Goal: Transaction & Acquisition: Purchase product/service

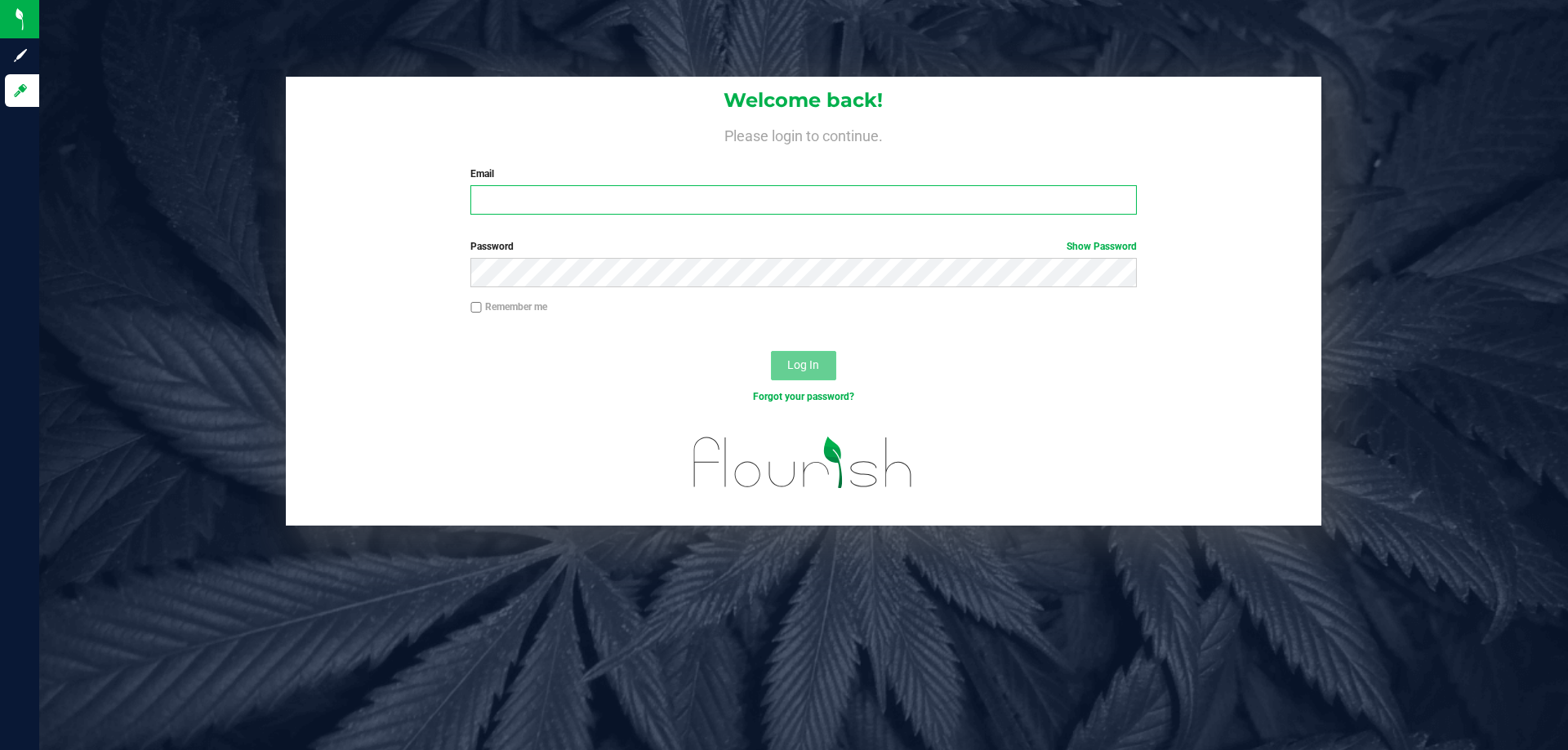
type input "testes@netacare.org"
click at [803, 370] on span "Log In" at bounding box center [803, 365] width 32 height 13
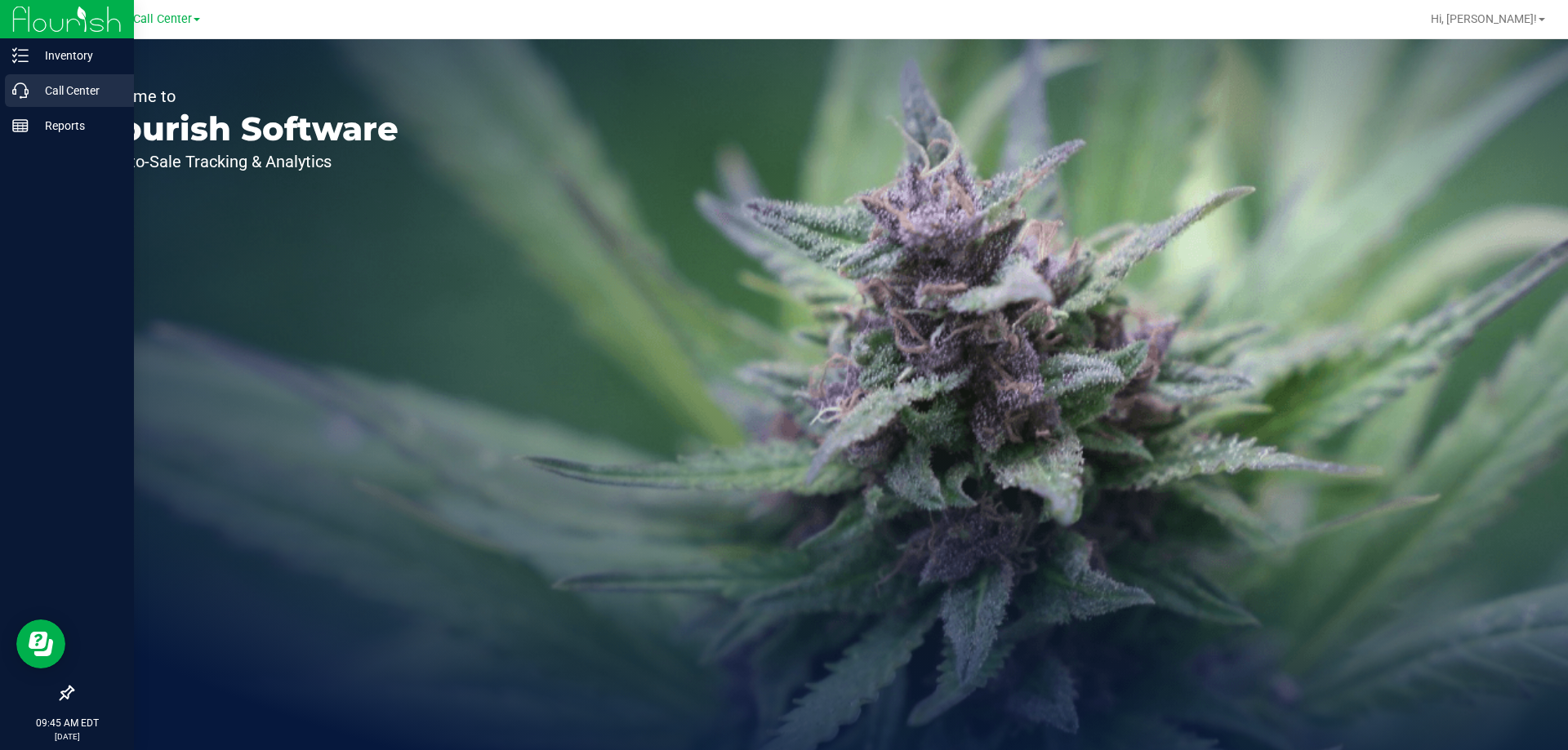
click at [29, 91] on p "Call Center" at bounding box center [77, 90] width 98 height 19
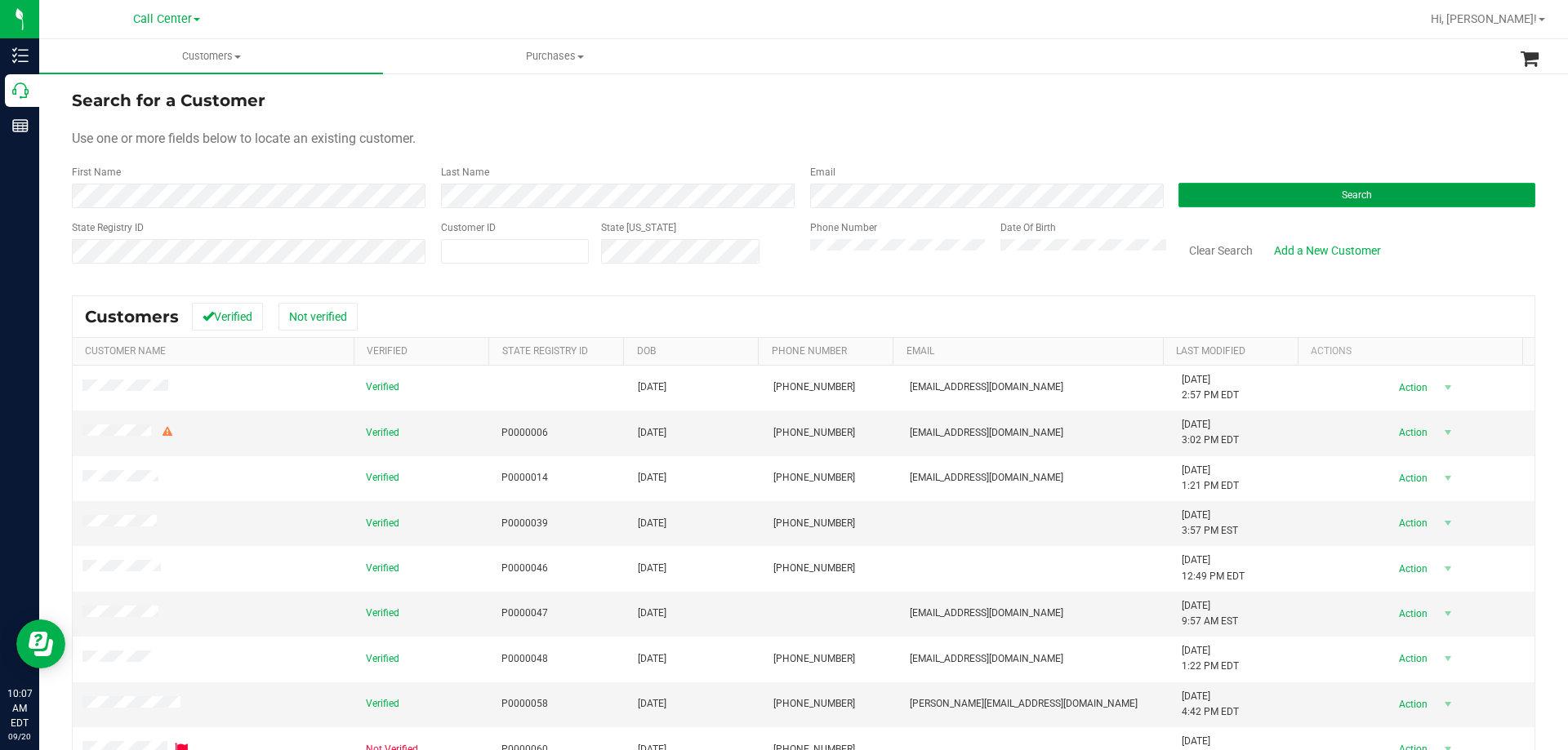
click at [1192, 187] on button "Search" at bounding box center [1356, 195] width 357 height 25
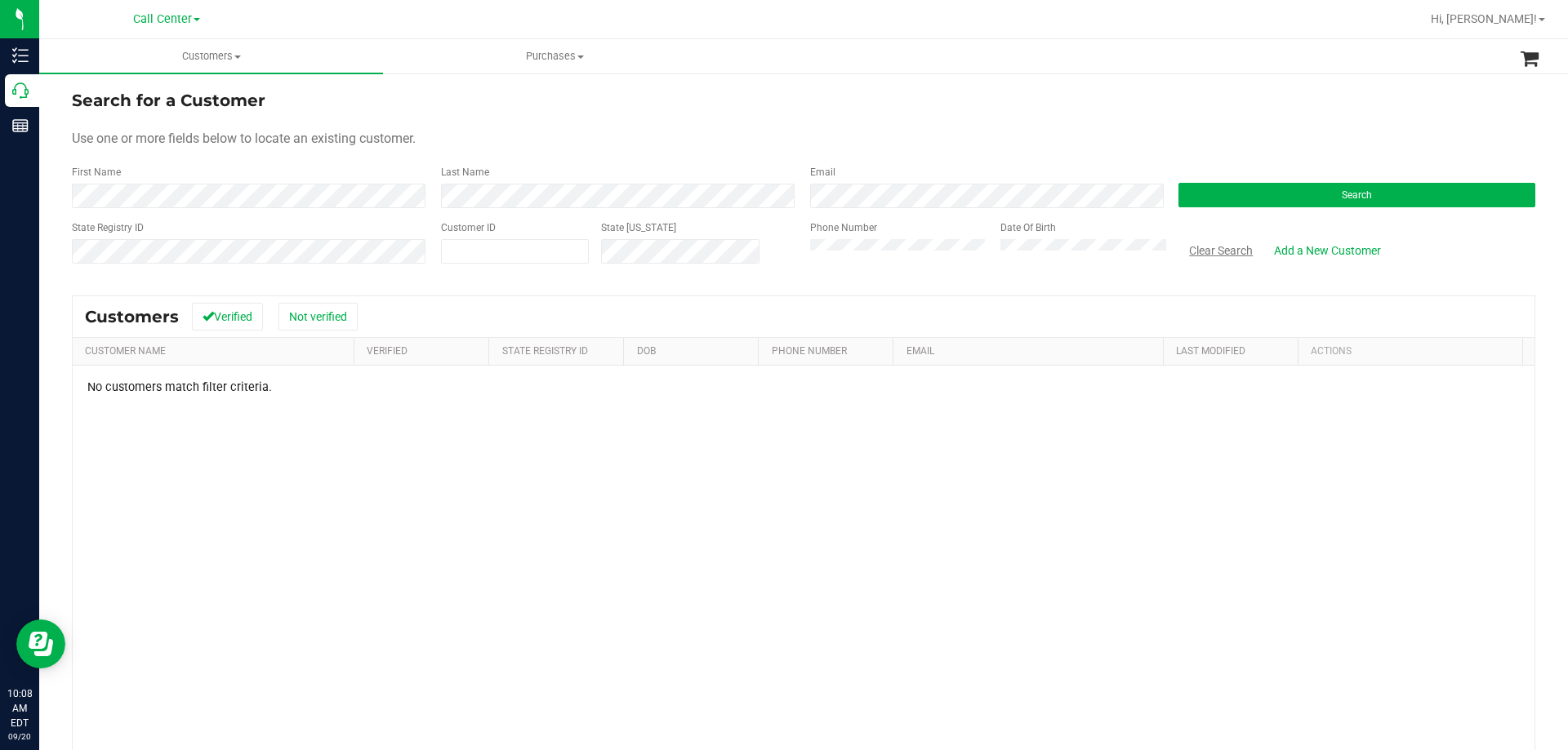
click at [1205, 249] on button "Clear Search" at bounding box center [1221, 250] width 85 height 27
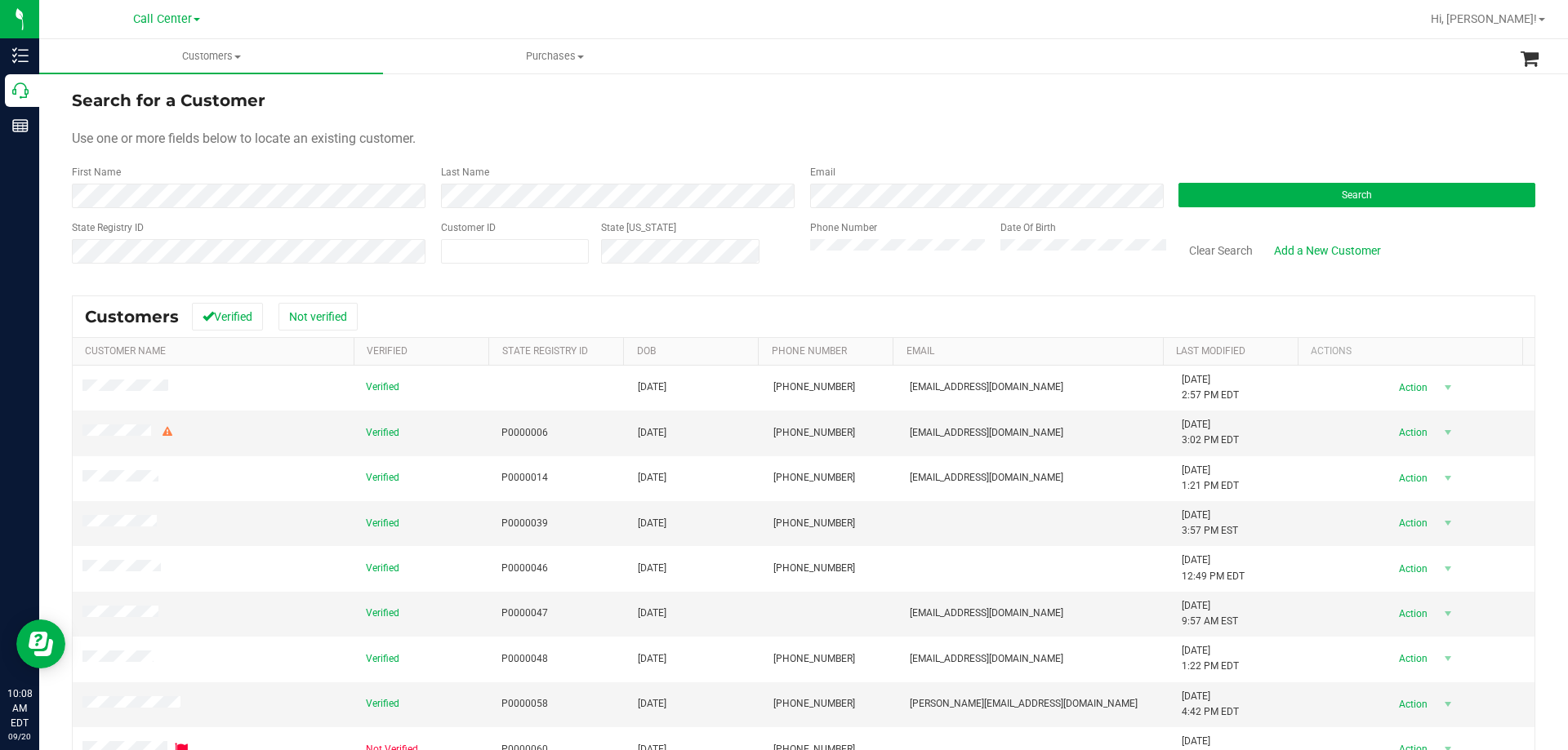
click at [738, 107] on div "Search for a Customer" at bounding box center [803, 101] width 1463 height 25
drag, startPoint x: 162, startPoint y: 139, endPoint x: 537, endPoint y: 127, distance: 375.2
click at [537, 127] on form "Search for a Customer Use one or more fields below to locate an existing custom…" at bounding box center [803, 183] width 1463 height 190
drag, startPoint x: 220, startPoint y: 139, endPoint x: 488, endPoint y: 138, distance: 268.0
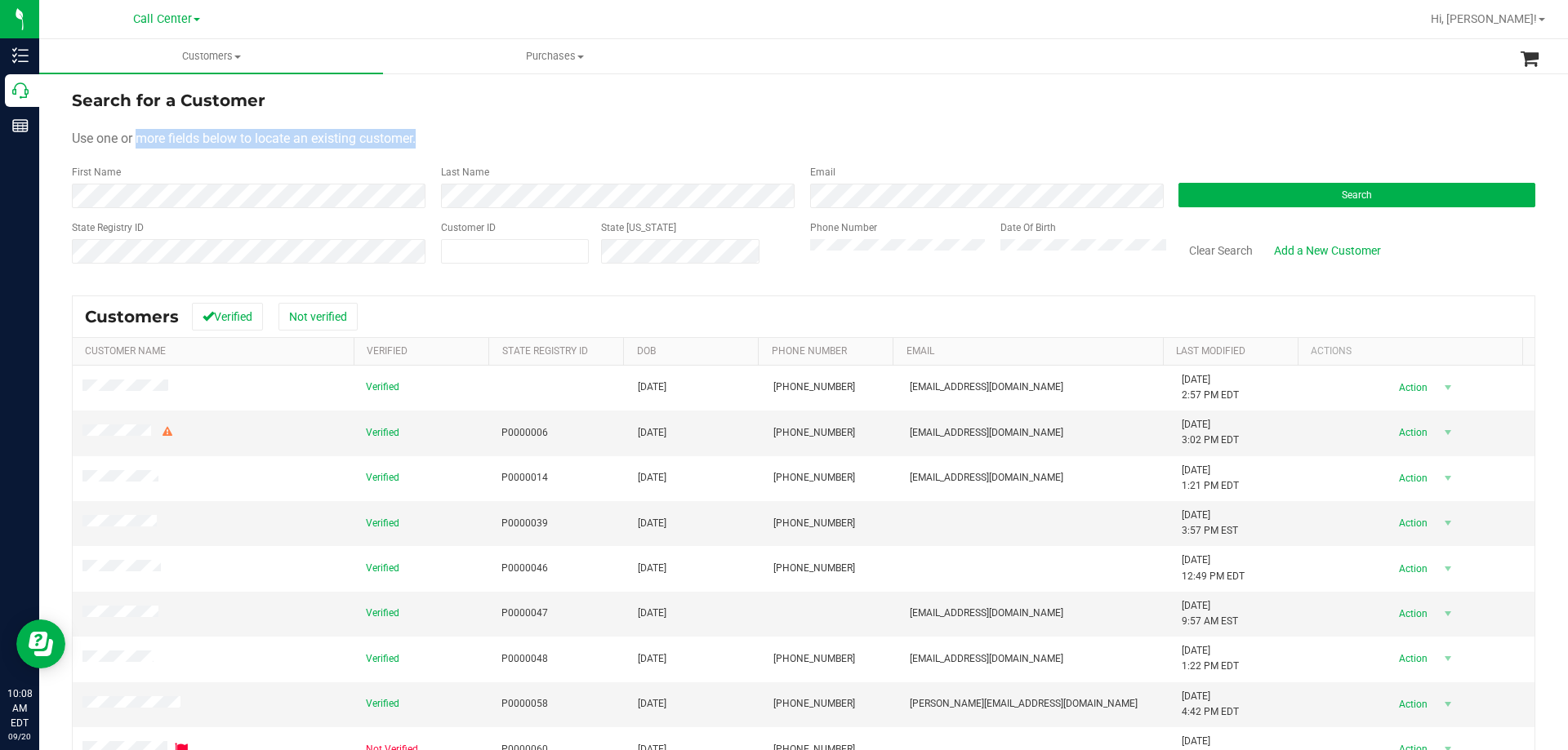
click at [488, 138] on div "Use one or more fields below to locate an existing customer." at bounding box center [803, 139] width 1463 height 19
drag, startPoint x: 137, startPoint y: 136, endPoint x: 508, endPoint y: 144, distance: 371.1
click at [508, 144] on div "Use one or more fields below to locate an existing customer." at bounding box center [803, 139] width 1463 height 19
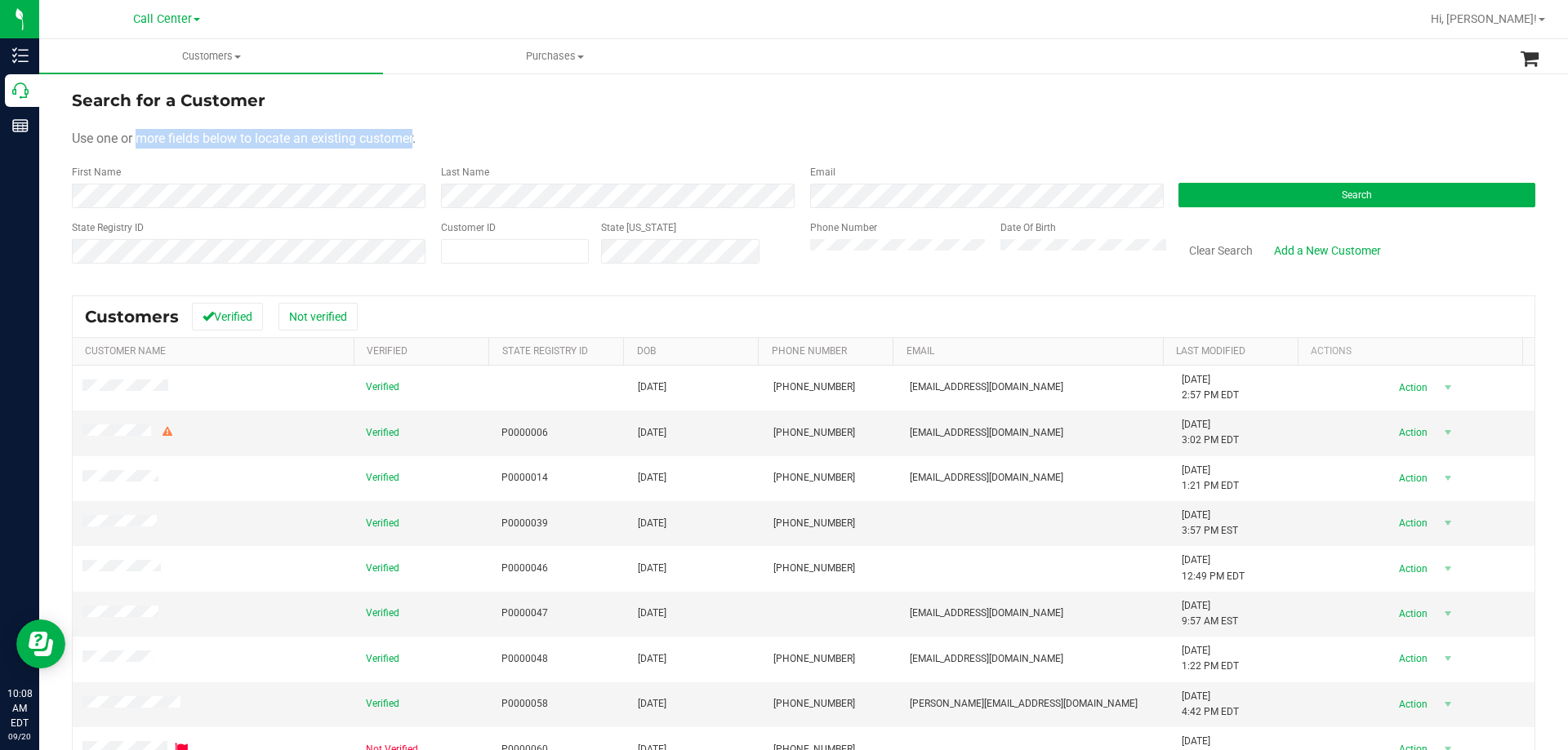
drag, startPoint x: 140, startPoint y: 139, endPoint x: 417, endPoint y: 137, distance: 277.0
click at [415, 137] on span "Use one or more fields below to locate an existing customer." at bounding box center [244, 138] width 344 height 16
click at [460, 137] on div "Use one or more fields below to locate an existing customer." at bounding box center [803, 139] width 1463 height 19
drag, startPoint x: 143, startPoint y: 141, endPoint x: 419, endPoint y: 141, distance: 276.0
click at [415, 141] on span "Use one or more fields below to locate an existing customer." at bounding box center [244, 138] width 344 height 16
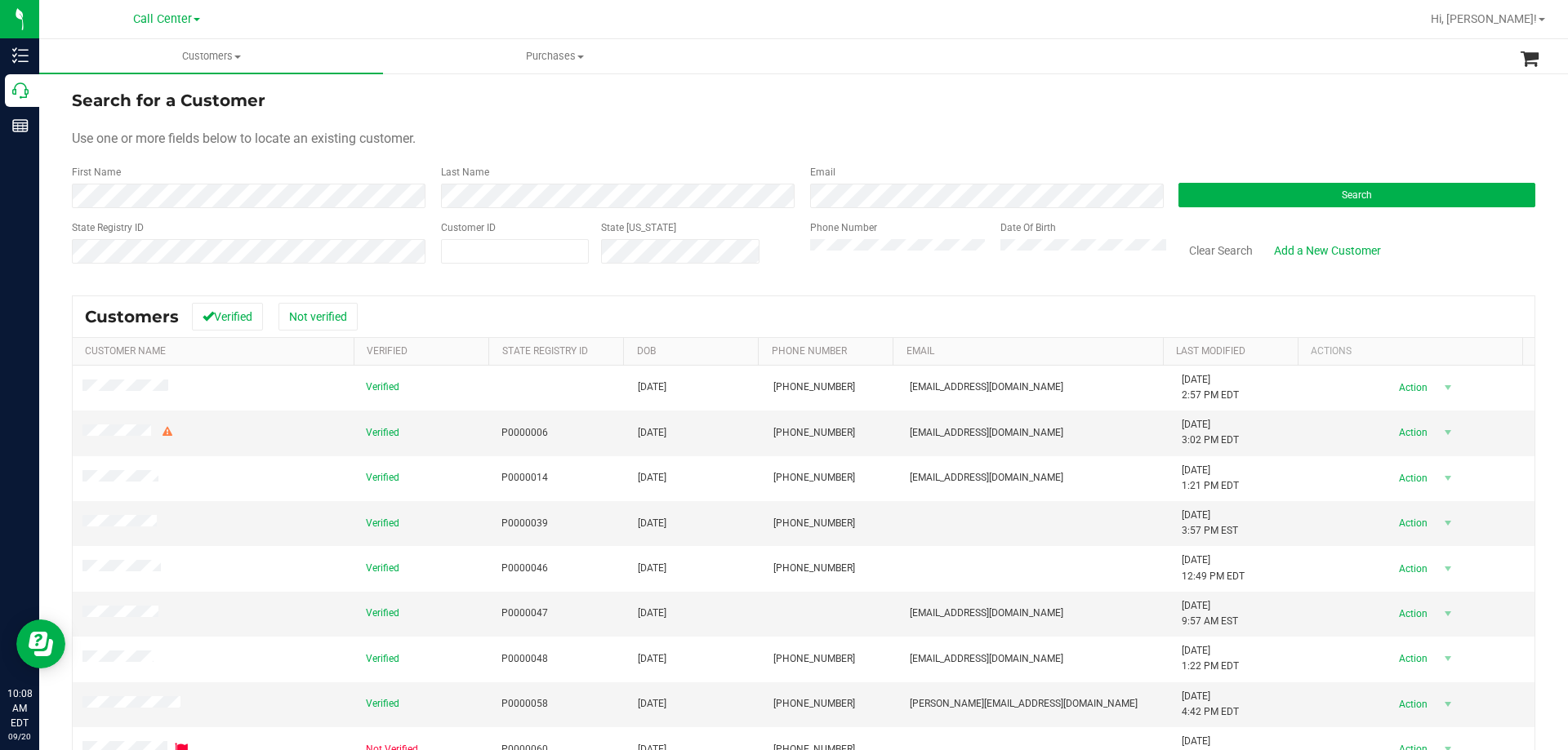
click at [428, 139] on div "Use one or more fields below to locate an existing customer." at bounding box center [803, 139] width 1463 height 19
drag, startPoint x: 138, startPoint y: 140, endPoint x: 417, endPoint y: 135, distance: 279.0
click at [415, 135] on span "Use one or more fields below to locate an existing customer." at bounding box center [244, 138] width 344 height 16
click at [464, 131] on div "Use one or more fields below to locate an existing customer." at bounding box center [803, 139] width 1463 height 19
drag, startPoint x: 140, startPoint y: 140, endPoint x: 418, endPoint y: 140, distance: 278.0
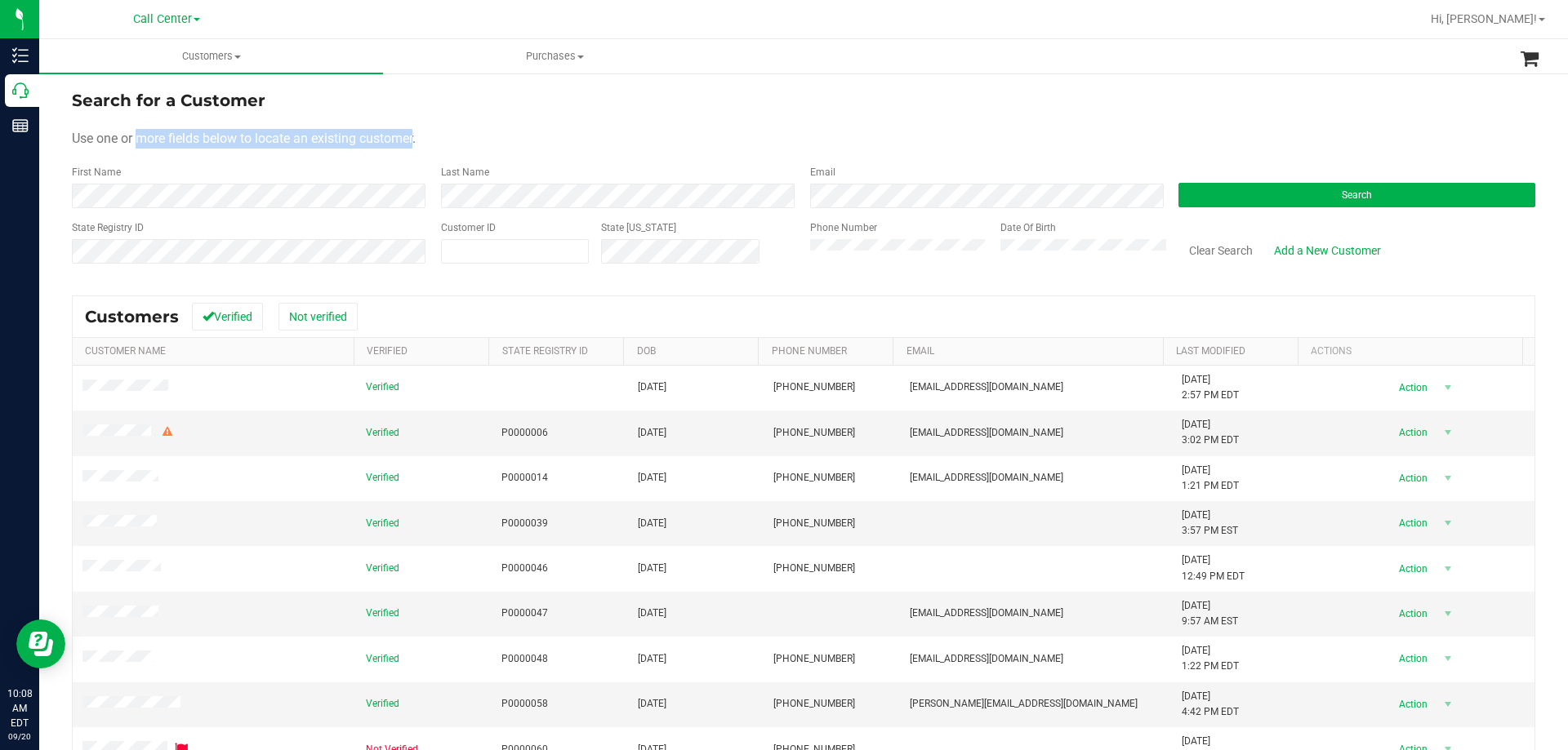
click at [415, 140] on span "Use one or more fields below to locate an existing customer." at bounding box center [244, 138] width 344 height 16
click at [454, 131] on div "Use one or more fields below to locate an existing customer." at bounding box center [803, 139] width 1463 height 19
drag, startPoint x: 170, startPoint y: 137, endPoint x: 416, endPoint y: 141, distance: 246.0
click at [415, 141] on span "Use one or more fields below to locate an existing customer." at bounding box center [244, 138] width 344 height 16
click at [461, 132] on div "Use one or more fields below to locate an existing customer." at bounding box center [803, 139] width 1463 height 19
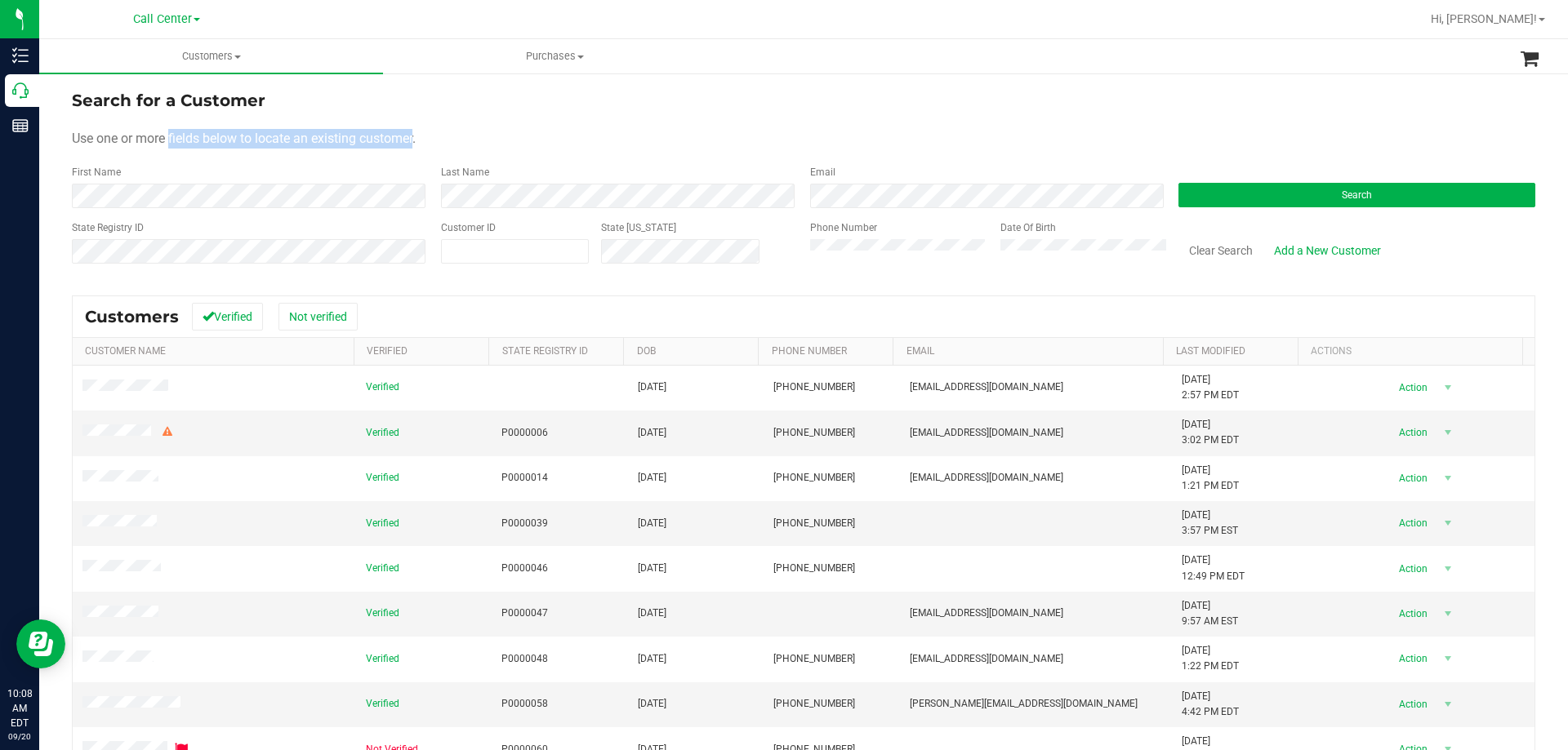
drag, startPoint x: 172, startPoint y: 141, endPoint x: 416, endPoint y: 133, distance: 244.1
click at [415, 133] on span "Use one or more fields below to locate an existing customer." at bounding box center [244, 138] width 344 height 16
click at [453, 141] on div "Use one or more fields below to locate an existing customer." at bounding box center [803, 139] width 1463 height 19
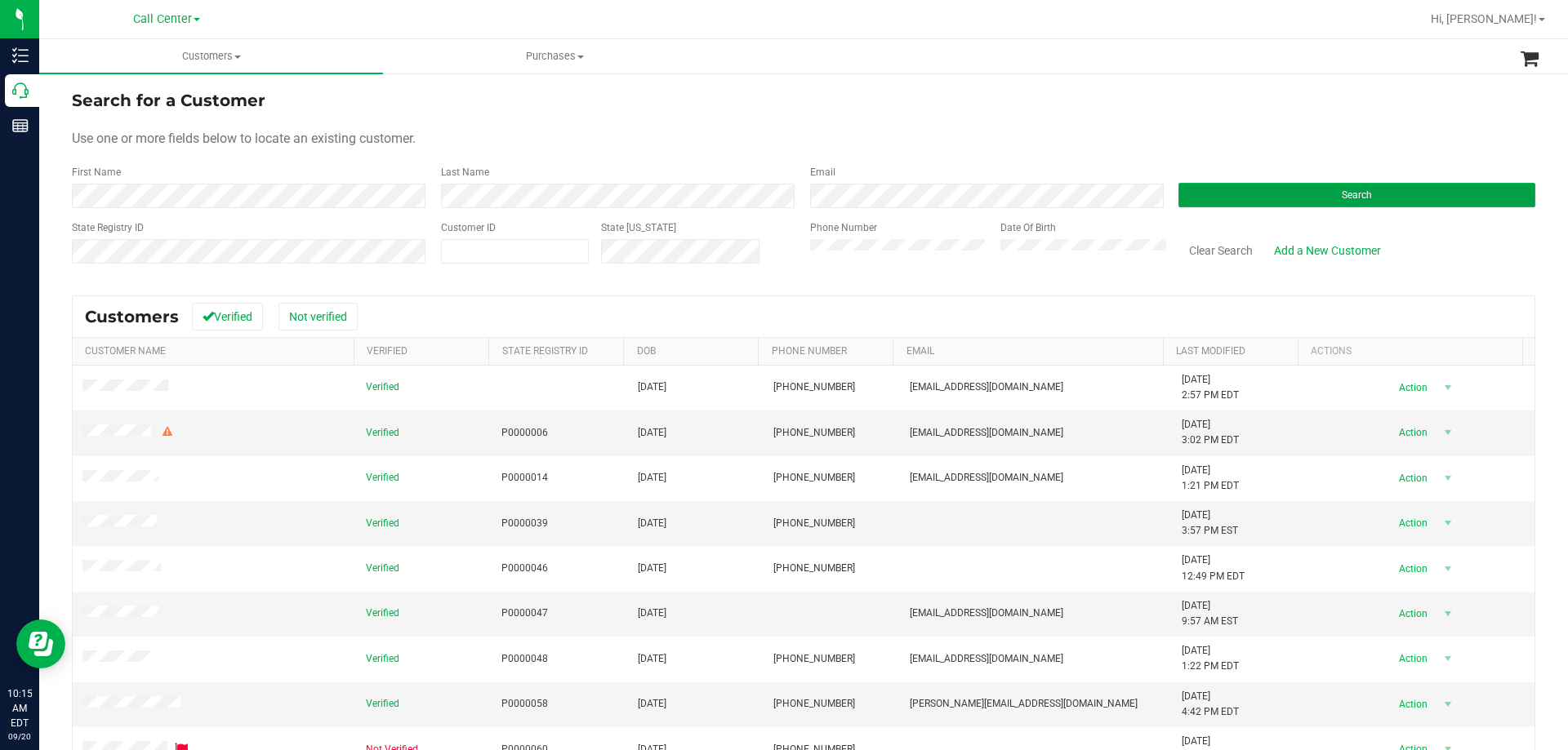
click at [1205, 200] on button "Search" at bounding box center [1356, 195] width 357 height 25
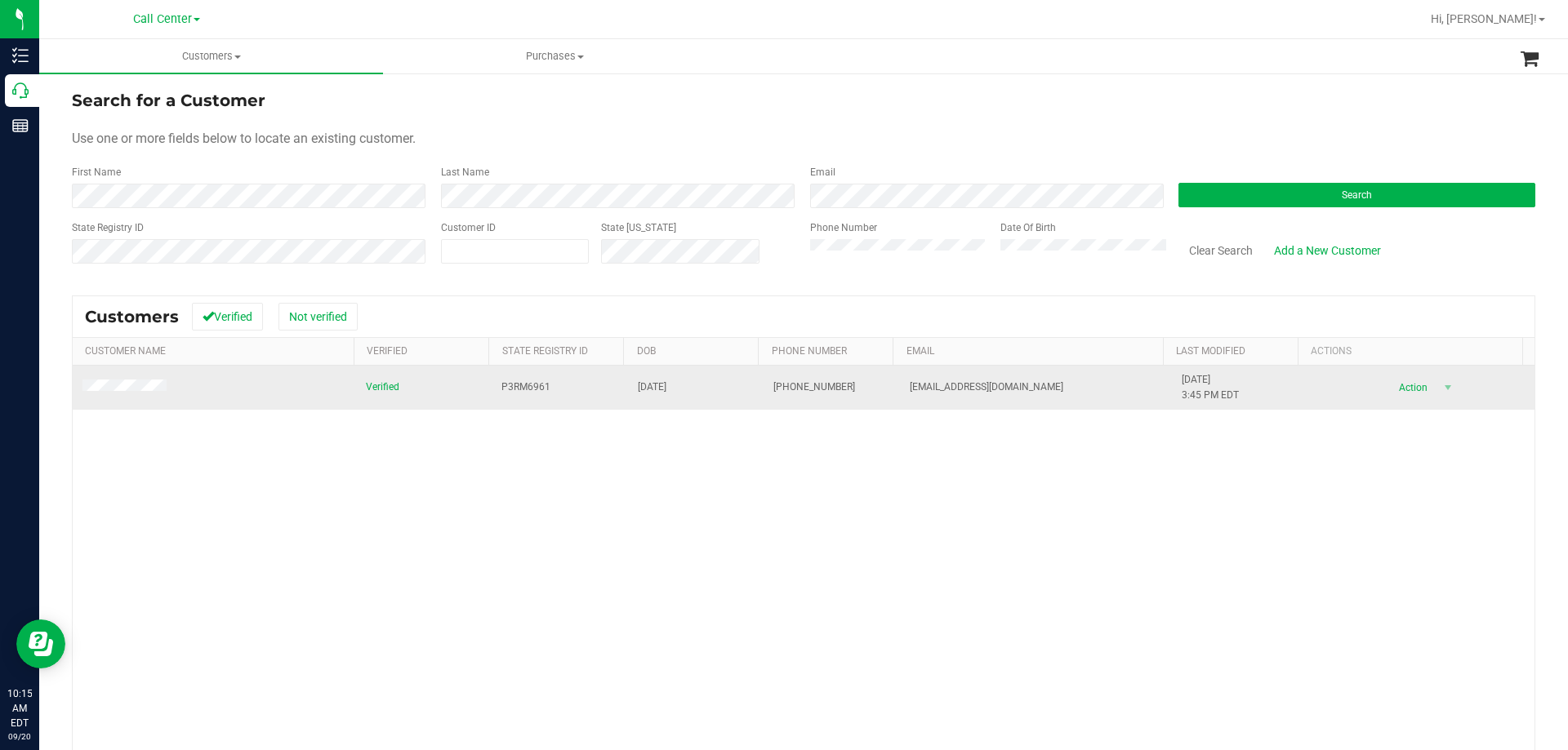
click at [501, 384] on span "P3RM6961" at bounding box center [525, 388] width 49 height 16
copy span "P3RM6961"
click at [653, 388] on span "11/16/1958" at bounding box center [652, 388] width 28 height 16
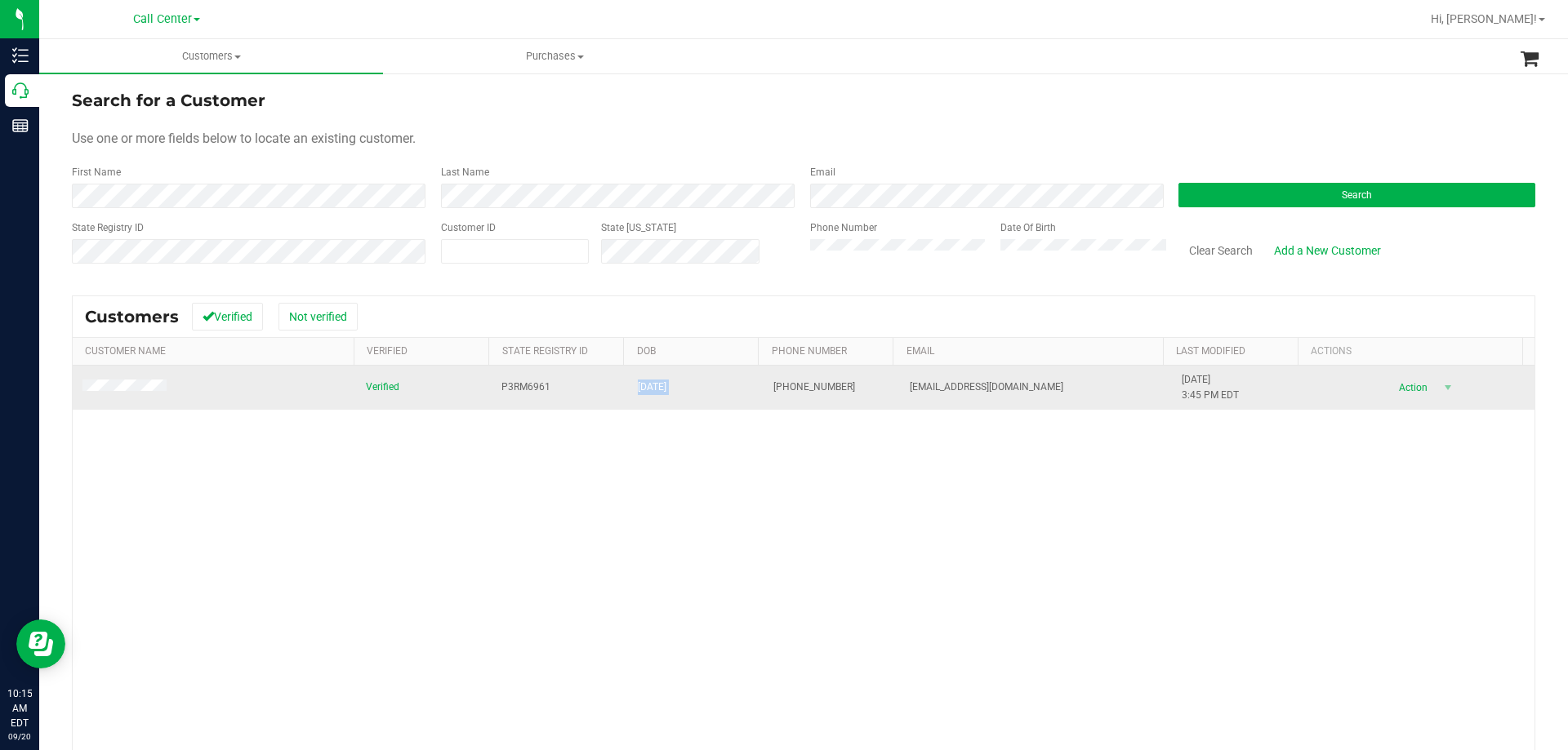
click at [653, 388] on span "11/16/1958" at bounding box center [652, 388] width 28 height 16
copy span "11/16/1958"
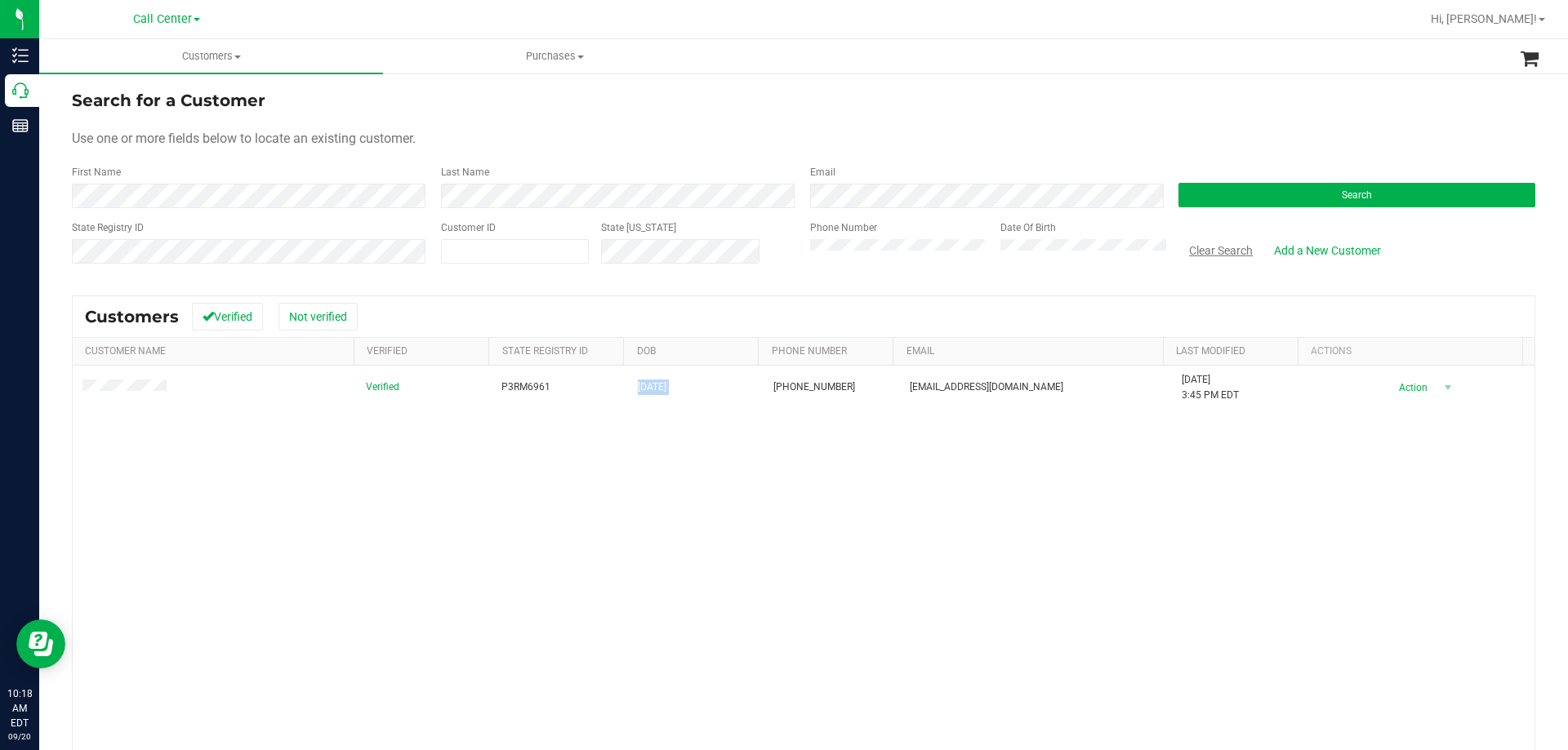
click at [1206, 259] on button "Clear Search" at bounding box center [1221, 250] width 85 height 27
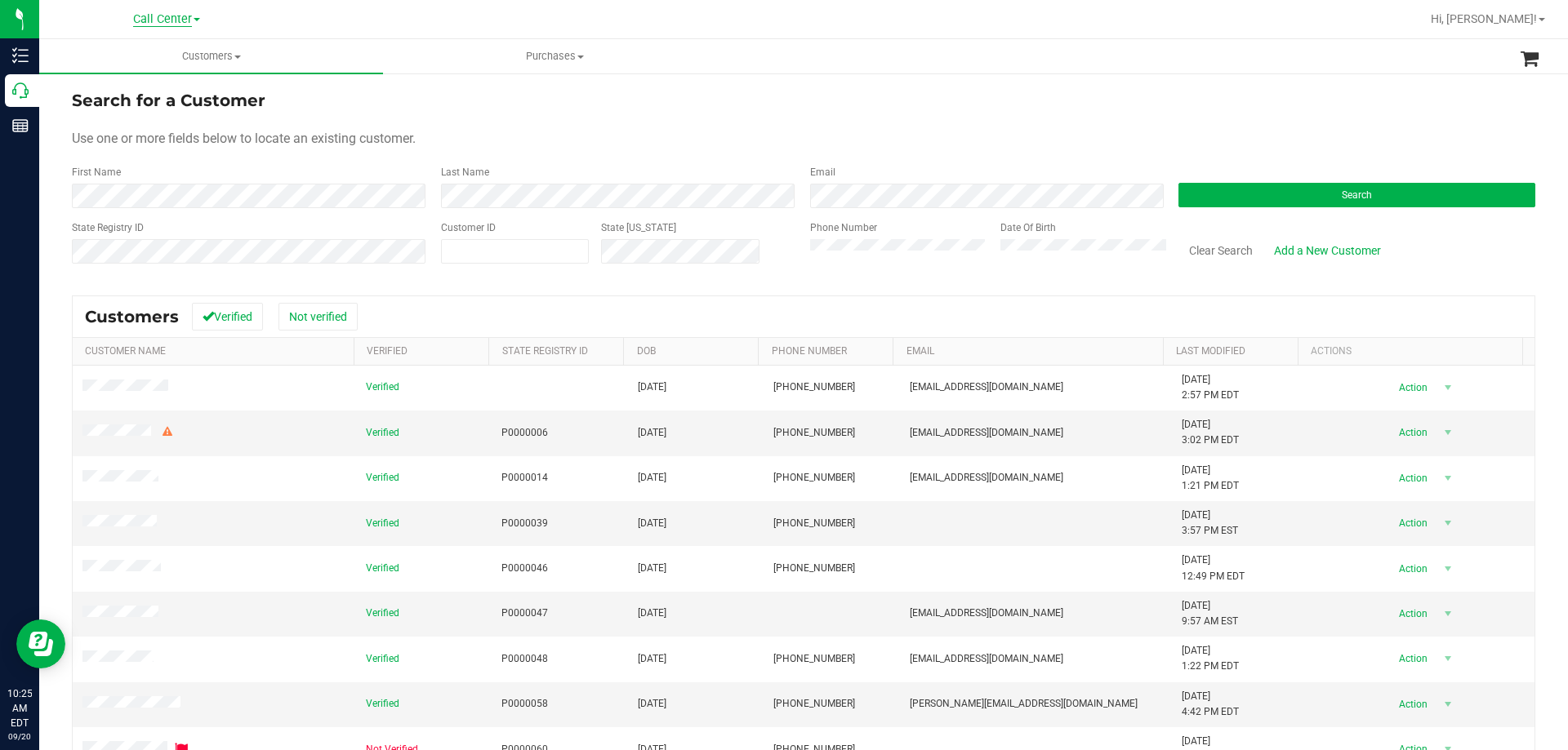
click at [162, 12] on span "Call Center" at bounding box center [162, 19] width 58 height 15
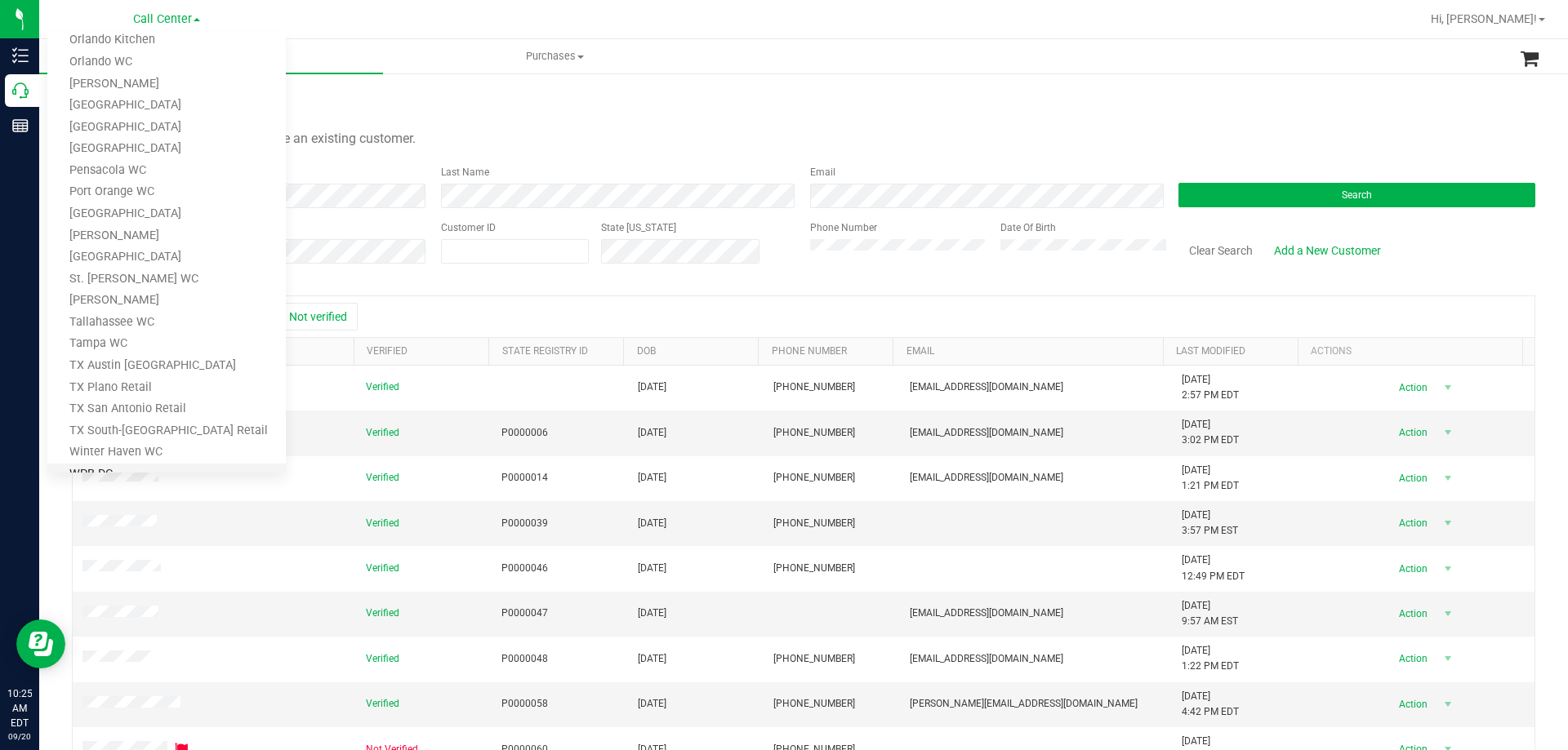
scroll to position [716, 0]
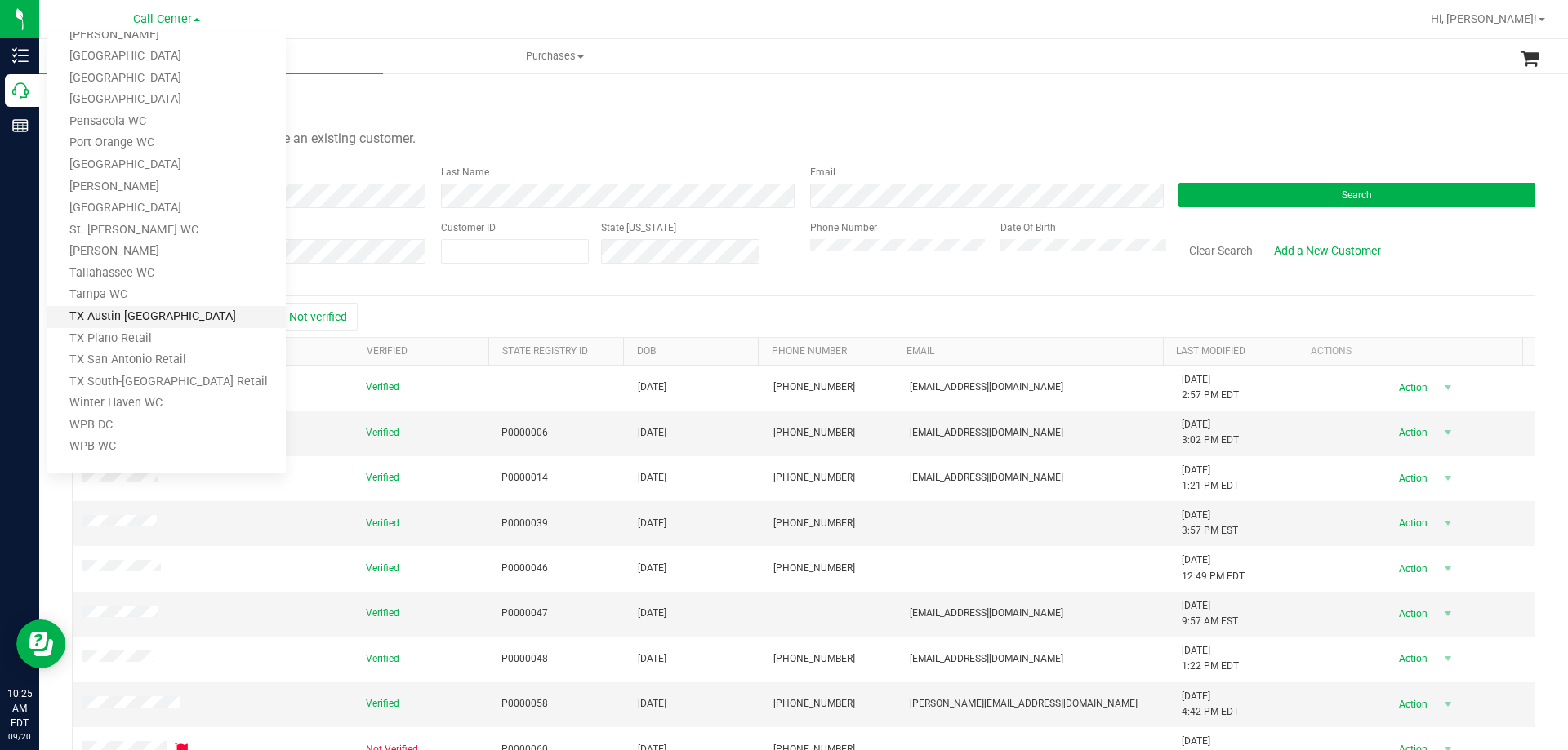
click at [137, 318] on link "TX Austin [GEOGRAPHIC_DATA]" at bounding box center [166, 317] width 238 height 22
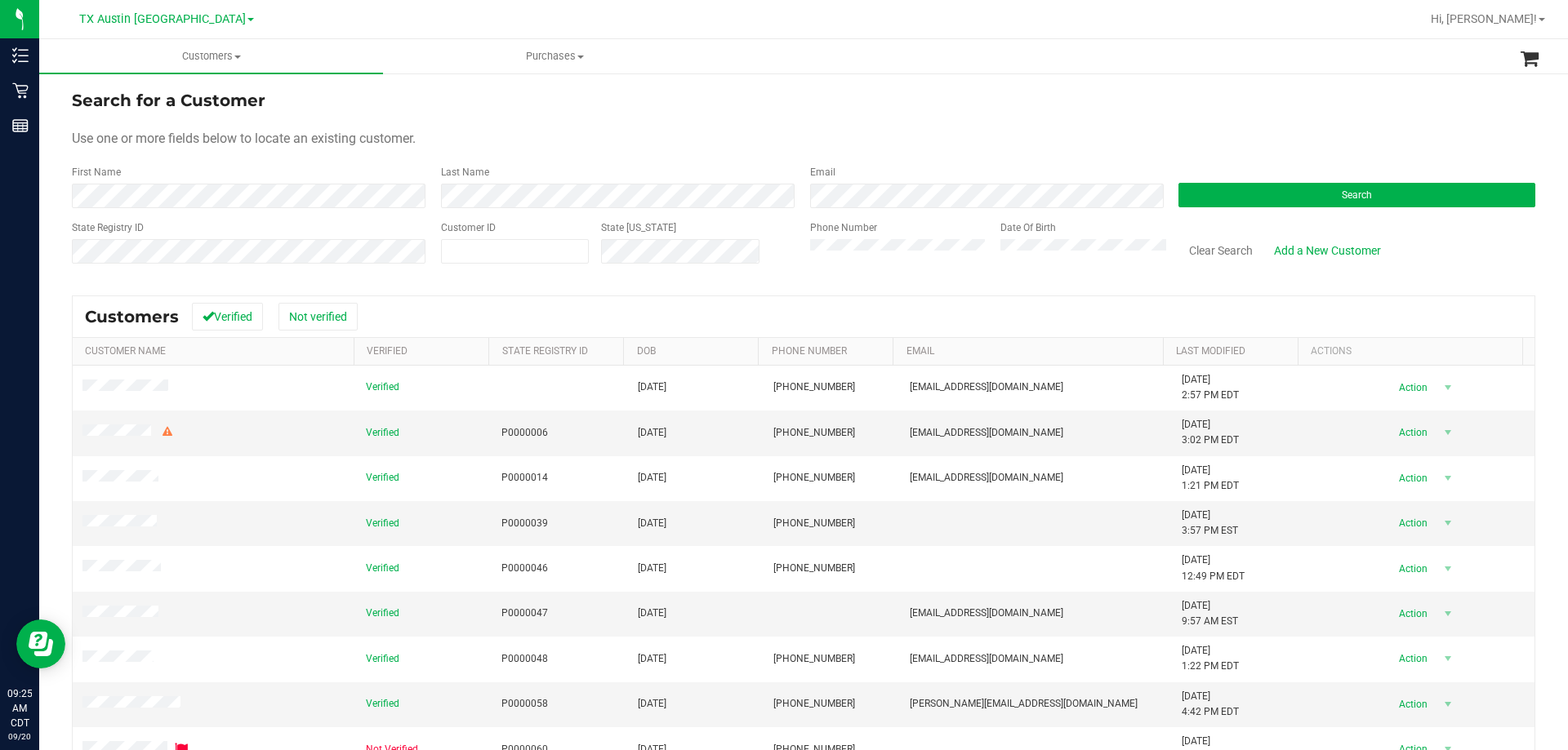
click at [848, 251] on div "Customers All customers Add a new customer All physicians Purchases All purchas…" at bounding box center [803, 394] width 1528 height 711
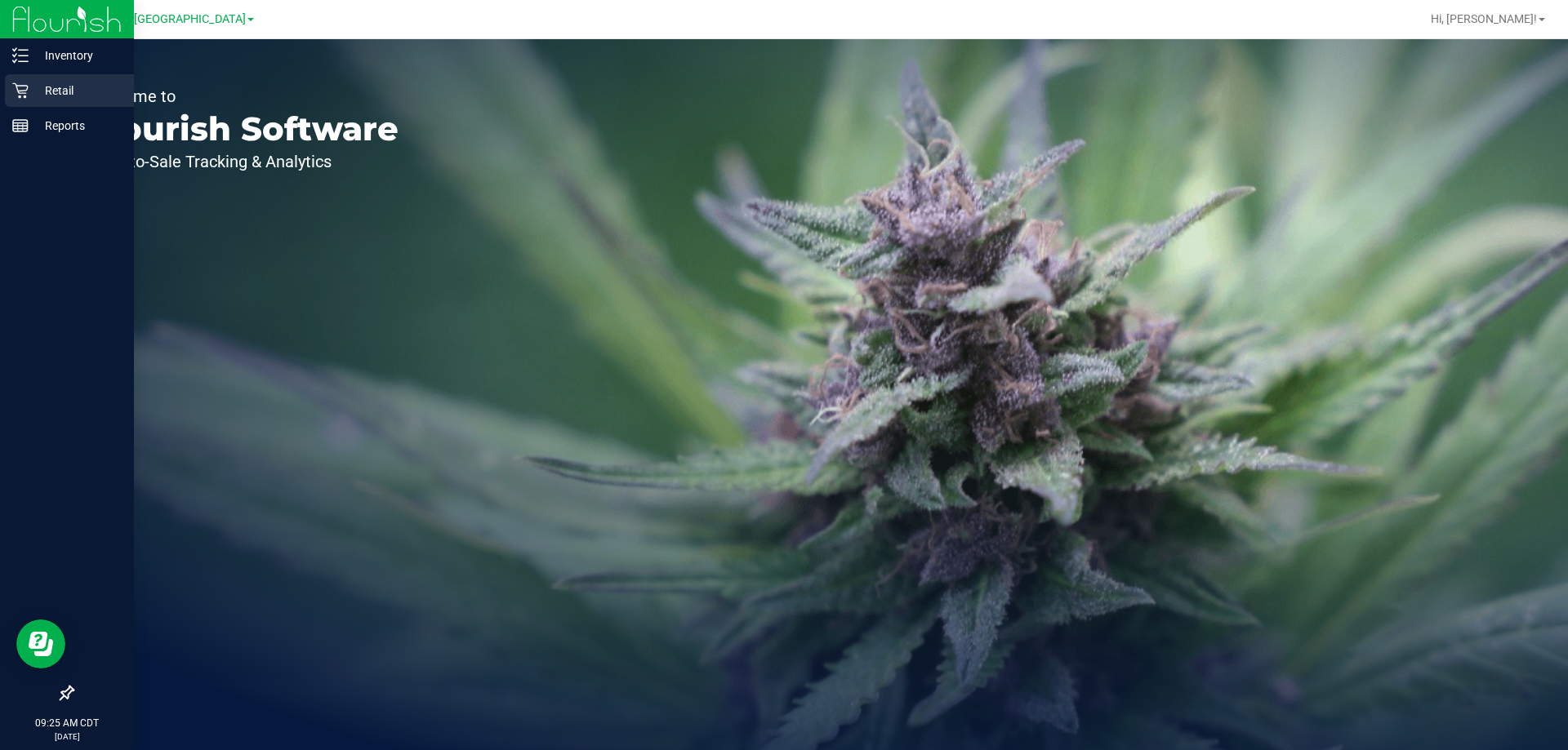
click at [36, 85] on p "Retail" at bounding box center [77, 90] width 98 height 19
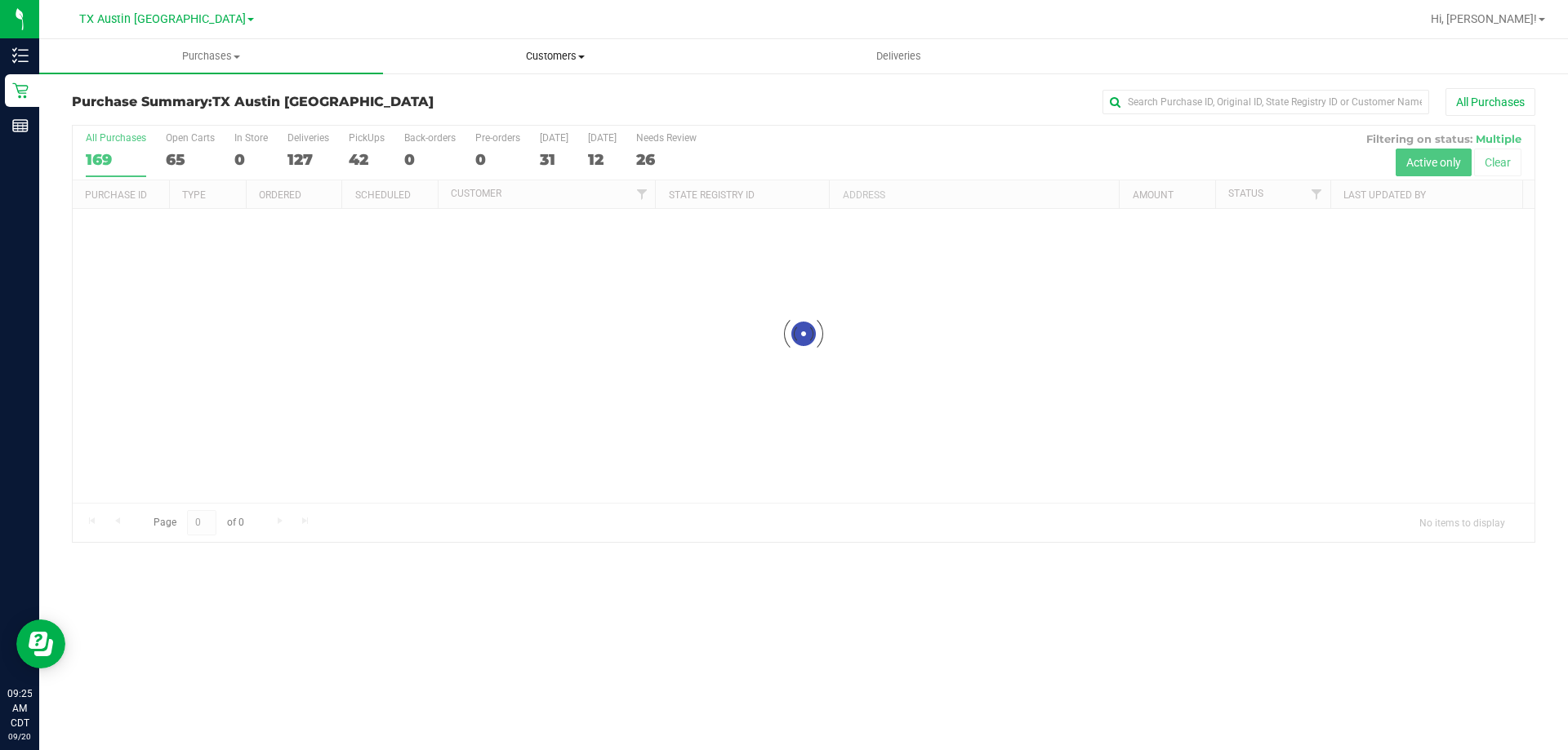
click at [558, 58] on span "Customers" at bounding box center [555, 56] width 342 height 15
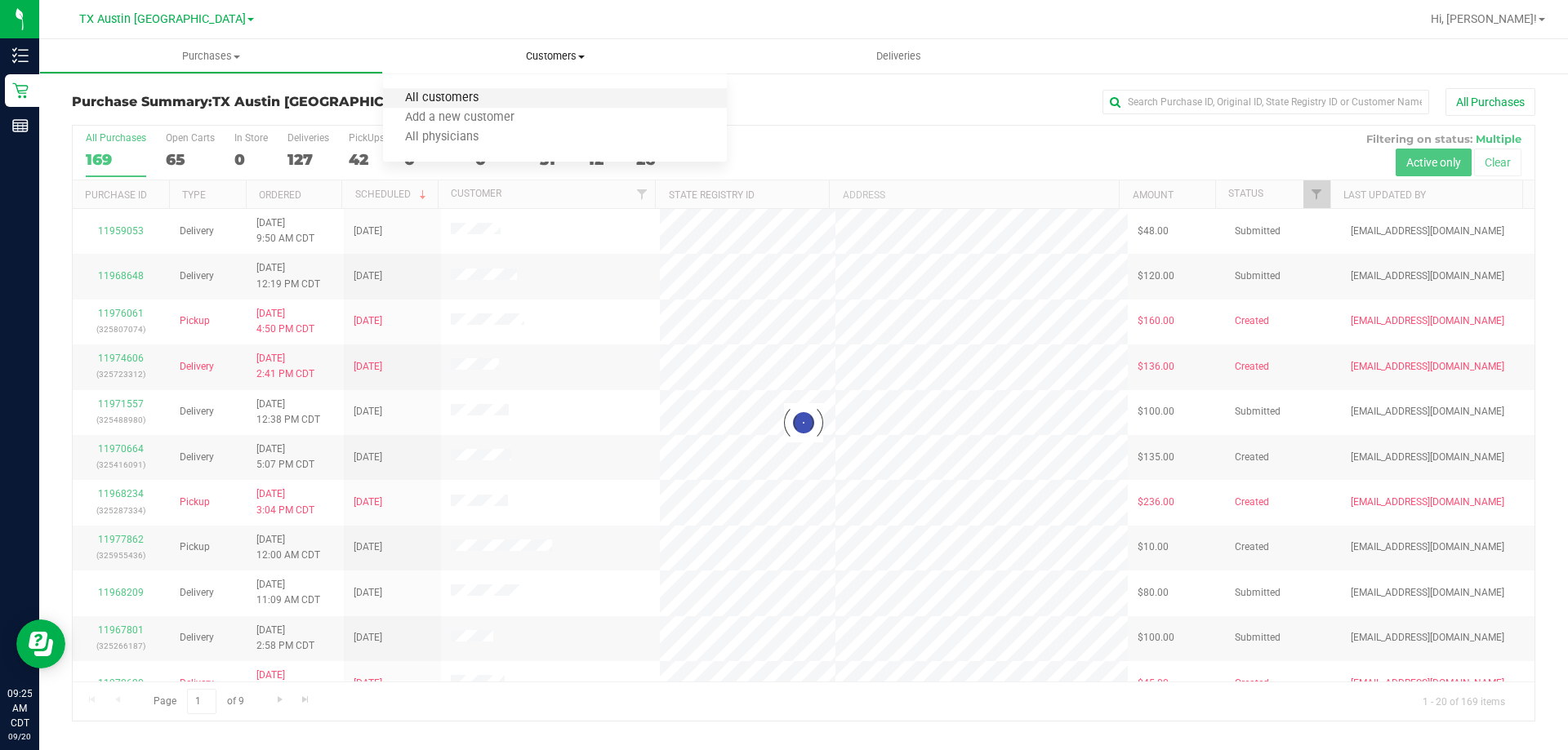
click at [476, 97] on span "All customers" at bounding box center [441, 98] width 118 height 14
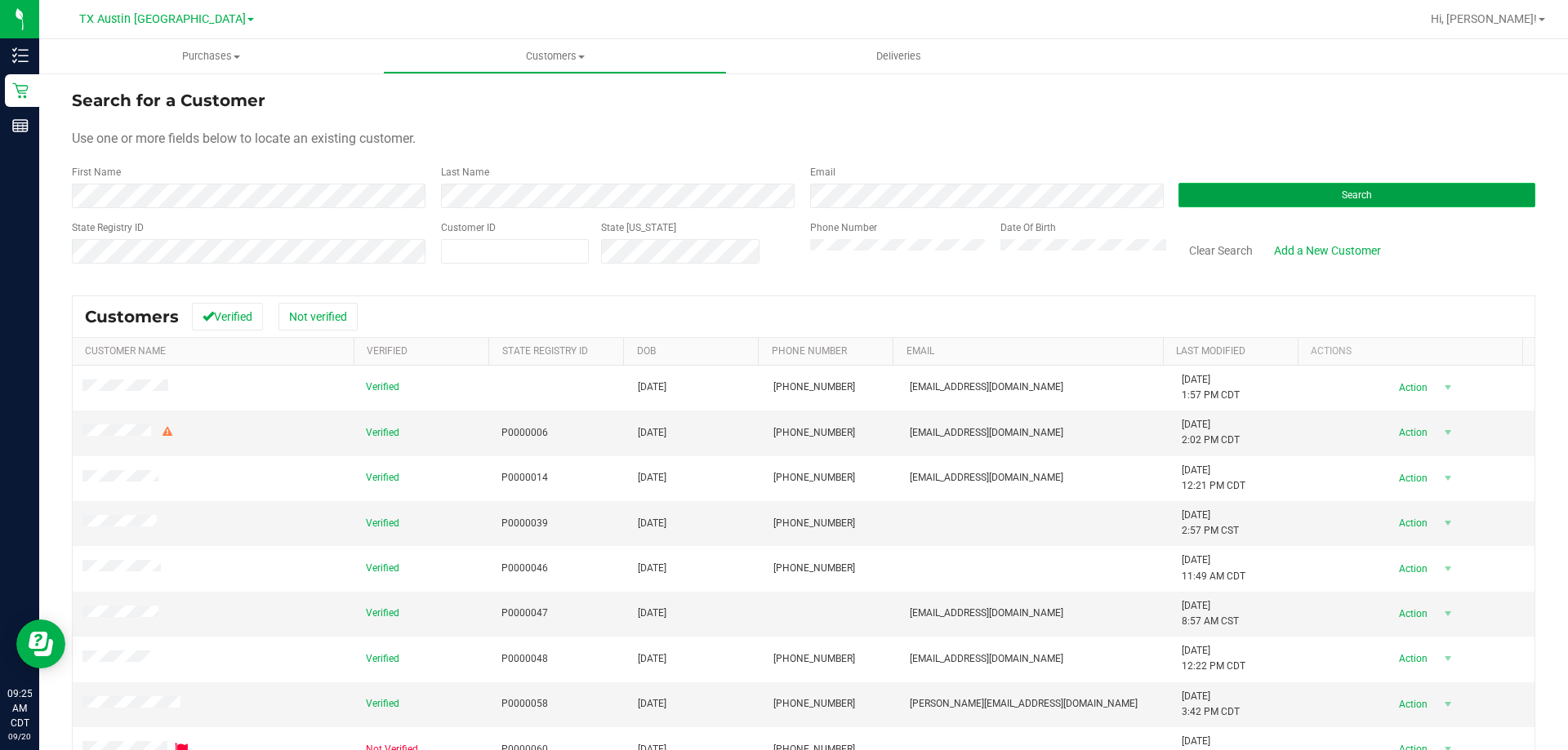
click at [1261, 188] on button "Search" at bounding box center [1356, 195] width 357 height 25
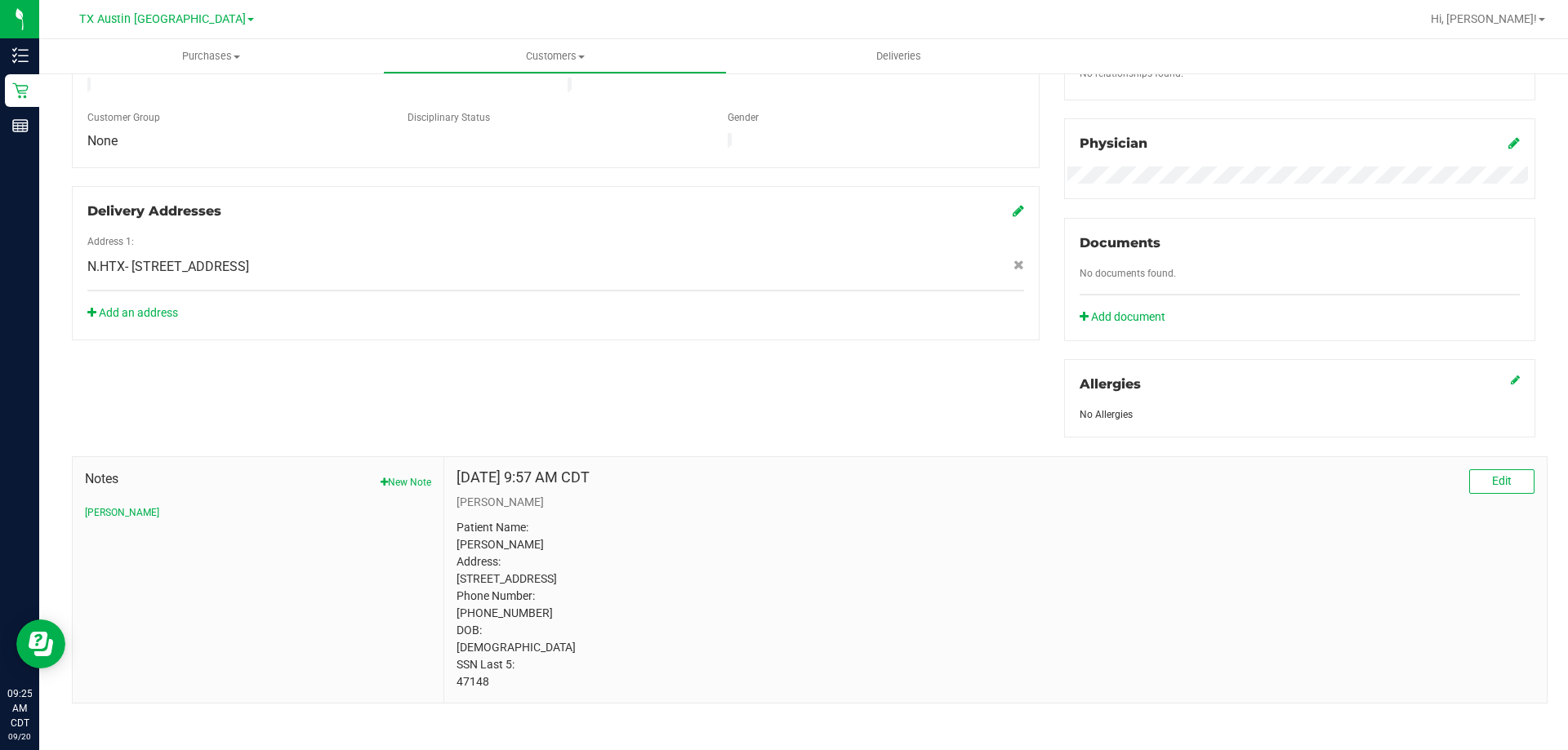
scroll to position [475, 0]
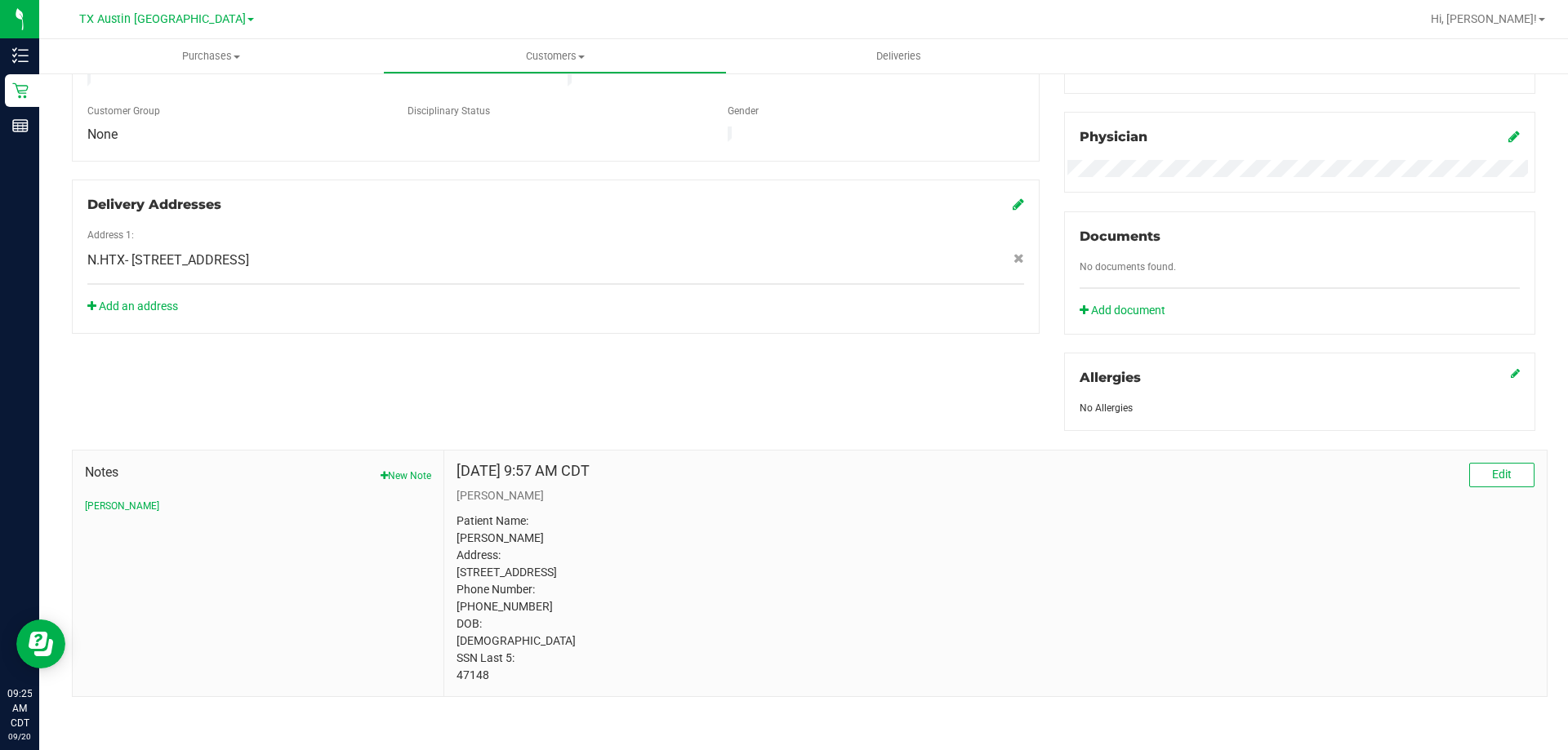
click at [475, 673] on p "Patient Name: Oliver Kilroy Address: 9334 Rosstown Way Houston, TX, 77080 Phone…" at bounding box center [995, 599] width 1078 height 172
copy p "47148"
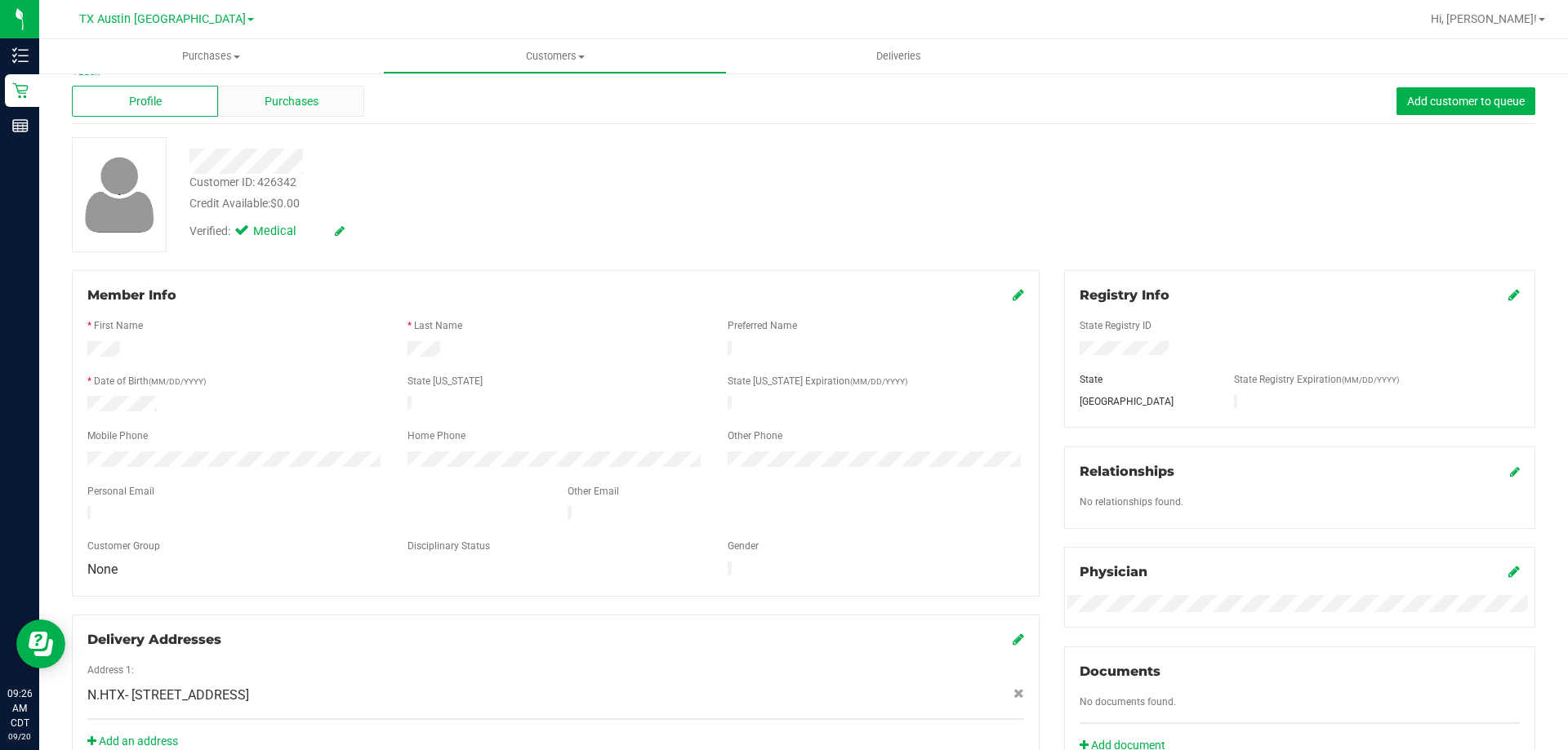
scroll to position [0, 0]
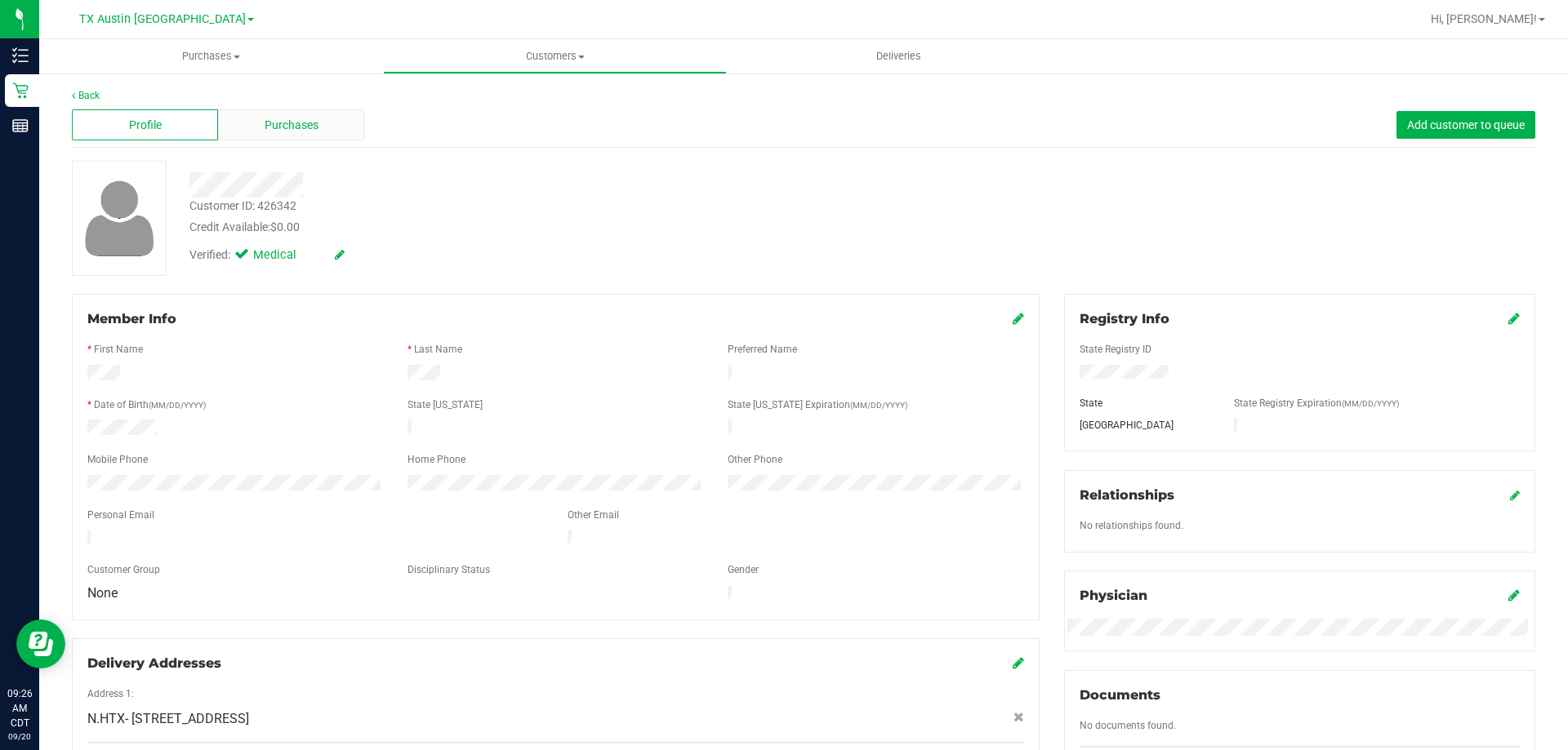
click at [305, 123] on span "Purchases" at bounding box center [291, 125] width 54 height 17
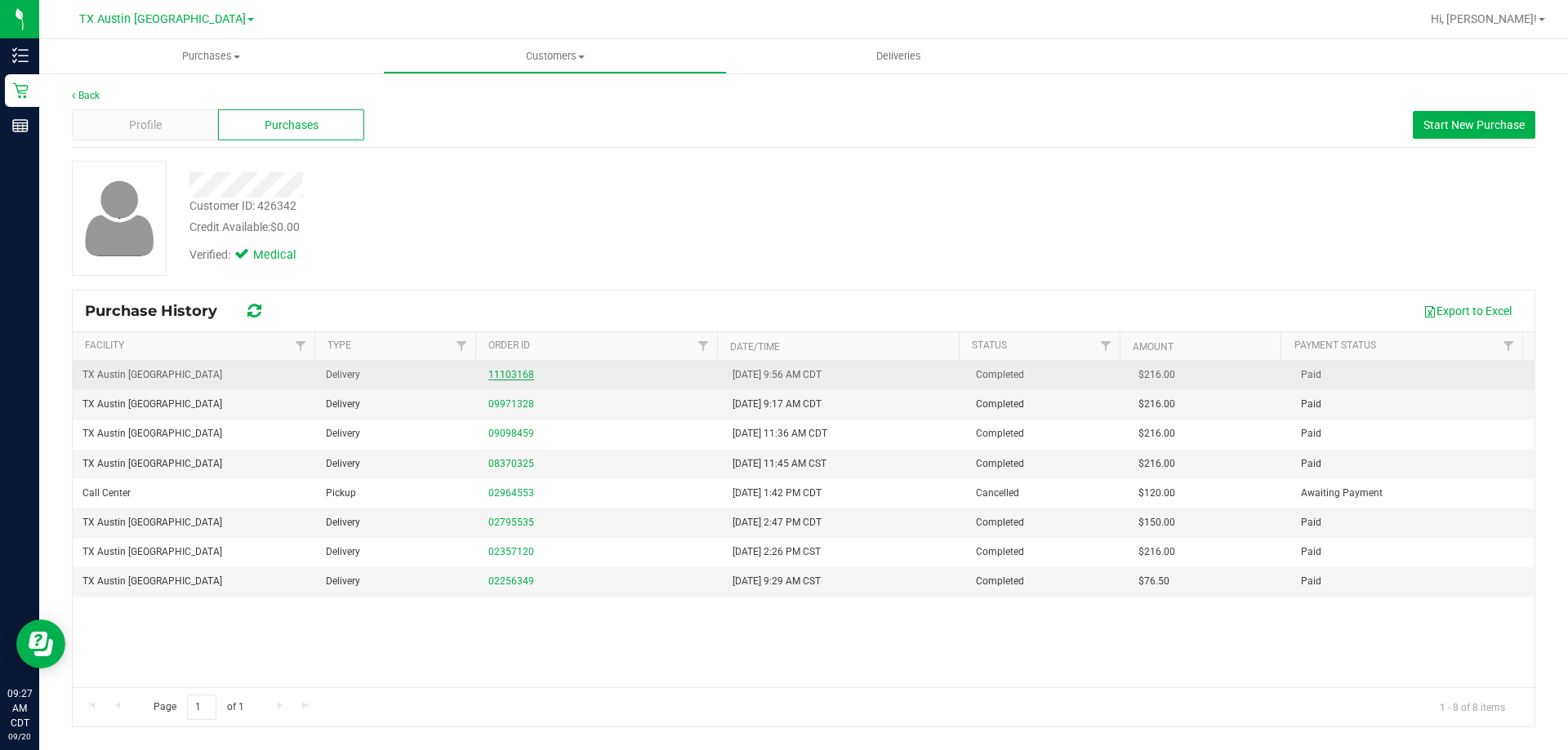
click at [523, 375] on link "11103168" at bounding box center [511, 375] width 46 height 12
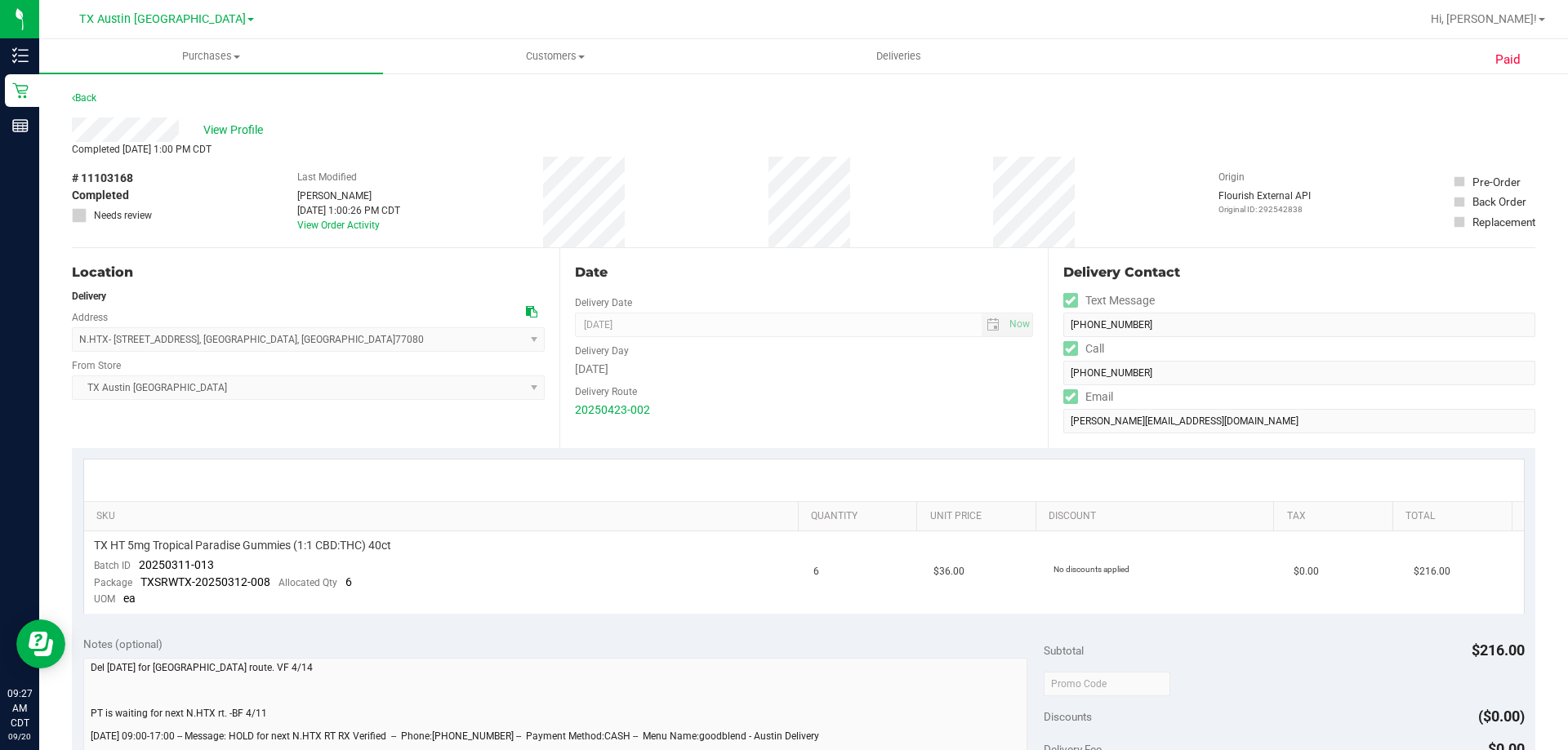
drag, startPoint x: 78, startPoint y: 342, endPoint x: 327, endPoint y: 346, distance: 249.0
click at [327, 346] on span "N.HTX- 9334 Rosstown Way , Houston , TX 77080 Select address N.HTX- 9334 Rossto…" at bounding box center [308, 340] width 473 height 25
copy span "N.HTX- 9334 Rosstown Way , Houston , TX 77080"
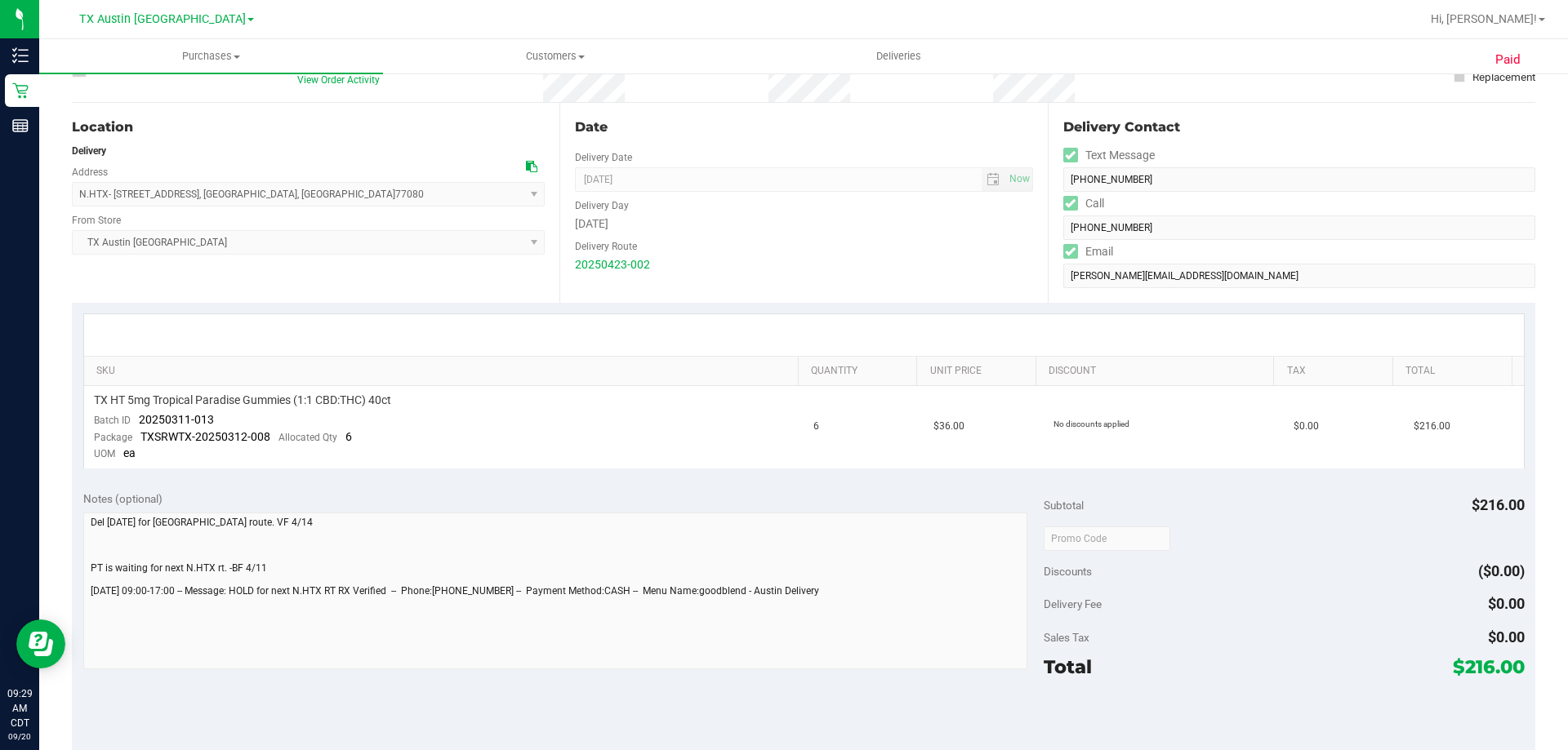
scroll to position [245, 0]
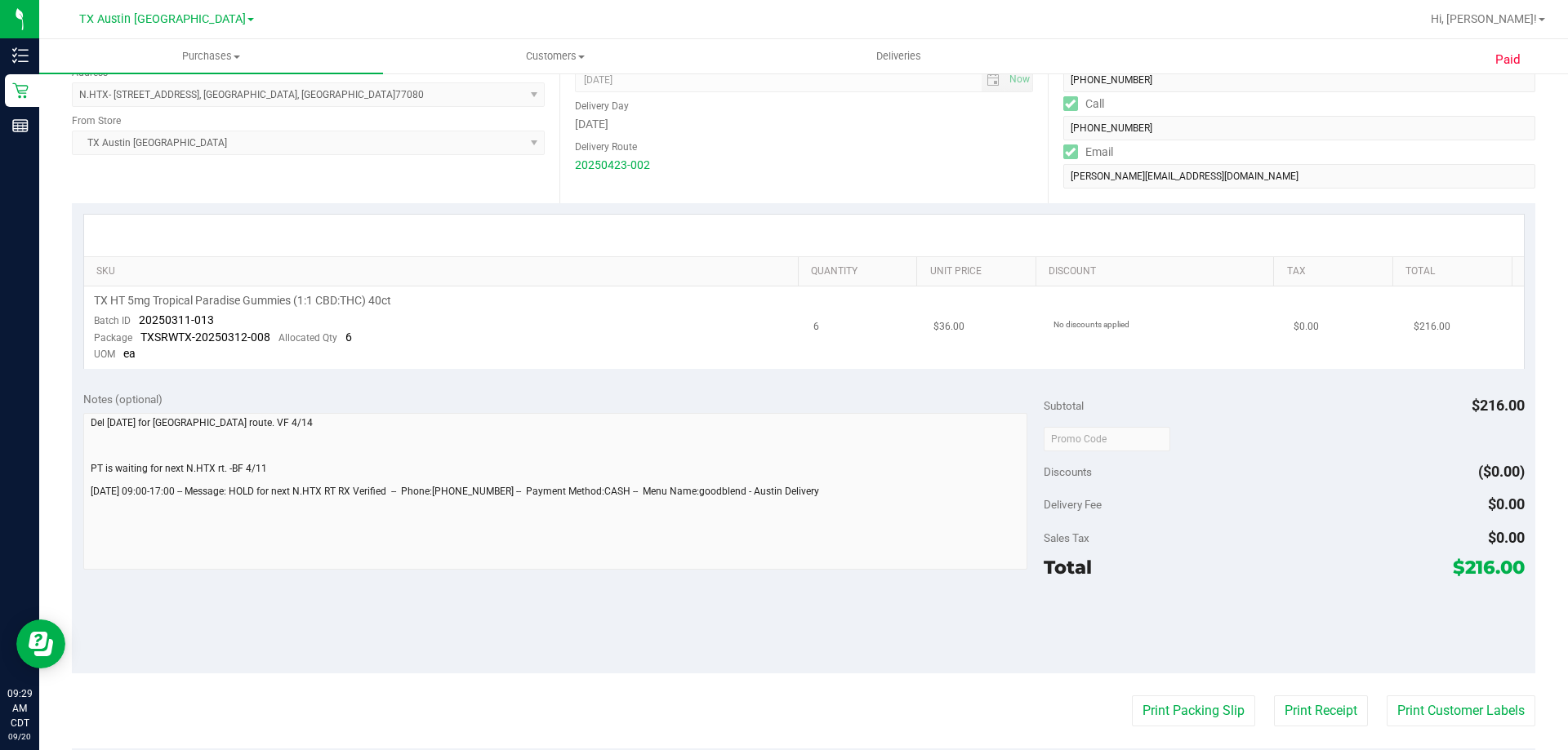
click at [303, 298] on span "TX HT 5mg Tropical Paradise Gummies (1:1 CBD:THC) 40ct" at bounding box center [243, 301] width 298 height 16
click at [304, 298] on span "TX HT 5mg Tropical Paradise Gummies (1:1 CBD:THC) 40ct" at bounding box center [243, 301] width 298 height 16
copy div "TX HT 5mg Tropical Paradise Gummies (1:1 CBD:THC) 40ct"
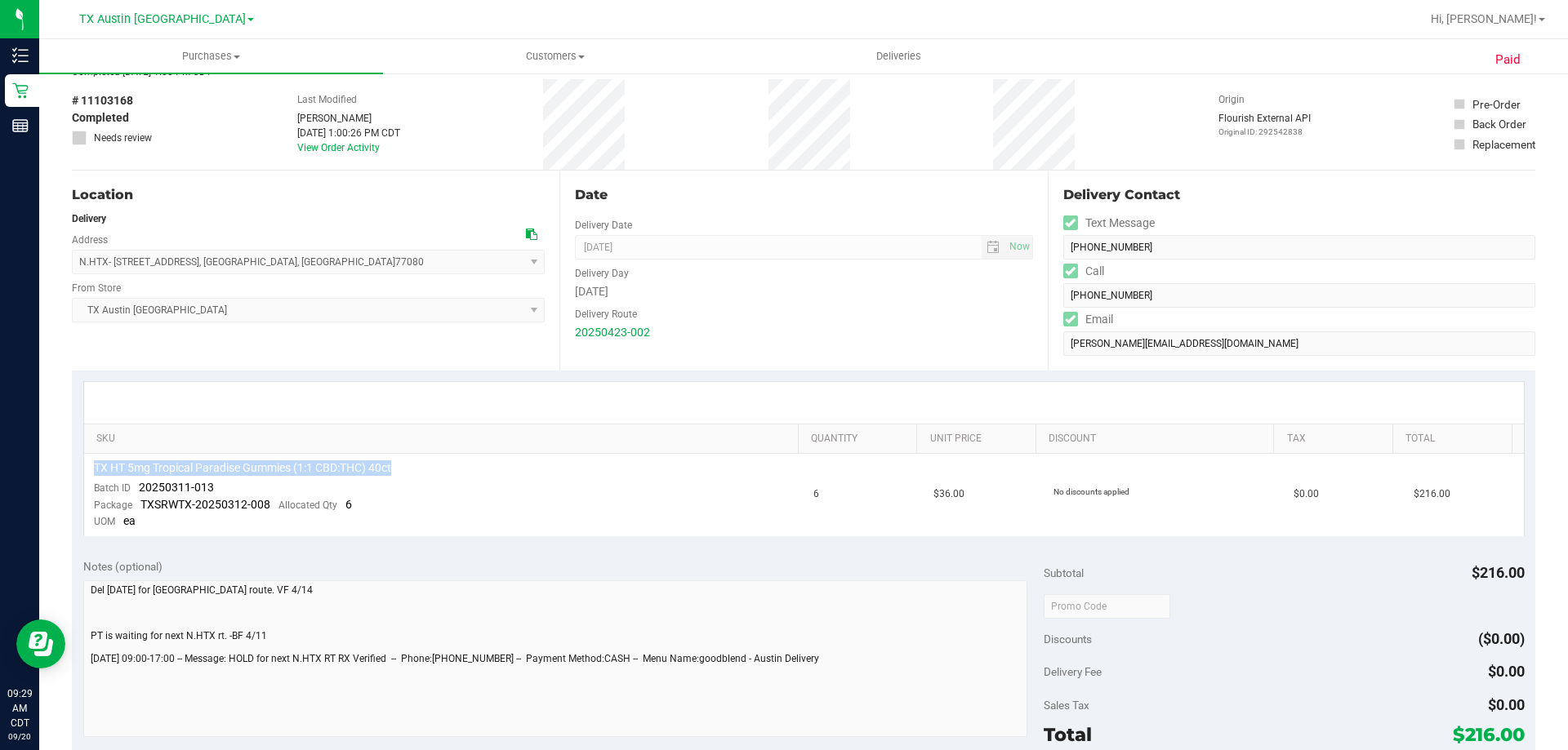
scroll to position [0, 0]
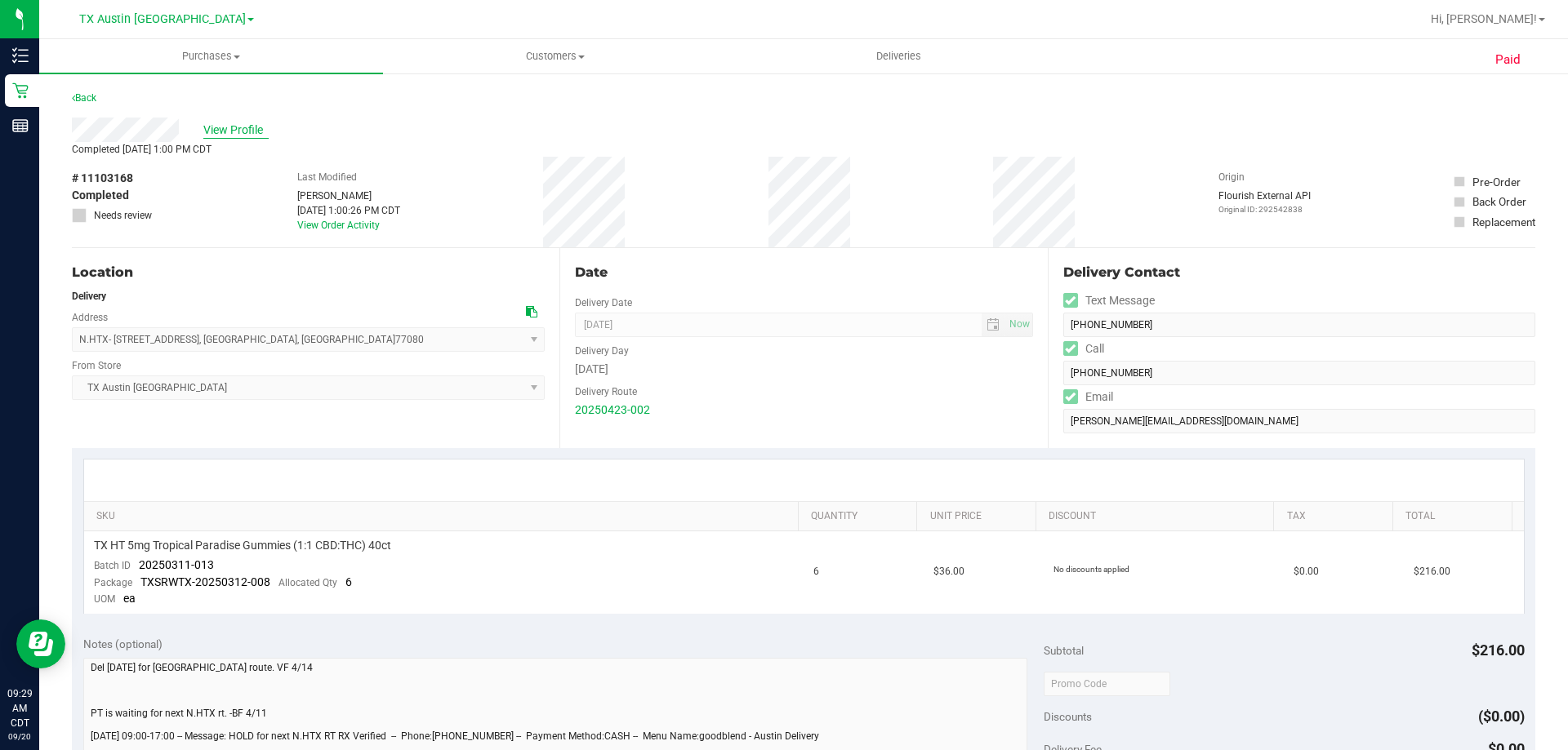
click at [256, 132] on span "View Profile" at bounding box center [237, 129] width 66 height 17
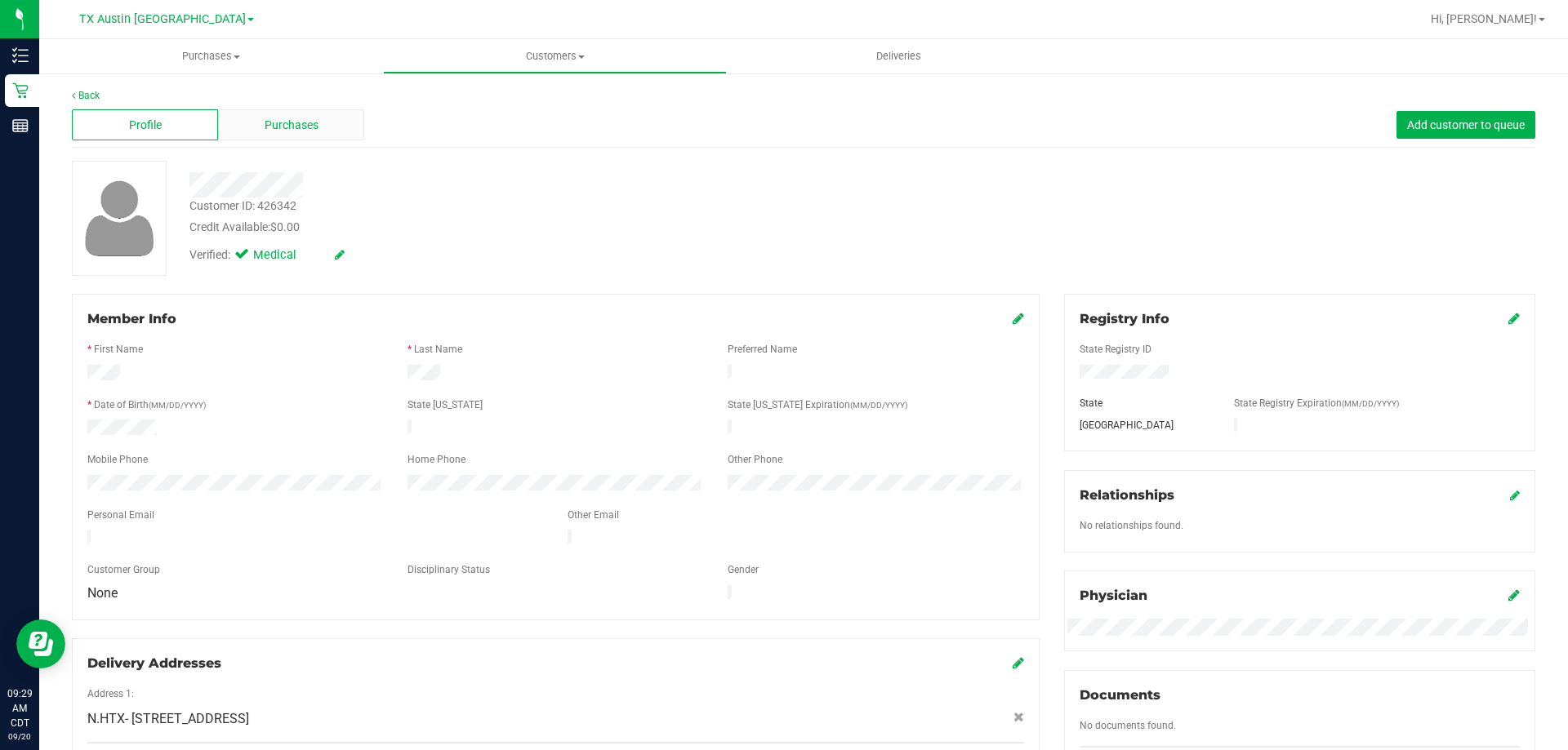
click at [285, 134] on div "Purchases" at bounding box center [291, 125] width 146 height 31
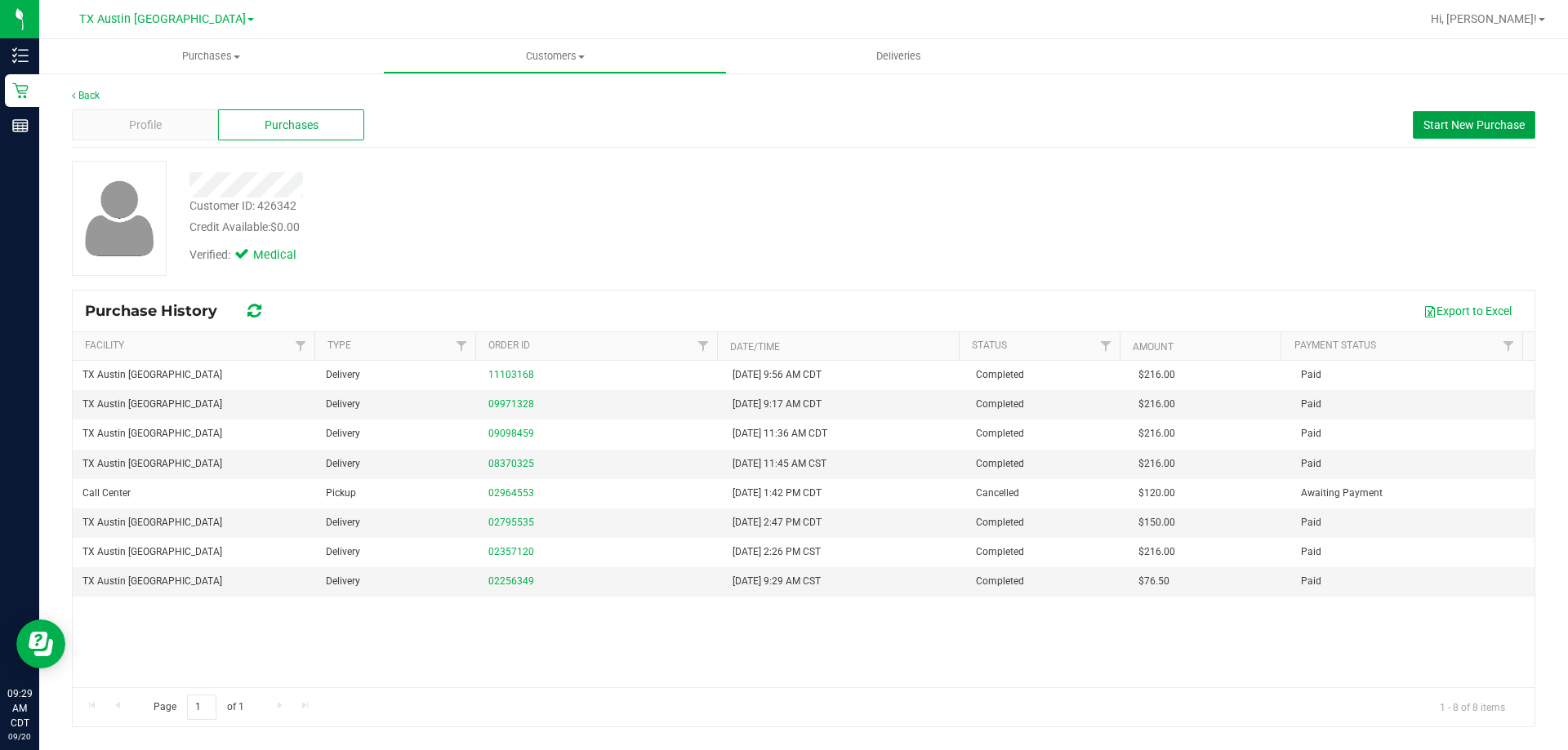
click at [1456, 130] on span "Start New Purchase" at bounding box center [1474, 125] width 101 height 13
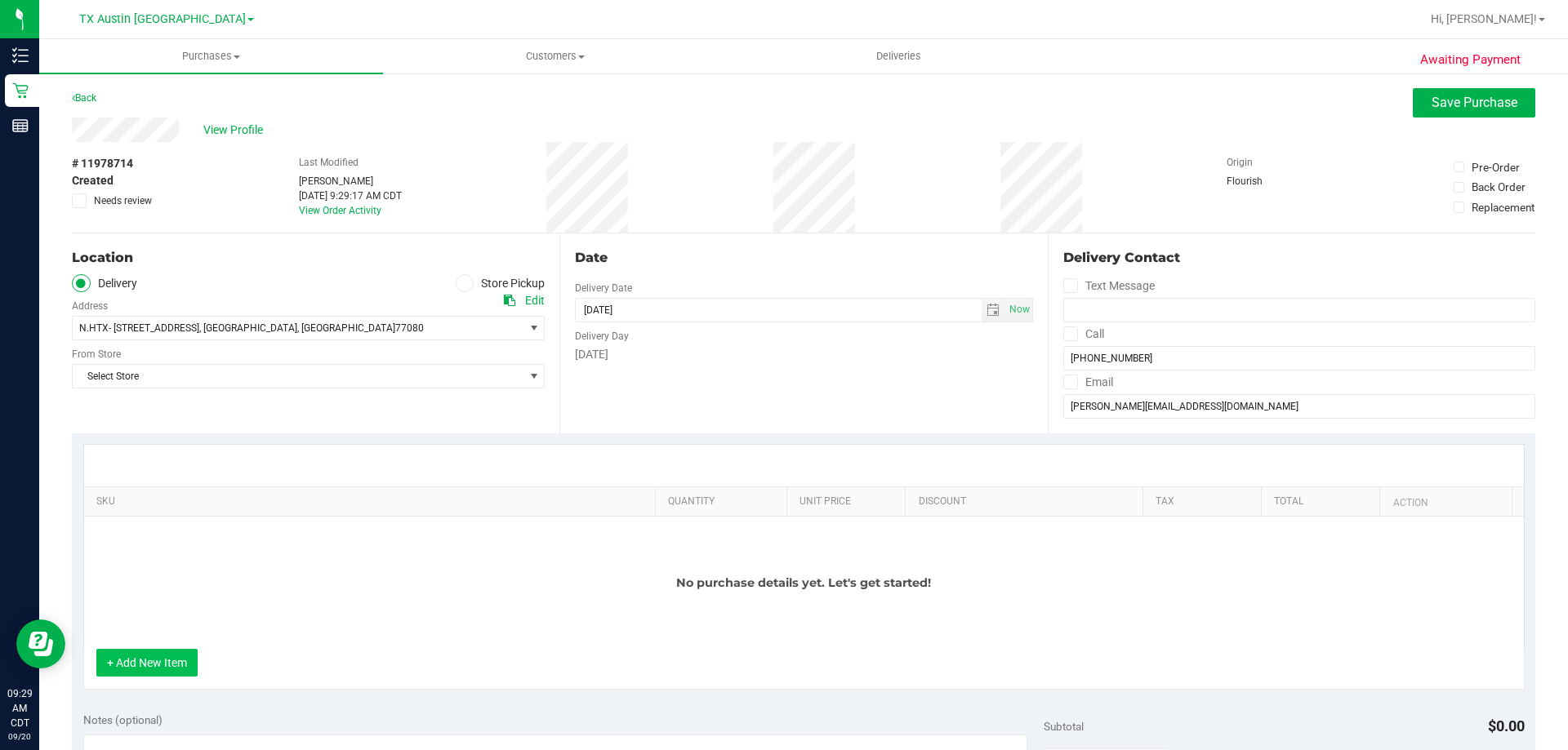
click at [150, 674] on button "+ Add New Item" at bounding box center [147, 662] width 101 height 27
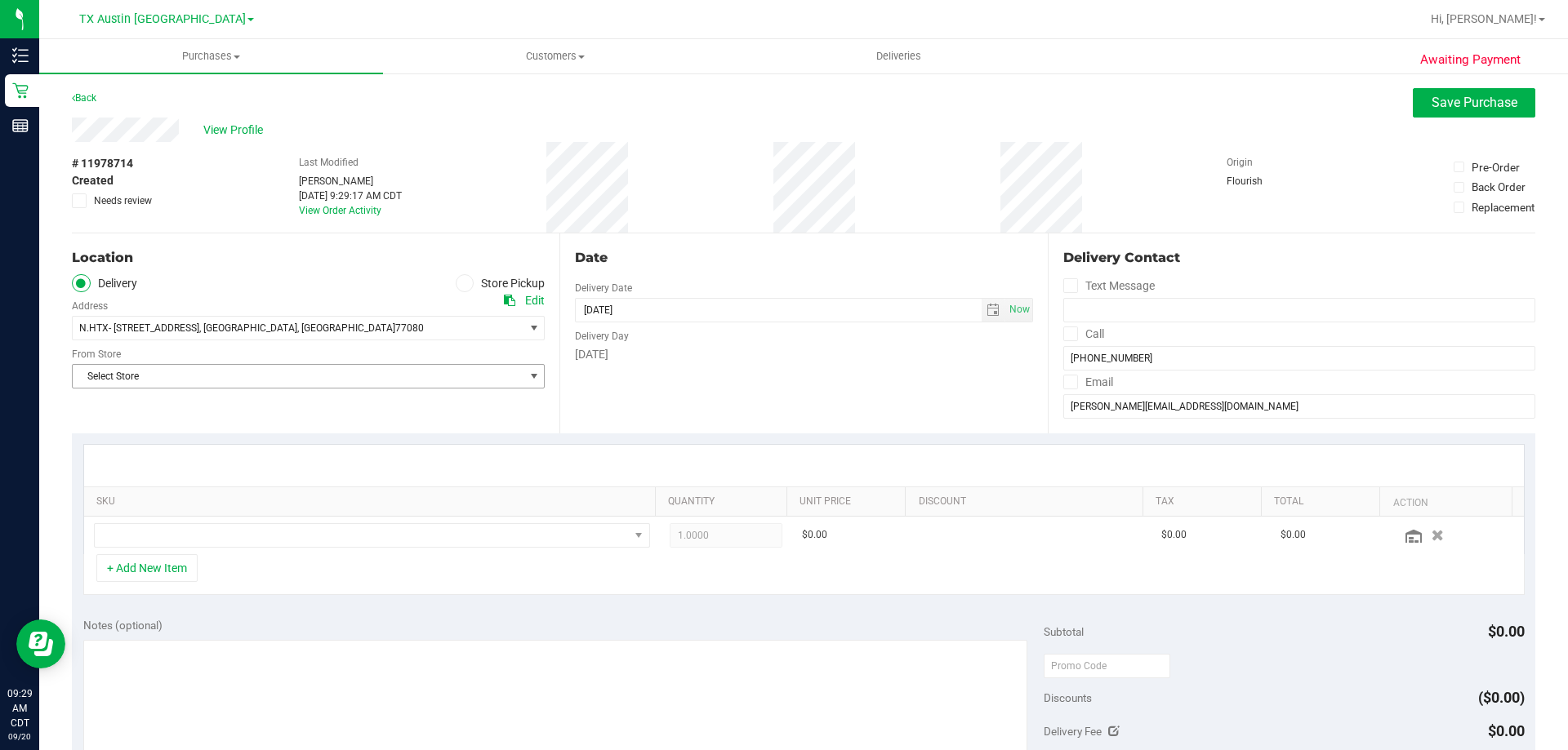
click at [237, 375] on span "Select Store" at bounding box center [298, 376] width 451 height 23
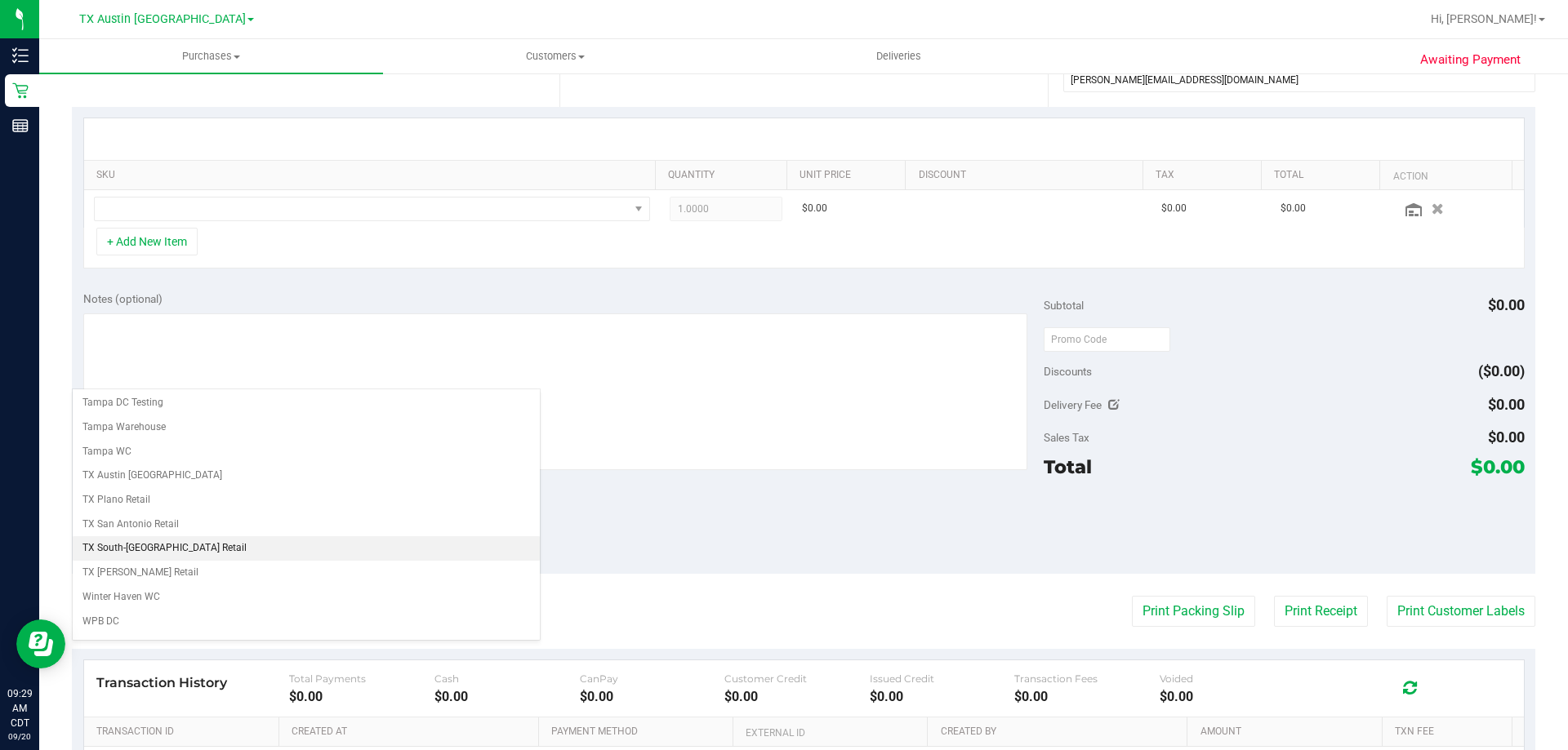
scroll to position [1186, 0]
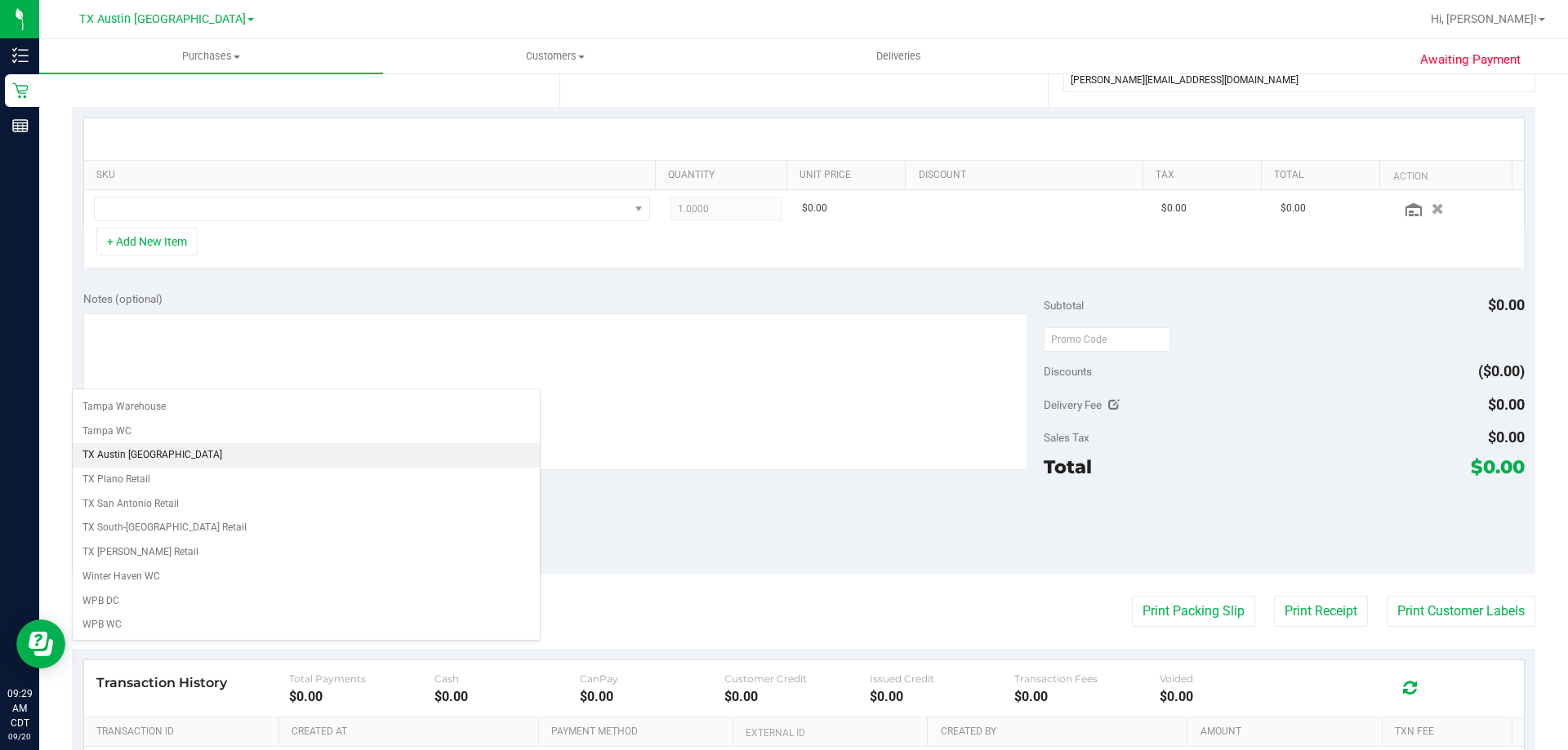
click at [175, 449] on li "TX Austin [GEOGRAPHIC_DATA]" at bounding box center [306, 455] width 467 height 25
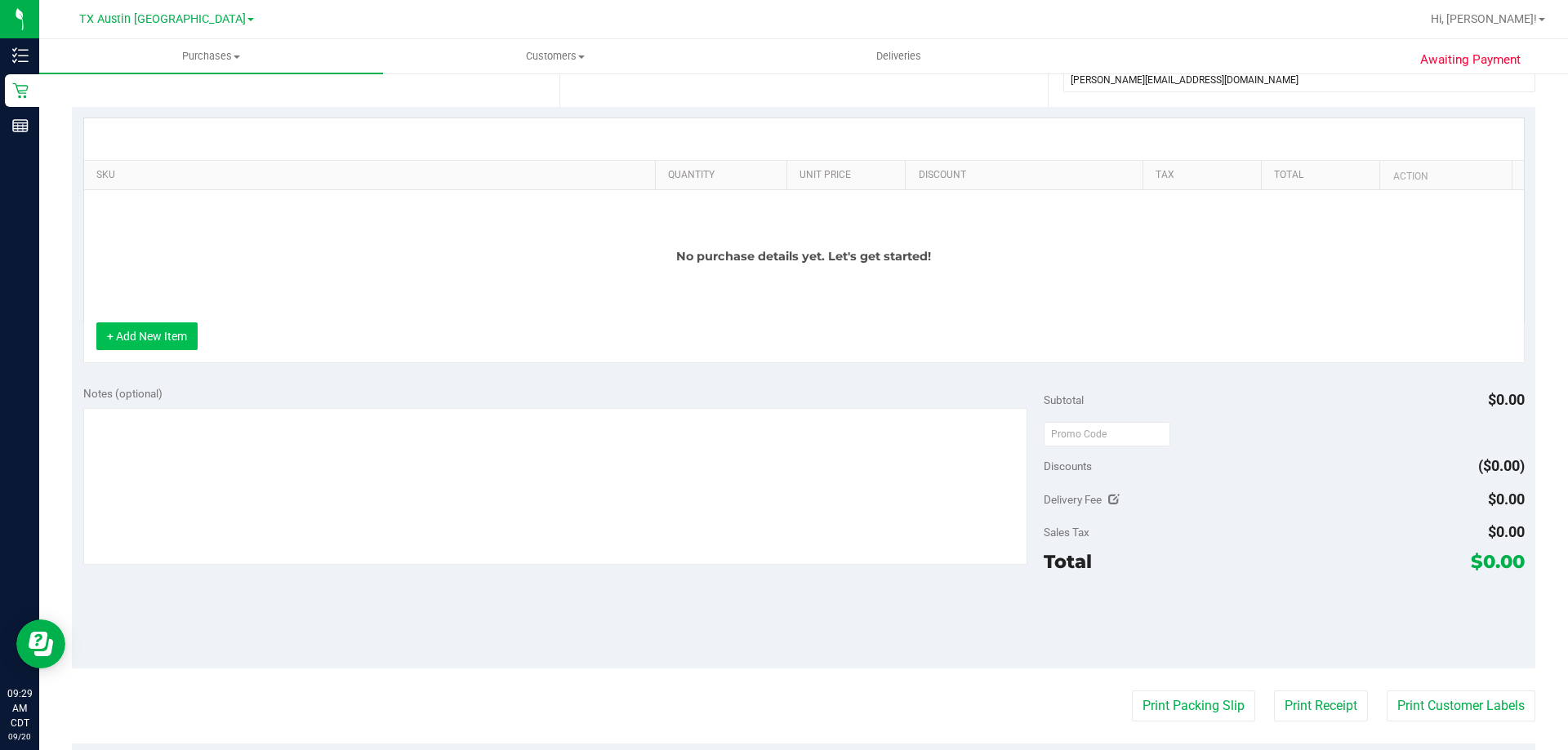
click at [191, 336] on button "+ Add New Item" at bounding box center [147, 336] width 101 height 27
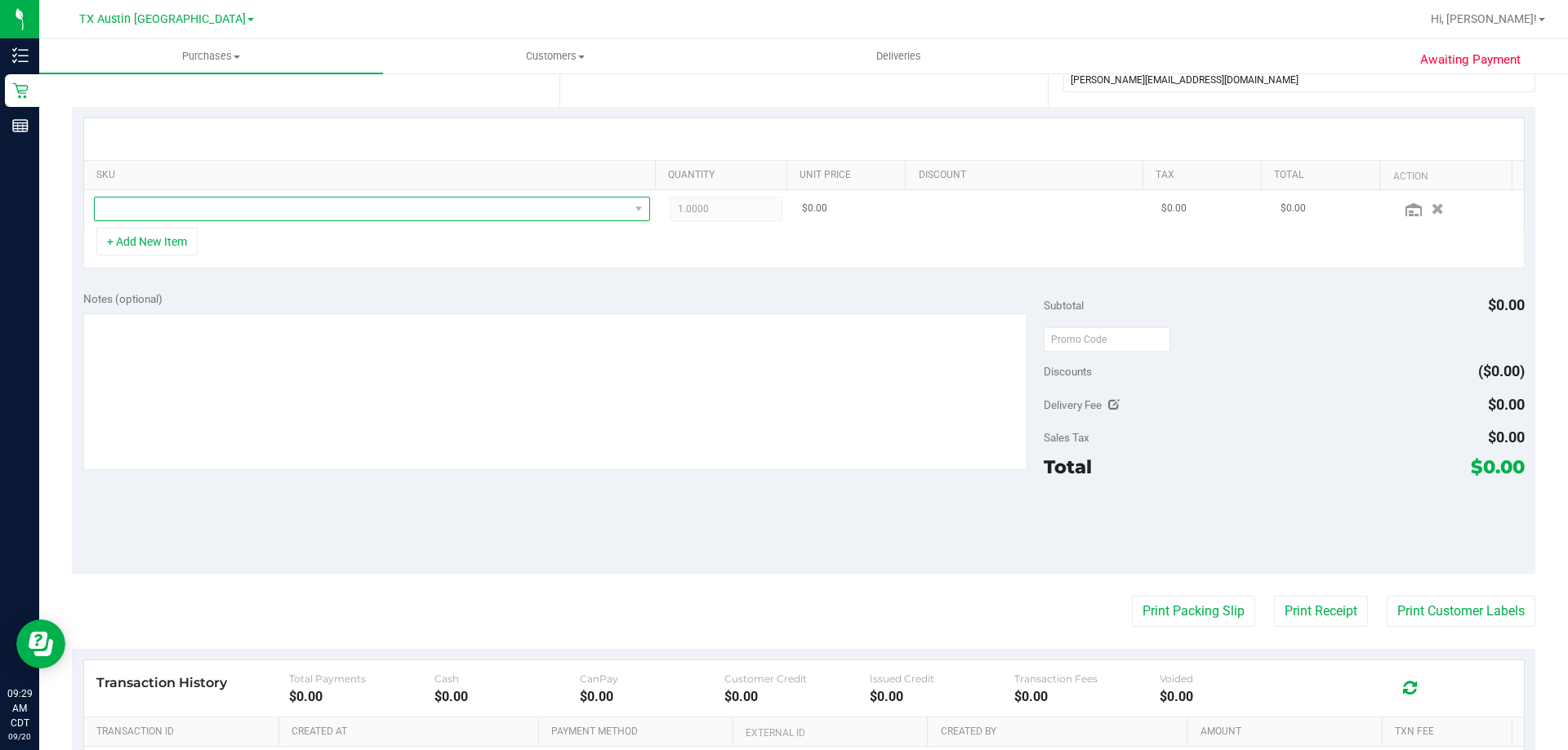
click at [277, 204] on span "NO DATA FOUND" at bounding box center [361, 209] width 534 height 23
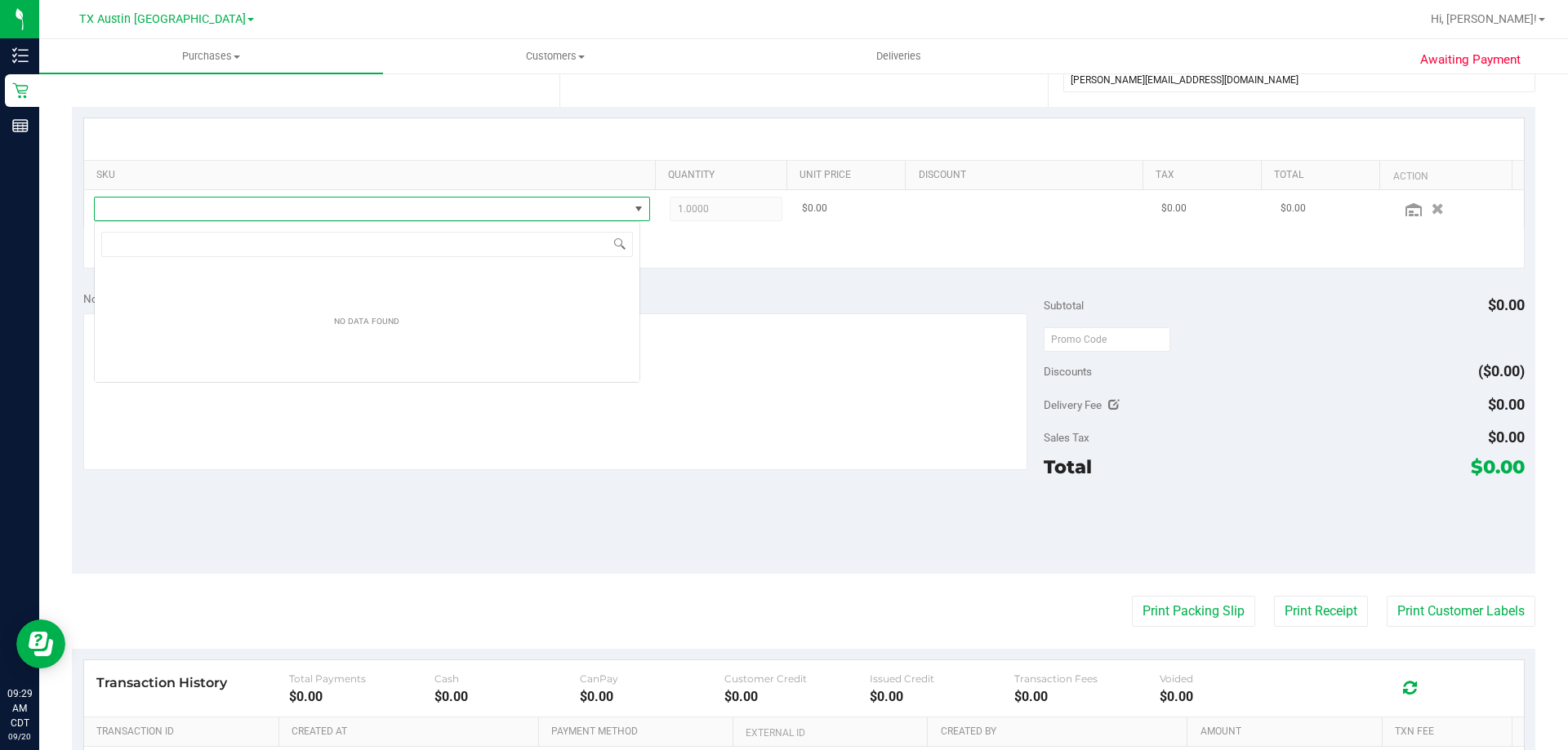
type input "TX HT 5mg Tropical Paradise Gummies (1:1 CBD:THC) 40ct"
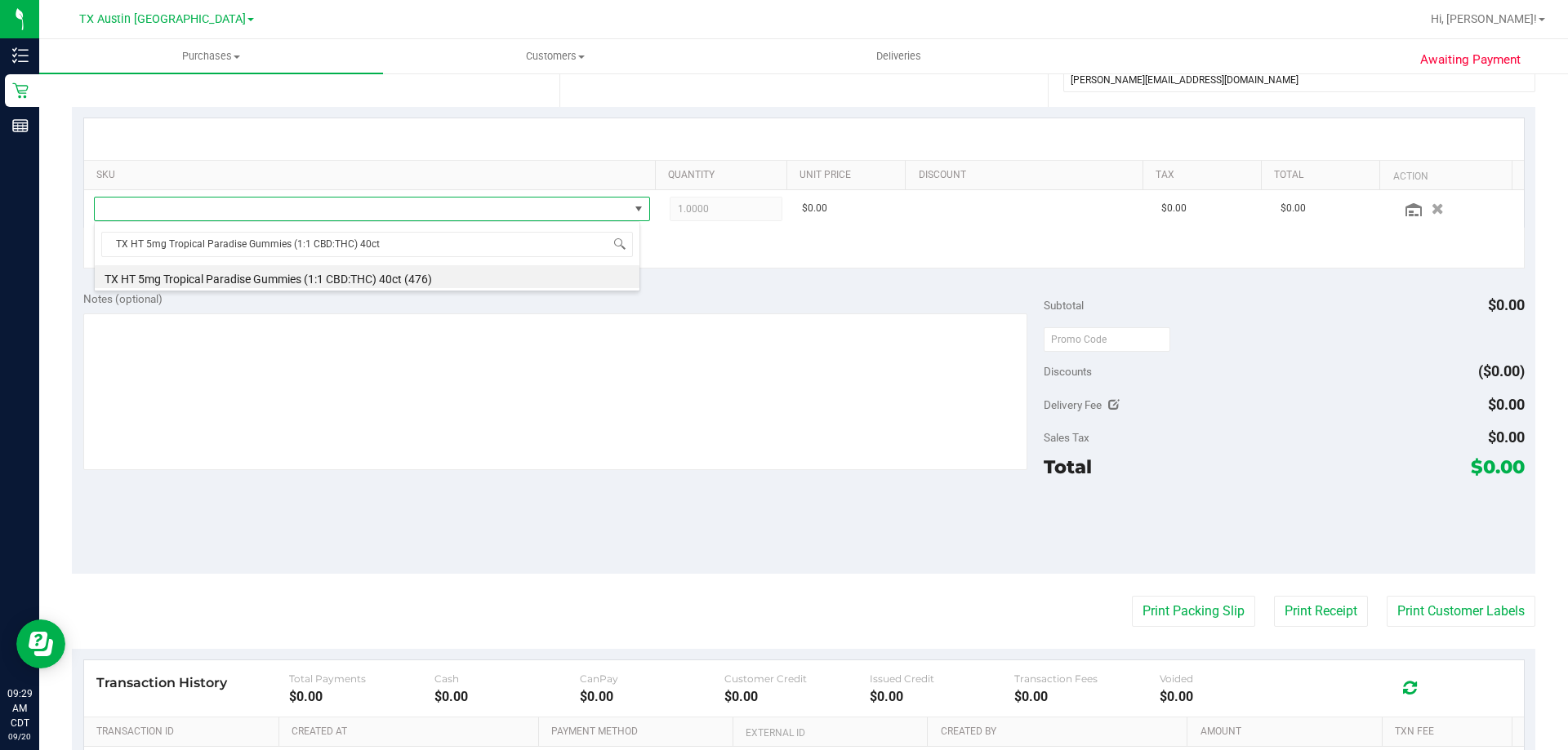
click at [396, 269] on li "TX HT 5mg Tropical Paradise Gummies (1:1 CBD:THC) 40ct (476)" at bounding box center [367, 277] width 545 height 23
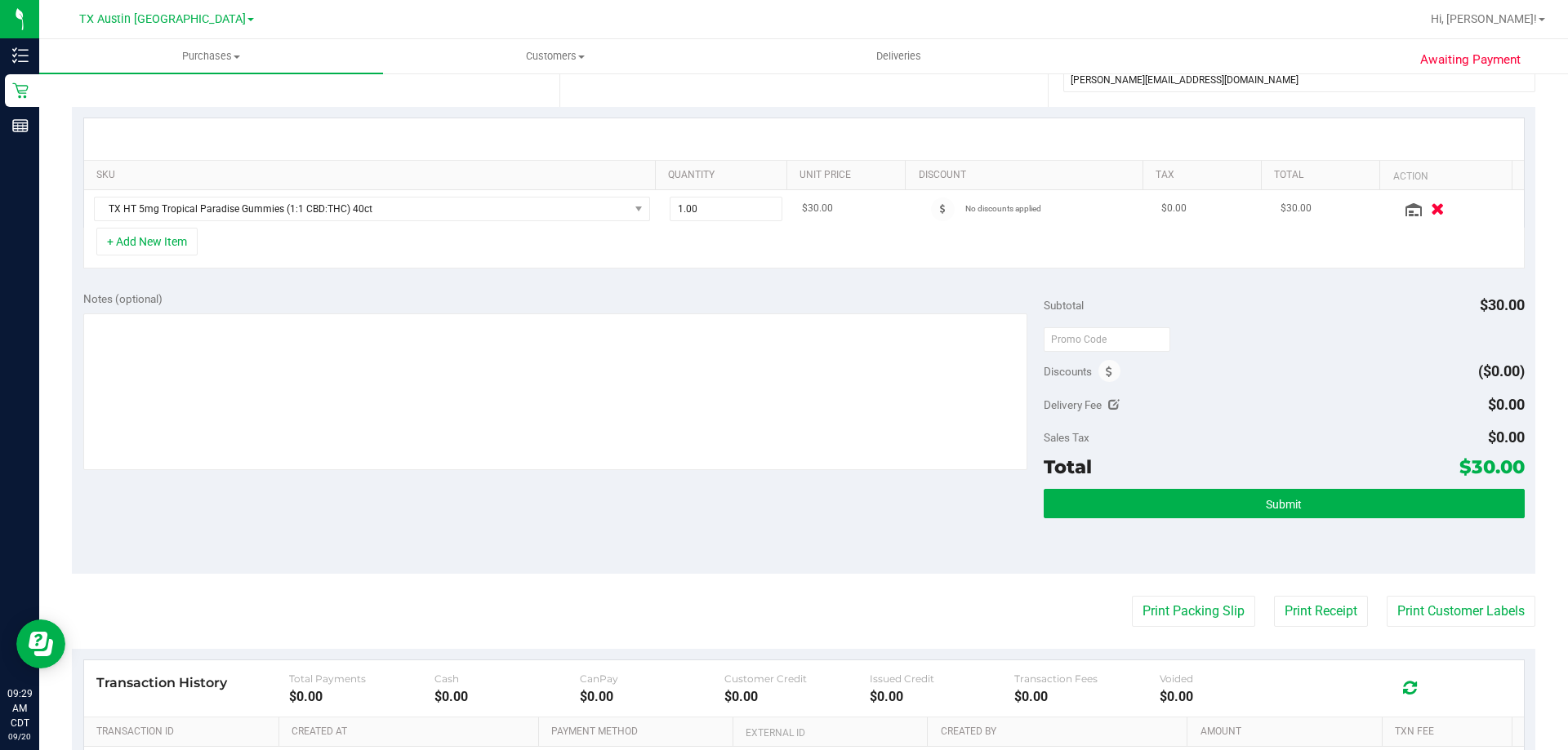
click at [1431, 205] on icon "button" at bounding box center [1438, 209] width 14 height 12
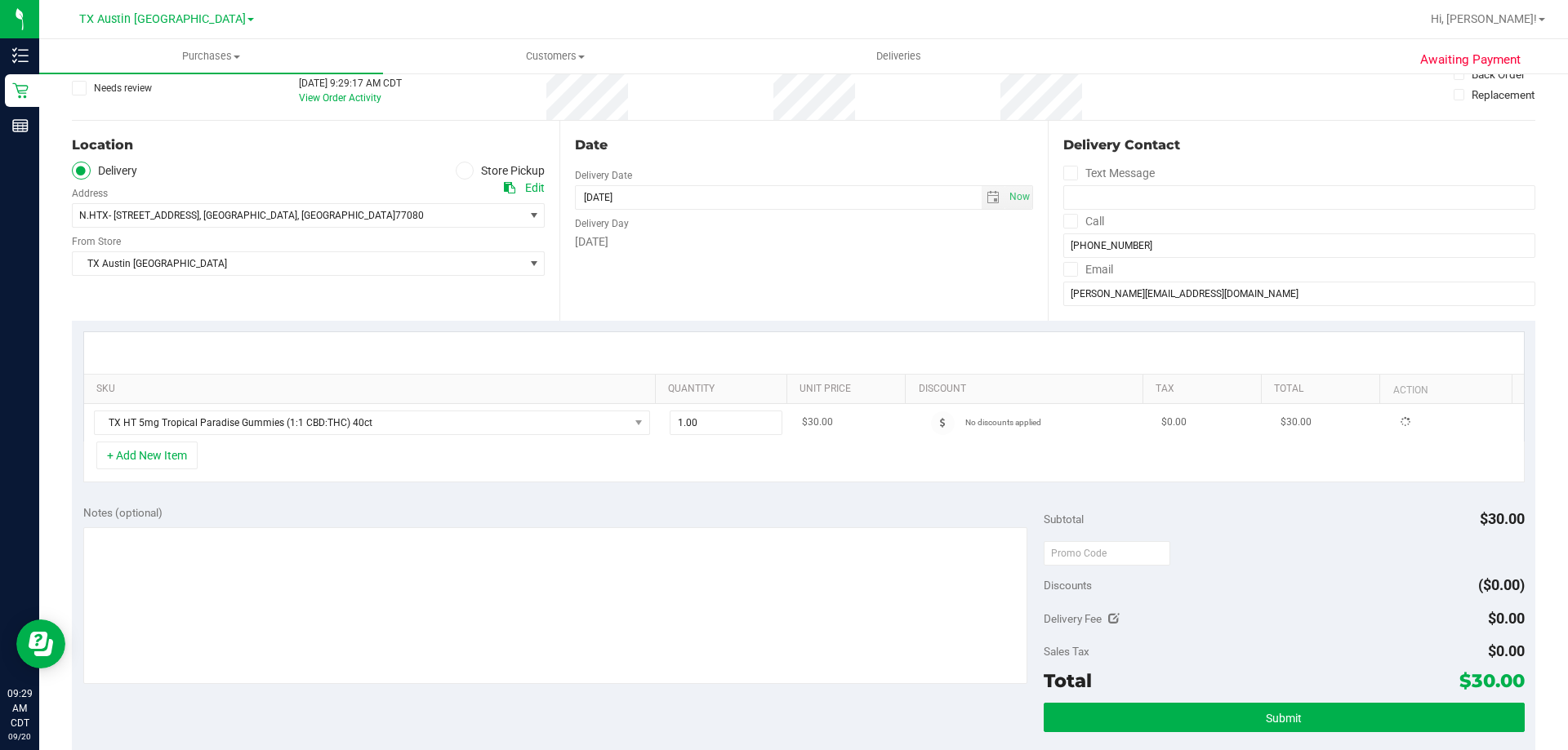
scroll to position [0, 0]
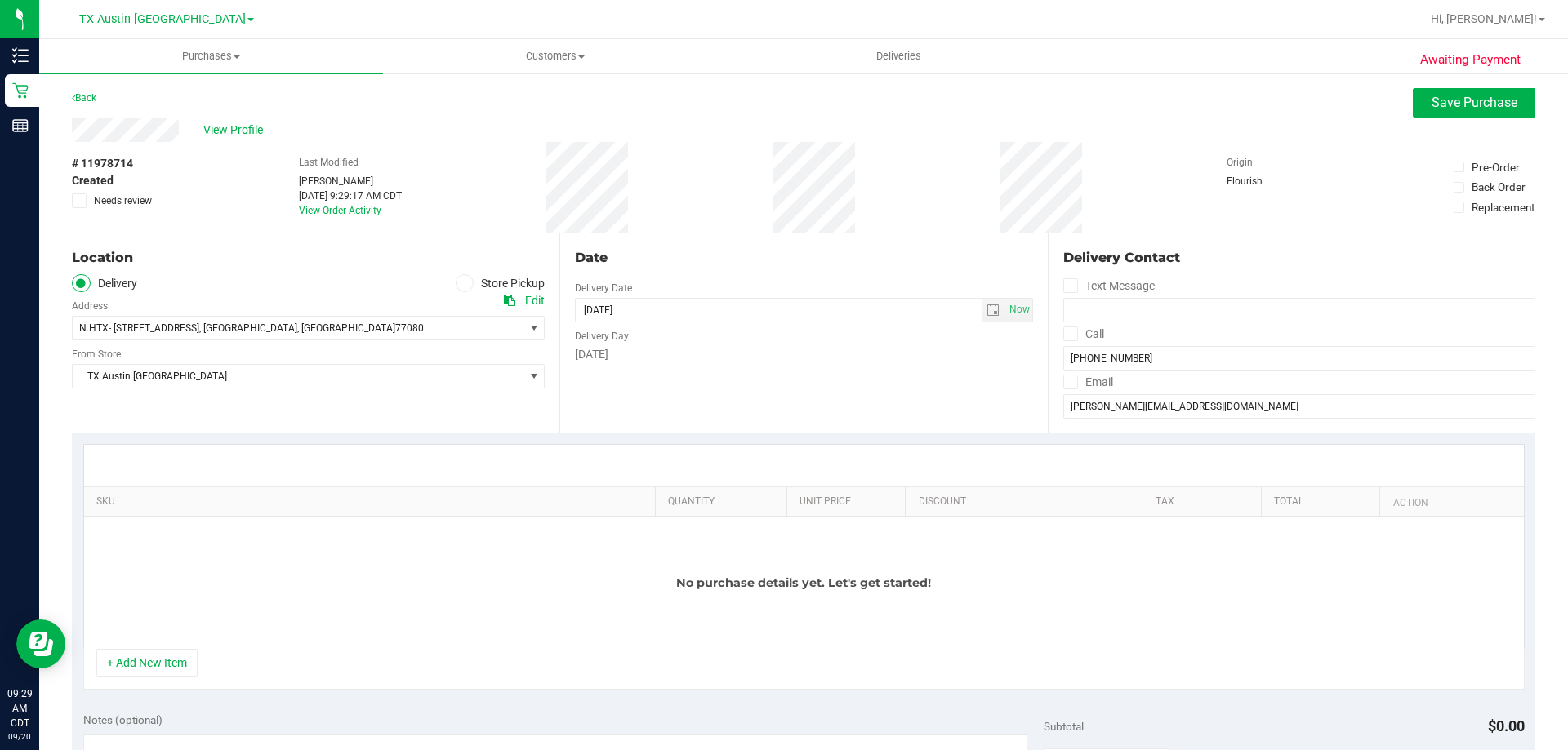
click at [464, 283] on icon at bounding box center [464, 283] width 10 height 0
click at [0, 0] on input "Store Pickup" at bounding box center [0, 0] width 0 height 0
click at [347, 325] on span "TX Austin [GEOGRAPHIC_DATA]" at bounding box center [298, 329] width 451 height 23
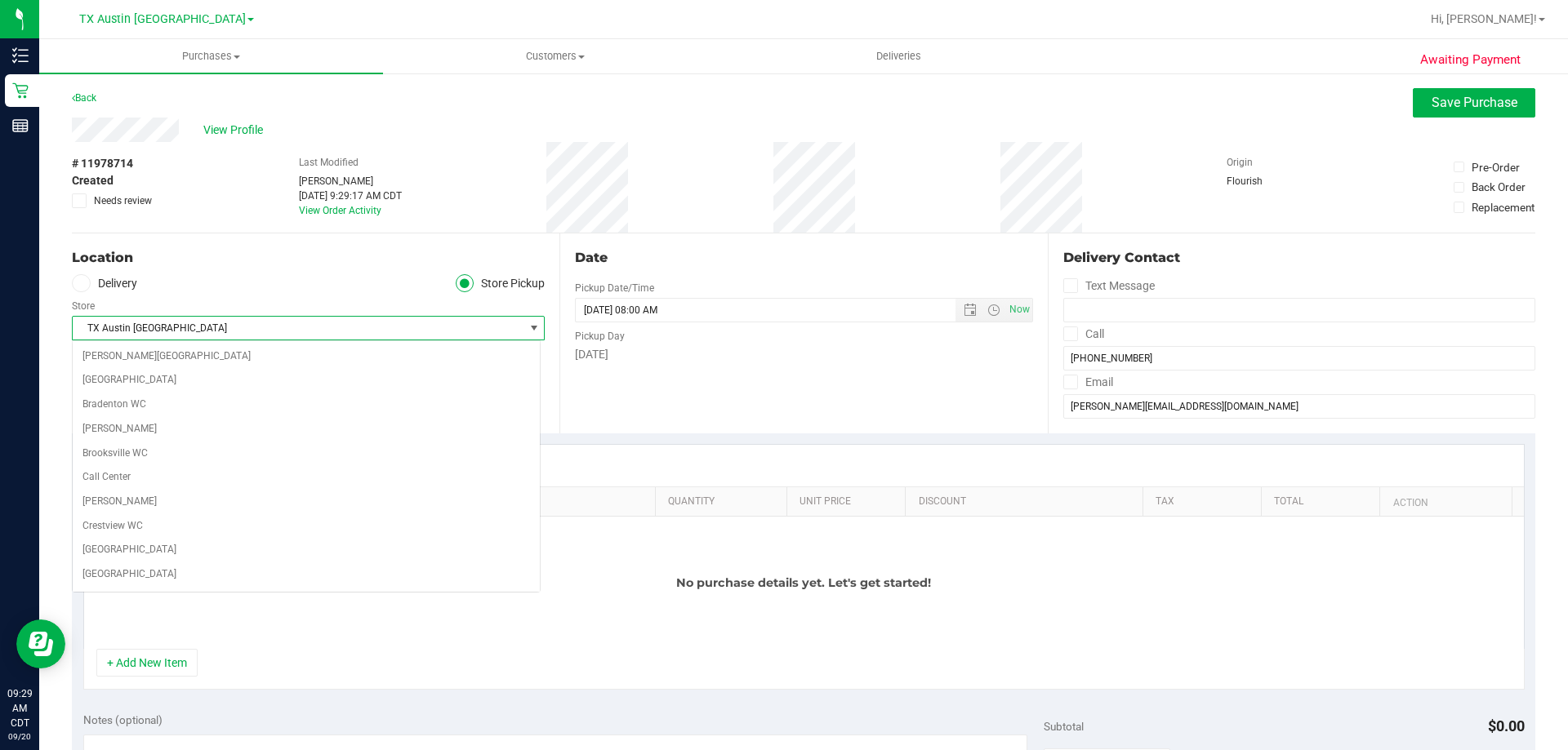
scroll to position [121, 0]
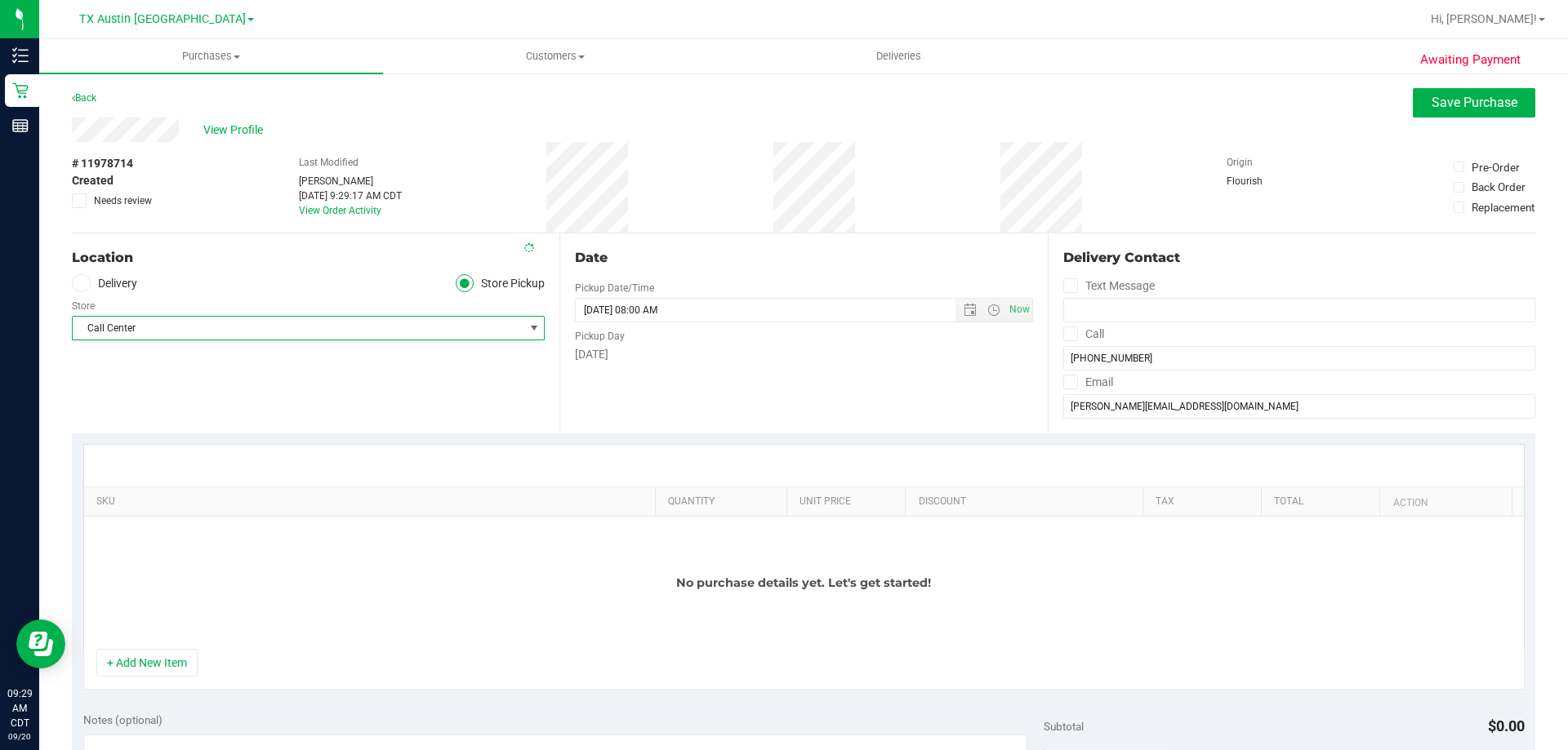
click at [305, 267] on div "Location" at bounding box center [308, 258] width 473 height 19
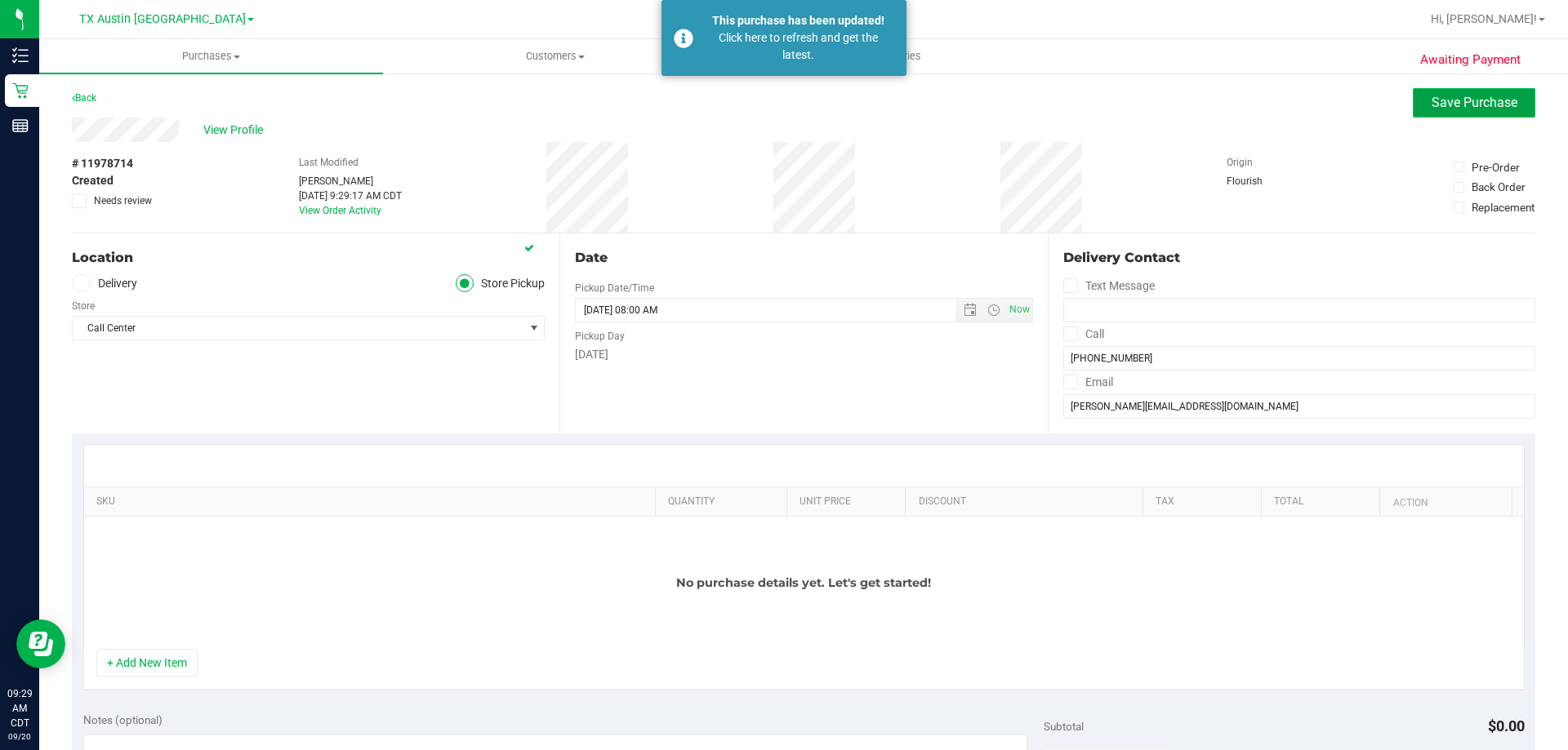
click at [1449, 107] on span "Save Purchase" at bounding box center [1474, 103] width 86 height 16
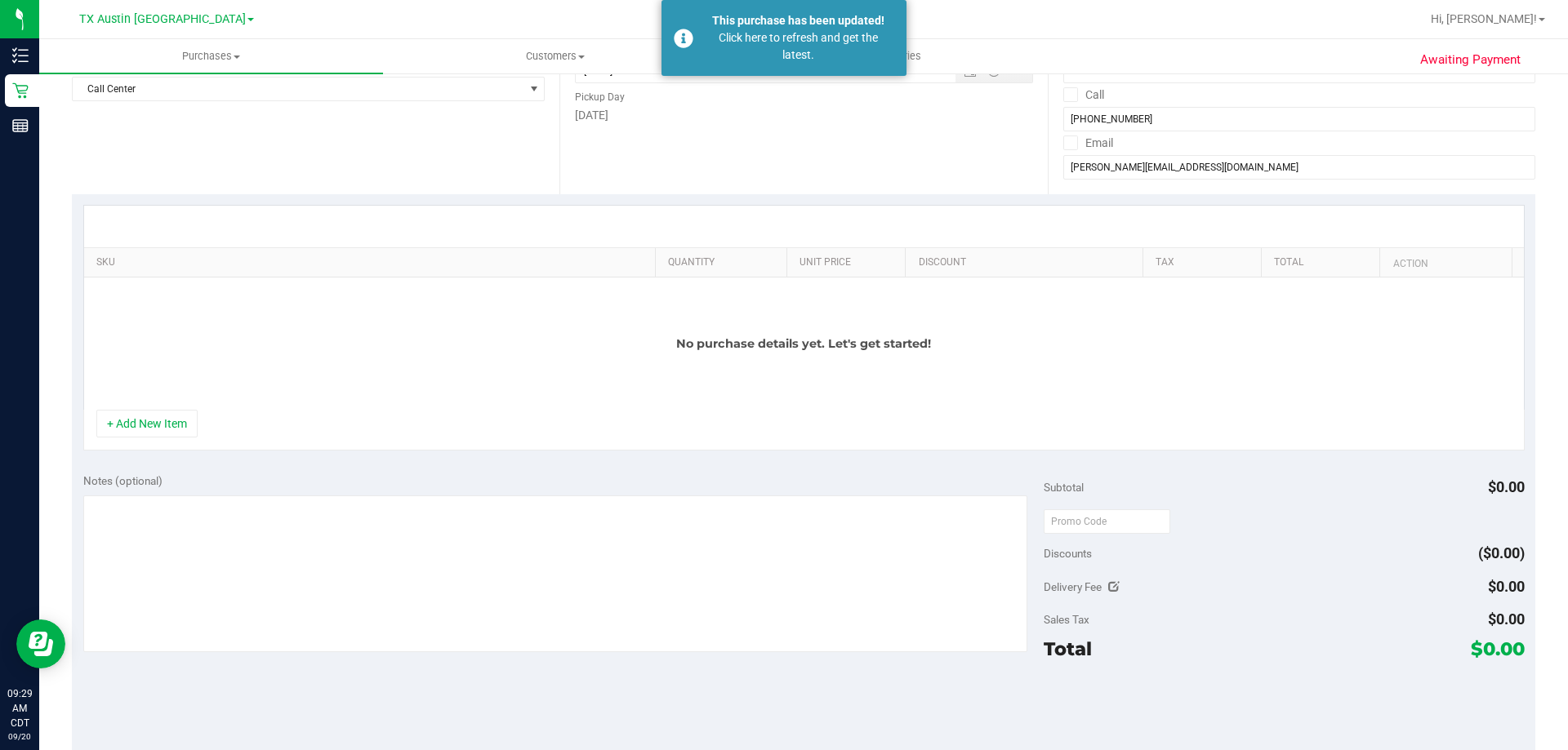
scroll to position [327, 0]
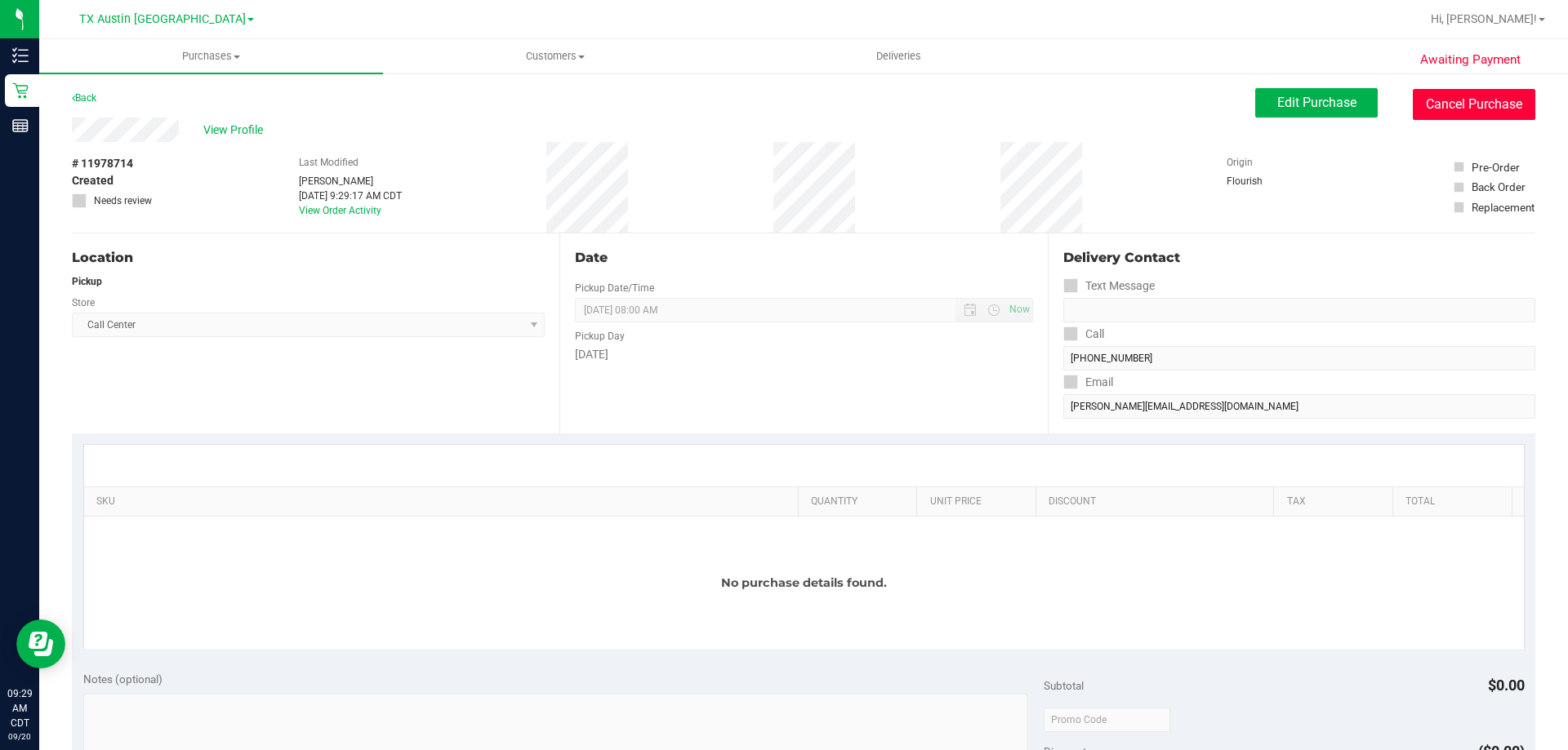
click at [1454, 98] on button "Cancel Purchase" at bounding box center [1474, 104] width 122 height 31
click at [250, 130] on span "View Profile" at bounding box center [237, 129] width 66 height 17
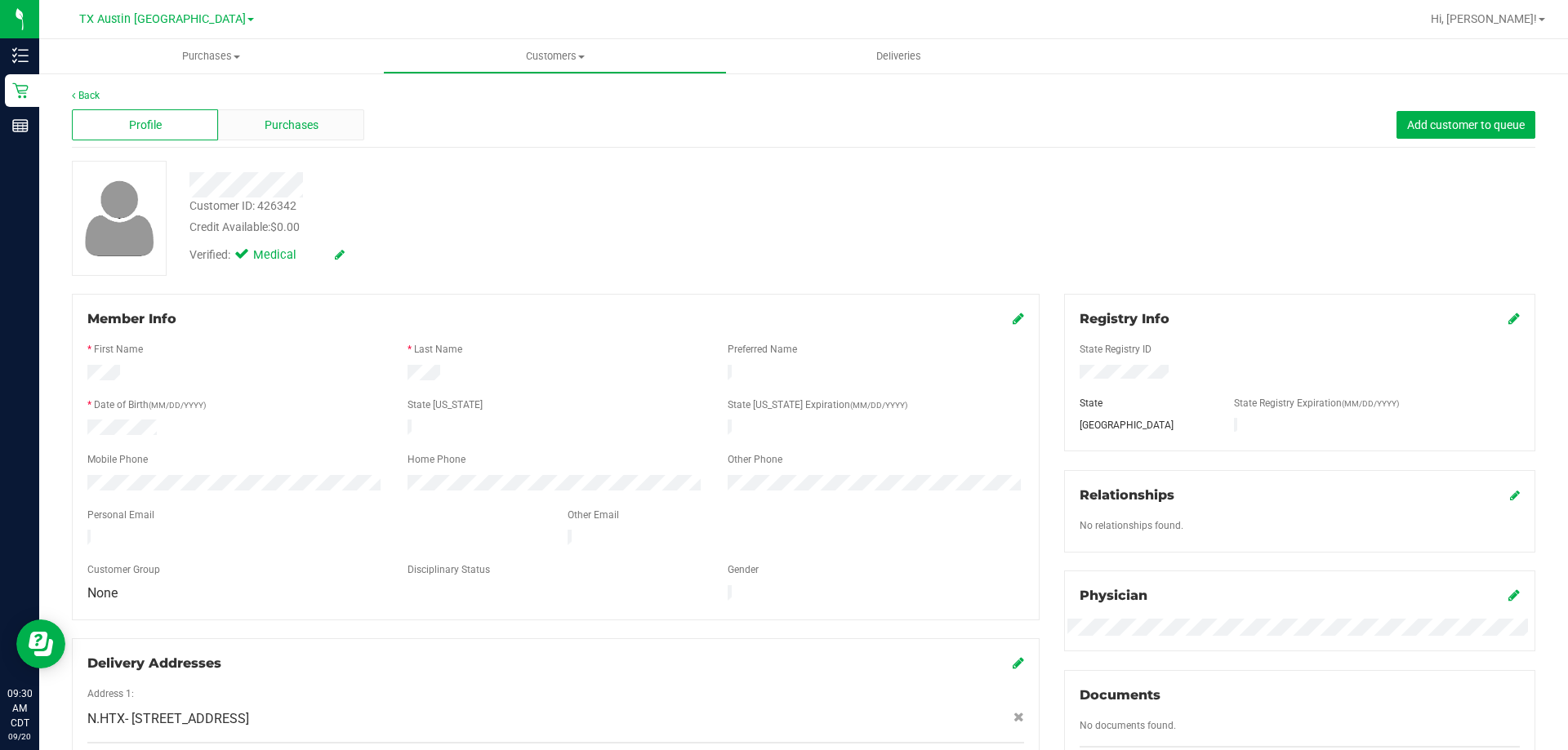
click at [270, 132] on span "Purchases" at bounding box center [291, 125] width 54 height 17
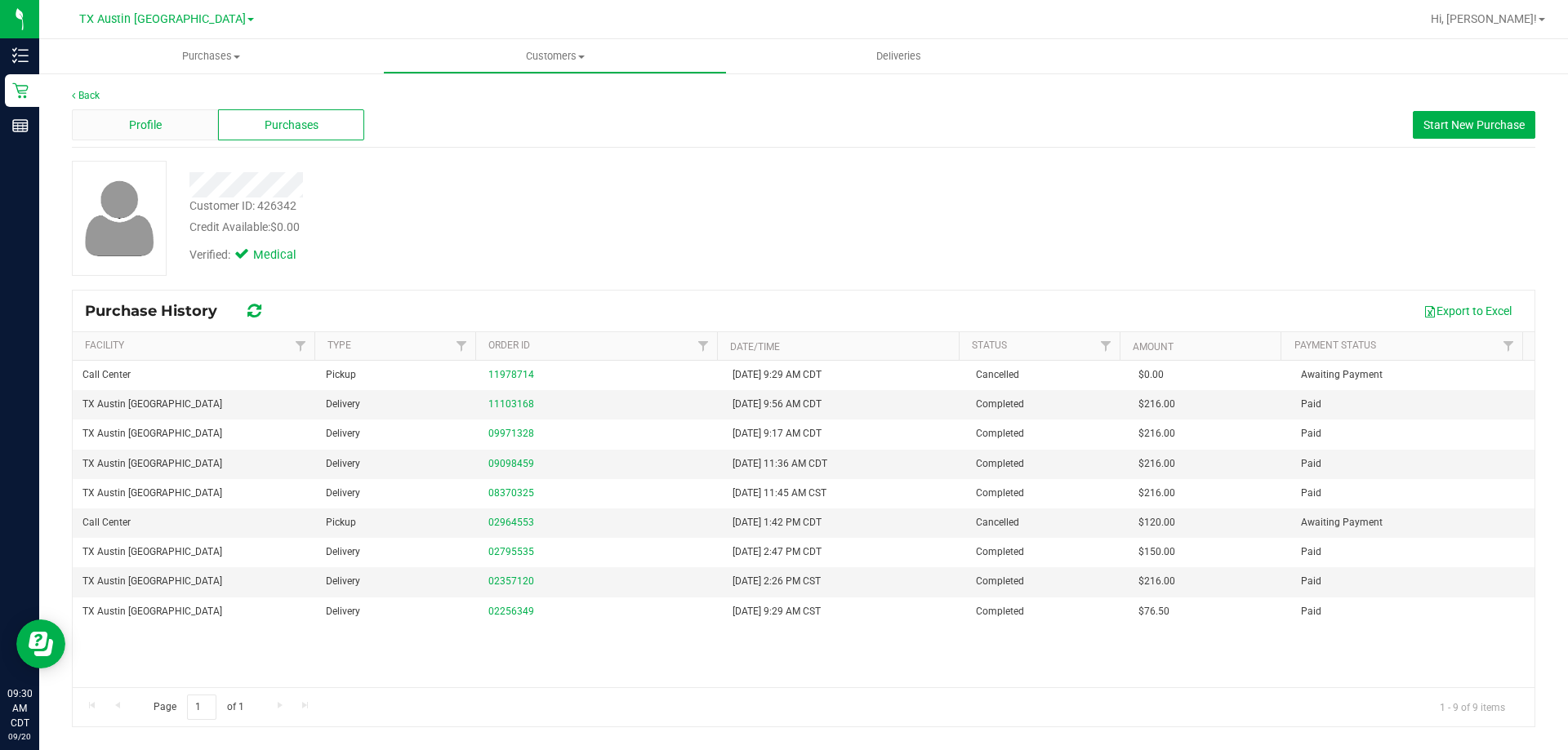
click at [153, 120] on span "Profile" at bounding box center [145, 125] width 33 height 17
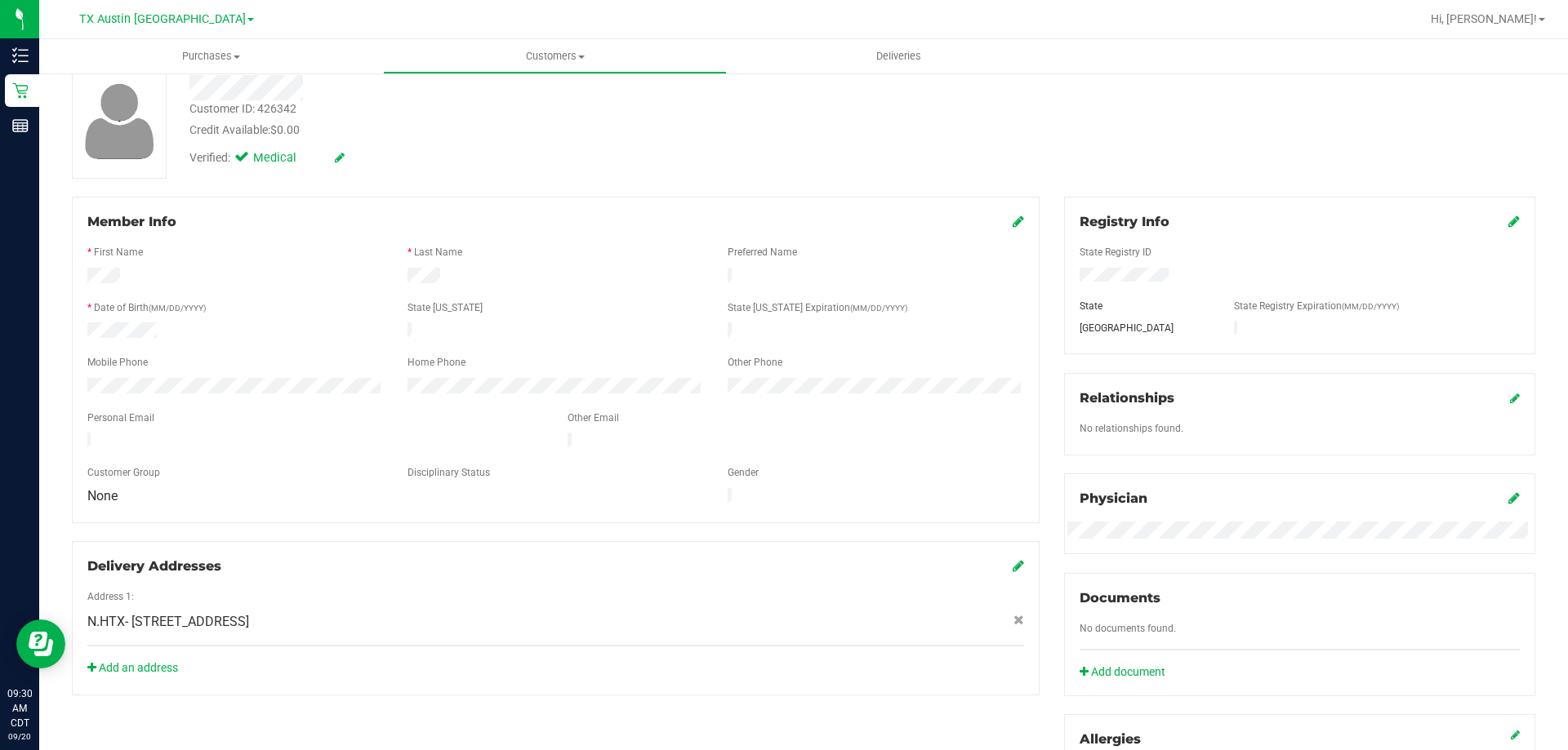
scroll to position [245, 0]
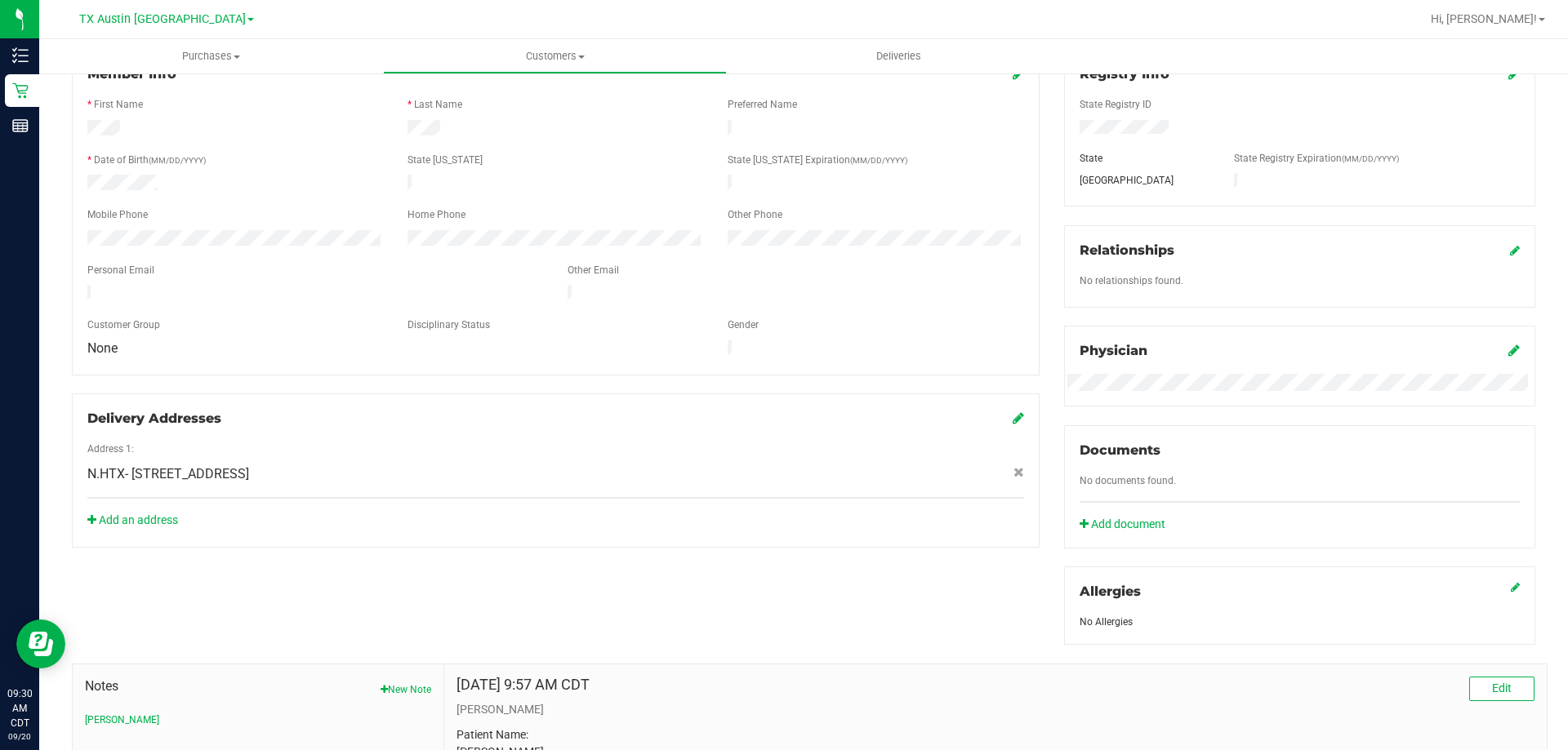
drag, startPoint x: 132, startPoint y: 454, endPoint x: 373, endPoint y: 457, distance: 241.0
click at [249, 464] on span "N.HTX- 9334 Rosstown Way , Houston , TX 77080" at bounding box center [168, 474] width 162 height 19
copy span "9334 Rosstown Way , Houston , TX 77080"
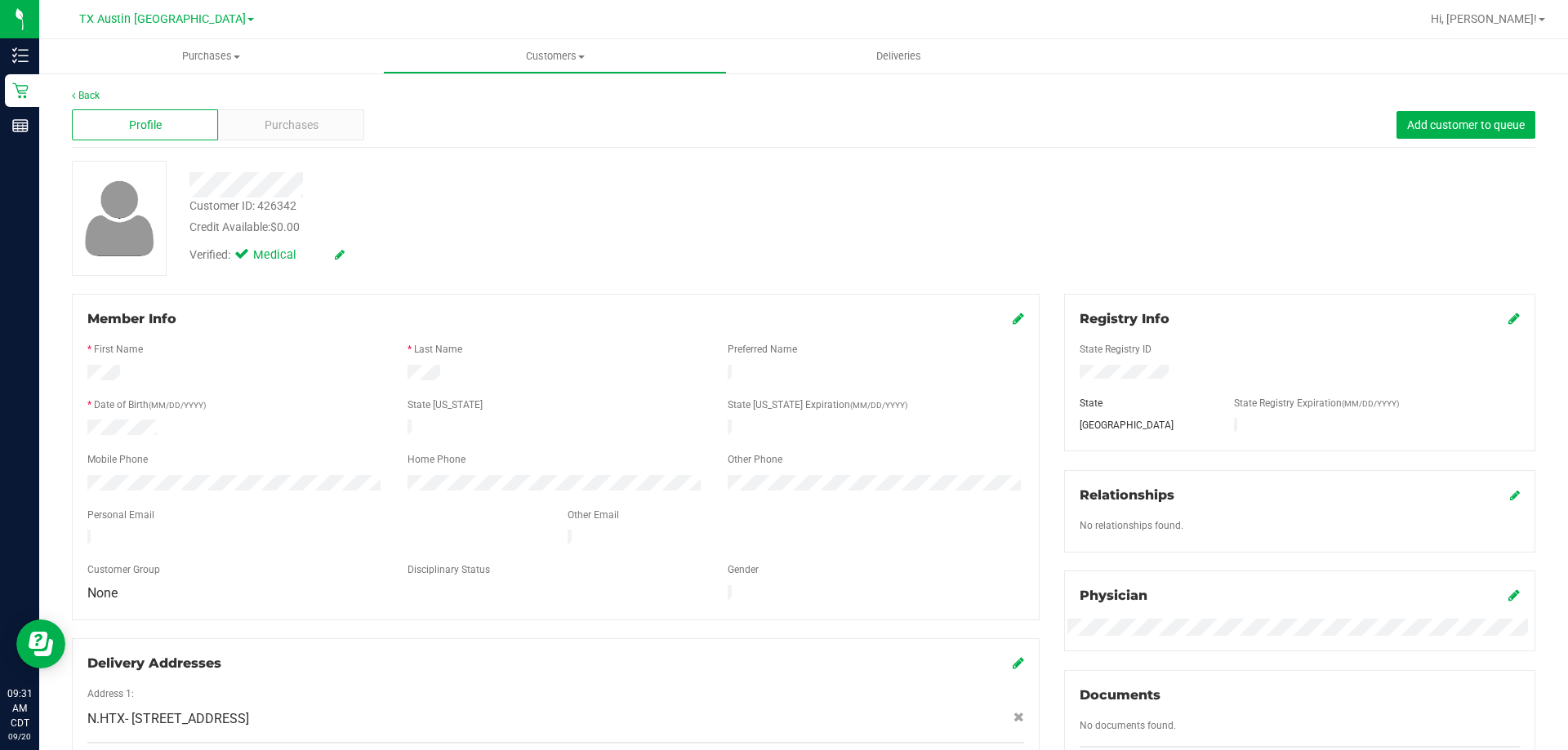
scroll to position [163, 0]
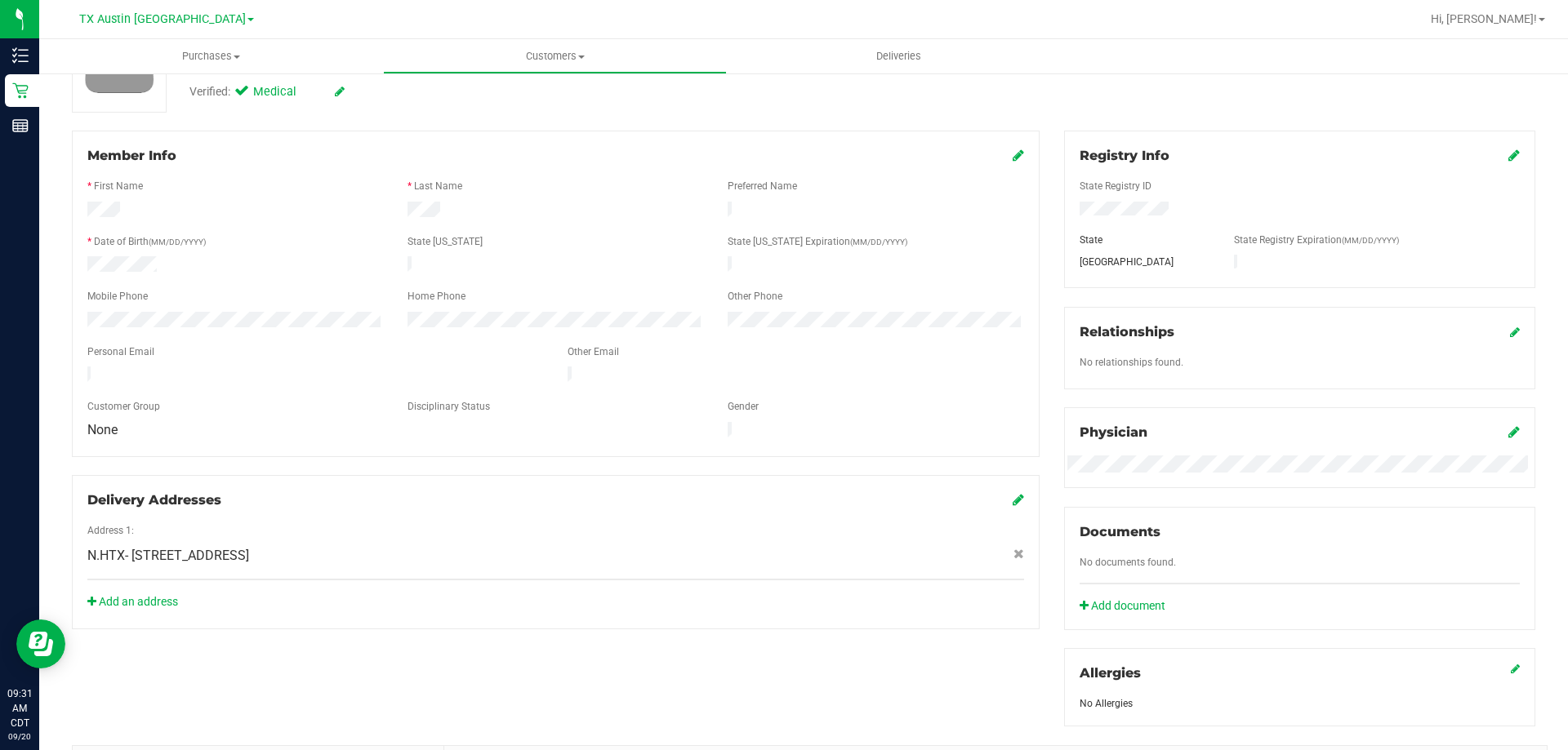
drag, startPoint x: 258, startPoint y: 540, endPoint x: 373, endPoint y: 537, distance: 115.0
click at [249, 546] on span "N.HTX- 9334 Rosstown Way , Houston , TX 77080" at bounding box center [168, 556] width 162 height 19
copy span "Houston , TX 77080"
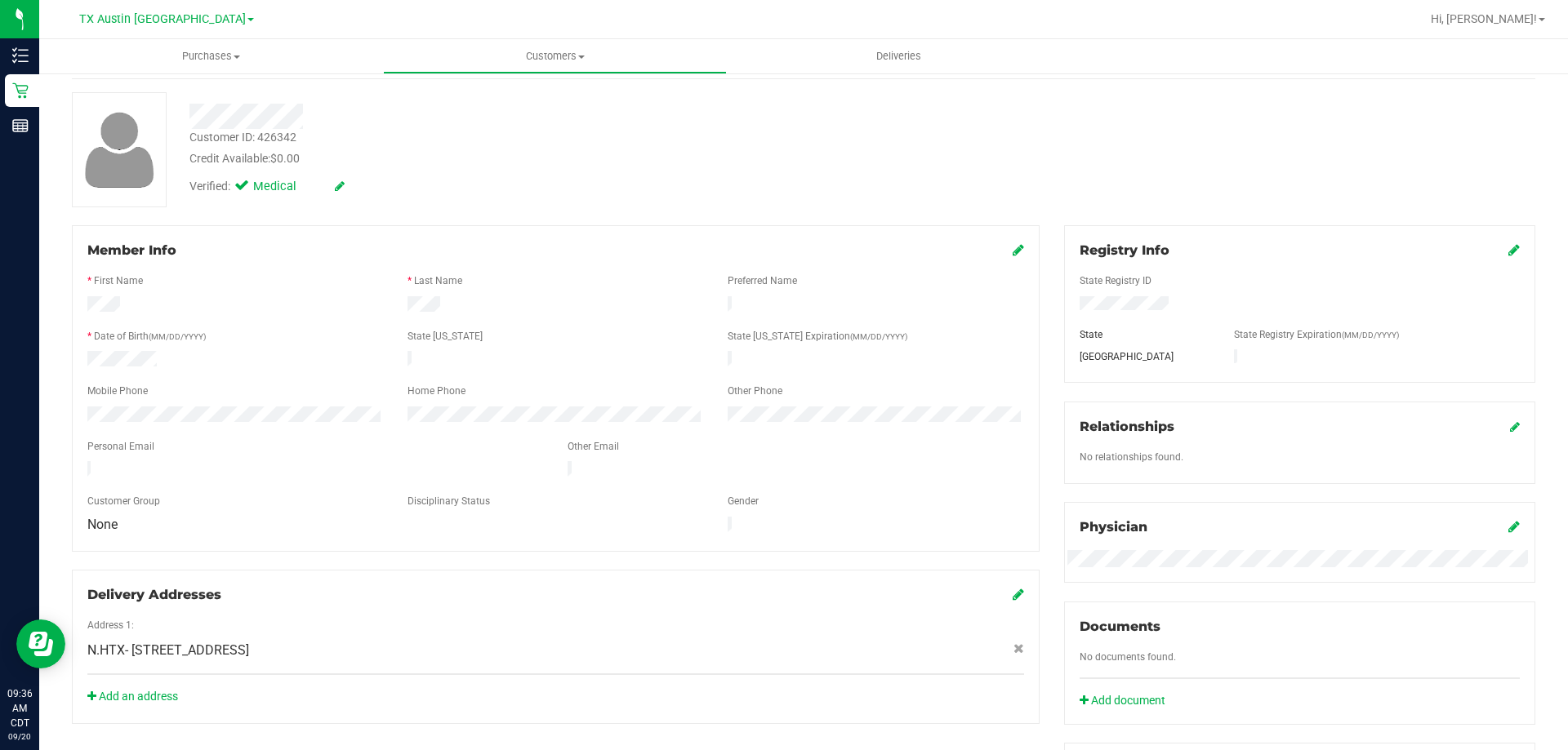
scroll to position [0, 0]
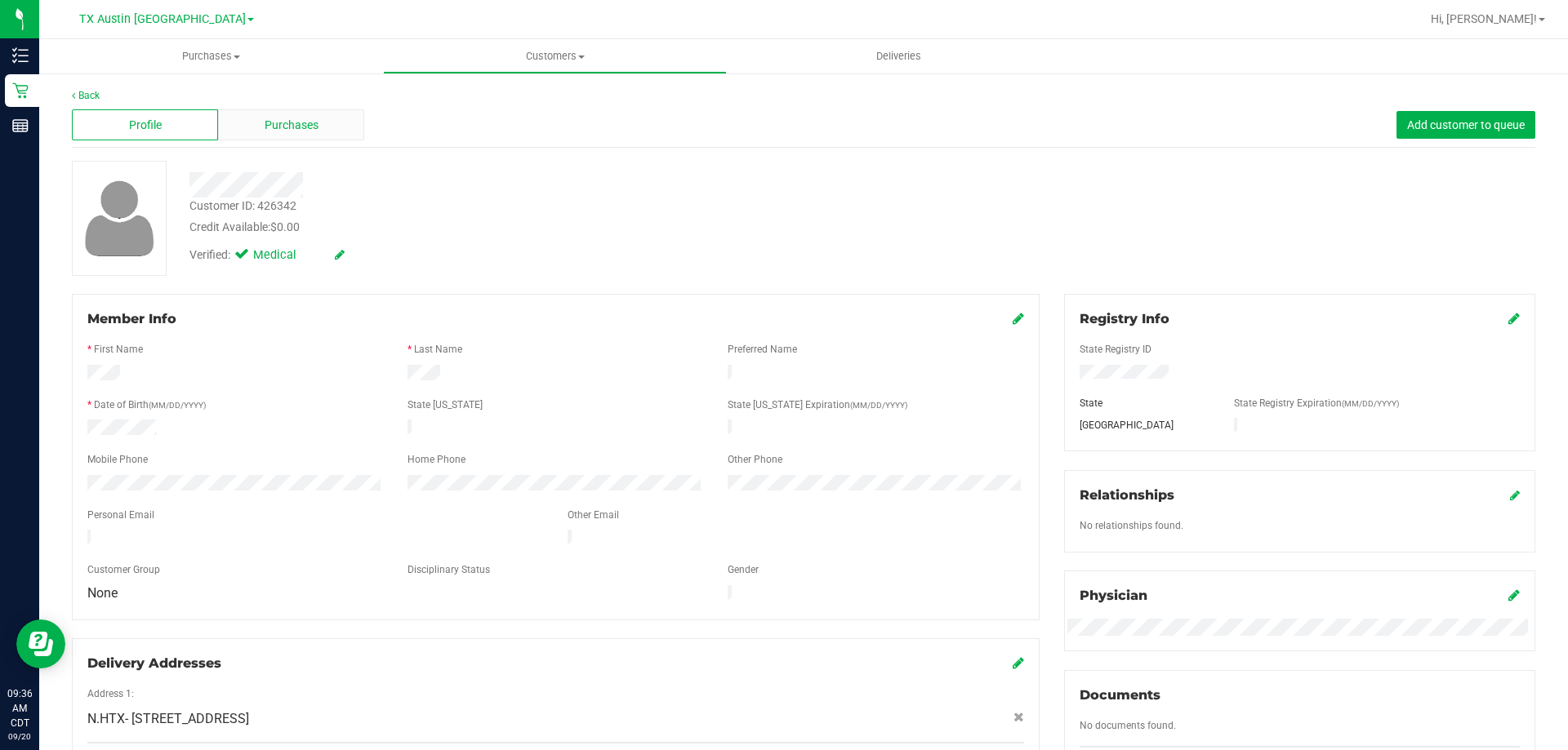
click at [299, 127] on span "Purchases" at bounding box center [291, 125] width 54 height 17
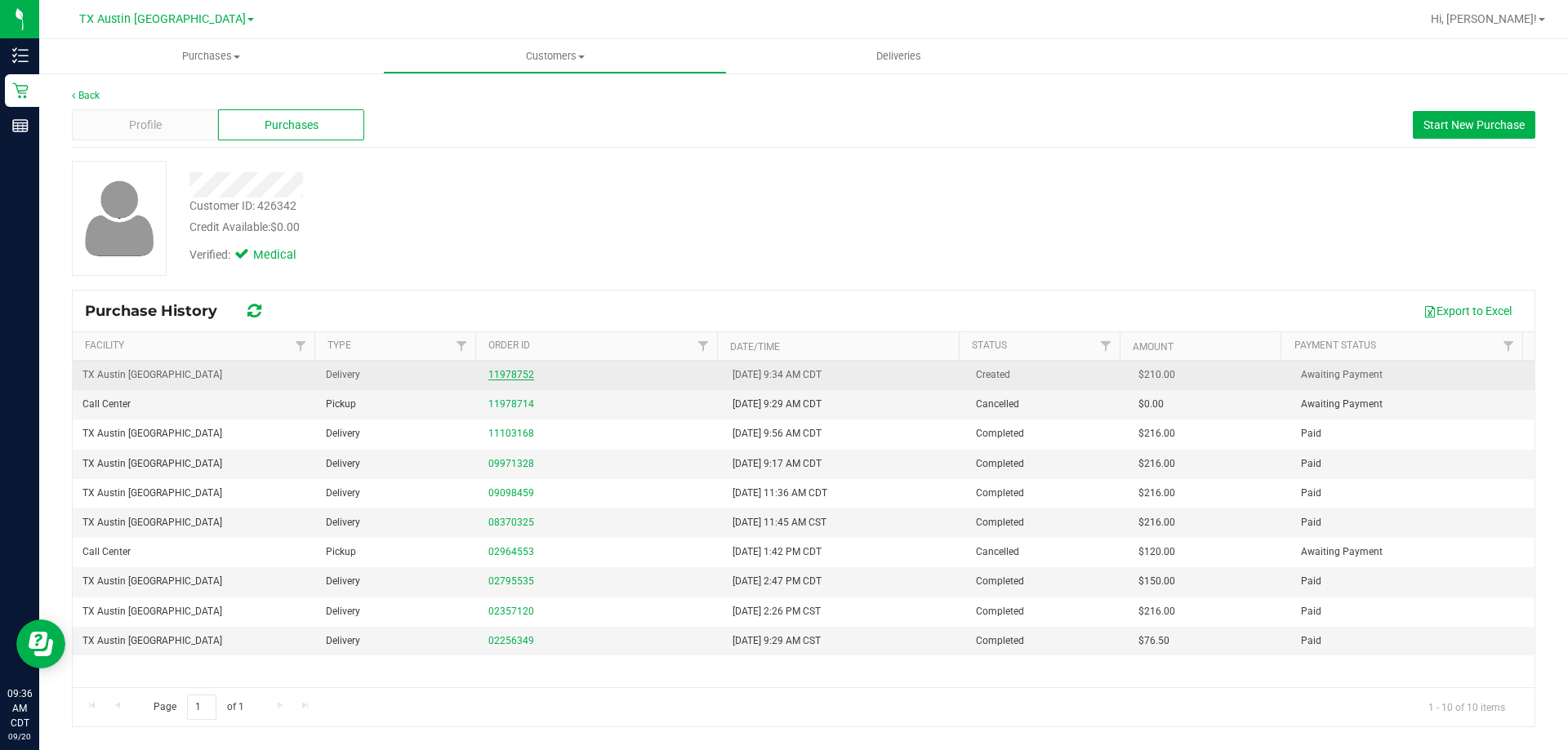
click at [508, 372] on link "11978752" at bounding box center [511, 375] width 46 height 12
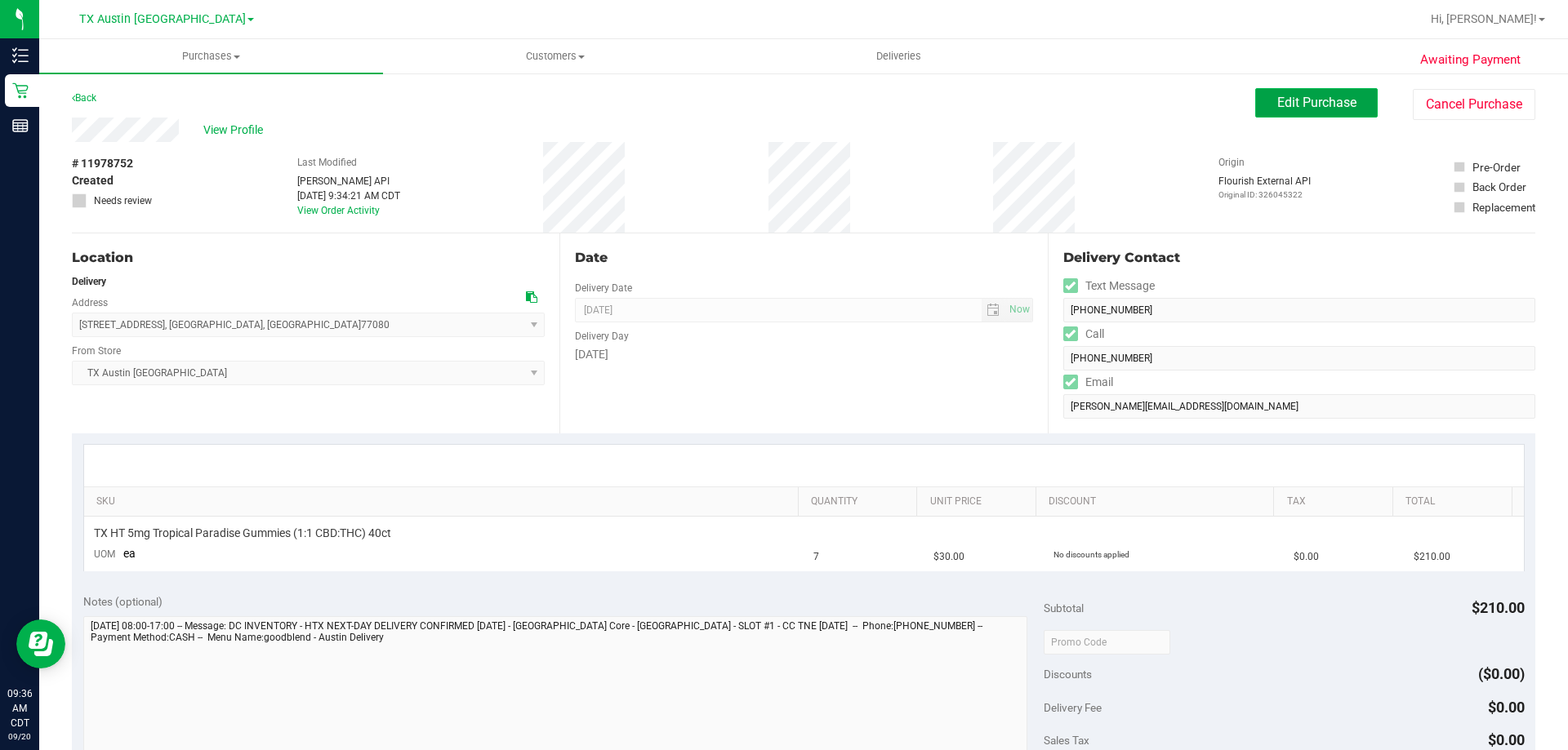
click at [1260, 115] on button "Edit Purchase" at bounding box center [1316, 103] width 122 height 29
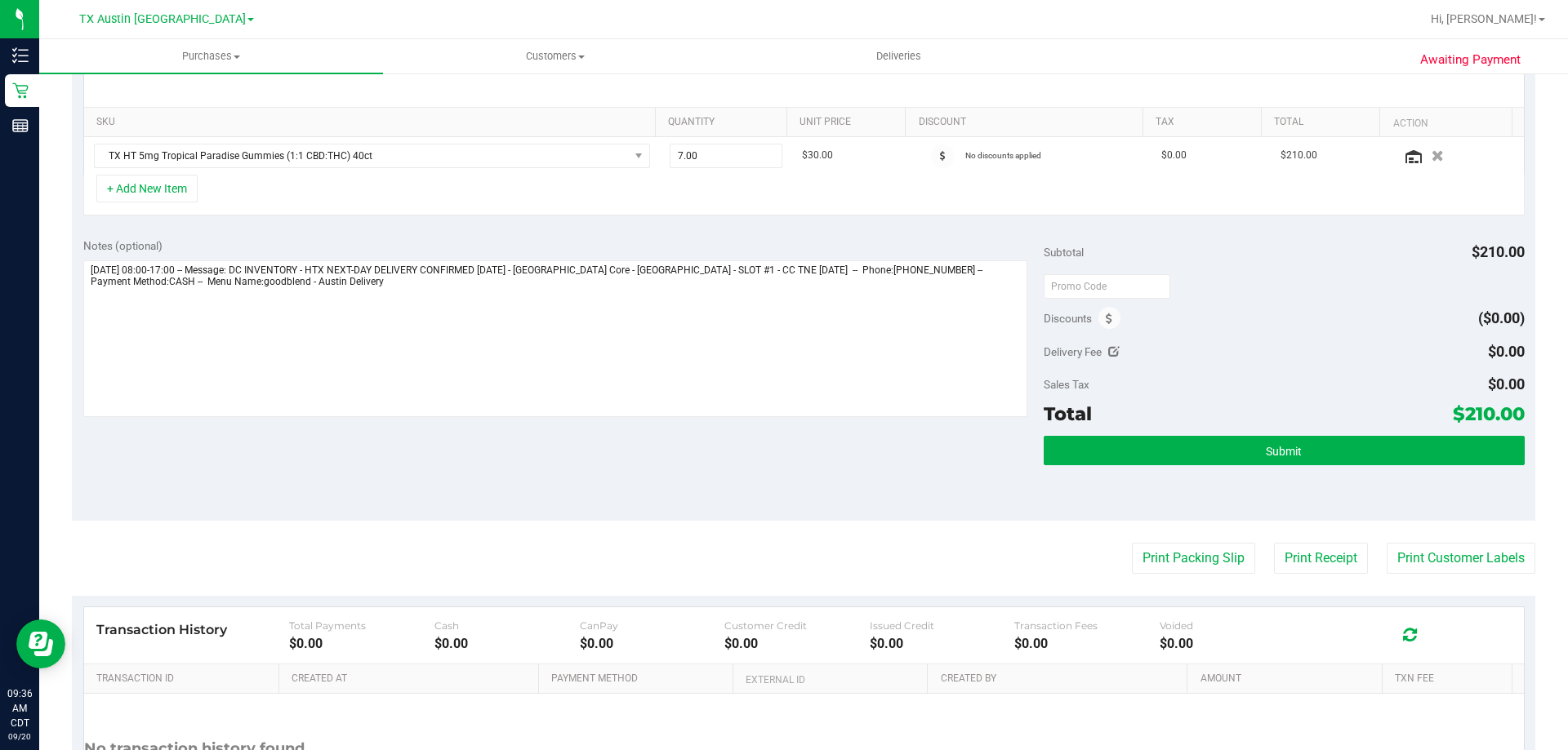
scroll to position [408, 0]
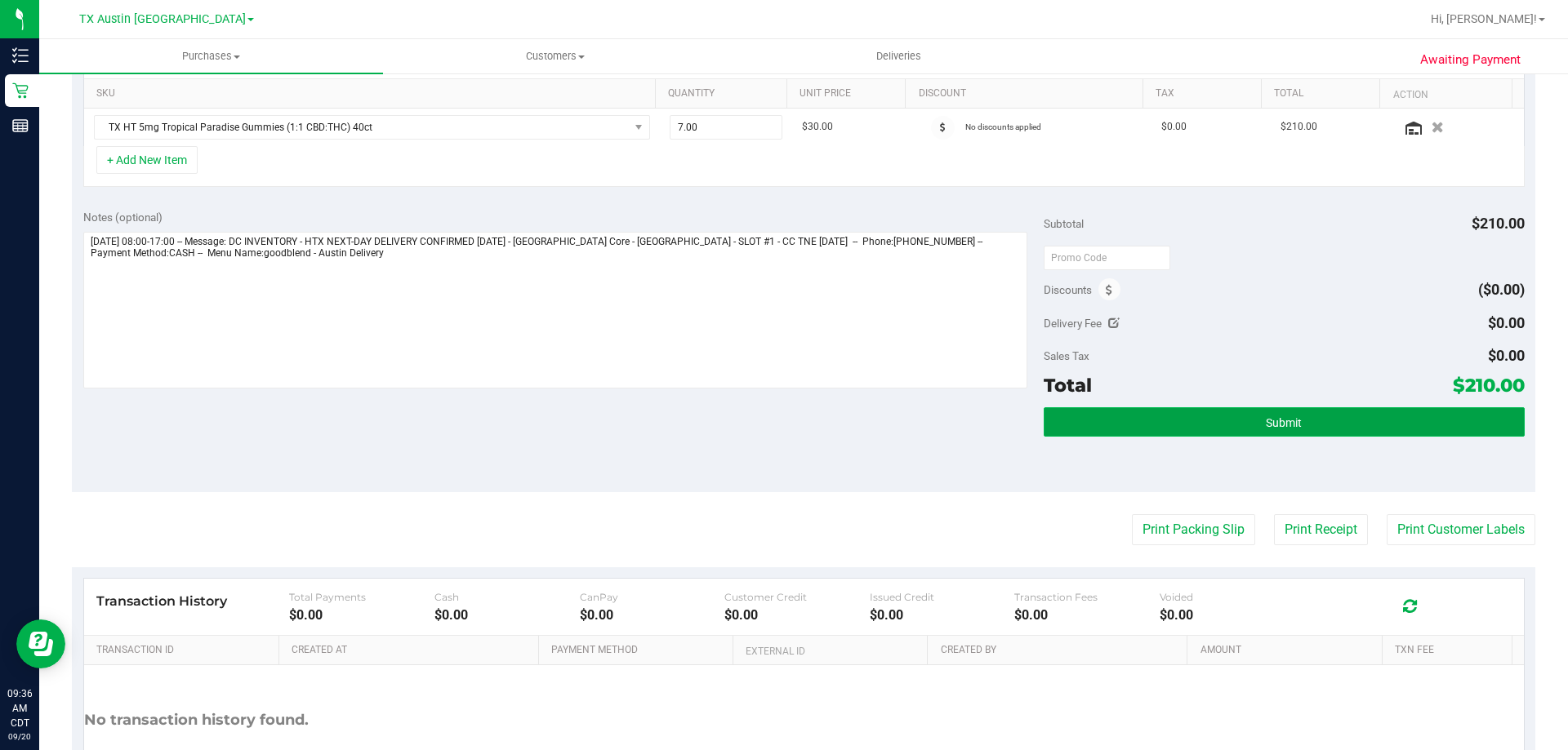
click at [1272, 430] on button "Submit" at bounding box center [1284, 421] width 480 height 29
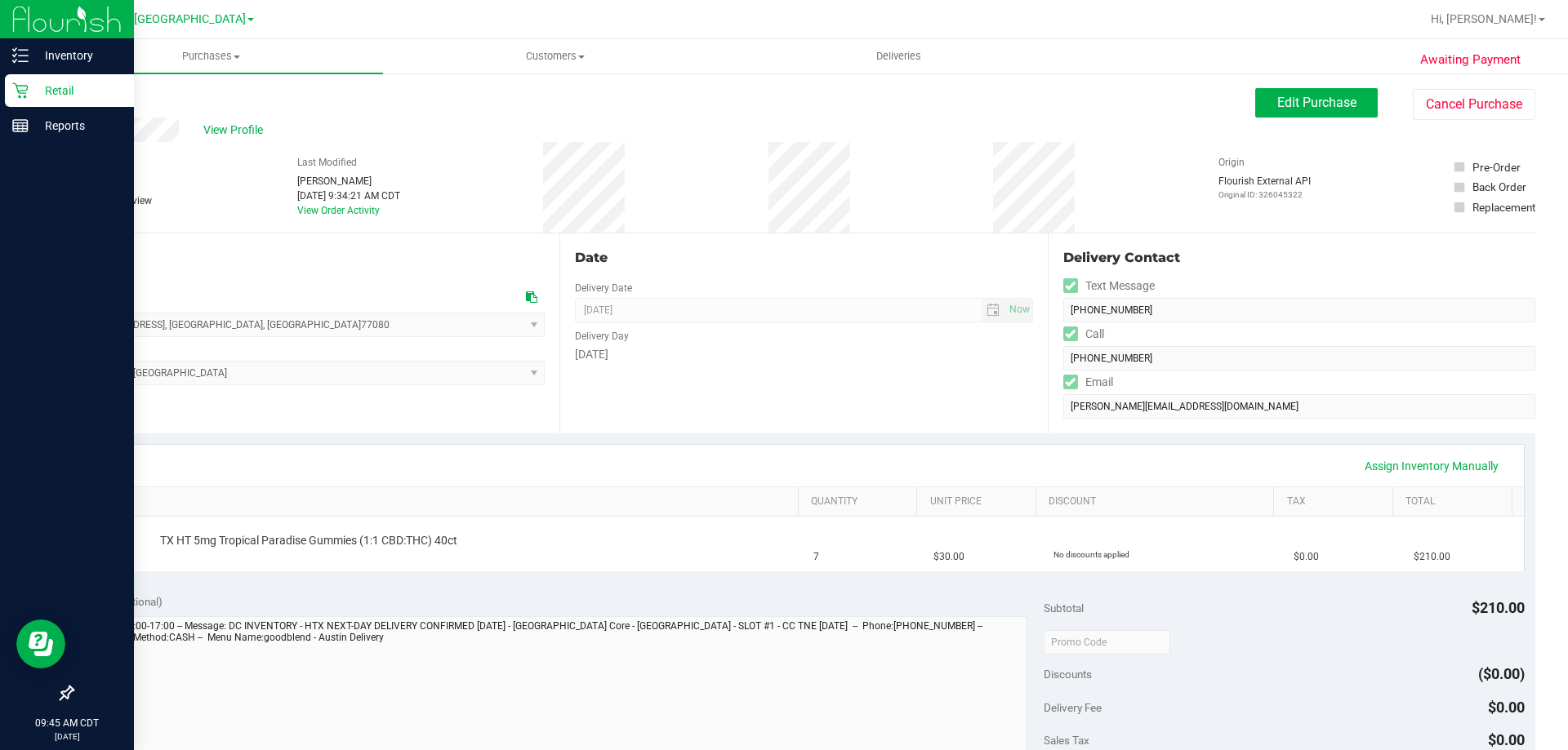
click at [62, 89] on p "Retail" at bounding box center [77, 90] width 98 height 19
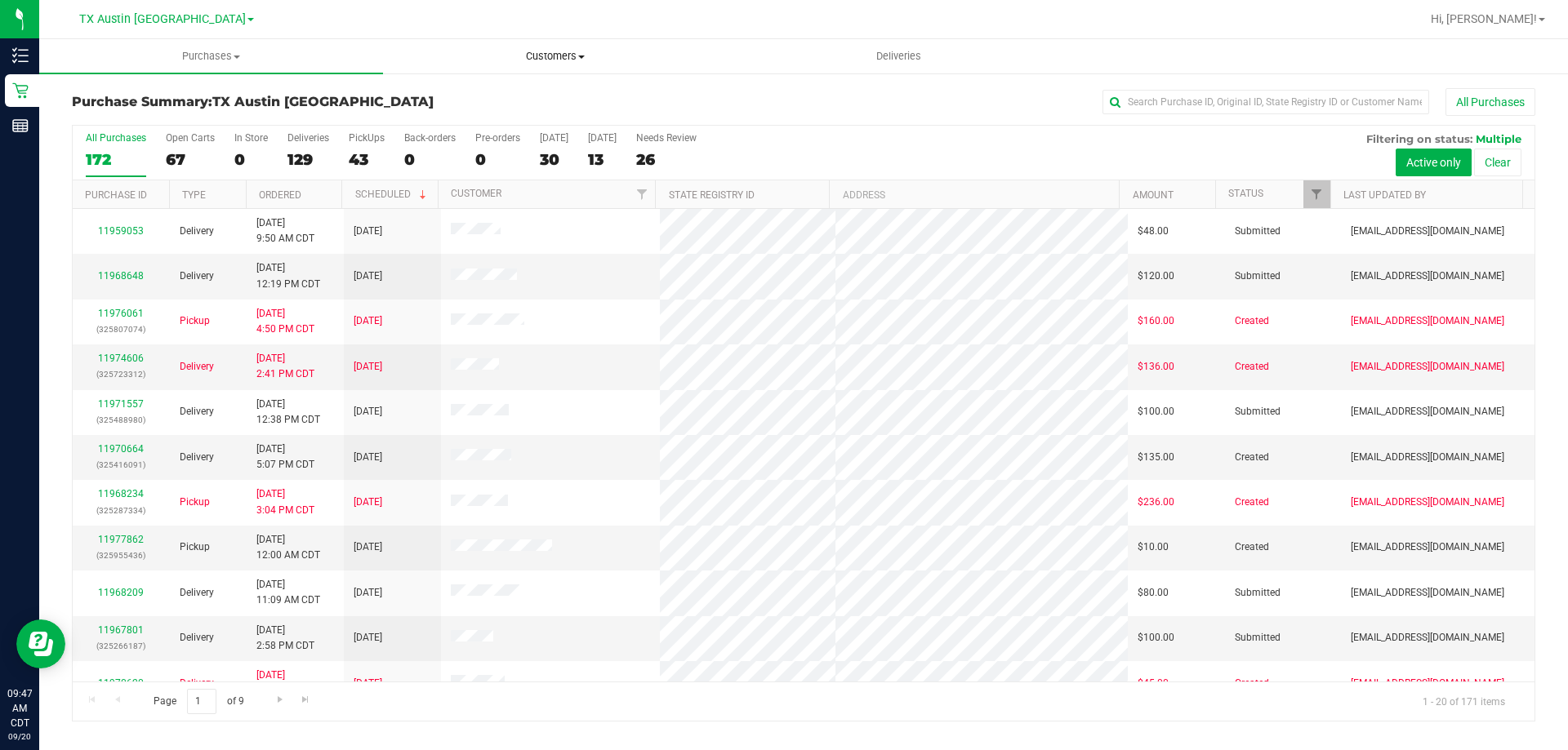
click at [542, 63] on uib-tab-heading "Customers All customers Add a new customer All physicians" at bounding box center [555, 56] width 342 height 33
click at [508, 94] on li "All customers" at bounding box center [555, 98] width 344 height 19
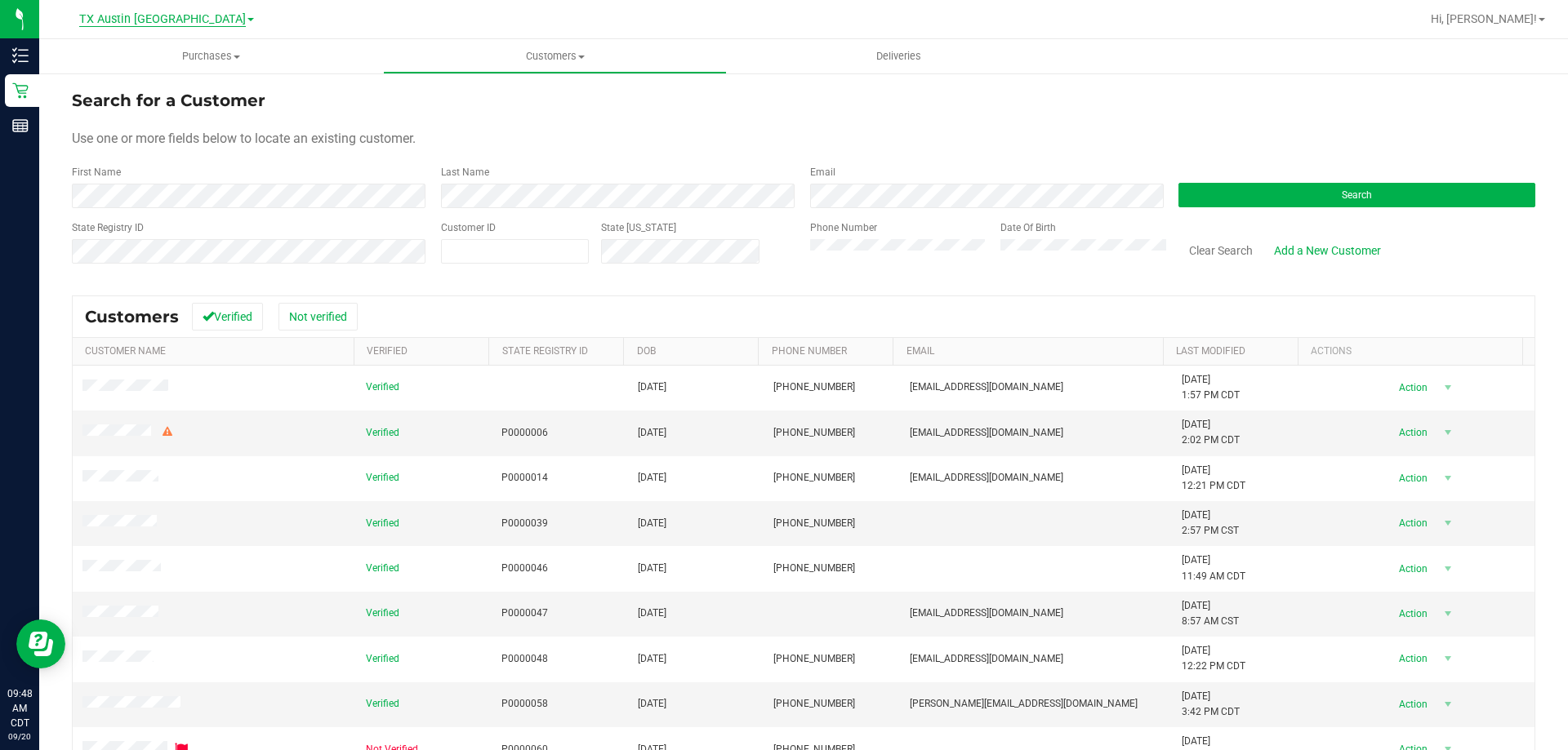
click at [167, 24] on span "TX Austin [GEOGRAPHIC_DATA]" at bounding box center [162, 19] width 167 height 15
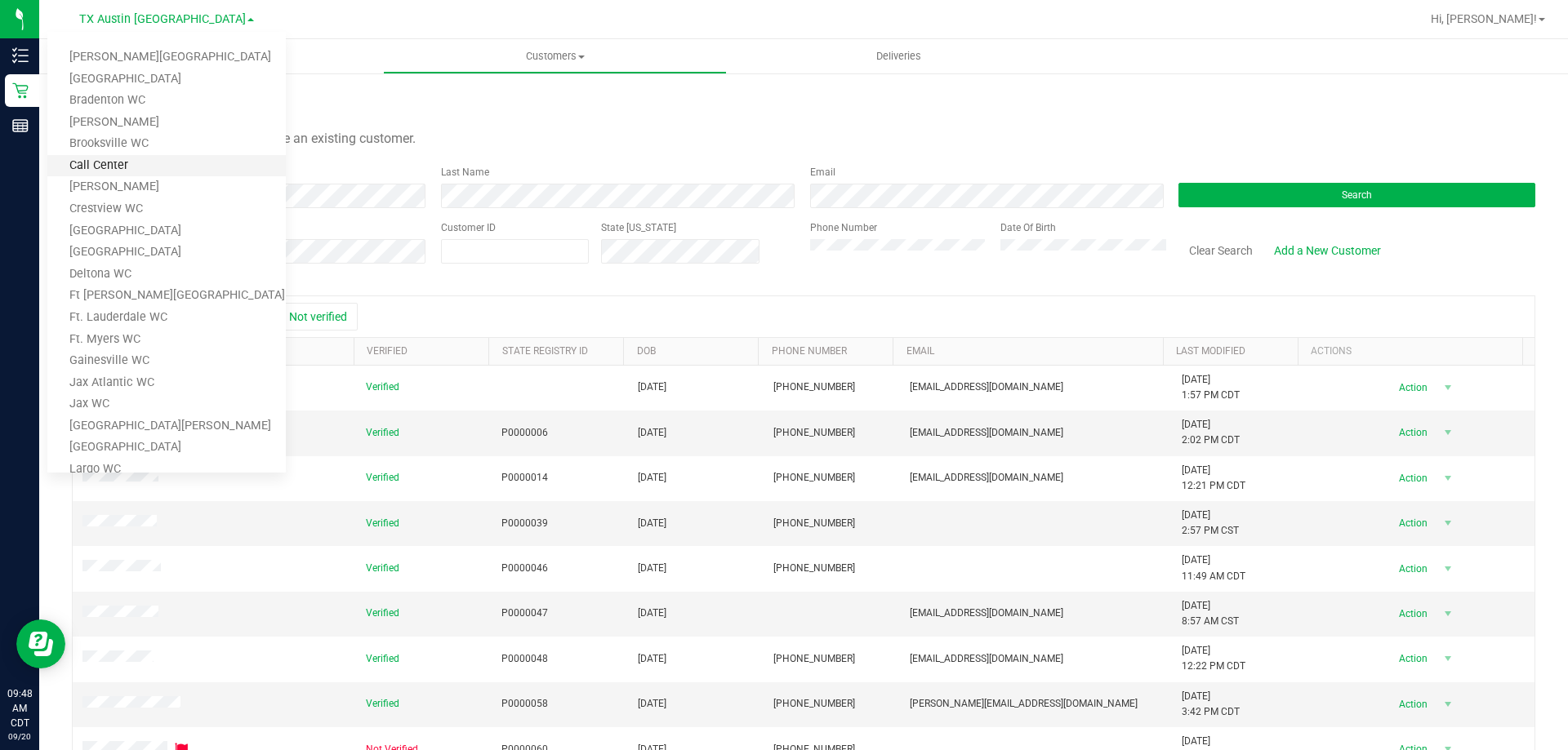
click at [130, 161] on link "Call Center" at bounding box center [166, 166] width 238 height 22
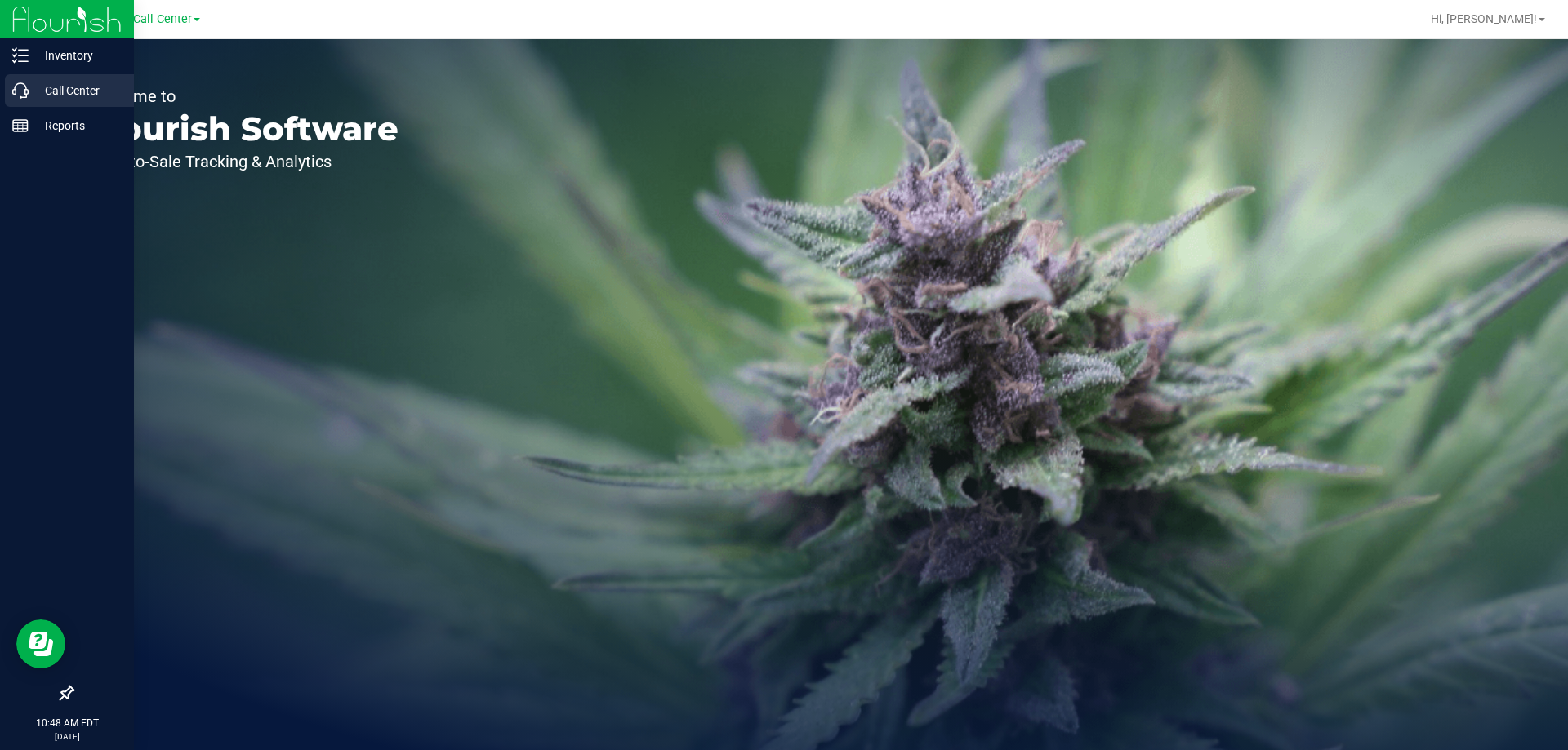
click at [27, 91] on icon at bounding box center [20, 90] width 16 height 16
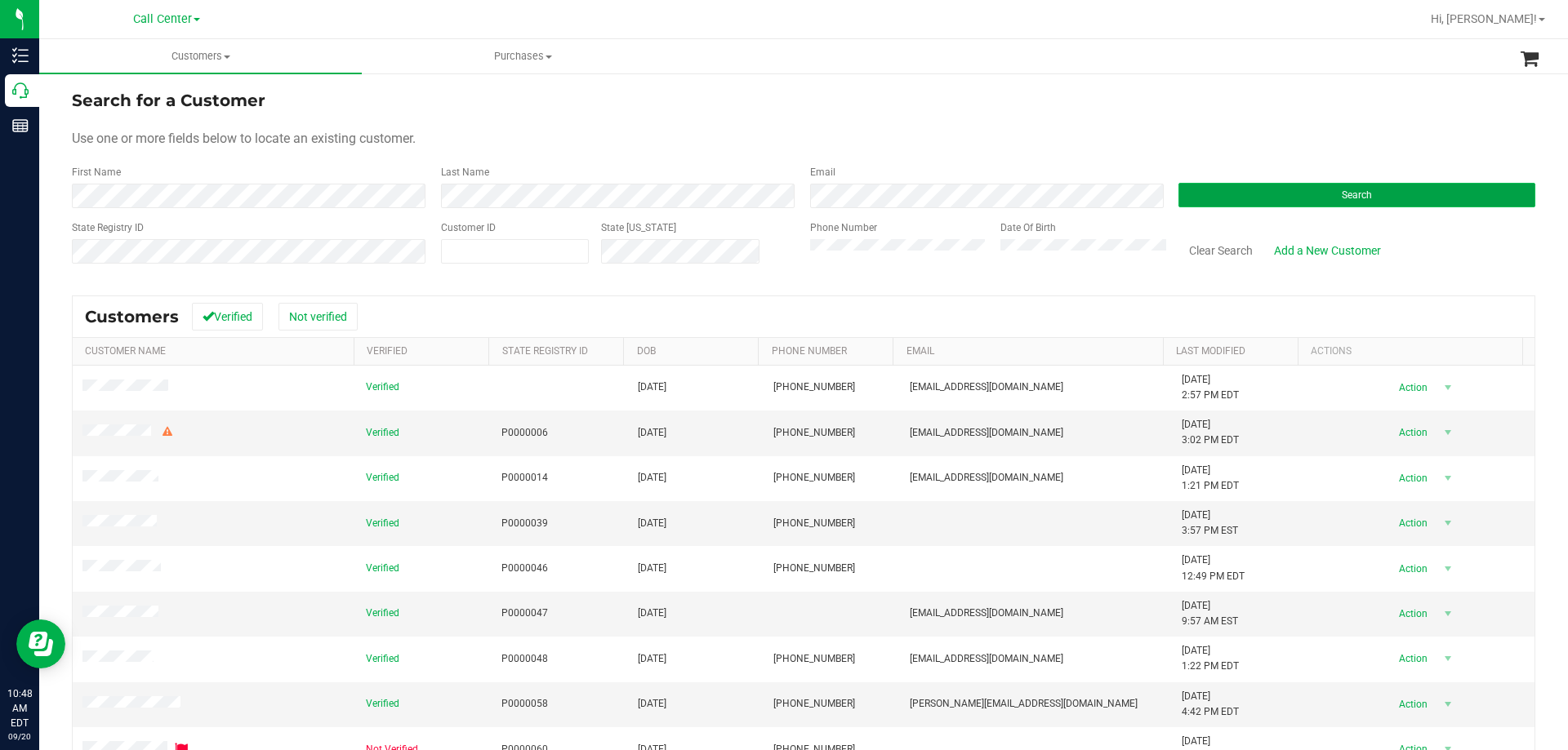
click at [1187, 189] on button "Search" at bounding box center [1356, 195] width 357 height 25
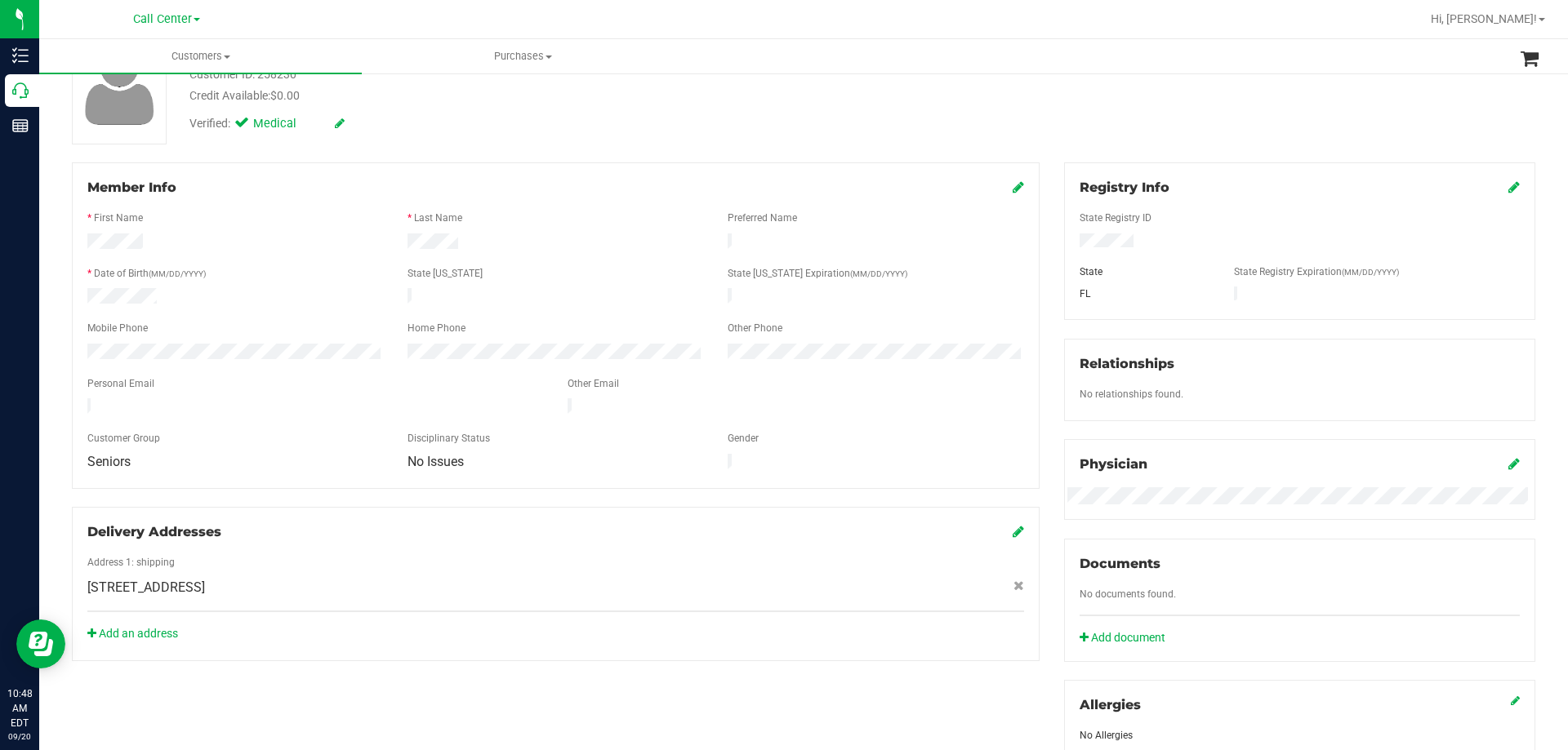
scroll to position [163, 0]
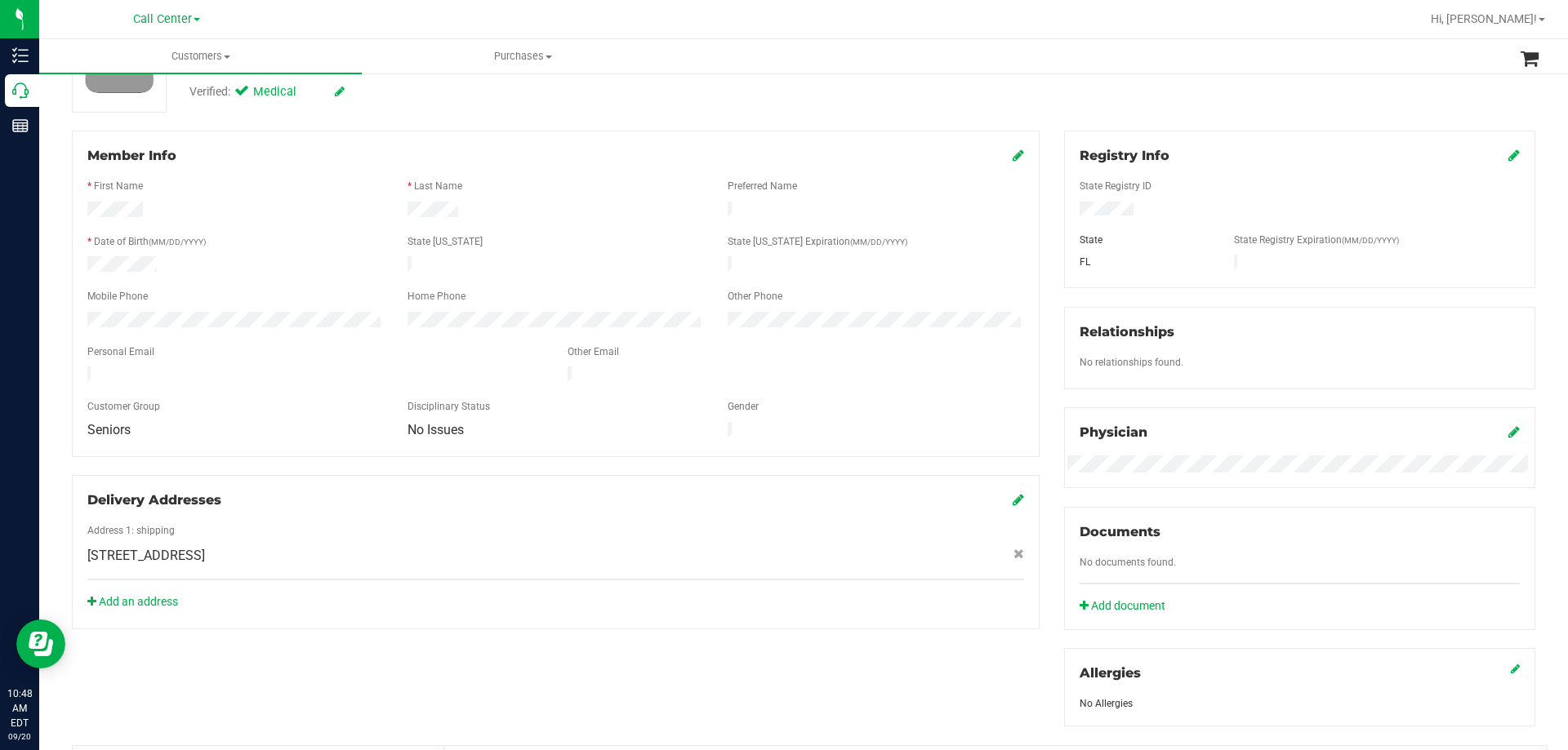
drag, startPoint x: 89, startPoint y: 537, endPoint x: 350, endPoint y: 539, distance: 261.0
click at [205, 546] on span "15256 Lakeland Cir , Port Charlotte , FL 33981" at bounding box center [146, 556] width 118 height 19
copy span "15256 Lakeland Cir , Port Charlotte , FL 33981"
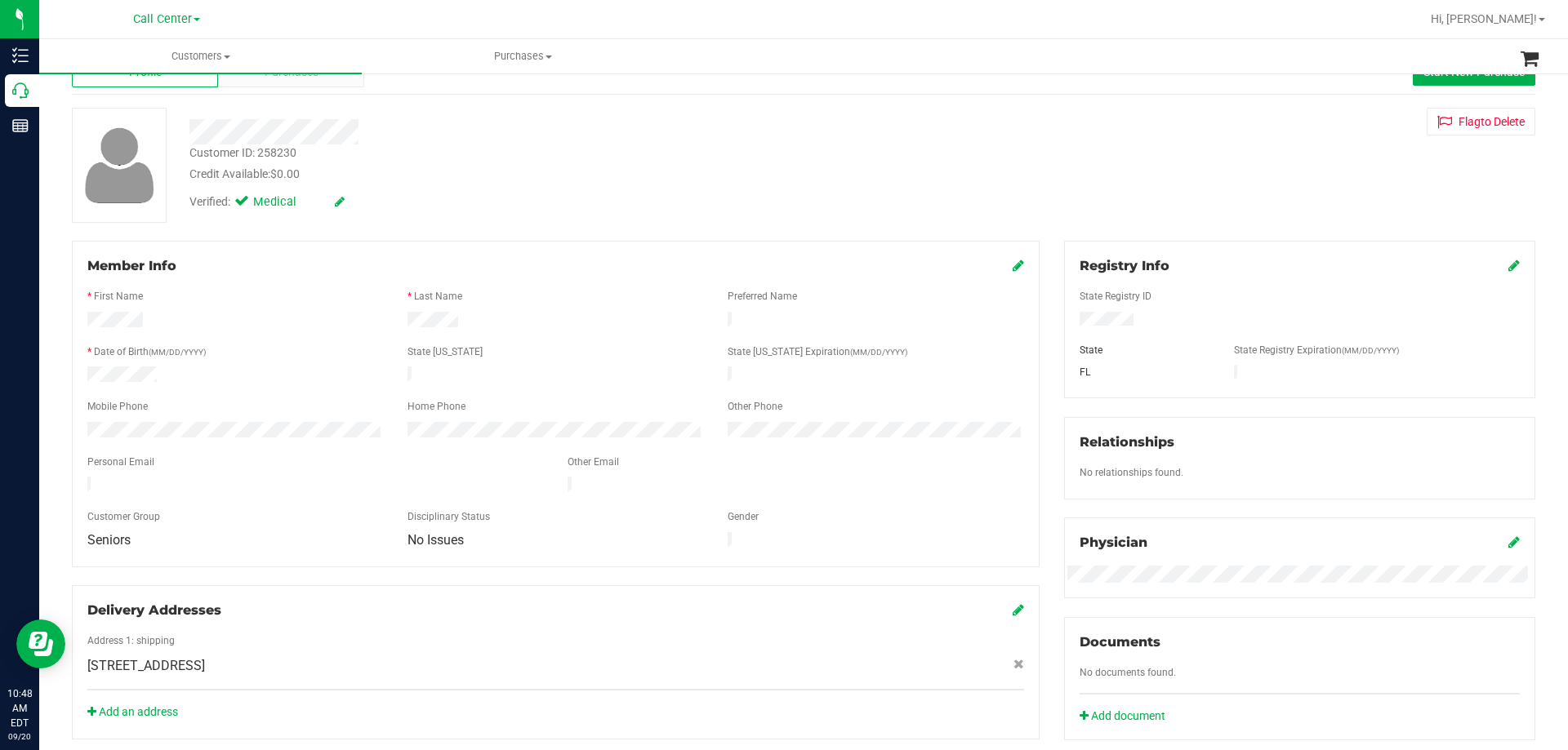
scroll to position [81, 0]
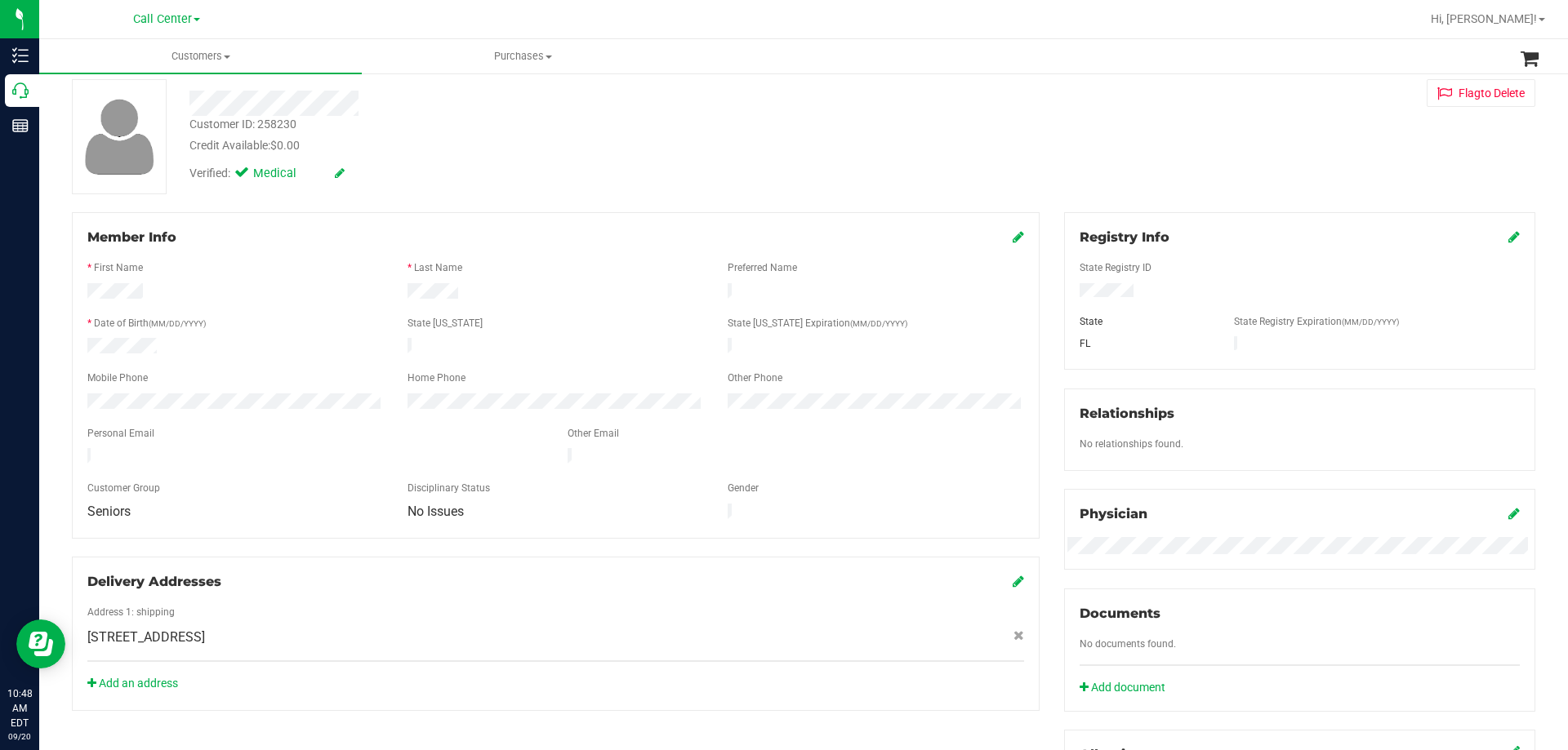
copy span "15256 Lakeland Cir , Port Charlotte , FL 33981"
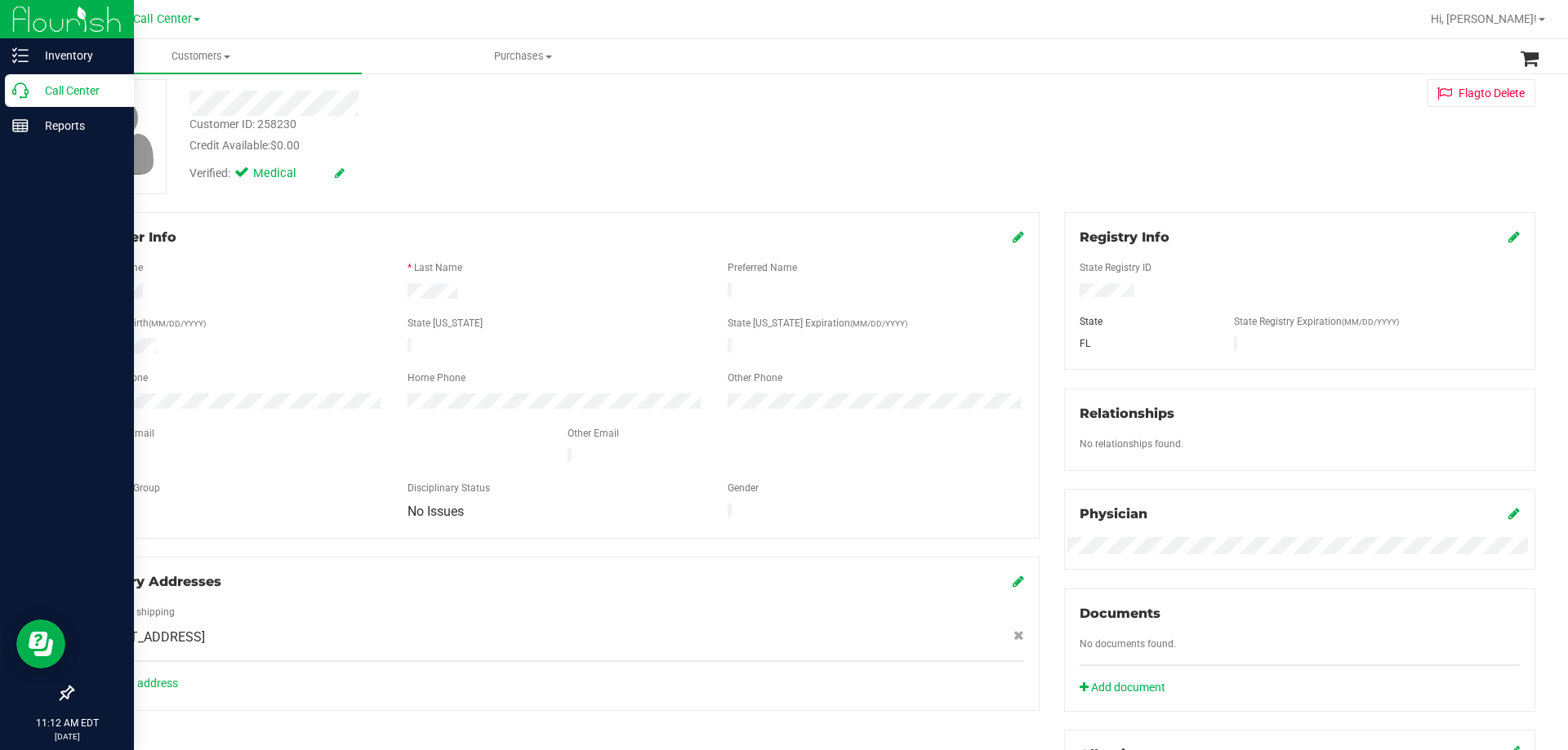
click at [89, 93] on p "Call Center" at bounding box center [77, 90] width 98 height 19
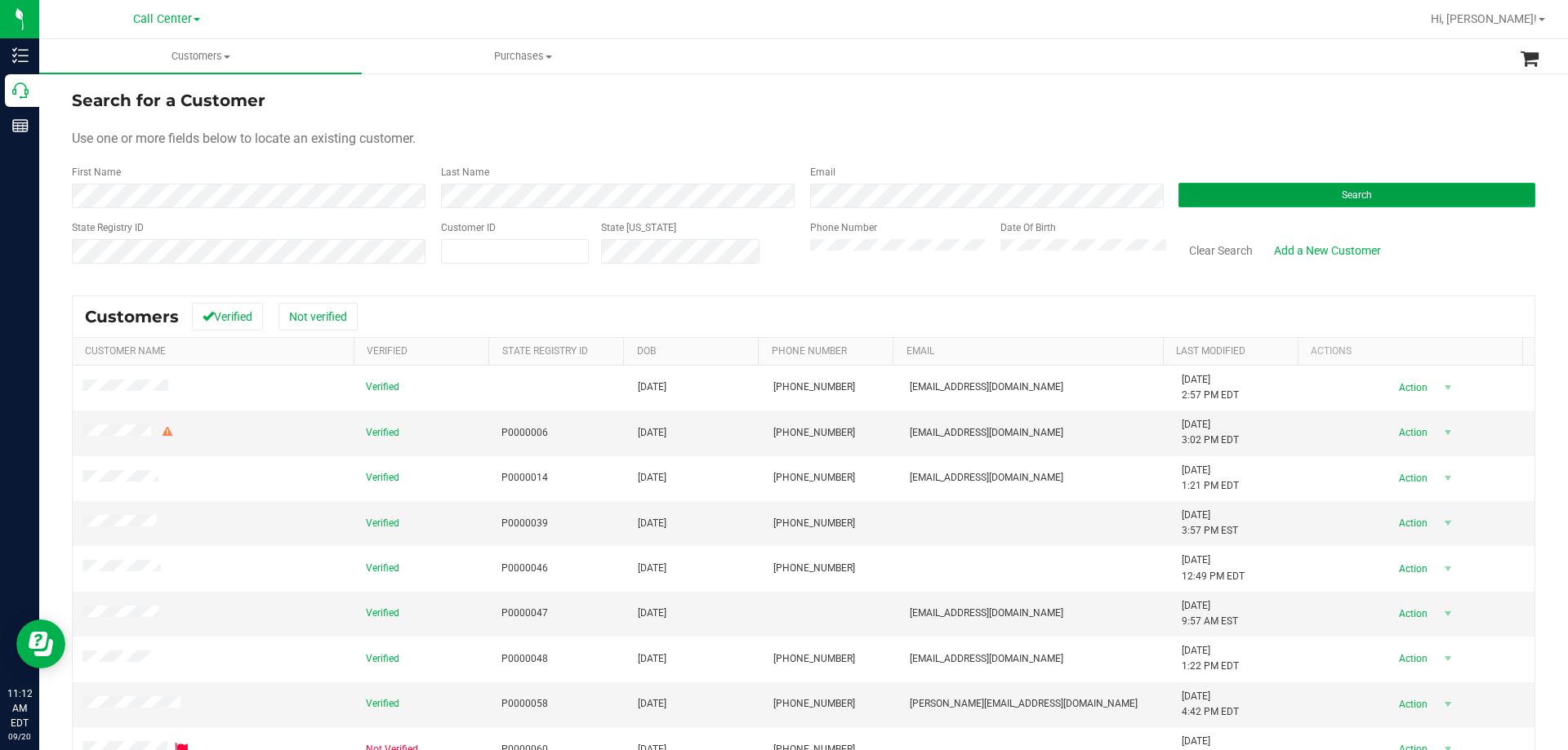
click at [1225, 196] on button "Search" at bounding box center [1356, 195] width 357 height 25
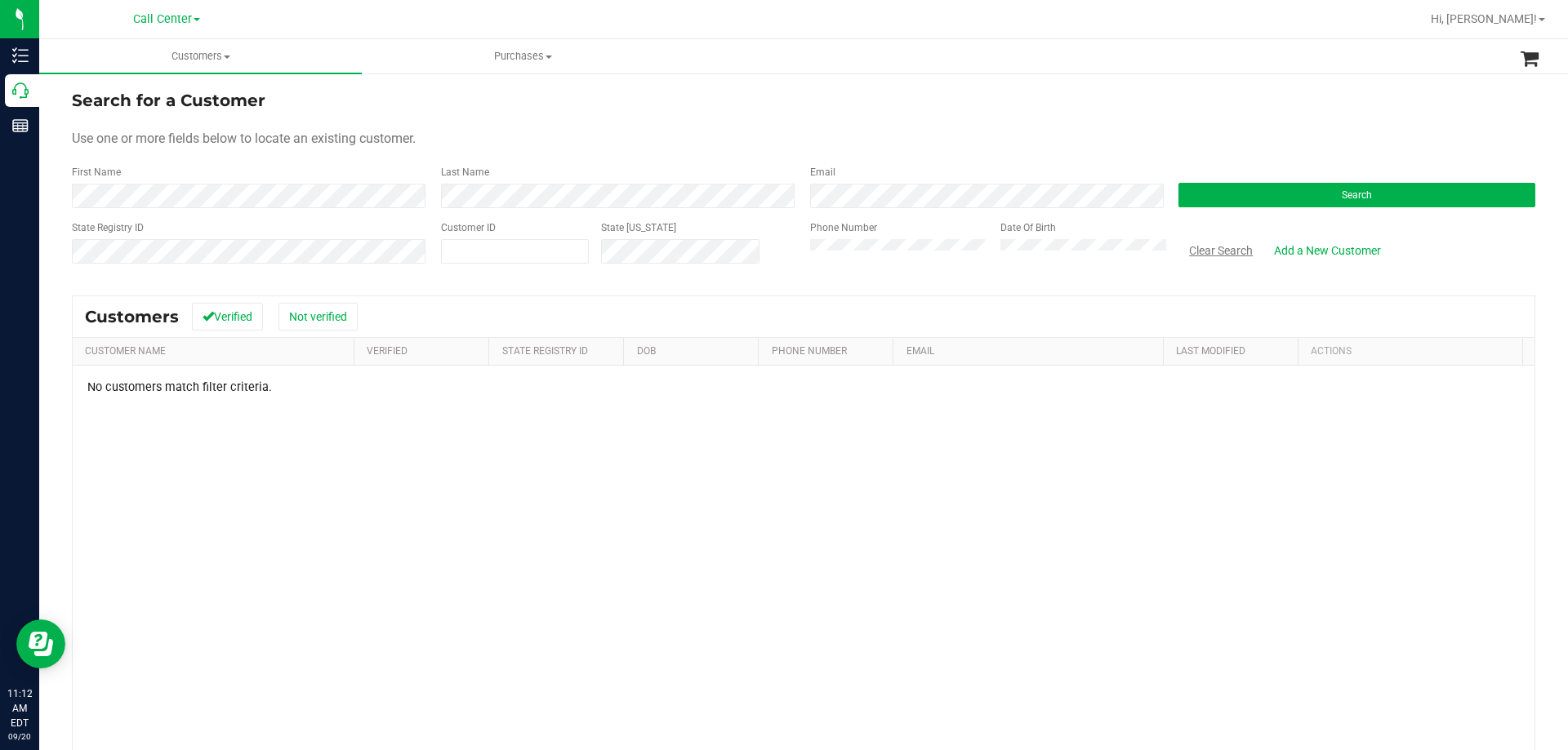
click at [1223, 249] on button "Clear Search" at bounding box center [1221, 250] width 85 height 27
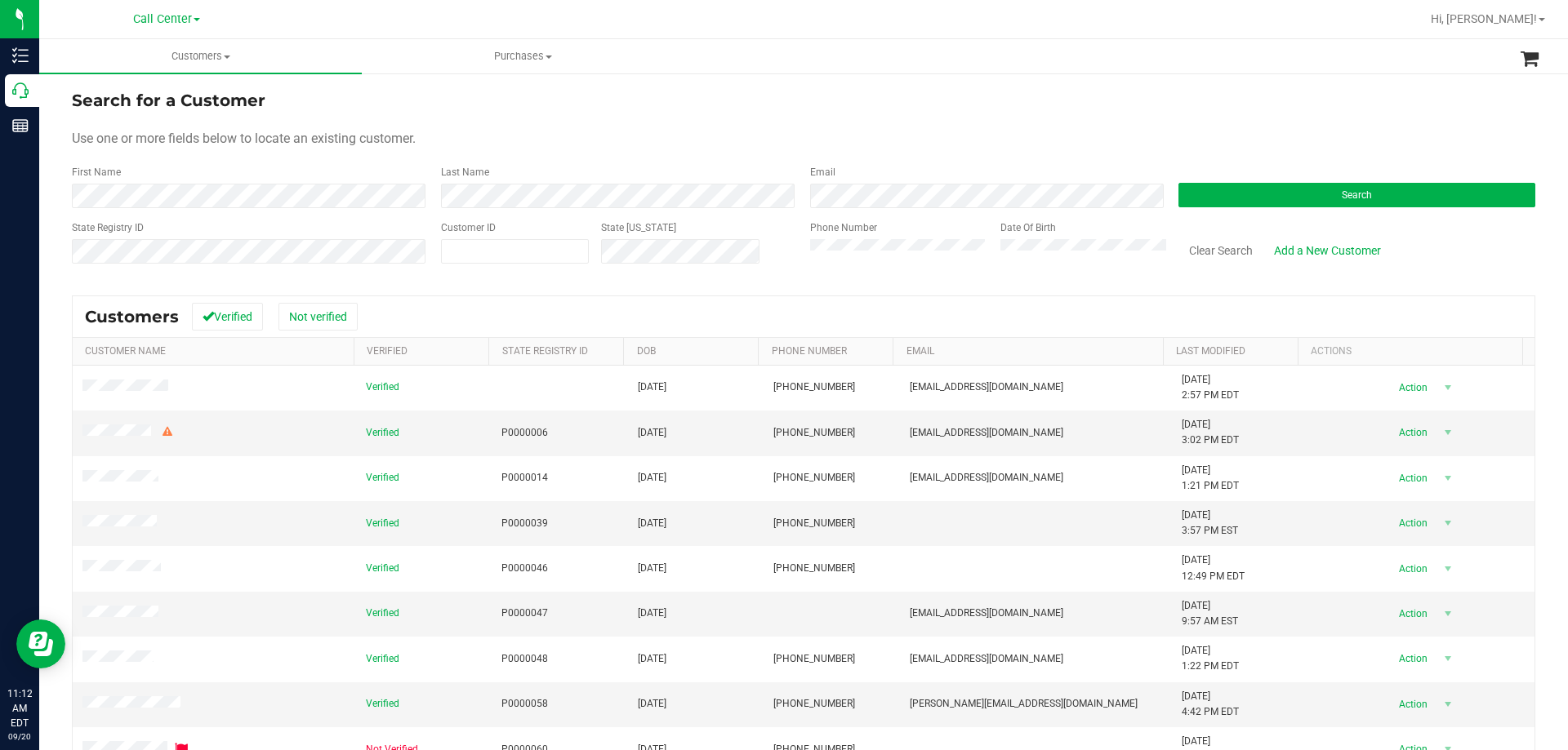
click at [663, 99] on div "Search for a Customer" at bounding box center [803, 101] width 1463 height 25
click at [856, 137] on div "Use one or more fields below to locate an existing customer." at bounding box center [803, 139] width 1463 height 19
click at [1235, 193] on button "Search" at bounding box center [1356, 195] width 357 height 25
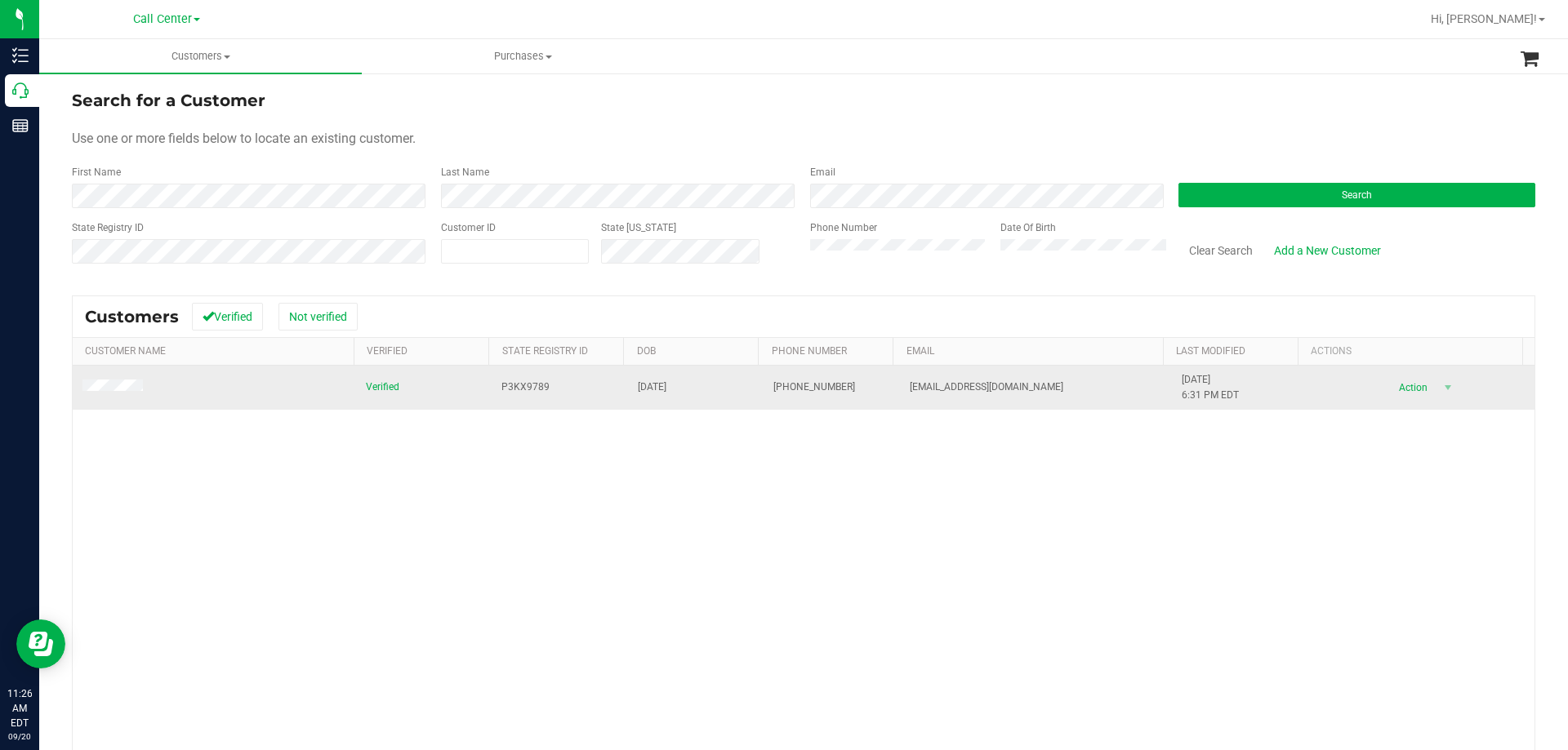
click at [530, 381] on span "P3KX9789" at bounding box center [525, 388] width 48 height 16
copy span "P3KX9789"
click at [659, 390] on span "11/30/1978" at bounding box center [652, 388] width 28 height 16
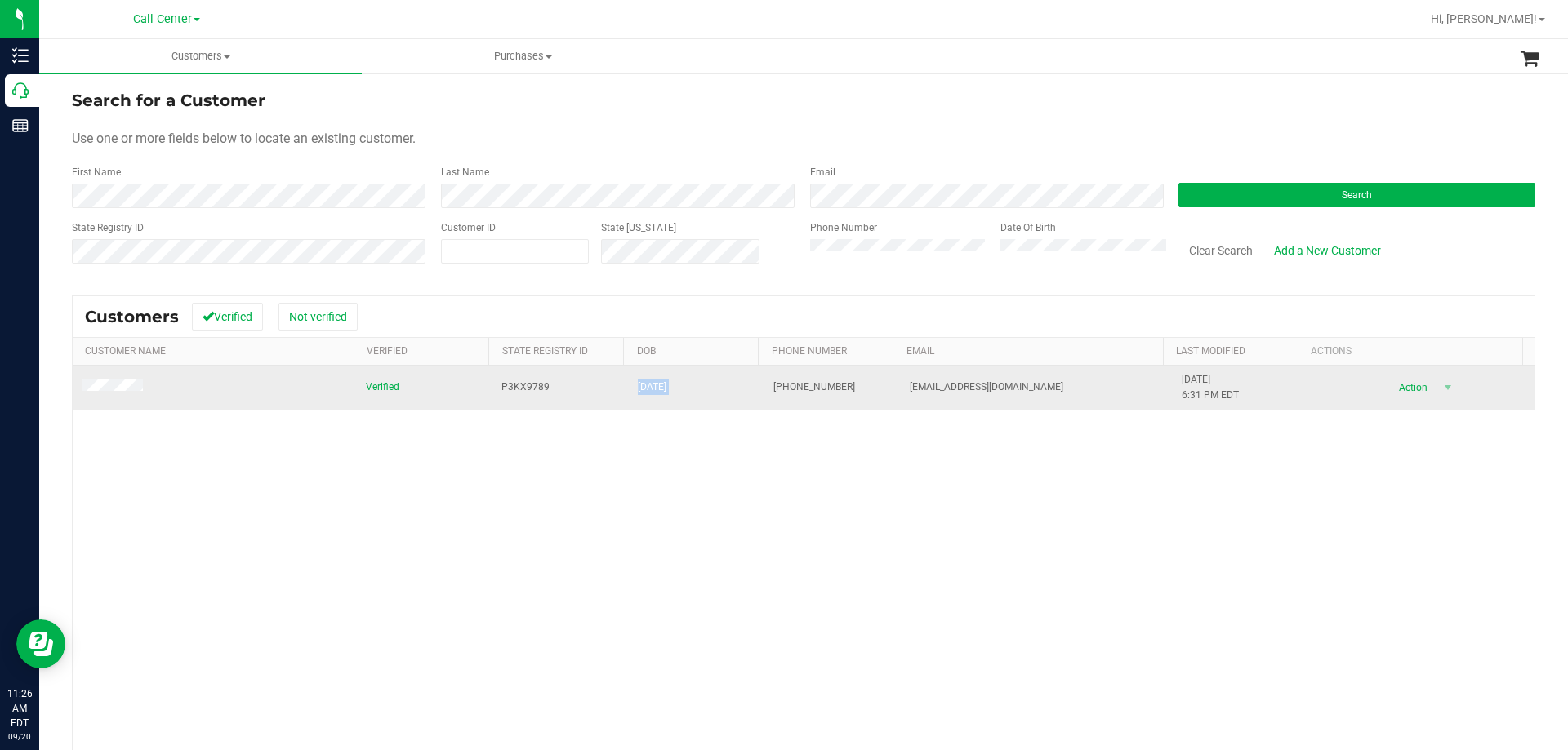
click at [659, 390] on span "11/30/1978" at bounding box center [652, 388] width 28 height 16
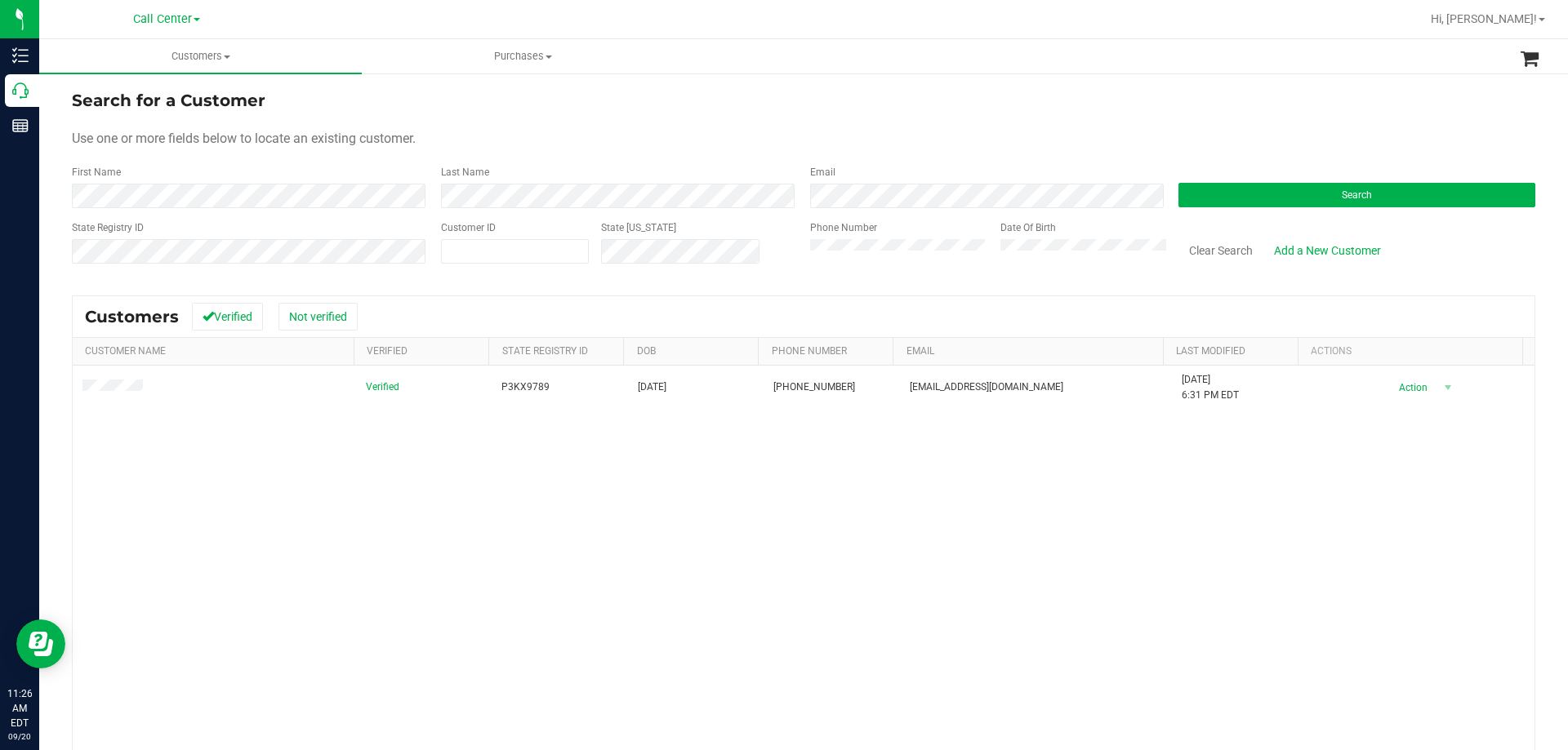
click at [669, 482] on div "Verified P3KX9789 11/30/1978 (850) 419-4810 bobbiegkemp@icloud.com 5/26/2025 6:…" at bounding box center [803, 602] width 1462 height 473
click at [1197, 263] on button "Clear Search" at bounding box center [1221, 250] width 85 height 27
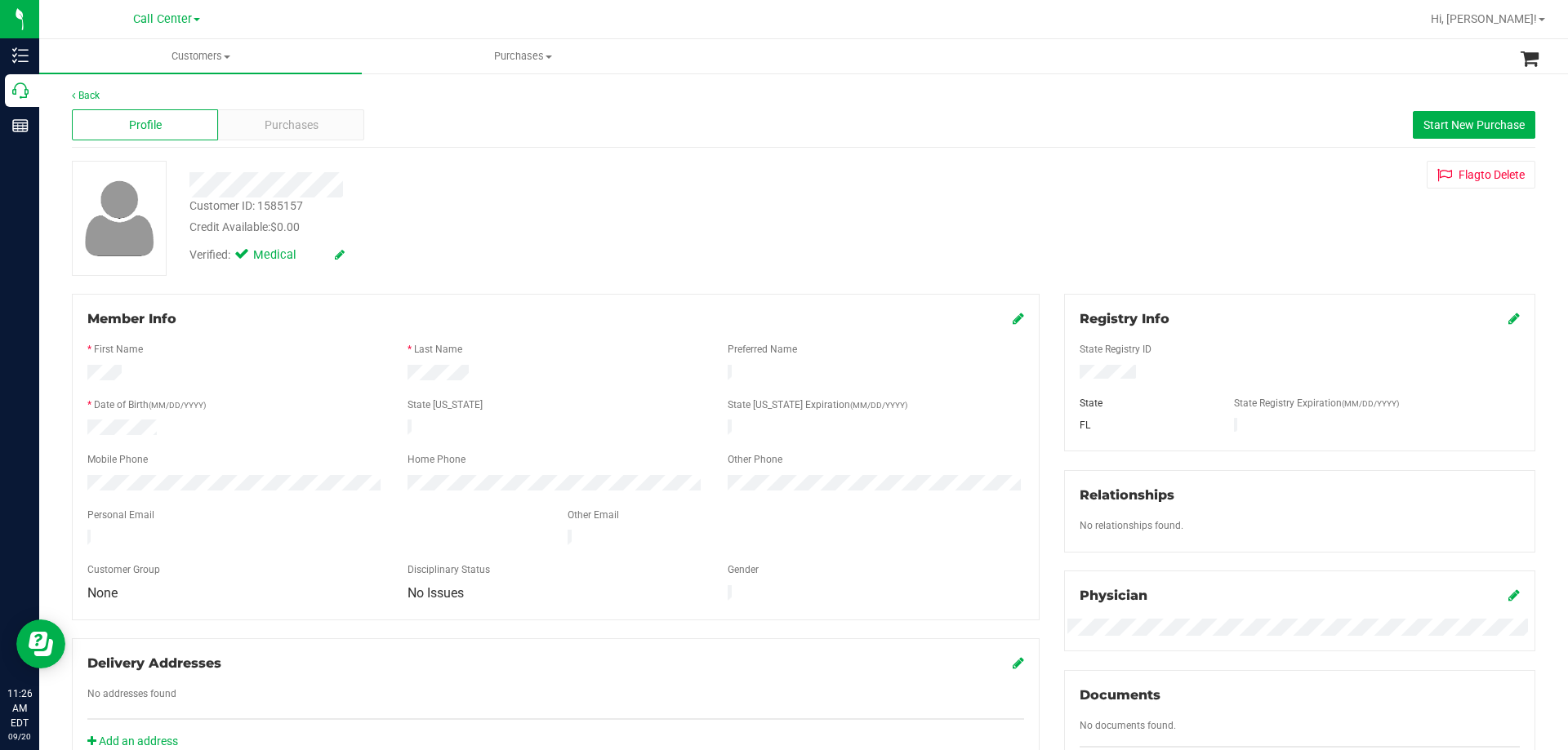
click at [322, 408] on div "* Date of Birth (MM/DD/YYYY)" at bounding box center [235, 406] width 320 height 19
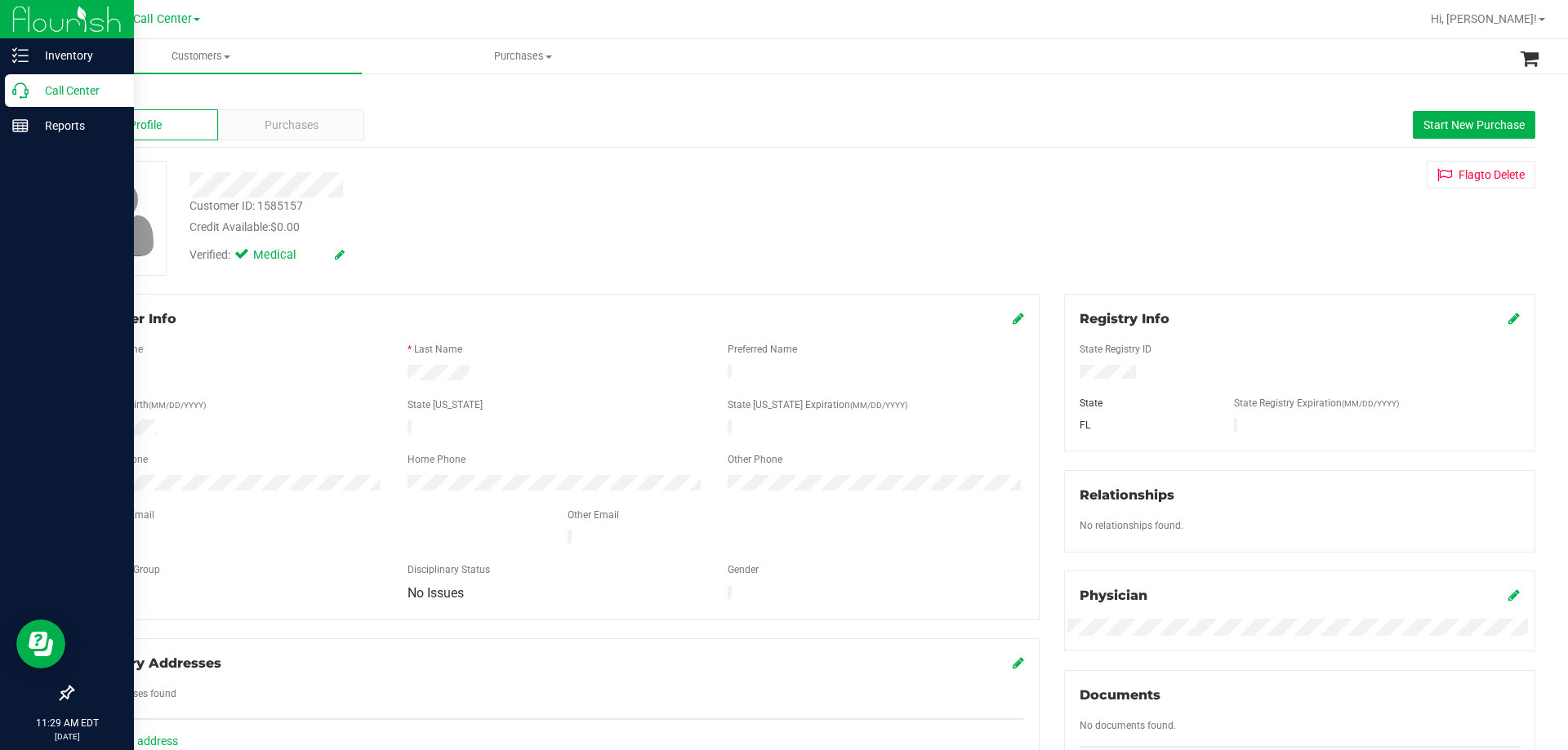
click at [43, 94] on p "Call Center" at bounding box center [77, 90] width 98 height 19
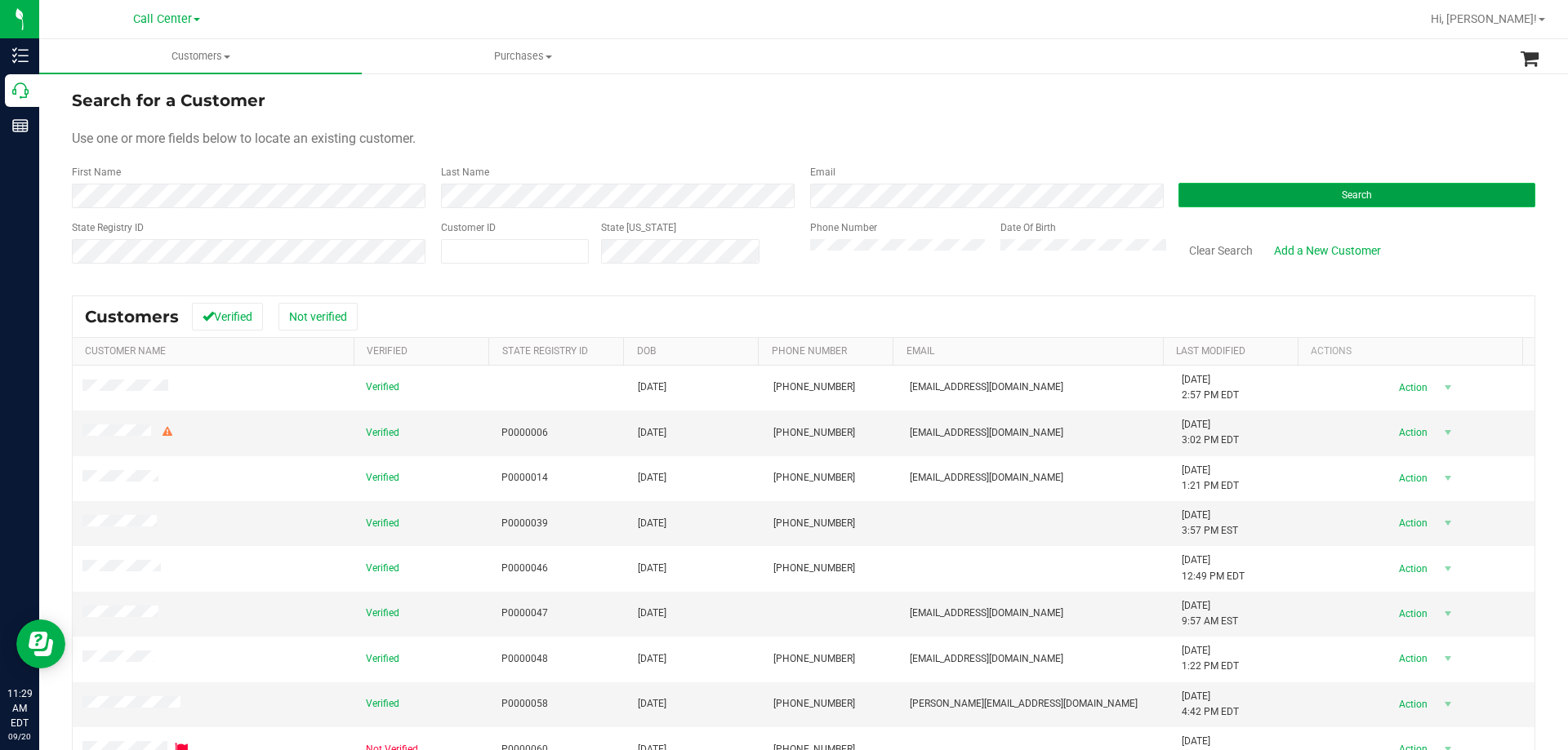
click at [1217, 199] on button "Search" at bounding box center [1356, 195] width 357 height 25
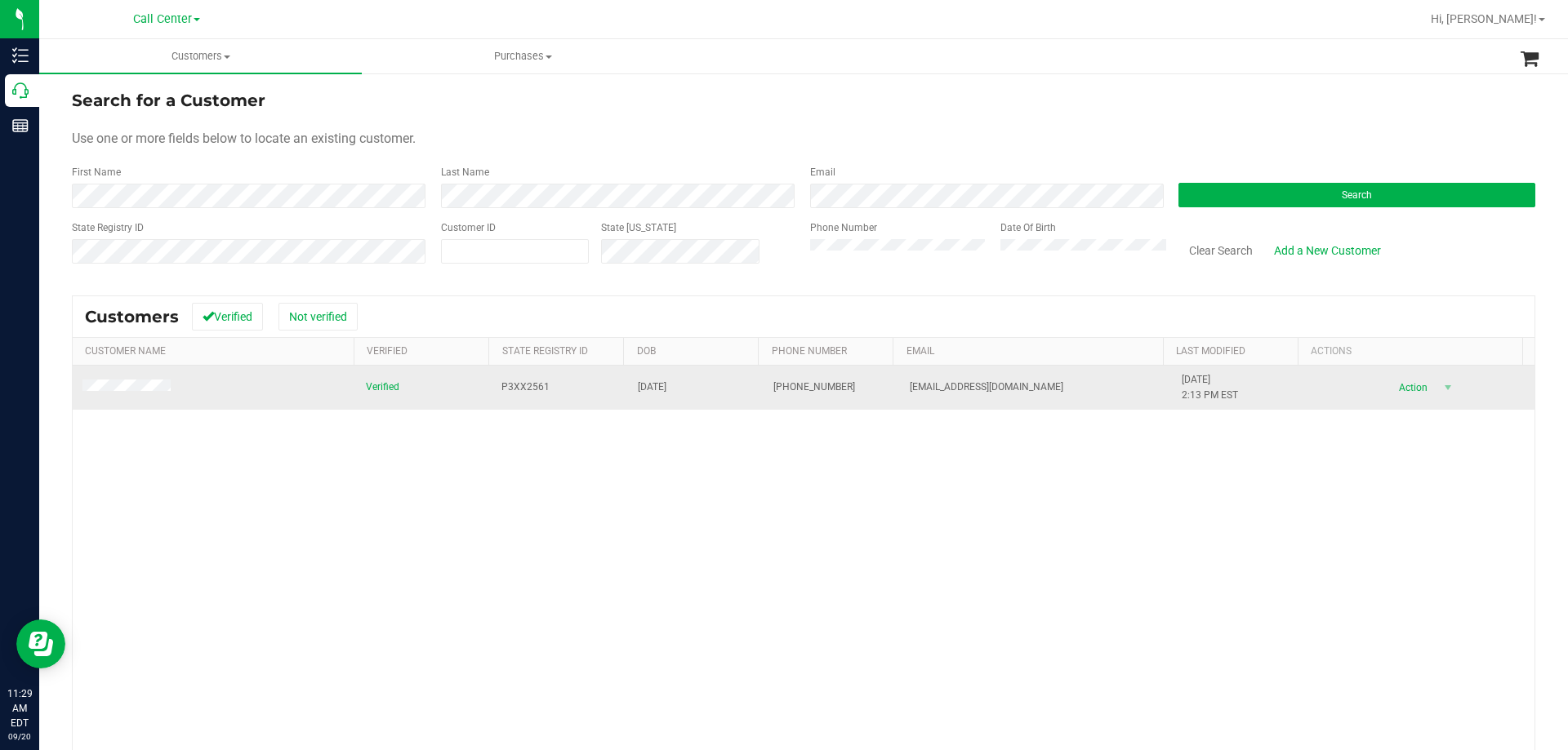
click at [520, 388] on span "P3XX2561" at bounding box center [525, 388] width 48 height 16
click at [644, 385] on span "03/16/1954" at bounding box center [652, 388] width 28 height 16
click at [643, 385] on span "03/16/1954" at bounding box center [652, 388] width 28 height 16
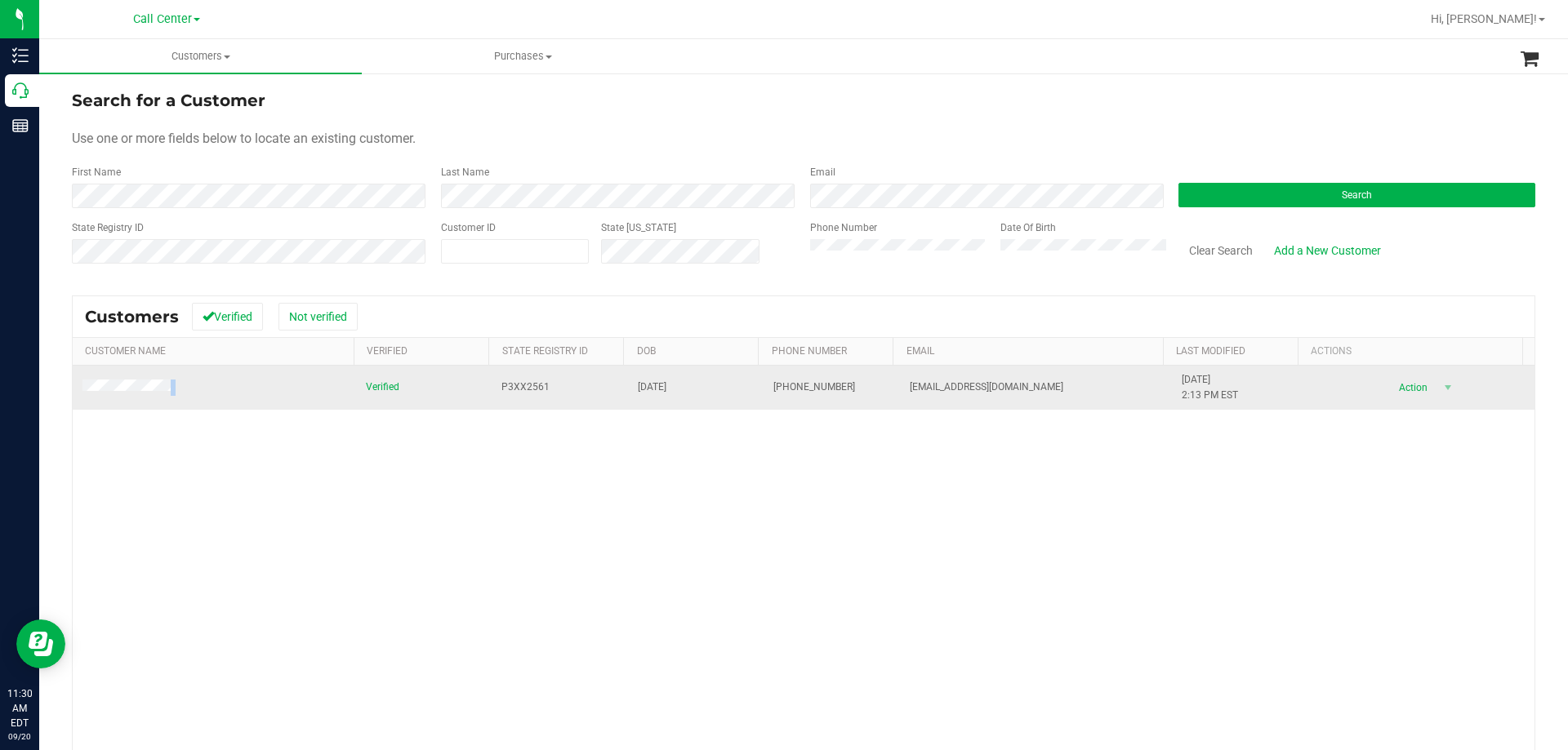
drag, startPoint x: 182, startPoint y: 385, endPoint x: 79, endPoint y: 387, distance: 103.0
click at [79, 387] on td at bounding box center [214, 388] width 283 height 44
drag, startPoint x: 884, startPoint y: 391, endPoint x: 1111, endPoint y: 388, distance: 227.0
click at [1111, 388] on tr "Verified P3XX2561 03/16/1954 (904) 994-3605 SBAYAYA@YAHOO.COM 12/28/2024 2:13 P…" at bounding box center [803, 388] width 1462 height 44
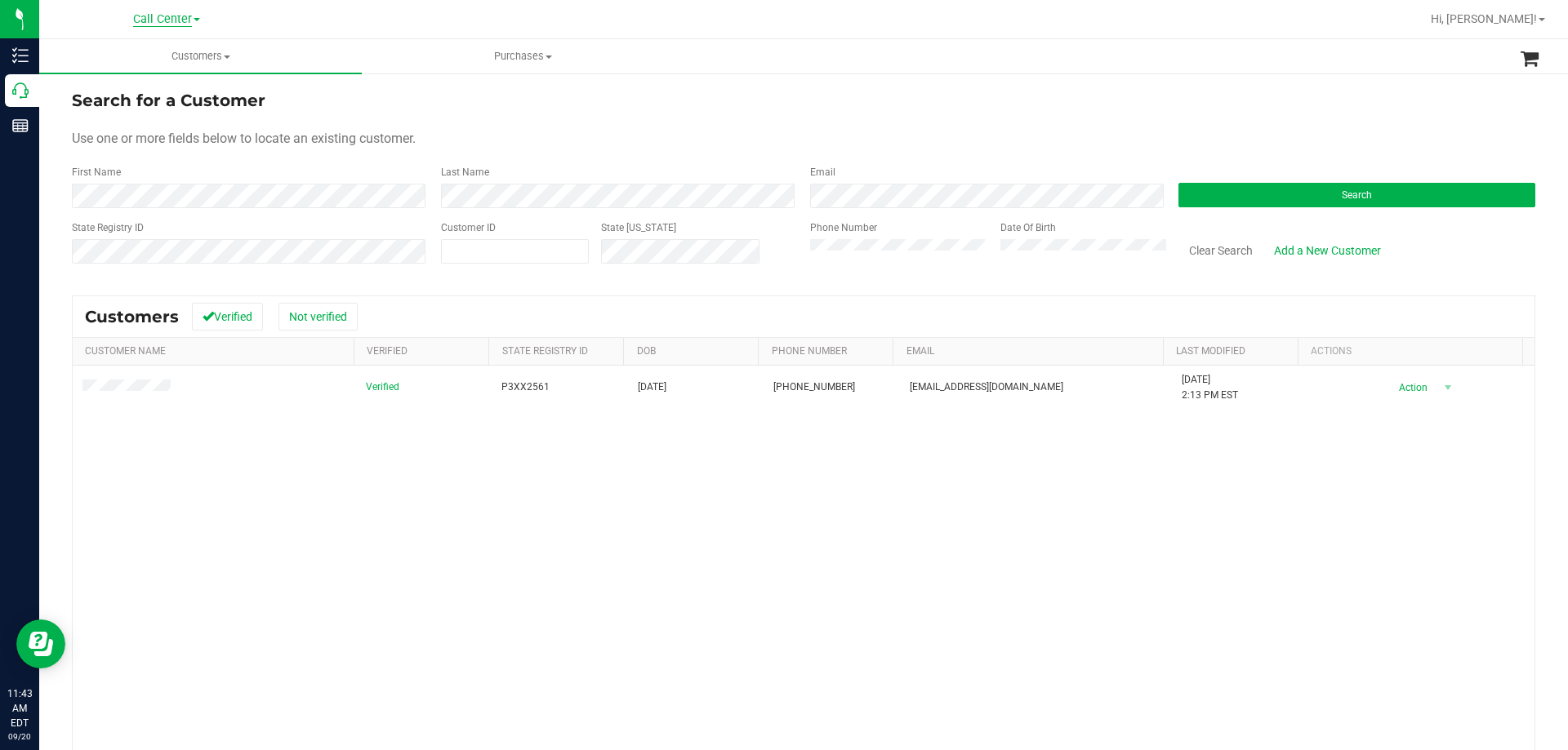
click at [182, 18] on span "Call Center" at bounding box center [162, 19] width 58 height 15
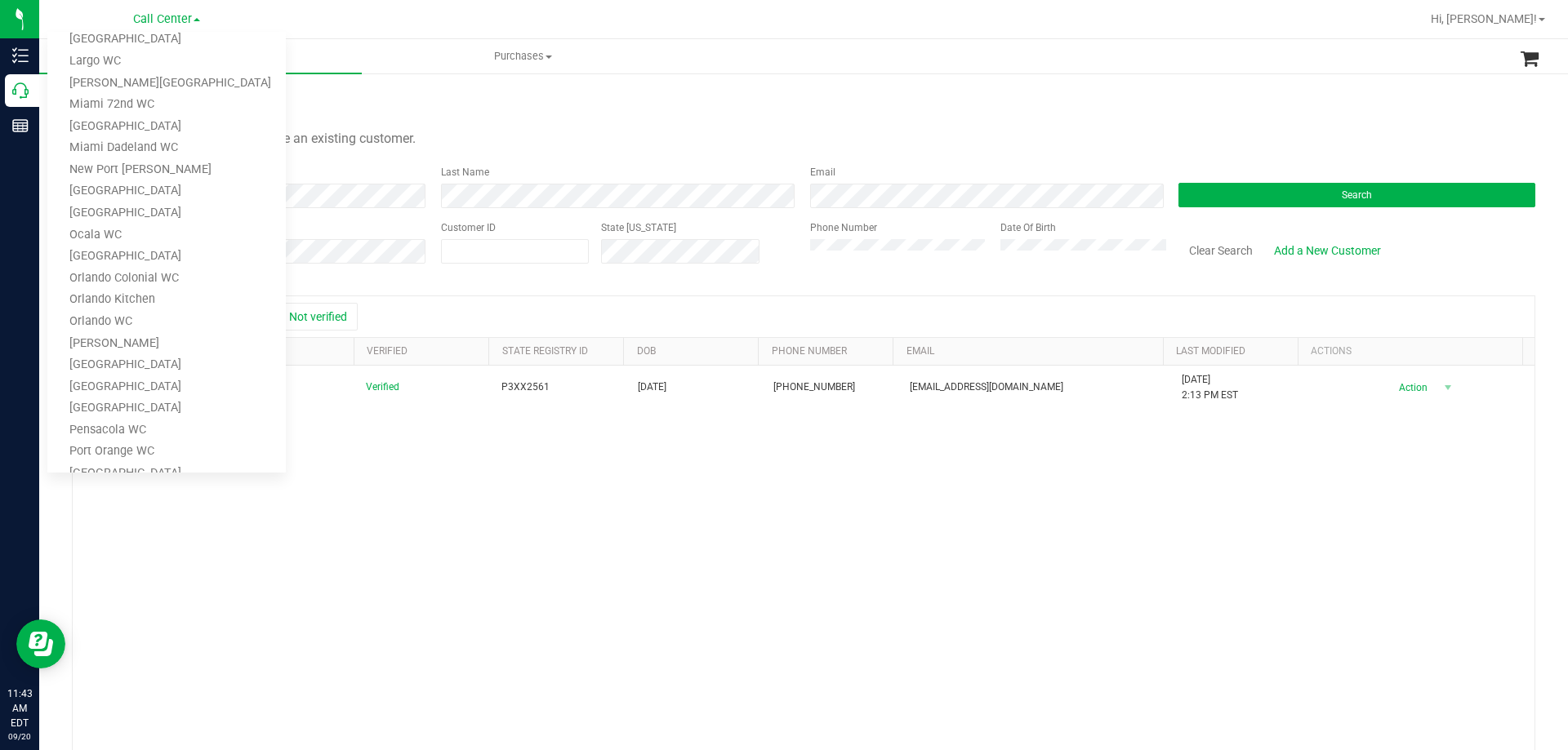
scroll to position [716, 0]
click at [144, 308] on link "TX Austin [GEOGRAPHIC_DATA]" at bounding box center [166, 317] width 238 height 22
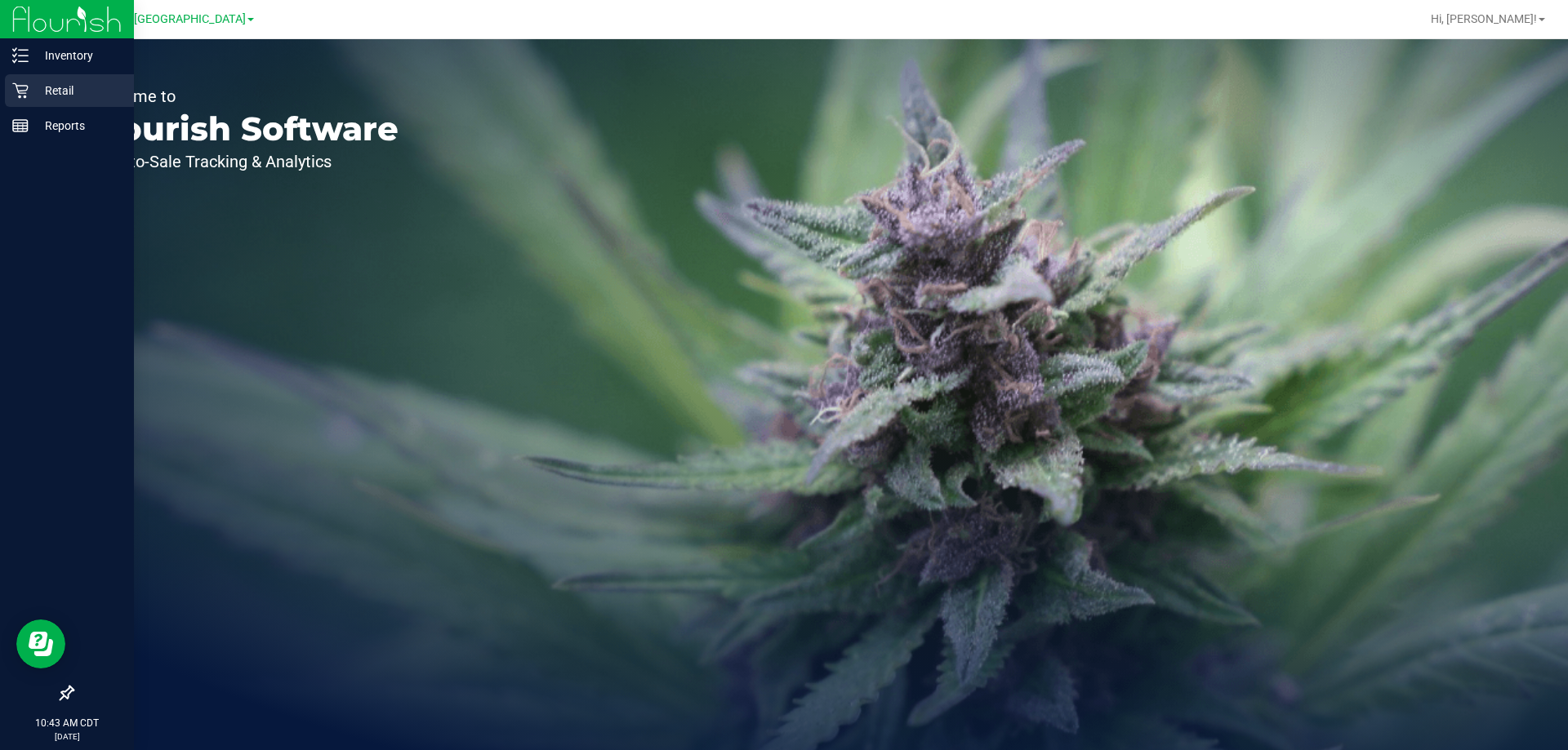
click at [36, 89] on p "Retail" at bounding box center [77, 90] width 98 height 19
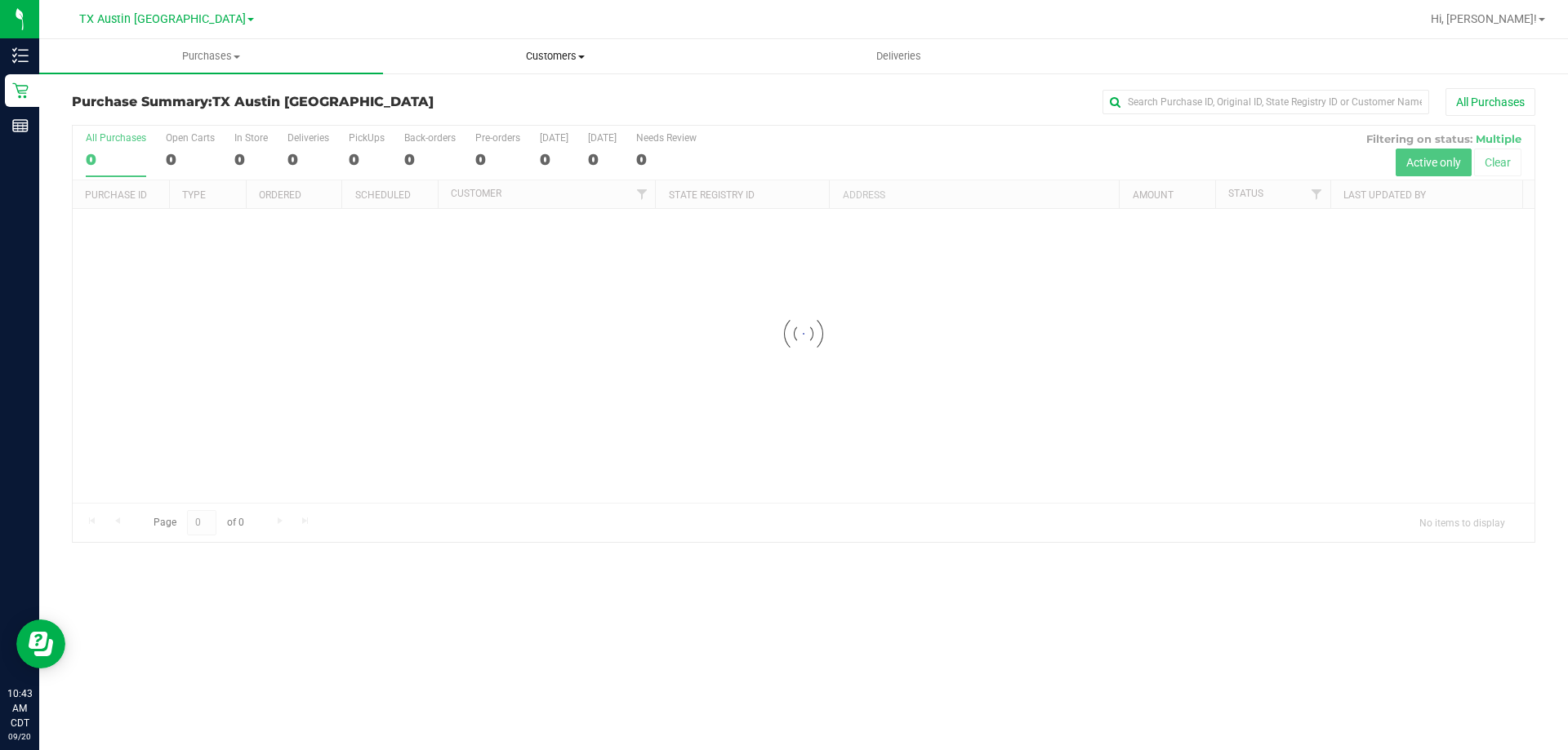
click at [557, 60] on span "Customers" at bounding box center [555, 56] width 342 height 15
click at [534, 89] on li "All customers" at bounding box center [555, 98] width 344 height 19
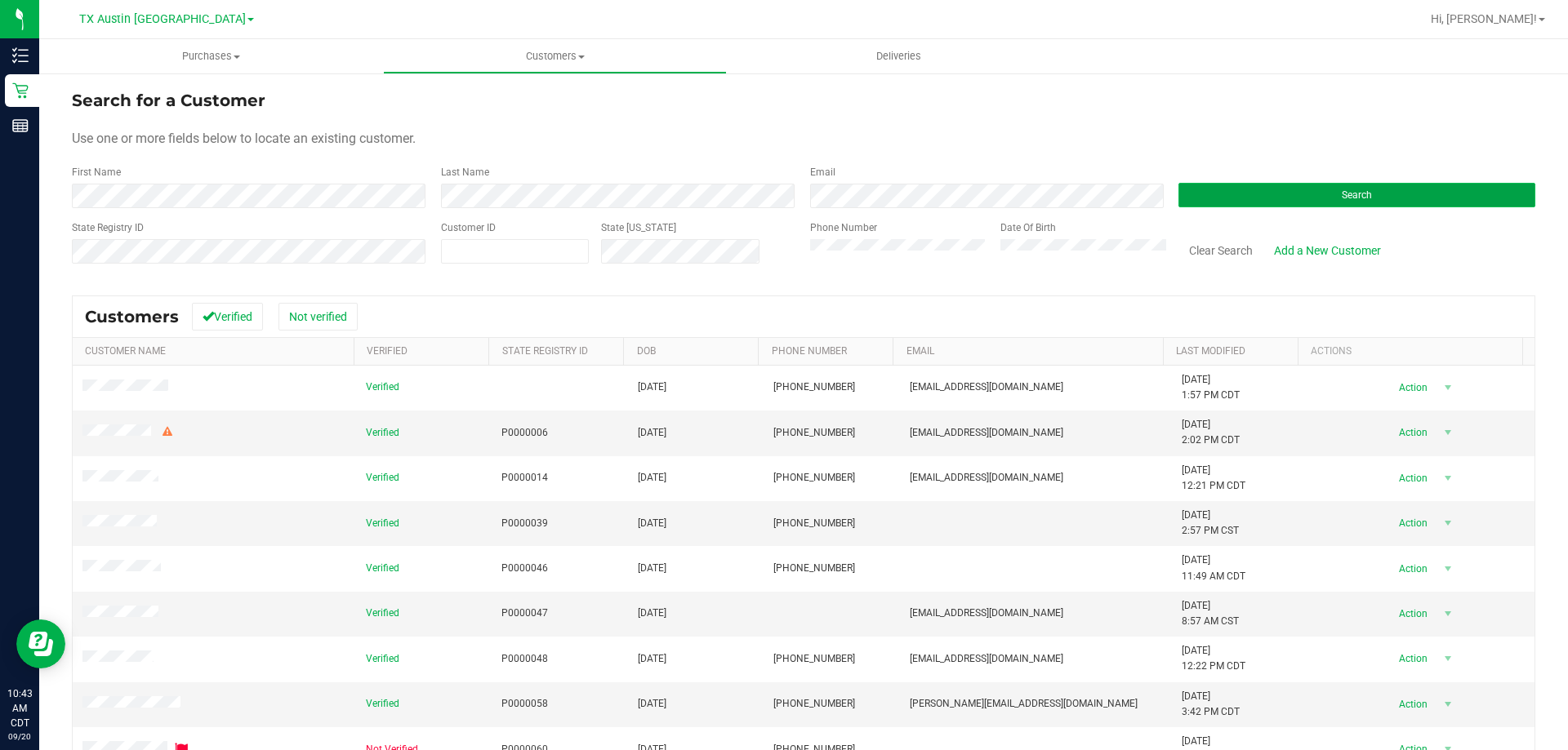
click at [1206, 197] on button "Search" at bounding box center [1356, 195] width 357 height 25
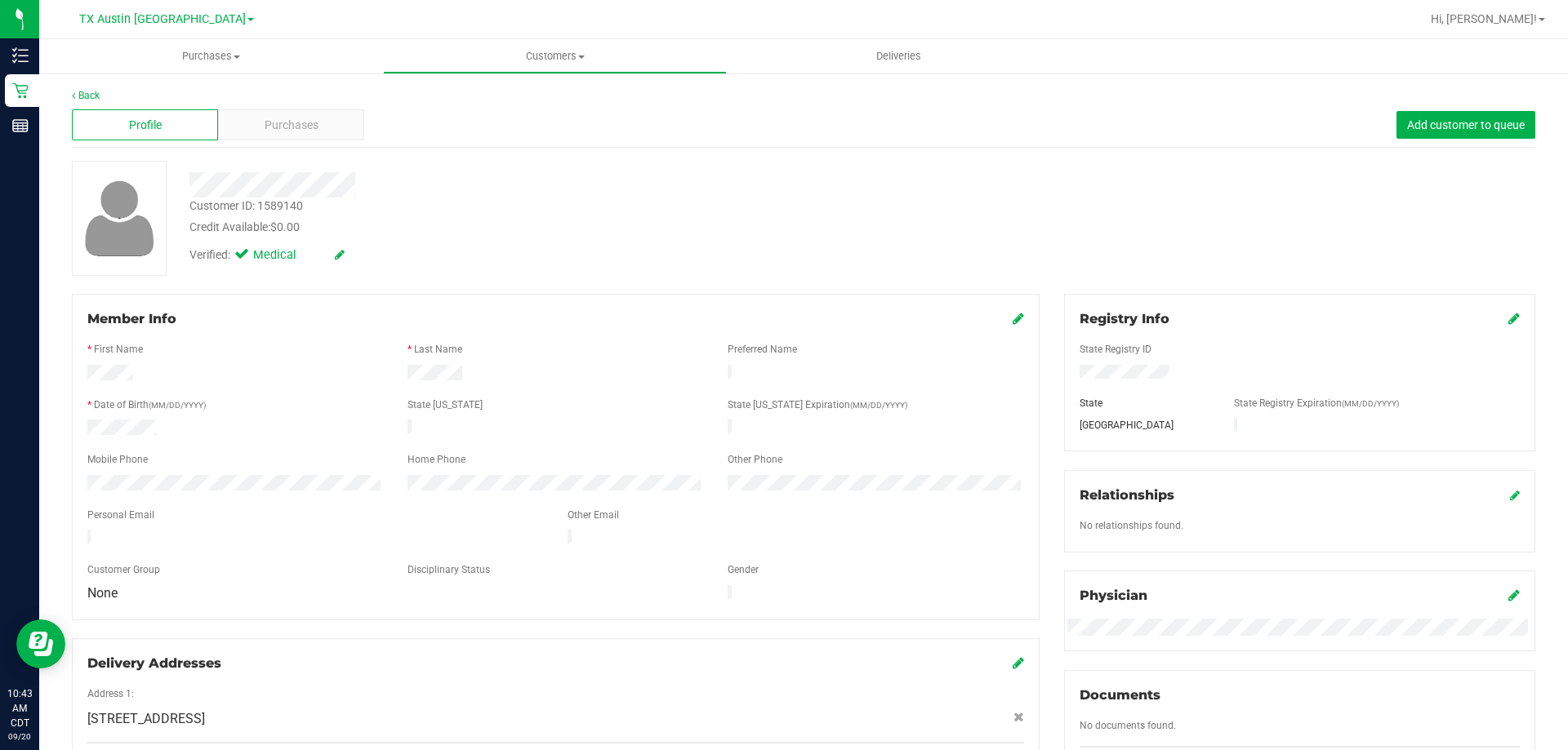
click at [516, 264] on div "Verified: Medical" at bounding box center [549, 253] width 744 height 36
drag, startPoint x: 308, startPoint y: 98, endPoint x: 299, endPoint y: 114, distance: 18.4
click at [308, 99] on div "Back" at bounding box center [803, 96] width 1463 height 15
click at [299, 114] on div "Purchases" at bounding box center [291, 125] width 146 height 31
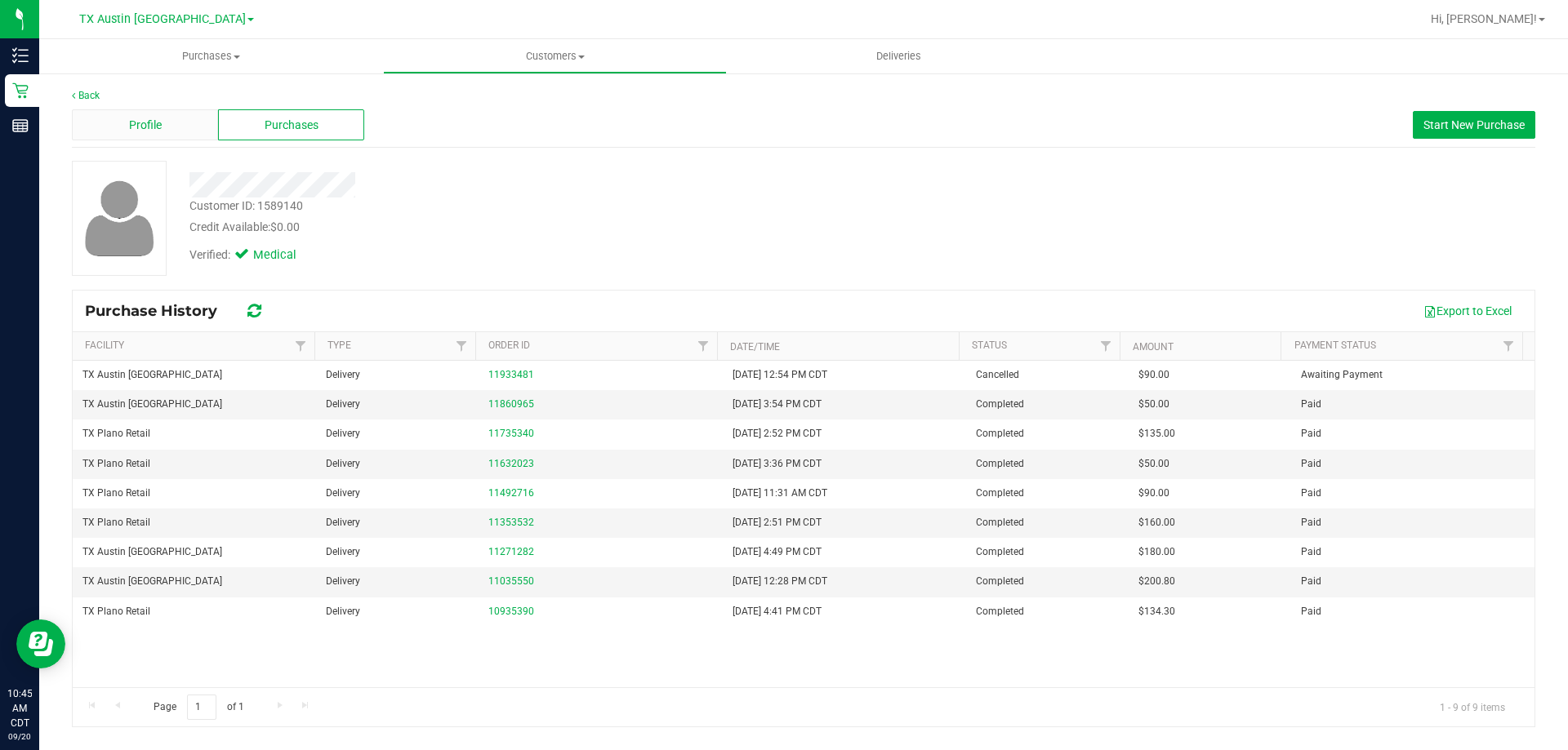
click at [180, 120] on div "Profile" at bounding box center [144, 125] width 146 height 31
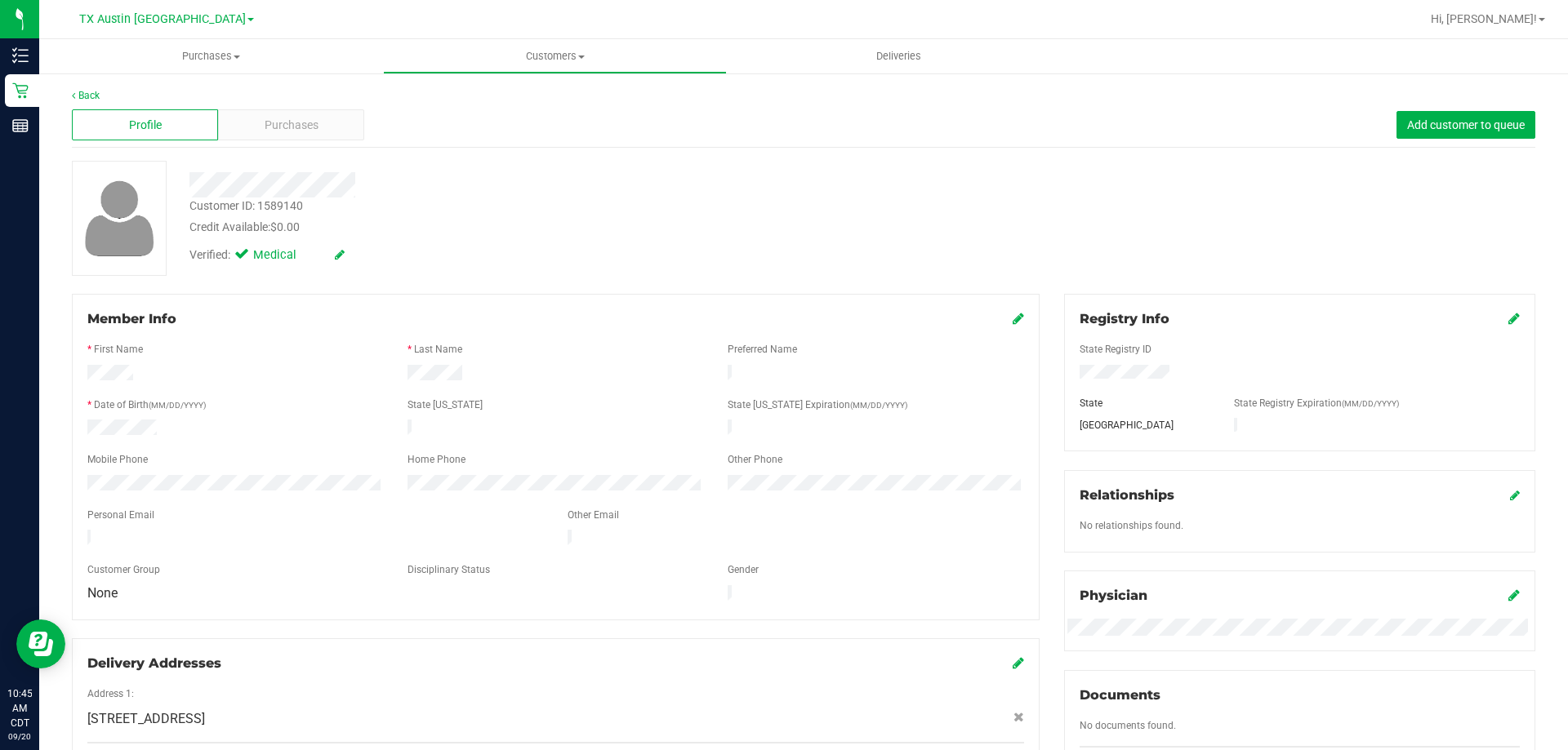
drag, startPoint x: 284, startPoint y: 390, endPoint x: 284, endPoint y: 398, distance: 8.0
click at [284, 390] on div at bounding box center [555, 390] width 936 height 13
click at [595, 233] on div "Credit Available: $0.00" at bounding box center [549, 227] width 719 height 17
click at [463, 185] on div at bounding box center [549, 184] width 744 height 26
click at [463, 186] on div at bounding box center [549, 184] width 744 height 26
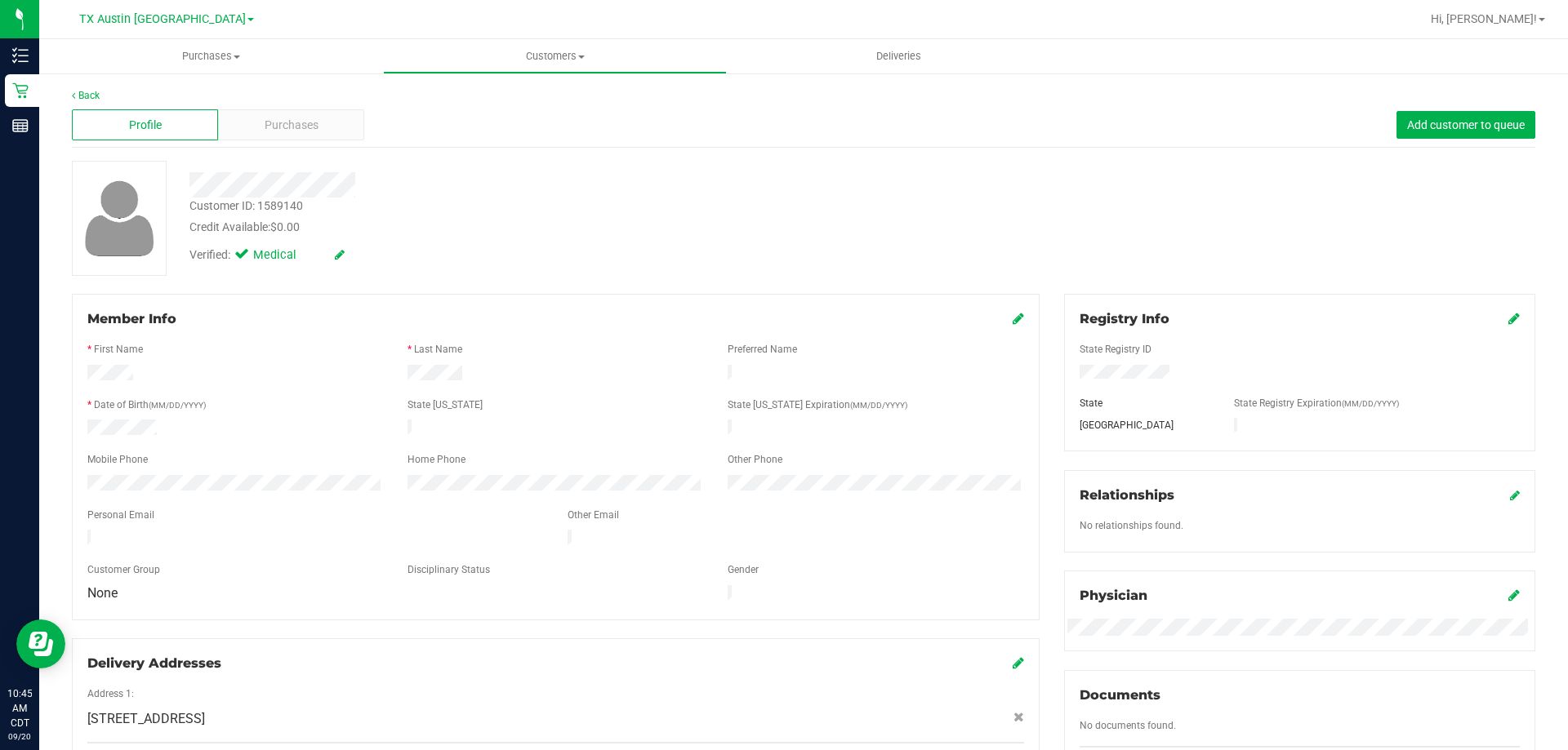
click at [509, 258] on div "Verified: Medical" at bounding box center [549, 253] width 744 height 36
click at [289, 123] on span "Purchases" at bounding box center [291, 125] width 54 height 17
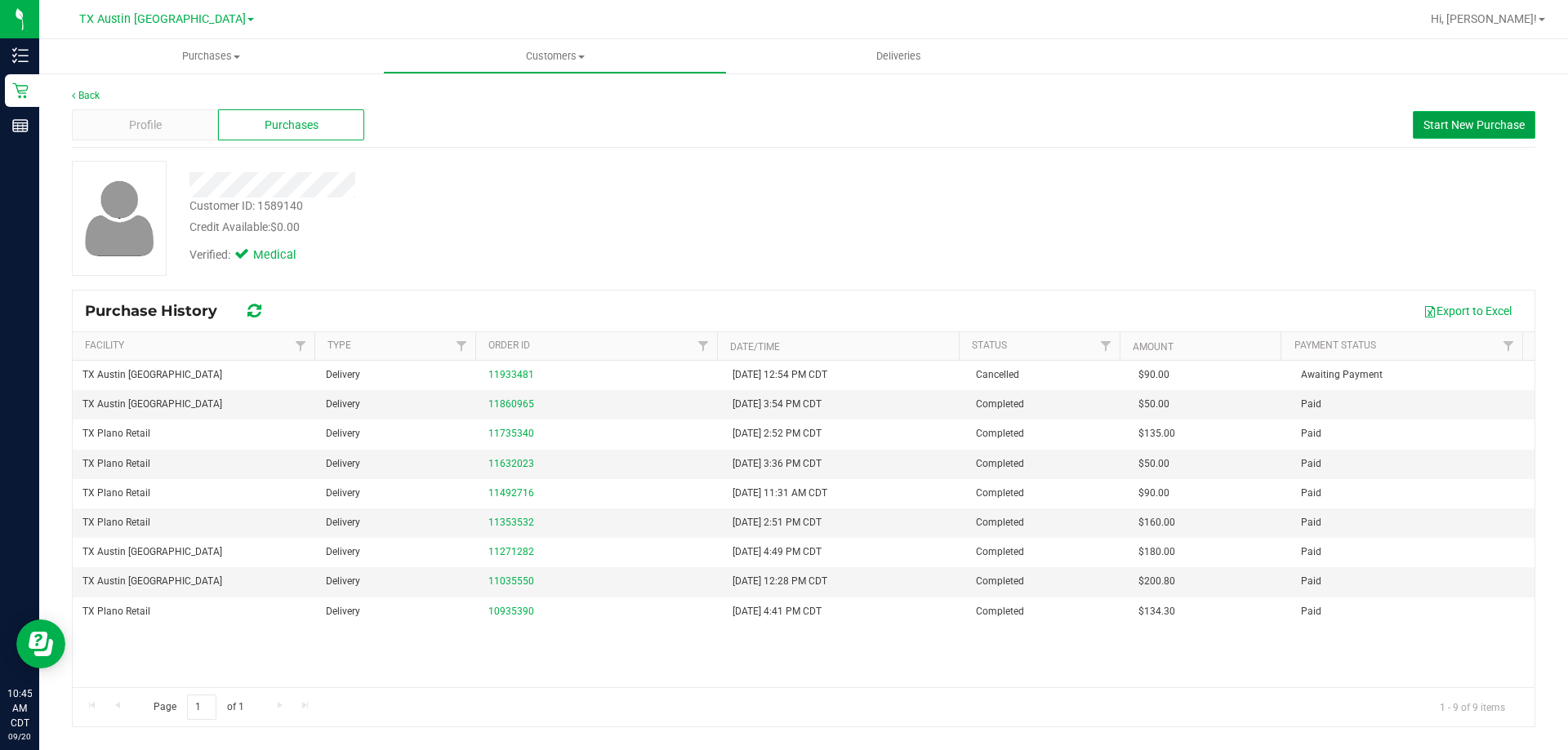
click at [1448, 128] on span "Start New Purchase" at bounding box center [1474, 125] width 101 height 13
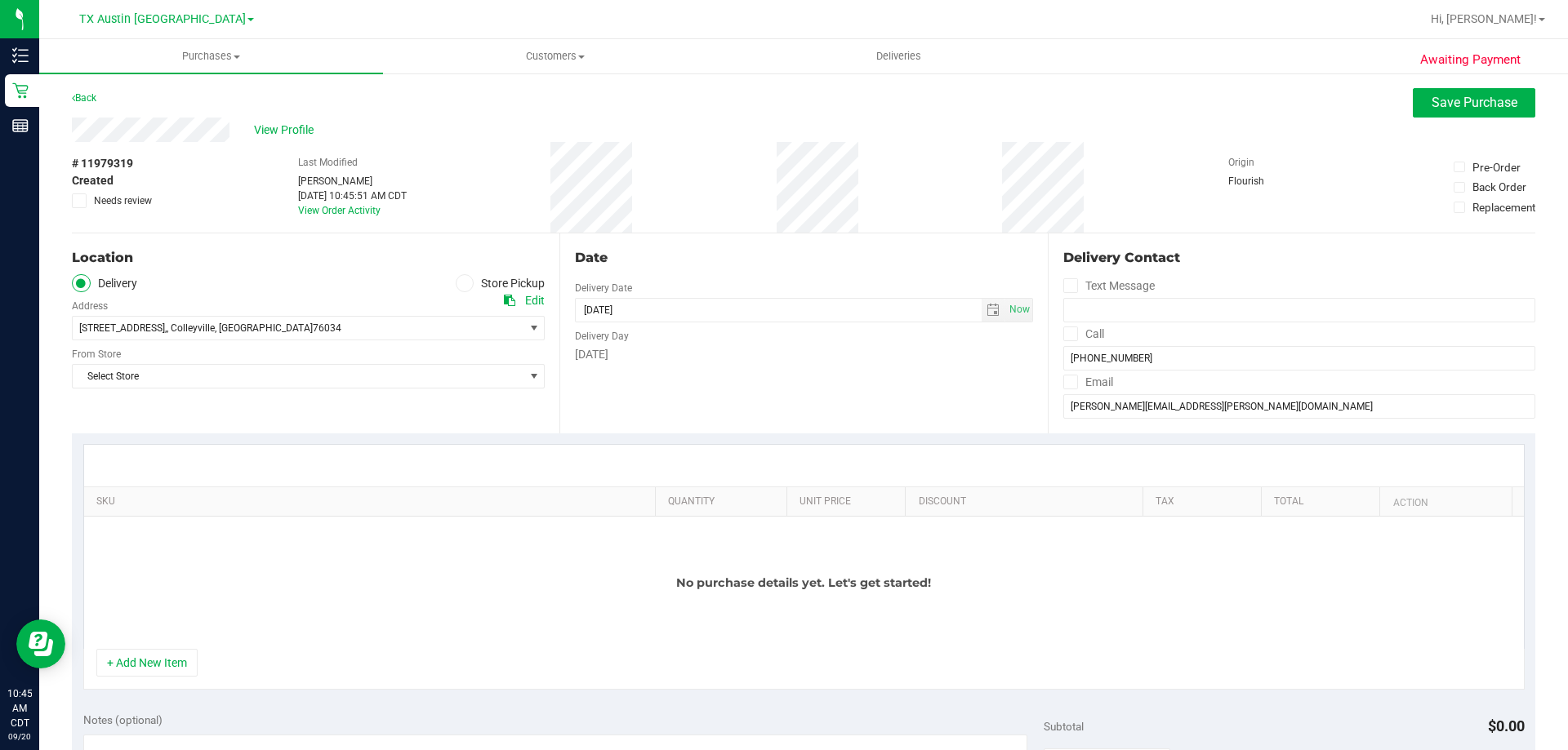
click at [463, 283] on icon at bounding box center [464, 283] width 10 height 0
click at [0, 0] on input "Store Pickup" at bounding box center [0, 0] width 0 height 0
click at [87, 283] on span at bounding box center [81, 283] width 19 height 19
click at [0, 0] on input "Delivery" at bounding box center [0, 0] width 0 height 0
click at [167, 329] on span "6213 Colleyville Blvd suite 100," at bounding box center [122, 328] width 88 height 12
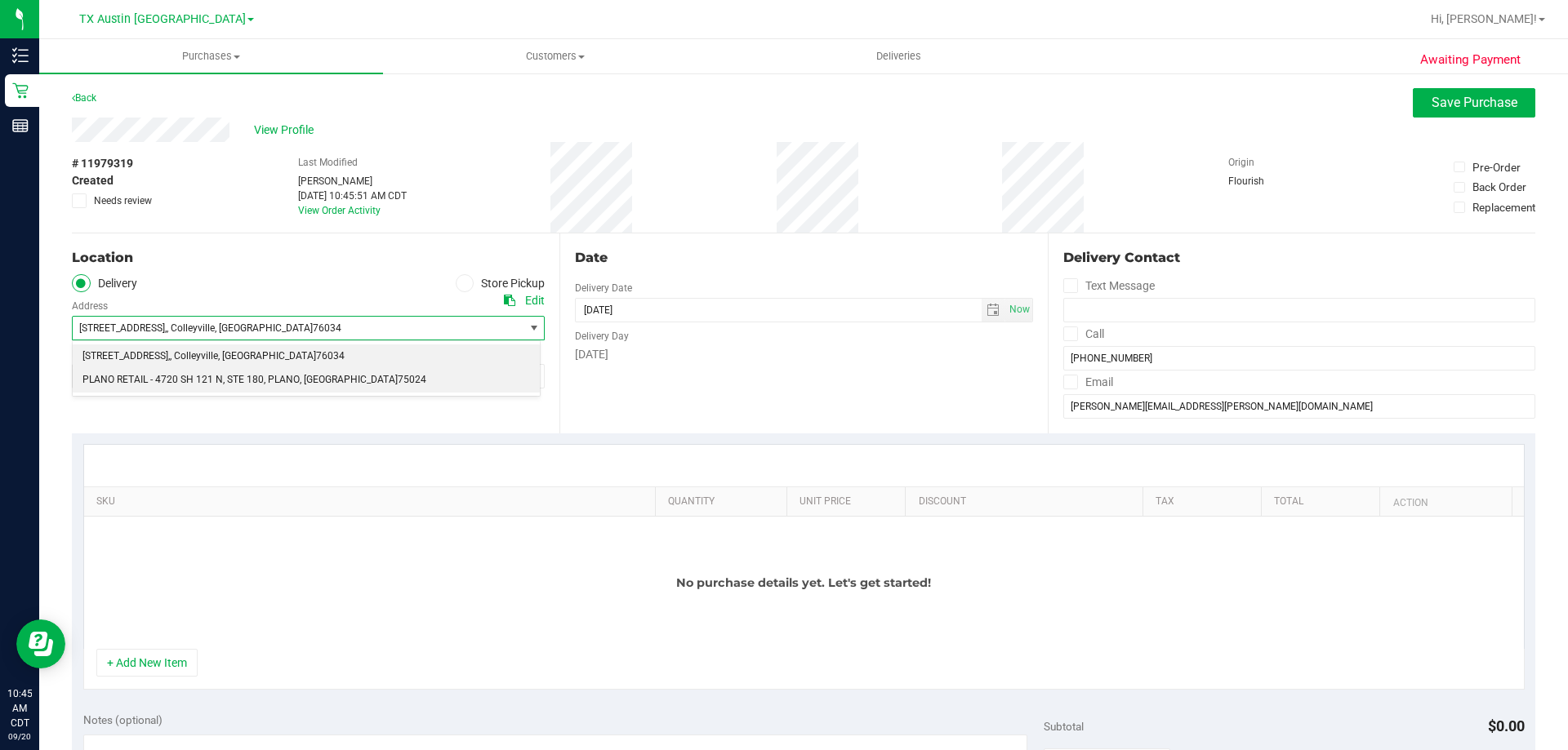
click at [190, 382] on span "PLANO RETAIL - 4720 SH 121 N" at bounding box center [152, 381] width 141 height 21
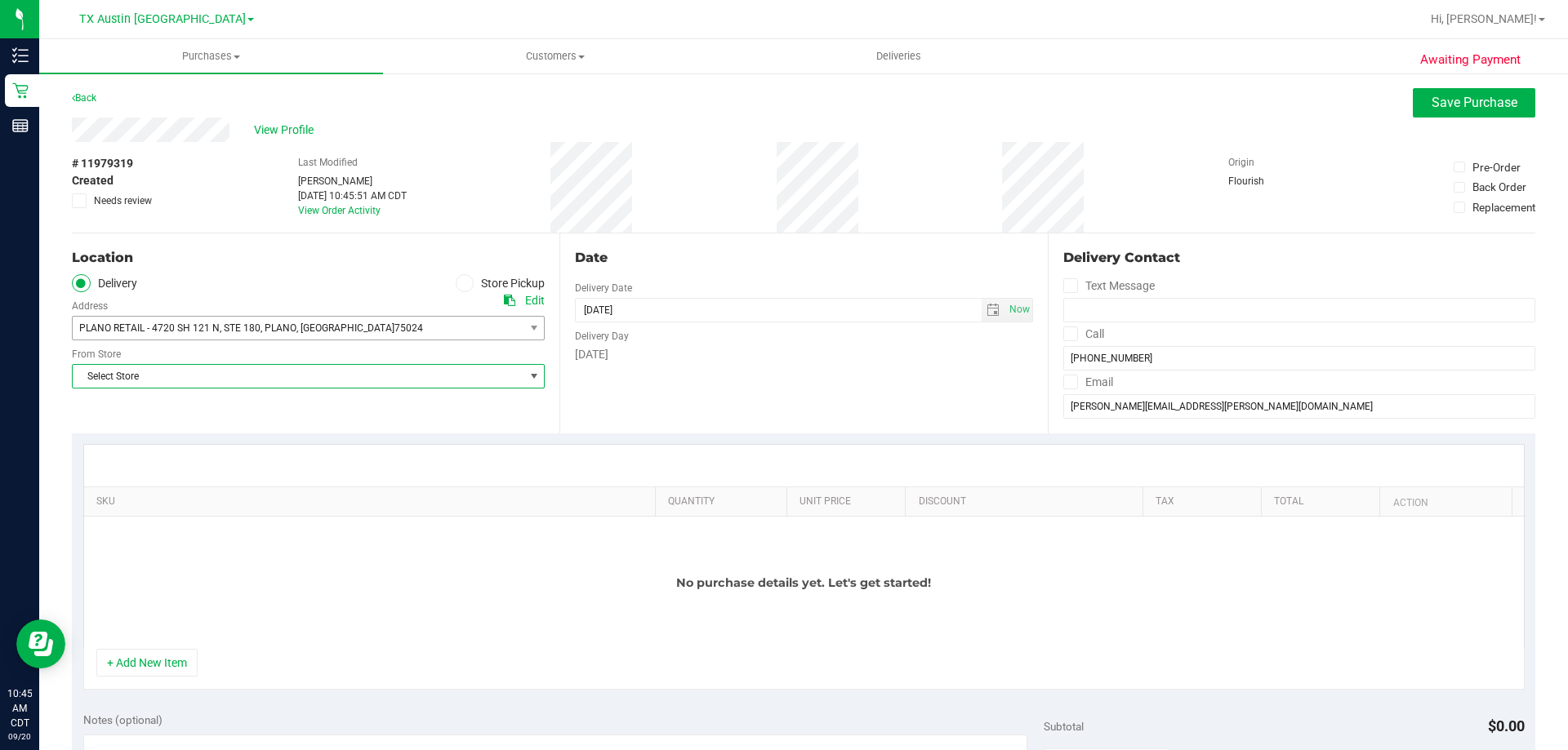
click at [197, 371] on span "Select Store" at bounding box center [298, 376] width 451 height 23
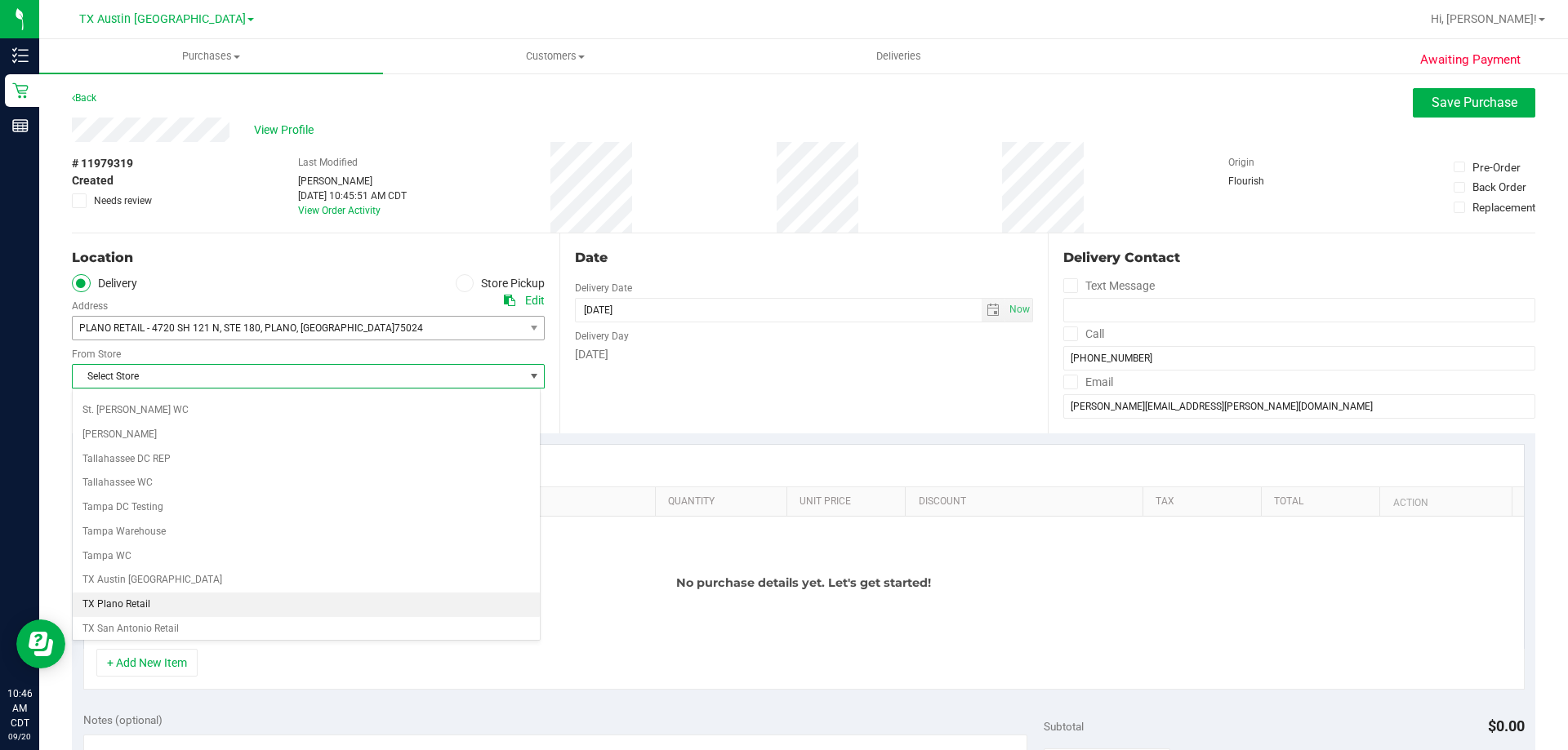
scroll to position [1186, 0]
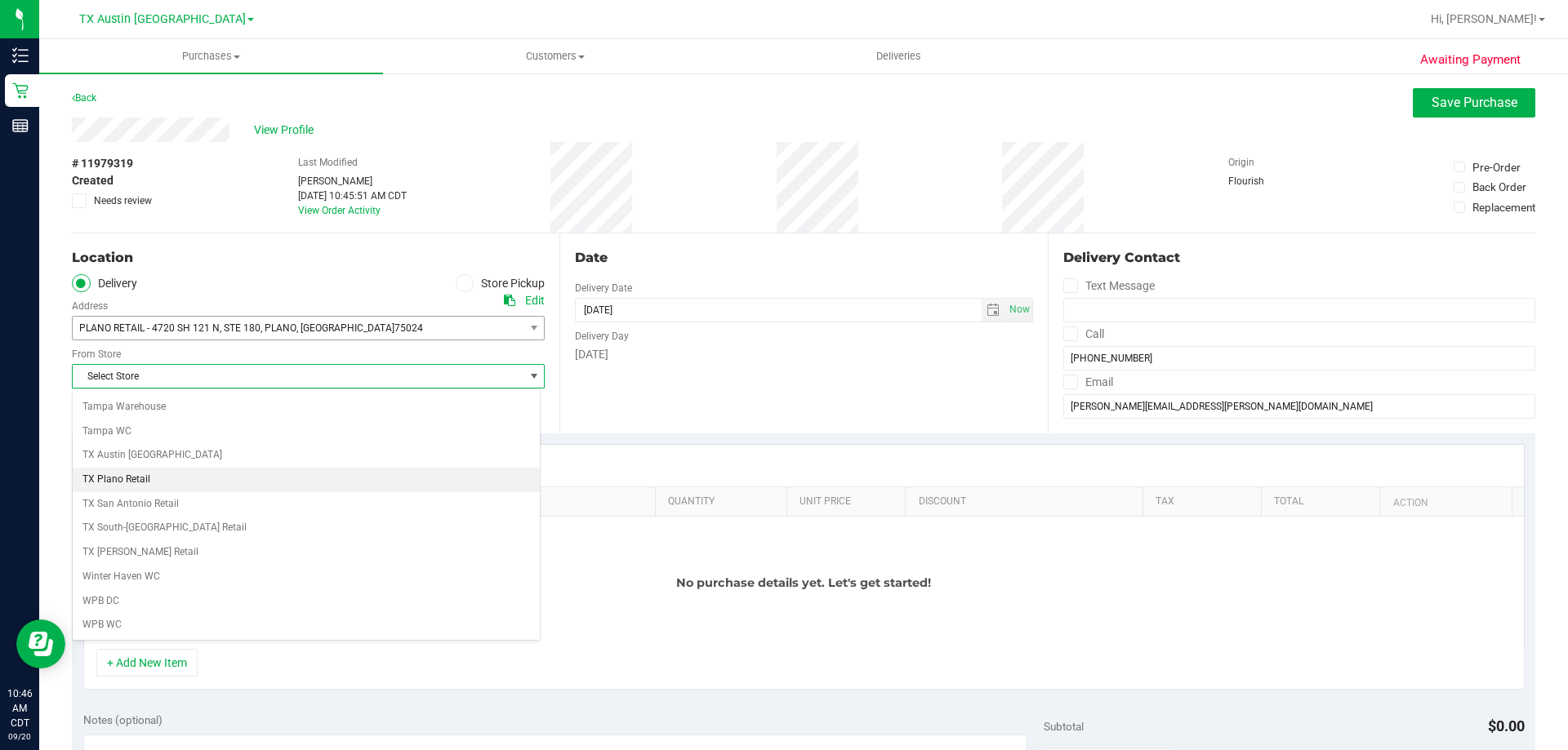
click at [158, 476] on li "TX Plano Retail" at bounding box center [306, 480] width 467 height 25
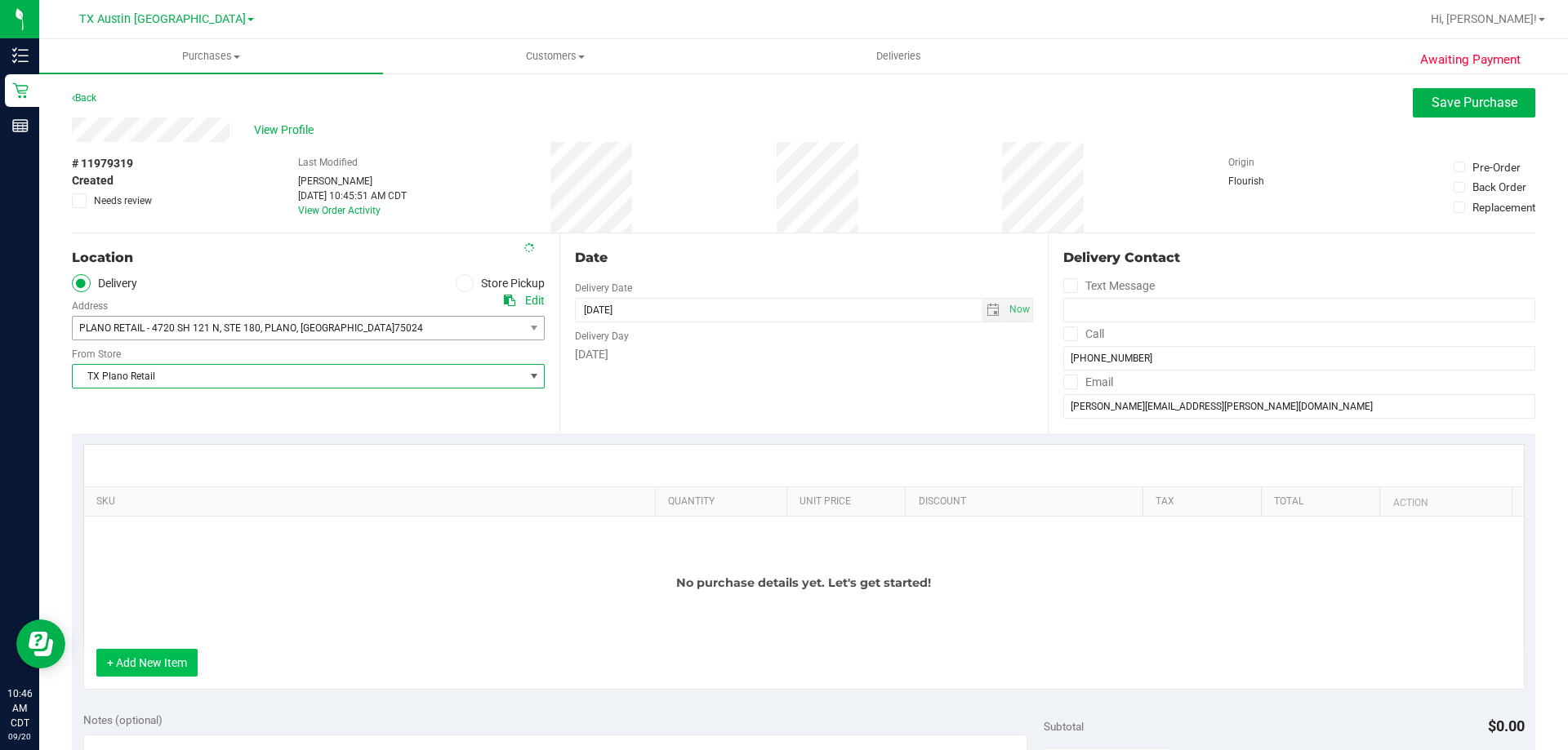
click at [163, 662] on button "+ Add New Item" at bounding box center [147, 662] width 101 height 27
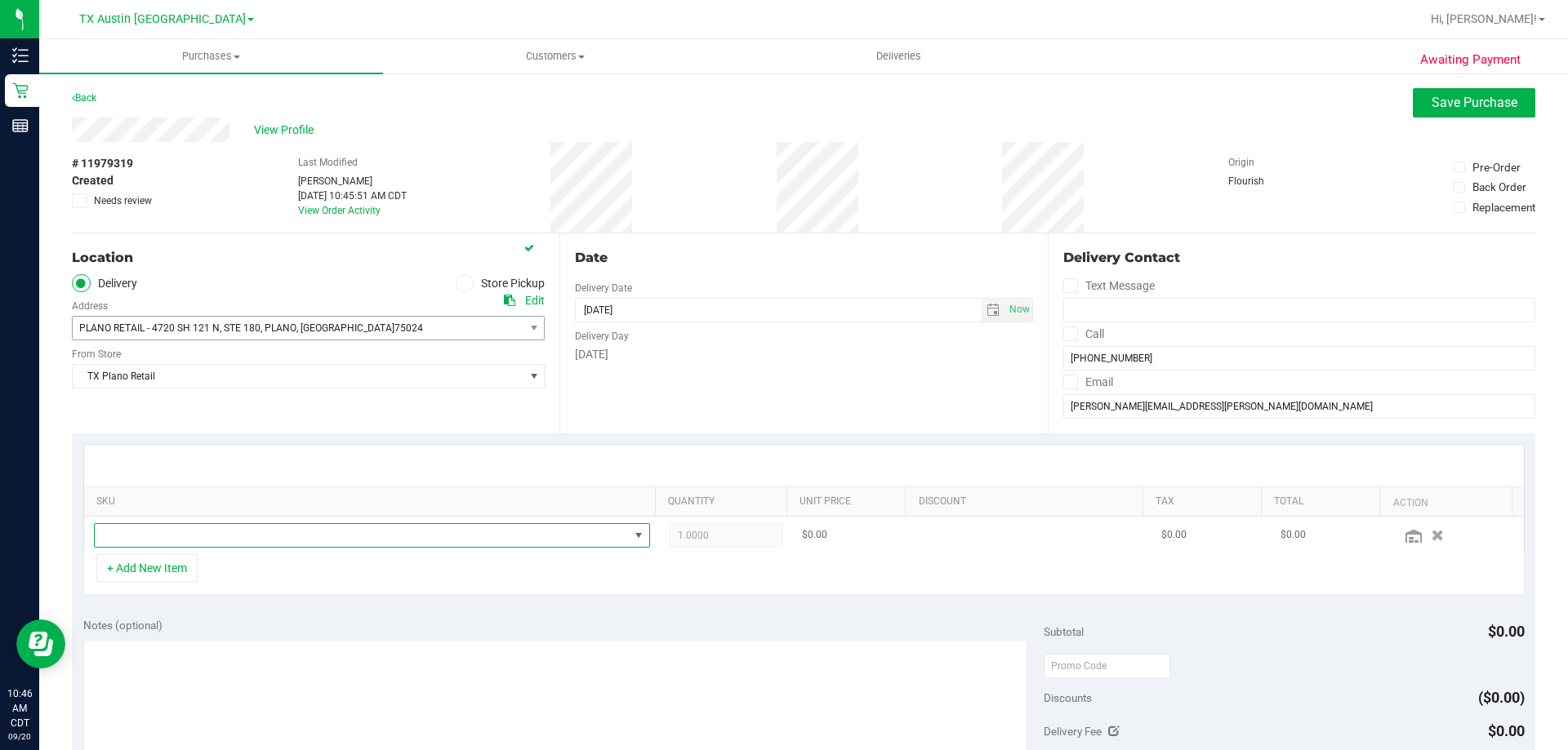
click at [326, 537] on span "NO DATA FOUND" at bounding box center [361, 536] width 534 height 23
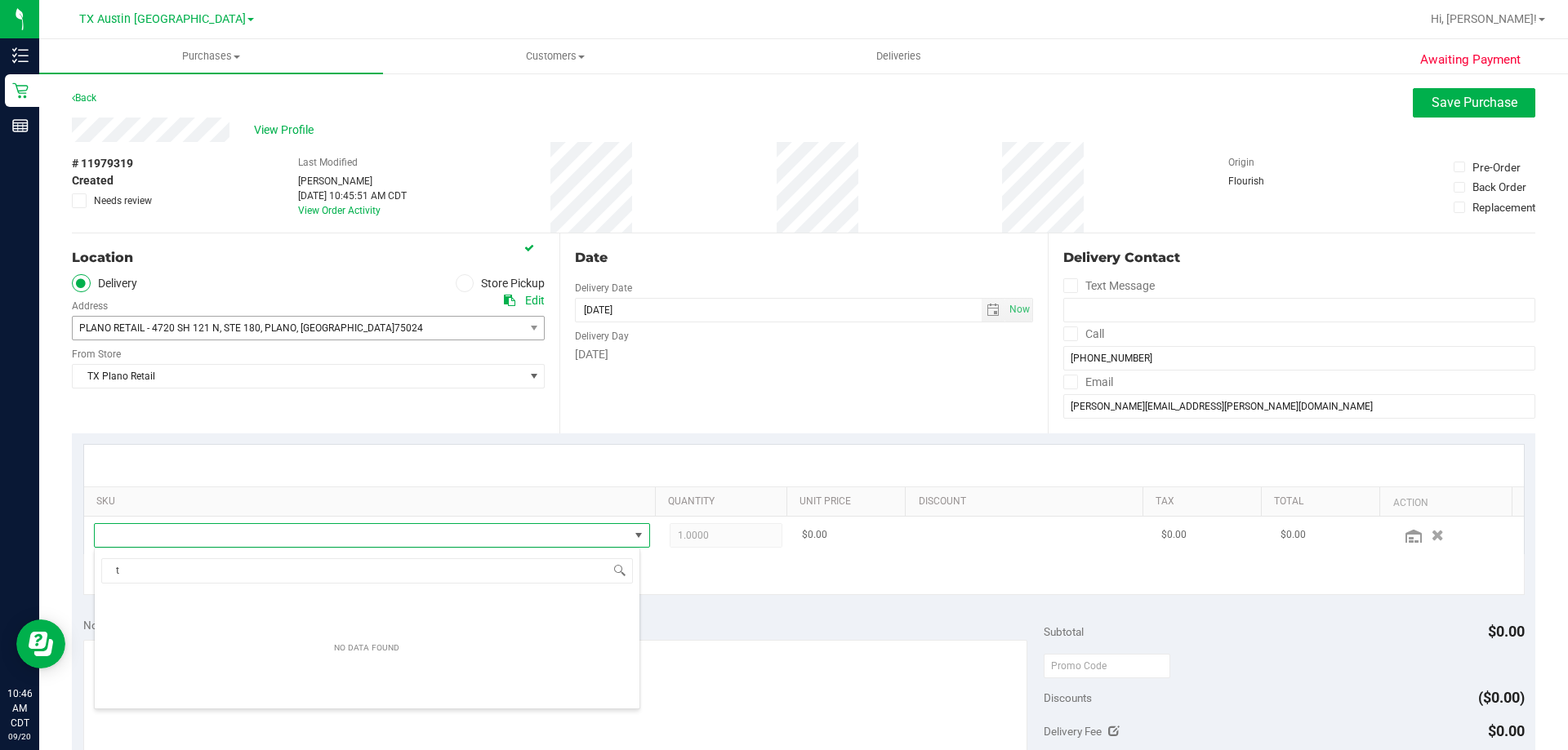
scroll to position [25, 541]
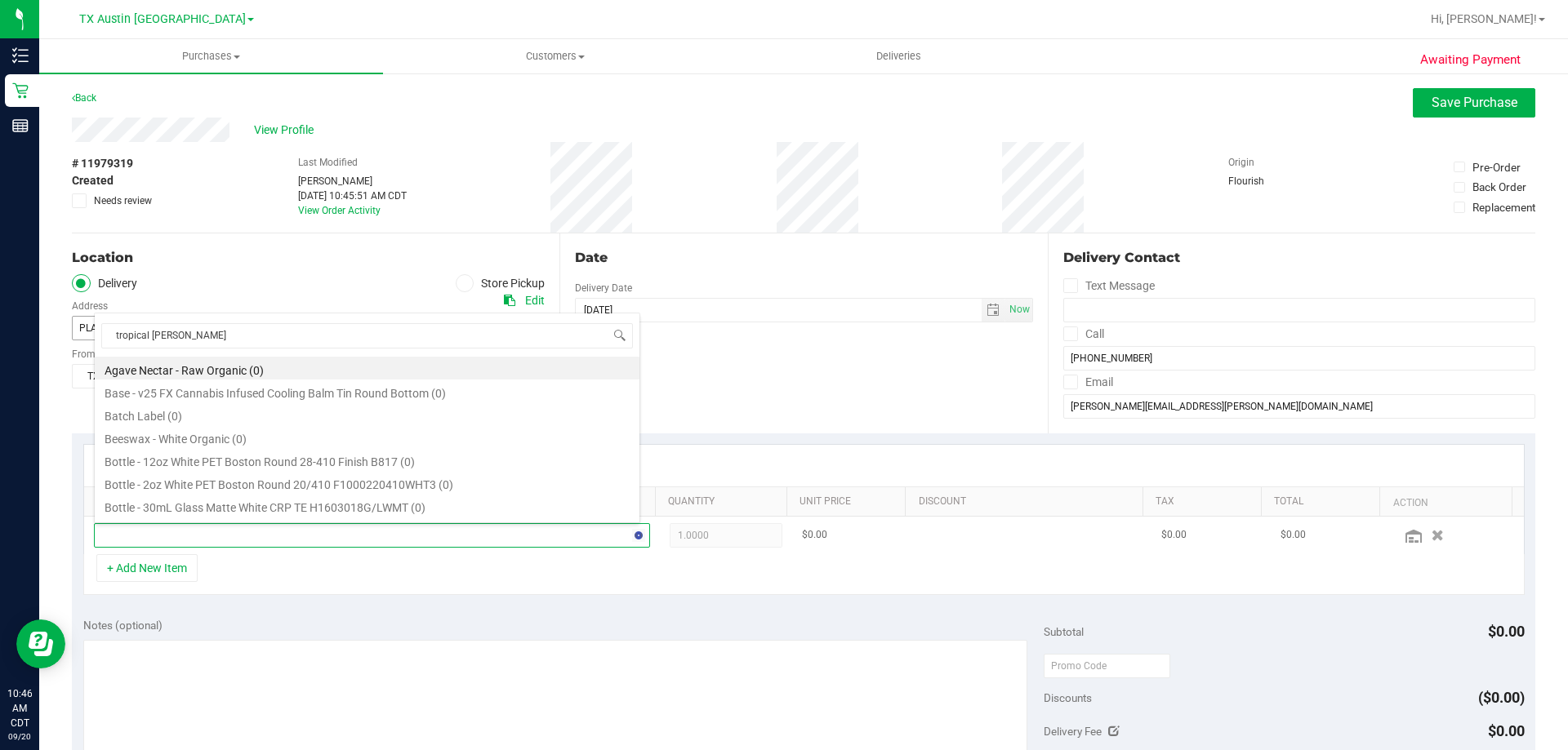
type input "tropical paradise"
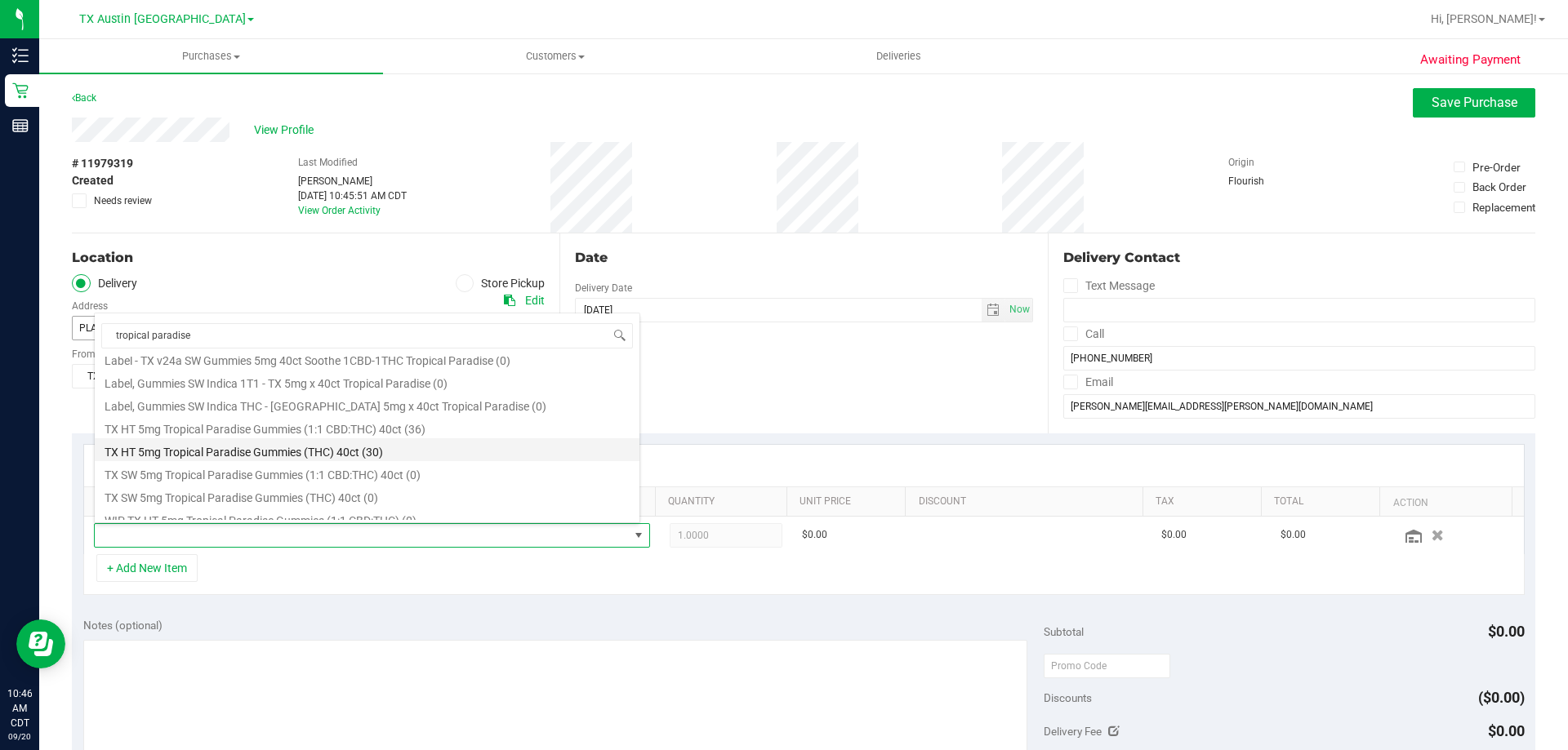
click at [378, 452] on li "TX HT 5mg Tropical Paradise Gummies (THC) 40ct (30)" at bounding box center [367, 450] width 545 height 23
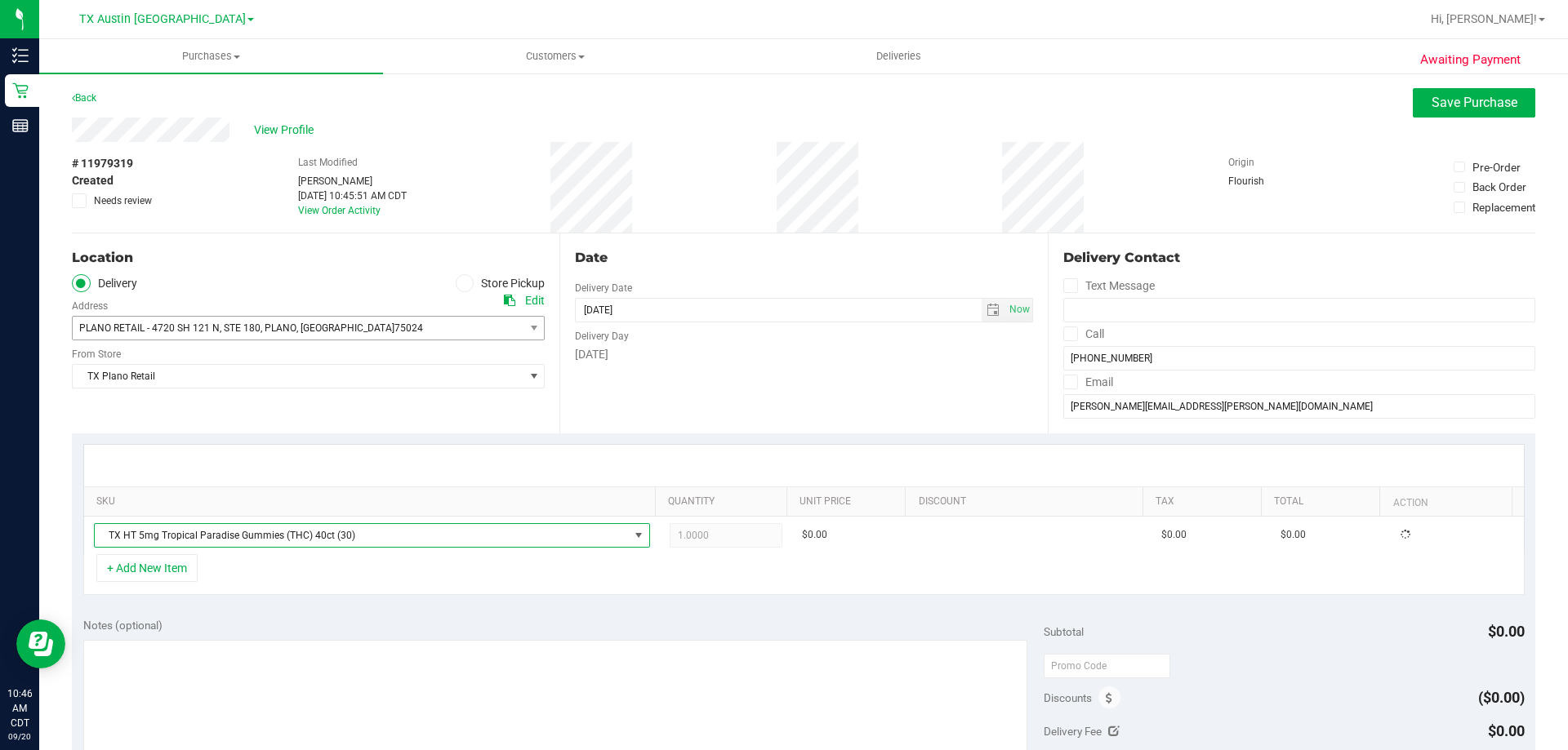
click at [313, 588] on div "+ Add New Item" at bounding box center [803, 575] width 1441 height 41
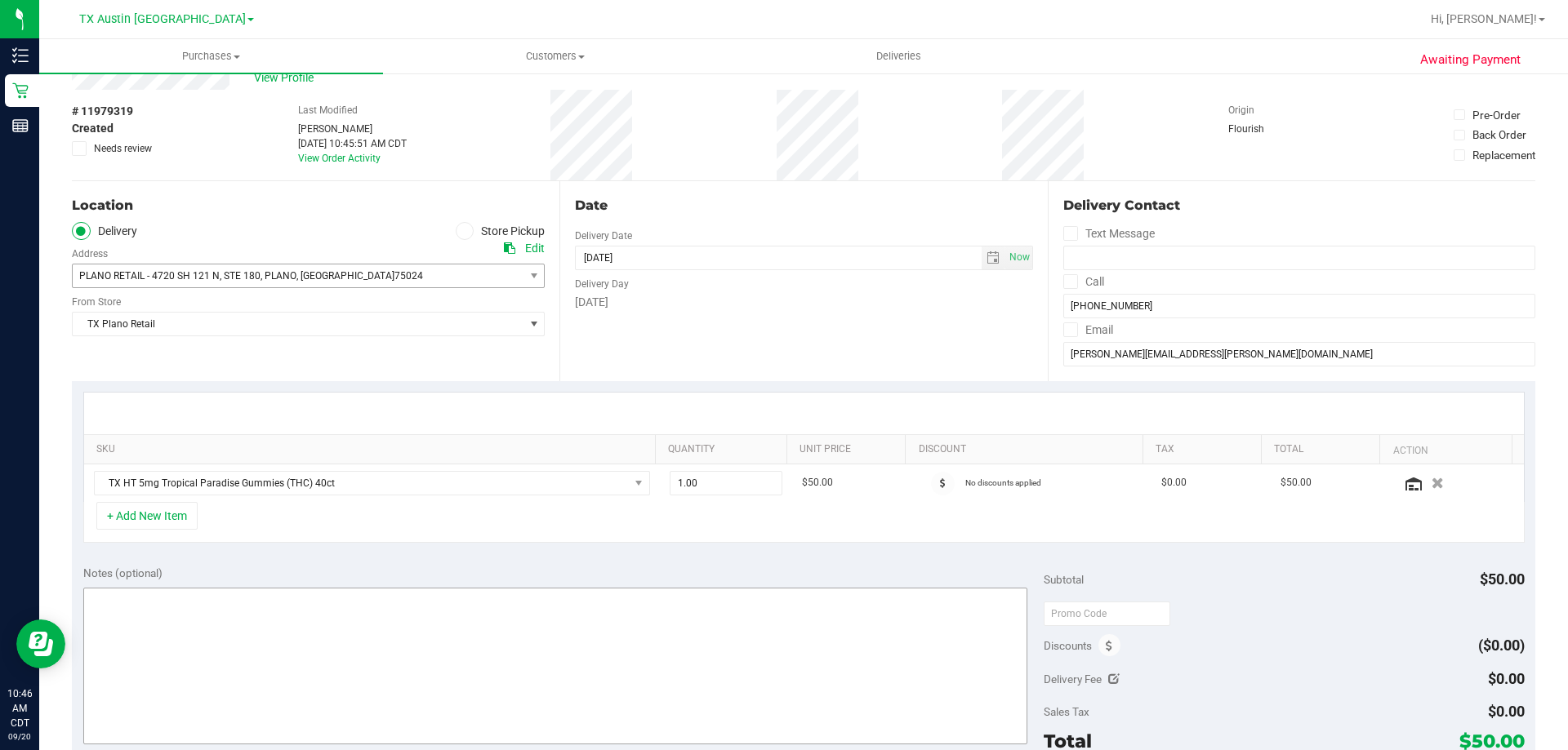
scroll to position [81, 0]
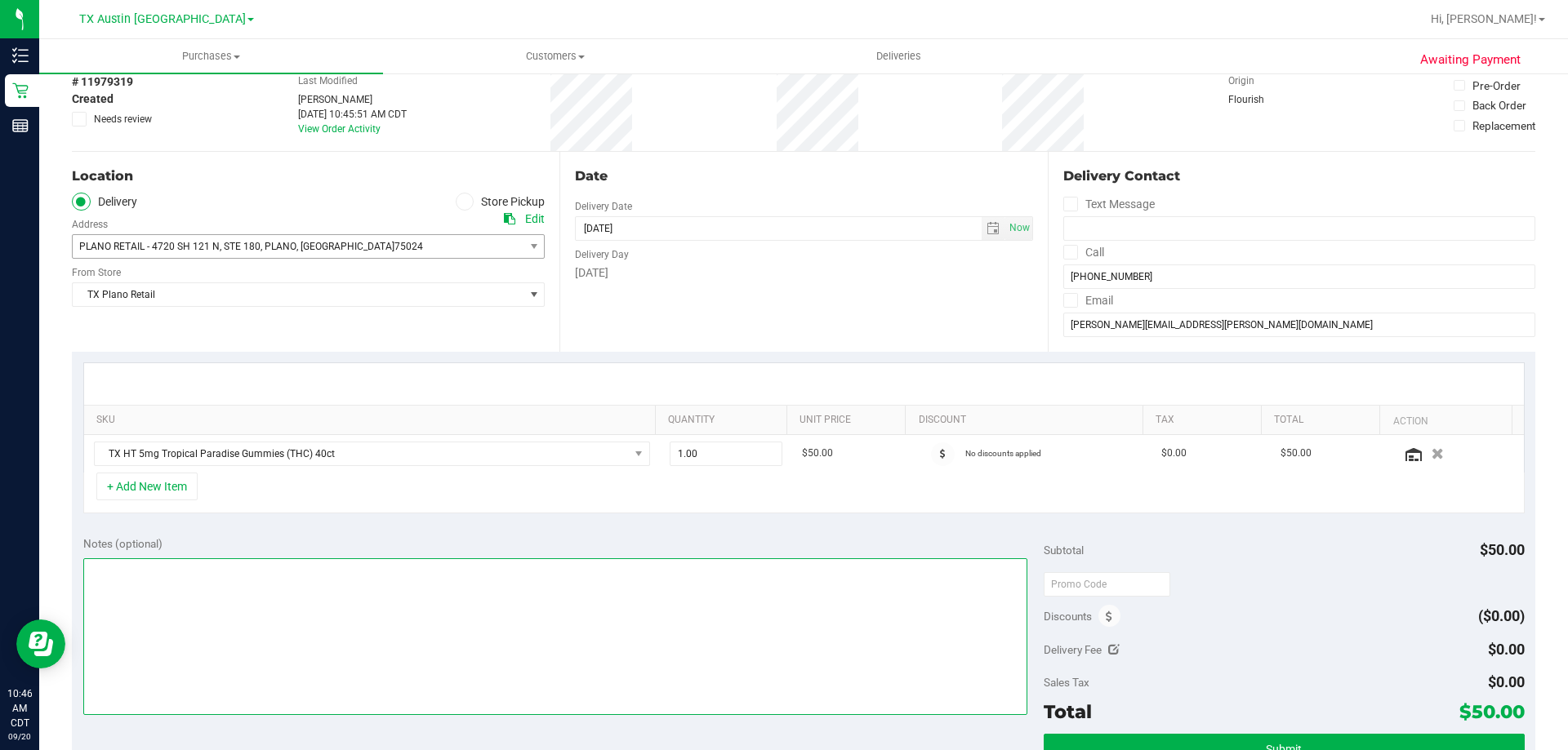
click at [356, 605] on textarea at bounding box center [555, 636] width 944 height 157
paste textarea "CC TNE 09/20/2025"
type textarea "PLANO RETAIL PICKUP CONFIRMED 9/21/25 - CC TNE 09/20/2025"
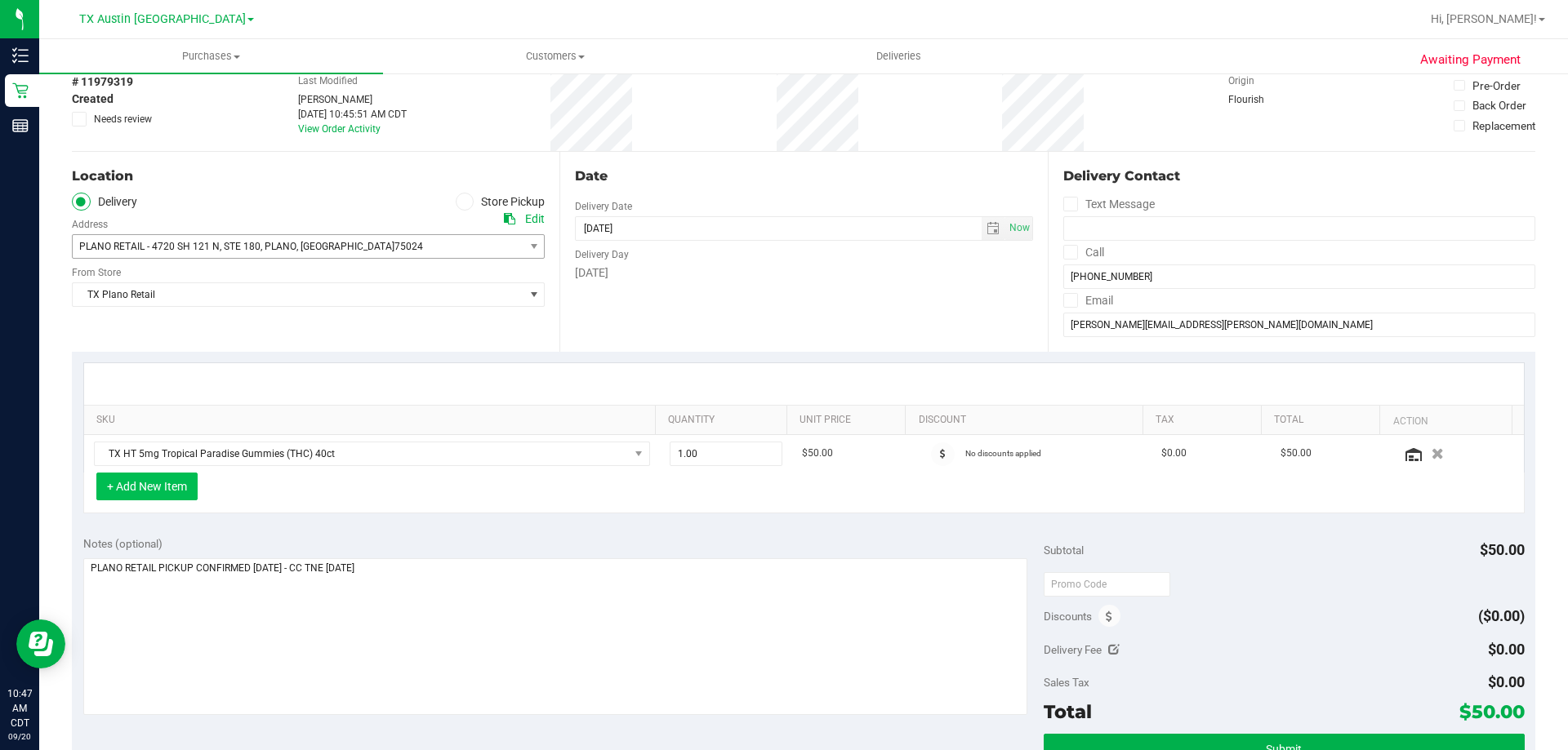
click at [172, 492] on button "+ Add New Item" at bounding box center [147, 486] width 101 height 27
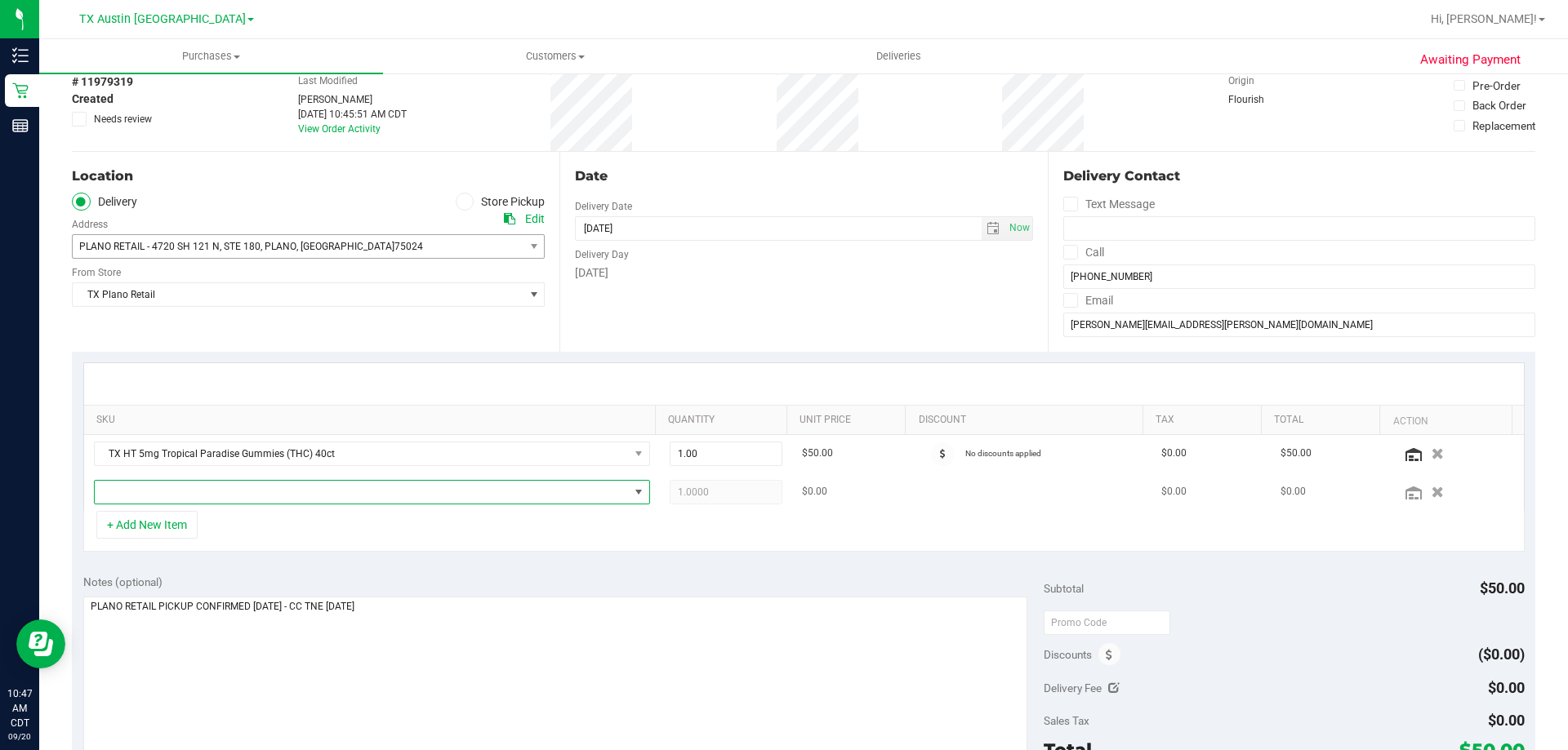
click at [261, 497] on span "NO DATA FOUND" at bounding box center [361, 492] width 534 height 23
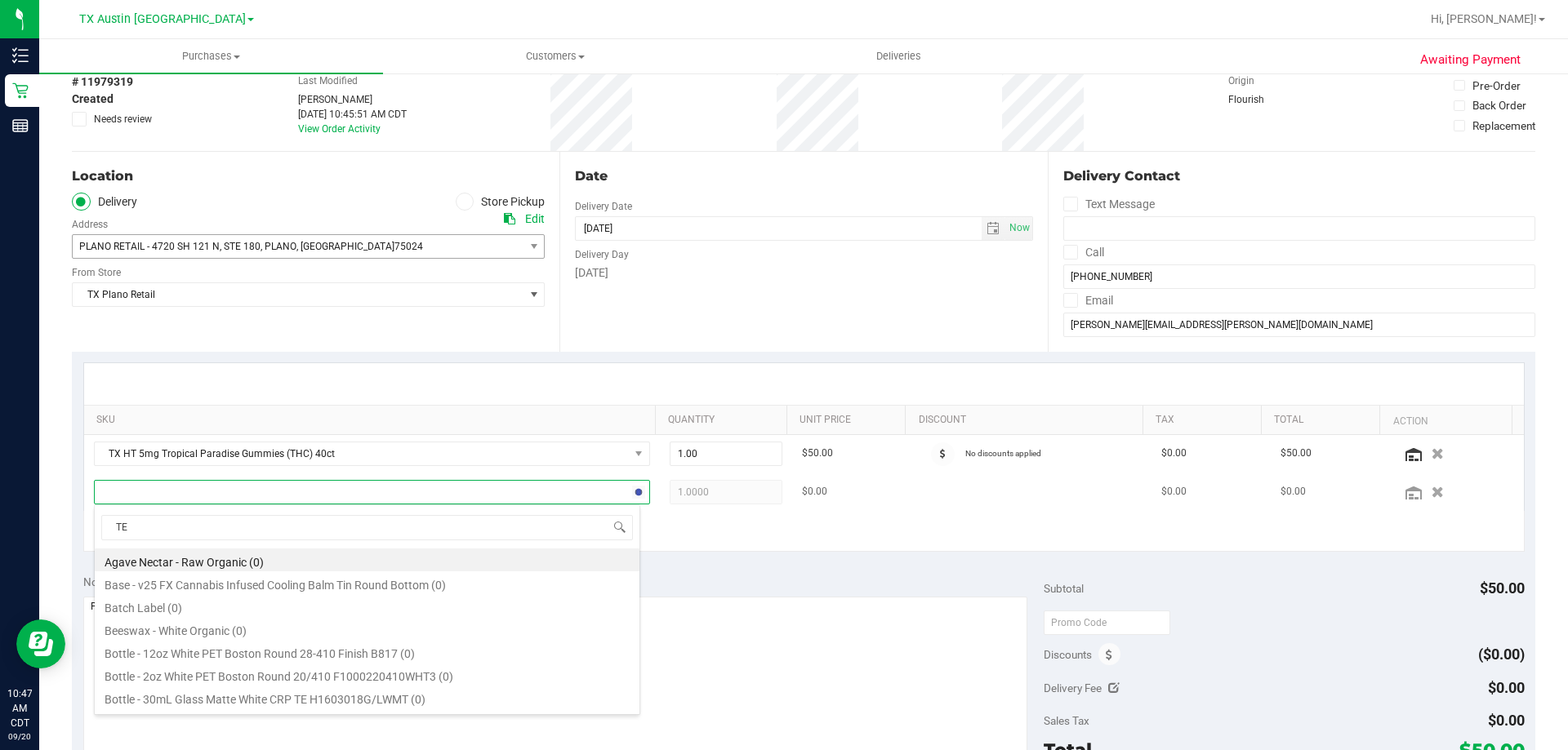
scroll to position [25, 541]
type input "TEXAS ORANGE"
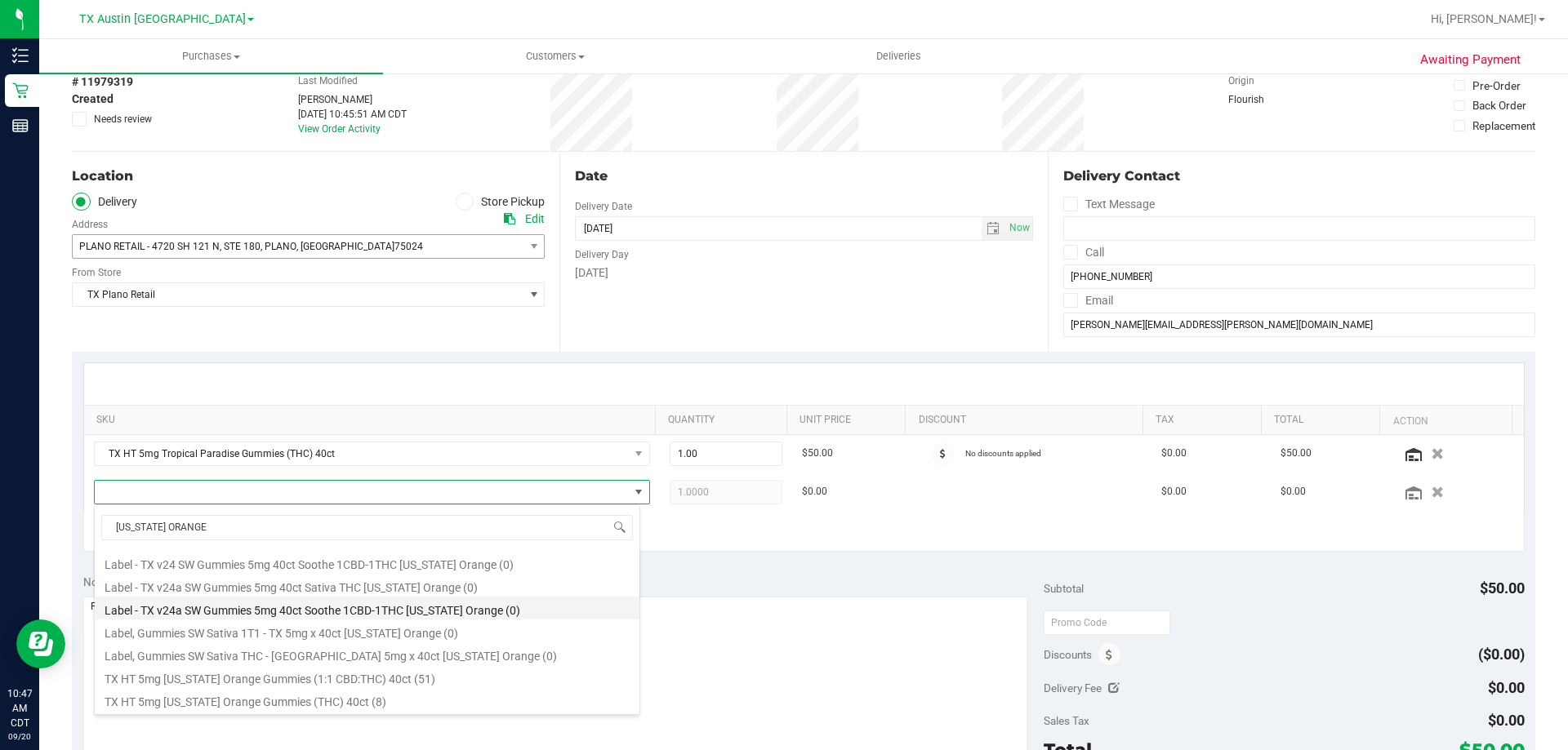
scroll to position [163, 0]
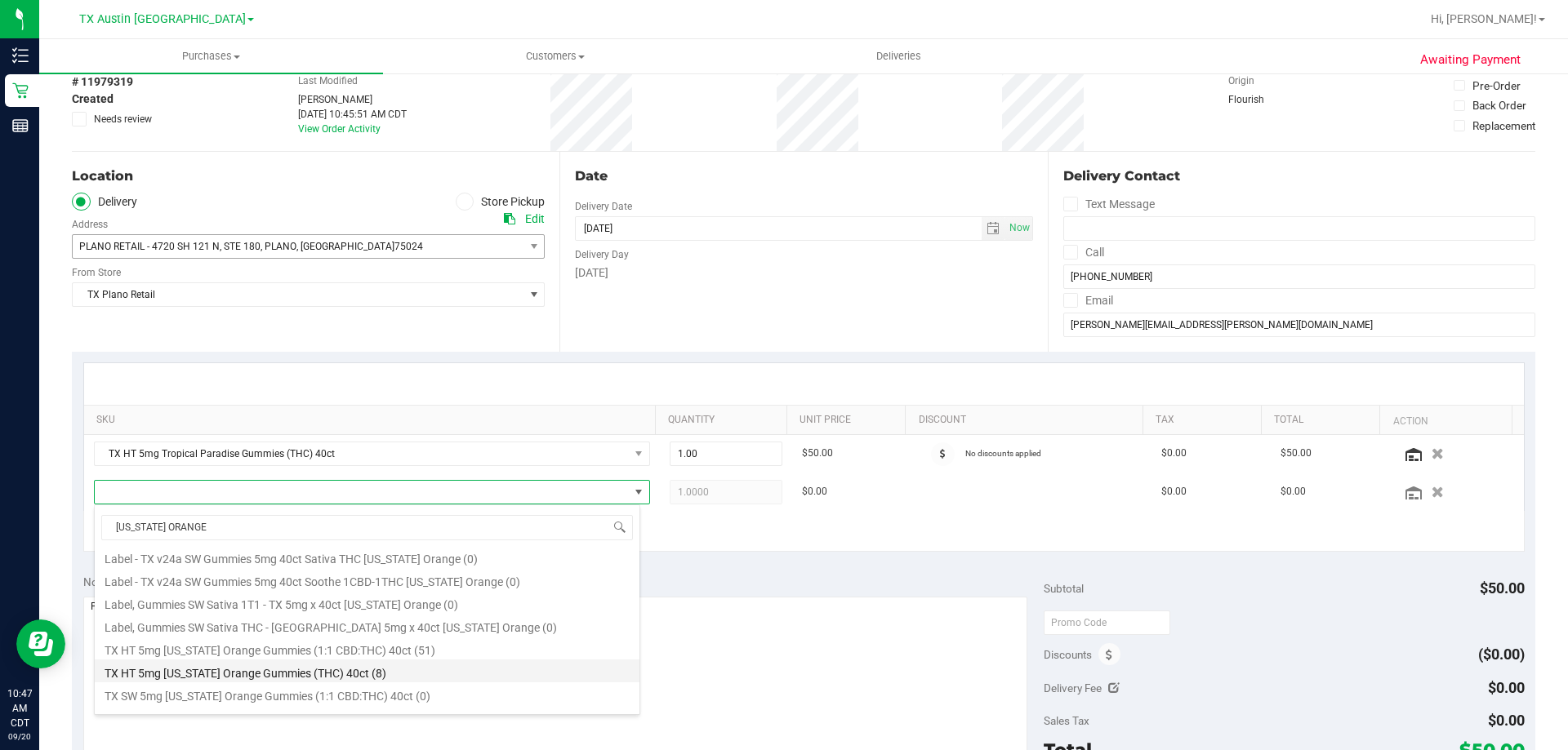
click at [323, 674] on li "TX HT 5mg Texas Orange Gummies (THC) 40ct (8)" at bounding box center [367, 671] width 545 height 23
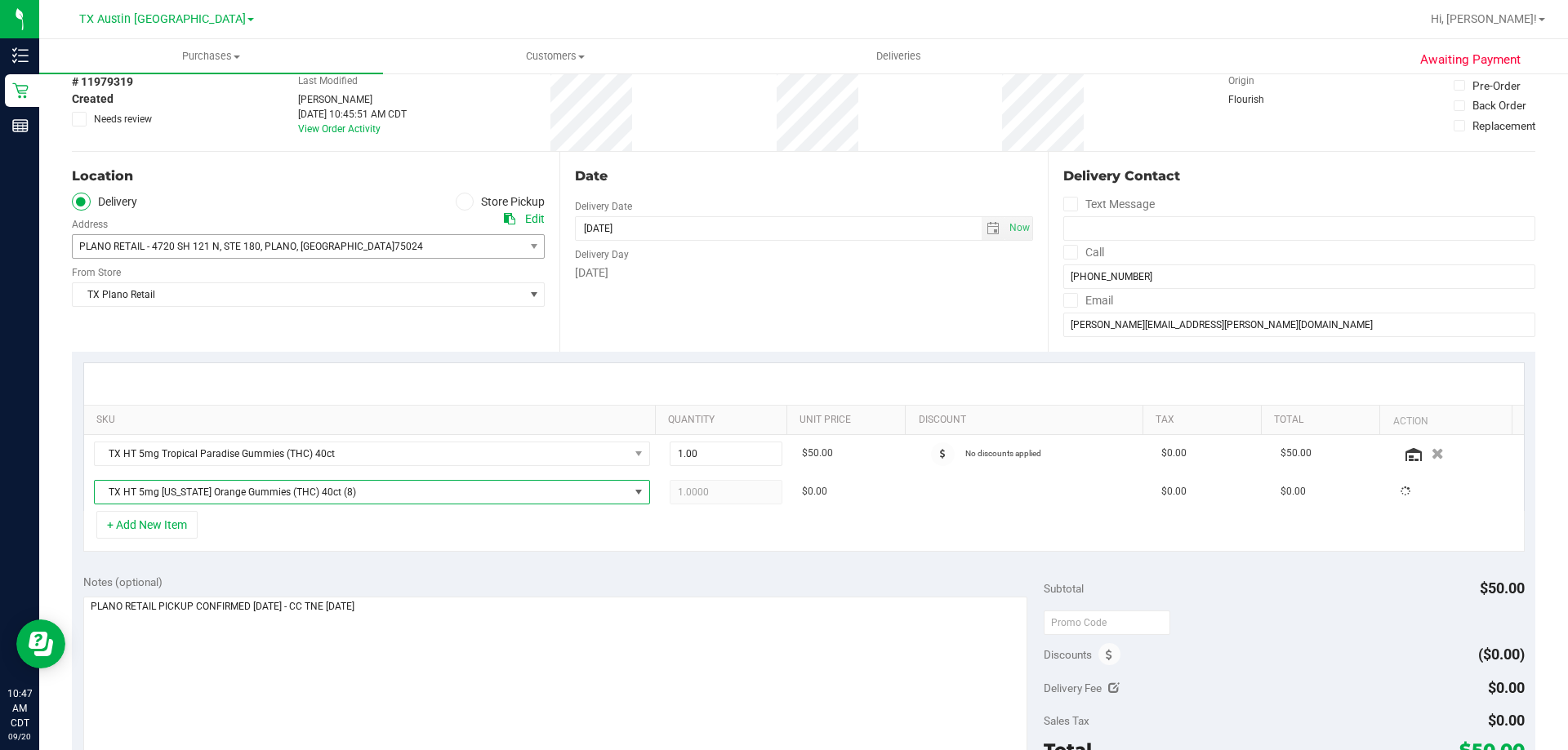
click at [454, 539] on div "+ Add New Item" at bounding box center [803, 531] width 1441 height 41
click at [602, 534] on div "+ Add New Item" at bounding box center [803, 531] width 1441 height 41
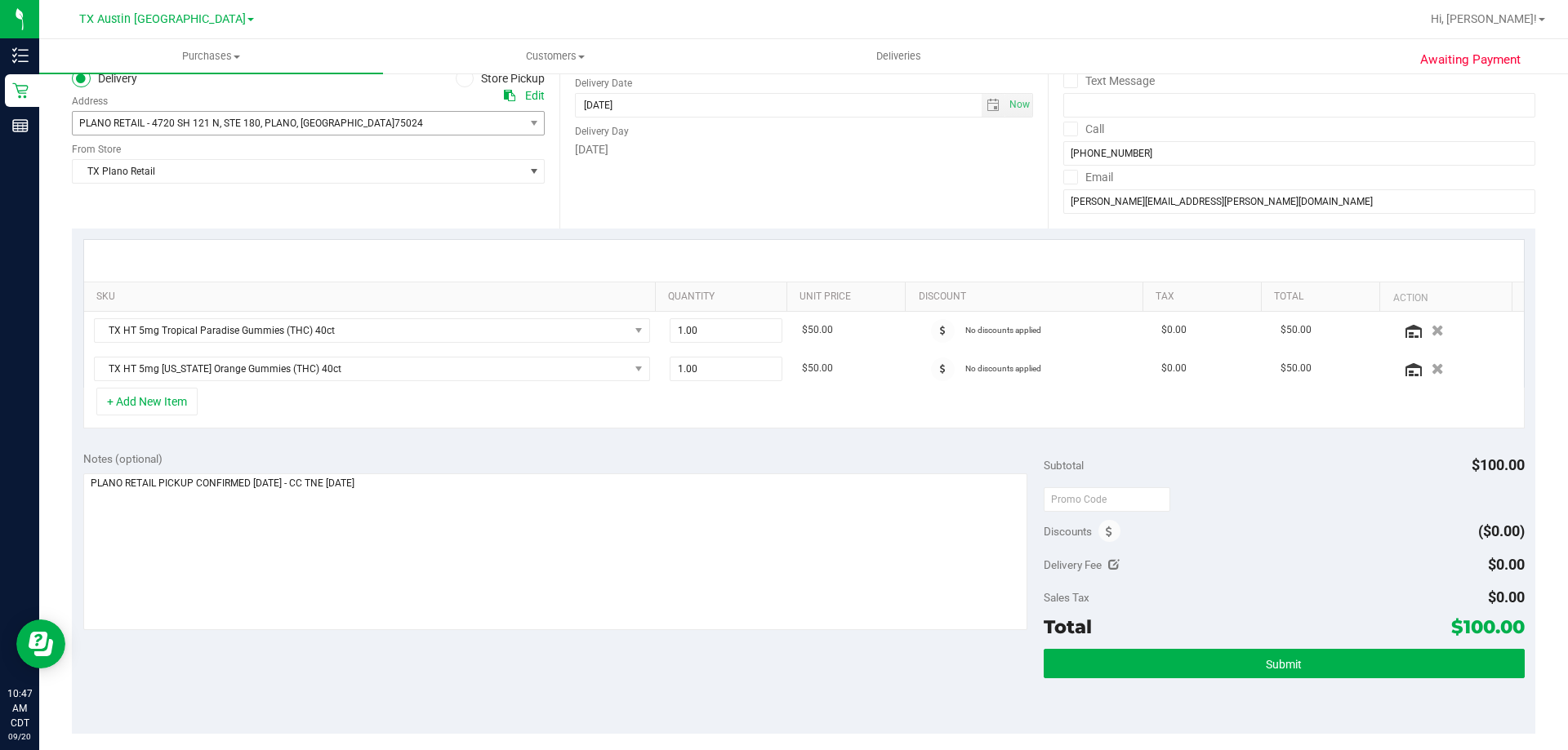
scroll to position [245, 0]
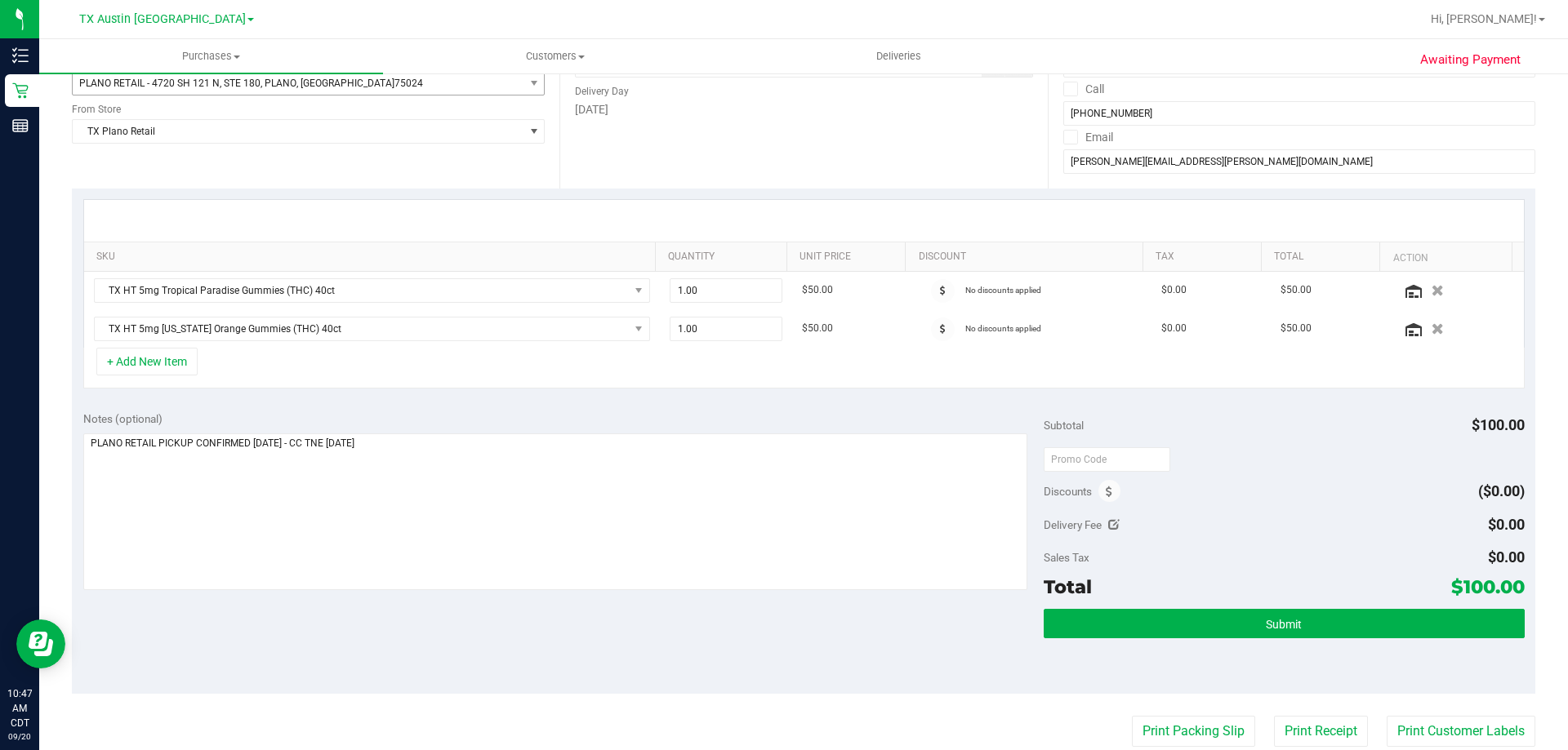
click at [381, 355] on div "+ Add New Item" at bounding box center [803, 368] width 1441 height 41
click at [378, 409] on div "Notes (optional) Subtotal $100.00 Discounts ($0.00) Delivery Fee $0.00 Sales Ta…" at bounding box center [803, 547] width 1463 height 294
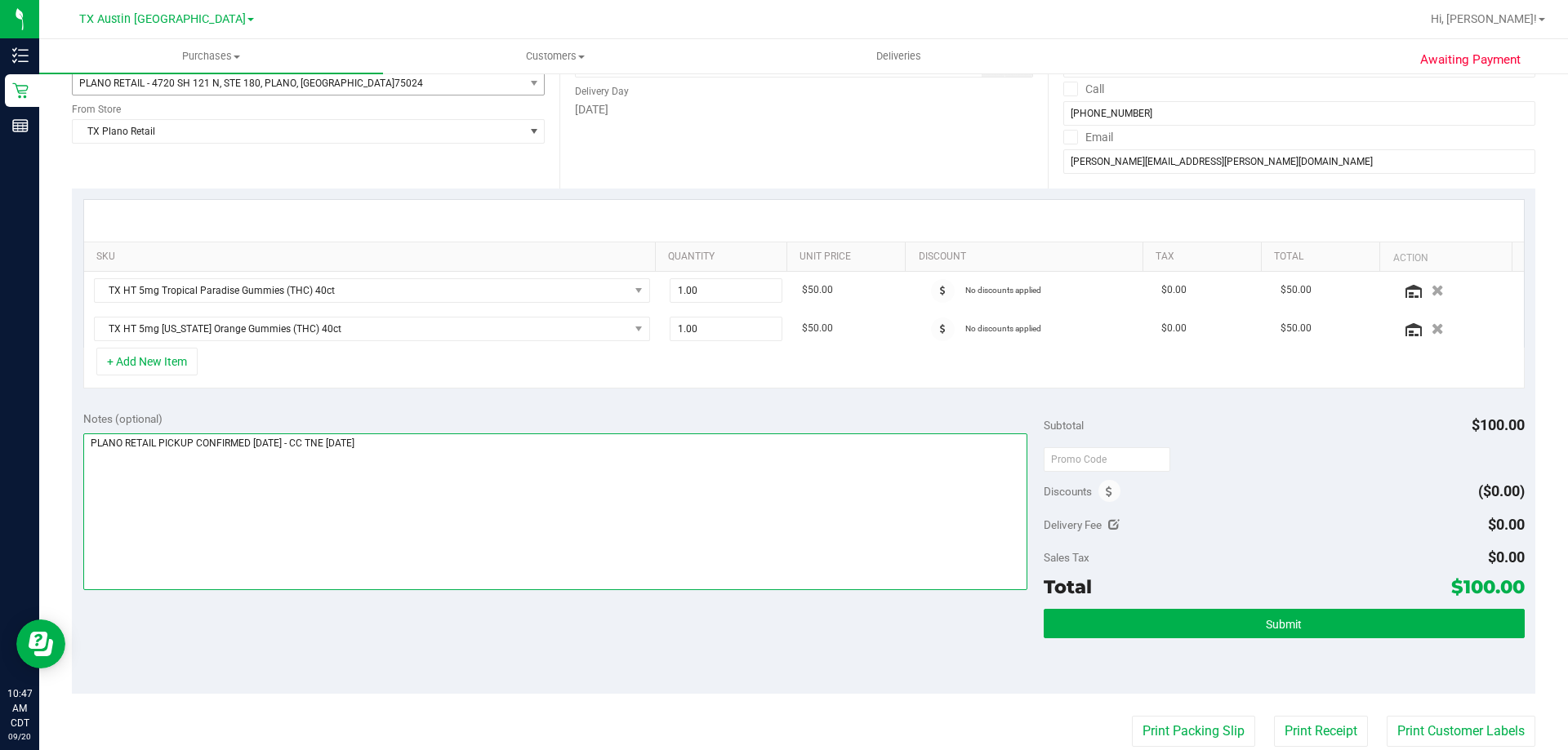
click at [554, 456] on textarea at bounding box center [555, 511] width 944 height 157
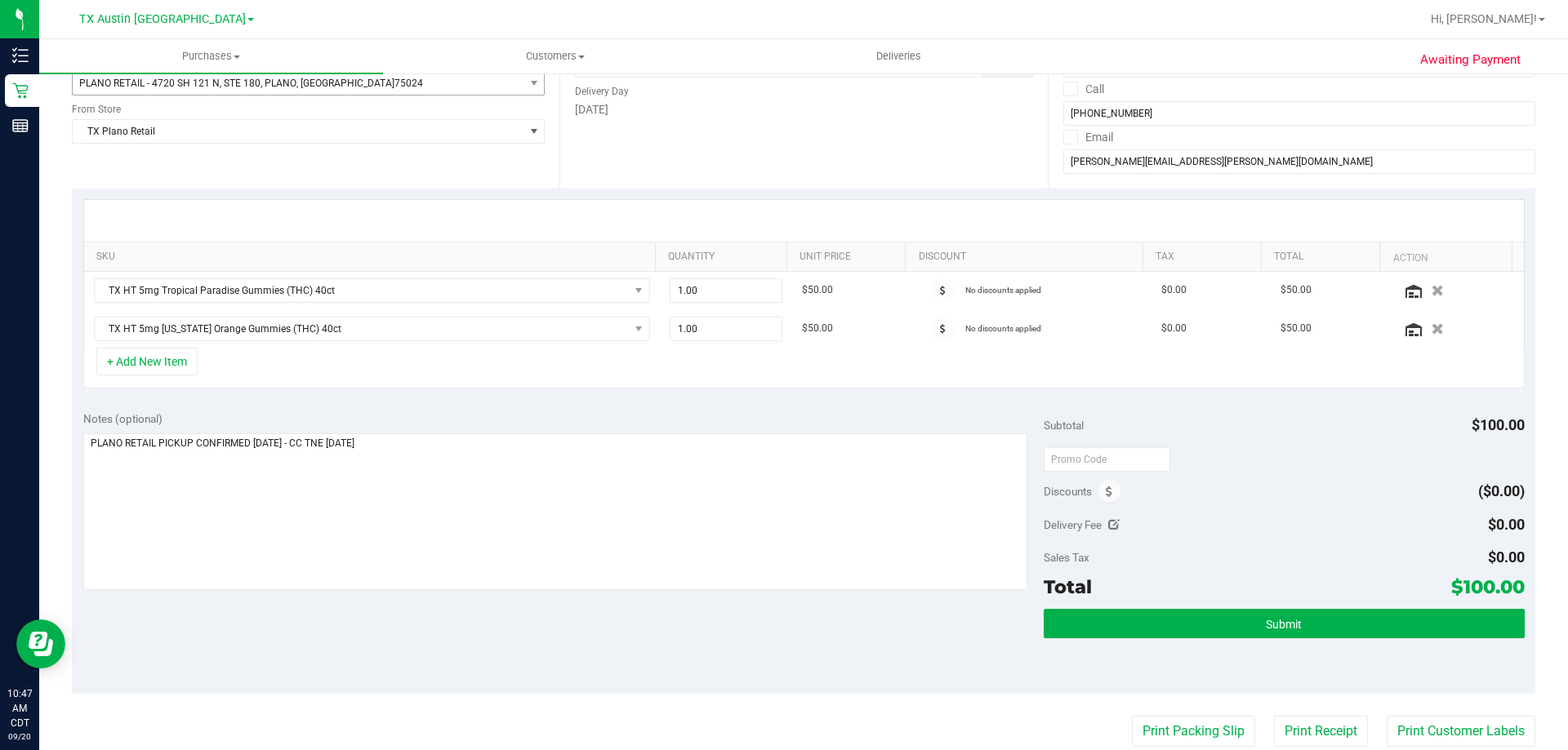
click at [540, 404] on div "Notes (optional) Subtotal $100.00 Discounts ($0.00) Delivery Fee $0.00 Sales Ta…" at bounding box center [803, 547] width 1463 height 294
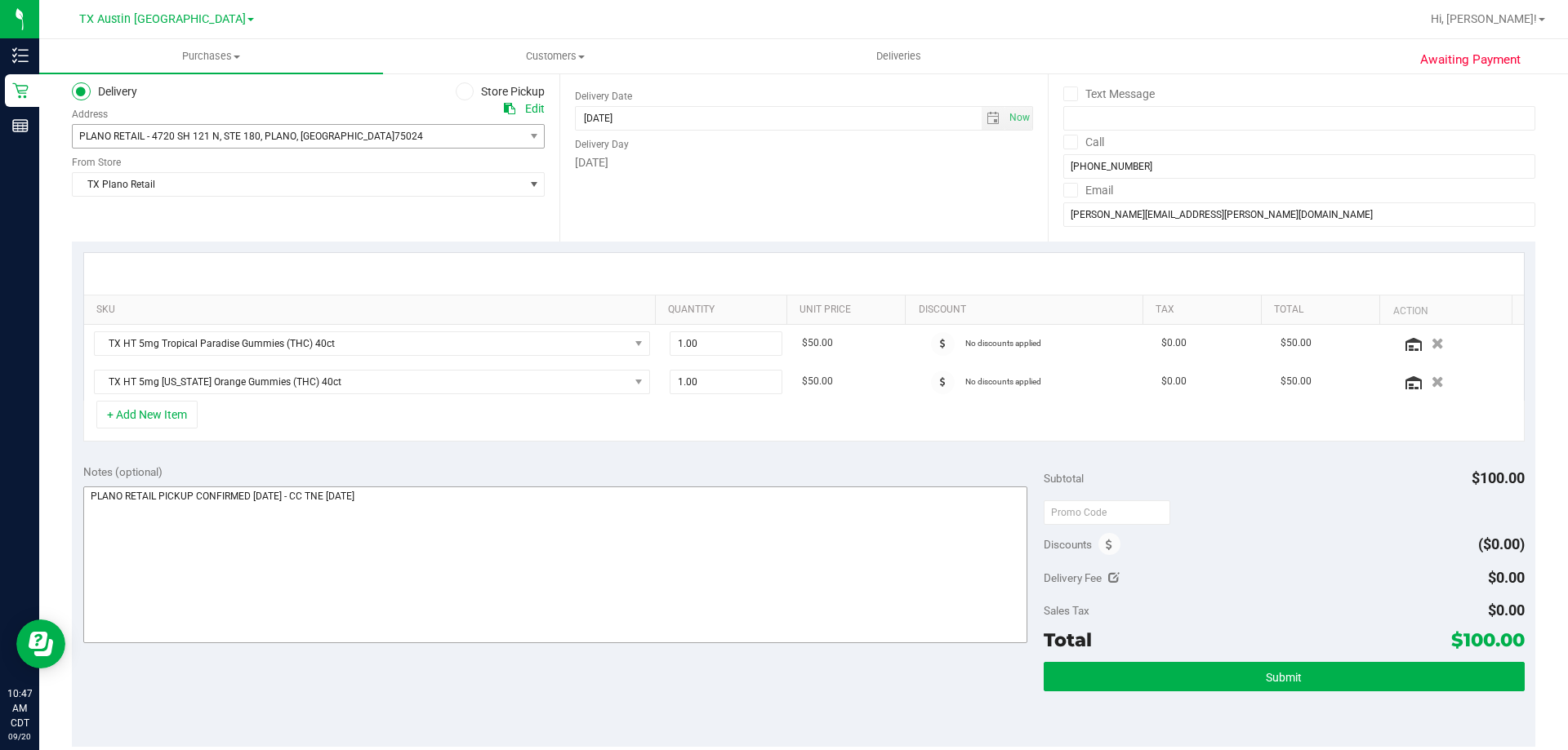
scroll to position [163, 0]
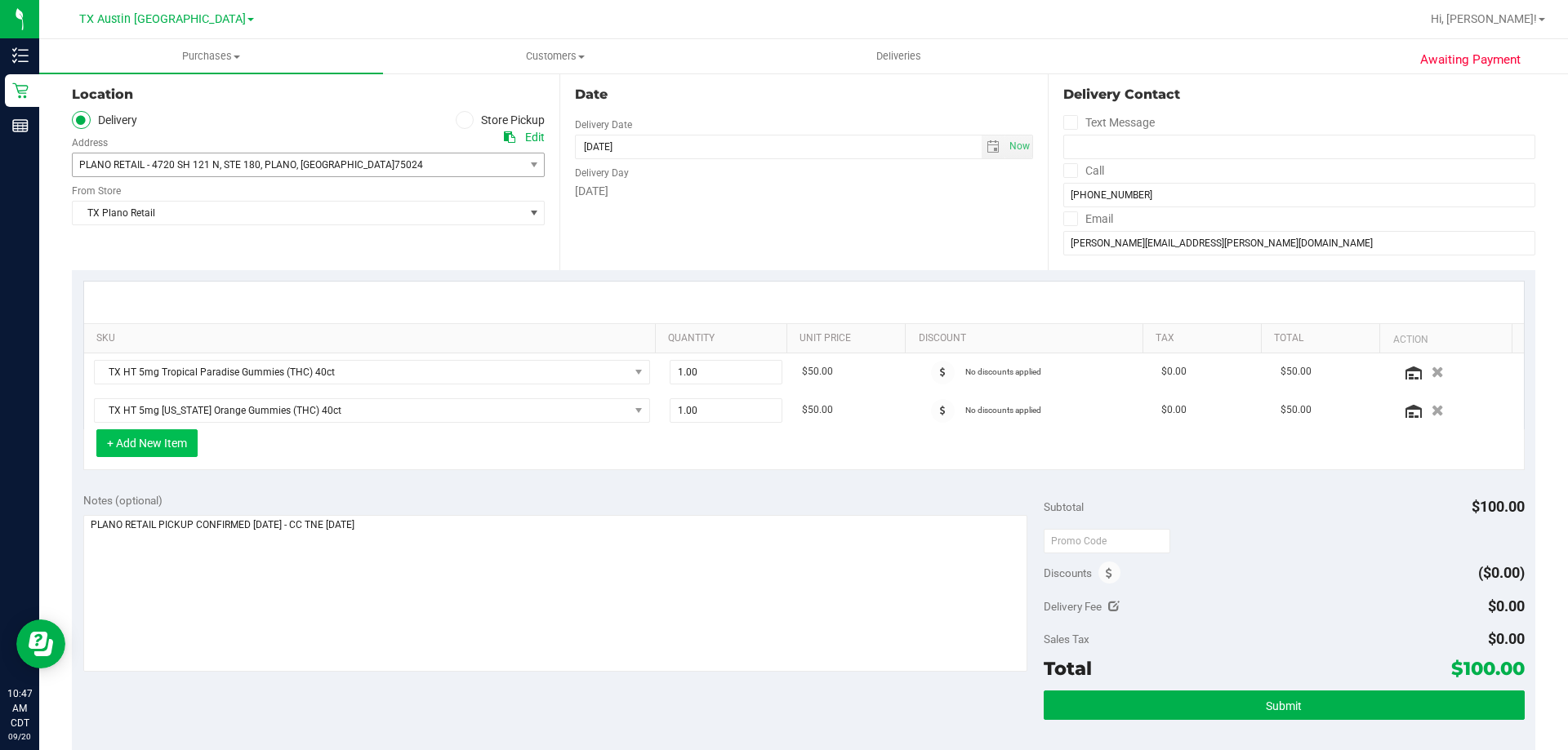
click at [132, 446] on button "+ Add New Item" at bounding box center [147, 443] width 101 height 27
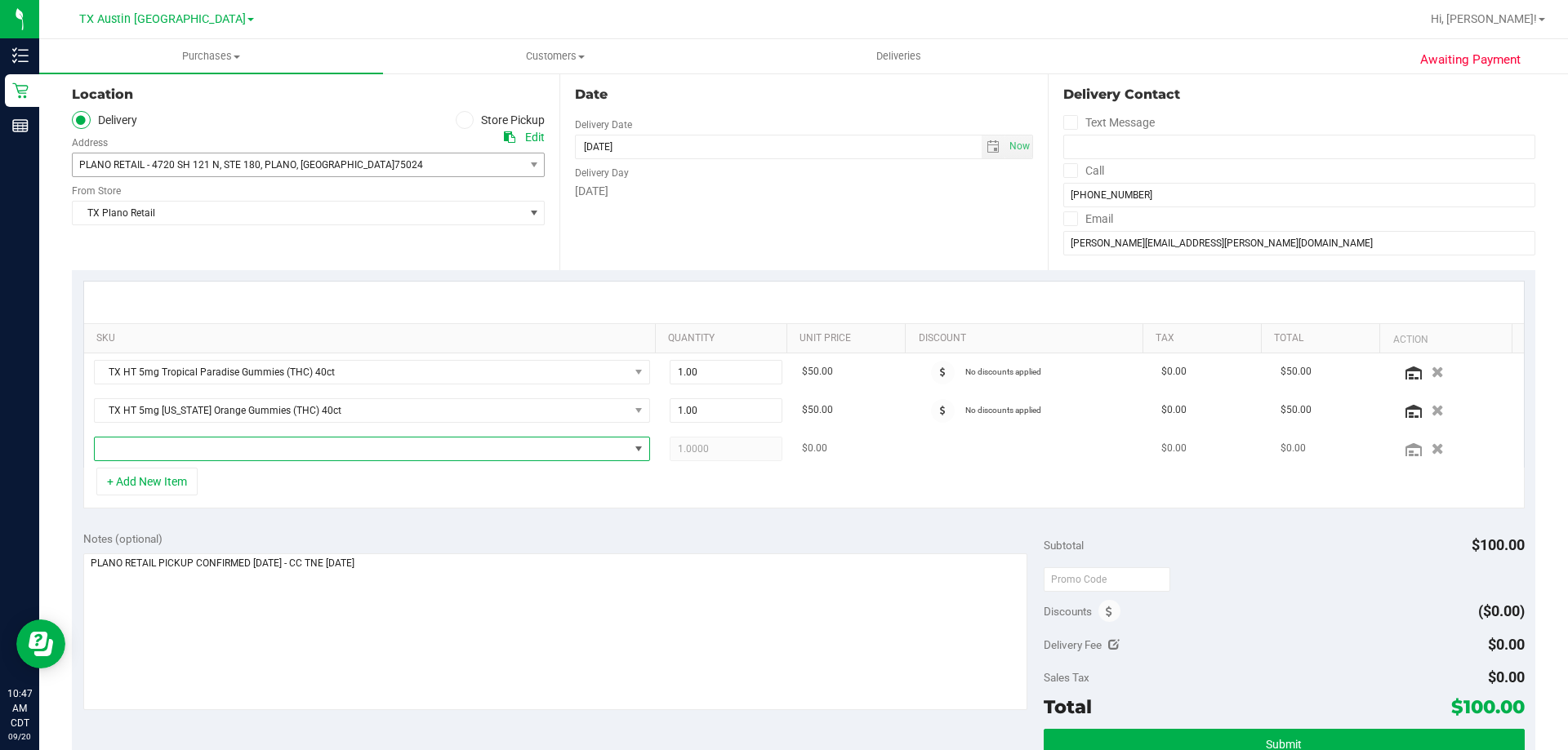
click at [237, 451] on span "NO DATA FOUND" at bounding box center [361, 449] width 534 height 23
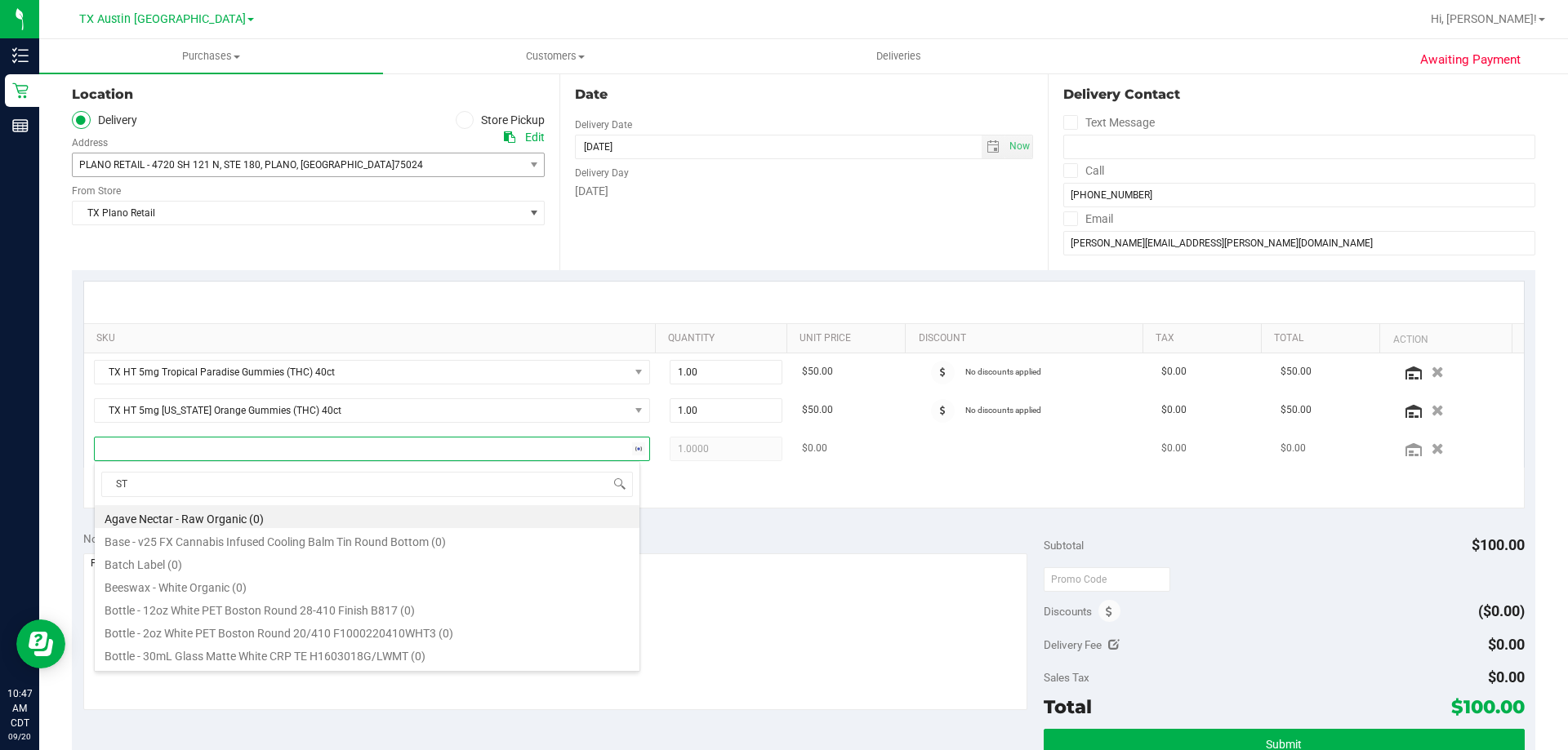
scroll to position [25, 541]
type input "STRAWBERRY LEMONADE"
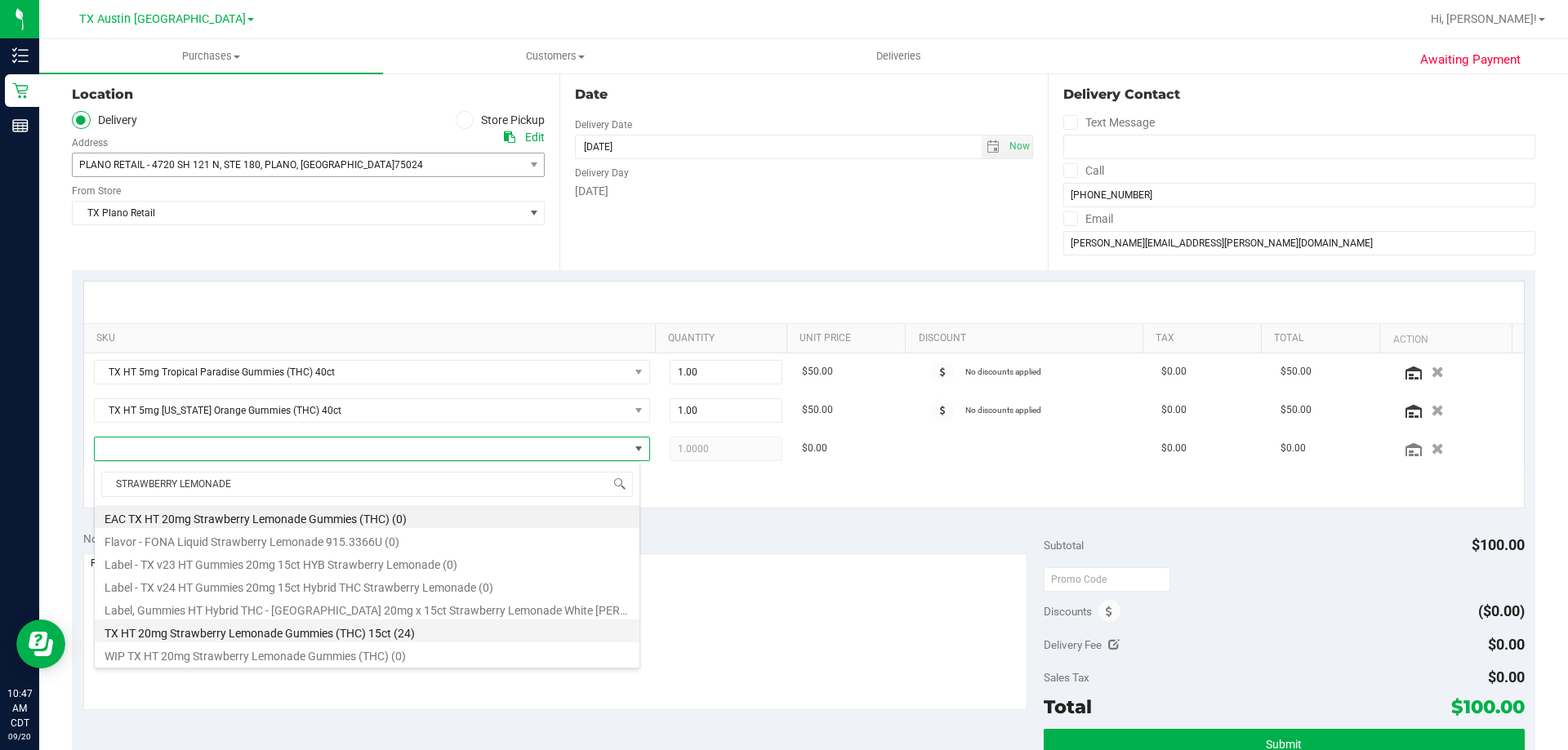
click at [278, 632] on li "TX HT 20mg Strawberry Lemonade Gummies (THC) 15ct (24)" at bounding box center [367, 631] width 545 height 23
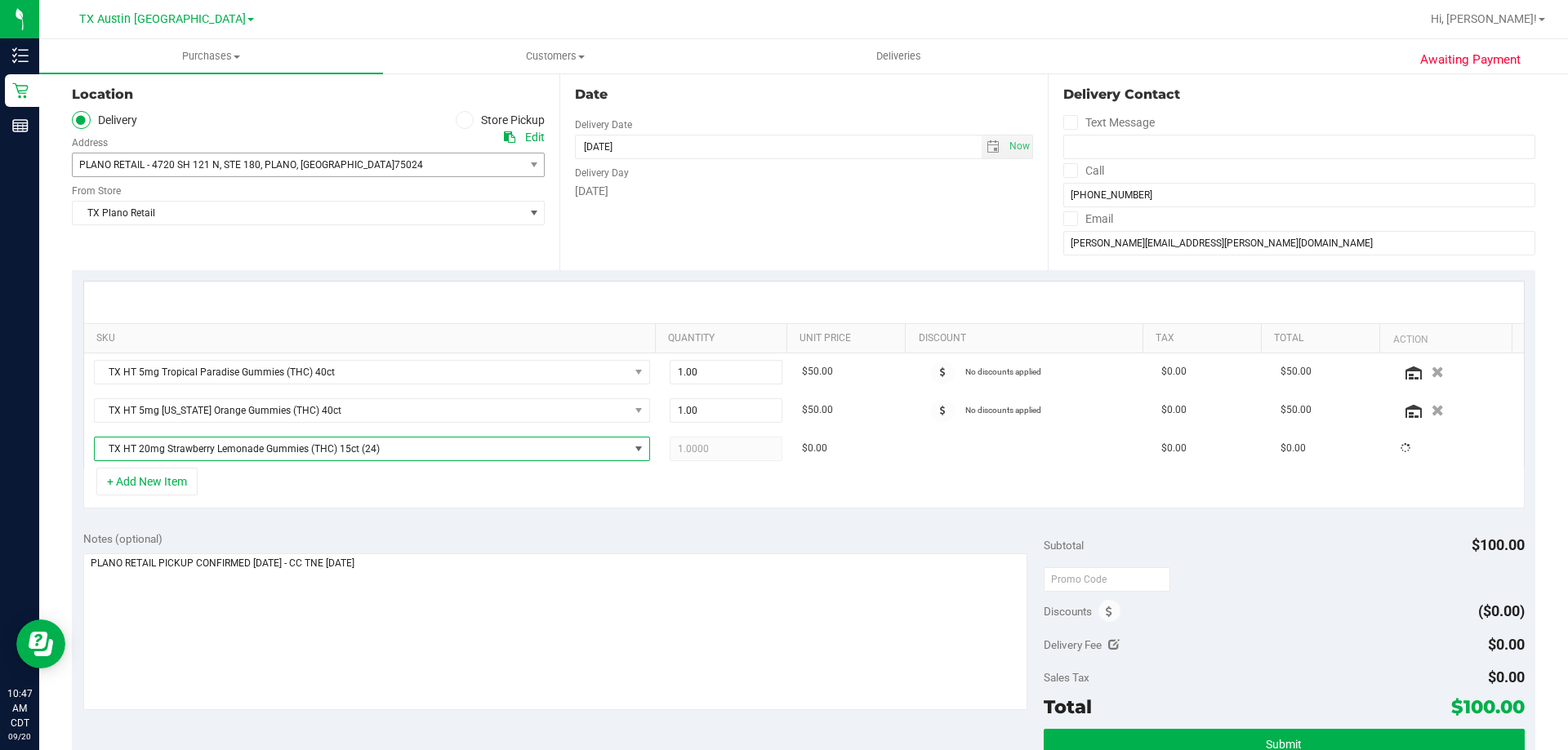
click at [540, 487] on div "+ Add New Item" at bounding box center [803, 488] width 1441 height 41
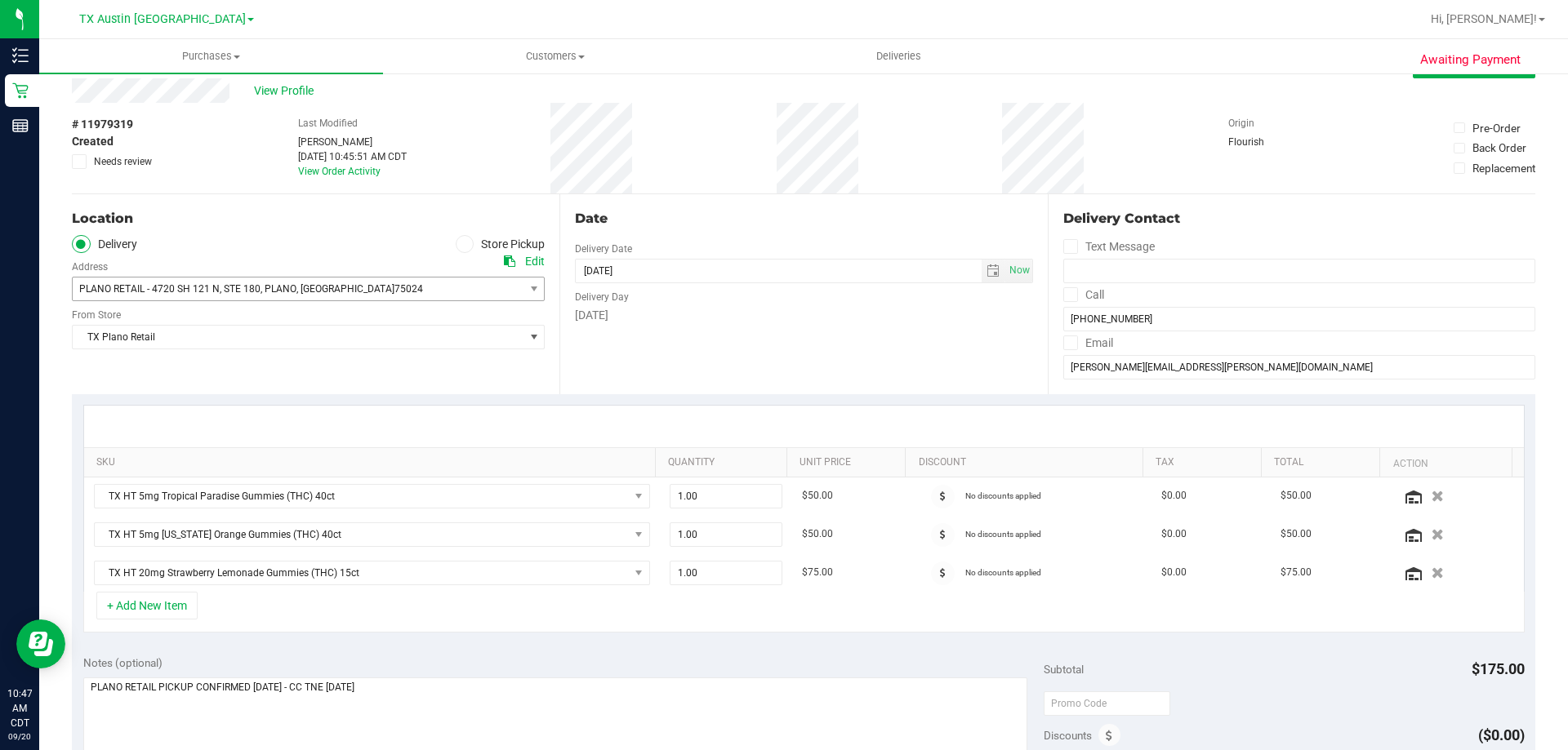
scroll to position [0, 0]
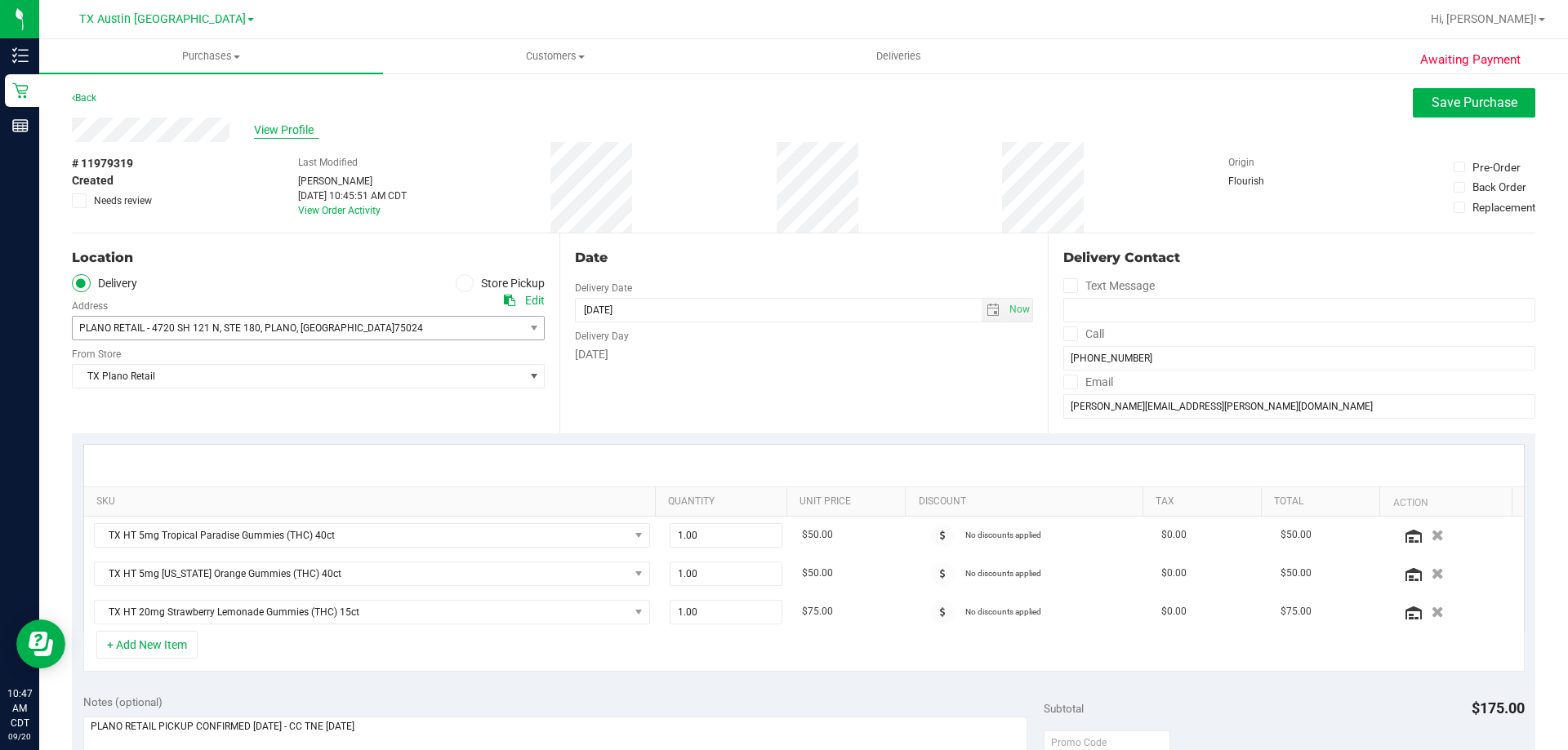
click at [278, 134] on span "View Profile" at bounding box center [287, 129] width 66 height 17
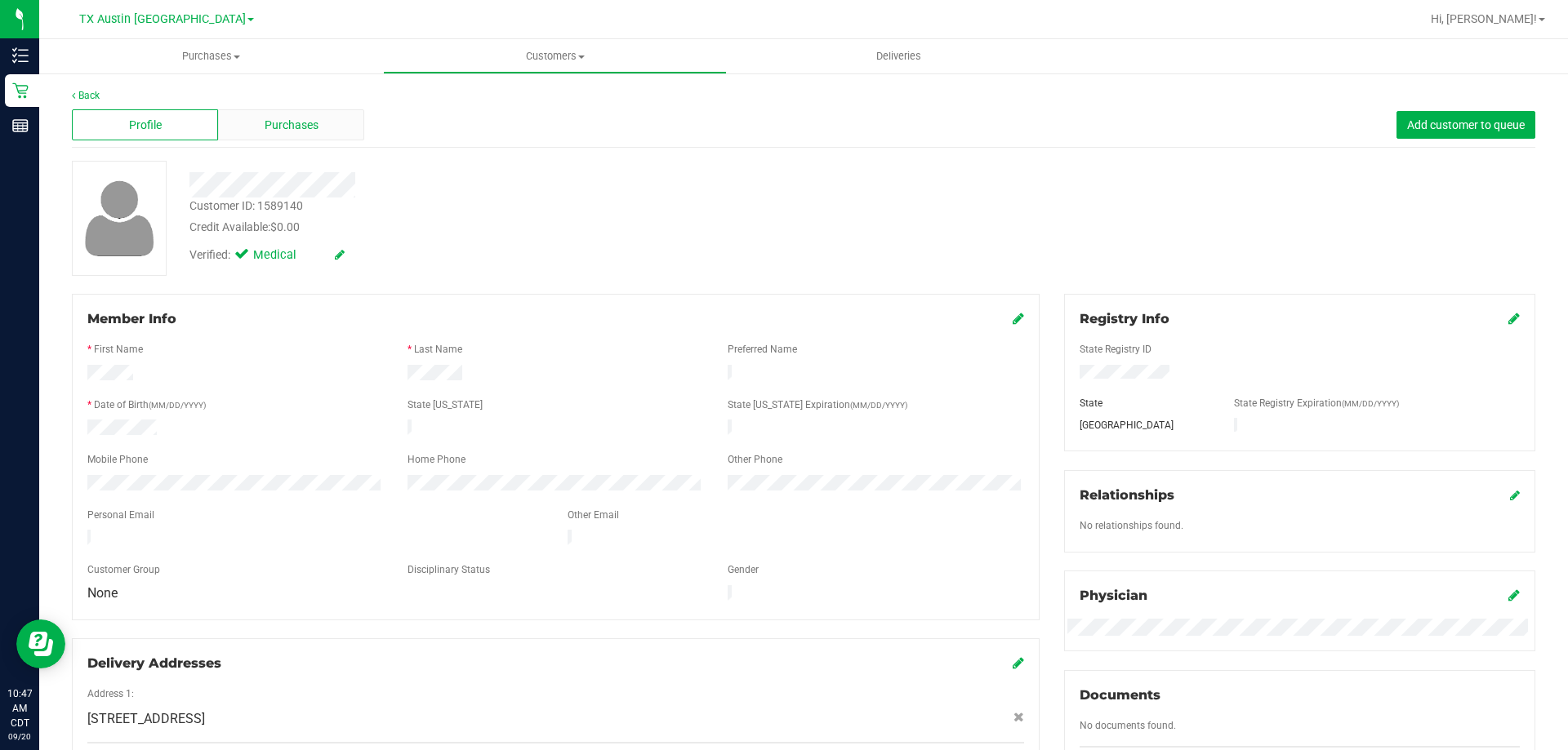
click at [291, 127] on span "Purchases" at bounding box center [291, 125] width 54 height 17
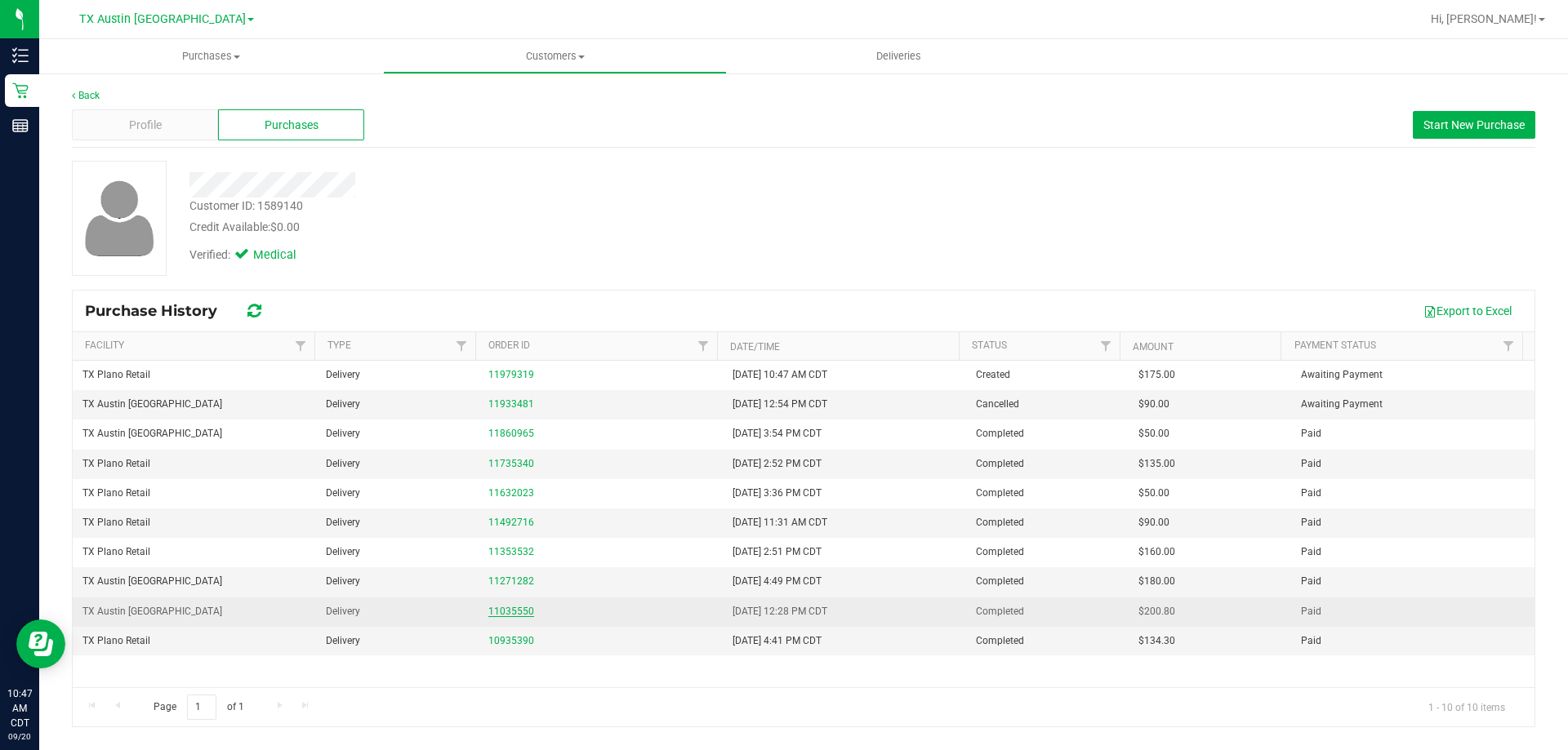
drag, startPoint x: 498, startPoint y: 599, endPoint x: 500, endPoint y: 611, distance: 12.2
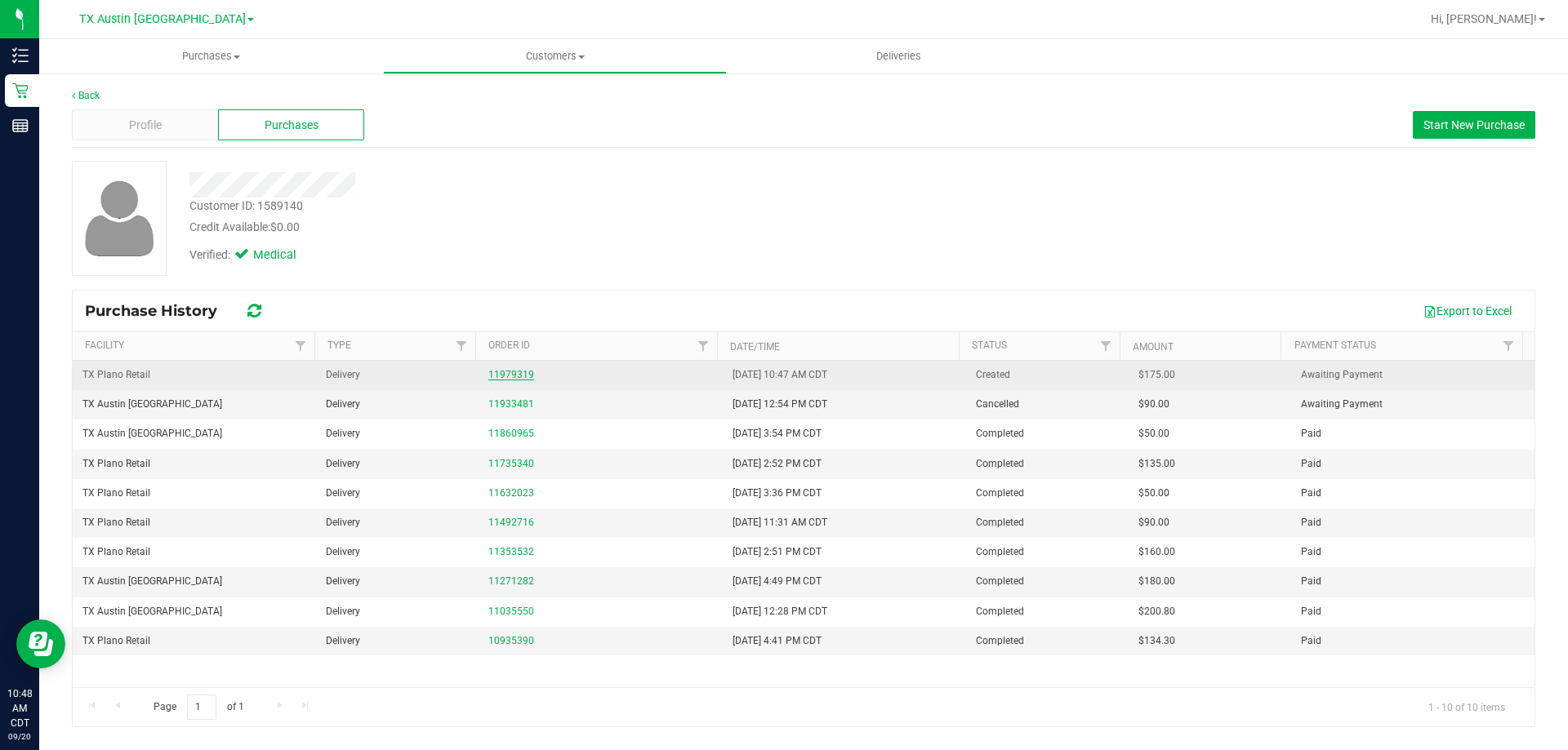
click at [508, 375] on link "11979319" at bounding box center [511, 375] width 46 height 12
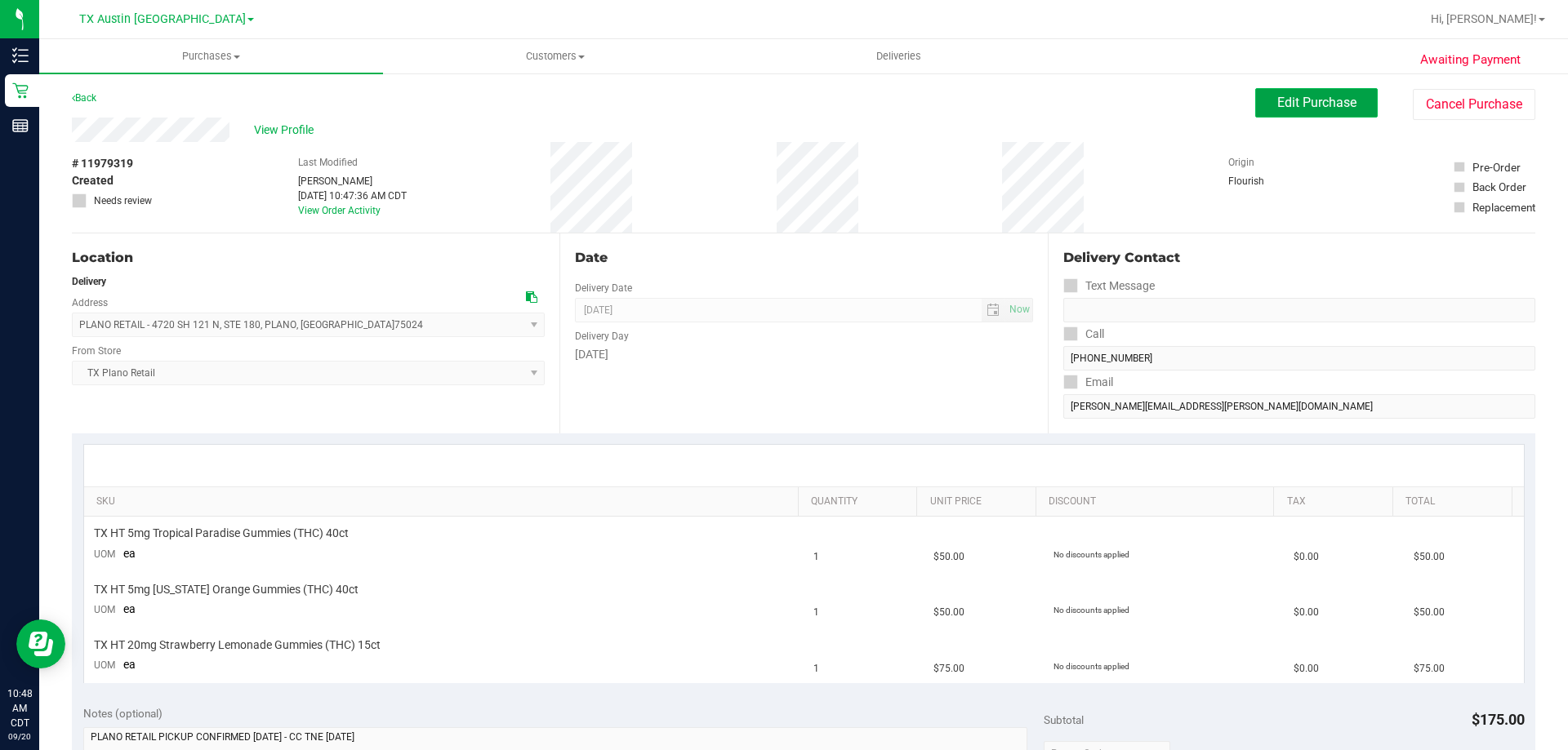
click at [1325, 111] on button "Edit Purchase" at bounding box center [1316, 103] width 122 height 29
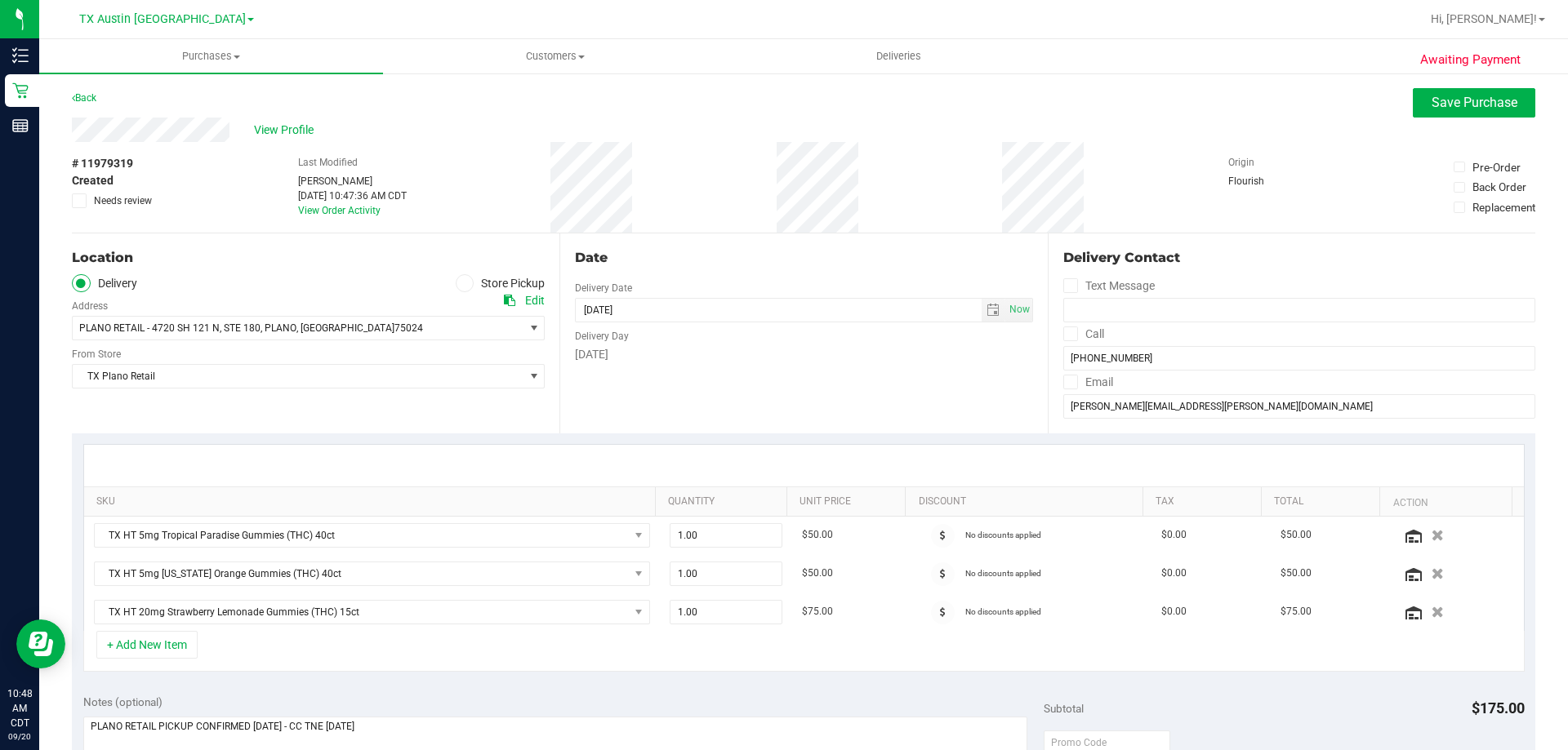
click at [375, 650] on div "+ Add New Item" at bounding box center [803, 651] width 1441 height 41
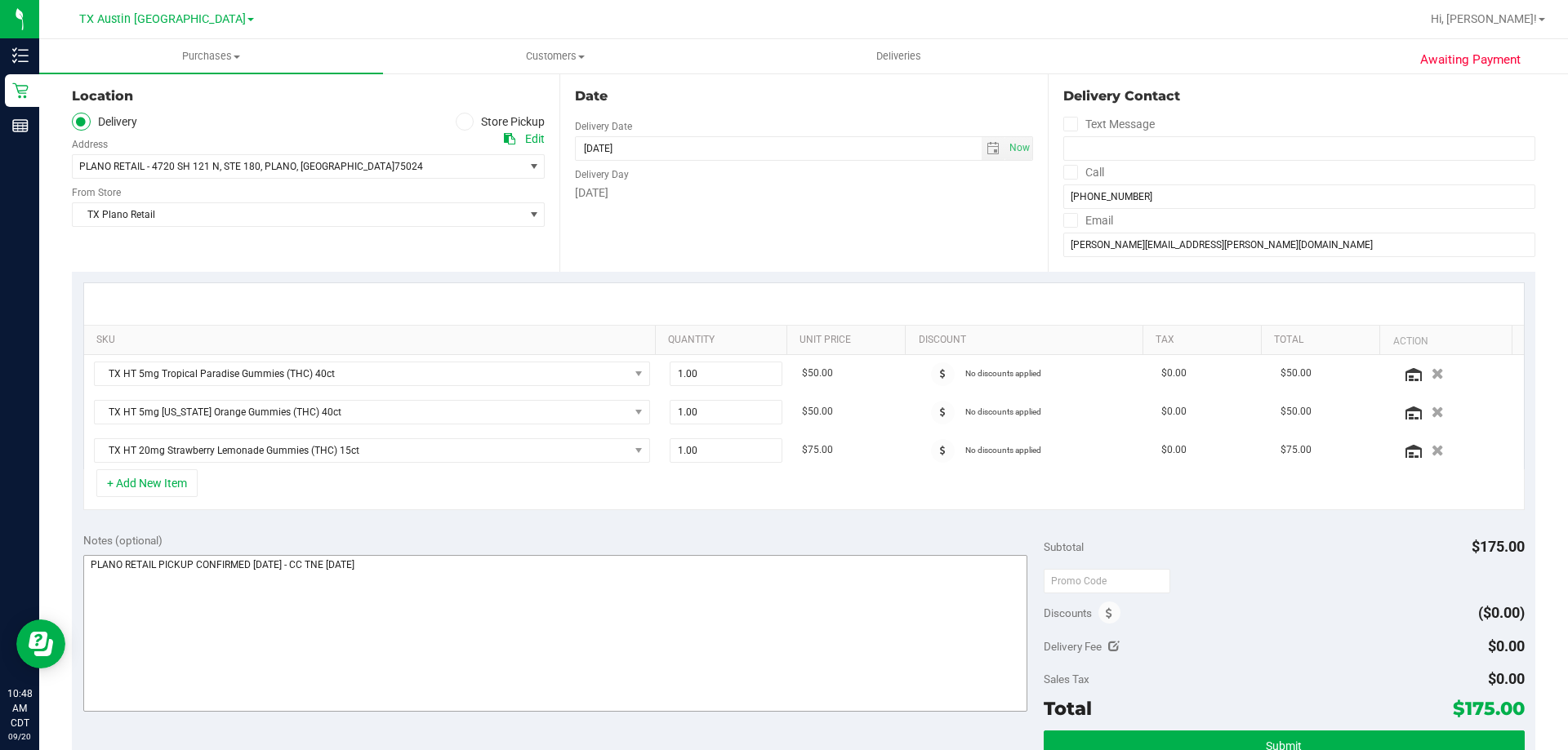
scroll to position [163, 0]
click at [398, 491] on div "+ Add New Item" at bounding box center [803, 488] width 1441 height 41
click at [497, 490] on div "+ Add New Item" at bounding box center [803, 488] width 1441 height 41
click at [441, 491] on div "+ Add New Item" at bounding box center [803, 488] width 1441 height 41
click at [139, 486] on button "+ Add New Item" at bounding box center [147, 481] width 101 height 27
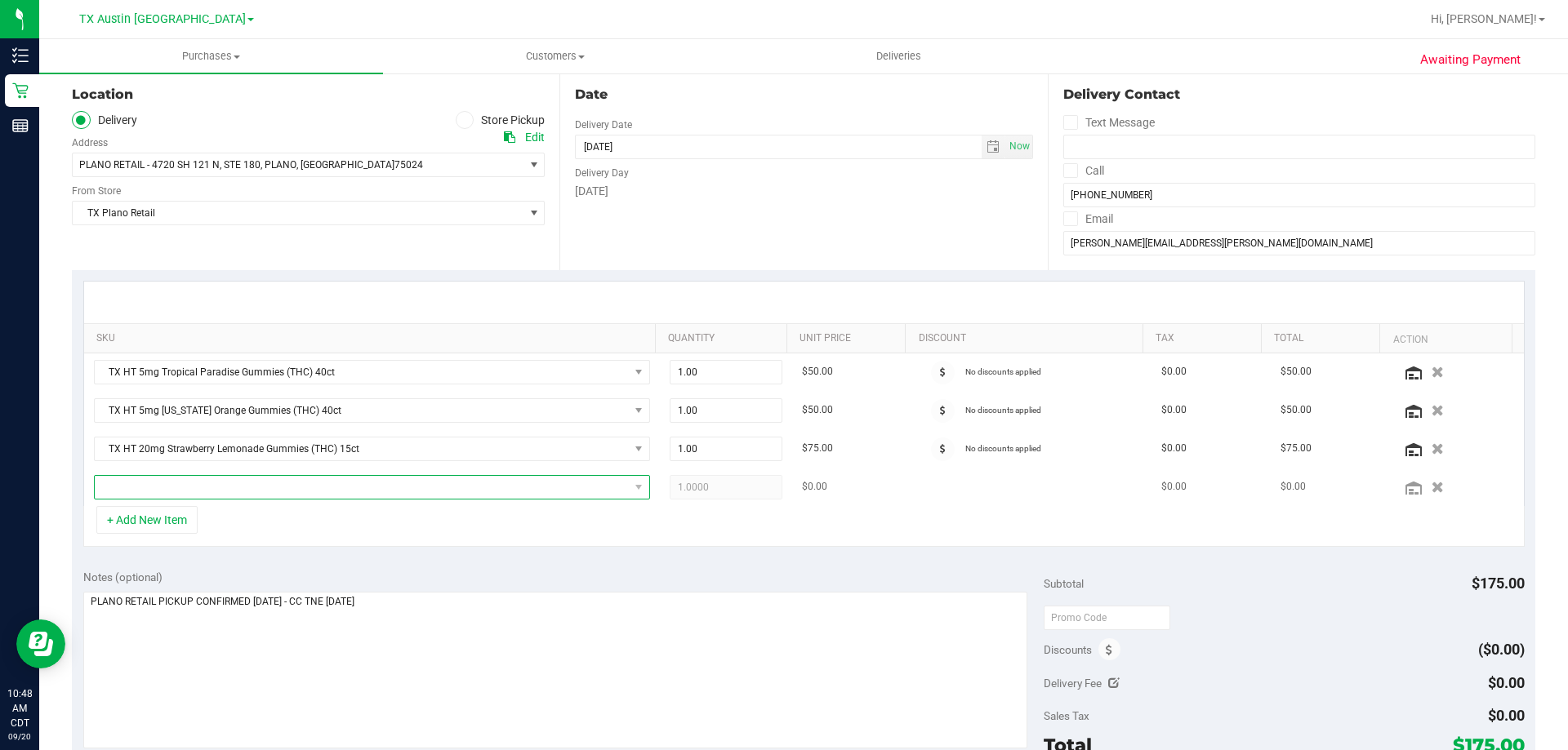
click at [319, 485] on span "NO DATA FOUND" at bounding box center [361, 487] width 534 height 23
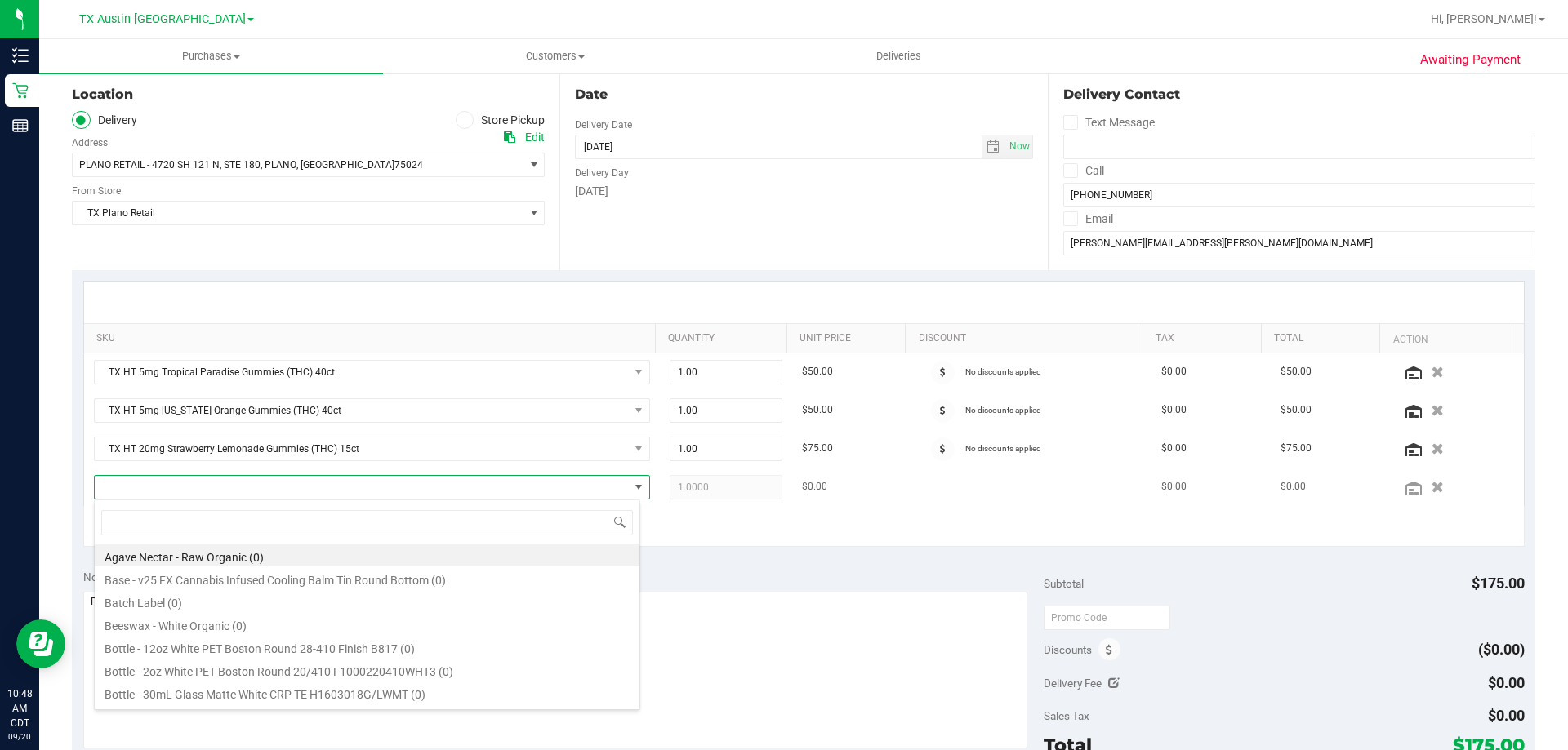
scroll to position [25, 541]
type input "BLUE RASPBERRY"
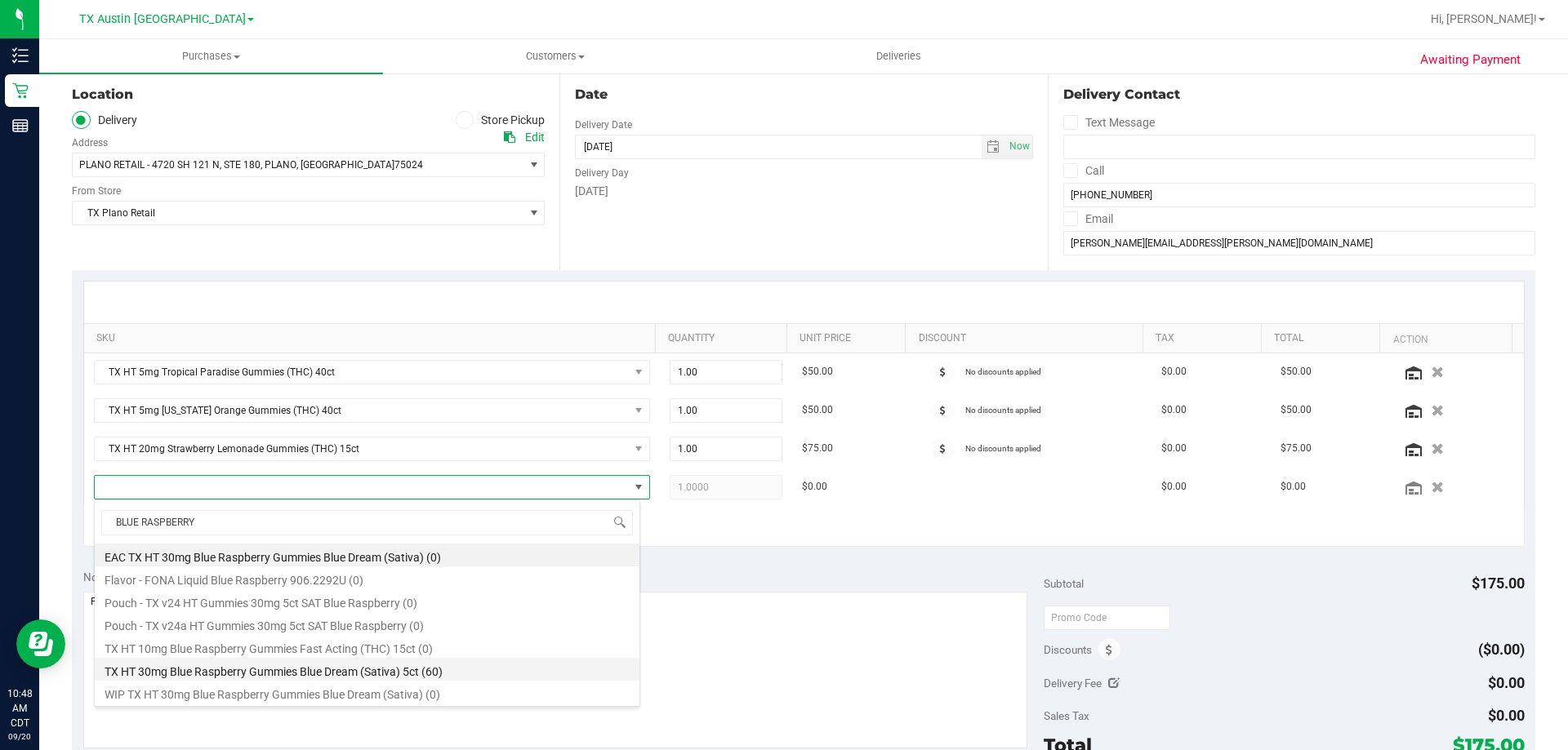
click at [435, 674] on li "TX HT 30mg Blue Raspberry Gummies Blue Dream (Sativa) 5ct (60)" at bounding box center [367, 669] width 545 height 23
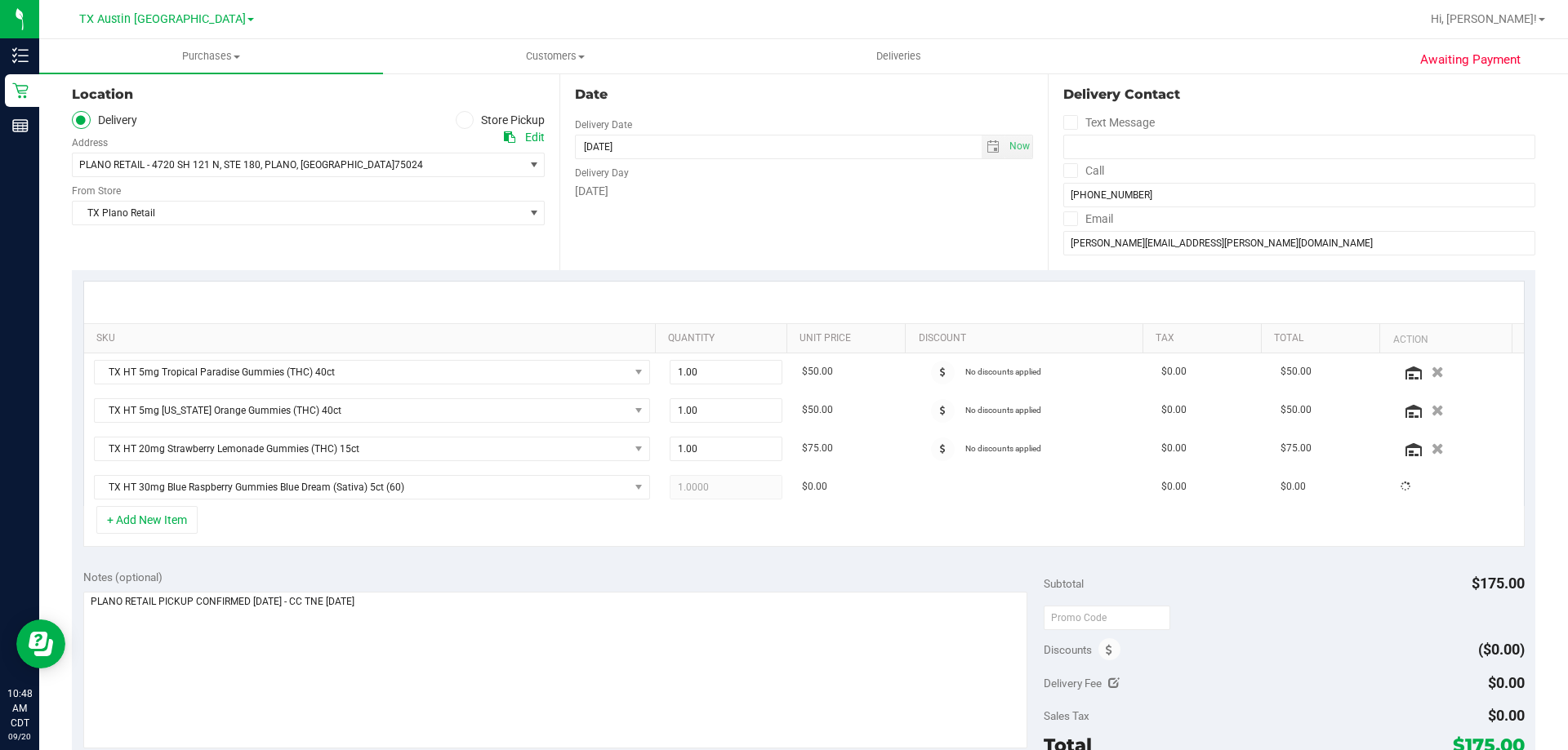
click at [384, 524] on div "+ Add New Item" at bounding box center [803, 526] width 1441 height 41
click at [483, 535] on div "+ Add New Item" at bounding box center [803, 526] width 1441 height 41
click at [360, 521] on div "+ Add New Item" at bounding box center [803, 526] width 1441 height 41
click at [422, 572] on div "Notes (optional)" at bounding box center [563, 576] width 961 height 16
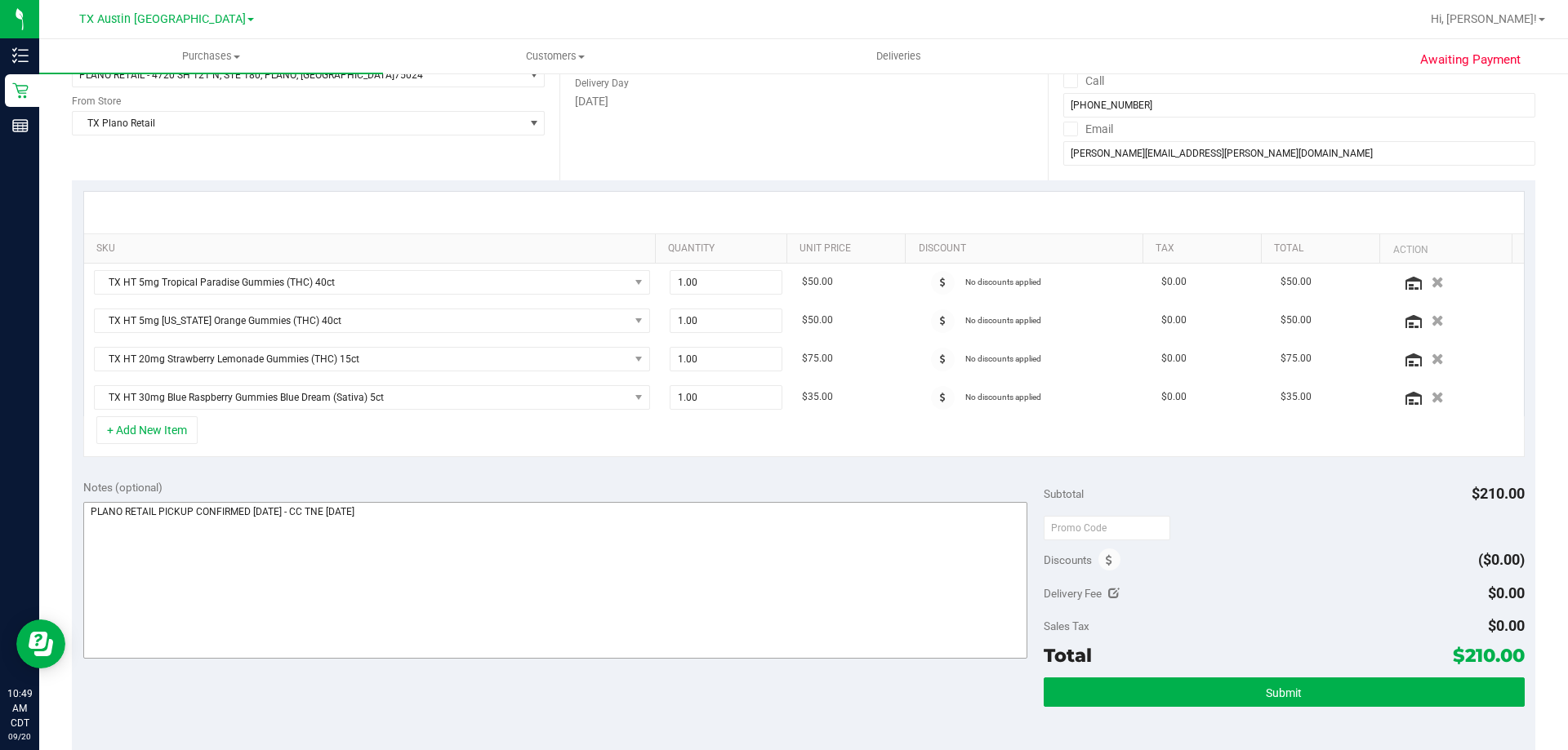
scroll to position [327, 0]
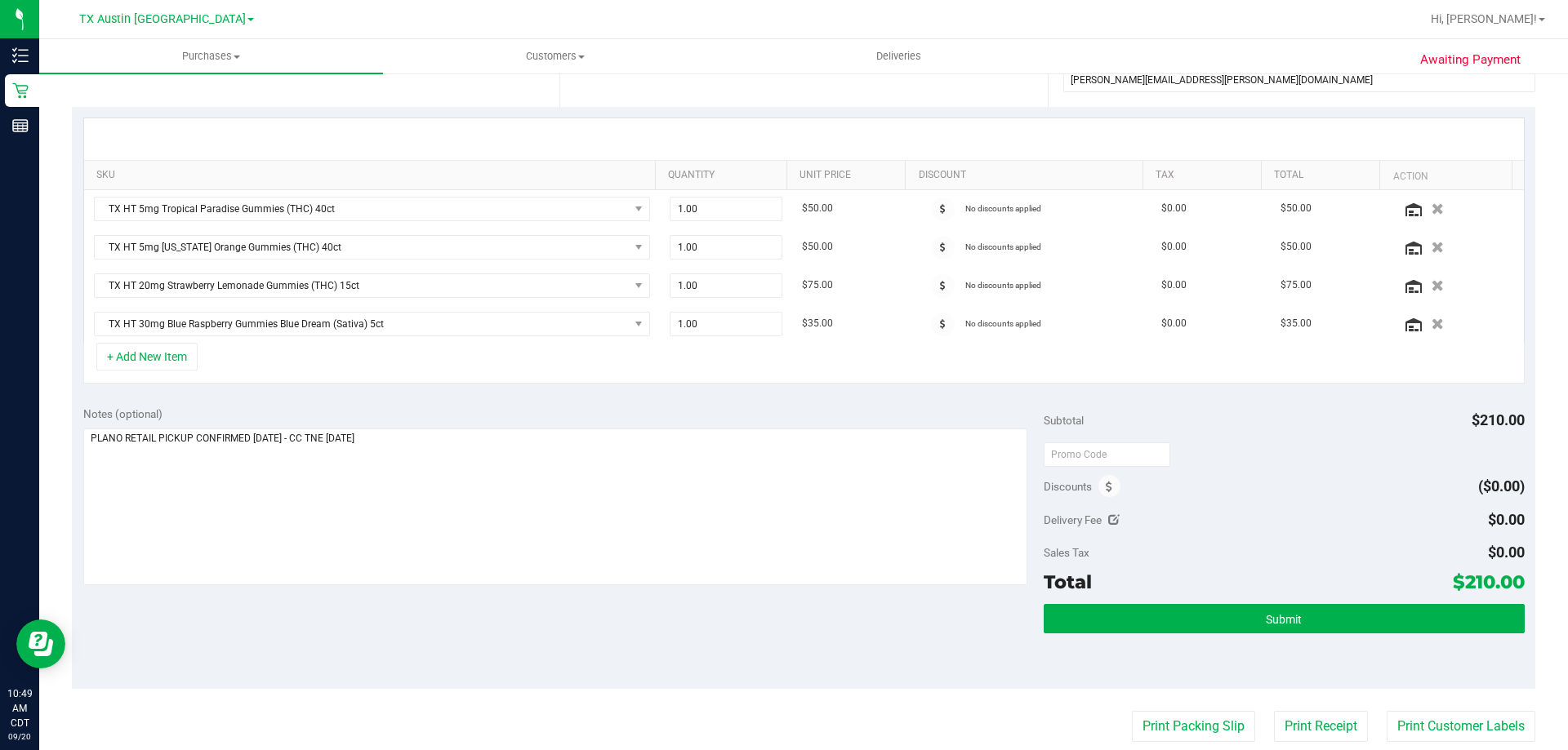
click at [444, 622] on div "Notes (optional) Subtotal $210.00 Discounts ($0.00) Delivery Fee $0.00 Sales Ta…" at bounding box center [803, 542] width 1463 height 294
drag, startPoint x: 1449, startPoint y: 580, endPoint x: 1510, endPoint y: 584, distance: 61.1
click at [1510, 584] on span "$210.00" at bounding box center [1488, 582] width 72 height 23
click at [1298, 495] on div "Discounts ($0.00)" at bounding box center [1284, 486] width 480 height 29
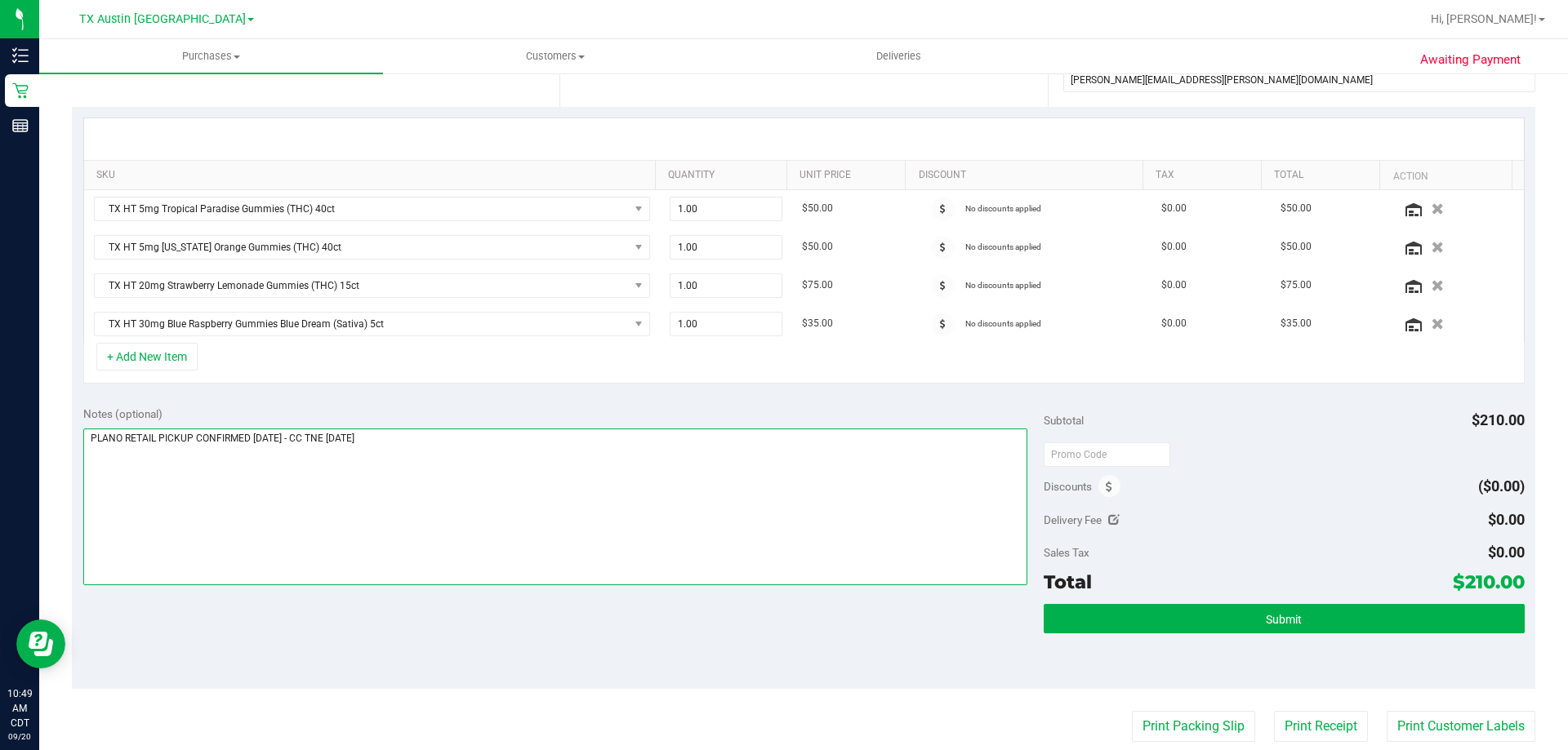
click at [532, 476] on textarea at bounding box center [555, 506] width 944 height 157
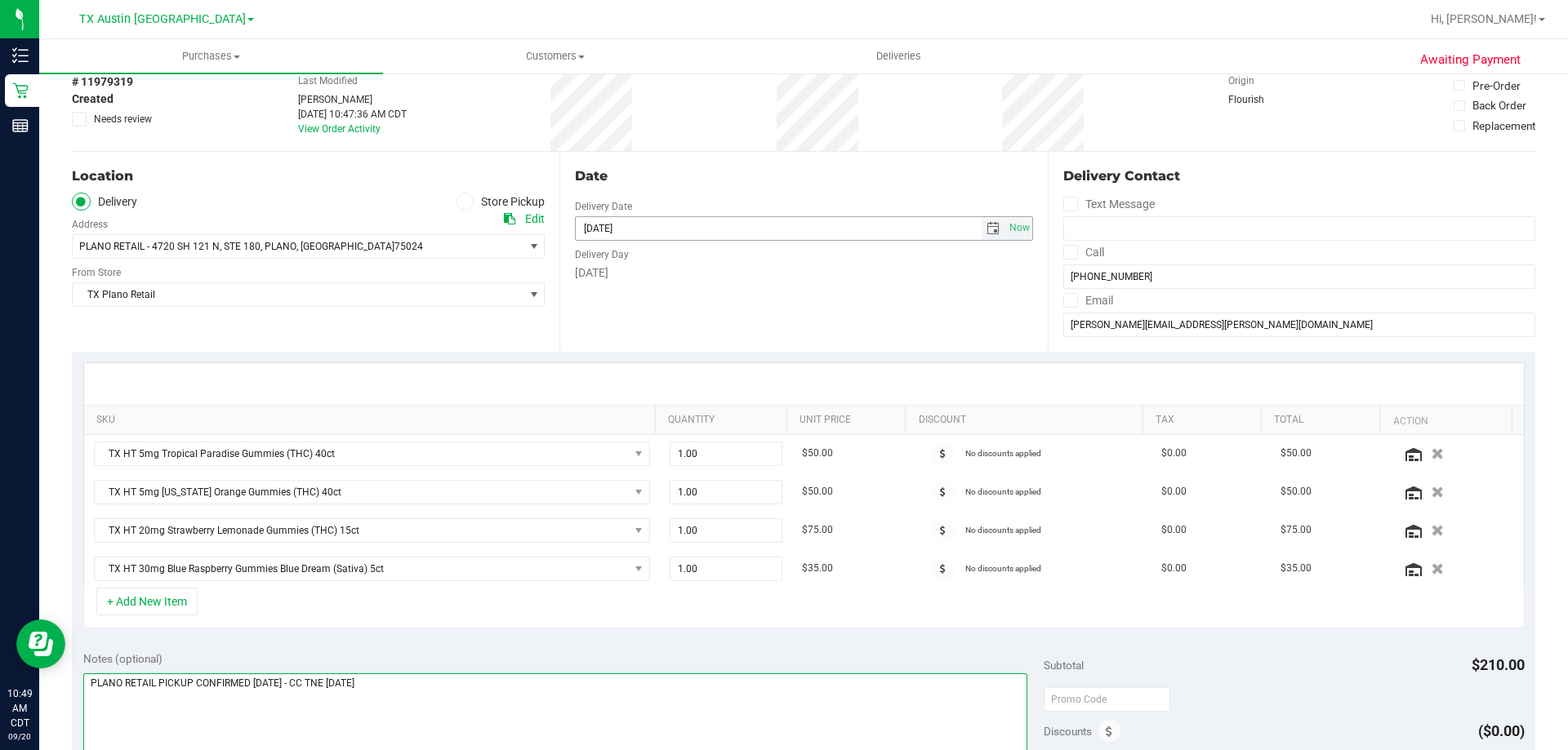
click at [986, 234] on span "select" at bounding box center [992, 228] width 13 height 13
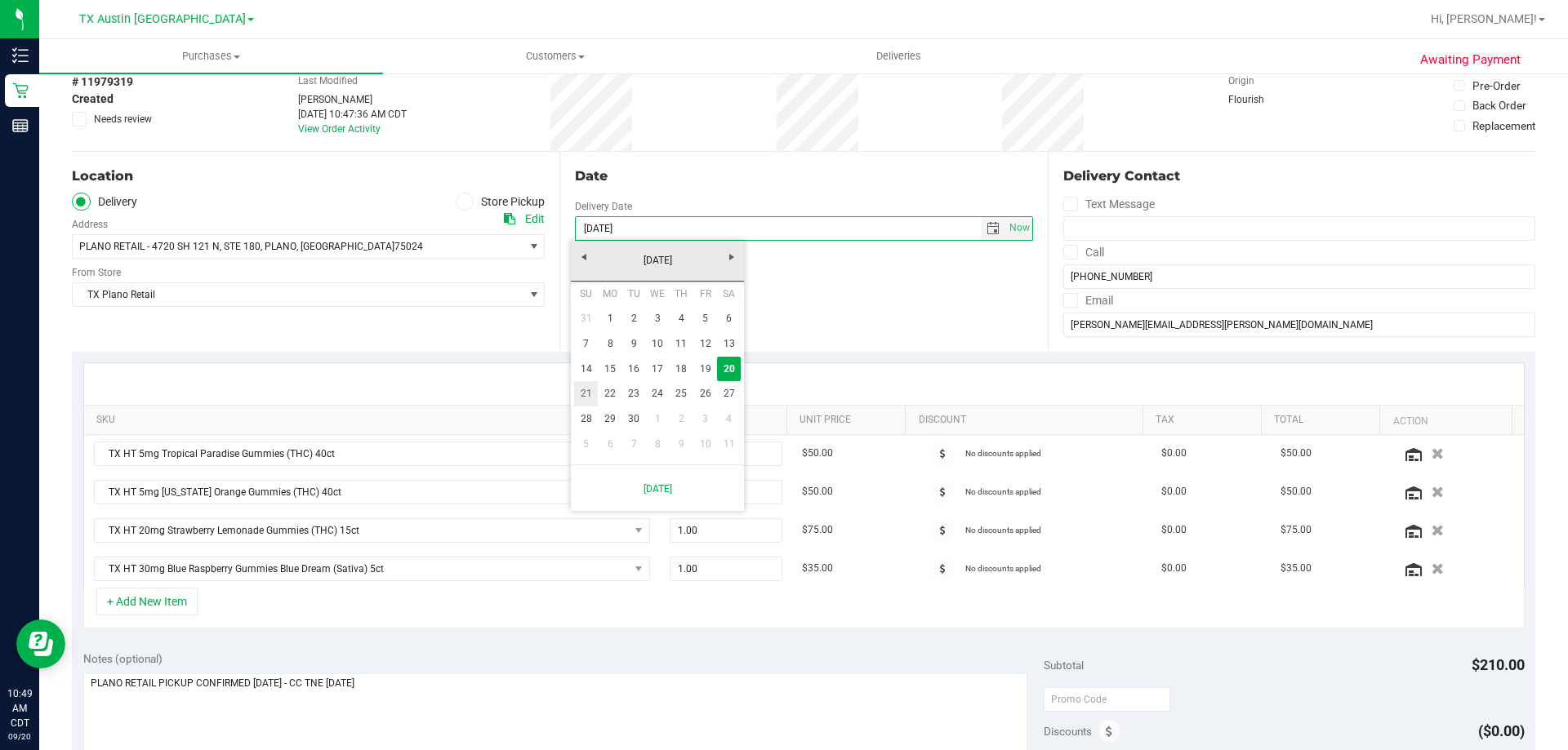
click at [583, 399] on link "21" at bounding box center [586, 393] width 24 height 26
type input "09/21/2025"
click at [773, 329] on div "Date Delivery Date 09/21/2025 Now 09/21/2025 08:00 AM Now Delivery Day Sunday" at bounding box center [803, 251] width 487 height 200
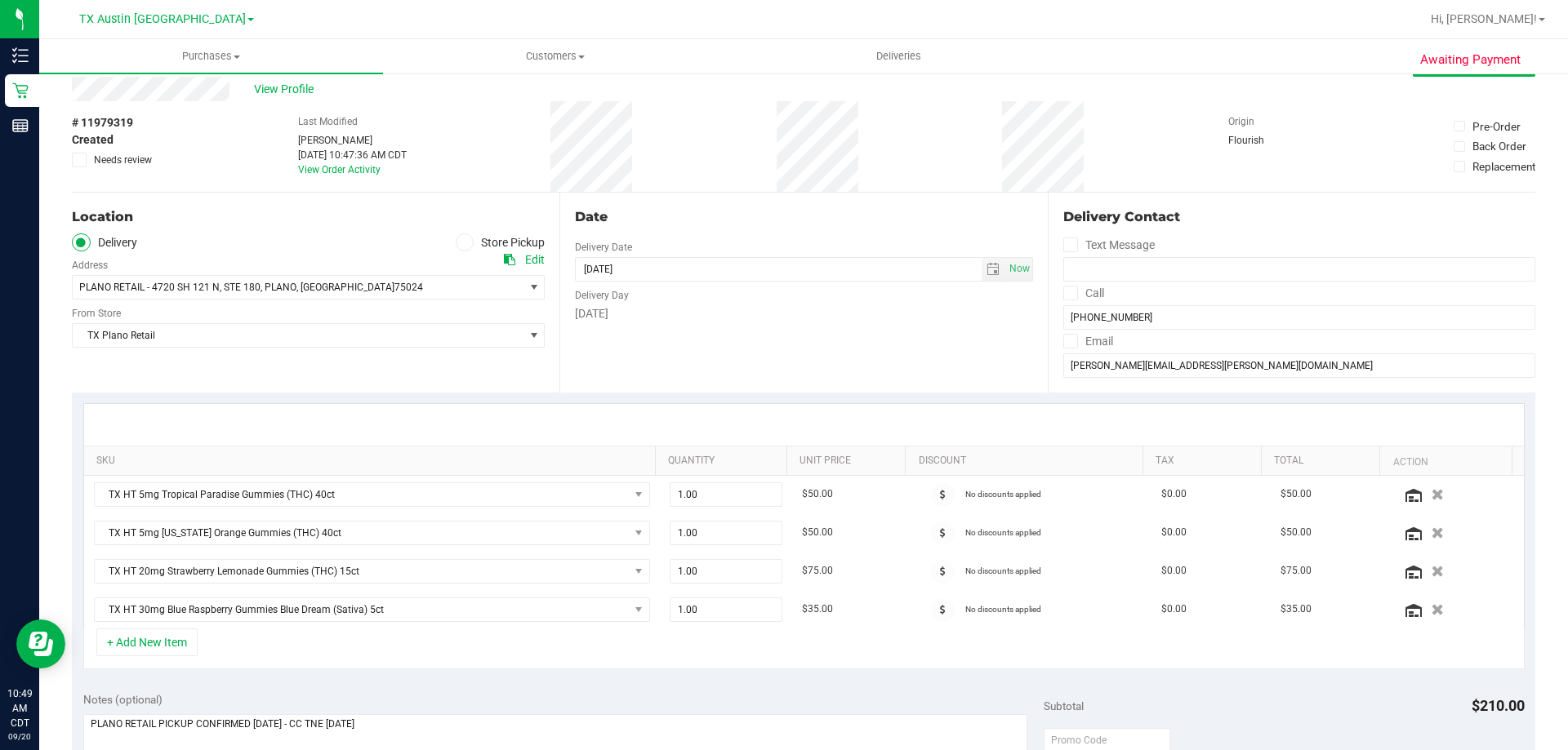
scroll to position [0, 0]
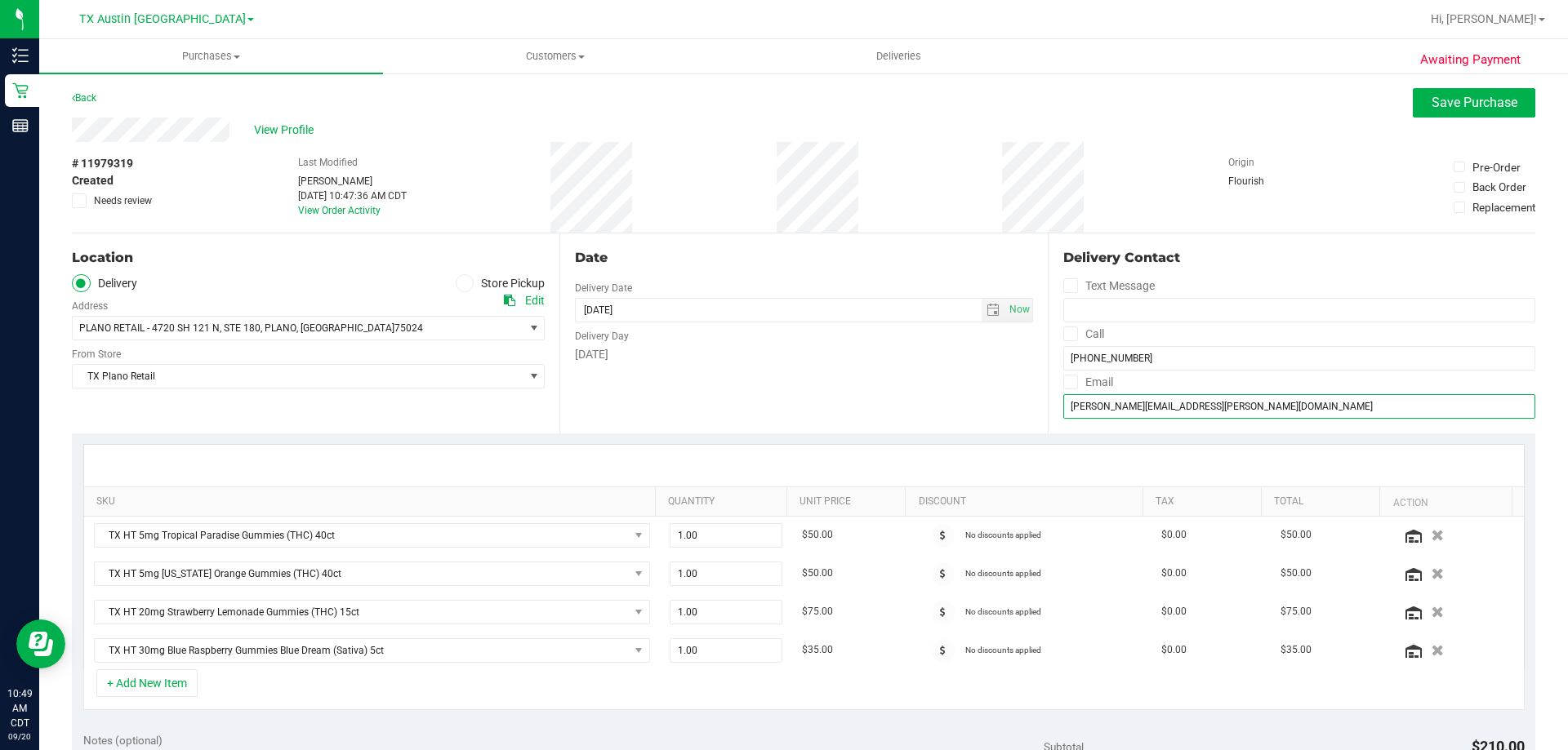
drag, startPoint x: 1232, startPoint y: 406, endPoint x: 987, endPoint y: 417, distance: 245.2
click at [987, 417] on div "Location Delivery Store Pickup Address Edit PLANO RETAIL - 4720 SH 121 N , STE …" at bounding box center [803, 334] width 1463 height 200
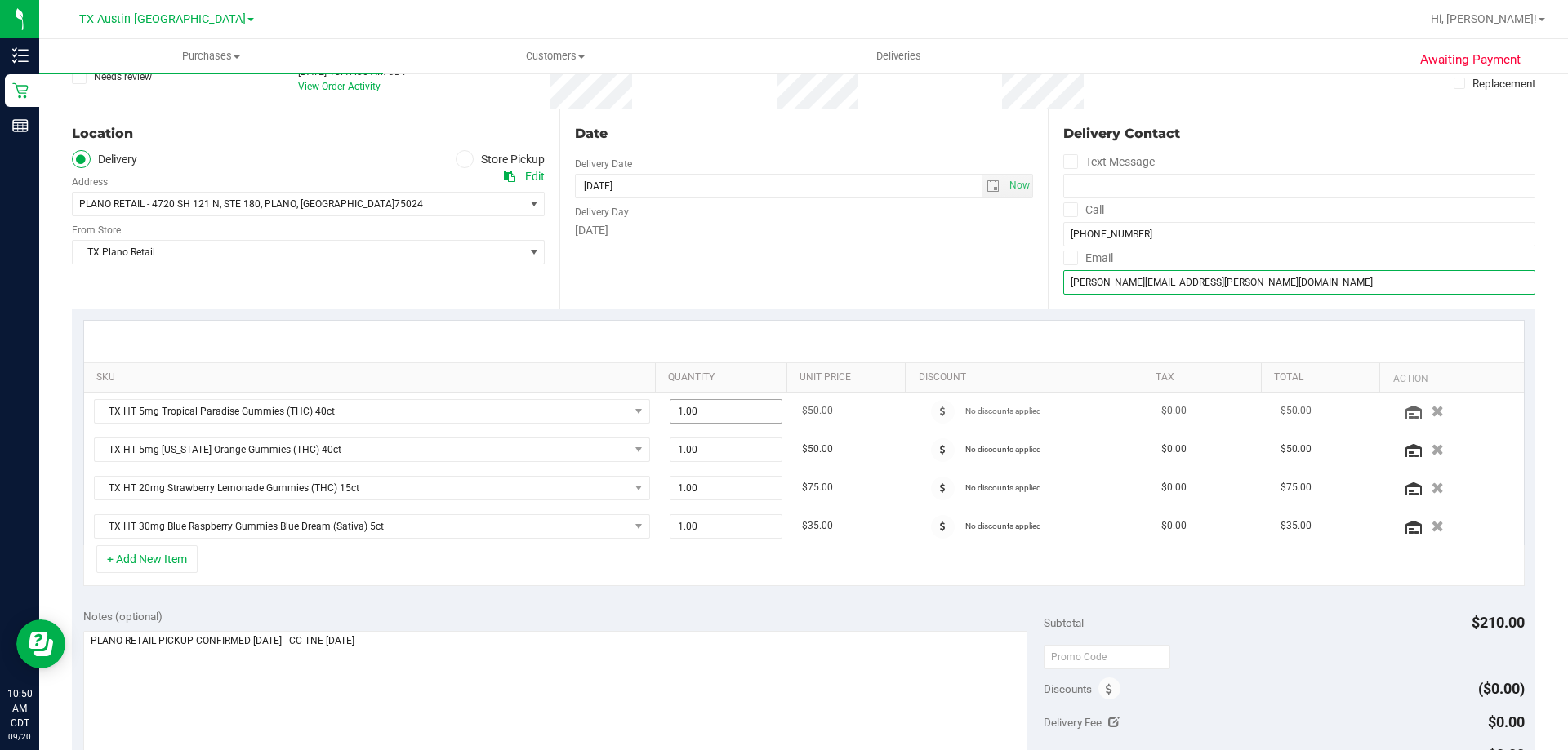
scroll to position [163, 0]
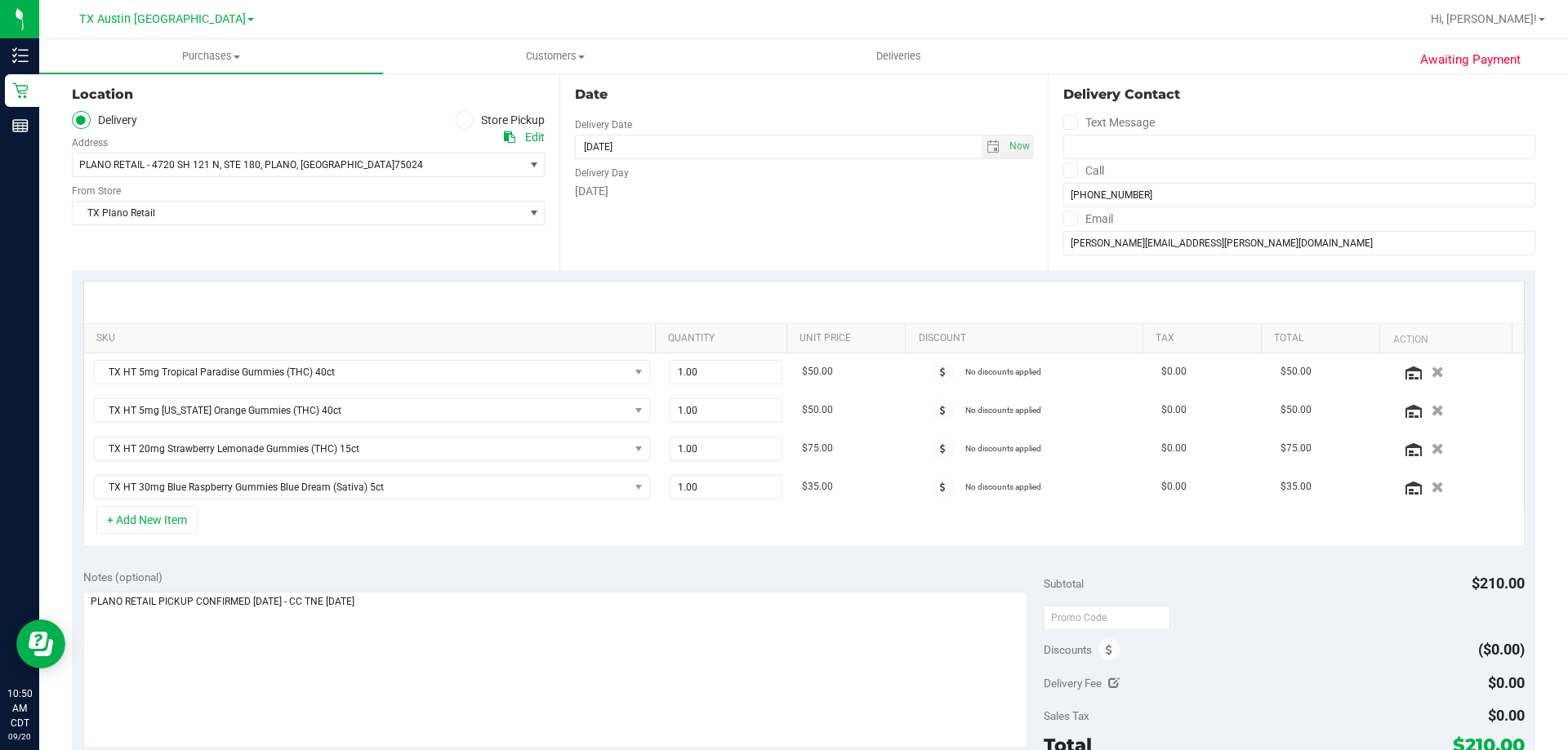
click at [731, 542] on div "+ Add New Item" at bounding box center [803, 526] width 1441 height 41
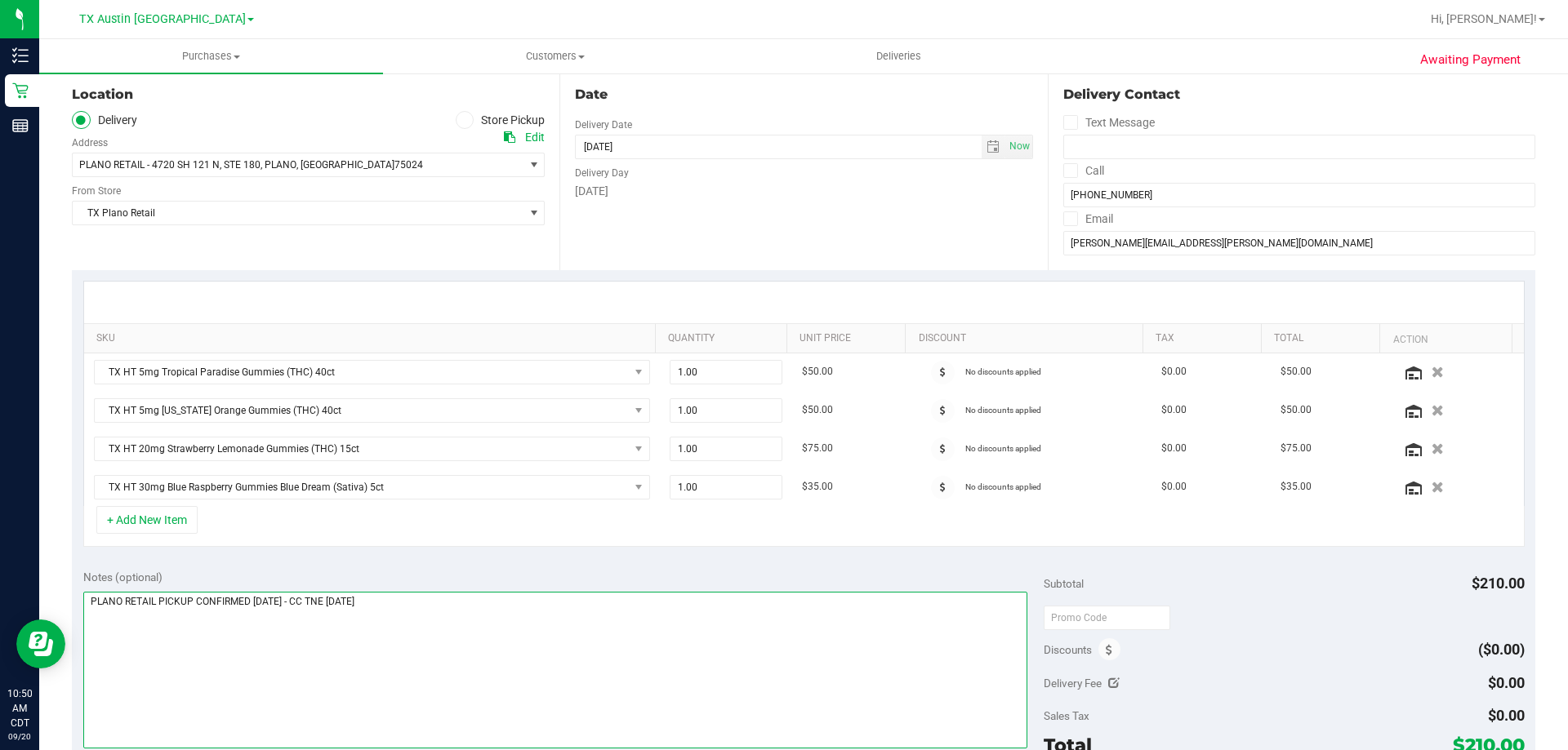
click at [477, 607] on textarea at bounding box center [555, 669] width 944 height 157
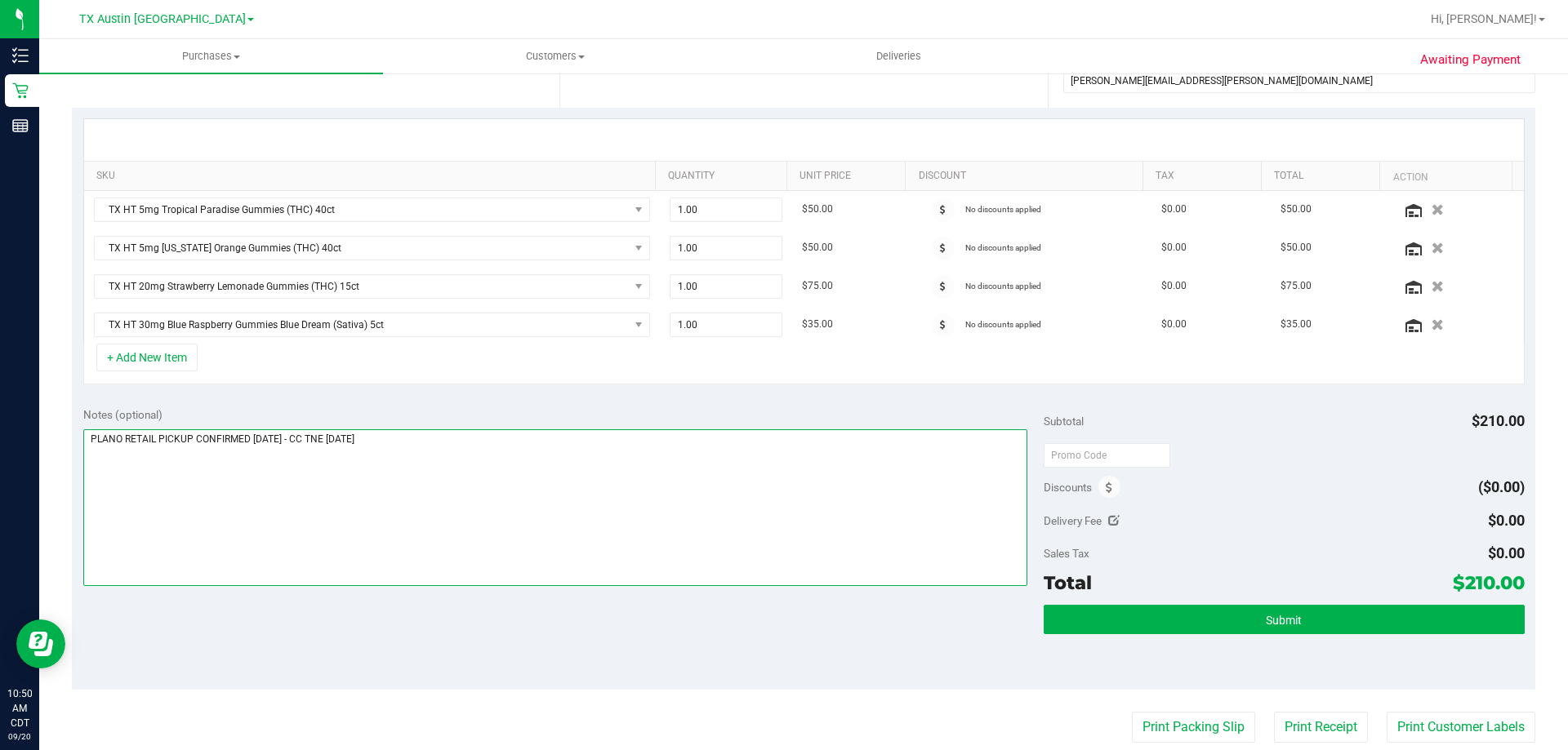
scroll to position [327, 0]
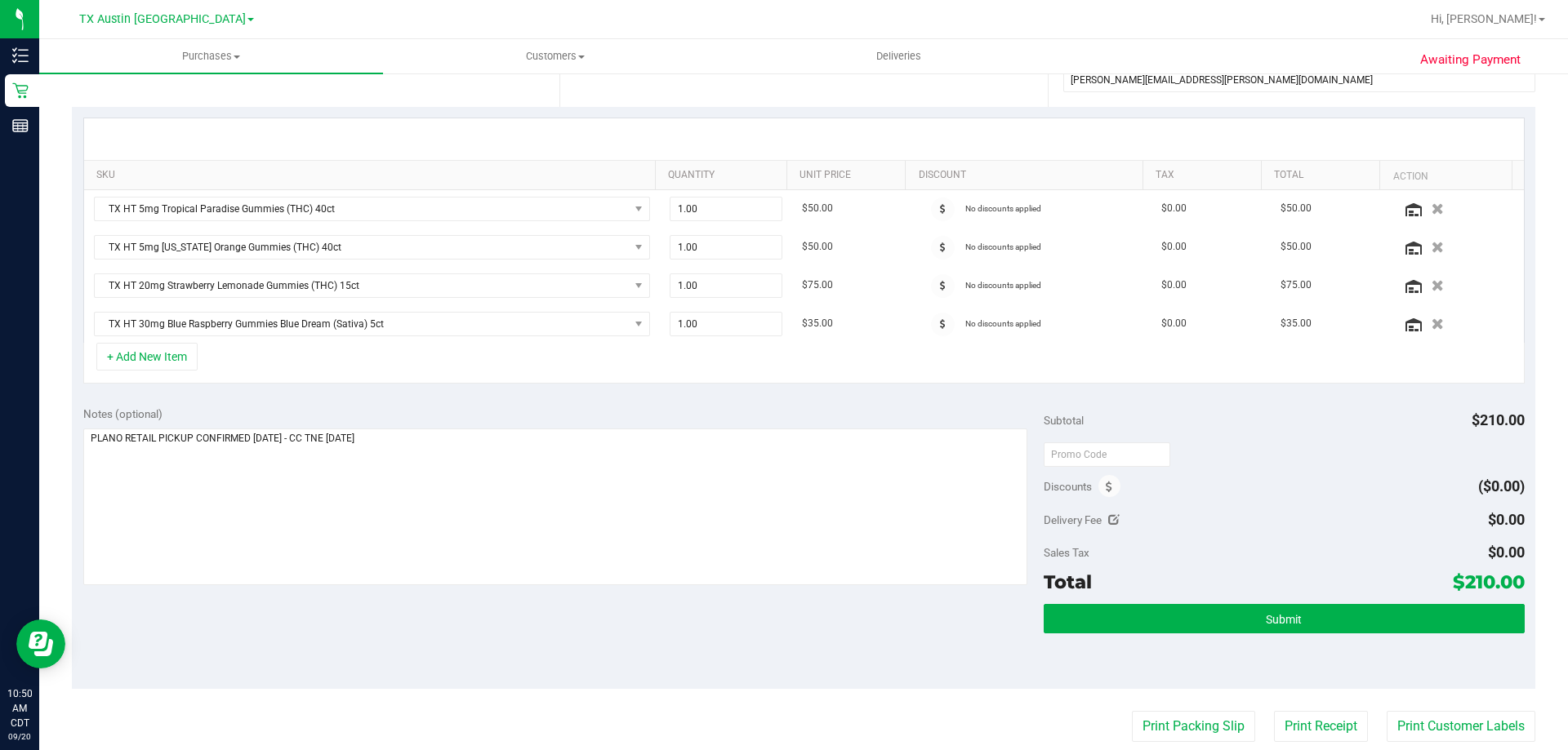
click at [475, 614] on div "Notes (optional) Subtotal $210.00 Discounts ($0.00) Delivery Fee $0.00 Sales Ta…" at bounding box center [803, 542] width 1463 height 294
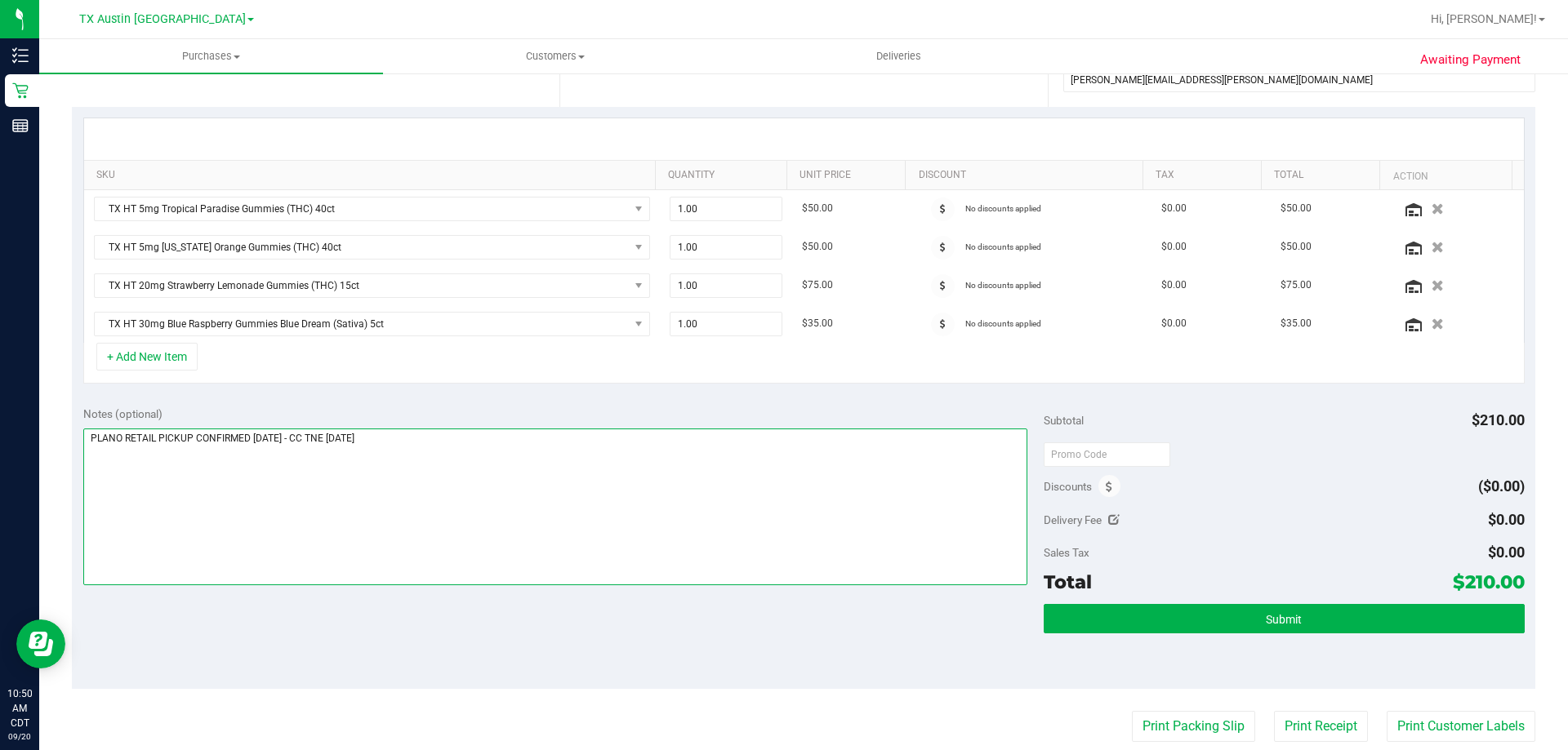
click at [495, 515] on textarea at bounding box center [555, 506] width 944 height 157
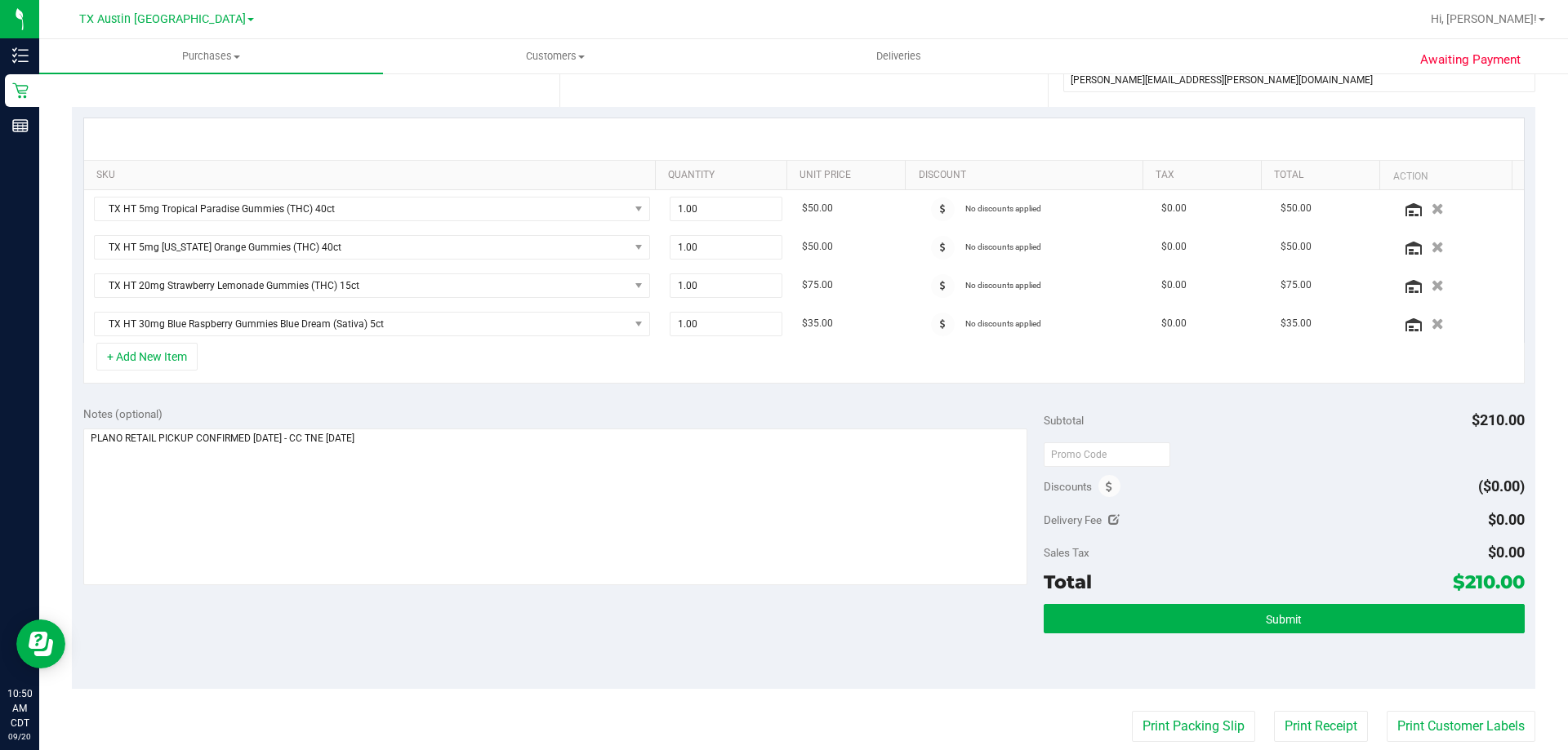
click at [514, 607] on div "Notes (optional) Subtotal $210.00 Discounts ($0.00) Delivery Fee $0.00 Sales Ta…" at bounding box center [803, 542] width 1463 height 294
click at [547, 630] on div "Notes (optional) Subtotal $210.00 Discounts ($0.00) Delivery Fee $0.00 Sales Ta…" at bounding box center [803, 542] width 1463 height 294
drag, startPoint x: 537, startPoint y: 630, endPoint x: 555, endPoint y: 467, distance: 164.0
click at [537, 628] on div "Notes (optional) Subtotal $210.00 Discounts ($0.00) Delivery Fee $0.00 Sales Ta…" at bounding box center [803, 542] width 1463 height 294
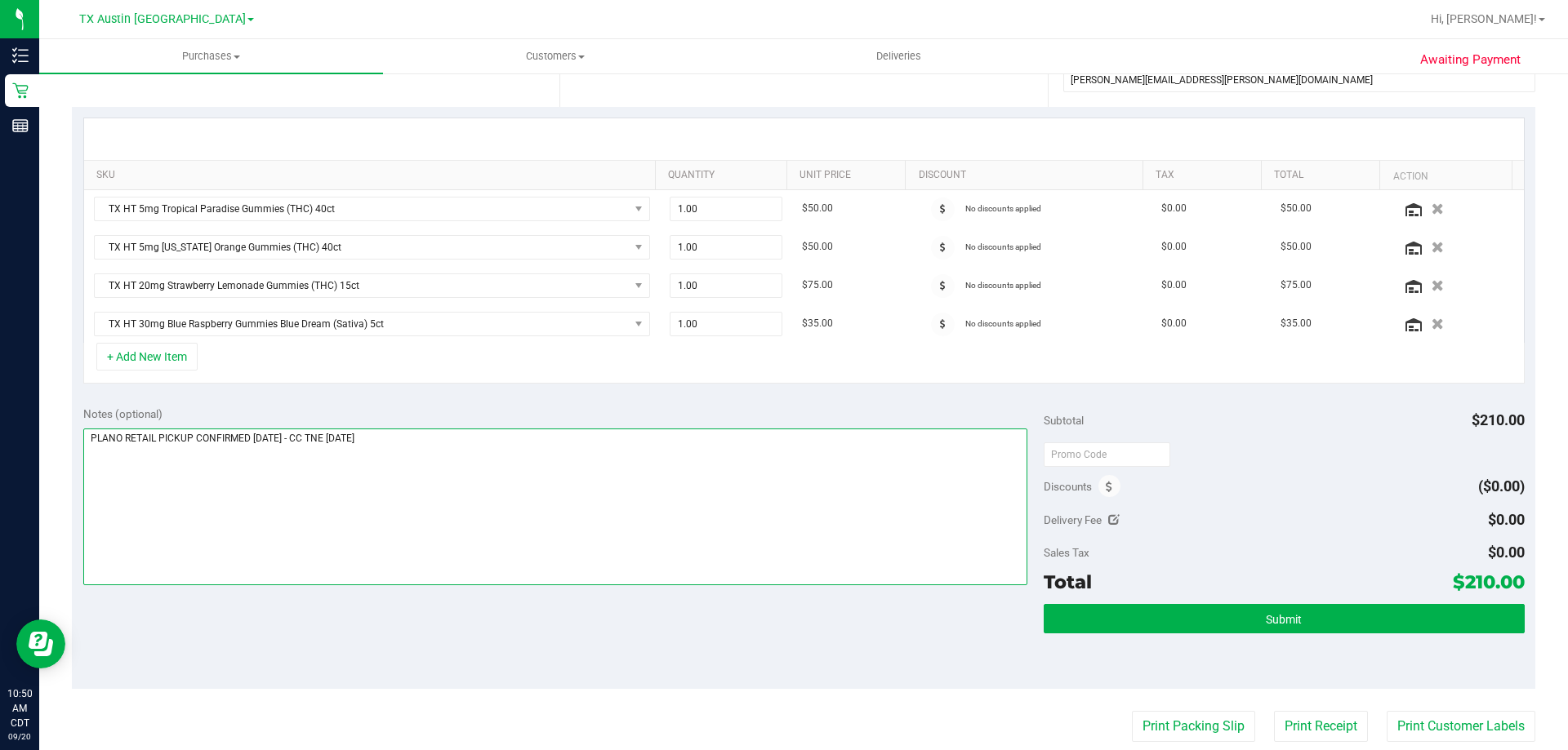
click at [555, 467] on textarea at bounding box center [555, 506] width 944 height 157
click at [531, 612] on div "Notes (optional) Subtotal $210.00 Discounts ($0.00) Delivery Fee $0.00 Sales Ta…" at bounding box center [803, 542] width 1463 height 294
click at [542, 466] on textarea at bounding box center [555, 506] width 944 height 157
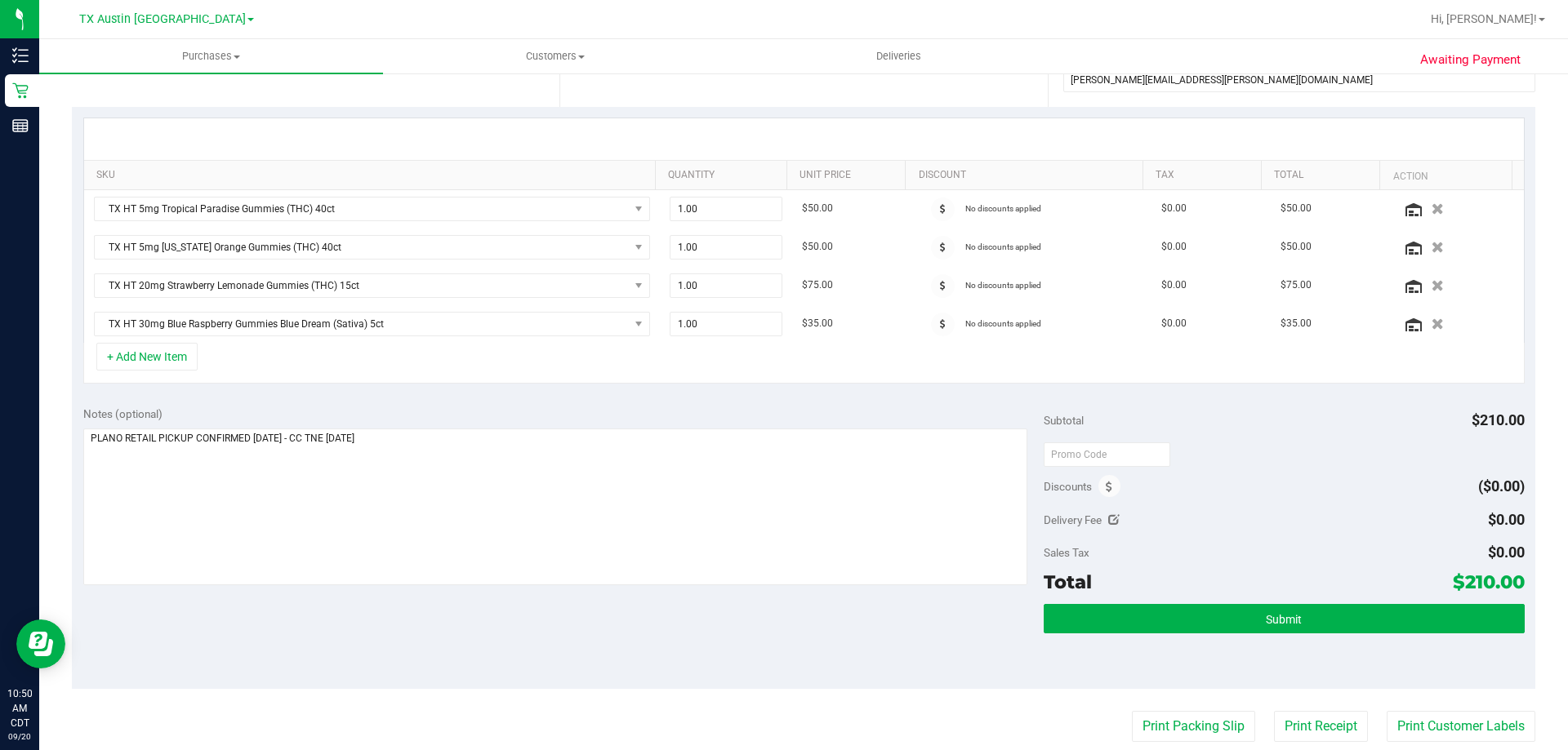
click at [532, 630] on div "Notes (optional) Subtotal $210.00 Discounts ($0.00) Delivery Fee $0.00 Sales Ta…" at bounding box center [803, 542] width 1463 height 294
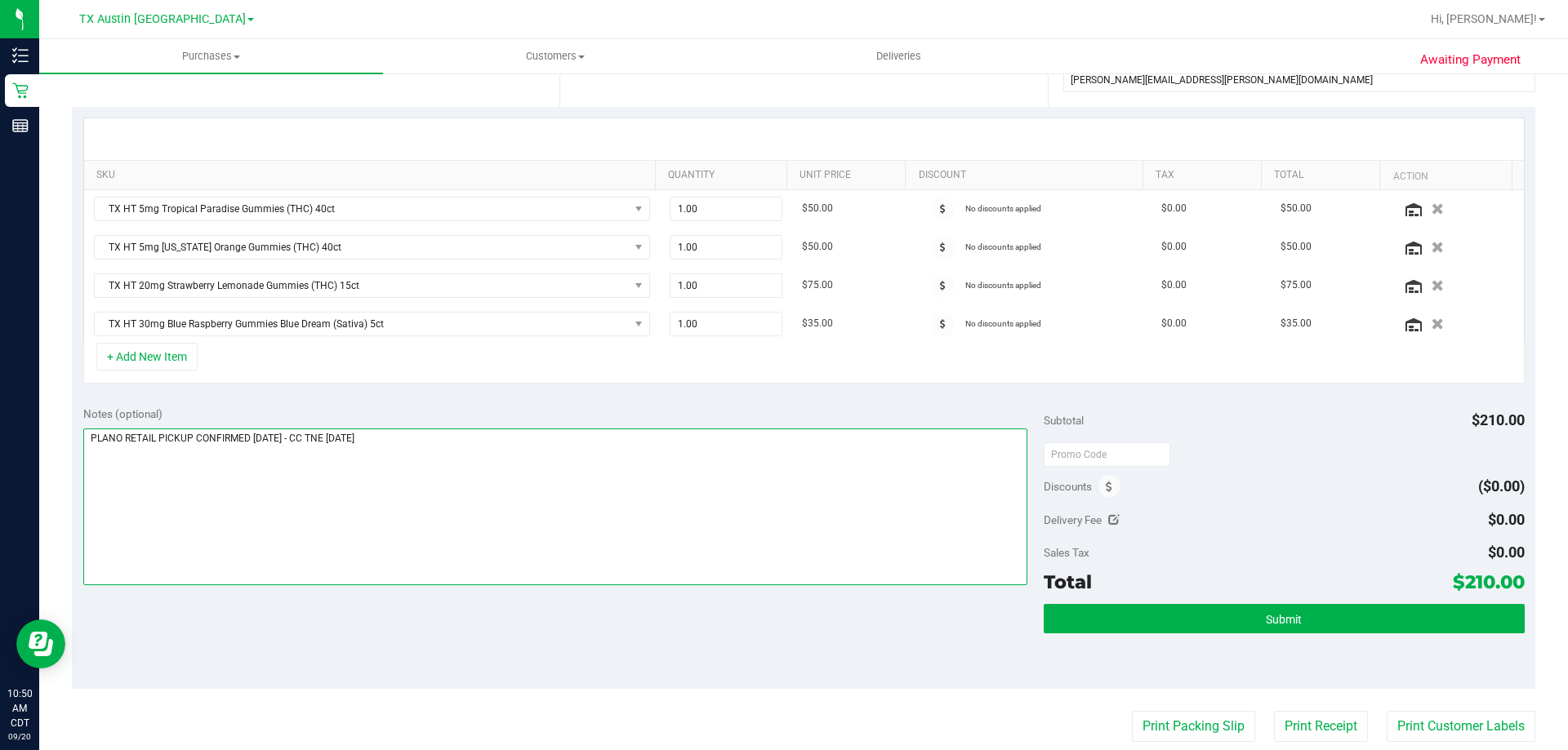
click at [526, 465] on textarea at bounding box center [555, 506] width 944 height 157
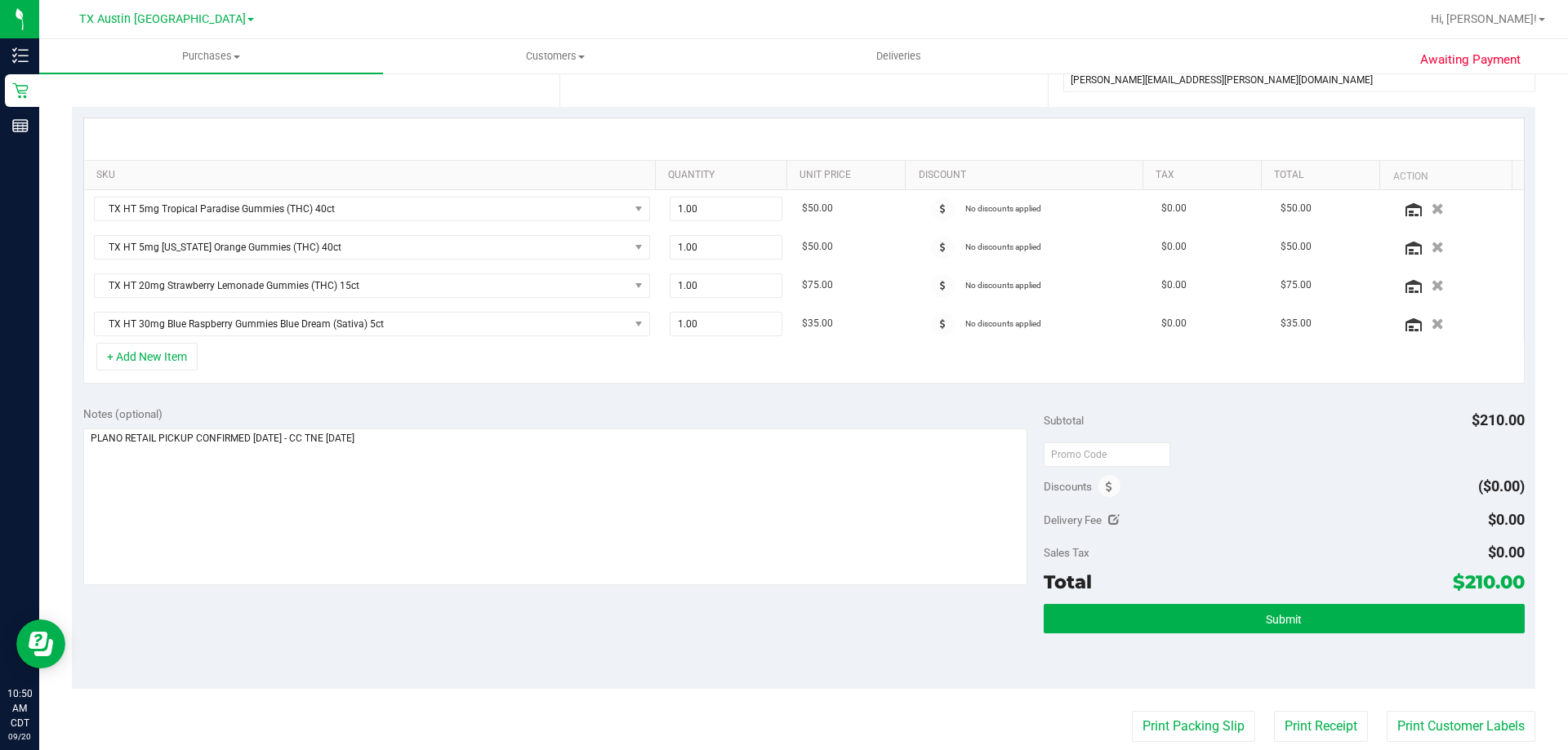
click at [561, 647] on div "Notes (optional) Subtotal $210.00 Discounts ($0.00) Delivery Fee $0.00 Sales Ta…" at bounding box center [803, 542] width 1463 height 294
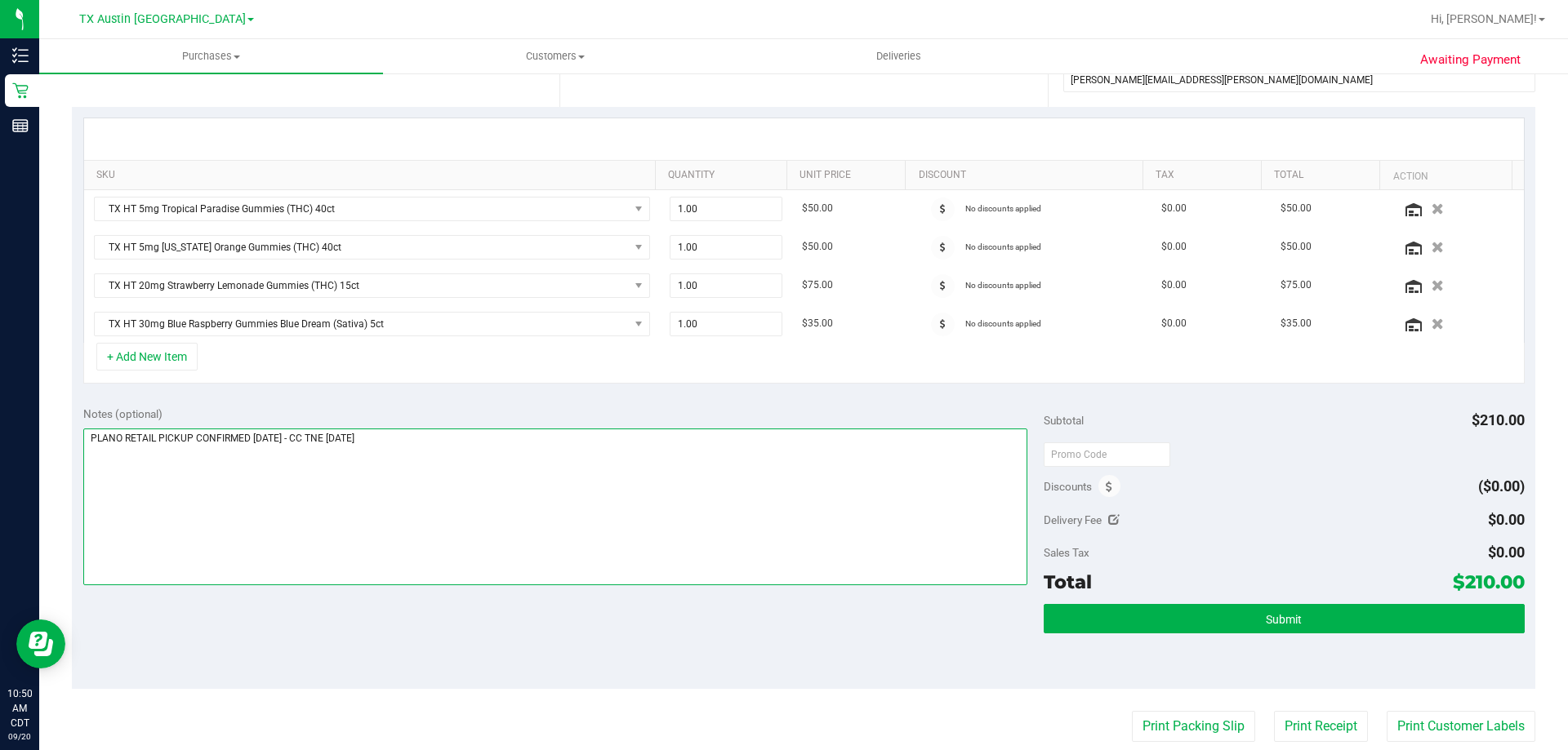
click at [576, 481] on textarea at bounding box center [555, 506] width 944 height 157
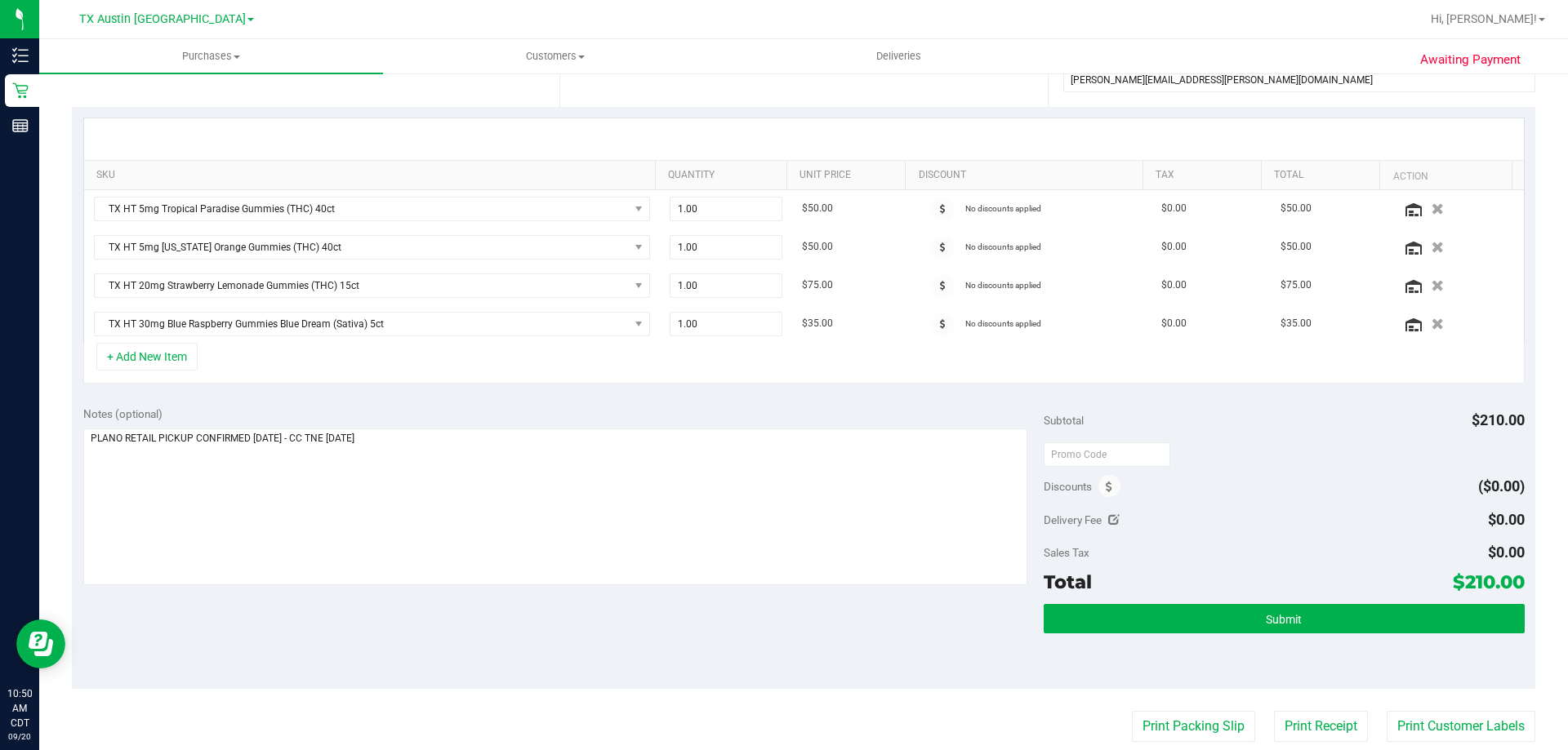
click at [609, 652] on div "Notes (optional) Subtotal $210.00 Discounts ($0.00) Delivery Fee $0.00 Sales Ta…" at bounding box center [803, 542] width 1463 height 294
drag, startPoint x: 1449, startPoint y: 583, endPoint x: 1508, endPoint y: 583, distance: 59.0
click at [1508, 583] on span "$210.00" at bounding box center [1488, 582] width 72 height 23
click at [1363, 486] on div "Discounts ($0.00)" at bounding box center [1284, 486] width 480 height 29
click at [775, 654] on div "Notes (optional) Subtotal $210.00 Discounts ($0.00) Delivery Fee $0.00 Sales Ta…" at bounding box center [803, 542] width 1463 height 294
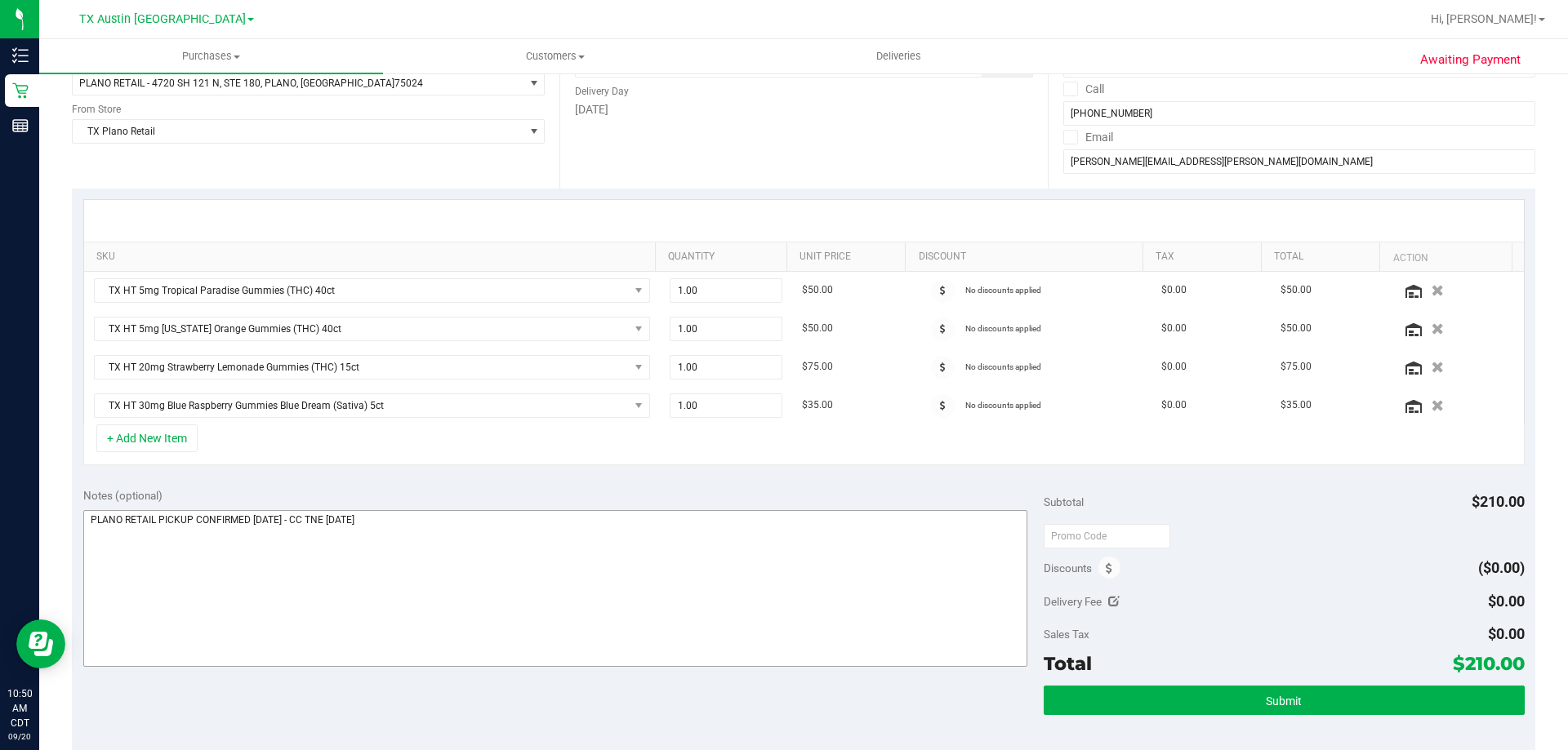
scroll to position [408, 0]
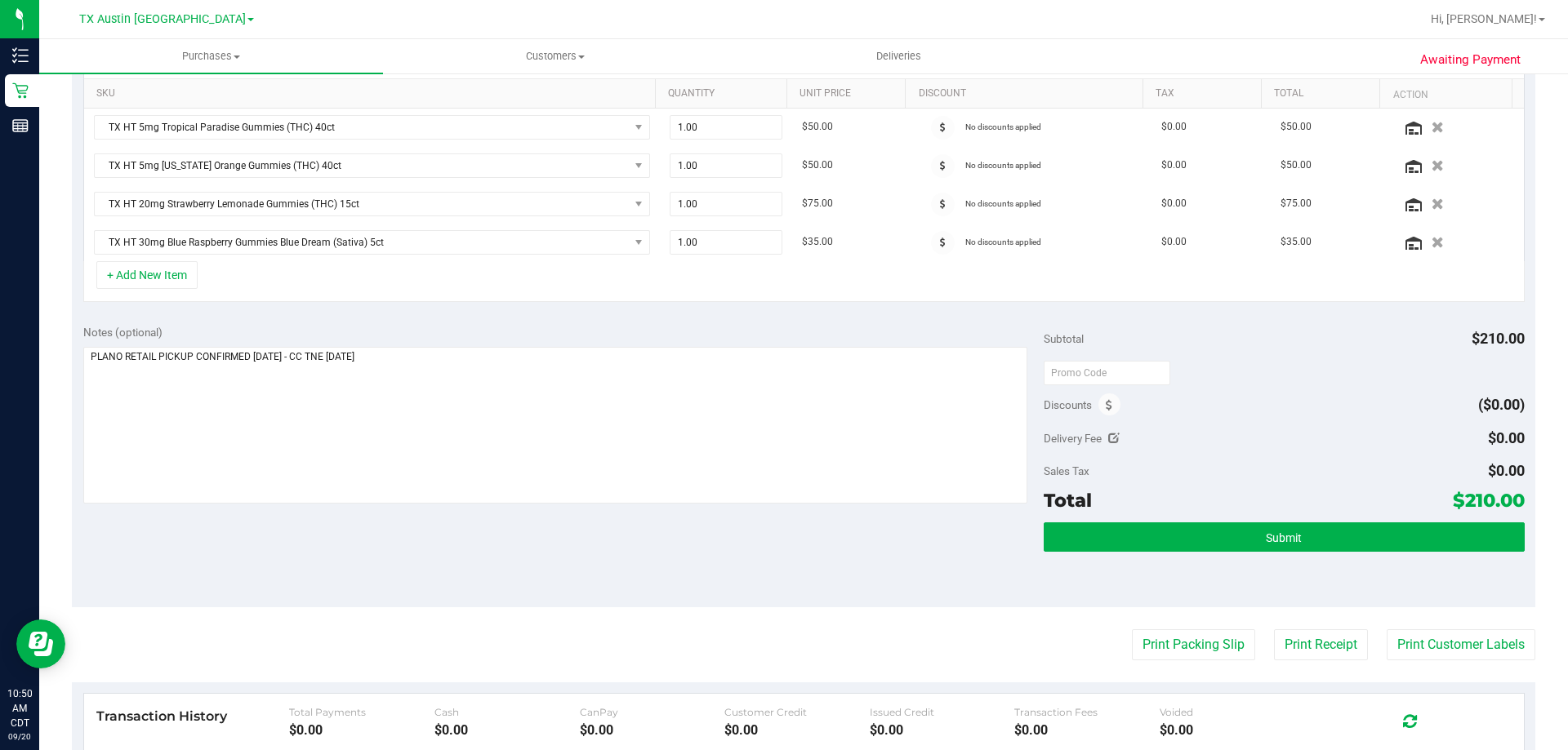
click at [821, 546] on div "Notes (optional) Subtotal $210.00 Discounts ($0.00) Delivery Fee $0.00 Sales Ta…" at bounding box center [803, 460] width 1463 height 294
click at [1242, 545] on button "Submit" at bounding box center [1284, 537] width 480 height 29
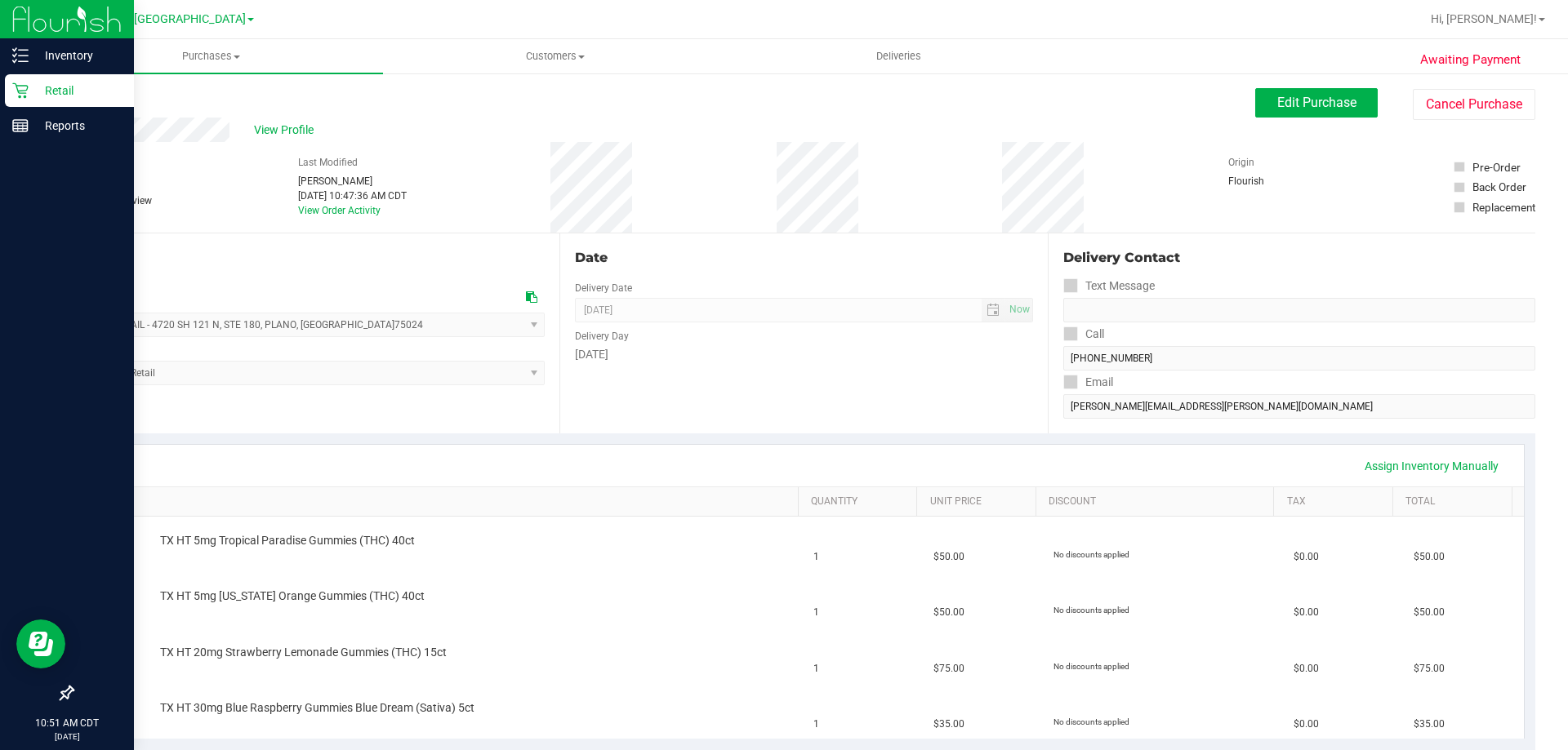
click at [72, 97] on p "Retail" at bounding box center [77, 90] width 98 height 19
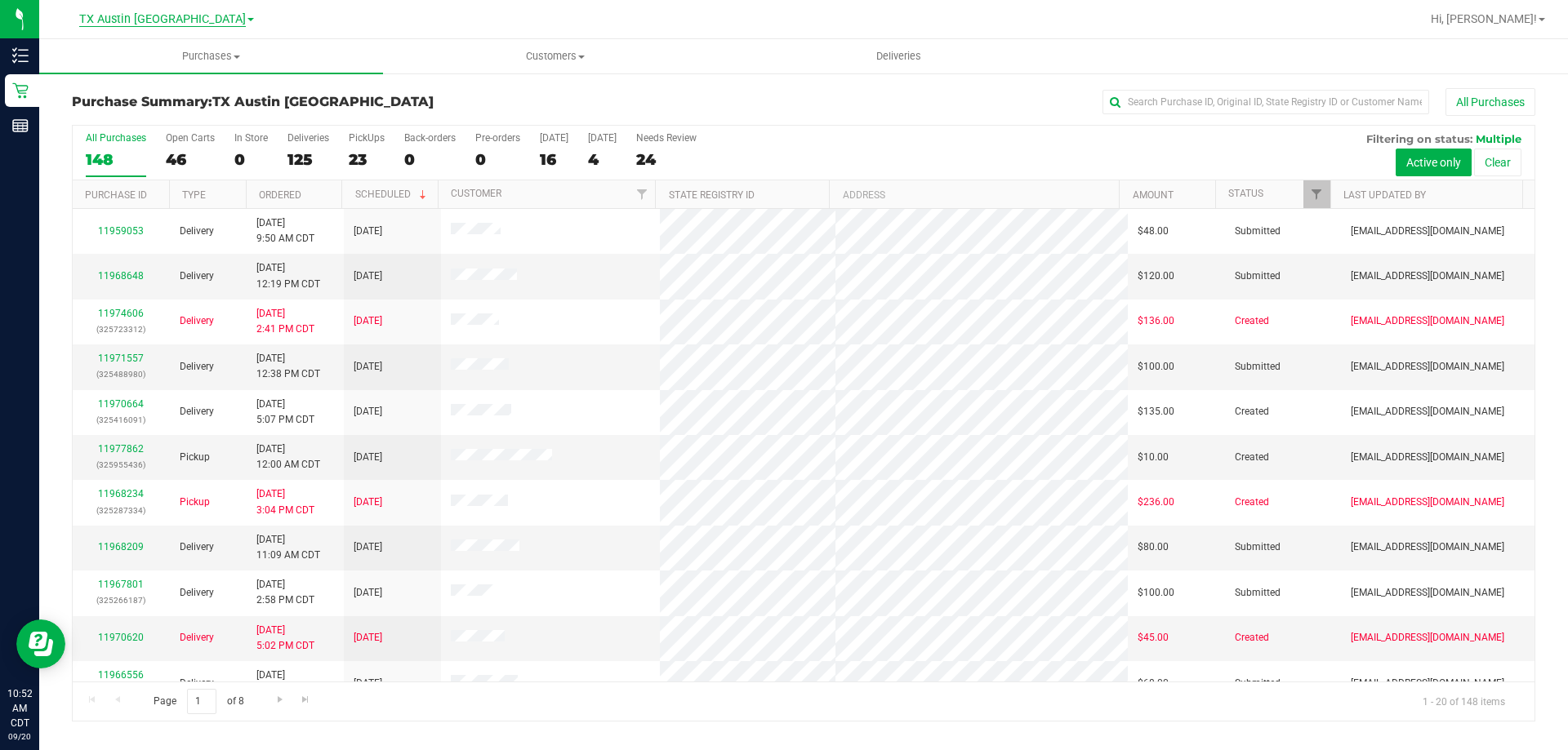
click at [161, 20] on span "TX Austin [GEOGRAPHIC_DATA]" at bounding box center [162, 19] width 167 height 15
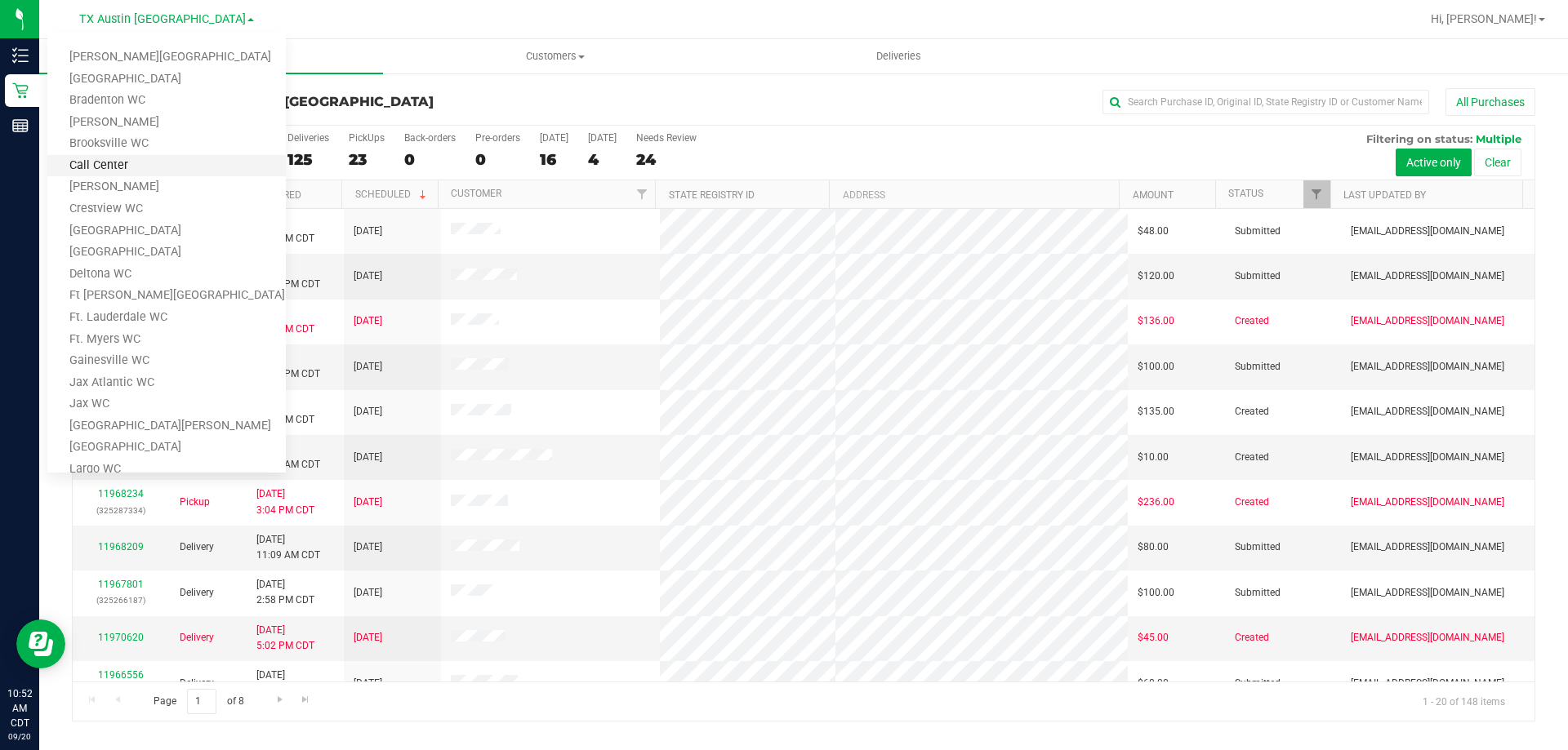
click at [138, 165] on link "Call Center" at bounding box center [166, 166] width 238 height 22
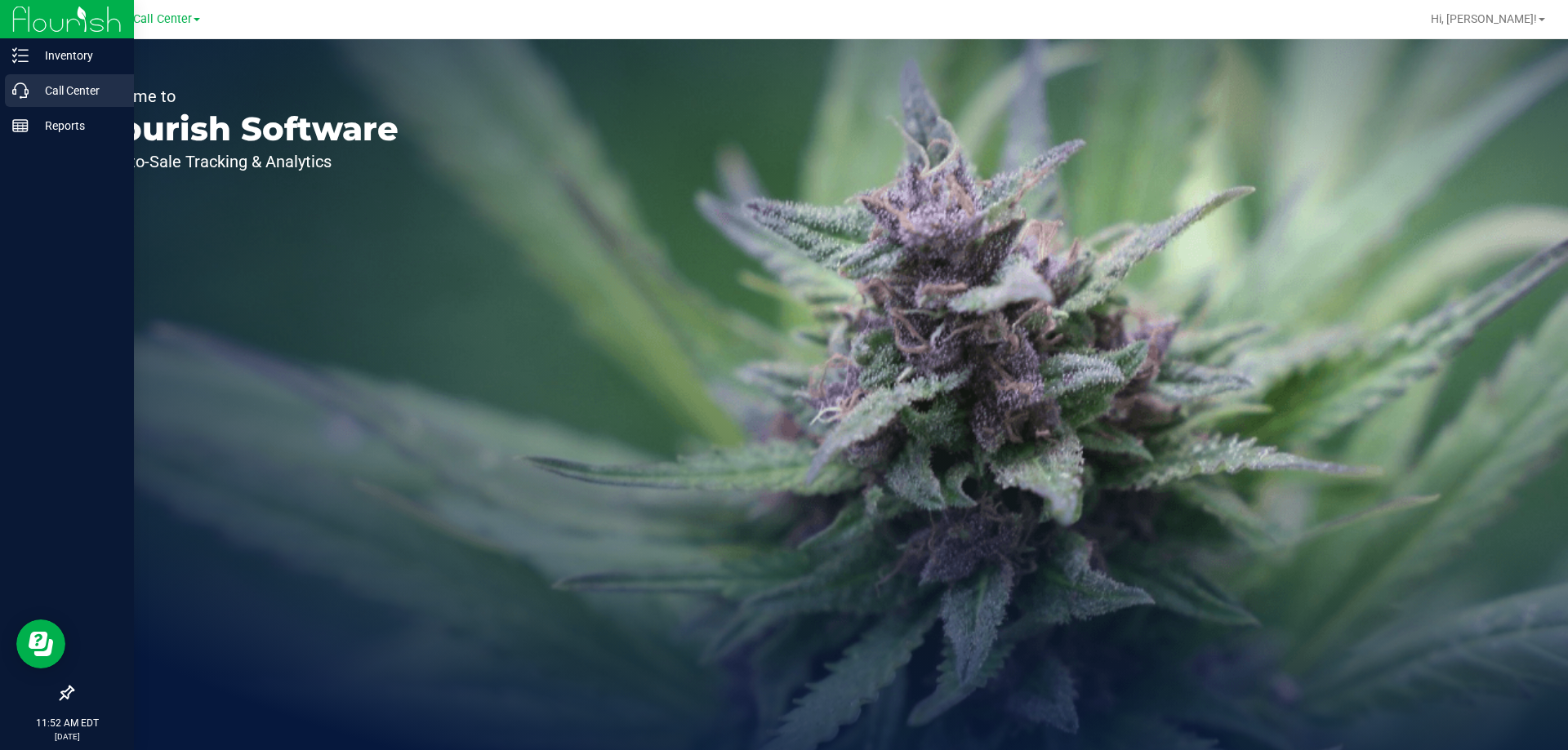
click at [45, 87] on p "Call Center" at bounding box center [77, 90] width 98 height 19
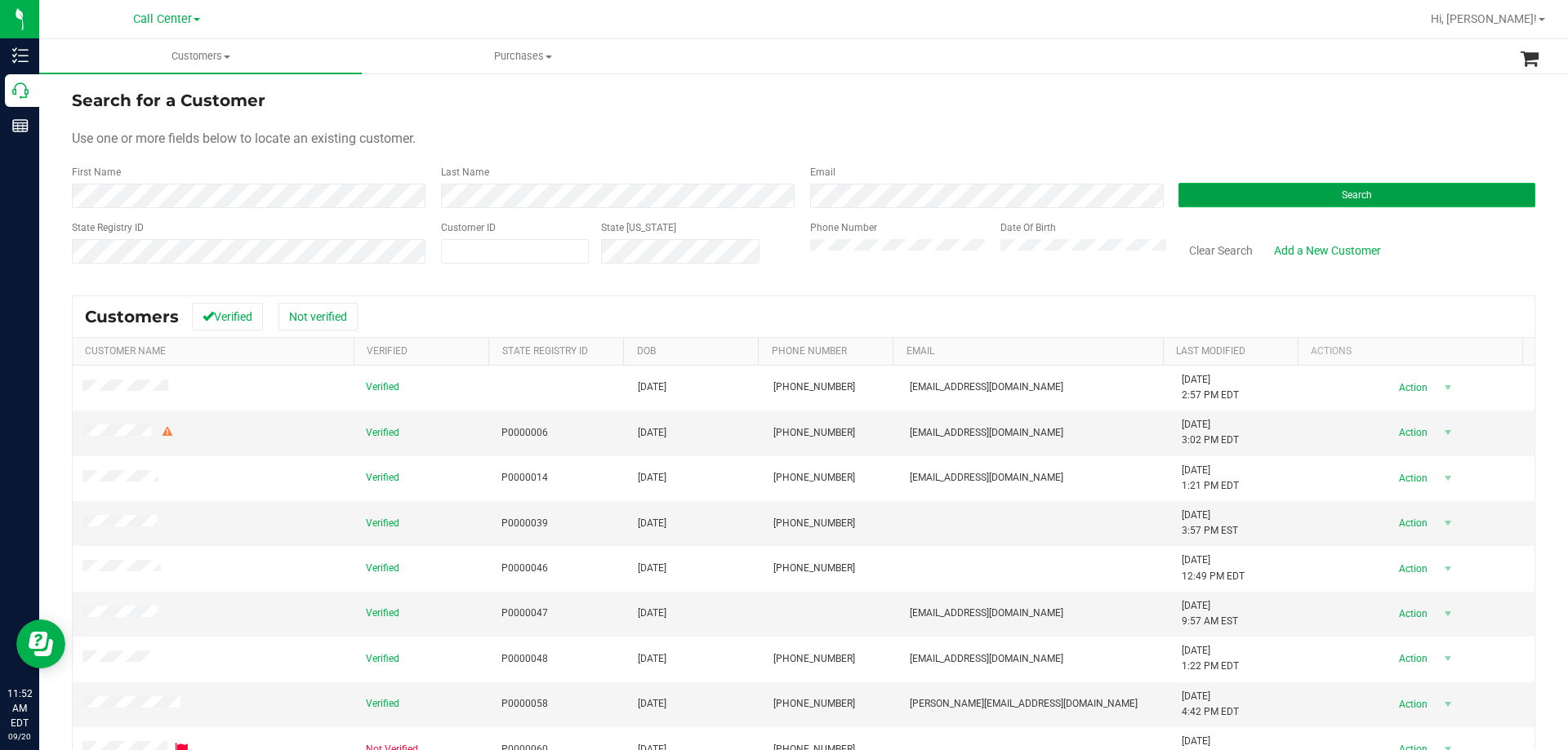
click at [1194, 189] on button "Search" at bounding box center [1356, 195] width 357 height 25
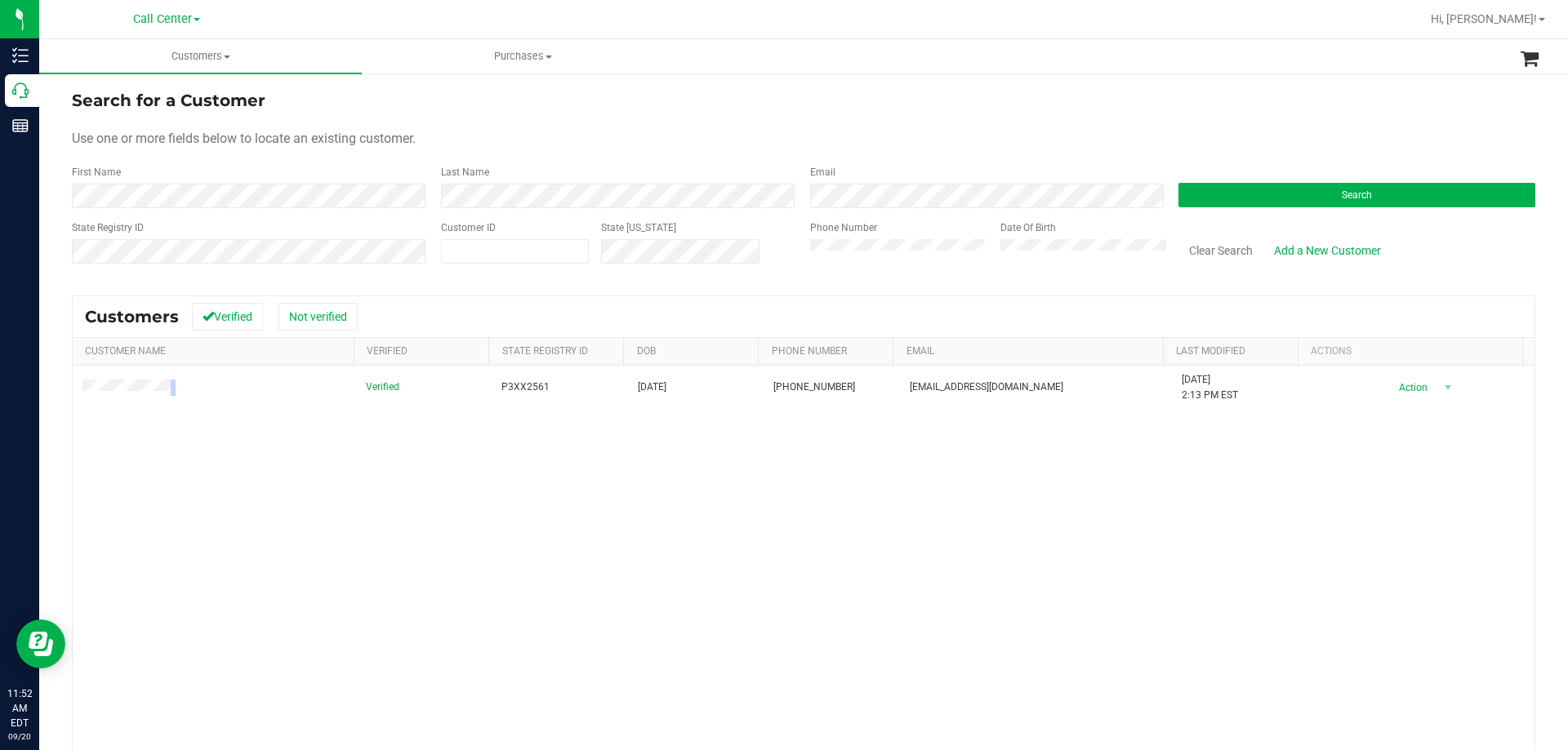
drag, startPoint x: 197, startPoint y: 388, endPoint x: 63, endPoint y: 388, distance: 134.0
click at [63, 388] on div "Search for a Customer Use one or more fields below to locate an existing custom…" at bounding box center [803, 483] width 1528 height 823
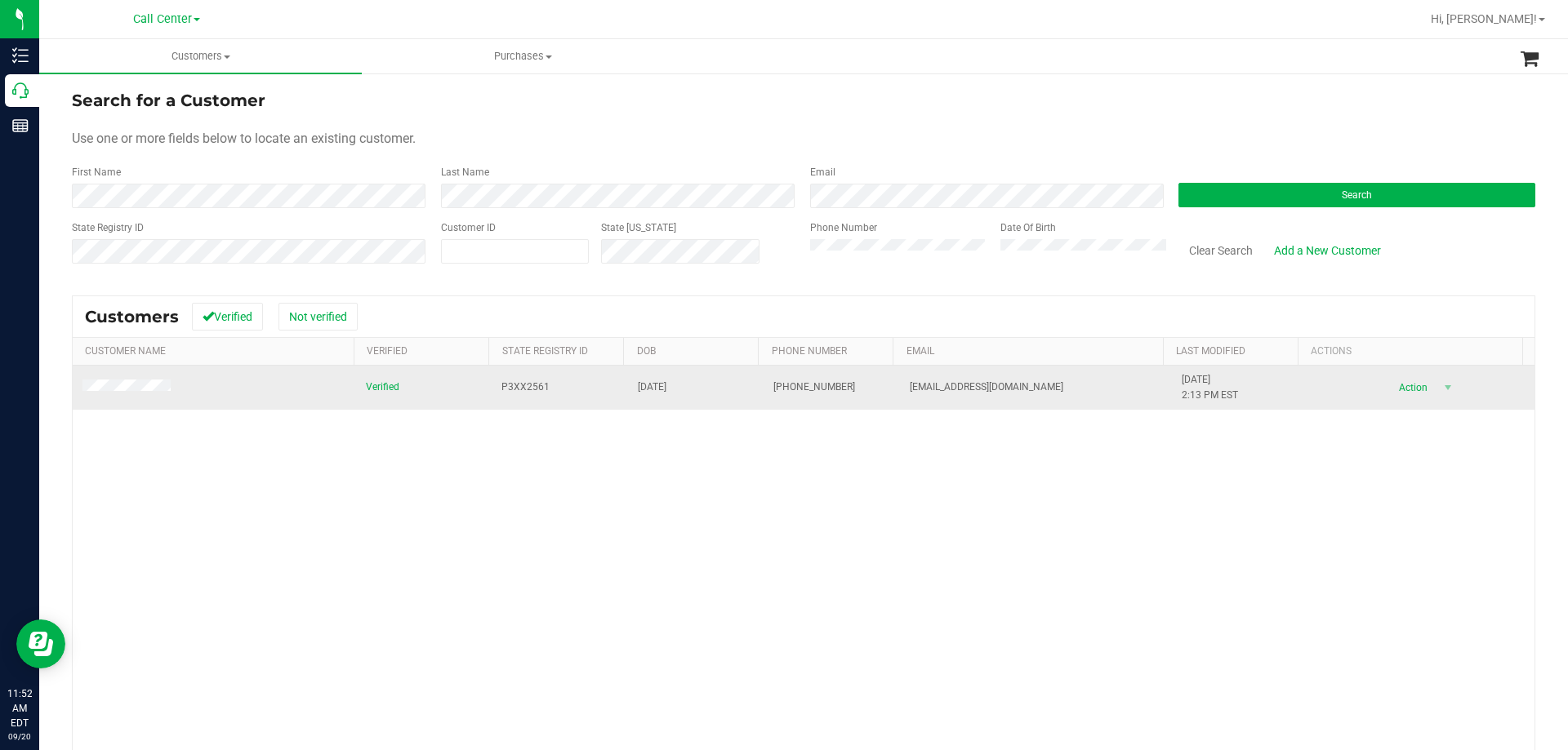
click at [900, 385] on td "SBAYAYA@YAHOO.COM" at bounding box center [1036, 388] width 272 height 44
drag, startPoint x: 871, startPoint y: 387, endPoint x: 1059, endPoint y: 390, distance: 188.0
click at [1059, 390] on tr "Verified P3XX2561 03/16/1954 (904) 994-3605 SBAYAYA@YAHOO.COM 12/28/2024 2:13 P…" at bounding box center [803, 388] width 1462 height 44
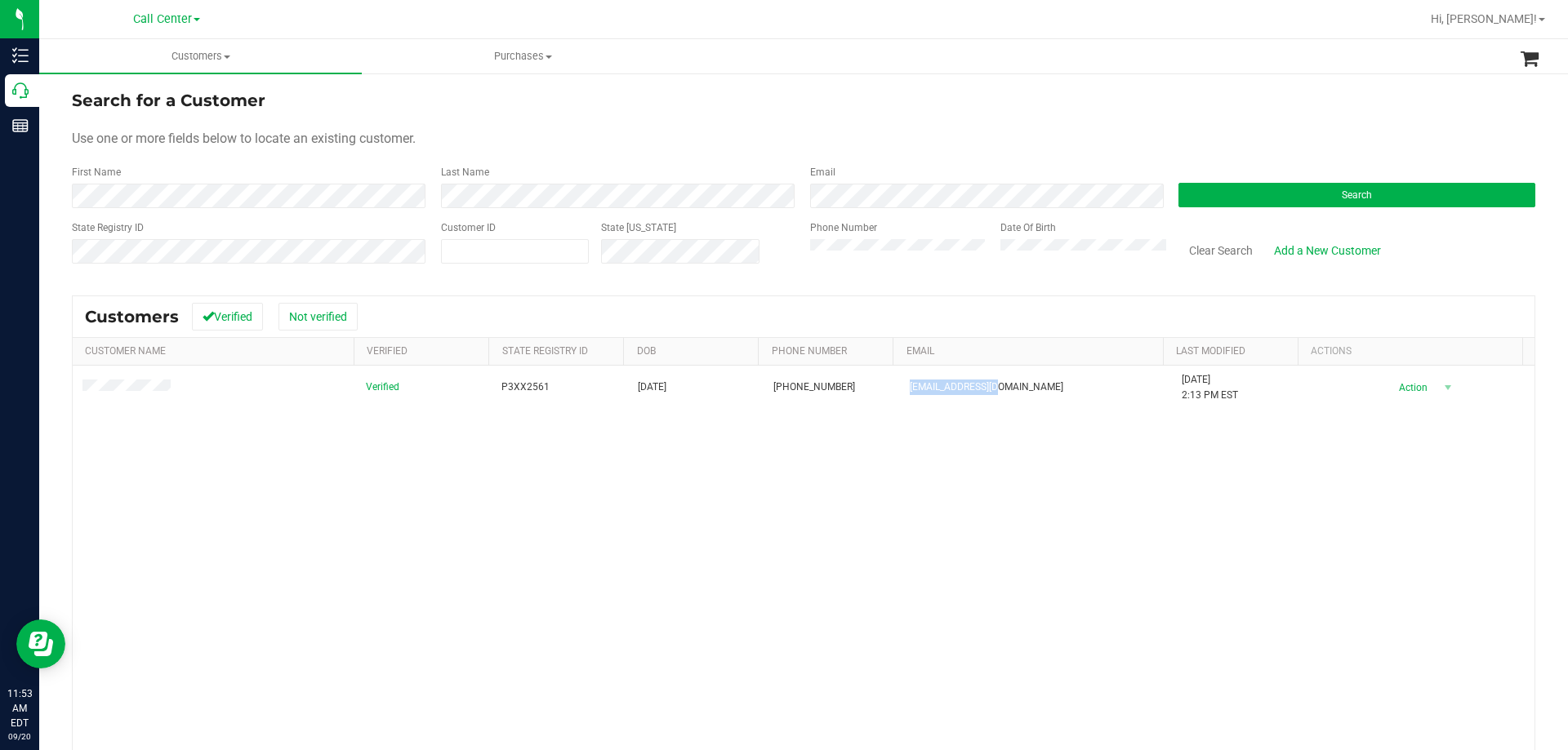
click at [208, 26] on div "Call Center Bonita Springs WC Boynton Beach WC Bradenton WC Brandon WC Brooksvi…" at bounding box center [166, 19] width 238 height 26
click at [175, 18] on span "Call Center" at bounding box center [162, 19] width 58 height 15
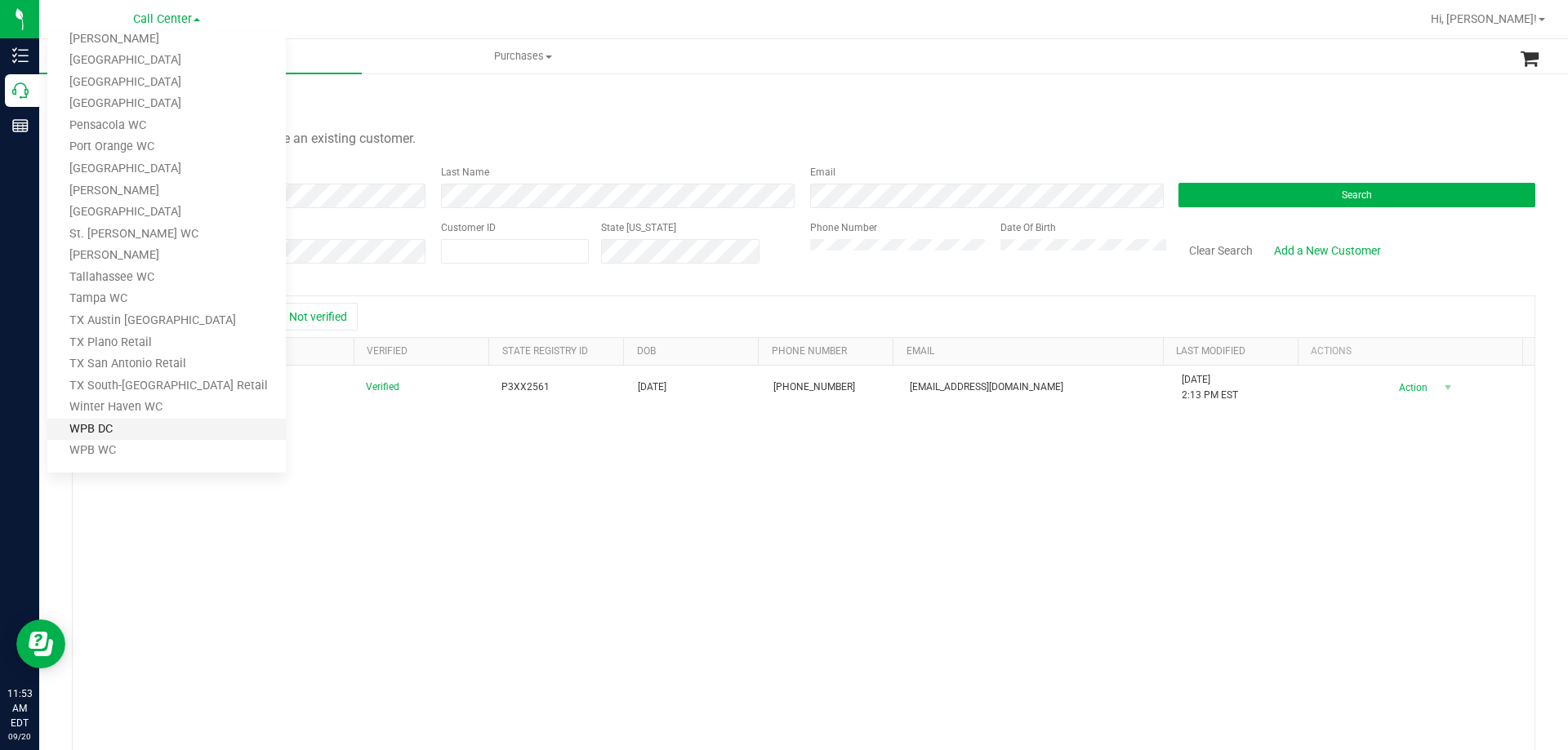
scroll to position [716, 0]
click at [136, 309] on link "TX Austin [GEOGRAPHIC_DATA]" at bounding box center [166, 317] width 238 height 22
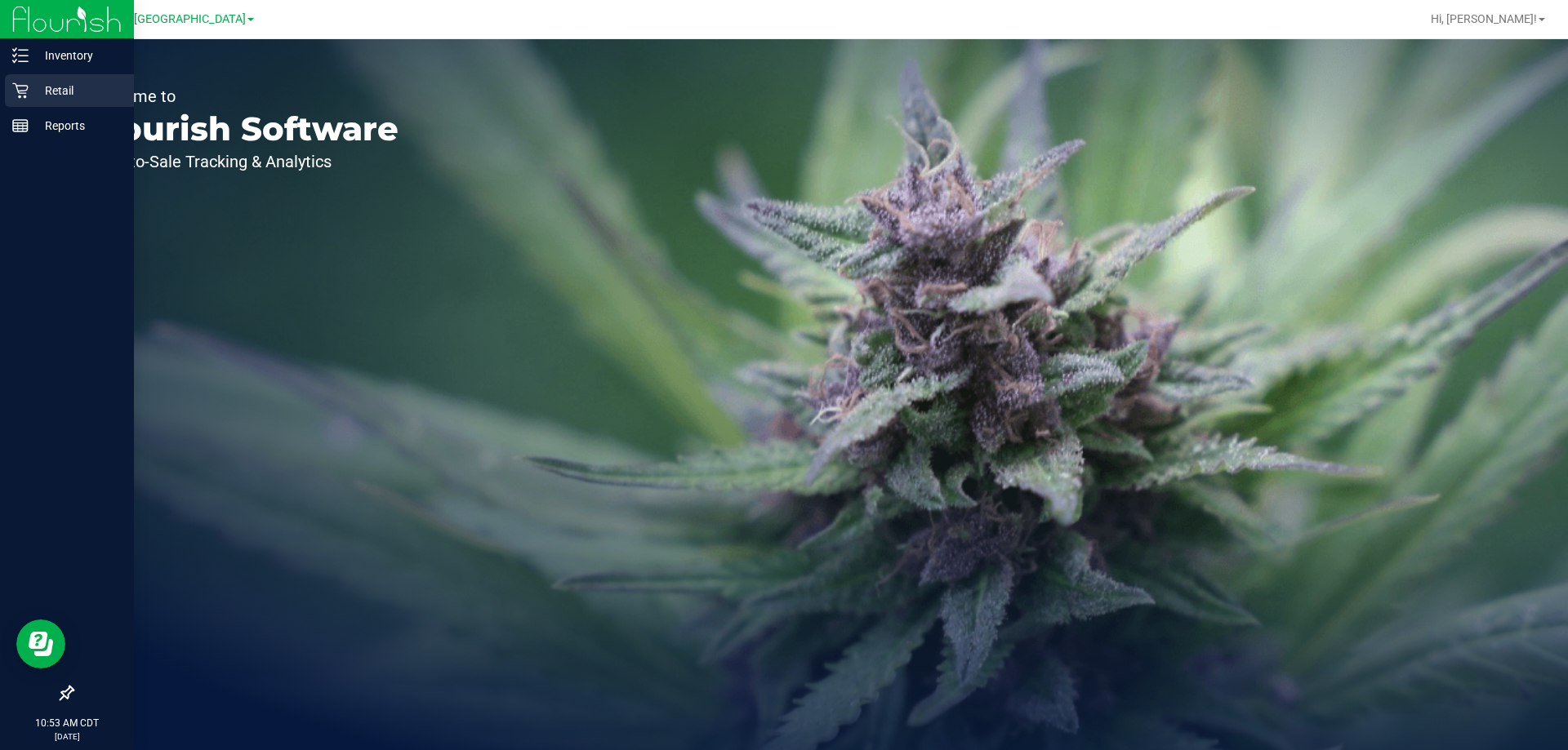
click at [47, 89] on p "Retail" at bounding box center [77, 90] width 98 height 19
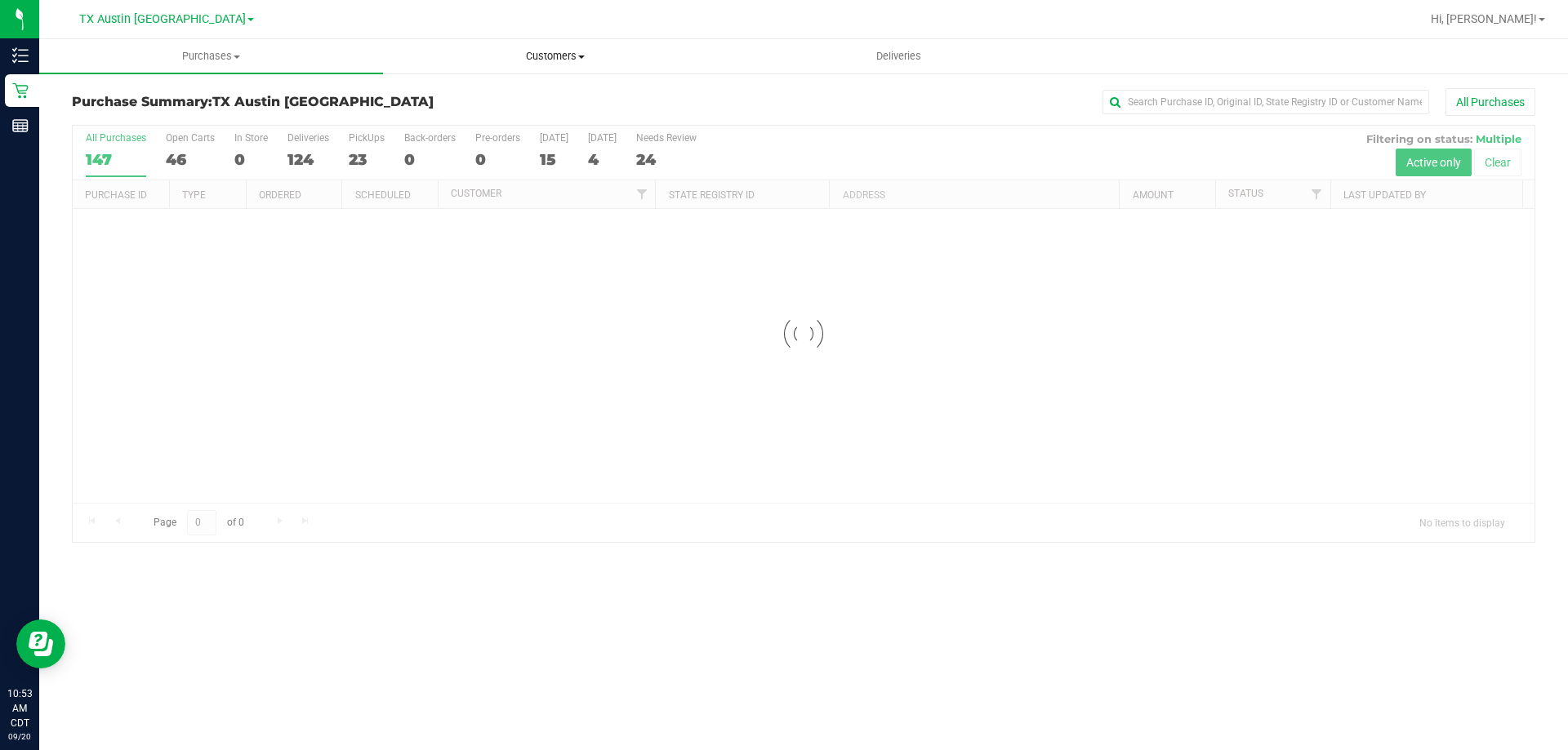
click at [555, 54] on span "Customers" at bounding box center [555, 56] width 342 height 15
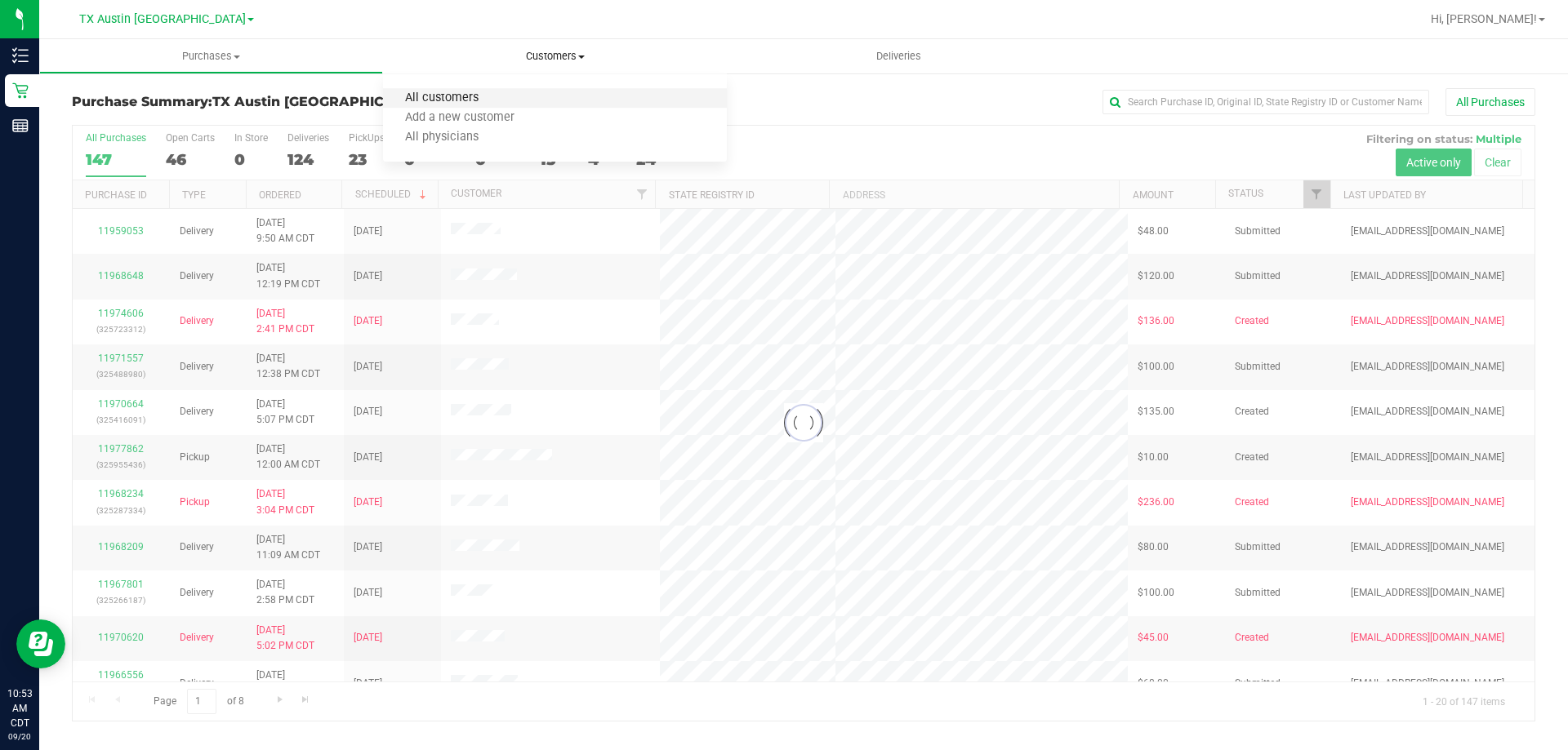
click at [485, 102] on span "All customers" at bounding box center [441, 98] width 118 height 14
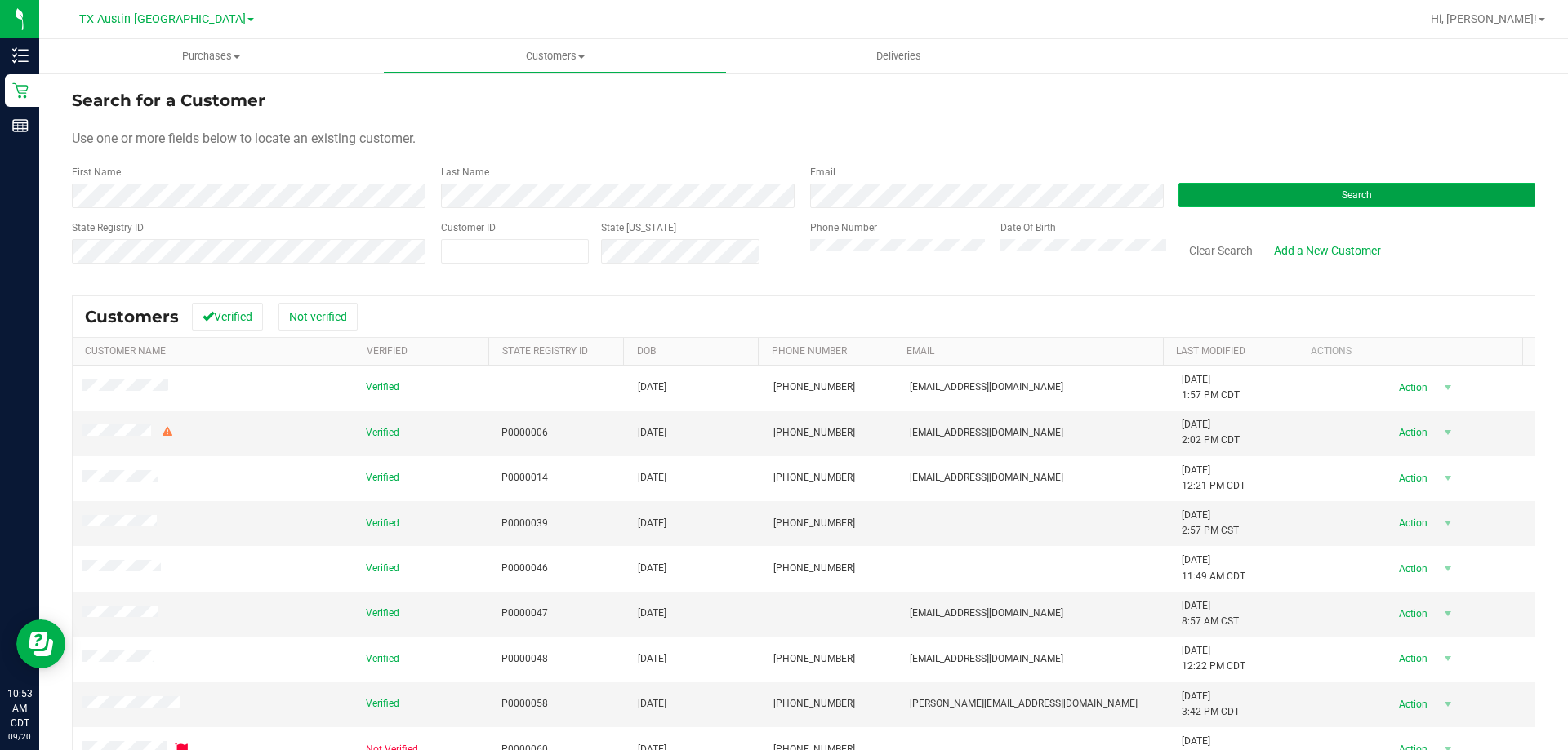
click at [1236, 187] on button "Search" at bounding box center [1356, 195] width 357 height 25
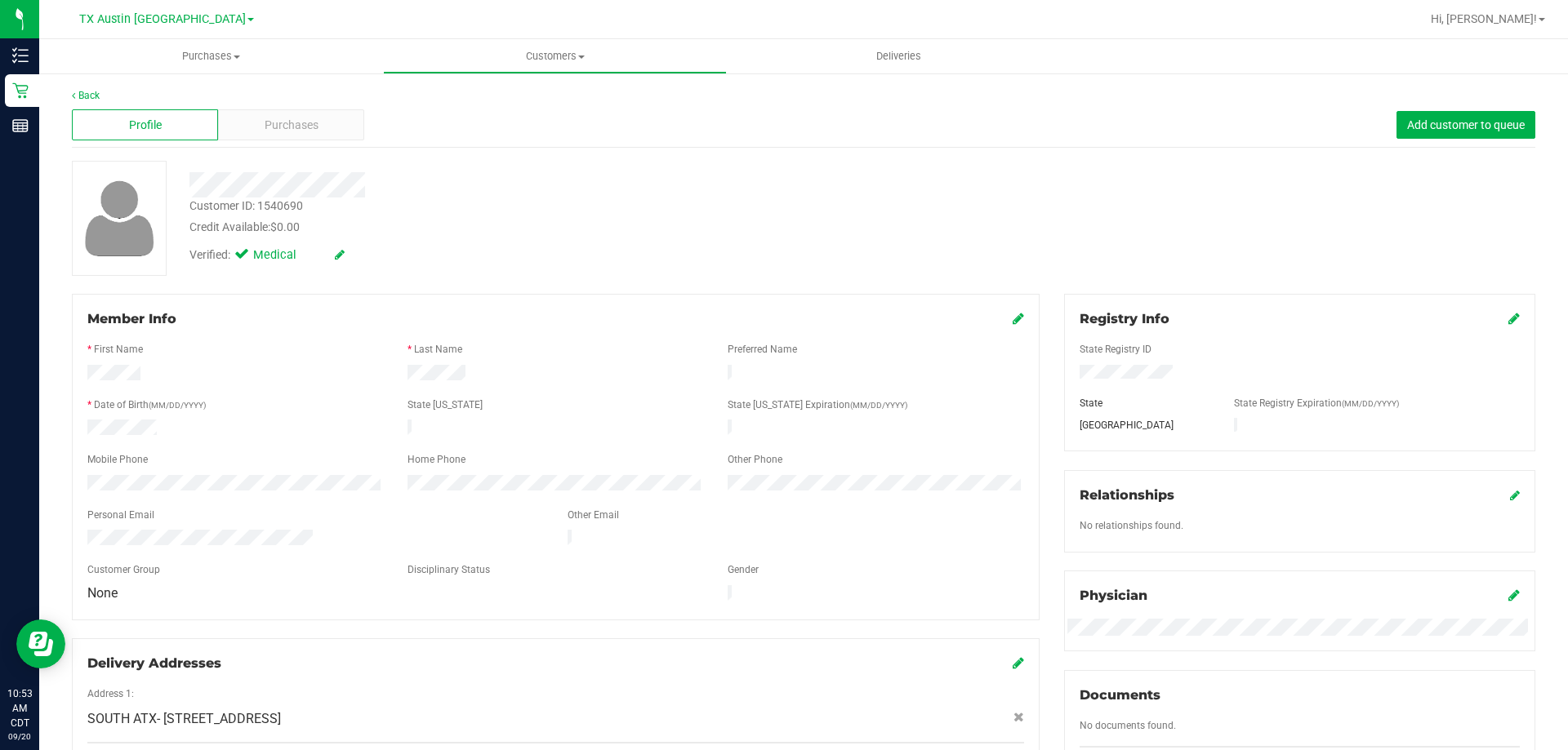
click at [586, 189] on div at bounding box center [549, 184] width 744 height 26
click at [280, 208] on div "Customer ID: 1540690" at bounding box center [246, 205] width 113 height 17
click at [734, 254] on div "Verified: Medical" at bounding box center [549, 253] width 744 height 36
click at [309, 124] on span "Purchases" at bounding box center [291, 125] width 54 height 17
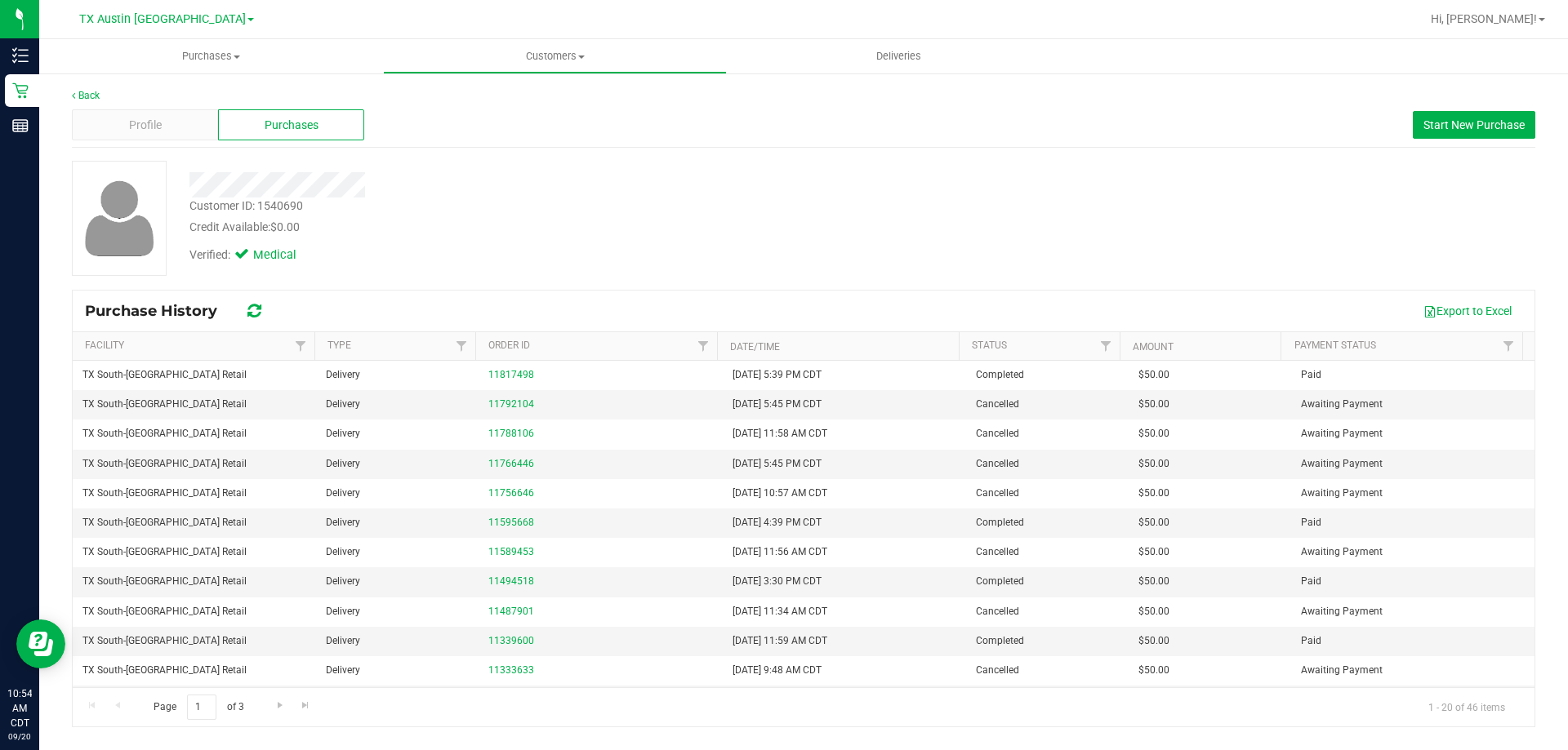
click at [656, 227] on div "Credit Available: $0.00" at bounding box center [549, 227] width 719 height 17
click at [834, 232] on div "Credit Available: $0.00" at bounding box center [549, 227] width 719 height 17
click at [1436, 122] on span "Start New Purchase" at bounding box center [1474, 125] width 101 height 13
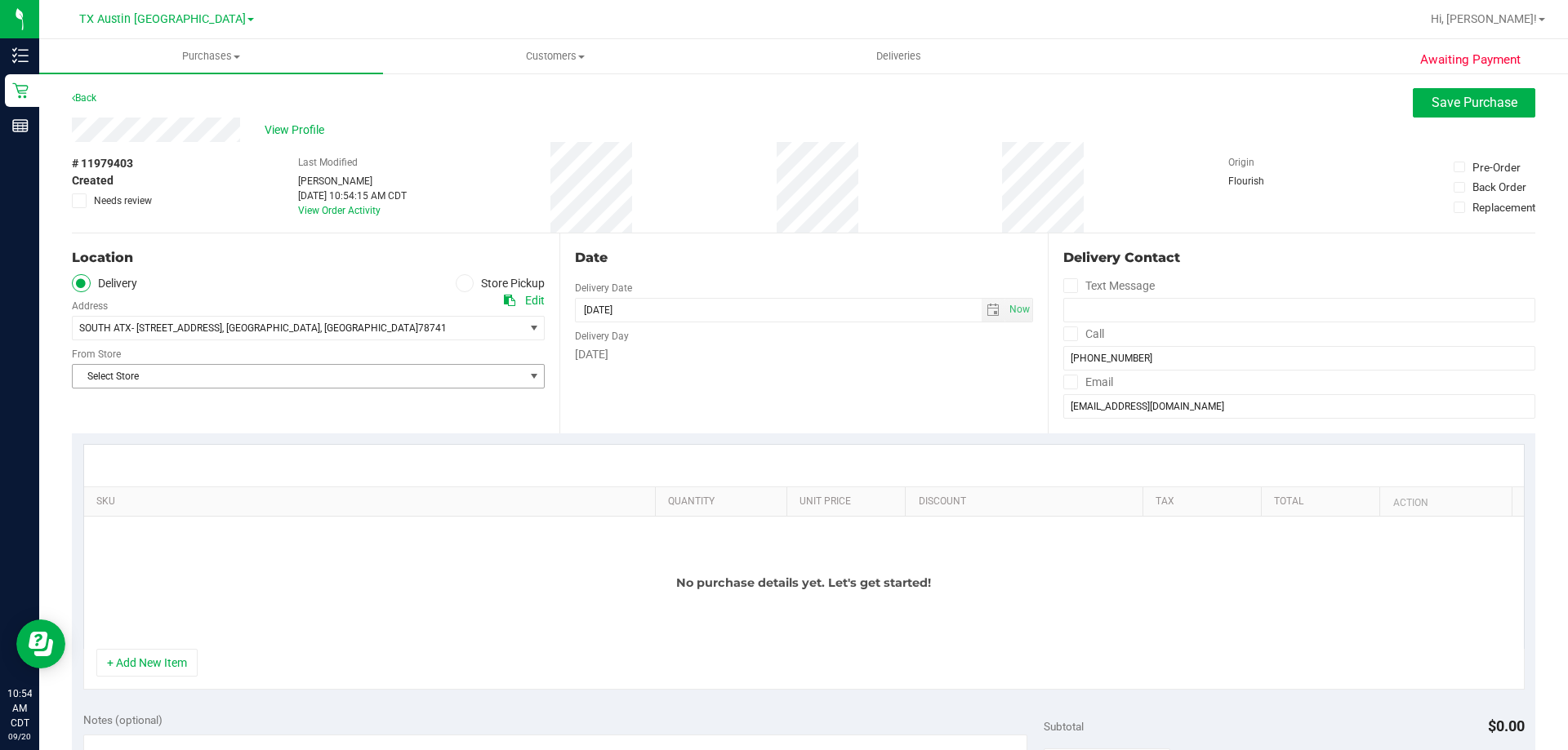
click at [289, 380] on span "Select Store" at bounding box center [298, 376] width 451 height 23
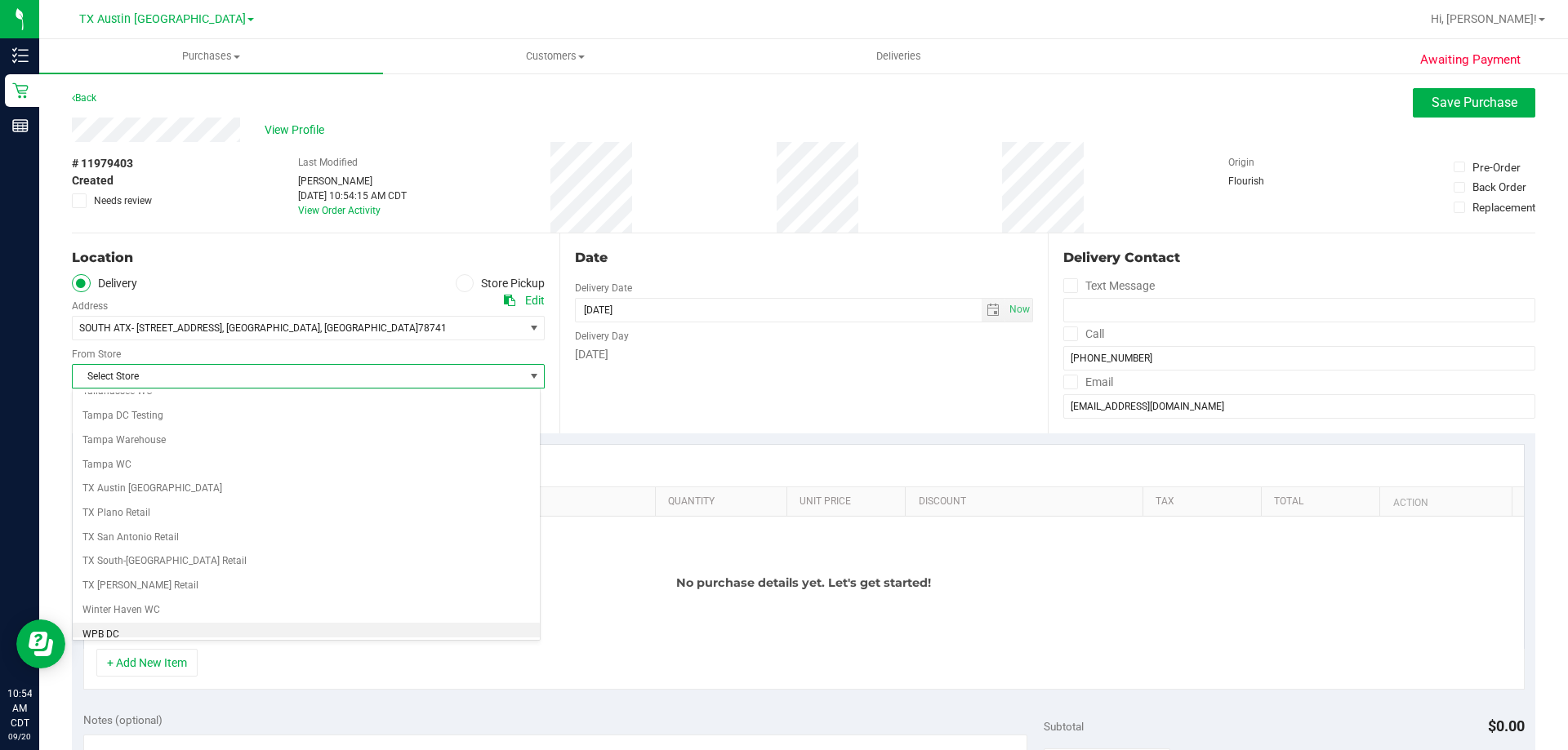
scroll to position [1186, 0]
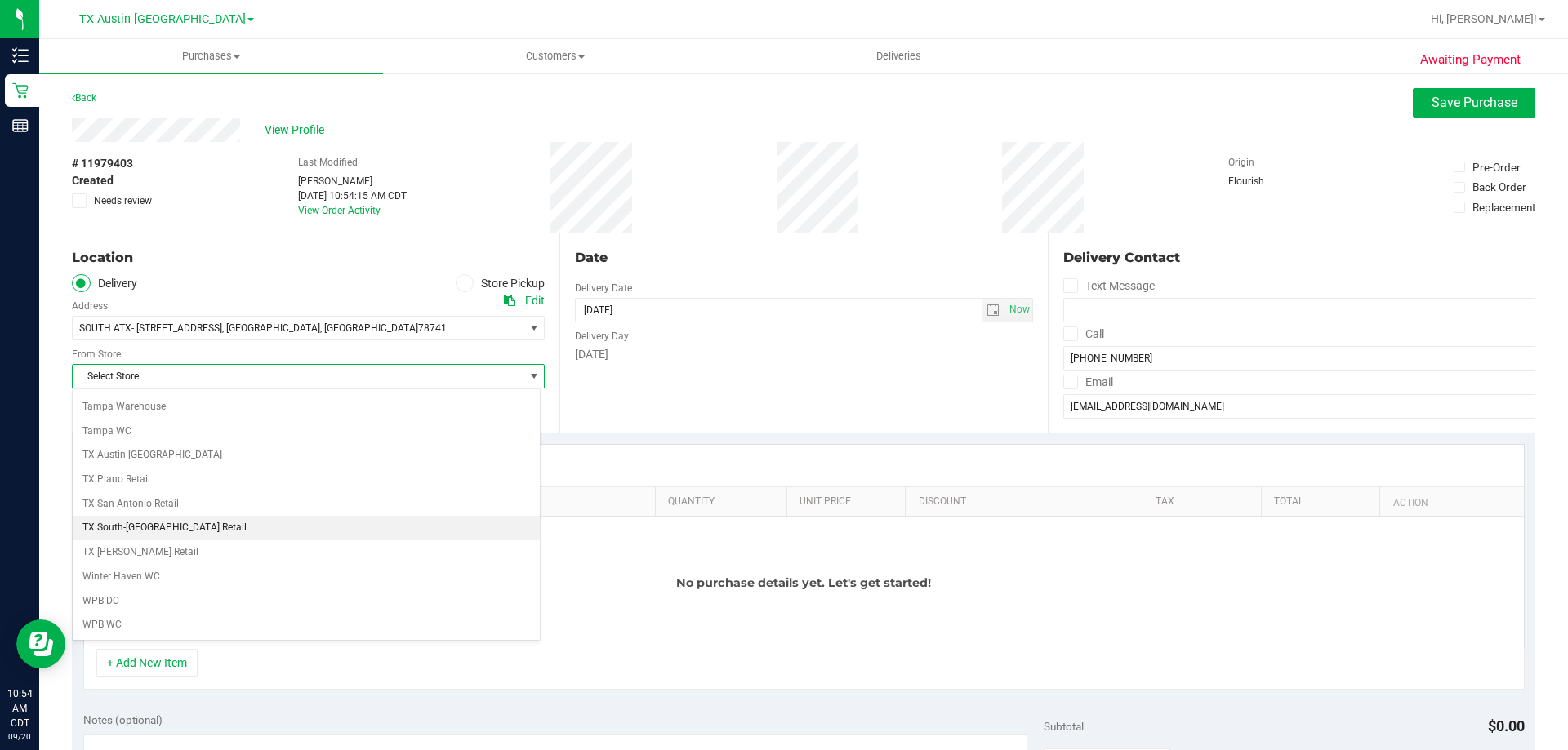
click at [216, 532] on li "TX South-[GEOGRAPHIC_DATA] Retail" at bounding box center [306, 529] width 467 height 25
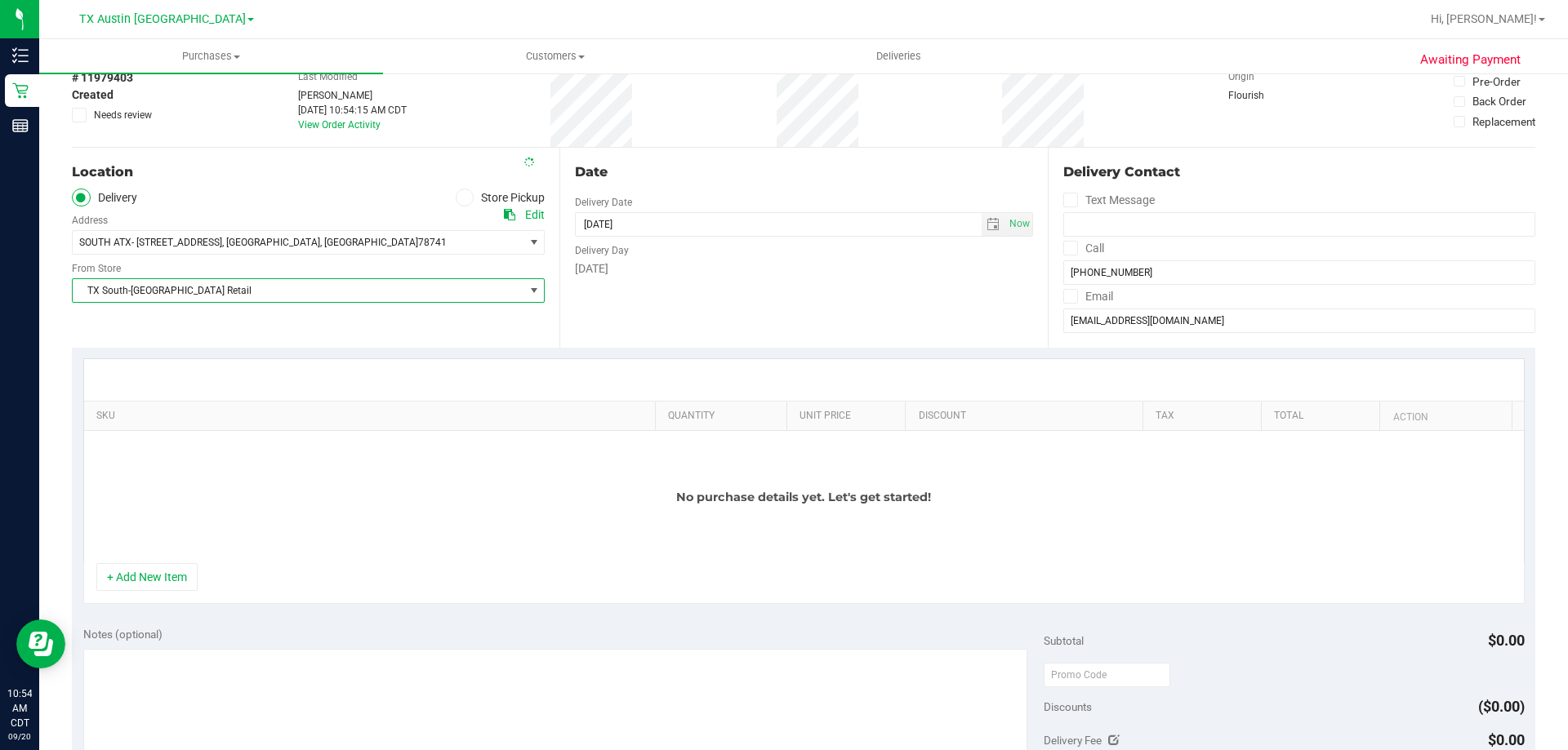
scroll to position [163, 0]
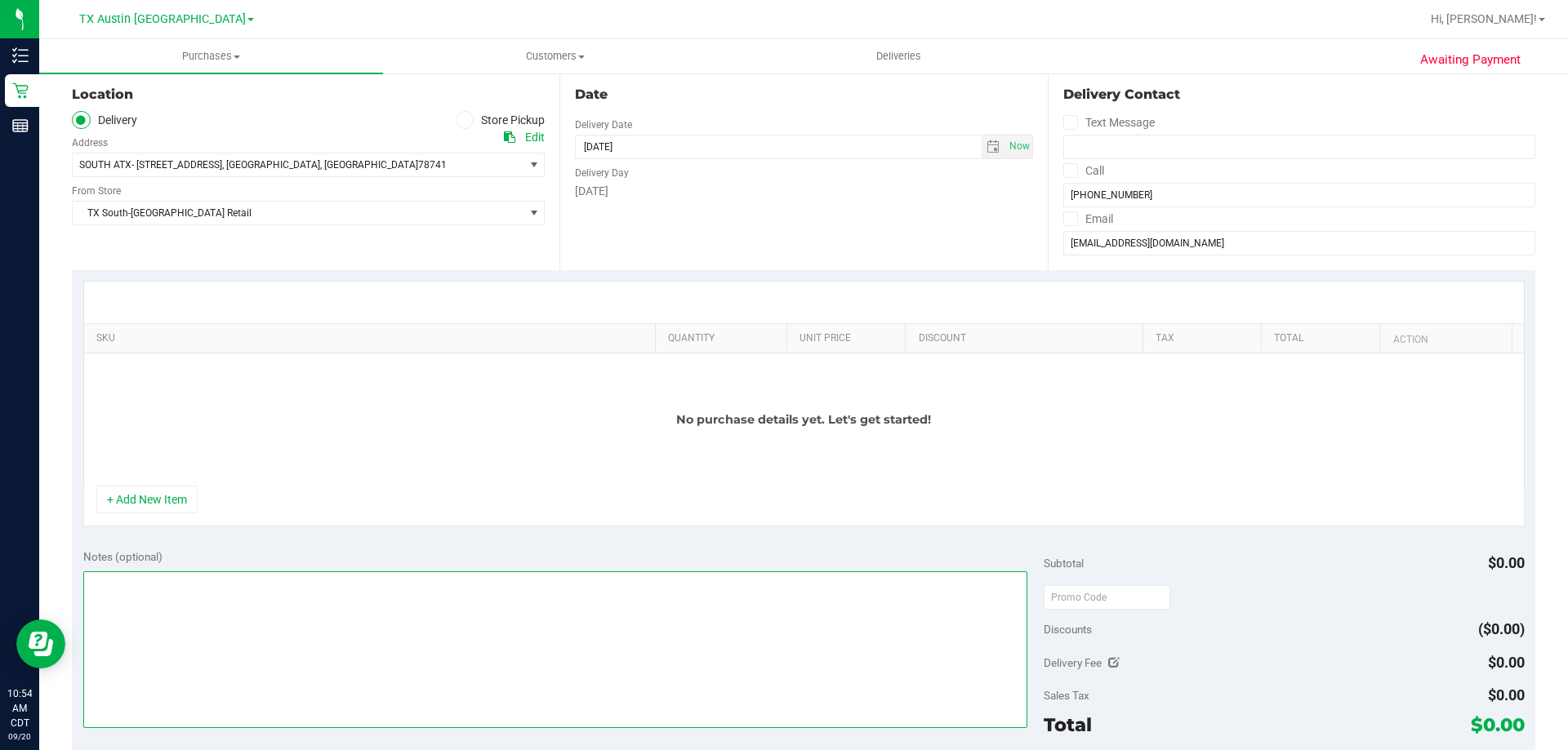
click at [310, 615] on textarea at bounding box center [555, 649] width 944 height 157
type textarea "s"
paste textarea "05/25/1968"
click at [350, 579] on textarea at bounding box center [555, 649] width 944 height 157
drag, startPoint x: 345, startPoint y: 581, endPoint x: 546, endPoint y: 602, distance: 202.1
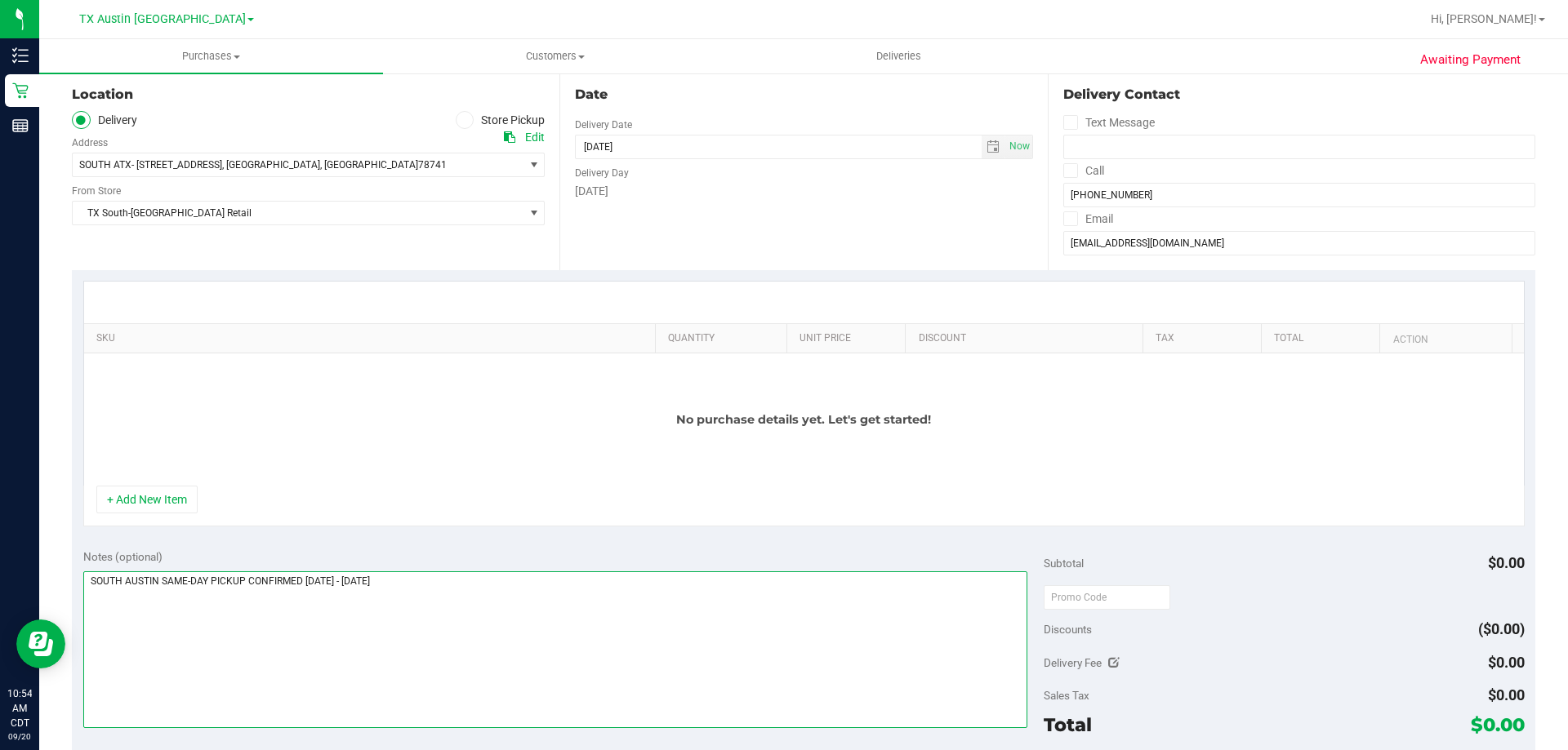
click at [545, 602] on textarea at bounding box center [555, 649] width 944 height 157
click at [412, 578] on textarea at bounding box center [555, 649] width 944 height 157
paste textarea "CC TNE 09/20/2025"
type textarea "SOUTH AUSTIN SAME-DAY PICKUP CONFIRMED 9/20/25 - CC TNE 09/20/2025"
click at [481, 594] on textarea at bounding box center [555, 649] width 944 height 157
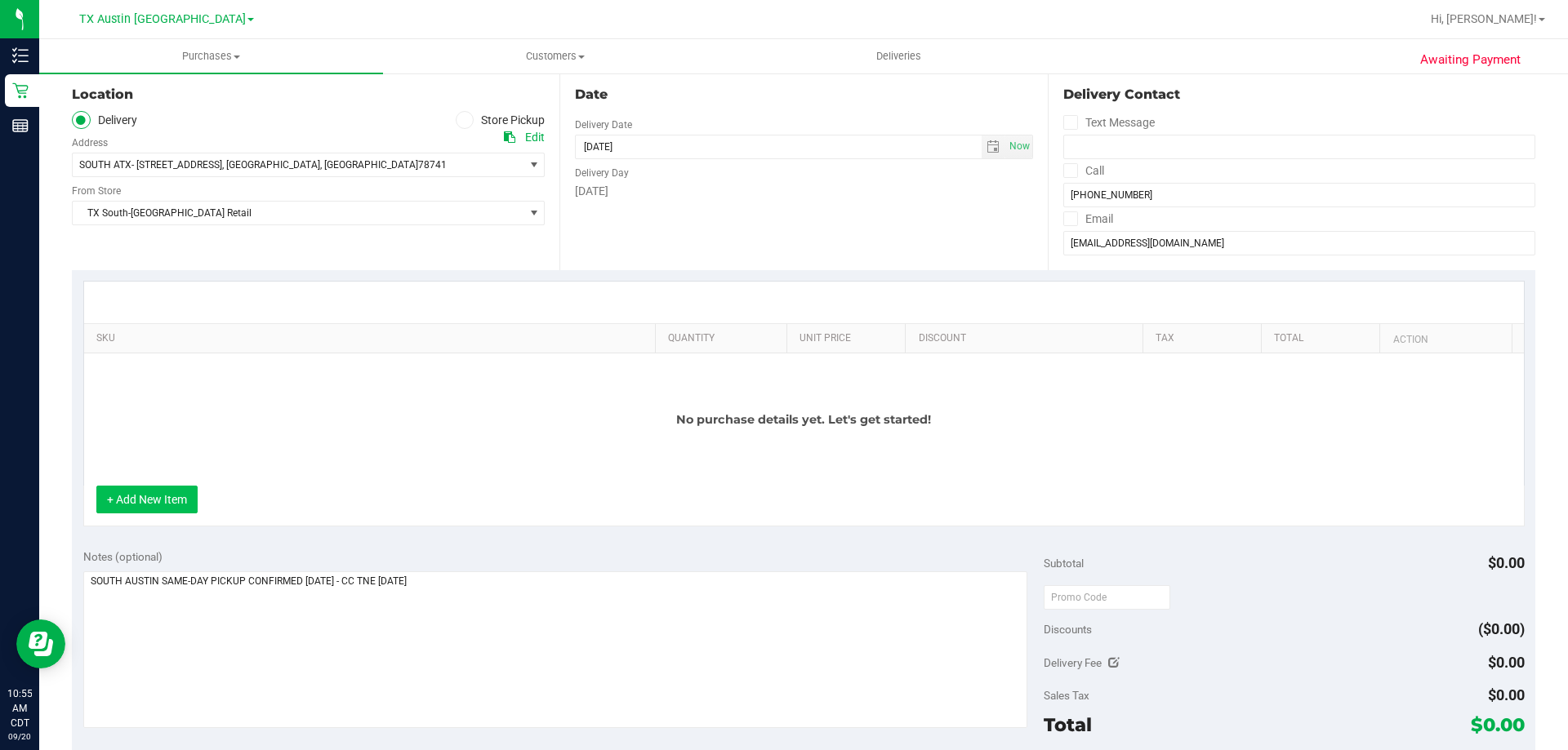
click at [160, 494] on button "+ Add New Item" at bounding box center [147, 499] width 101 height 27
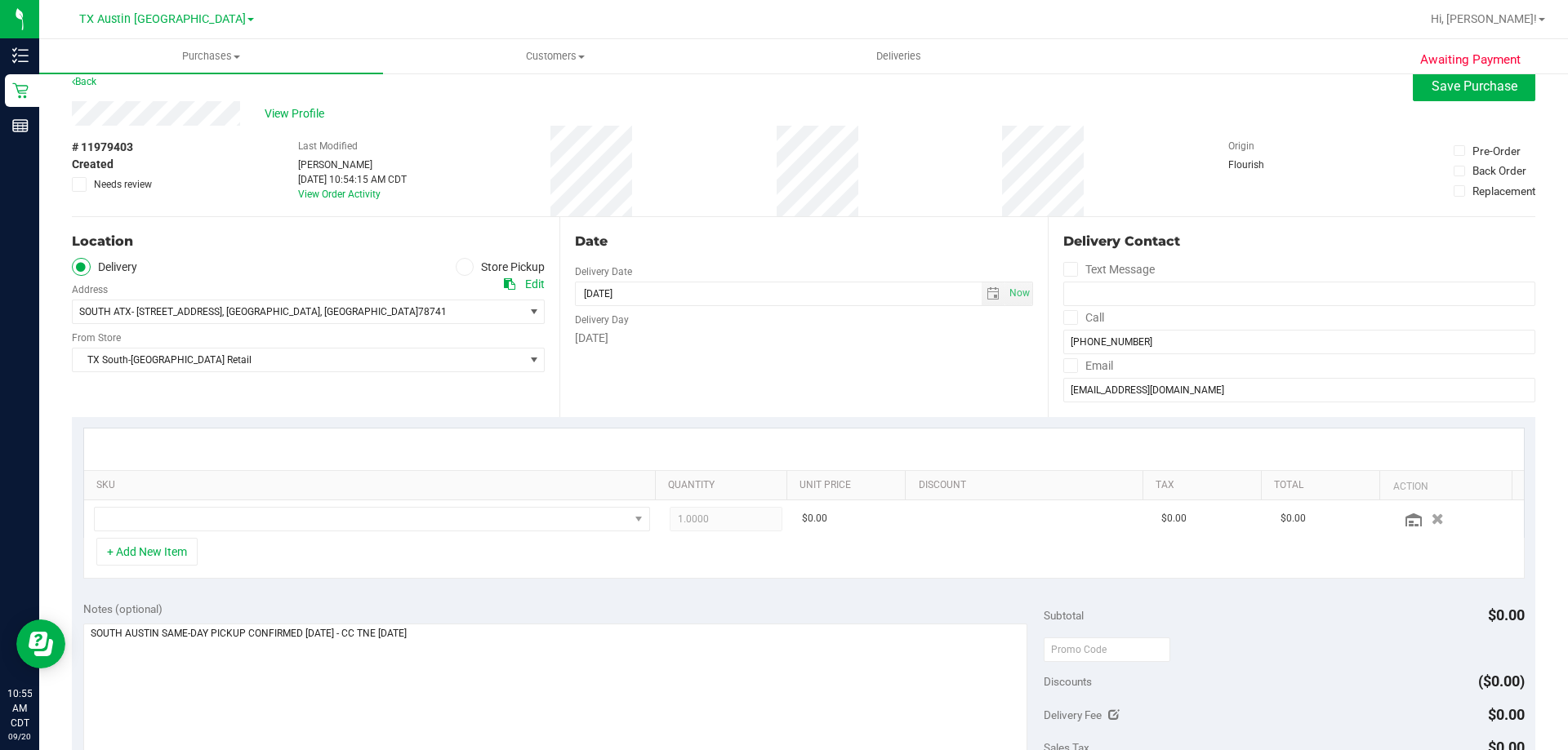
scroll to position [0, 0]
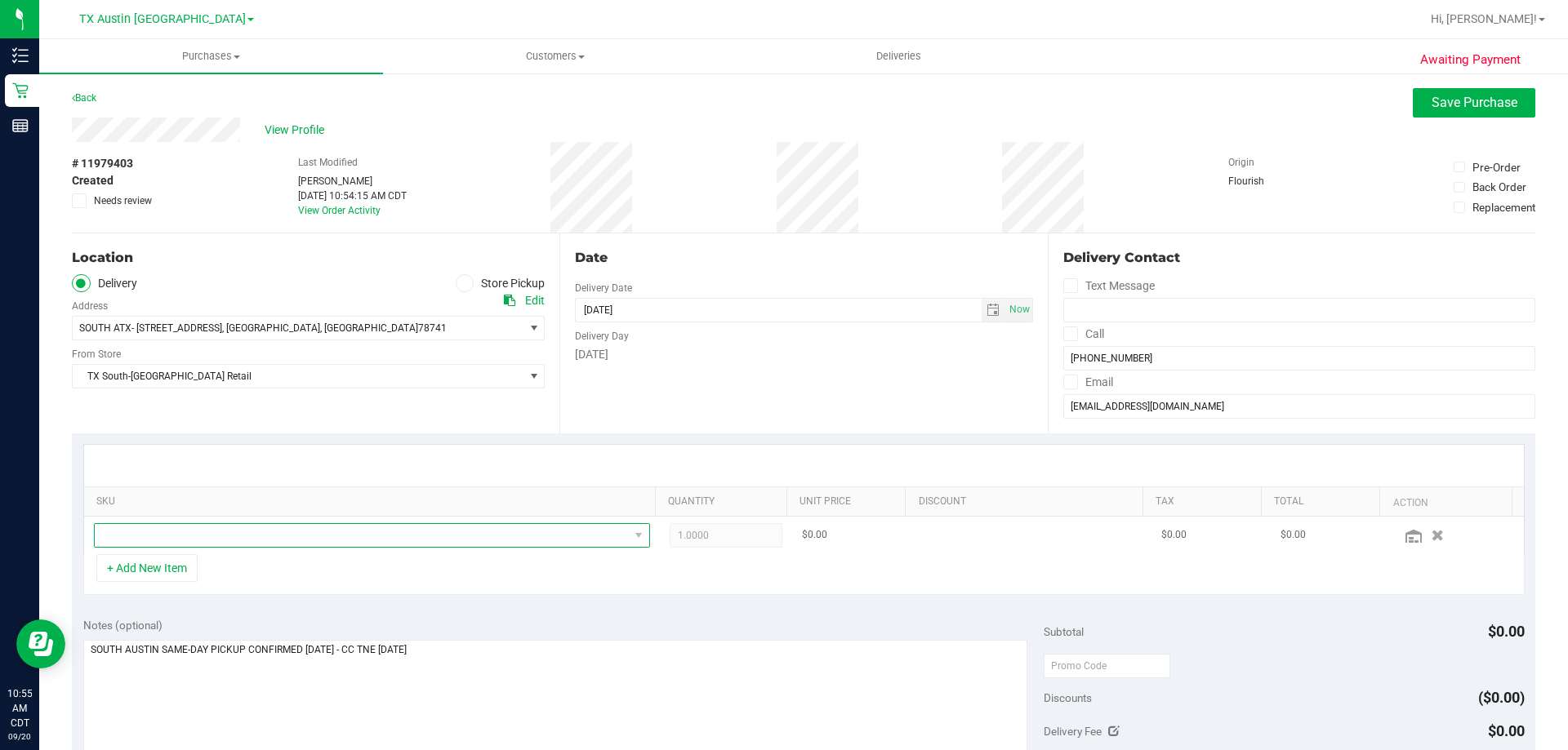
click at [274, 545] on span "NO DATA FOUND" at bounding box center [361, 536] width 534 height 23
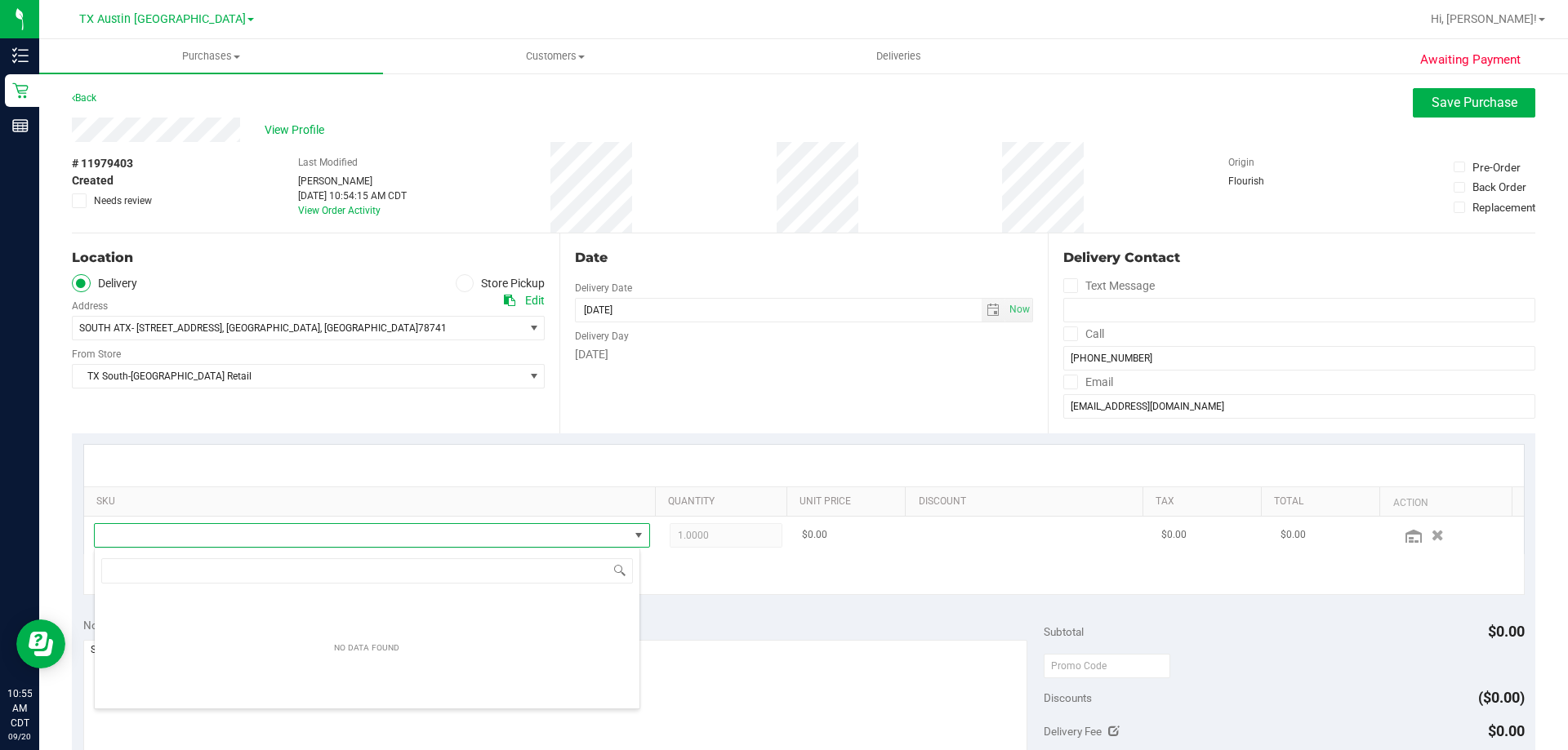
type input "TX SW 30ml (300mg) Tincture High Dose FSO [GEOGRAPHIC_DATA] [US_STATE] Smallz (…"
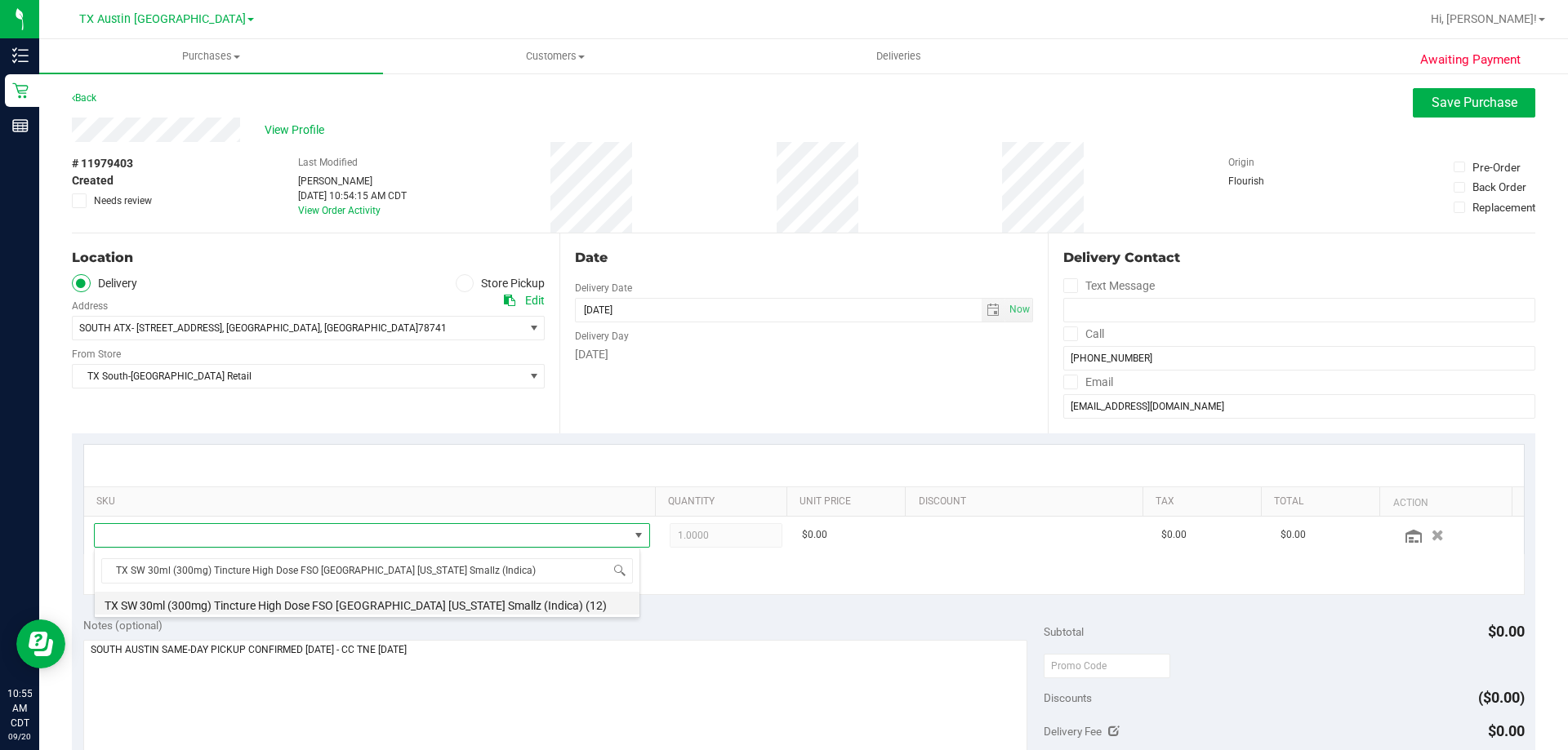
click at [422, 603] on li "TX SW 30ml (300mg) Tincture High Dose FSO TX Georgia Smallz (Indica) (12)" at bounding box center [367, 603] width 545 height 23
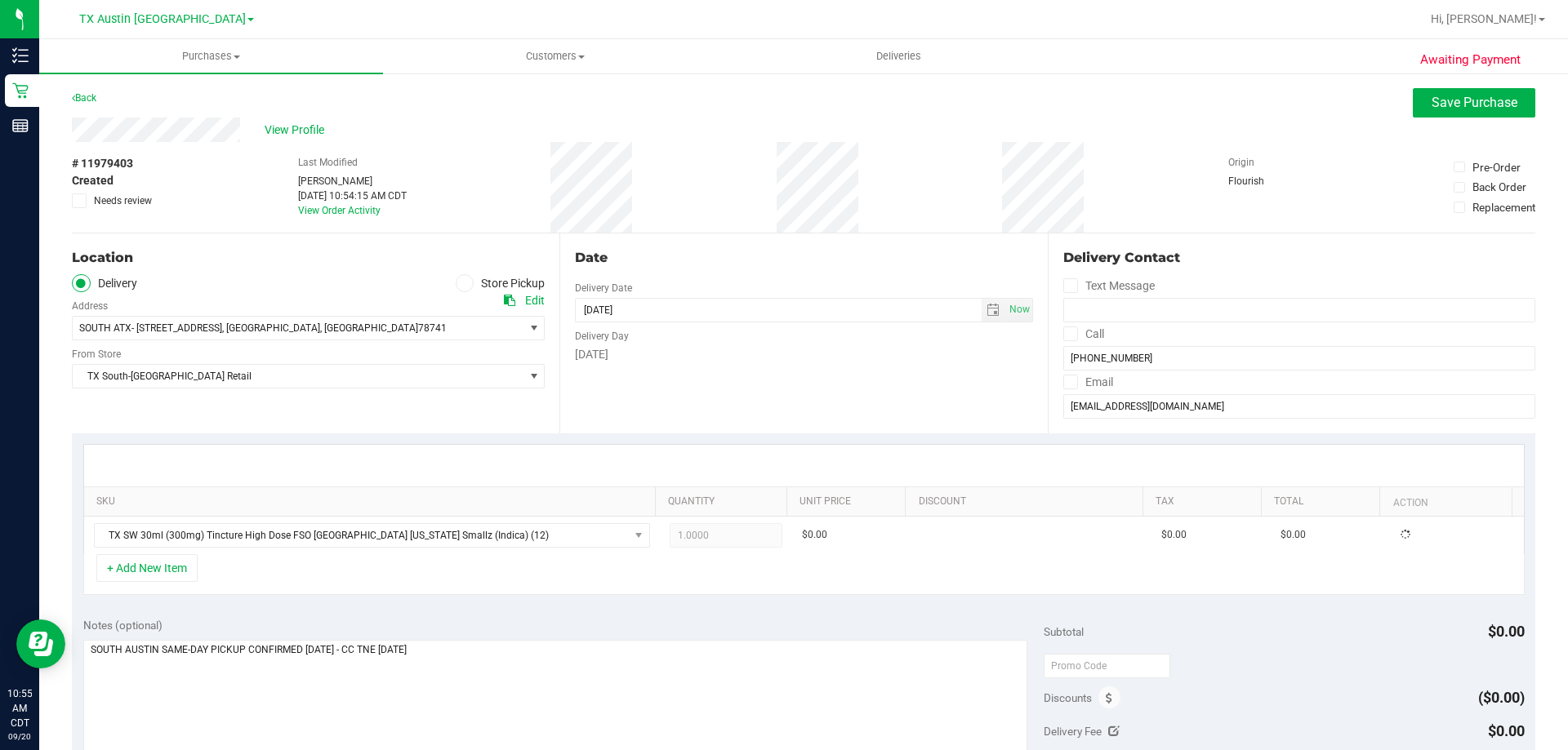
click at [420, 568] on div "+ Add New Item" at bounding box center [803, 575] width 1441 height 41
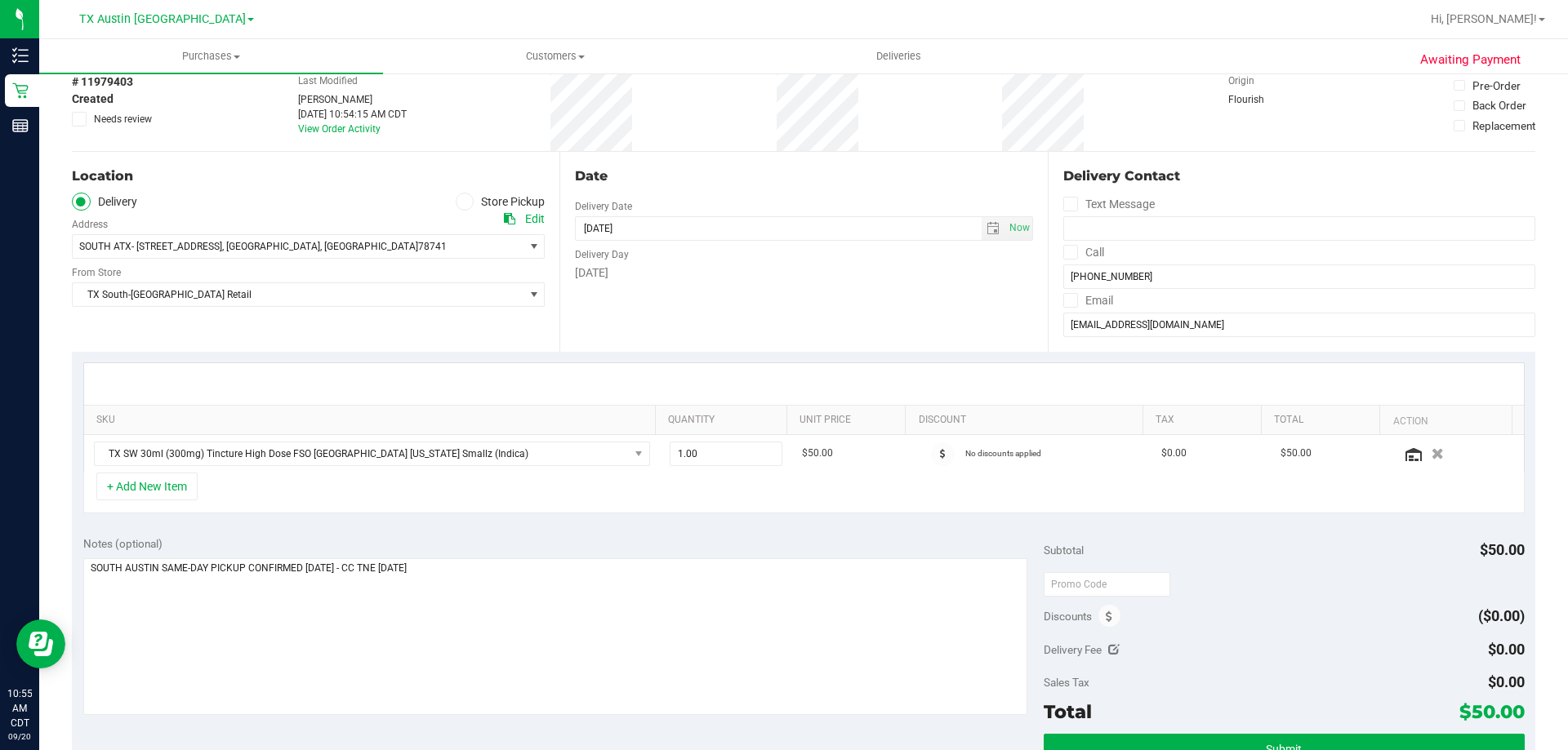
click at [524, 505] on div "+ Add New Item" at bounding box center [803, 493] width 1441 height 41
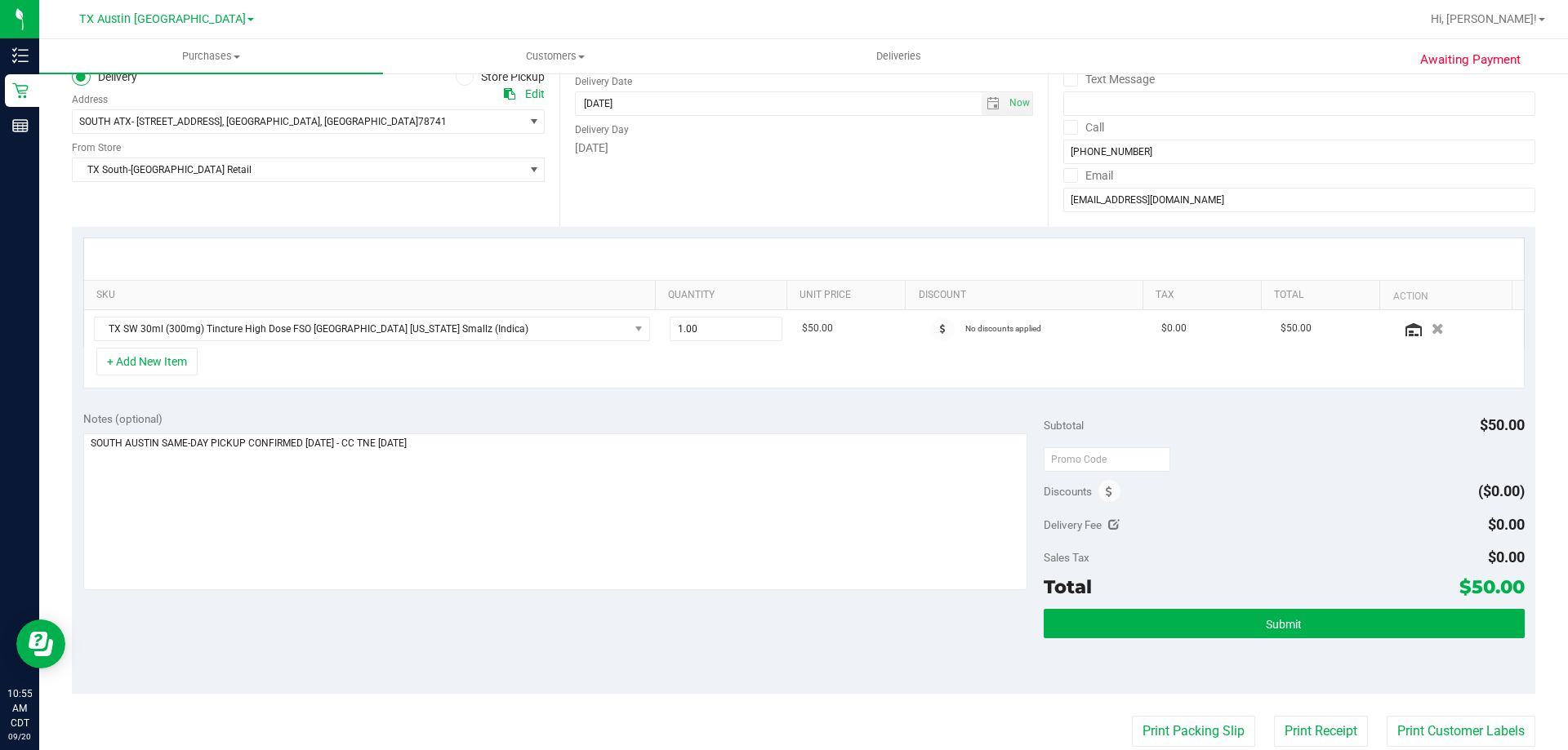
scroll to position [245, 0]
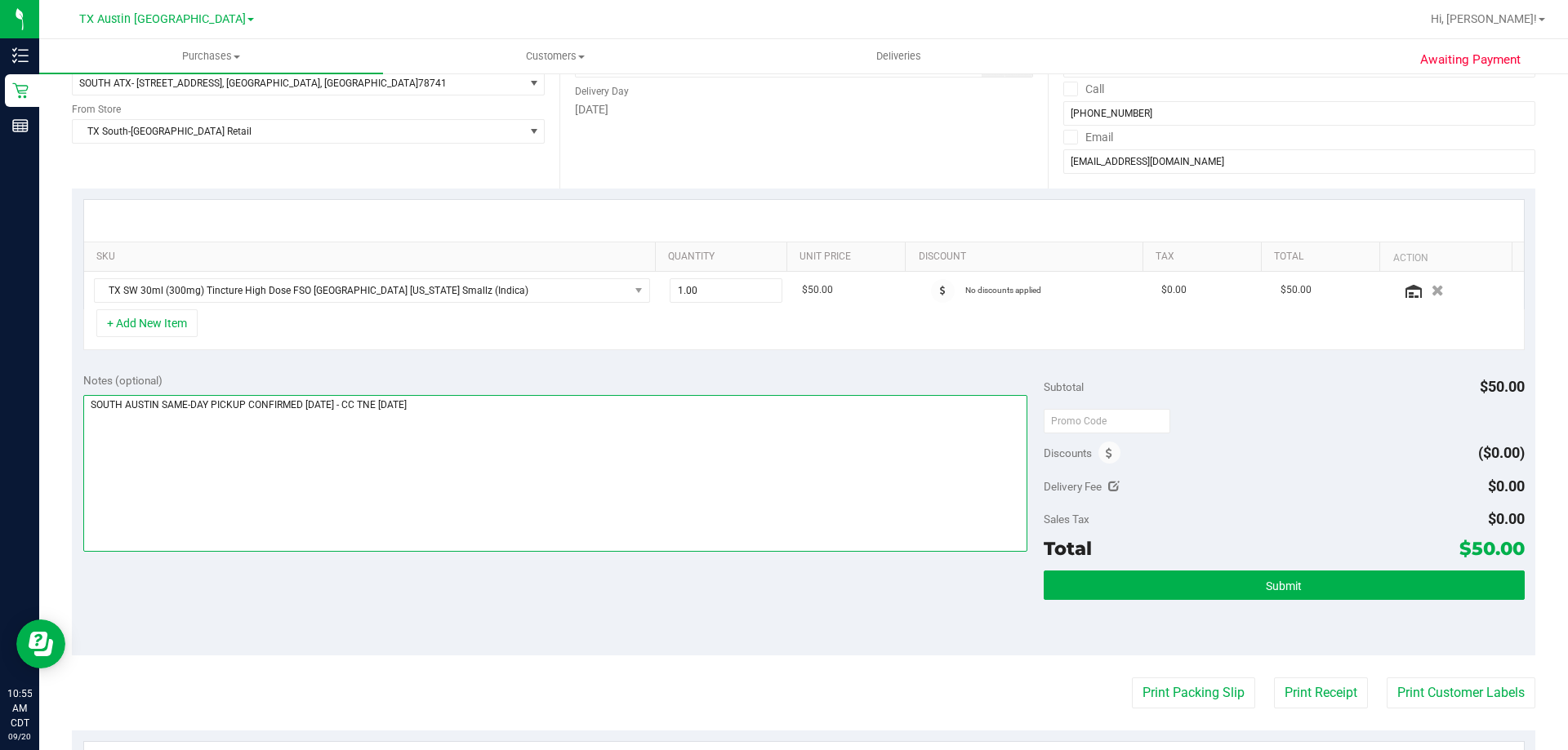
click at [607, 464] on textarea at bounding box center [555, 473] width 944 height 157
click at [530, 567] on div "Notes (optional) Subtotal $50.00 Discounts ($0.00) Delivery Fee $0.00 Sales Tax…" at bounding box center [803, 508] width 1463 height 294
click at [461, 398] on textarea at bounding box center [555, 473] width 944 height 157
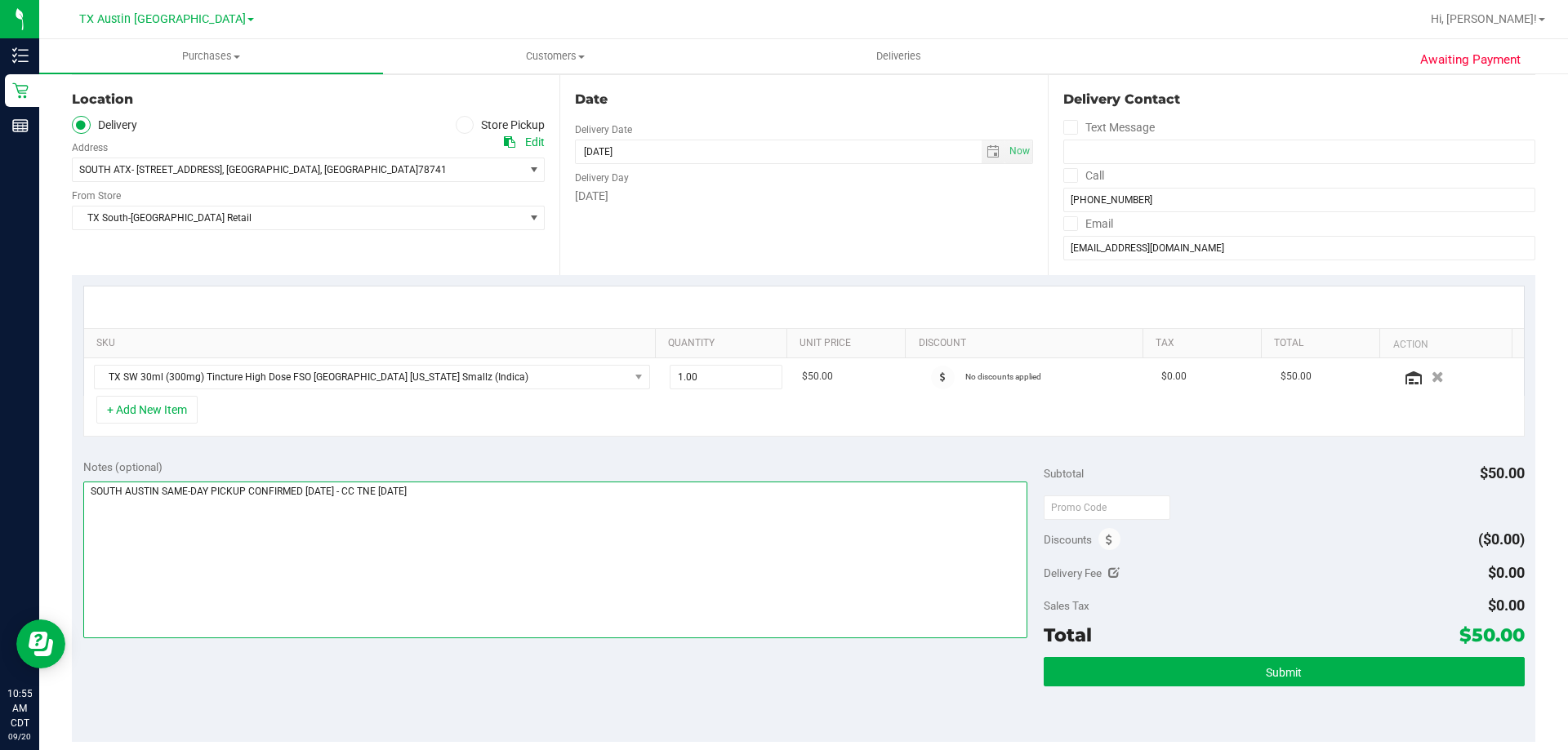
scroll to position [81, 0]
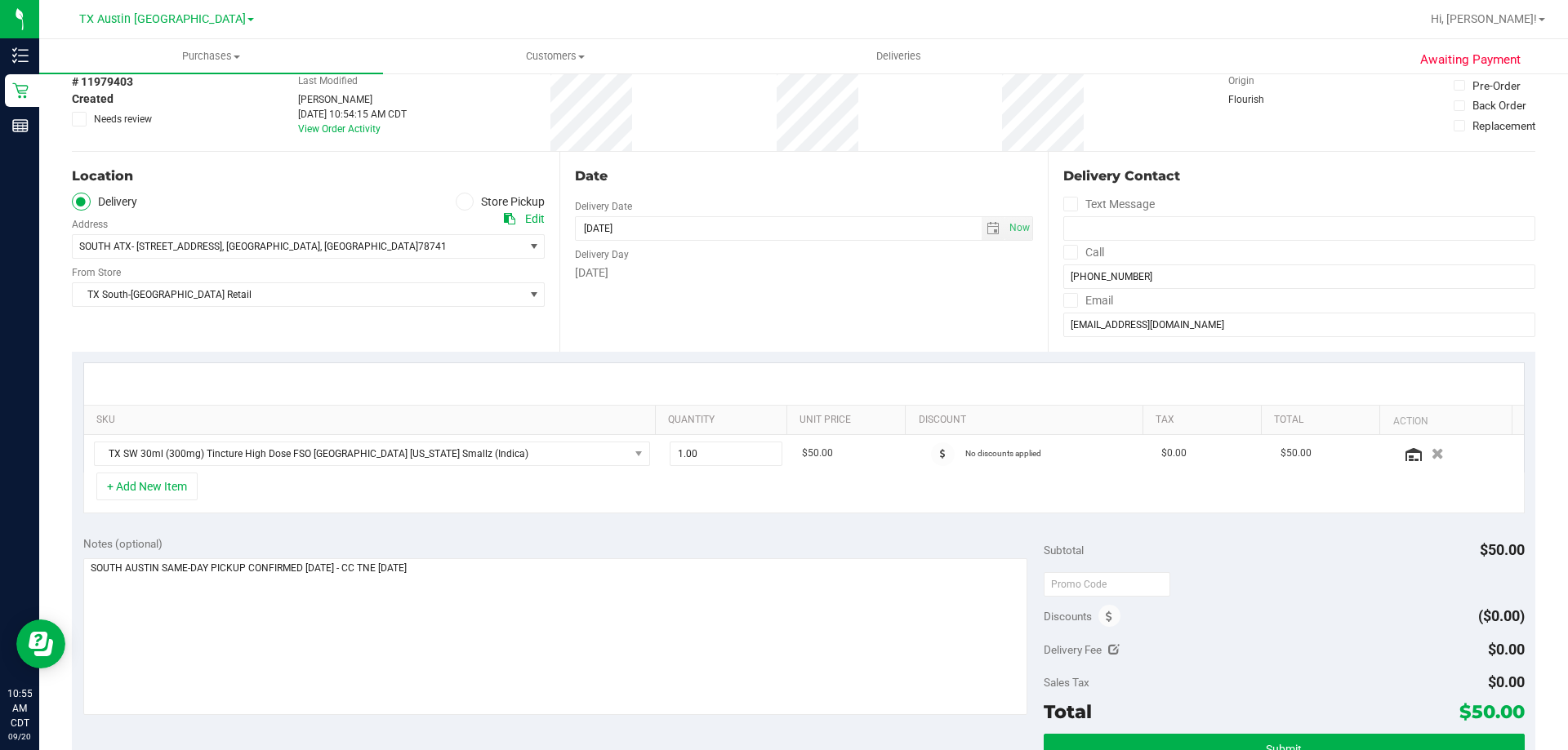
click at [151, 336] on div "Location Delivery Store Pickup Address Edit SOUTH ATX- 7105 E RIVERSIDE DR , AU…" at bounding box center [315, 251] width 487 height 200
click at [880, 316] on div "Date Delivery Date 09/20/2025 Now 09/20/2025 08:00 AM Now Delivery Day Saturday" at bounding box center [803, 251] width 487 height 200
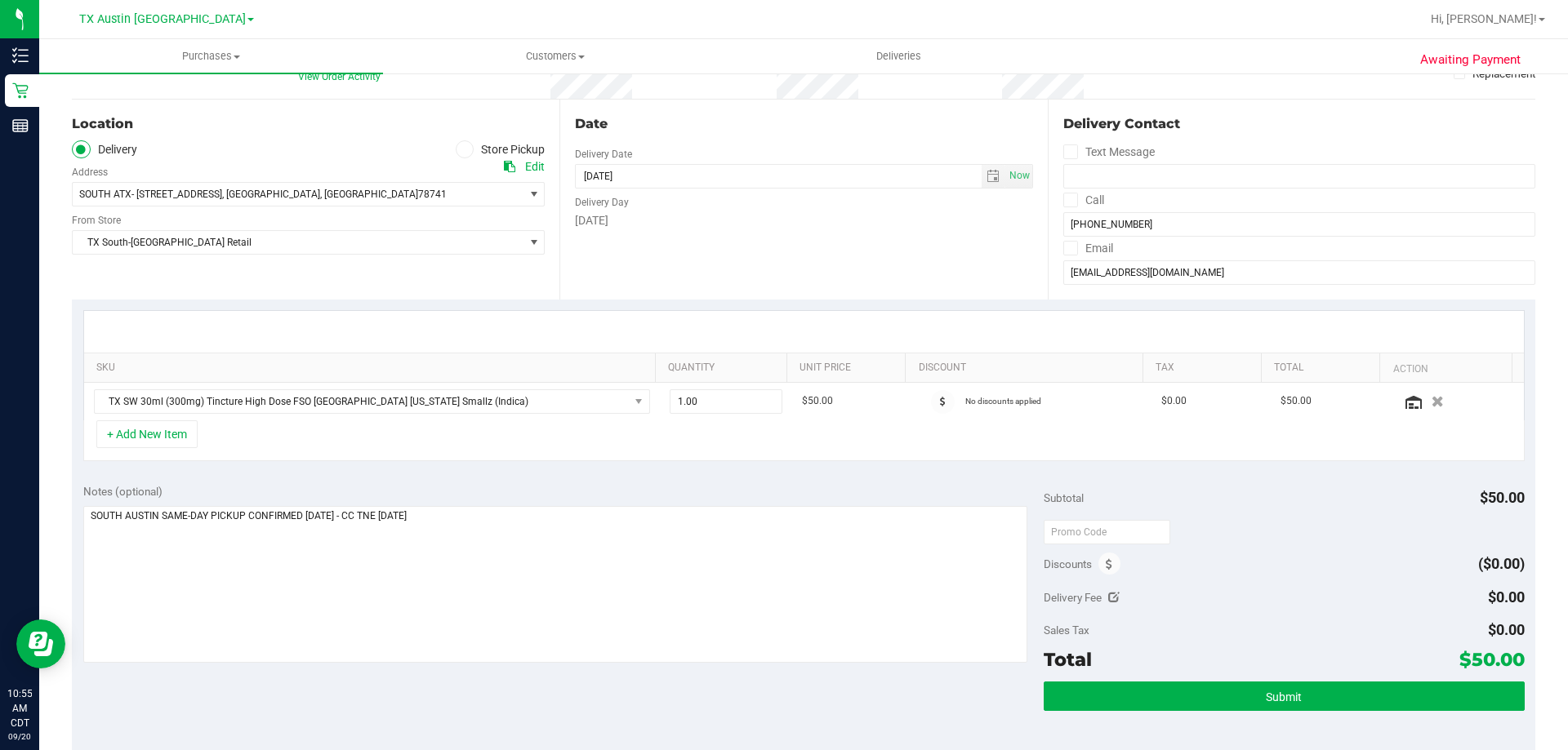
scroll to position [163, 0]
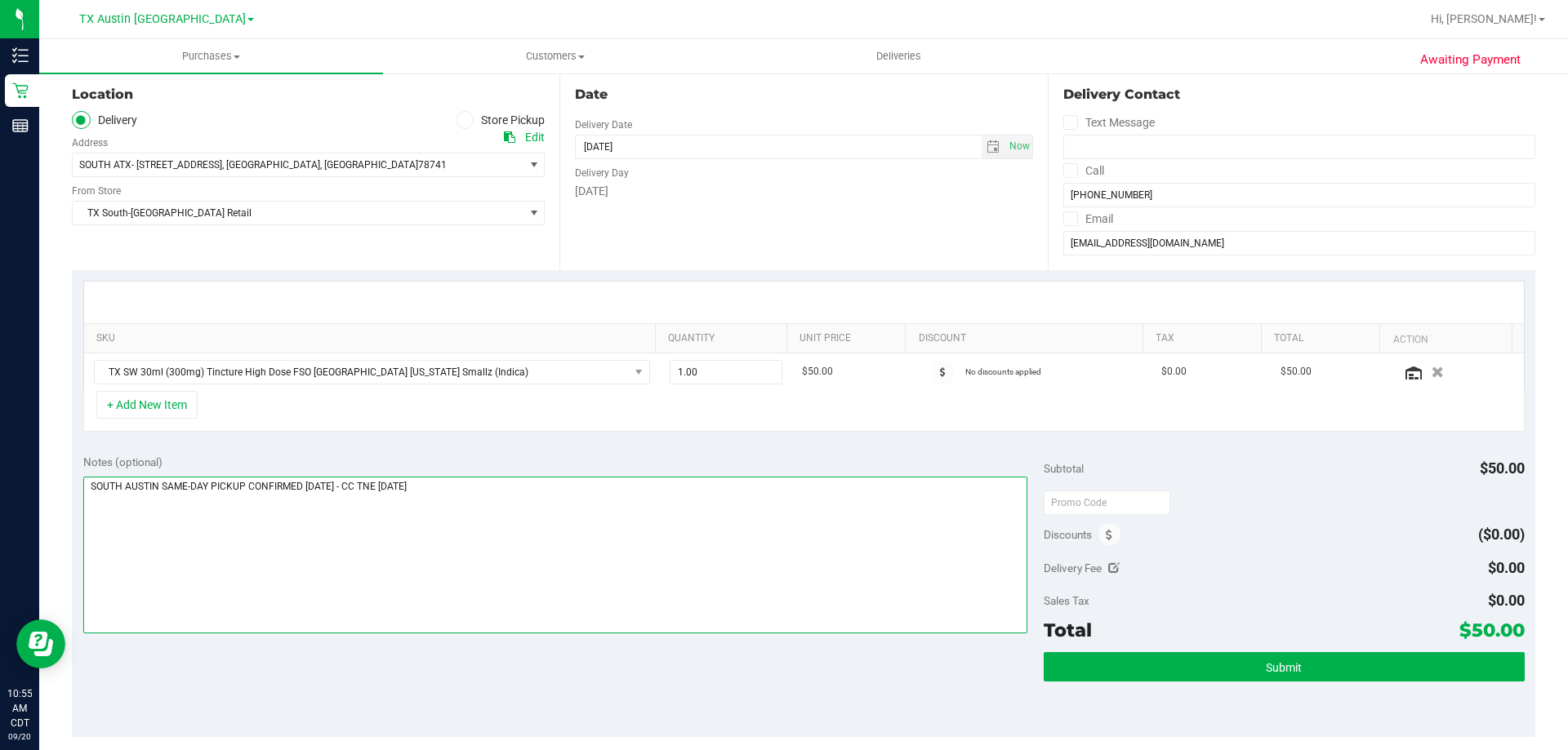
click at [855, 516] on textarea at bounding box center [555, 554] width 944 height 157
drag, startPoint x: 1268, startPoint y: 239, endPoint x: 1059, endPoint y: 239, distance: 209.0
click at [1063, 239] on input "KATHYOVERSTREET803@GMAIL.COM" at bounding box center [1299, 244] width 472 height 25
click at [912, 230] on div "Date Delivery Date 09/20/2025 Now 09/20/2025 08:00 AM Now Delivery Day Saturday" at bounding box center [803, 170] width 487 height 200
click at [602, 490] on textarea at bounding box center [555, 554] width 944 height 157
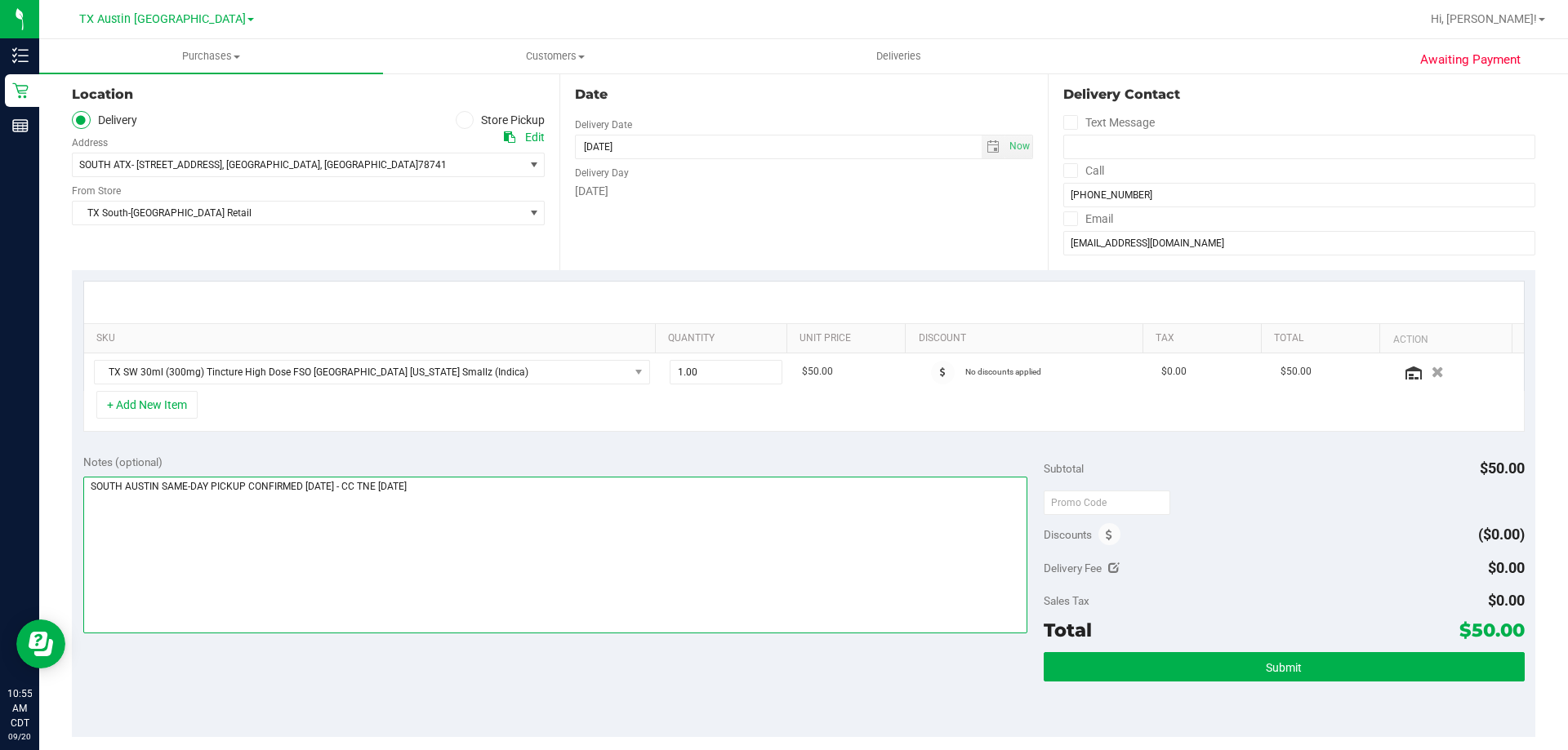
click at [572, 522] on textarea at bounding box center [555, 554] width 944 height 157
click at [524, 642] on div "Notes (optional) Subtotal $50.00 Discounts ($0.00) Delivery Fee $0.00 Sales Tax…" at bounding box center [803, 590] width 1463 height 294
click at [530, 506] on textarea at bounding box center [555, 554] width 944 height 157
click at [532, 662] on div "Notes (optional) Subtotal $50.00 Discounts ($0.00) Delivery Fee $0.00 Sales Tax…" at bounding box center [803, 590] width 1463 height 294
click at [575, 514] on textarea at bounding box center [555, 554] width 944 height 157
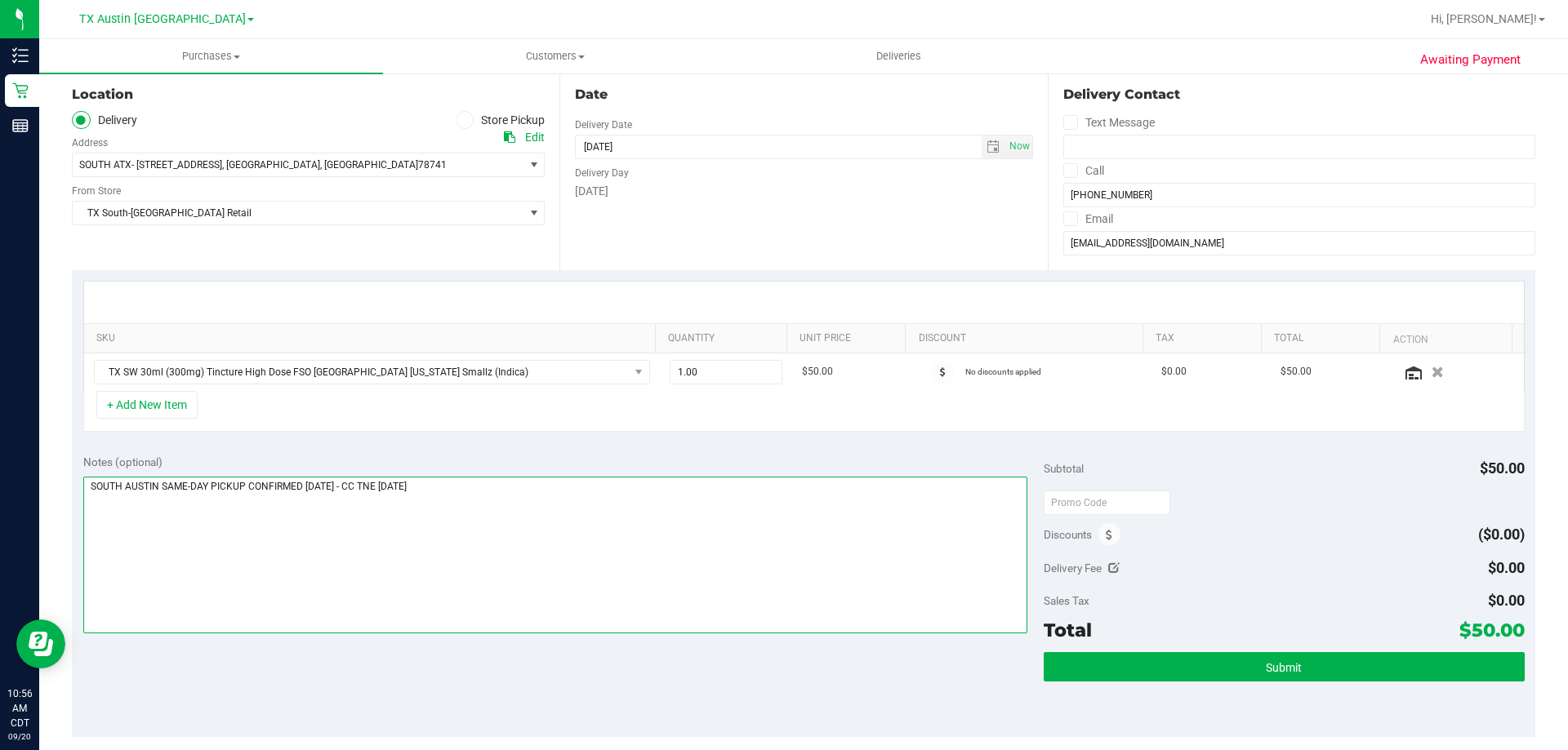
click at [412, 534] on textarea at bounding box center [555, 554] width 944 height 157
click at [586, 484] on textarea at bounding box center [555, 554] width 944 height 157
click at [581, 673] on div "Notes (optional) Subtotal $50.00 Discounts ($0.00) Delivery Fee $0.00 Sales Tax…" at bounding box center [803, 590] width 1463 height 294
click at [1261, 683] on div "Submit" at bounding box center [1284, 688] width 480 height 73
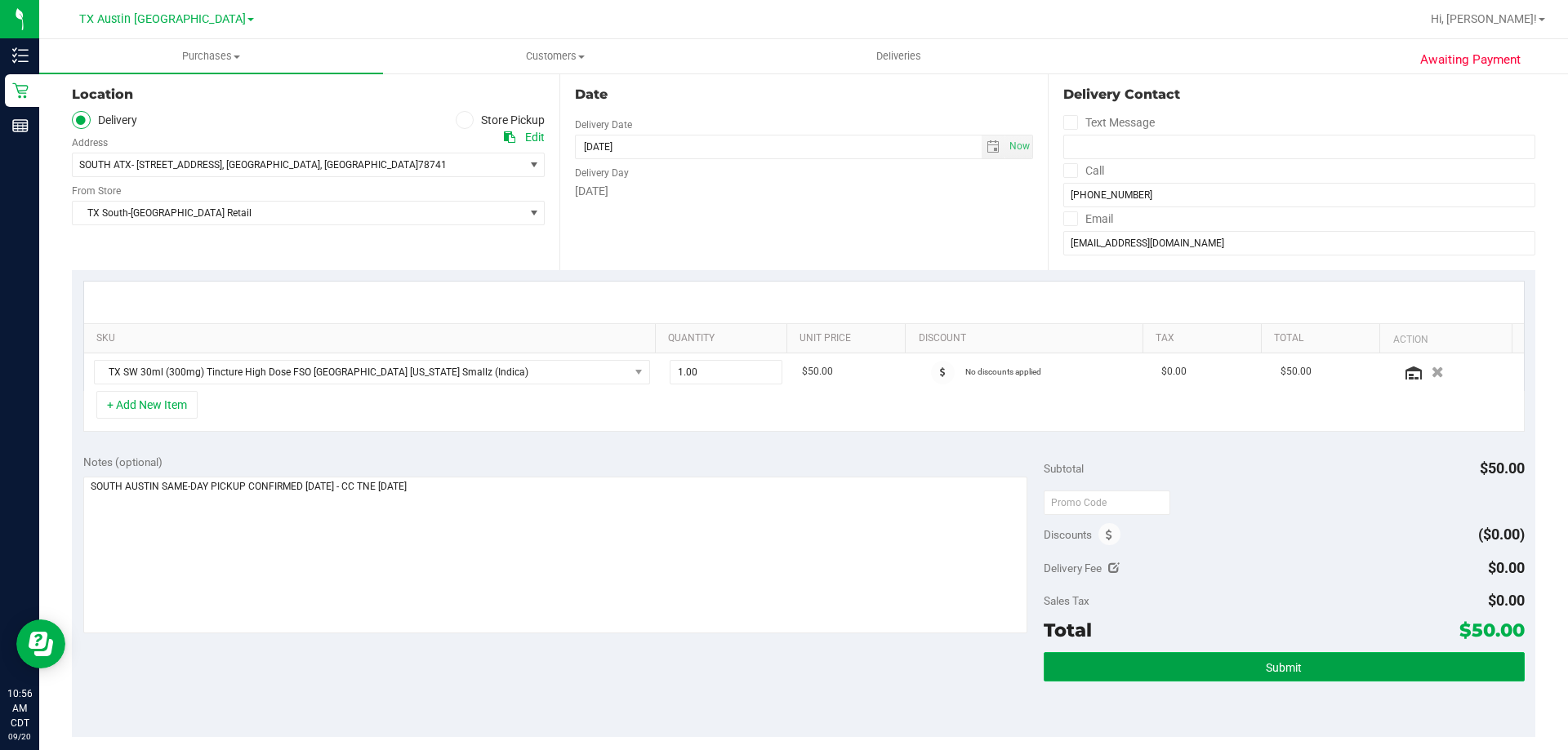
click at [1266, 662] on span "Submit" at bounding box center [1284, 668] width 36 height 13
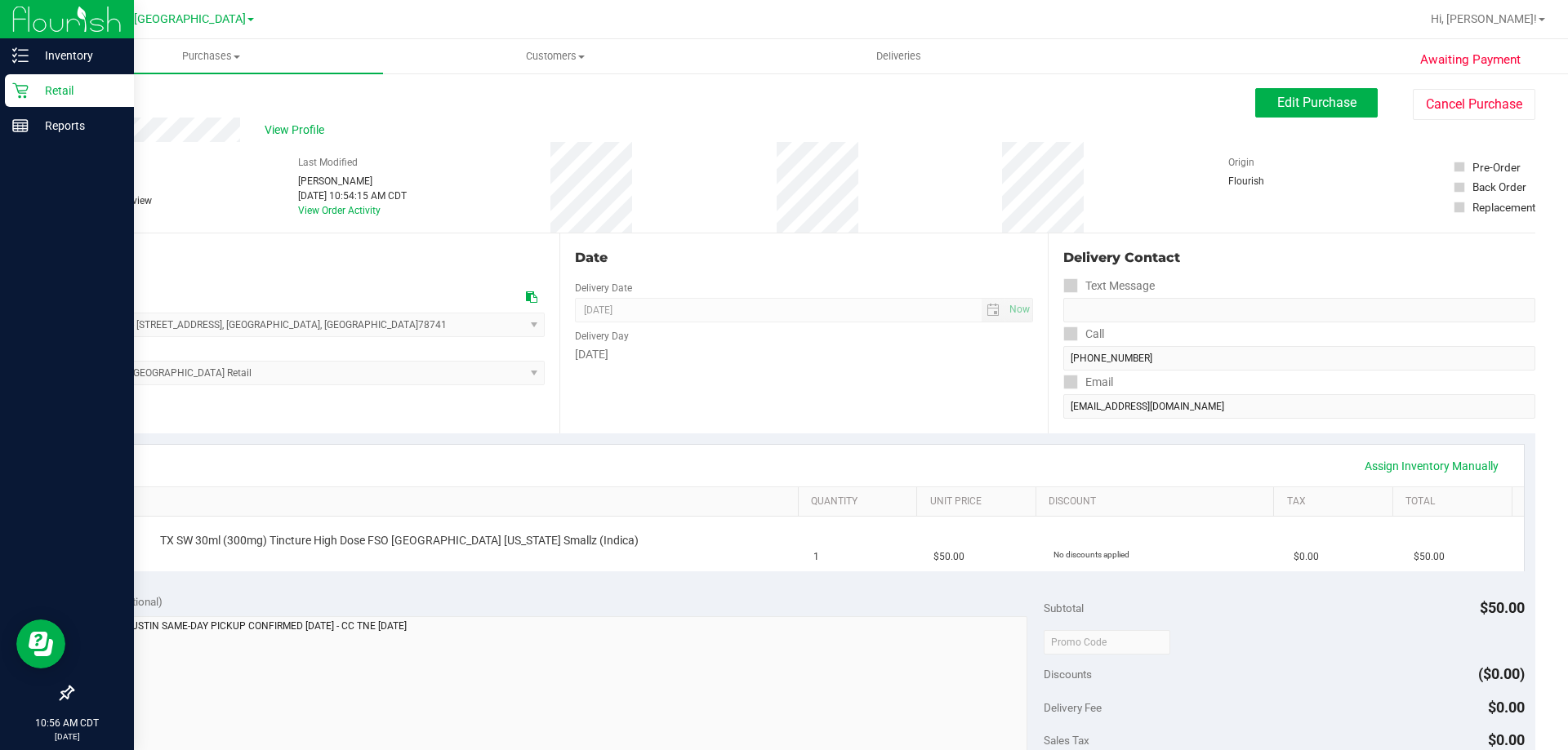
click at [68, 95] on p "Retail" at bounding box center [77, 90] width 98 height 19
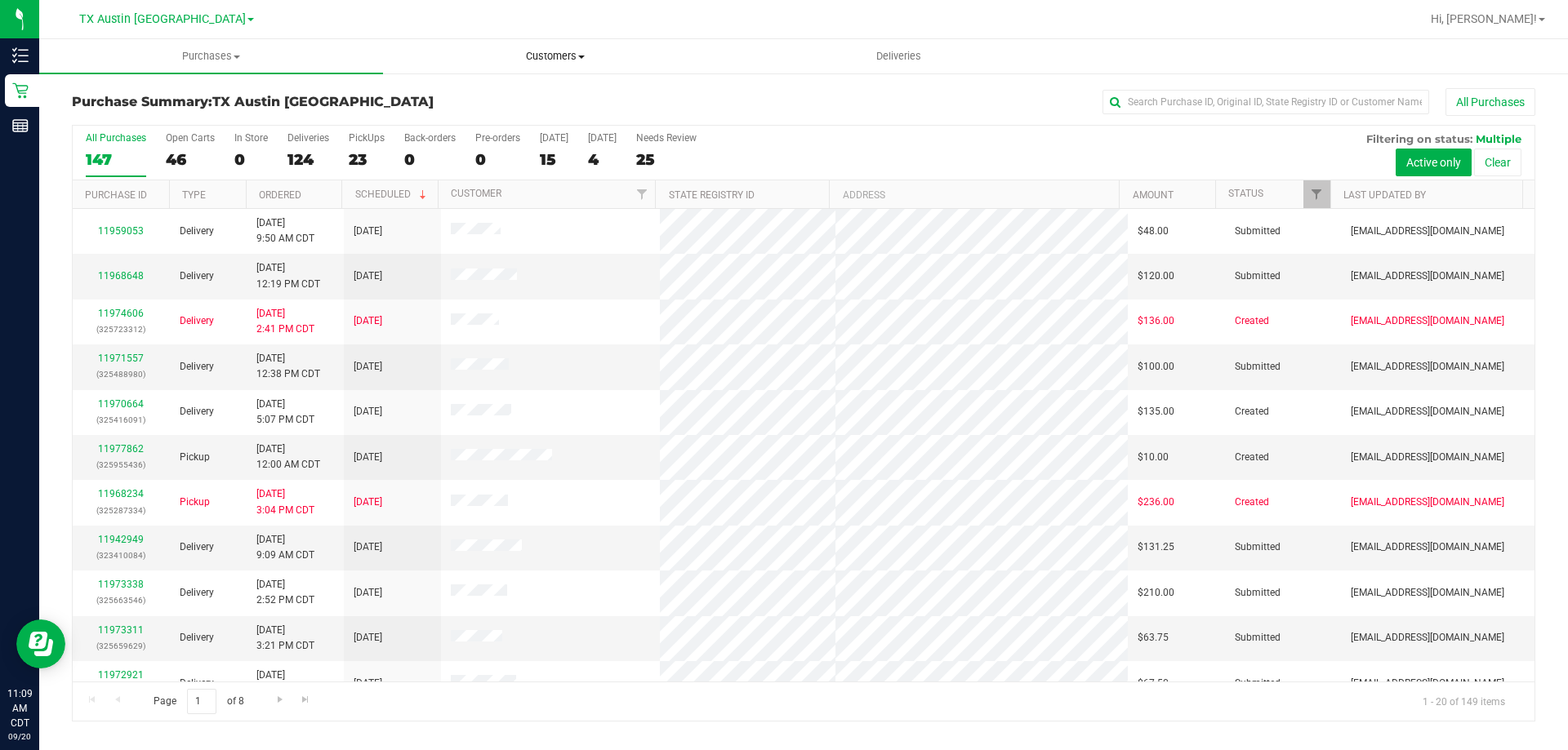
click at [555, 64] on uib-tab-heading "Customers All customers Add a new customer All physicians" at bounding box center [555, 56] width 342 height 33
click at [478, 102] on span "All customers" at bounding box center [441, 98] width 118 height 14
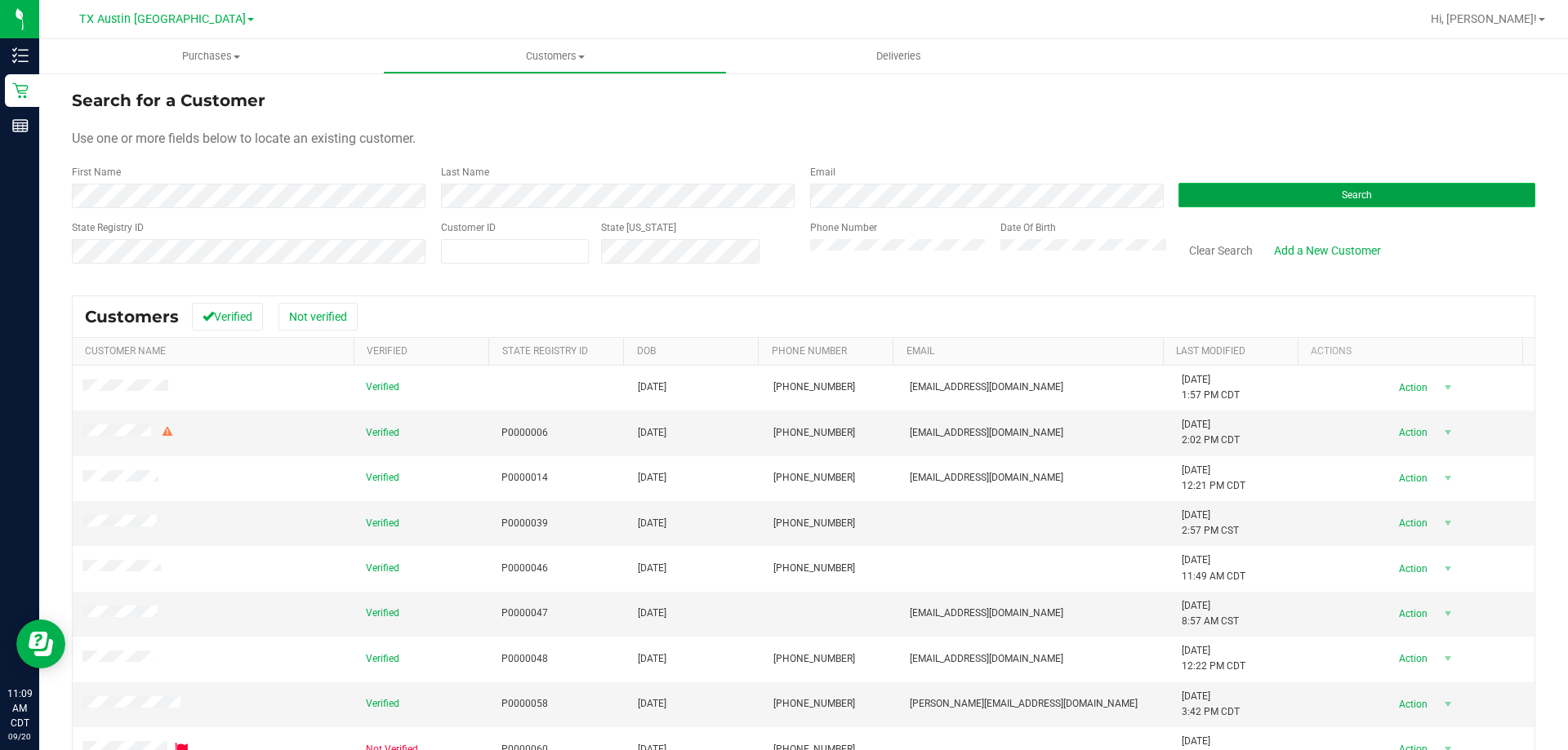
click at [1222, 197] on button "Search" at bounding box center [1356, 195] width 357 height 25
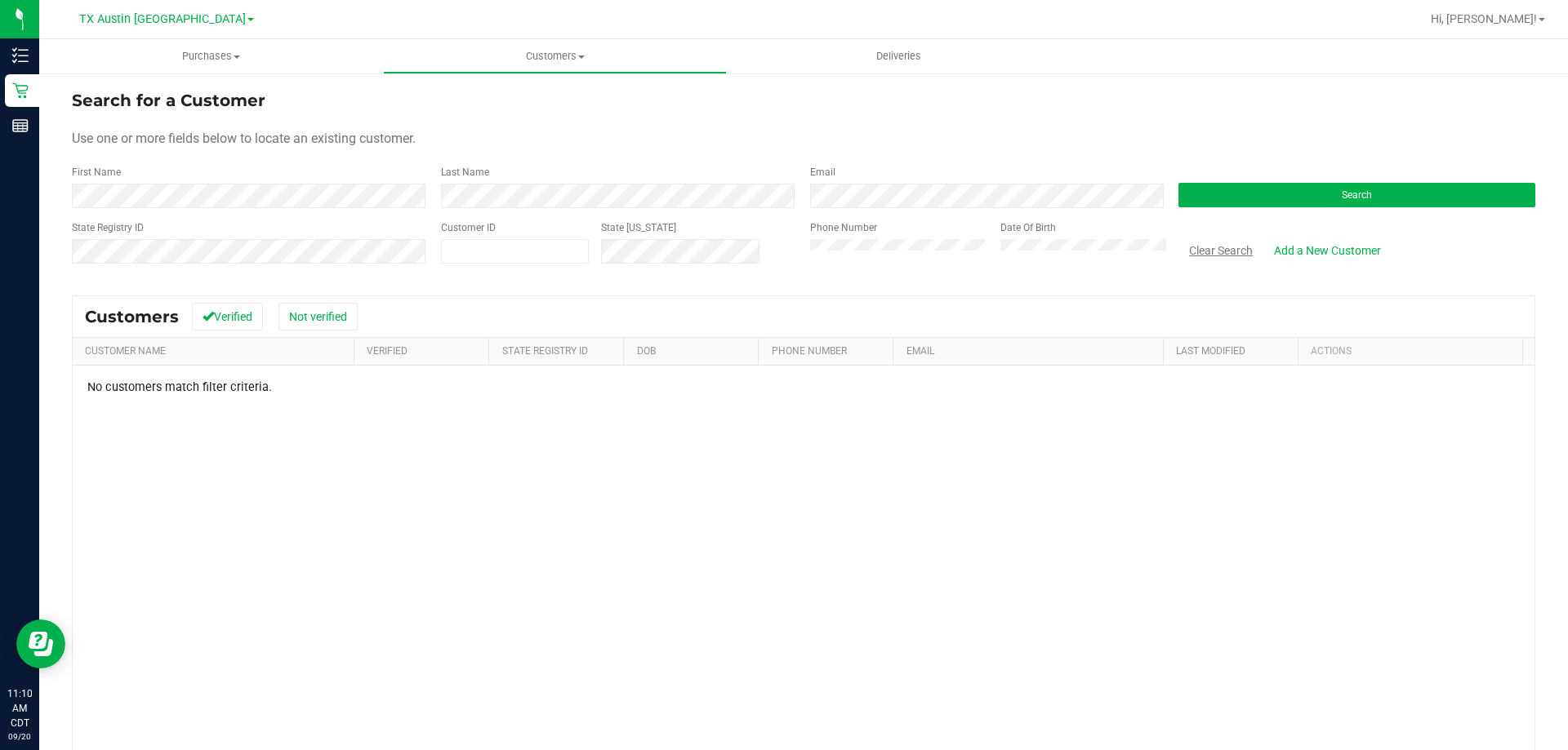
click at [1196, 244] on button "Clear Search" at bounding box center [1221, 250] width 85 height 27
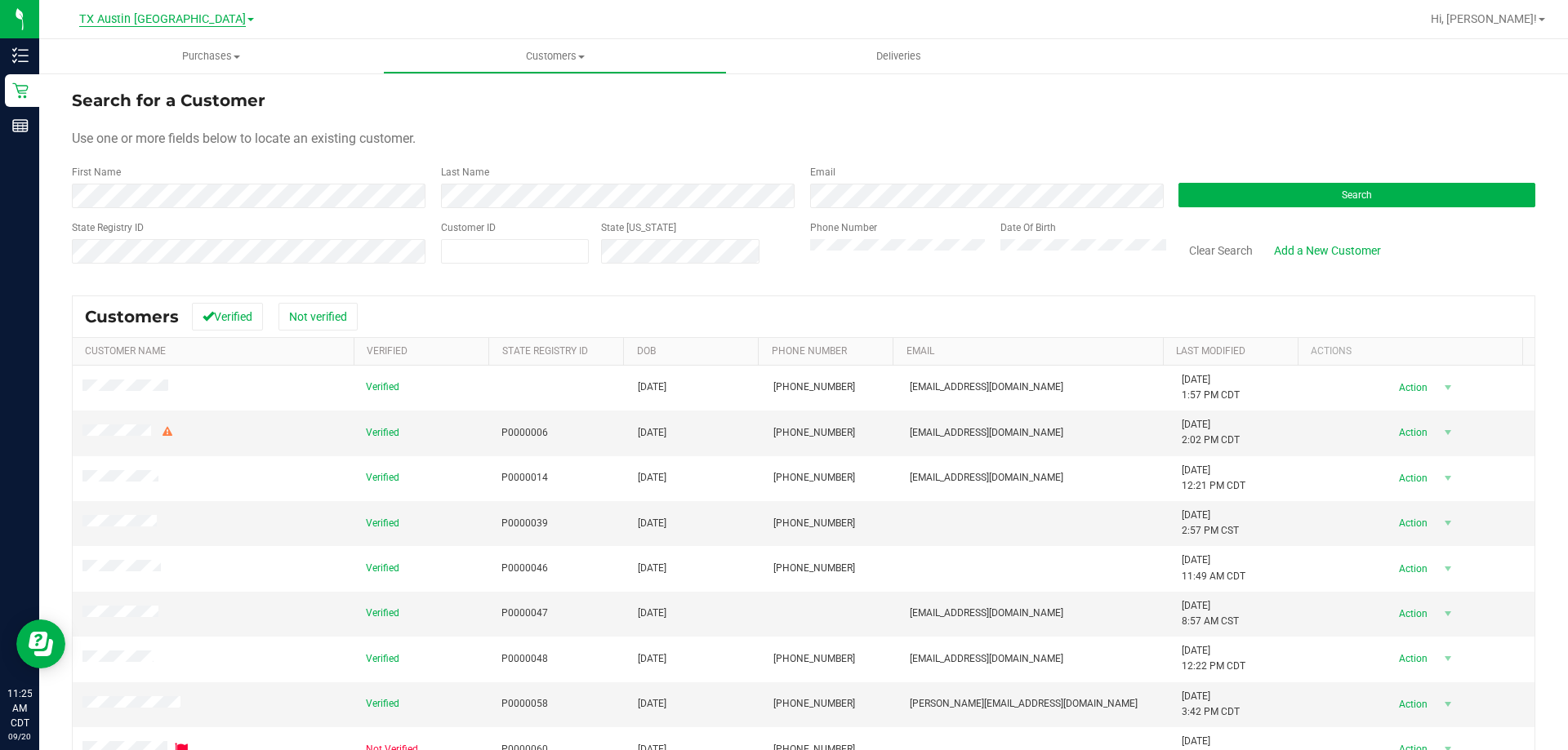
click at [184, 19] on span "TX Austin [GEOGRAPHIC_DATA]" at bounding box center [162, 19] width 167 height 15
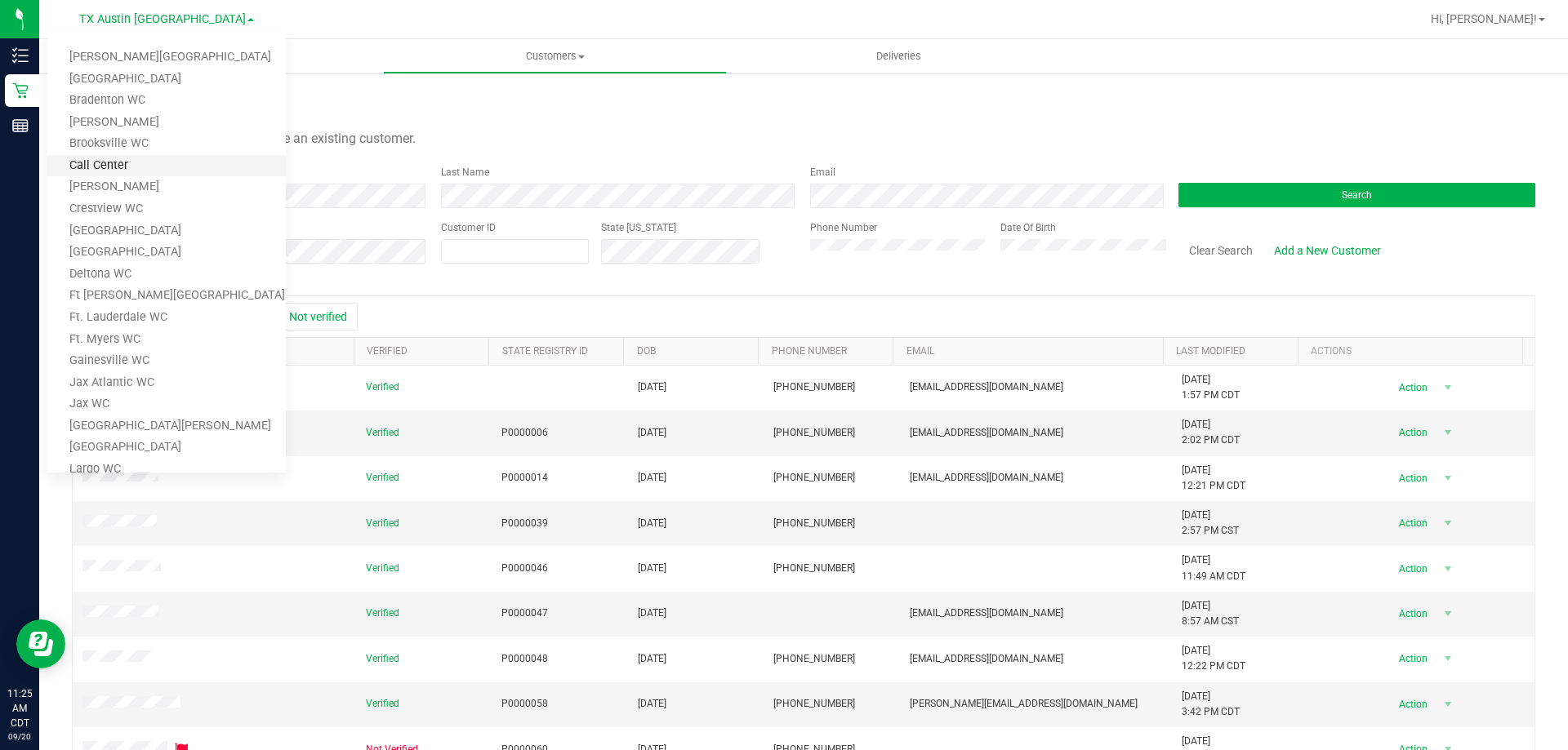
click at [98, 160] on link "Call Center" at bounding box center [166, 166] width 238 height 22
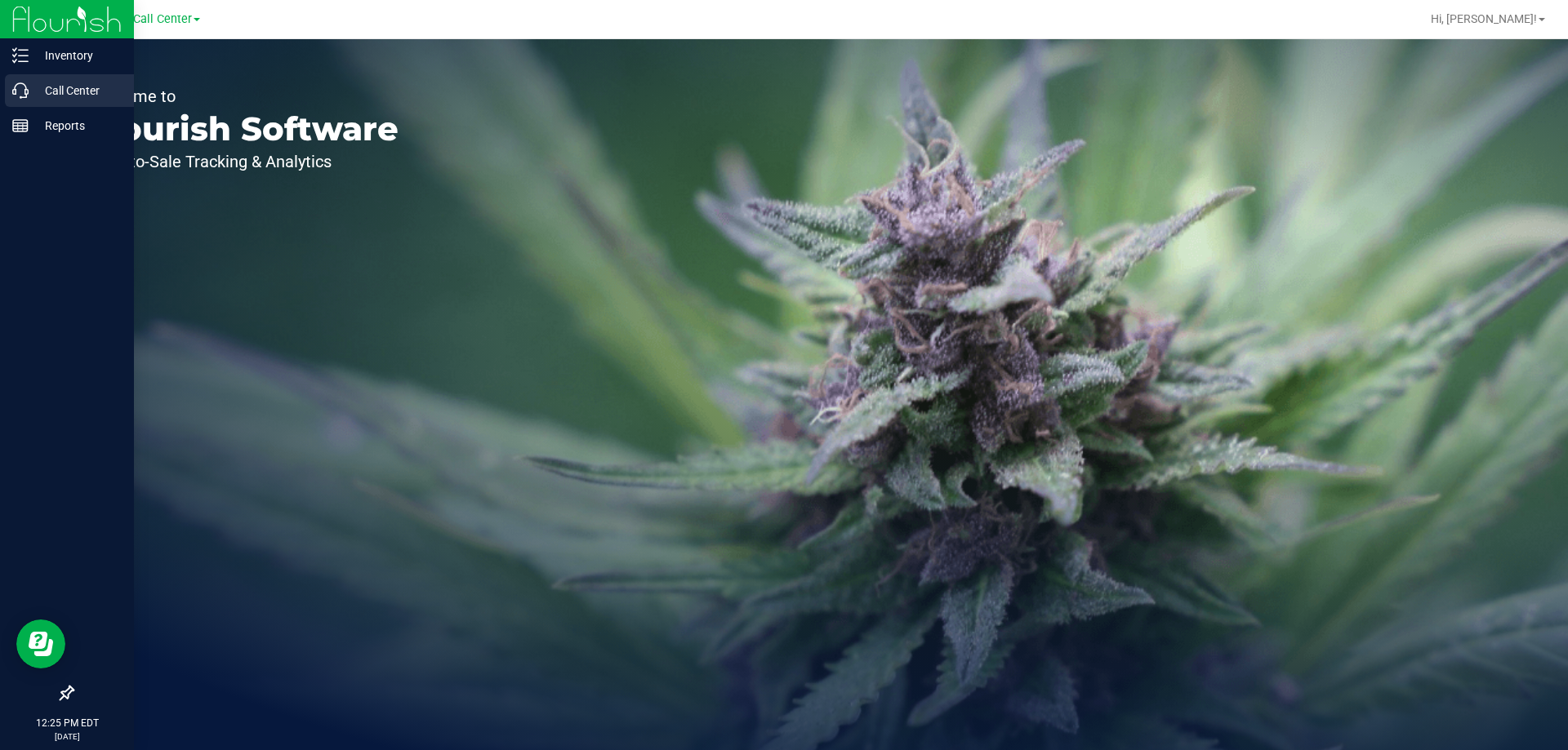
click at [58, 89] on p "Call Center" at bounding box center [77, 90] width 98 height 19
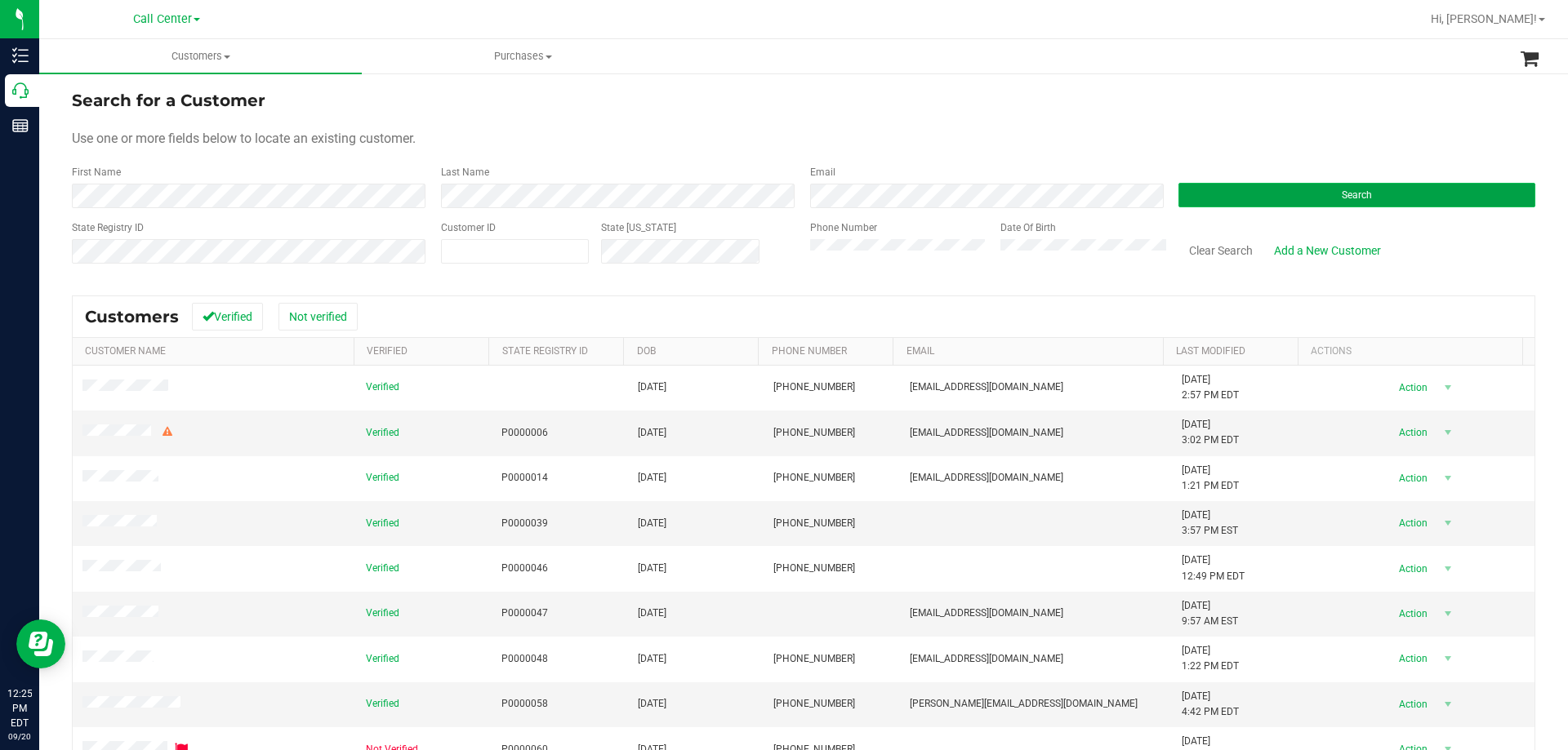
click at [1225, 189] on button "Search" at bounding box center [1356, 195] width 357 height 25
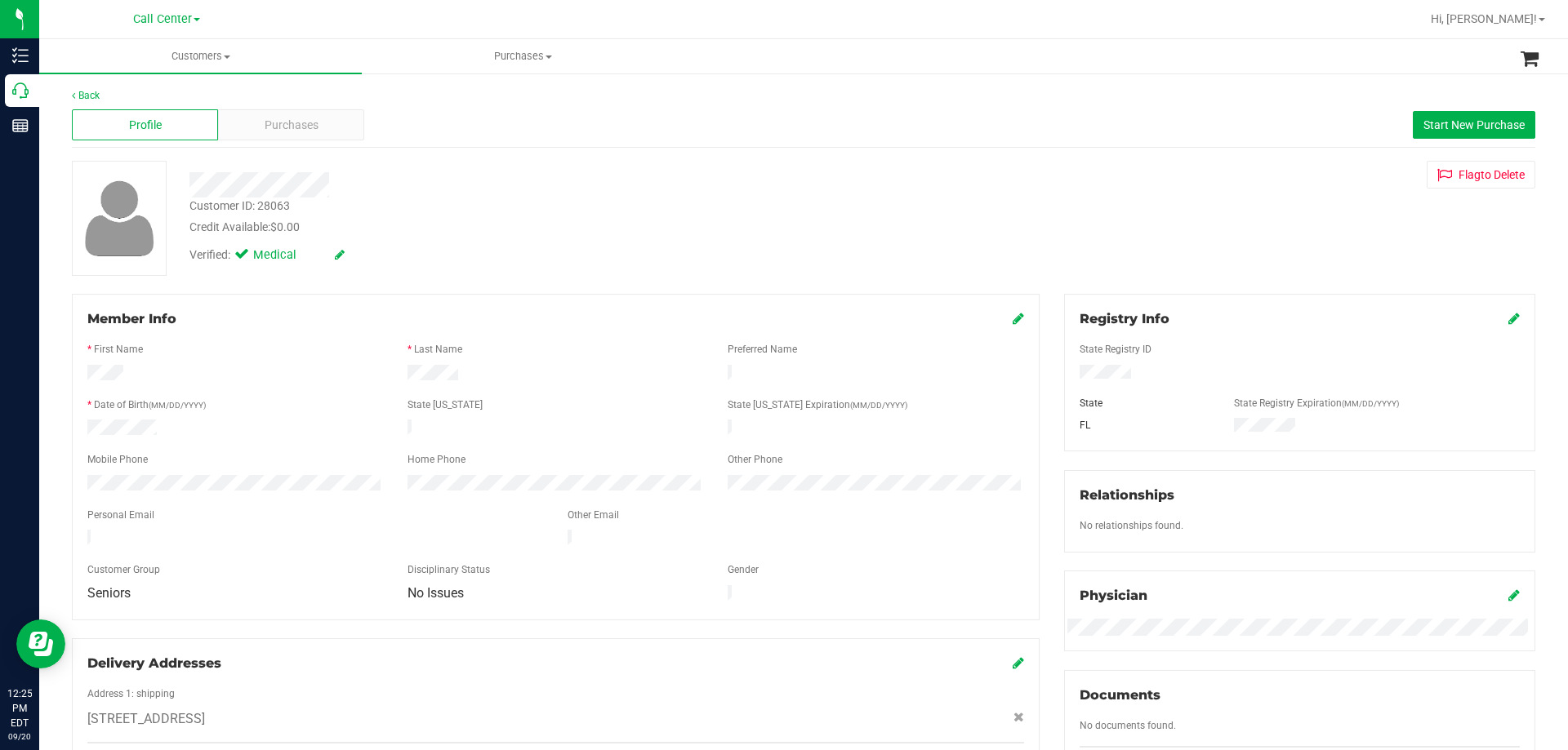
click at [469, 205] on div "Customer ID: 28063 Credit Available: $0.00" at bounding box center [549, 216] width 744 height 38
click at [704, 249] on div "Verified: Medical" at bounding box center [549, 253] width 744 height 36
click at [292, 118] on span "Purchases" at bounding box center [291, 125] width 54 height 17
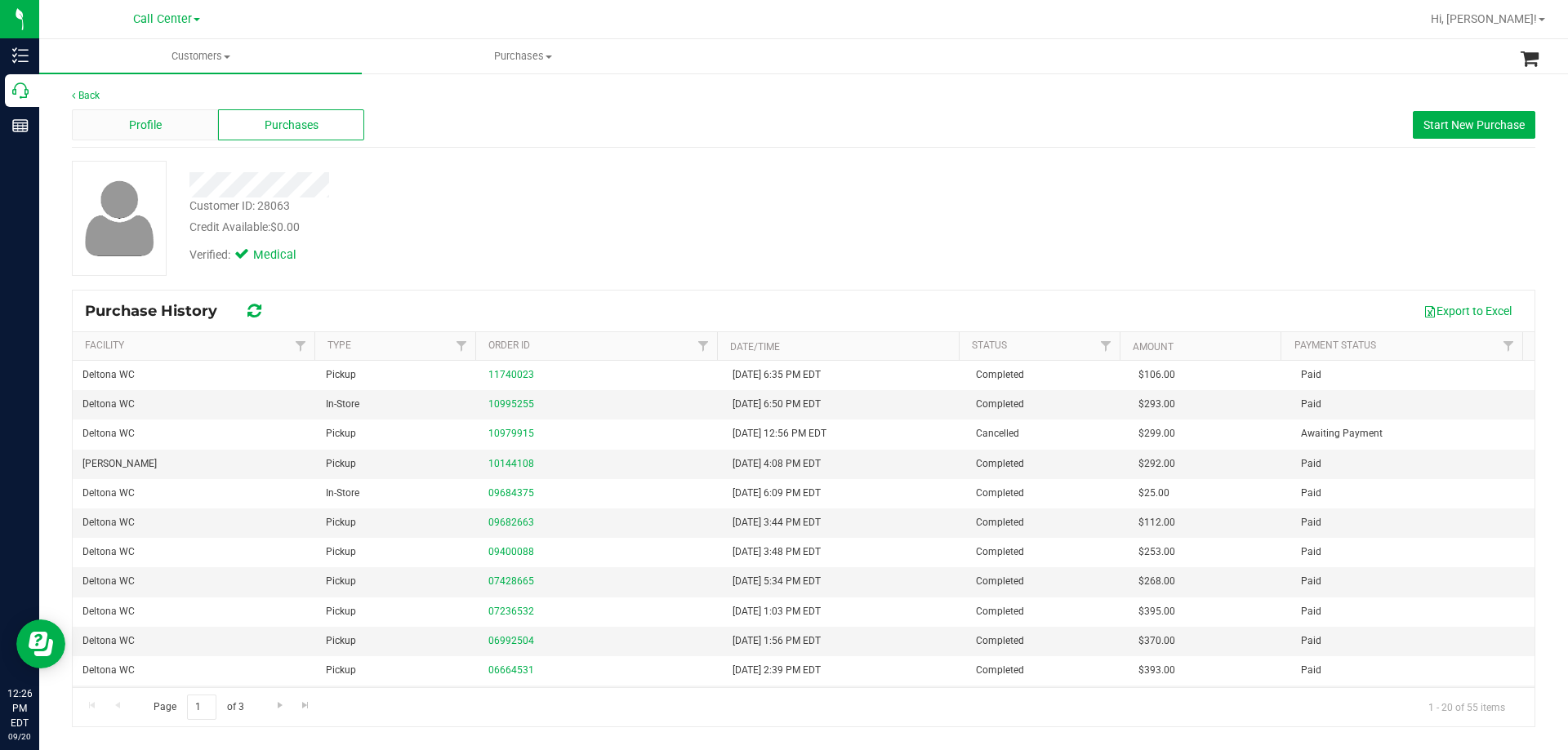
click at [153, 113] on div "Profile" at bounding box center [144, 125] width 146 height 31
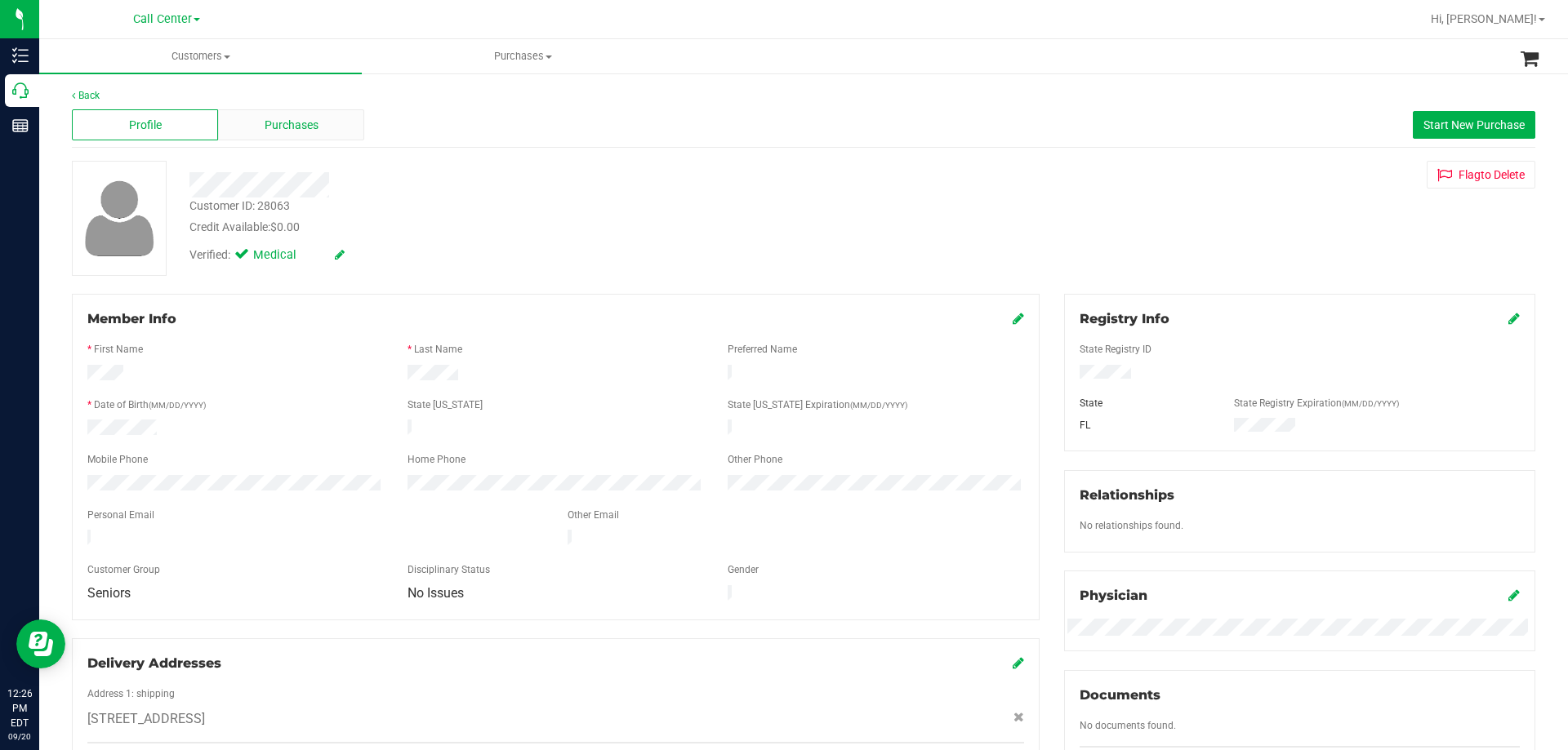
click at [245, 128] on div "Purchases" at bounding box center [291, 125] width 146 height 31
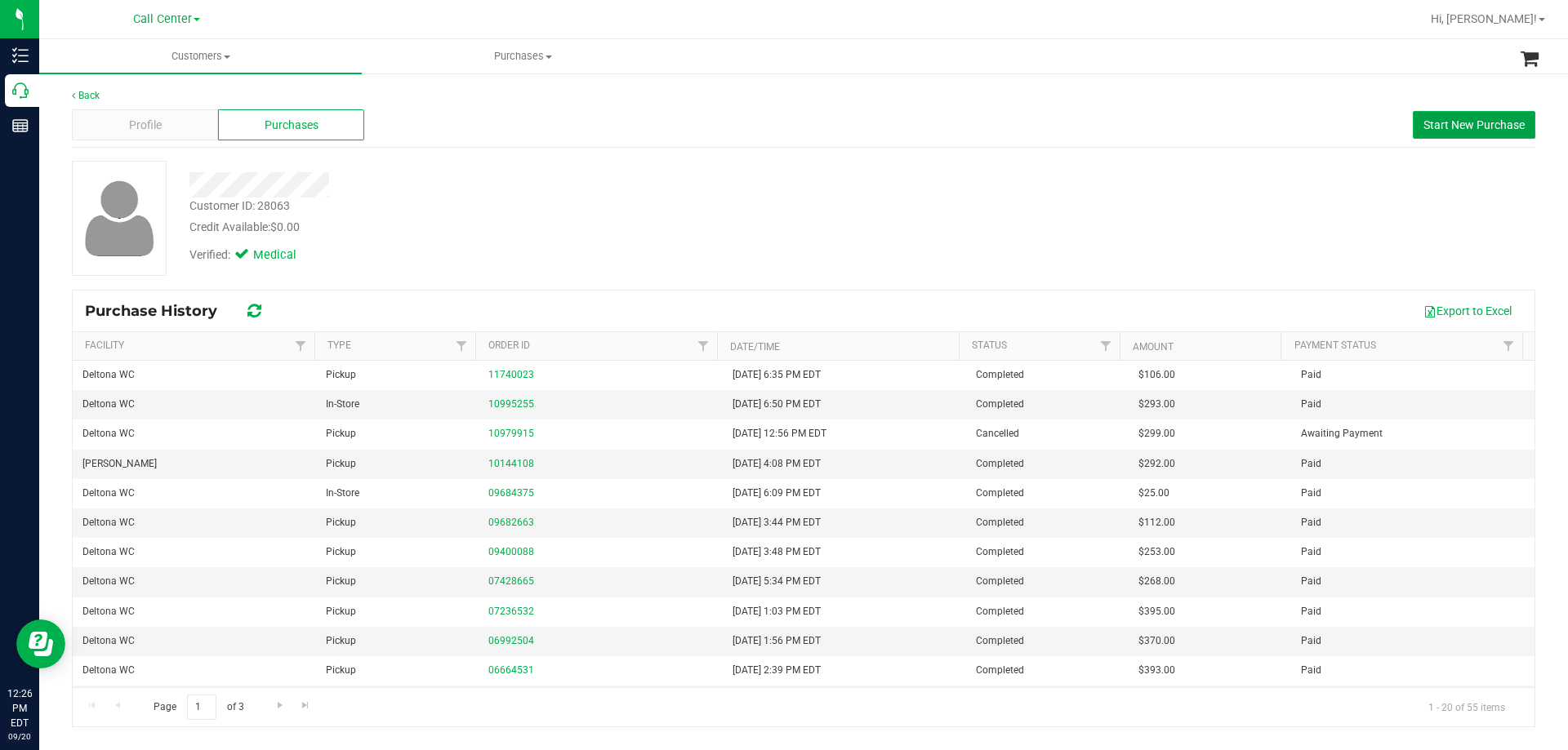
click at [1471, 124] on span "Start New Purchase" at bounding box center [1474, 125] width 101 height 13
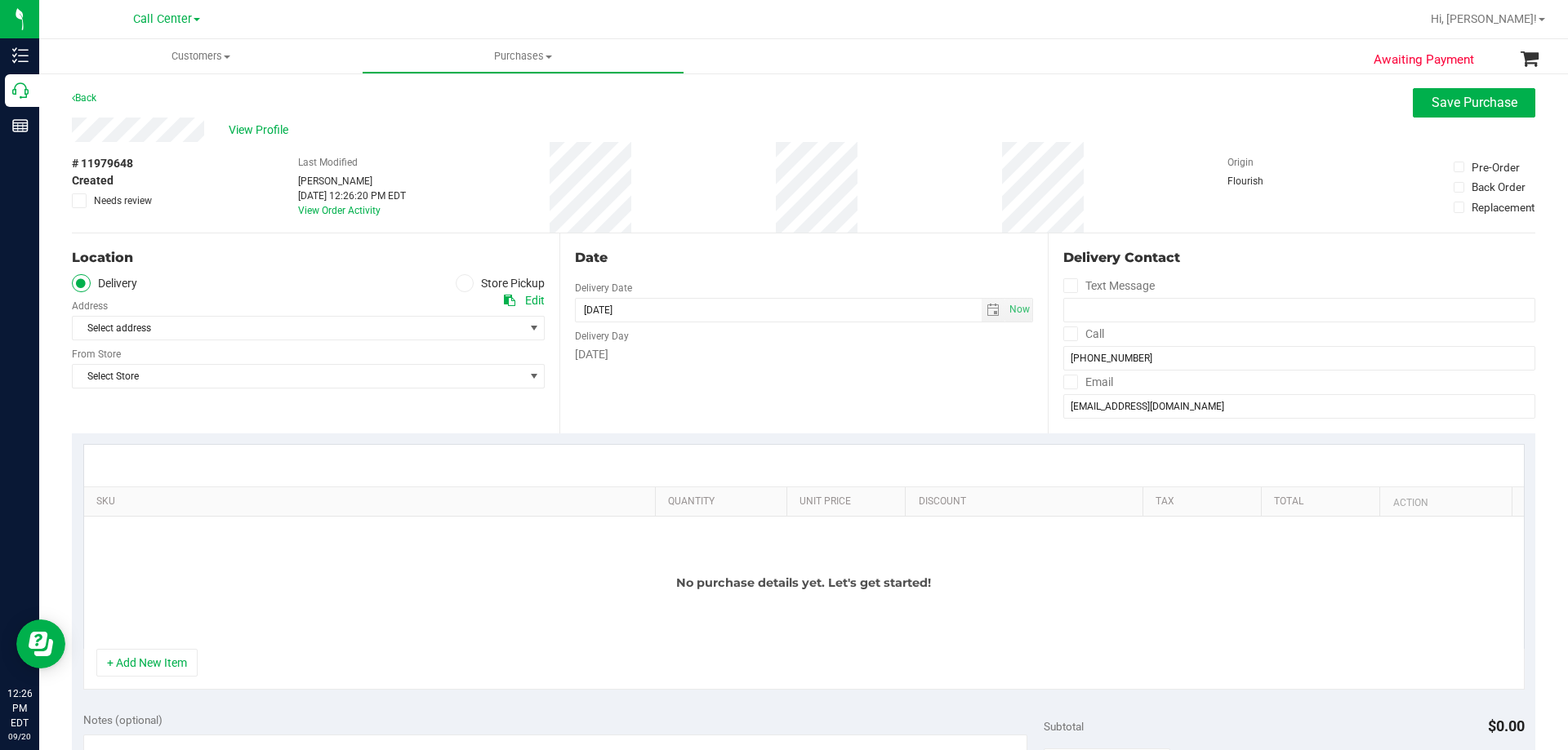
click at [460, 283] on icon at bounding box center [464, 283] width 10 height 0
click at [0, 0] on input "Store Pickup" at bounding box center [0, 0] width 0 height 0
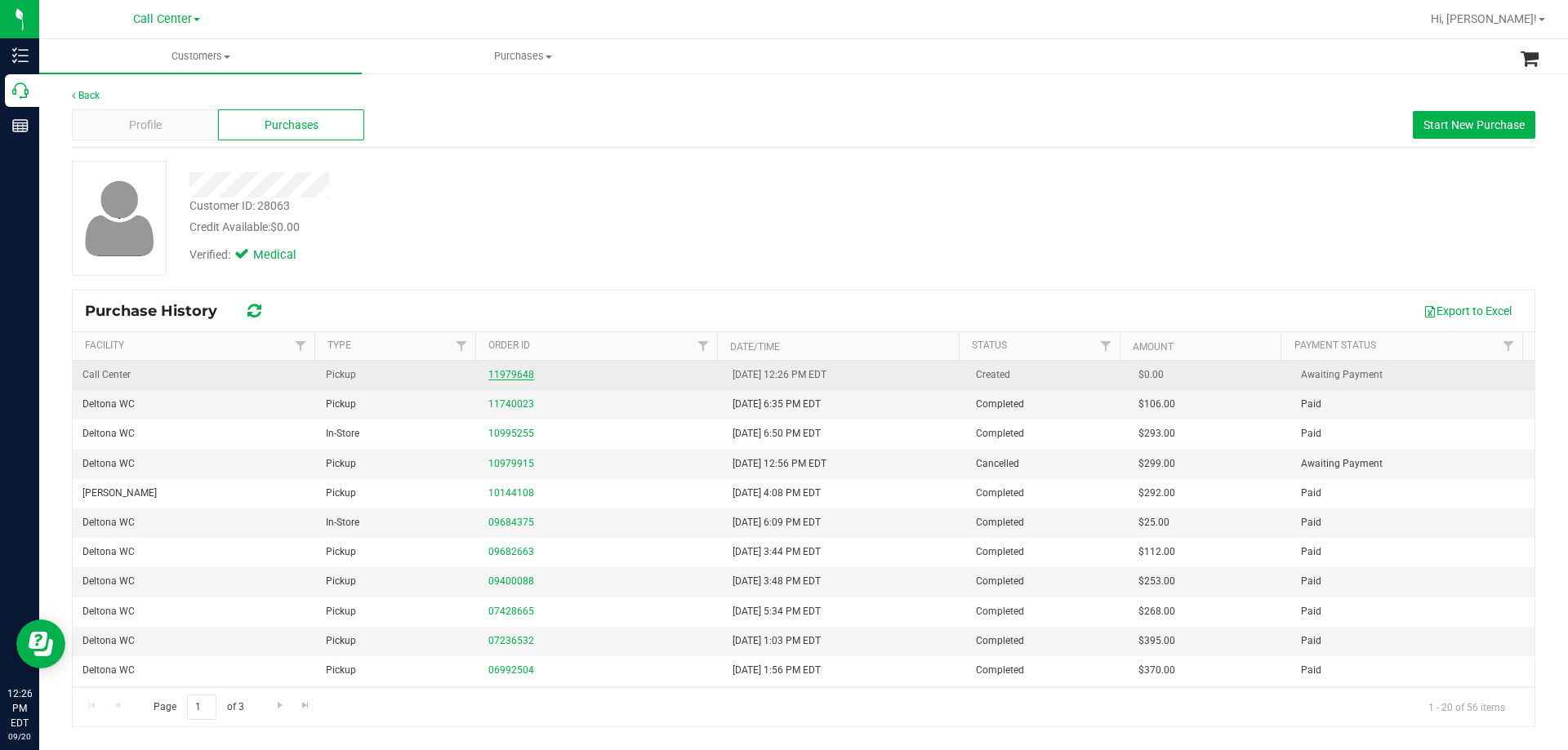
click at [519, 376] on link "11979648" at bounding box center [511, 375] width 46 height 12
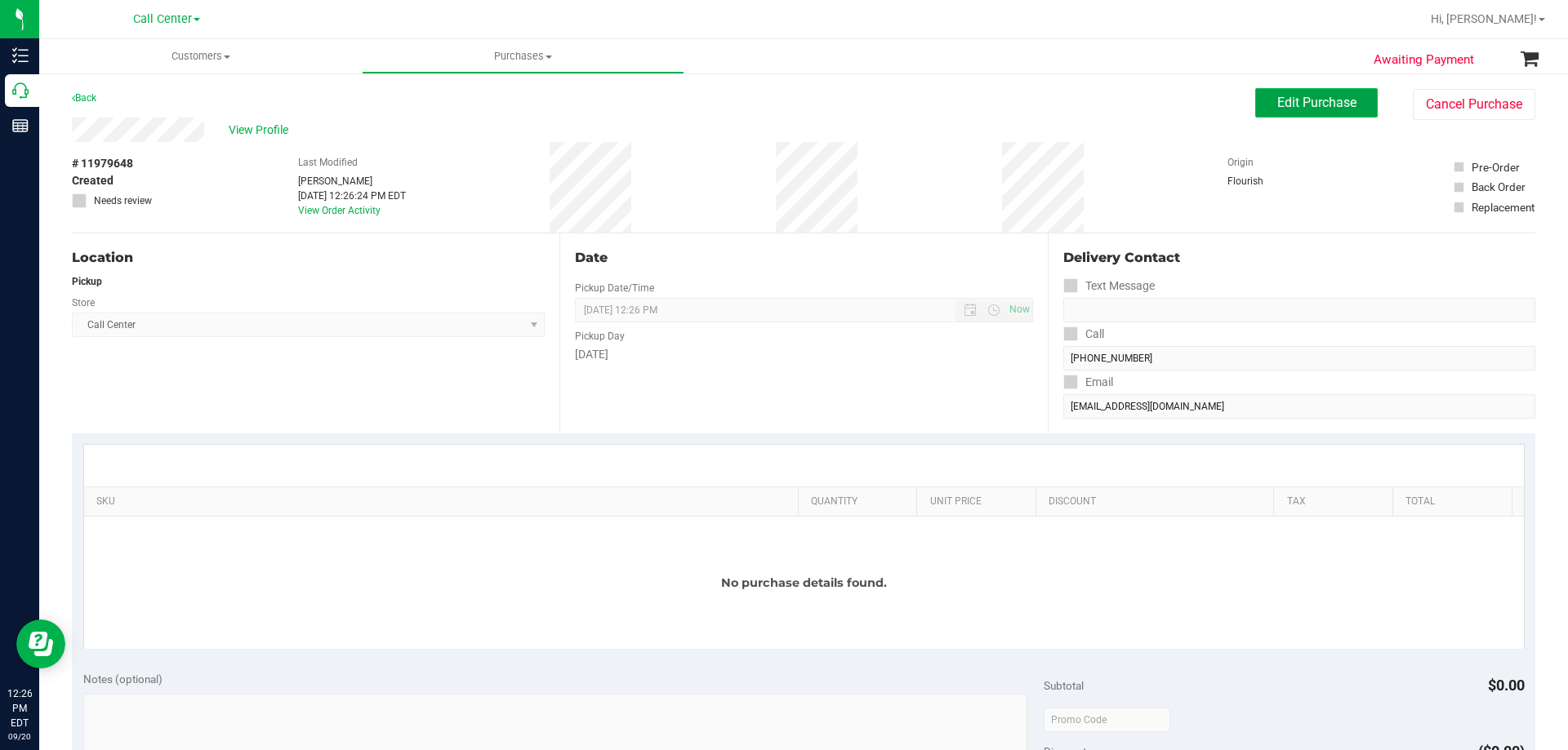
click at [1277, 102] on span "Edit Purchase" at bounding box center [1316, 103] width 79 height 16
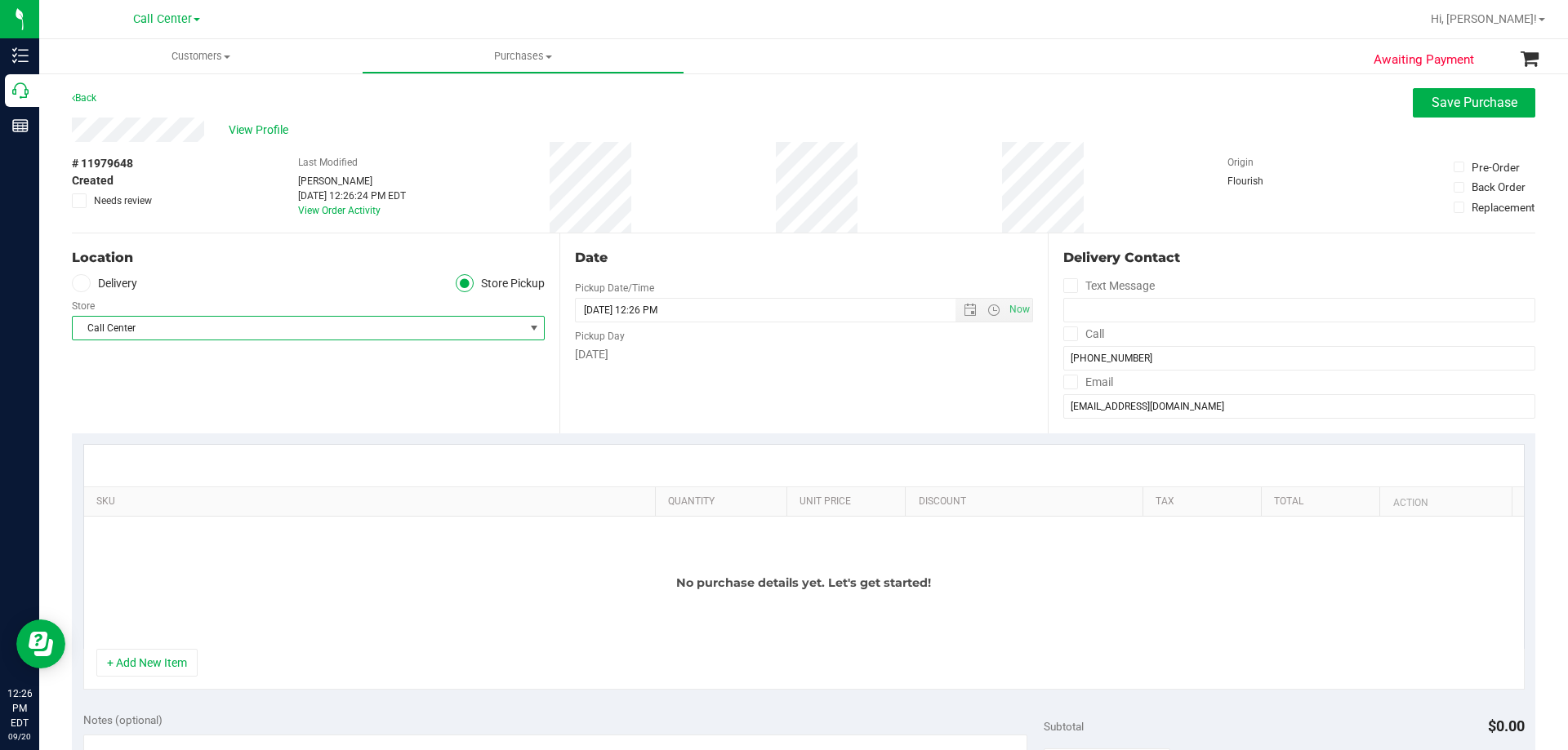
click at [194, 326] on span "Call Center" at bounding box center [298, 329] width 451 height 23
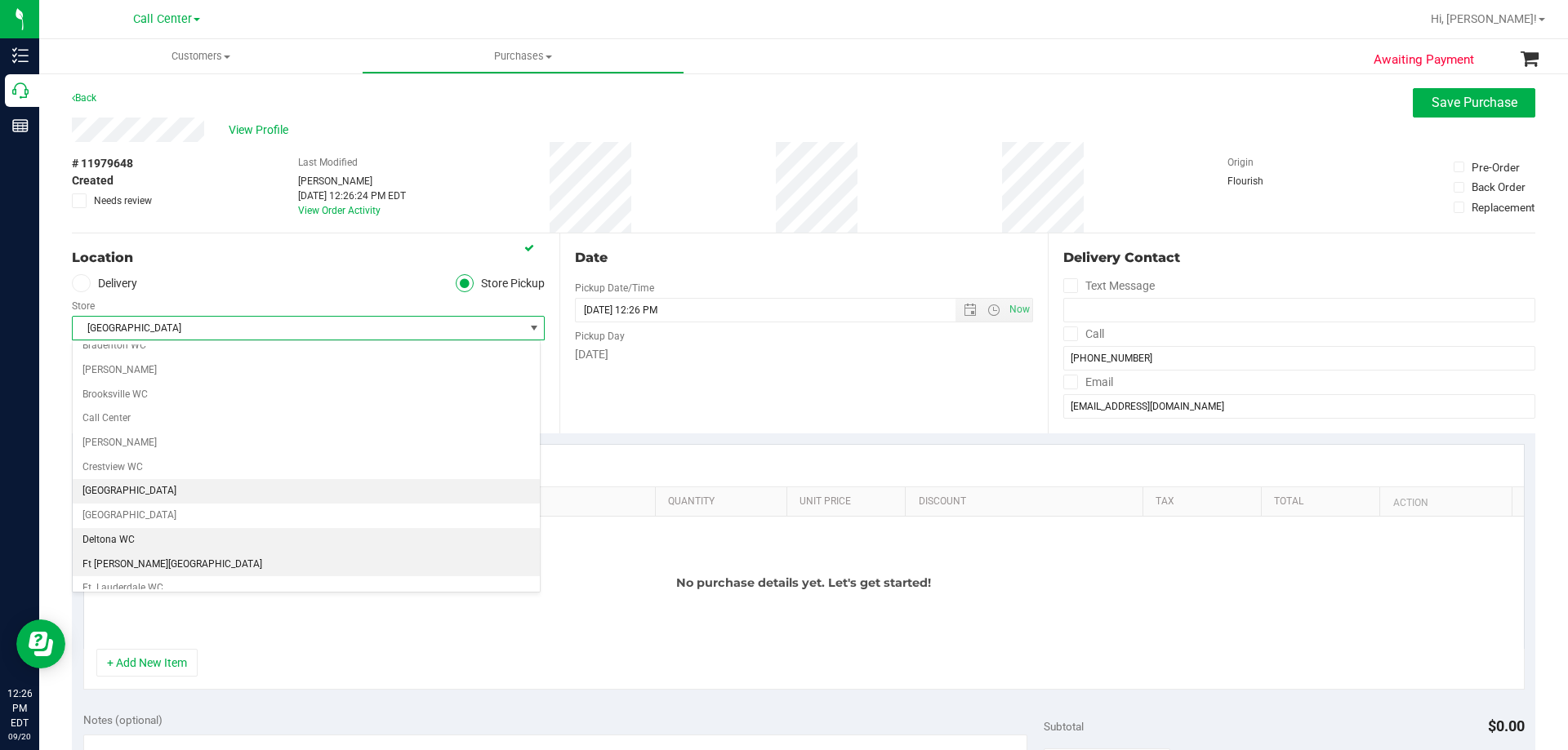
scroll to position [81, 0]
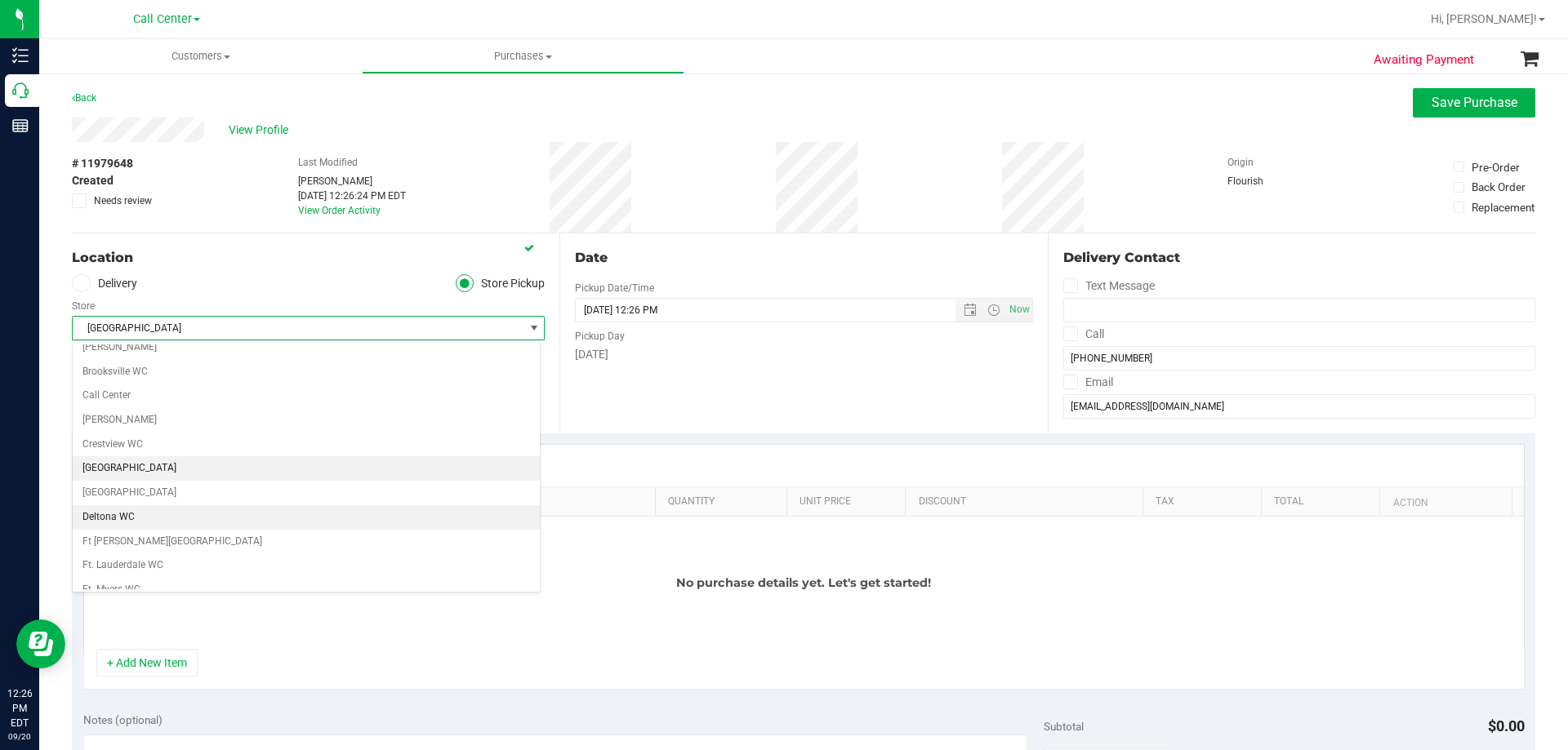
click at [133, 520] on li "Deltona WC" at bounding box center [306, 518] width 467 height 25
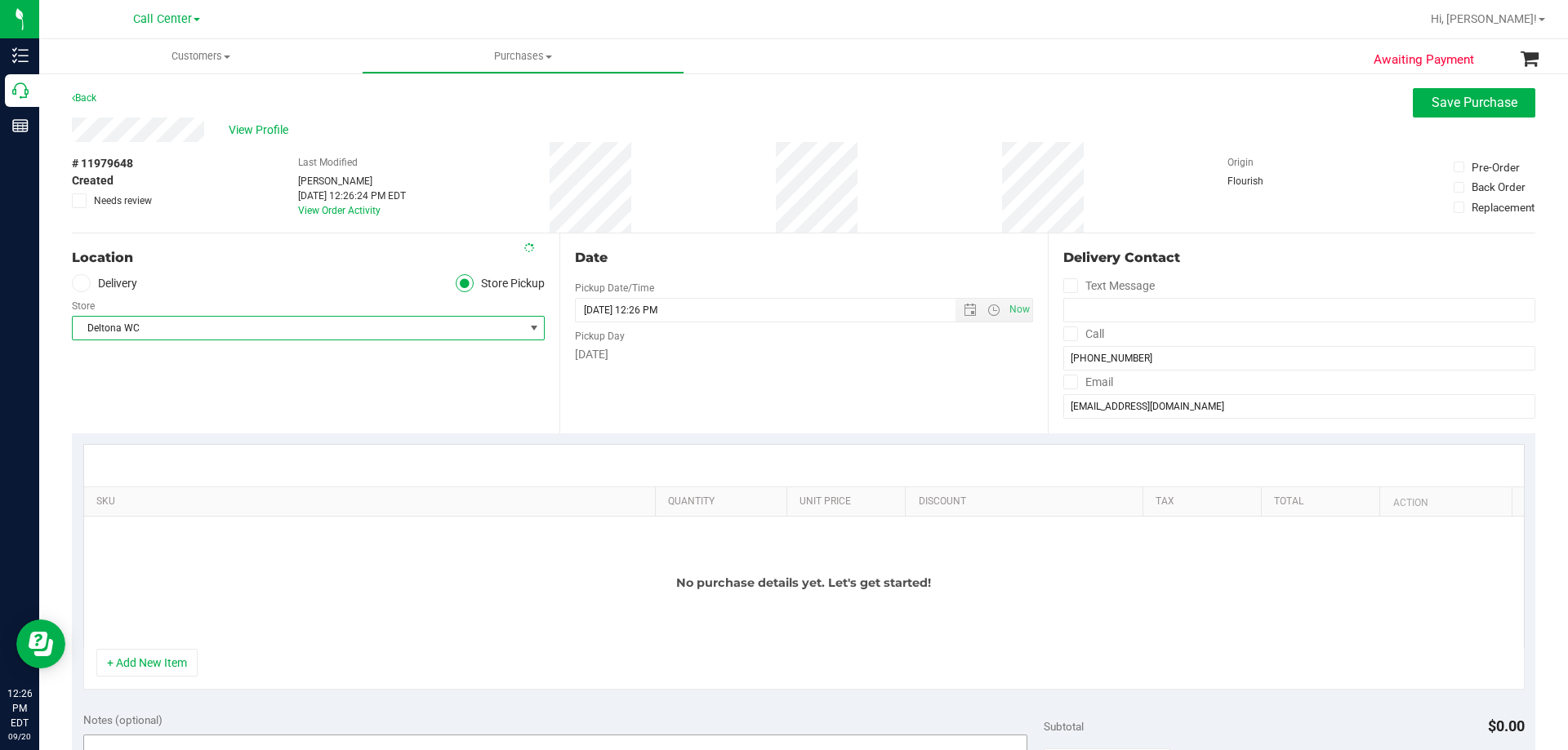
scroll to position [163, 0]
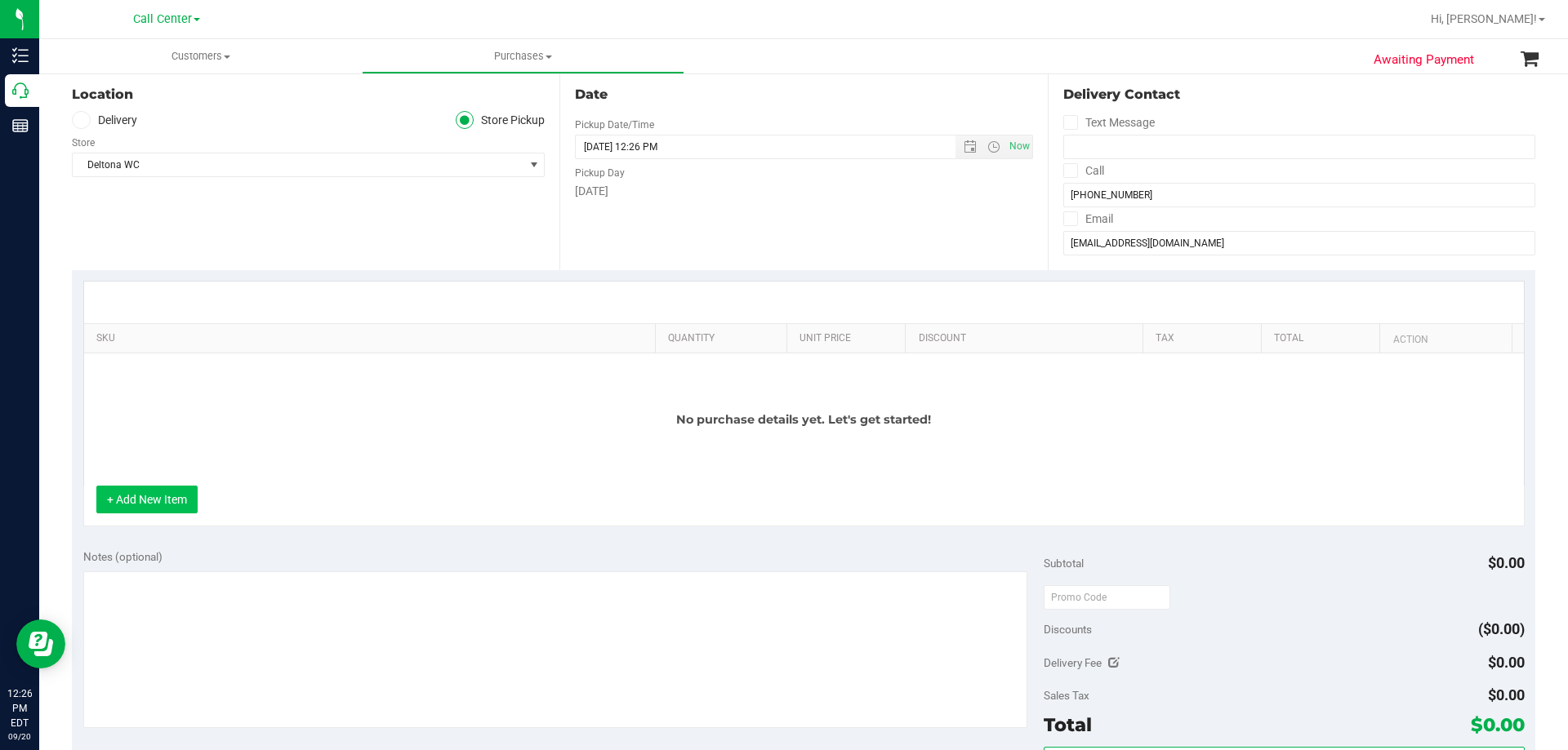
click at [159, 505] on button "+ Add New Item" at bounding box center [147, 499] width 101 height 27
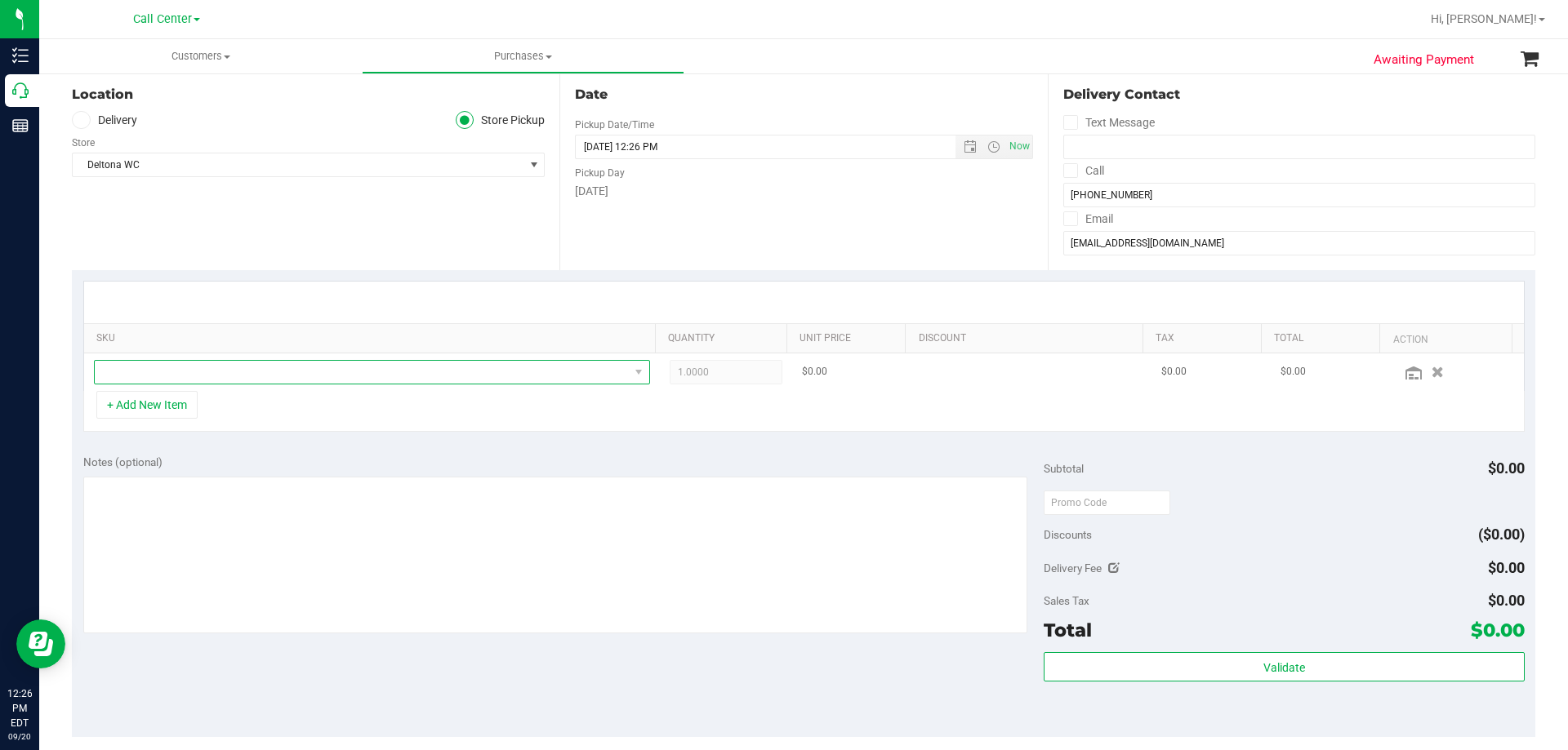
click at [324, 373] on span "NO DATA FOUND" at bounding box center [361, 372] width 534 height 23
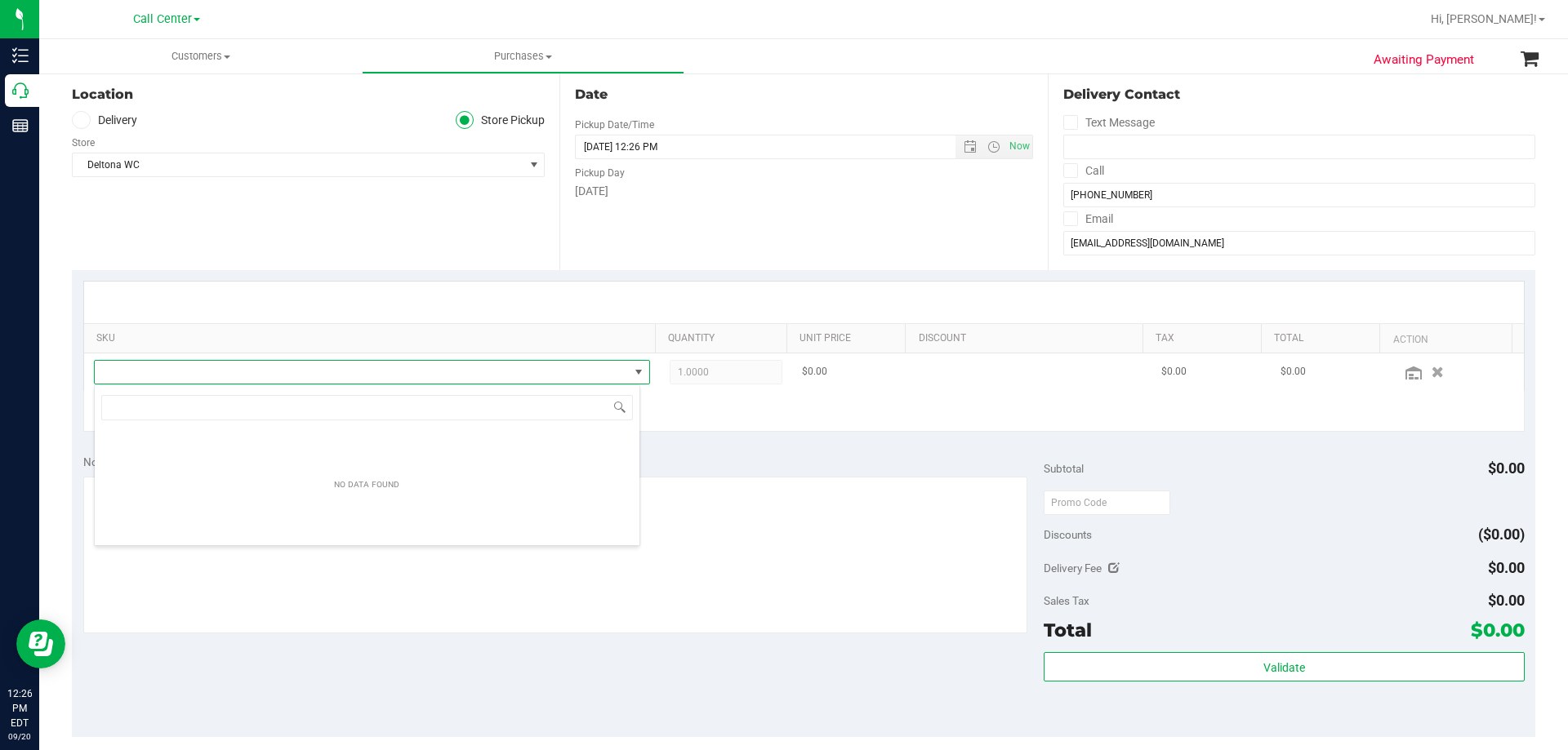
scroll to position [25, 547]
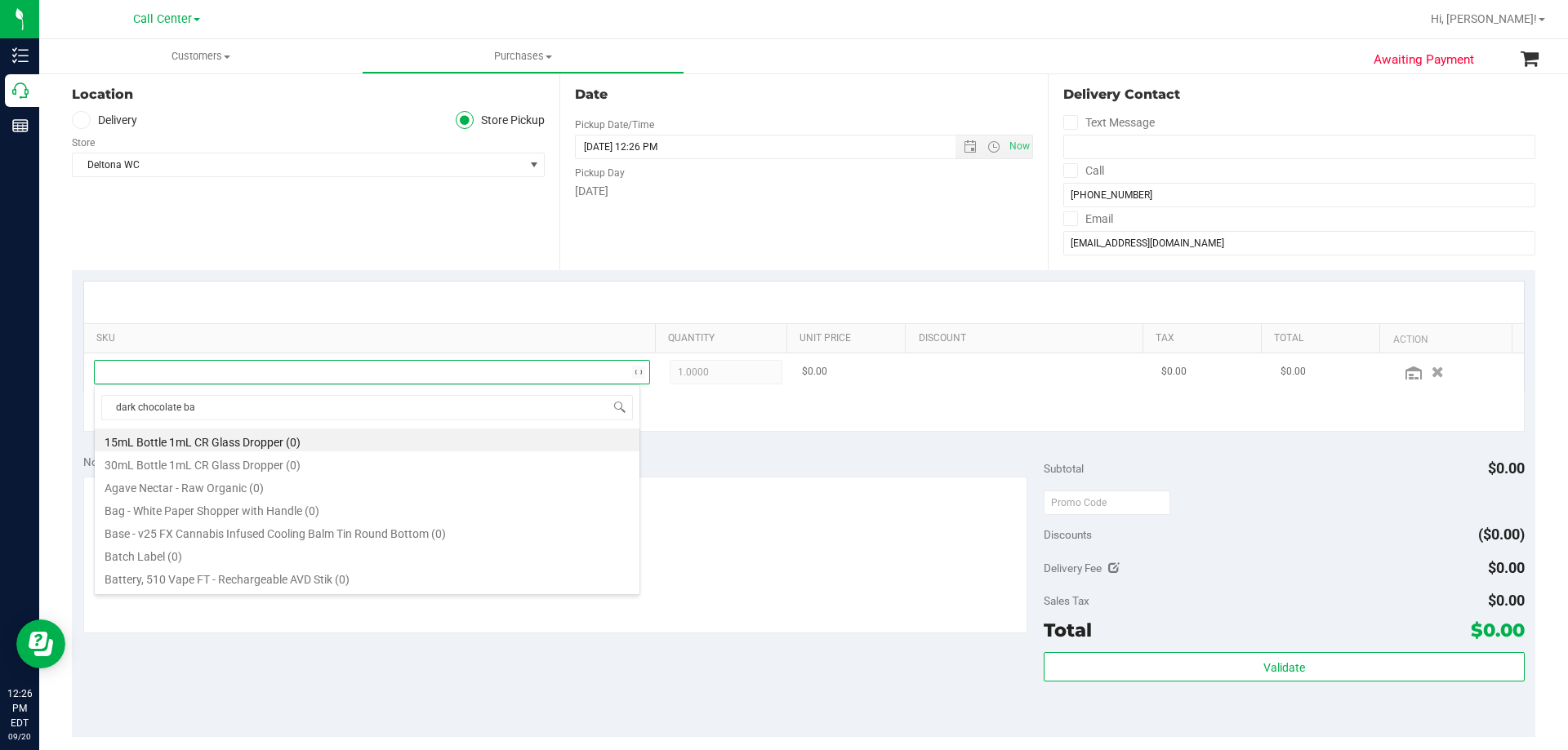
type input "dark chocolate bar"
click at [268, 578] on li "HT 100mg Dark Chocolate Bar (THC) (34)" at bounding box center [367, 577] width 545 height 23
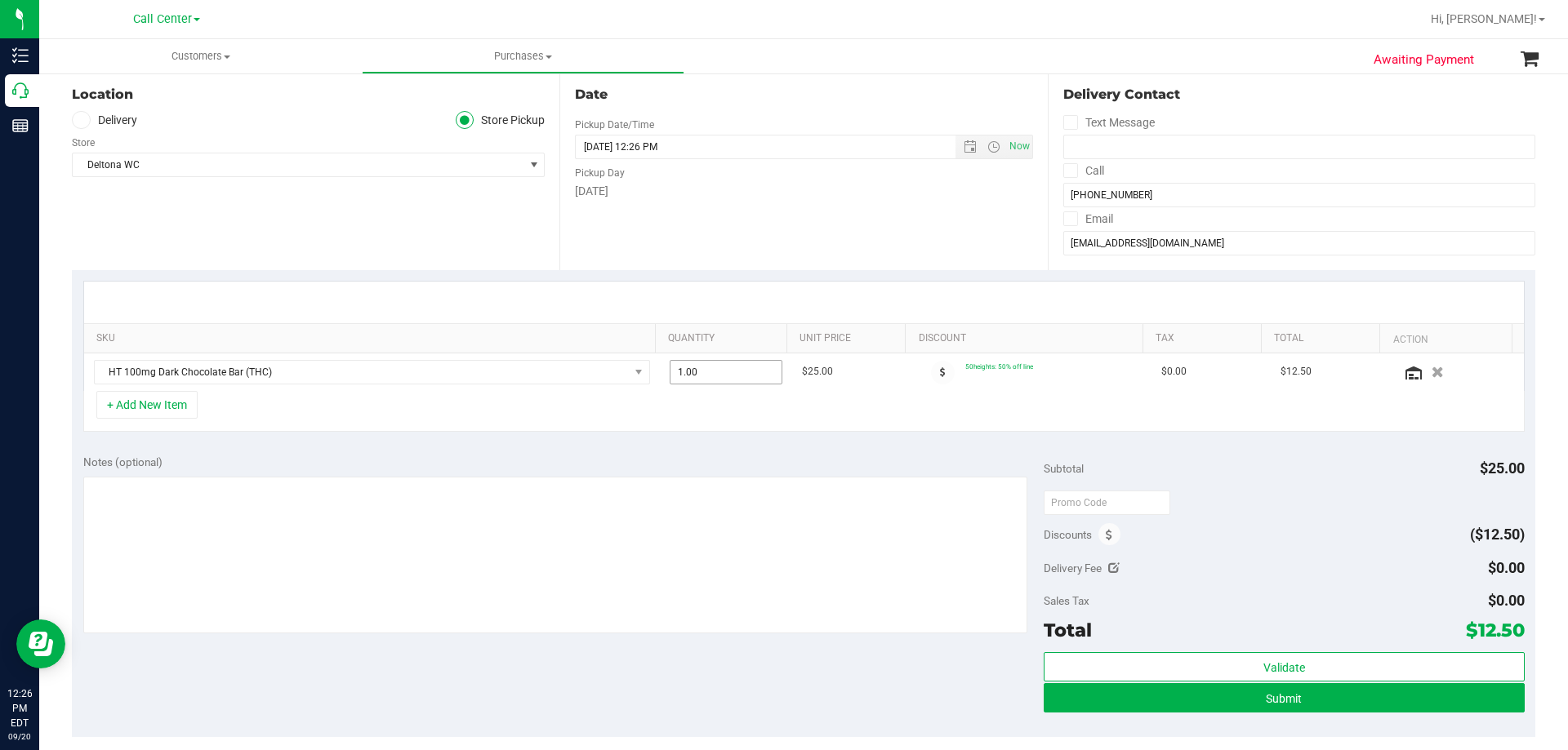
drag, startPoint x: 716, startPoint y: 371, endPoint x: 534, endPoint y: 393, distance: 183.3
click at [541, 390] on tr "HT 100mg Dark Chocolate Bar (THC) 1.00 1 $25.00 50heights: 50% off line $0.00 $…" at bounding box center [803, 372] width 1440 height 37
click at [686, 363] on input "1" at bounding box center [726, 372] width 112 height 23
type input "12"
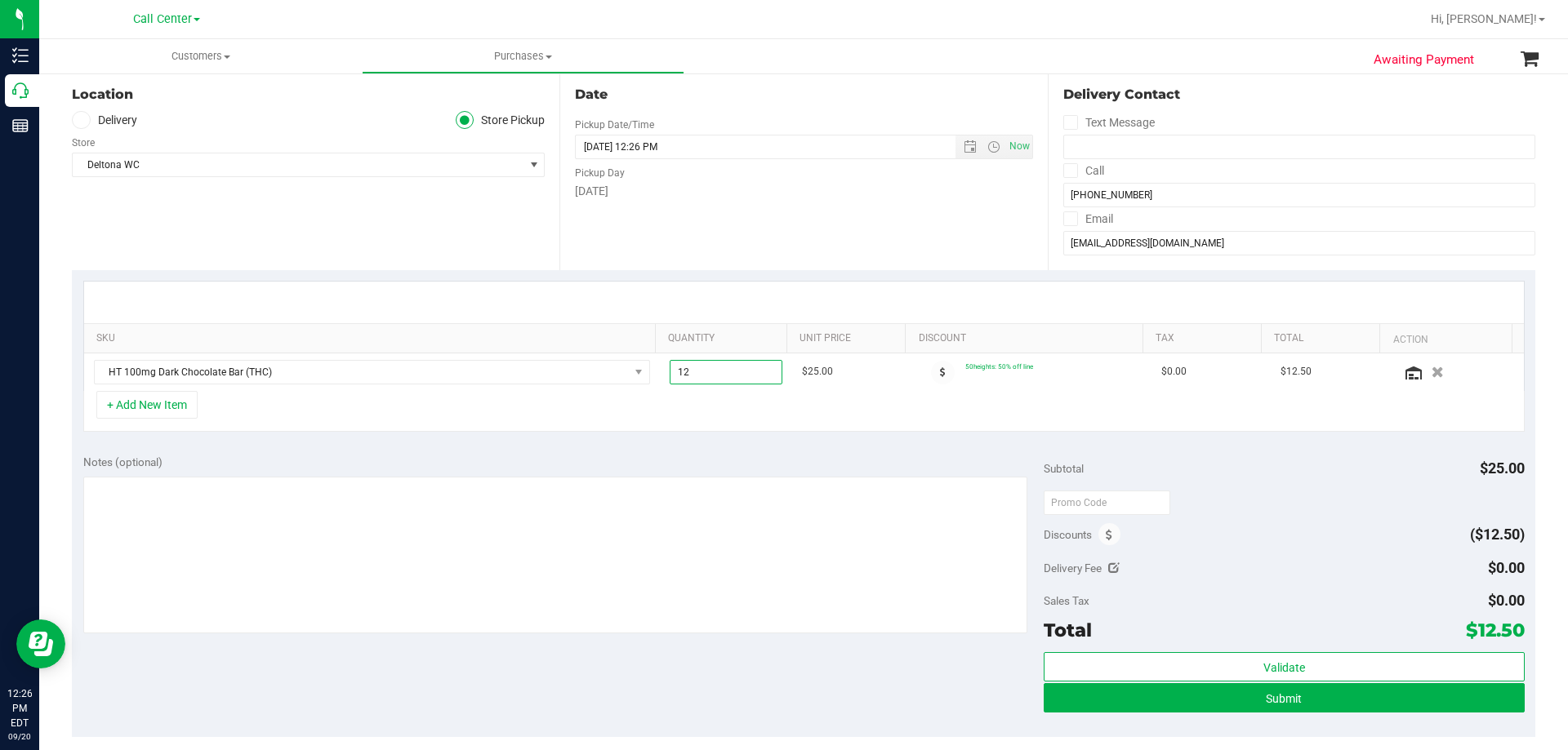
type input "12.00"
click at [673, 402] on div "+ Add New Item" at bounding box center [803, 412] width 1441 height 41
drag, startPoint x: 229, startPoint y: 464, endPoint x: 231, endPoint y: 485, distance: 21.1
click at [229, 464] on div "Notes (optional)" at bounding box center [563, 461] width 961 height 16
drag, startPoint x: 228, startPoint y: 503, endPoint x: 238, endPoint y: 501, distance: 10.2
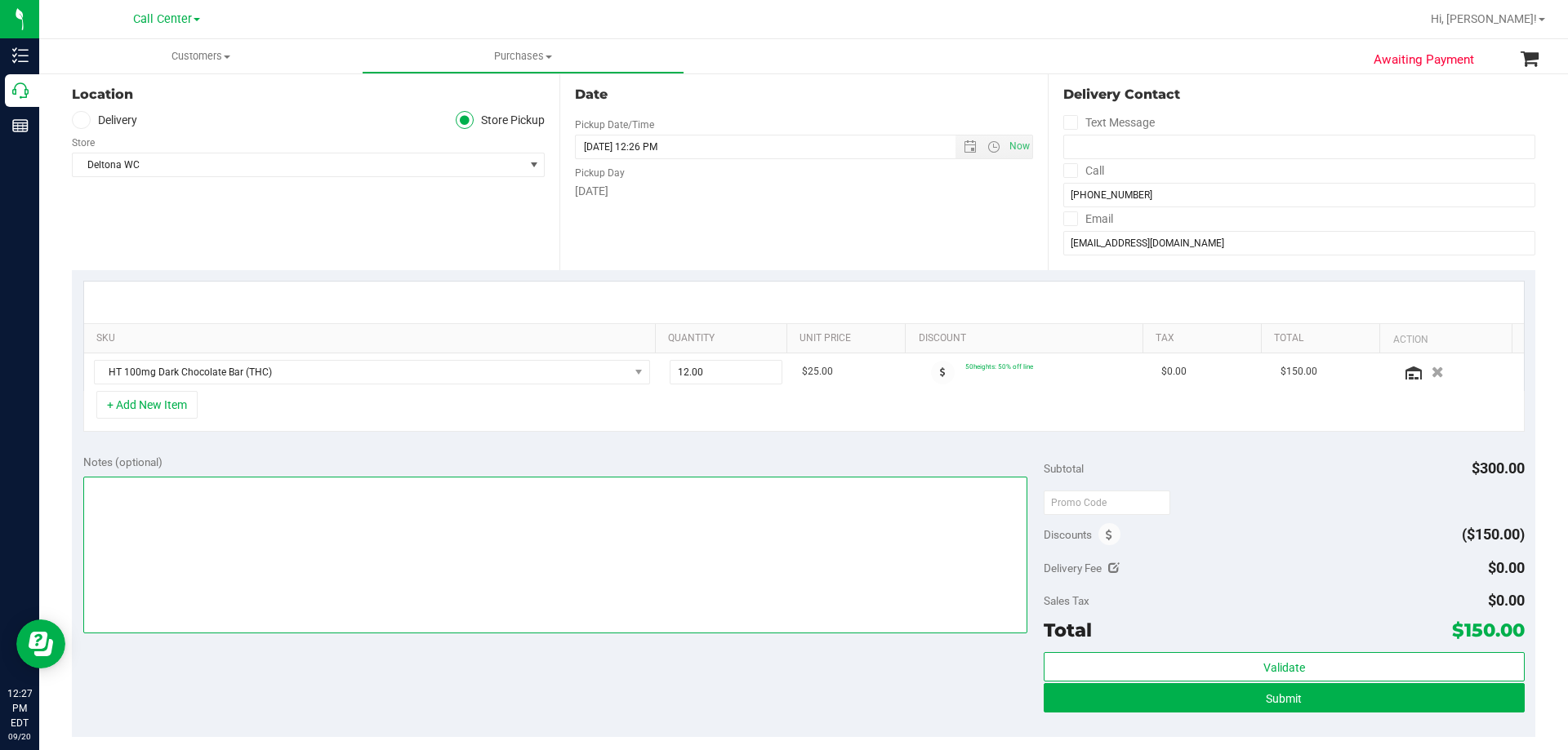
click at [228, 504] on textarea at bounding box center [555, 554] width 944 height 157
paste textarea "Order Submitted by Customer Care - CC TNE 09/20/2025"
type textarea "Order Submitted by Customer Care - CC TNE 09/20/2025"
click at [314, 416] on div "+ Add New Item" at bounding box center [803, 412] width 1441 height 41
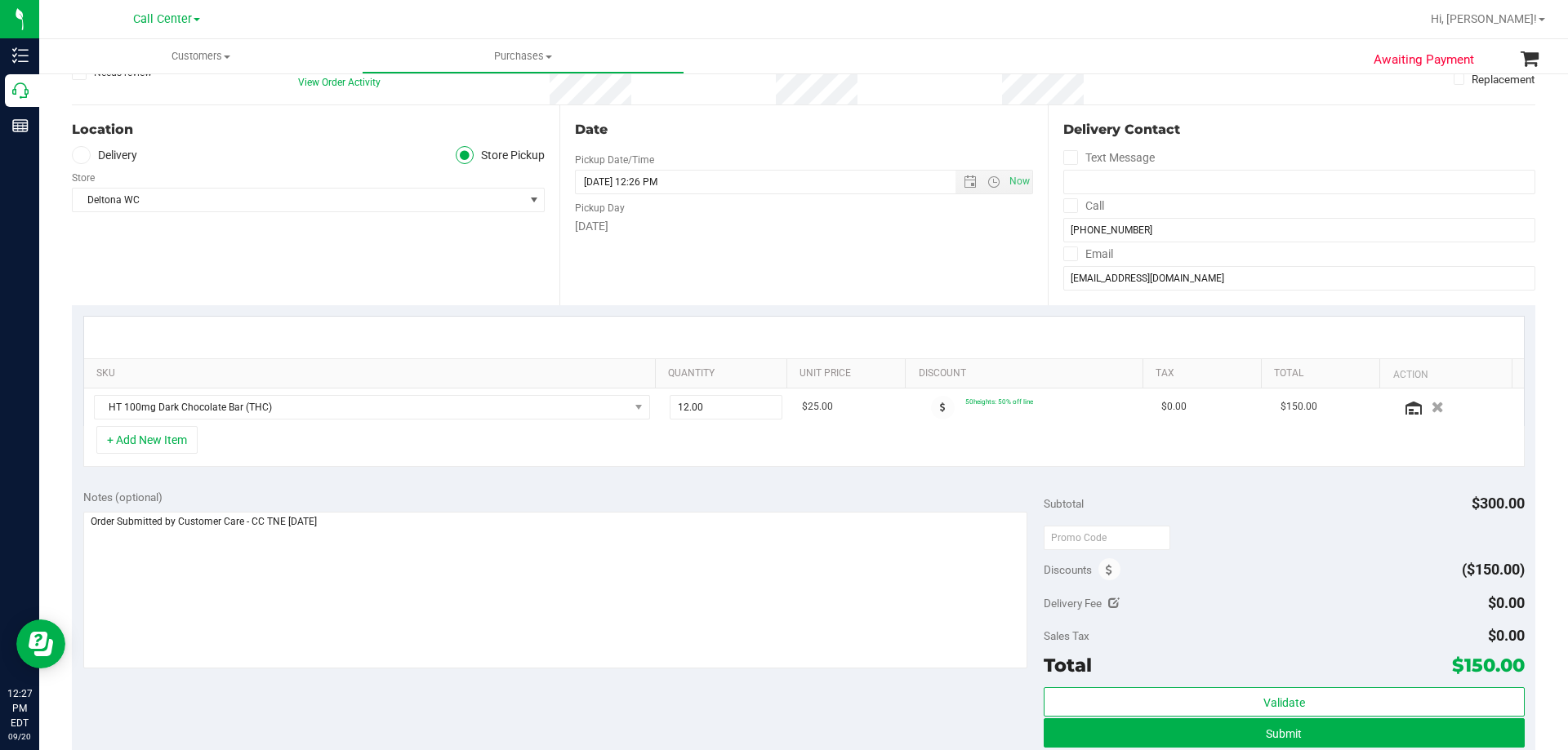
scroll to position [245, 0]
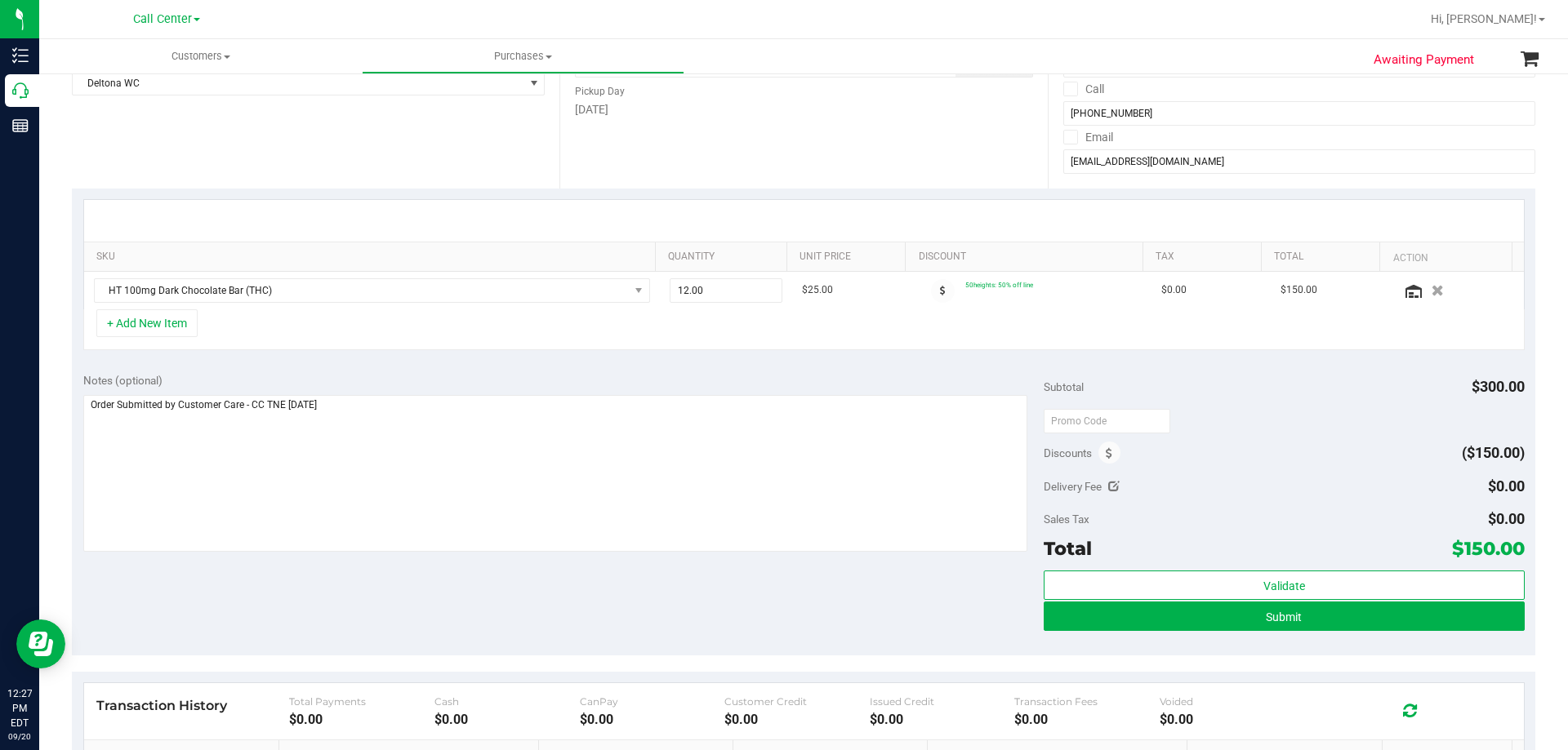
click at [475, 591] on div "Notes (optional) Subtotal $300.00 Discounts ($150.00) Delivery Fee $0.00 Sales …" at bounding box center [803, 508] width 1463 height 294
drag, startPoint x: 1452, startPoint y: 547, endPoint x: 1509, endPoint y: 547, distance: 57.0
click at [1509, 547] on span "$150.00" at bounding box center [1488, 548] width 73 height 23
click at [787, 626] on div "Notes (optional) Subtotal $300.00 Discounts ($150.00) Delivery Fee $0.00 Sales …" at bounding box center [803, 508] width 1463 height 294
click at [703, 410] on textarea at bounding box center [555, 473] width 944 height 157
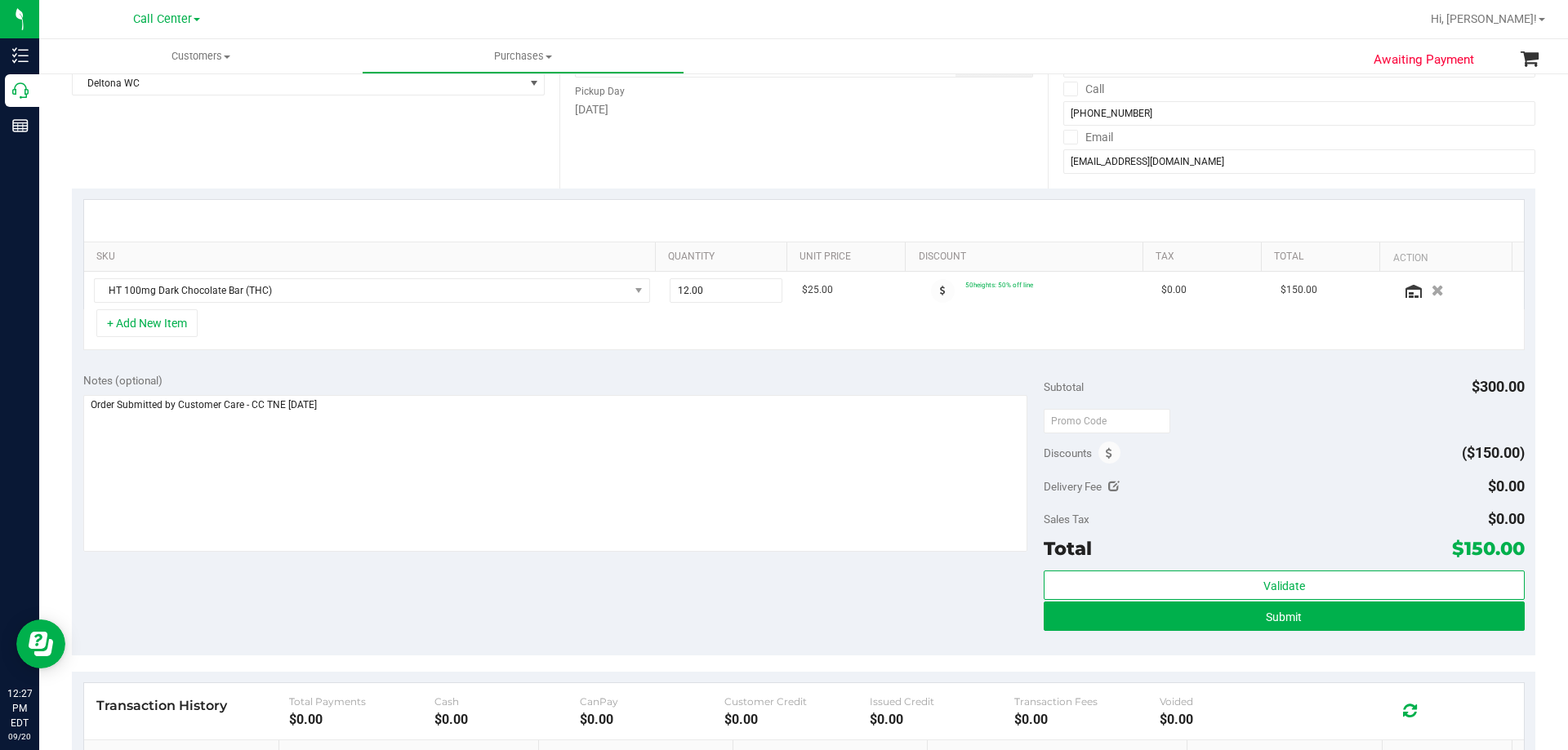
click at [621, 577] on div "Notes (optional) Subtotal $300.00 Discounts ($150.00) Delivery Fee $0.00 Sales …" at bounding box center [803, 508] width 1463 height 294
click at [610, 455] on textarea at bounding box center [555, 473] width 944 height 157
click at [563, 603] on div "Notes (optional) Subtotal $300.00 Discounts ($150.00) Delivery Fee $0.00 Sales …" at bounding box center [803, 508] width 1463 height 294
click at [579, 473] on textarea at bounding box center [555, 473] width 944 height 157
click at [534, 596] on div "Notes (optional) Subtotal $300.00 Discounts ($150.00) Delivery Fee $0.00 Sales …" at bounding box center [803, 508] width 1463 height 294
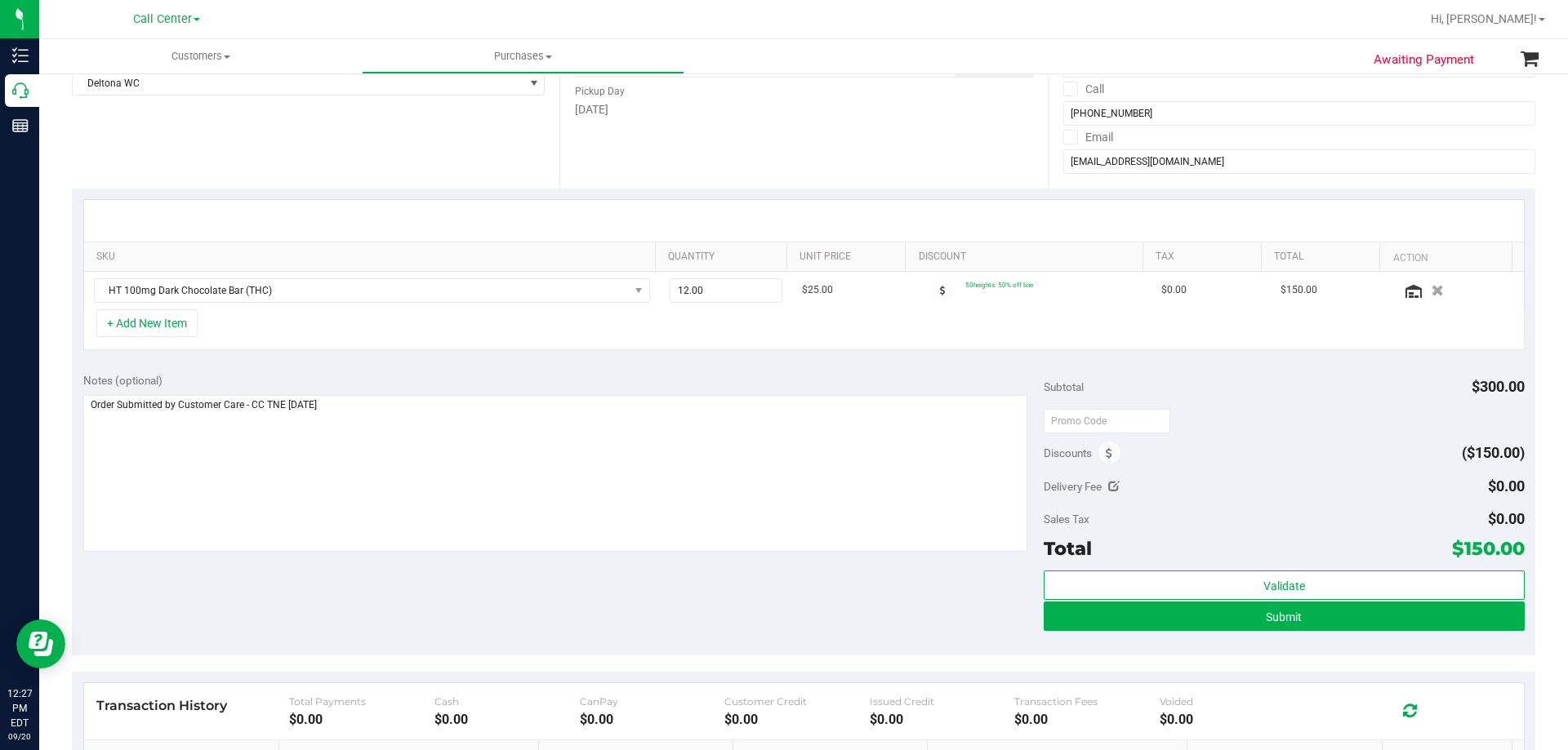
click at [528, 372] on div "Notes (optional)" at bounding box center [563, 380] width 961 height 16
click at [474, 422] on textarea at bounding box center [555, 473] width 944 height 157
click at [501, 368] on div "Notes (optional) Subtotal $300.00 Discounts ($150.00) Delivery Fee $0.00 Sales …" at bounding box center [803, 508] width 1463 height 294
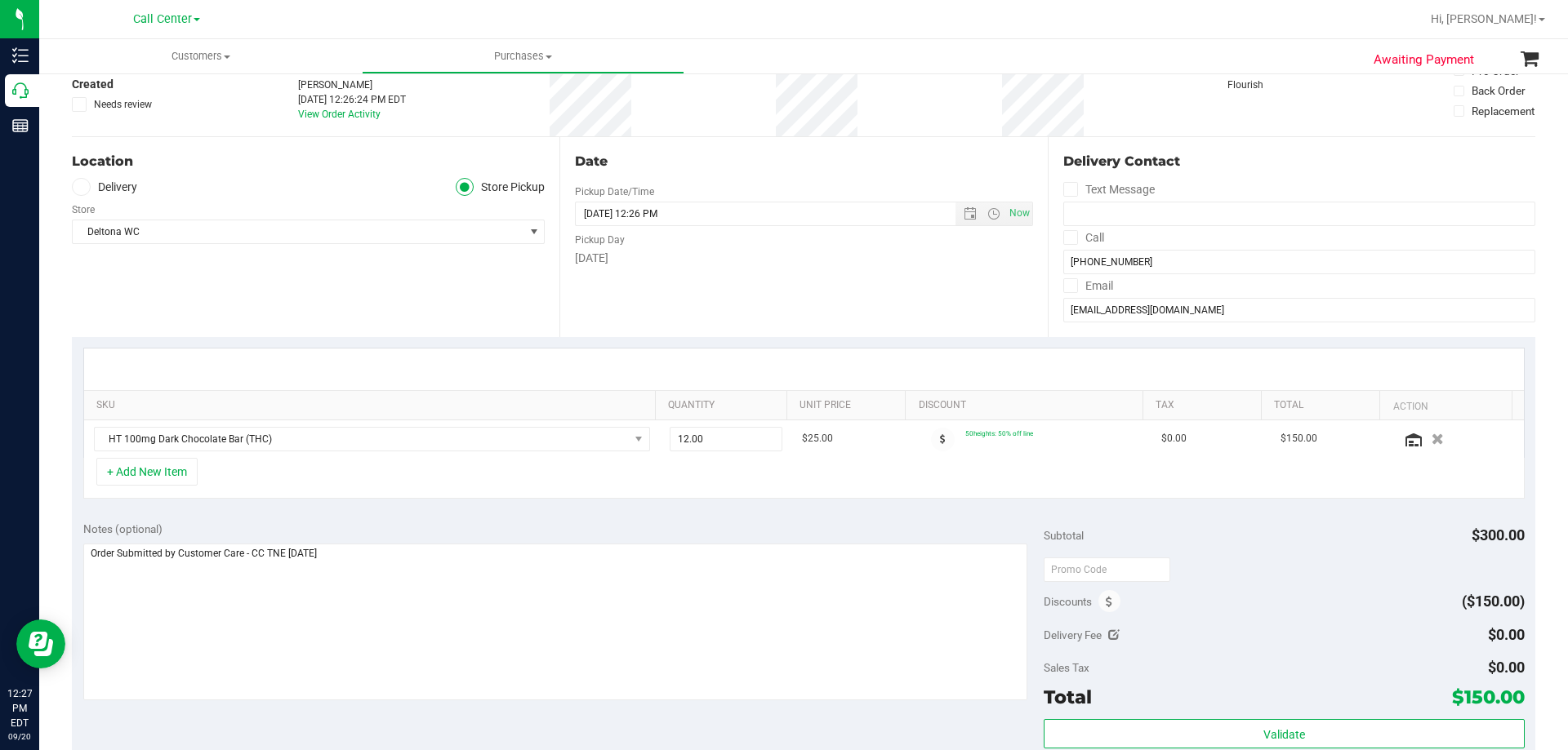
scroll to position [81, 0]
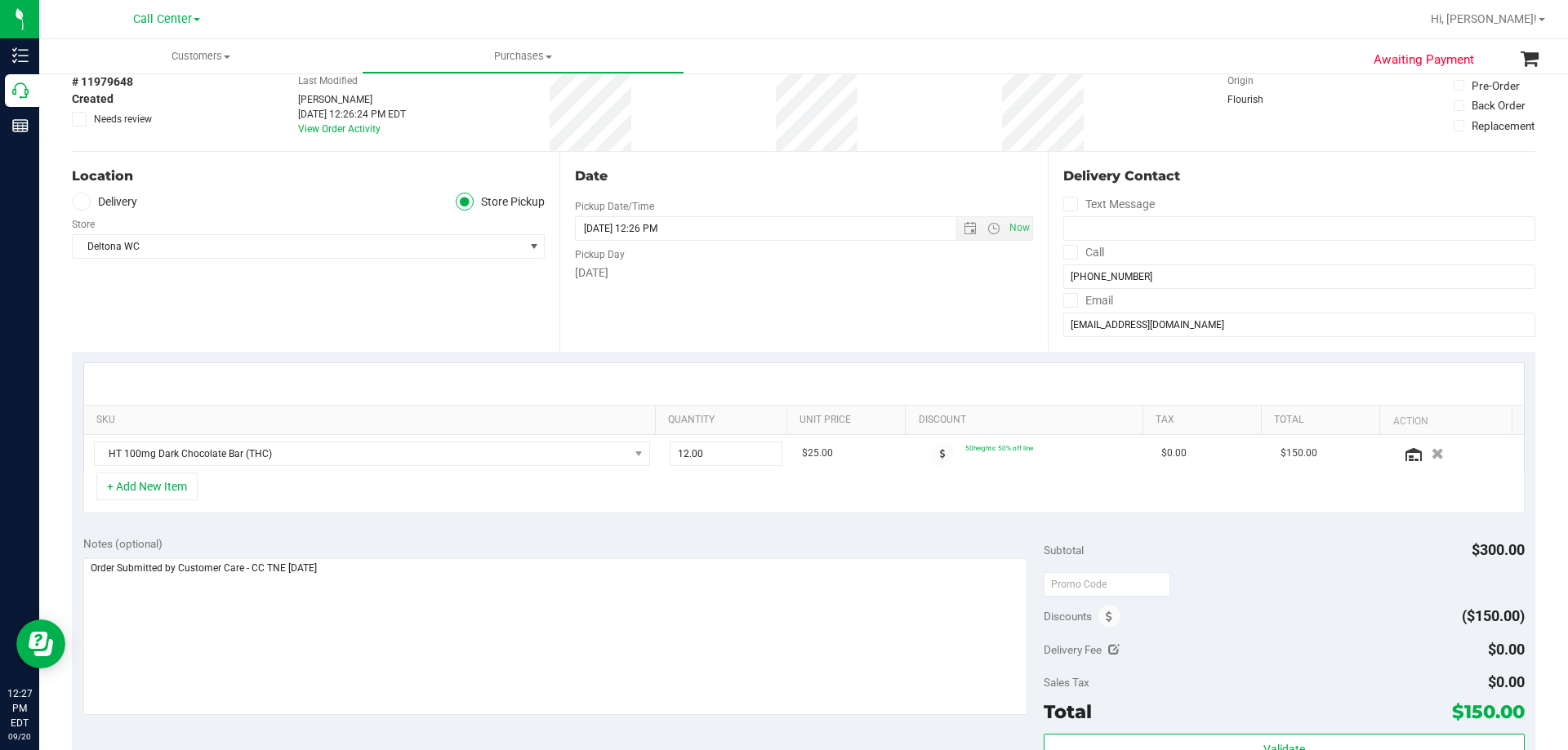
click at [545, 534] on div "Notes (optional) Subtotal $300.00 Discounts ($150.00) Delivery Fee $0.00 Sales …" at bounding box center [803, 672] width 1463 height 294
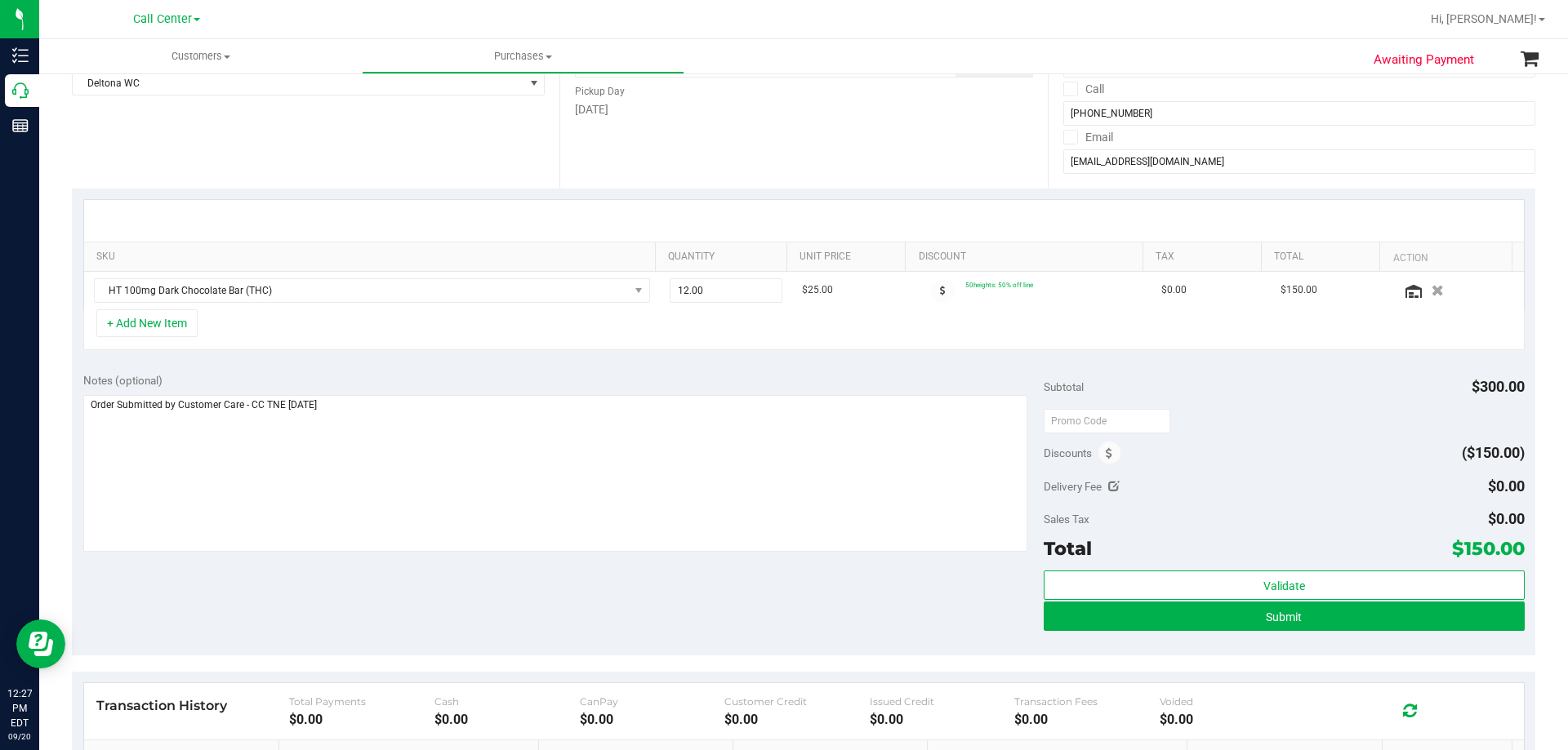
click at [419, 570] on div "Notes (optional) Subtotal $300.00 Discounts ($150.00) Delivery Fee $0.00 Sales …" at bounding box center [803, 508] width 1463 height 294
click at [495, 356] on div "SKU Quantity Unit Price Discount Tax Total Action HT 100mg Dark Chocolate Bar (…" at bounding box center [803, 274] width 1463 height 173
click at [501, 367] on div "Notes (optional) Subtotal $300.00 Discounts ($150.00) Delivery Fee $0.00 Sales …" at bounding box center [803, 508] width 1463 height 294
click at [528, 429] on textarea at bounding box center [555, 473] width 944 height 157
click at [495, 594] on div "Notes (optional) Subtotal $300.00 Discounts ($150.00) Delivery Fee $0.00 Sales …" at bounding box center [803, 508] width 1463 height 294
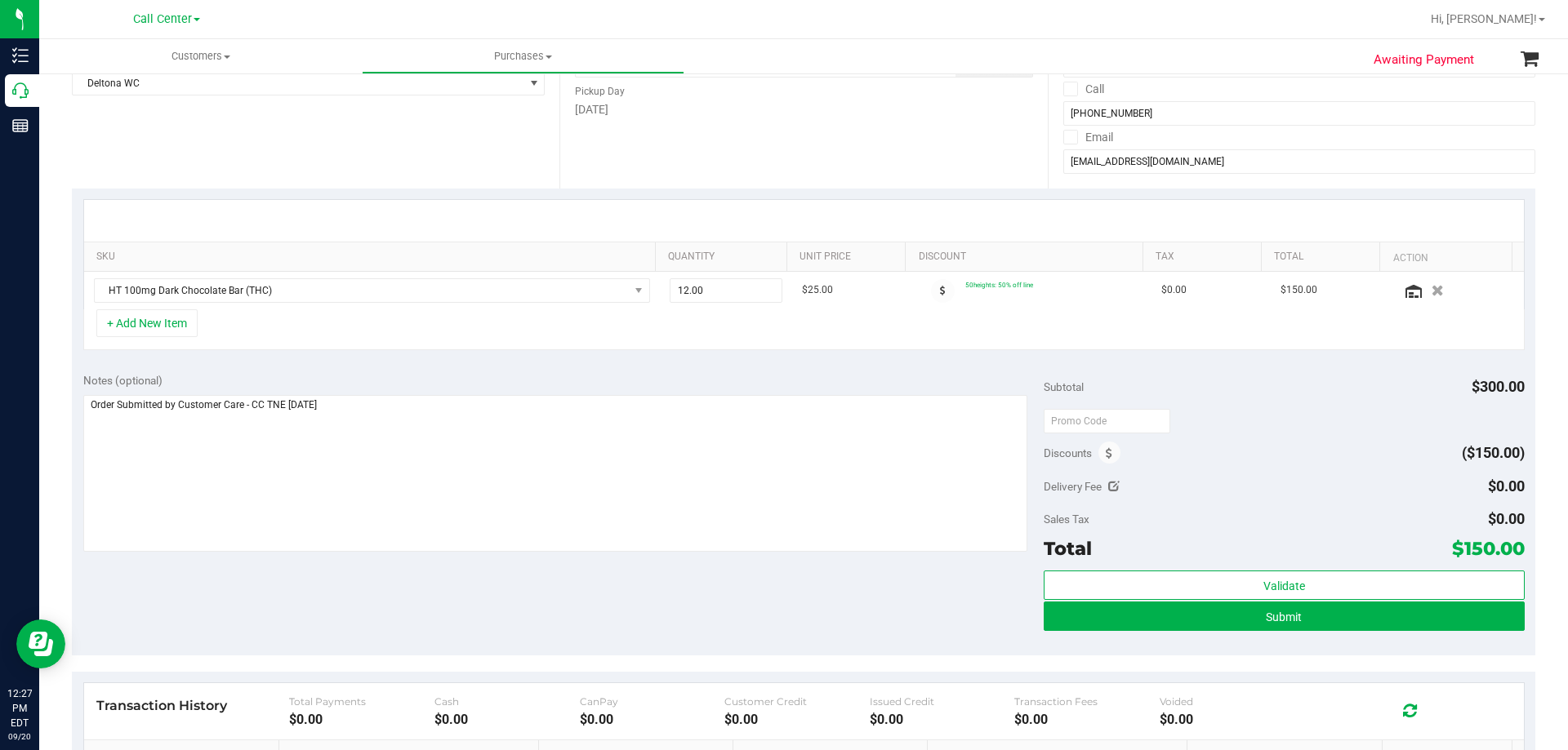
click at [469, 370] on div "Notes (optional) Subtotal $300.00 Discounts ($150.00) Delivery Fee $0.00 Sales …" at bounding box center [803, 508] width 1463 height 294
click at [493, 617] on div "Notes (optional) Subtotal $300.00 Discounts ($150.00) Delivery Fee $0.00 Sales …" at bounding box center [803, 508] width 1463 height 294
click at [495, 607] on div "Notes (optional) Subtotal $300.00 Discounts ($150.00) Delivery Fee $0.00 Sales …" at bounding box center [803, 508] width 1463 height 294
click at [483, 460] on textarea at bounding box center [555, 473] width 944 height 157
click at [477, 601] on div "Notes (optional) Subtotal $300.00 Discounts ($150.00) Delivery Fee $0.00 Sales …" at bounding box center [803, 508] width 1463 height 294
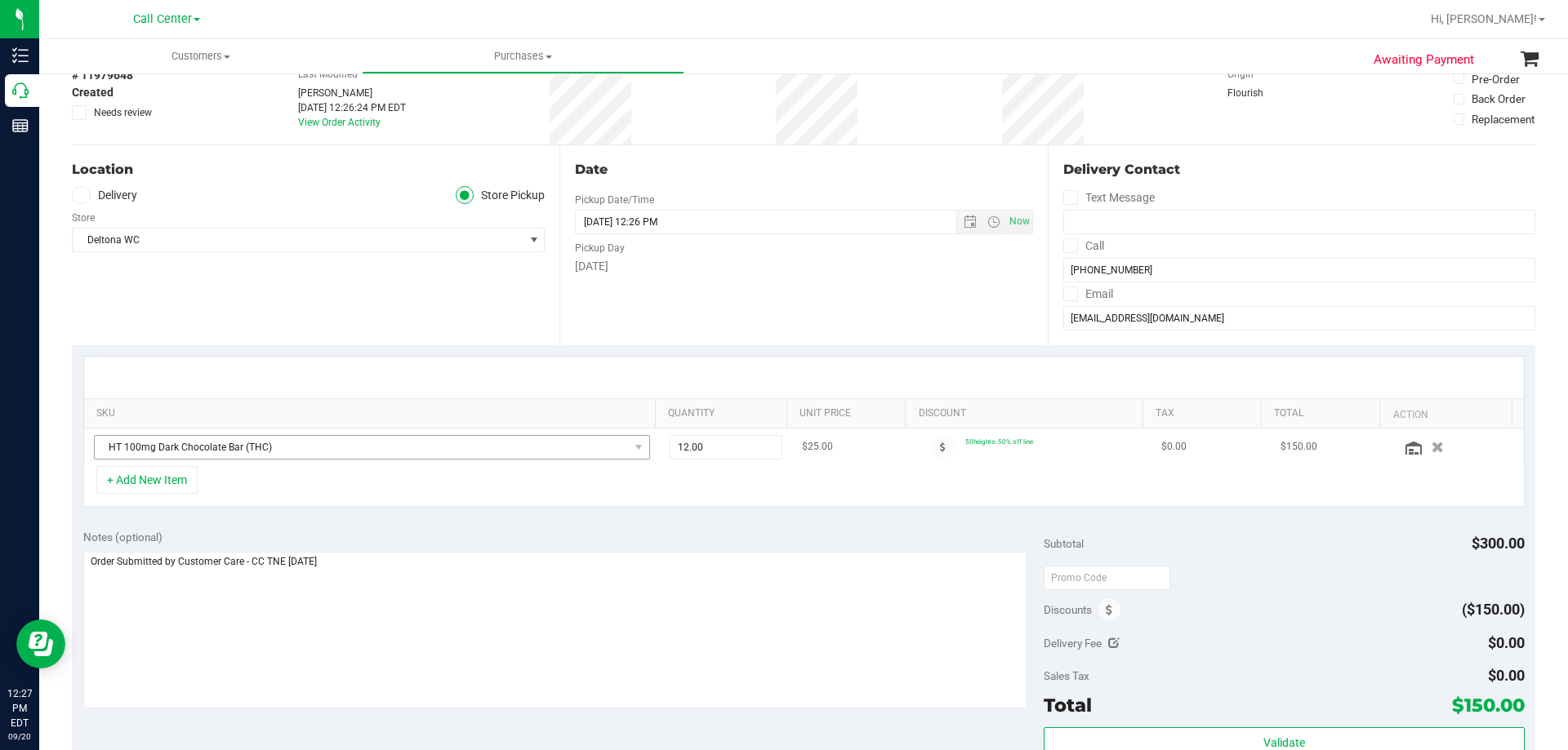
scroll to position [81, 0]
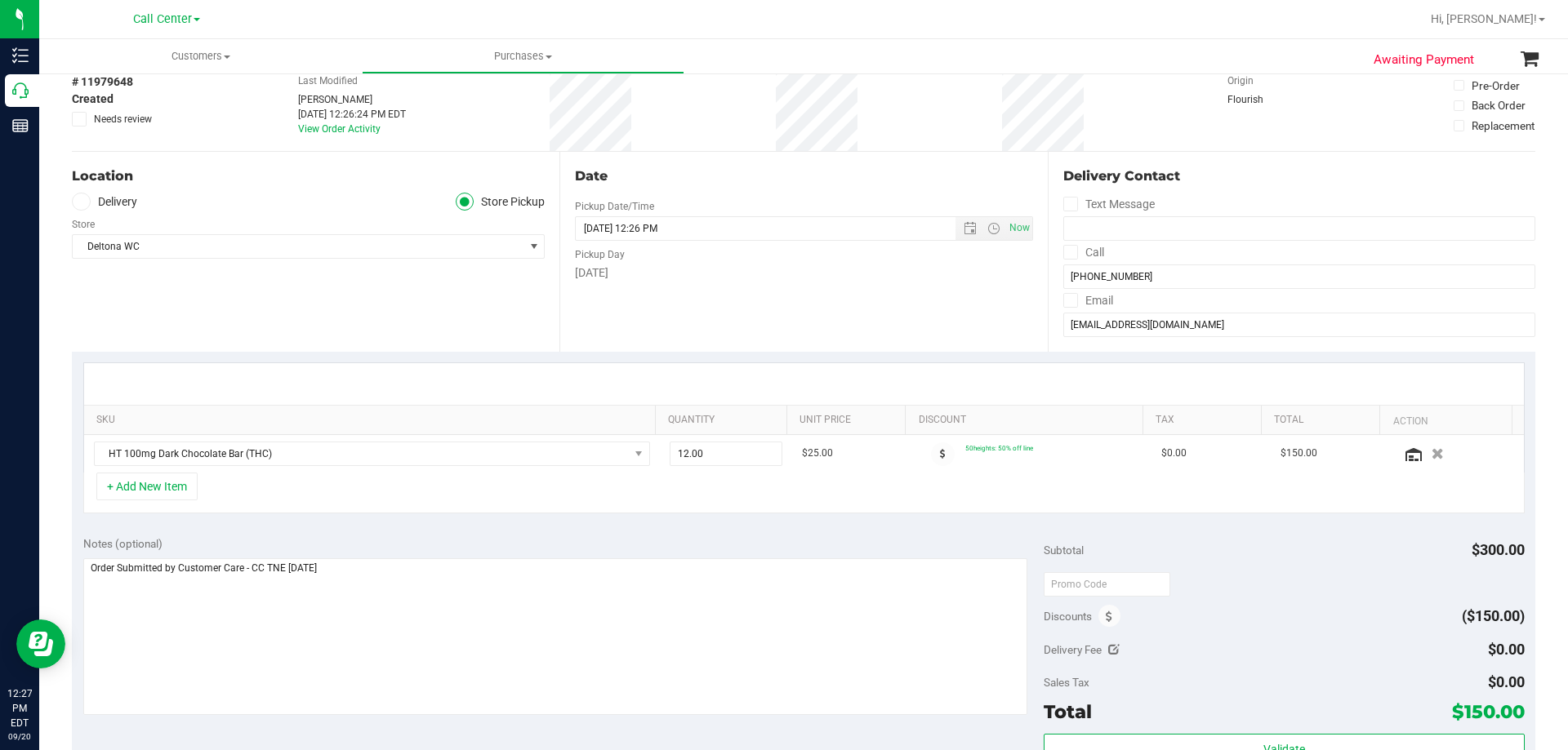
click at [509, 537] on div "Notes (optional)" at bounding box center [563, 544] width 961 height 16
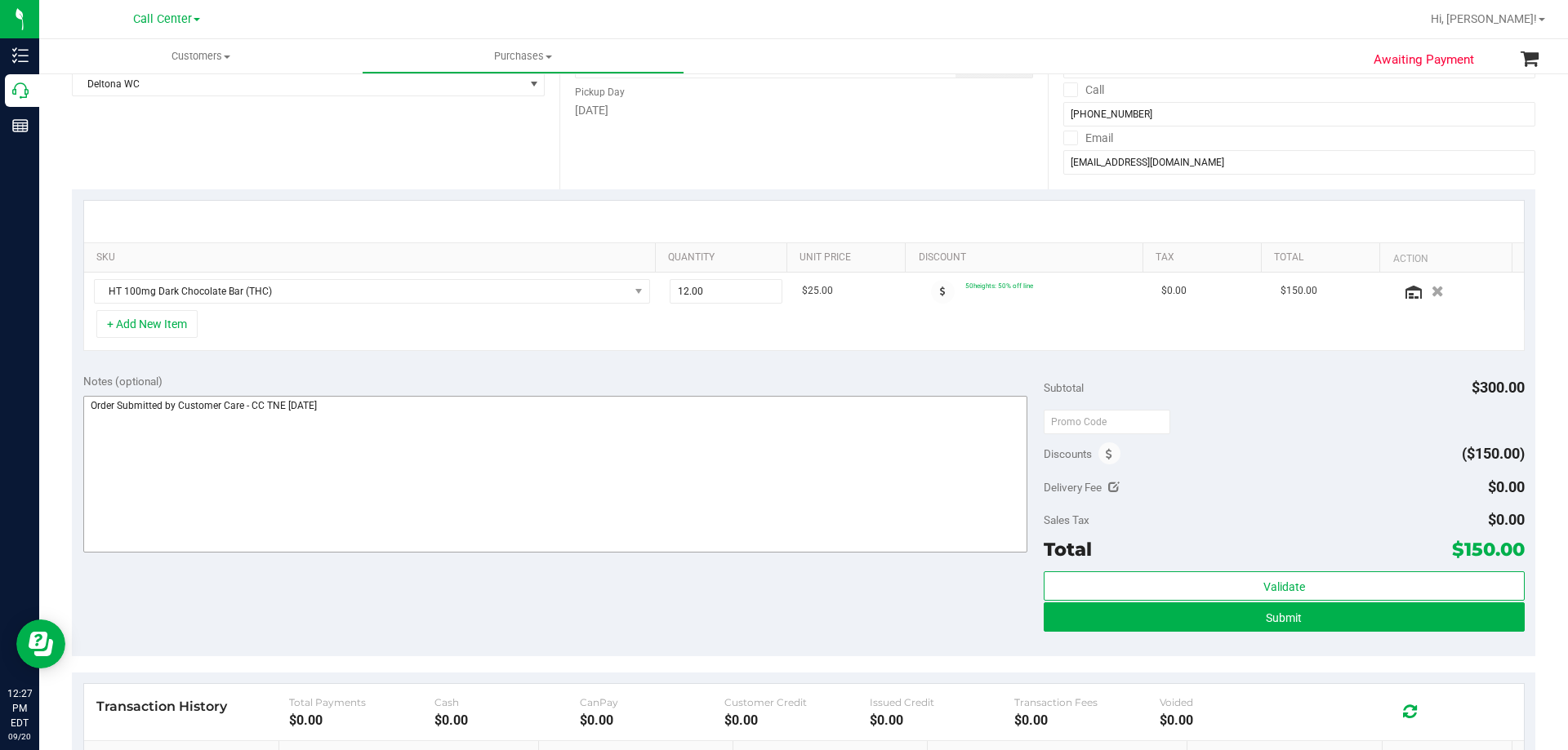
scroll to position [245, 0]
click at [431, 596] on div "Notes (optional) Subtotal $300.00 Discounts ($150.00) Delivery Fee $0.00 Sales …" at bounding box center [803, 508] width 1463 height 294
click at [477, 442] on textarea at bounding box center [555, 473] width 944 height 157
click at [458, 639] on div "Notes (optional) Subtotal $300.00 Discounts ($150.00) Delivery Fee $0.00 Sales …" at bounding box center [803, 508] width 1463 height 294
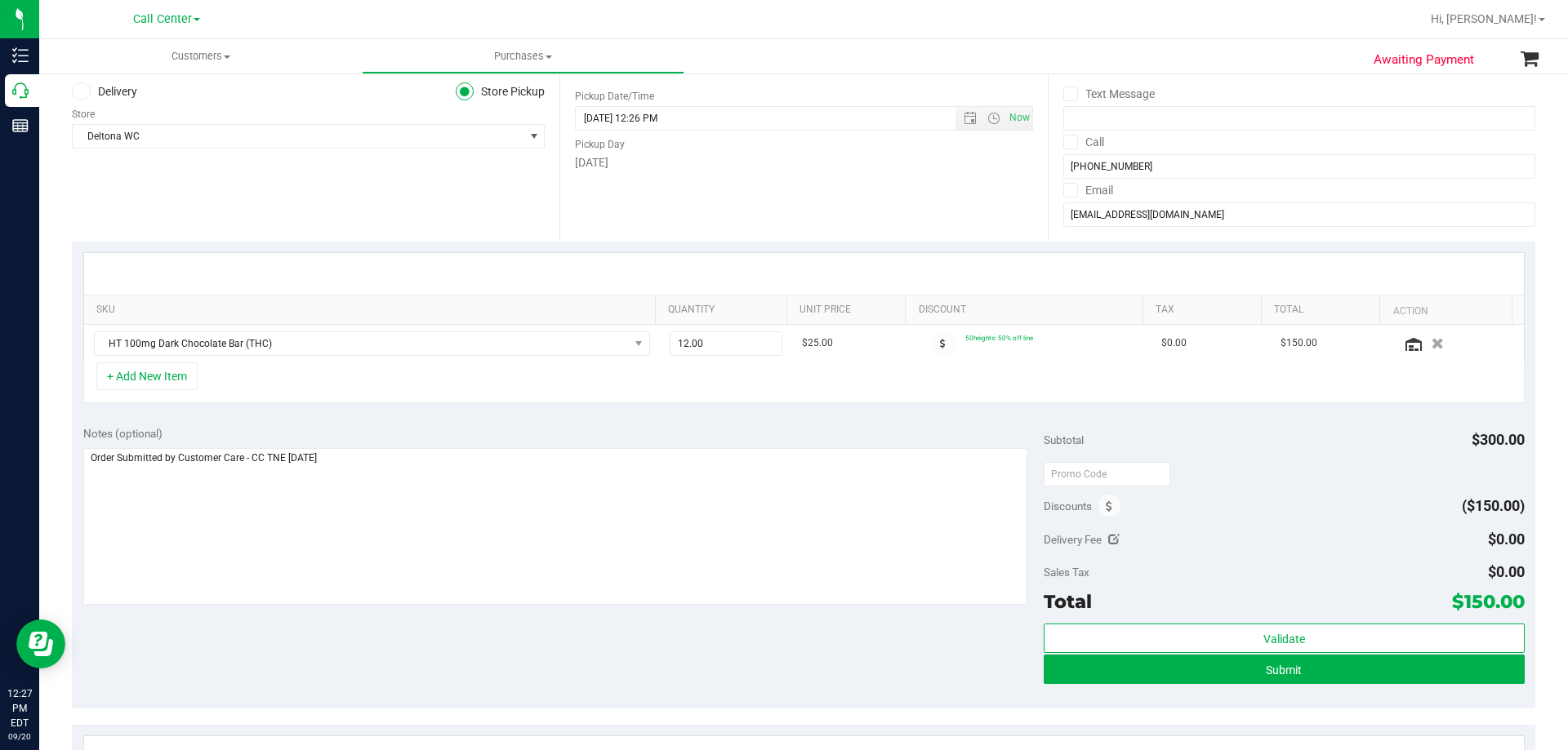
scroll to position [163, 0]
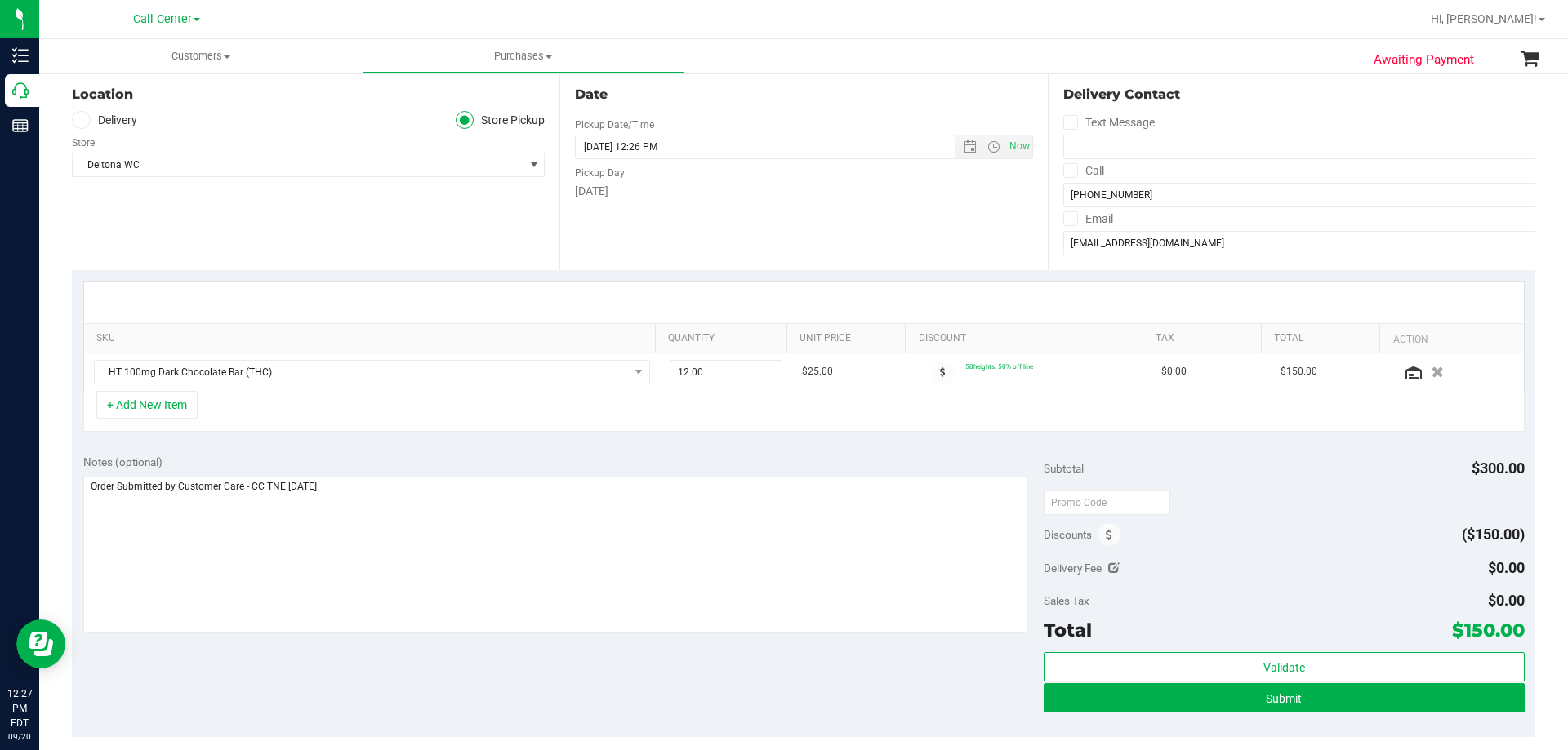
click at [530, 456] on div "Notes (optional)" at bounding box center [563, 461] width 961 height 16
click at [493, 458] on div "Notes (optional)" at bounding box center [563, 461] width 961 height 16
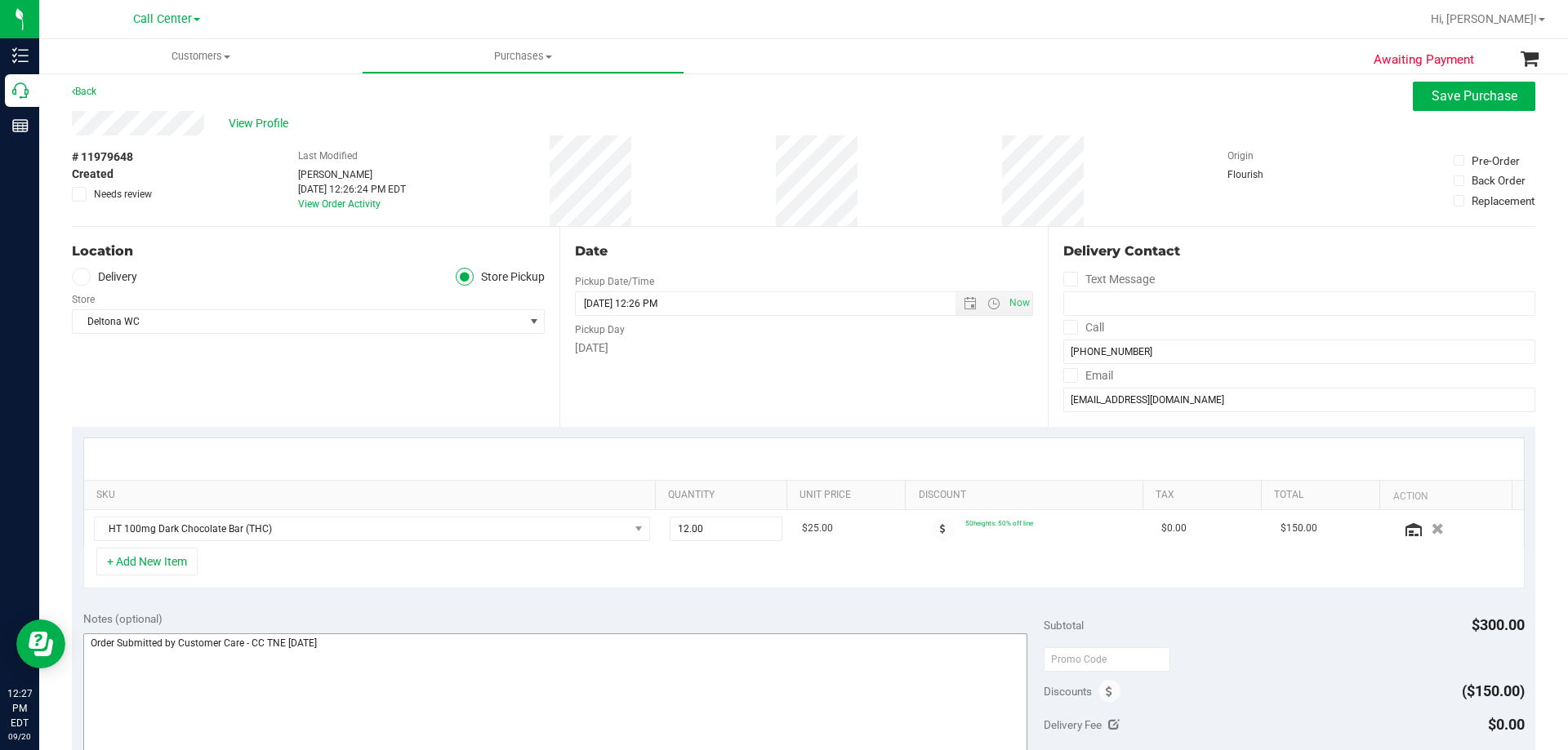
scroll to position [0, 0]
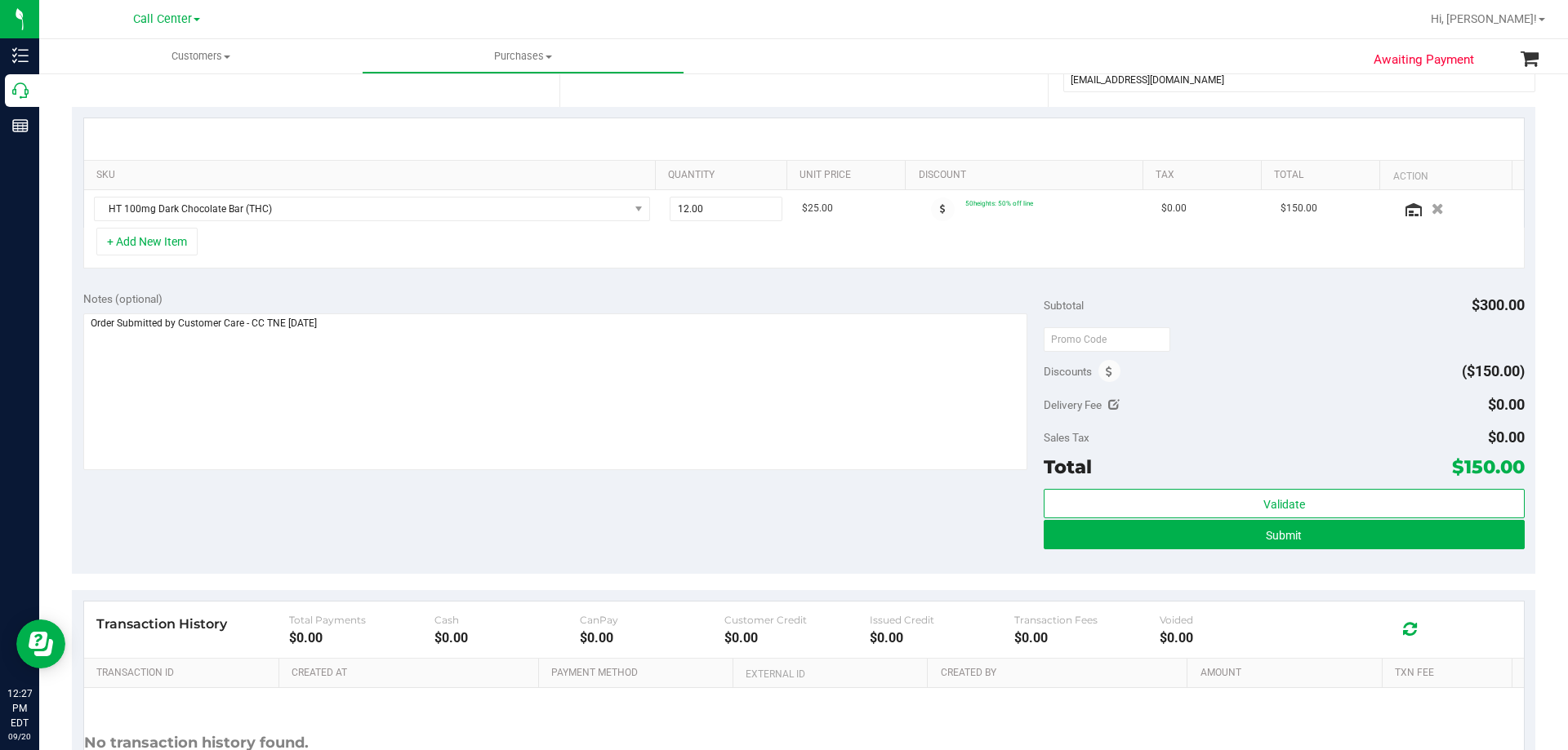
click at [444, 519] on div "Notes (optional) Subtotal $300.00 Discounts ($150.00) Delivery Fee $0.00 Sales …" at bounding box center [803, 427] width 1463 height 294
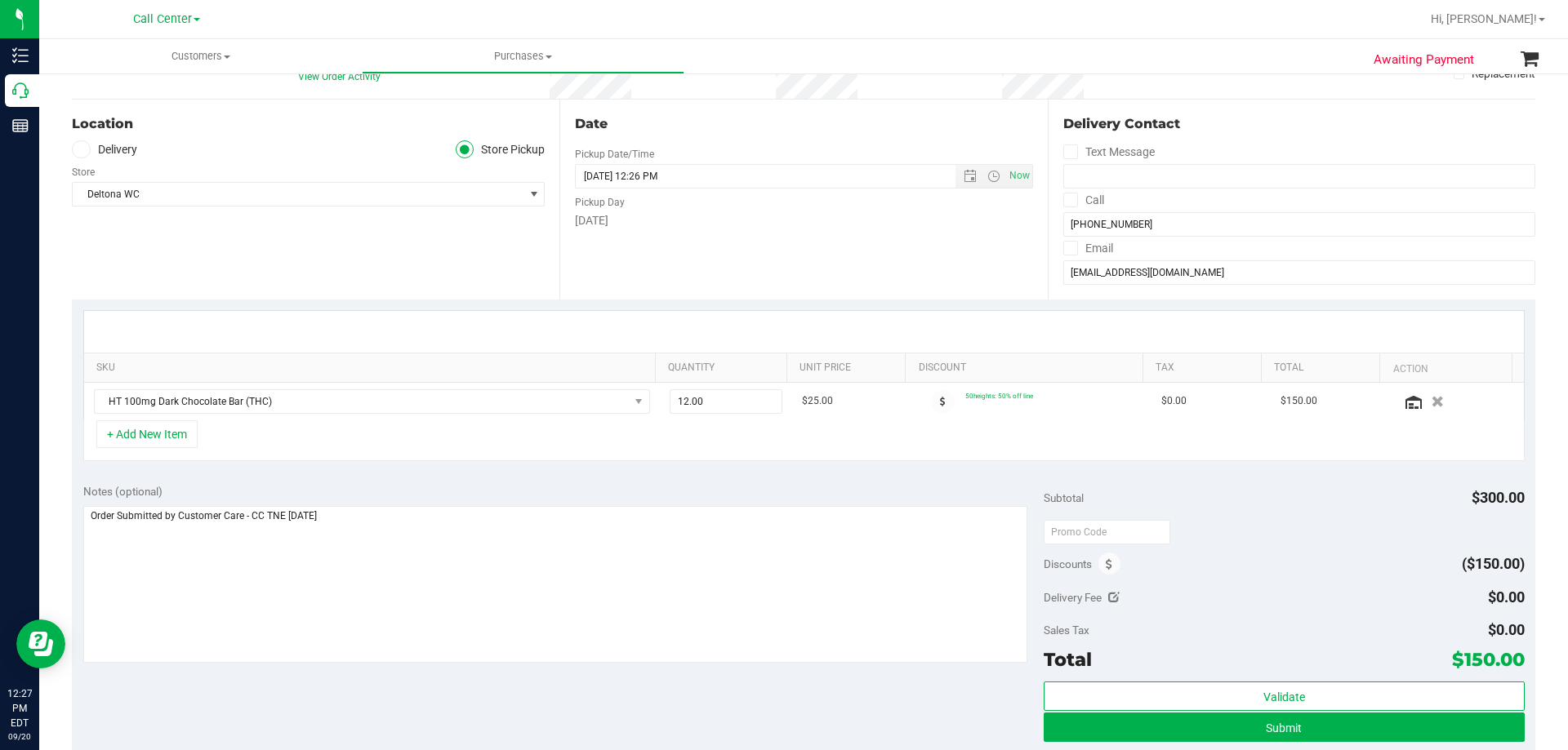
scroll to position [327, 0]
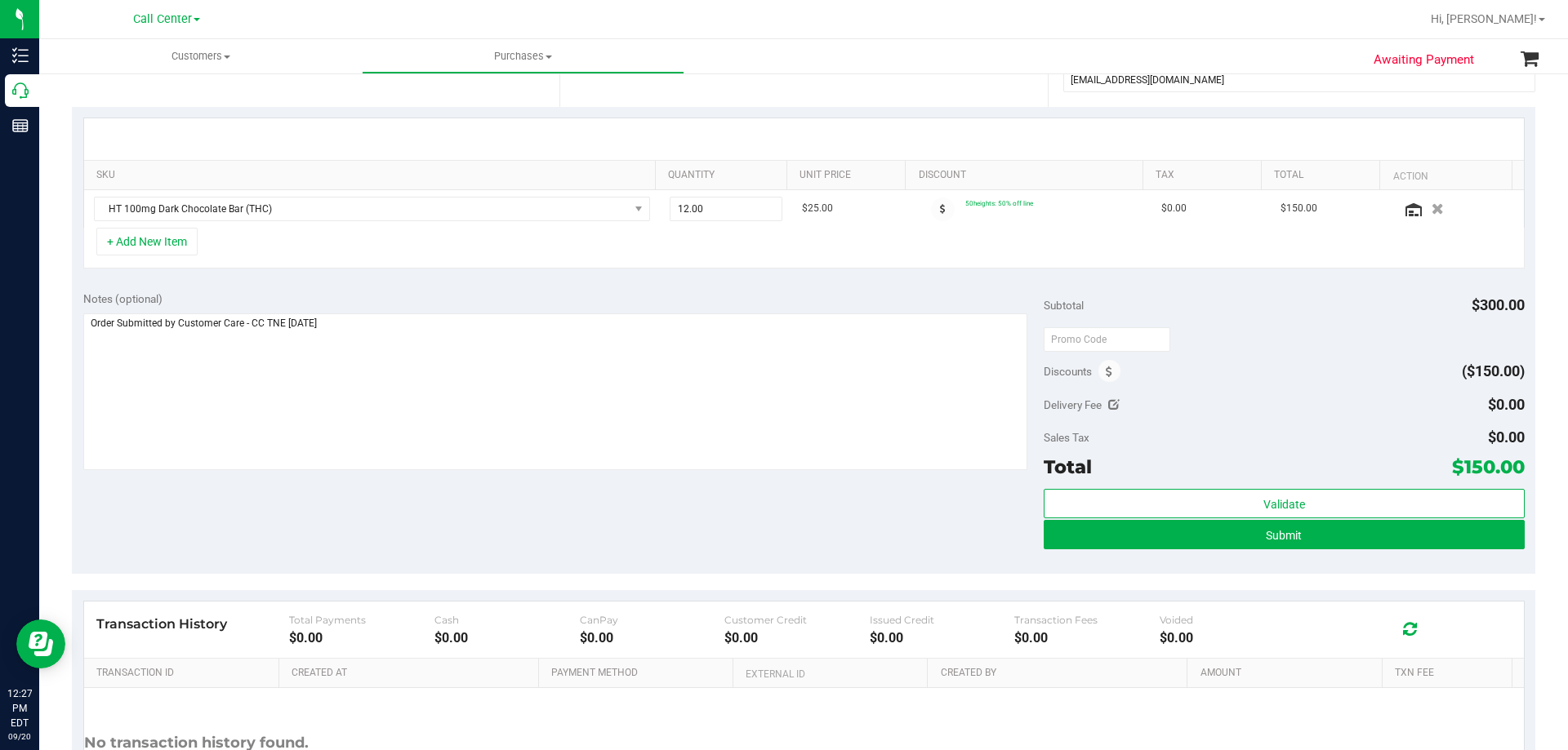
click at [516, 504] on div "Notes (optional) Subtotal $300.00 Discounts ($150.00) Delivery Fee $0.00 Sales …" at bounding box center [803, 427] width 1463 height 294
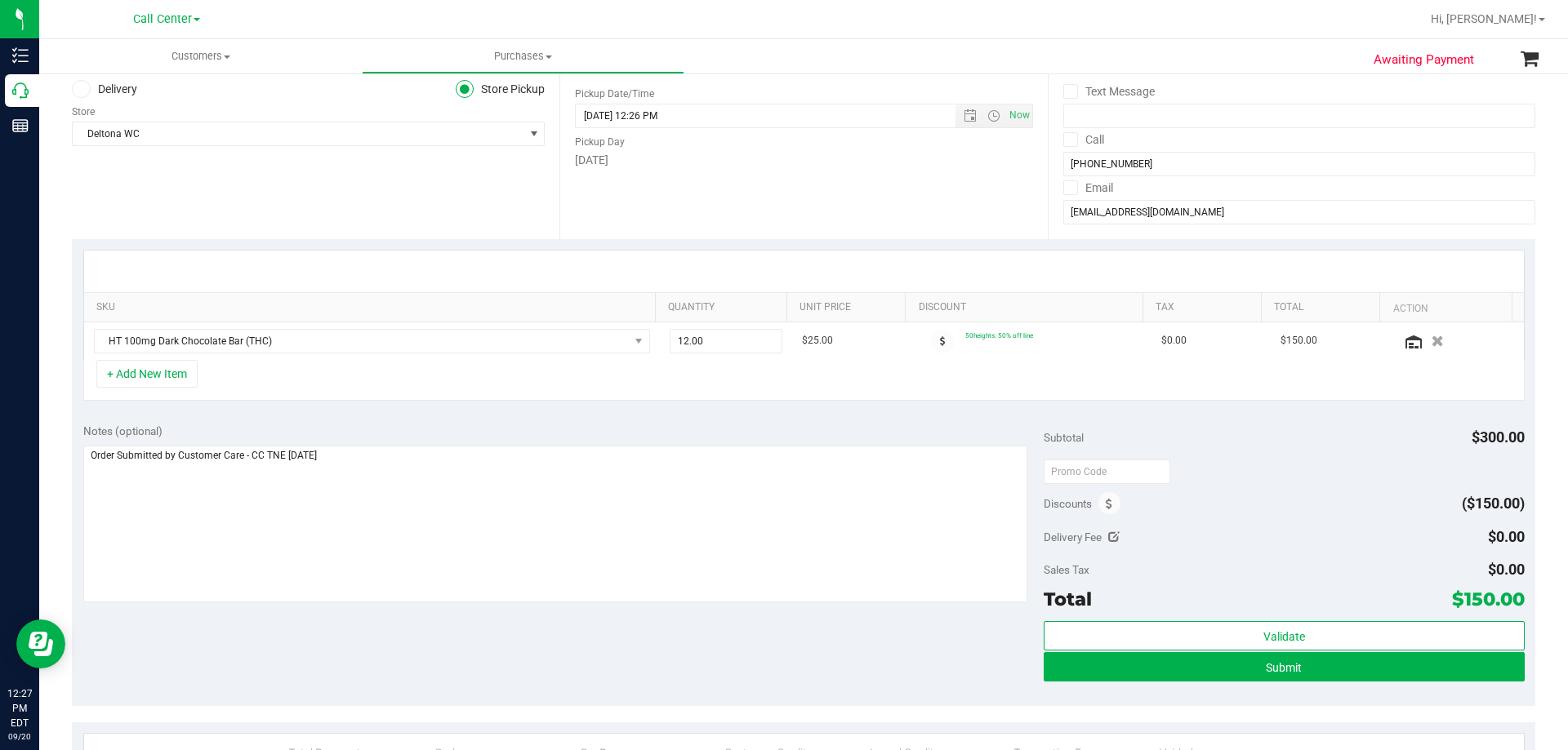
scroll to position [163, 0]
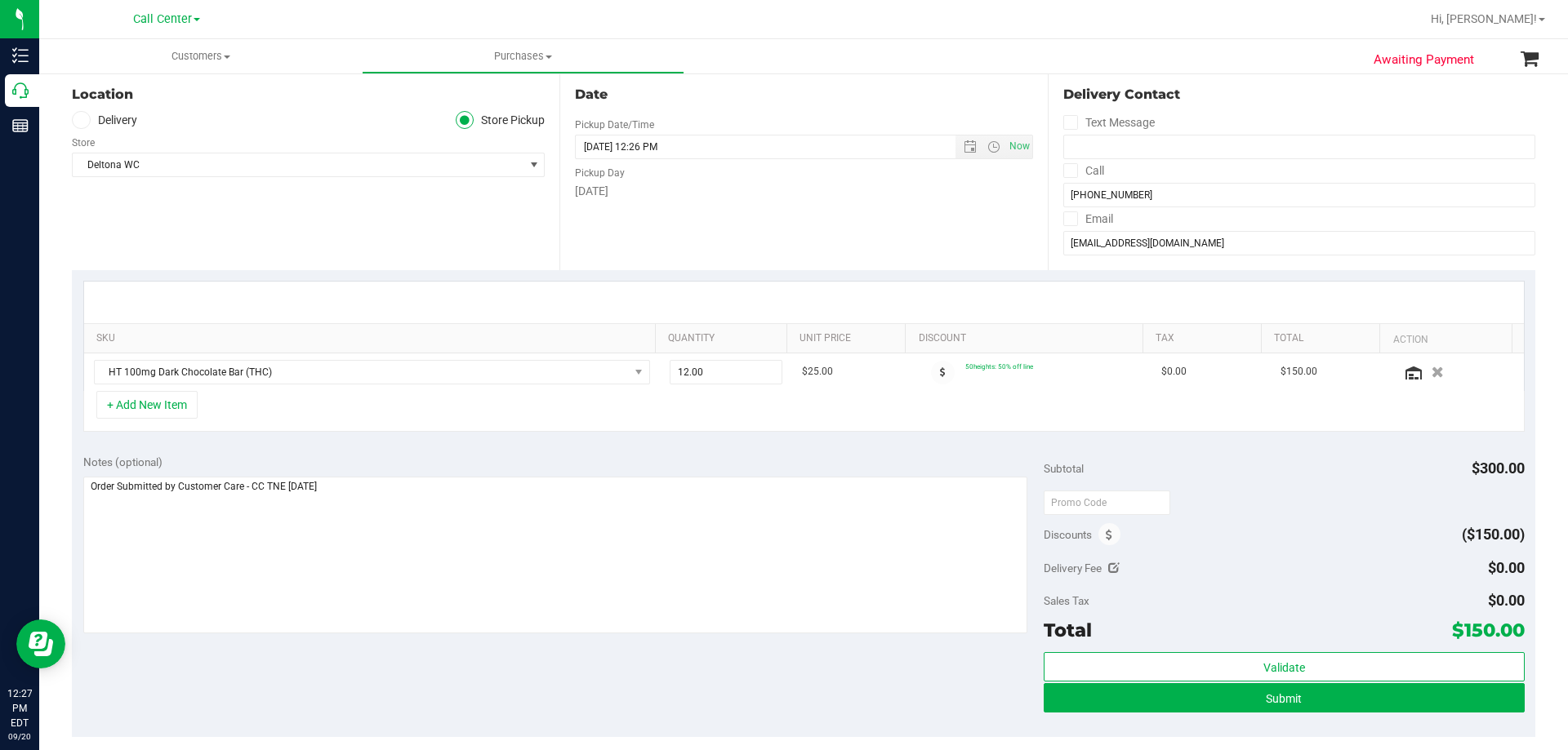
click at [576, 456] on div "Notes (optional)" at bounding box center [563, 461] width 961 height 16
click at [181, 402] on button "+ Add New Item" at bounding box center [147, 405] width 101 height 27
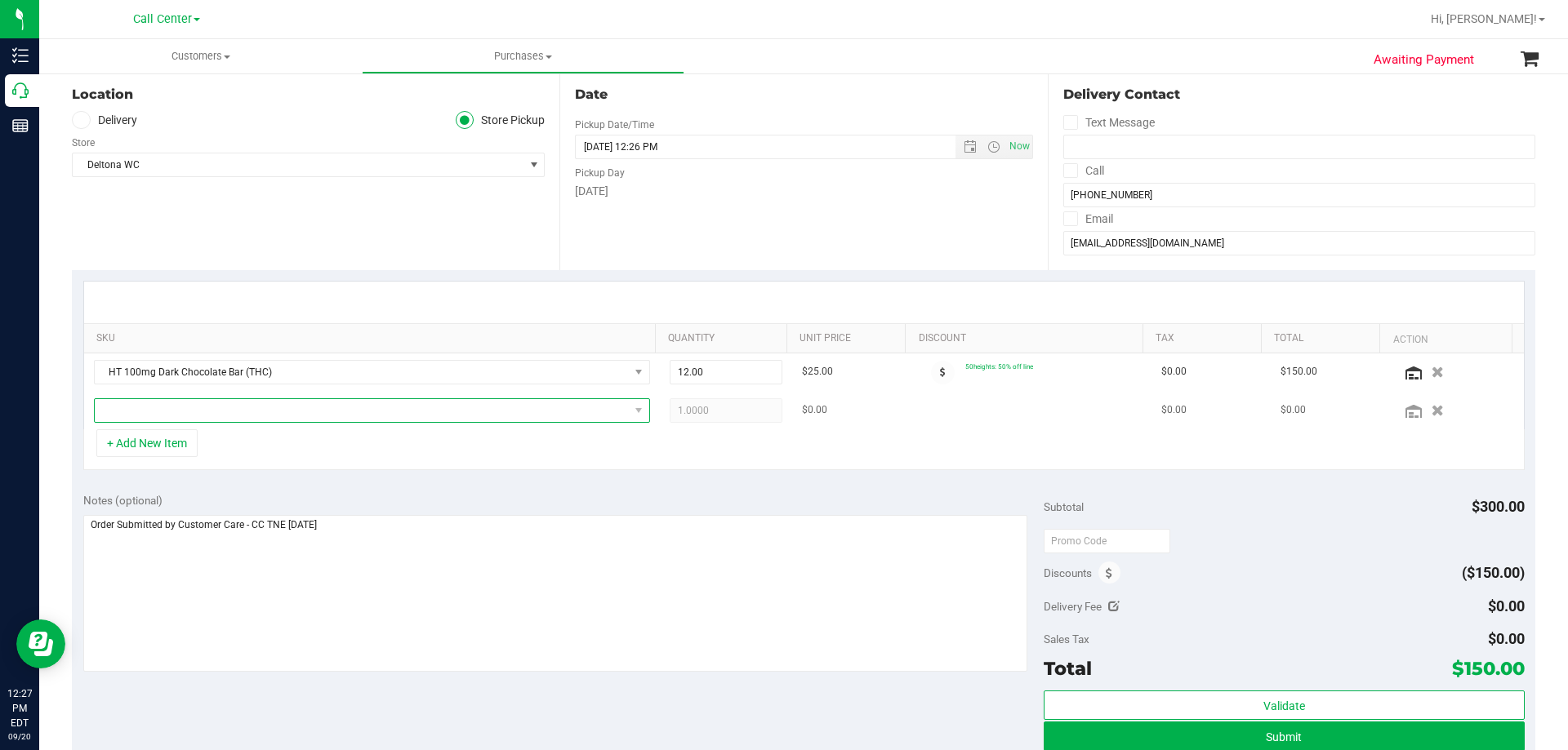
click at [268, 406] on span "NO DATA FOUND" at bounding box center [361, 411] width 534 height 23
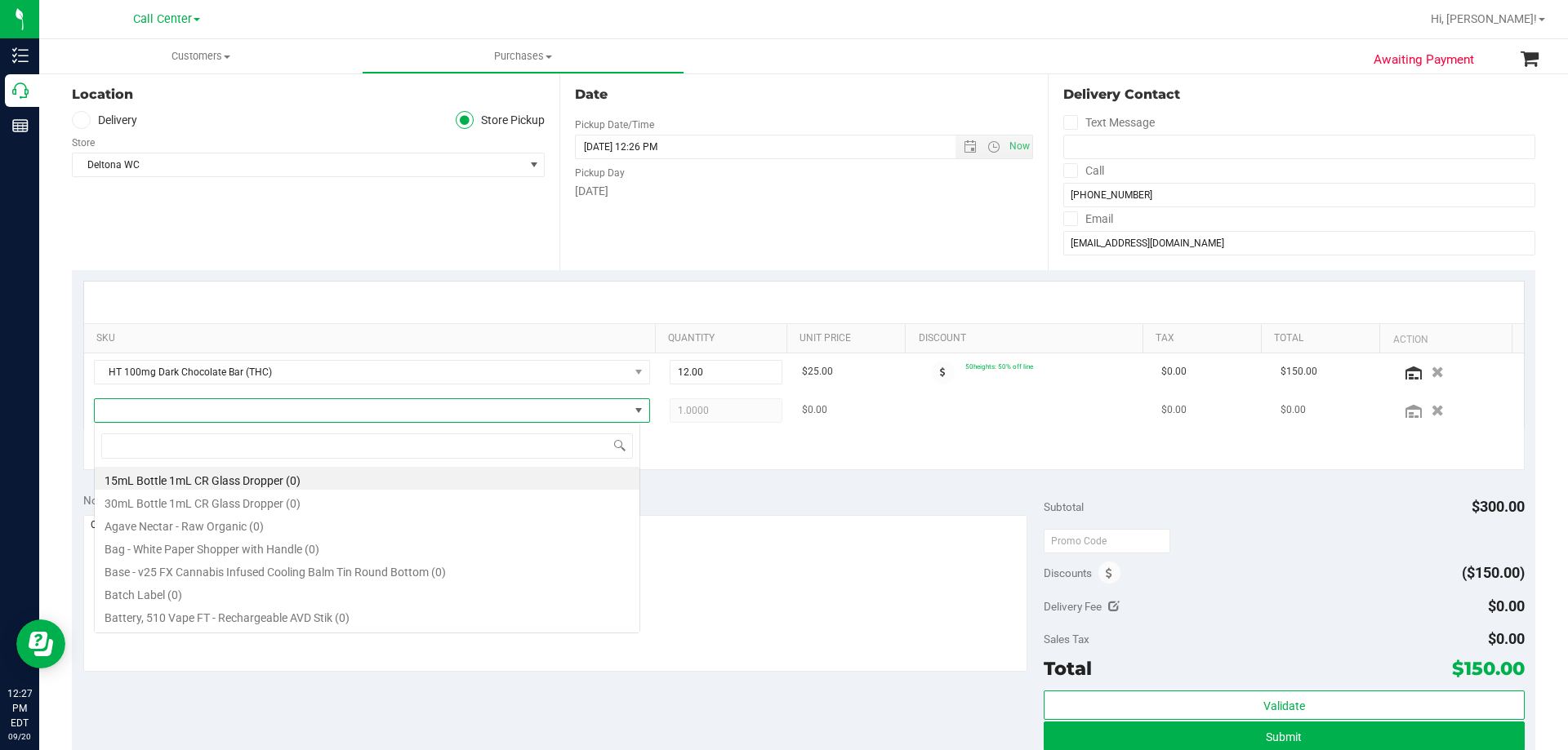
scroll to position [25, 547]
type input "tincture relief"
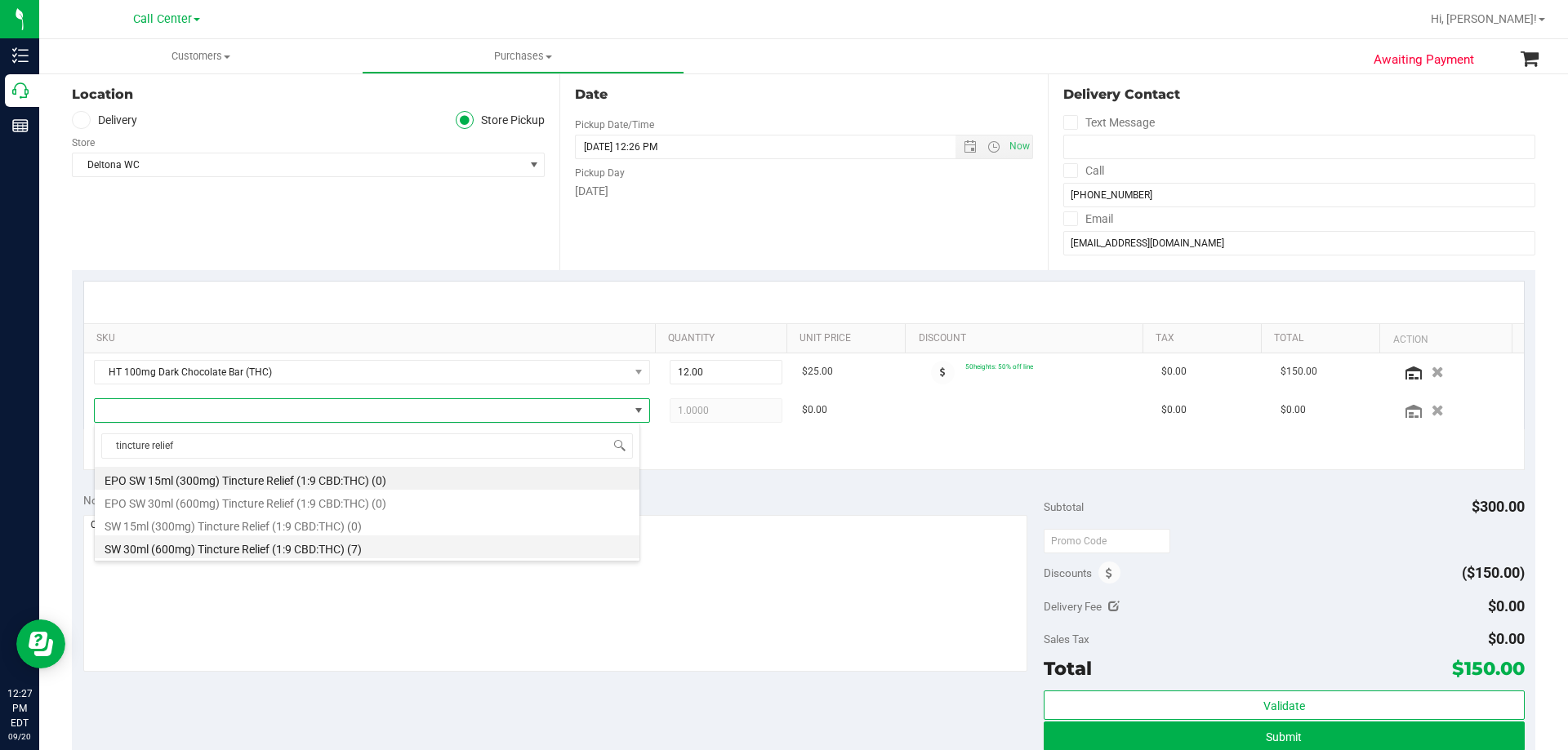
click at [283, 555] on li "SW 30ml (600mg) Tincture Relief (1:9 CBD:THC) (7)" at bounding box center [367, 547] width 545 height 23
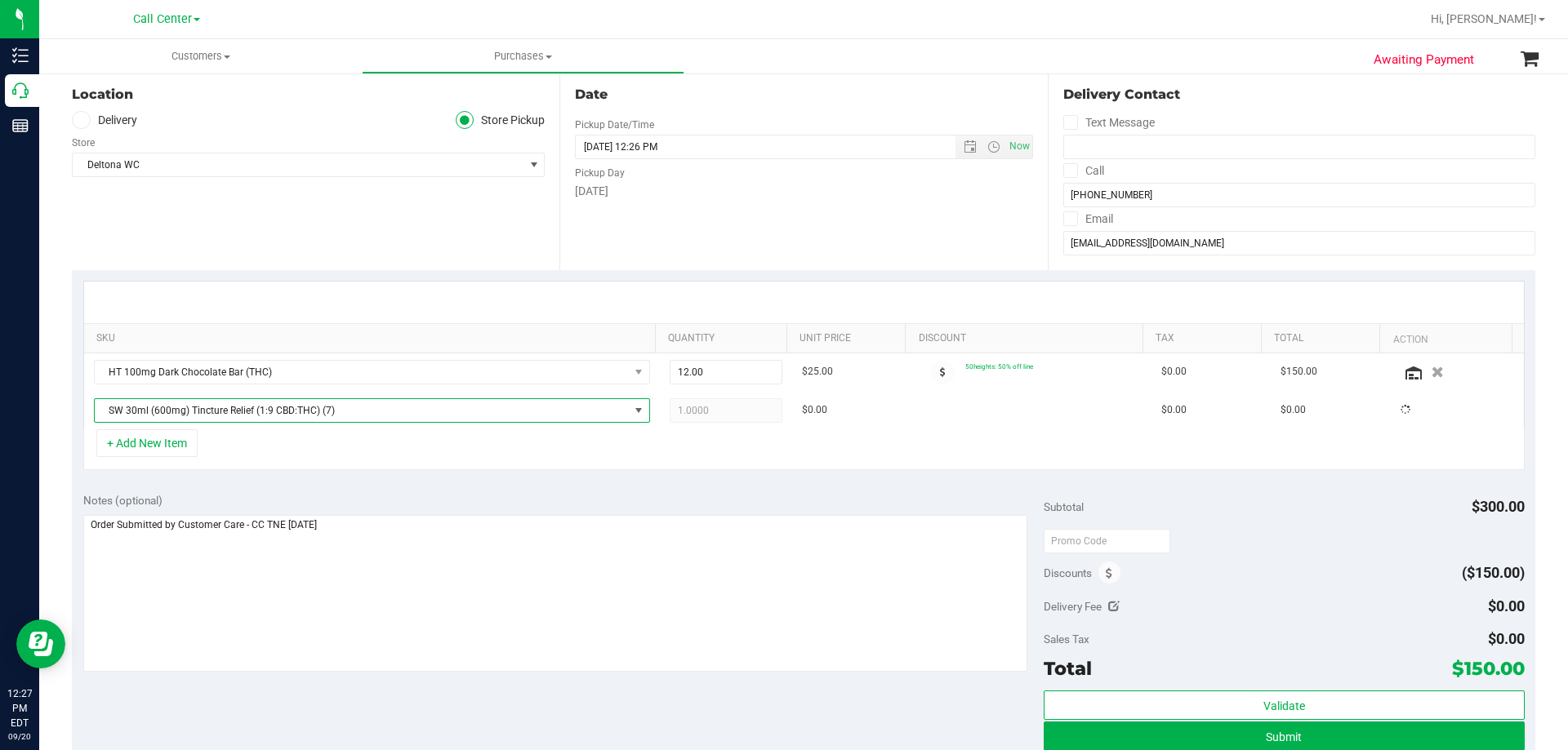
click at [322, 438] on div "+ Add New Item" at bounding box center [803, 450] width 1441 height 41
drag, startPoint x: 1448, startPoint y: 660, endPoint x: 1510, endPoint y: 669, distance: 62.6
click at [1510, 669] on span "$206.00" at bounding box center [1486, 669] width 77 height 23
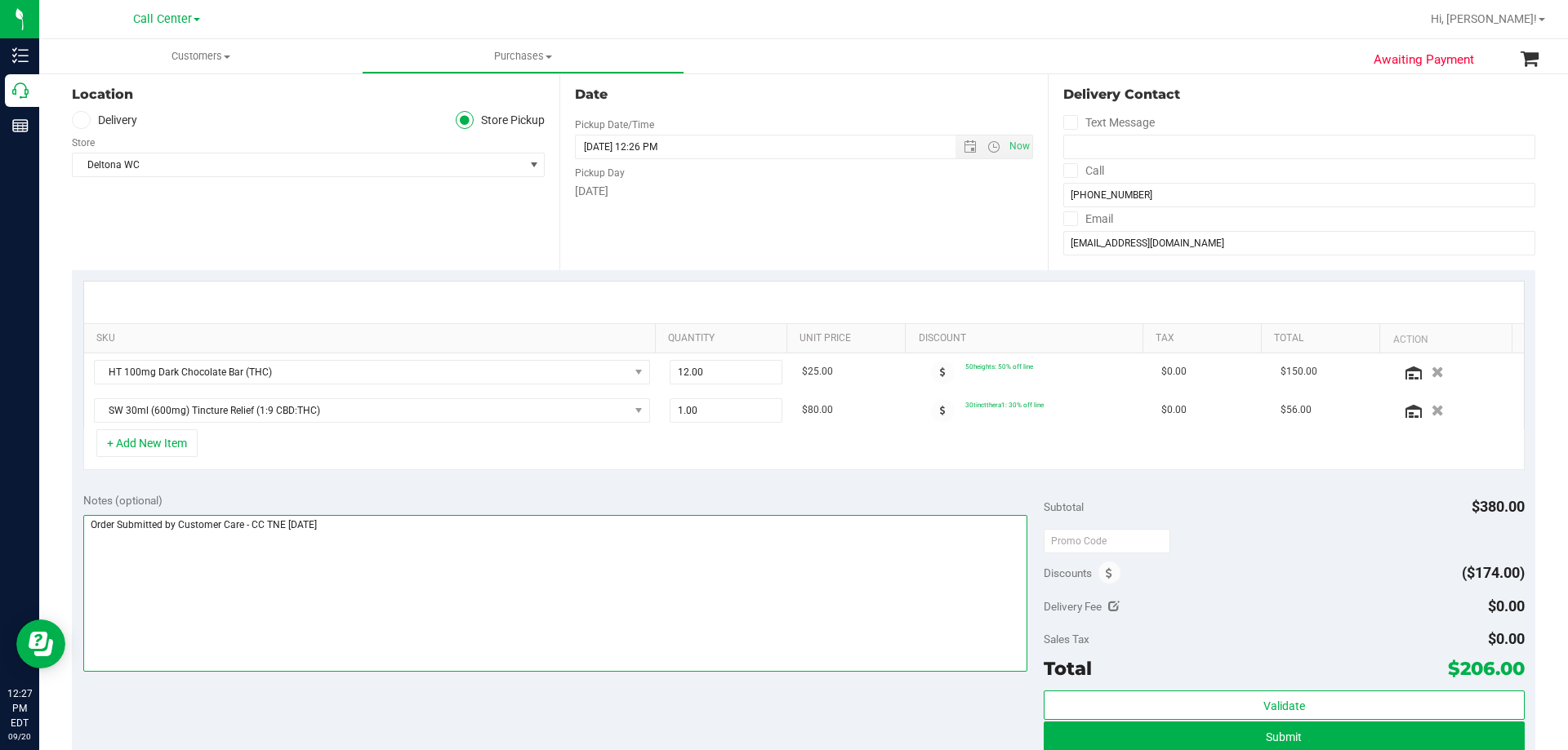
click at [656, 615] on textarea at bounding box center [555, 593] width 944 height 157
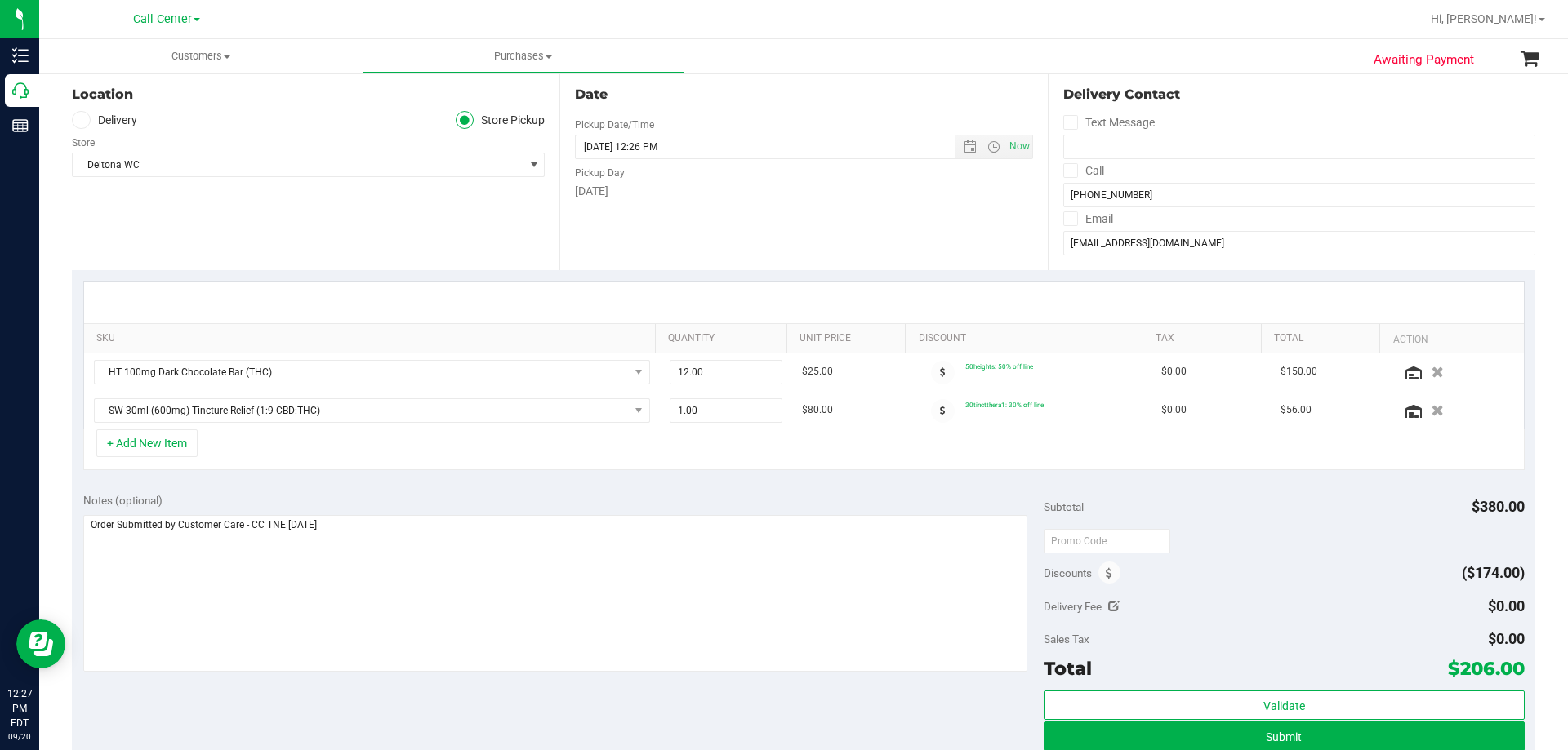
click at [516, 715] on div "Notes (optional) Subtotal $380.00 Discounts ($174.00) Delivery Fee $0.00 Sales …" at bounding box center [803, 629] width 1463 height 294
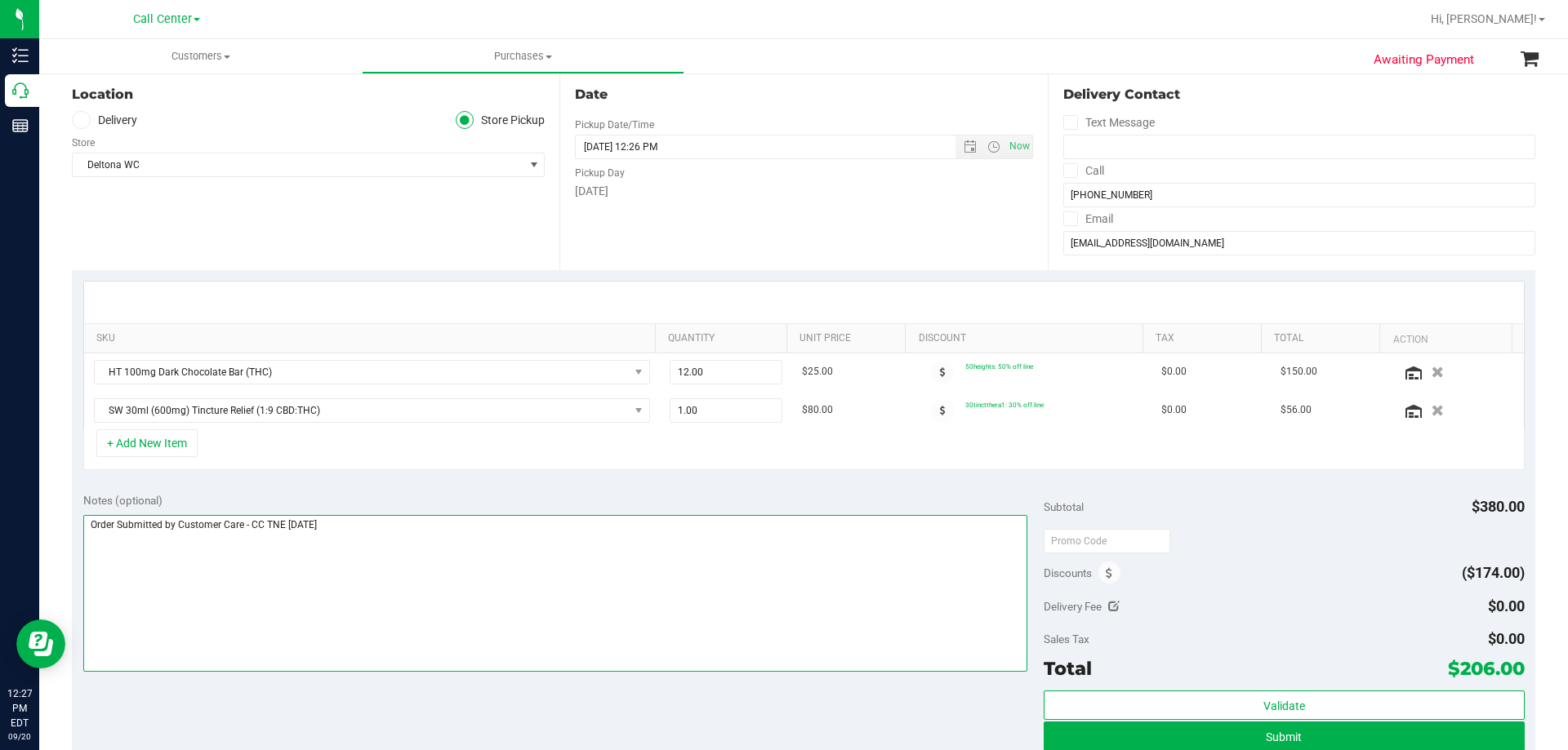
click at [513, 541] on textarea at bounding box center [555, 593] width 944 height 157
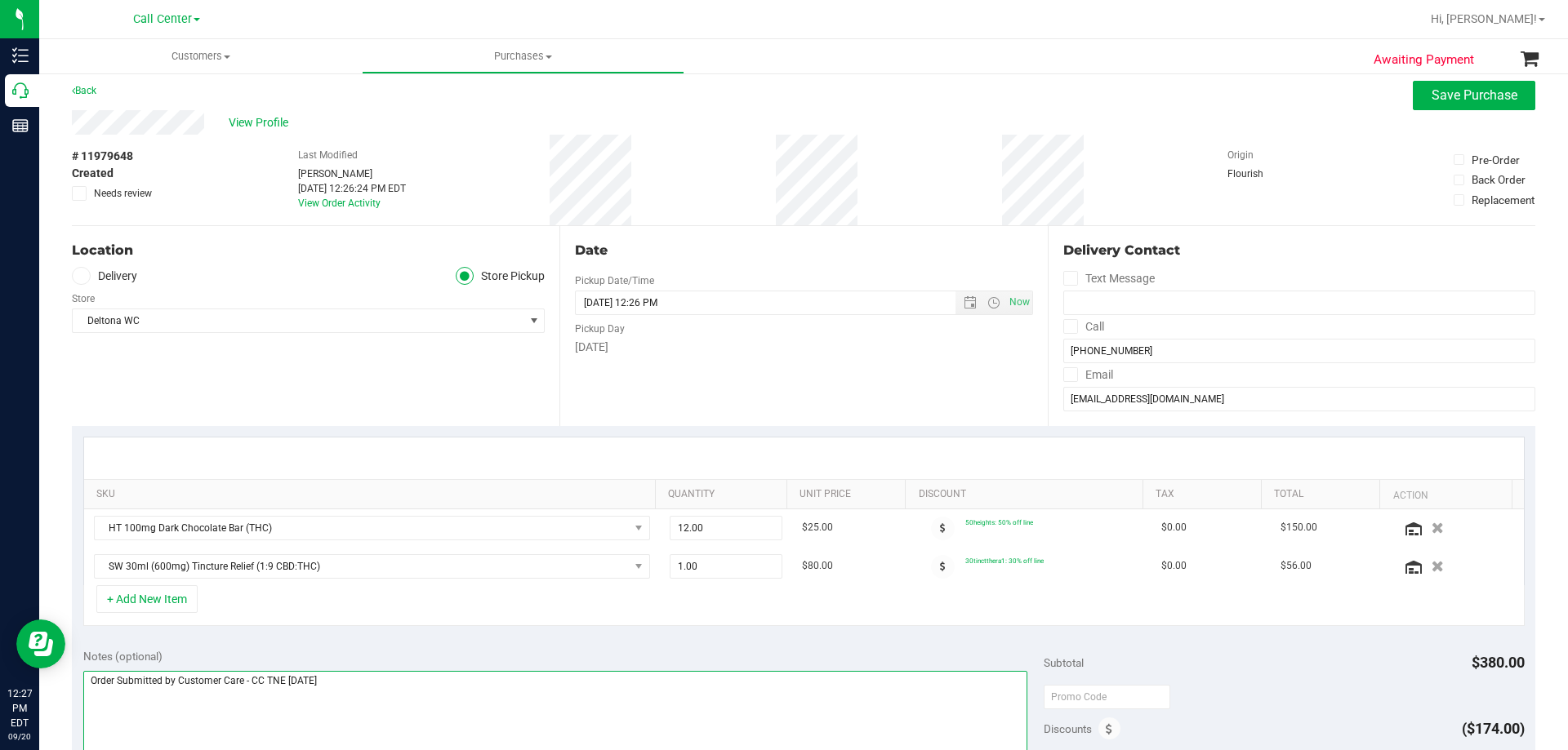
scroll to position [0, 0]
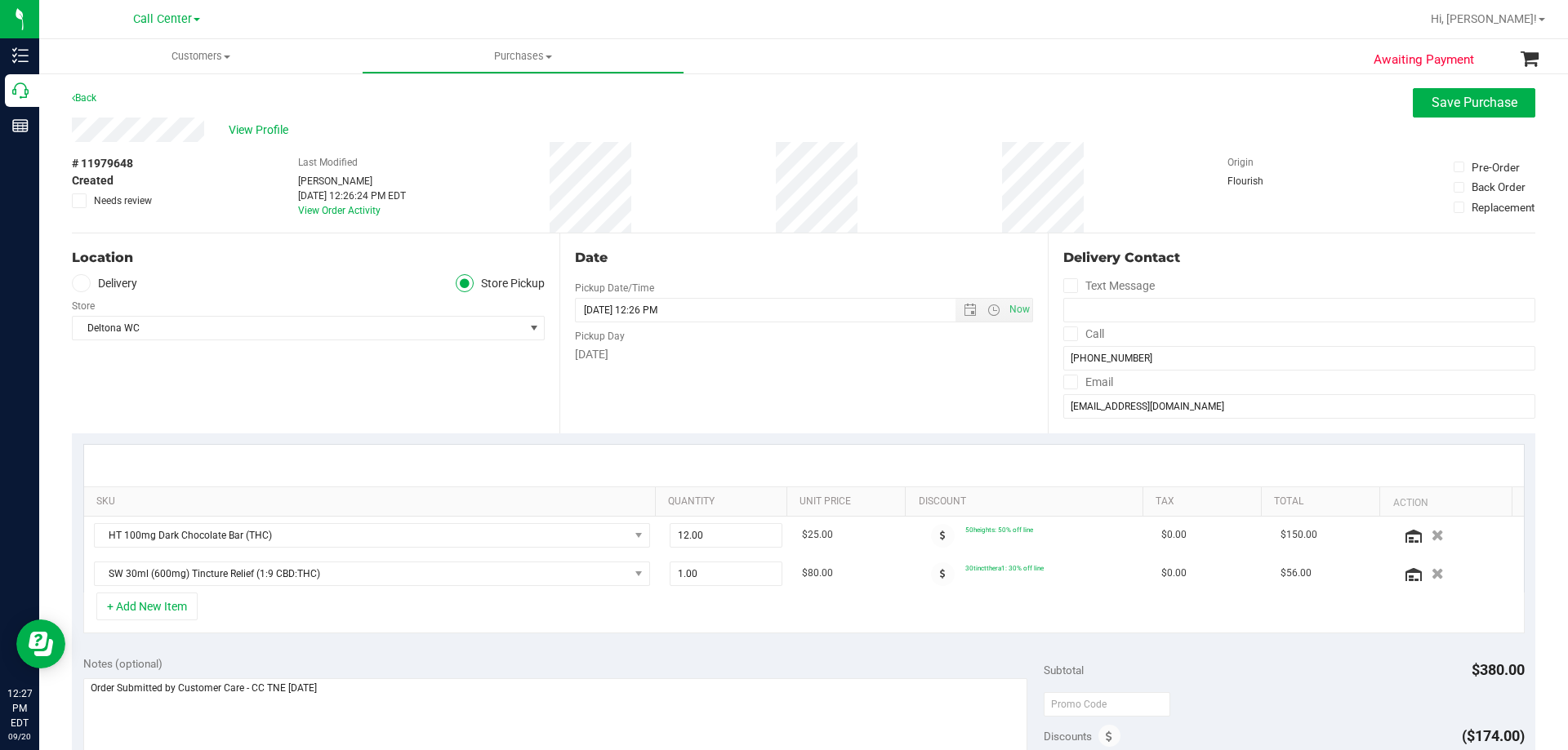
click at [350, 378] on div "Location Delivery Store Pickup Store Deltona WC Select Store Bonita Springs WC …" at bounding box center [315, 334] width 487 height 200
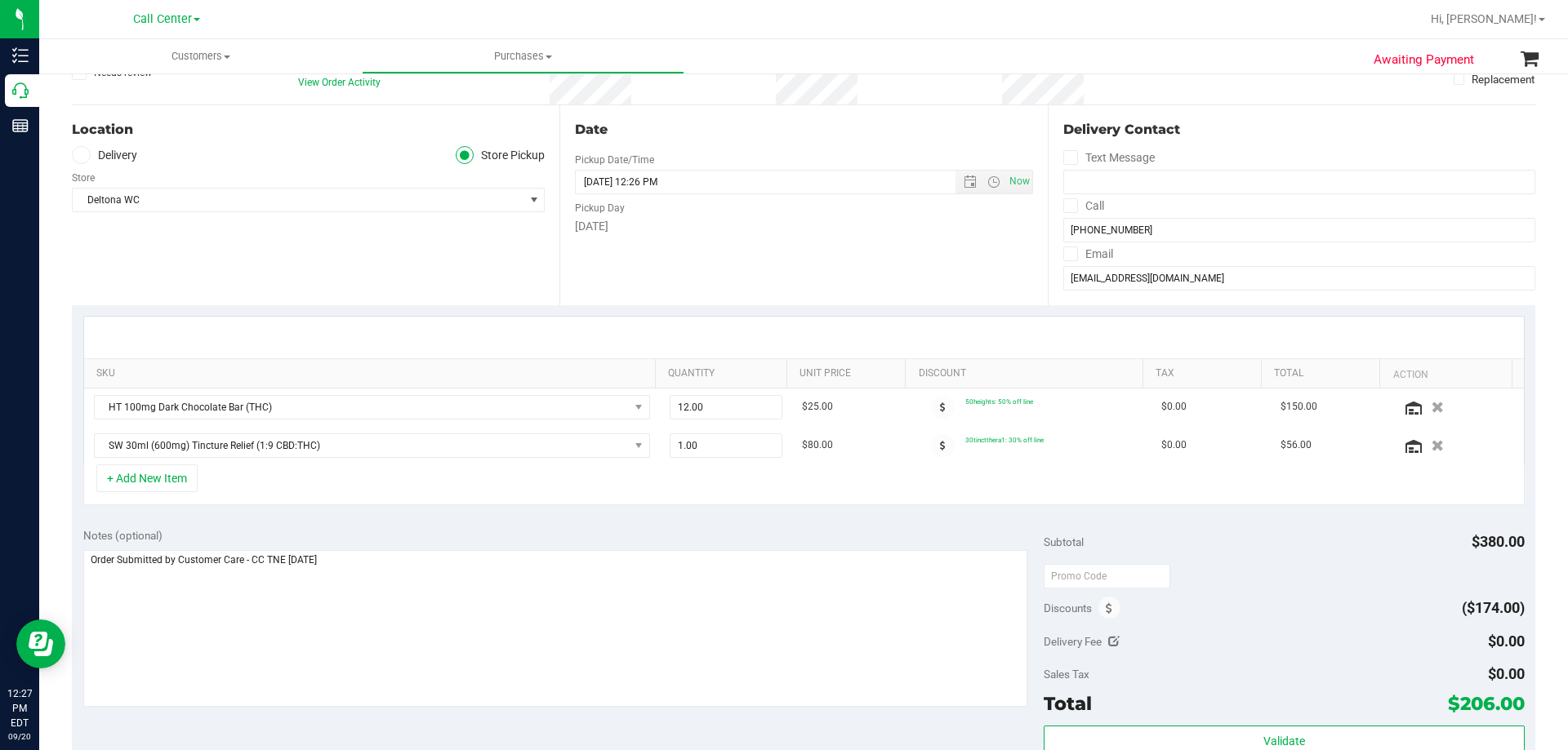
scroll to position [245, 0]
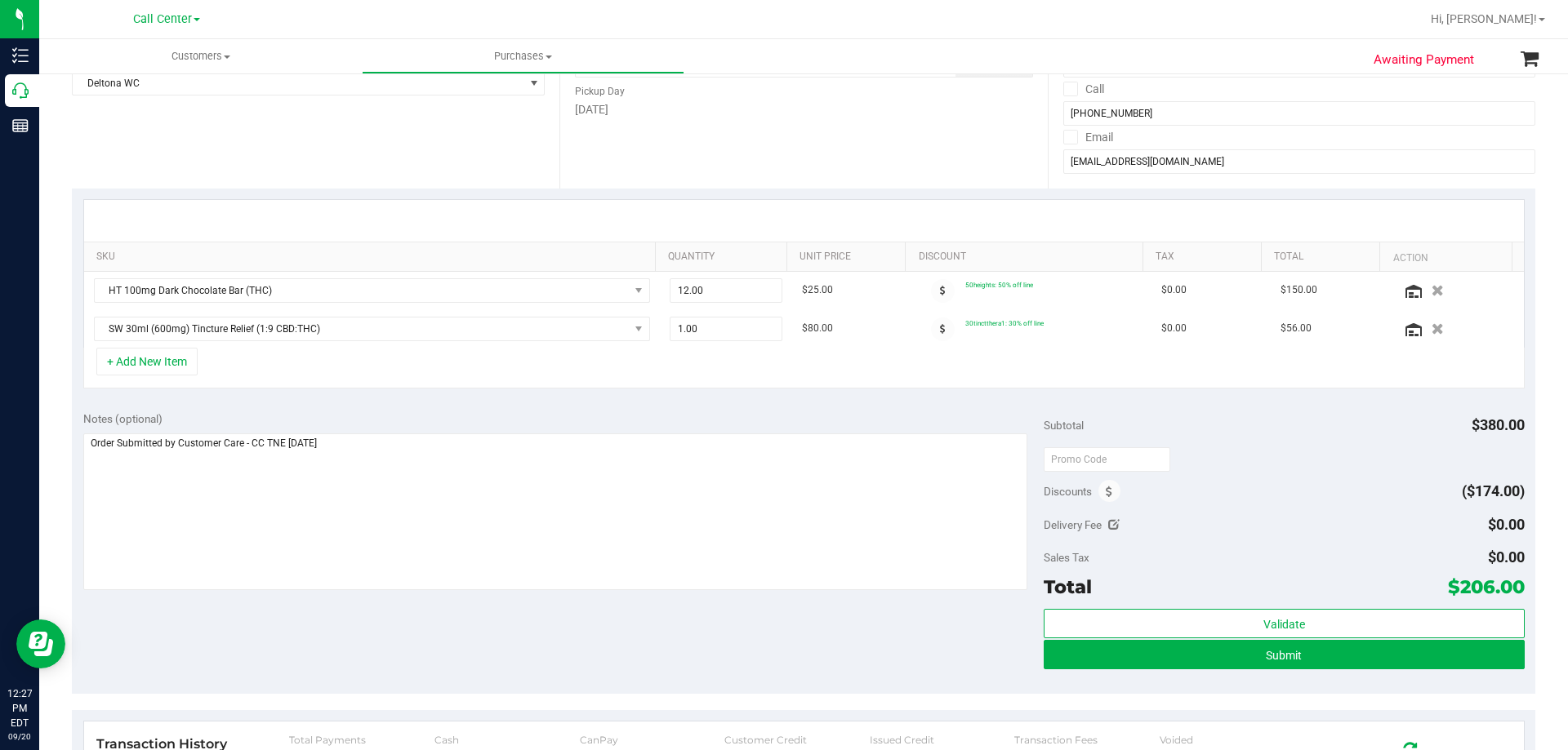
click at [470, 619] on div "Notes (optional) Subtotal $380.00 Discounts ($174.00) Delivery Fee $0.00 Sales …" at bounding box center [803, 547] width 1463 height 294
click at [406, 618] on div "Notes (optional) Subtotal $380.00 Discounts ($174.00) Delivery Fee $0.00 Sales …" at bounding box center [803, 547] width 1463 height 294
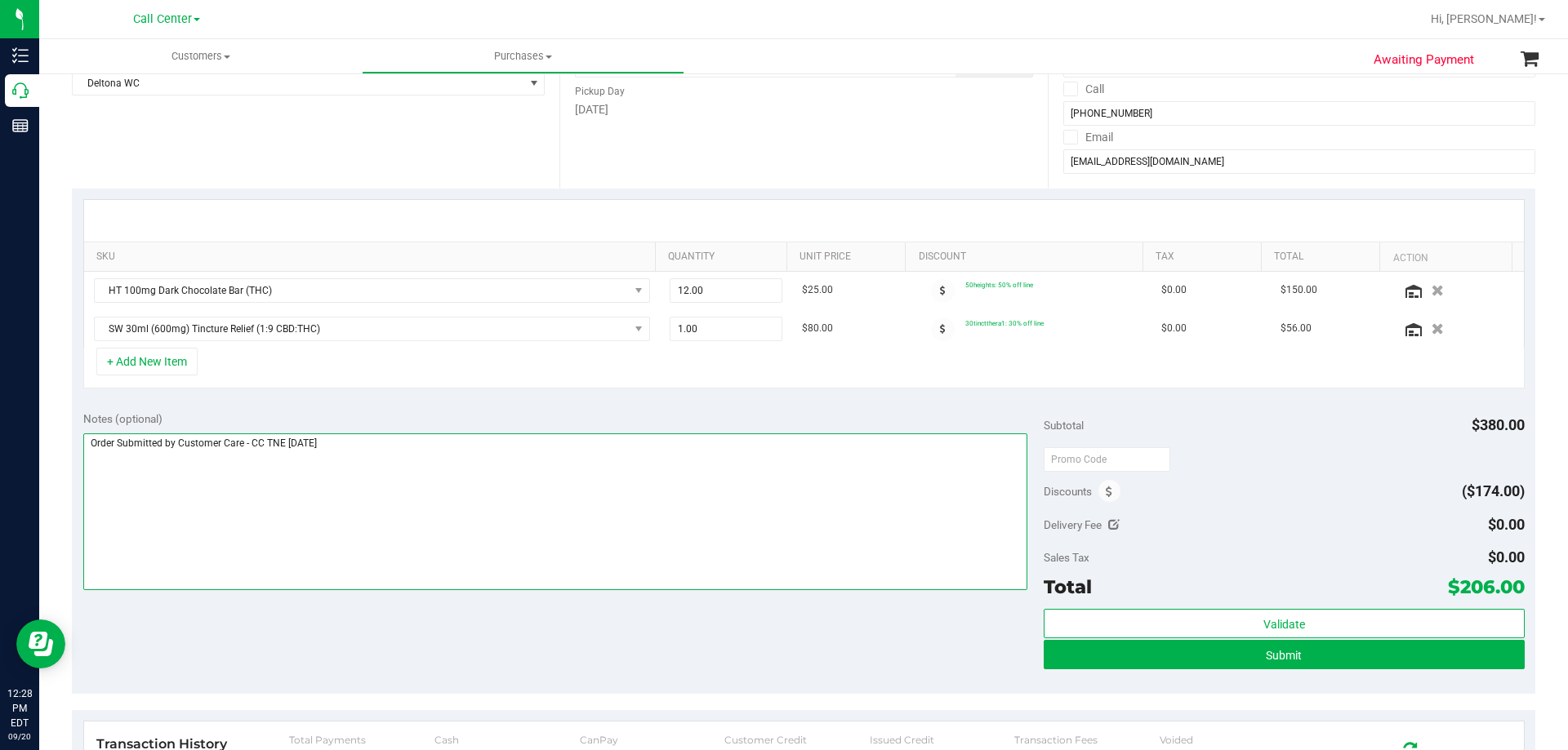
click at [457, 464] on textarea at bounding box center [555, 511] width 944 height 157
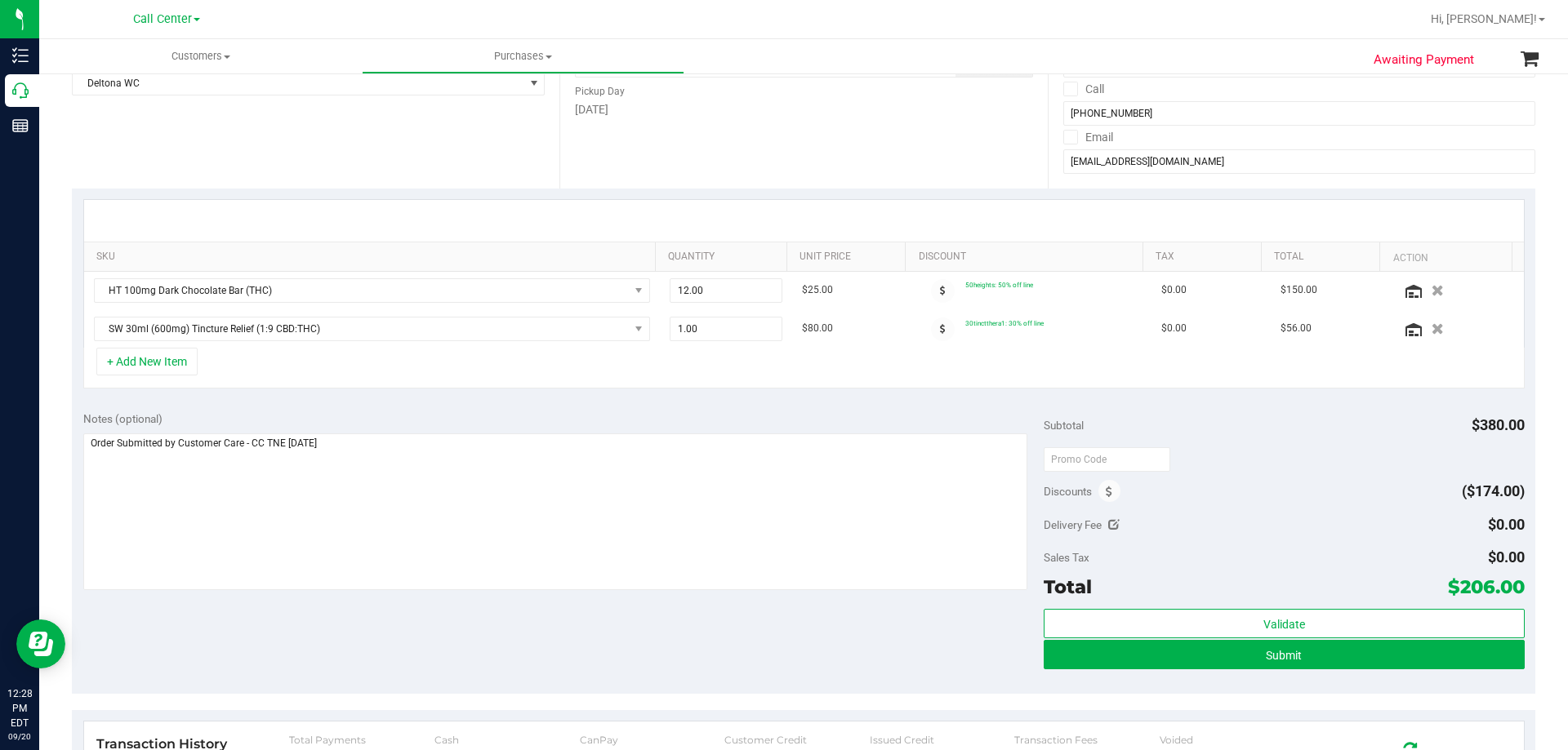
click at [470, 615] on div "Notes (optional) Subtotal $380.00 Discounts ($174.00) Delivery Fee $0.00 Sales …" at bounding box center [803, 547] width 1463 height 294
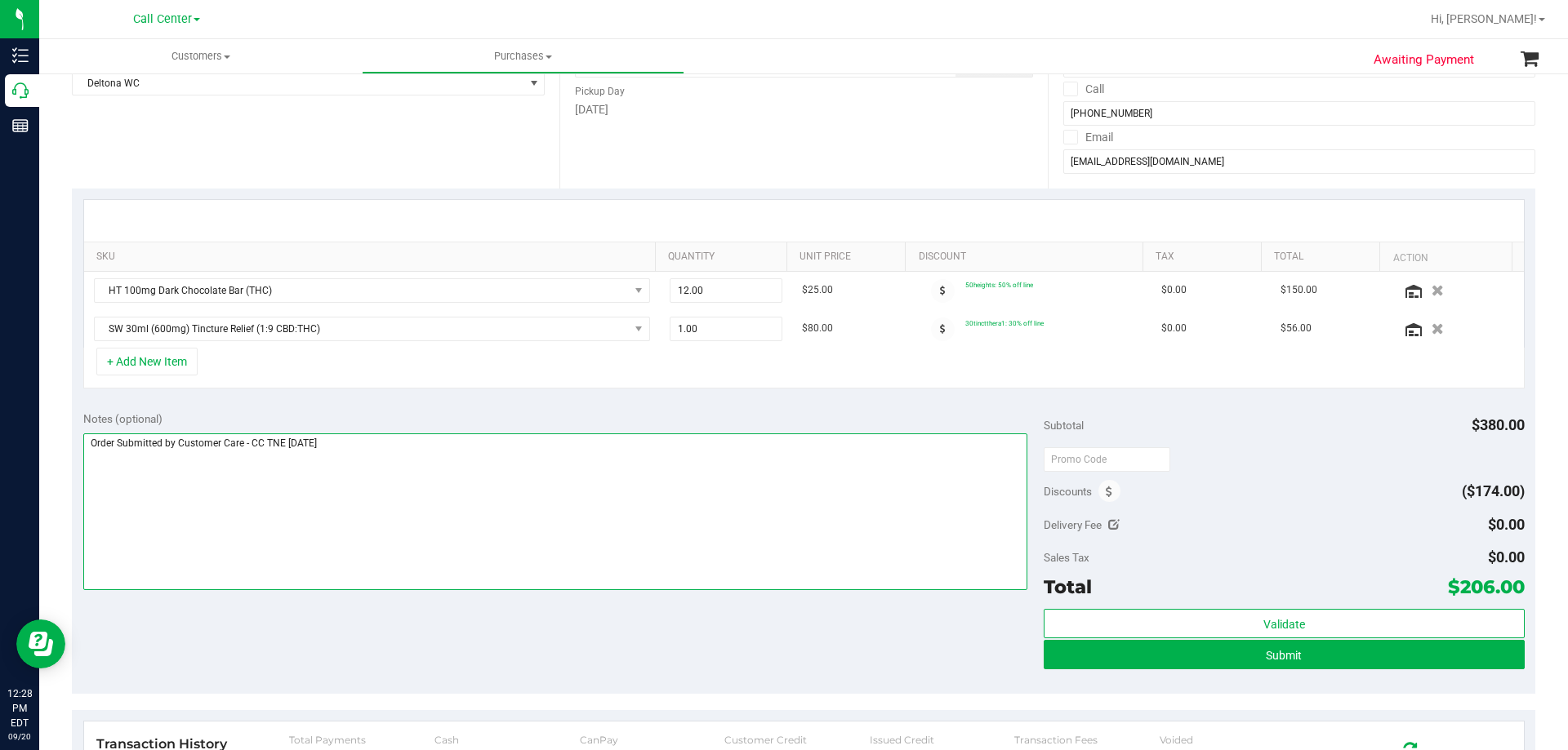
click at [469, 453] on textarea at bounding box center [555, 511] width 944 height 157
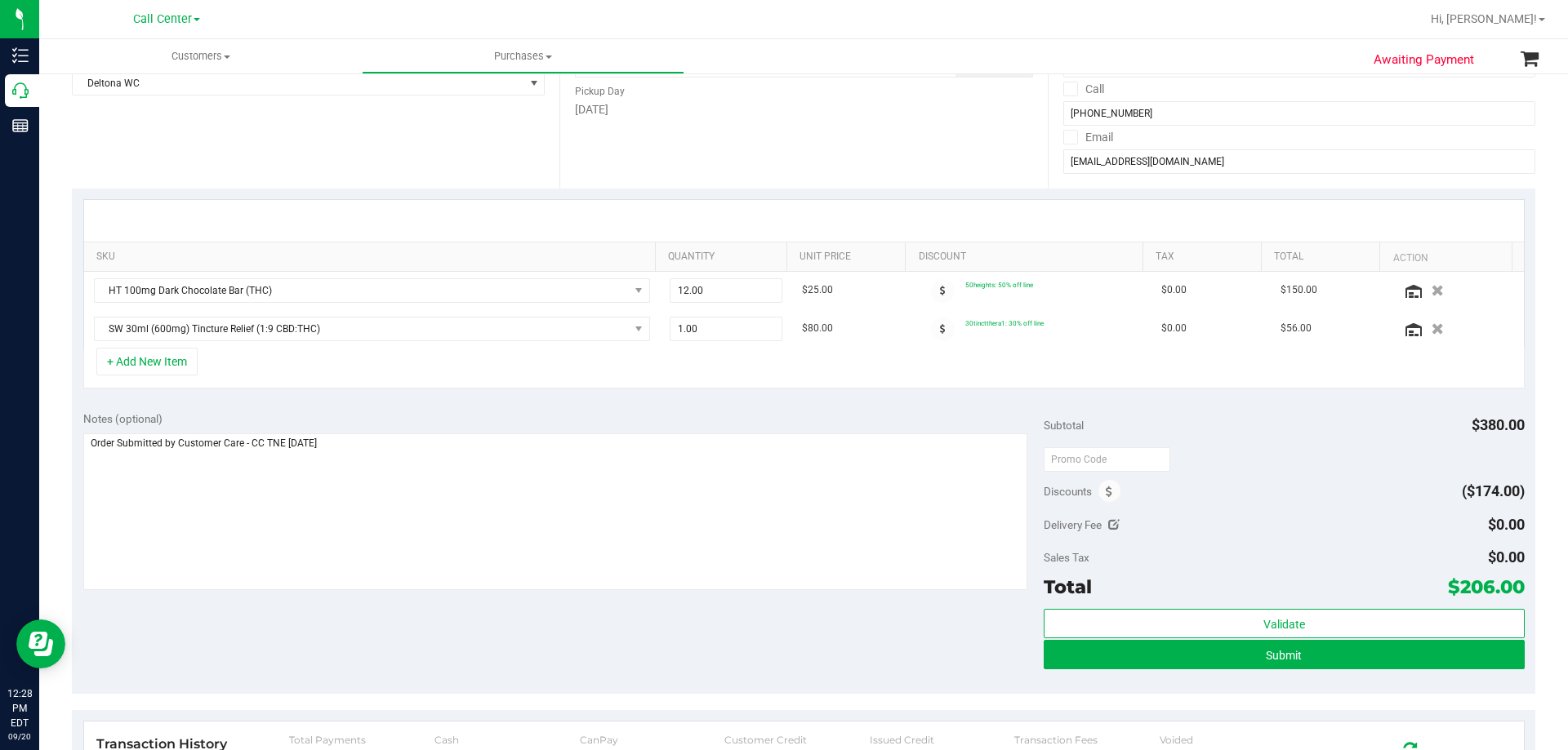
click at [484, 649] on div "Notes (optional) Subtotal $380.00 Discounts ($174.00) Delivery Fee $0.00 Sales …" at bounding box center [803, 547] width 1463 height 294
click at [514, 654] on div "Notes (optional) Subtotal $380.00 Discounts ($174.00) Delivery Fee $0.00 Sales …" at bounding box center [803, 547] width 1463 height 294
click at [573, 621] on div "Notes (optional) Subtotal $380.00 Discounts ($174.00) Delivery Fee $0.00 Sales …" at bounding box center [803, 547] width 1463 height 294
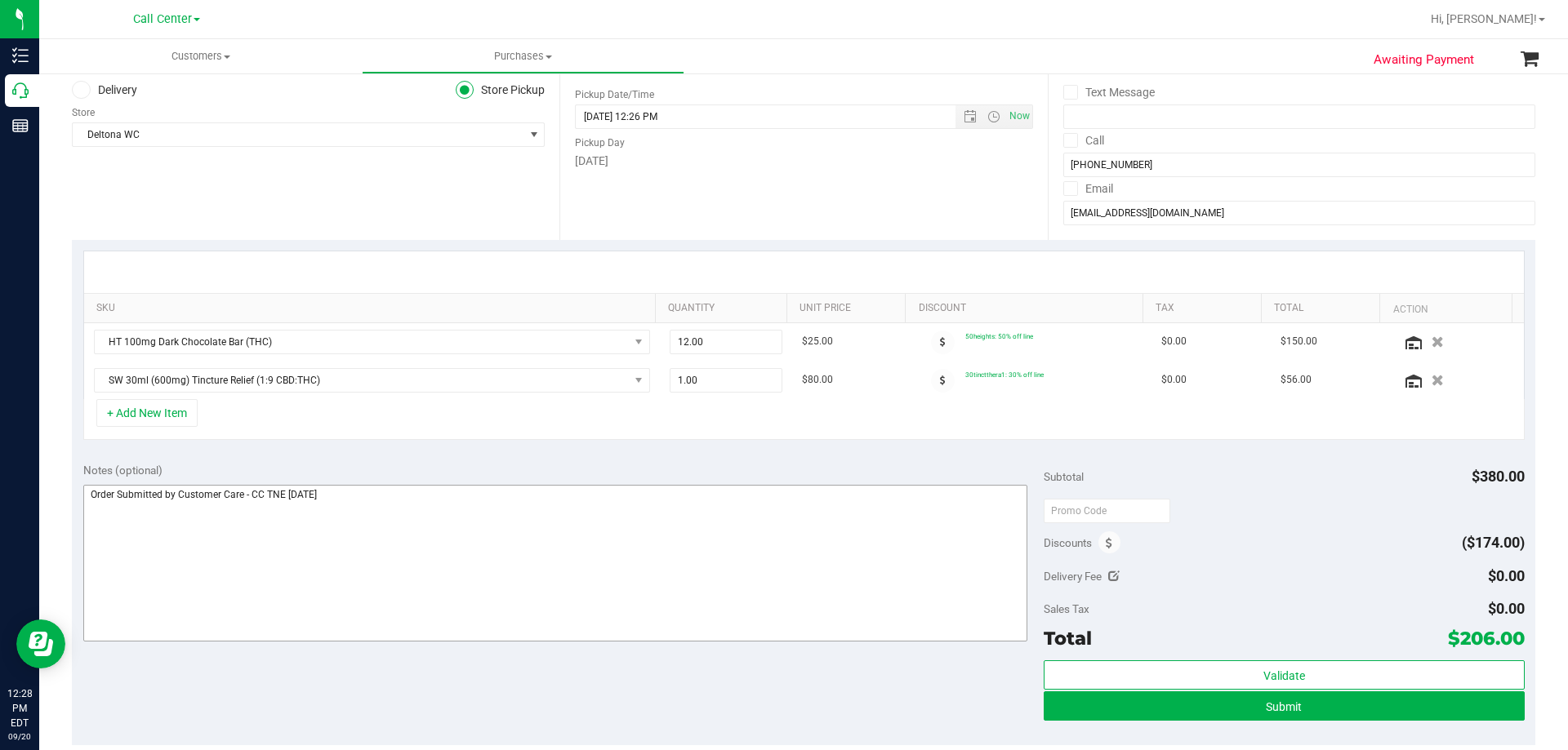
scroll to position [327, 0]
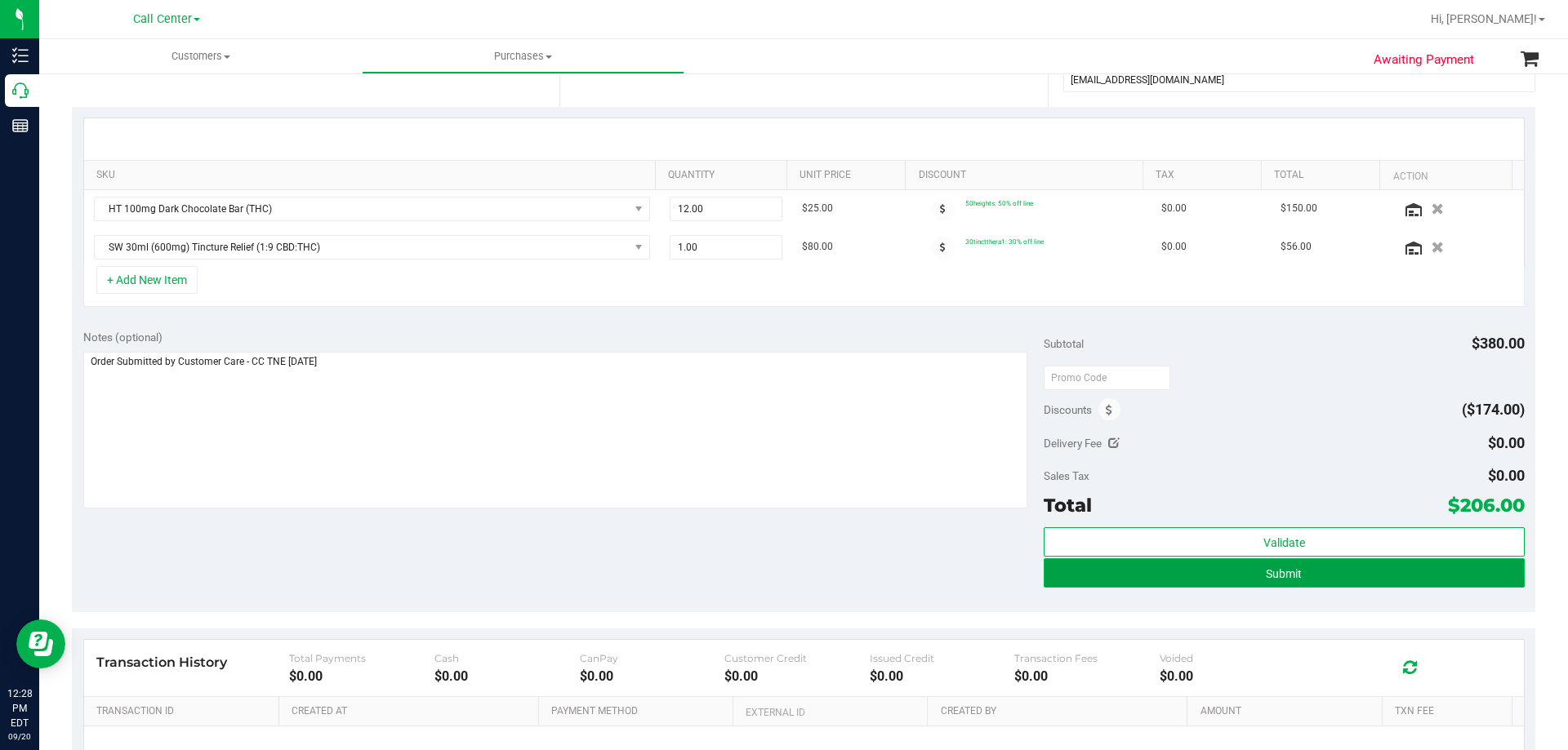
click at [1266, 574] on span "Submit" at bounding box center [1284, 574] width 36 height 13
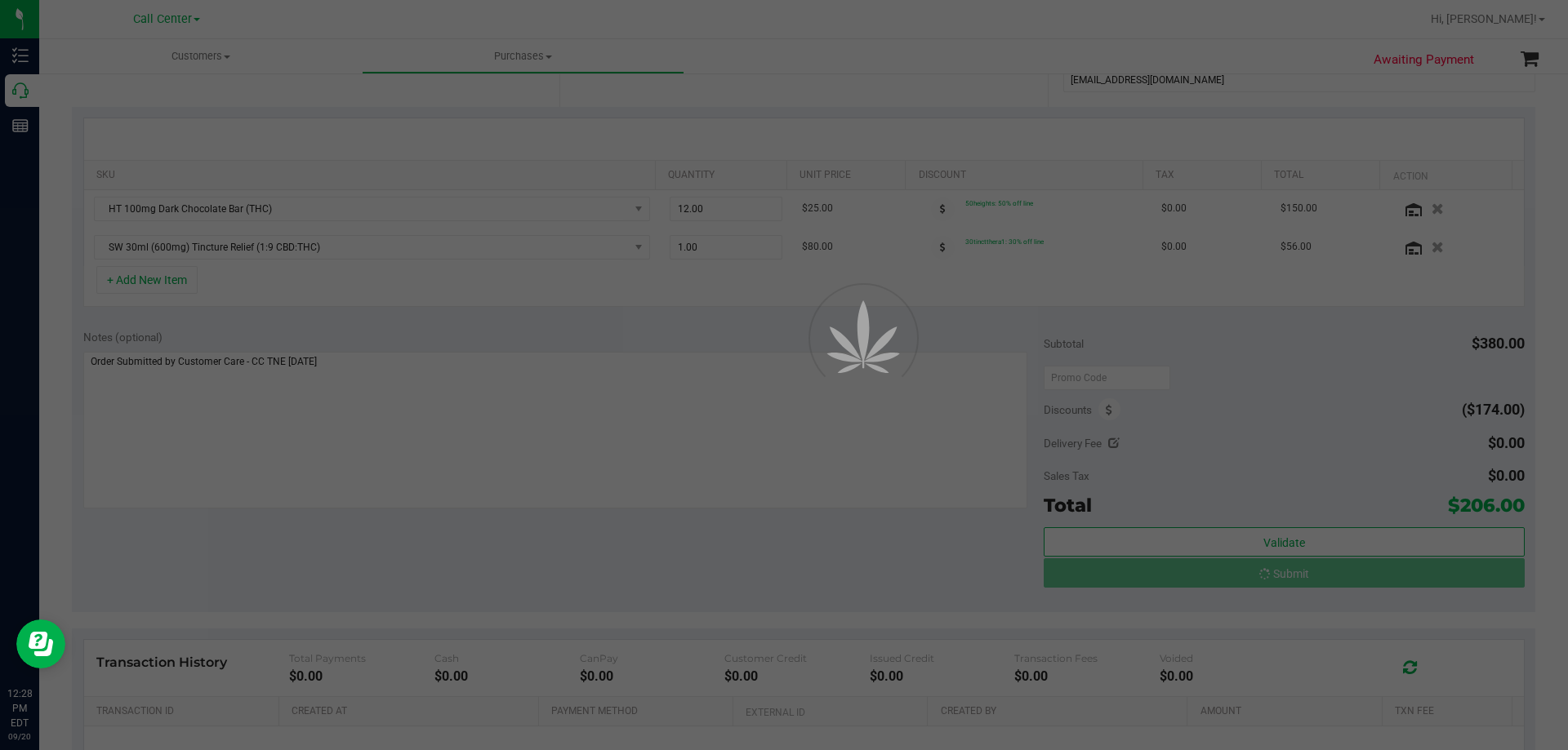
drag, startPoint x: 1446, startPoint y: 508, endPoint x: 1495, endPoint y: 506, distance: 49.0
click at [1495, 506] on div at bounding box center [784, 375] width 1568 height 750
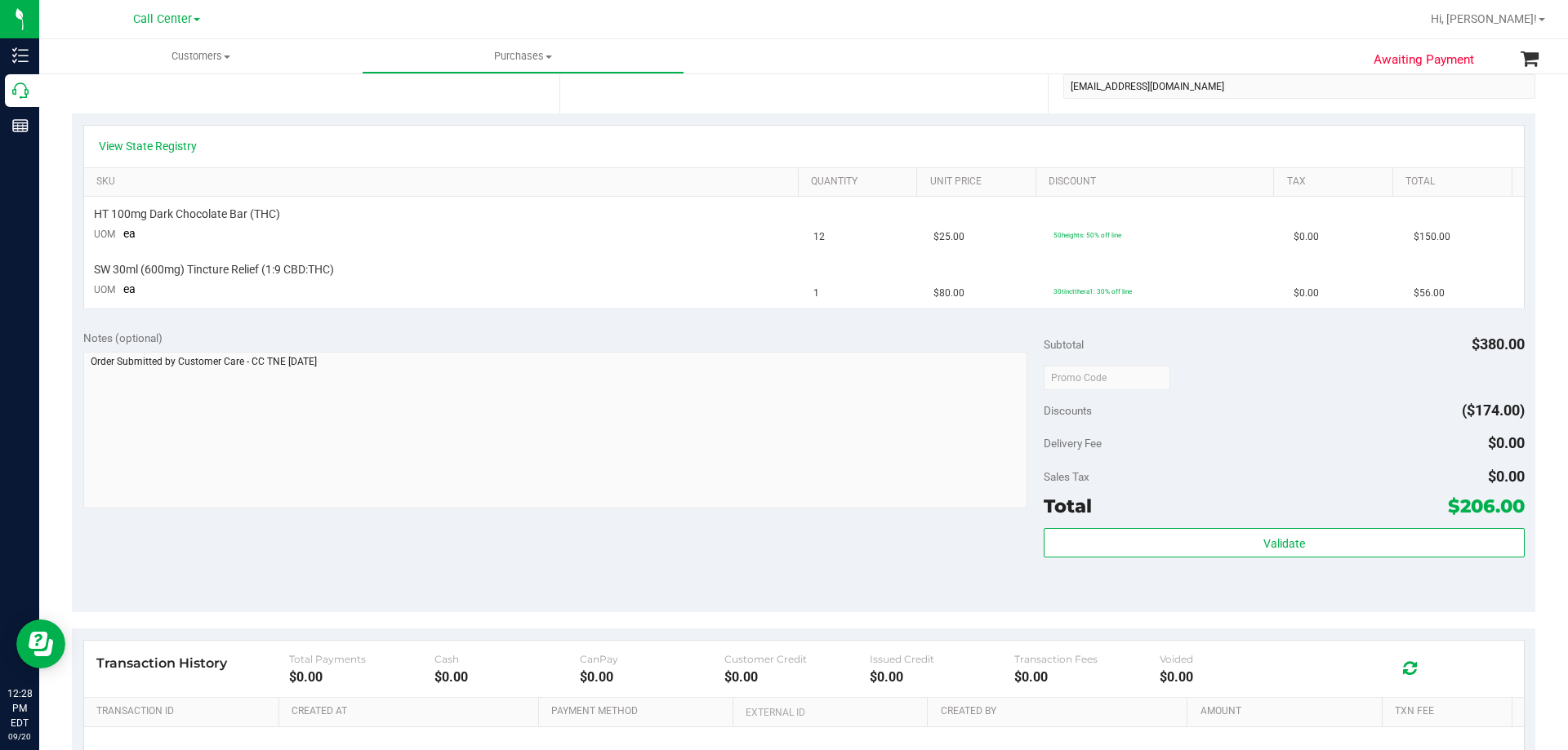
drag, startPoint x: 1448, startPoint y: 506, endPoint x: 1507, endPoint y: 506, distance: 59.0
click at [1507, 506] on span "$206.00" at bounding box center [1486, 506] width 77 height 23
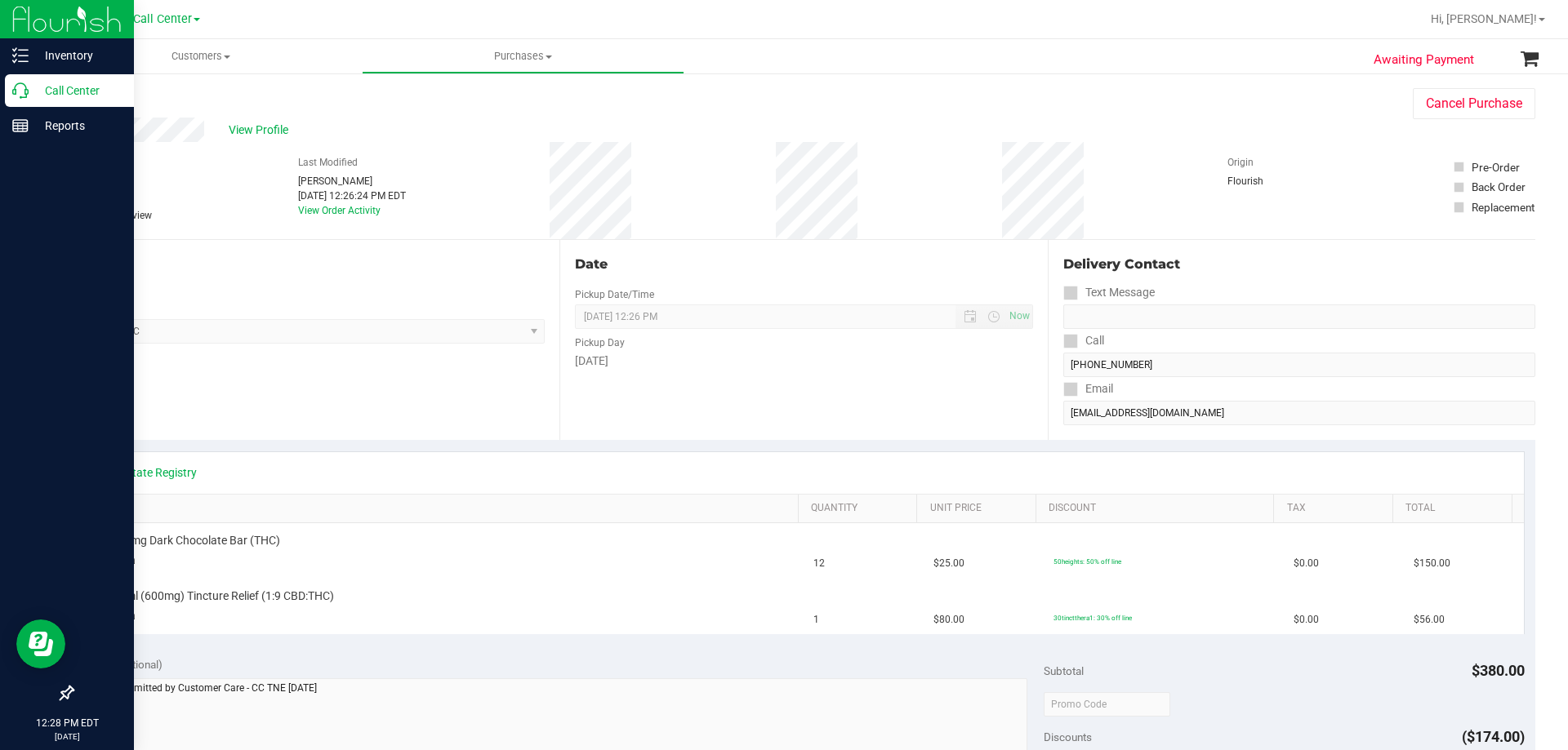
click at [47, 93] on p "Call Center" at bounding box center [77, 90] width 98 height 19
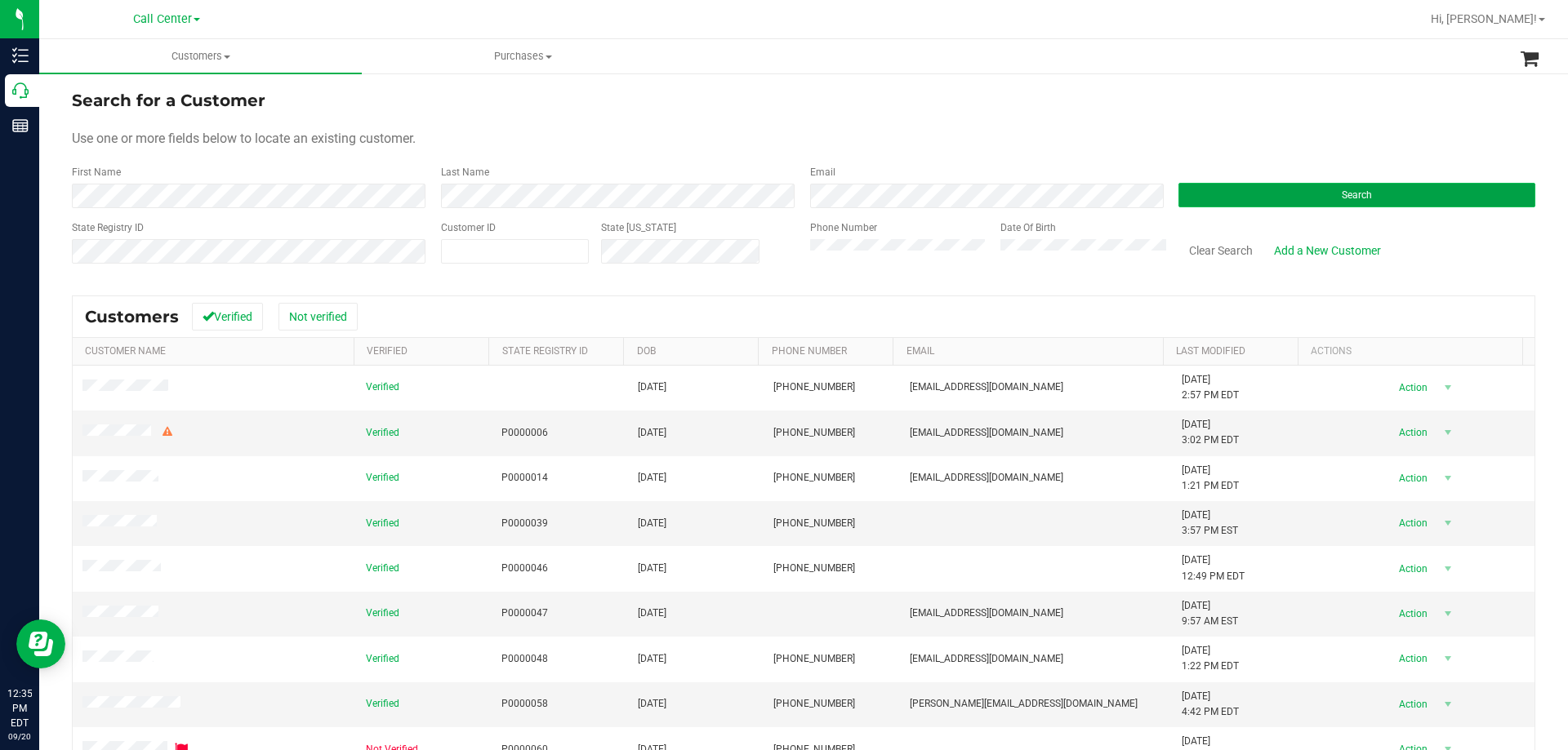
click at [1212, 197] on button "Search" at bounding box center [1356, 195] width 357 height 25
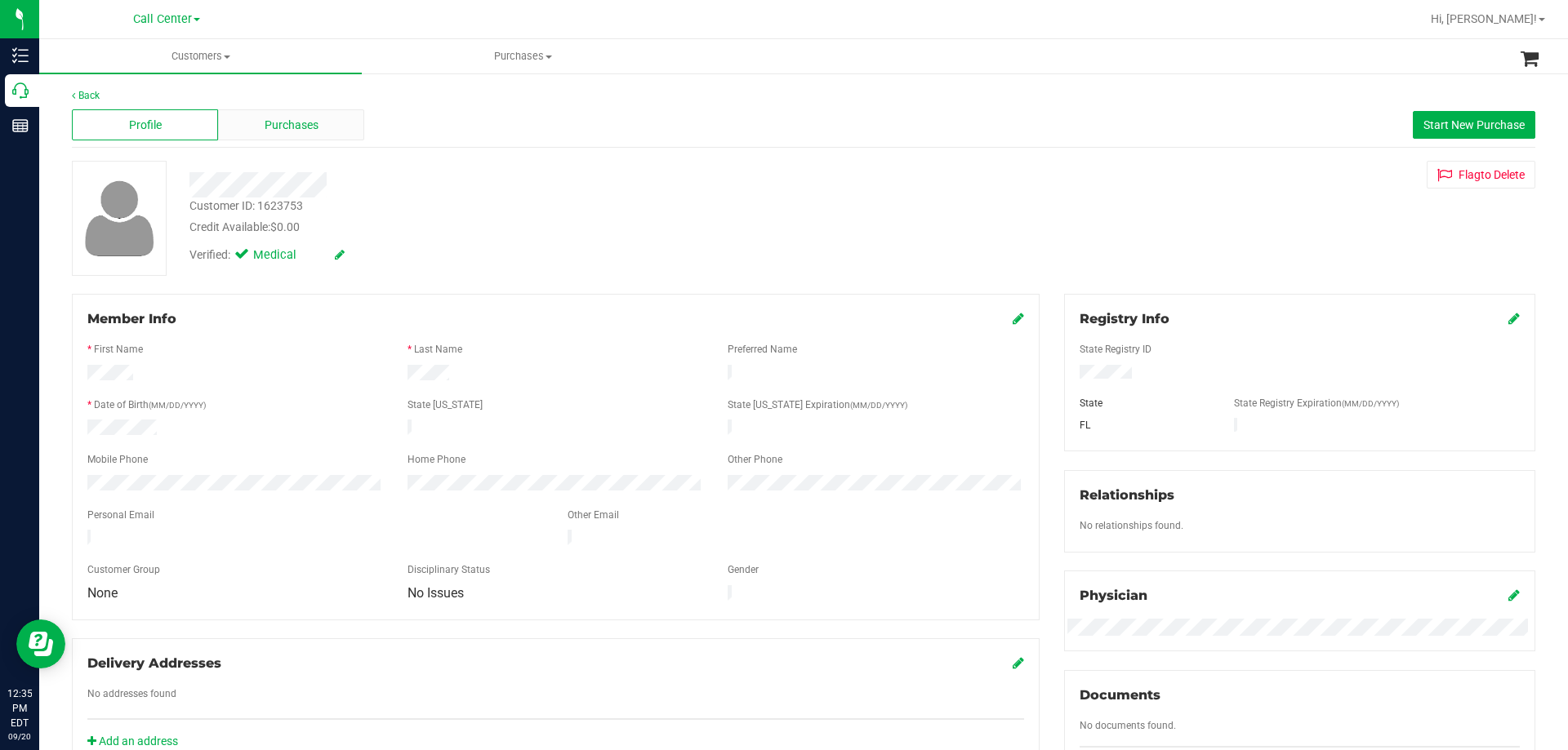
click at [317, 128] on div "Purchases" at bounding box center [291, 125] width 146 height 31
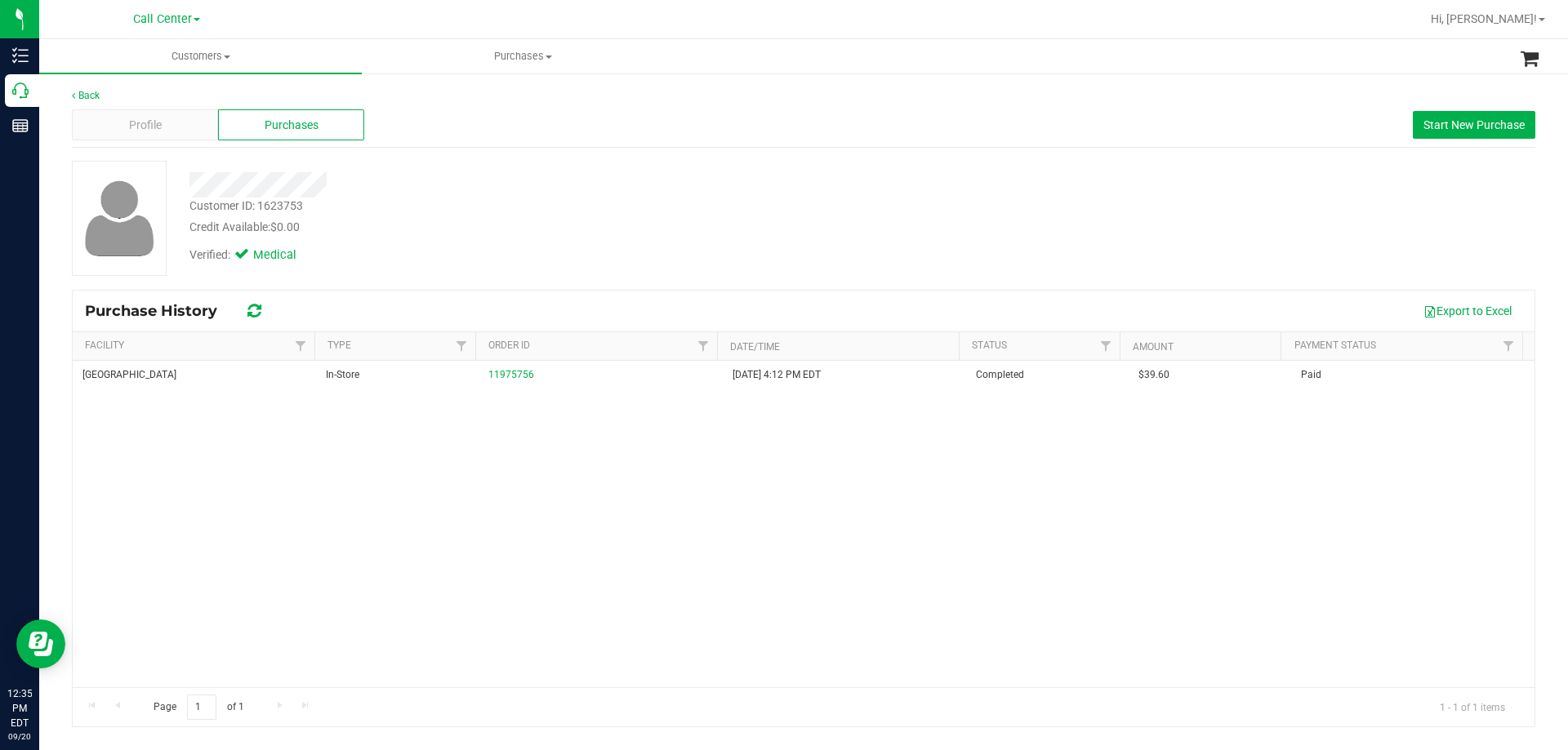
click at [721, 250] on div "Verified: Medical" at bounding box center [549, 253] width 744 height 36
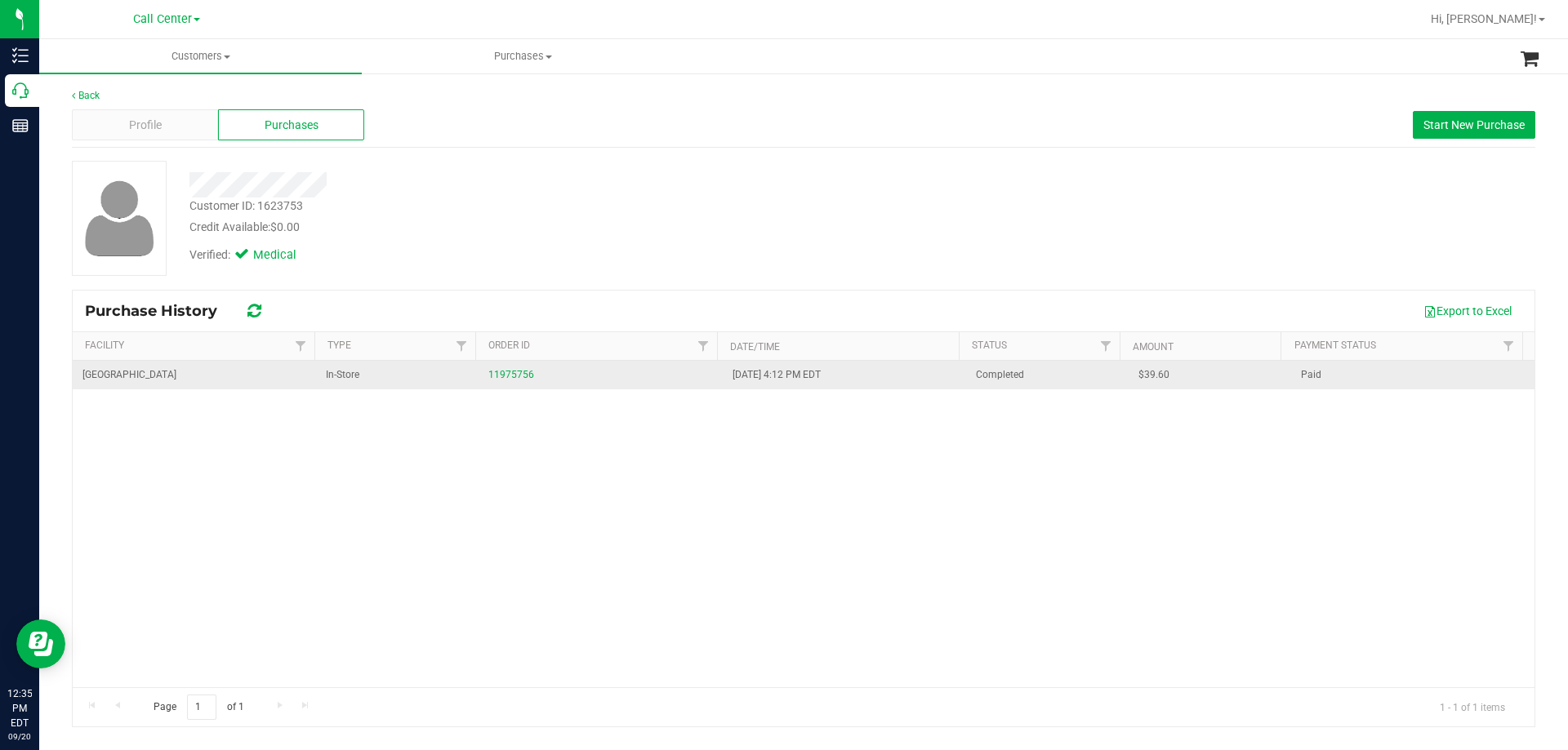
drag, startPoint x: 852, startPoint y: 380, endPoint x: 950, endPoint y: 385, distance: 98.1
click at [950, 385] on tr "Panama City WC In-Store 11975756 9/19/2025 4:12 PM EDT Completed $39.60 Paid" at bounding box center [803, 375] width 1462 height 28
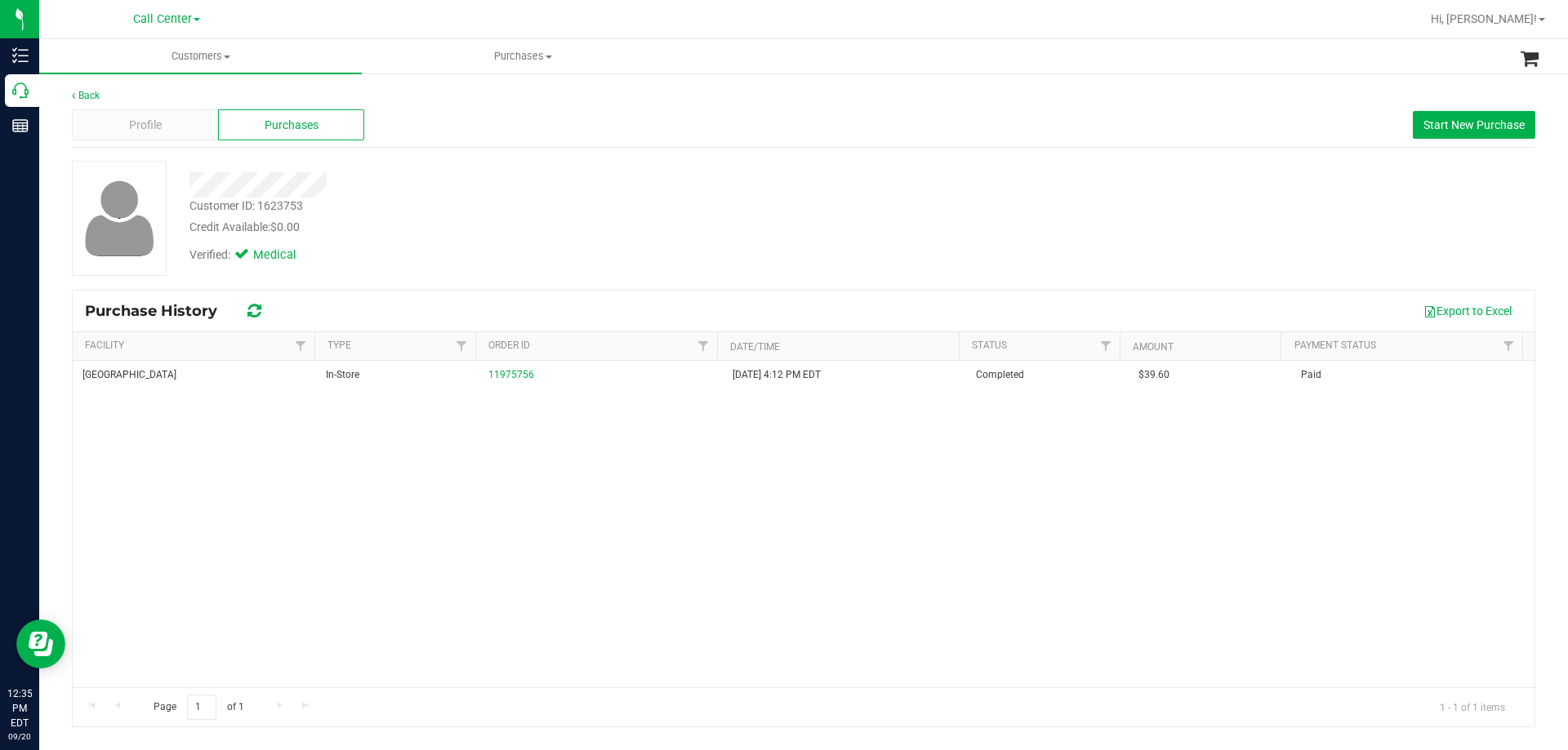
click at [895, 475] on div "Panama City WC In-Store 11975756 9/19/2025 4:12 PM EDT Completed $39.60 Paid" at bounding box center [803, 523] width 1462 height 327
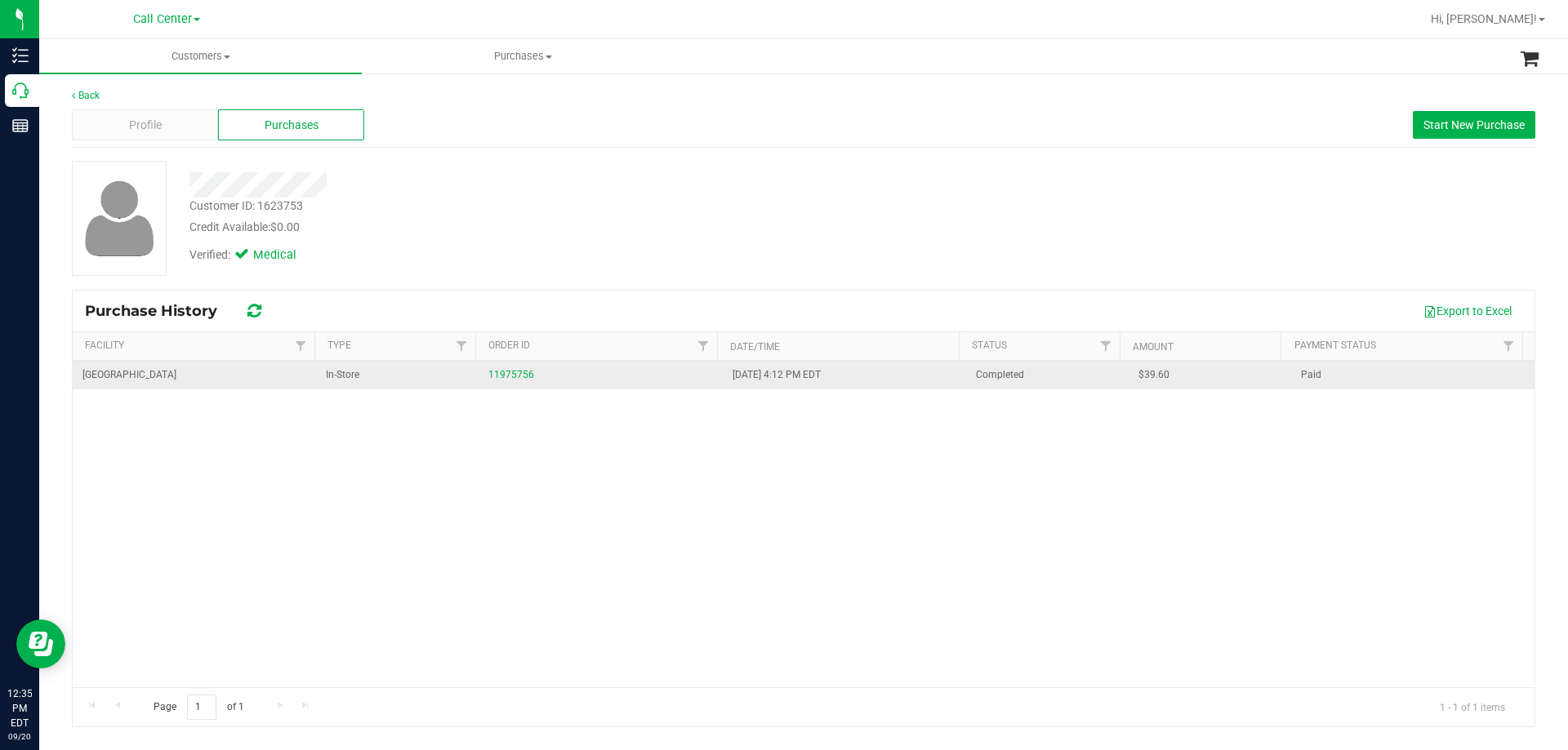
drag, startPoint x: 780, startPoint y: 378, endPoint x: 454, endPoint y: 385, distance: 326.1
click at [454, 385] on tr "Panama City WC In-Store 11975756 9/19/2025 4:12 PM EDT Completed $39.60 Paid" at bounding box center [803, 375] width 1462 height 28
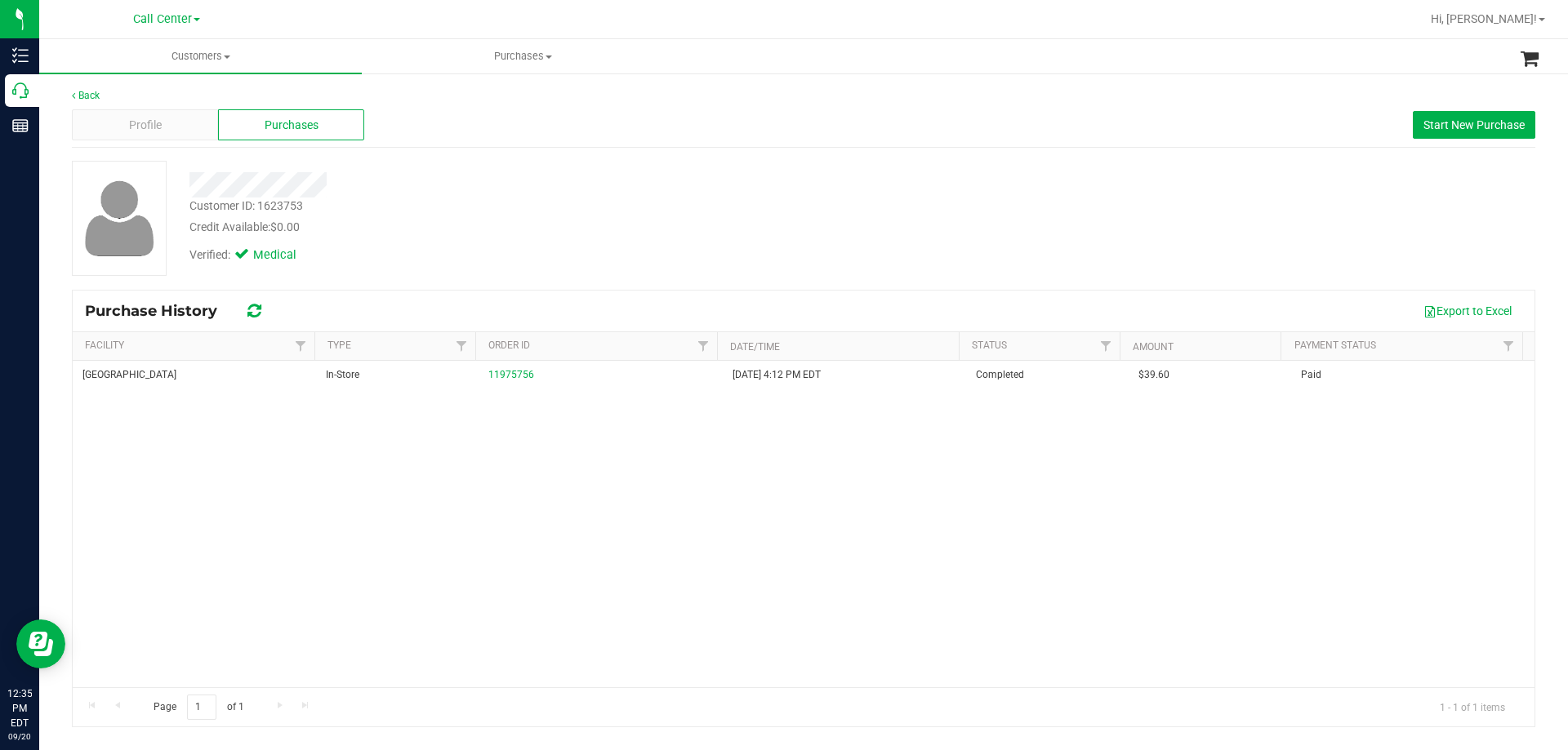
click at [578, 480] on div "Panama City WC In-Store 11975756 9/19/2025 4:12 PM EDT Completed $39.60 Paid" at bounding box center [803, 523] width 1462 height 327
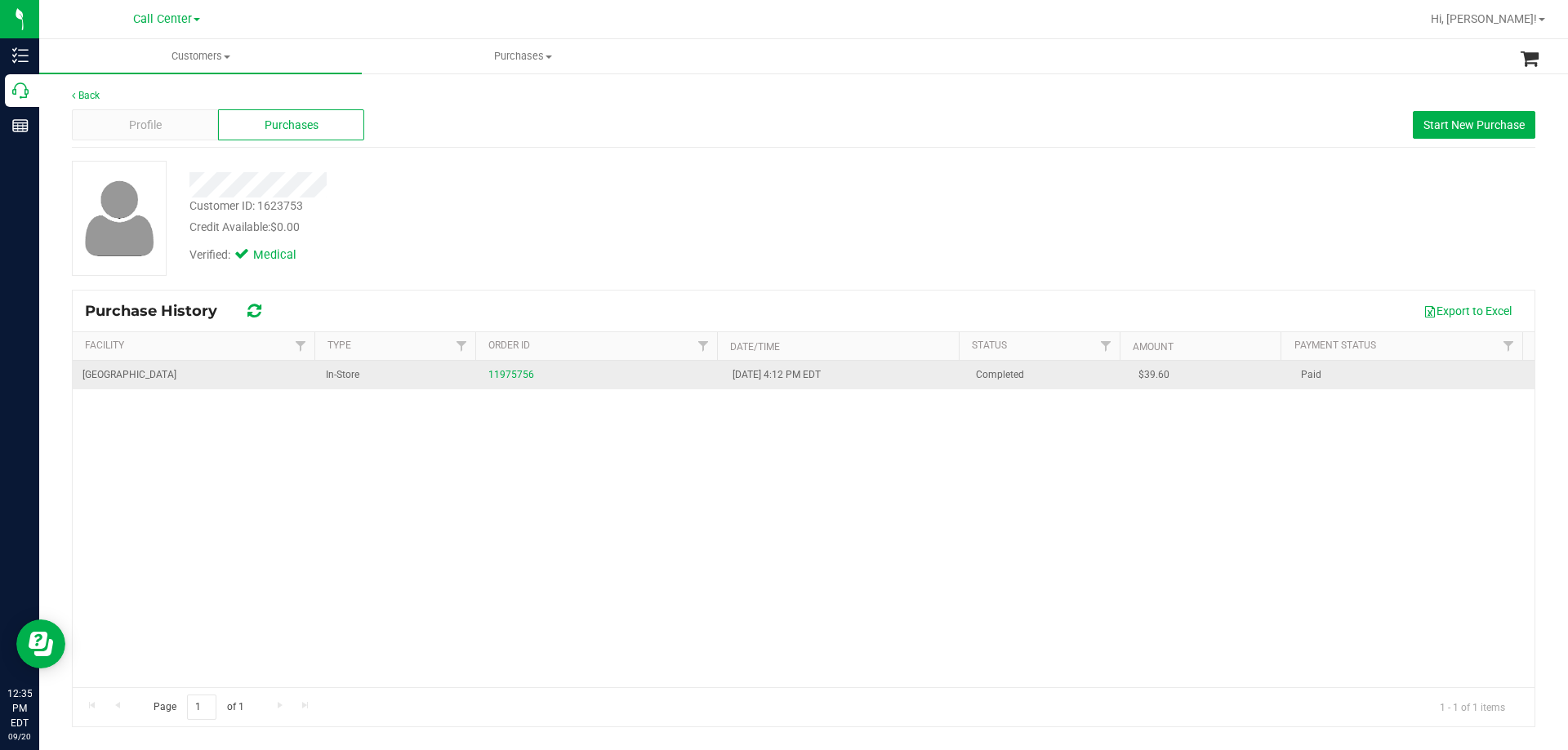
drag, startPoint x: 859, startPoint y: 382, endPoint x: 441, endPoint y: 382, distance: 418.0
click at [441, 382] on tr "Panama City WC In-Store 11975756 9/19/2025 4:12 PM EDT Completed $39.60 Paid" at bounding box center [803, 375] width 1462 height 28
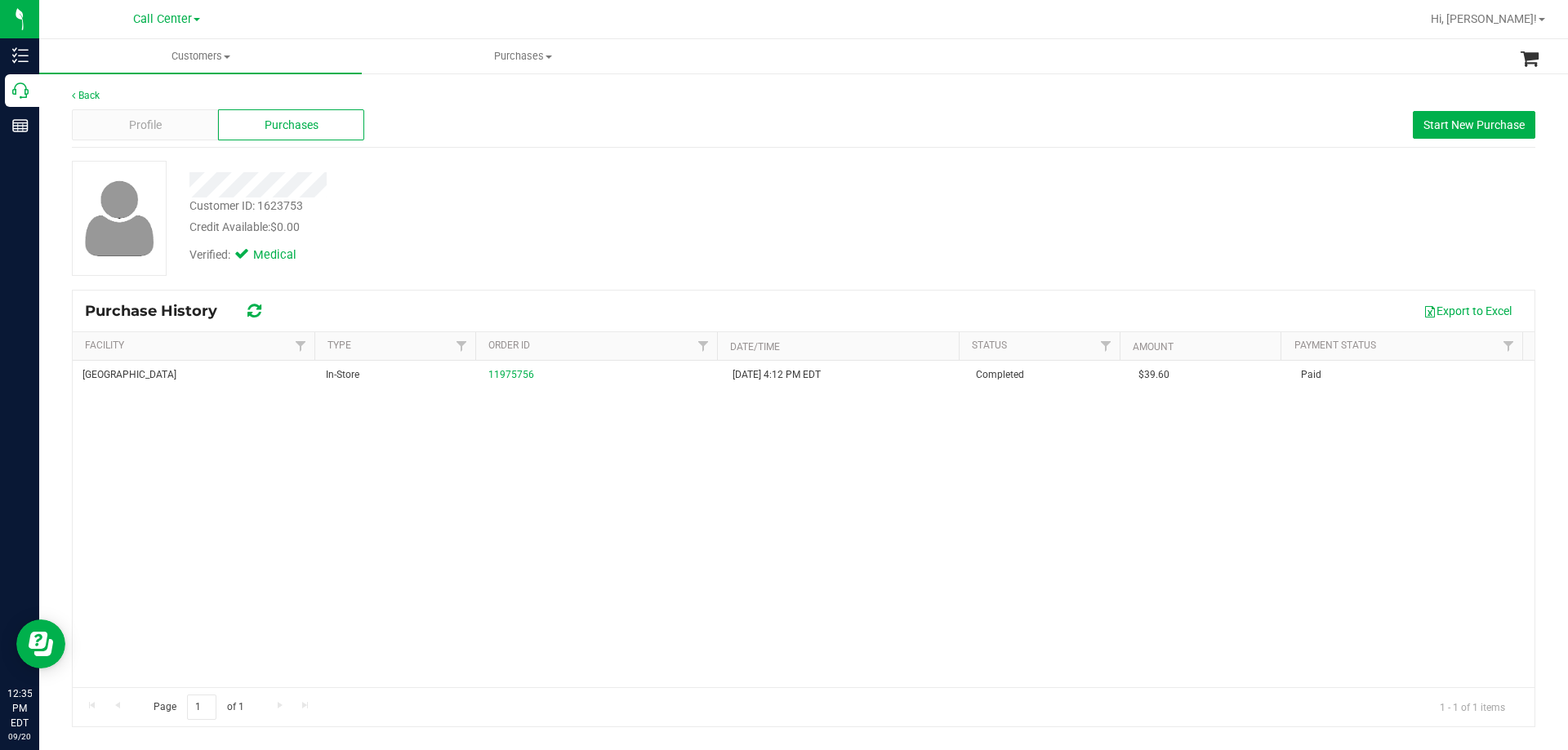
click at [498, 443] on div "Panama City WC In-Store 11975756 9/19/2025 4:12 PM EDT Completed $39.60 Paid" at bounding box center [803, 523] width 1462 height 327
click at [538, 208] on div "Customer ID: 1623753 Credit Available: $0.00" at bounding box center [549, 216] width 744 height 38
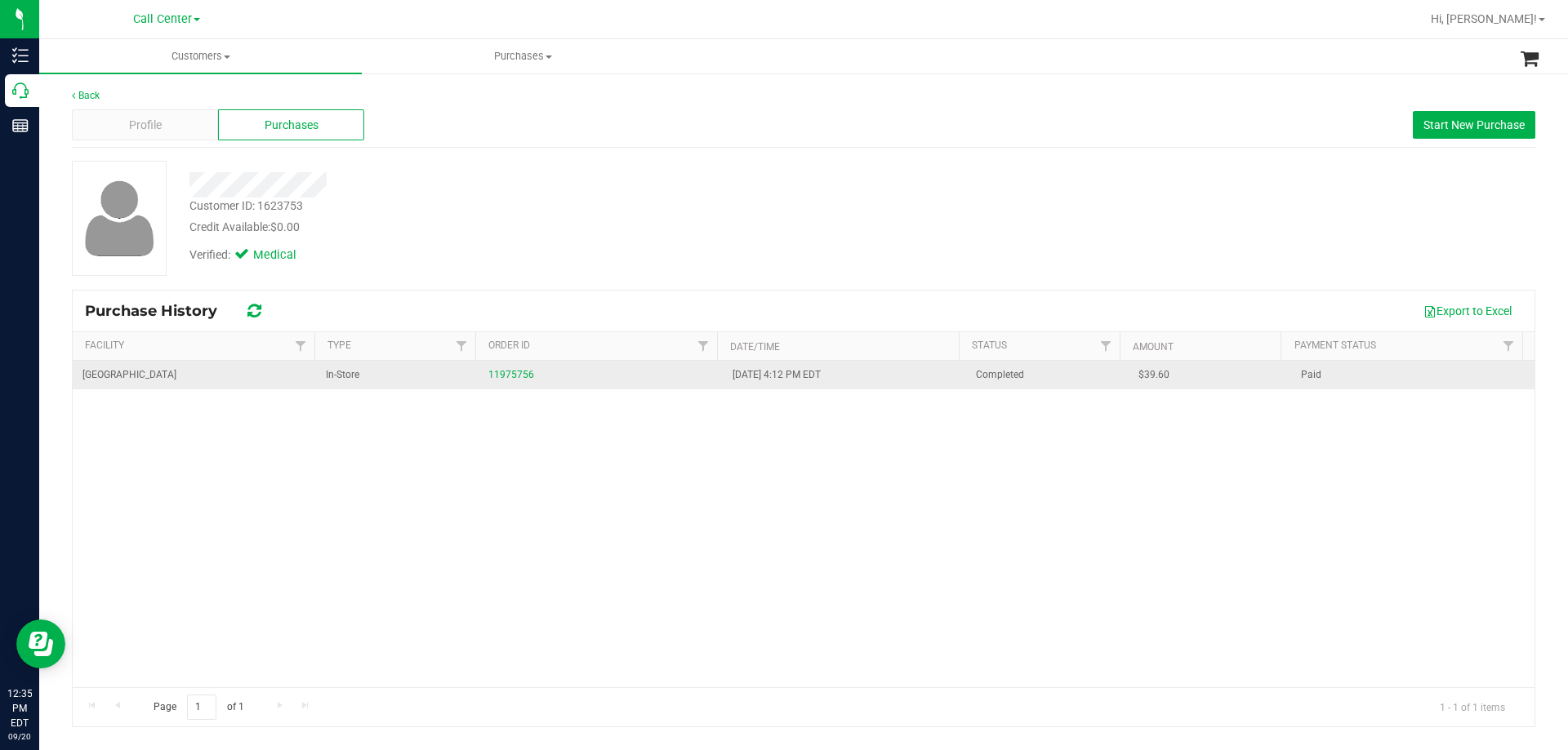
drag, startPoint x: 439, startPoint y: 382, endPoint x: 922, endPoint y: 375, distance: 483.1
click at [922, 375] on tr "Panama City WC In-Store 11975756 9/19/2025 4:12 PM EDT Completed $39.60 Paid" at bounding box center [803, 375] width 1462 height 28
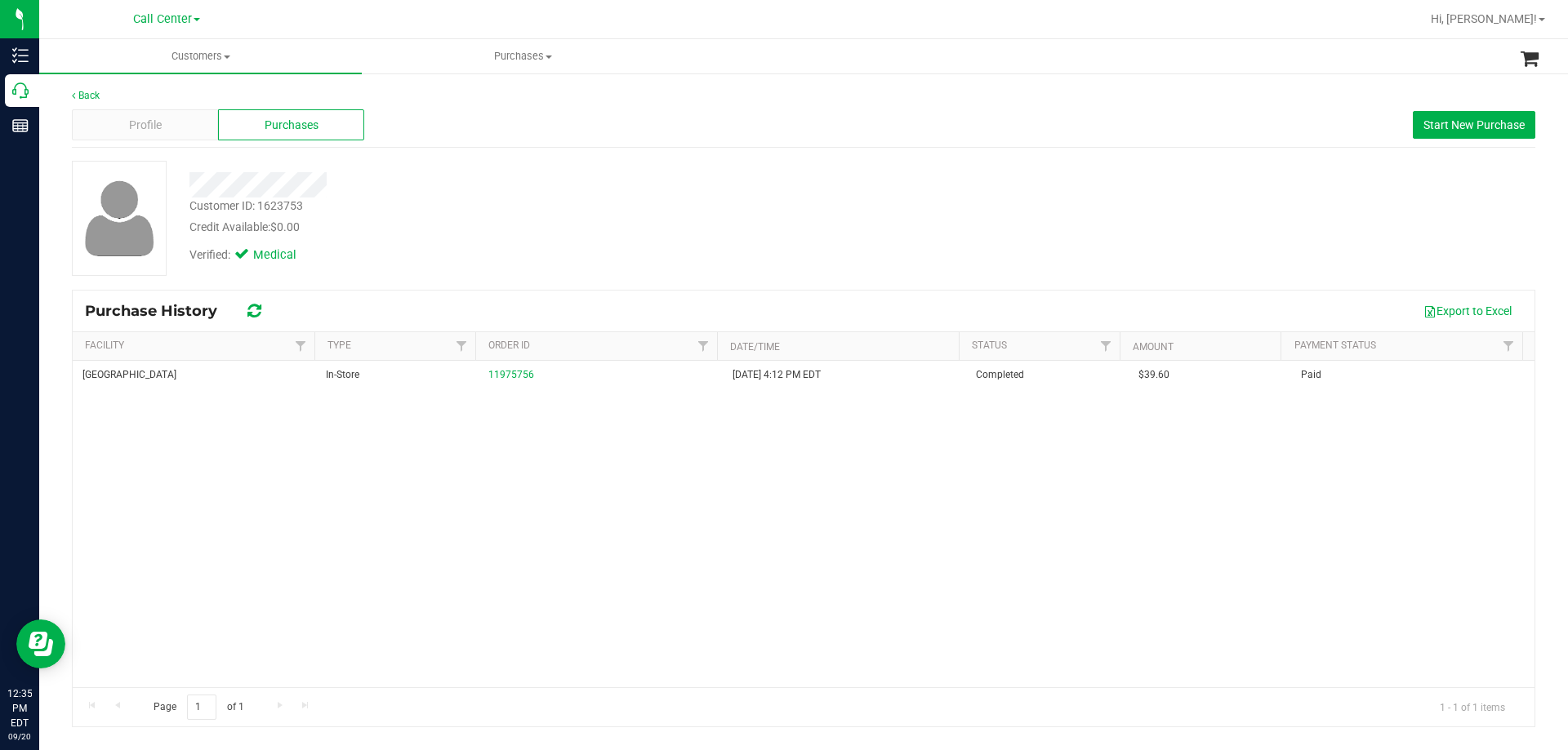
click at [861, 476] on div "Panama City WC In-Store 11975756 9/19/2025 4:12 PM EDT Completed $39.60 Paid" at bounding box center [803, 523] width 1462 height 327
click at [609, 115] on div "Profile Purchases Start New Purchase" at bounding box center [803, 125] width 1463 height 45
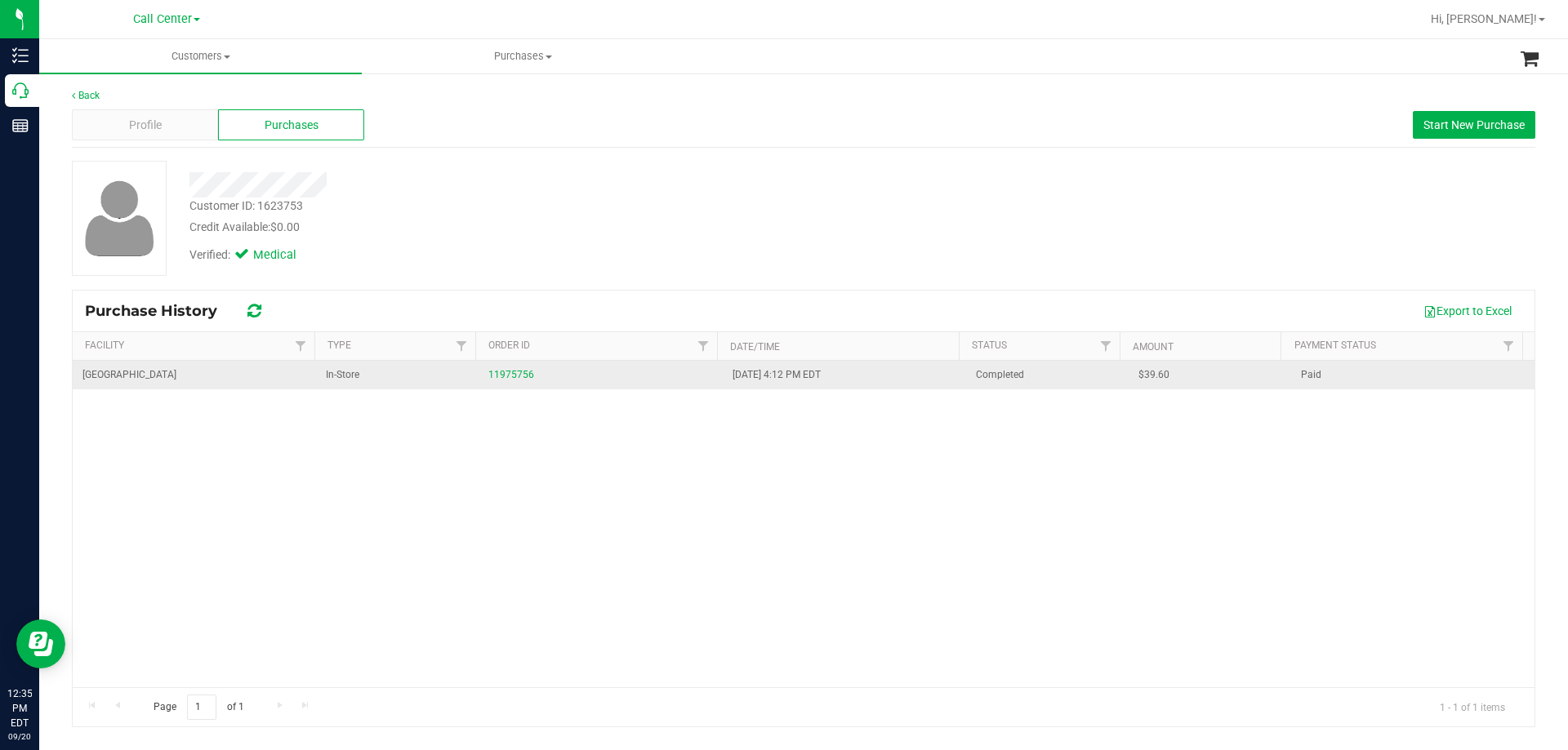
drag, startPoint x: 856, startPoint y: 375, endPoint x: 374, endPoint y: 380, distance: 482.0
click at [374, 380] on tr "Panama City WC In-Store 11975756 9/19/2025 4:12 PM EDT Completed $39.60 Paid" at bounding box center [803, 375] width 1462 height 28
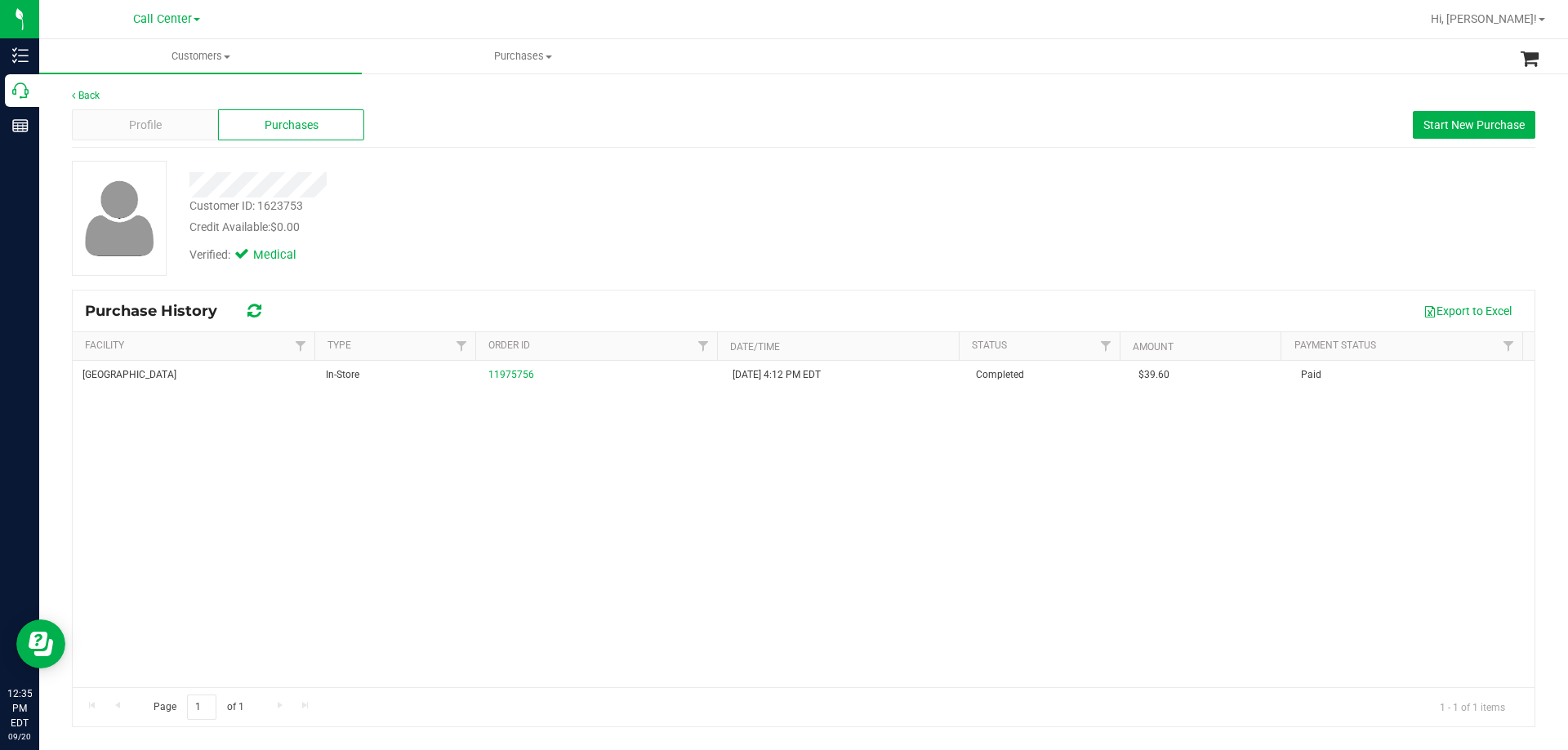
click at [537, 230] on div "Credit Available: $0.00" at bounding box center [549, 227] width 719 height 17
click at [481, 196] on div at bounding box center [549, 184] width 744 height 26
drag, startPoint x: 189, startPoint y: 180, endPoint x: 450, endPoint y: 182, distance: 261.0
click at [450, 182] on div at bounding box center [549, 184] width 744 height 26
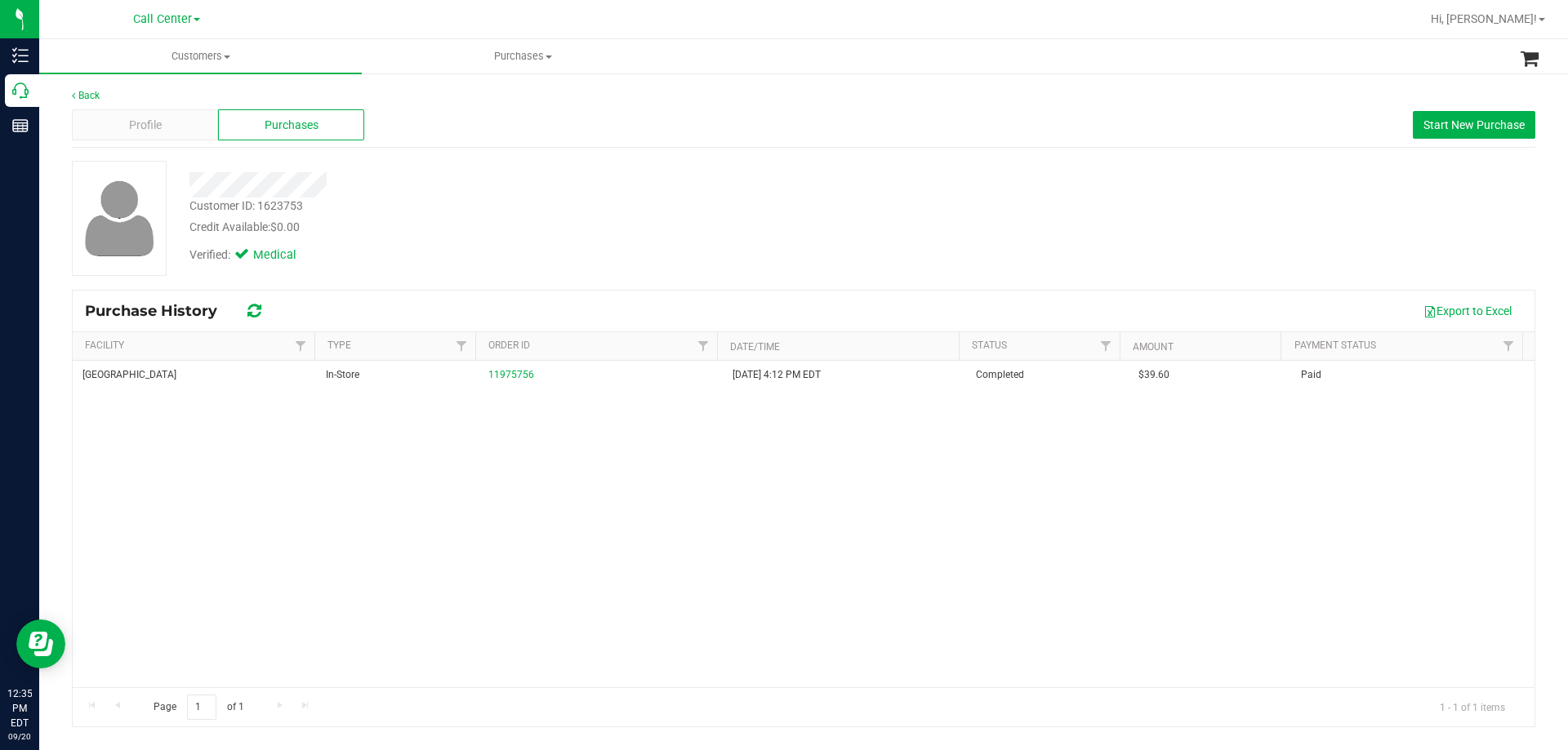
click at [459, 234] on div "Credit Available: $0.00" at bounding box center [549, 227] width 719 height 17
click at [424, 183] on div at bounding box center [549, 184] width 744 height 26
click at [424, 185] on div at bounding box center [549, 184] width 744 height 26
click at [467, 239] on div "Verified: Medical" at bounding box center [549, 253] width 744 height 36
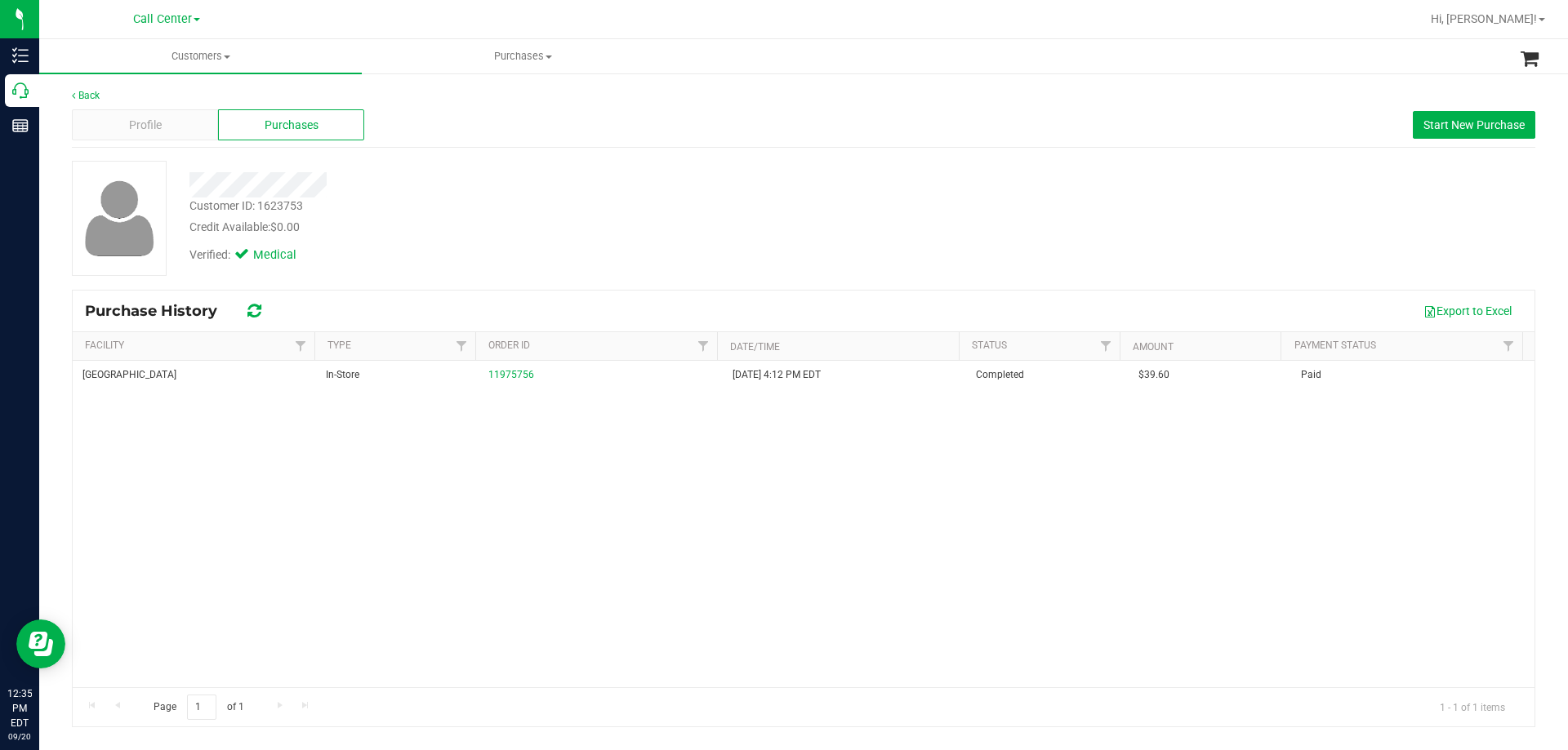
click at [493, 241] on div "Verified: Medical" at bounding box center [549, 253] width 744 height 36
click at [548, 240] on div "Verified: Medical" at bounding box center [549, 253] width 744 height 36
click at [530, 228] on div "Credit Available: $0.00" at bounding box center [549, 227] width 719 height 17
click at [177, 115] on div "Profile" at bounding box center [144, 125] width 146 height 31
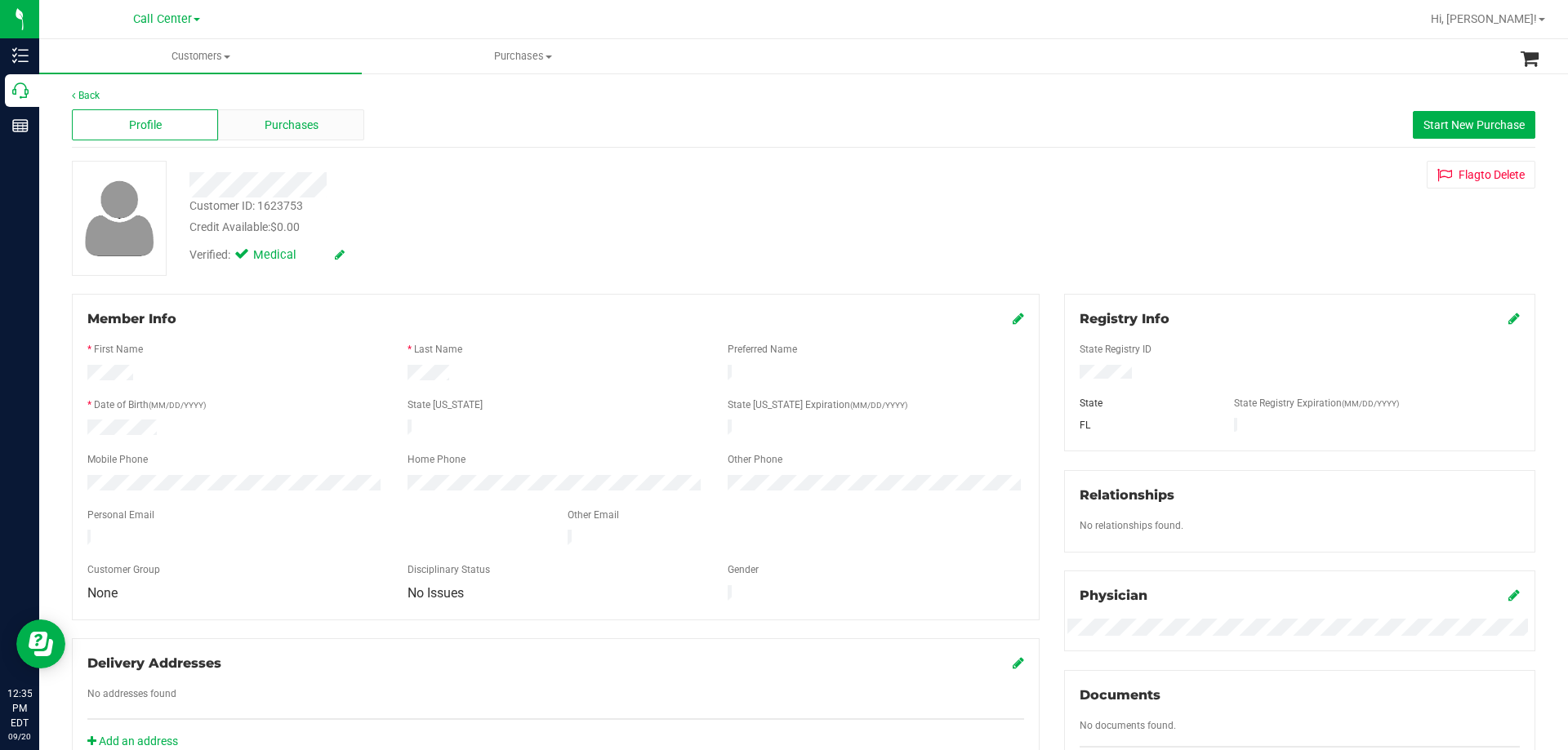
click at [312, 124] on span "Purchases" at bounding box center [291, 125] width 54 height 17
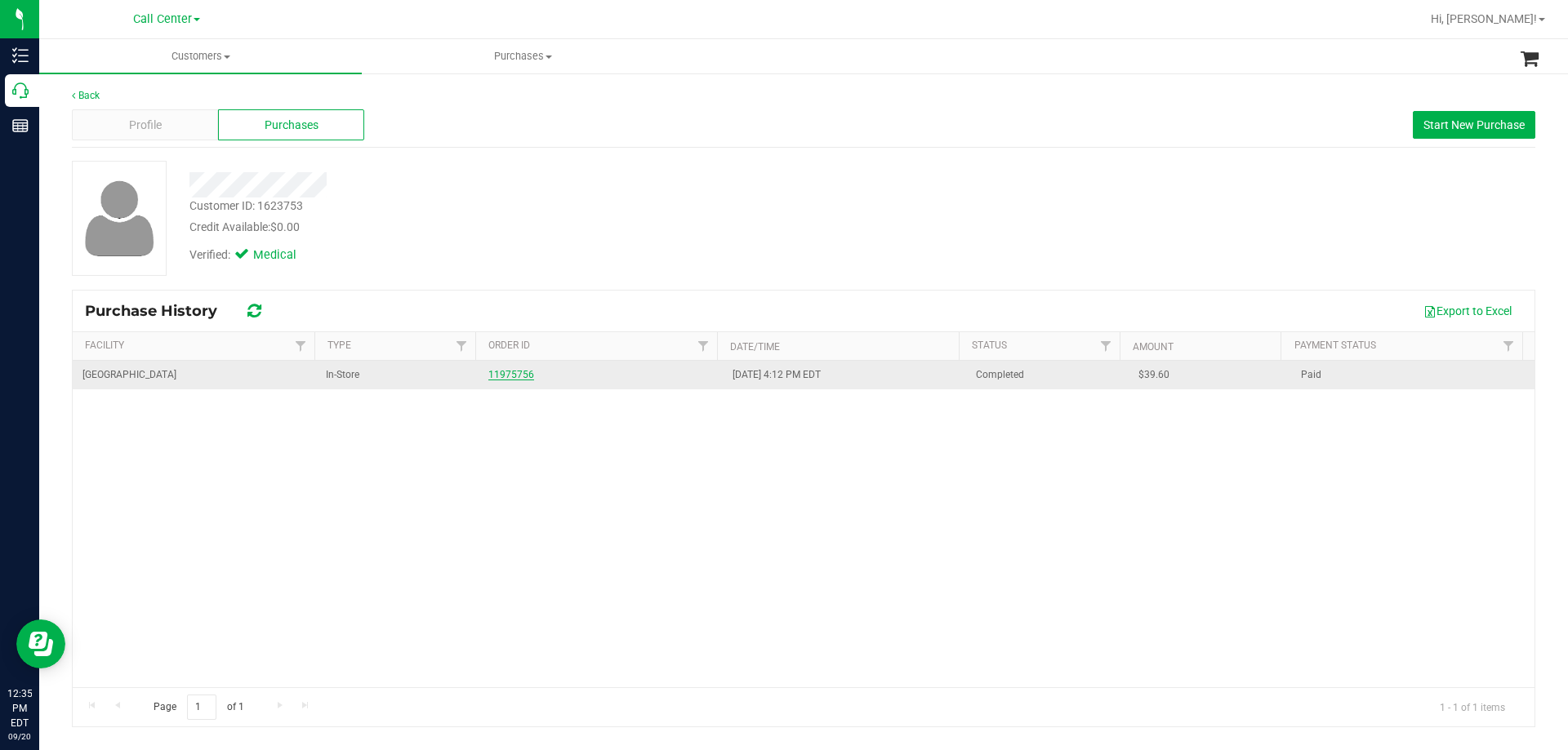
click at [510, 375] on link "11975756" at bounding box center [511, 375] width 46 height 12
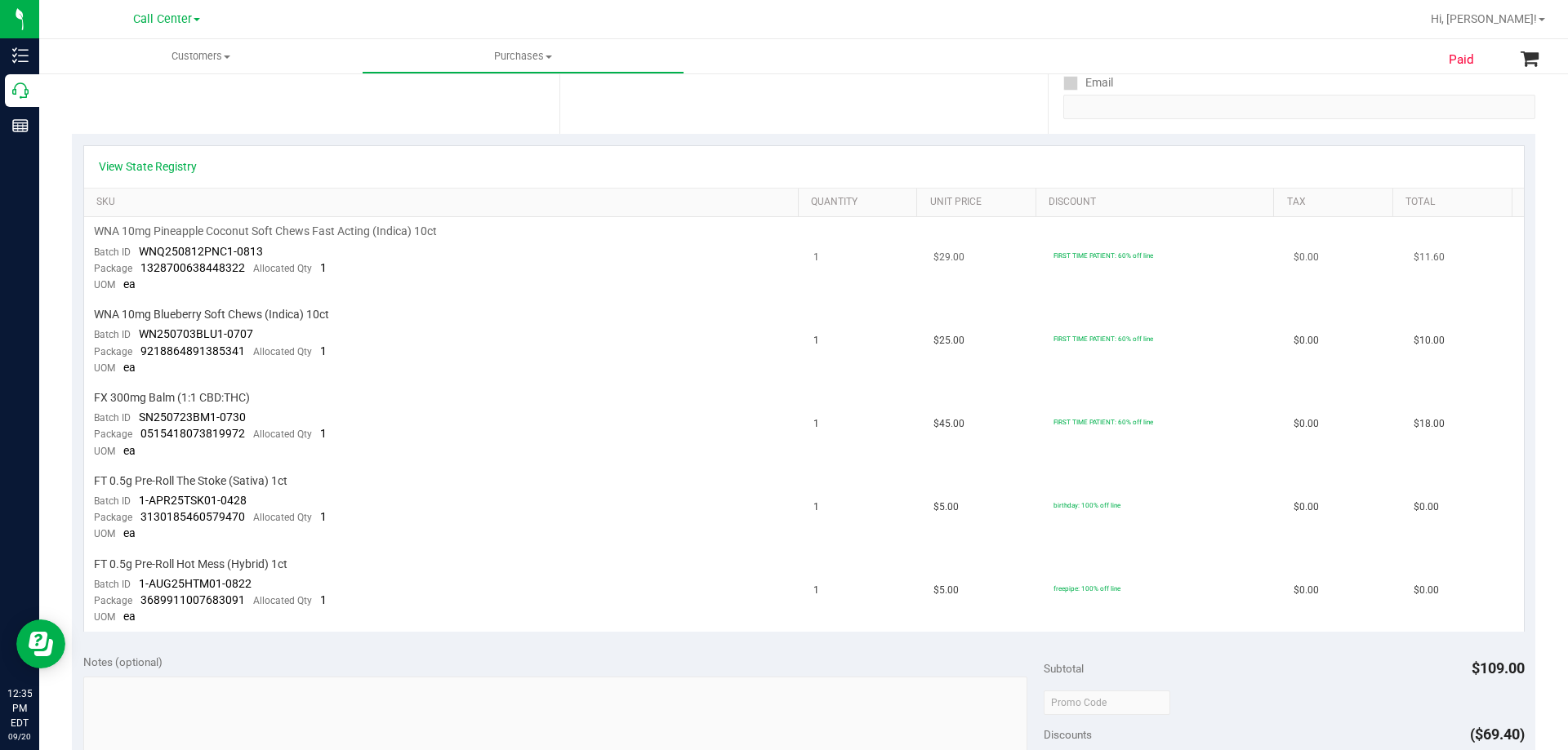
scroll to position [327, 0]
drag, startPoint x: 95, startPoint y: 230, endPoint x: 525, endPoint y: 232, distance: 430.0
click at [525, 232] on div "WNA 10mg Pineapple Coconut Soft Chews Fast Acting (Indica) 10ct" at bounding box center [444, 231] width 701 height 16
click at [345, 227] on span "WNA 10mg Pineapple Coconut Soft Chews Fast Acting (Indica) 10ct" at bounding box center [265, 231] width 343 height 16
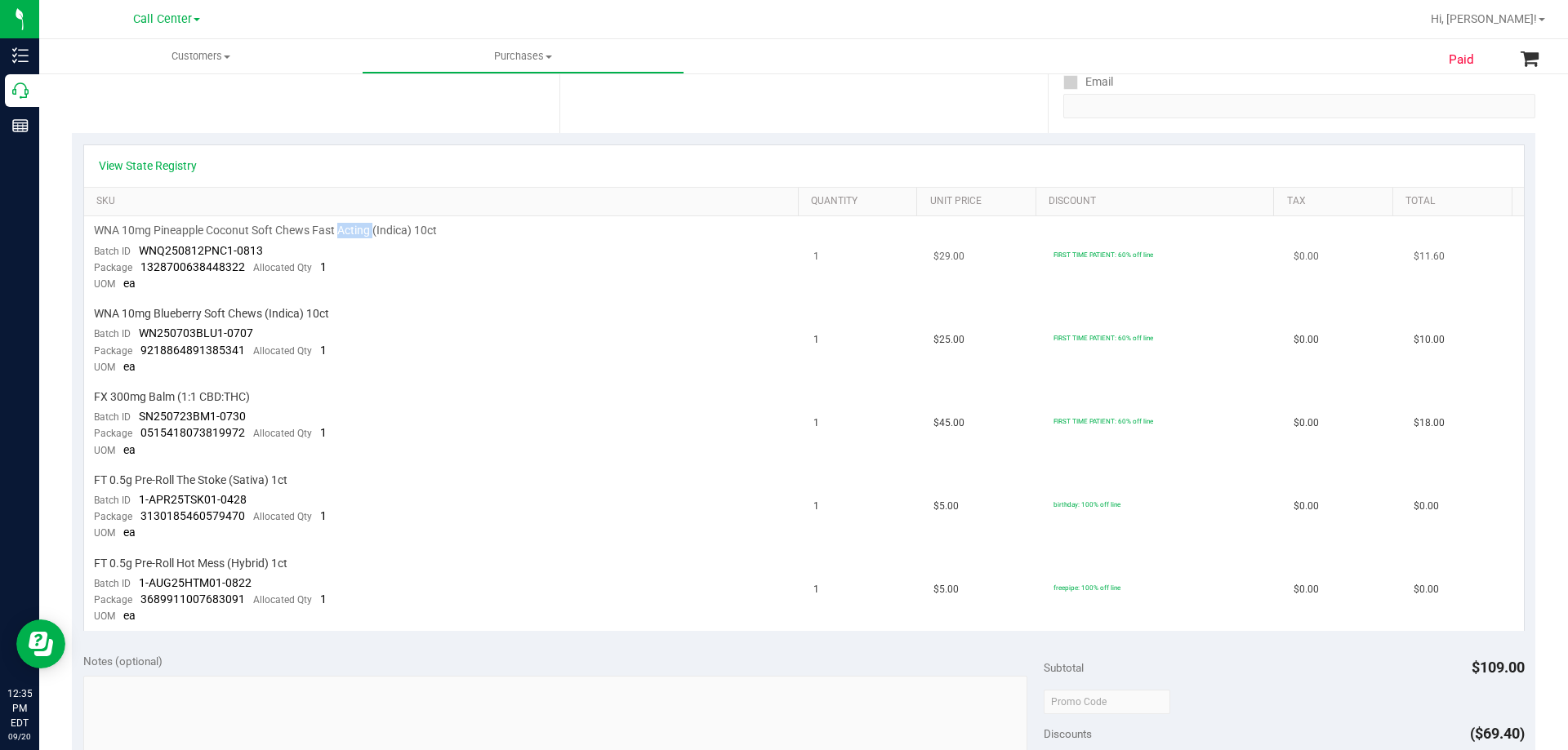
click at [345, 227] on span "WNA 10mg Pineapple Coconut Soft Chews Fast Acting (Indica) 10ct" at bounding box center [265, 231] width 343 height 16
click at [419, 290] on td "WNA 10mg Pineapple Coconut Soft Chews Fast Acting (Indica) 10ct Batch ID WNQ250…" at bounding box center [444, 258] width 720 height 83
click at [151, 318] on span "WNA 10mg Blueberry Soft Chews (Indica) 10ct" at bounding box center [211, 314] width 235 height 16
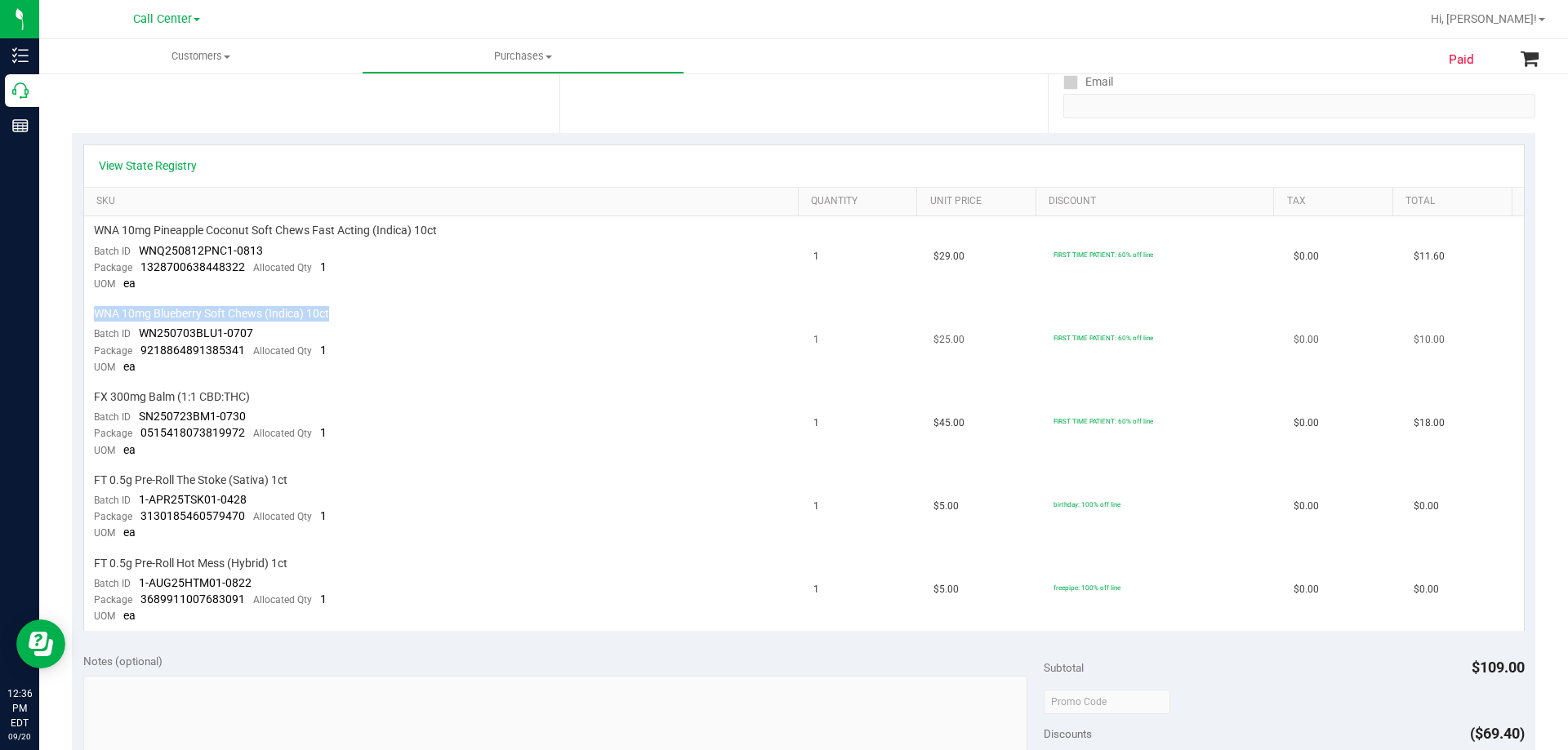
click at [151, 318] on span "WNA 10mg Blueberry Soft Chews (Indica) 10ct" at bounding box center [211, 314] width 235 height 16
click at [406, 325] on td "WNA 10mg Blueberry Soft Chews (Indica) 10ct Batch ID WN250703BLU1-0707 Package …" at bounding box center [444, 341] width 720 height 83
click at [168, 474] on span "FT 0.5g Pre-Roll The Stoke (Sativa) 1ct" at bounding box center [190, 481] width 193 height 16
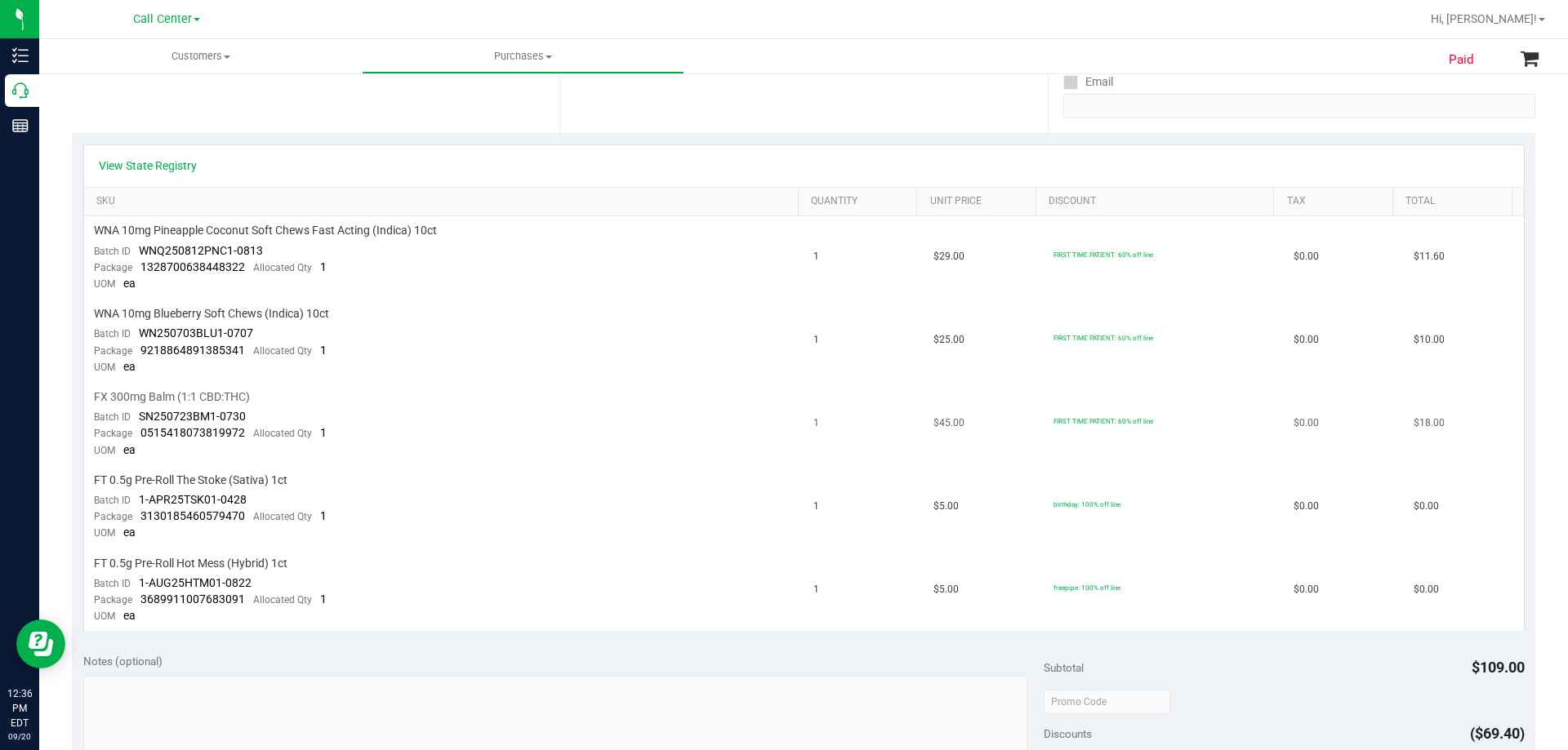
click at [485, 445] on td "FX 300mg Balm (1:1 CBD:THC) Batch ID SN250723BM1-0730 Package 0515418073819972 …" at bounding box center [444, 424] width 720 height 83
click at [224, 562] on span "FT 0.5g Pre-Roll Hot Mess (Hybrid) 1ct" at bounding box center [190, 564] width 193 height 16
click at [443, 518] on td "FT 0.5g Pre-Roll The Stoke (Sativa) 1ct Batch ID 1-APR25TSK01-0428 Package 3130…" at bounding box center [444, 507] width 720 height 83
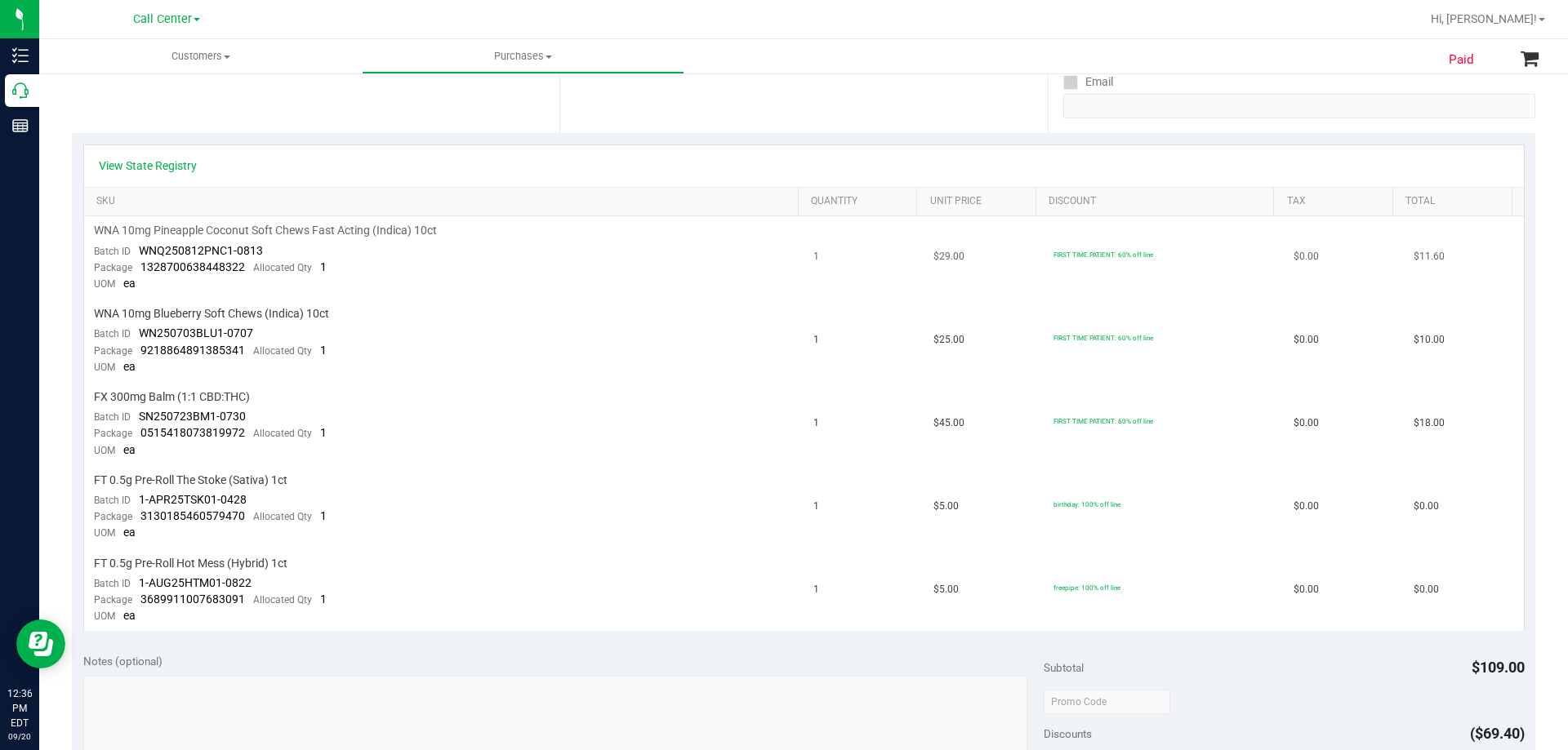
click at [287, 232] on span "WNA 10mg Pineapple Coconut Soft Chews Fast Acting (Indica) 10ct" at bounding box center [265, 231] width 343 height 16
click at [490, 339] on td "WNA 10mg Blueberry Soft Chews (Indica) 10ct Batch ID WN250703BLU1-0707 Package …" at bounding box center [444, 341] width 720 height 83
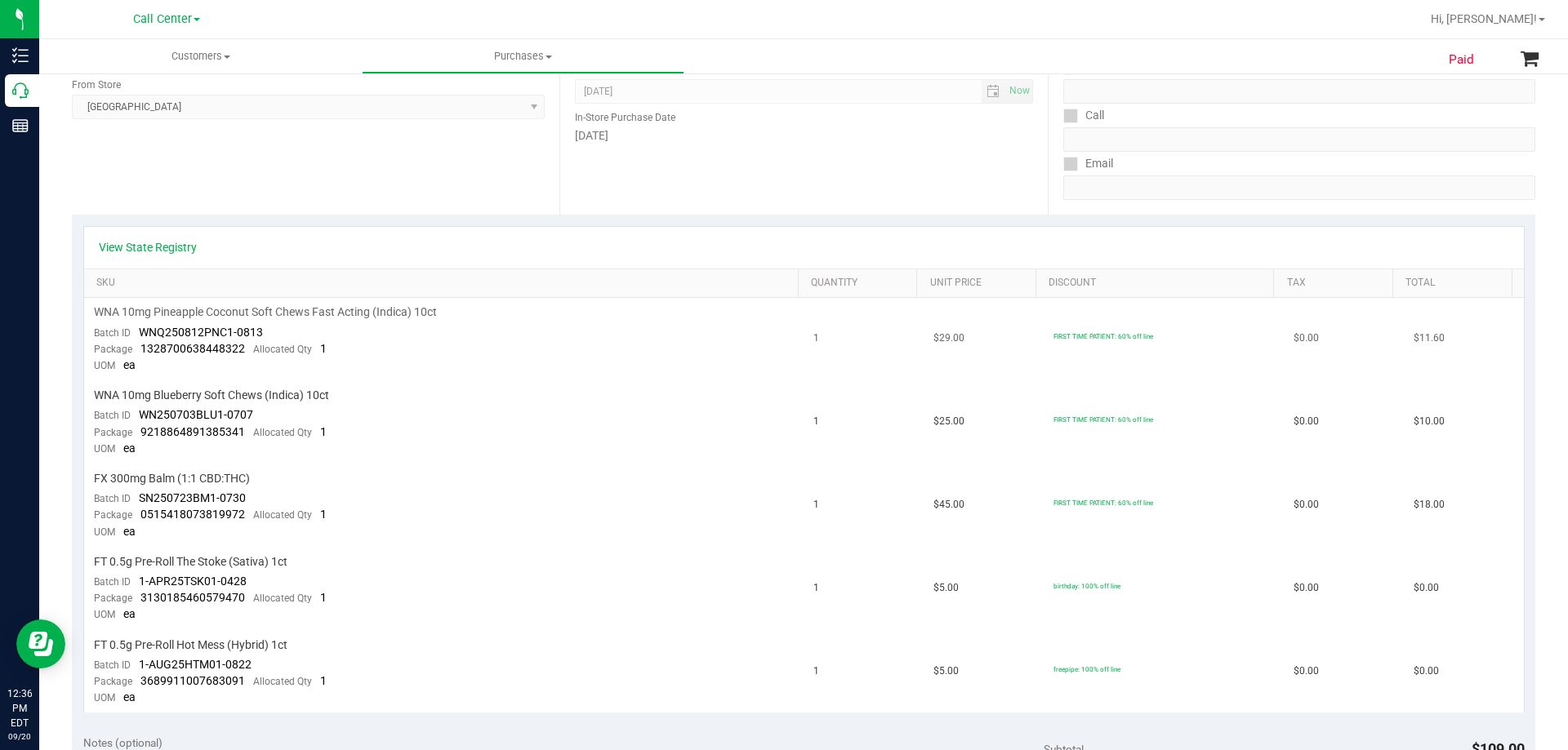
click at [262, 312] on span "WNA 10mg Pineapple Coconut Soft Chews Fast Acting (Indica) 10ct" at bounding box center [265, 313] width 343 height 16
click at [475, 355] on td "WNA 10mg Pineapple Coconut Soft Chews Fast Acting (Indica) 10ct Batch ID WNQ250…" at bounding box center [444, 339] width 720 height 83
click at [242, 311] on span "WNA 10mg Pineapple Coconut Soft Chews Fast Acting (Indica) 10ct" at bounding box center [265, 313] width 343 height 16
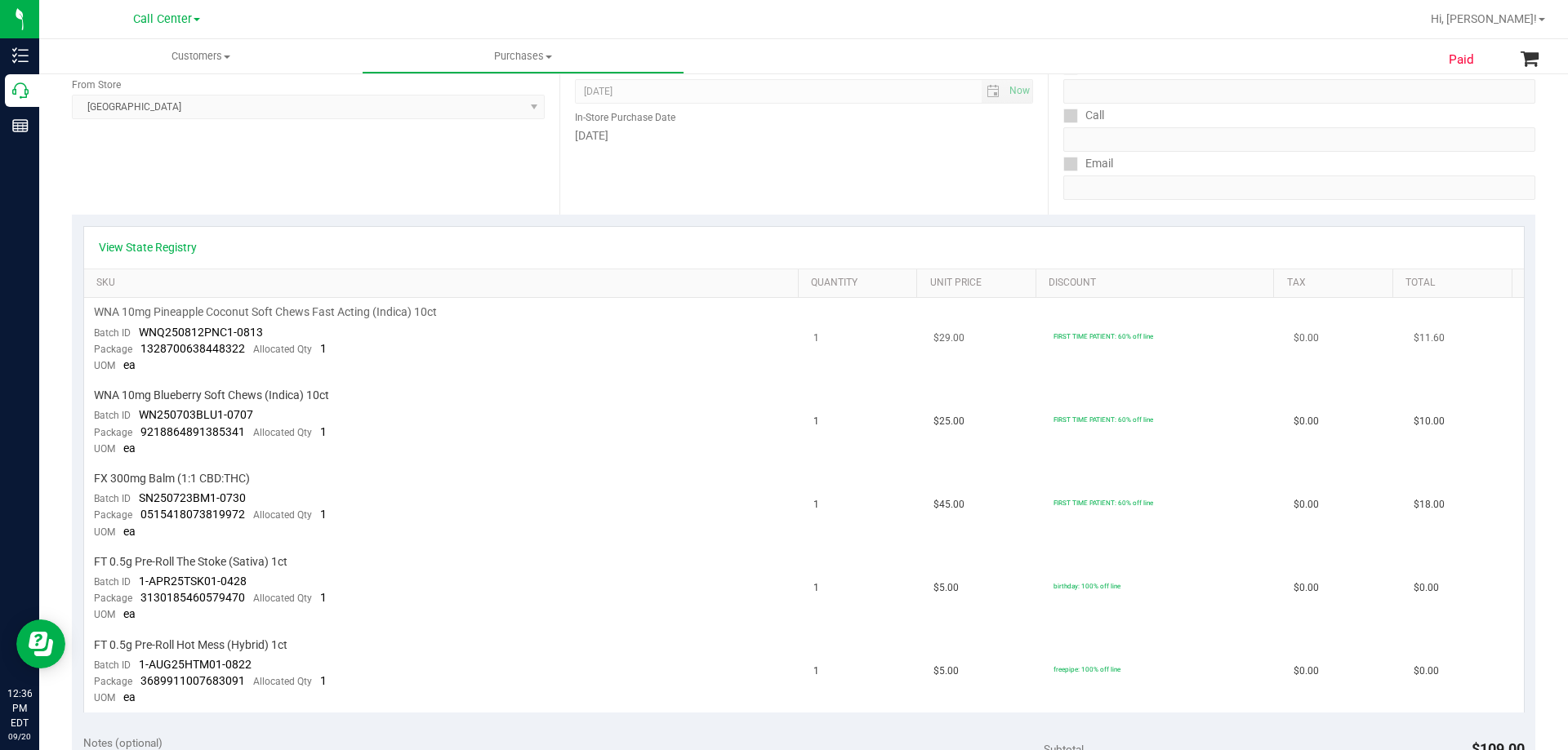
click at [243, 311] on span "WNA 10mg Pineapple Coconut Soft Chews Fast Acting (Indica) 10ct" at bounding box center [265, 313] width 343 height 16
click at [392, 351] on td "WNA 10mg Pineapple Coconut Soft Chews Fast Acting (Indica) 10ct Batch ID WNQ250…" at bounding box center [444, 339] width 720 height 83
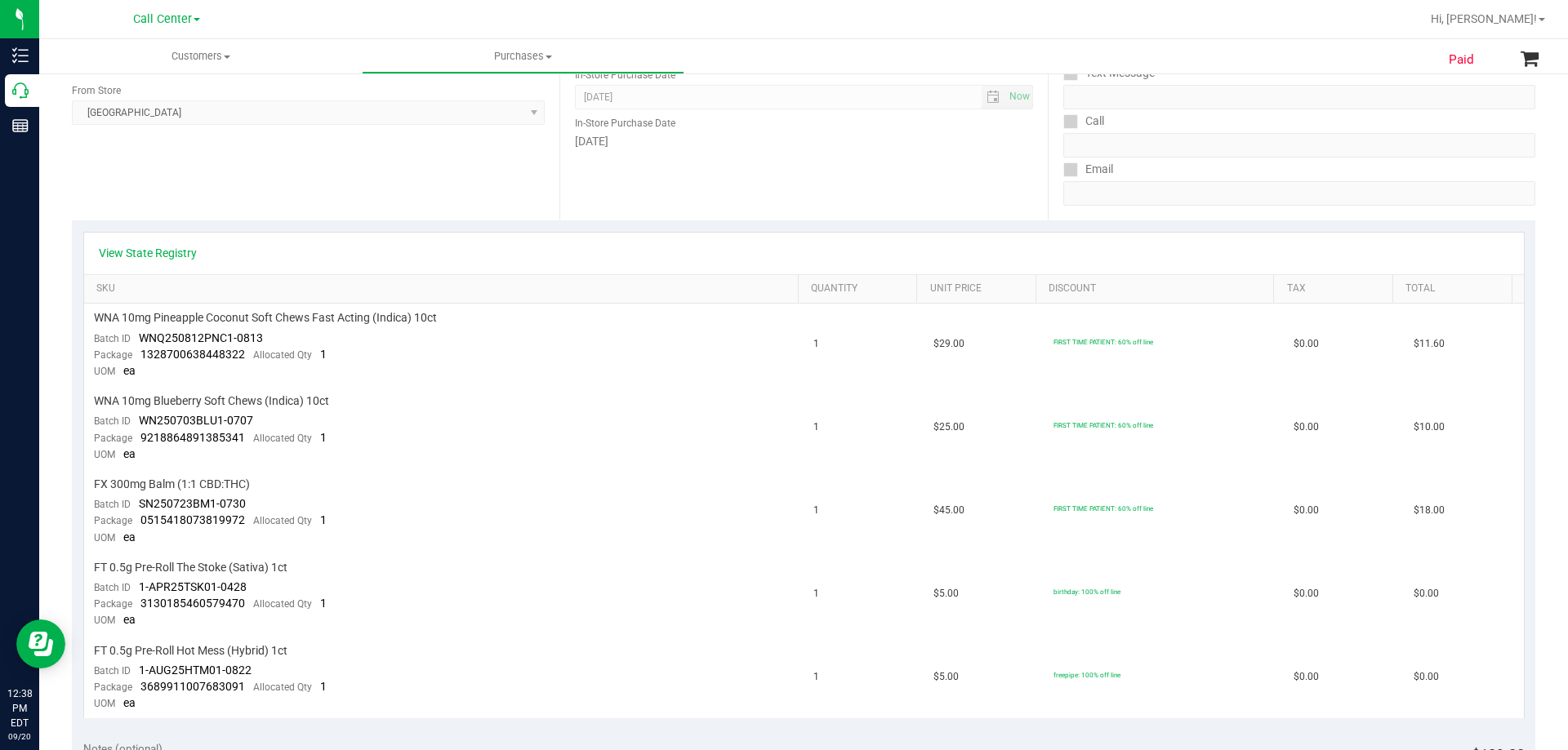
scroll to position [327, 0]
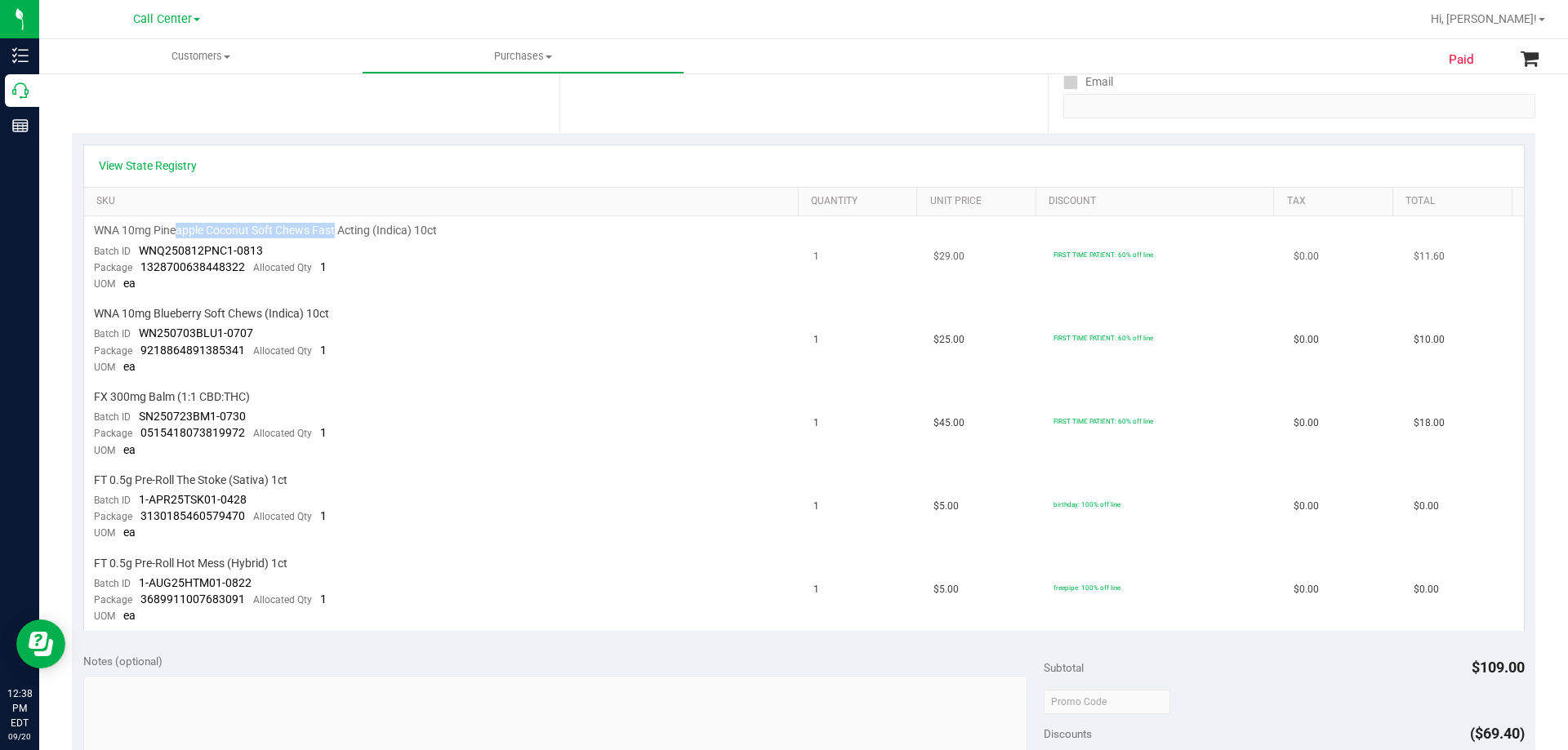
drag, startPoint x: 180, startPoint y: 230, endPoint x: 336, endPoint y: 228, distance: 156.0
click at [336, 228] on span "WNA 10mg Pineapple Coconut Soft Chews Fast Acting (Indica) 10ct" at bounding box center [265, 231] width 343 height 16
click at [338, 228] on span "WNA 10mg Pineapple Coconut Soft Chews Fast Acting (Indica) 10ct" at bounding box center [265, 231] width 343 height 16
drag, startPoint x: 165, startPoint y: 311, endPoint x: 275, endPoint y: 304, distance: 110.2
click at [245, 304] on td "WNA 10mg Blueberry Soft Chews (Indica) 10ct Batch ID WN250703BLU1-0707 Package …" at bounding box center [444, 341] width 720 height 83
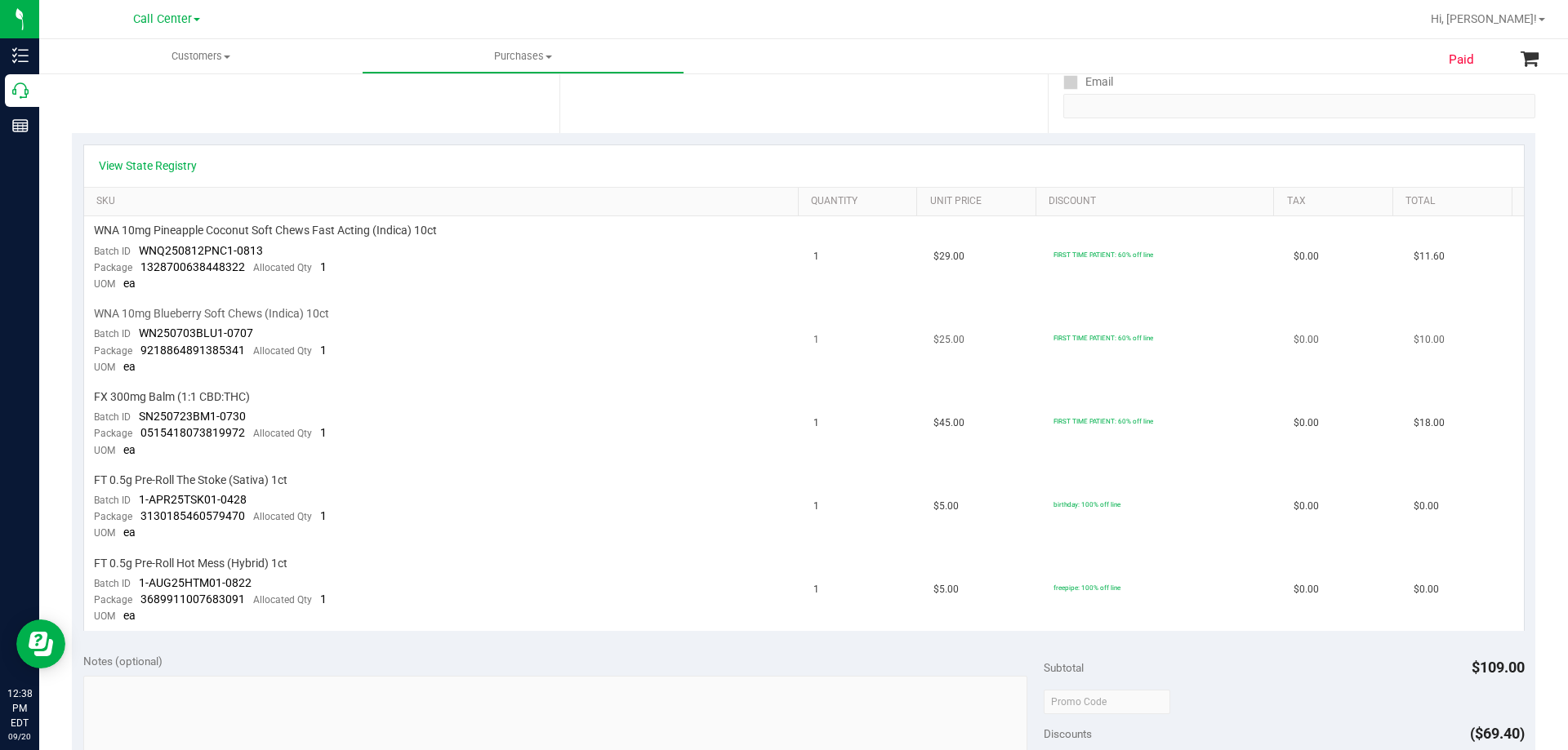
click at [280, 304] on td "WNA 10mg Blueberry Soft Chews (Indica) 10ct Batch ID WN250703BLU1-0707 Package …" at bounding box center [444, 341] width 720 height 83
drag, startPoint x: 128, startPoint y: 390, endPoint x: 235, endPoint y: 387, distance: 107.0
click at [235, 387] on td "FX 300mg Balm (1:1 CBD:THC) Batch ID SN250723BM1-0730 Package 0515418073819972 …" at bounding box center [444, 424] width 720 height 83
click at [491, 391] on div "FX 300mg Balm (1:1 CBD:THC)" at bounding box center [444, 398] width 701 height 16
click at [260, 476] on span "FT 0.5g Pre-Roll The Stoke (Sativa) 1ct" at bounding box center [190, 481] width 193 height 16
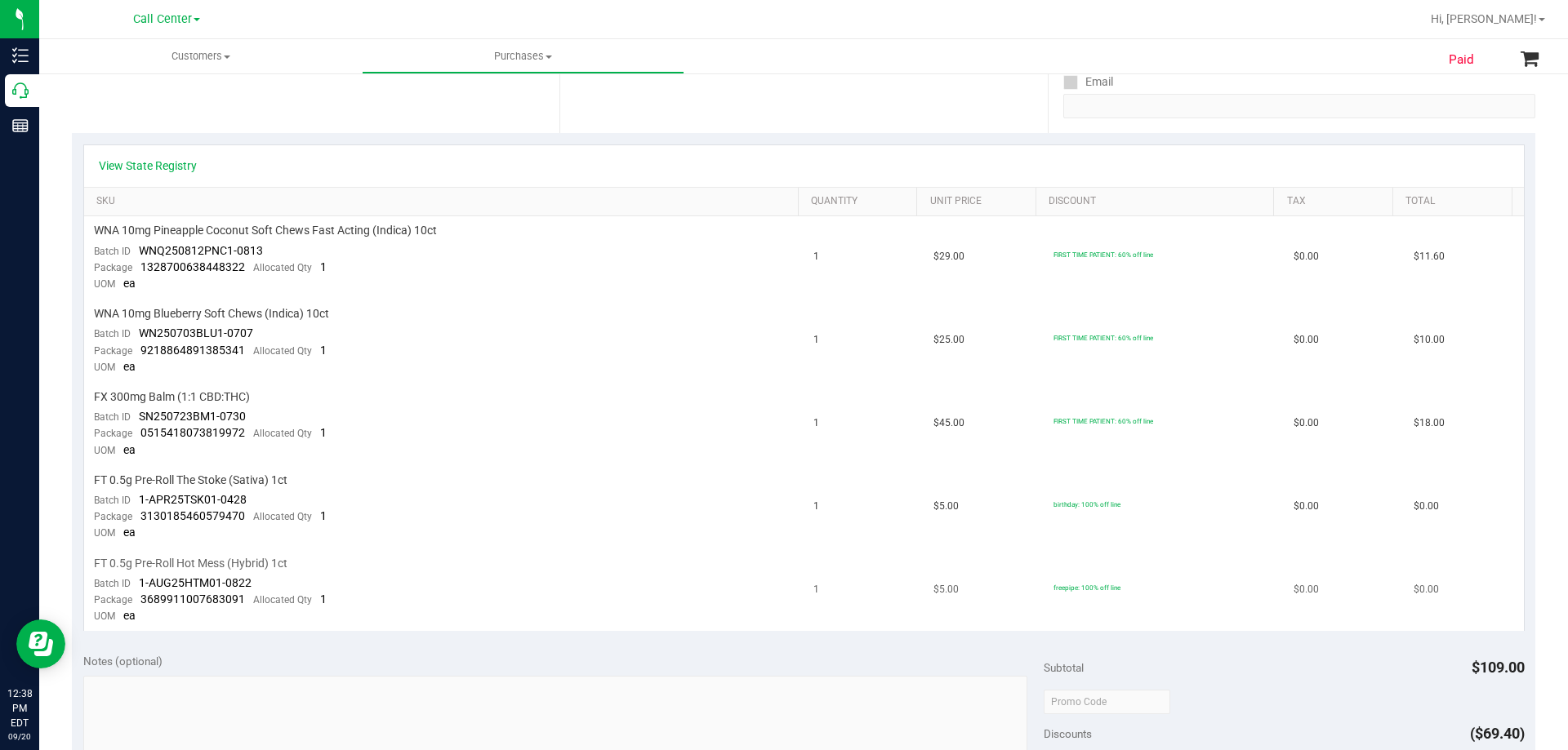
click at [206, 568] on span "FT 0.5g Pre-Roll Hot Mess (Hybrid) 1ct" at bounding box center [190, 564] width 193 height 16
drag, startPoint x: 164, startPoint y: 481, endPoint x: 211, endPoint y: 474, distance: 47.5
click at [211, 474] on span "FT 0.5g Pre-Roll The Stoke (Sativa) 1ct" at bounding box center [190, 481] width 193 height 16
click at [226, 475] on span "FT 0.5g Pre-Roll The Stoke (Sativa) 1ct" at bounding box center [190, 481] width 193 height 16
drag, startPoint x: 163, startPoint y: 559, endPoint x: 237, endPoint y: 556, distance: 74.1
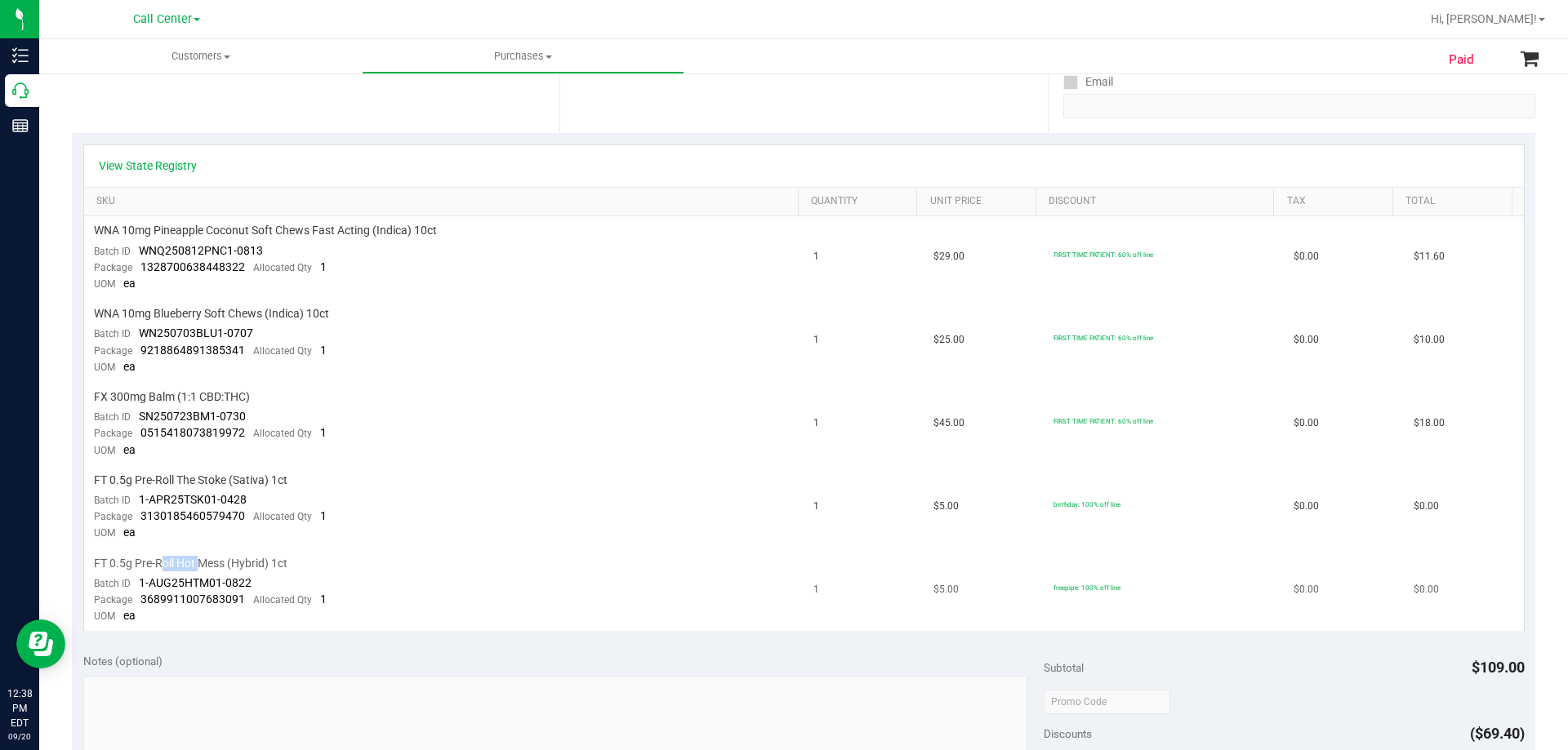
click at [229, 556] on span "FT 0.5g Pre-Roll Hot Mess (Hybrid) 1ct" at bounding box center [190, 564] width 193 height 16
click at [237, 556] on span "FT 0.5g Pre-Roll Hot Mess (Hybrid) 1ct" at bounding box center [190, 564] width 193 height 16
click at [500, 390] on div "FX 300mg Balm (1:1 CBD:THC)" at bounding box center [444, 398] width 701 height 16
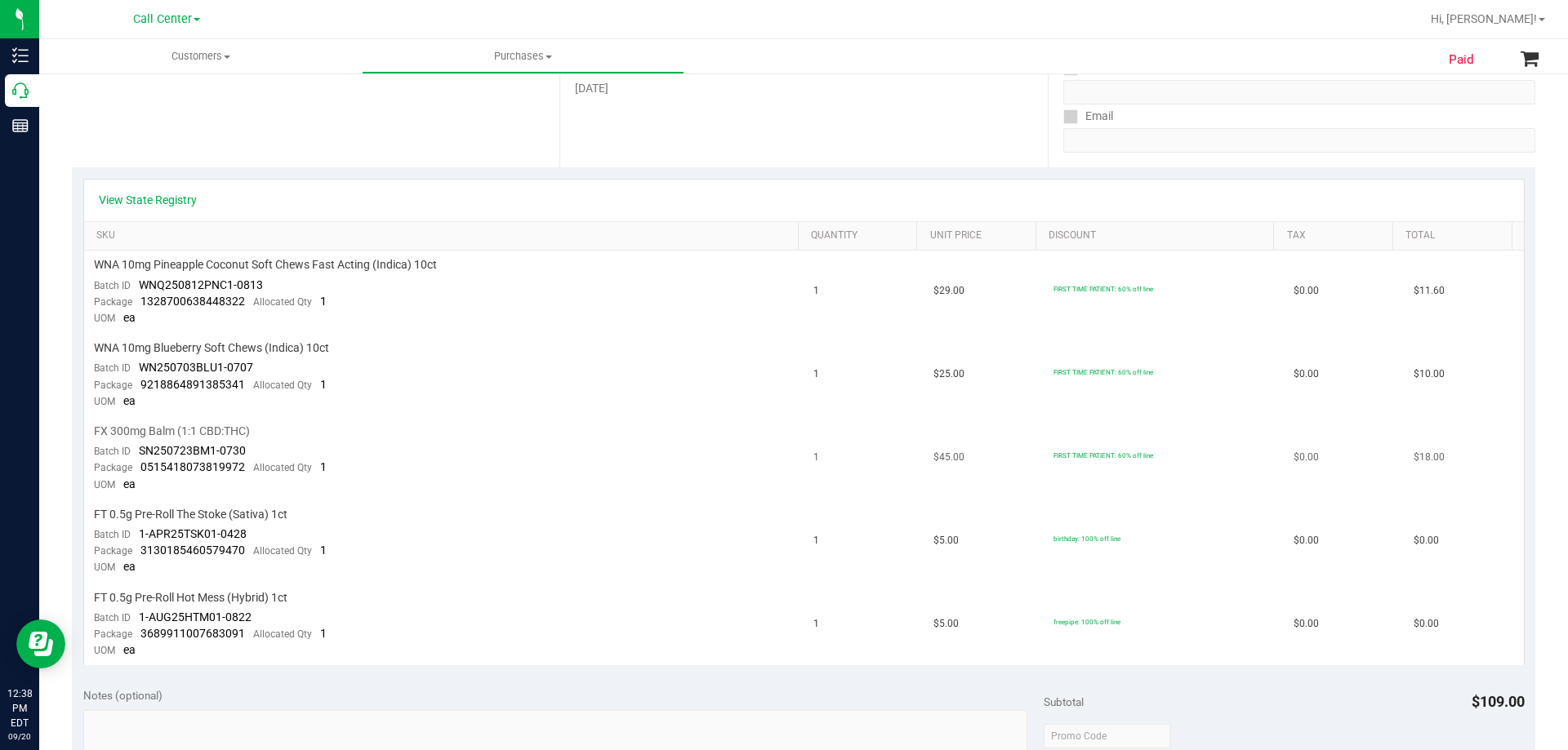
scroll to position [245, 0]
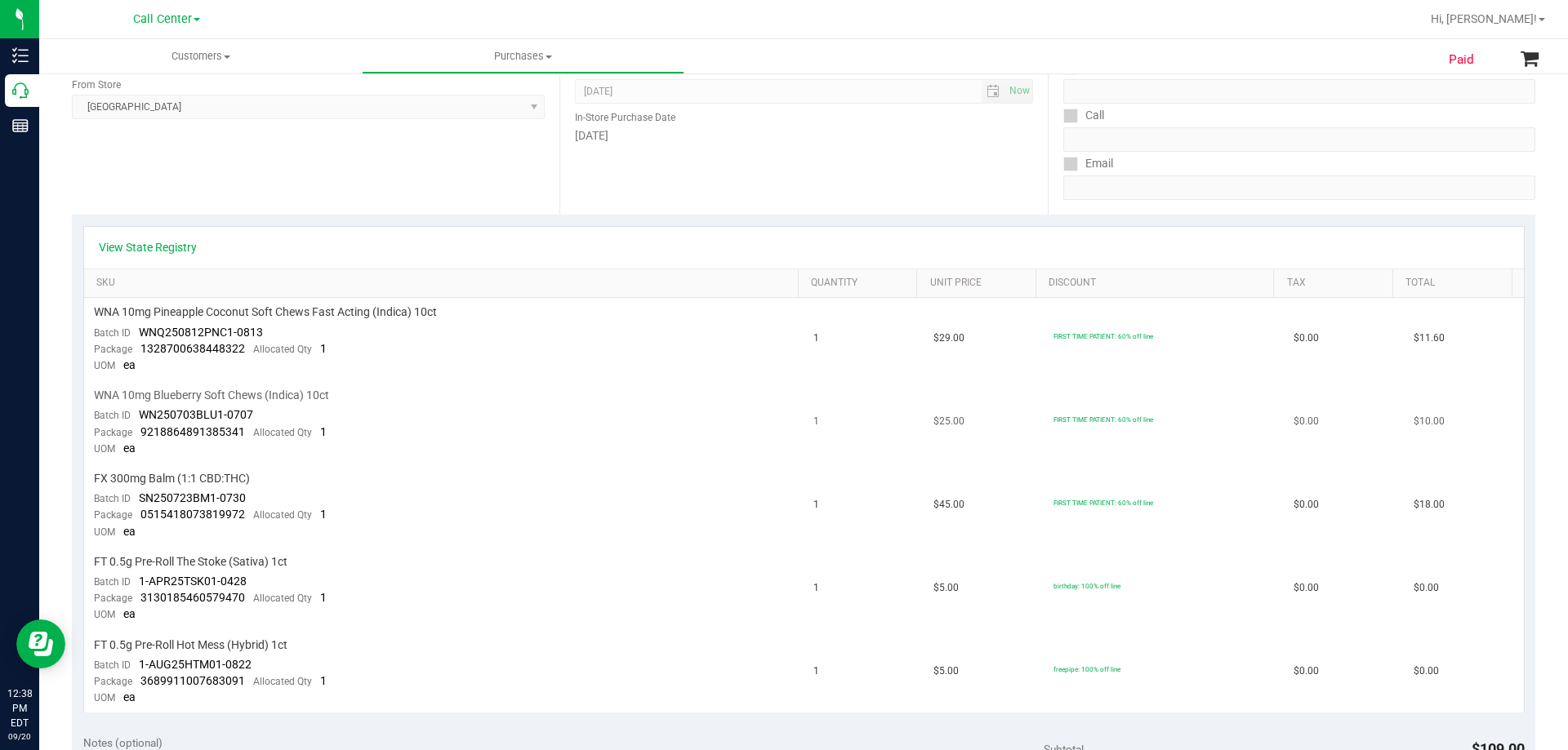
click at [424, 389] on div "WNA 10mg Blueberry Soft Chews (Indica) 10ct" at bounding box center [444, 396] width 701 height 16
drag, startPoint x: 97, startPoint y: 309, endPoint x: 295, endPoint y: 321, distance: 198.4
click at [291, 321] on td "WNA 10mg Pineapple Coconut Soft Chews Fast Acting (Indica) 10ct Batch ID WNQ250…" at bounding box center [444, 339] width 720 height 83
click at [296, 321] on td "WNA 10mg Pineapple Coconut Soft Chews Fast Acting (Indica) 10ct Batch ID WNQ250…" at bounding box center [444, 339] width 720 height 83
drag, startPoint x: 443, startPoint y: 309, endPoint x: 283, endPoint y: 318, distance: 160.3
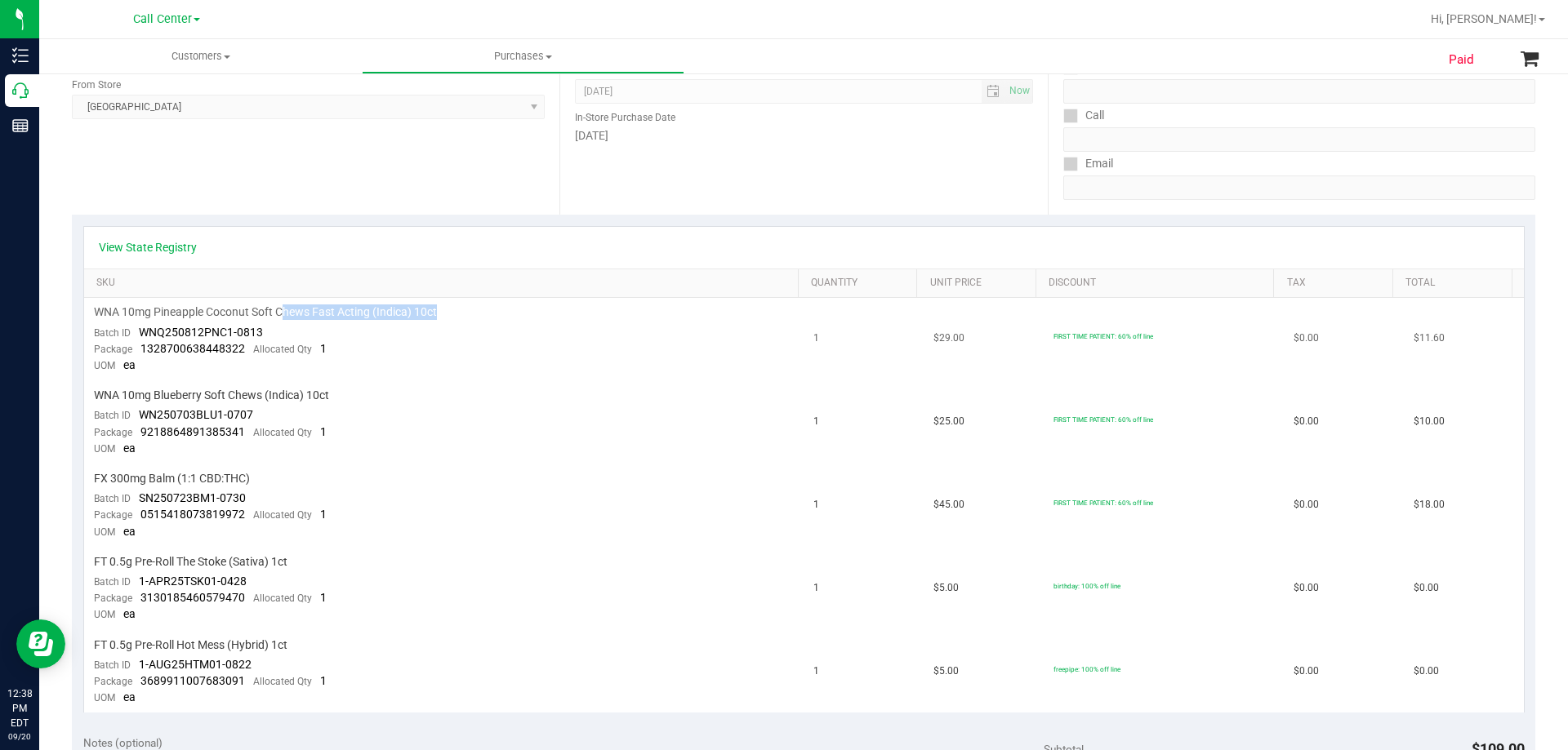
click at [283, 318] on div "WNA 10mg Pineapple Coconut Soft Chews Fast Acting (Indica) 10ct" at bounding box center [444, 313] width 701 height 16
click at [261, 319] on span "WNA 10mg Pineapple Coconut Soft Chews Fast Acting (Indica) 10ct" at bounding box center [265, 313] width 343 height 16
drag, startPoint x: 97, startPoint y: 311, endPoint x: 408, endPoint y: 312, distance: 311.0
click at [408, 311] on span "WNA 10mg Pineapple Coconut Soft Chews Fast Acting (Indica) 10ct" at bounding box center [265, 313] width 343 height 16
click at [408, 312] on span "WNA 10mg Pineapple Coconut Soft Chews Fast Acting (Indica) 10ct" at bounding box center [265, 313] width 343 height 16
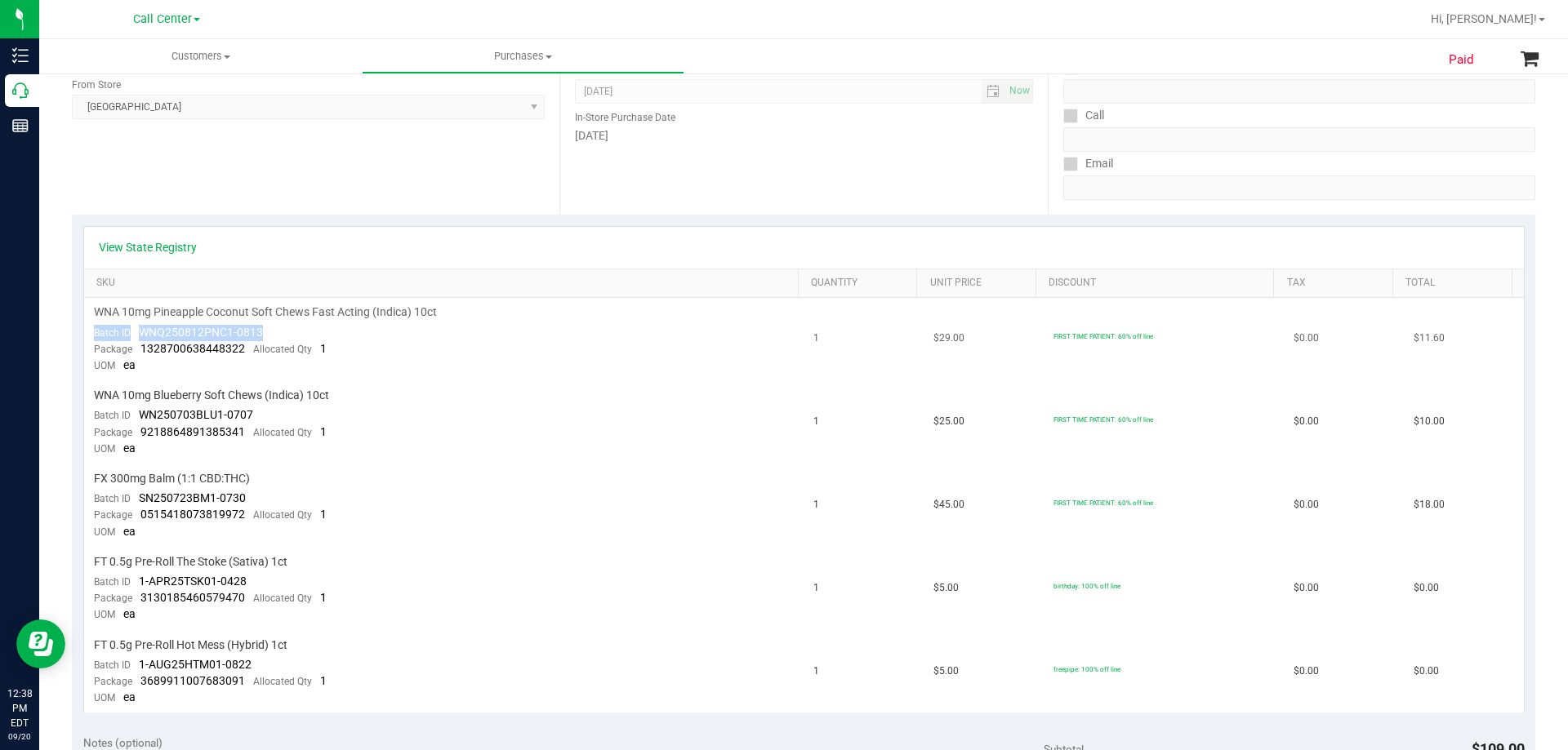
drag, startPoint x: 446, startPoint y: 313, endPoint x: 231, endPoint y: 316, distance: 215.0
click at [254, 323] on td "WNA 10mg Pineapple Coconut Soft Chews Fast Acting (Indica) 10ct Batch ID WNQ250…" at bounding box center [444, 339] width 720 height 83
click at [231, 316] on span "WNA 10mg Pineapple Coconut Soft Chews Fast Acting (Indica) 10ct" at bounding box center [265, 313] width 343 height 16
click at [203, 308] on span "WNA 10mg Pineapple Coconut Soft Chews Fast Acting (Indica) 10ct" at bounding box center [265, 313] width 343 height 16
drag, startPoint x: 101, startPoint y: 312, endPoint x: 443, endPoint y: 313, distance: 342.0
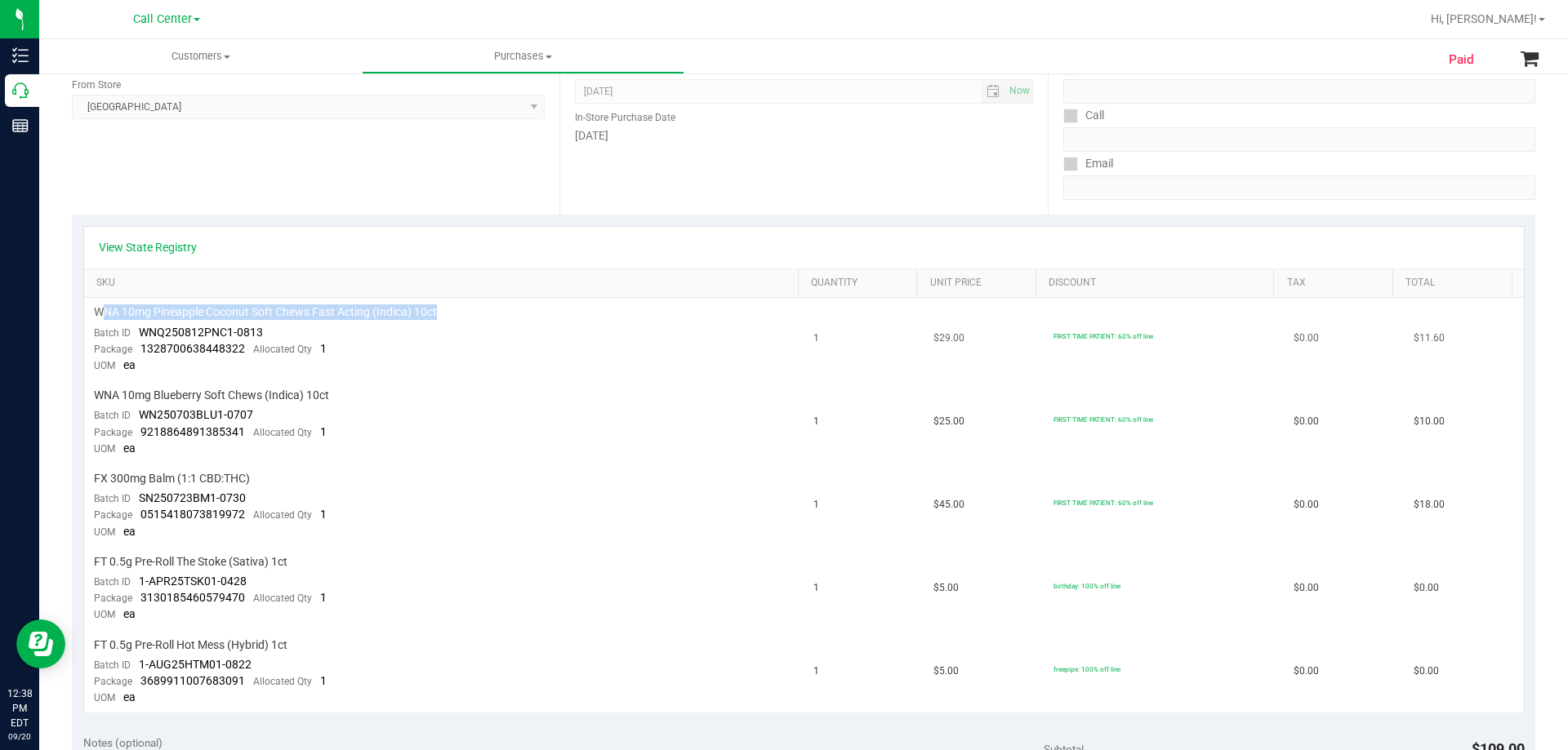
click at [443, 313] on div "WNA 10mg Pineapple Coconut Soft Chews Fast Acting (Indica) 10ct" at bounding box center [444, 313] width 701 height 16
click at [443, 314] on div "WNA 10mg Pineapple Coconut Soft Chews Fast Acting (Indica) 10ct" at bounding box center [444, 313] width 701 height 16
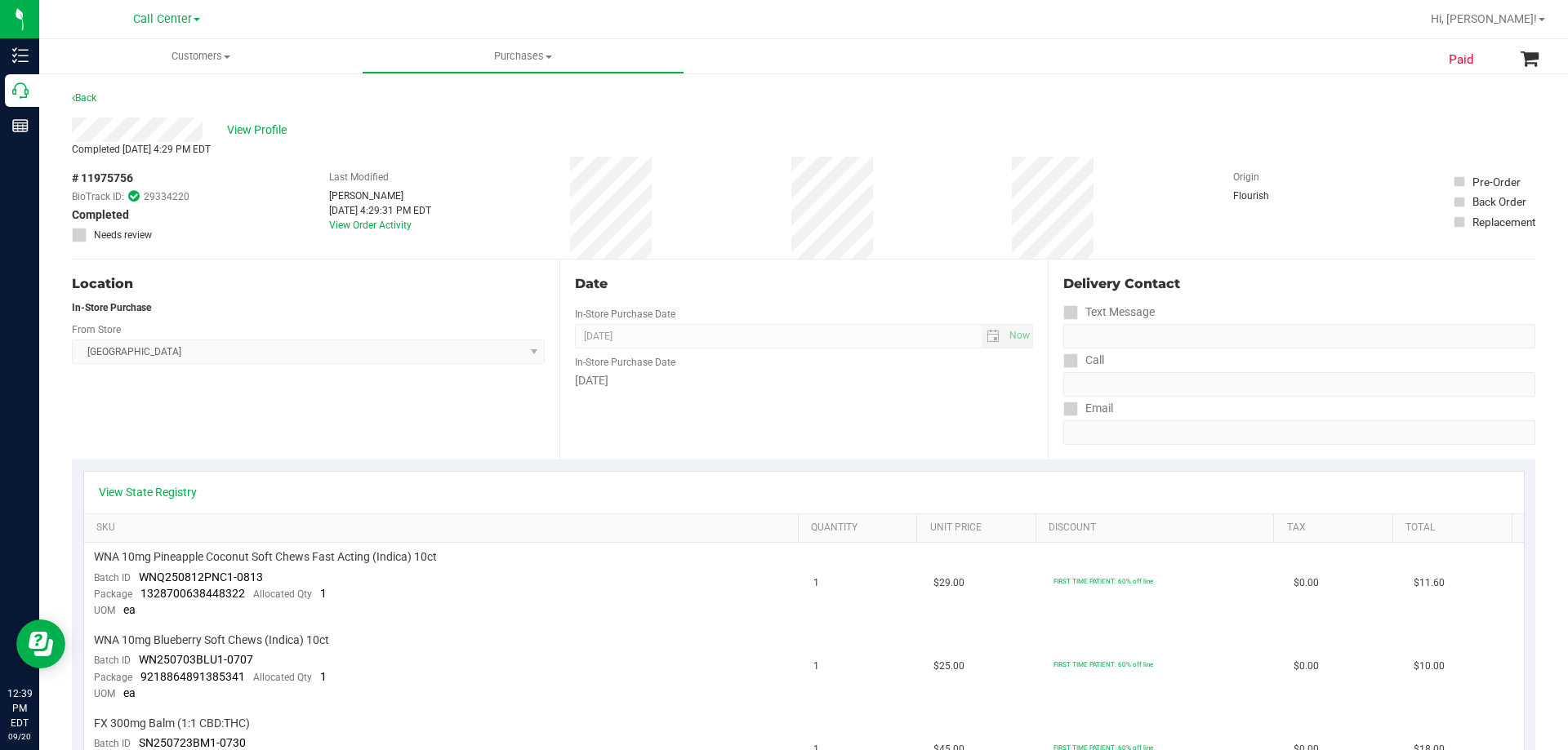
scroll to position [408, 0]
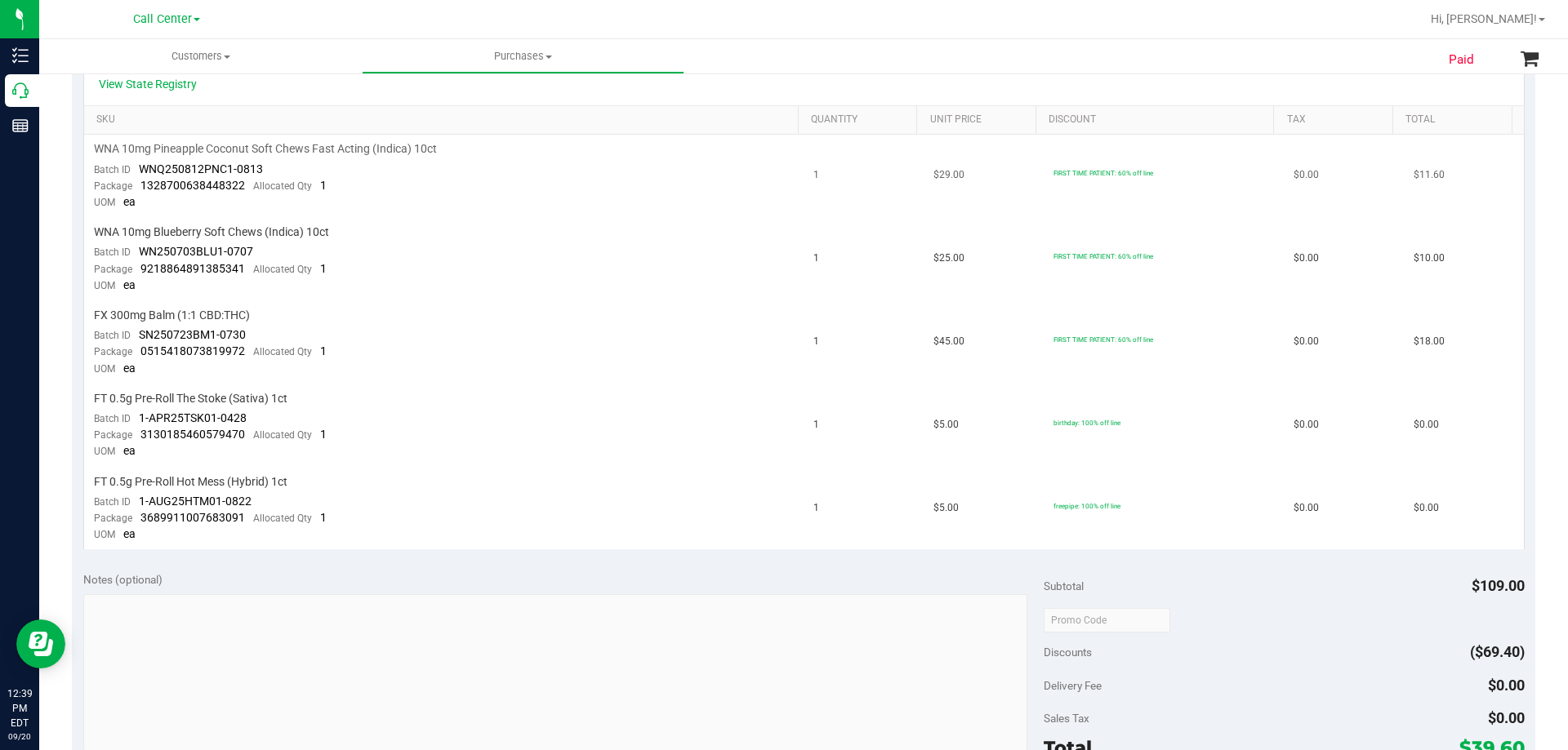
click at [337, 151] on span "WNA 10mg Pineapple Coconut Soft Chews Fast Acting (Indica) 10ct" at bounding box center [265, 149] width 343 height 16
click at [481, 210] on td "WNA 10mg Pineapple Coconut Soft Chews Fast Acting (Indica) 10ct Batch ID WNQ250…" at bounding box center [444, 176] width 720 height 83
drag, startPoint x: 175, startPoint y: 479, endPoint x: 368, endPoint y: 476, distance: 193.0
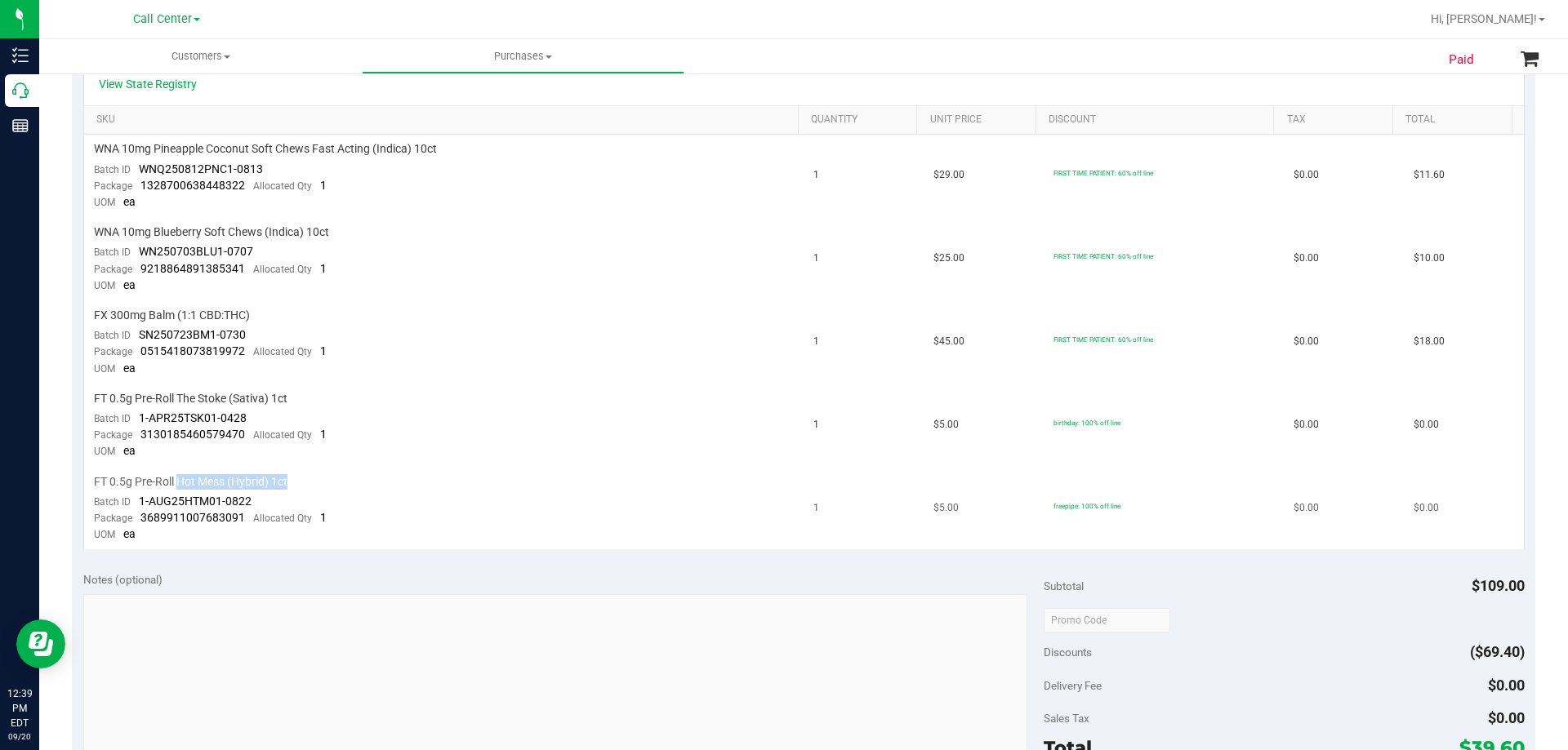
click at [368, 476] on div "FT 0.5g Pre-Roll Hot Mess (Hybrid) 1ct" at bounding box center [444, 483] width 701 height 16
click at [368, 147] on span "WNA 10mg Pineapple Coconut Soft Chews Fast Acting (Indica) 10ct" at bounding box center [265, 149] width 343 height 16
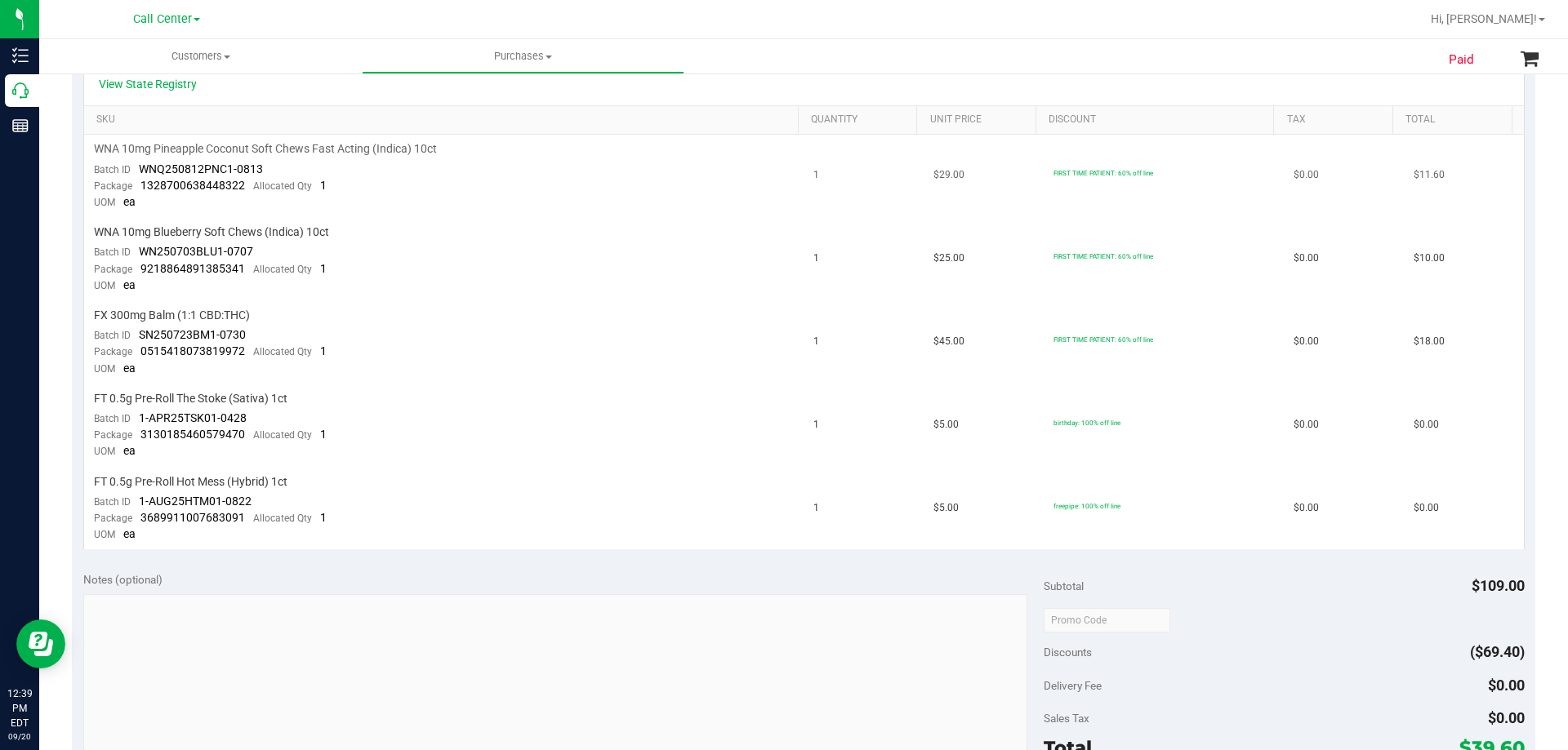
click at [463, 211] on td "WNA 10mg Pineapple Coconut Soft Chews Fast Acting (Indica) 10ct Batch ID WNQ250…" at bounding box center [444, 176] width 720 height 83
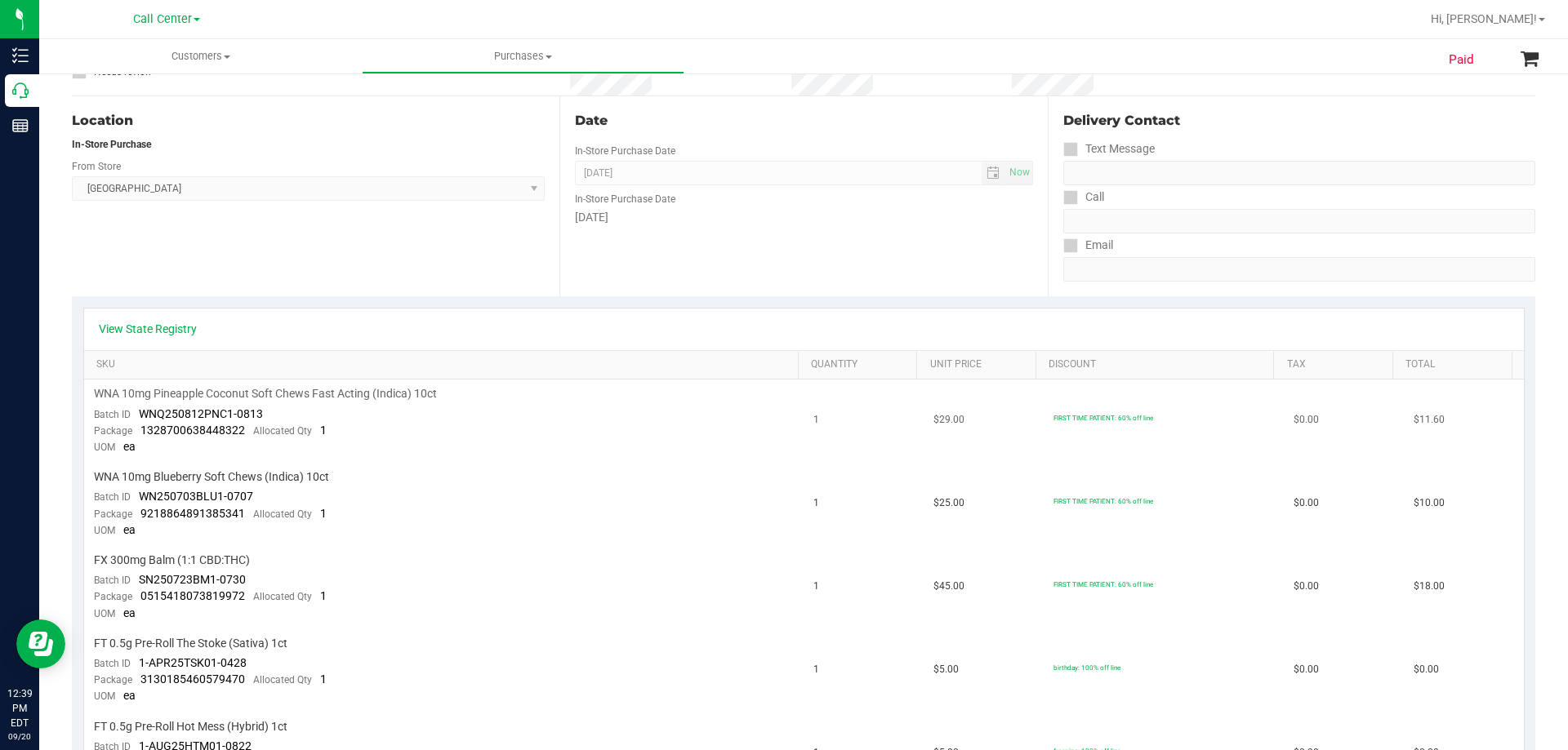
scroll to position [327, 0]
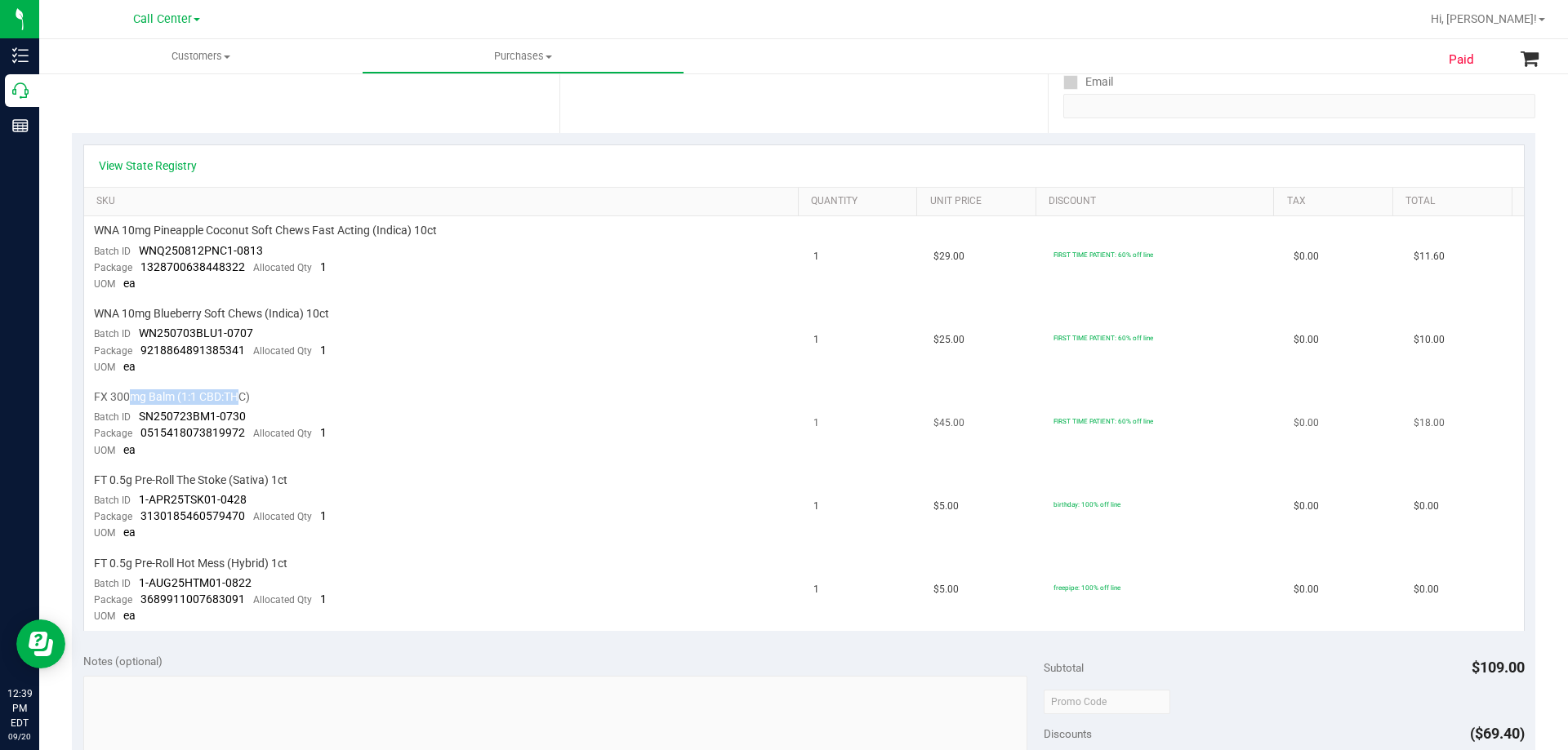
drag, startPoint x: 132, startPoint y: 402, endPoint x: 237, endPoint y: 398, distance: 105.1
click at [237, 398] on span "FX 300mg Balm (1:1 CBD:THC)" at bounding box center [172, 398] width 156 height 16
click at [276, 395] on div "FX 300mg Balm (1:1 CBD:THC)" at bounding box center [444, 398] width 701 height 16
drag, startPoint x: 177, startPoint y: 308, endPoint x: 275, endPoint y: 307, distance: 98.0
click at [275, 307] on span "WNA 10mg Blueberry Soft Chews (Indica) 10ct" at bounding box center [211, 314] width 235 height 16
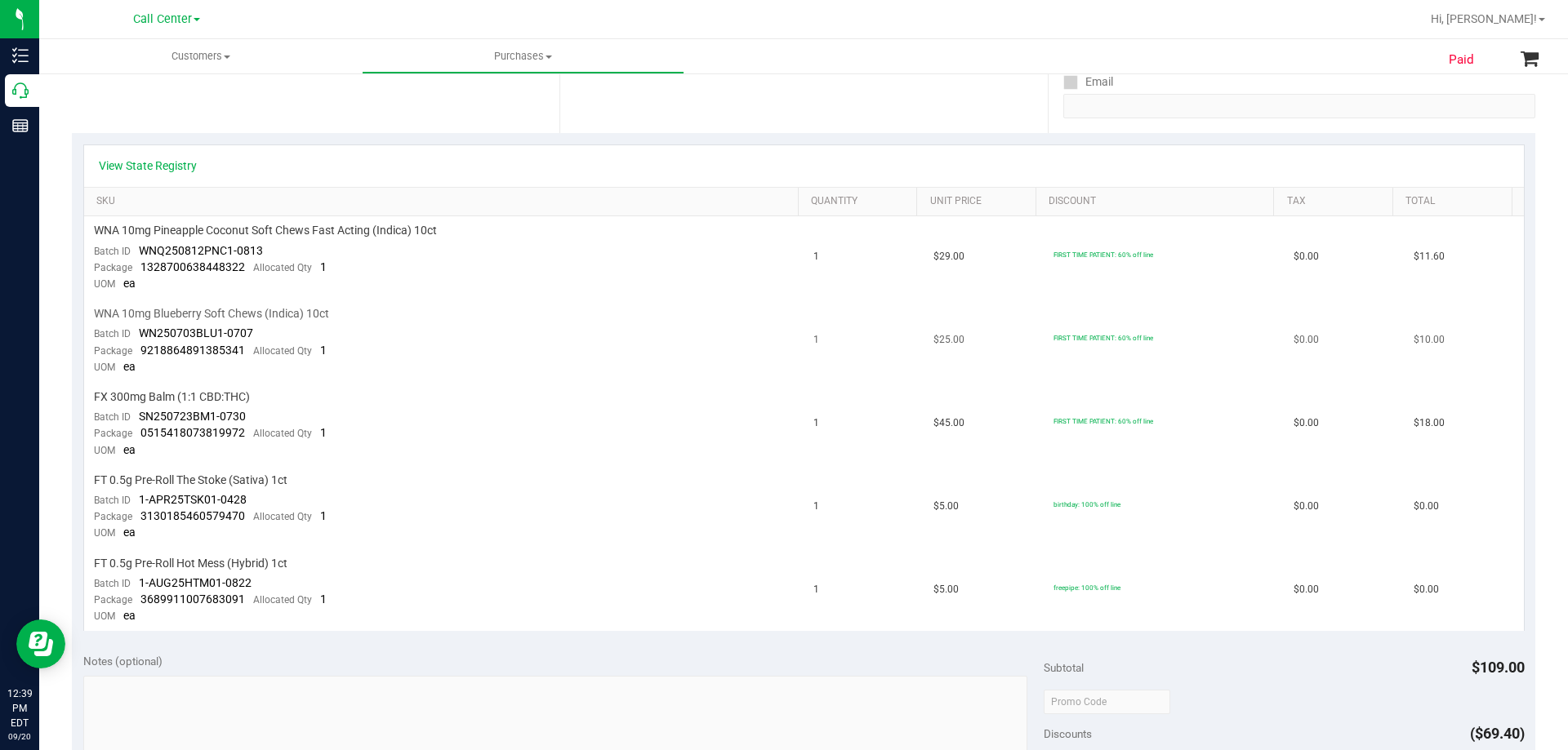
click at [291, 315] on span "WNA 10mg Blueberry Soft Chews (Indica) 10ct" at bounding box center [211, 314] width 235 height 16
drag, startPoint x: 127, startPoint y: 226, endPoint x: 284, endPoint y: 224, distance: 157.0
click at [284, 224] on span "WNA 10mg Pineapple Coconut Soft Chews Fast Acting (Indica) 10ct" at bounding box center [265, 231] width 343 height 16
click at [320, 225] on span "WNA 10mg Pineapple Coconut Soft Chews Fast Acting (Indica) 10ct" at bounding box center [265, 231] width 343 height 16
drag, startPoint x: 185, startPoint y: 223, endPoint x: 301, endPoint y: 228, distance: 116.1
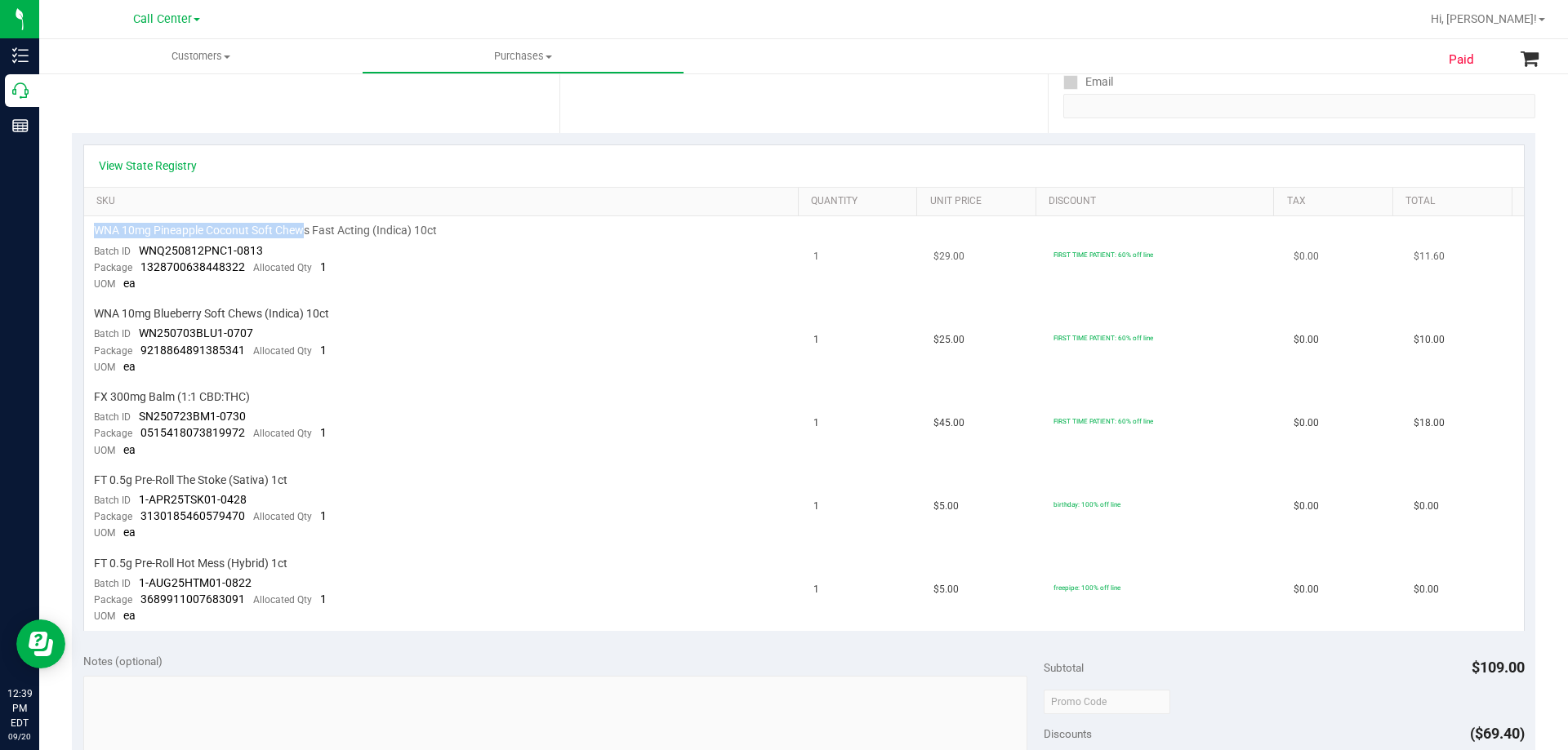
click at [301, 228] on span "WNA 10mg Pineapple Coconut Soft Chews Fast Acting (Indica) 10ct" at bounding box center [265, 231] width 343 height 16
click at [333, 228] on span "WNA 10mg Pineapple Coconut Soft Chews Fast Acting (Indica) 10ct" at bounding box center [265, 231] width 343 height 16
drag, startPoint x: 162, startPoint y: 227, endPoint x: 282, endPoint y: 232, distance: 120.1
click at [282, 232] on span "WNA 10mg Pineapple Coconut Soft Chews Fast Acting (Indica) 10ct" at bounding box center [265, 231] width 343 height 16
click at [350, 236] on span "WNA 10mg Pineapple Coconut Soft Chews Fast Acting (Indica) 10ct" at bounding box center [265, 231] width 343 height 16
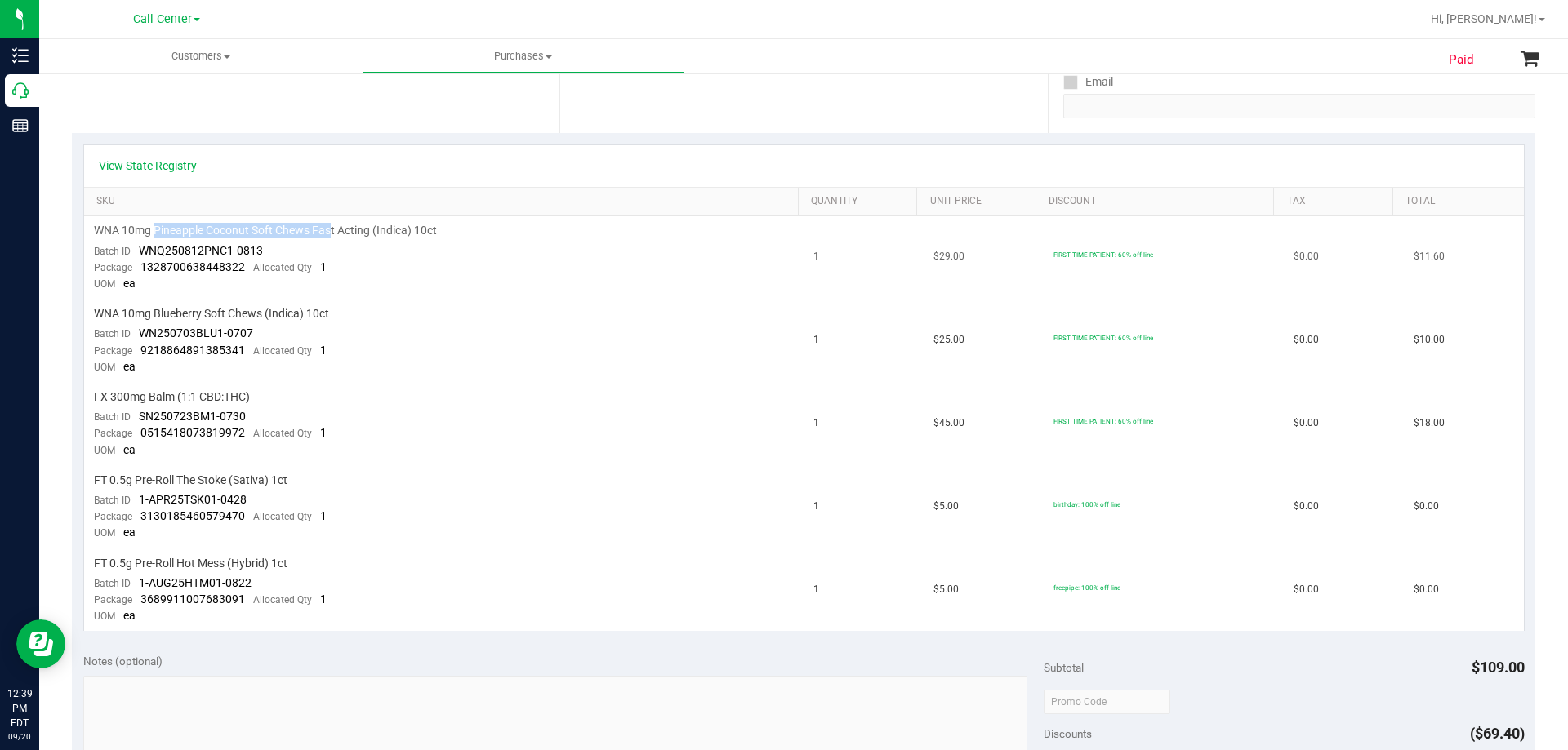
drag, startPoint x: 157, startPoint y: 231, endPoint x: 330, endPoint y: 232, distance: 173.0
click at [330, 232] on span "WNA 10mg Pineapple Coconut Soft Chews Fast Acting (Indica) 10ct" at bounding box center [265, 231] width 343 height 16
click at [330, 233] on span "WNA 10mg Pineapple Coconut Soft Chews Fast Acting (Indica) 10ct" at bounding box center [265, 231] width 343 height 16
drag, startPoint x: 125, startPoint y: 228, endPoint x: 266, endPoint y: 228, distance: 141.0
click at [266, 228] on span "WNA 10mg Pineapple Coconut Soft Chews Fast Acting (Indica) 10ct" at bounding box center [265, 231] width 343 height 16
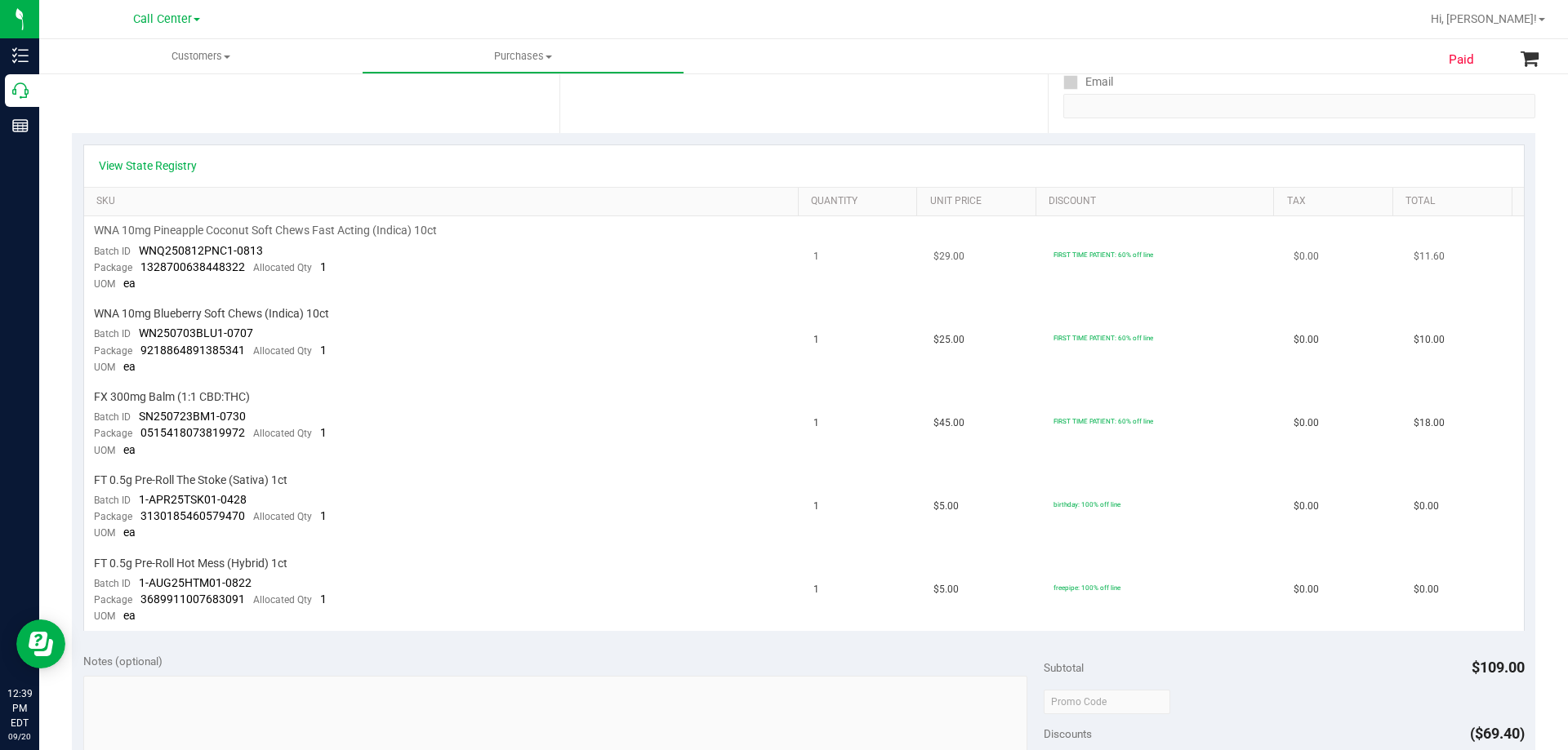
click at [332, 228] on span "WNA 10mg Pineapple Coconut Soft Chews Fast Acting (Indica) 10ct" at bounding box center [265, 231] width 343 height 16
drag, startPoint x: 128, startPoint y: 230, endPoint x: 253, endPoint y: 230, distance: 125.0
click at [252, 230] on span "WNA 10mg Pineapple Coconut Soft Chews Fast Acting (Indica) 10ct" at bounding box center [265, 231] width 343 height 16
click at [332, 221] on td "WNA 10mg Pineapple Coconut Soft Chews Fast Acting (Indica) 10ct Batch ID WNQ250…" at bounding box center [444, 258] width 720 height 83
click at [266, 307] on span "WNA 10mg Blueberry Soft Chews (Indica) 10ct" at bounding box center [211, 314] width 235 height 16
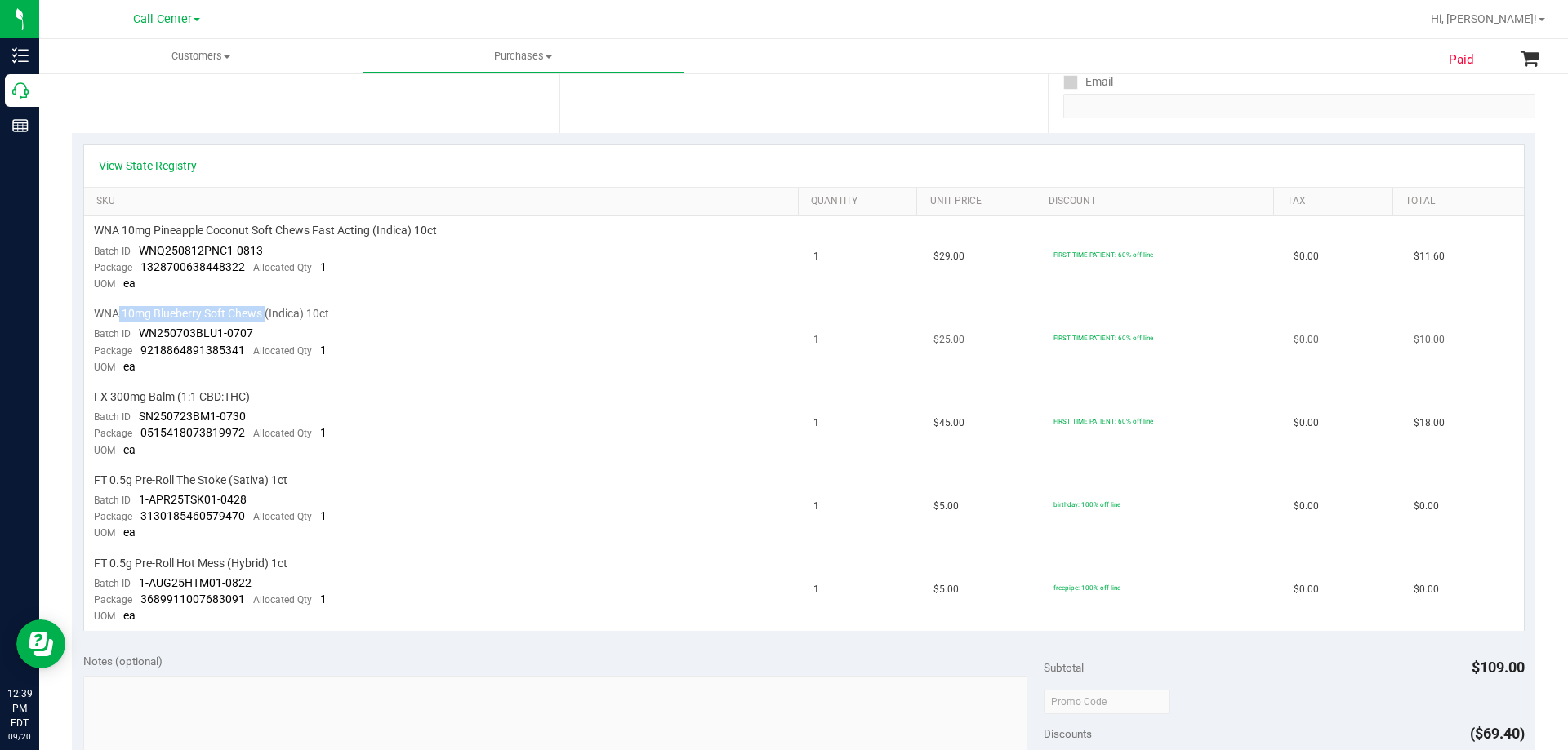
click at [269, 306] on span "WNA 10mg Blueberry Soft Chews (Indica) 10ct" at bounding box center [211, 314] width 235 height 16
drag, startPoint x: 159, startPoint y: 226, endPoint x: 267, endPoint y: 224, distance: 108.0
click at [267, 224] on span "WNA 10mg Pineapple Coconut Soft Chews Fast Acting (Indica) 10ct" at bounding box center [265, 231] width 343 height 16
click at [346, 234] on span "WNA 10mg Pineapple Coconut Soft Chews Fast Acting (Indica) 10ct" at bounding box center [265, 231] width 343 height 16
drag, startPoint x: 154, startPoint y: 226, endPoint x: 322, endPoint y: 235, distance: 168.2
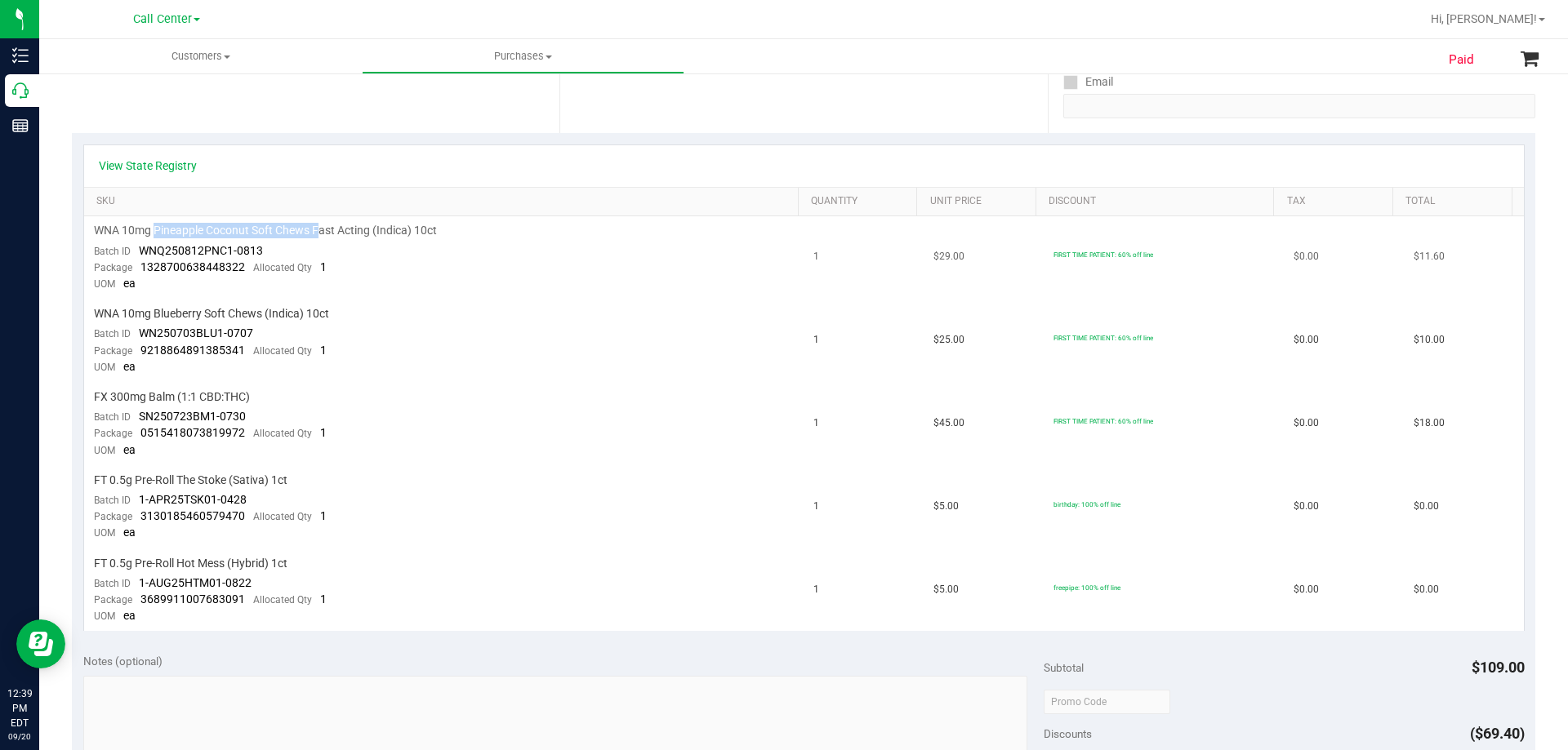
click at [322, 235] on span "WNA 10mg Pineapple Coconut Soft Chews Fast Acting (Indica) 10ct" at bounding box center [265, 231] width 343 height 16
click at [392, 233] on span "WNA 10mg Pineapple Coconut Soft Chews Fast Acting (Indica) 10ct" at bounding box center [265, 231] width 343 height 16
drag, startPoint x: 145, startPoint y: 228, endPoint x: 311, endPoint y: 231, distance: 166.0
click at [311, 231] on span "WNA 10mg Pineapple Coconut Soft Chews Fast Acting (Indica) 10ct" at bounding box center [265, 231] width 343 height 16
click at [396, 233] on span "WNA 10mg Pineapple Coconut Soft Chews Fast Acting (Indica) 10ct" at bounding box center [265, 231] width 343 height 16
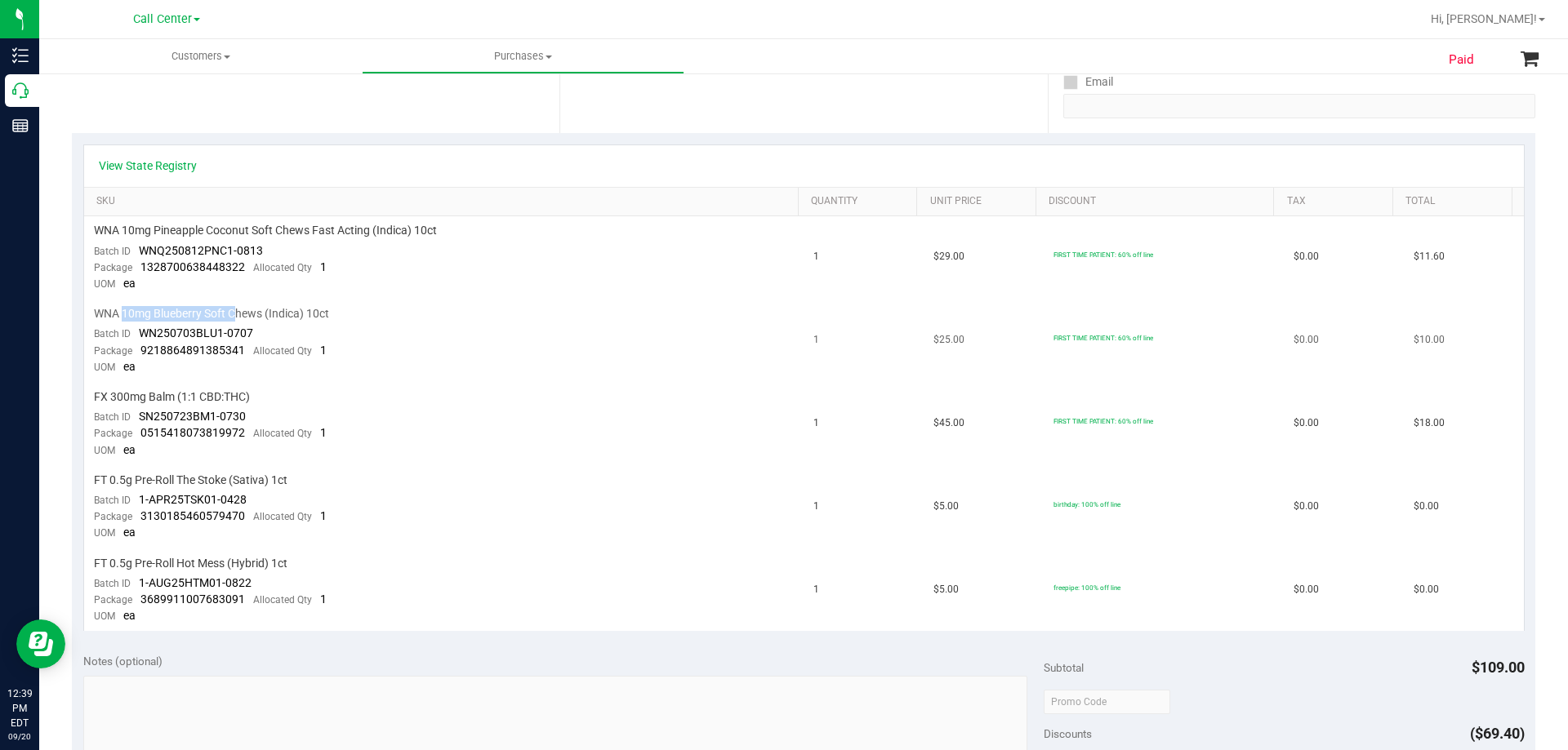
drag, startPoint x: 123, startPoint y: 311, endPoint x: 237, endPoint y: 307, distance: 114.1
click at [237, 307] on span "WNA 10mg Blueberry Soft Chews (Indica) 10ct" at bounding box center [211, 314] width 235 height 16
click at [285, 309] on span "WNA 10mg Blueberry Soft Chews (Indica) 10ct" at bounding box center [211, 314] width 235 height 16
drag, startPoint x: 129, startPoint y: 318, endPoint x: 231, endPoint y: 310, distance: 102.3
click at [231, 310] on span "WNA 10mg Blueberry Soft Chews (Indica) 10ct" at bounding box center [211, 314] width 235 height 16
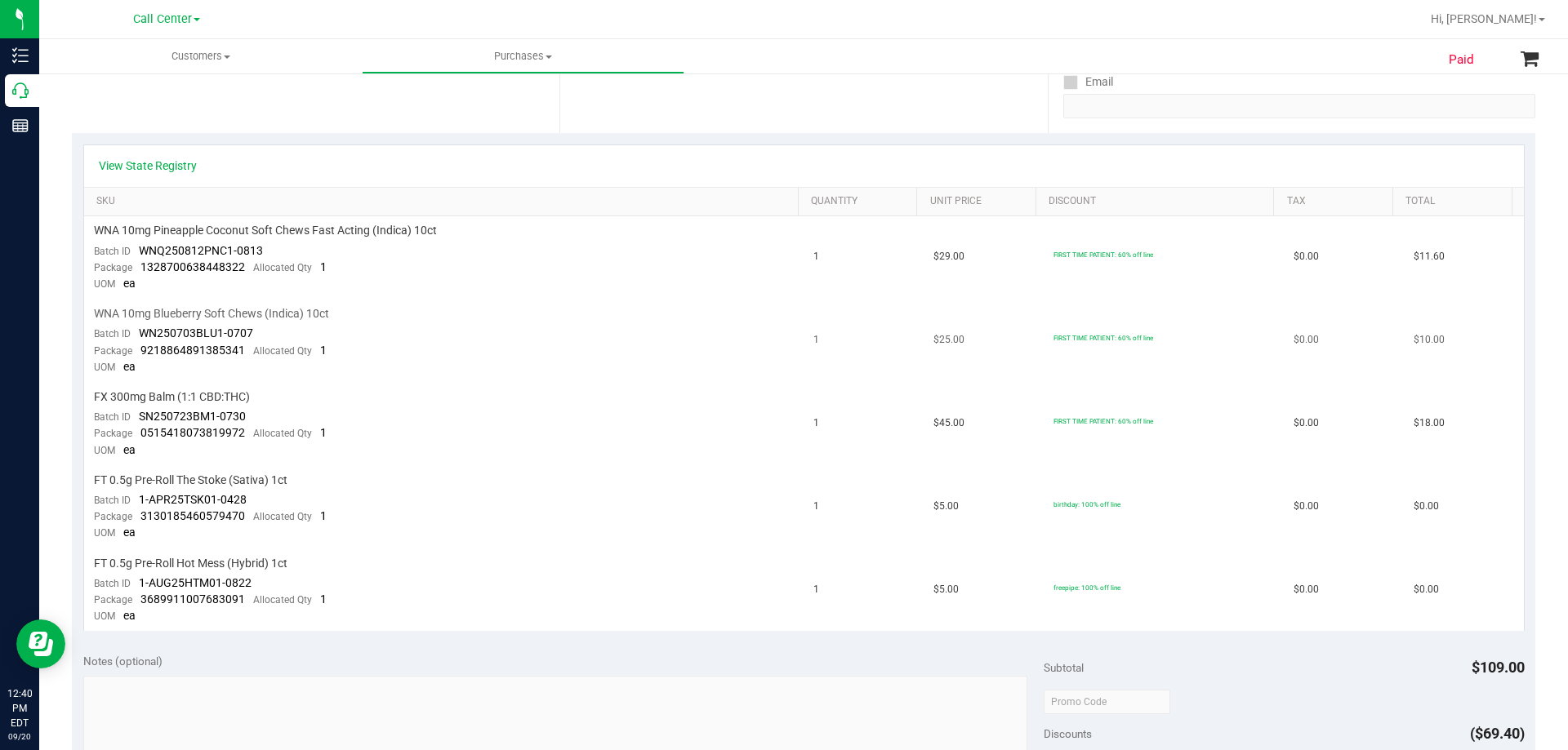
click at [246, 310] on span "WNA 10mg Blueberry Soft Chews (Indica) 10ct" at bounding box center [211, 314] width 235 height 16
drag, startPoint x: 185, startPoint y: 314, endPoint x: 258, endPoint y: 310, distance: 73.1
click at [243, 310] on span "WNA 10mg Blueberry Soft Chews (Indica) 10ct" at bounding box center [211, 314] width 235 height 16
click at [272, 312] on span "WNA 10mg Blueberry Soft Chews (Indica) 10ct" at bounding box center [211, 314] width 235 height 16
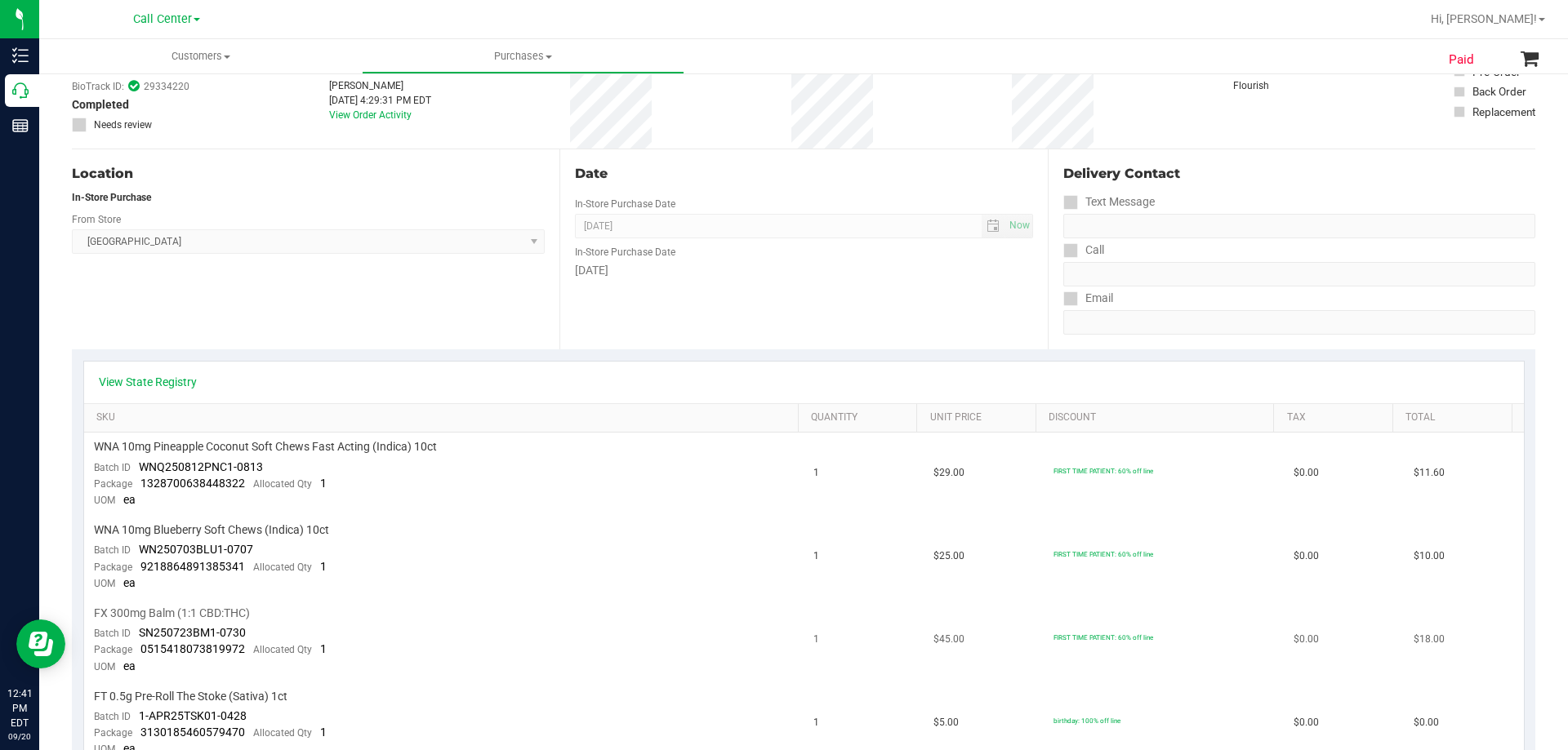
scroll to position [0, 0]
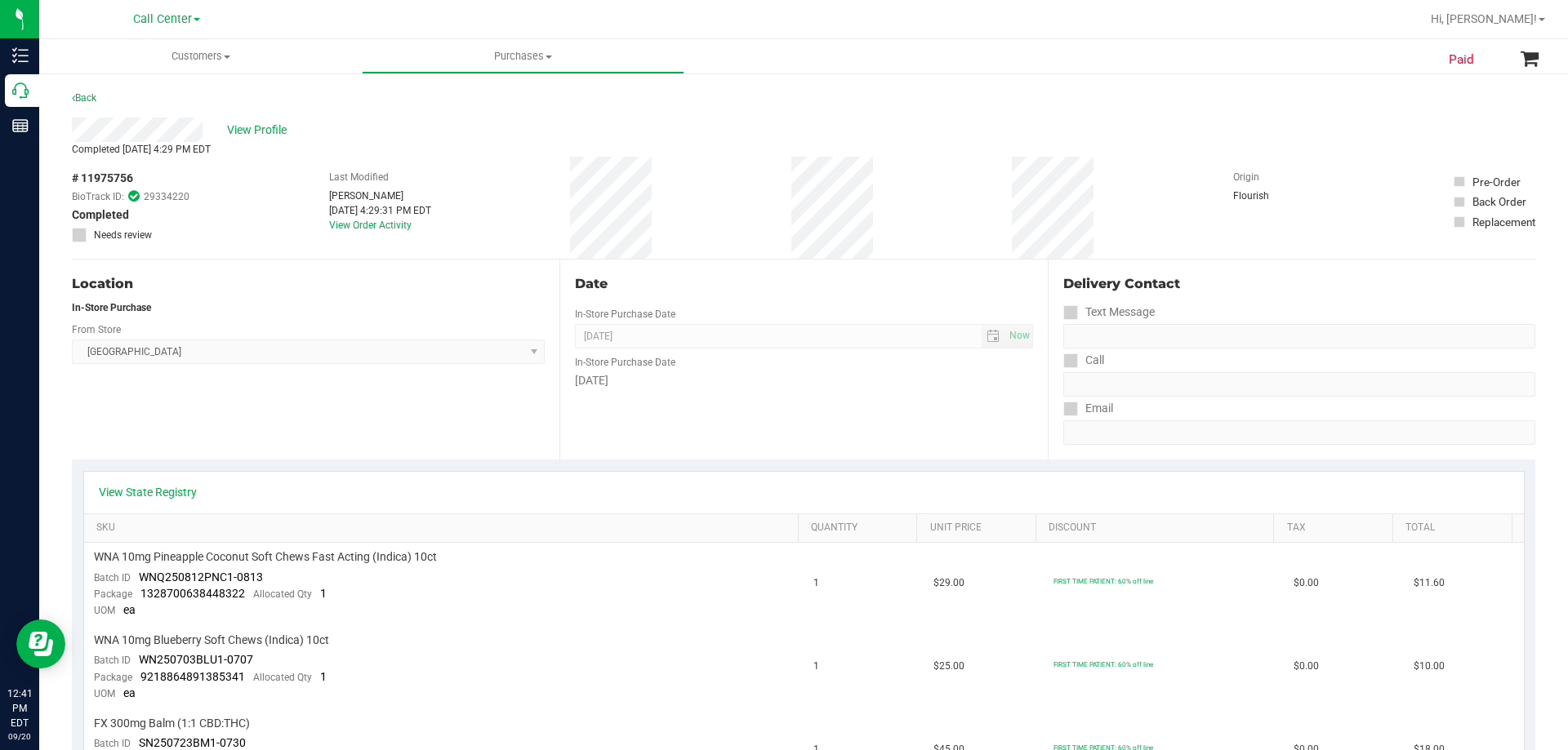
click at [361, 123] on div "View Profile" at bounding box center [803, 130] width 1463 height 25
click at [384, 105] on div "Back" at bounding box center [803, 103] width 1463 height 29
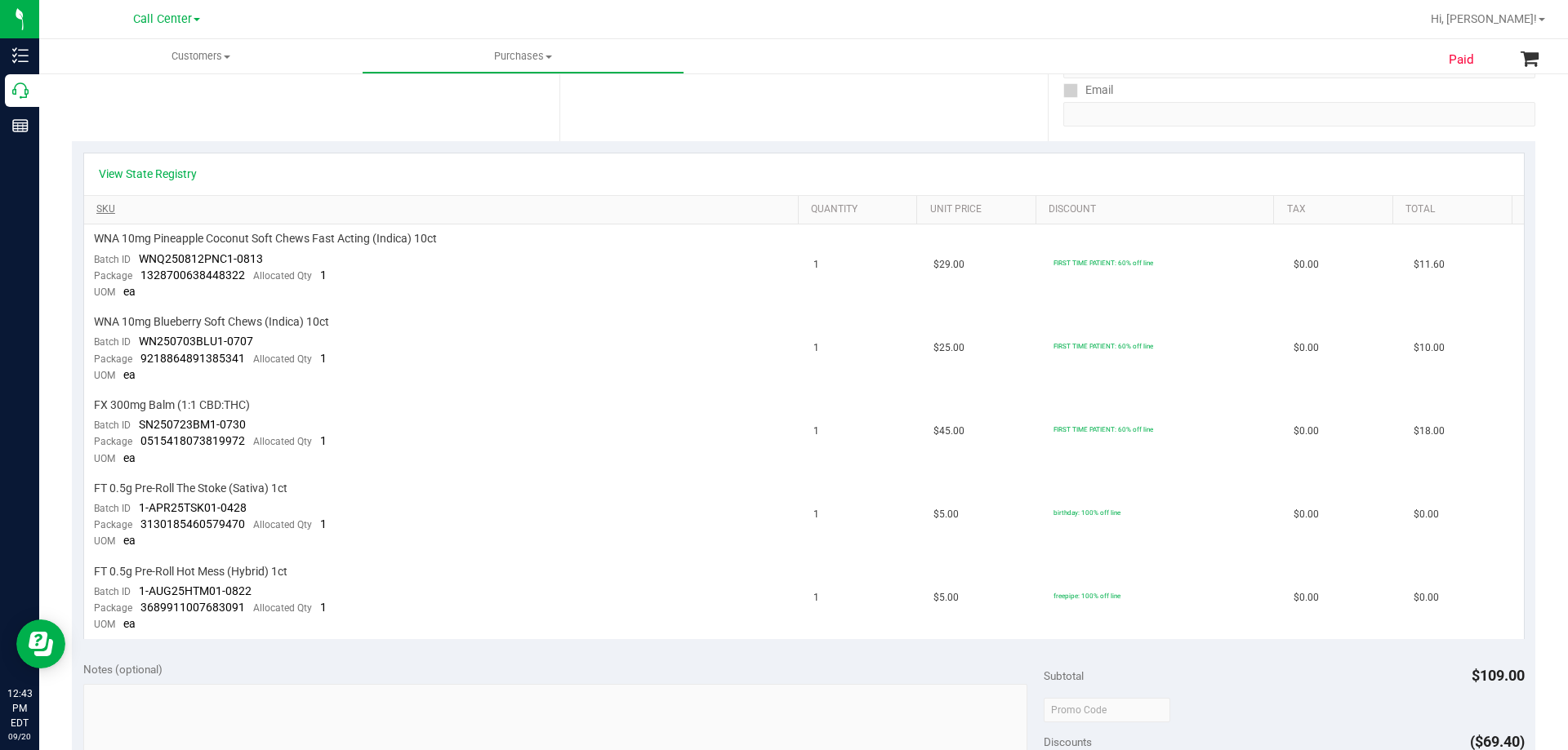
scroll to position [163, 0]
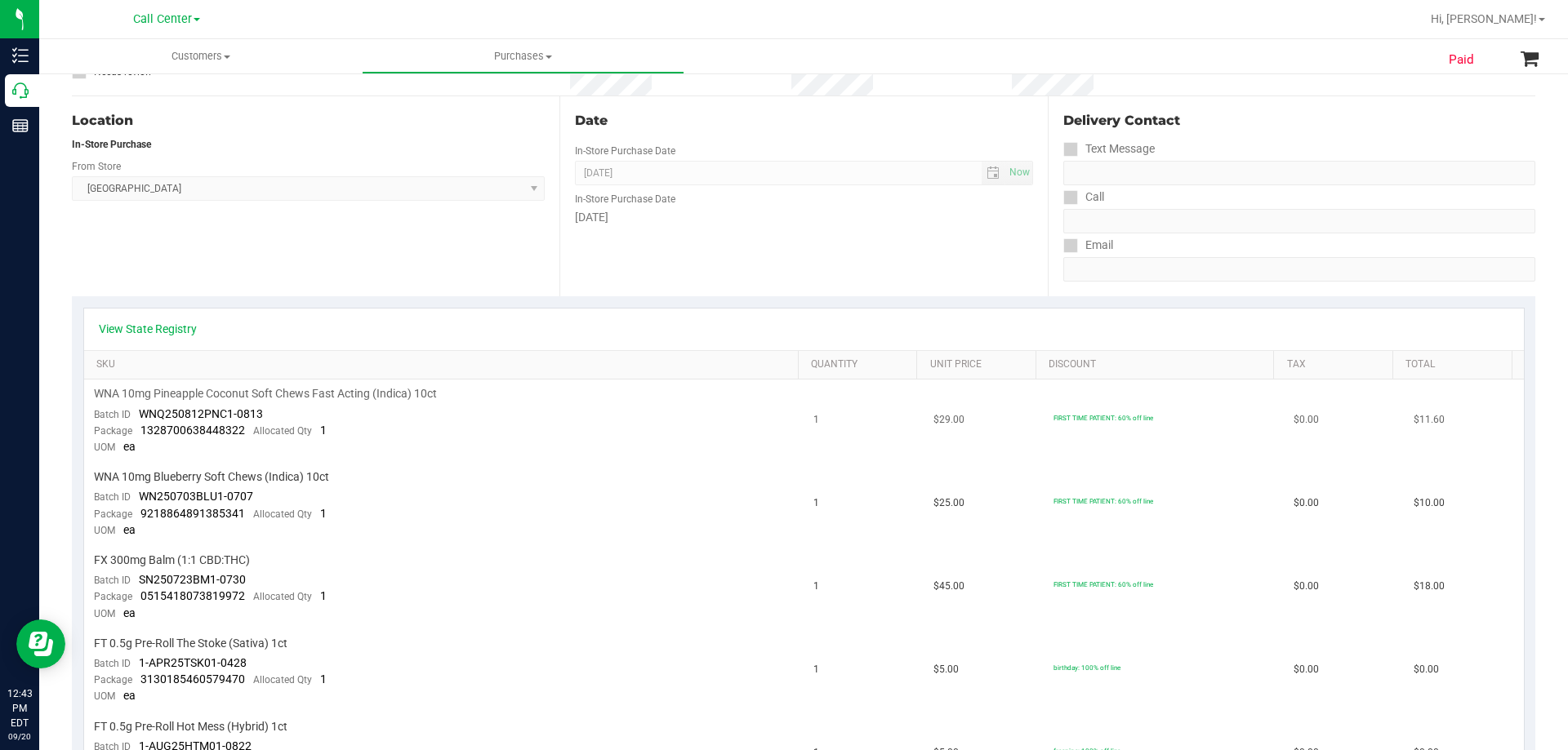
click at [305, 390] on span "WNA 10mg Pineapple Coconut Soft Chews Fast Acting (Indica) 10ct" at bounding box center [265, 394] width 343 height 16
click at [536, 457] on td "WNA 10mg Pineapple Coconut Soft Chews Fast Acting (Indica) 10ct Batch ID WNQ250…" at bounding box center [444, 421] width 720 height 83
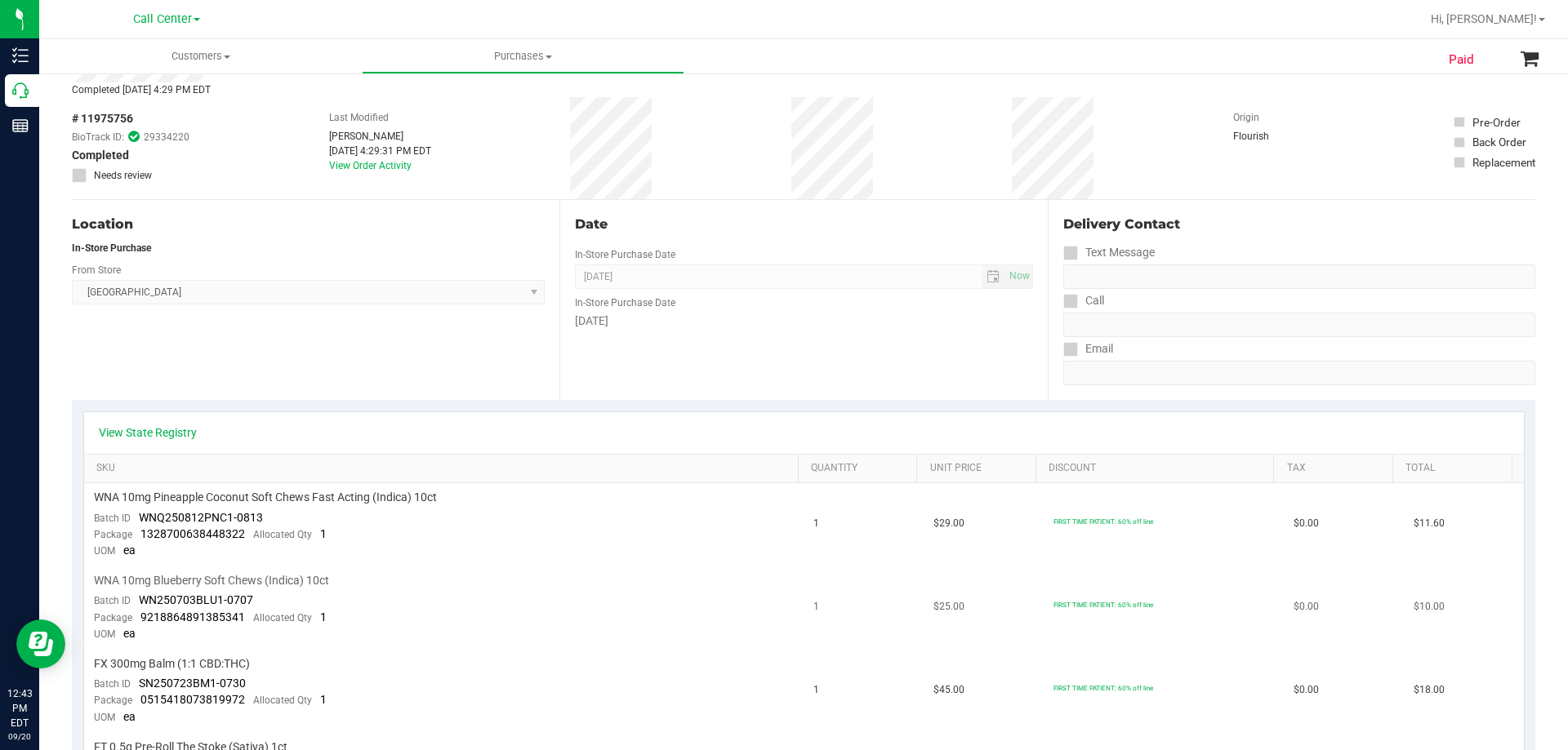
scroll to position [0, 0]
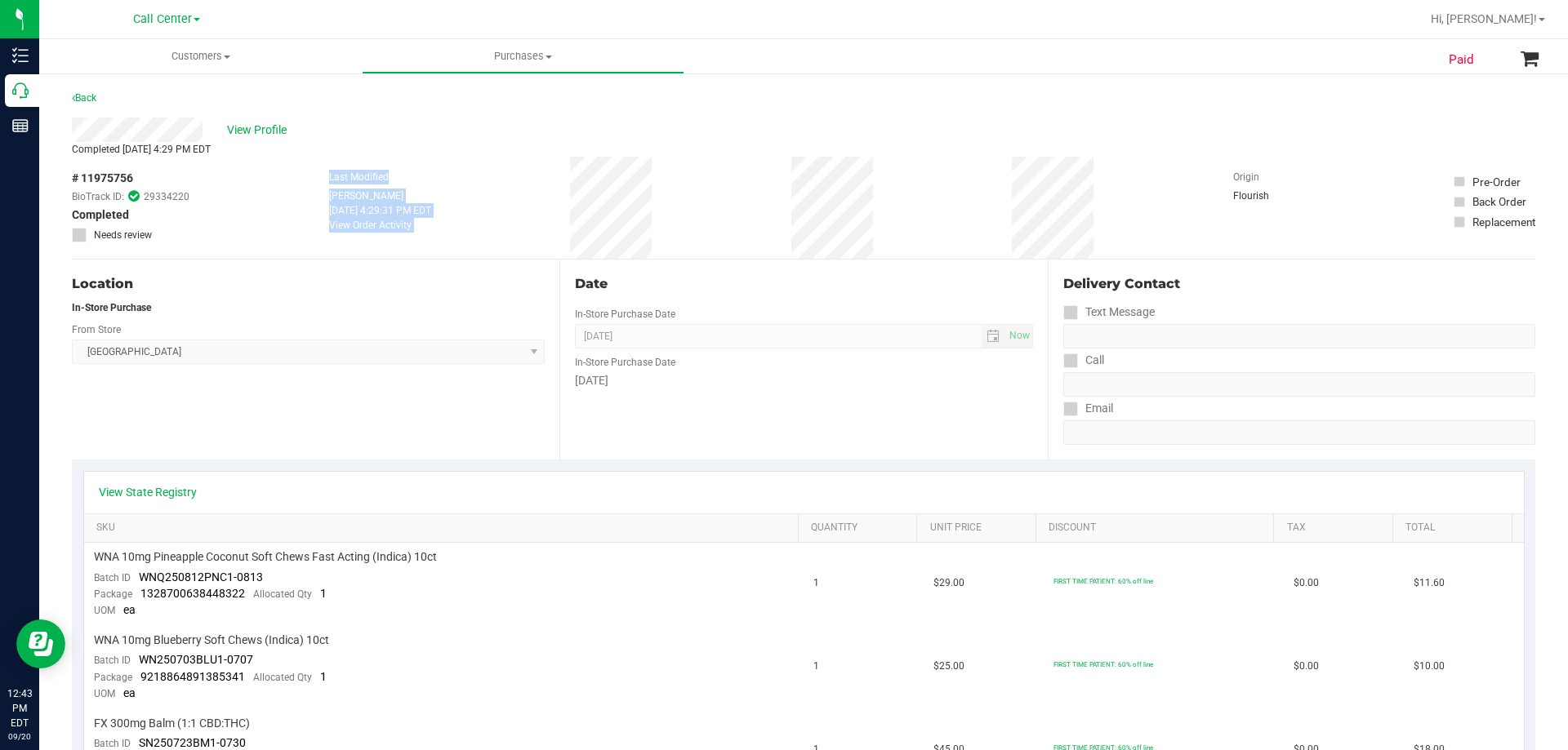
drag, startPoint x: 316, startPoint y: 174, endPoint x: 726, endPoint y: 201, distance: 410.9
click at [726, 201] on div "# 11975756 BioTrack ID: 29334220 Completed Needs review Last Modified Christoph…" at bounding box center [803, 207] width 1463 height 102
click at [681, 197] on div "# 11975756 BioTrack ID: 29334220 Completed Needs review Last Modified Christoph…" at bounding box center [803, 207] width 1463 height 102
click at [269, 134] on span "View Profile" at bounding box center [260, 129] width 66 height 17
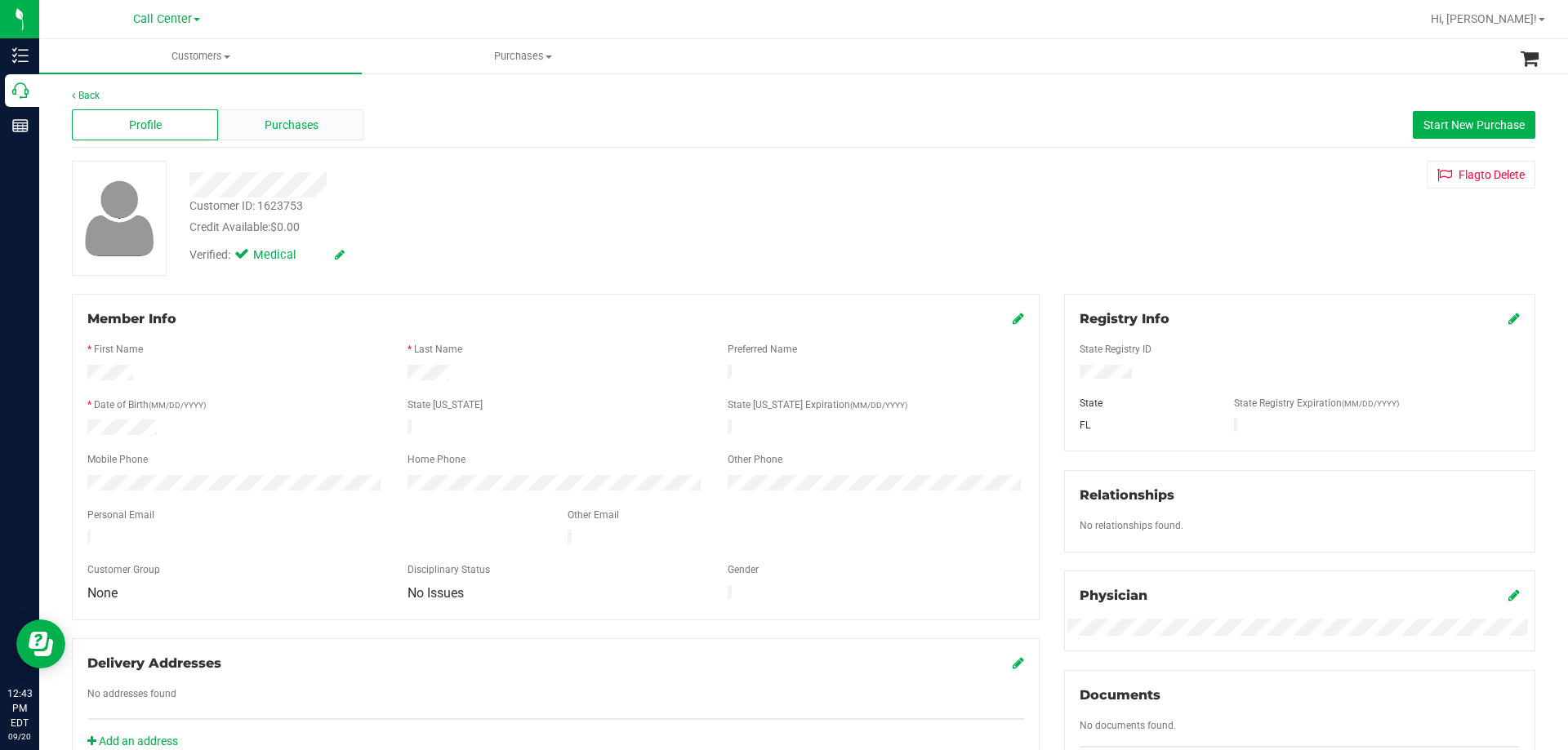
click at [332, 120] on div "Purchases" at bounding box center [291, 125] width 146 height 31
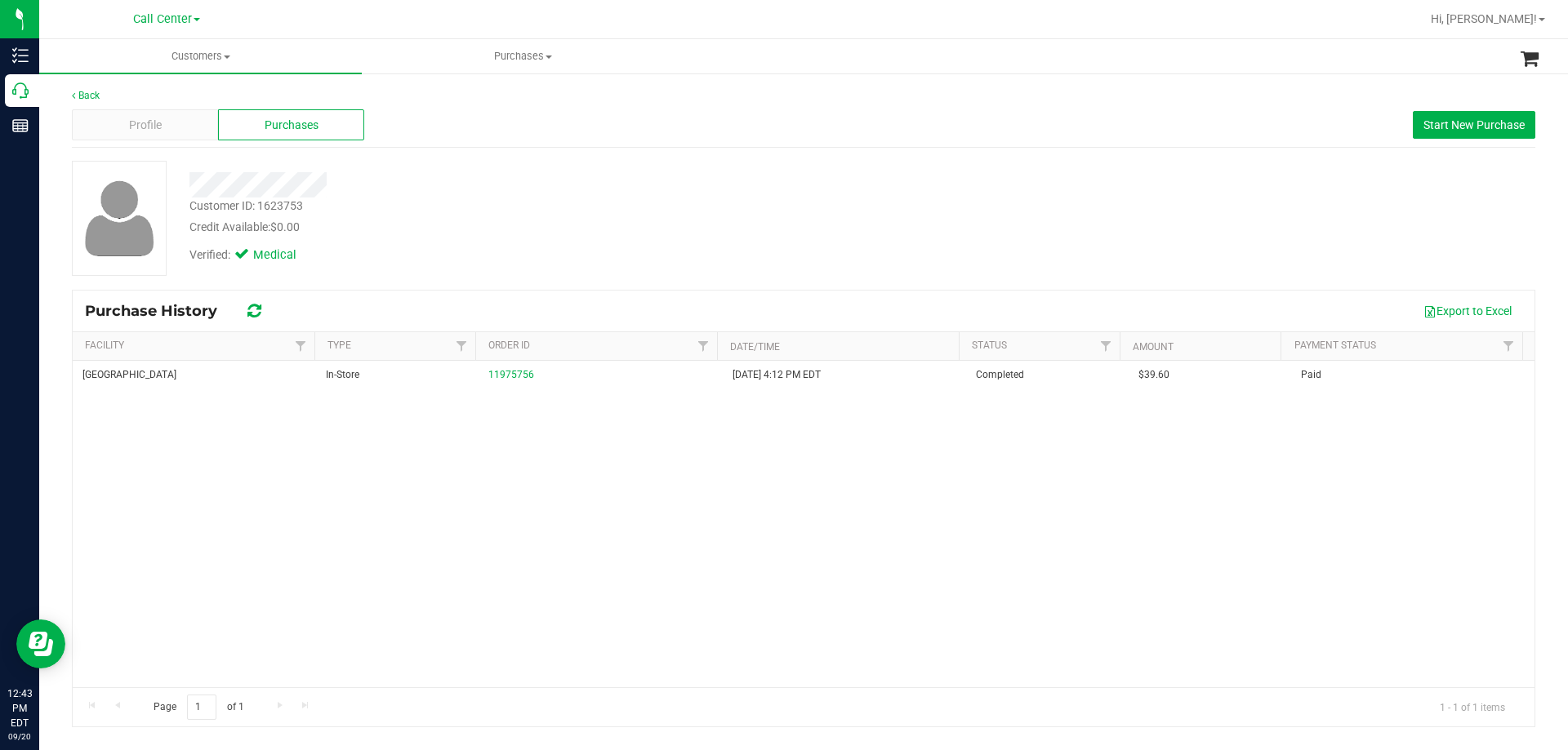
click at [406, 541] on div "Panama City WC In-Store 11975756 9/19/2025 4:12 PM EDT Completed $39.60 Paid" at bounding box center [803, 523] width 1462 height 327
click at [740, 224] on div "Credit Available: $0.00" at bounding box center [549, 227] width 719 height 17
click at [690, 234] on div "Credit Available: $0.00" at bounding box center [549, 227] width 719 height 17
click at [589, 224] on div "Credit Available: $0.00" at bounding box center [549, 227] width 719 height 17
click at [616, 188] on div at bounding box center [549, 184] width 744 height 26
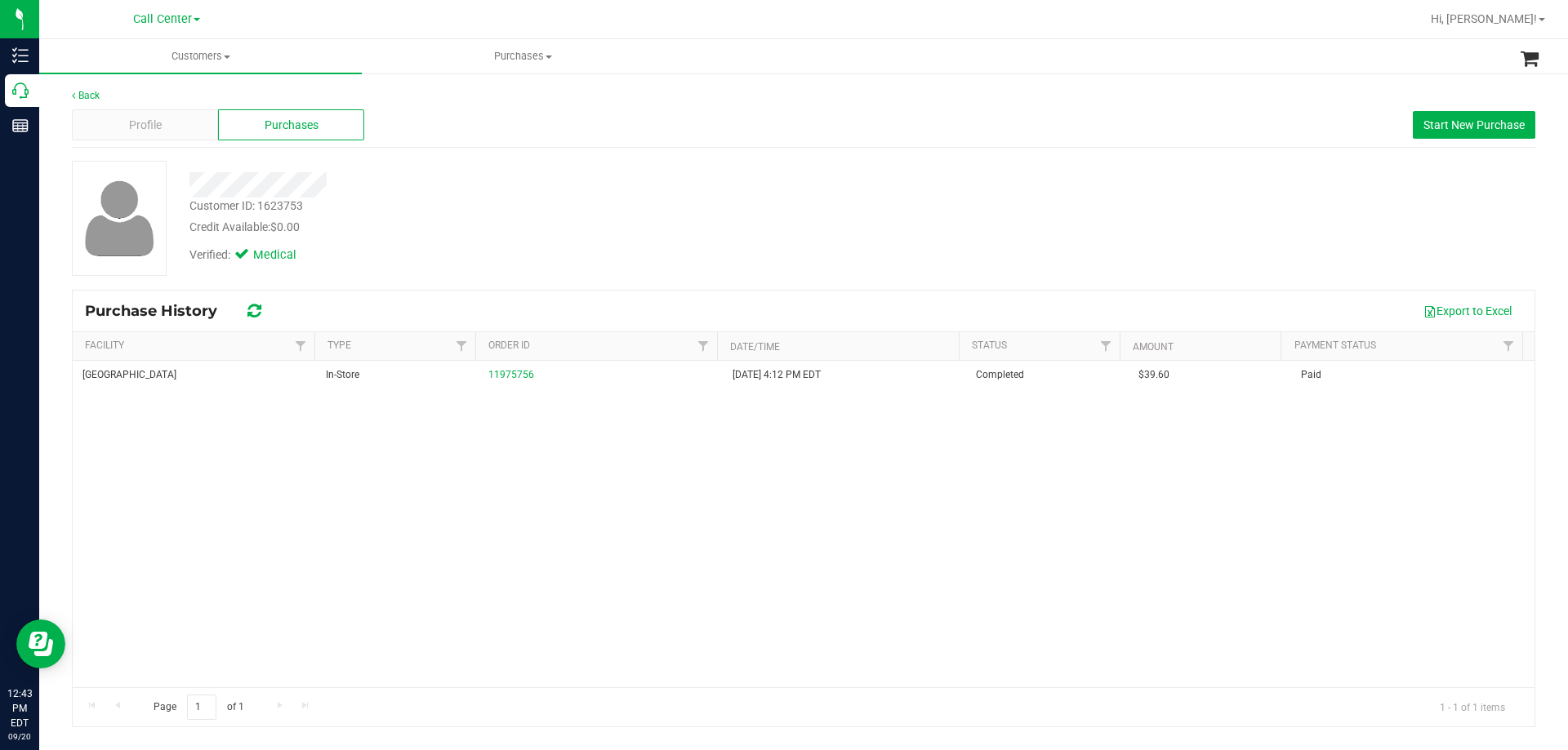
click at [566, 206] on div "Customer ID: 1623753 Credit Available: $0.00" at bounding box center [549, 216] width 744 height 38
click at [504, 257] on div "Verified: Medical" at bounding box center [549, 253] width 744 height 36
drag, startPoint x: 188, startPoint y: 184, endPoint x: 470, endPoint y: 190, distance: 282.1
click at [470, 190] on div at bounding box center [549, 184] width 744 height 26
click at [471, 190] on div at bounding box center [549, 184] width 744 height 26
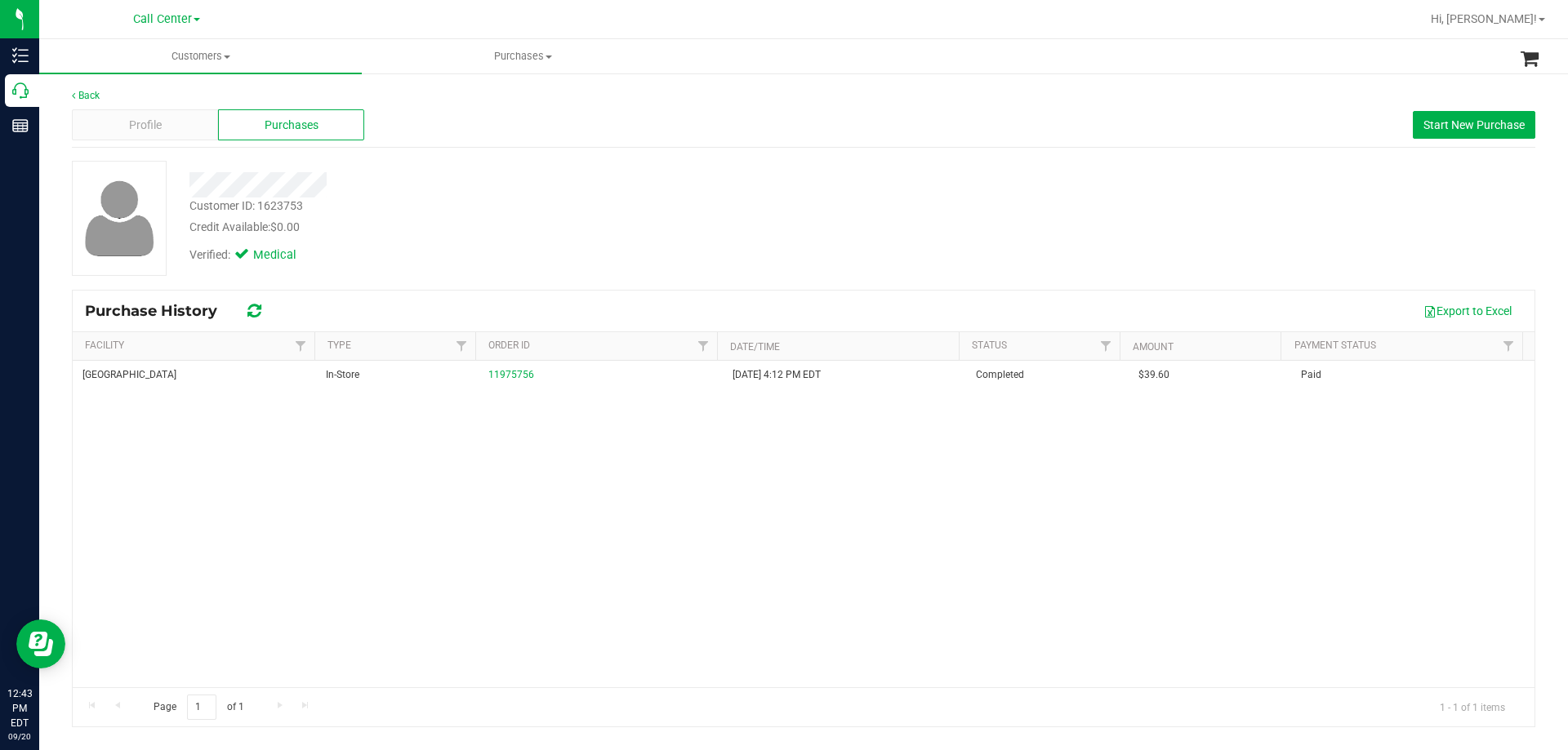
click at [492, 197] on div "Customer ID: 1623753 Credit Available: $0.00" at bounding box center [549, 216] width 744 height 38
click at [513, 240] on div "Verified: Medical" at bounding box center [549, 253] width 744 height 36
click at [1477, 129] on span "Start New Purchase" at bounding box center [1474, 125] width 101 height 13
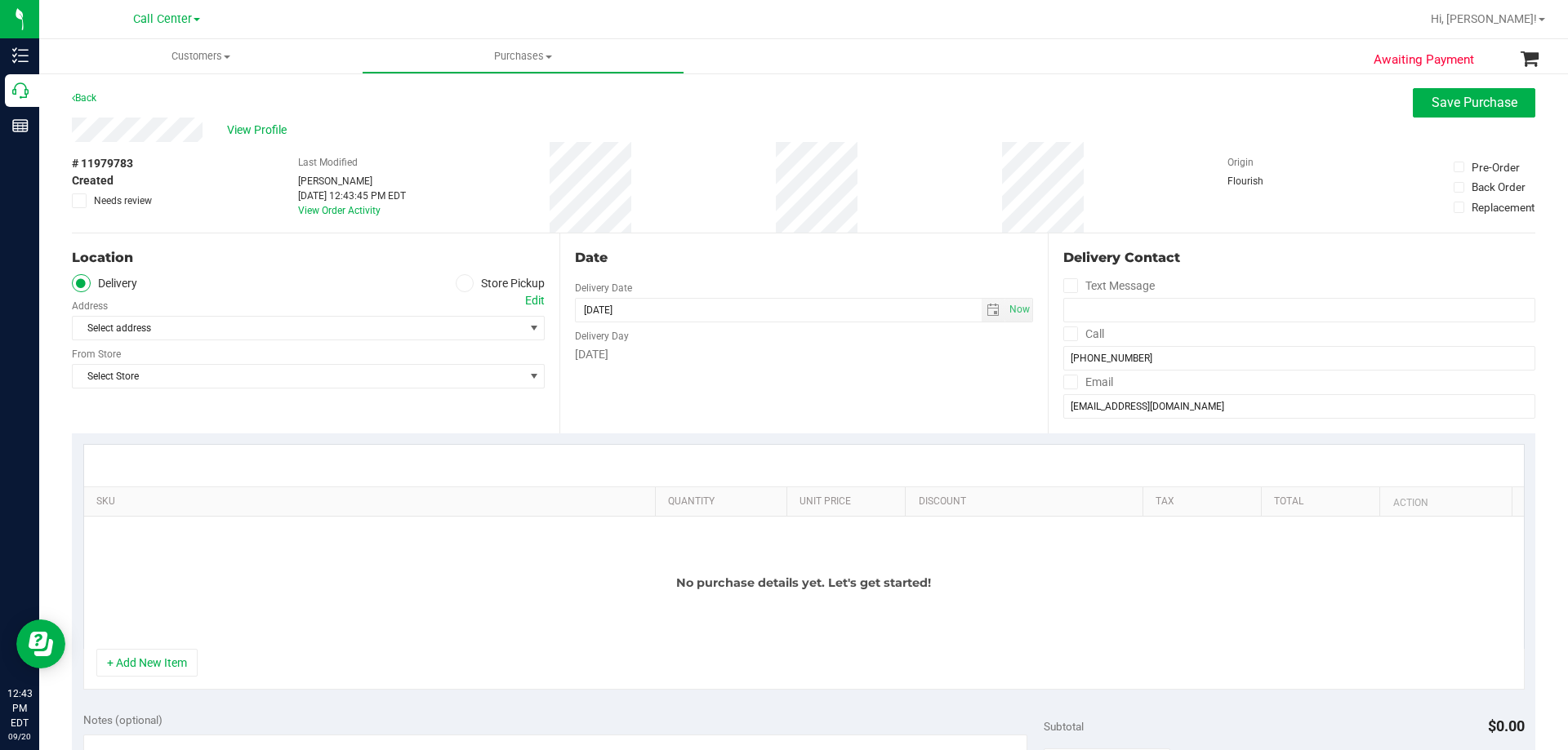
click at [465, 282] on span at bounding box center [464, 283] width 19 height 19
click at [0, 0] on input "Store Pickup" at bounding box center [0, 0] width 0 height 0
drag, startPoint x: 490, startPoint y: 182, endPoint x: 306, endPoint y: 327, distance: 234.3
click at [306, 327] on span "Select Store" at bounding box center [298, 329] width 451 height 23
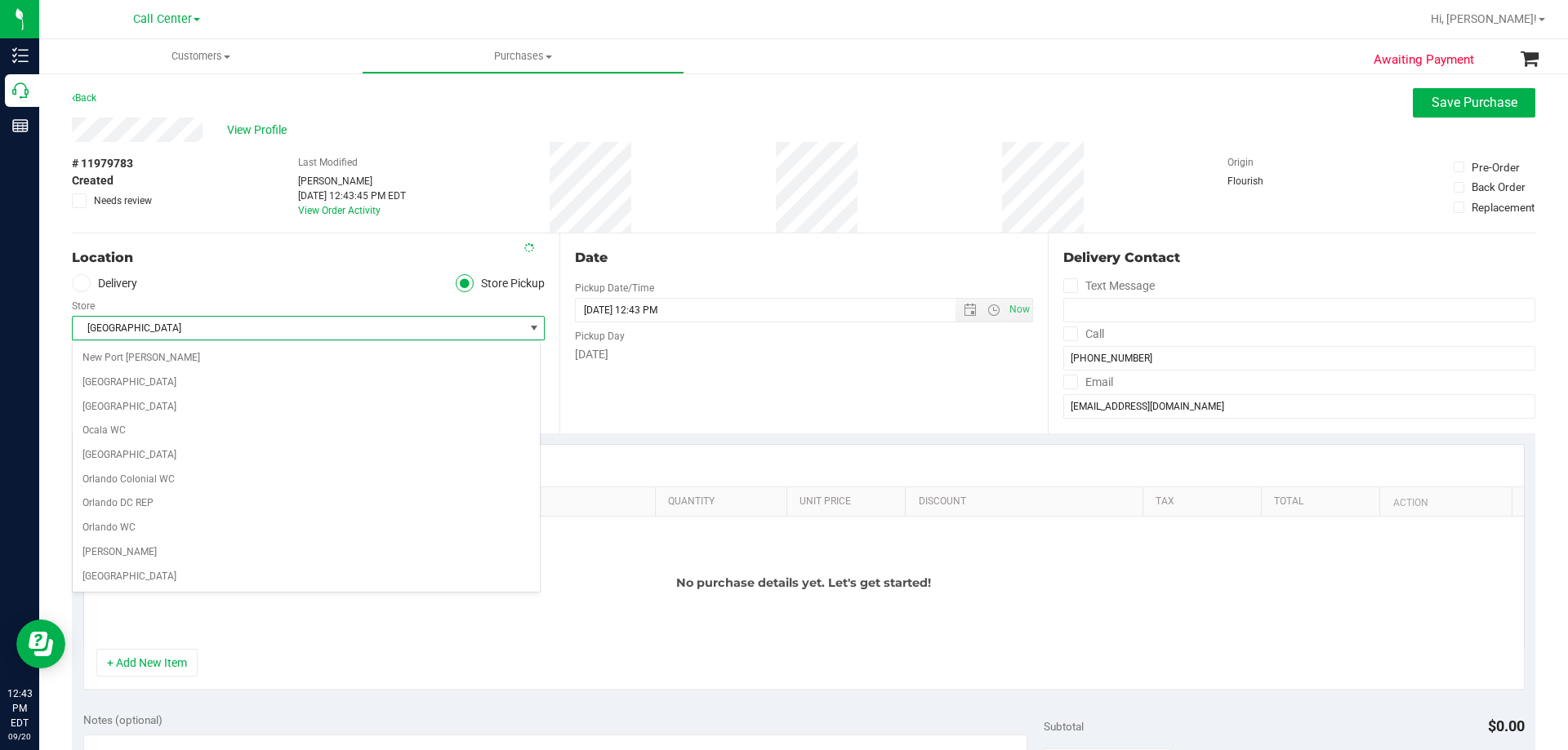
scroll to position [701, 0]
click at [303, 300] on div "Store" at bounding box center [308, 304] width 473 height 24
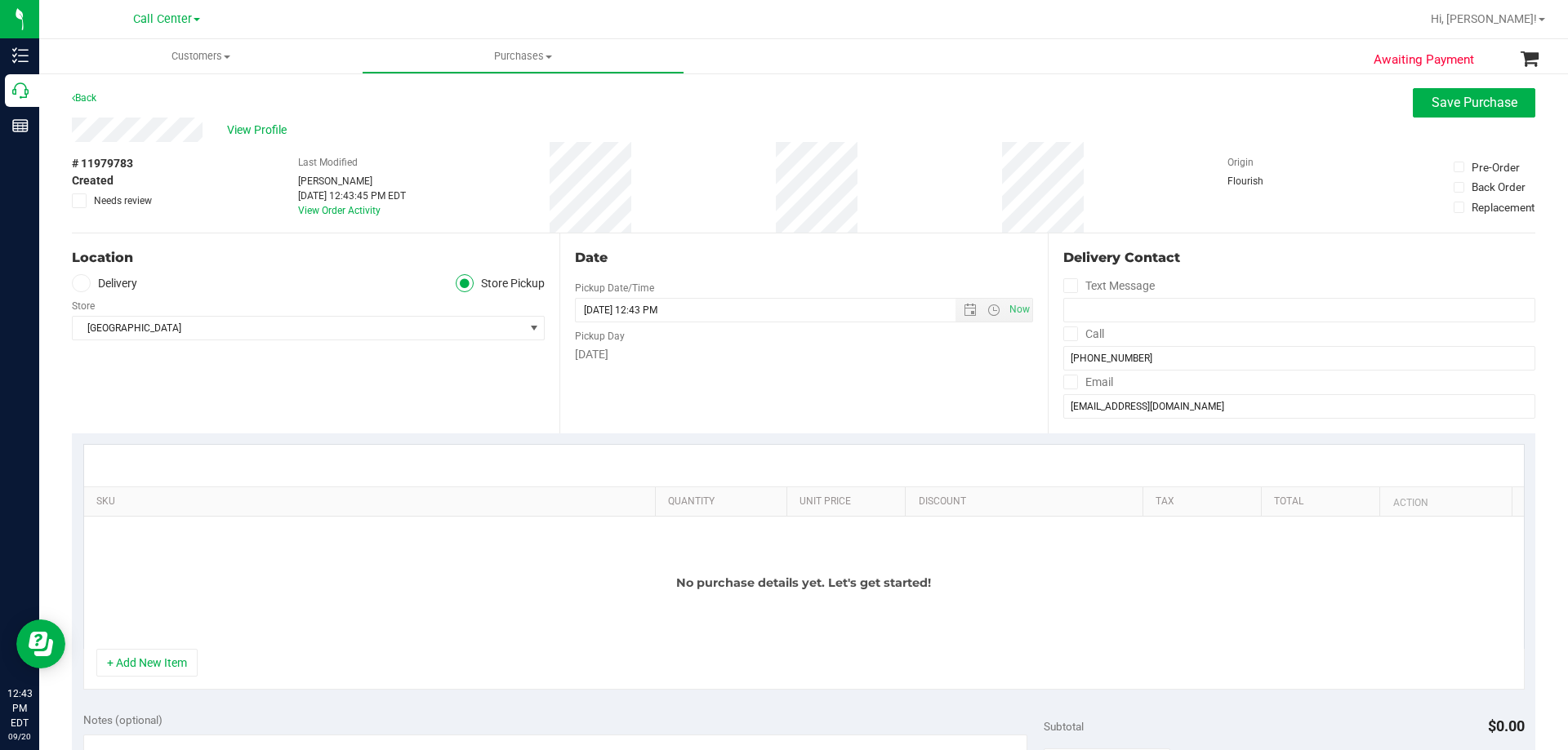
drag, startPoint x: 544, startPoint y: 182, endPoint x: 722, endPoint y: 178, distance: 178.0
click at [722, 178] on div "# 11979783 Created Needs review Last Modified Terese Estes Sep 20, 2025 12:43:4…" at bounding box center [803, 187] width 1463 height 90
click at [661, 107] on div "Back Save Purchase" at bounding box center [803, 103] width 1463 height 29
drag, startPoint x: 539, startPoint y: 185, endPoint x: 645, endPoint y: 183, distance: 106.0
click at [645, 183] on div "# 11979783 Created Needs review Last Modified Terese Estes Sep 20, 2025 12:43:4…" at bounding box center [803, 187] width 1463 height 90
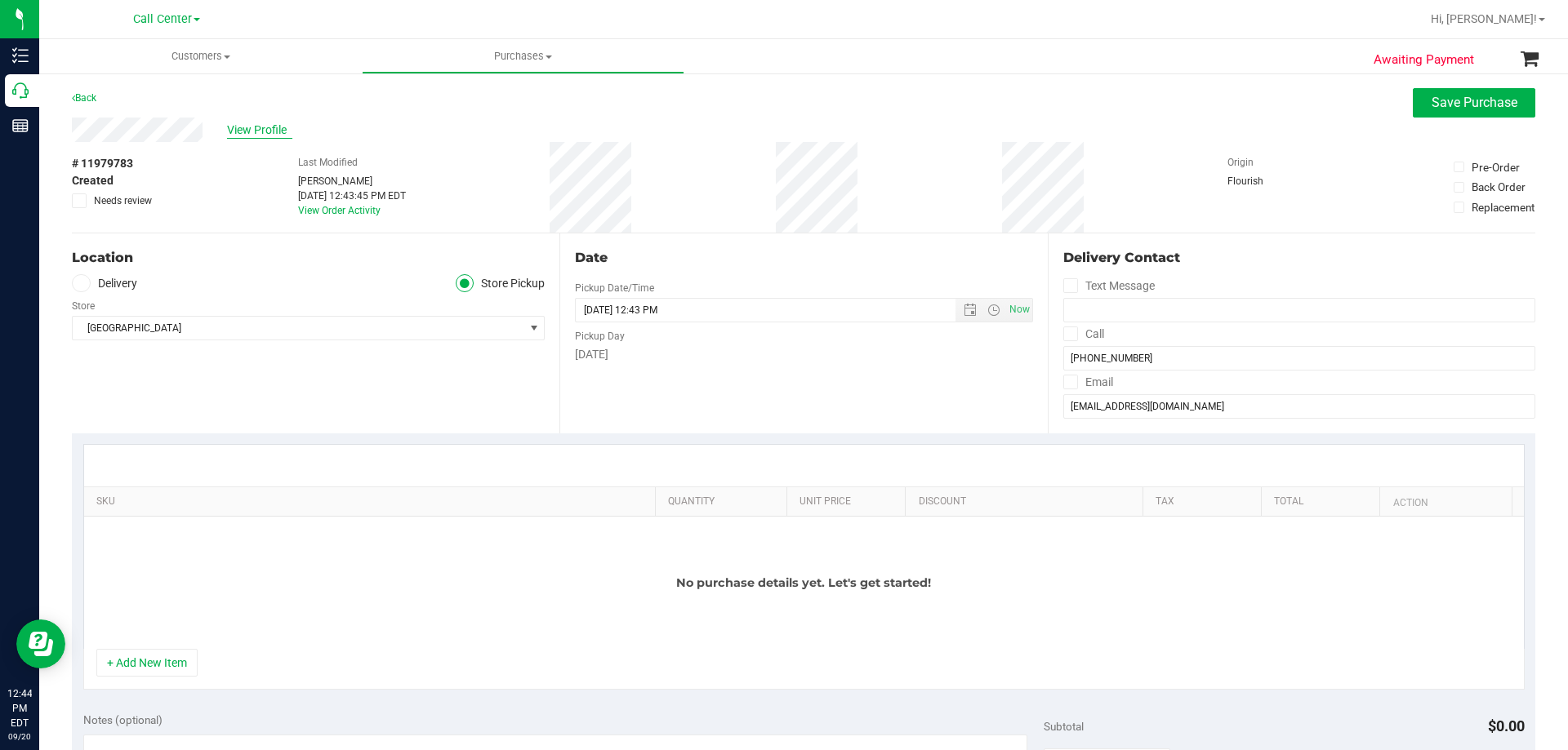
click at [260, 128] on span "View Profile" at bounding box center [260, 129] width 66 height 17
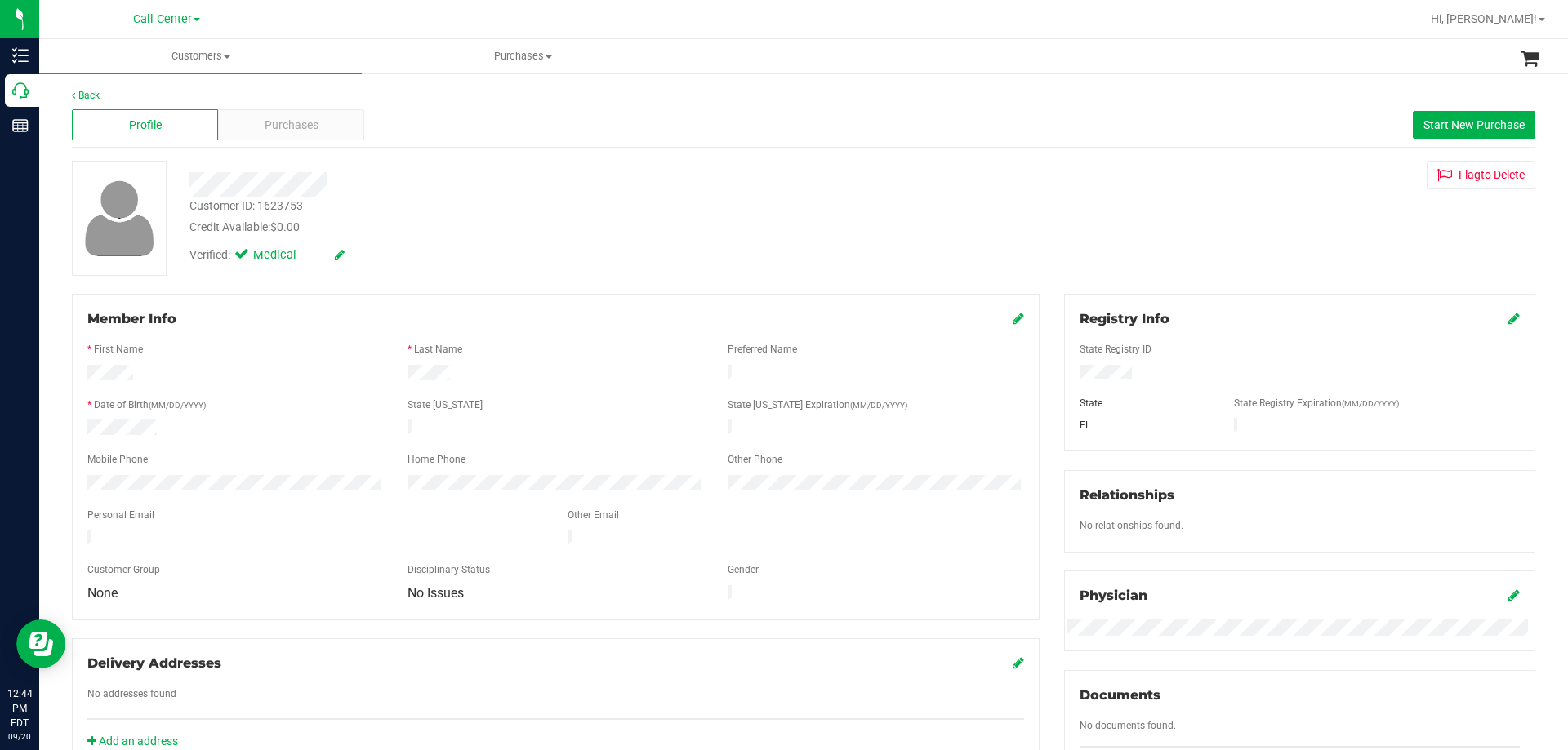
click at [454, 245] on div "Verified: Medical" at bounding box center [549, 253] width 744 height 36
click at [344, 130] on div "Purchases" at bounding box center [291, 125] width 146 height 31
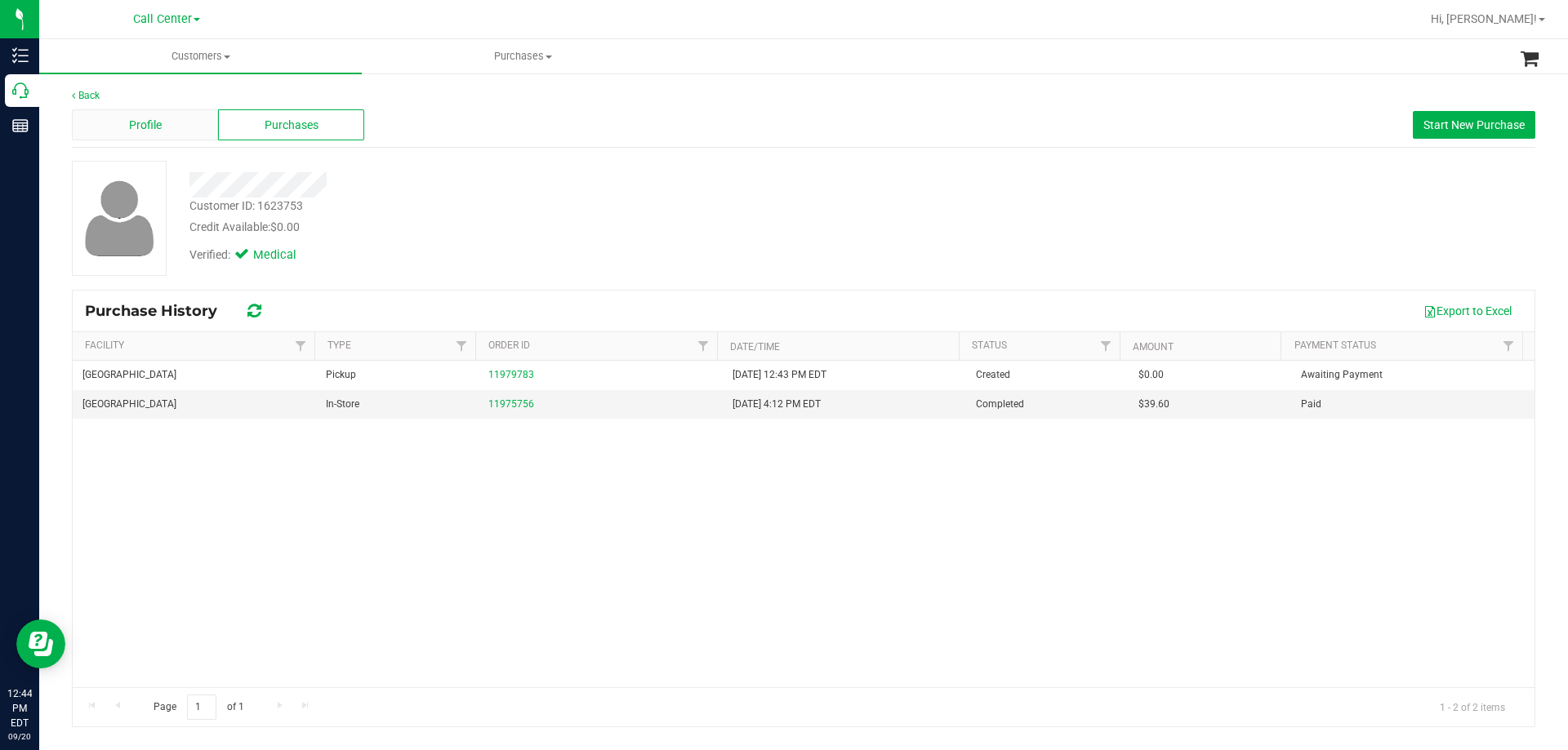
click at [182, 124] on div "Profile" at bounding box center [144, 125] width 146 height 31
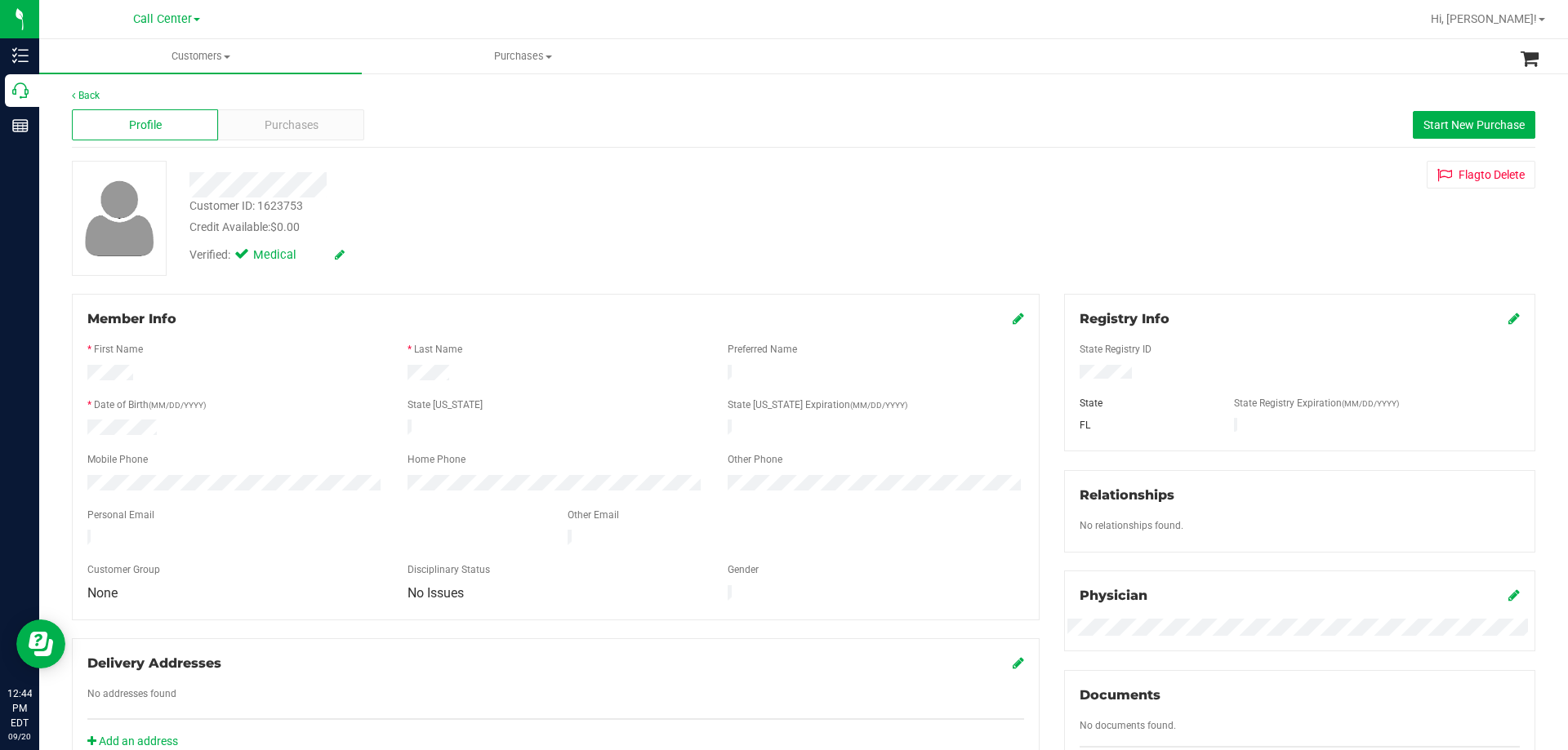
click at [684, 241] on div "Verified: Medical" at bounding box center [549, 253] width 744 height 36
click at [237, 126] on div "Purchases" at bounding box center [291, 125] width 146 height 31
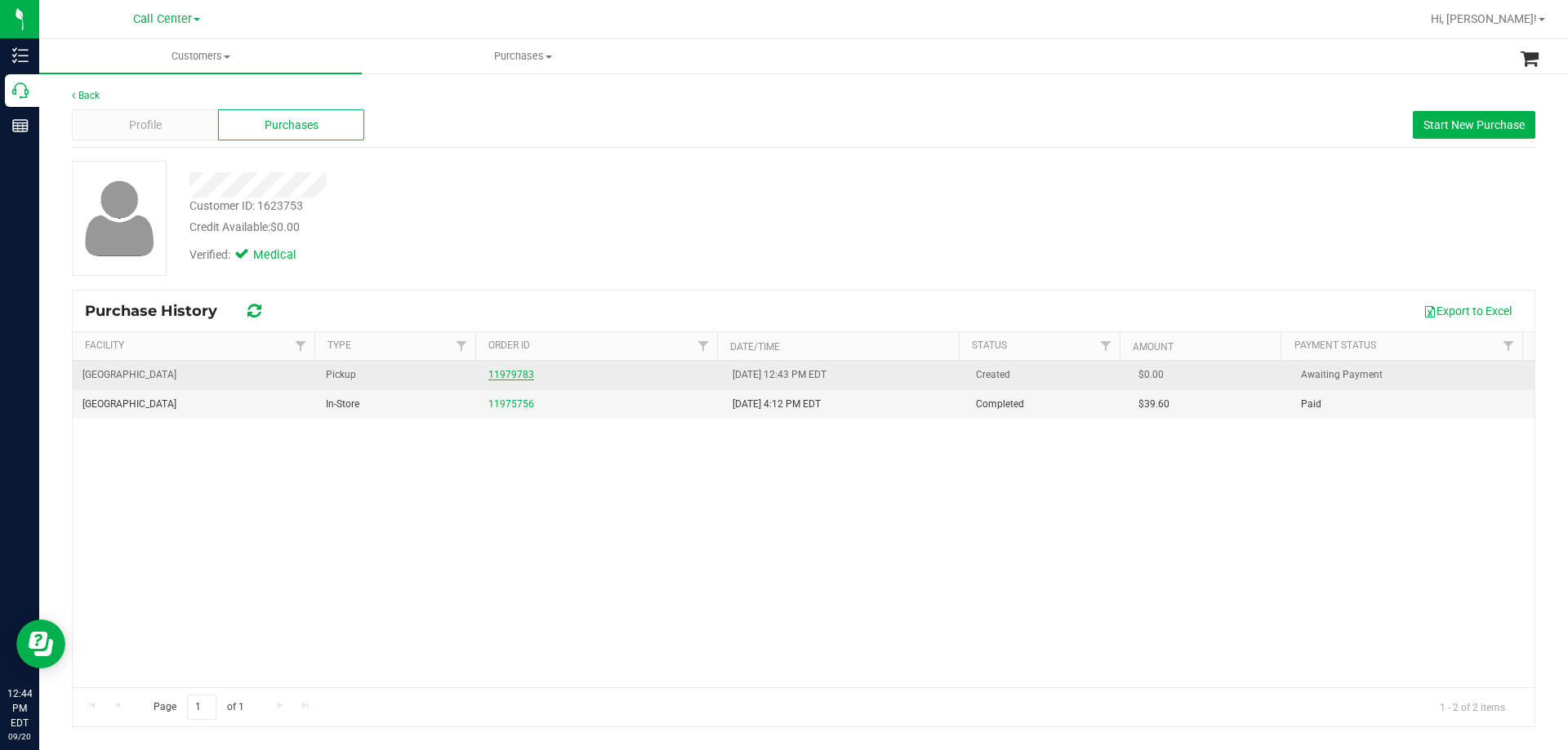
click at [512, 370] on link "11979783" at bounding box center [511, 375] width 46 height 12
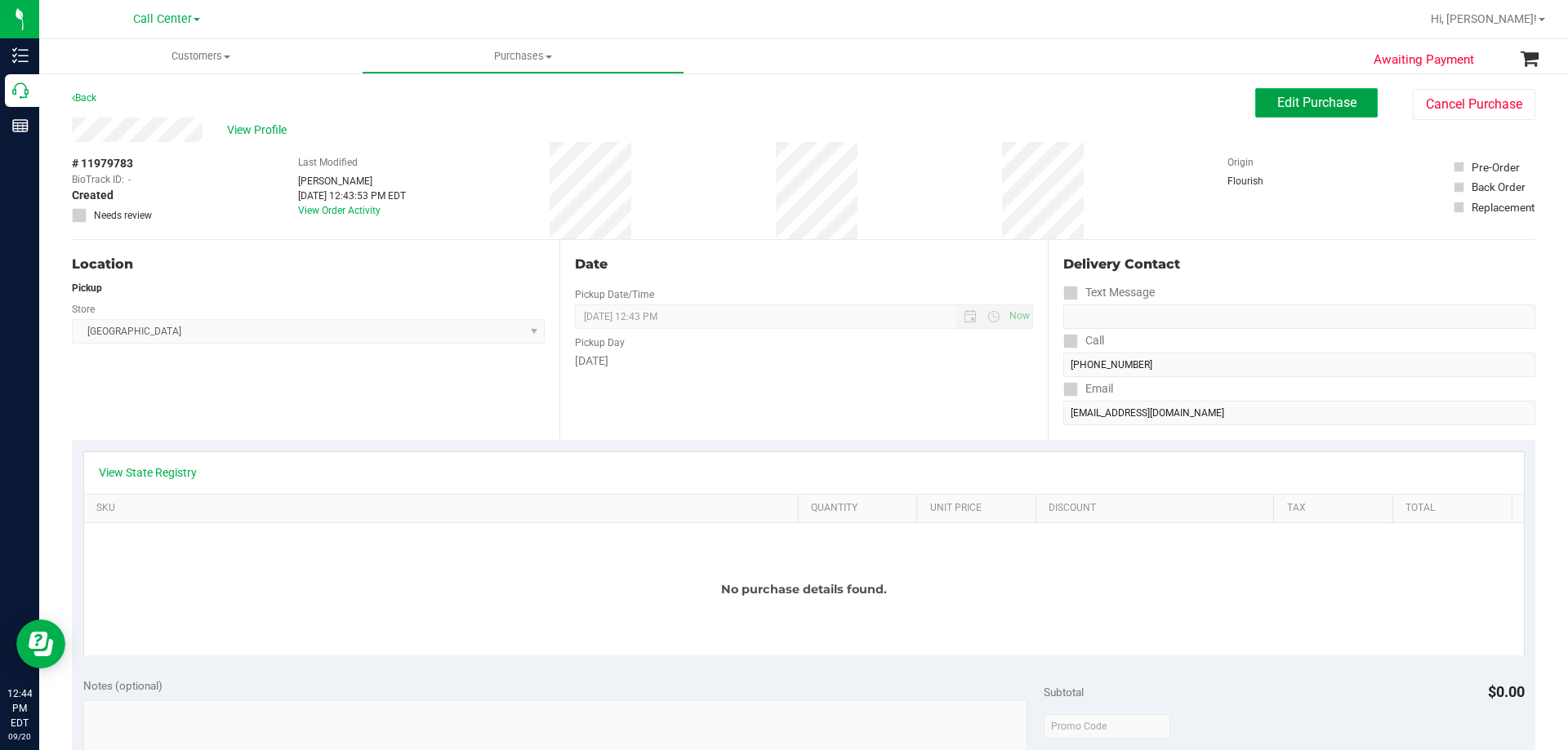
click at [1262, 97] on button "Edit Purchase" at bounding box center [1316, 103] width 122 height 29
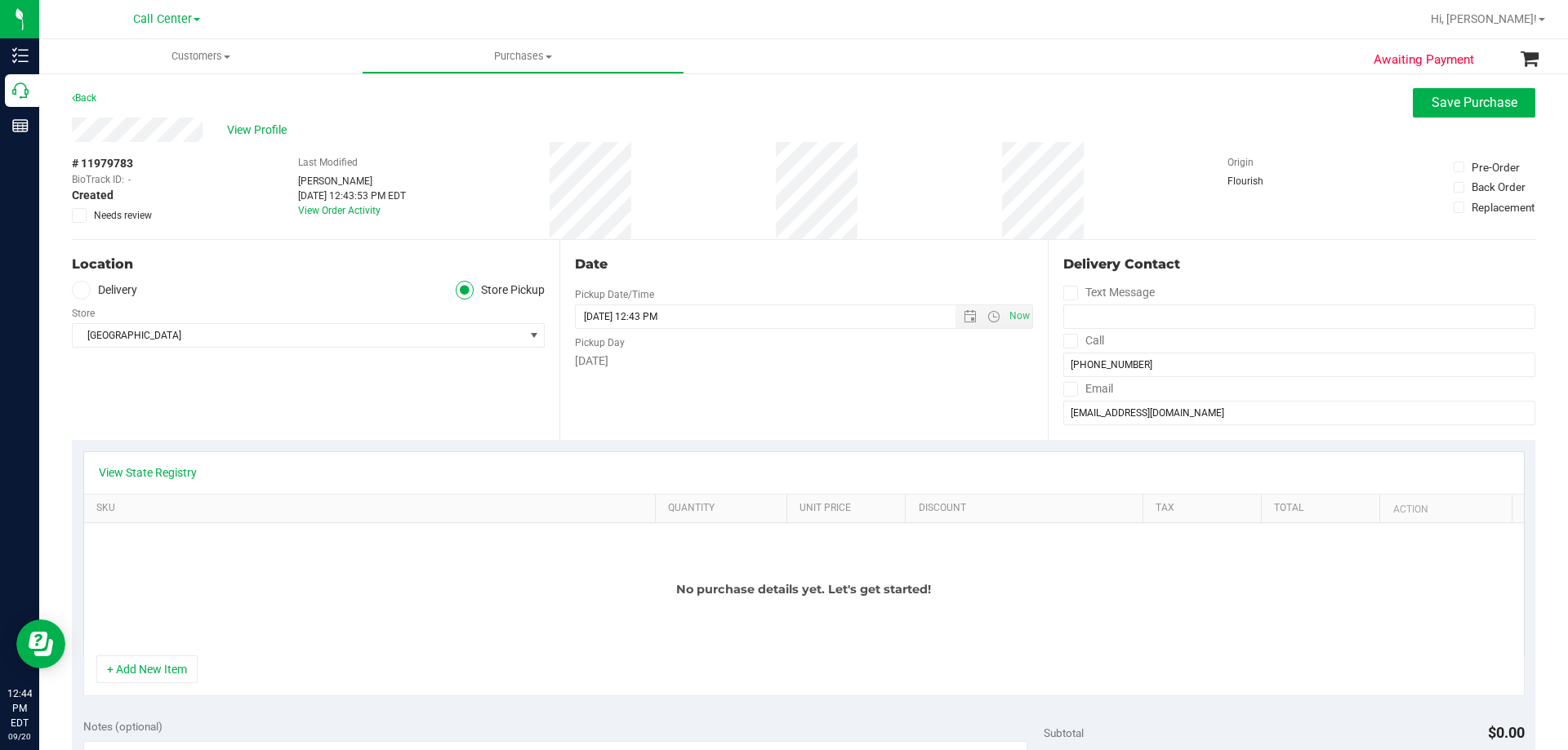
click at [292, 321] on div "Store" at bounding box center [308, 311] width 473 height 24
click at [295, 330] on span "[GEOGRAPHIC_DATA]" at bounding box center [298, 336] width 451 height 23
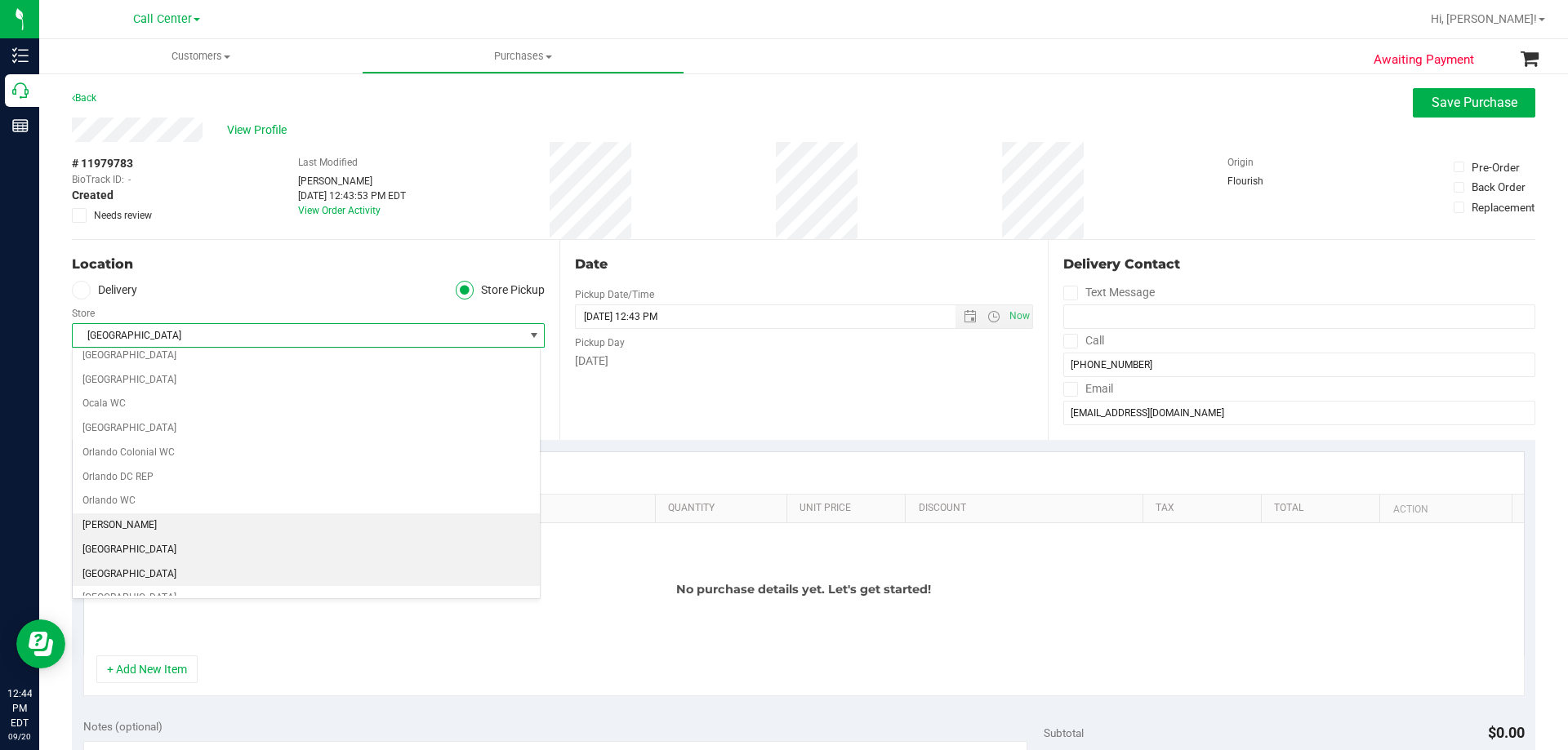
scroll to position [735, 0]
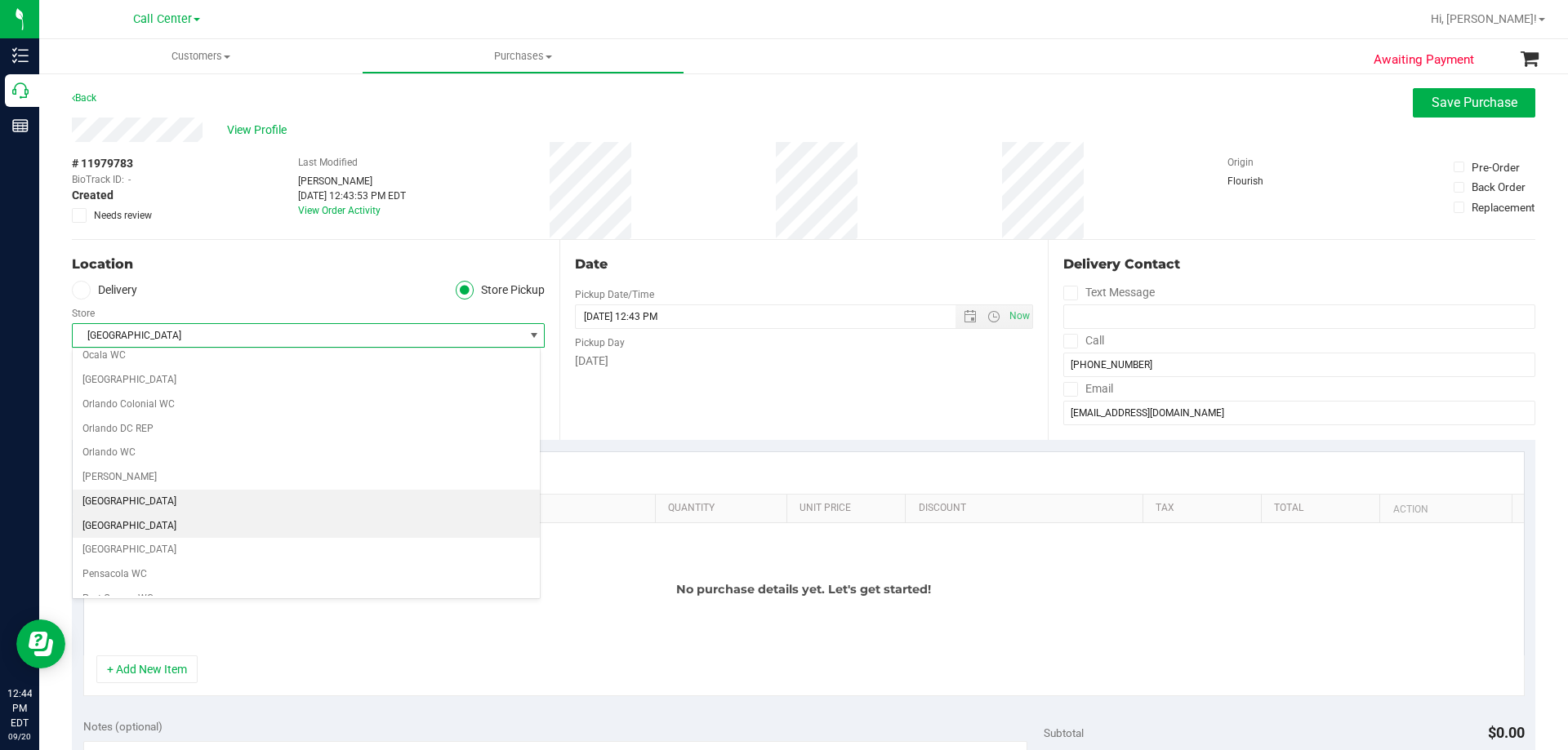
click at [193, 524] on li "[GEOGRAPHIC_DATA]" at bounding box center [306, 527] width 467 height 25
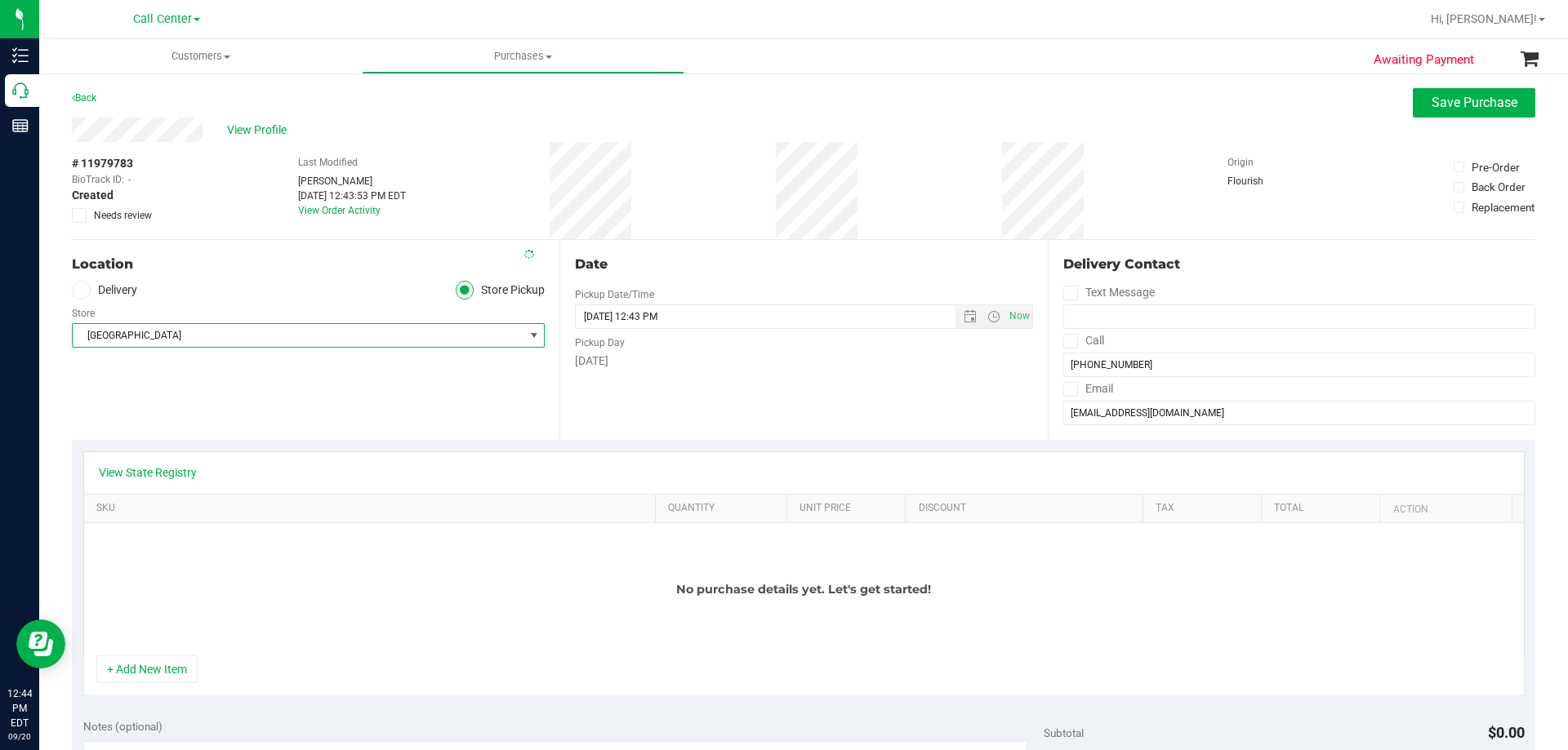
click at [239, 392] on div "Location Delivery Store Pickup Store Palm Coast WC Select Store Bonita Springs …" at bounding box center [315, 340] width 487 height 200
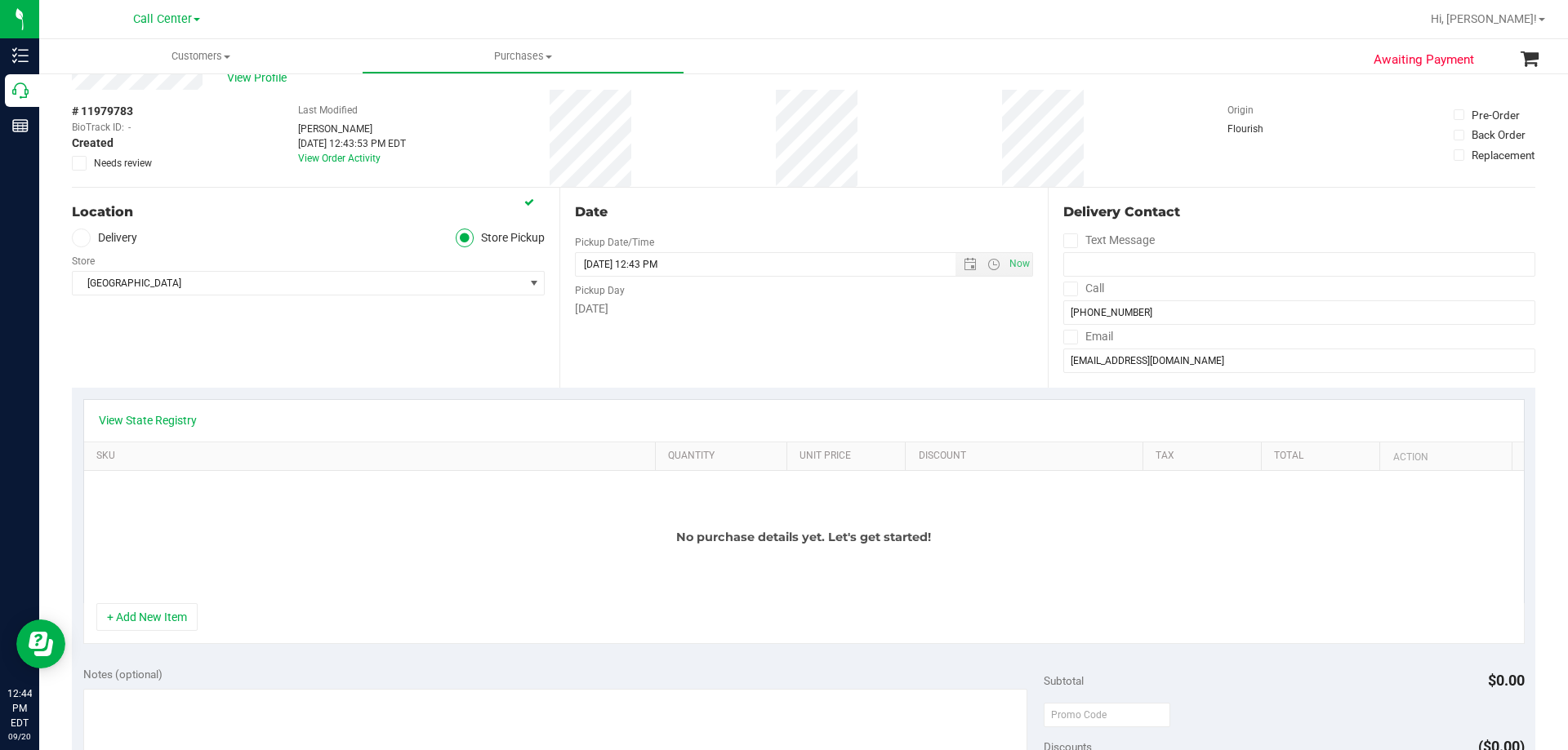
scroll to position [81, 0]
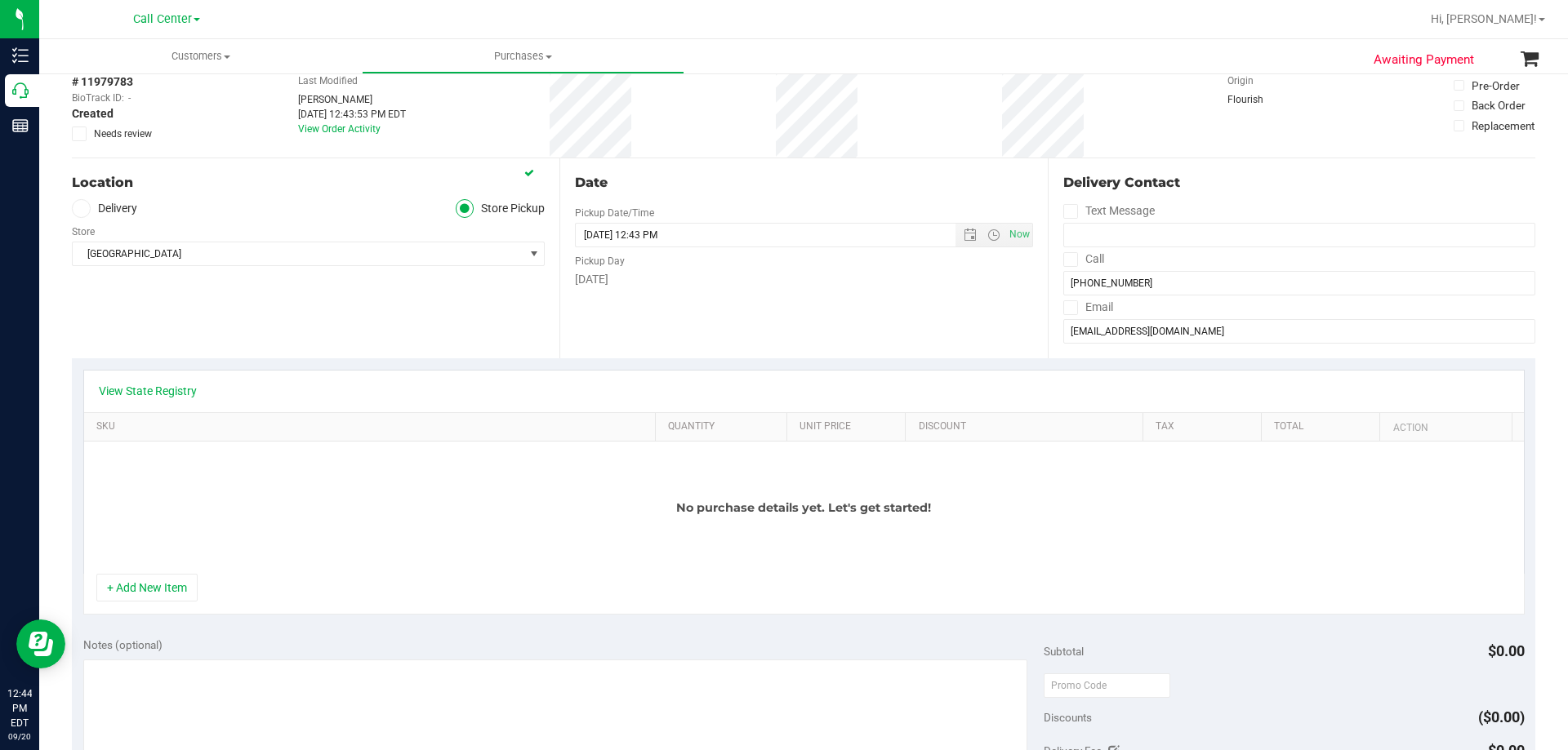
click at [332, 512] on div "No purchase details yet. Let's get started!" at bounding box center [803, 507] width 1440 height 132
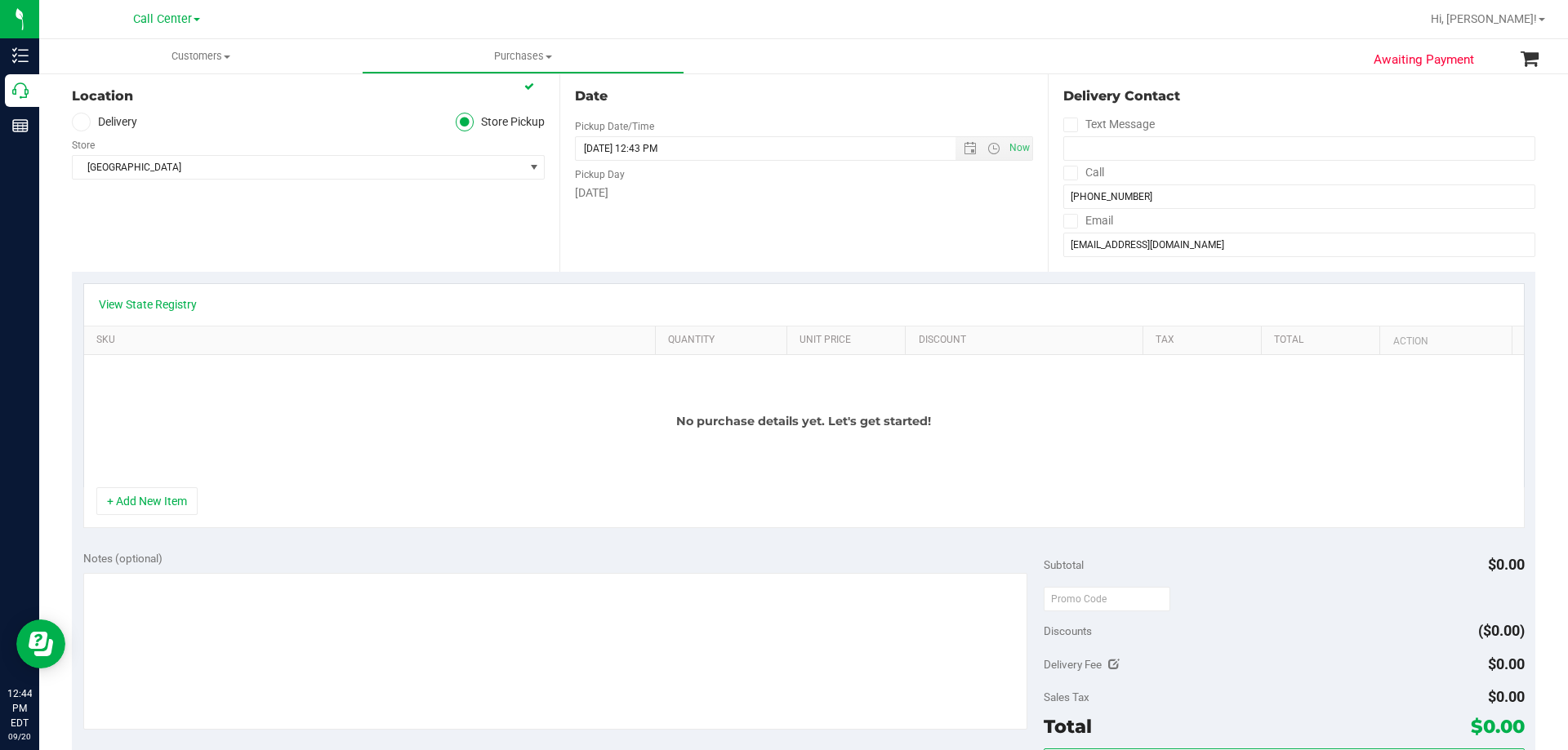
scroll to position [327, 0]
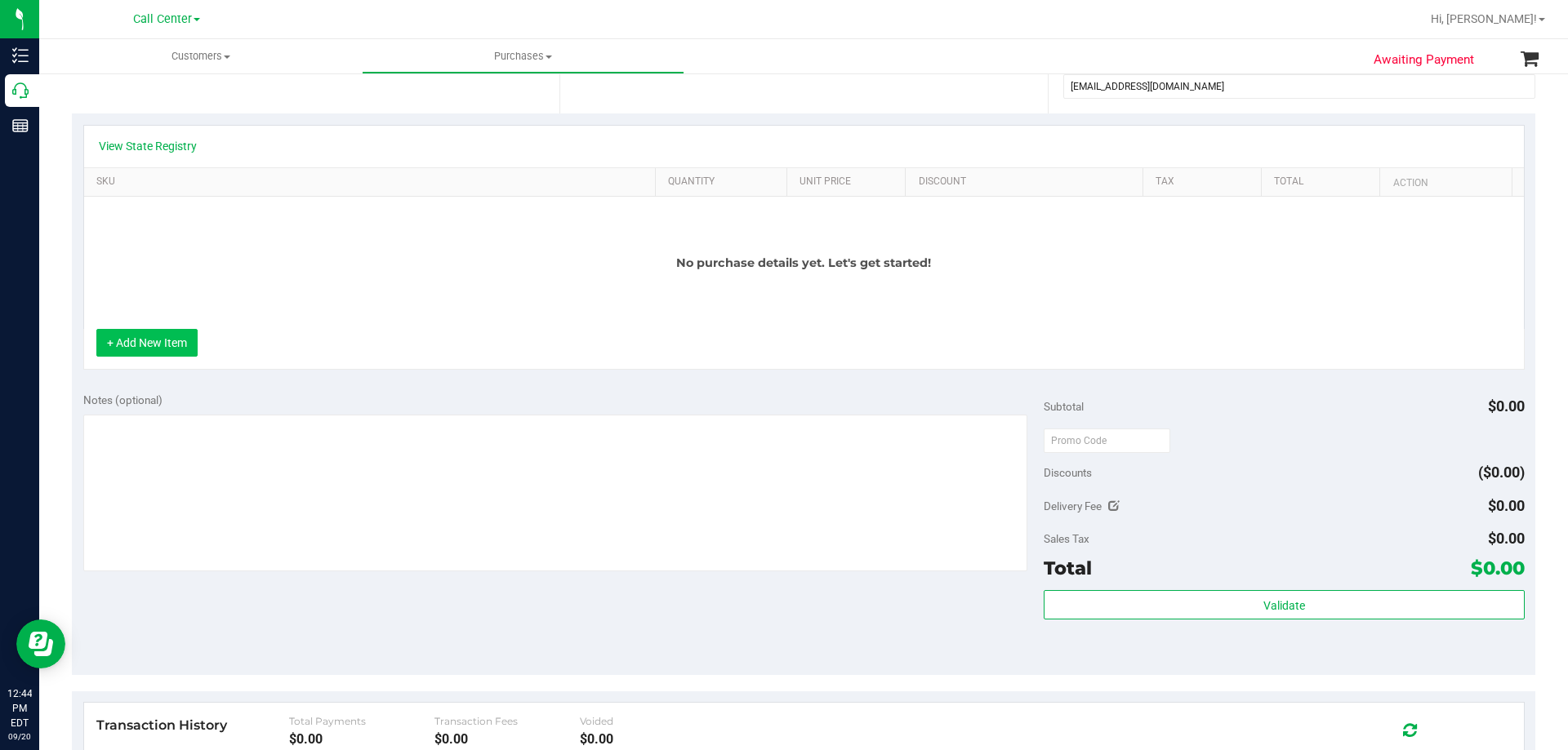
click at [173, 348] on button "+ Add New Item" at bounding box center [147, 342] width 101 height 27
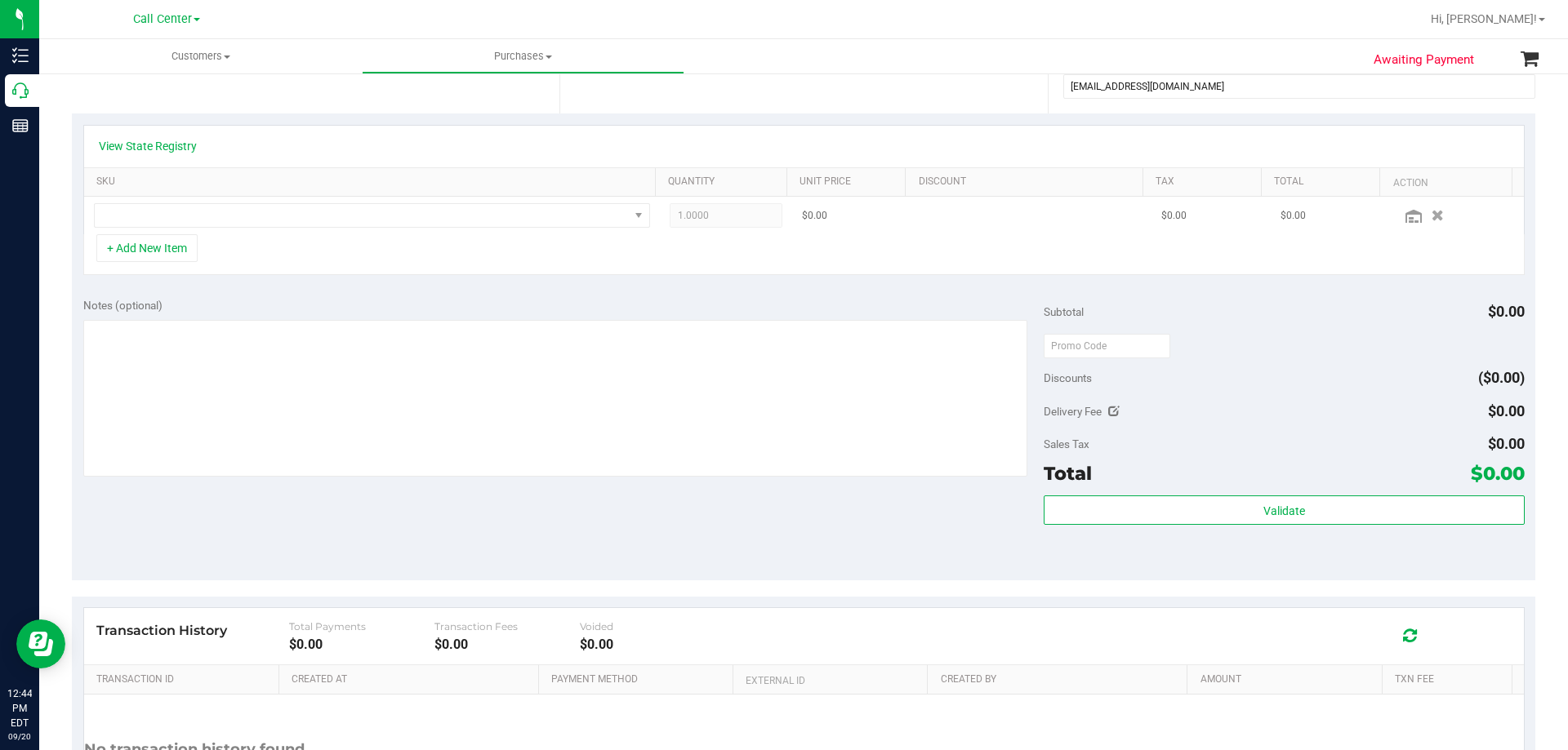
click at [299, 203] on td at bounding box center [372, 215] width 576 height 37
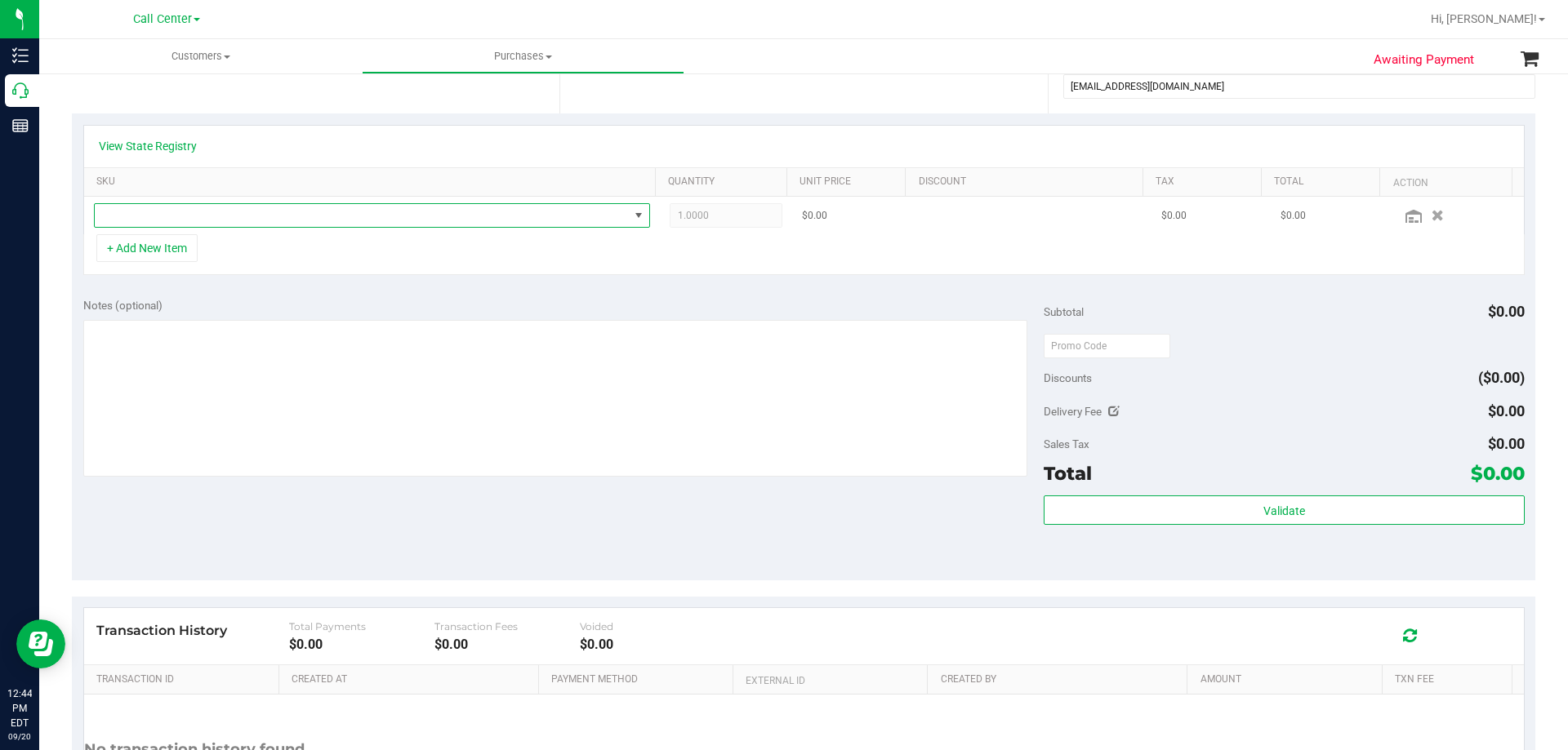
click at [299, 210] on span "NO DATA FOUND" at bounding box center [361, 215] width 534 height 23
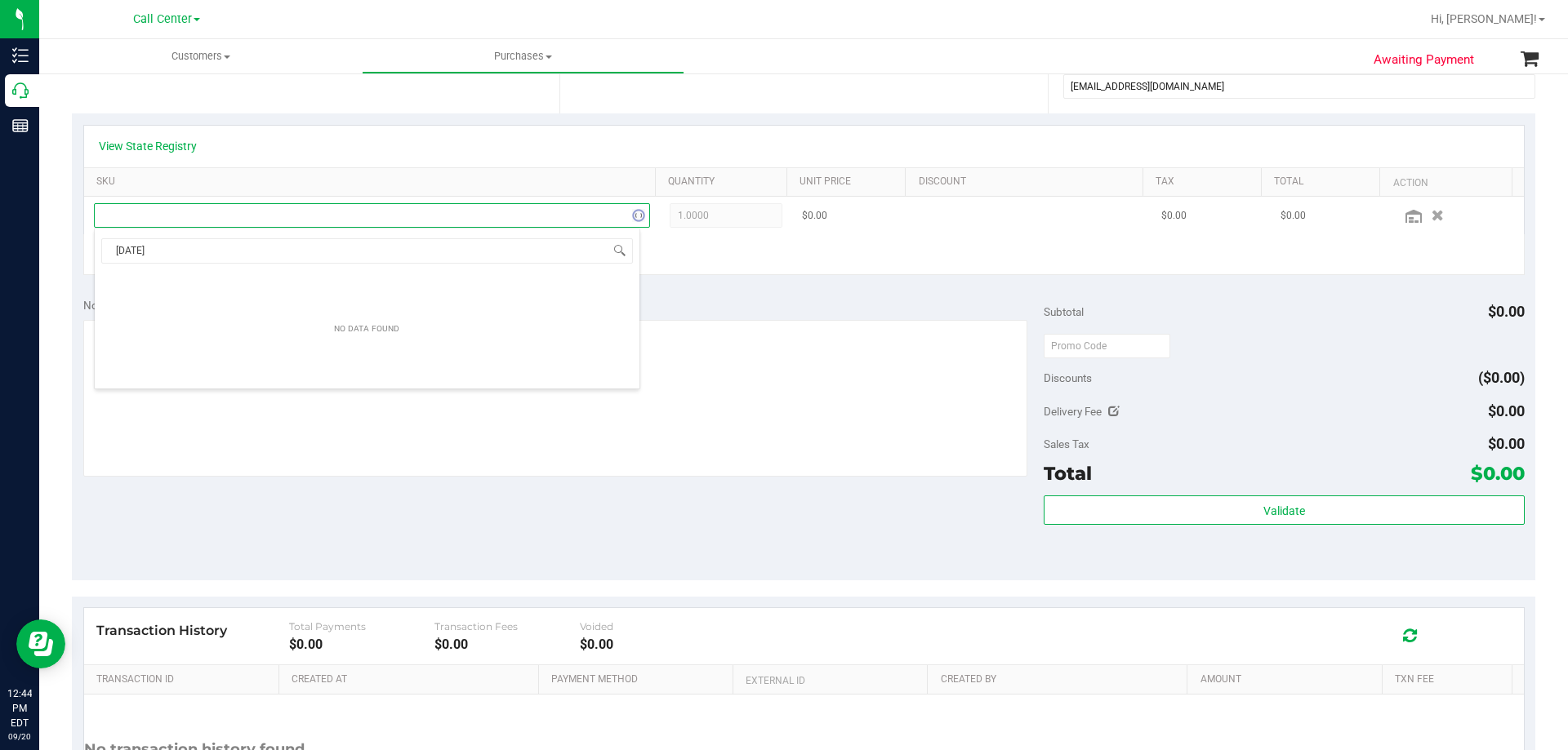
scroll to position [25, 547]
drag, startPoint x: 144, startPoint y: 247, endPoint x: 52, endPoint y: 244, distance: 92.0
click at [87, 244] on body "Inventory Call Center Reports 12:44 PM EDT 09/20/2025 09/20 Call Center Bonita …" at bounding box center [784, 375] width 1568 height 750
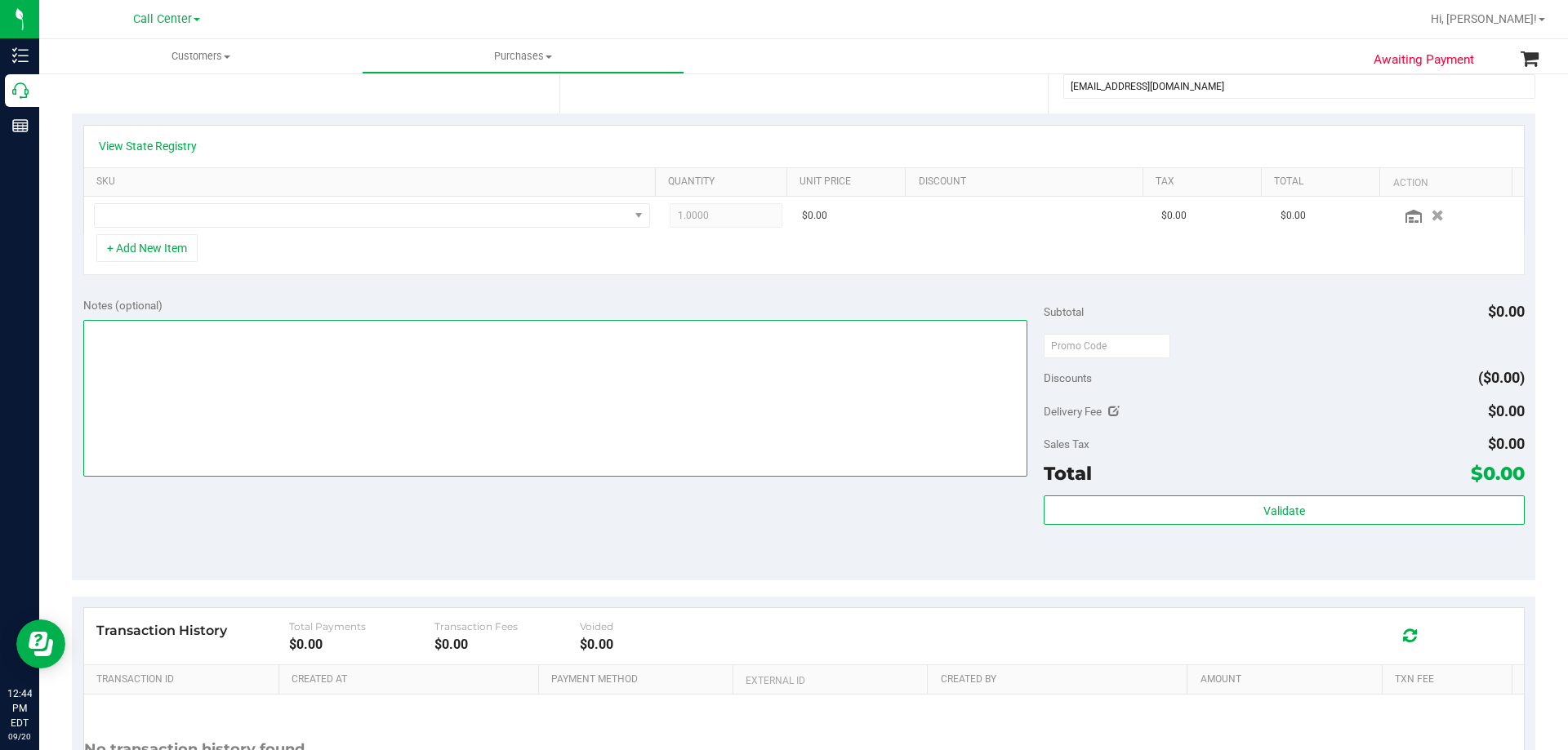
click at [253, 388] on textarea at bounding box center [555, 398] width 944 height 157
drag, startPoint x: 343, startPoint y: 467, endPoint x: 350, endPoint y: 458, distance: 11.4
click at [343, 467] on textarea at bounding box center [555, 398] width 944 height 157
paste textarea "Order Submitted by Customer Care - CC TNE 09/20/2025"
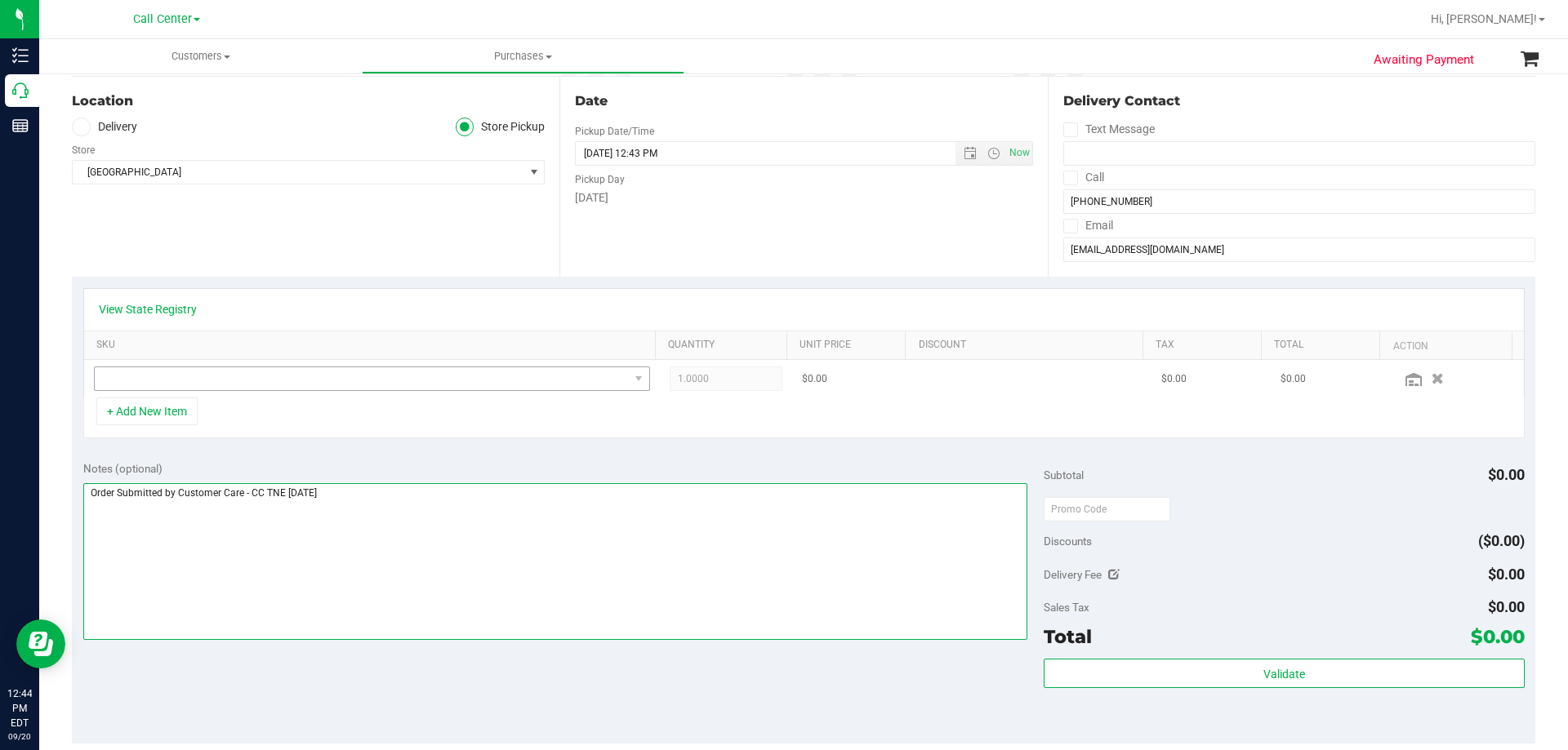
type textarea "Order Submitted by Customer Care - CC TNE 09/20/2025"
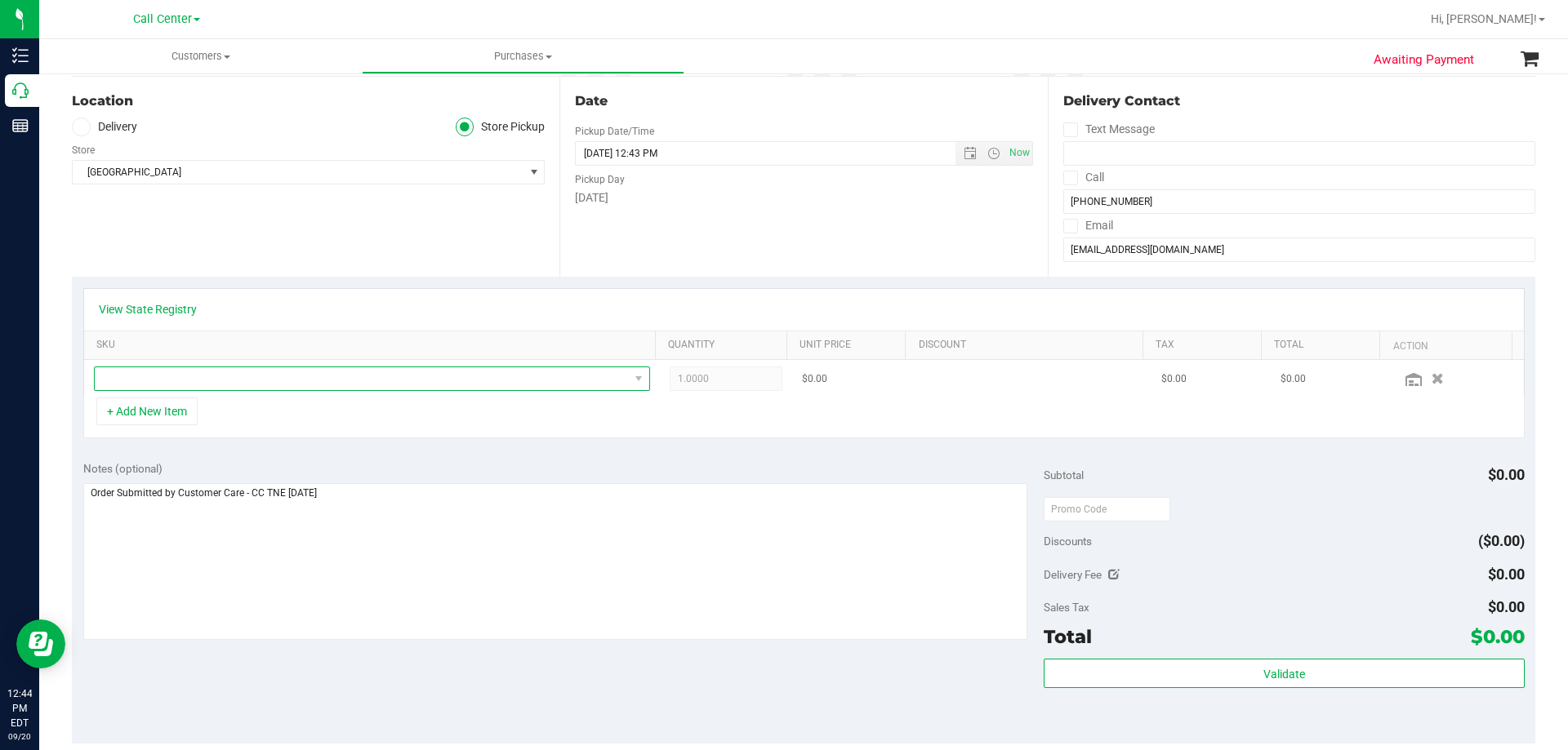
click at [193, 374] on span "NO DATA FOUND" at bounding box center [361, 379] width 534 height 23
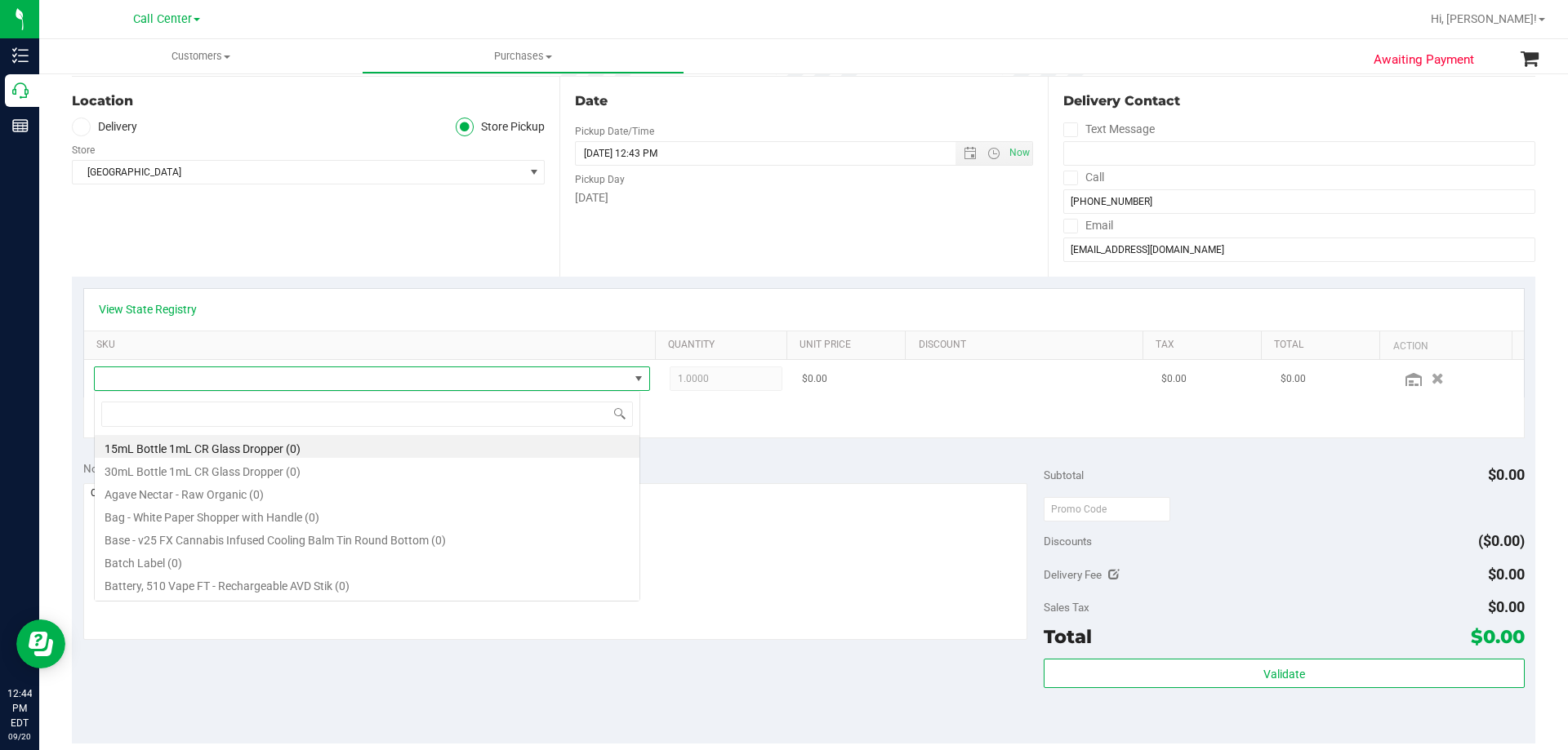
scroll to position [25, 547]
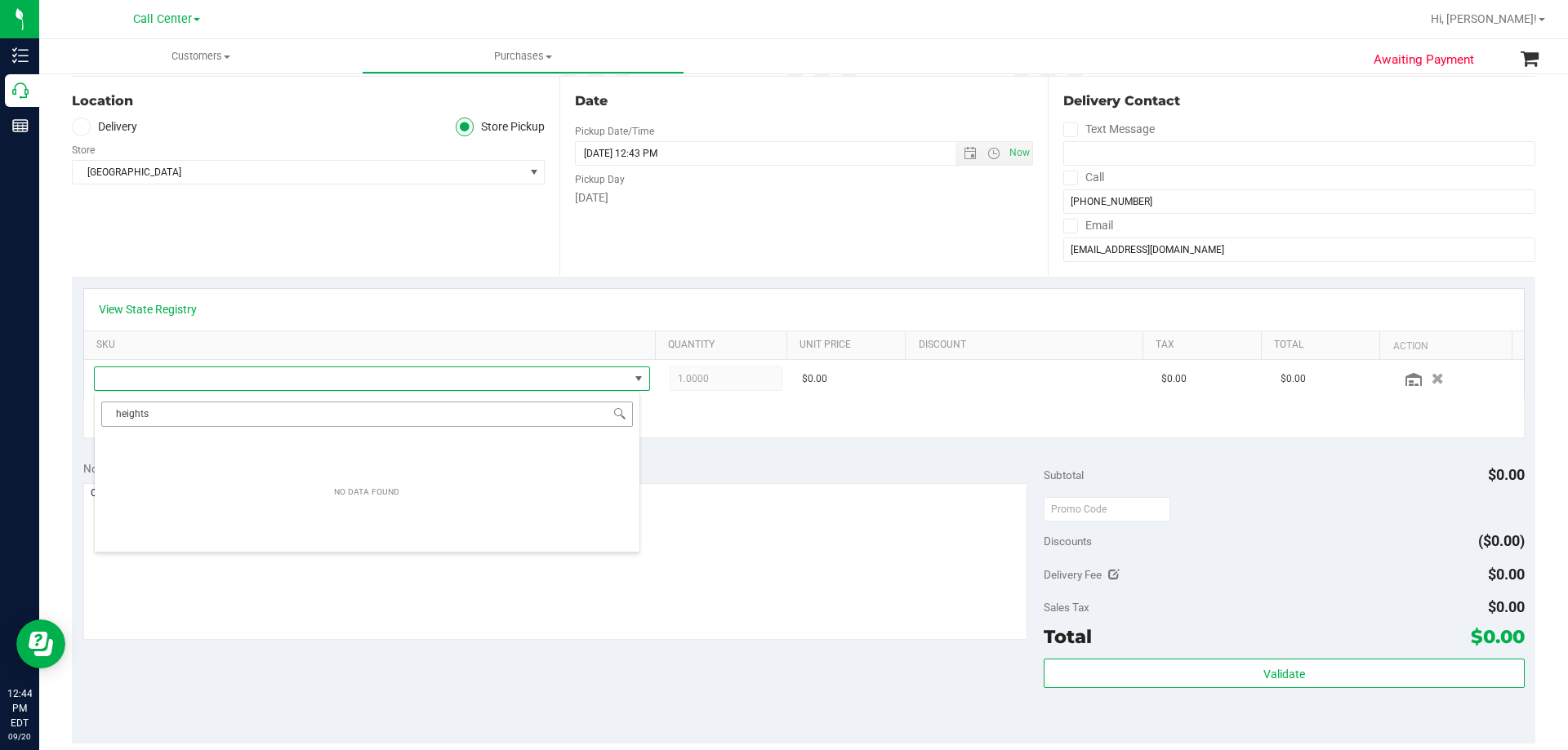
click at [248, 410] on input "heights" at bounding box center [367, 414] width 532 height 26
click at [245, 411] on input "heights" at bounding box center [367, 414] width 532 height 26
type input "blue rasp"
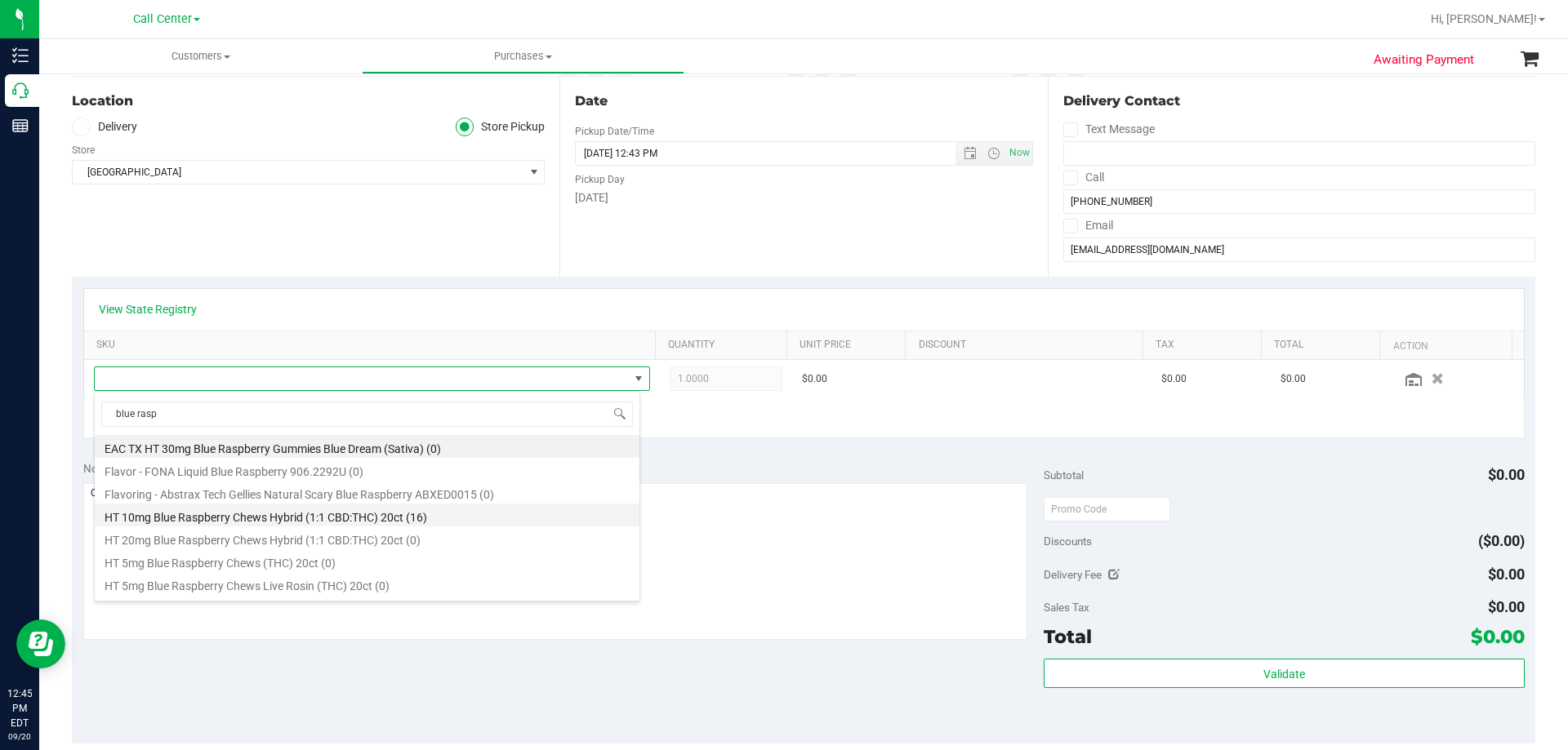
click at [463, 516] on li "HT 10mg Blue Raspberry Chews Hybrid (1:1 CBD:THC) 20ct (16)" at bounding box center [367, 515] width 545 height 23
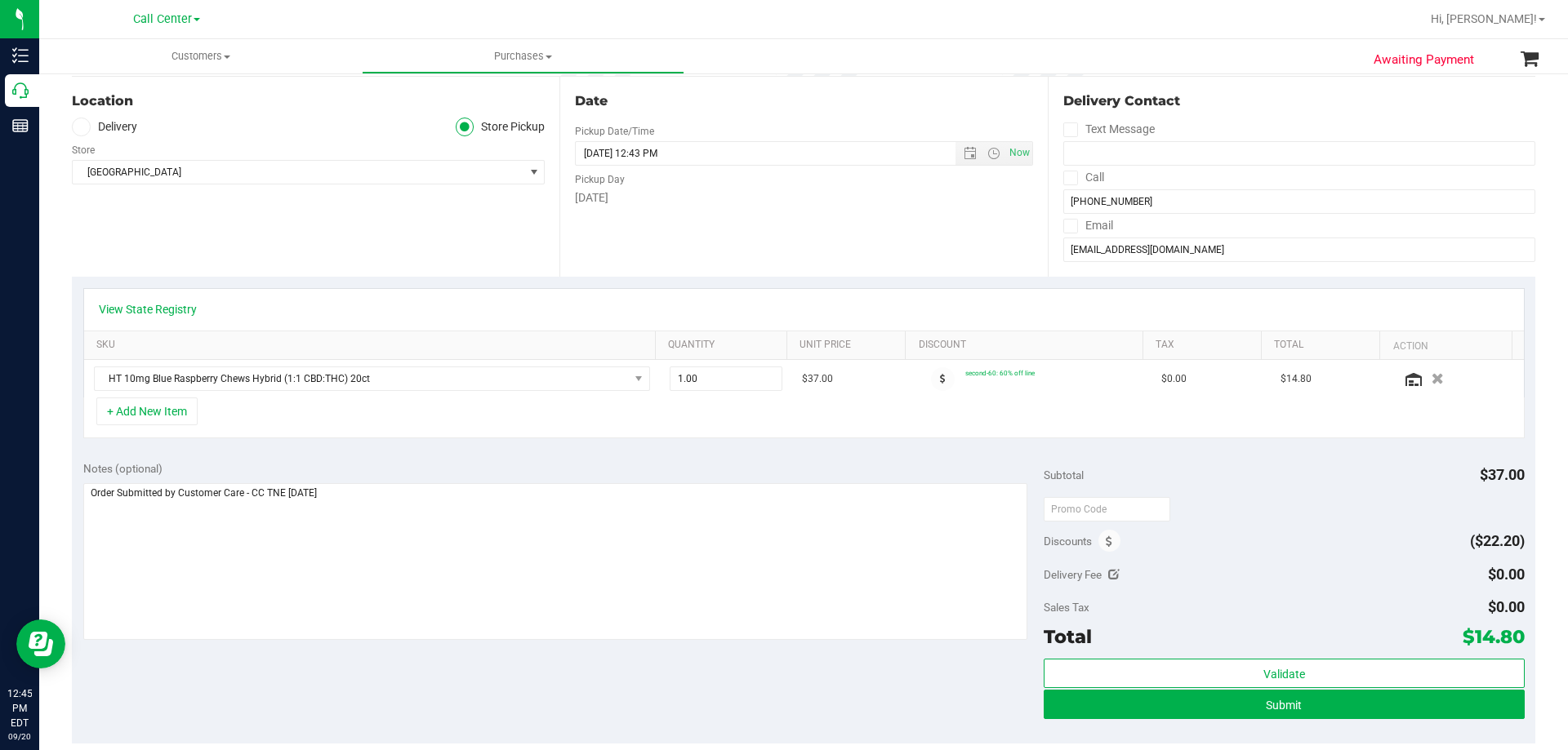
click at [415, 425] on div "+ Add New Item" at bounding box center [803, 418] width 1441 height 41
click at [183, 416] on button "+ Add New Item" at bounding box center [147, 411] width 101 height 27
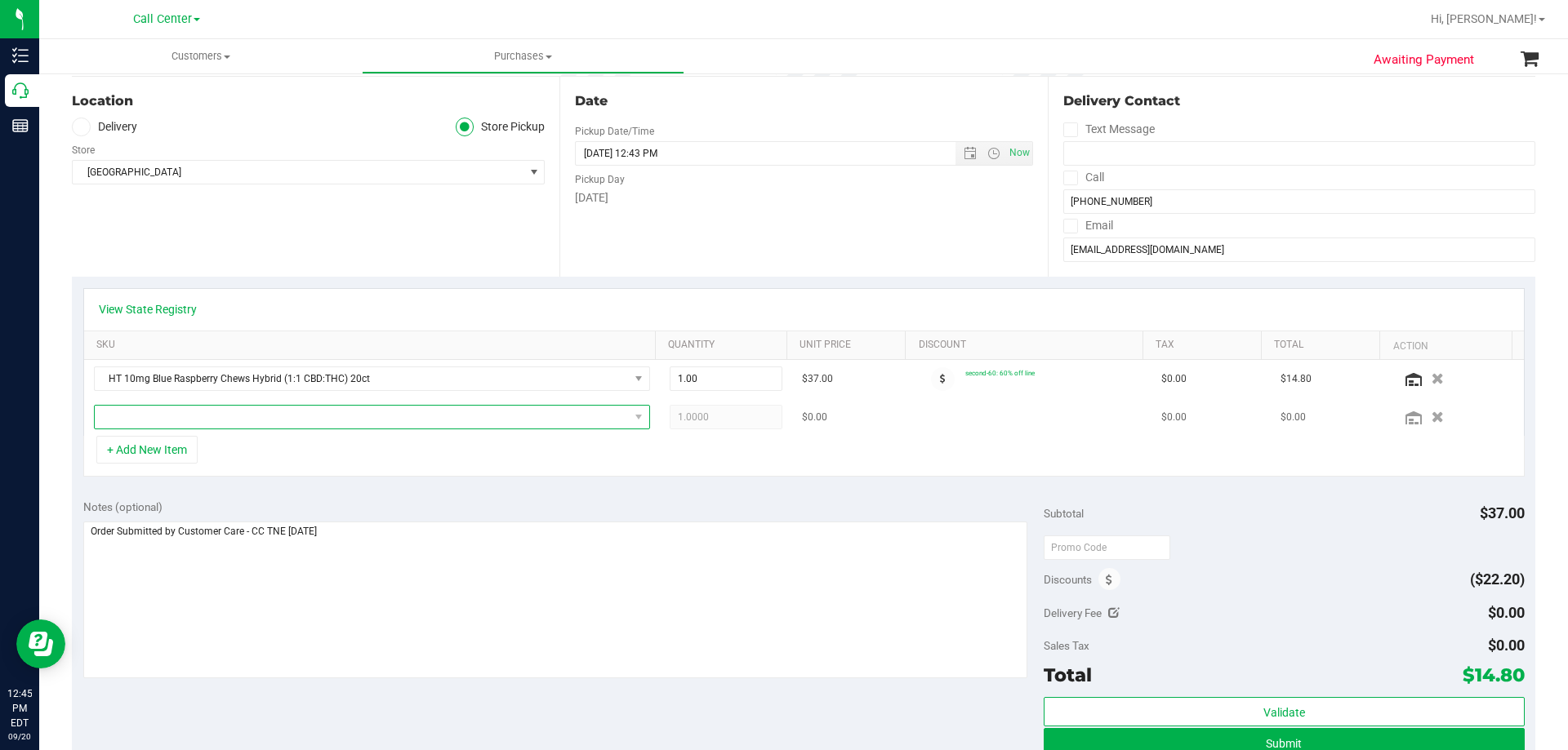
click at [242, 414] on span "NO DATA FOUND" at bounding box center [361, 417] width 534 height 23
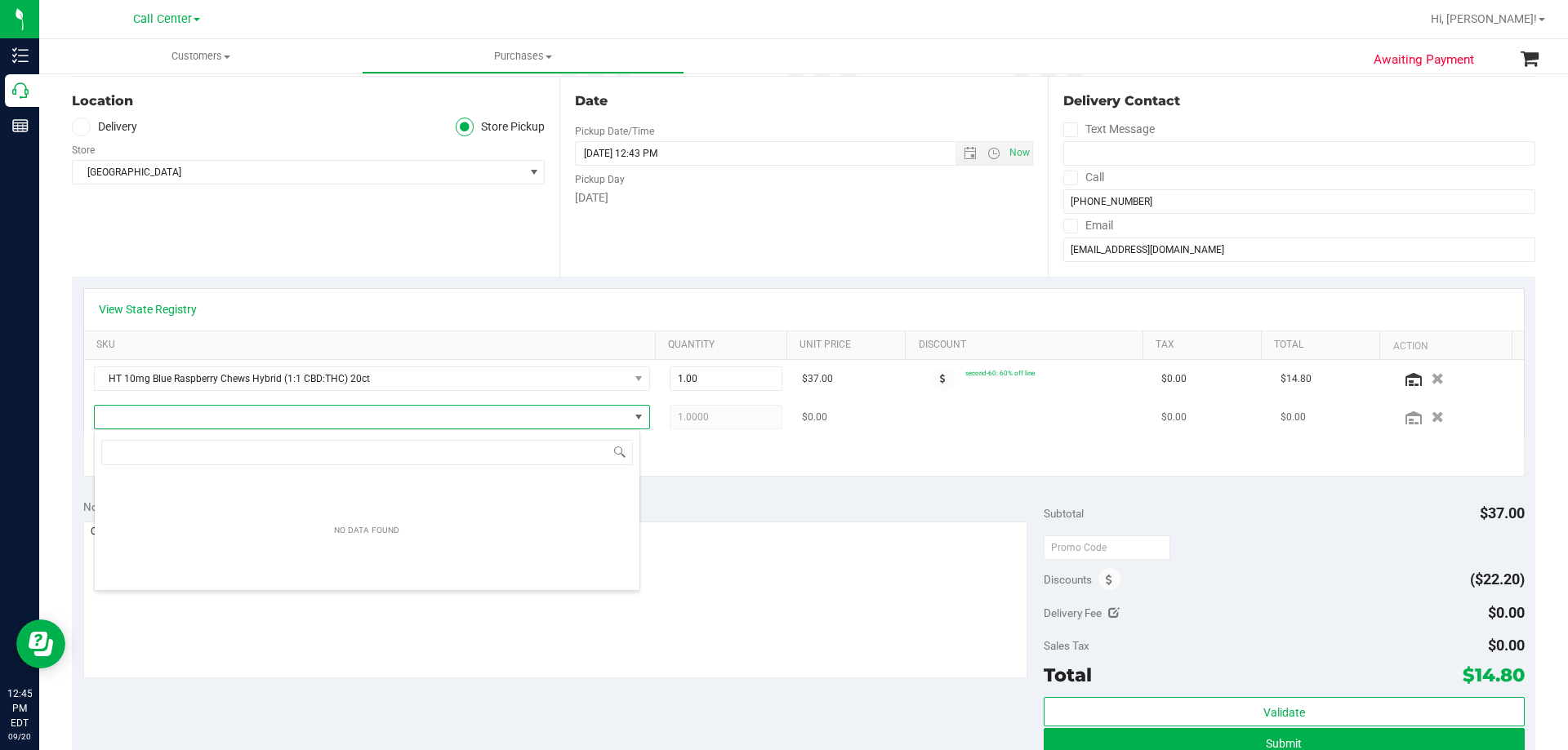
scroll to position [25, 541]
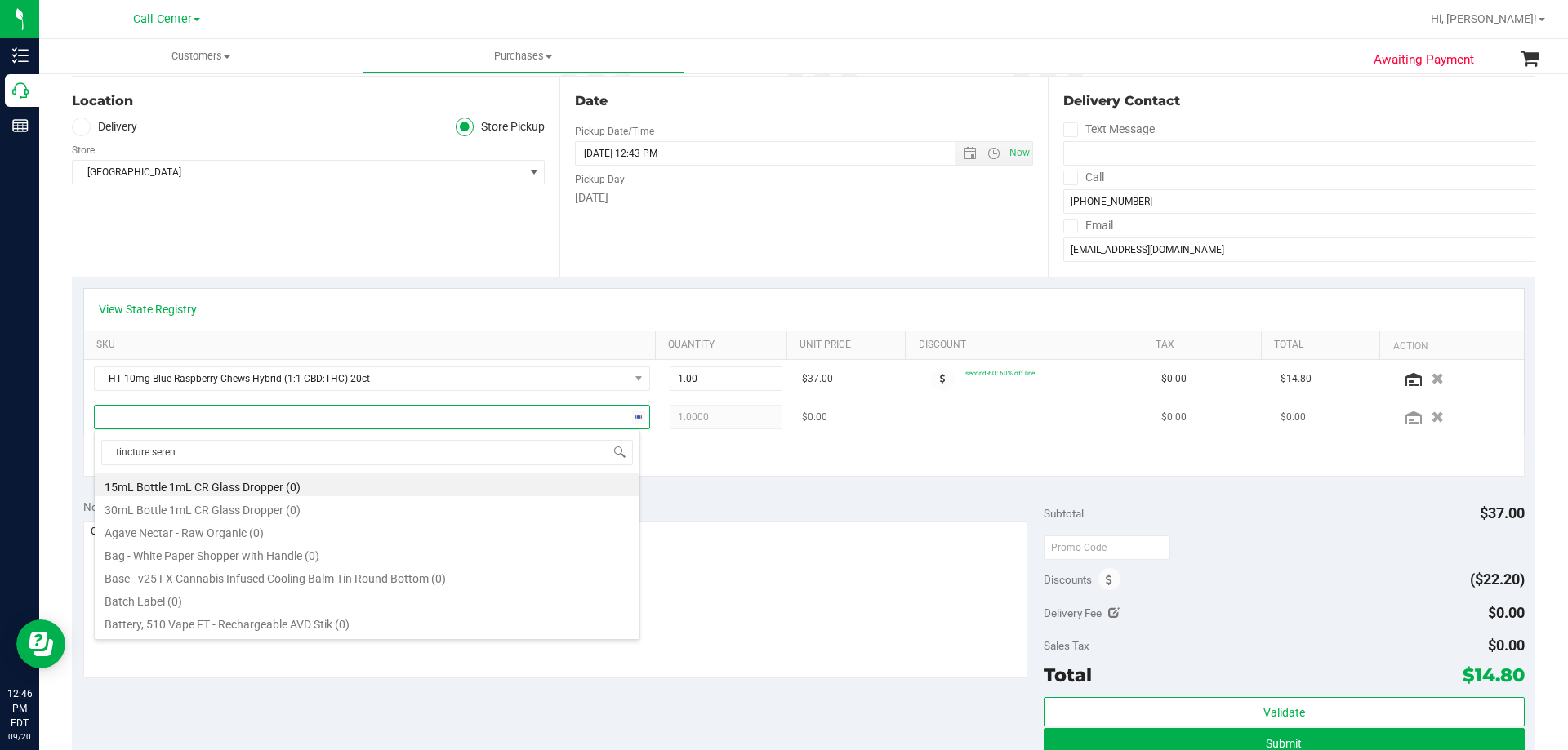
type input "tincture serene"
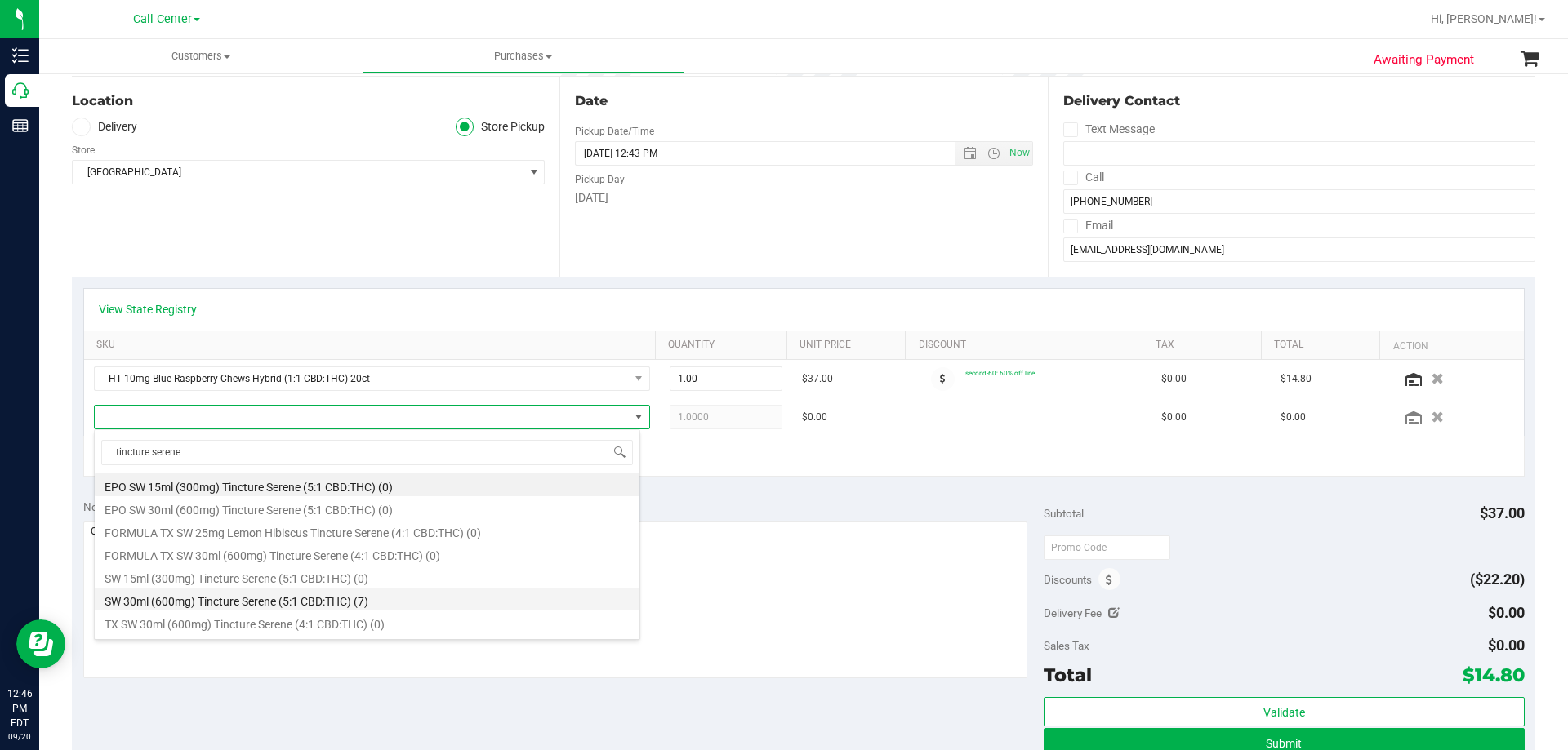
click at [370, 599] on li "SW 30ml (600mg) Tincture Serene (5:1 CBD:THC) (7)" at bounding box center [367, 599] width 545 height 23
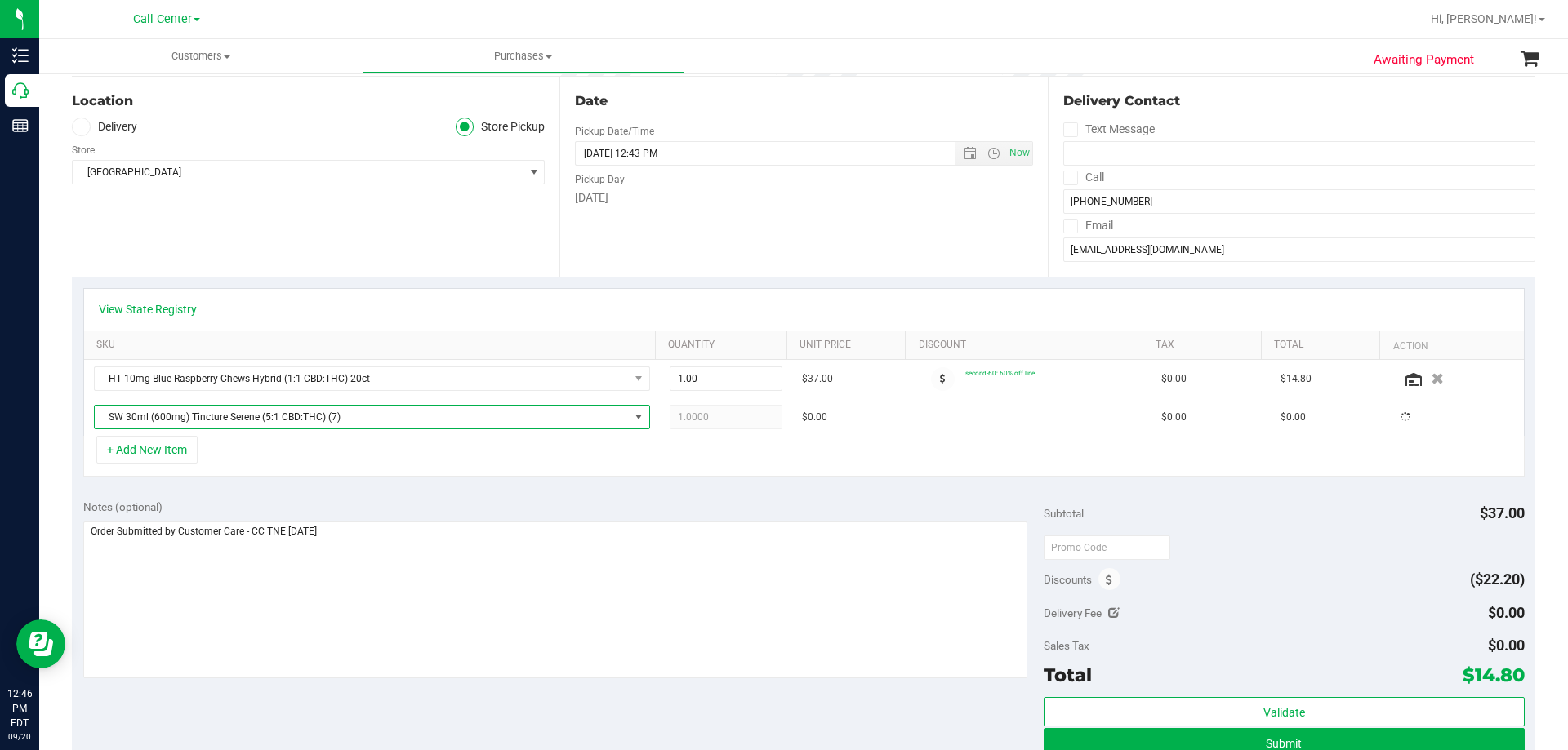
click at [409, 458] on div "+ Add New Item" at bounding box center [803, 456] width 1441 height 41
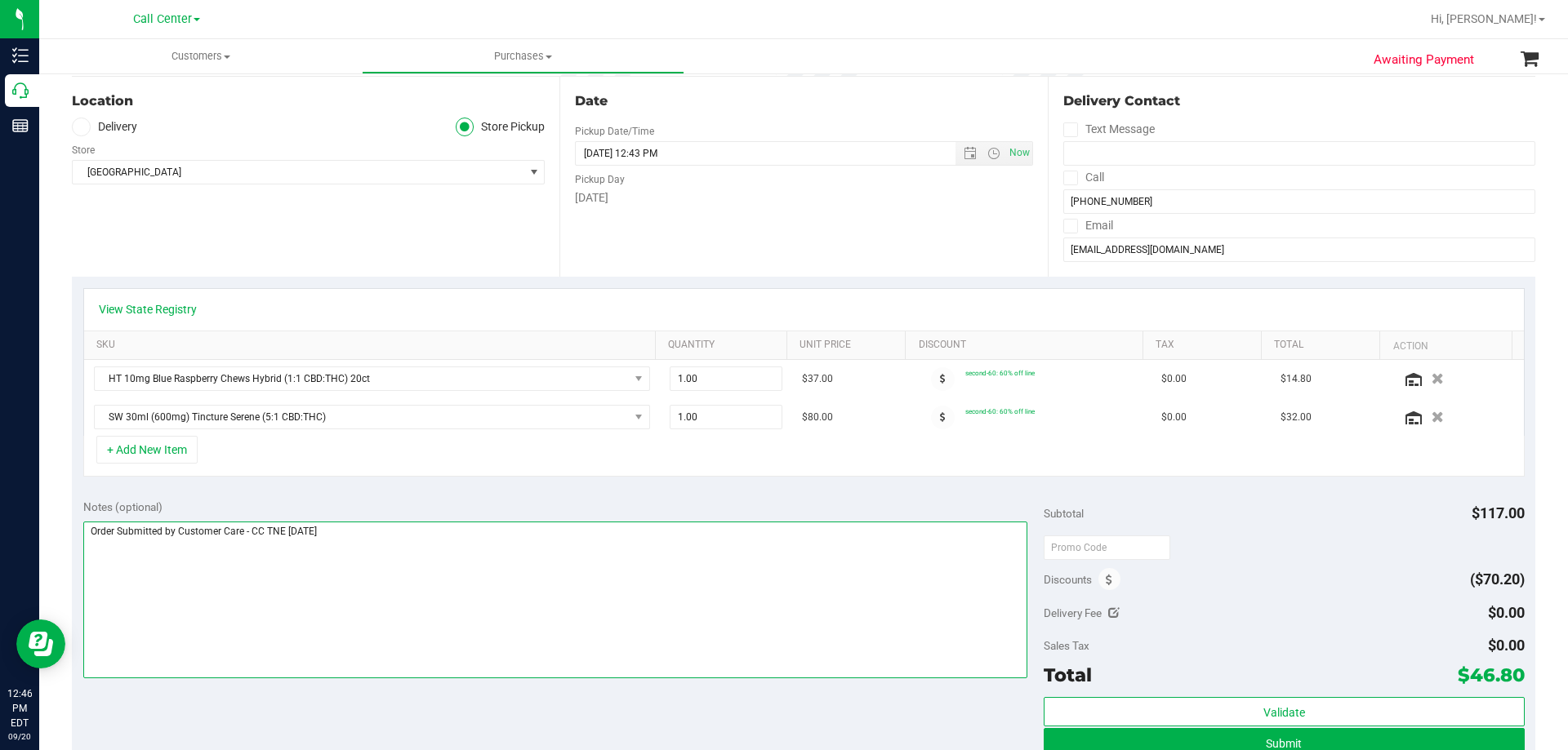
click at [491, 536] on textarea at bounding box center [555, 599] width 944 height 157
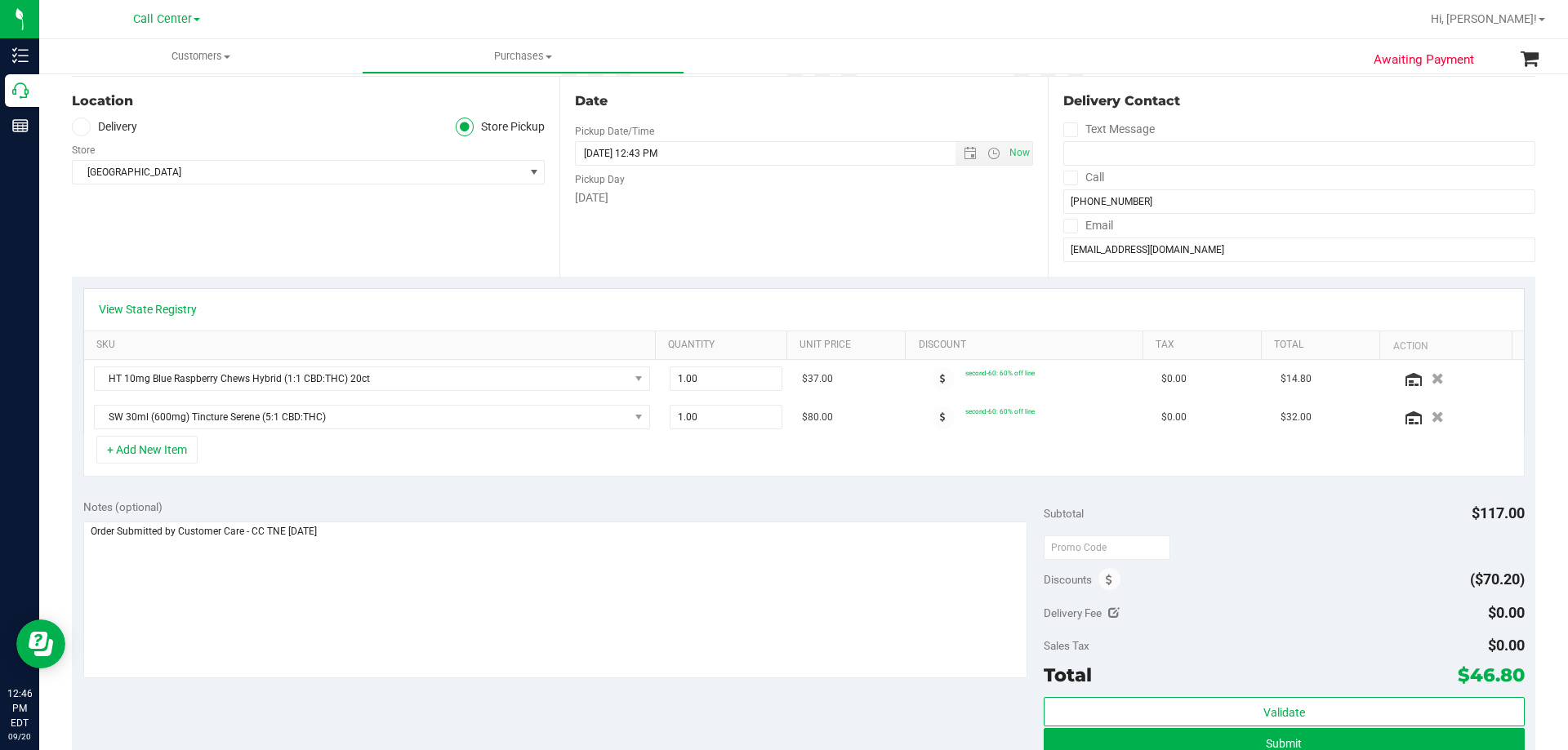
click at [443, 700] on div "Notes (optional) Subtotal $117.00 Discounts ($70.20) Delivery Fee $0.00 Sales T…" at bounding box center [803, 635] width 1463 height 294
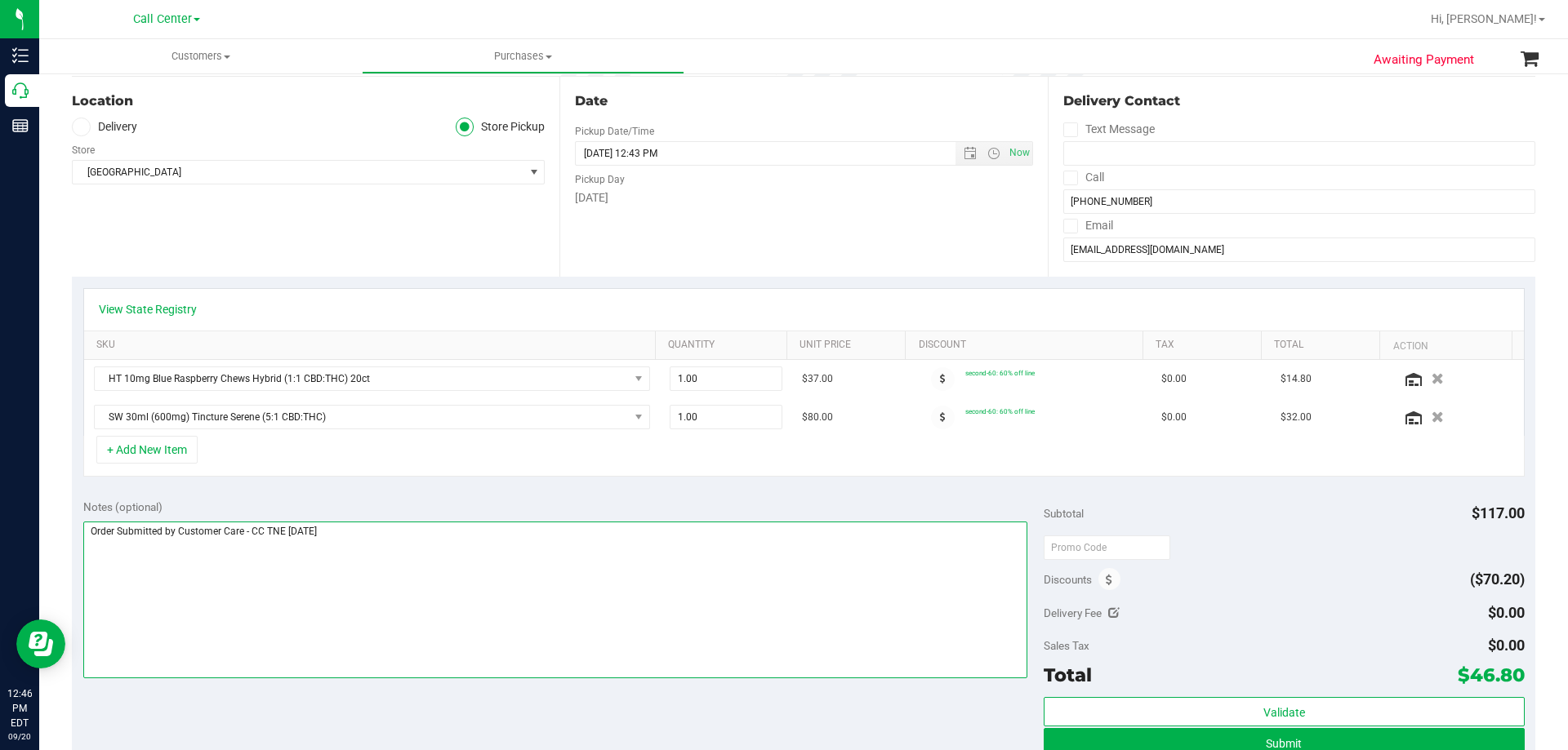
click at [466, 581] on textarea at bounding box center [555, 599] width 944 height 157
drag, startPoint x: 460, startPoint y: 712, endPoint x: 460, endPoint y: 672, distance: 40.0
click at [460, 711] on div "Notes (optional) Subtotal $117.00 Discounts ($70.20) Delivery Fee $0.00 Sales T…" at bounding box center [803, 635] width 1463 height 294
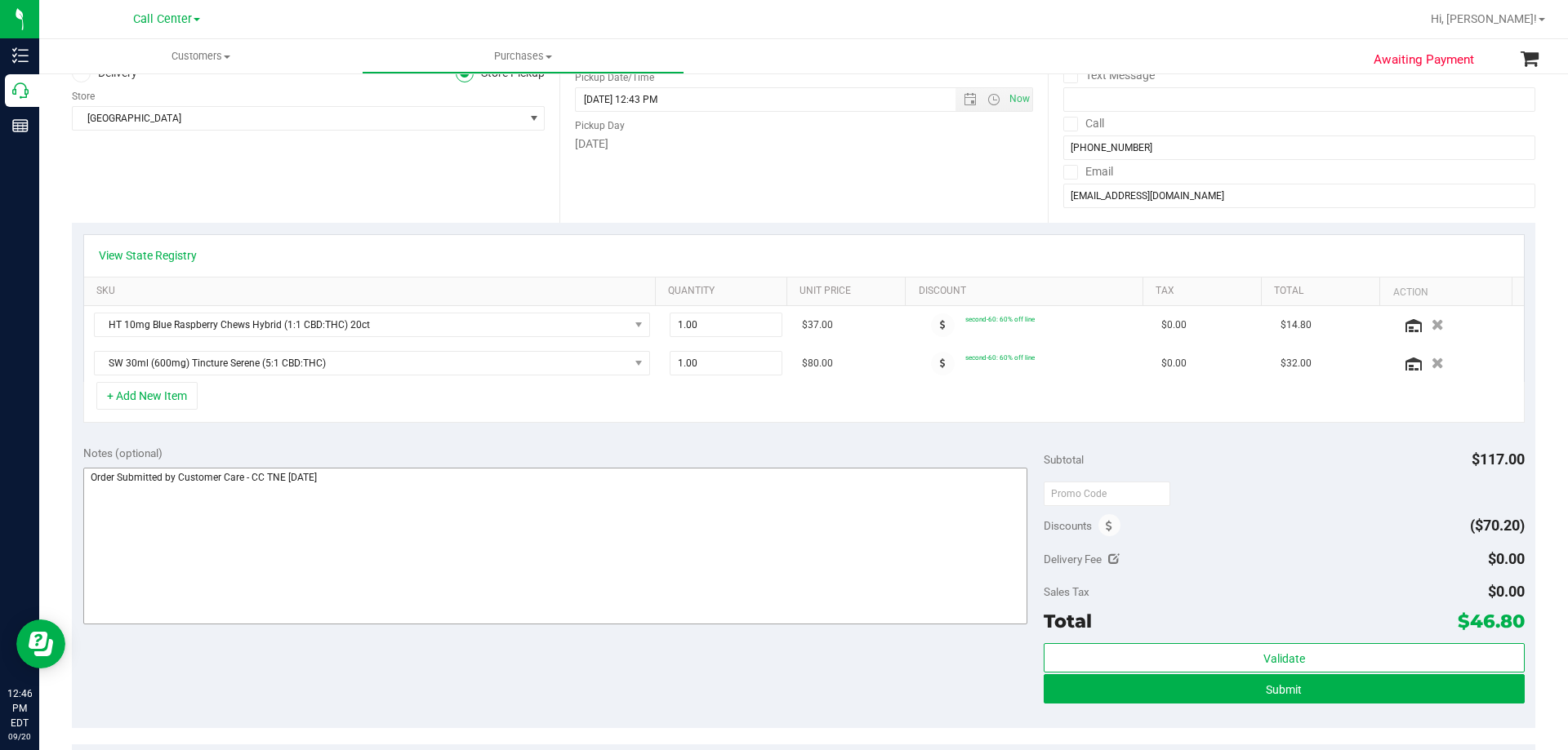
scroll to position [245, 0]
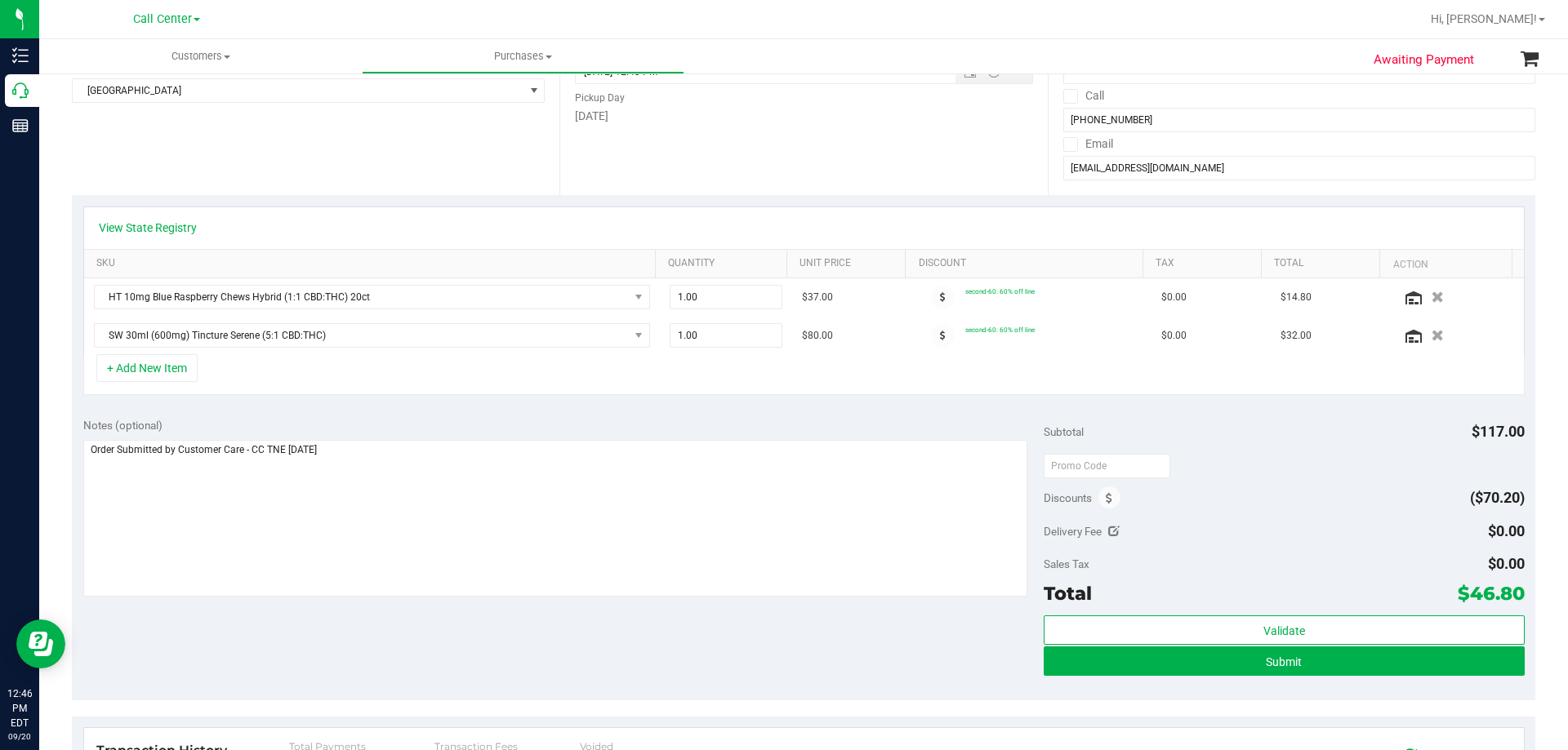
click at [402, 386] on div "+ Add New Item" at bounding box center [803, 375] width 1441 height 41
click at [1431, 338] on icon "button" at bounding box center [1438, 336] width 14 height 12
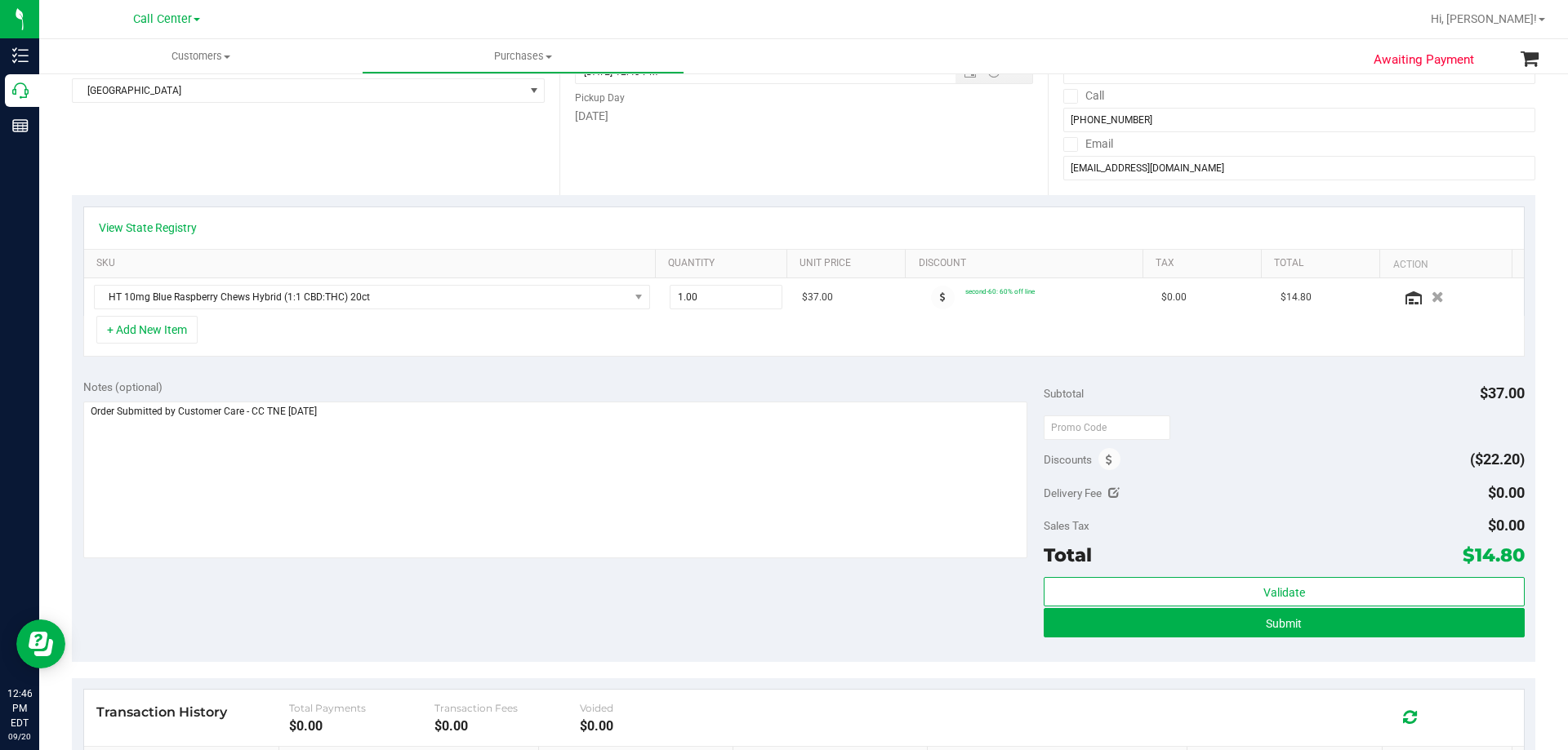
click at [328, 333] on div "+ Add New Item" at bounding box center [803, 336] width 1441 height 41
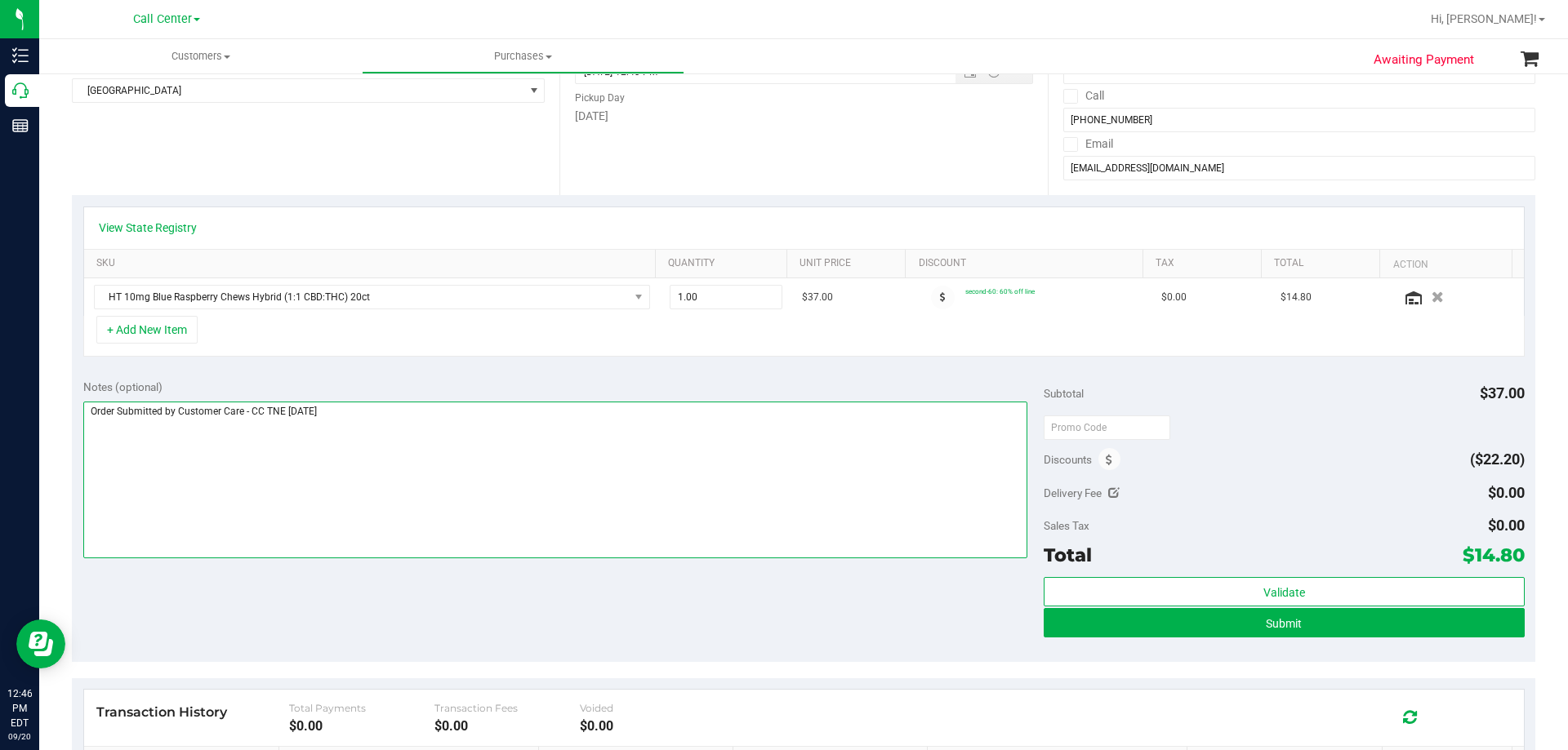
click at [395, 410] on textarea at bounding box center [555, 479] width 944 height 157
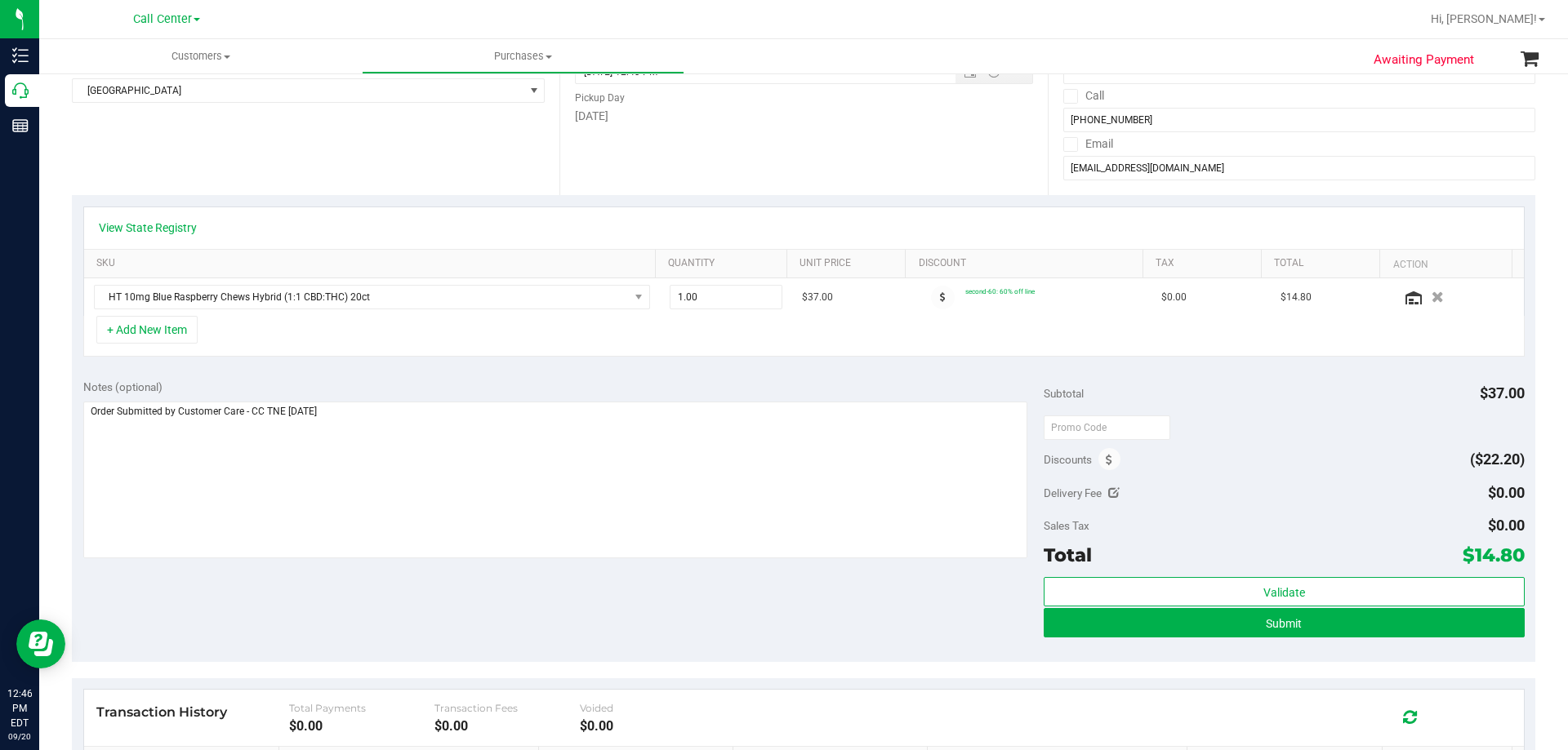
click at [428, 367] on div "View State Registry SKU Quantity Unit Price Discount Tax Total Action HT 10mg B…" at bounding box center [803, 281] width 1463 height 173
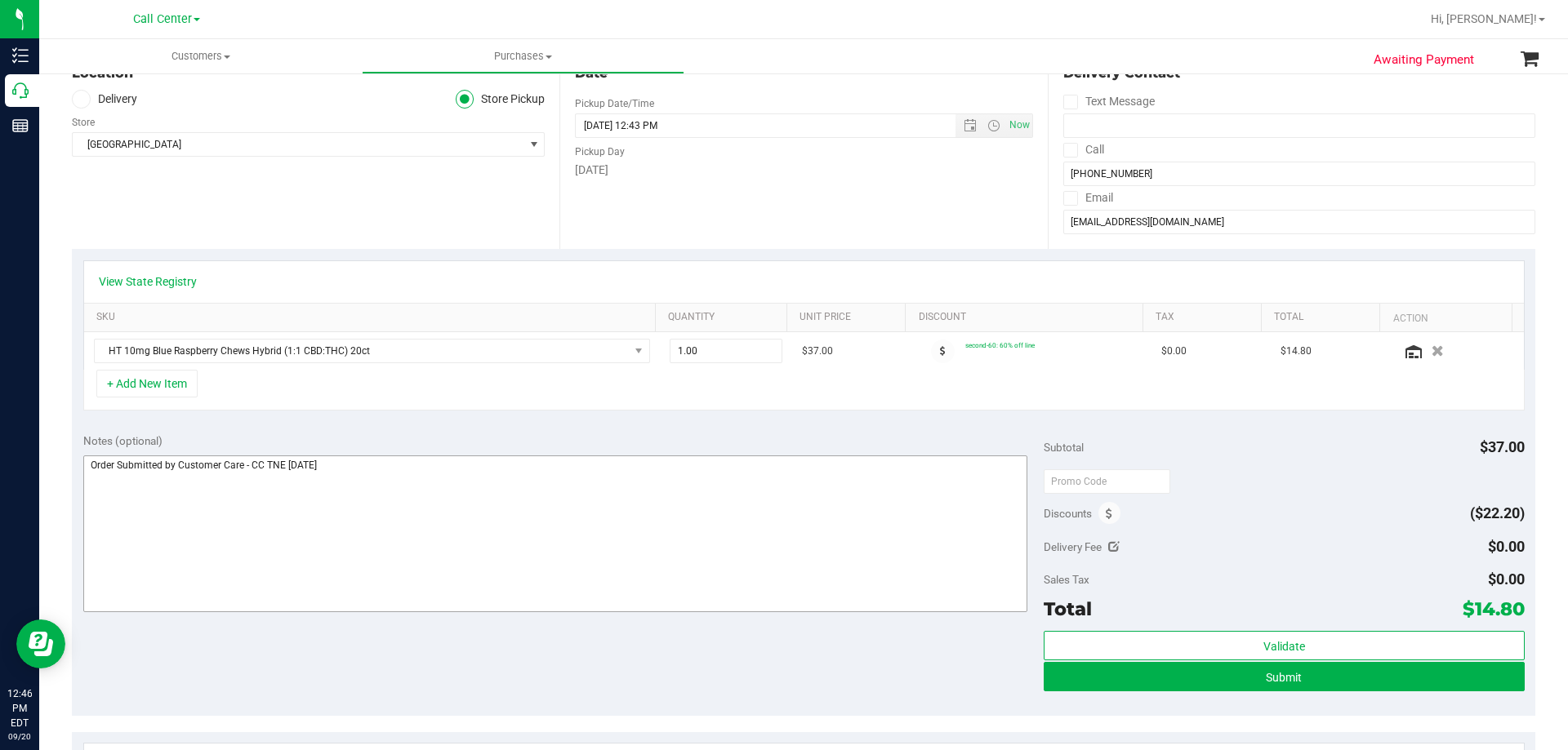
scroll to position [163, 0]
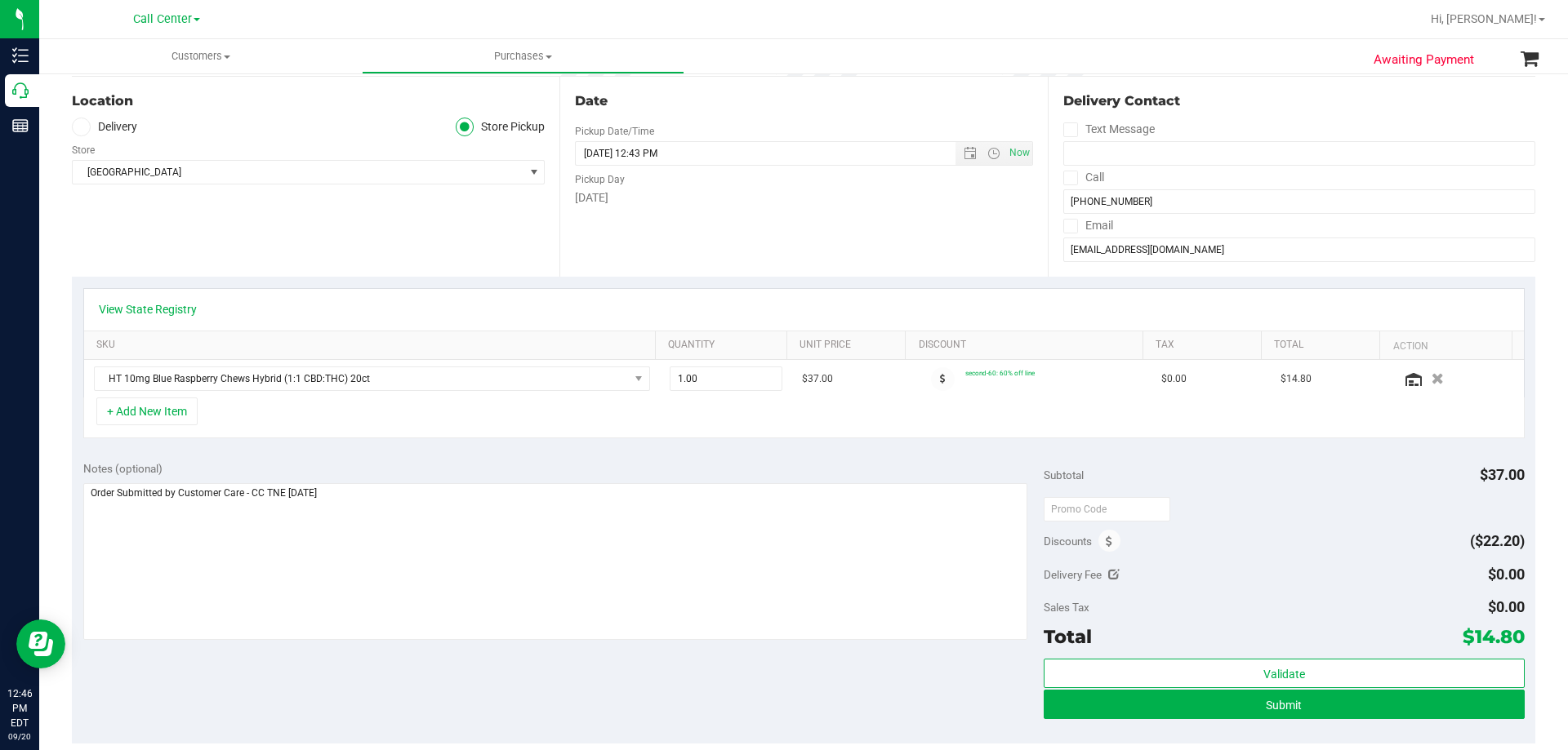
click at [407, 453] on div "Notes (optional) Subtotal $37.00 Discounts ($22.20) Delivery Fee $0.00 Sales Ta…" at bounding box center [803, 597] width 1463 height 294
click at [330, 469] on div "Notes (optional)" at bounding box center [563, 468] width 961 height 16
click at [385, 464] on div "Notes (optional)" at bounding box center [563, 468] width 961 height 16
click at [366, 409] on div "+ Add New Item" at bounding box center [803, 418] width 1441 height 41
click at [301, 423] on div "+ Add New Item" at bounding box center [803, 418] width 1441 height 41
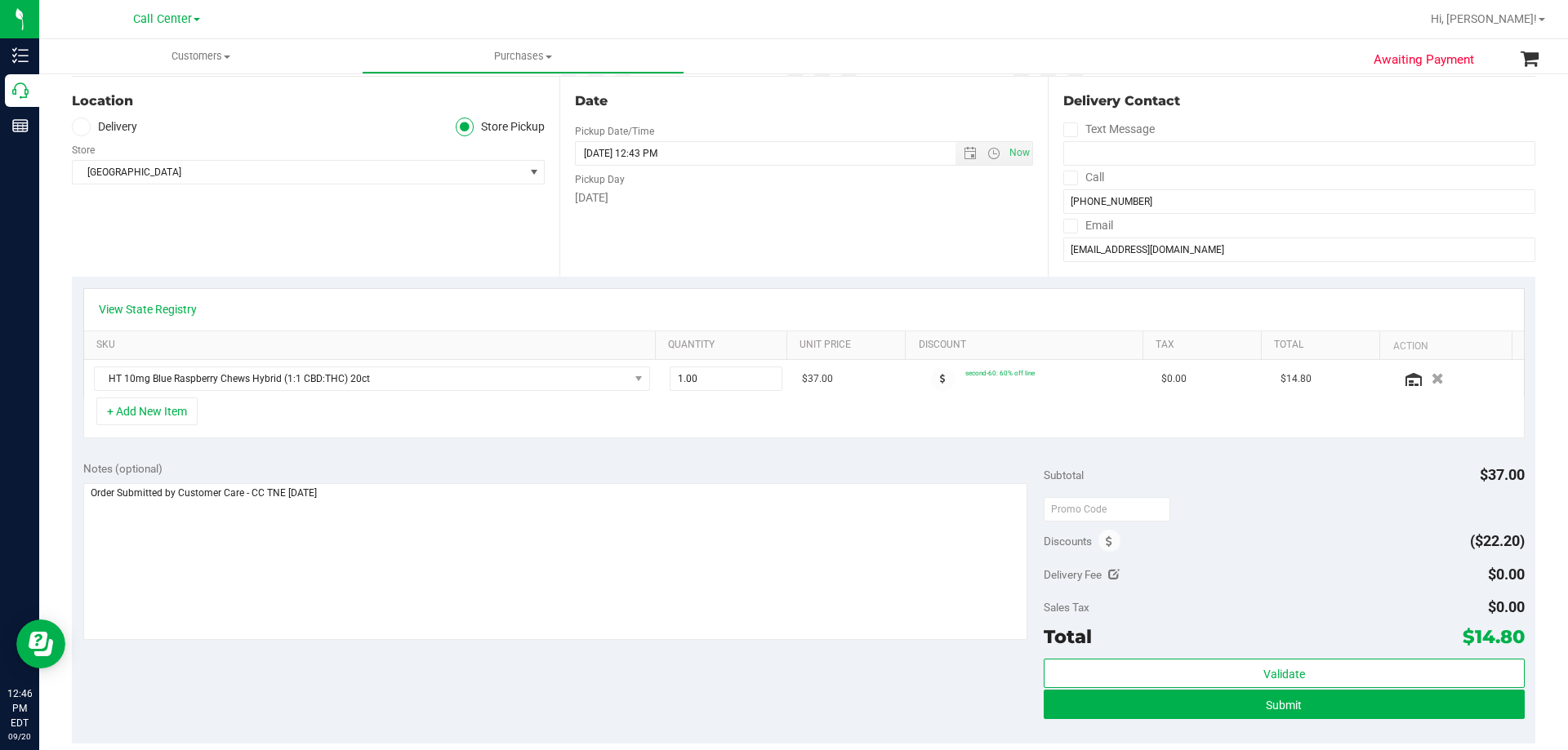
click at [245, 414] on div "+ Add New Item" at bounding box center [803, 418] width 1441 height 41
click at [307, 410] on div "+ Add New Item" at bounding box center [803, 418] width 1441 height 41
click at [293, 406] on div "+ Add New Item" at bounding box center [803, 418] width 1441 height 41
click at [308, 377] on span "HT 10mg Blue Raspberry Chews Hybrid (1:1 CBD:THC) 20ct" at bounding box center [361, 379] width 534 height 23
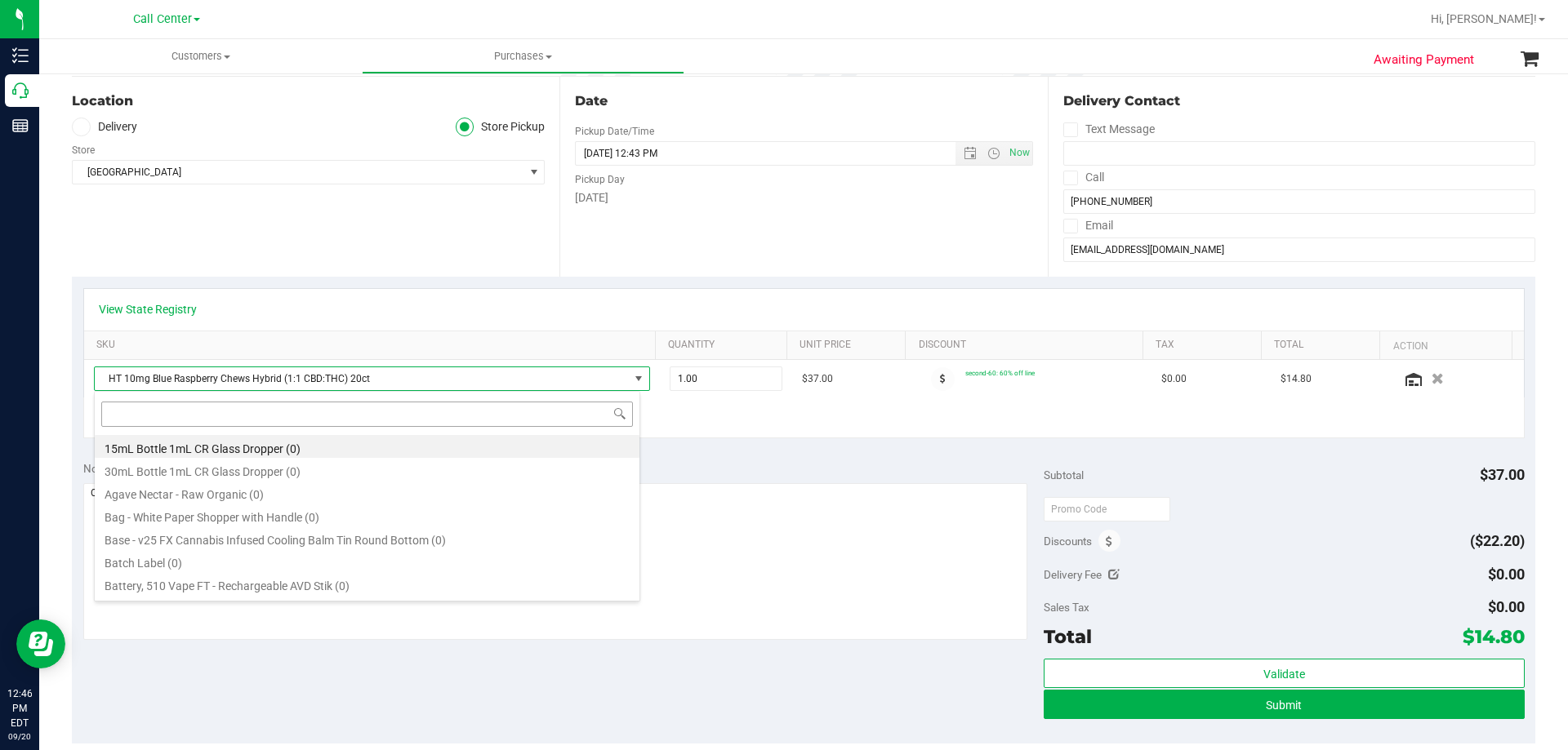
scroll to position [25, 547]
click at [284, 349] on link "SKU" at bounding box center [373, 345] width 553 height 13
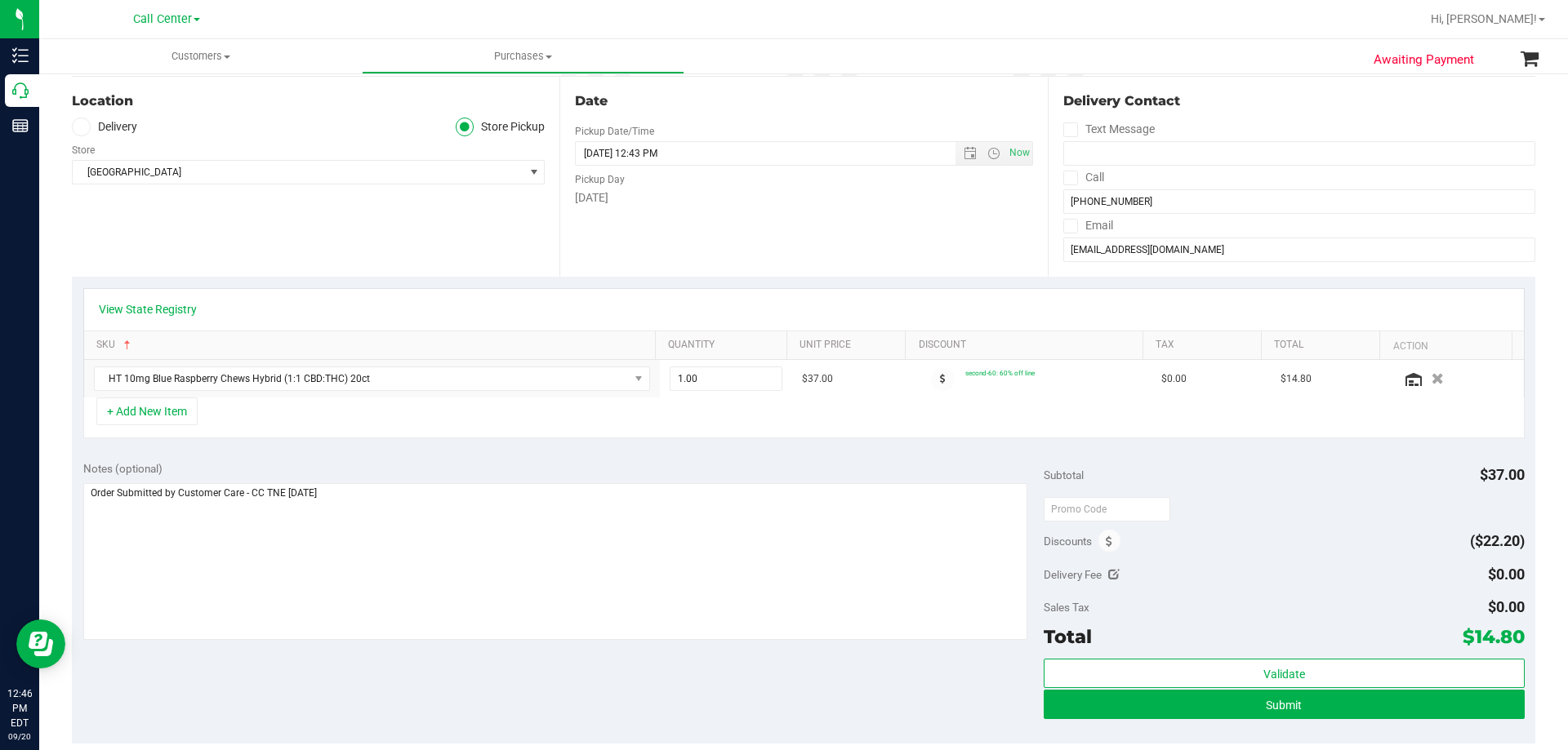
click at [276, 401] on div "+ Add New Item" at bounding box center [803, 418] width 1441 height 41
click at [283, 405] on div "+ Add New Item" at bounding box center [803, 418] width 1441 height 41
click at [320, 433] on div "+ Add New Item" at bounding box center [803, 418] width 1441 height 41
click at [318, 423] on div "+ Add New Item" at bounding box center [803, 418] width 1441 height 41
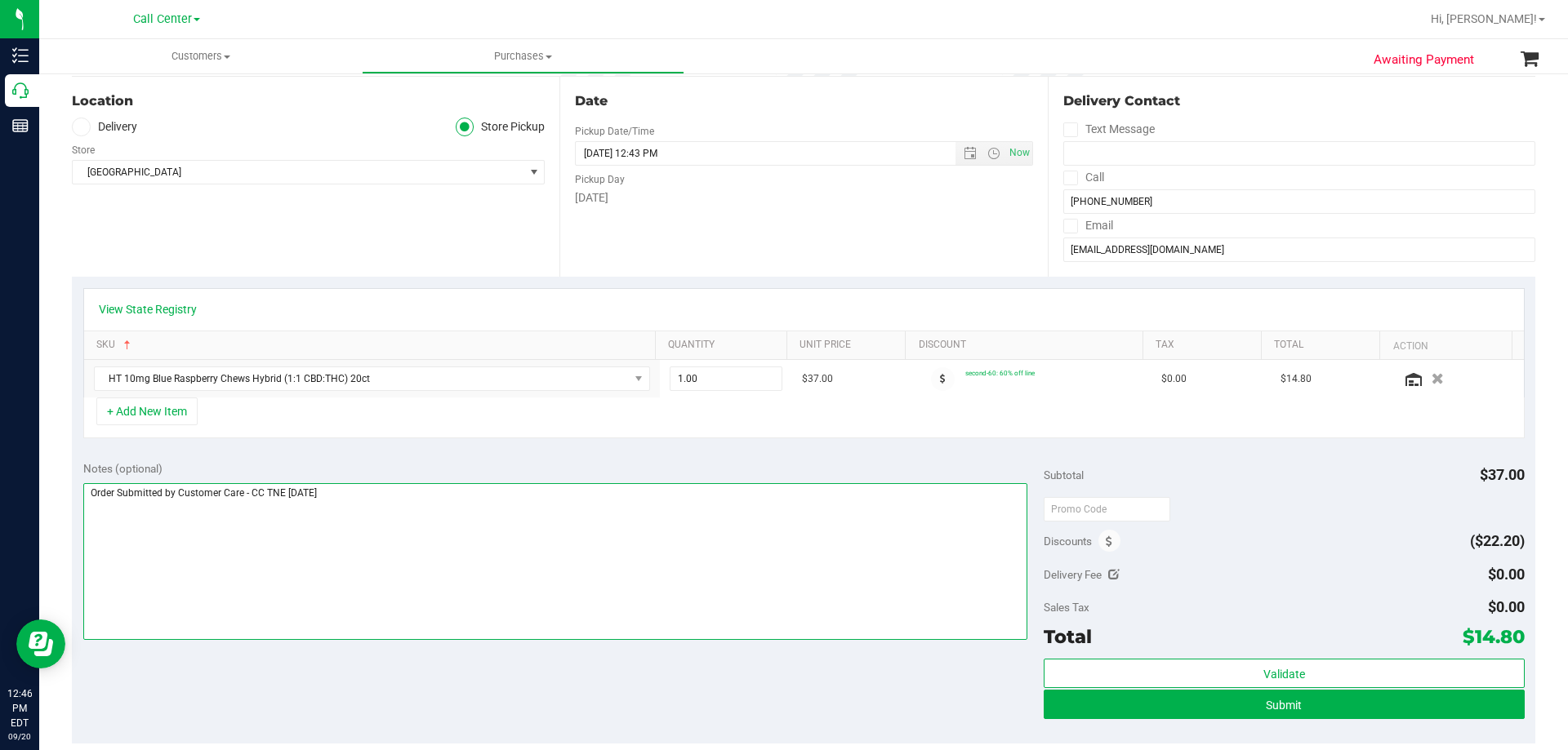
click at [359, 491] on textarea at bounding box center [555, 561] width 944 height 157
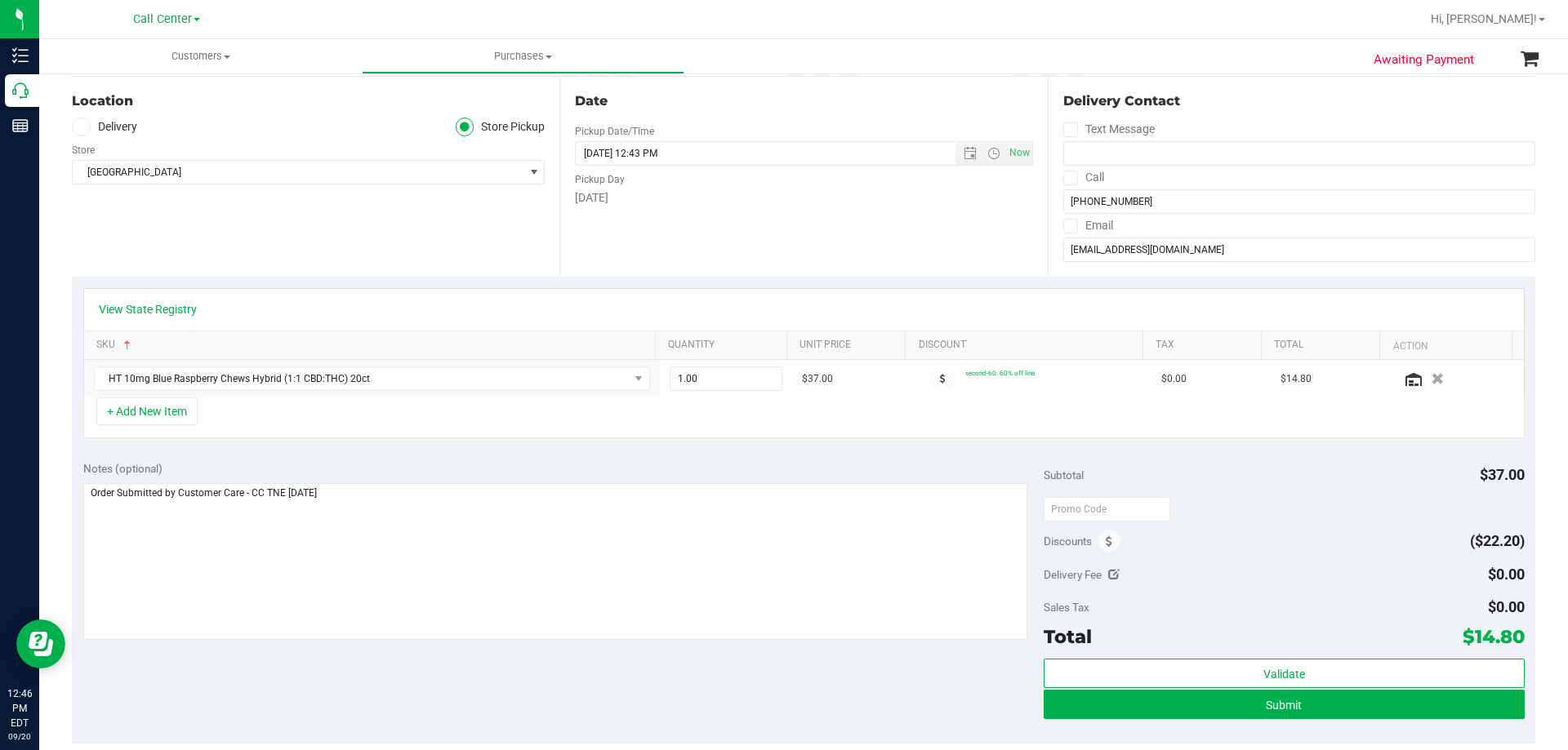
click at [385, 678] on div "Notes (optional) Subtotal $37.00 Discounts ($22.20) Delivery Fee $0.00 Sales Ta…" at bounding box center [803, 597] width 1463 height 294
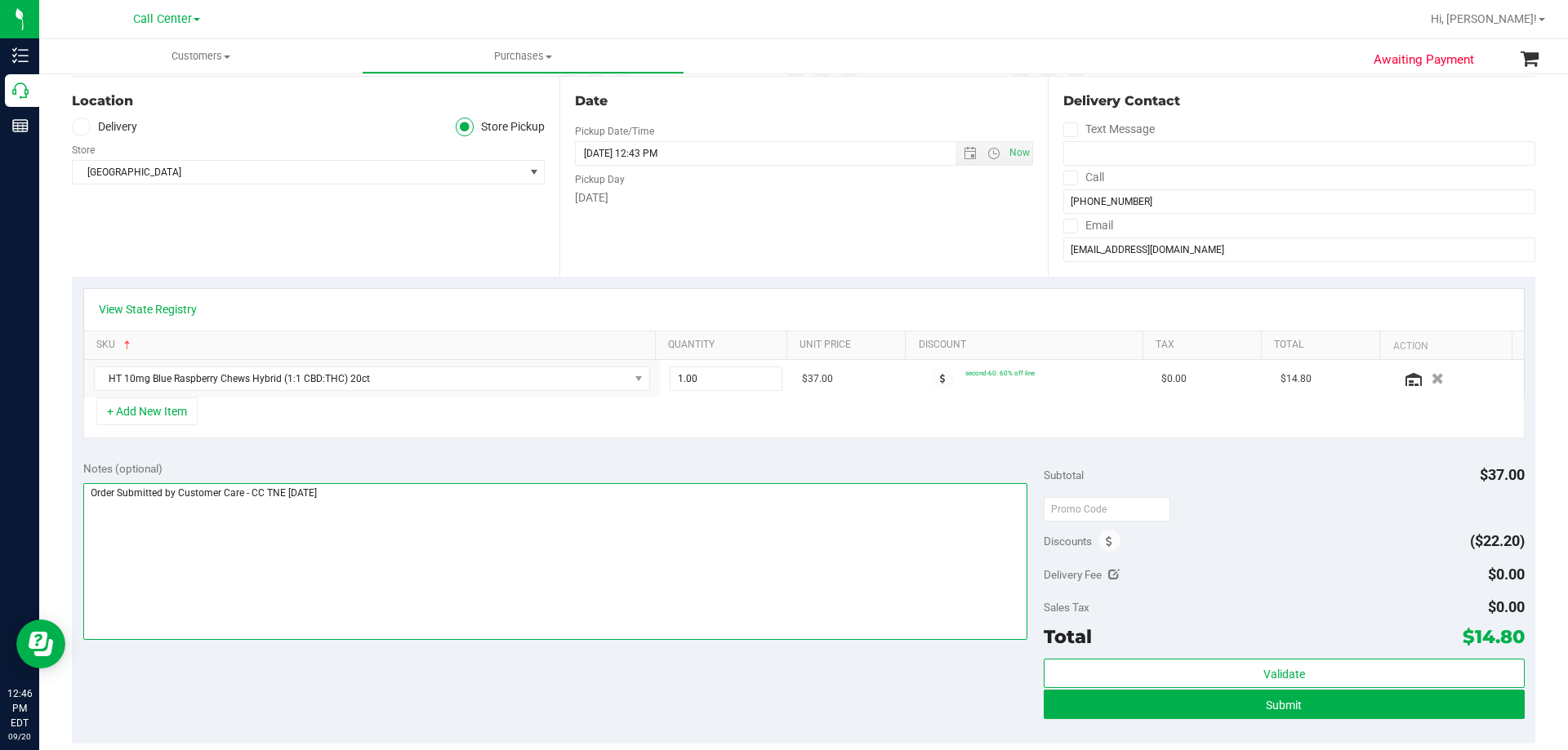
click at [385, 484] on textarea at bounding box center [555, 561] width 944 height 157
click at [398, 684] on div "Notes (optional) Subtotal $37.00 Discounts ($22.20) Delivery Fee $0.00 Sales Ta…" at bounding box center [803, 597] width 1463 height 294
click at [403, 537] on textarea at bounding box center [555, 561] width 944 height 157
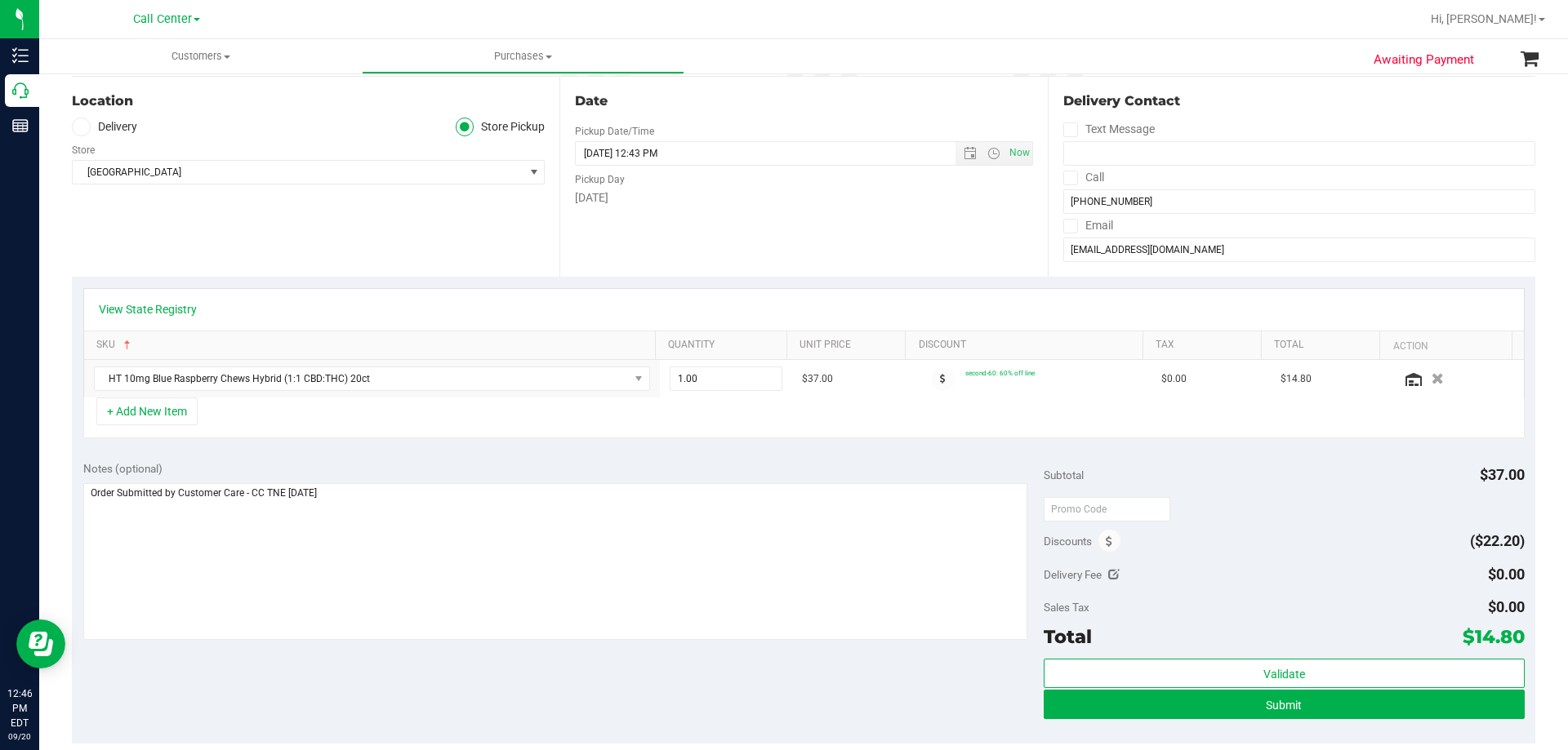
click at [381, 667] on div "Notes (optional) Subtotal $37.00 Discounts ($22.20) Delivery Fee $0.00 Sales Ta…" at bounding box center [803, 597] width 1463 height 294
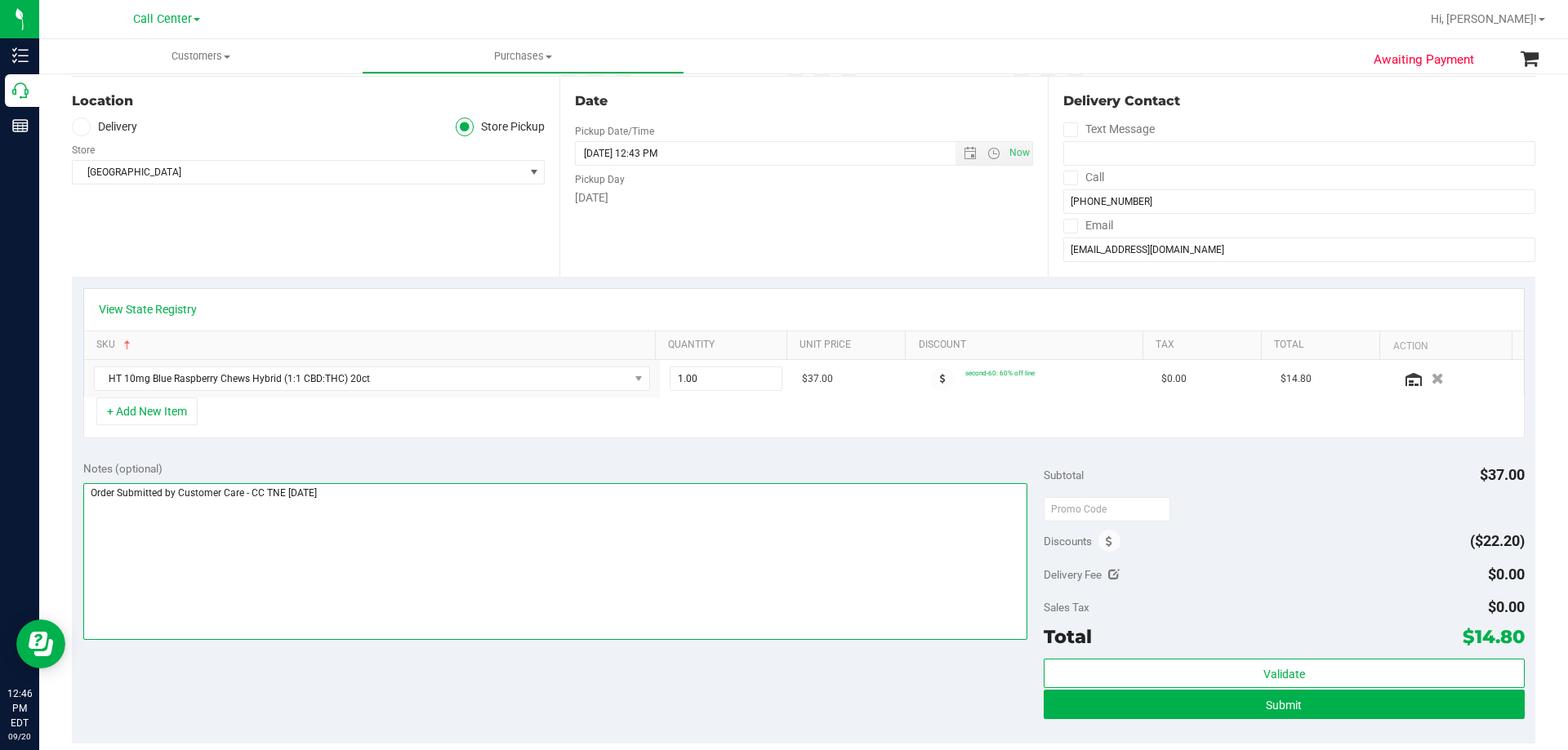
click at [392, 514] on textarea at bounding box center [555, 561] width 944 height 157
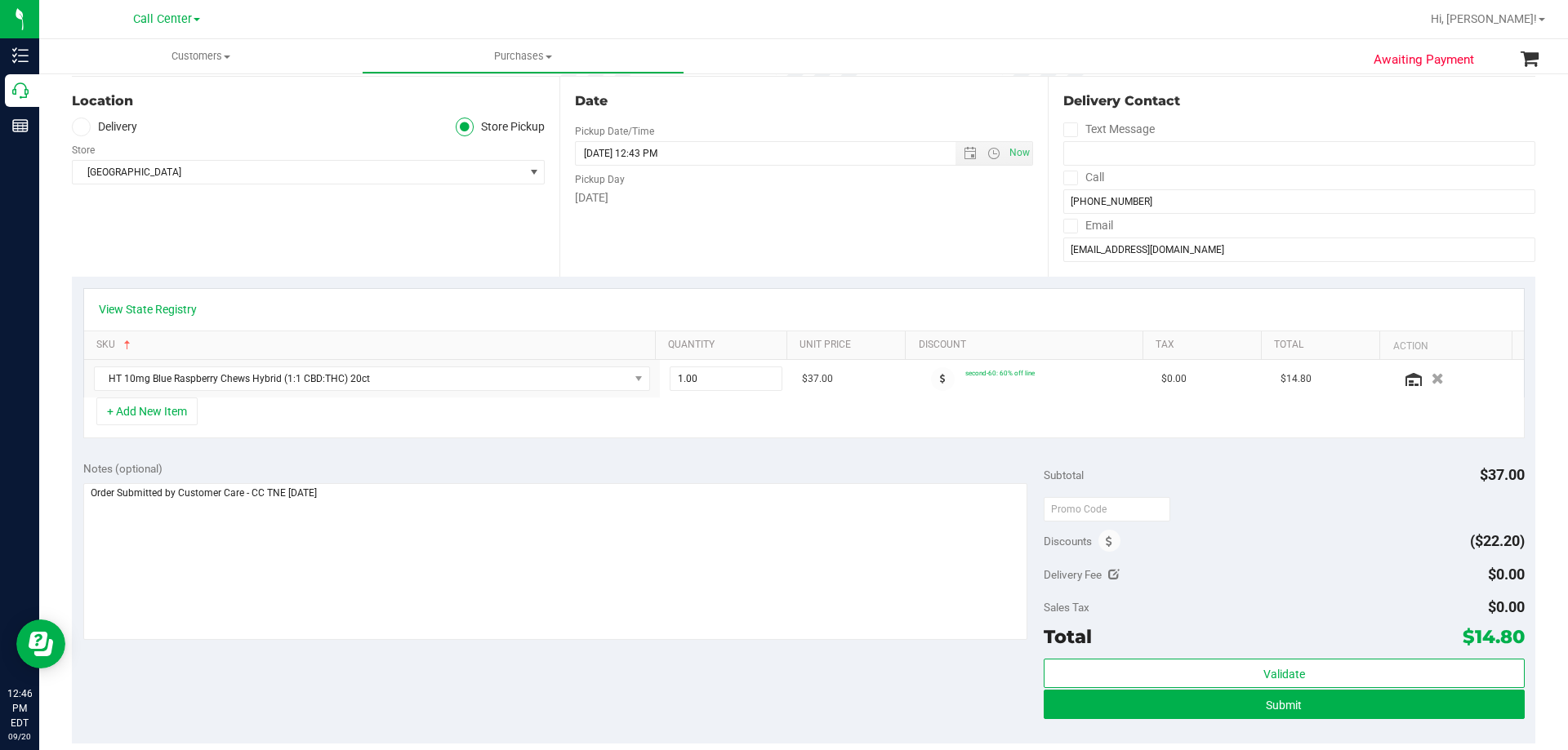
click at [340, 413] on div "+ Add New Item" at bounding box center [803, 418] width 1441 height 41
click at [340, 419] on div "+ Add New Item" at bounding box center [803, 418] width 1441 height 41
click at [325, 420] on div "+ Add New Item" at bounding box center [803, 418] width 1441 height 41
click at [313, 398] on div "+ Add New Item" at bounding box center [803, 418] width 1441 height 41
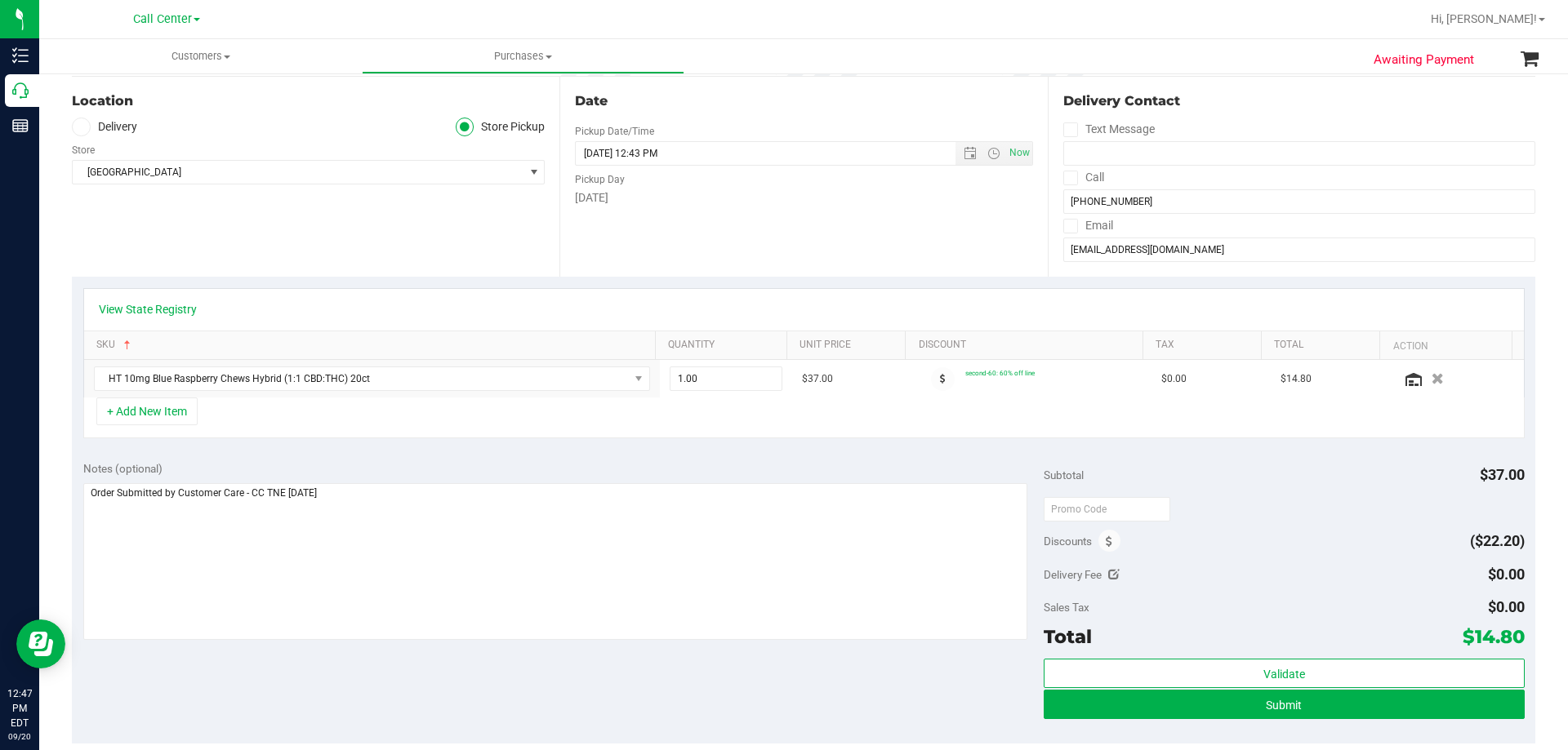
click at [297, 410] on div "+ Add New Item" at bounding box center [803, 418] width 1441 height 41
click at [296, 412] on div "+ Add New Item" at bounding box center [803, 418] width 1441 height 41
click at [299, 412] on div "+ Add New Item" at bounding box center [803, 418] width 1441 height 41
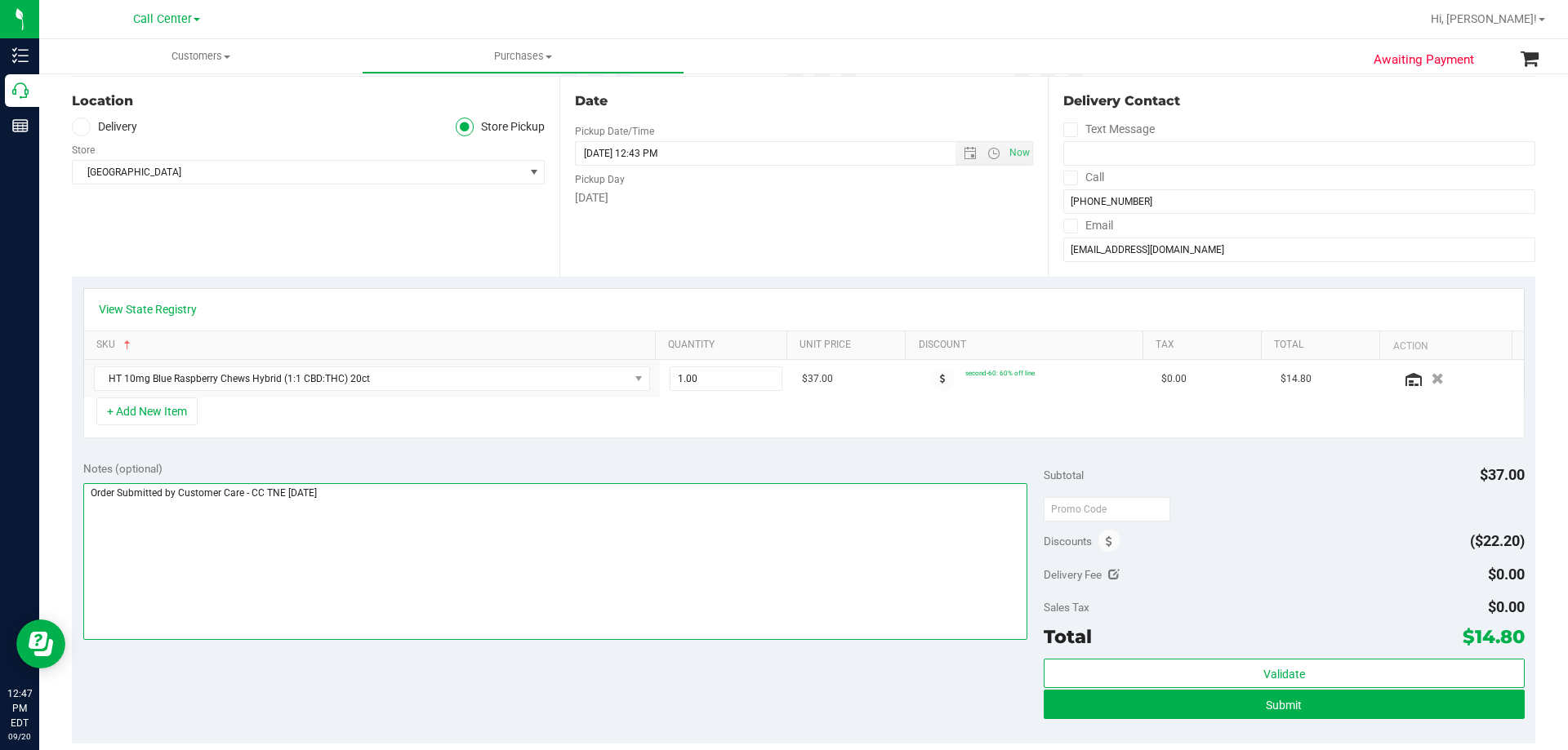
click at [402, 507] on textarea at bounding box center [555, 561] width 944 height 157
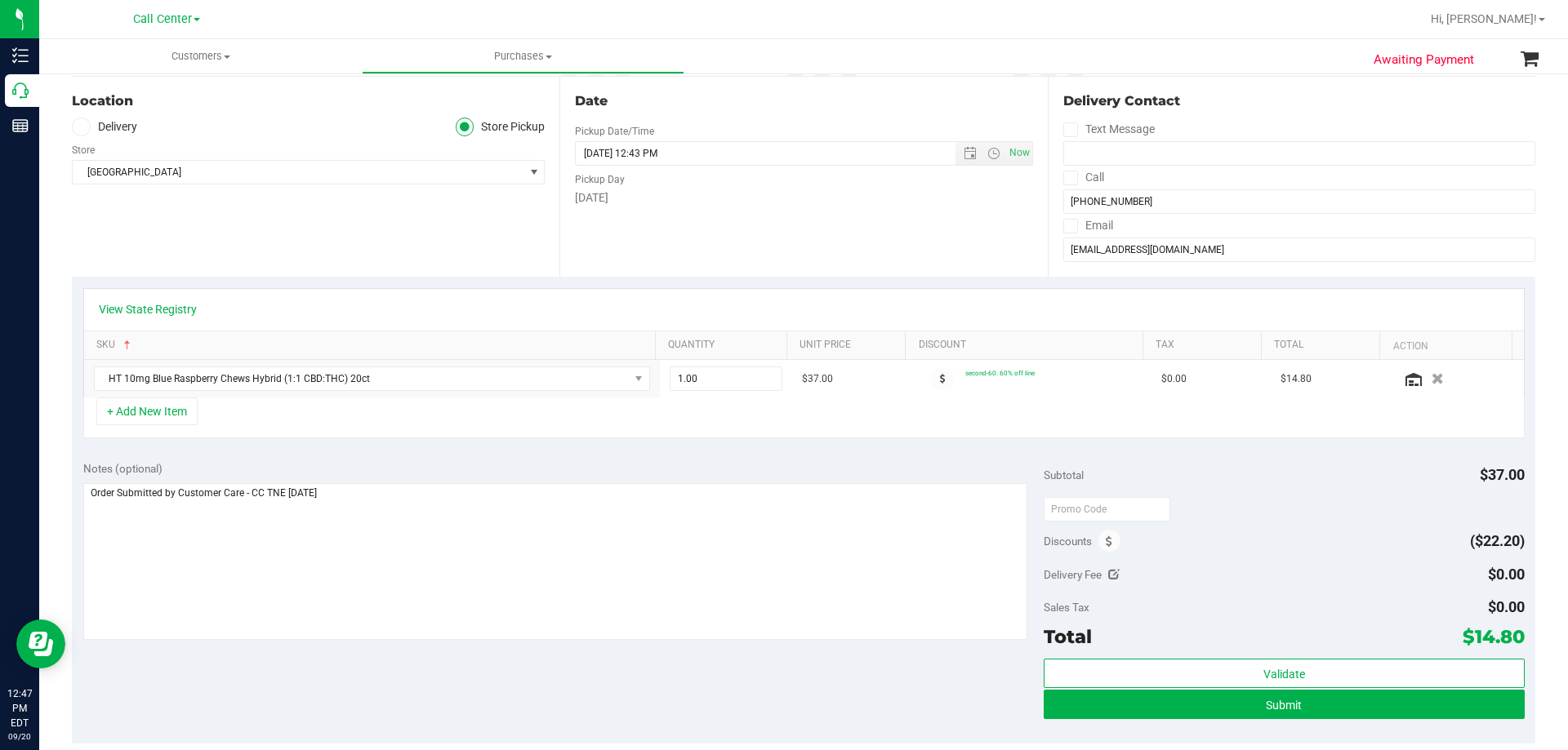
click at [401, 455] on div "Notes (optional) Subtotal $37.00 Discounts ($22.20) Delivery Fee $0.00 Sales Ta…" at bounding box center [803, 597] width 1463 height 294
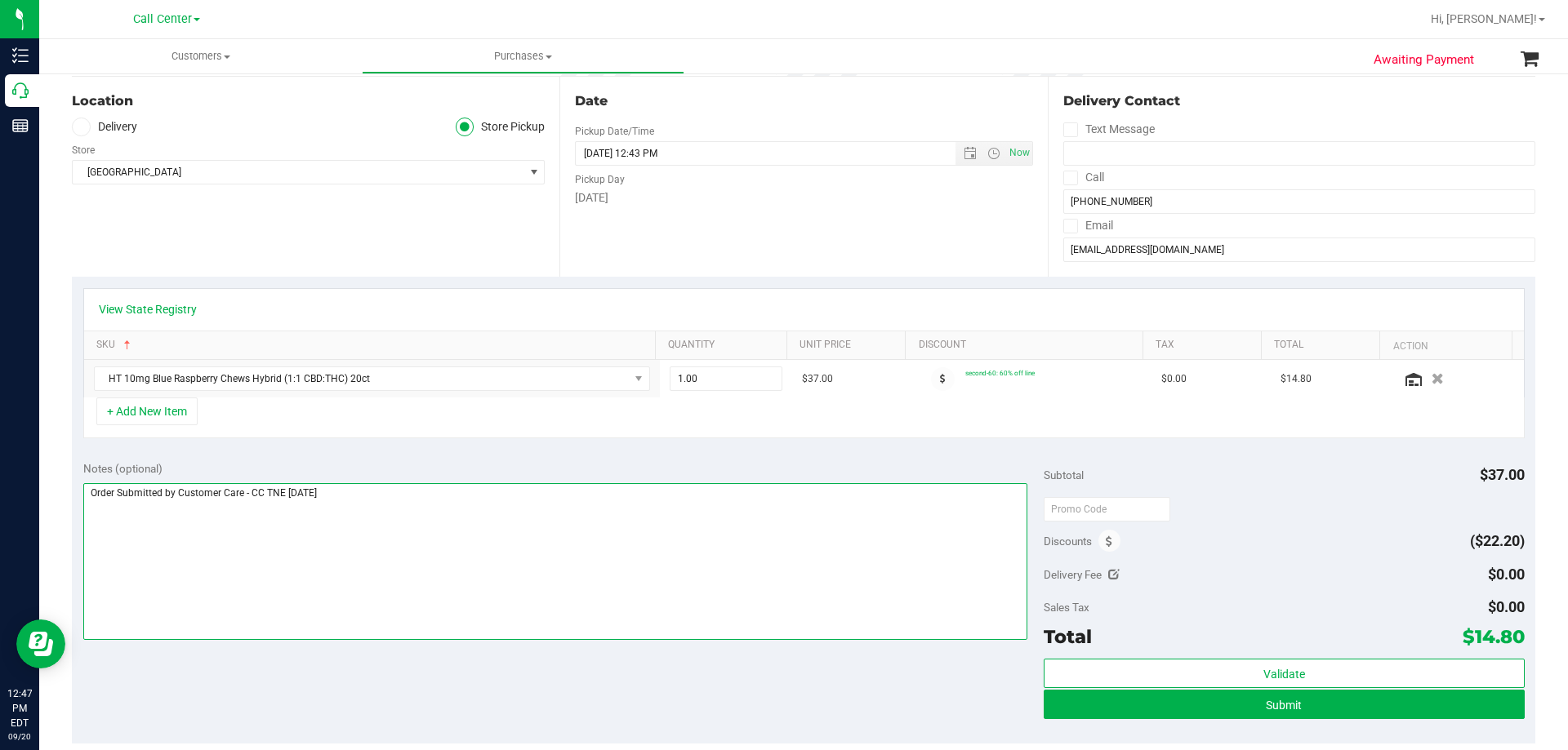
click at [376, 492] on textarea at bounding box center [555, 561] width 944 height 157
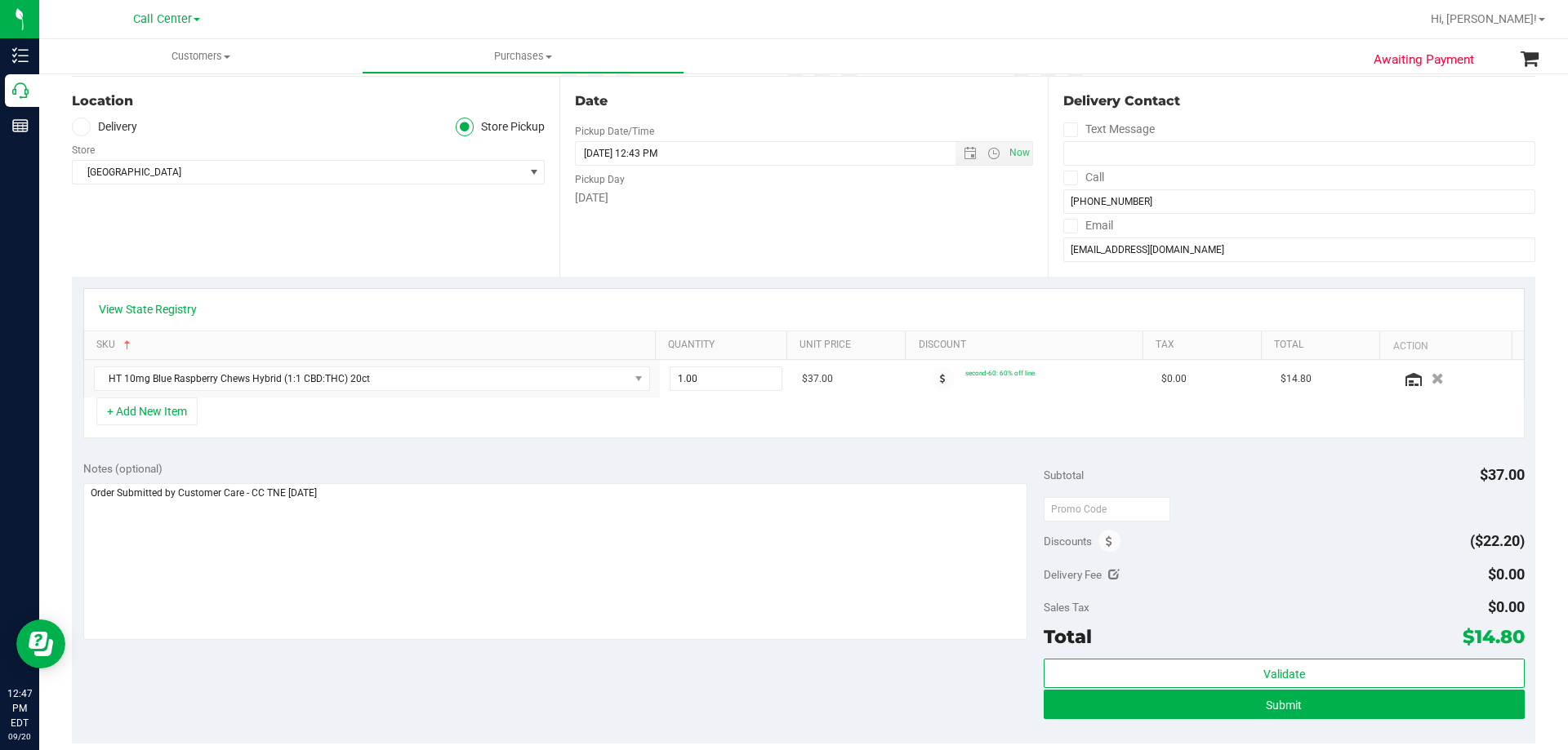
click at [390, 464] on div "Notes (optional)" at bounding box center [563, 468] width 961 height 16
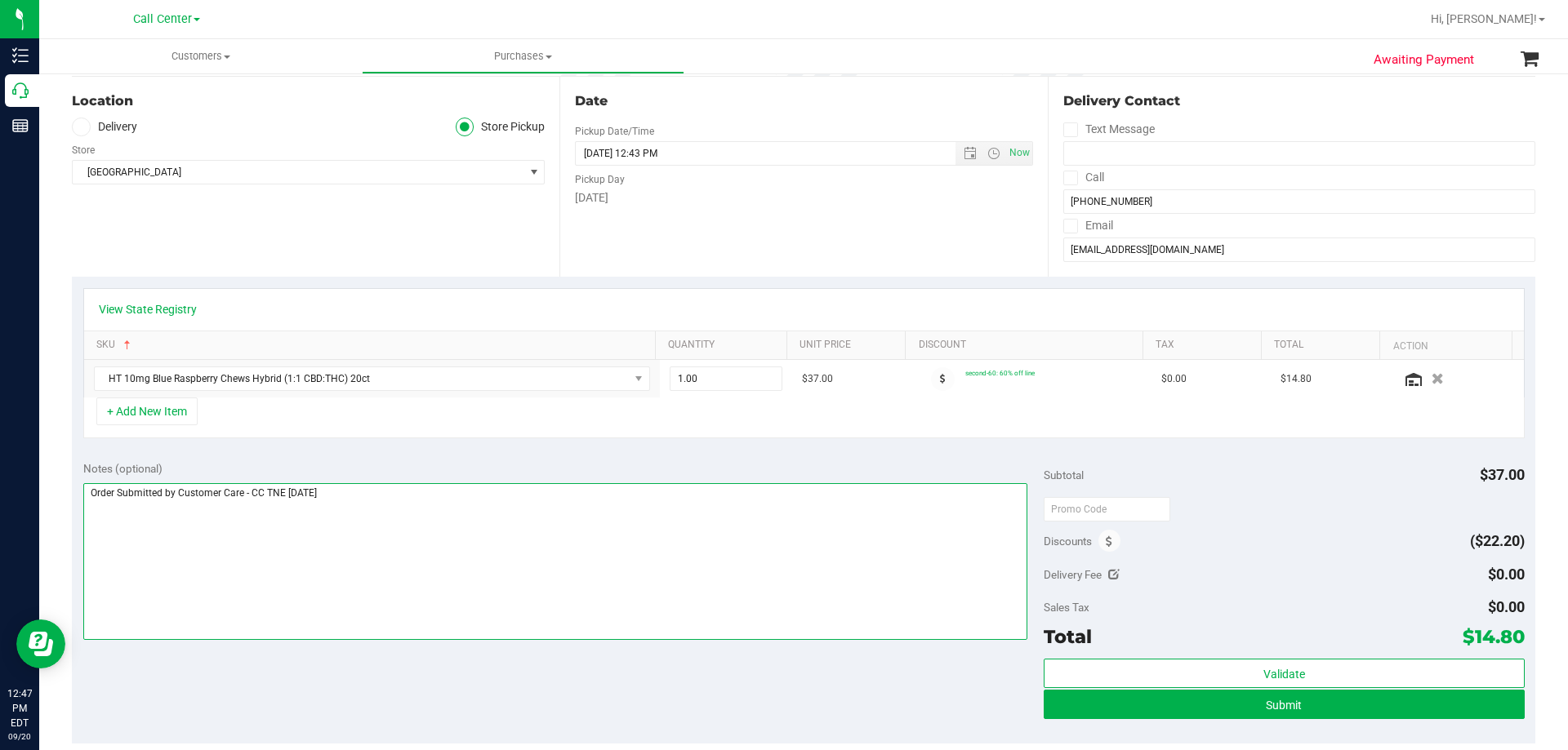
click at [369, 494] on textarea at bounding box center [555, 561] width 944 height 157
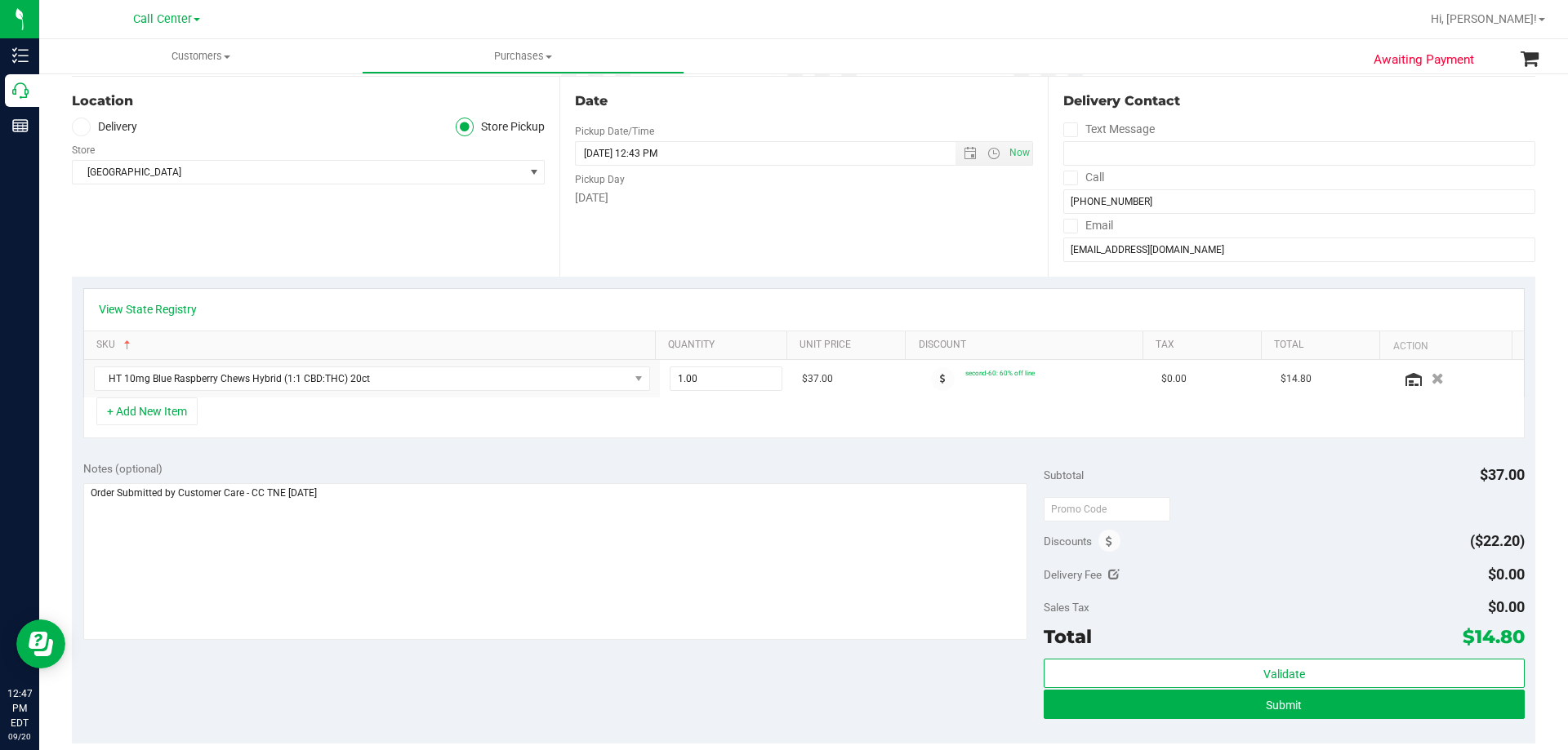
click at [373, 444] on div "View State Registry SKU Quantity Unit Price Discount Tax Total Action HT 10mg B…" at bounding box center [803, 362] width 1463 height 173
click at [374, 409] on div "+ Add New Item" at bounding box center [803, 418] width 1441 height 41
click at [351, 419] on div "+ Add New Item" at bounding box center [803, 418] width 1441 height 41
click at [371, 426] on div "+ Add New Item" at bounding box center [803, 418] width 1441 height 41
click at [353, 415] on div "+ Add New Item" at bounding box center [803, 418] width 1441 height 41
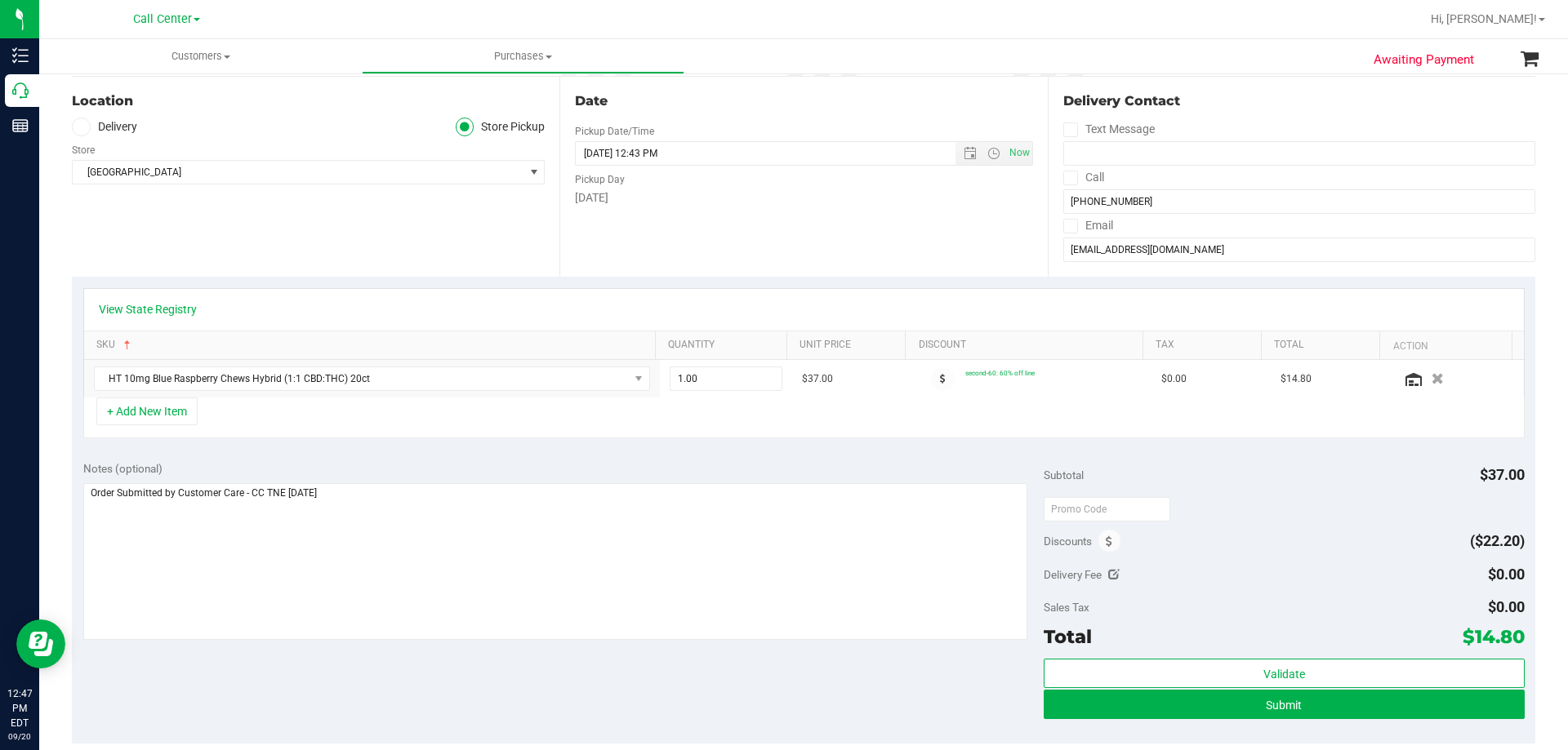
click at [345, 416] on div "+ Add New Item" at bounding box center [803, 418] width 1441 height 41
click at [350, 413] on div "+ Add New Item" at bounding box center [803, 418] width 1441 height 41
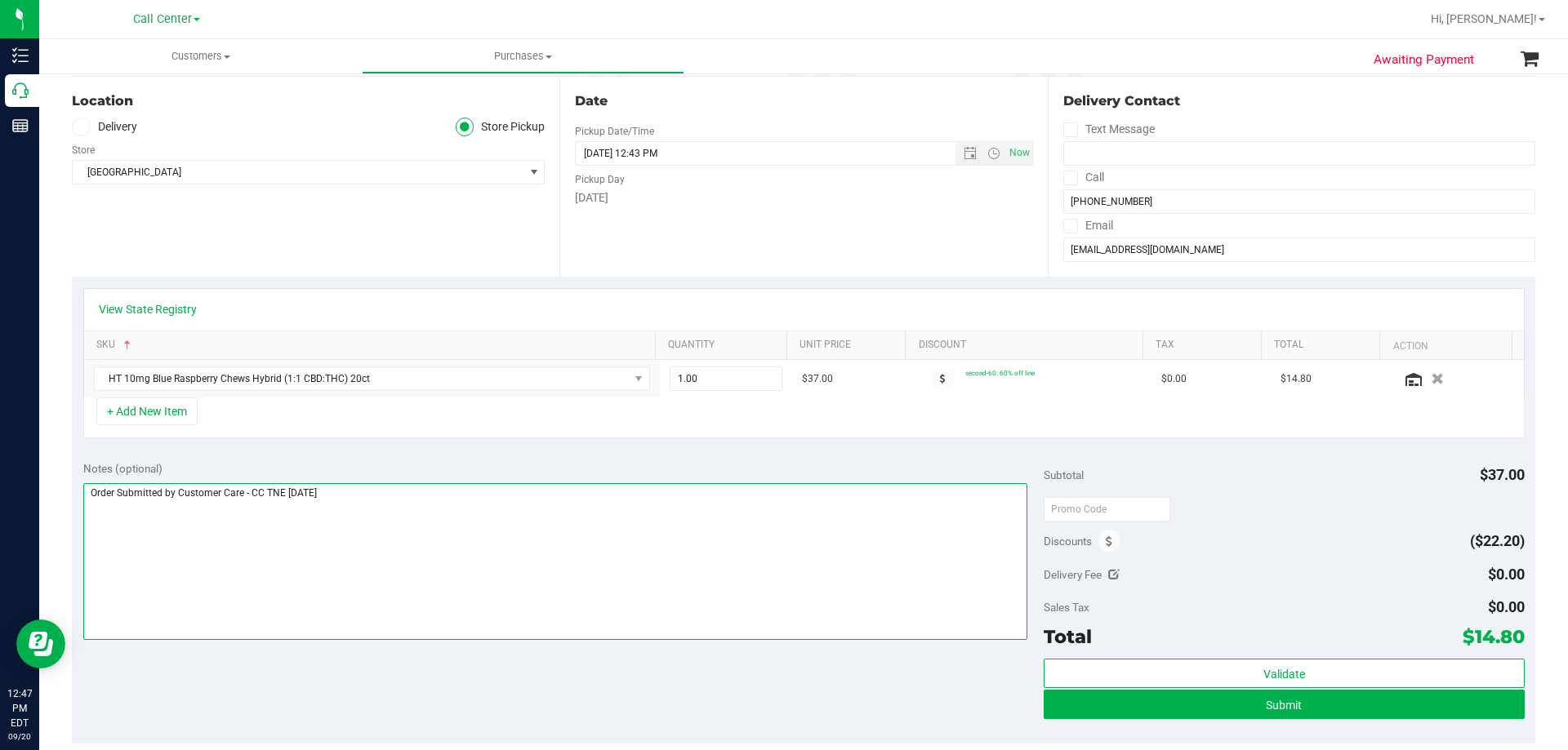
click at [407, 494] on textarea at bounding box center [555, 561] width 944 height 157
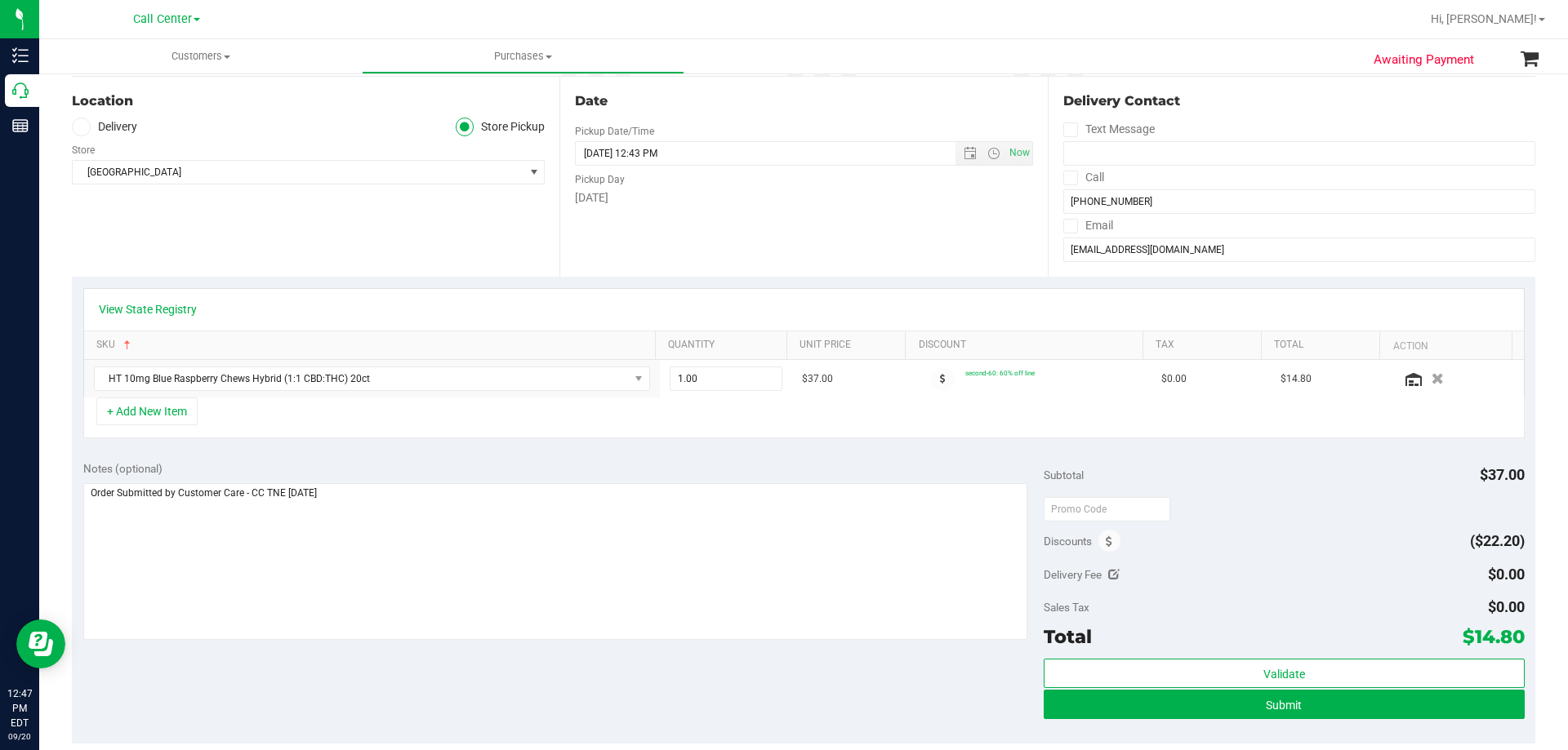
click at [380, 671] on div "Notes (optional) Subtotal $37.00 Discounts ($22.20) Delivery Fee $0.00 Sales Ta…" at bounding box center [803, 597] width 1463 height 294
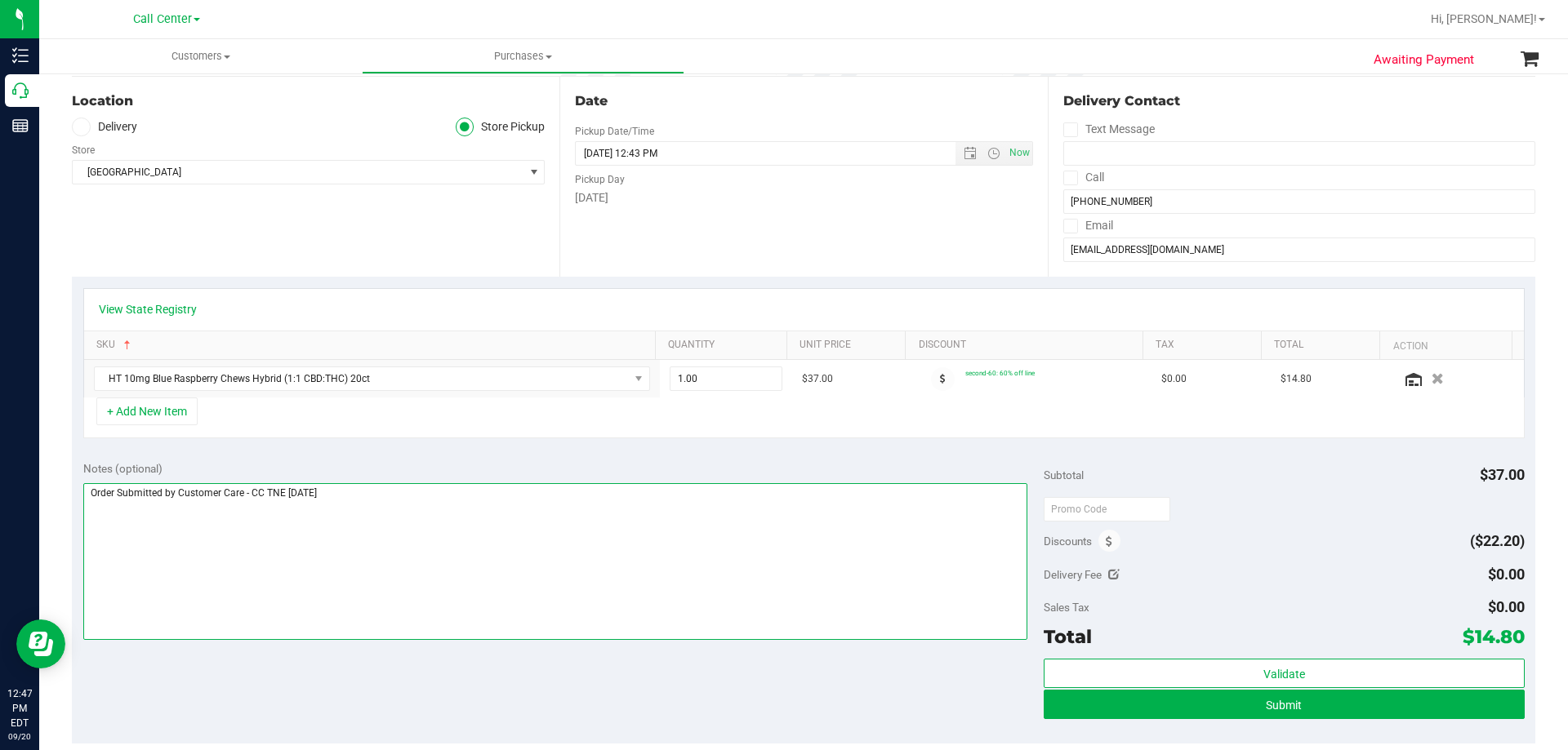
click at [408, 499] on textarea at bounding box center [555, 561] width 944 height 157
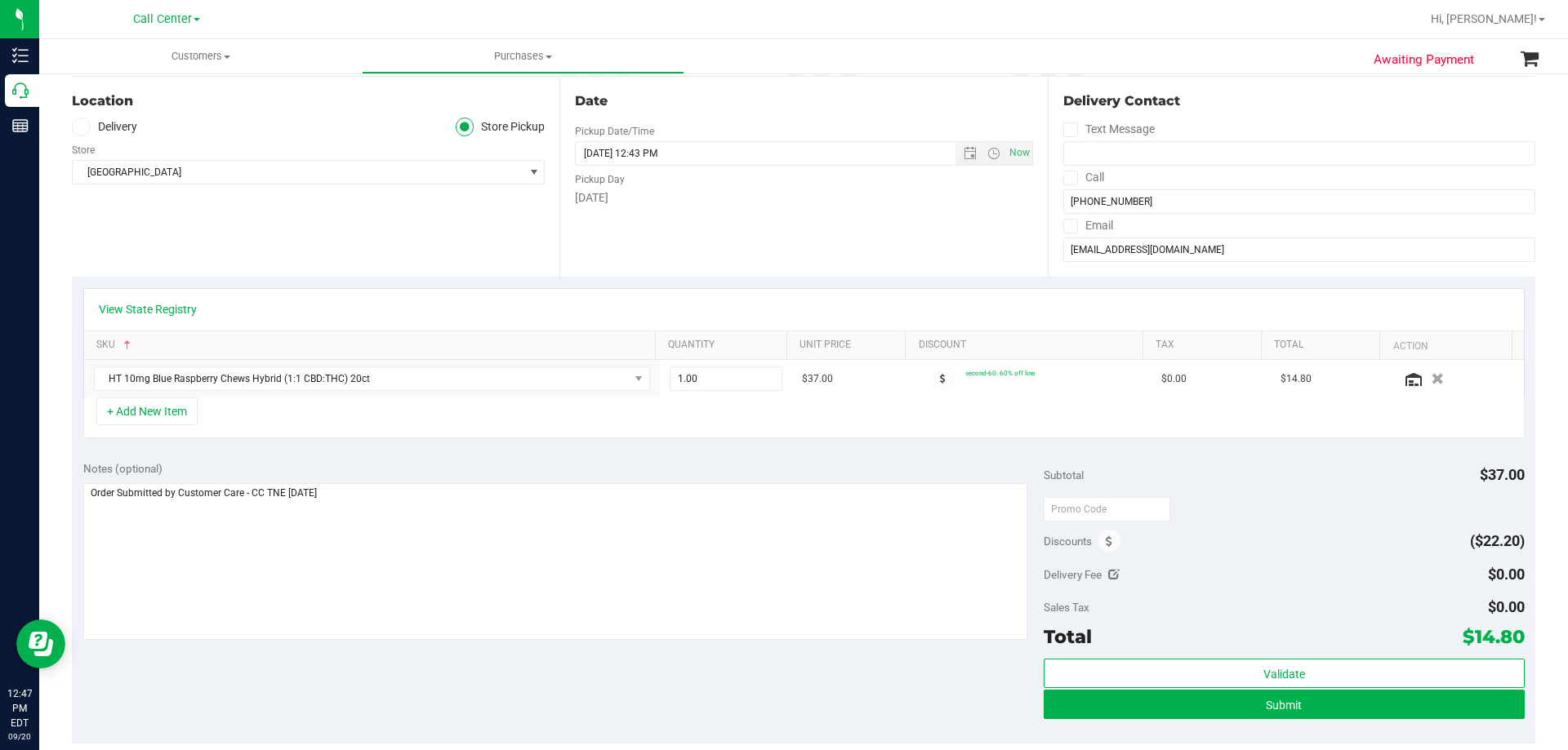
click at [381, 661] on div "Notes (optional) Subtotal $37.00 Discounts ($22.20) Delivery Fee $0.00 Sales Ta…" at bounding box center [803, 597] width 1463 height 294
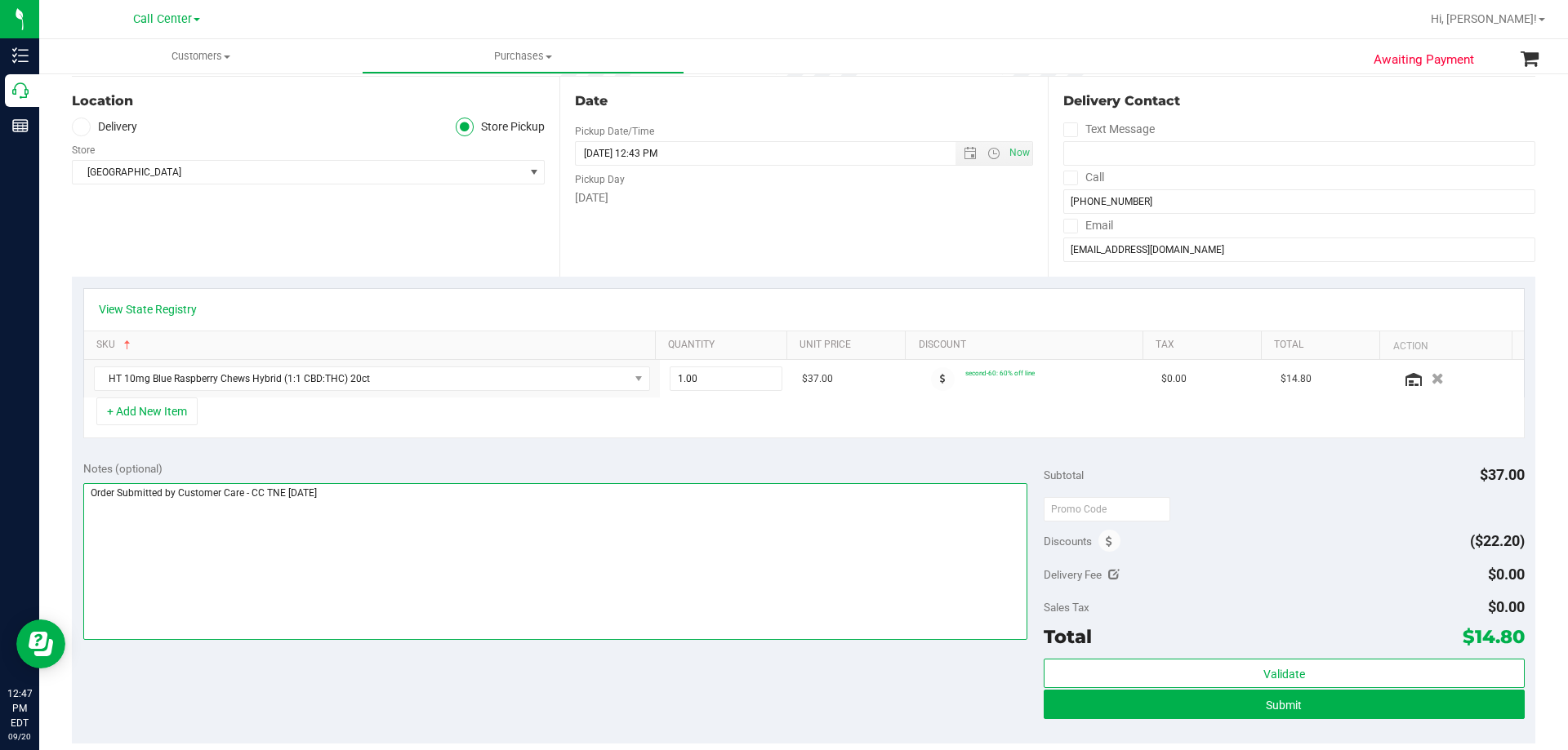
click at [409, 510] on textarea at bounding box center [555, 561] width 944 height 157
click at [431, 507] on textarea at bounding box center [555, 561] width 944 height 157
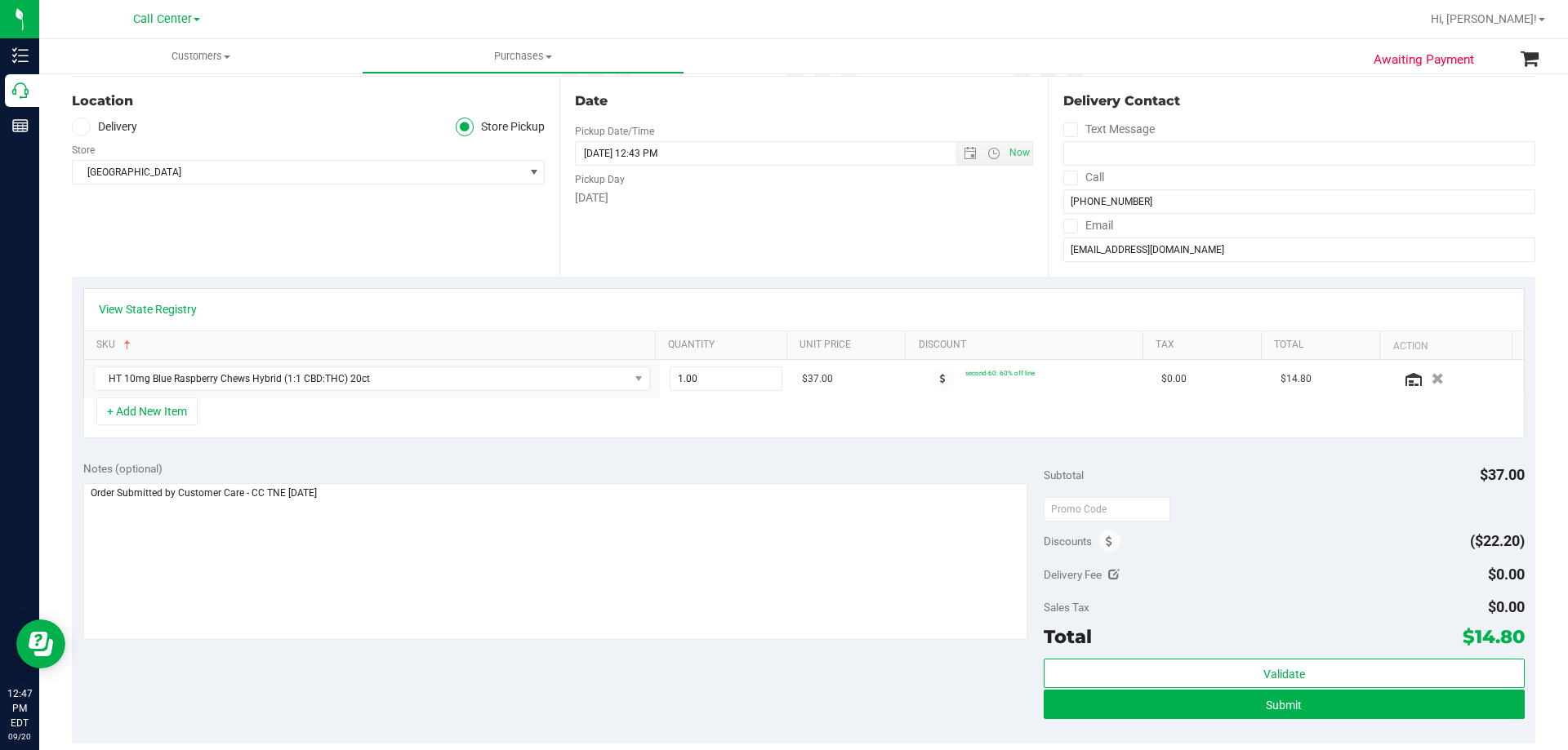
click at [427, 448] on div "View State Registry SKU Quantity Unit Price Discount Tax Total Action HT 10mg B…" at bounding box center [803, 362] width 1463 height 173
click at [398, 463] on div "Notes (optional)" at bounding box center [563, 468] width 961 height 16
click at [394, 460] on div "Notes (optional)" at bounding box center [563, 468] width 961 height 16
click at [363, 408] on div "+ Add New Item" at bounding box center [803, 418] width 1441 height 41
click at [363, 473] on div "Notes (optional)" at bounding box center [563, 468] width 961 height 16
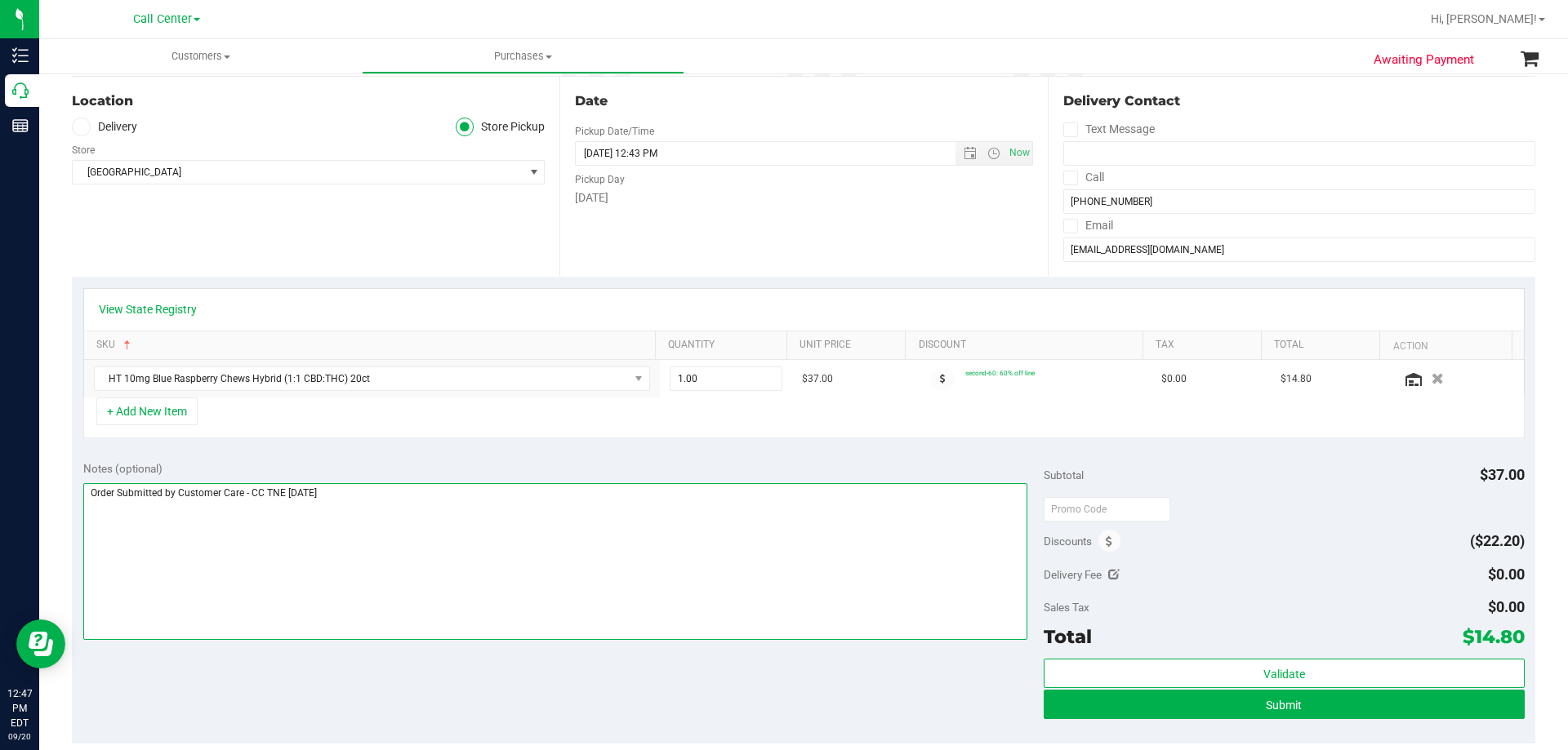
click at [361, 491] on textarea at bounding box center [555, 561] width 944 height 157
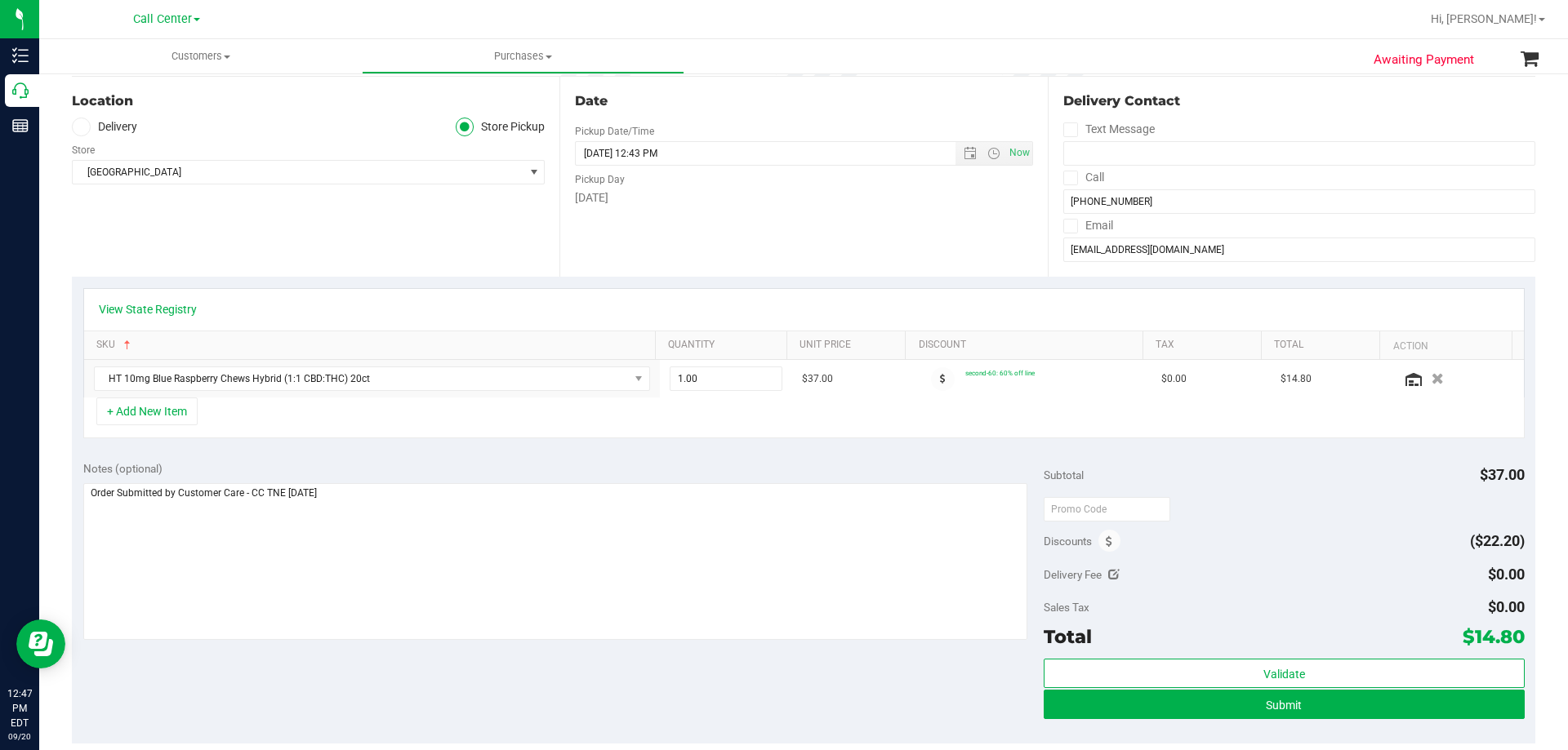
click at [374, 448] on div "View State Registry SKU Quantity Unit Price Discount Tax Total Action HT 10mg B…" at bounding box center [803, 362] width 1463 height 173
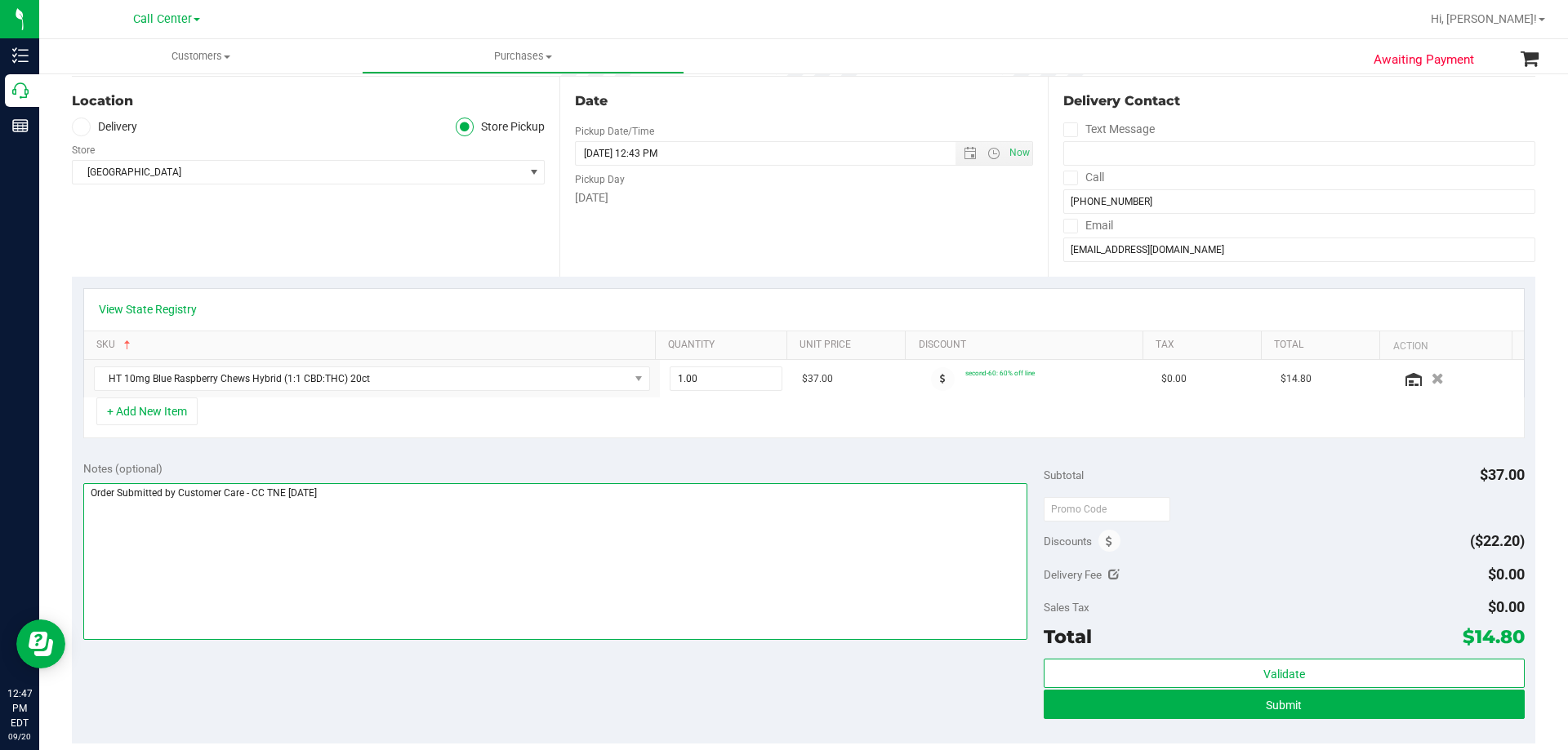
click at [382, 495] on textarea at bounding box center [555, 561] width 944 height 157
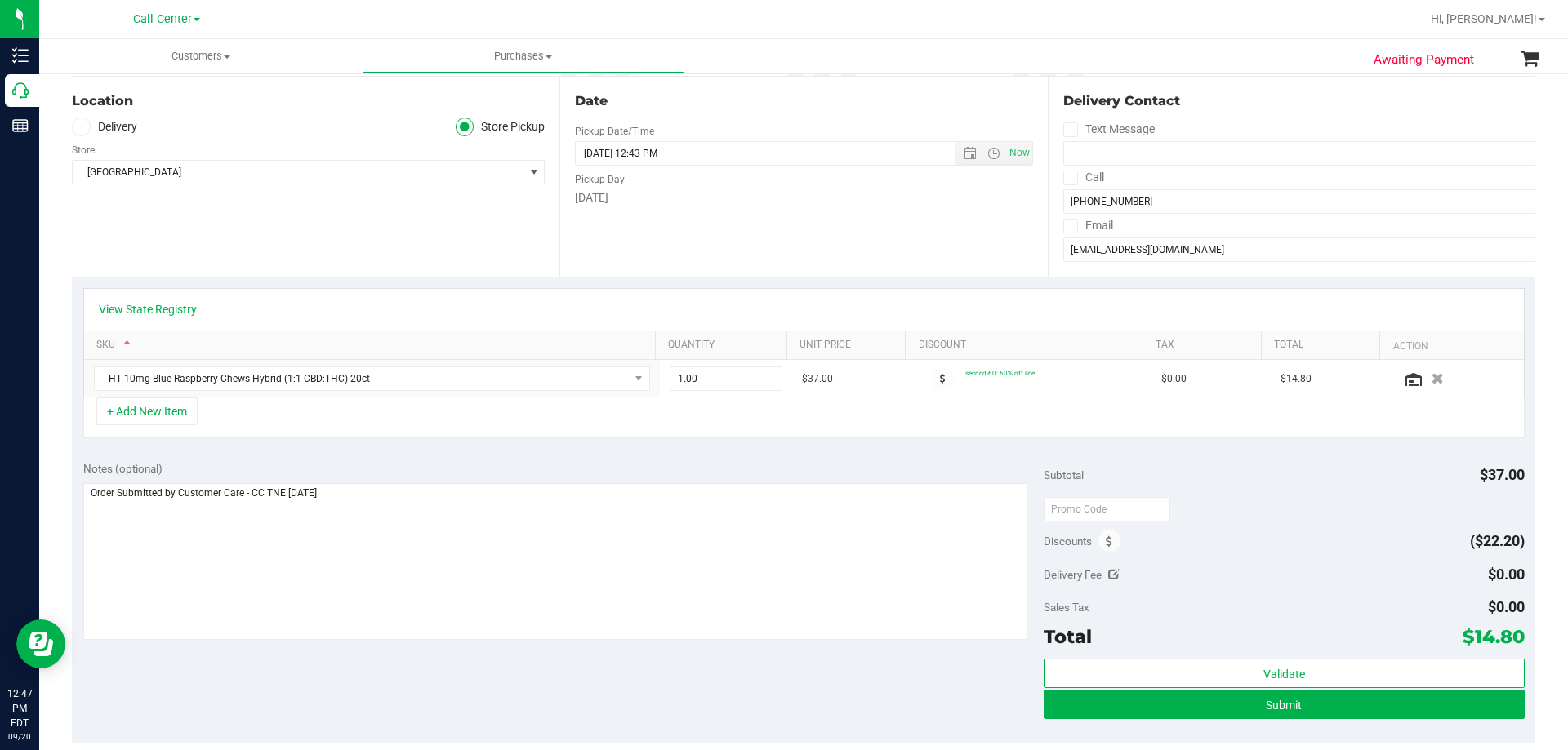
click at [382, 452] on div "Notes (optional) Subtotal $37.00 Discounts ($22.20) Delivery Fee $0.00 Sales Ta…" at bounding box center [803, 597] width 1463 height 294
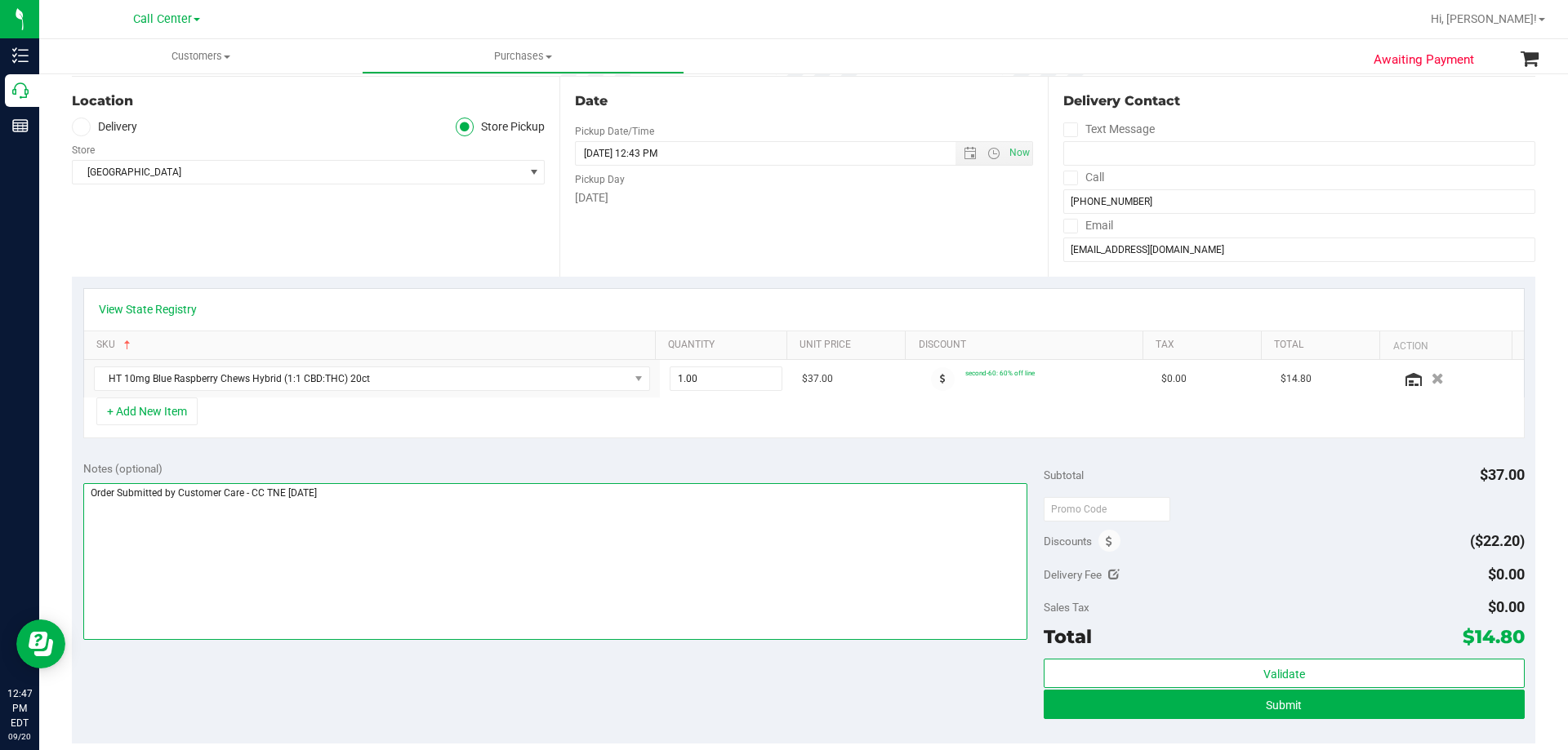
click at [374, 500] on textarea at bounding box center [555, 561] width 944 height 157
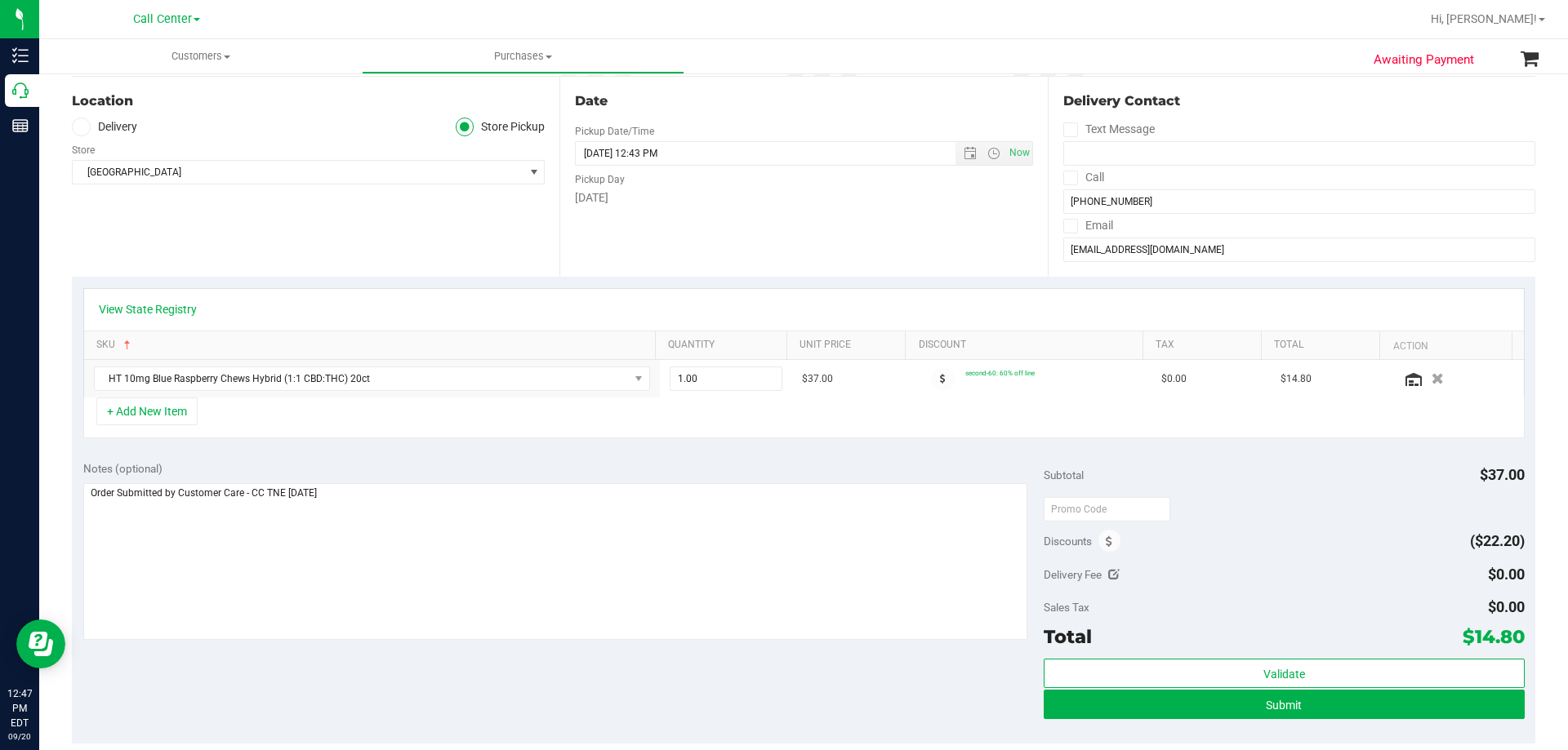
click at [381, 457] on div "Notes (optional) Subtotal $37.00 Discounts ($22.20) Delivery Fee $0.00 Sales Ta…" at bounding box center [803, 597] width 1463 height 294
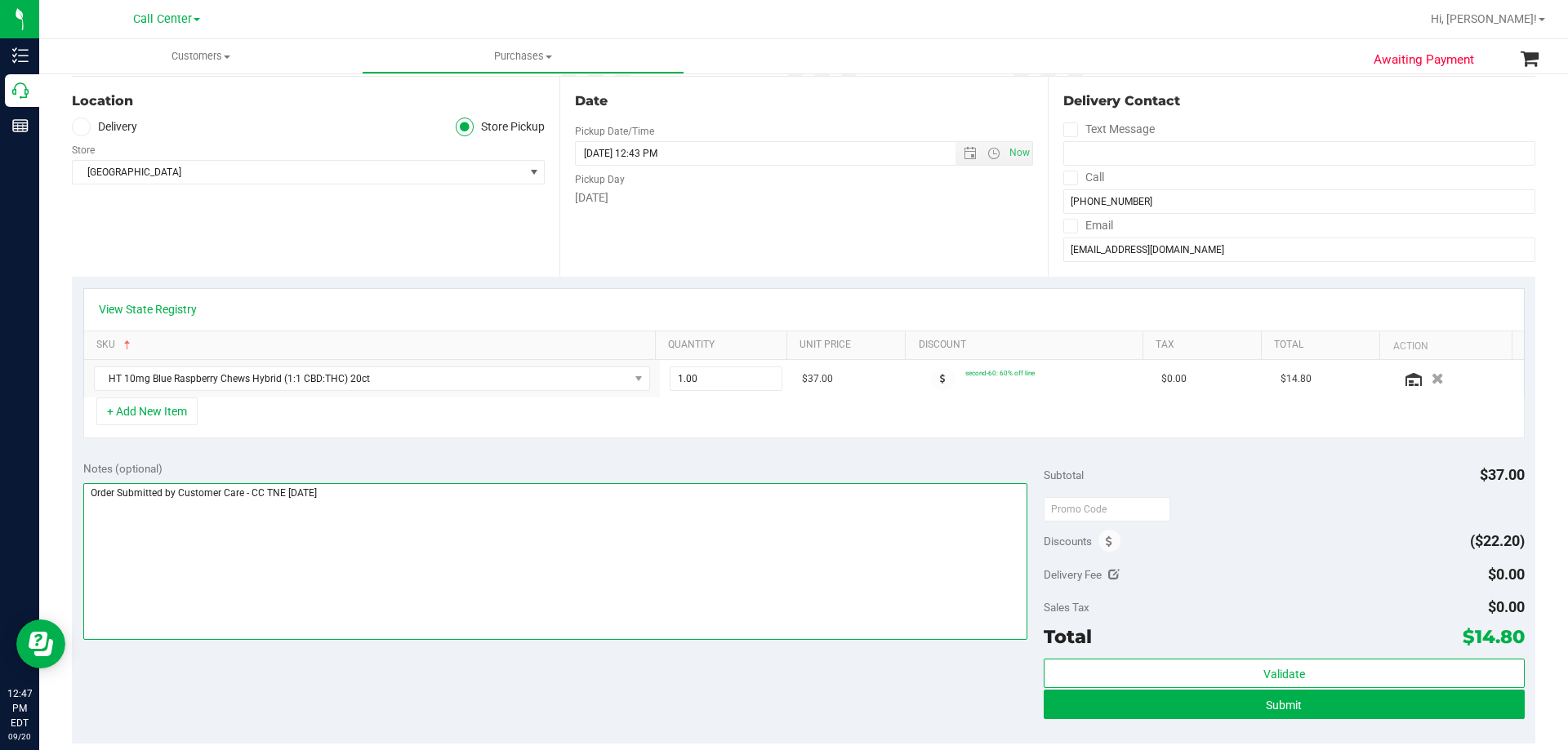
click at [374, 505] on textarea at bounding box center [555, 561] width 944 height 157
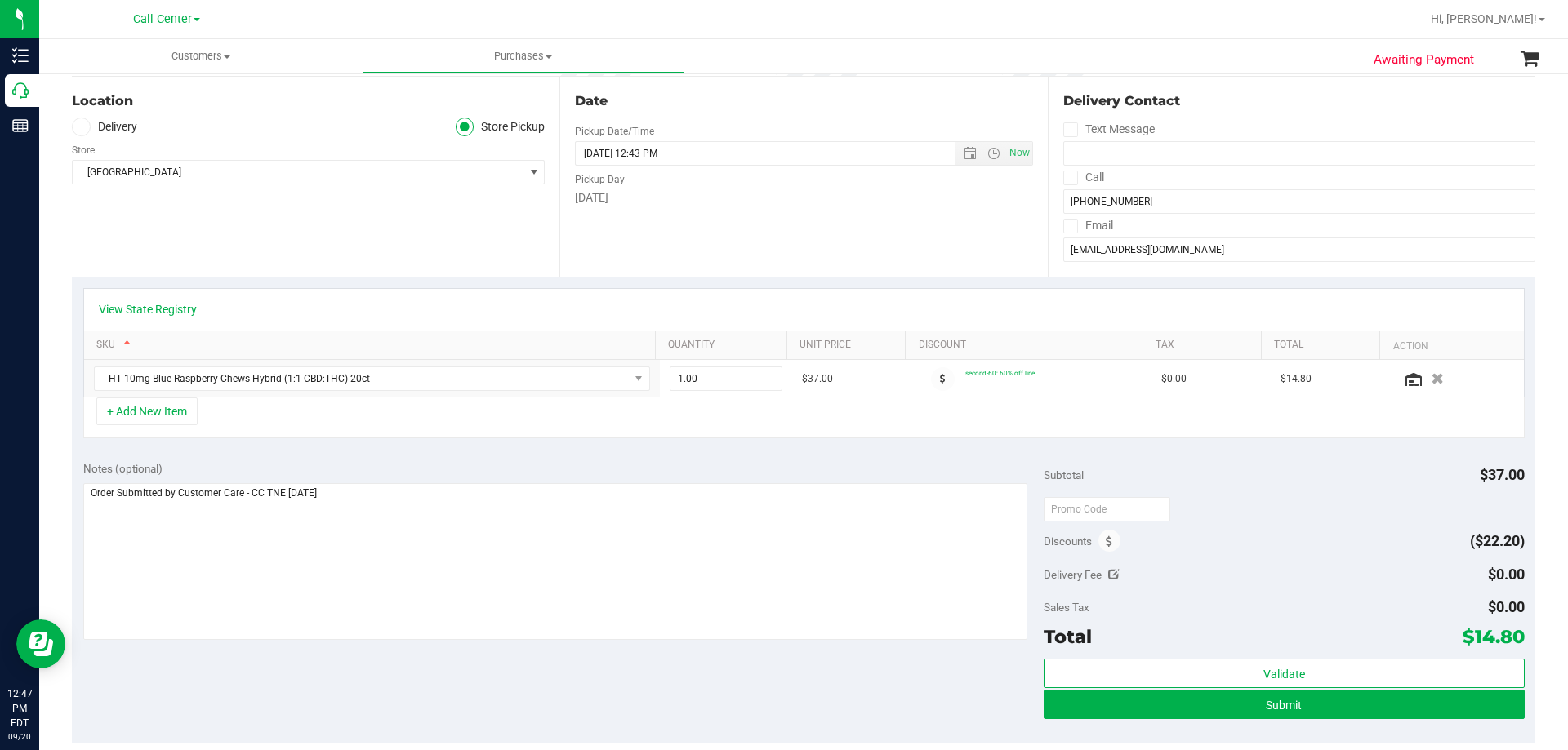
click at [384, 448] on div "View State Registry SKU Quantity Unit Price Discount Tax Total Action HT 10mg B…" at bounding box center [803, 362] width 1463 height 173
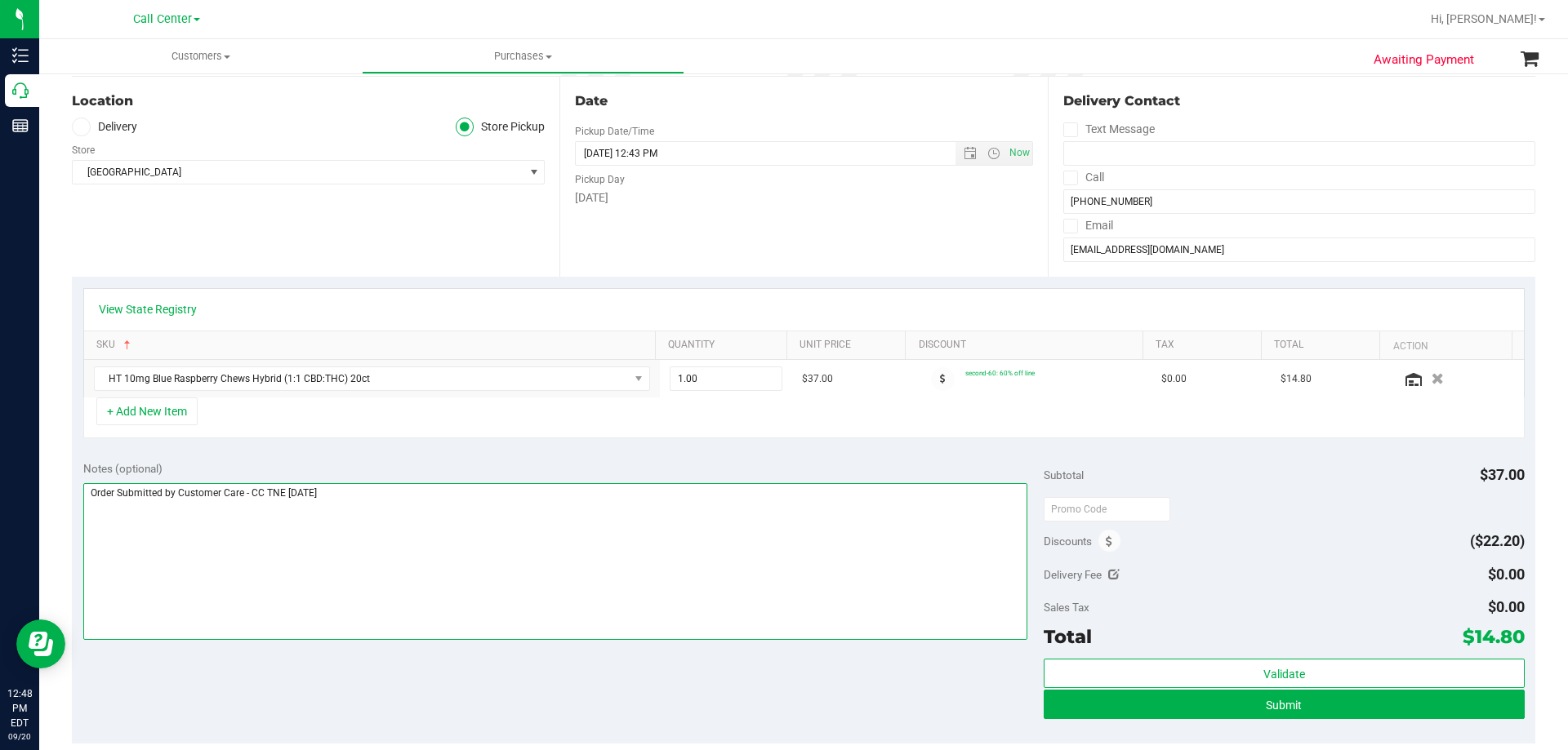
click at [442, 483] on textarea at bounding box center [555, 561] width 944 height 157
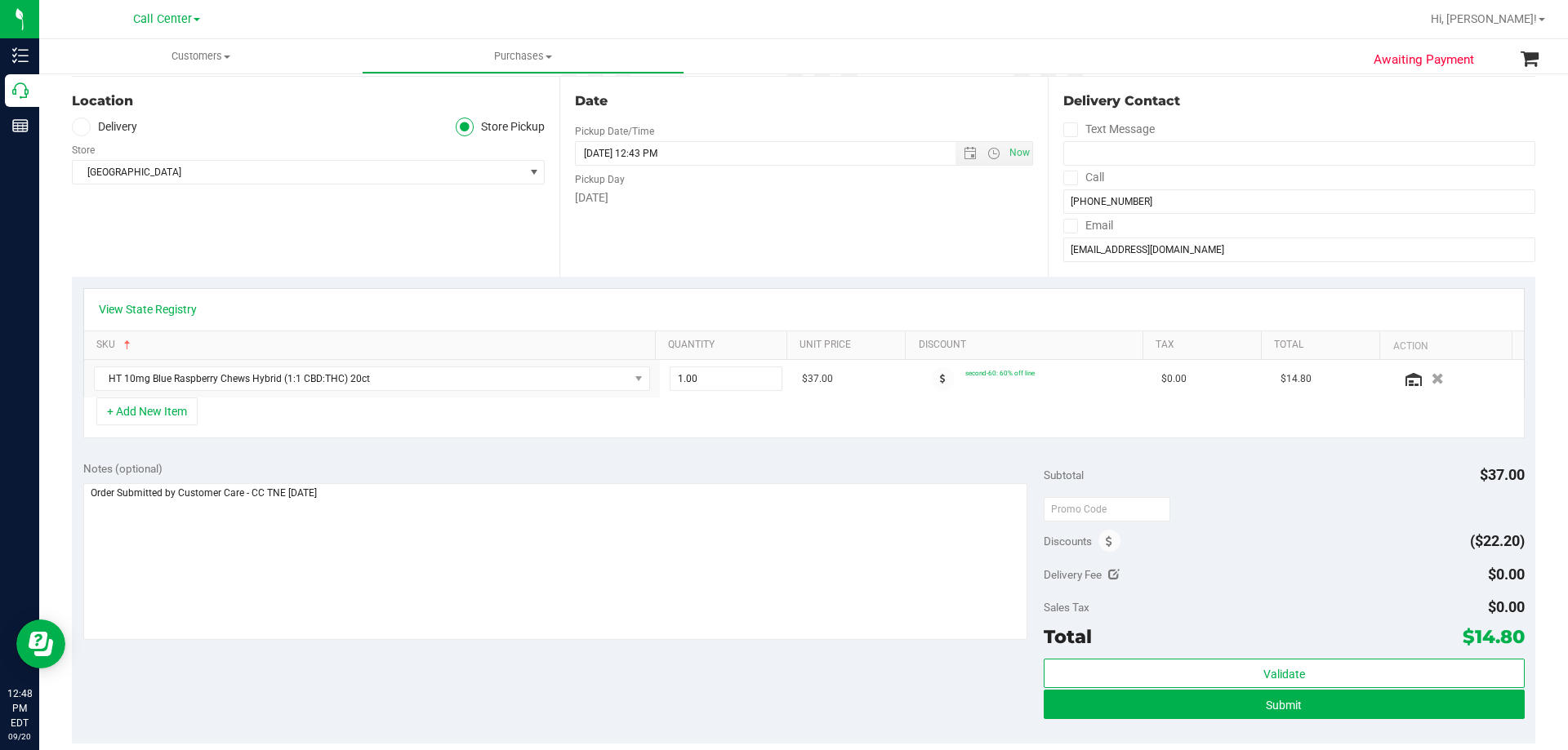
click at [429, 661] on div "Notes (optional) Subtotal $37.00 Discounts ($22.20) Delivery Fee $0.00 Sales Ta…" at bounding box center [803, 597] width 1463 height 294
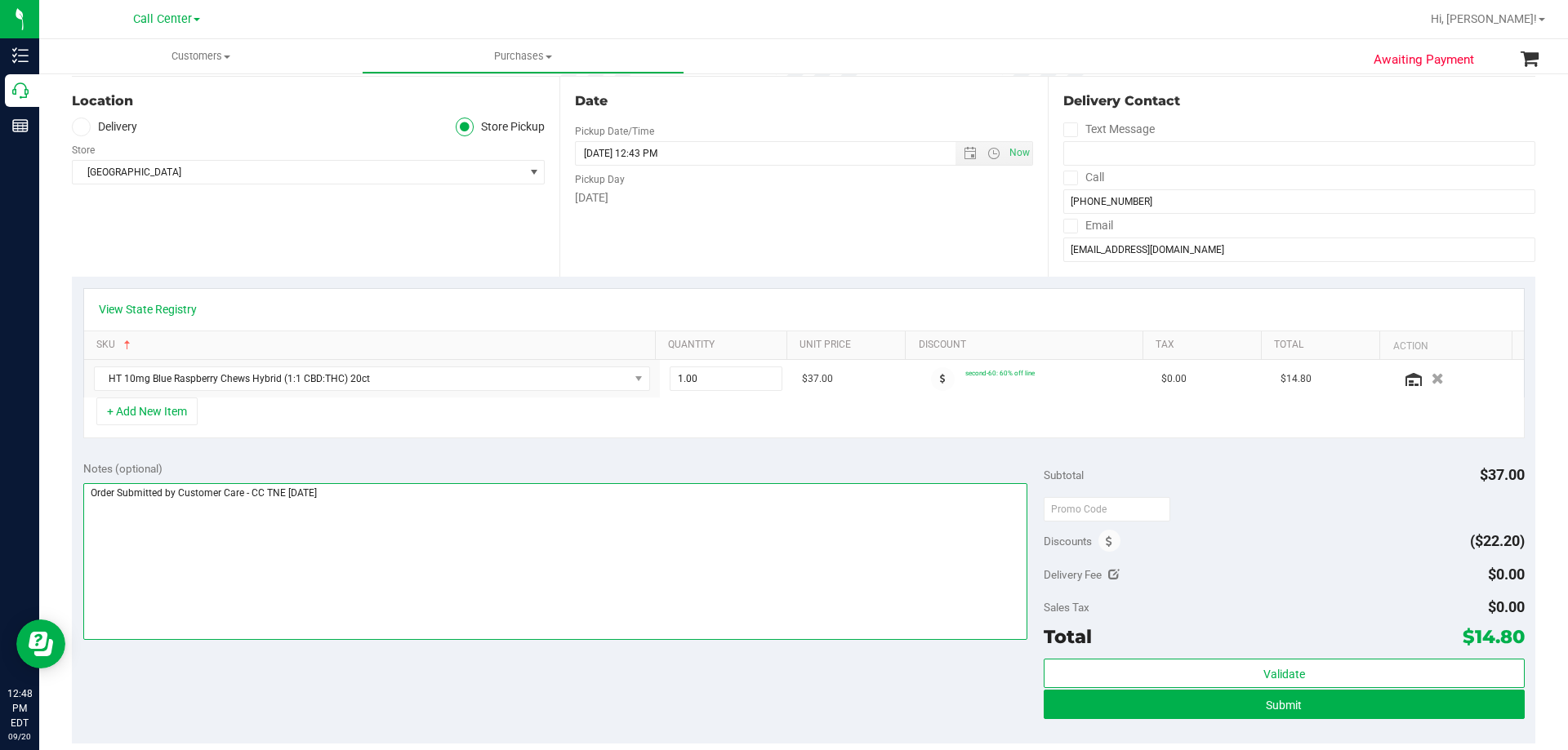
click at [433, 502] on textarea at bounding box center [555, 561] width 944 height 157
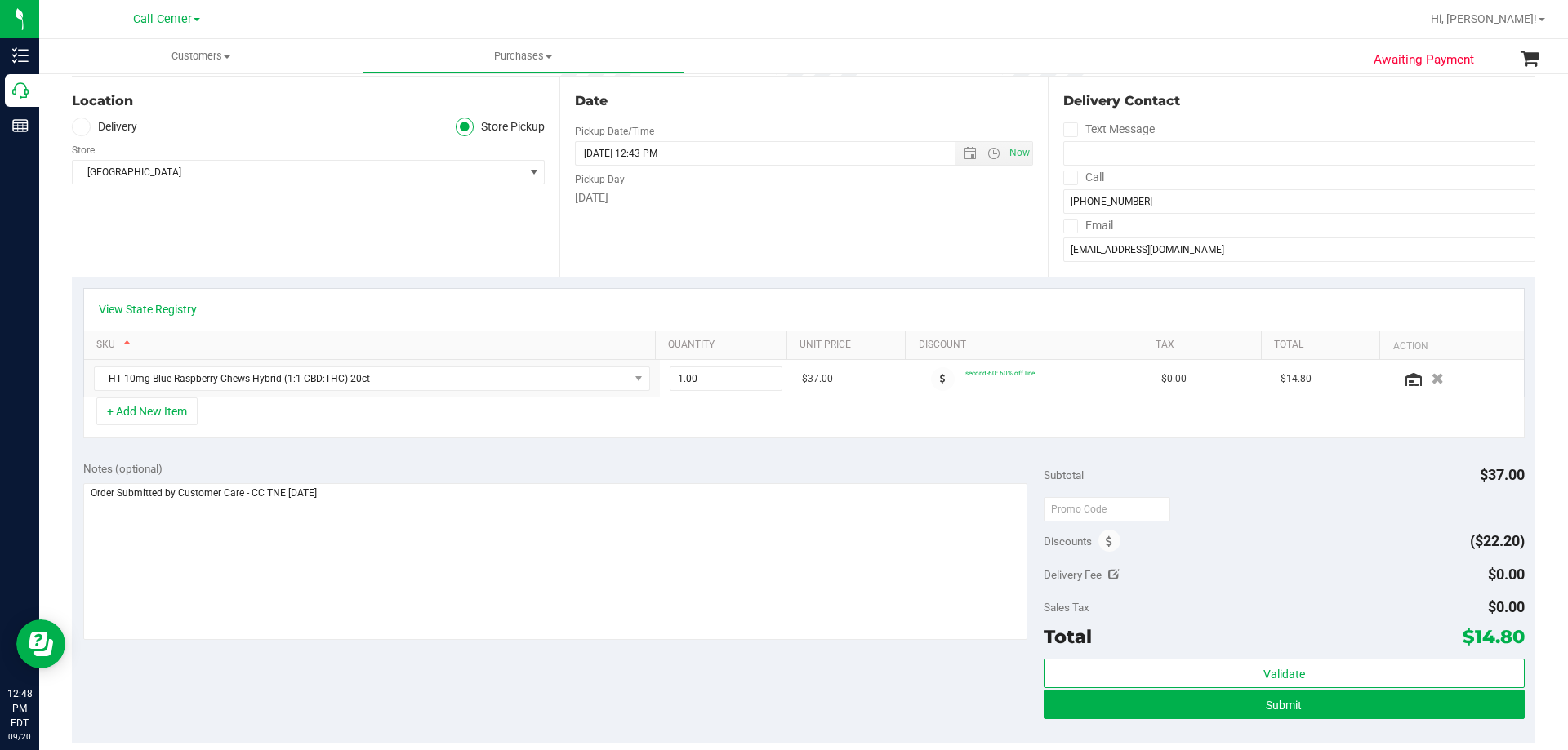
click at [481, 682] on div "Notes (optional) Subtotal $37.00 Discounts ($22.20) Delivery Fee $0.00 Sales Ta…" at bounding box center [803, 597] width 1463 height 294
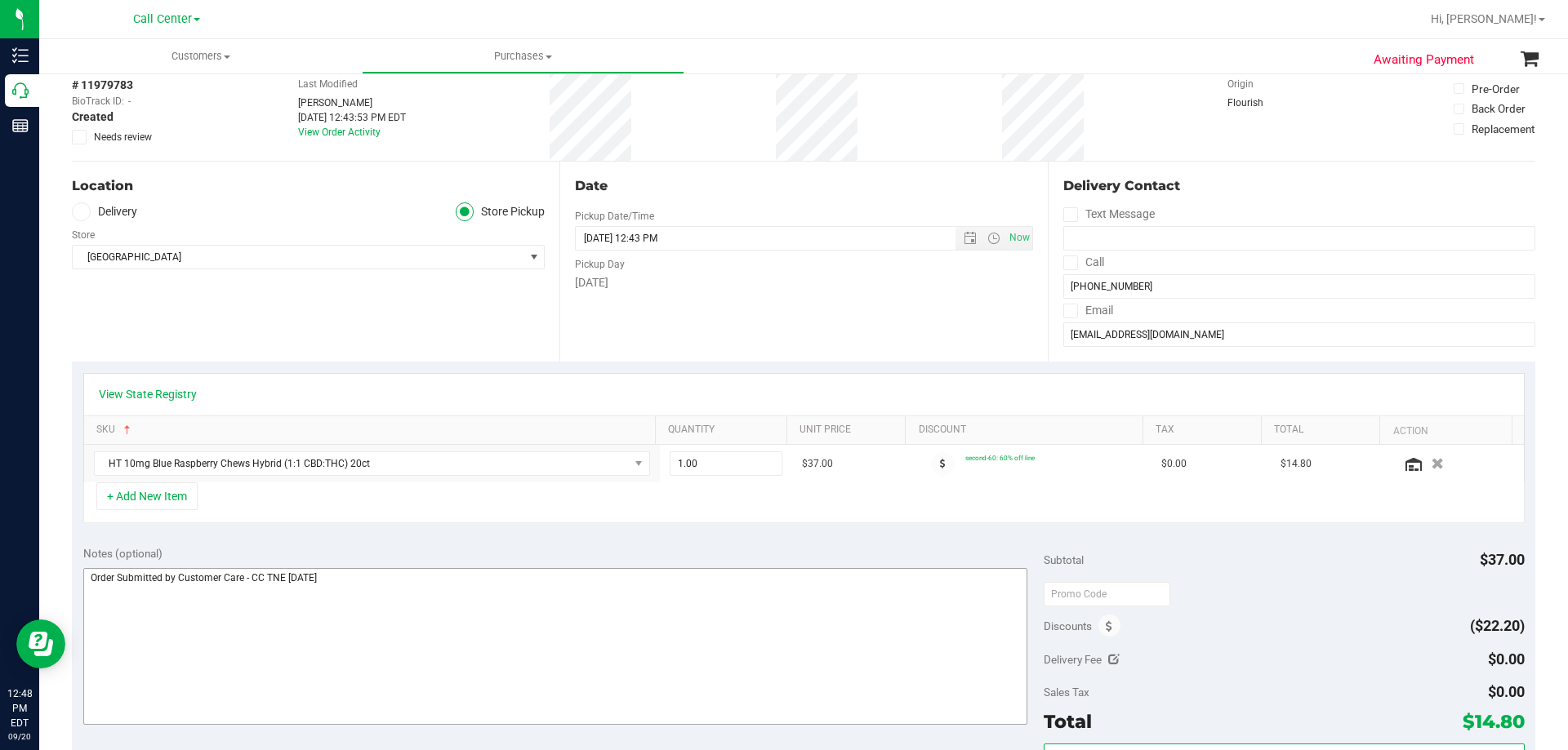
scroll to position [0, 0]
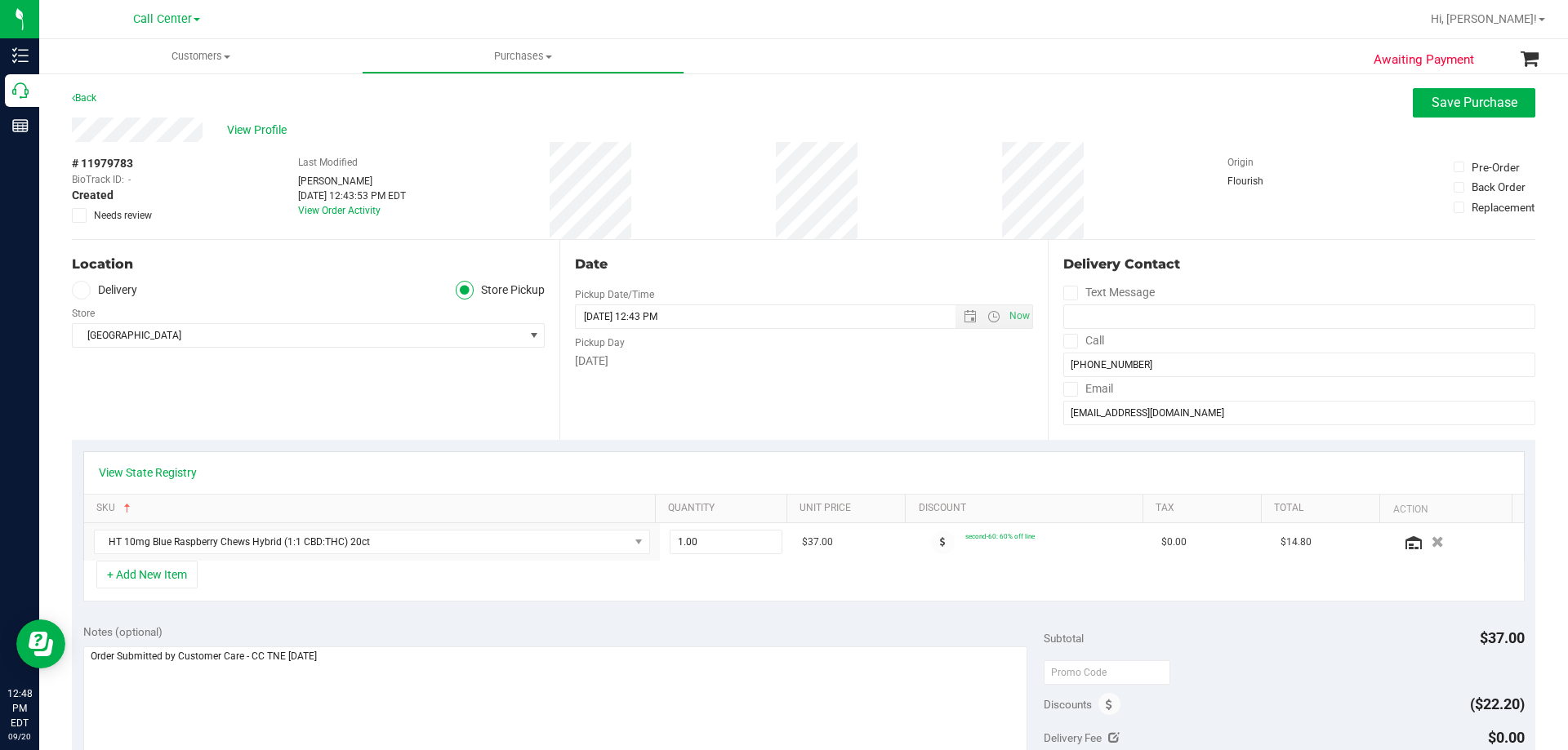
click at [477, 616] on div "Notes (optional) Subtotal $37.00 Discounts ($22.20) Delivery Fee $0.00 Sales Ta…" at bounding box center [803, 760] width 1463 height 294
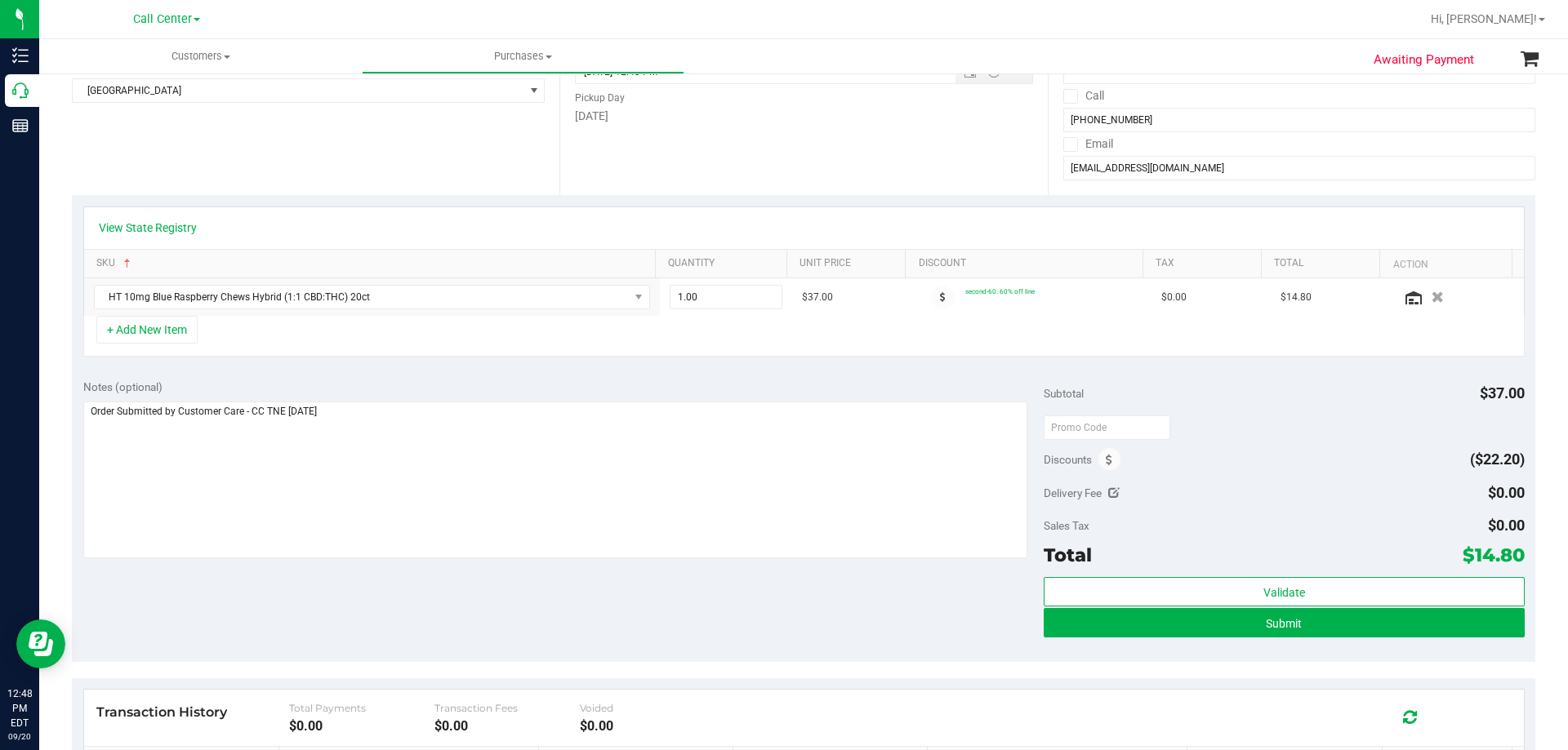
click at [460, 603] on div "Notes (optional) Subtotal $37.00 Discounts ($22.20) Delivery Fee $0.00 Sales Ta…" at bounding box center [803, 515] width 1463 height 294
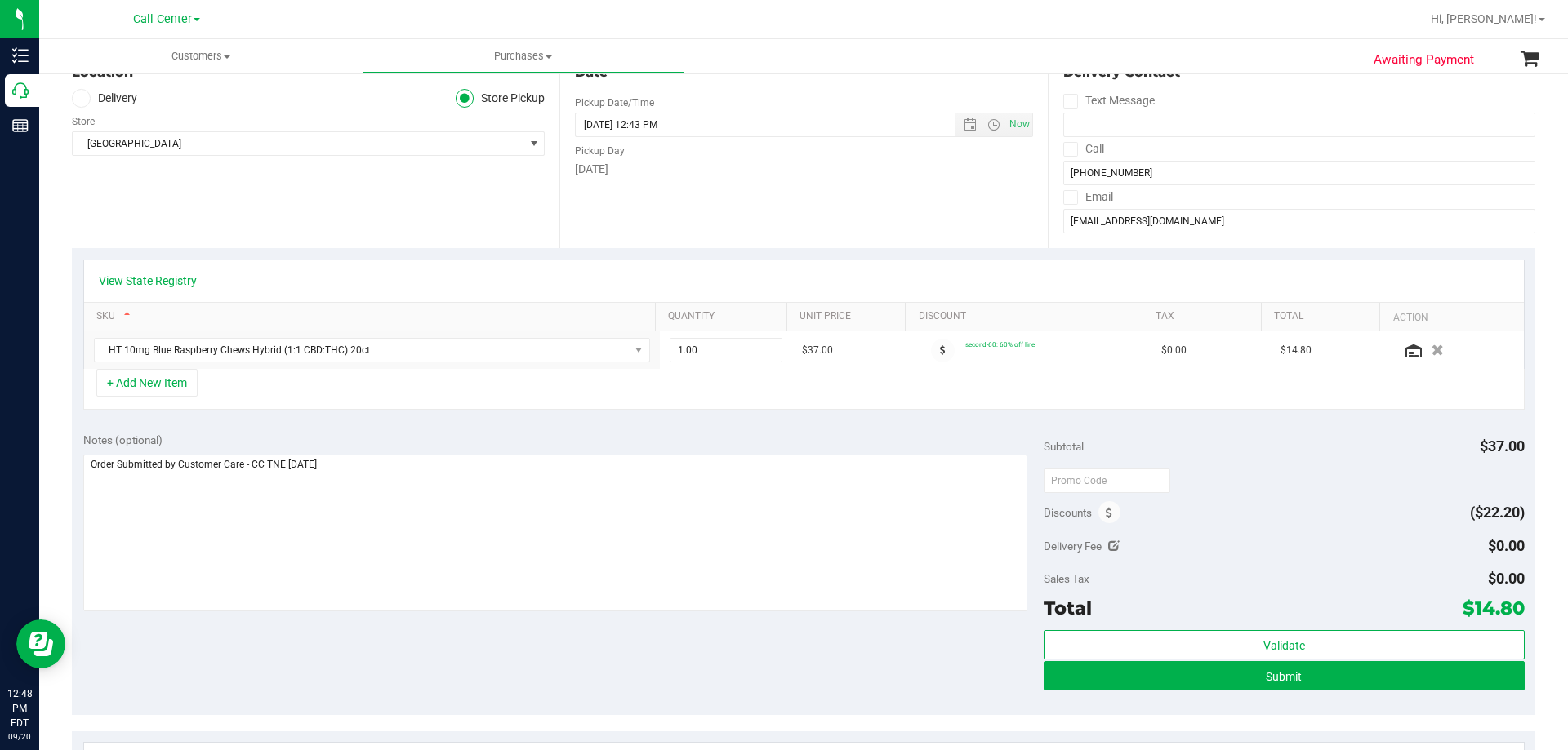
scroll to position [163, 0]
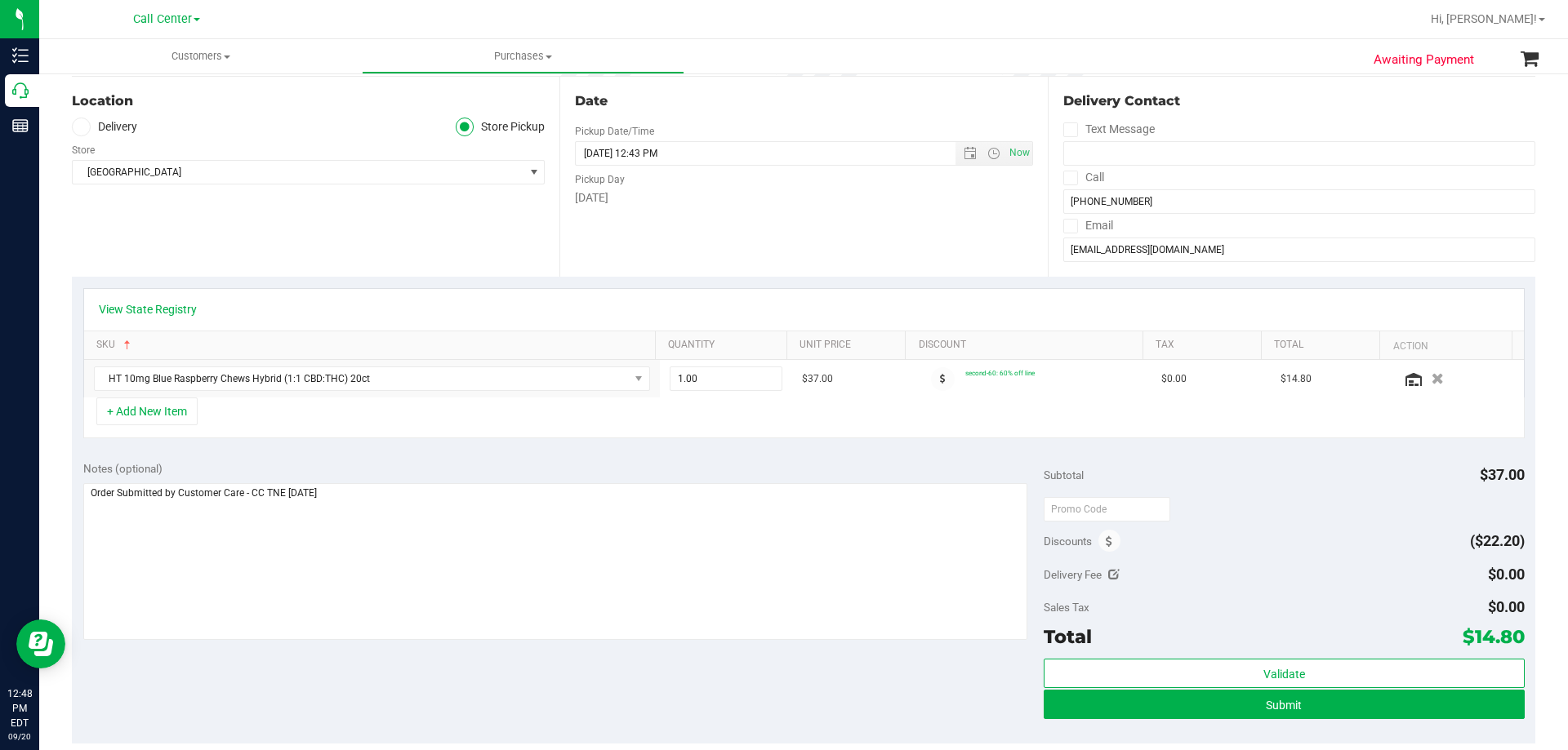
click at [464, 460] on div "Notes (optional) Subtotal $37.00 Discounts ($22.20) Delivery Fee $0.00 Sales Ta…" at bounding box center [803, 597] width 1463 height 294
click at [458, 686] on div "Notes (optional) Subtotal $37.00 Discounts ($22.20) Delivery Fee $0.00 Sales Ta…" at bounding box center [803, 597] width 1463 height 294
click at [486, 456] on div "Notes (optional) Subtotal $37.00 Discounts ($22.20) Delivery Fee $0.00 Sales Ta…" at bounding box center [803, 597] width 1463 height 294
click at [452, 678] on div "Notes (optional) Subtotal $37.00 Discounts ($22.20) Delivery Fee $0.00 Sales Ta…" at bounding box center [803, 597] width 1463 height 294
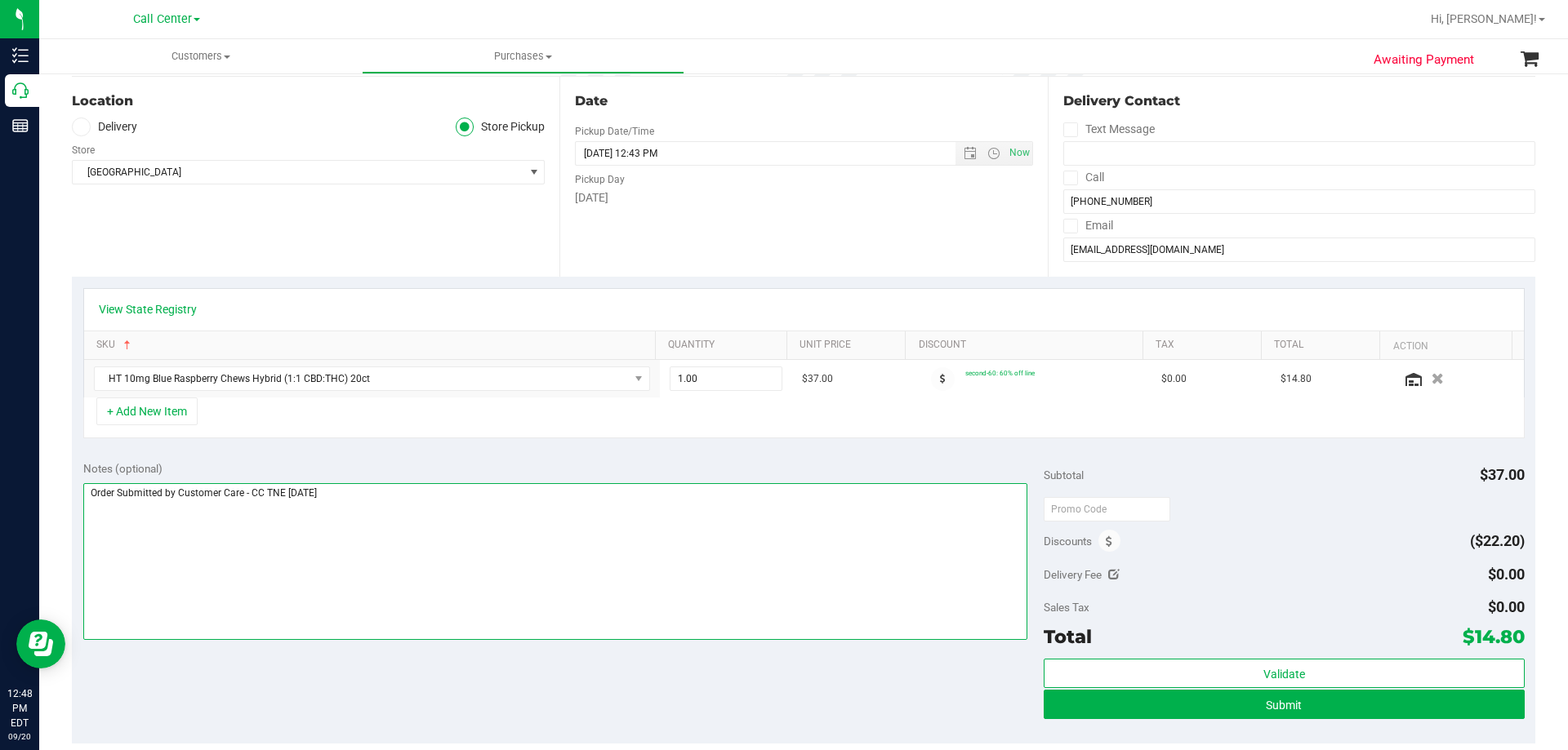
click at [464, 547] on textarea at bounding box center [555, 561] width 944 height 157
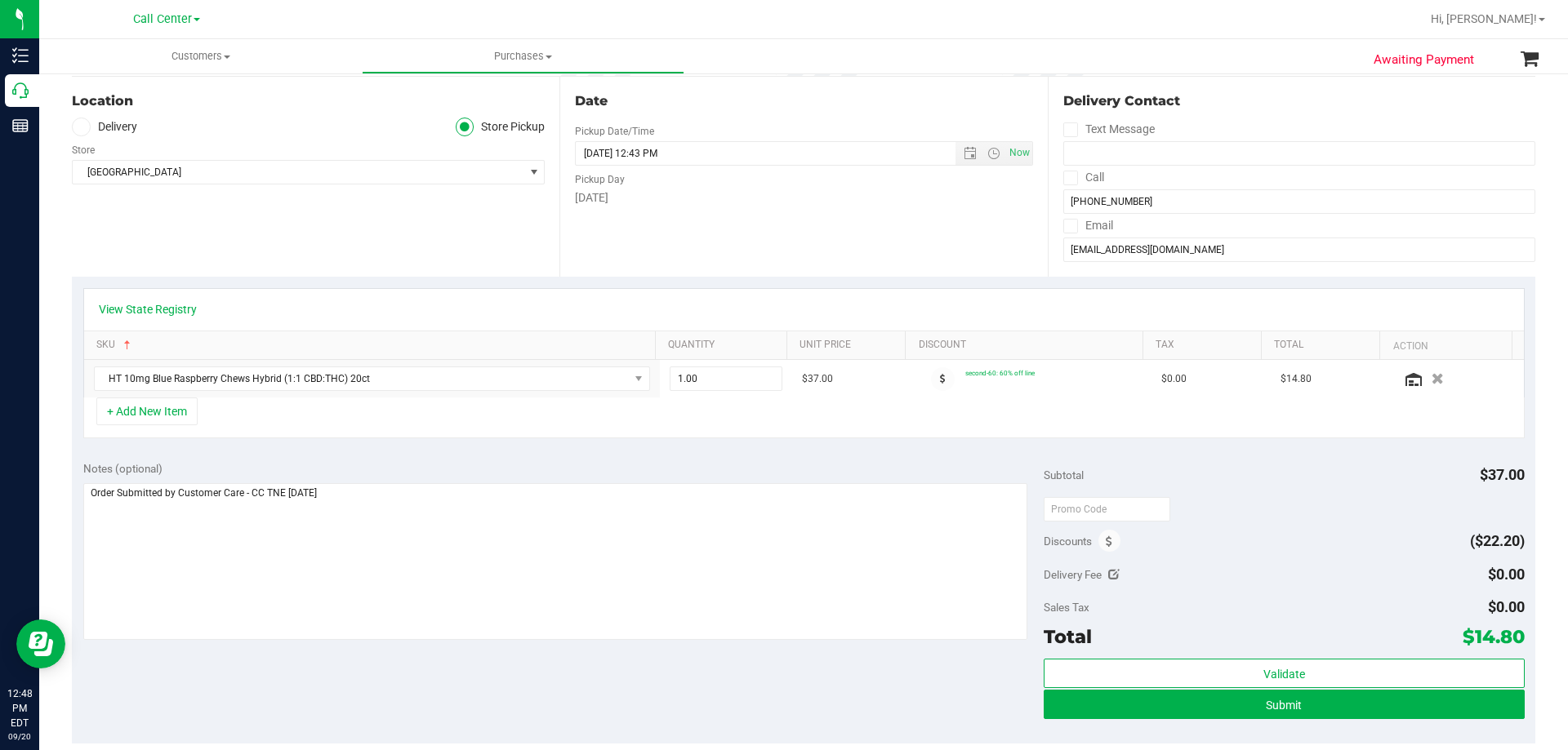
click at [431, 663] on div "Notes (optional) Subtotal $37.00 Discounts ($22.20) Delivery Fee $0.00 Sales Ta…" at bounding box center [803, 597] width 1463 height 294
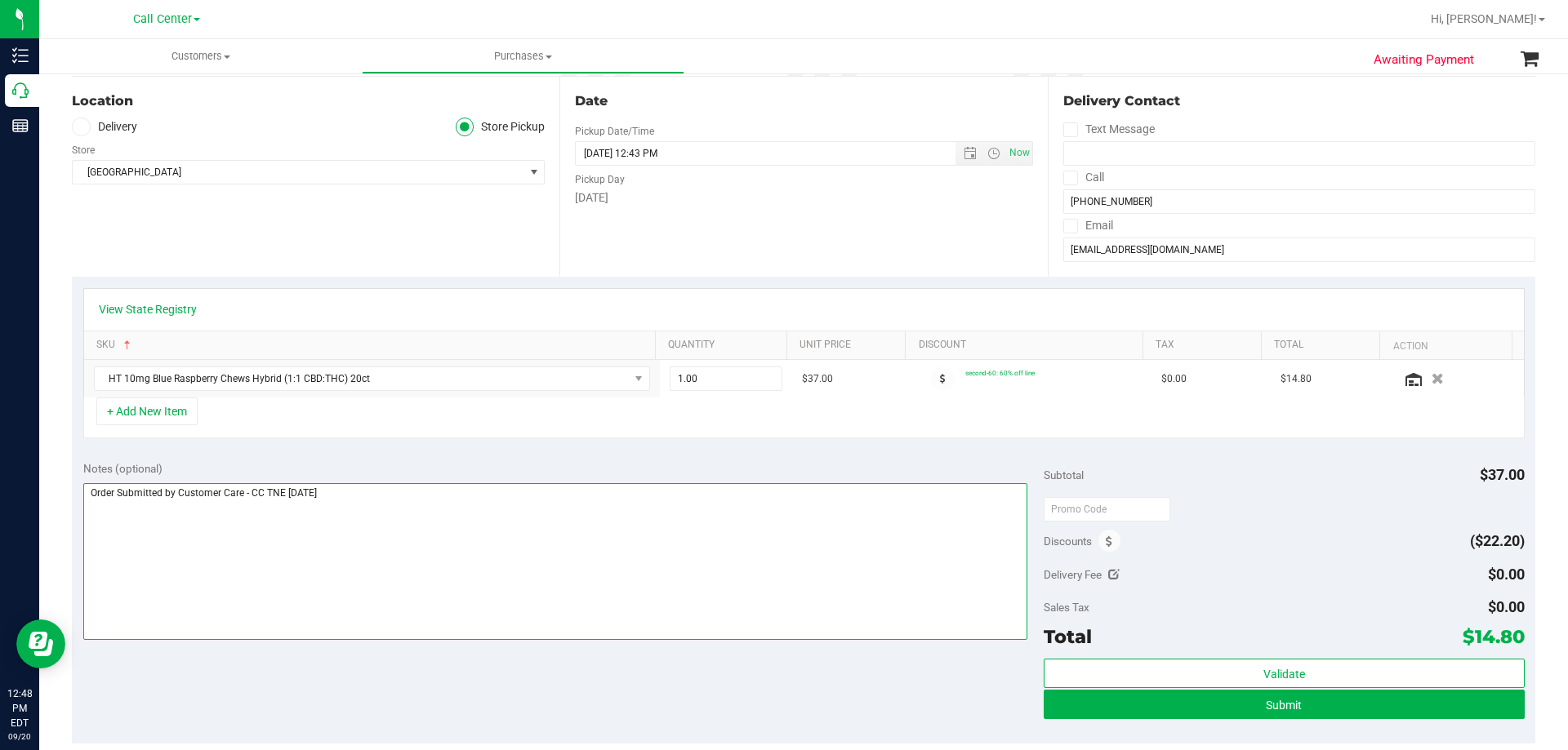
click at [439, 533] on textarea at bounding box center [555, 561] width 944 height 157
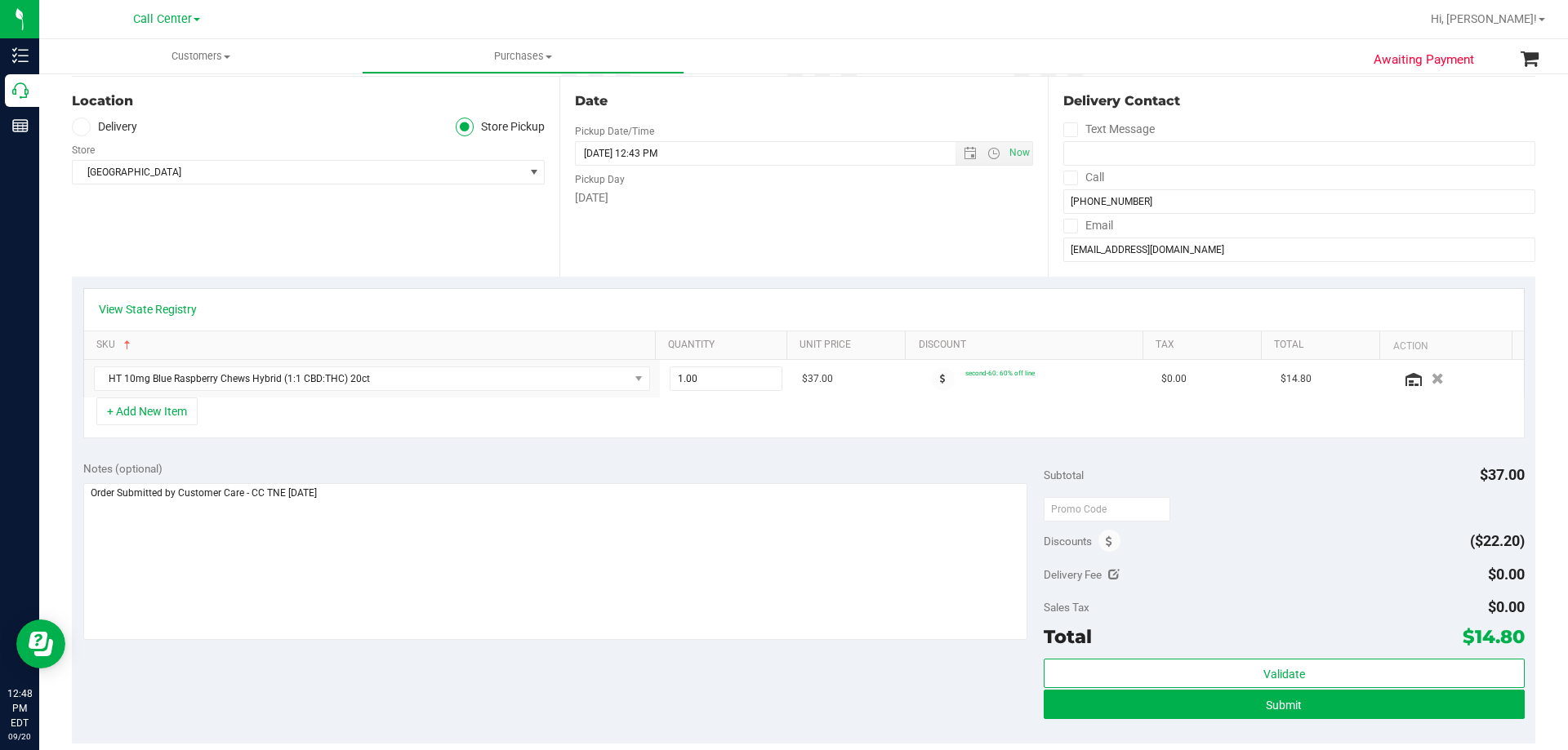
click at [401, 686] on div "Notes (optional) Subtotal $37.00 Discounts ($22.20) Delivery Fee $0.00 Sales Ta…" at bounding box center [803, 597] width 1463 height 294
click at [439, 464] on div "Notes (optional)" at bounding box center [563, 468] width 961 height 16
click at [448, 673] on div "Notes (optional) Subtotal $37.00 Discounts ($22.20) Delivery Fee $0.00 Sales Ta…" at bounding box center [803, 597] width 1463 height 294
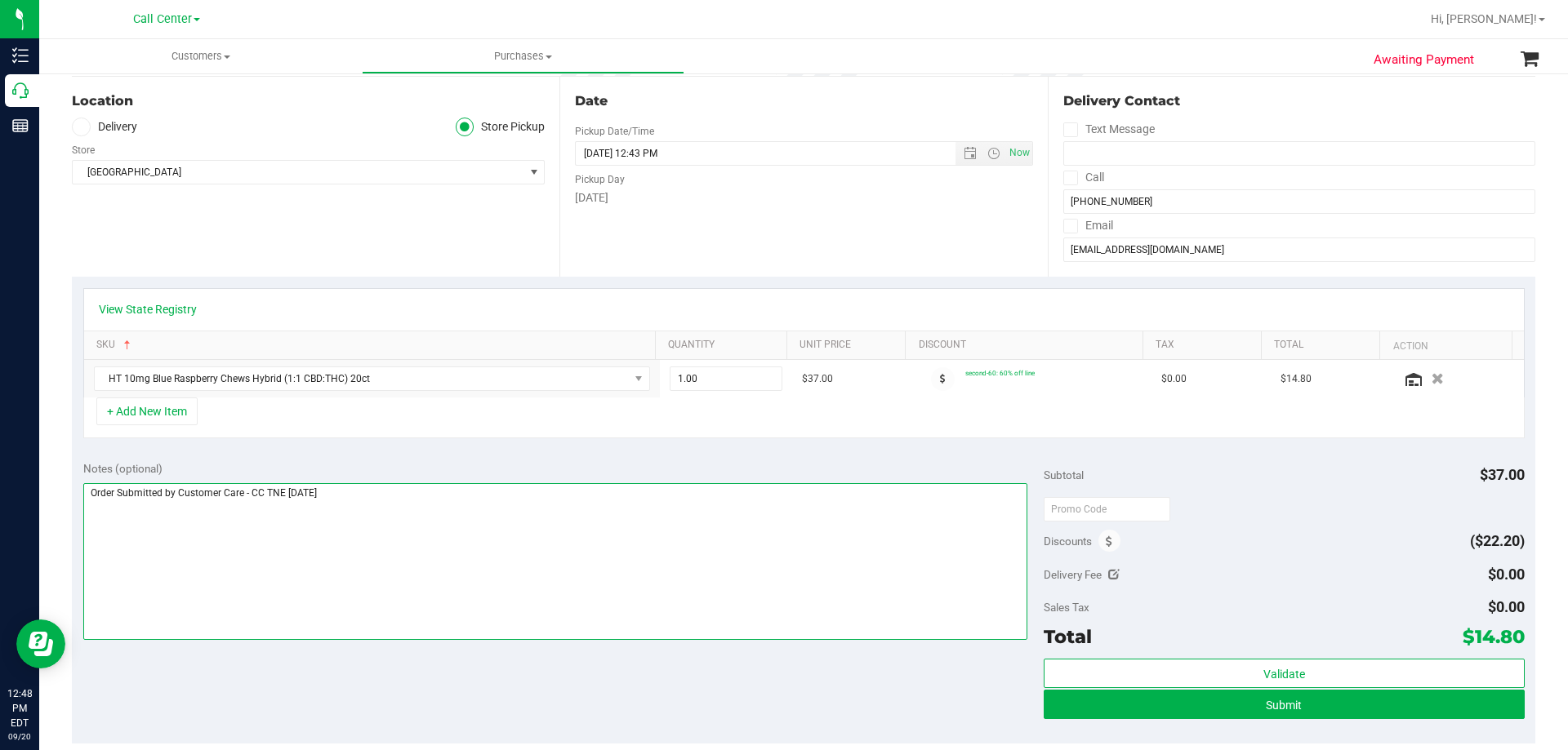
click at [450, 514] on textarea at bounding box center [555, 561] width 944 height 157
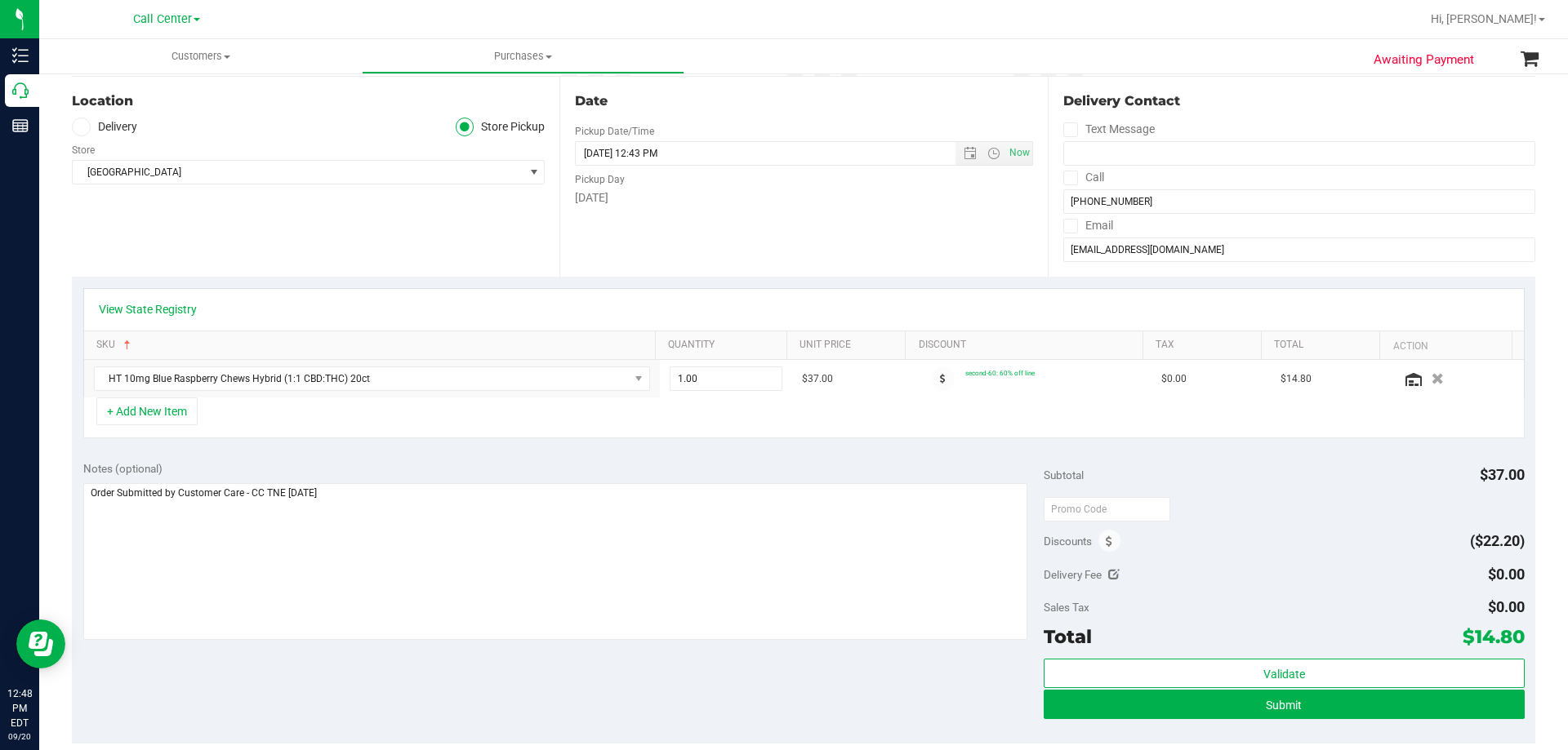
click at [445, 696] on div "Notes (optional) Subtotal $37.00 Discounts ($22.20) Delivery Fee $0.00 Sales Ta…" at bounding box center [803, 597] width 1463 height 294
click at [485, 474] on div "Notes (optional)" at bounding box center [563, 468] width 961 height 16
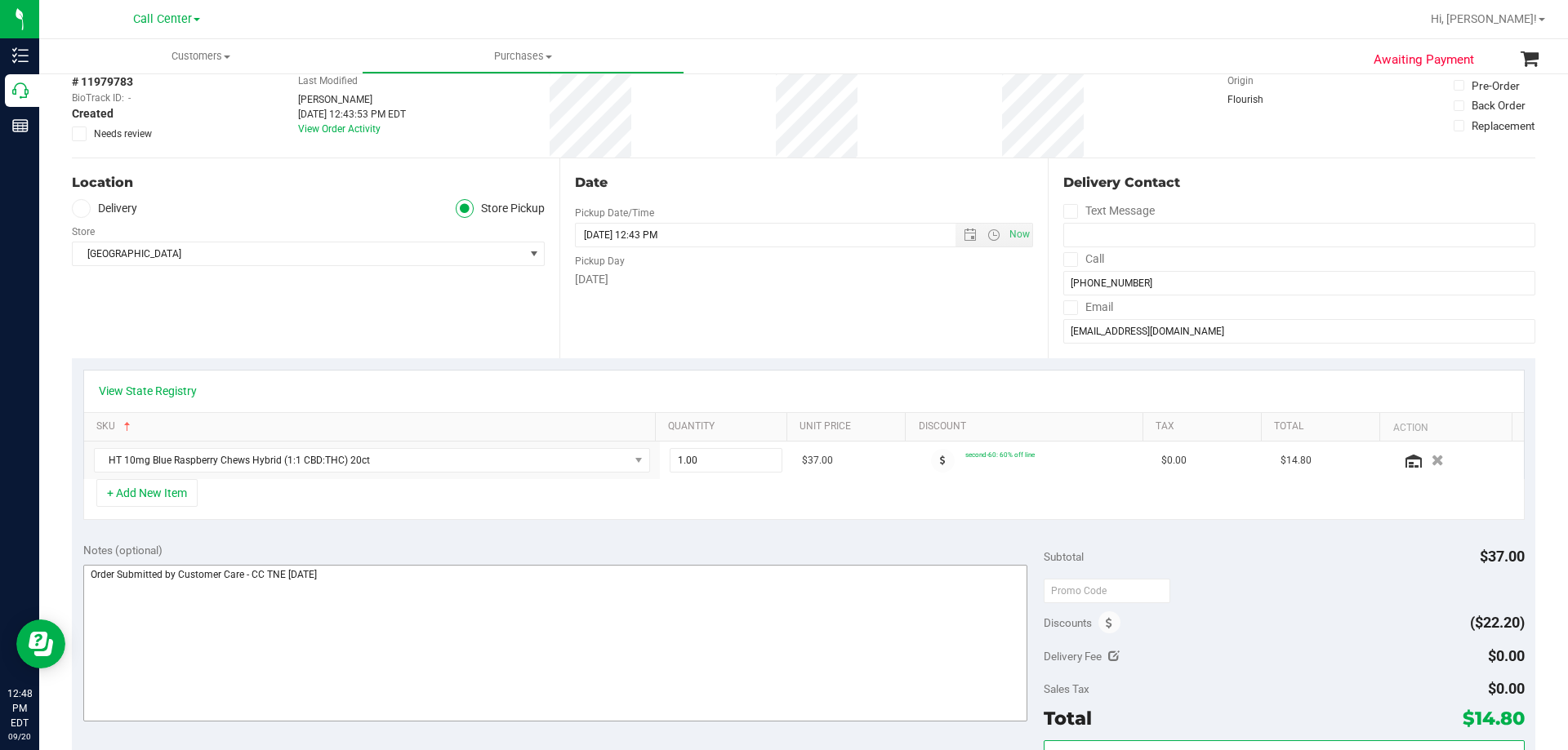
click at [514, 542] on div "Notes (optional)" at bounding box center [563, 550] width 961 height 16
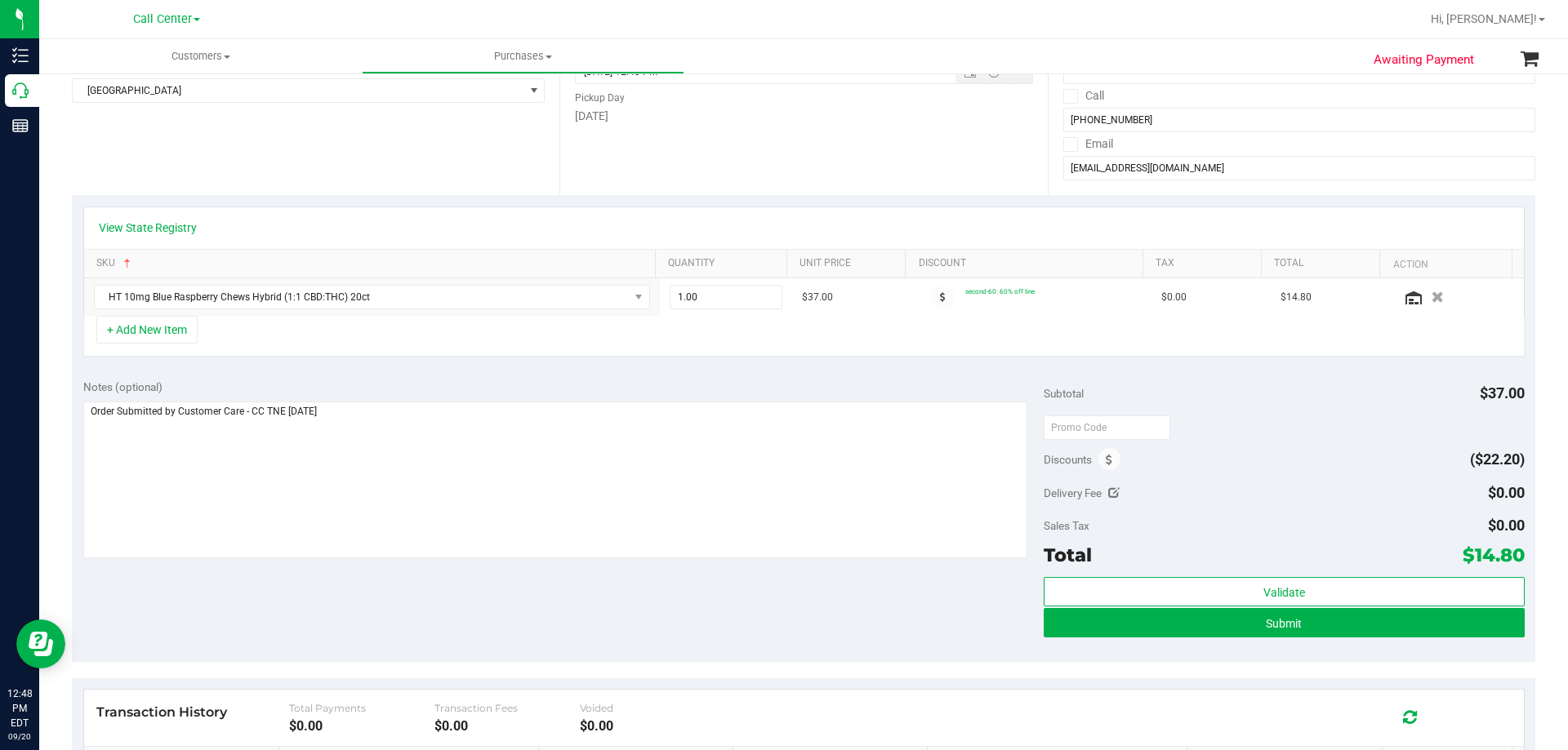
drag, startPoint x: 443, startPoint y: 576, endPoint x: 449, endPoint y: 568, distance: 10.0
click at [443, 577] on div "Notes (optional) Subtotal $37.00 Discounts ($22.20) Delivery Fee $0.00 Sales Ta…" at bounding box center [803, 515] width 1463 height 294
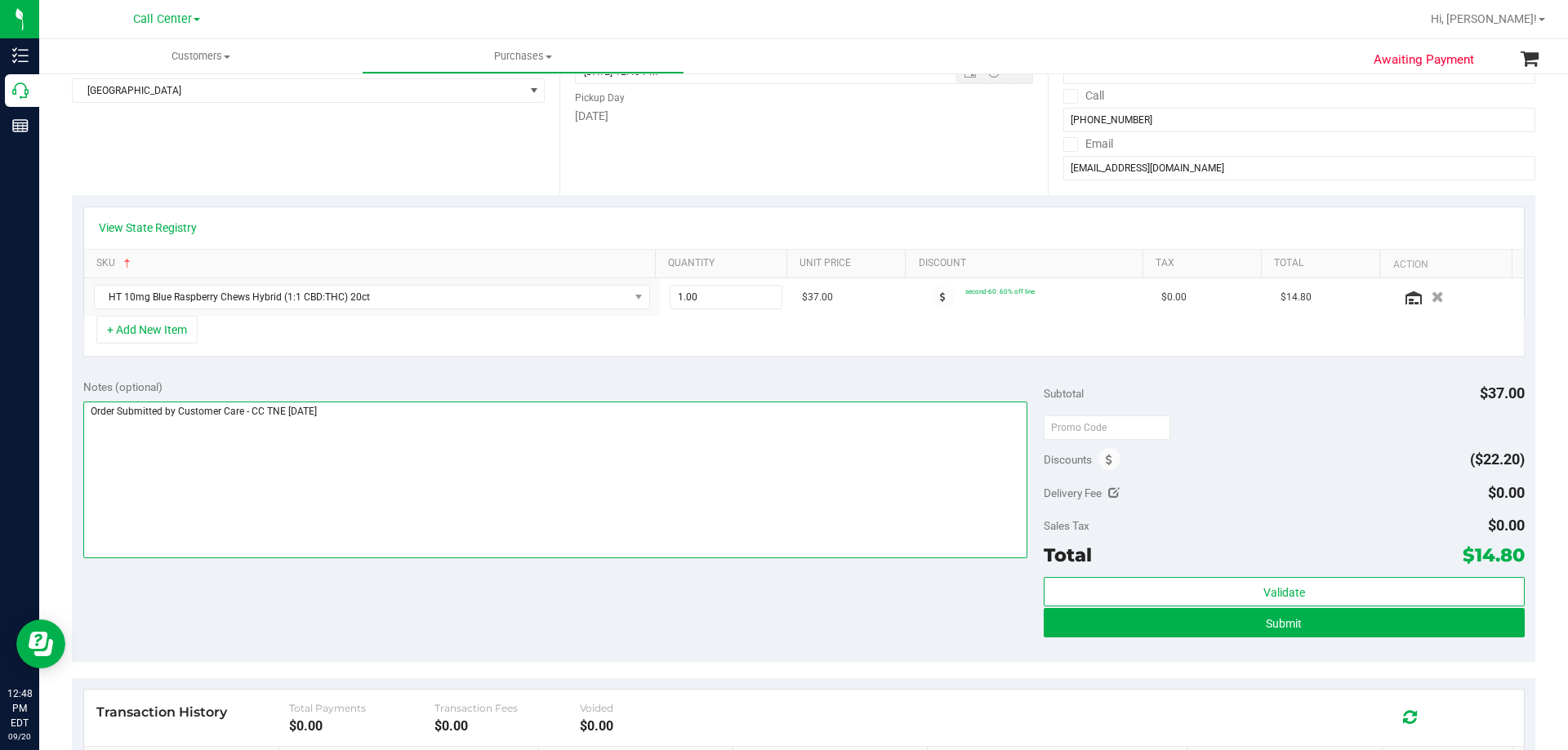
click at [475, 450] on textarea at bounding box center [555, 479] width 944 height 157
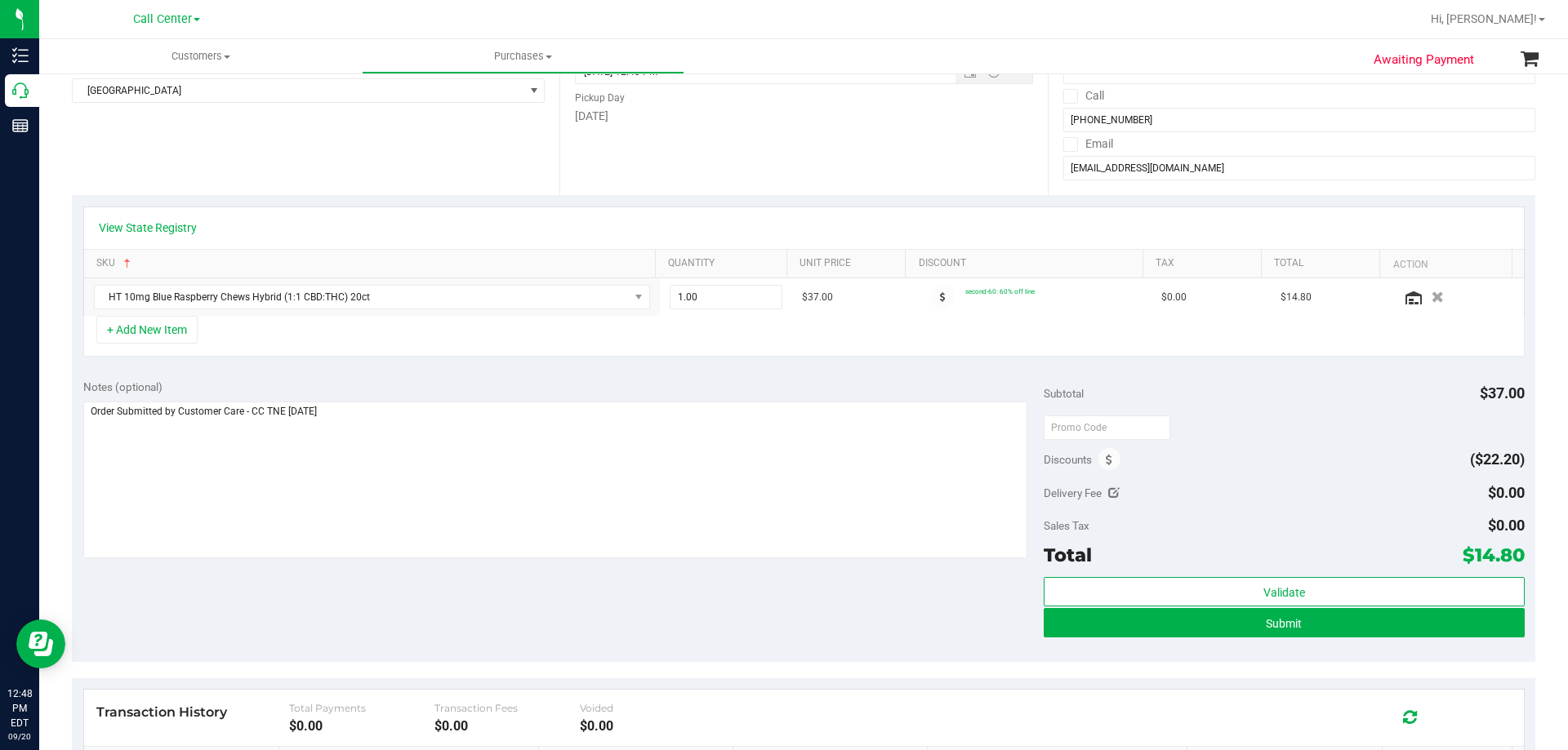
click at [450, 662] on purchase-details "Back Save Purchase View Profile # 11979783 BioTrack ID: - Created Needs review …" at bounding box center [803, 398] width 1463 height 1109
click at [442, 578] on div "Notes (optional) Subtotal $37.00 Discounts ($22.20) Delivery Fee $0.00 Sales Ta…" at bounding box center [803, 515] width 1463 height 294
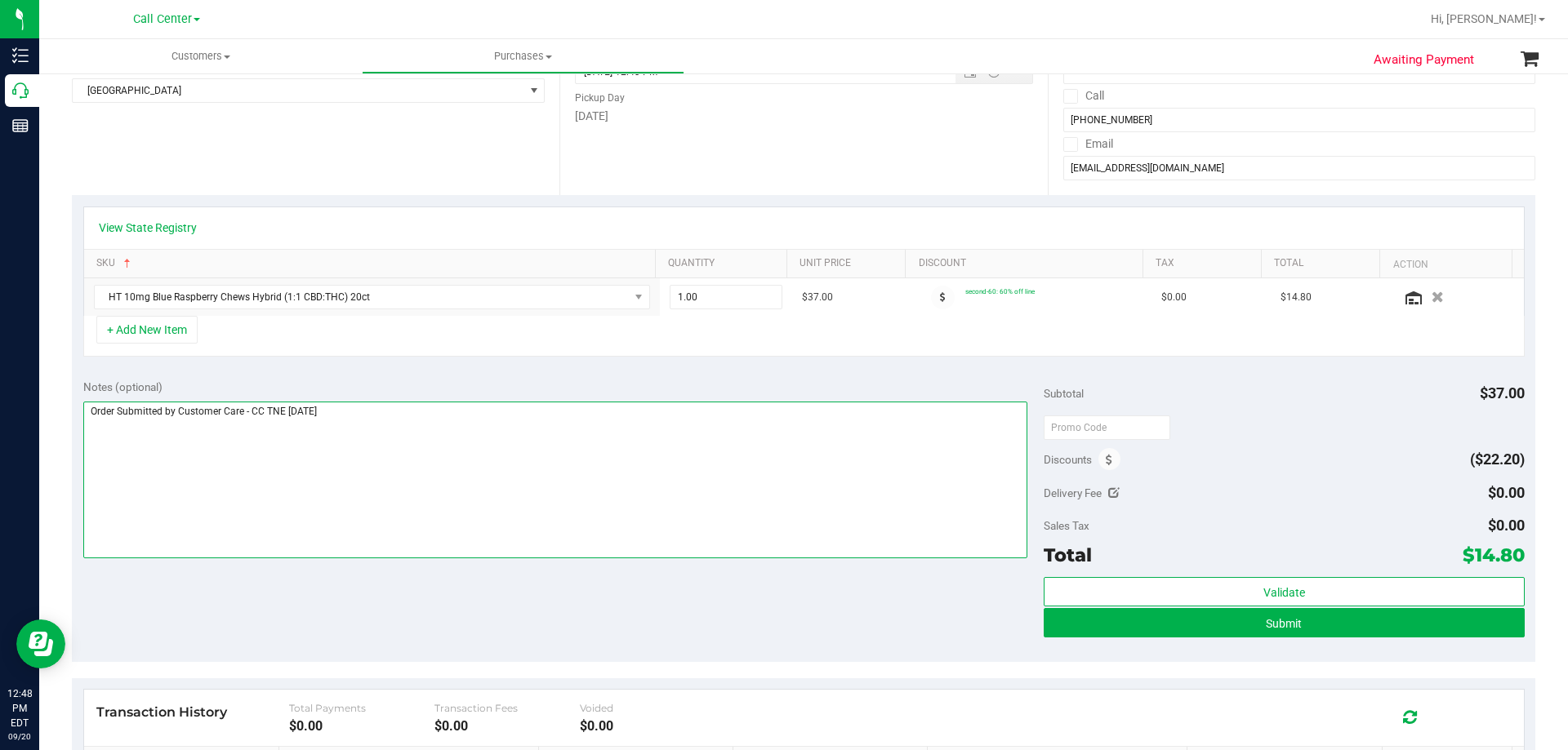
click at [490, 429] on textarea at bounding box center [555, 479] width 944 height 157
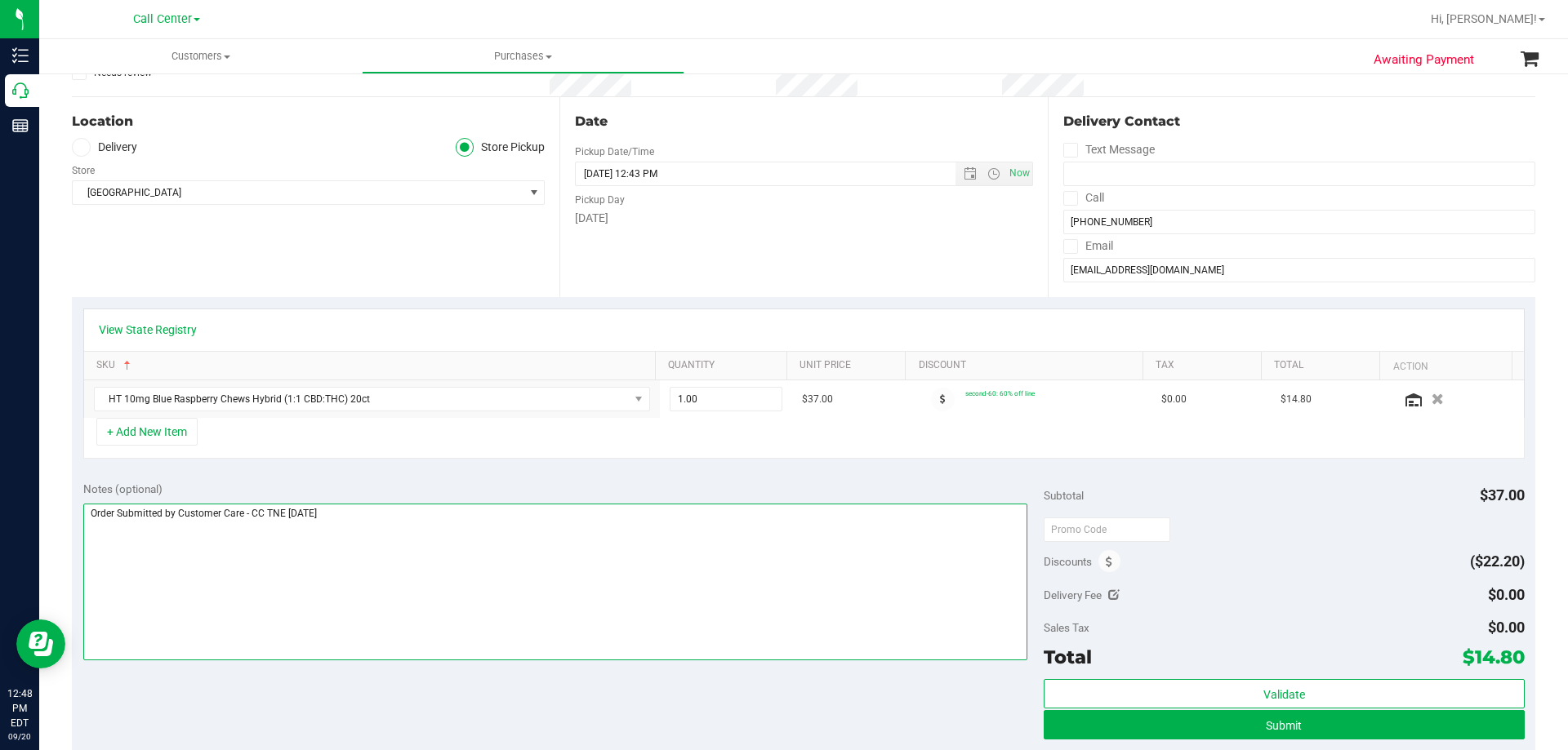
scroll to position [81, 0]
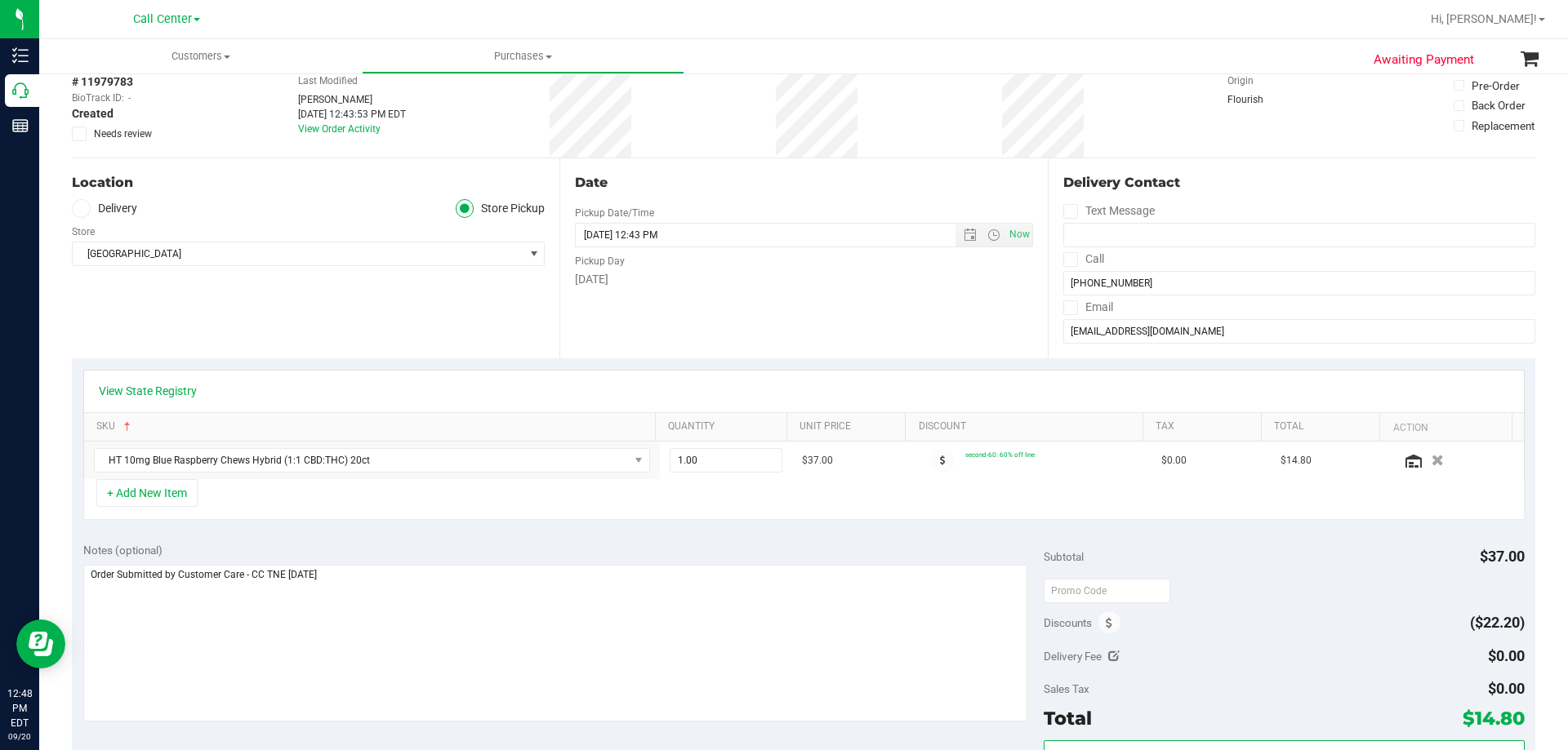
click at [496, 522] on div "View State Registry SKU Quantity Unit Price Discount Tax Total Action HT 10mg B…" at bounding box center [803, 445] width 1463 height 173
click at [483, 537] on div "Notes (optional) Subtotal $37.00 Discounts ($22.20) Delivery Fee $0.00 Sales Ta…" at bounding box center [803, 678] width 1463 height 294
click at [480, 522] on div "View State Registry SKU Quantity Unit Price Discount Tax Total Action HT 10mg B…" at bounding box center [803, 445] width 1463 height 173
click at [480, 534] on div "Notes (optional) Subtotal $37.00 Discounts ($22.20) Delivery Fee $0.00 Sales Ta…" at bounding box center [803, 678] width 1463 height 294
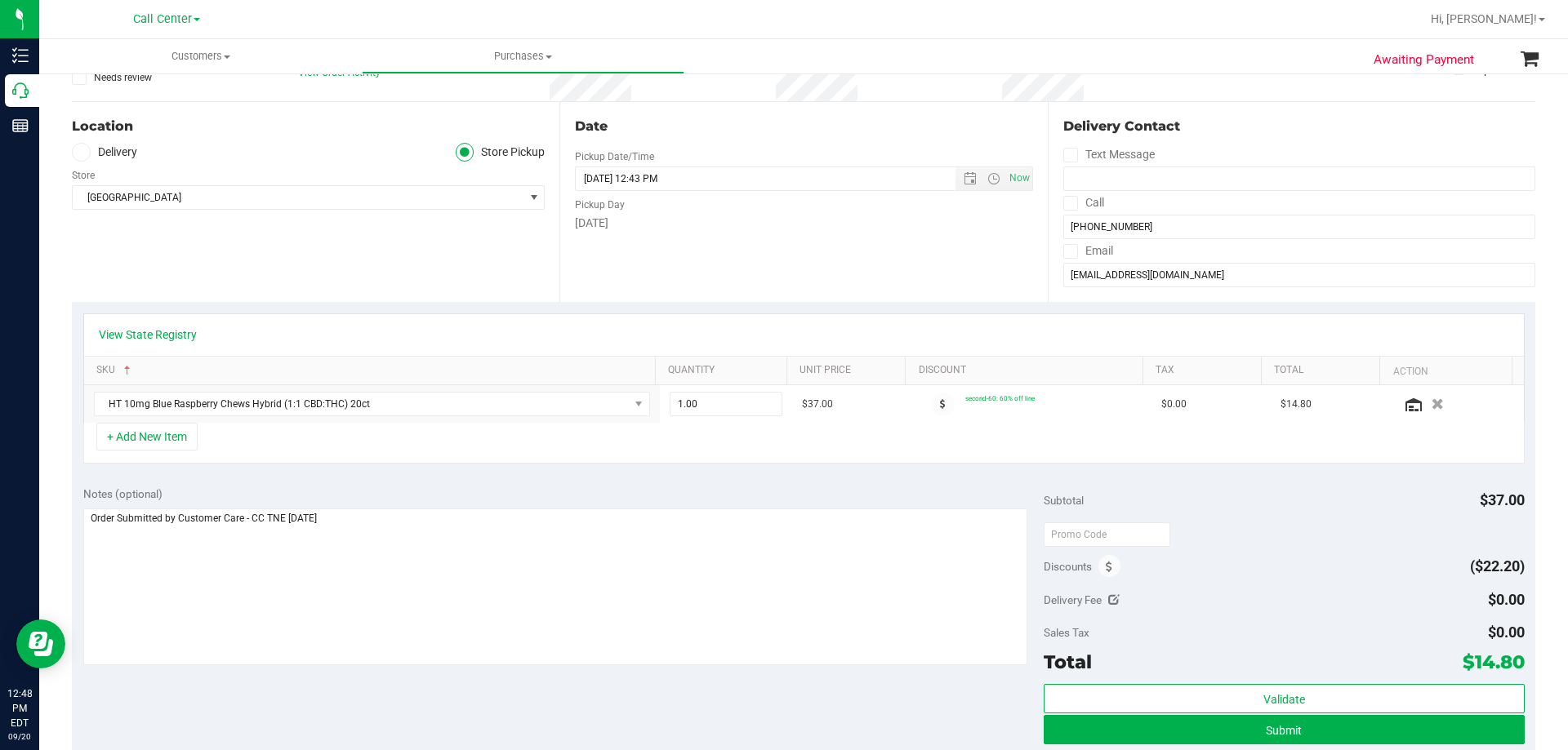
scroll to position [163, 0]
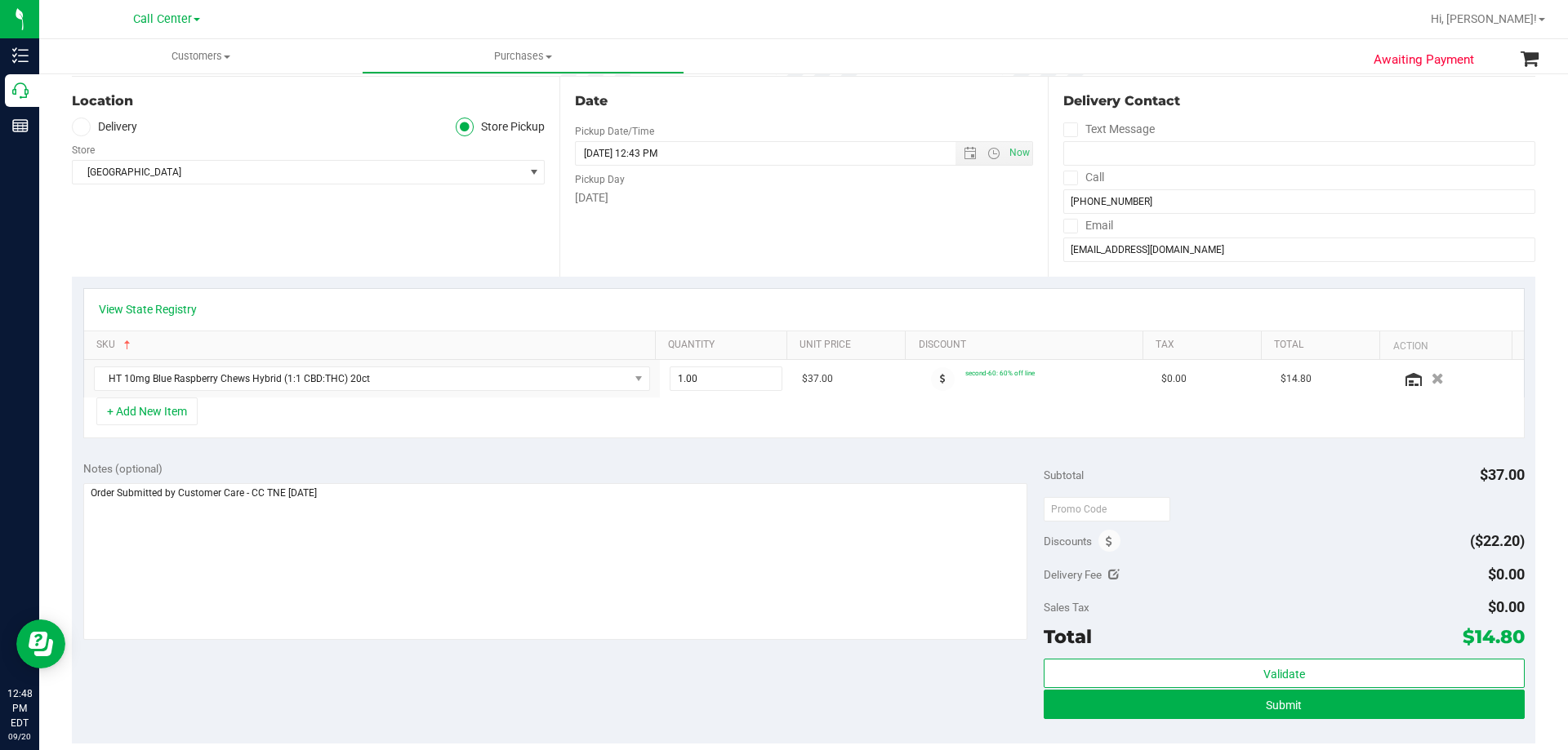
click at [400, 678] on div "Notes (optional) Subtotal $37.00 Discounts ($22.20) Delivery Fee $0.00 Sales Ta…" at bounding box center [803, 597] width 1463 height 294
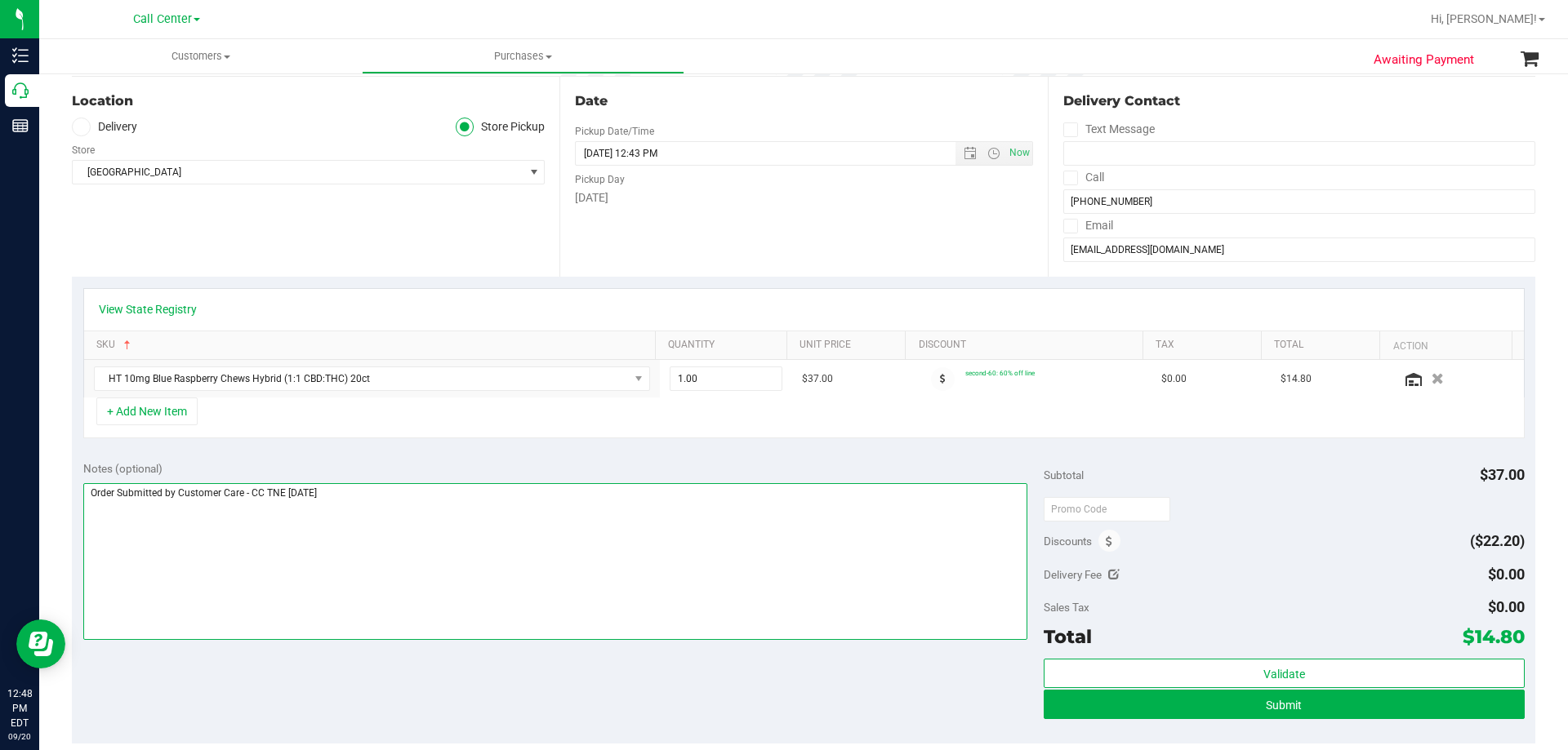
click at [462, 518] on textarea at bounding box center [555, 561] width 944 height 157
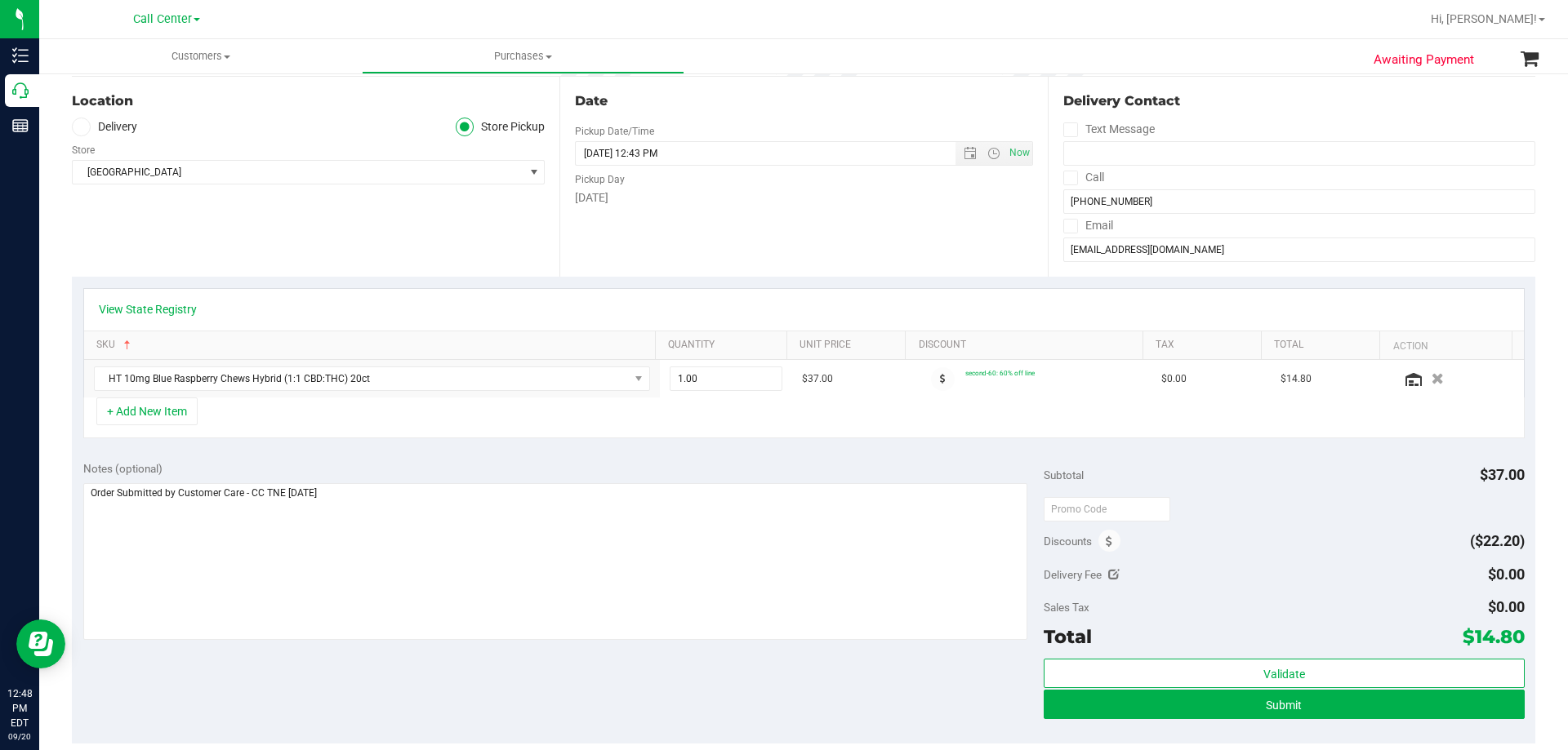
click at [447, 684] on div "Notes (optional) Subtotal $37.00 Discounts ($22.20) Delivery Fee $0.00 Sales Ta…" at bounding box center [803, 597] width 1463 height 294
click at [485, 462] on div "Notes (optional)" at bounding box center [563, 468] width 961 height 16
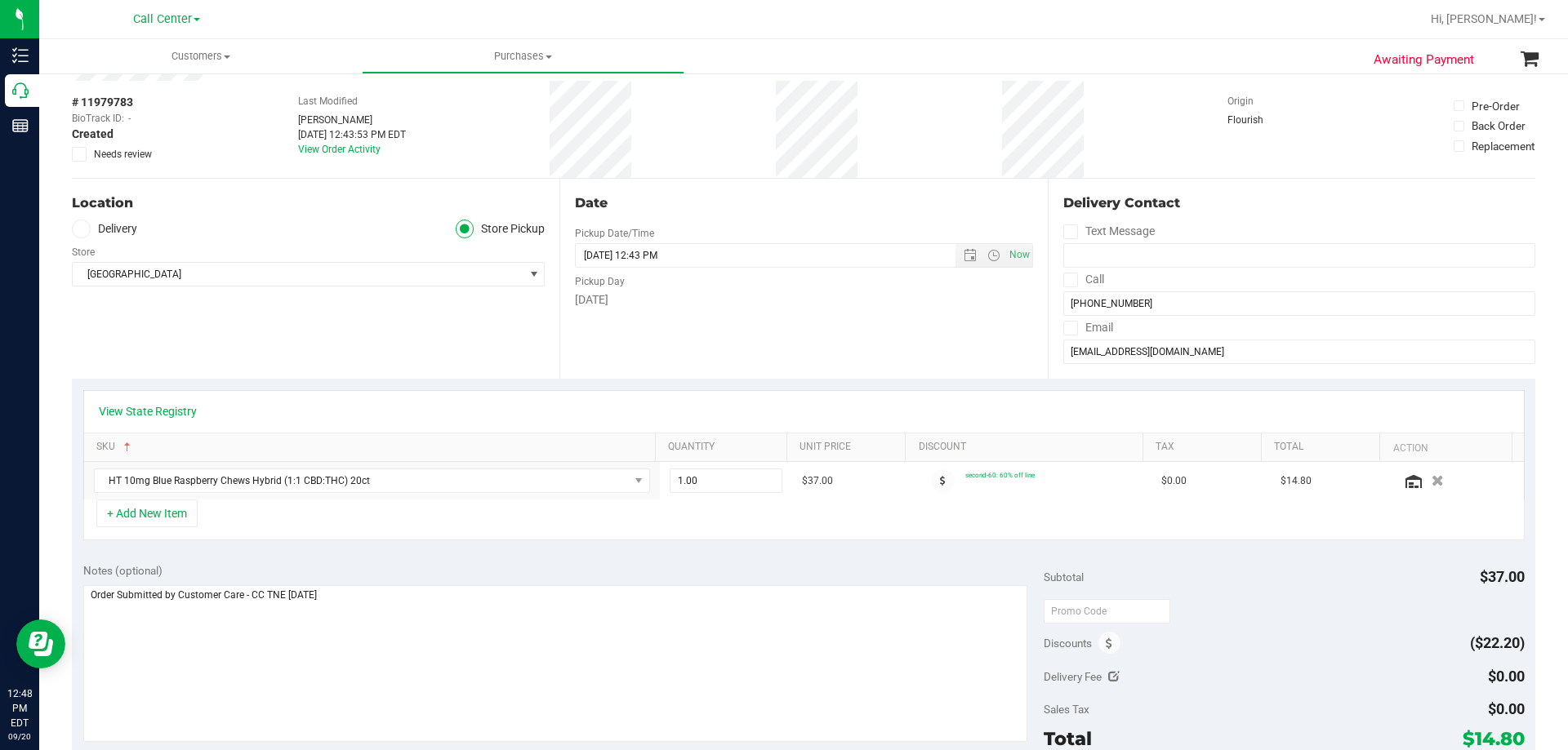
scroll to position [0, 0]
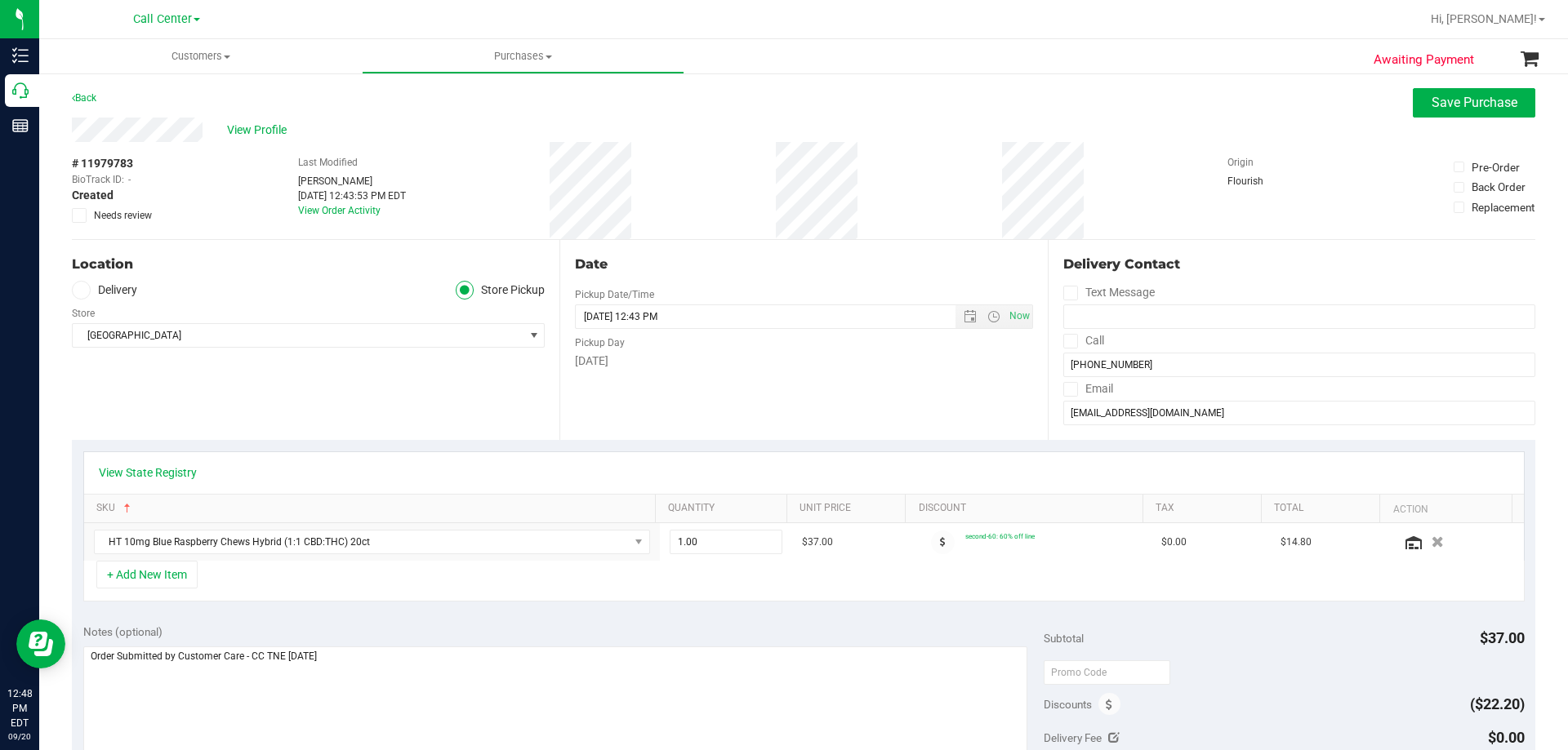
click at [493, 474] on div "View State Registry" at bounding box center [804, 472] width 1410 height 16
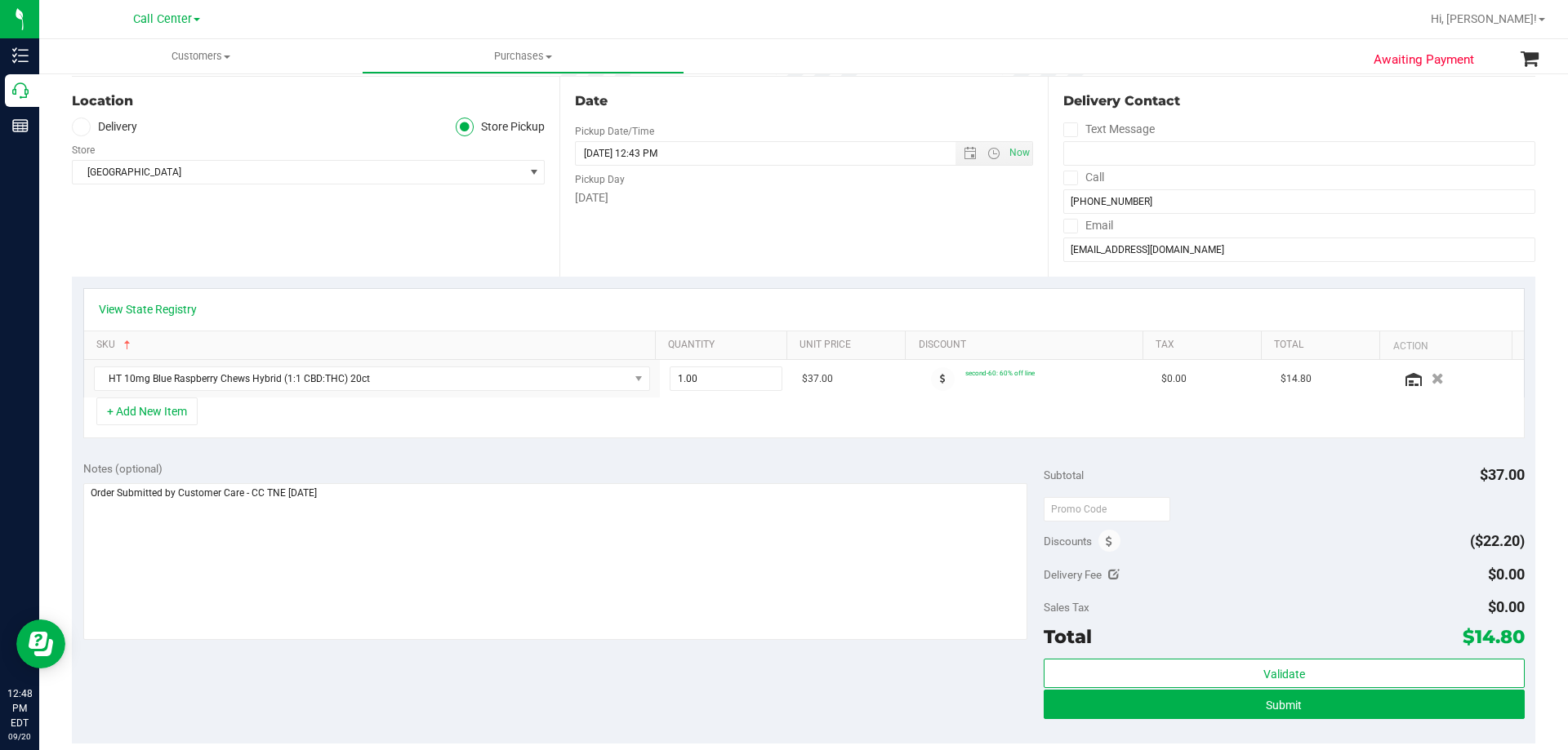
click at [355, 677] on div "Notes (optional) Subtotal $37.00 Discounts ($22.20) Delivery Fee $0.00 Sales Ta…" at bounding box center [803, 597] width 1463 height 294
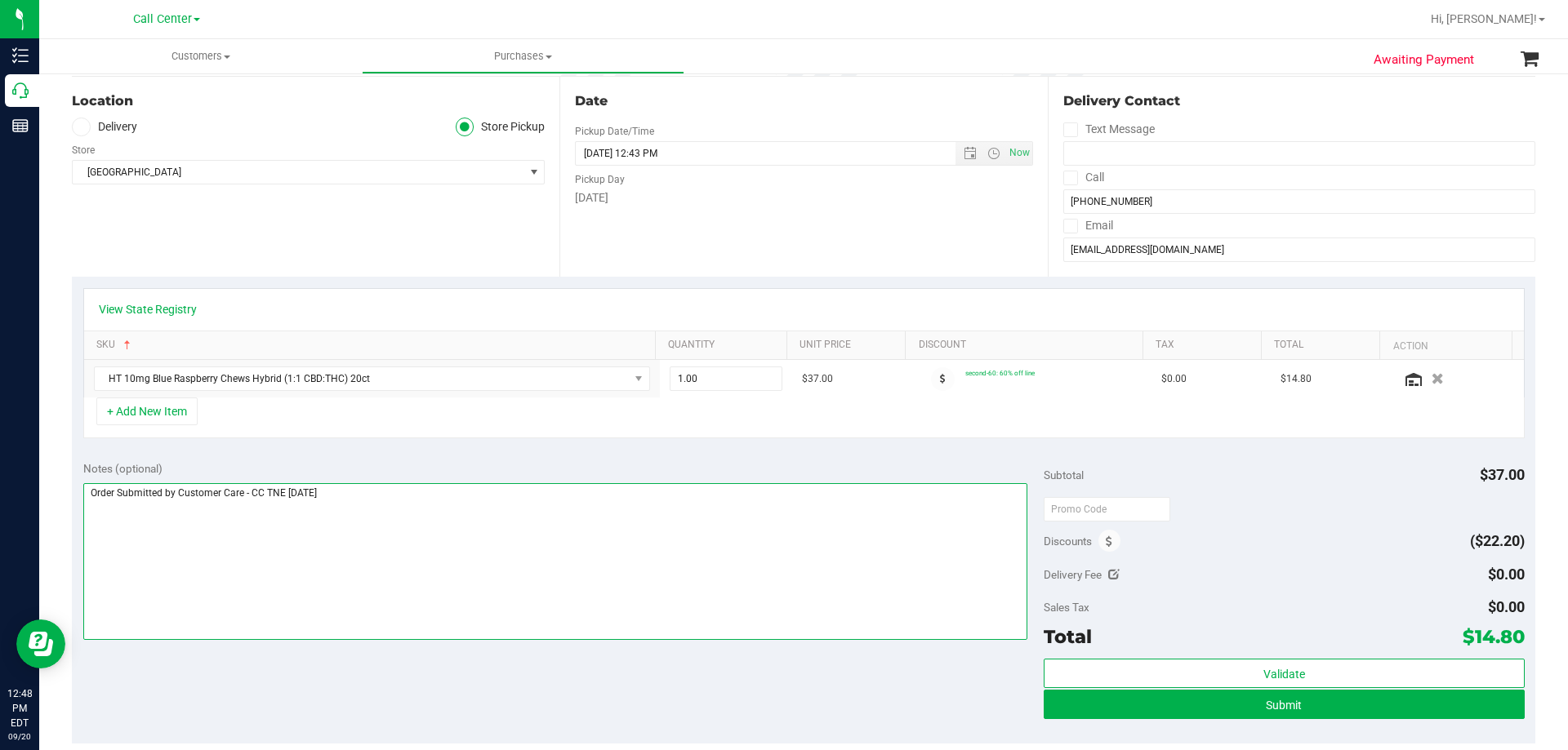
click at [425, 508] on textarea at bounding box center [555, 561] width 944 height 157
drag, startPoint x: 401, startPoint y: 680, endPoint x: 467, endPoint y: 506, distance: 186.1
click at [401, 679] on div "Notes (optional) Subtotal $37.00 Discounts ($22.20) Delivery Fee $0.00 Sales Ta…" at bounding box center [803, 597] width 1463 height 294
click at [461, 514] on textarea at bounding box center [555, 561] width 944 height 157
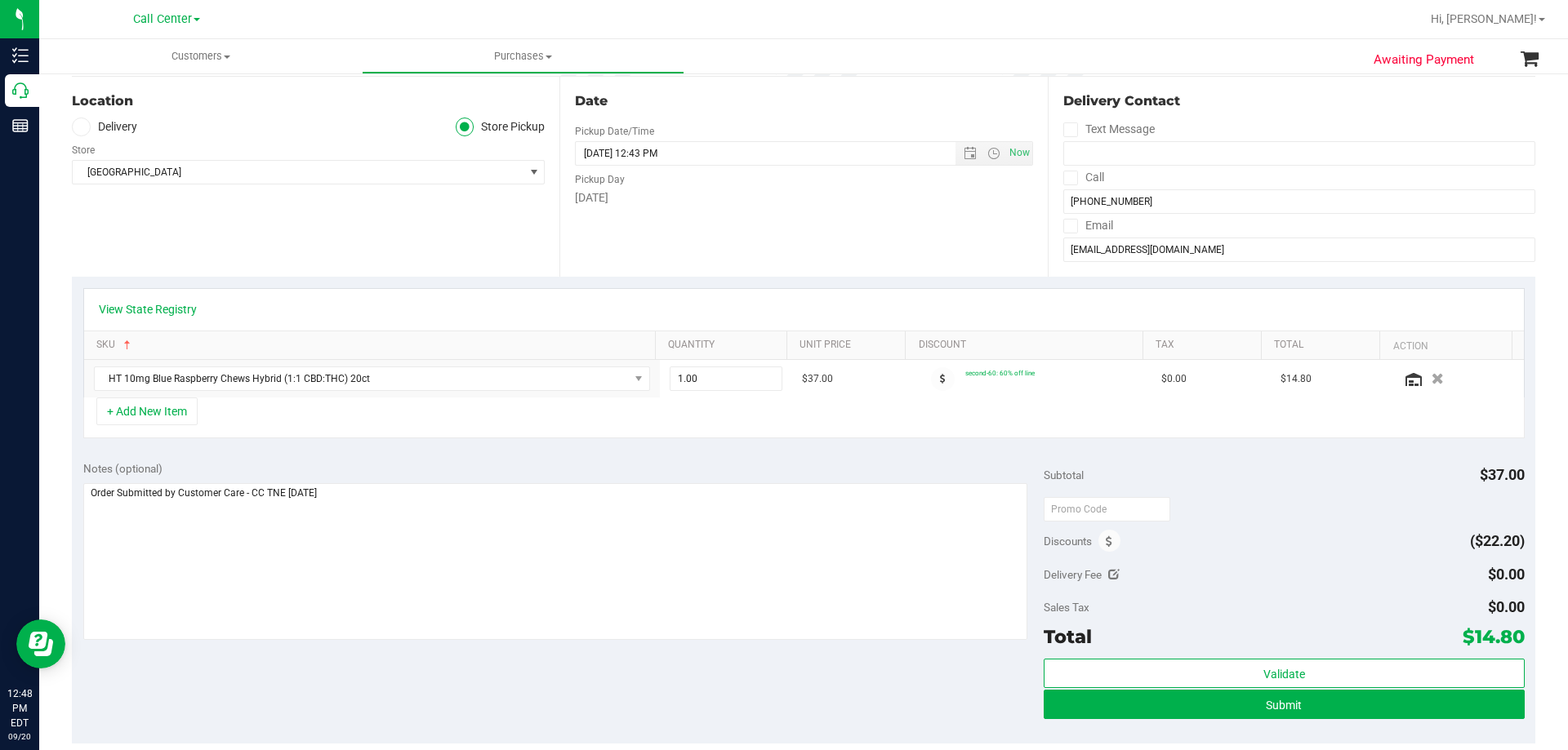
click at [467, 452] on div "Notes (optional) Subtotal $37.00 Discounts ($22.20) Delivery Fee $0.00 Sales Ta…" at bounding box center [803, 597] width 1463 height 294
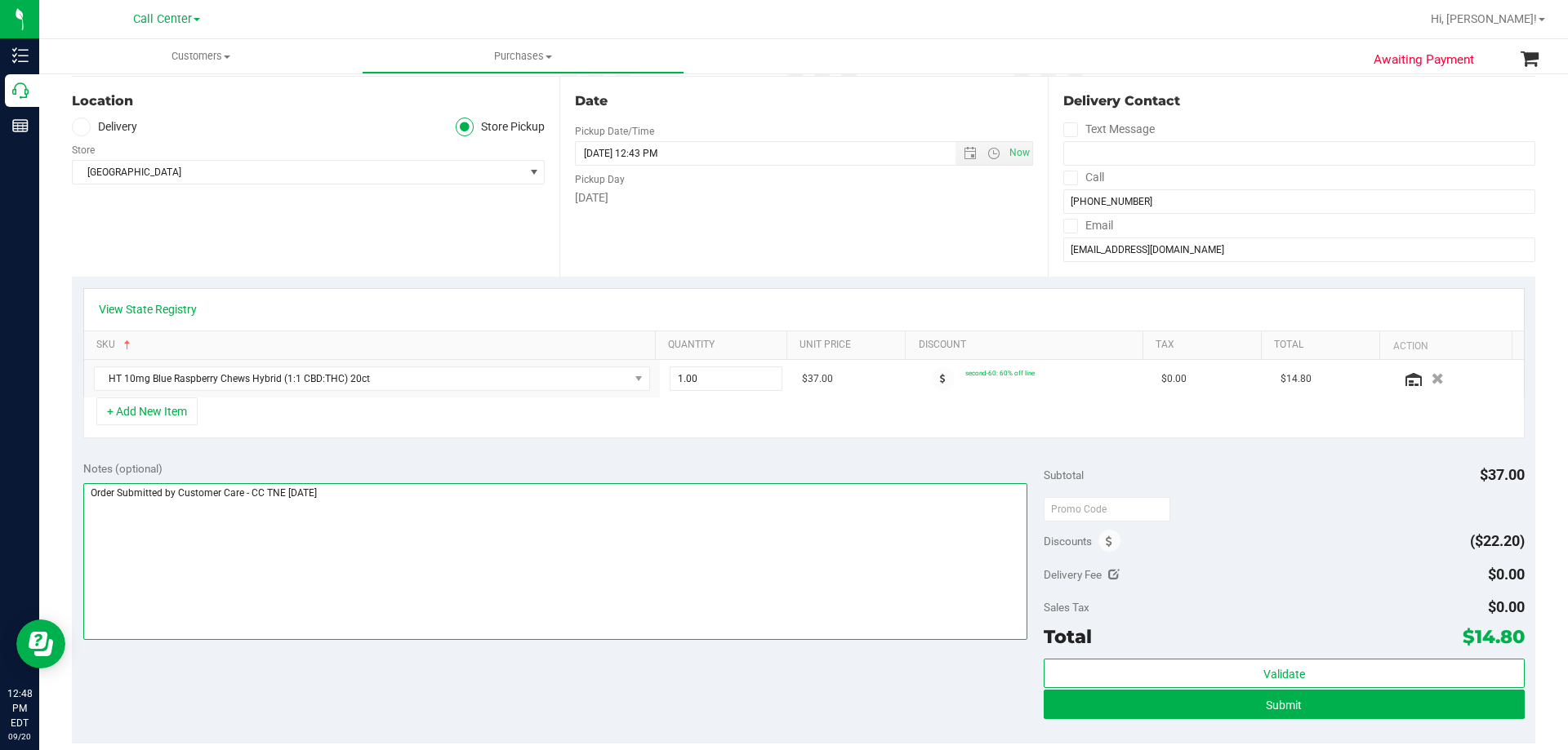
click at [425, 491] on textarea at bounding box center [555, 561] width 944 height 157
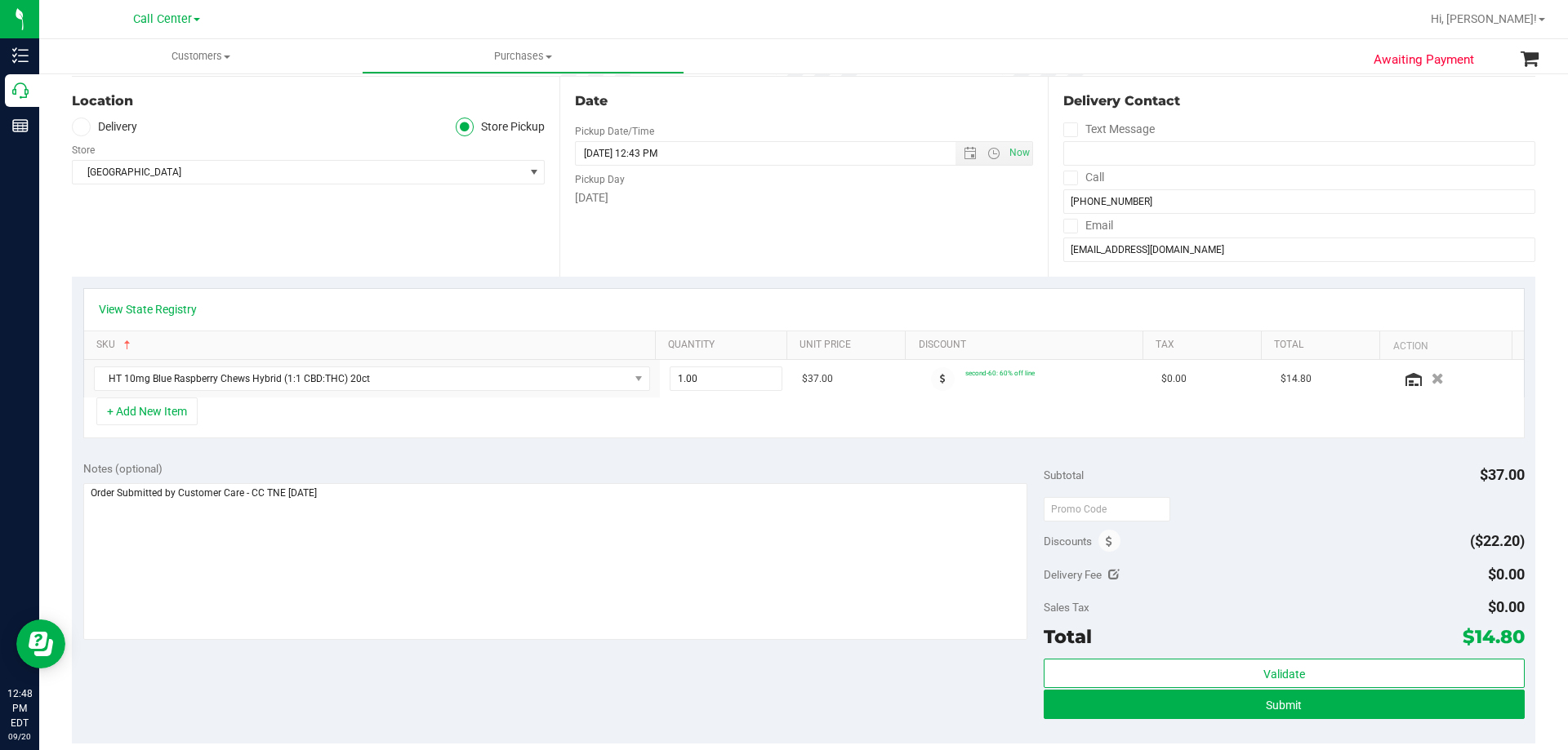
click at [443, 445] on div "View State Registry SKU Quantity Unit Price Discount Tax Total Action HT 10mg B…" at bounding box center [803, 362] width 1463 height 173
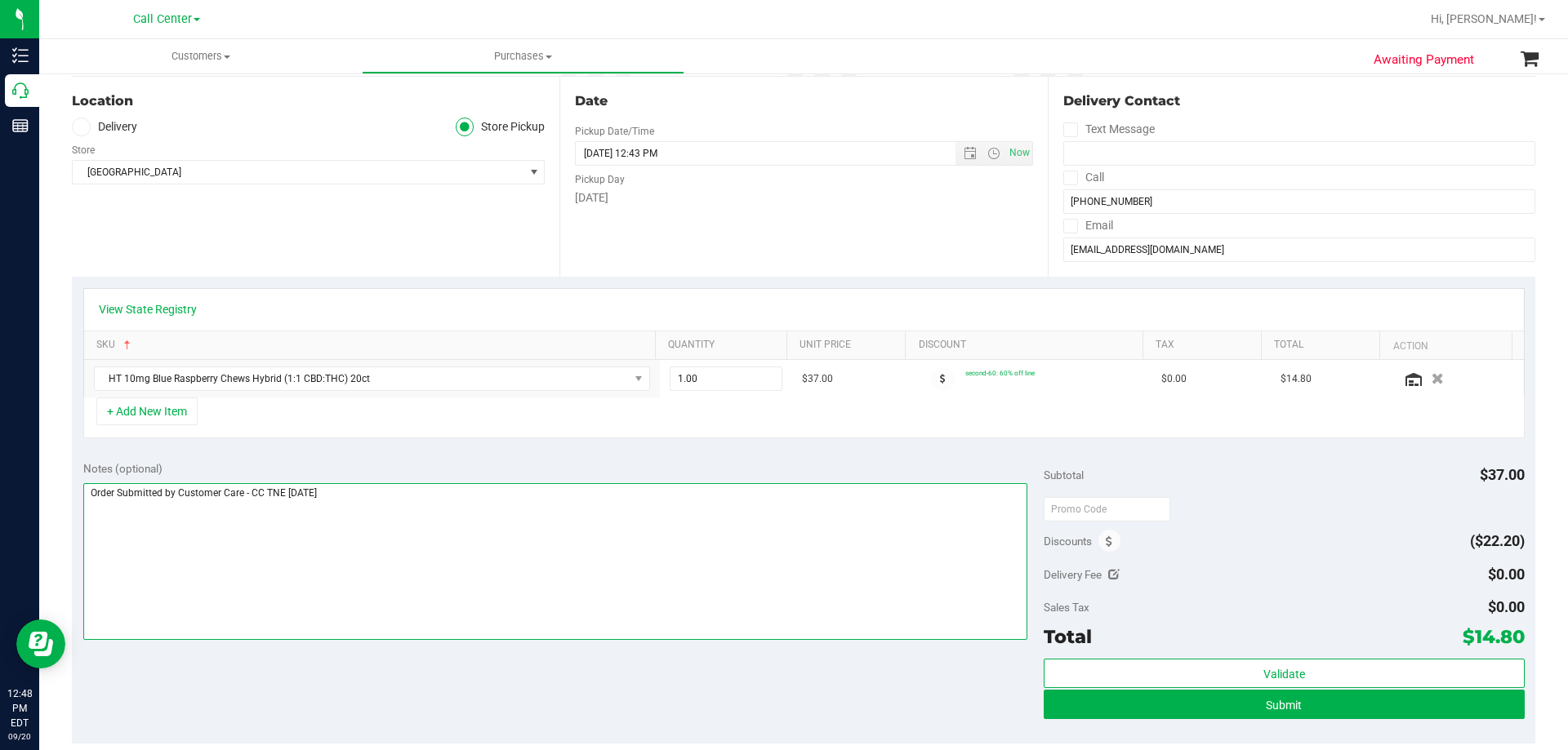
click at [433, 500] on textarea at bounding box center [555, 561] width 944 height 157
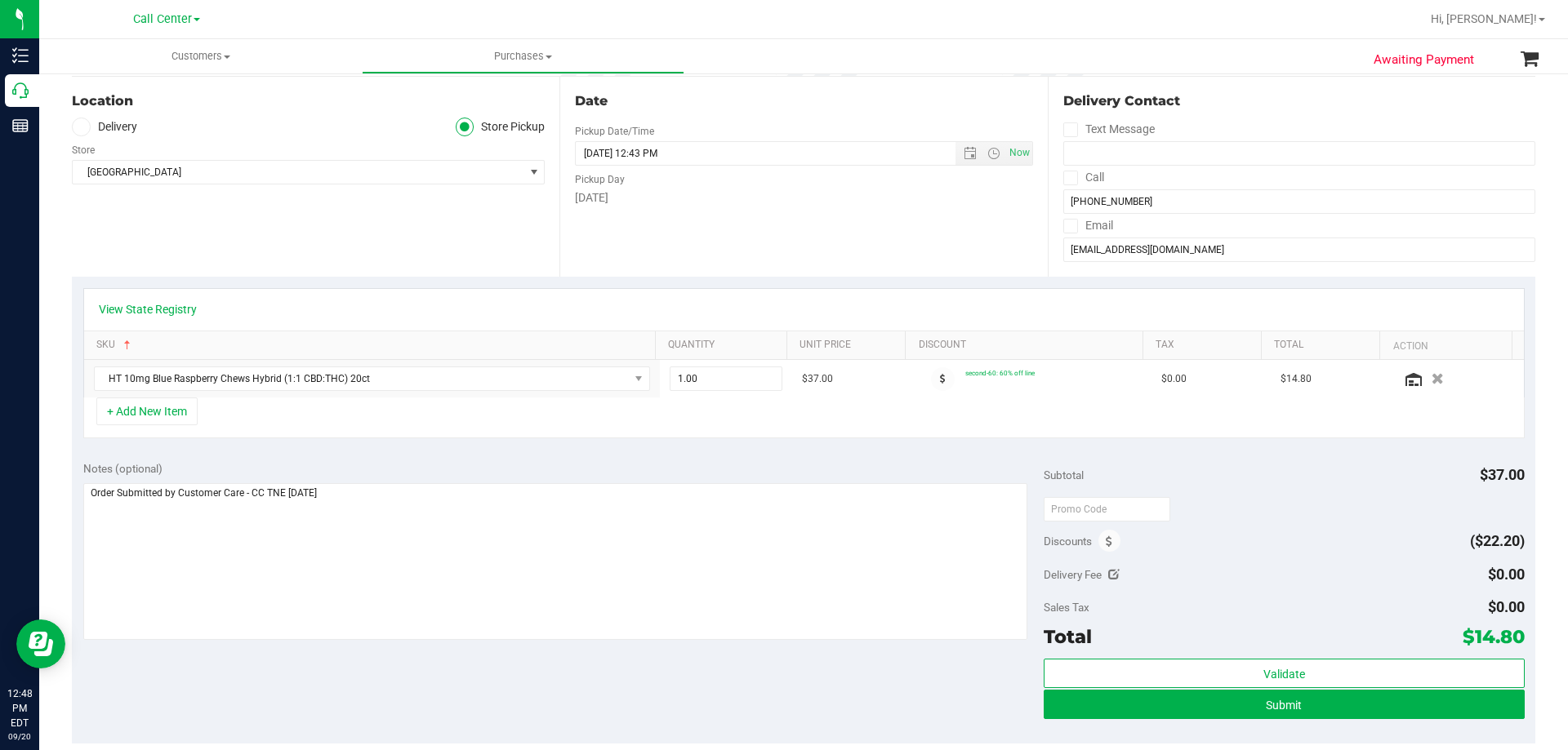
click at [456, 445] on div "View State Registry SKU Quantity Unit Price Discount Tax Total Action HT 10mg B…" at bounding box center [803, 362] width 1463 height 173
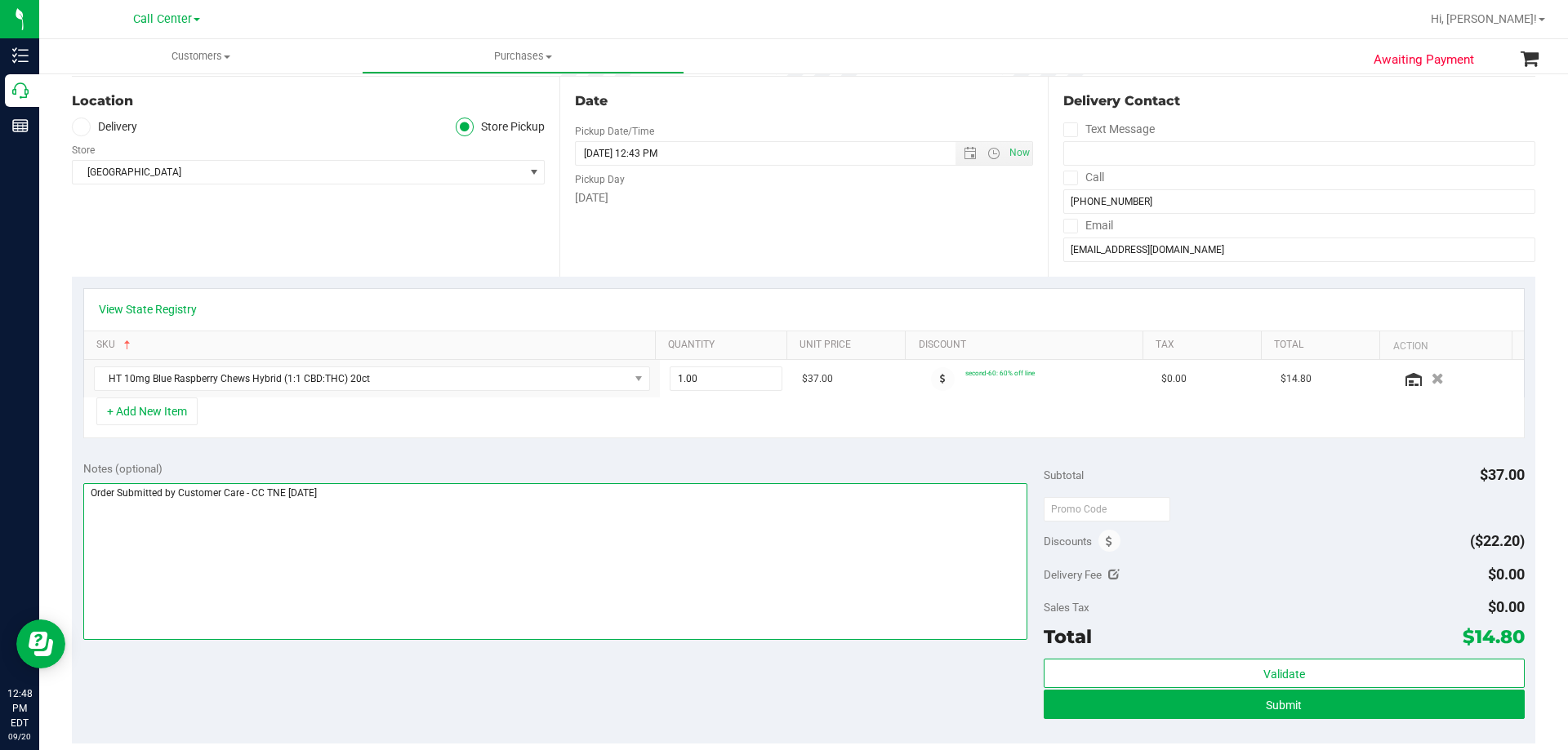
click at [433, 497] on textarea at bounding box center [555, 561] width 944 height 157
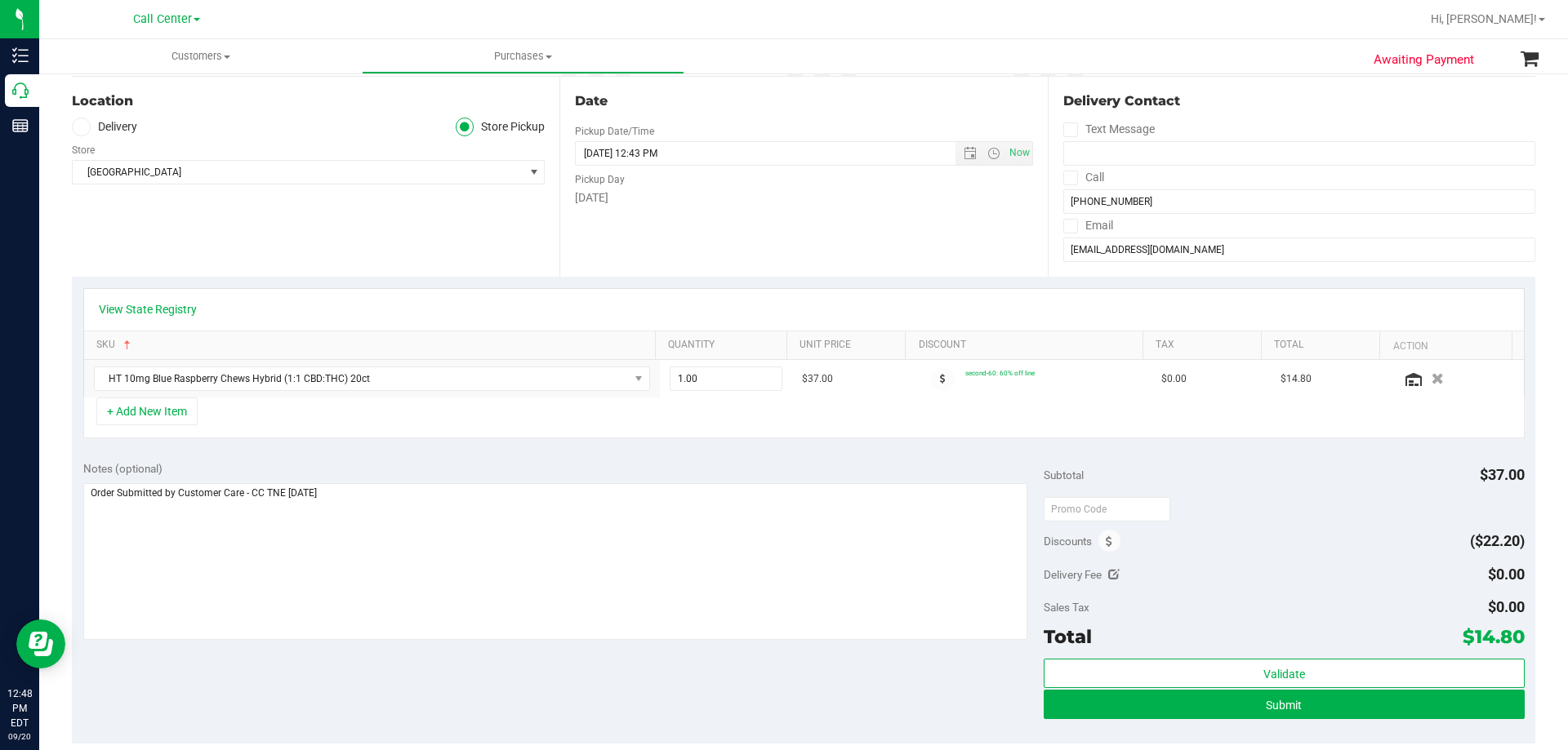
click at [446, 667] on div "Notes (optional) Subtotal $37.00 Discounts ($22.20) Delivery Fee $0.00 Sales Ta…" at bounding box center [803, 597] width 1463 height 294
click at [456, 452] on div "Notes (optional) Subtotal $37.00 Discounts ($22.20) Delivery Fee $0.00 Sales Ta…" at bounding box center [803, 597] width 1463 height 294
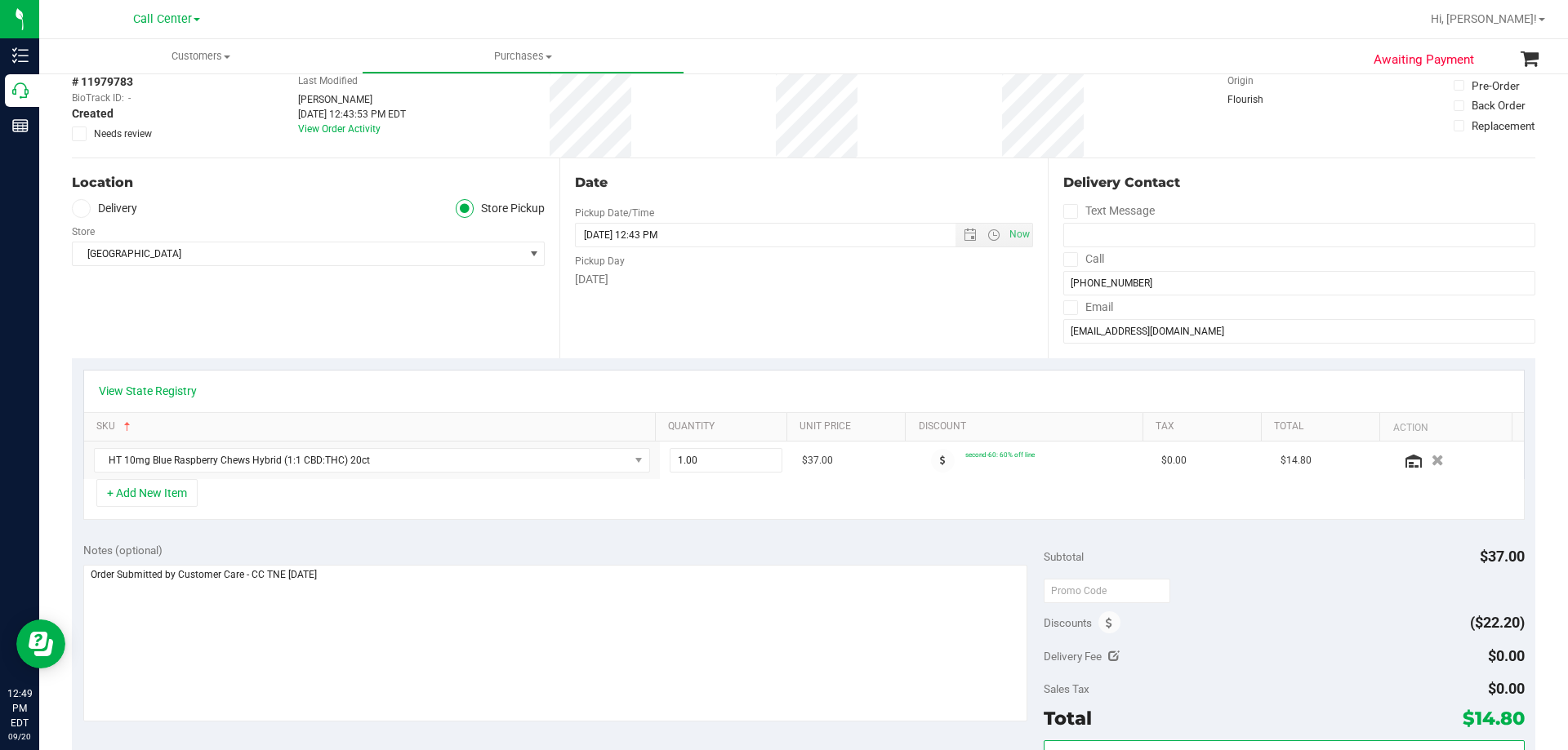
click at [484, 537] on div "Notes (optional) Subtotal $37.00 Discounts ($22.20) Delivery Fee $0.00 Sales Ta…" at bounding box center [803, 678] width 1463 height 294
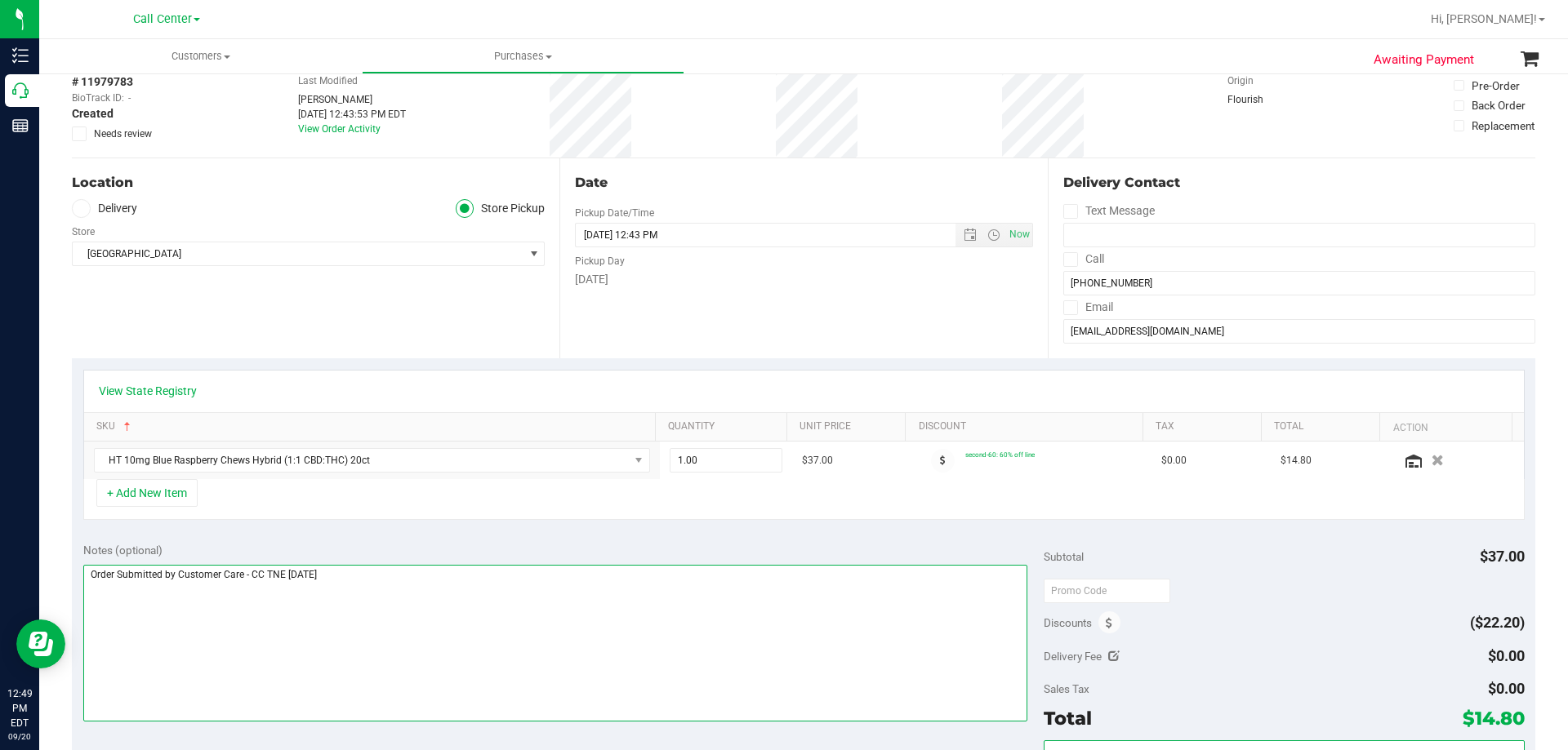
click at [463, 593] on textarea at bounding box center [555, 643] width 944 height 157
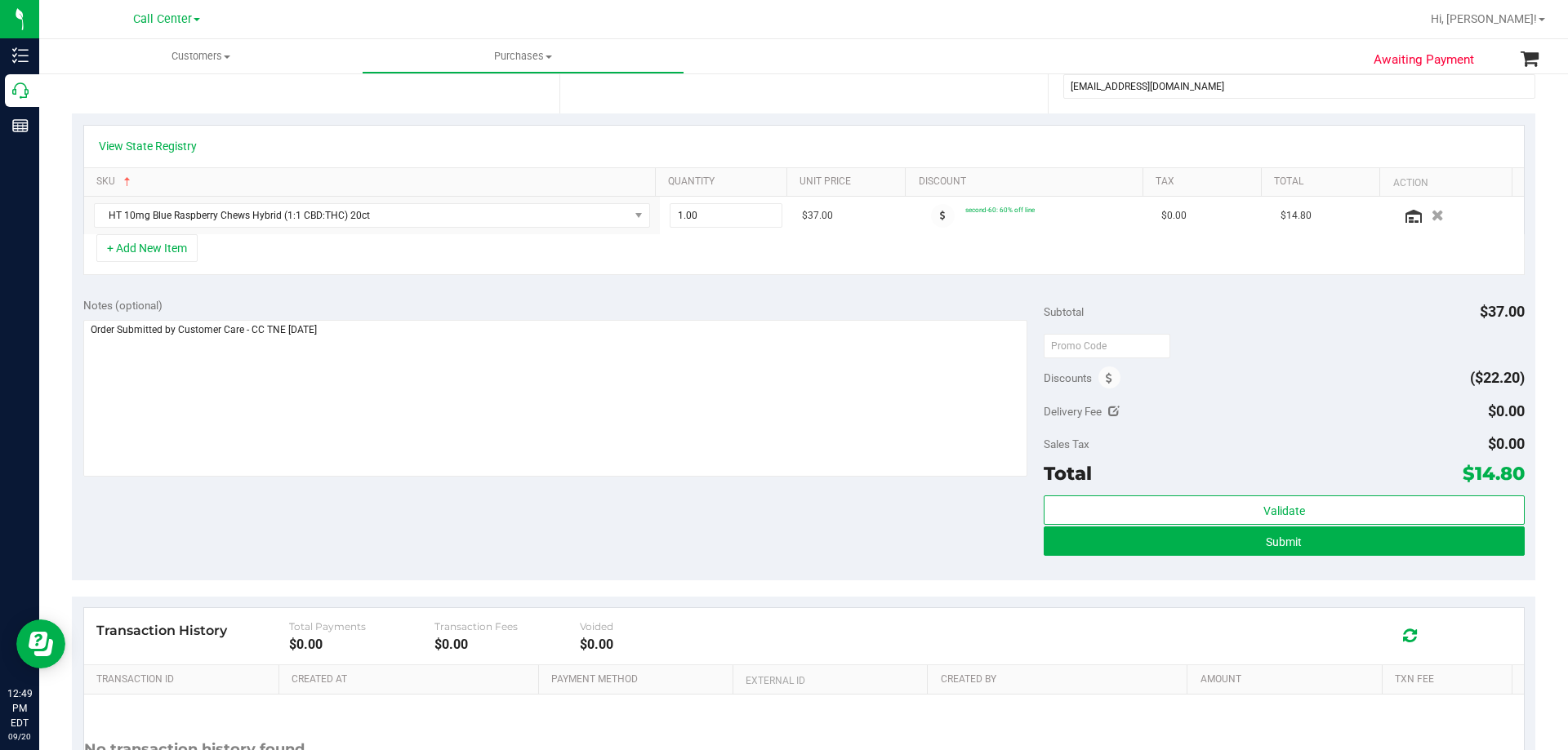
click at [392, 527] on div "Notes (optional) Subtotal $37.00 Discounts ($22.20) Delivery Fee $0.00 Sales Ta…" at bounding box center [803, 434] width 1463 height 294
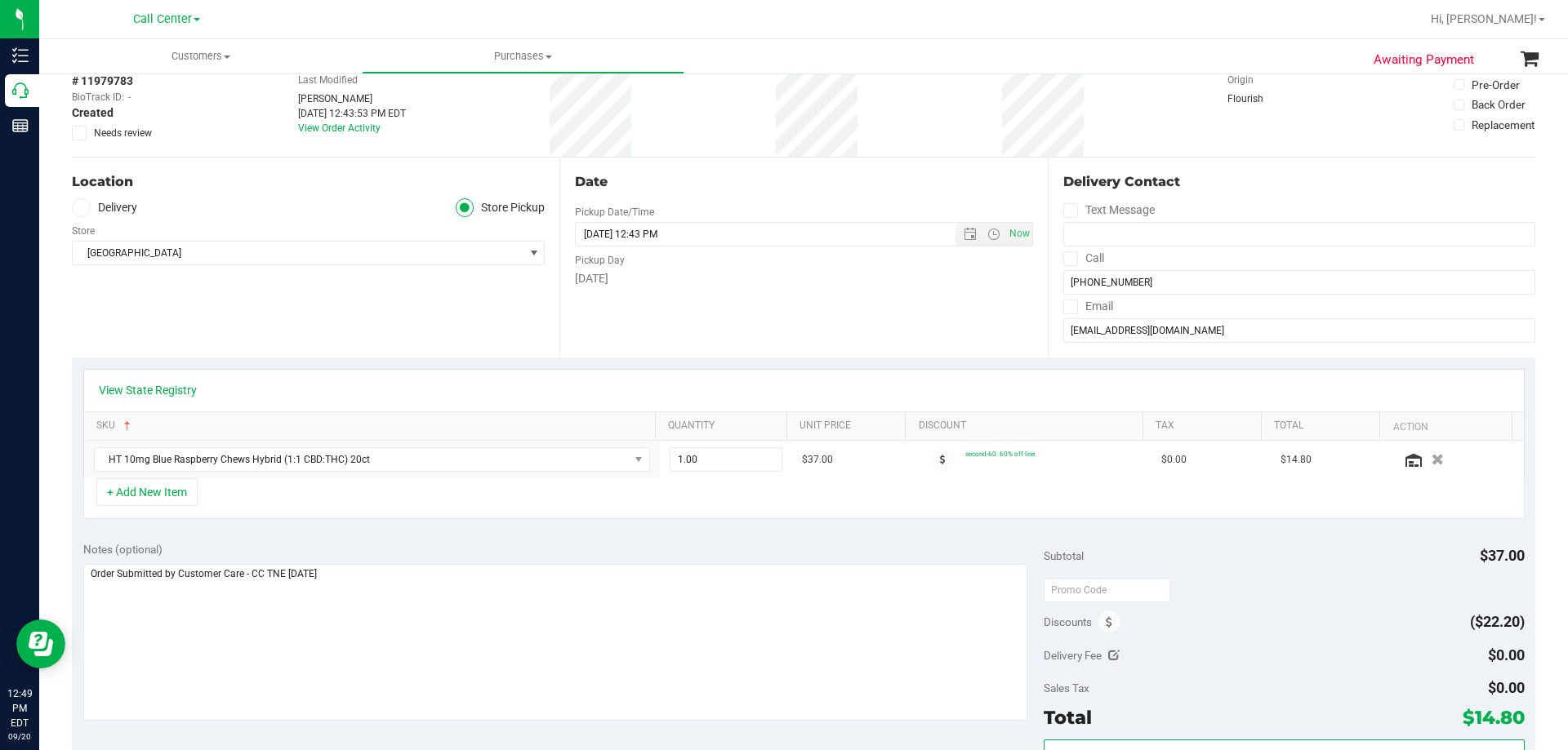
scroll to position [81, 0]
click at [429, 545] on div "Notes (optional)" at bounding box center [563, 550] width 961 height 16
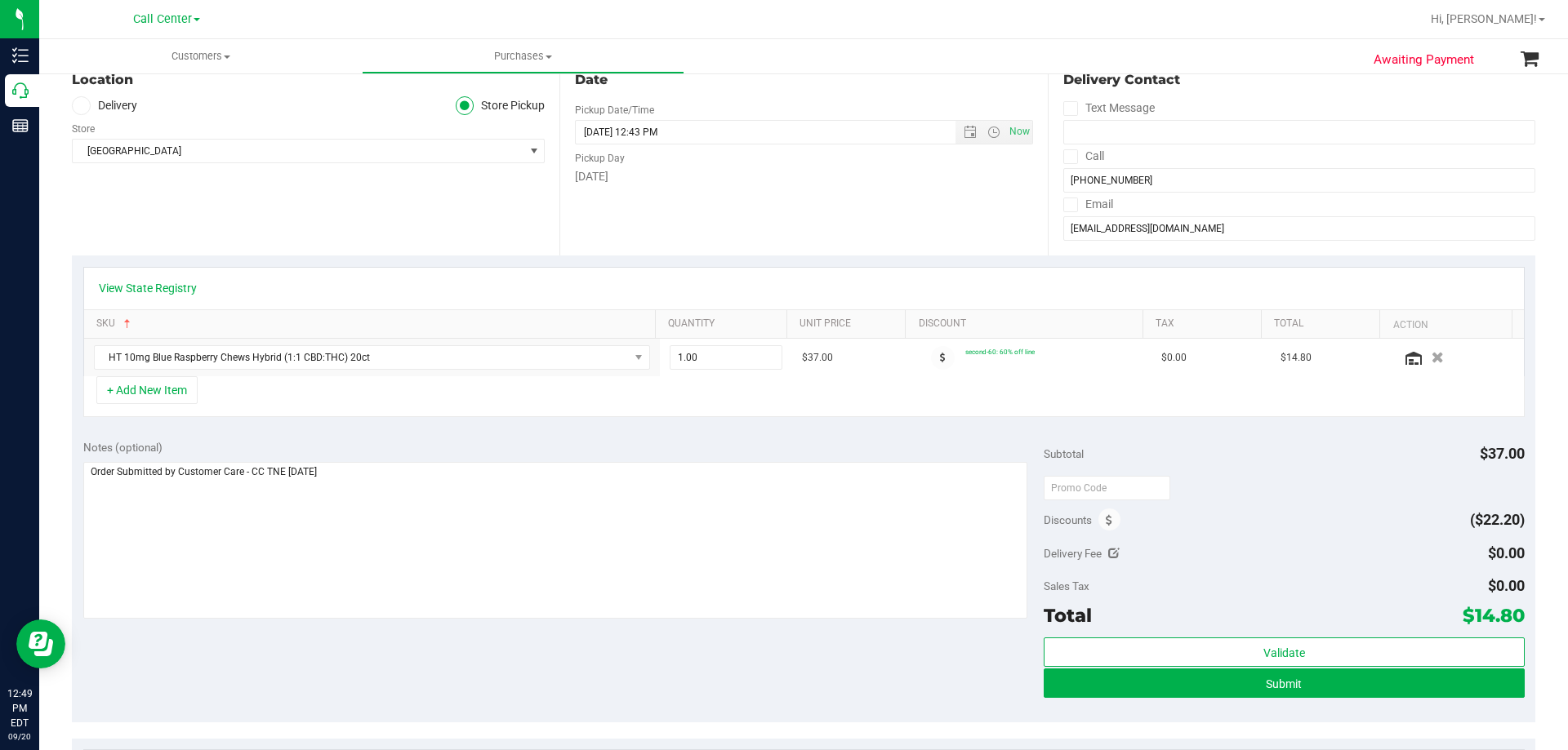
scroll to position [245, 0]
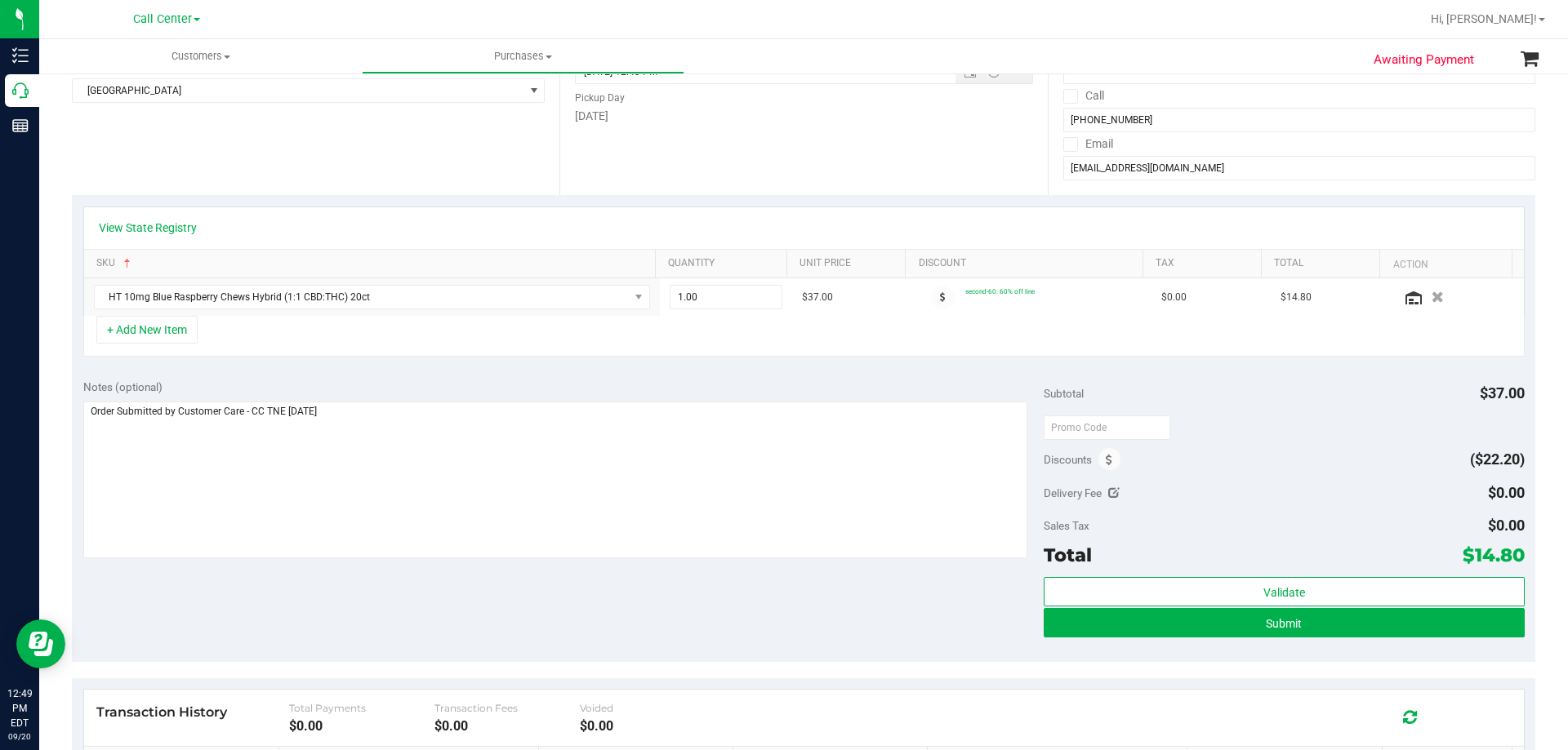
drag, startPoint x: 379, startPoint y: 591, endPoint x: 383, endPoint y: 573, distance: 18.4
click at [379, 591] on div "Notes (optional) Subtotal $37.00 Discounts ($22.20) Delivery Fee $0.00 Sales Ta…" at bounding box center [803, 515] width 1463 height 294
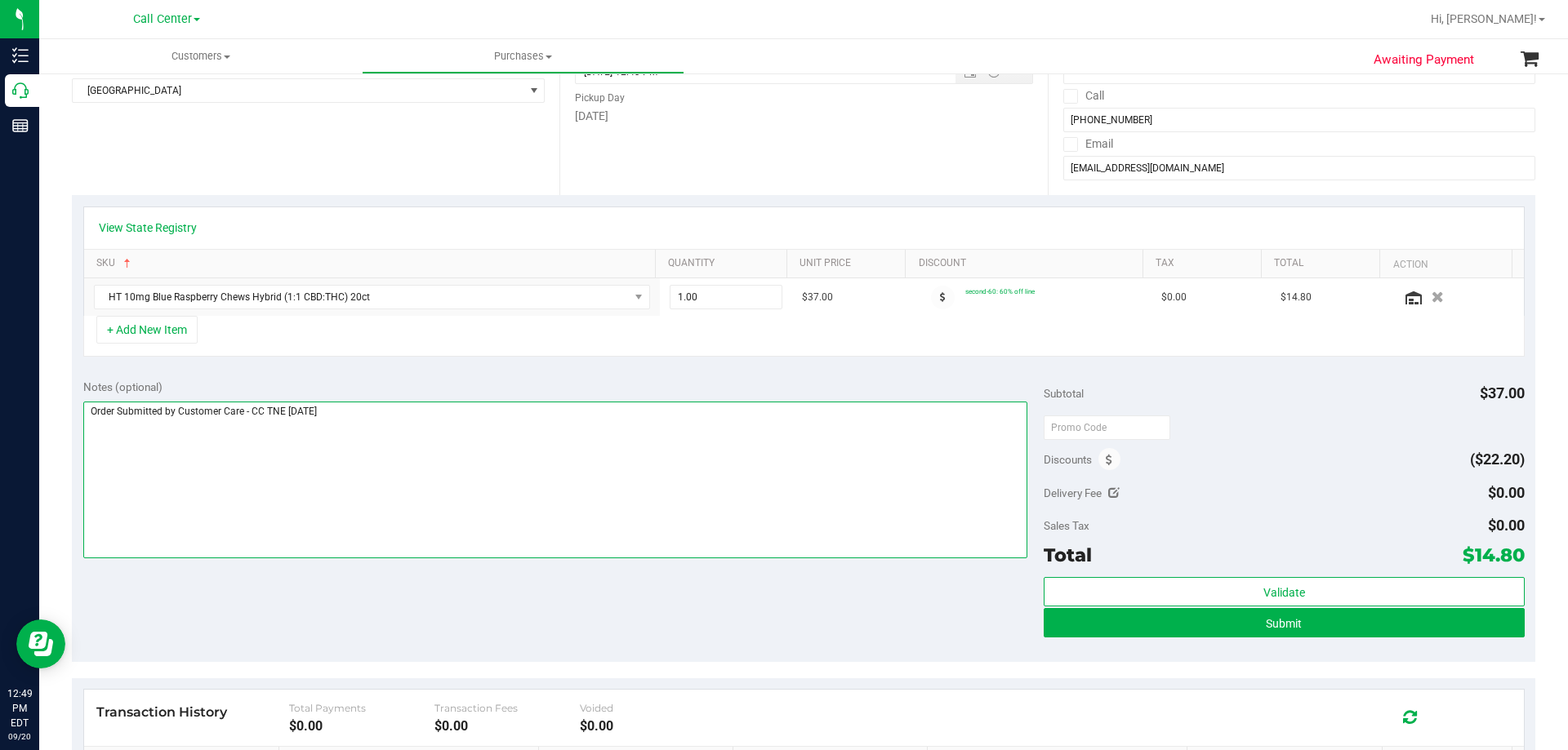
click at [407, 423] on textarea at bounding box center [555, 479] width 944 height 157
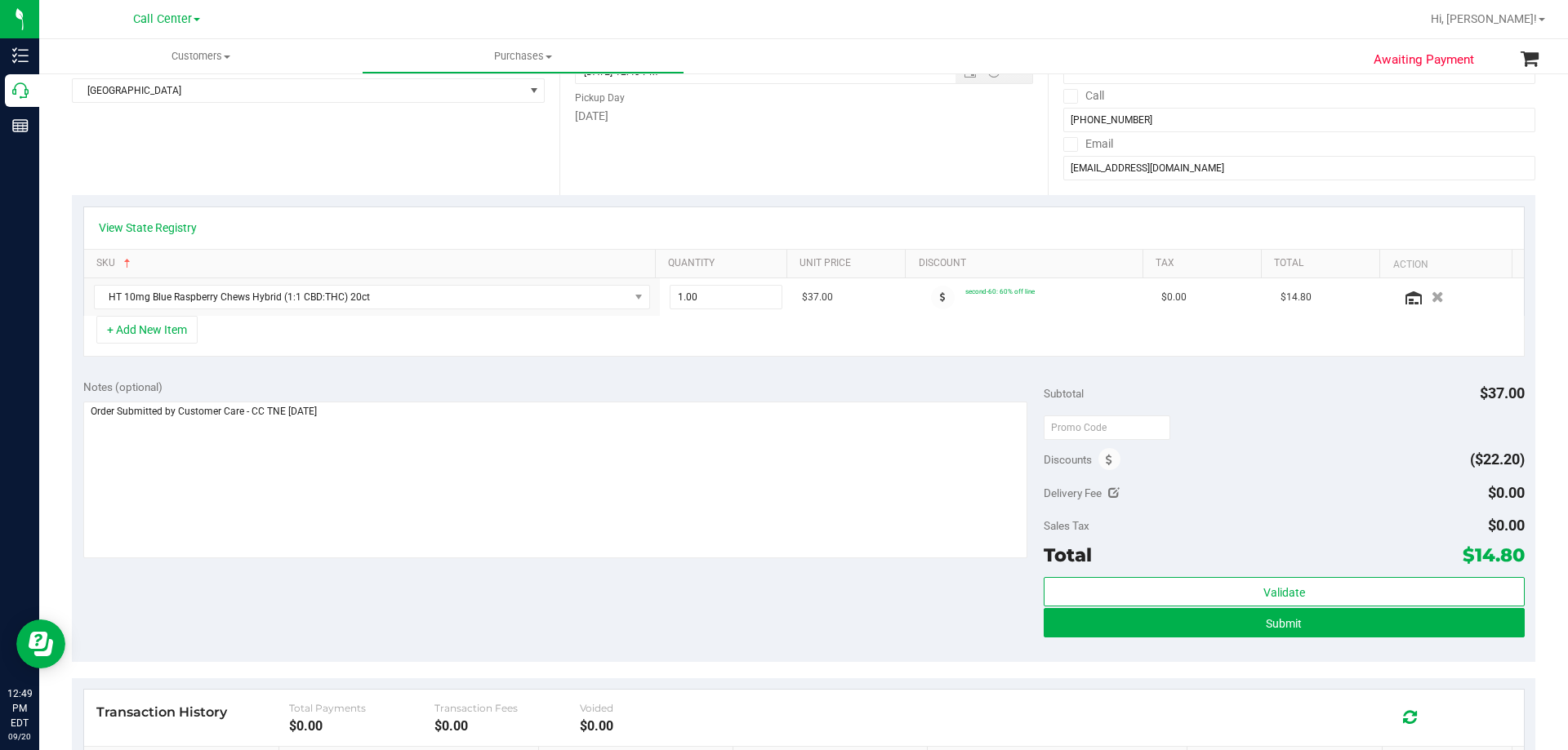
click at [430, 375] on div "Notes (optional) Subtotal $37.00 Discounts ($22.20) Delivery Fee $0.00 Sales Ta…" at bounding box center [803, 515] width 1463 height 294
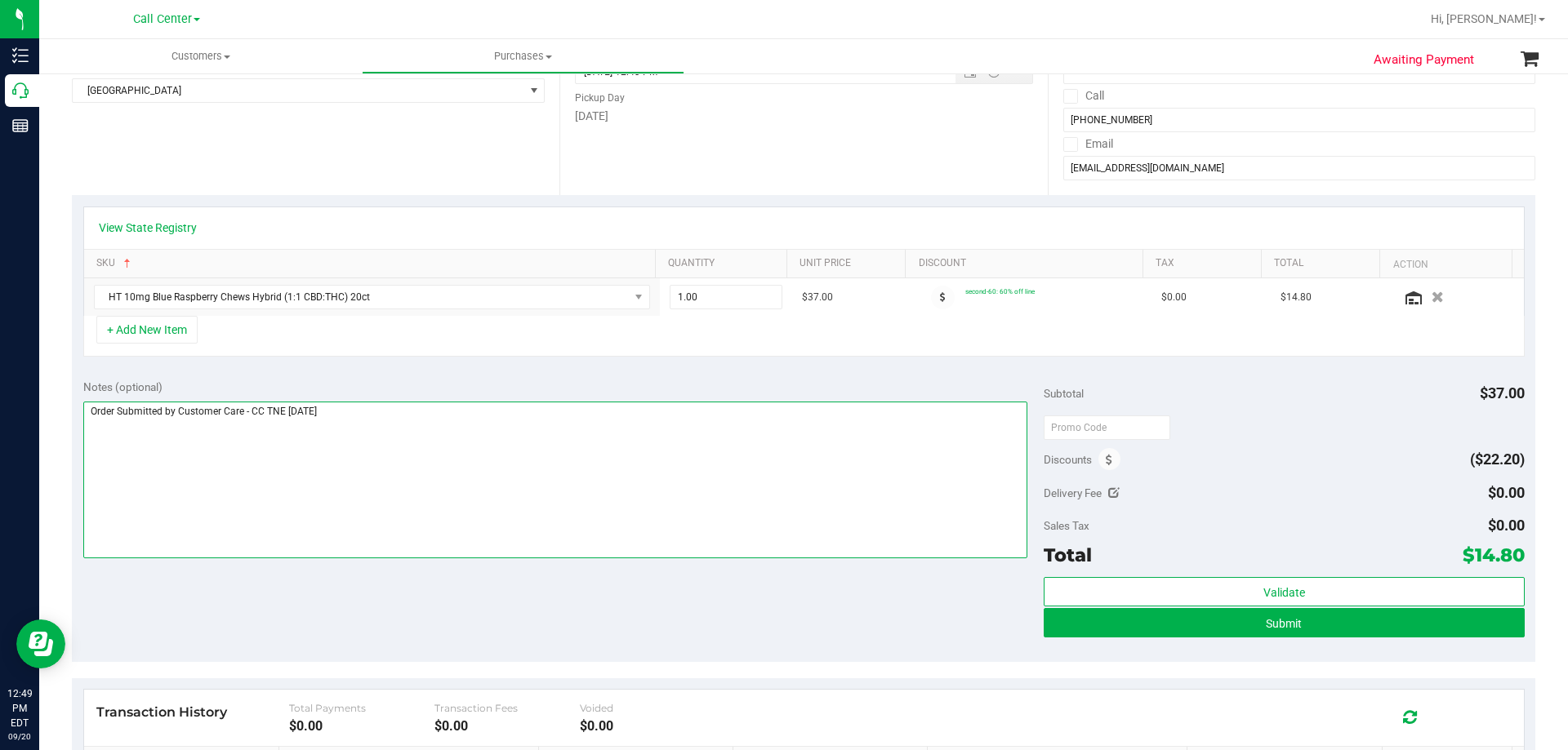
click at [478, 414] on textarea at bounding box center [555, 479] width 944 height 157
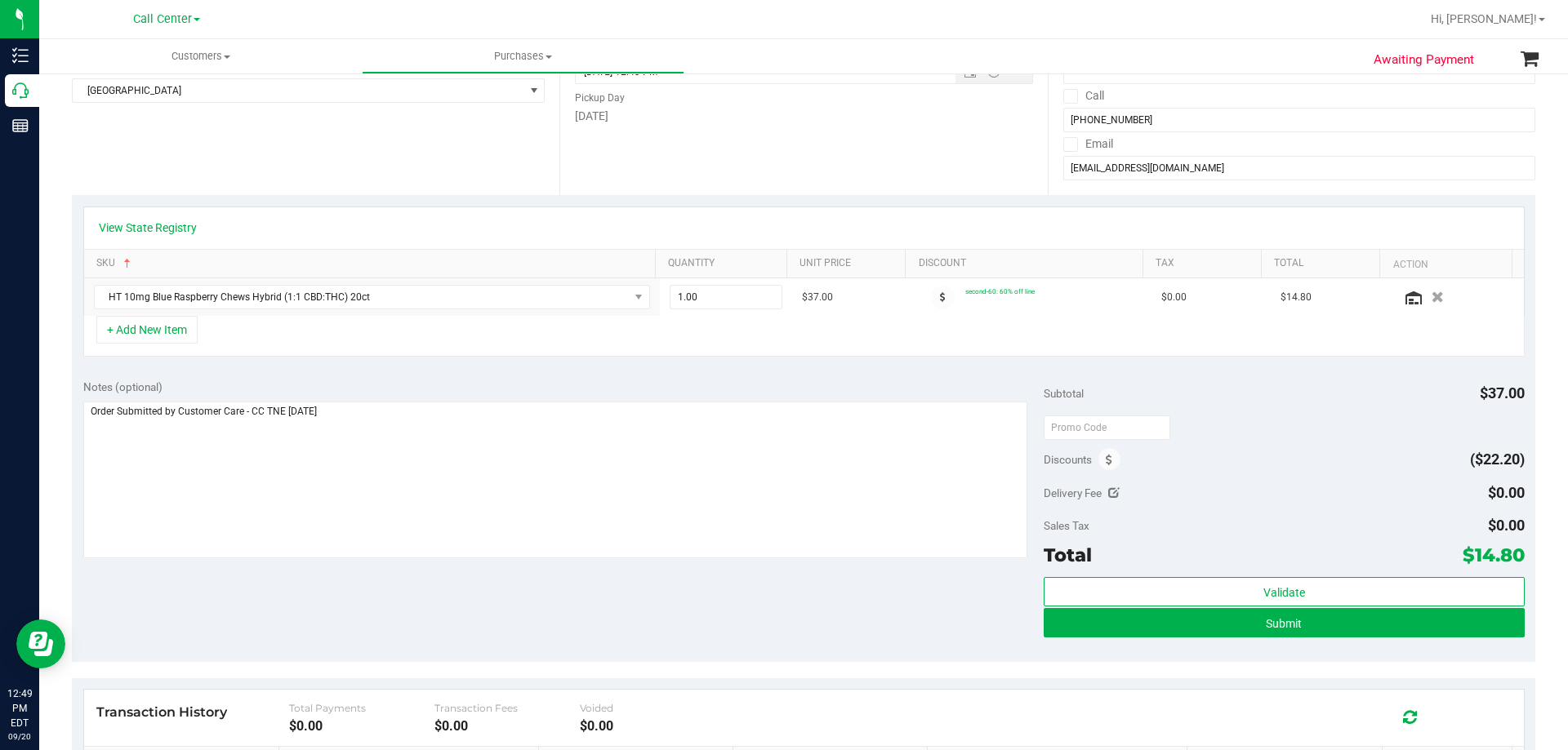
click at [458, 607] on div "Notes (optional) Subtotal $37.00 Discounts ($22.20) Delivery Fee $0.00 Sales Ta…" at bounding box center [803, 515] width 1463 height 294
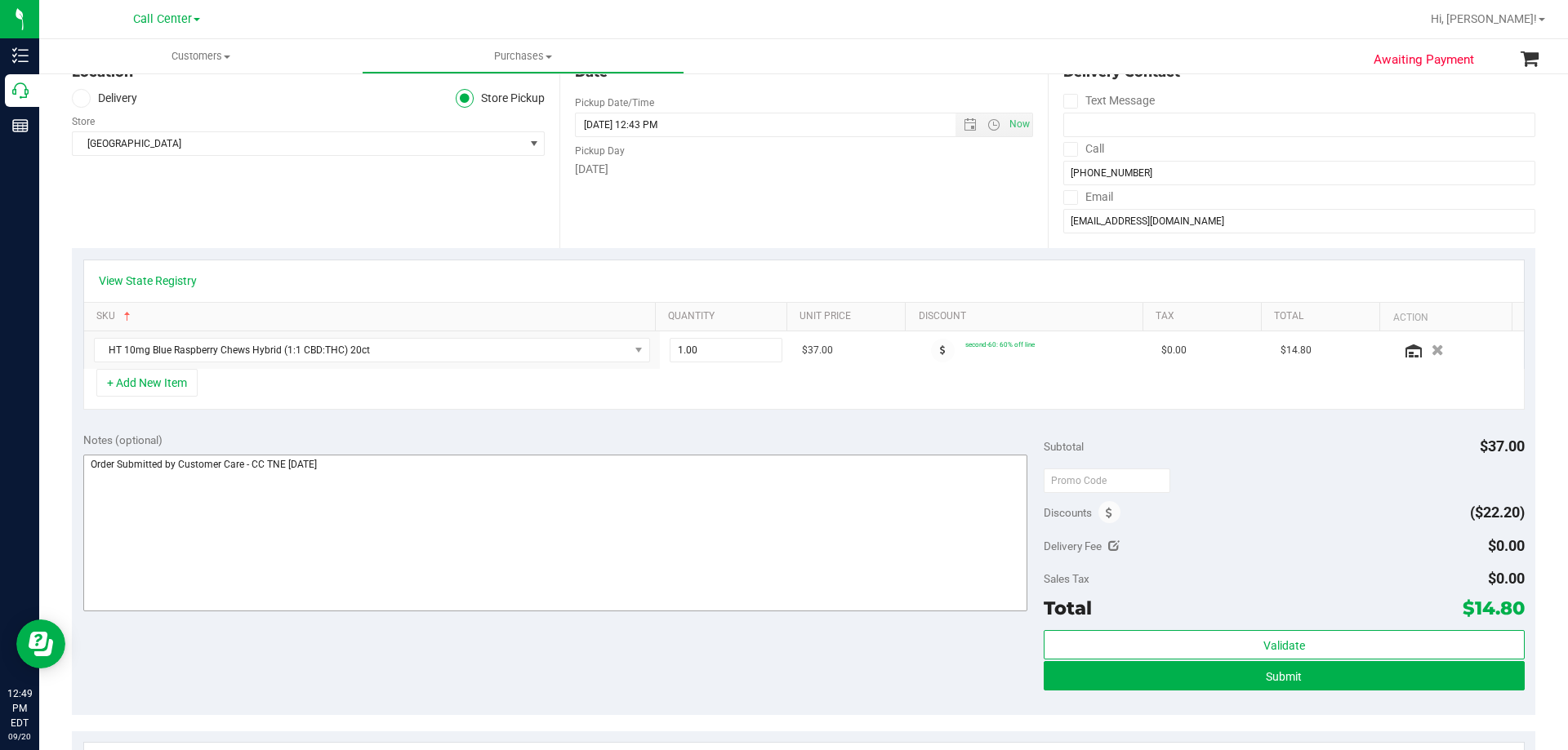
scroll to position [163, 0]
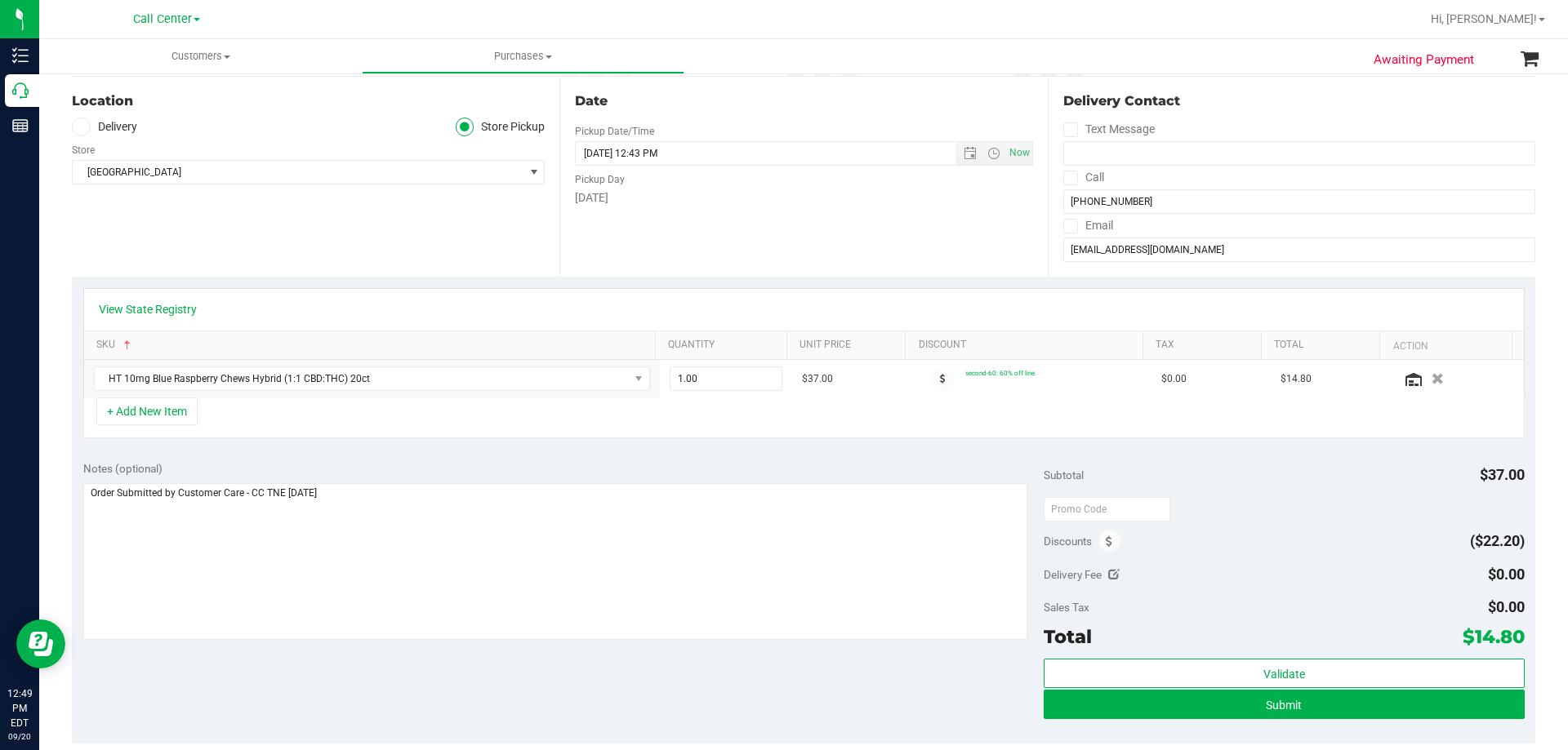
click at [560, 473] on div "Notes (optional)" at bounding box center [563, 468] width 961 height 16
click at [479, 670] on div "Notes (optional) Subtotal $37.00 Discounts ($22.20) Delivery Fee $0.00 Sales Ta…" at bounding box center [803, 597] width 1463 height 294
click at [495, 454] on div "Notes (optional) Subtotal $37.00 Discounts ($22.20) Delivery Fee $0.00 Sales Ta…" at bounding box center [803, 597] width 1463 height 294
click at [454, 677] on div "Notes (optional) Subtotal $37.00 Discounts ($22.20) Delivery Fee $0.00 Sales Ta…" at bounding box center [803, 597] width 1463 height 294
click at [439, 708] on div "Notes (optional) Subtotal $37.00 Discounts ($22.20) Delivery Fee $0.00 Sales Ta…" at bounding box center [803, 597] width 1463 height 294
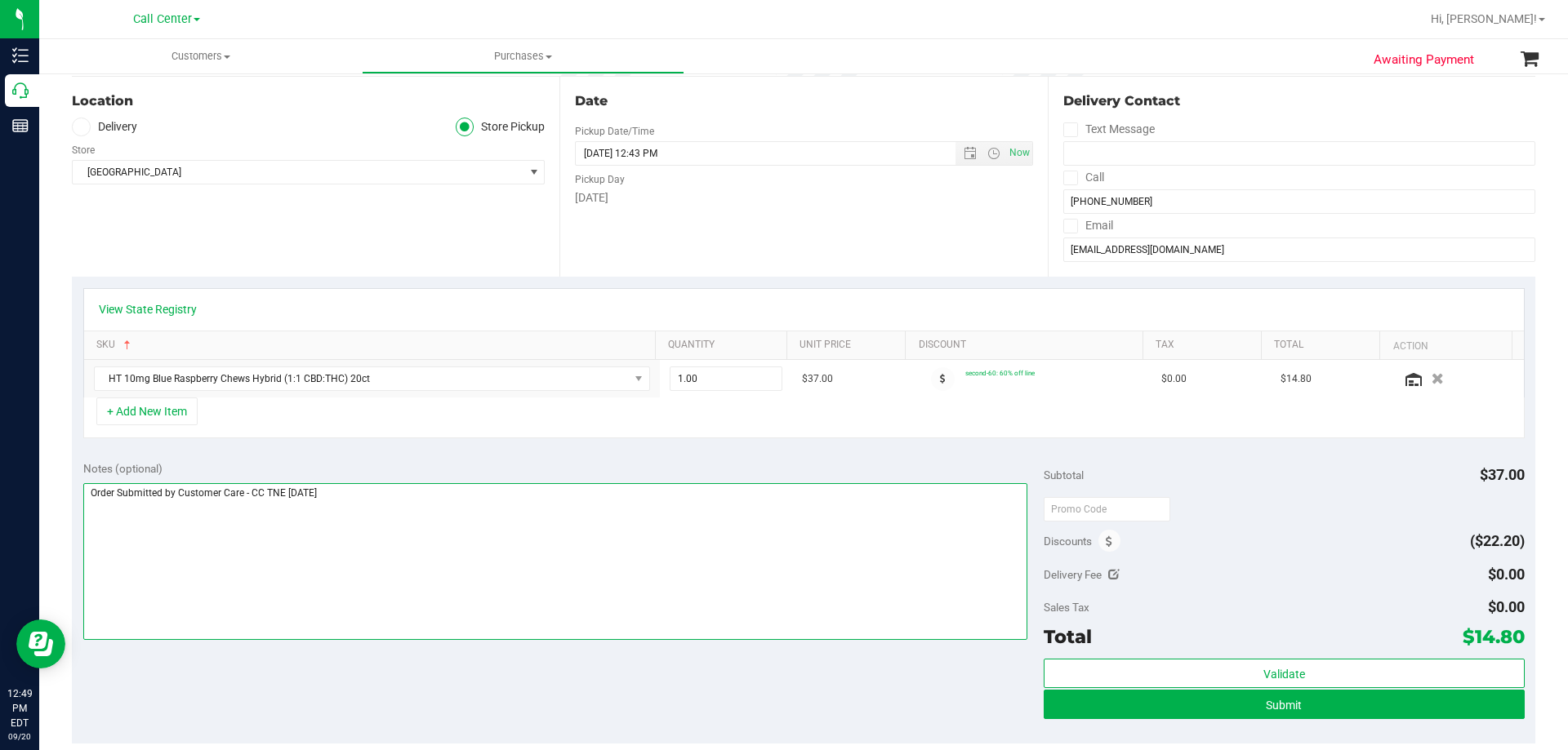
click at [467, 516] on textarea at bounding box center [555, 561] width 944 height 157
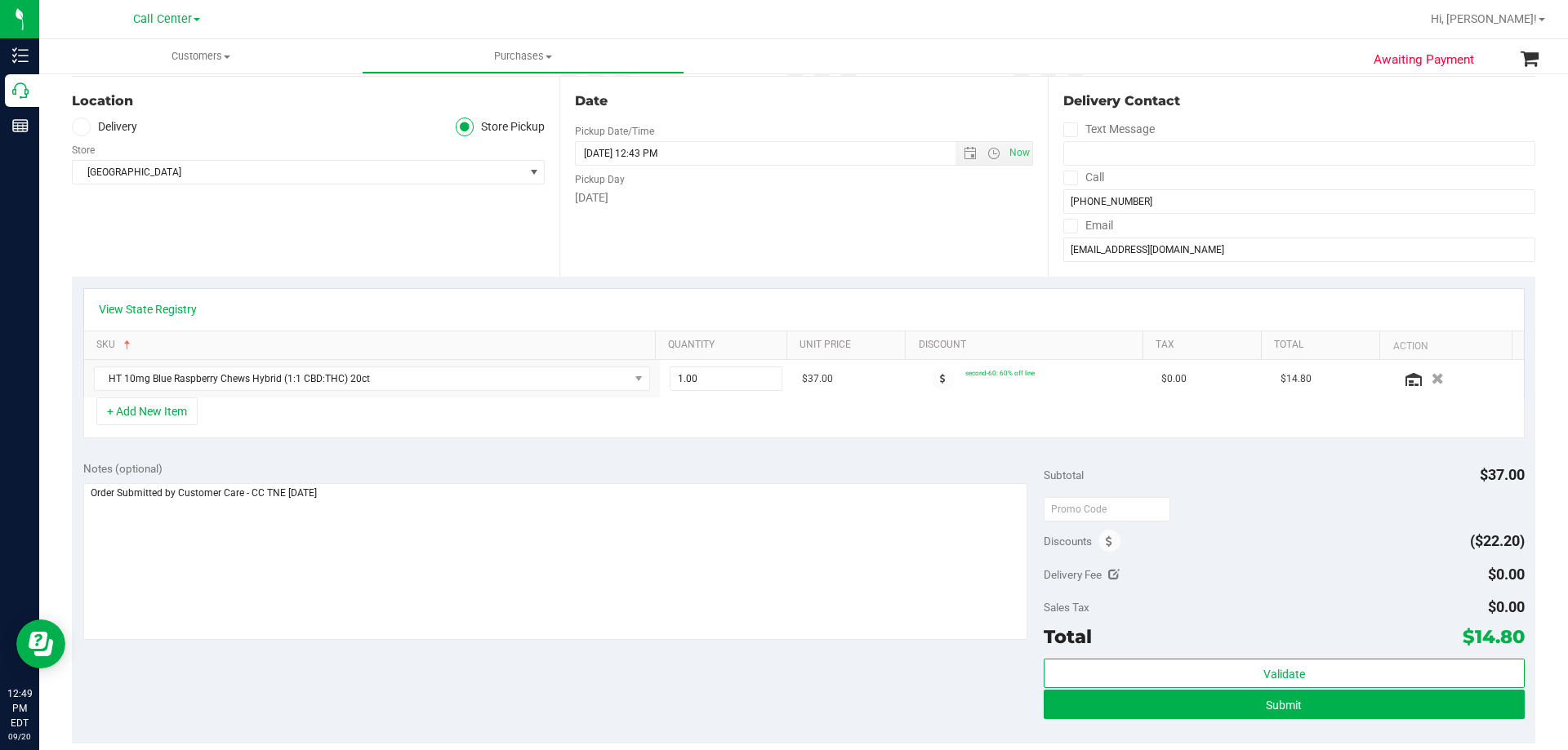
click at [454, 674] on div "Notes (optional) Subtotal $37.00 Discounts ($22.20) Delivery Fee $0.00 Sales Ta…" at bounding box center [803, 597] width 1463 height 294
click at [476, 468] on div "Notes (optional)" at bounding box center [563, 468] width 961 height 16
click at [476, 462] on div "Notes (optional)" at bounding box center [563, 468] width 961 height 16
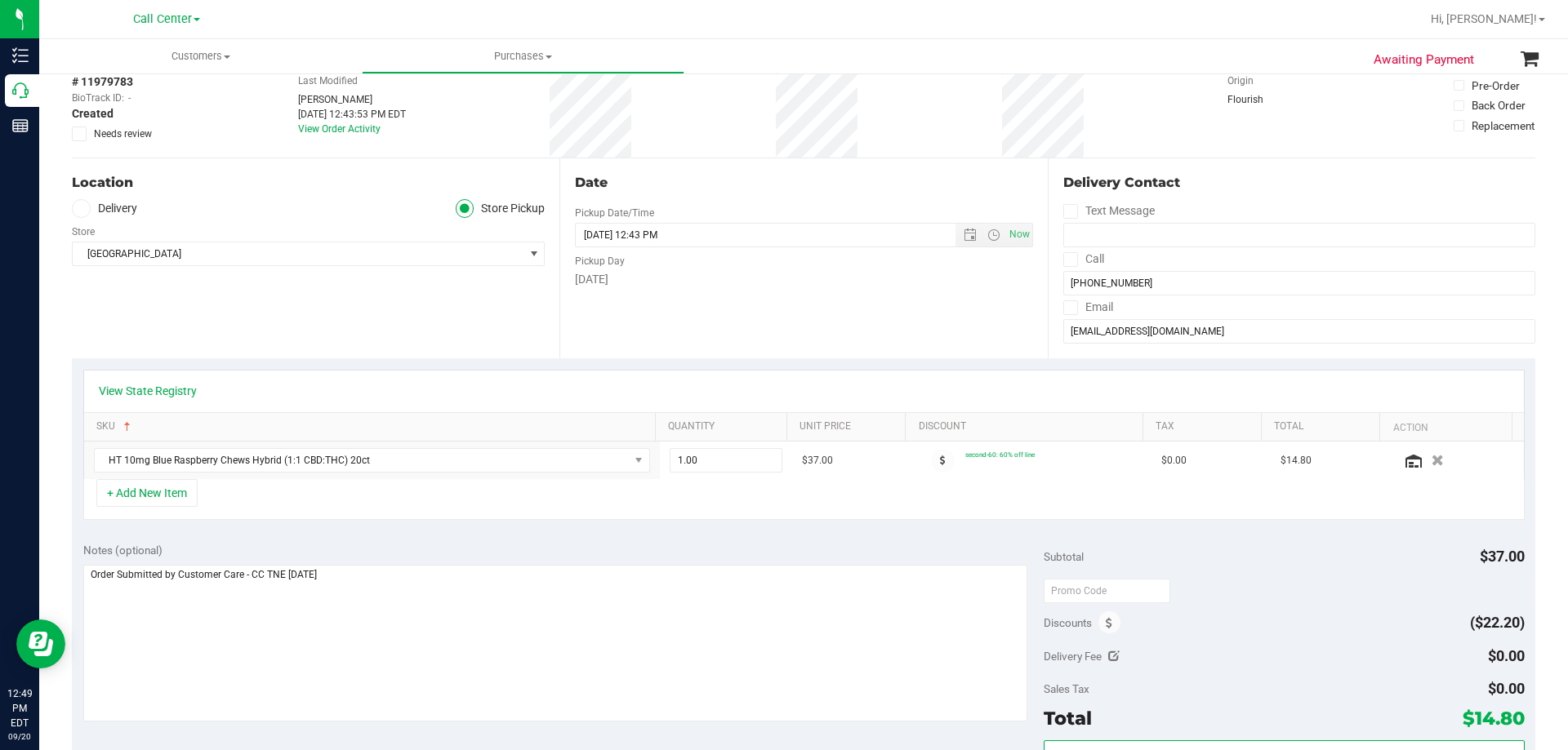
scroll to position [245, 0]
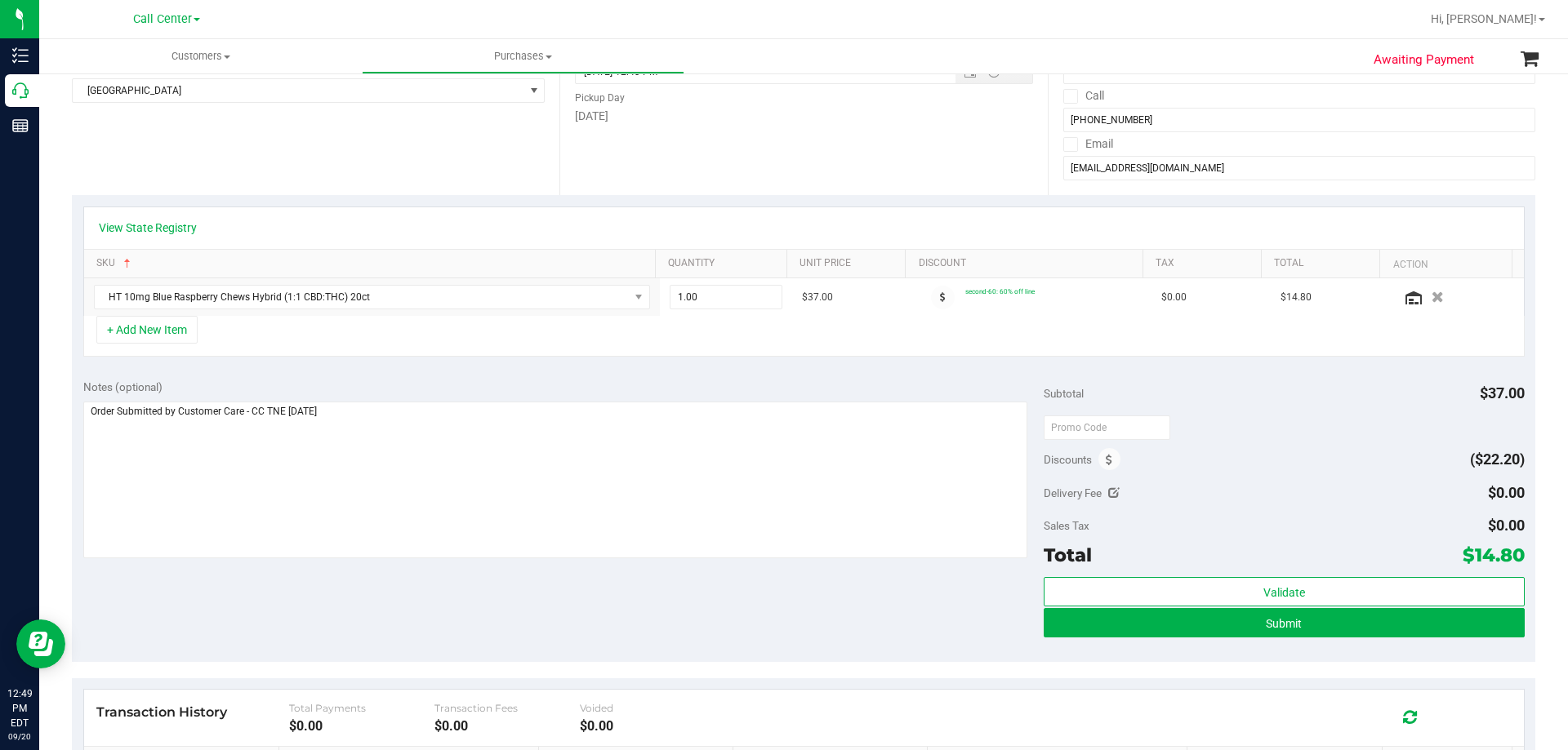
click at [419, 593] on div "Notes (optional) Subtotal $37.00 Discounts ($22.20) Delivery Fee $0.00 Sales Ta…" at bounding box center [803, 515] width 1463 height 294
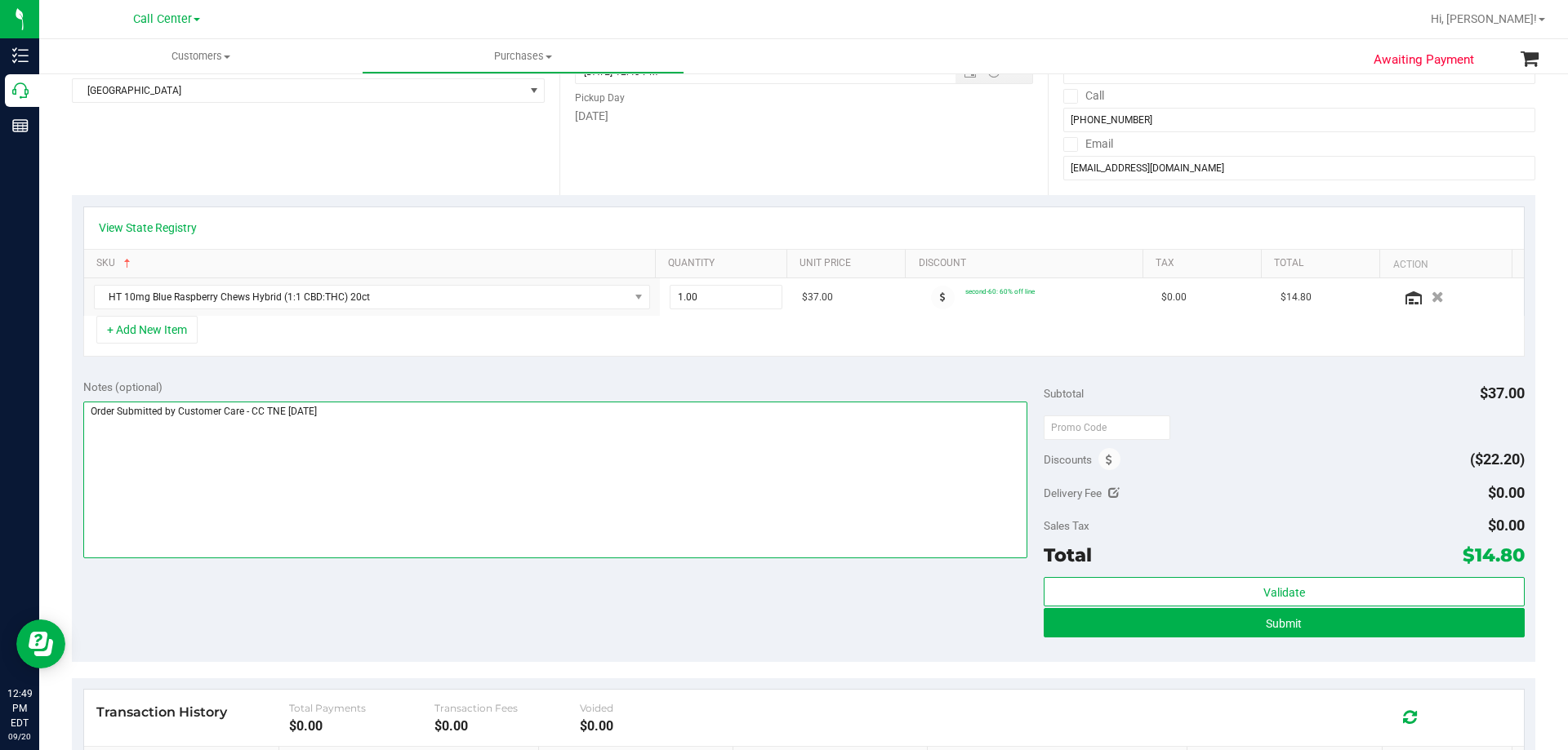
click at [459, 429] on textarea at bounding box center [555, 479] width 944 height 157
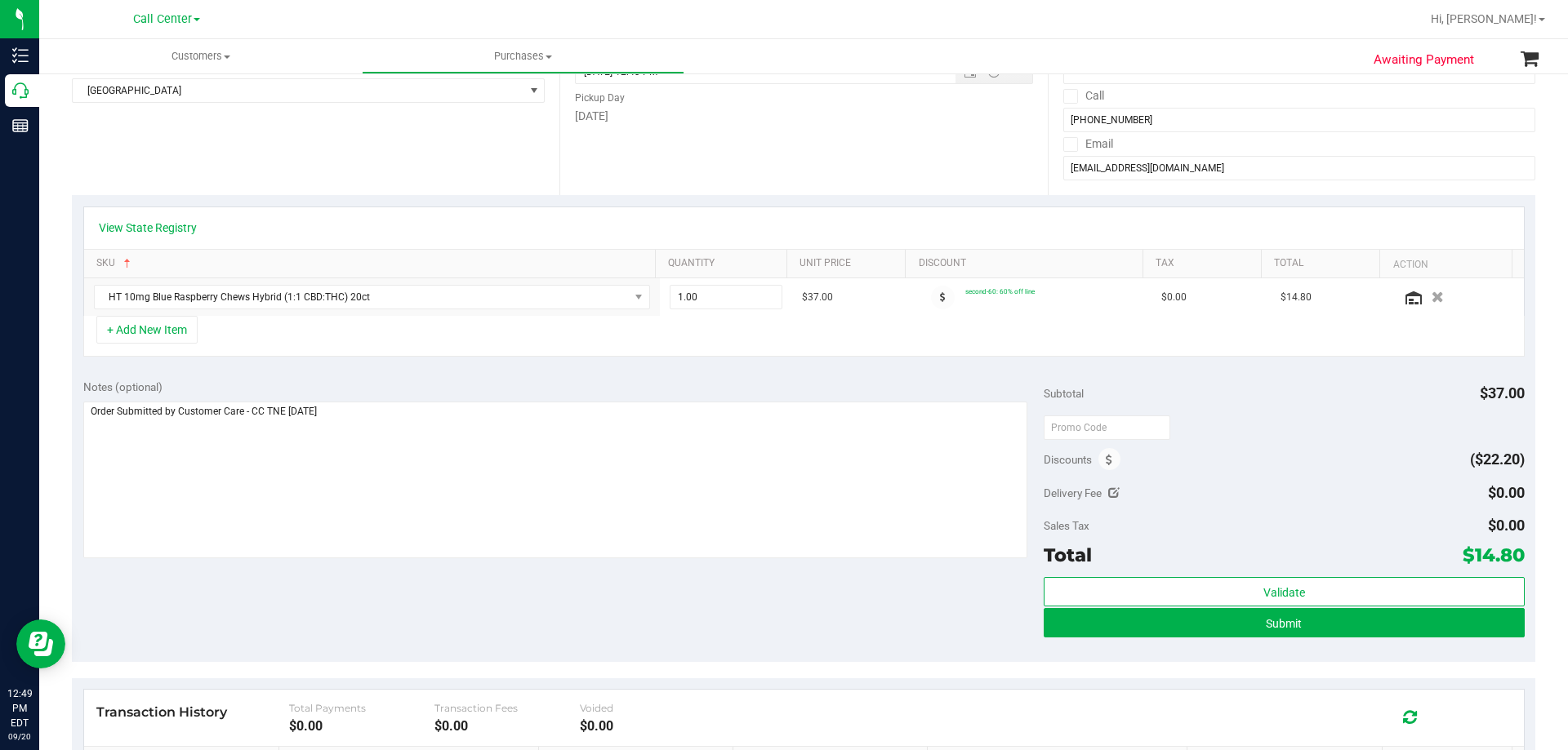
click at [468, 378] on div "Notes (optional) Subtotal $37.00 Discounts ($22.20) Delivery Fee $0.00 Sales Ta…" at bounding box center [803, 515] width 1463 height 294
click at [475, 376] on div "Notes (optional) Subtotal $37.00 Discounts ($22.20) Delivery Fee $0.00 Sales Ta…" at bounding box center [803, 515] width 1463 height 294
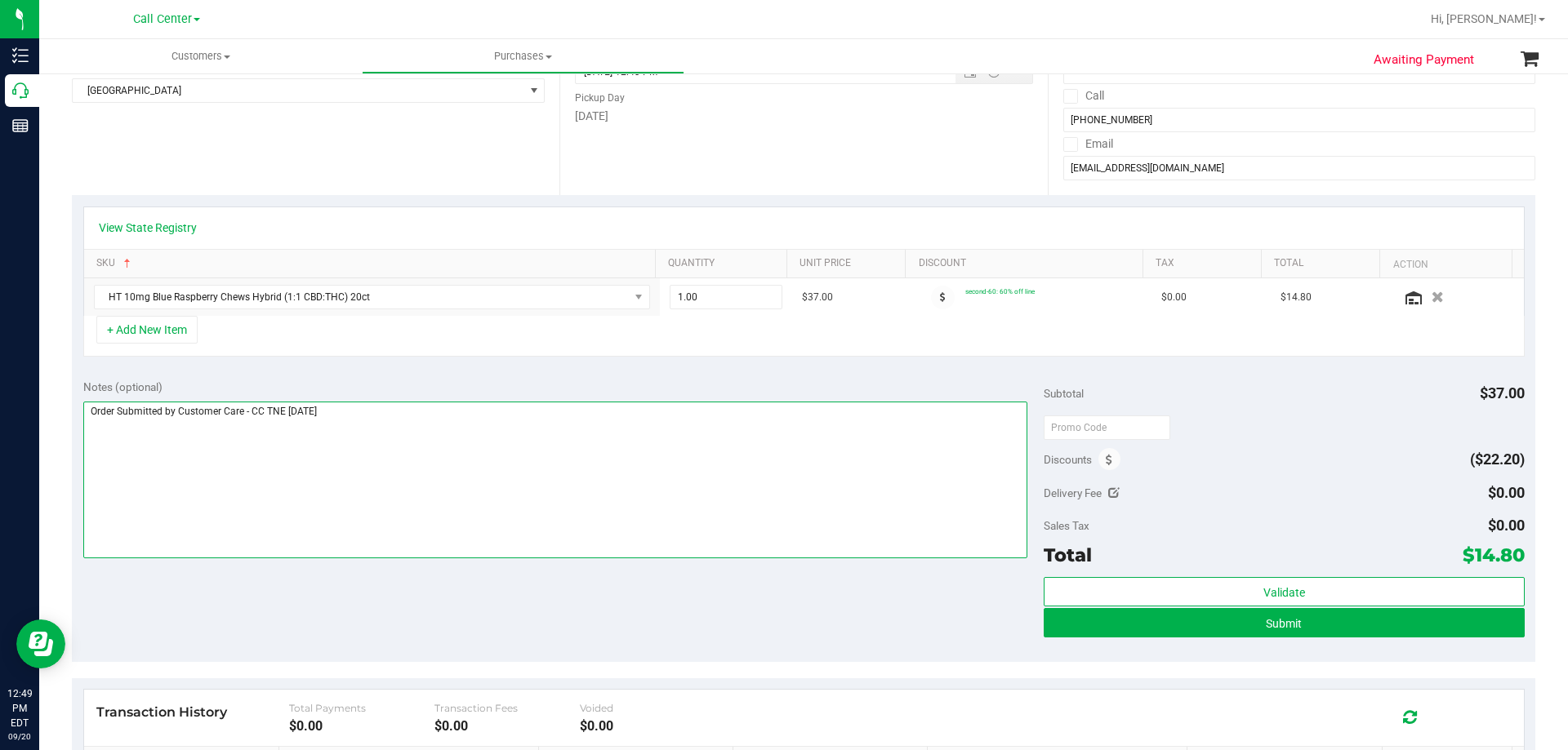
click at [404, 421] on textarea at bounding box center [555, 479] width 944 height 157
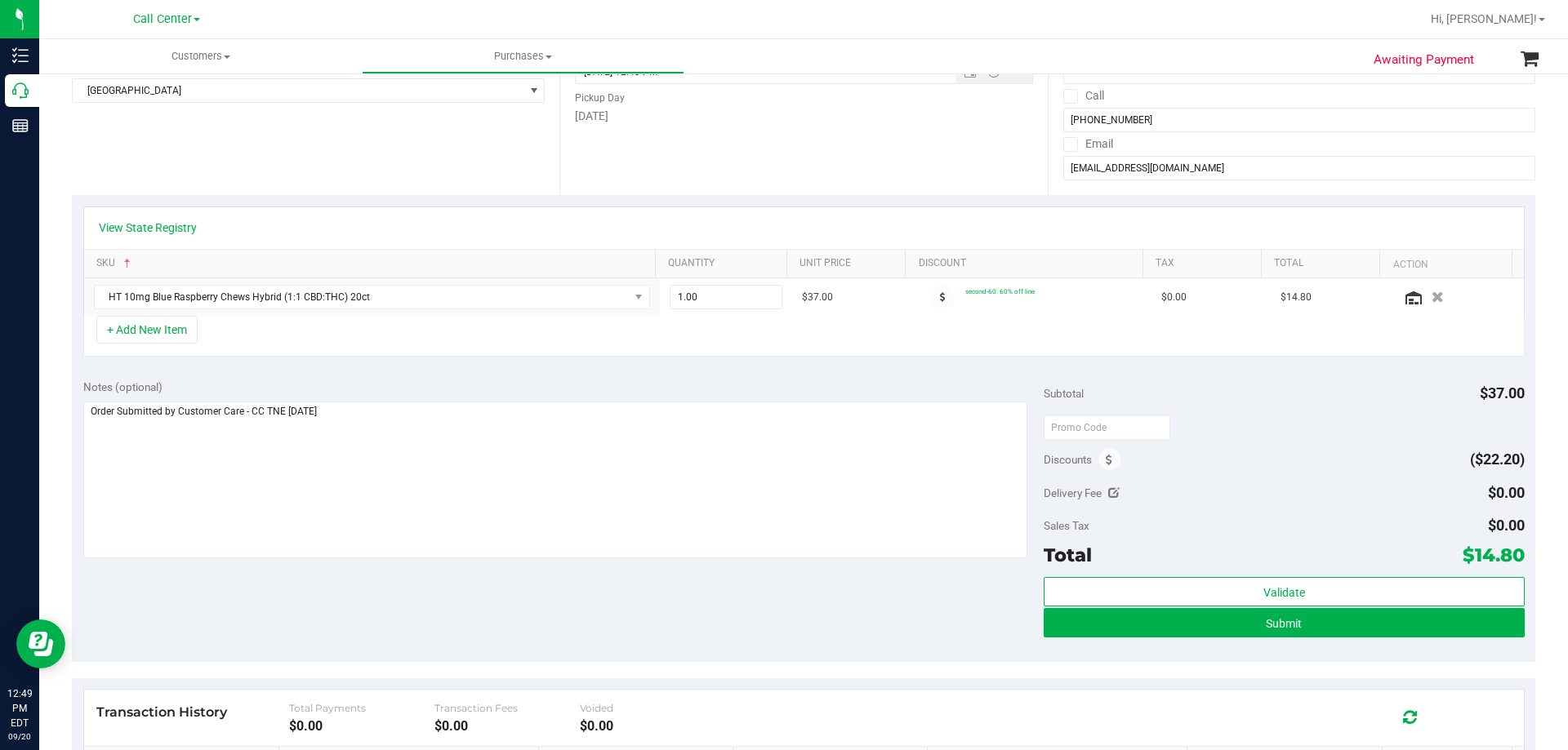
click at [439, 378] on div "Notes (optional) Subtotal $37.00 Discounts ($22.20) Delivery Fee $0.00 Sales Ta…" at bounding box center [803, 515] width 1463 height 294
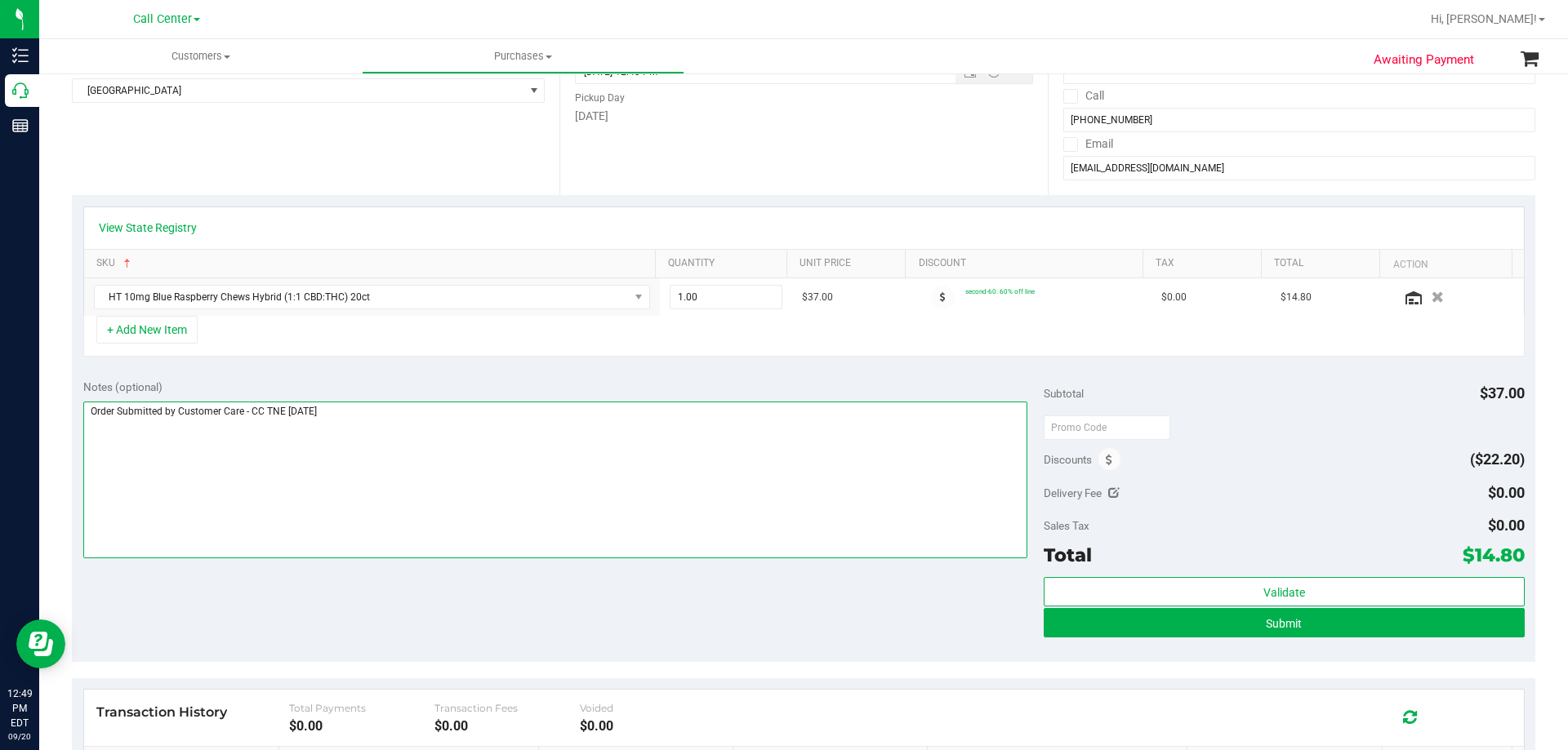
click at [409, 413] on textarea at bounding box center [555, 479] width 944 height 157
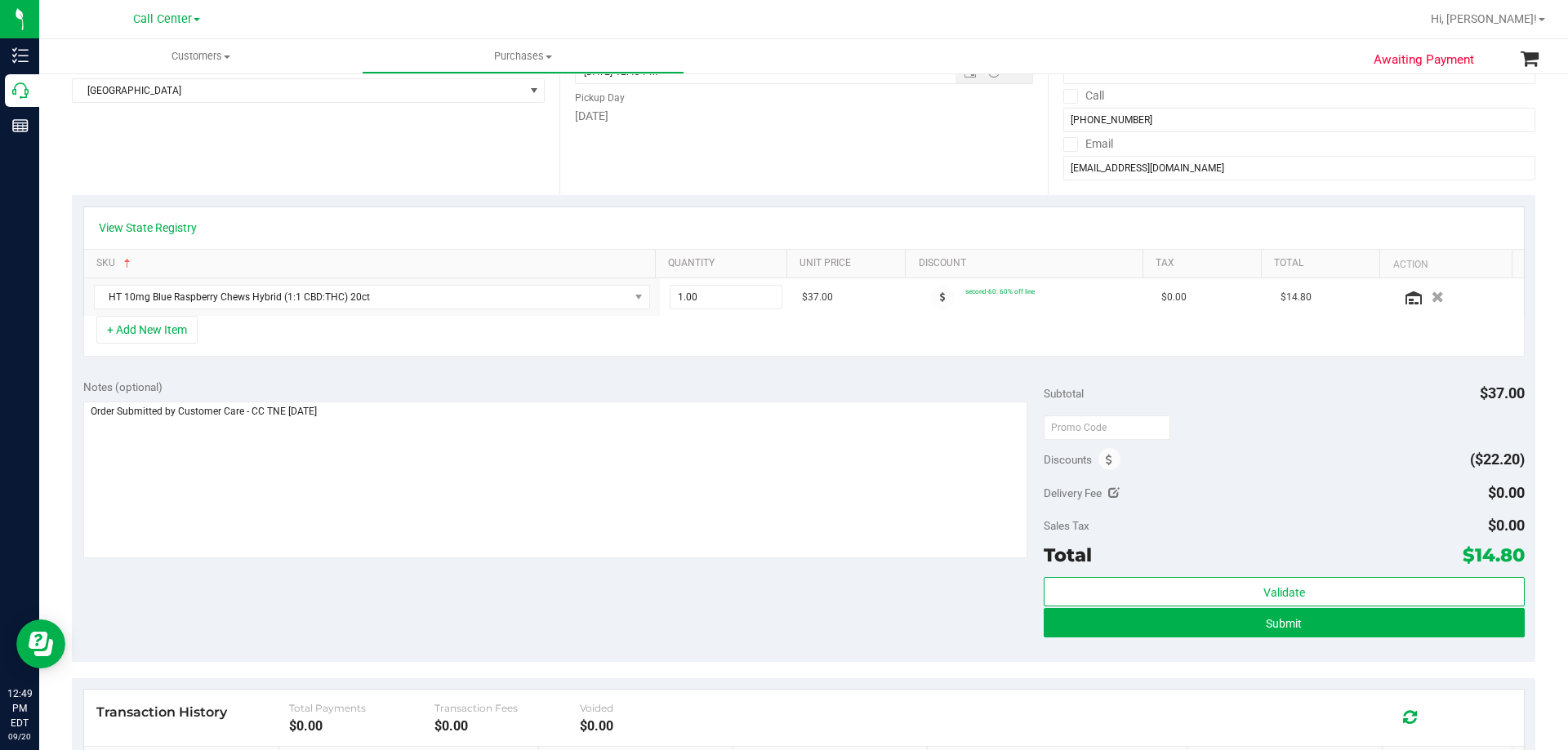
click at [426, 372] on div "Notes (optional) Subtotal $37.00 Discounts ($22.20) Delivery Fee $0.00 Sales Ta…" at bounding box center [803, 515] width 1463 height 294
click at [388, 586] on div "Notes (optional) Subtotal $37.00 Discounts ($22.20) Delivery Fee $0.00 Sales Ta…" at bounding box center [803, 515] width 1463 height 294
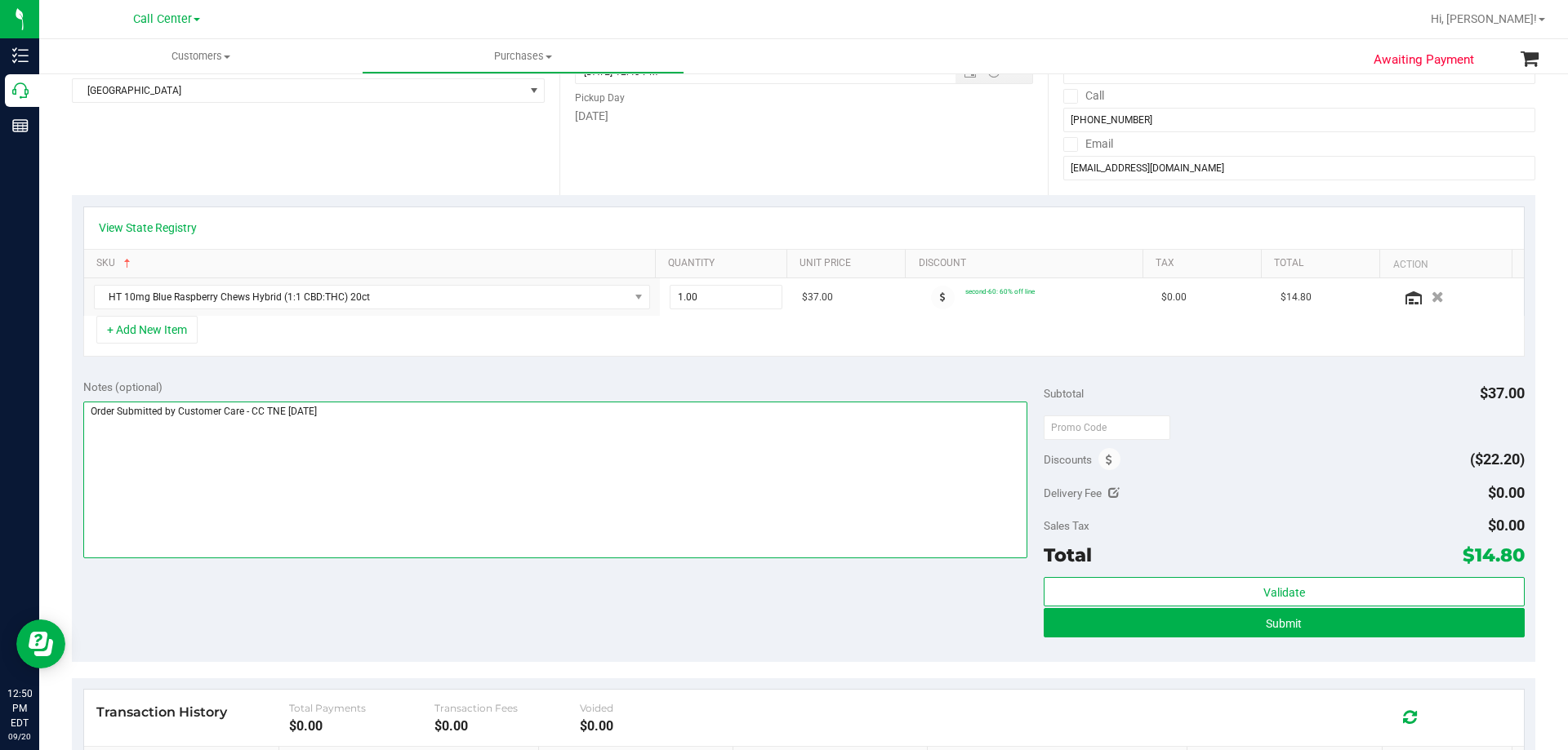
click at [448, 428] on textarea at bounding box center [555, 479] width 944 height 157
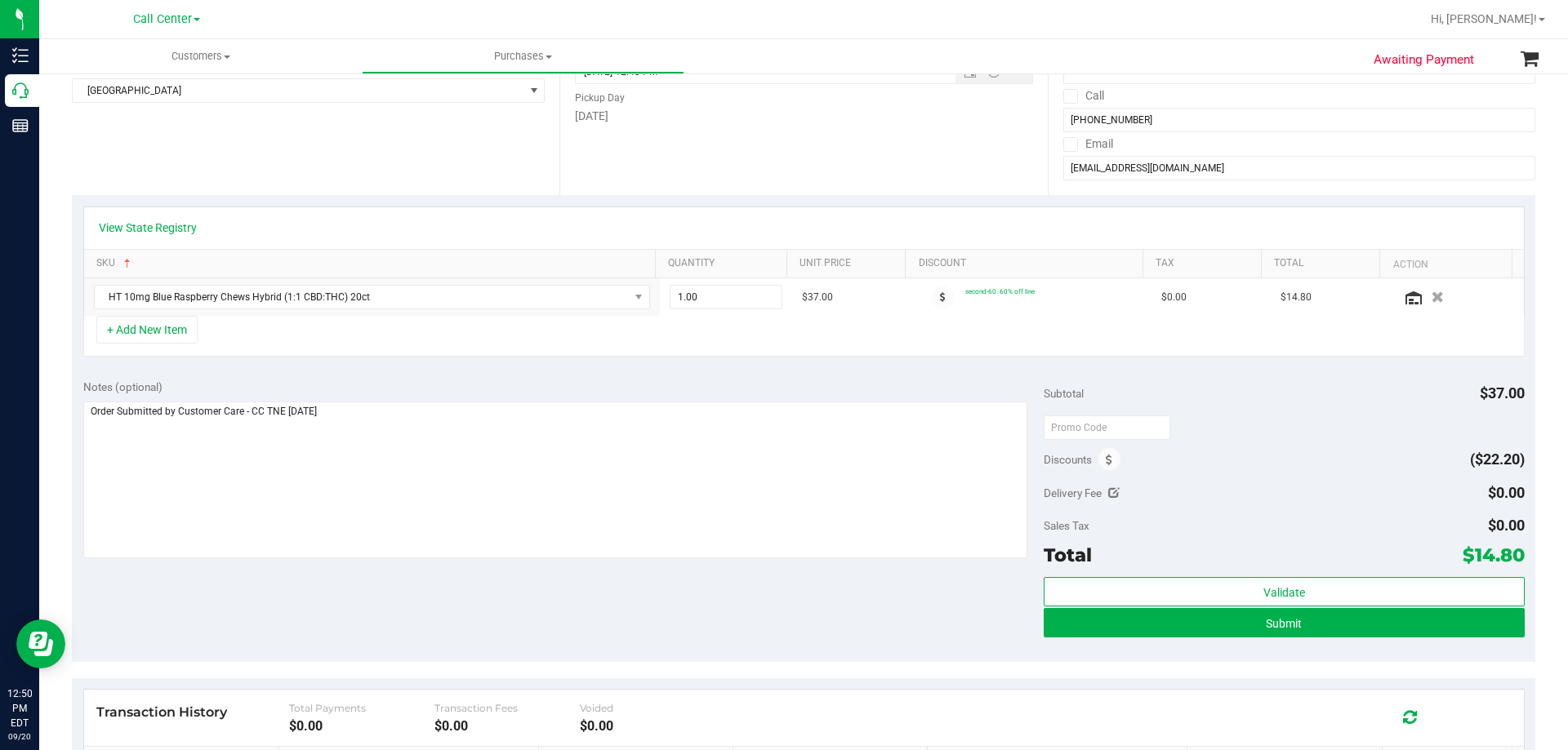
click at [437, 580] on div "Notes (optional) Subtotal $37.00 Discounts ($22.20) Delivery Fee $0.00 Sales Ta…" at bounding box center [803, 515] width 1463 height 294
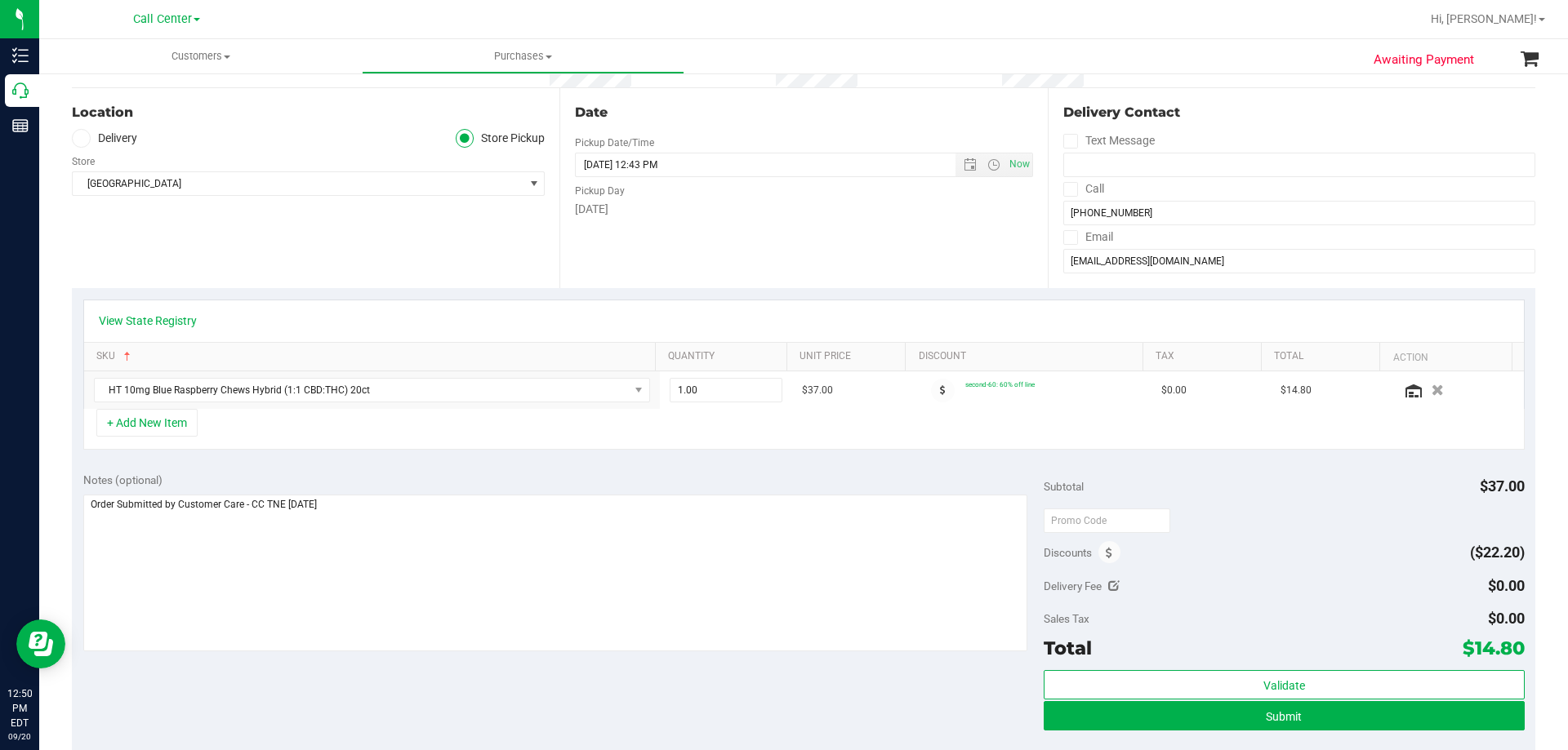
scroll to position [81, 0]
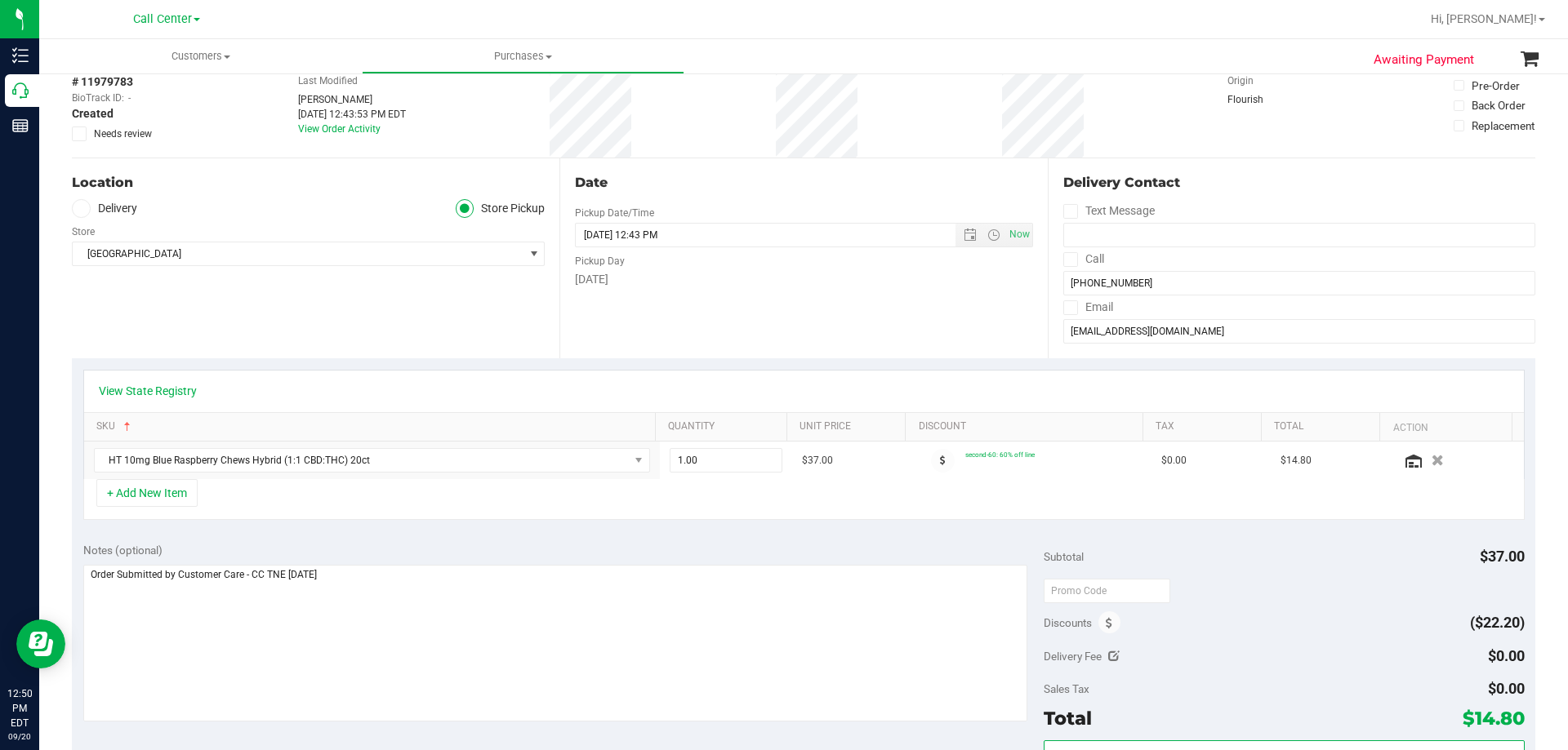
click at [444, 549] on div "Notes (optional)" at bounding box center [563, 550] width 961 height 16
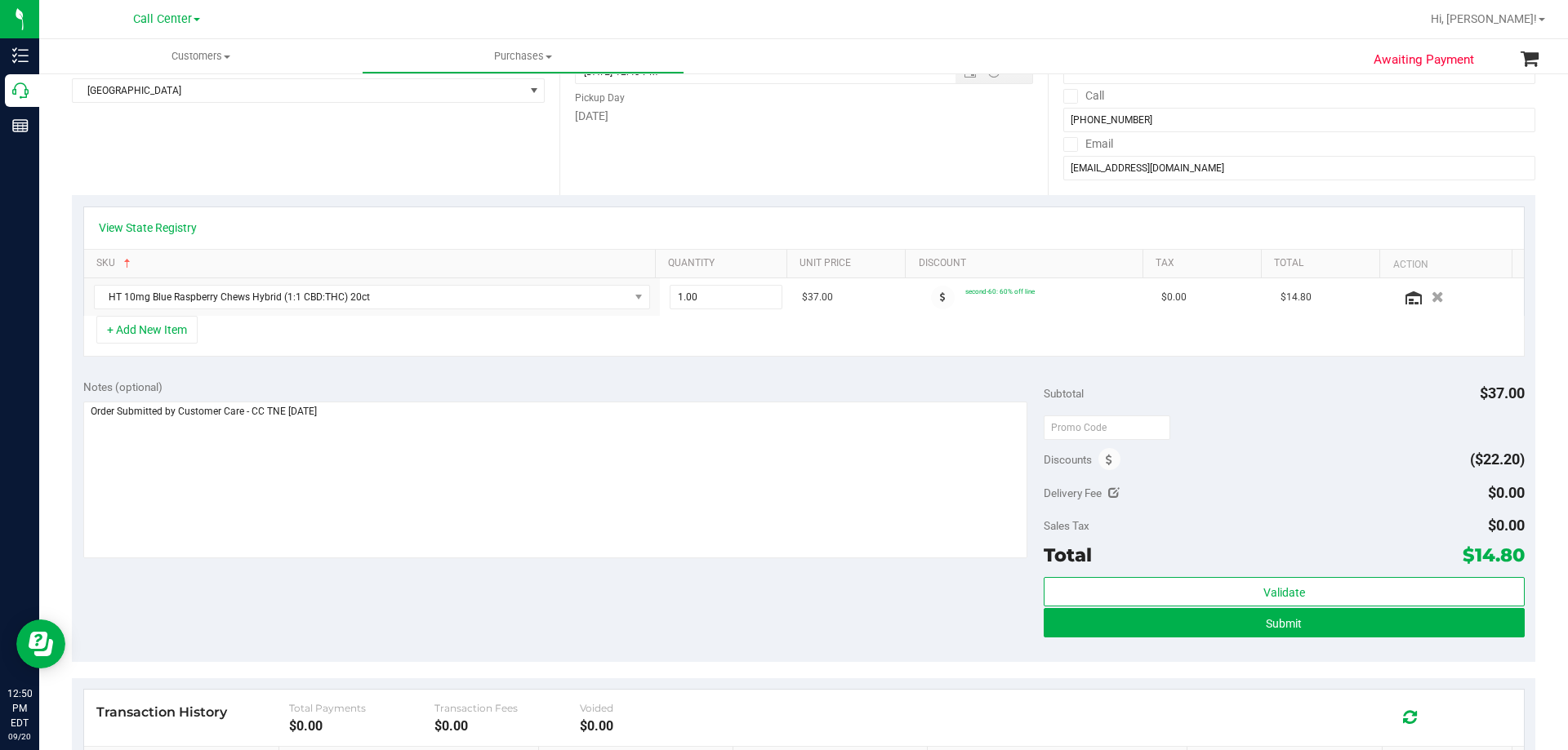
click at [430, 604] on div "Notes (optional) Subtotal $37.00 Discounts ($22.20) Delivery Fee $0.00 Sales Ta…" at bounding box center [803, 515] width 1463 height 294
click at [431, 341] on div "+ Add New Item" at bounding box center [803, 336] width 1441 height 41
click at [422, 367] on div "View State Registry SKU Quantity Unit Price Discount Tax Total Action HT 10mg B…" at bounding box center [803, 281] width 1463 height 173
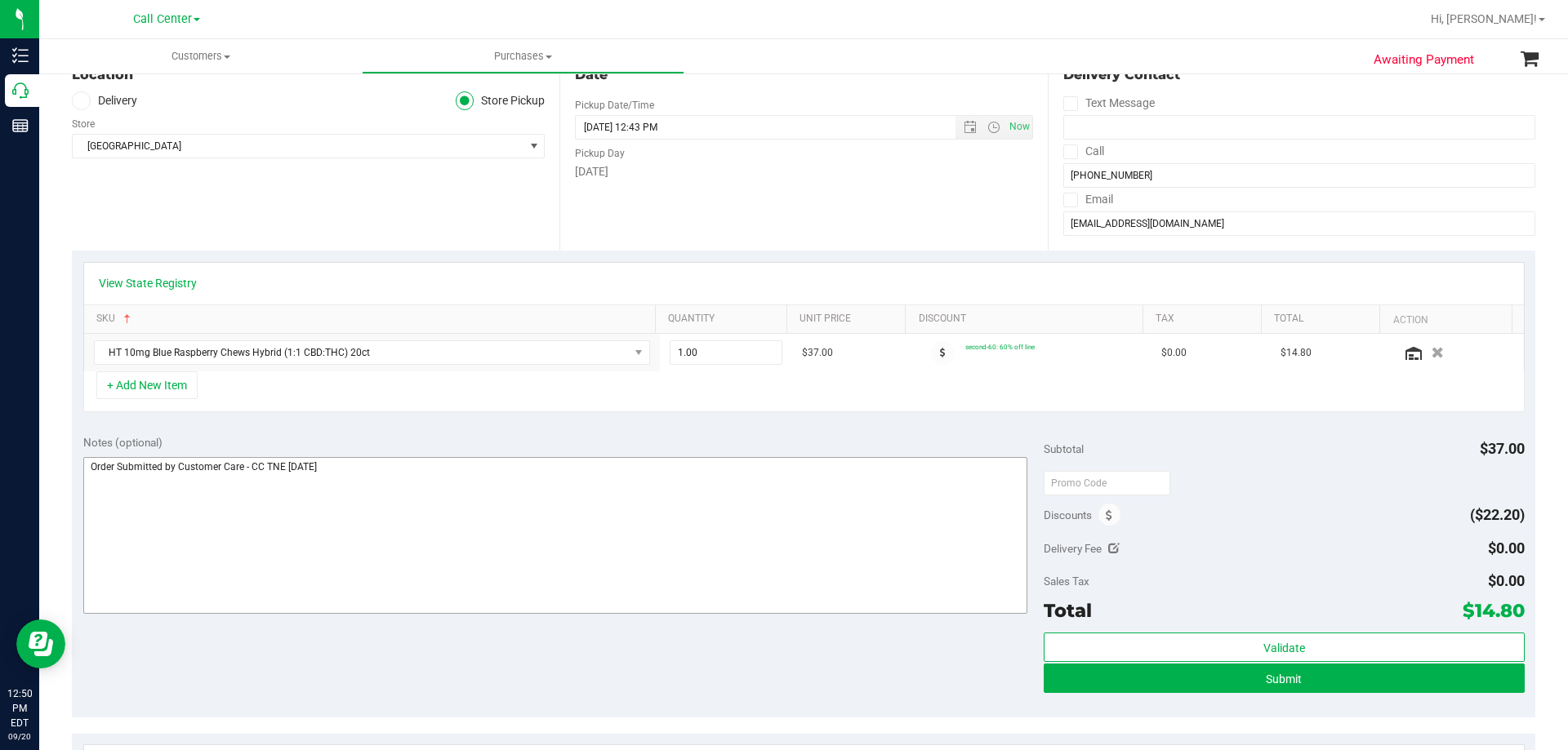
scroll to position [163, 0]
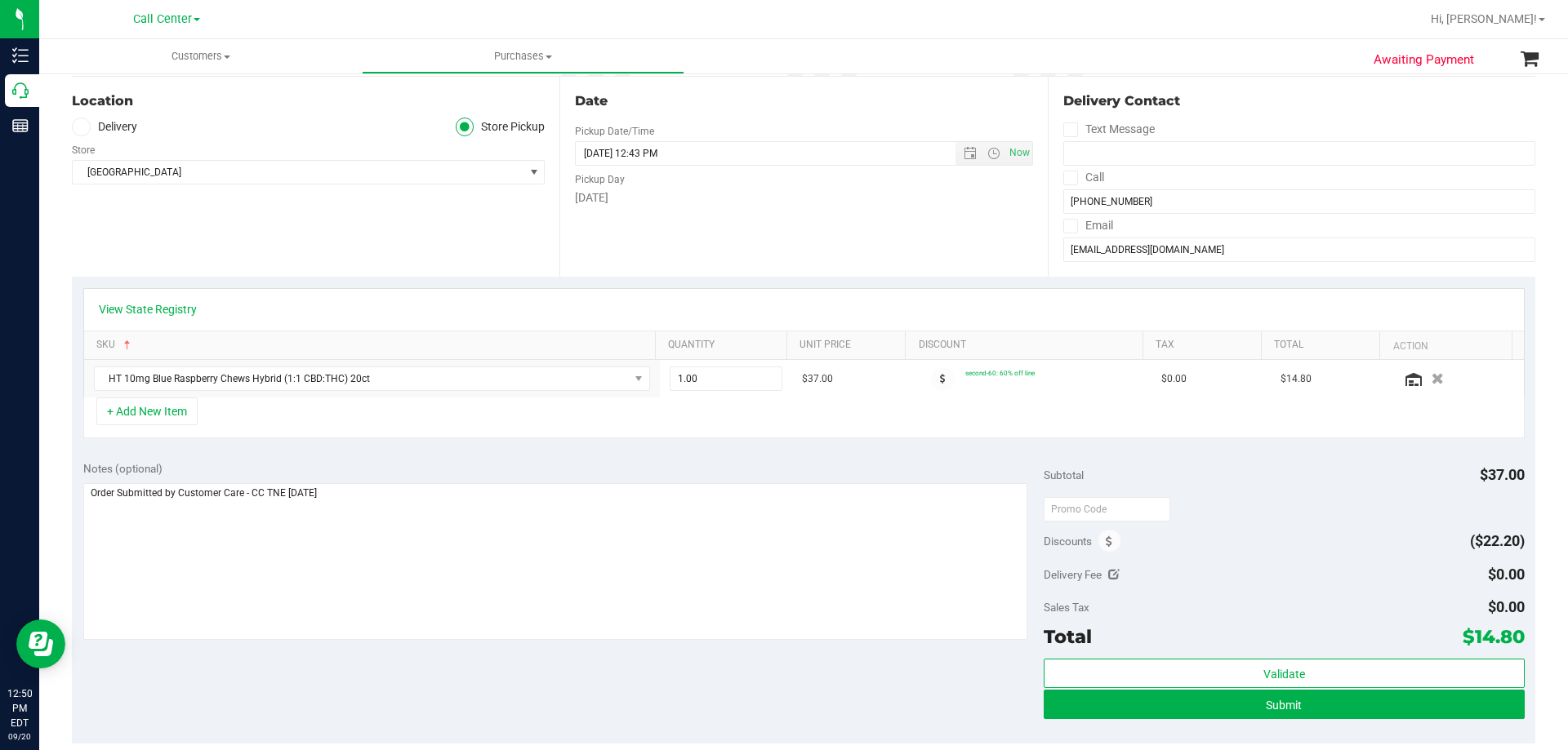
click at [462, 471] on div "Notes (optional)" at bounding box center [563, 468] width 961 height 16
click at [293, 412] on div "+ Add New Item" at bounding box center [803, 418] width 1441 height 41
click at [288, 411] on div "+ Add New Item" at bounding box center [803, 418] width 1441 height 41
click at [338, 410] on div "+ Add New Item" at bounding box center [803, 418] width 1441 height 41
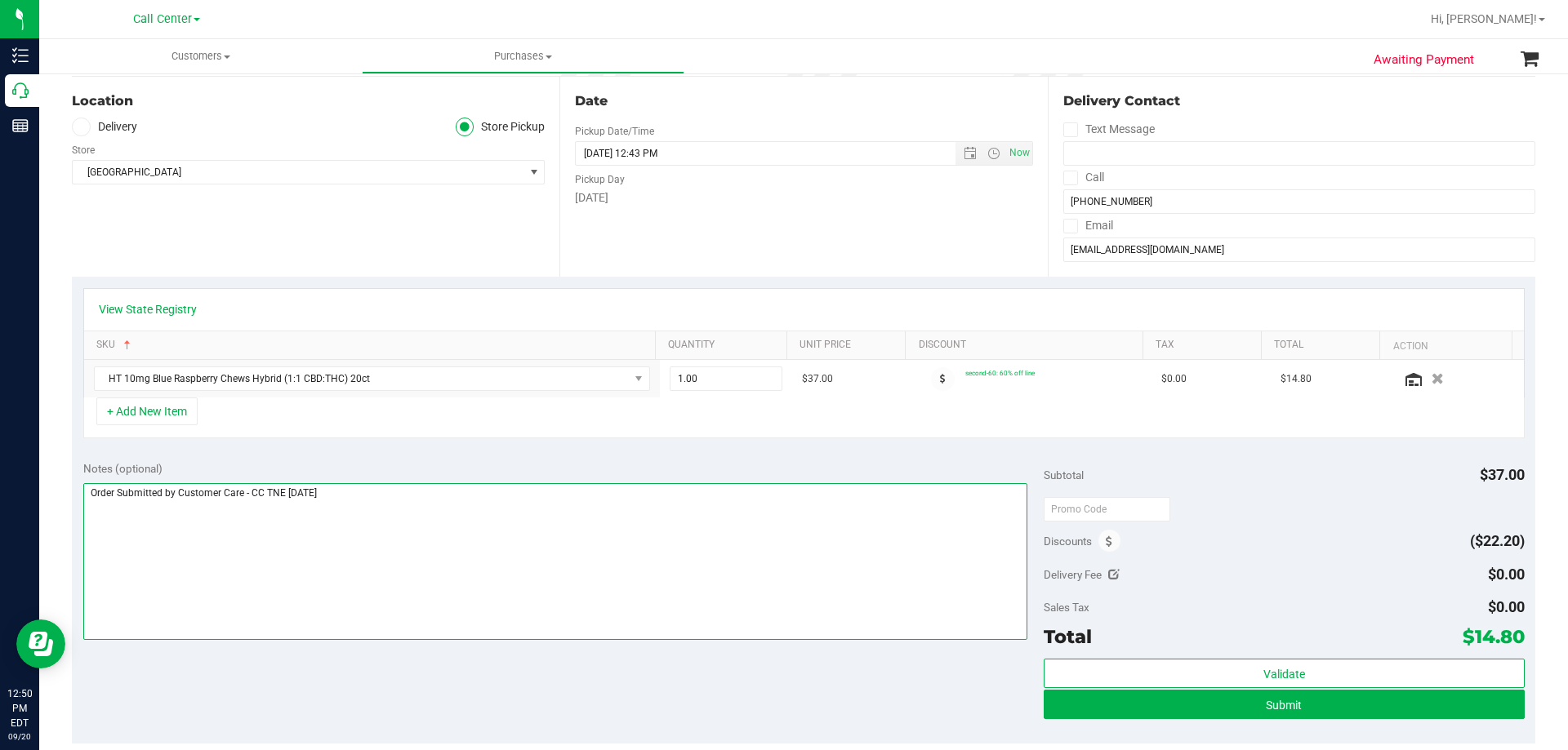
click at [395, 509] on textarea at bounding box center [555, 561] width 944 height 157
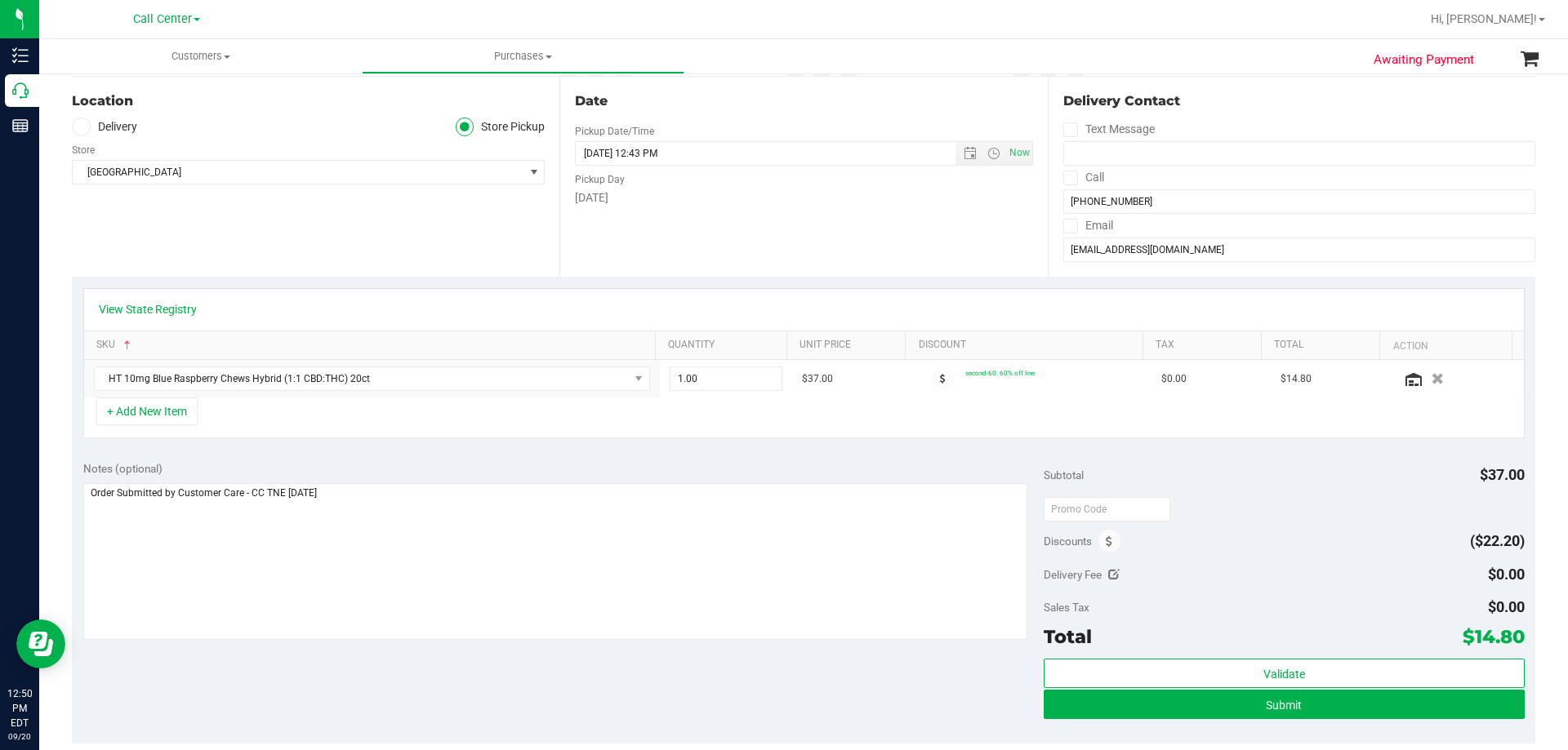
click at [382, 668] on div "Notes (optional) Subtotal $37.00 Discounts ($22.20) Delivery Fee $0.00 Sales Ta…" at bounding box center [803, 597] width 1463 height 294
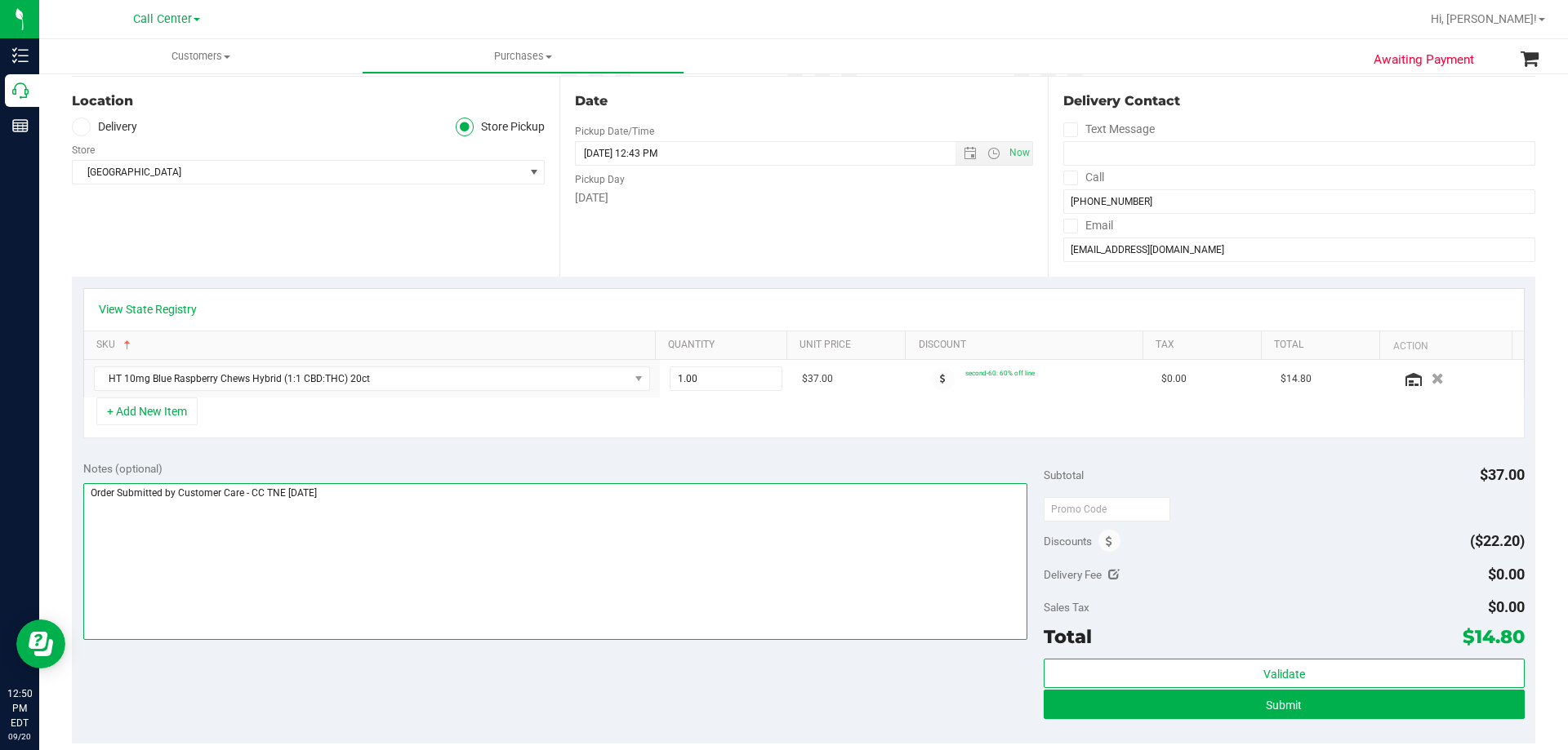
click at [410, 538] on textarea at bounding box center [555, 561] width 944 height 157
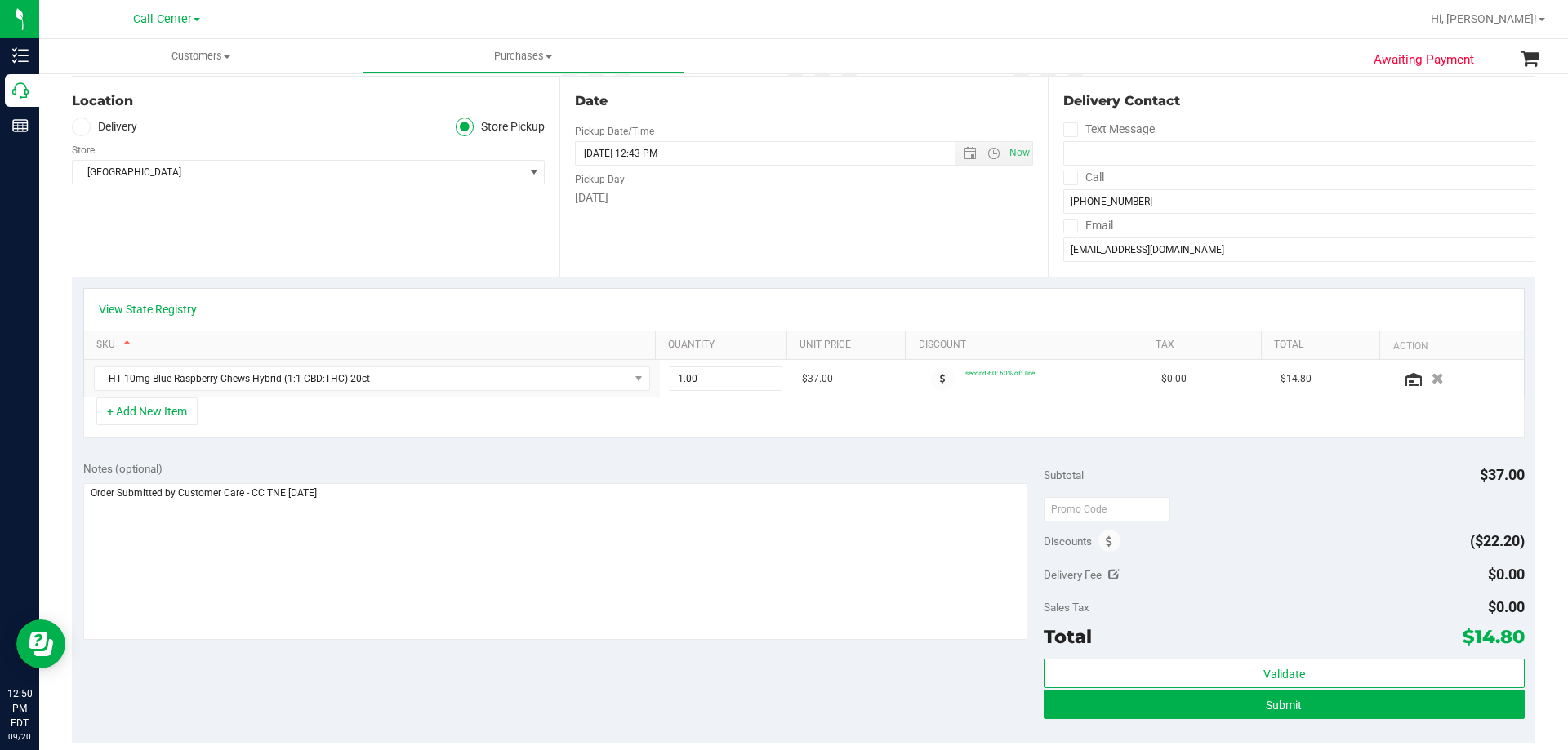
click at [384, 642] on div at bounding box center [555, 564] width 944 height 161
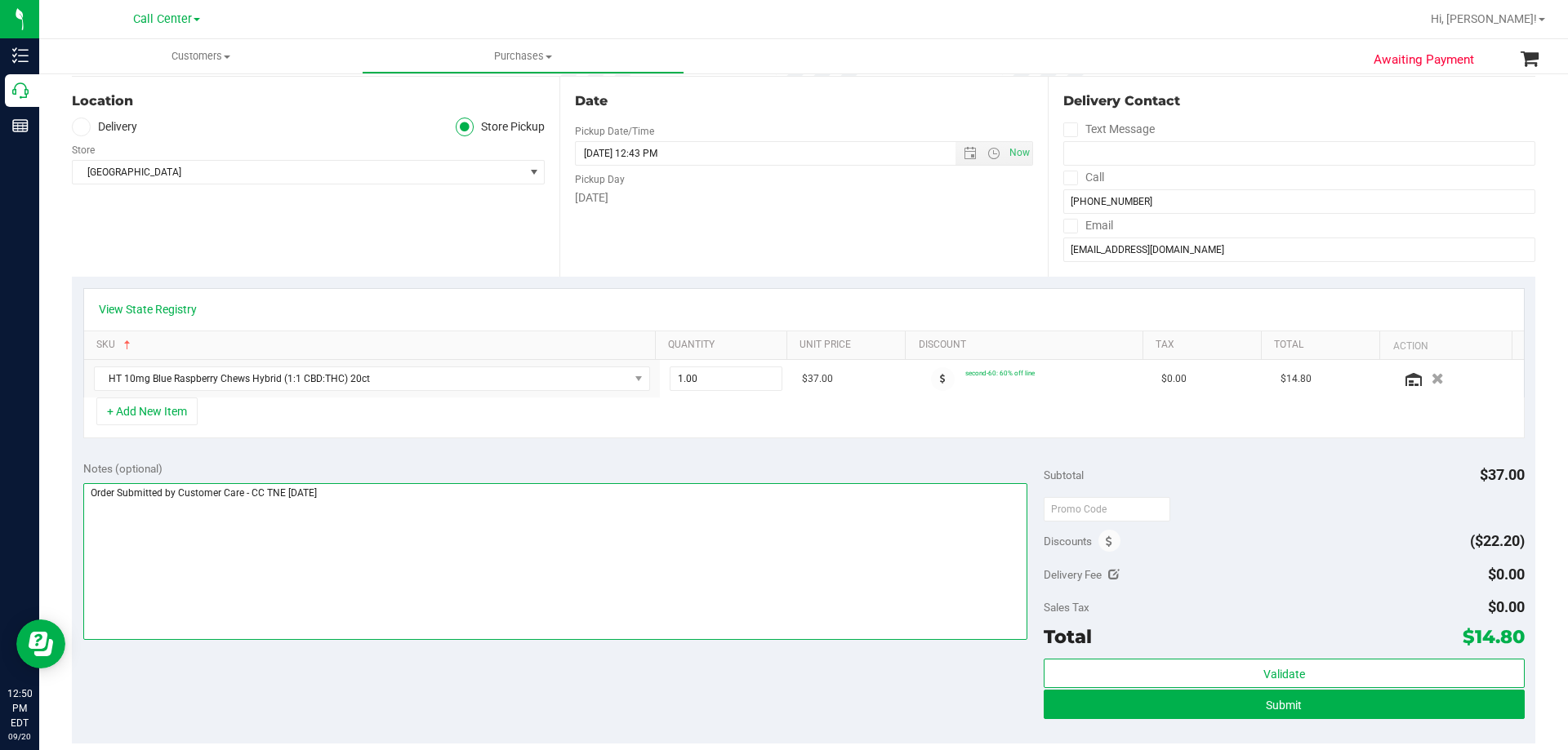
click at [413, 547] on textarea at bounding box center [555, 561] width 944 height 157
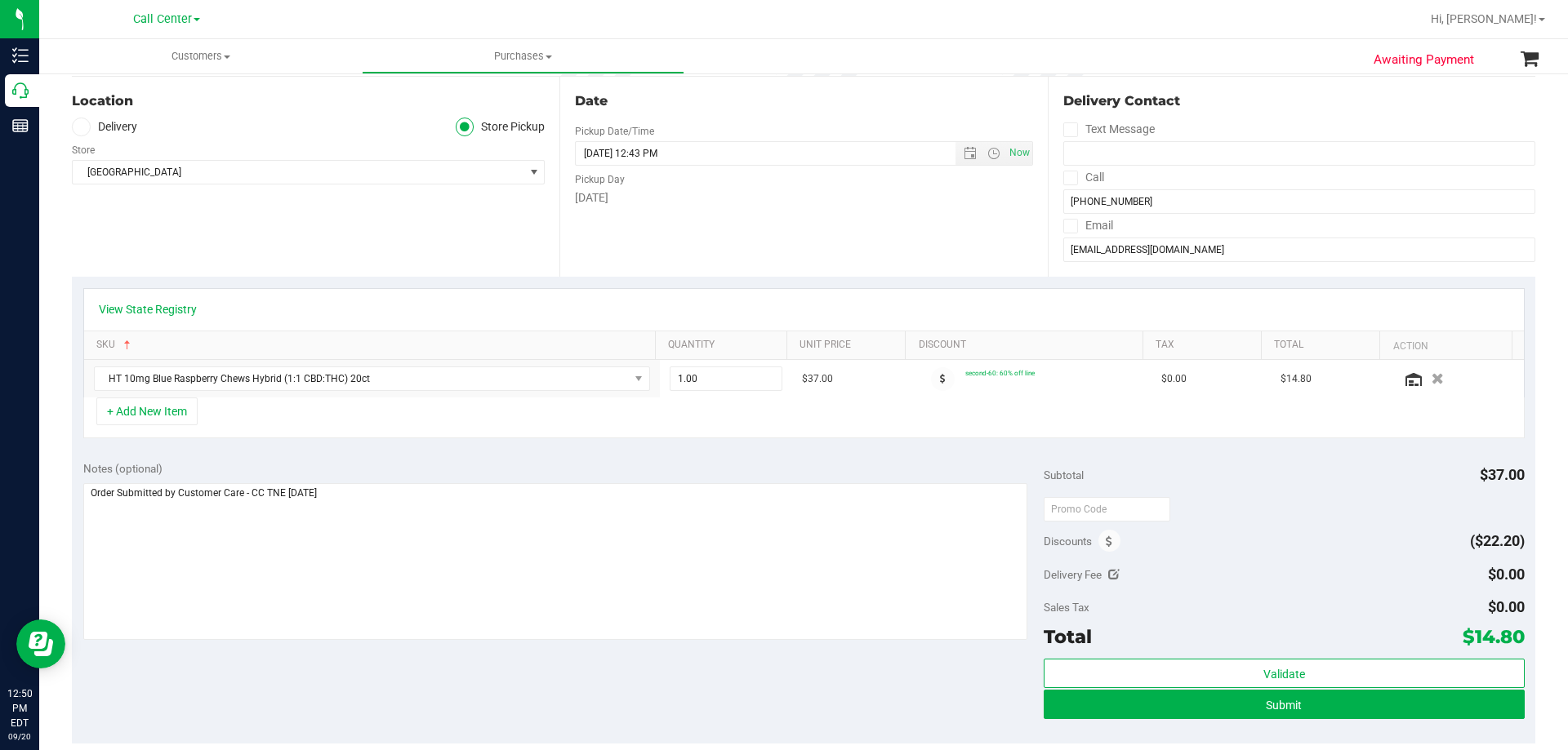
click at [404, 651] on div "Notes (optional) Subtotal $37.00 Discounts ($22.20) Delivery Fee $0.00 Sales Ta…" at bounding box center [803, 597] width 1463 height 294
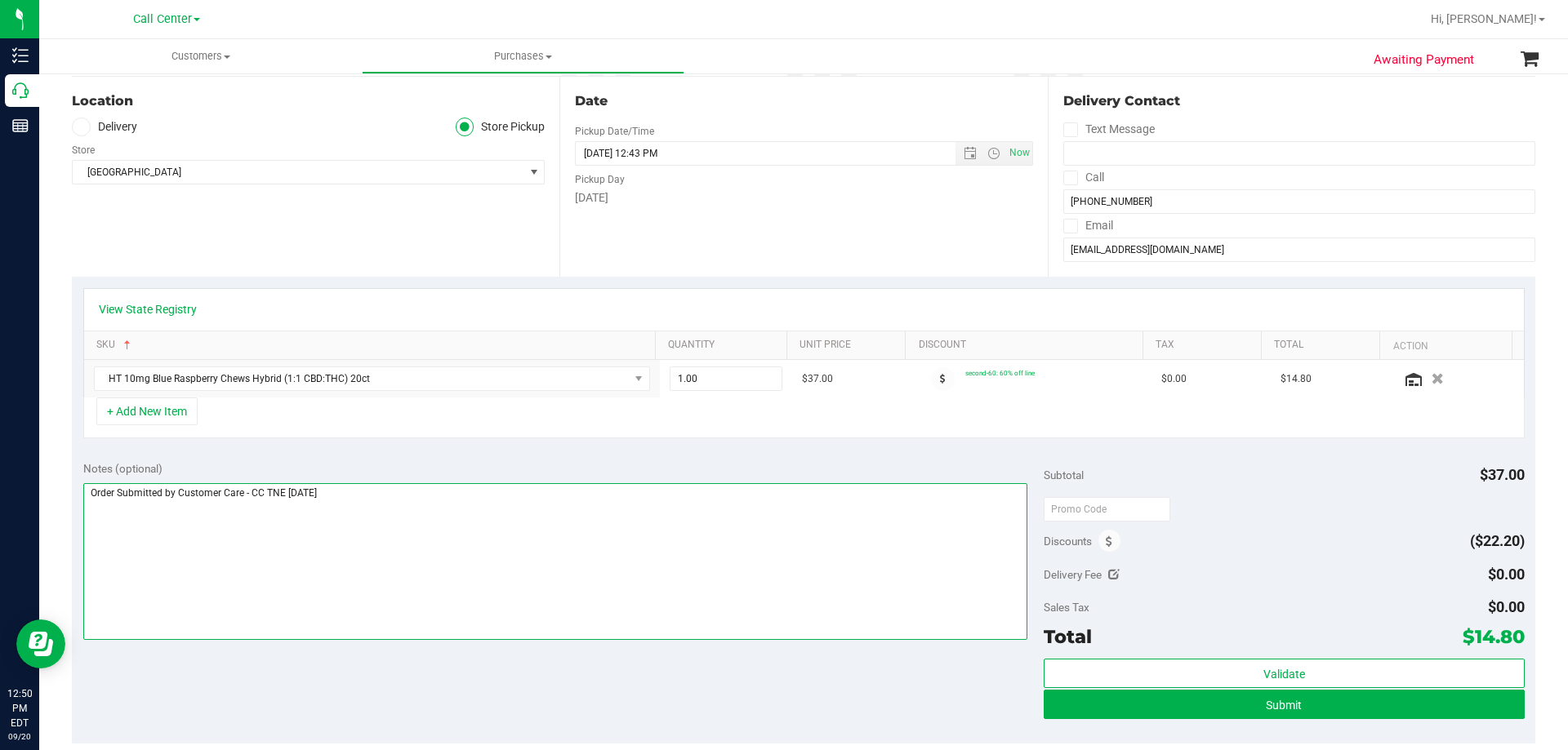
click at [430, 517] on textarea at bounding box center [555, 561] width 944 height 157
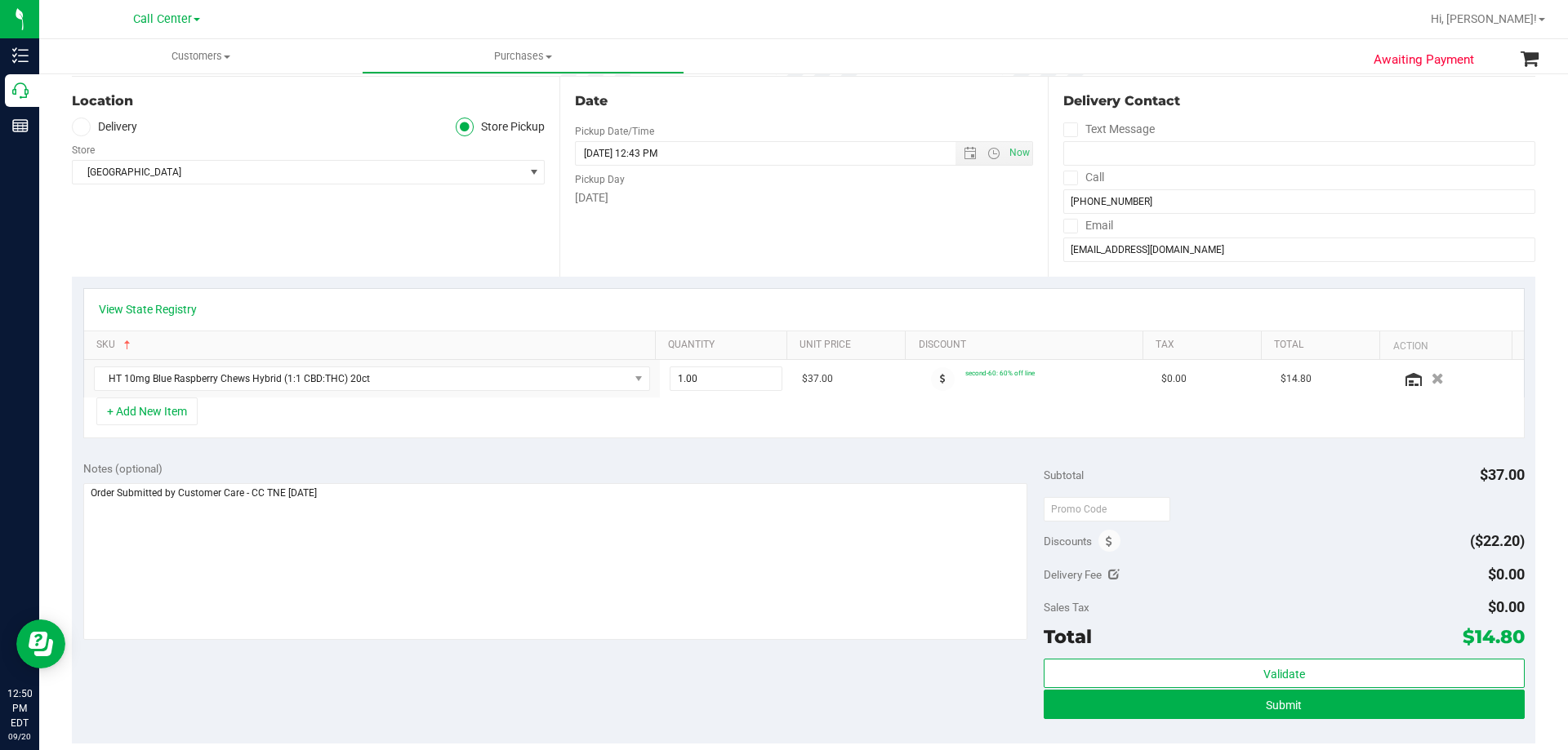
click at [401, 672] on div "Notes (optional) Subtotal $37.00 Discounts ($22.20) Delivery Fee $0.00 Sales Ta…" at bounding box center [803, 597] width 1463 height 294
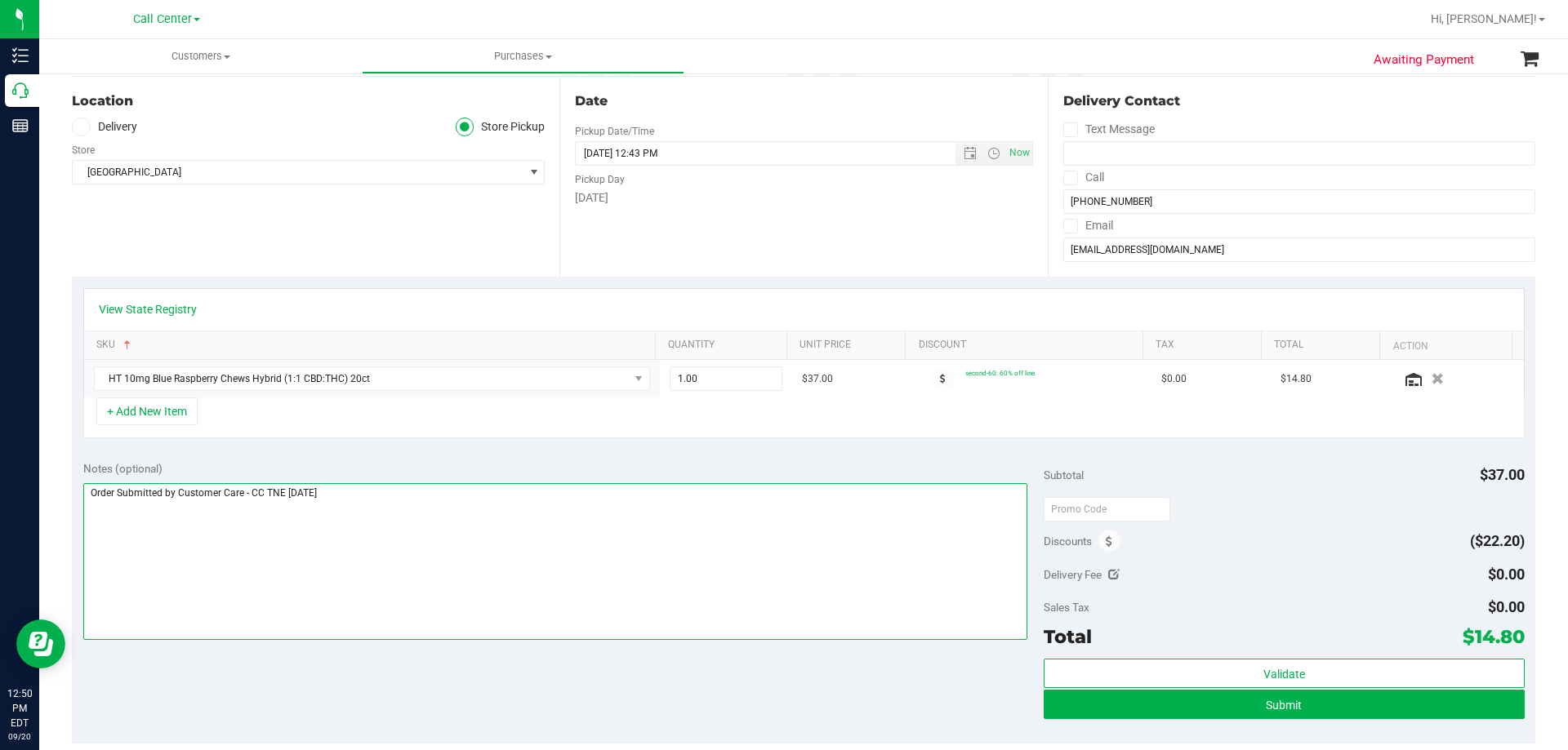
click at [408, 507] on textarea at bounding box center [555, 561] width 944 height 157
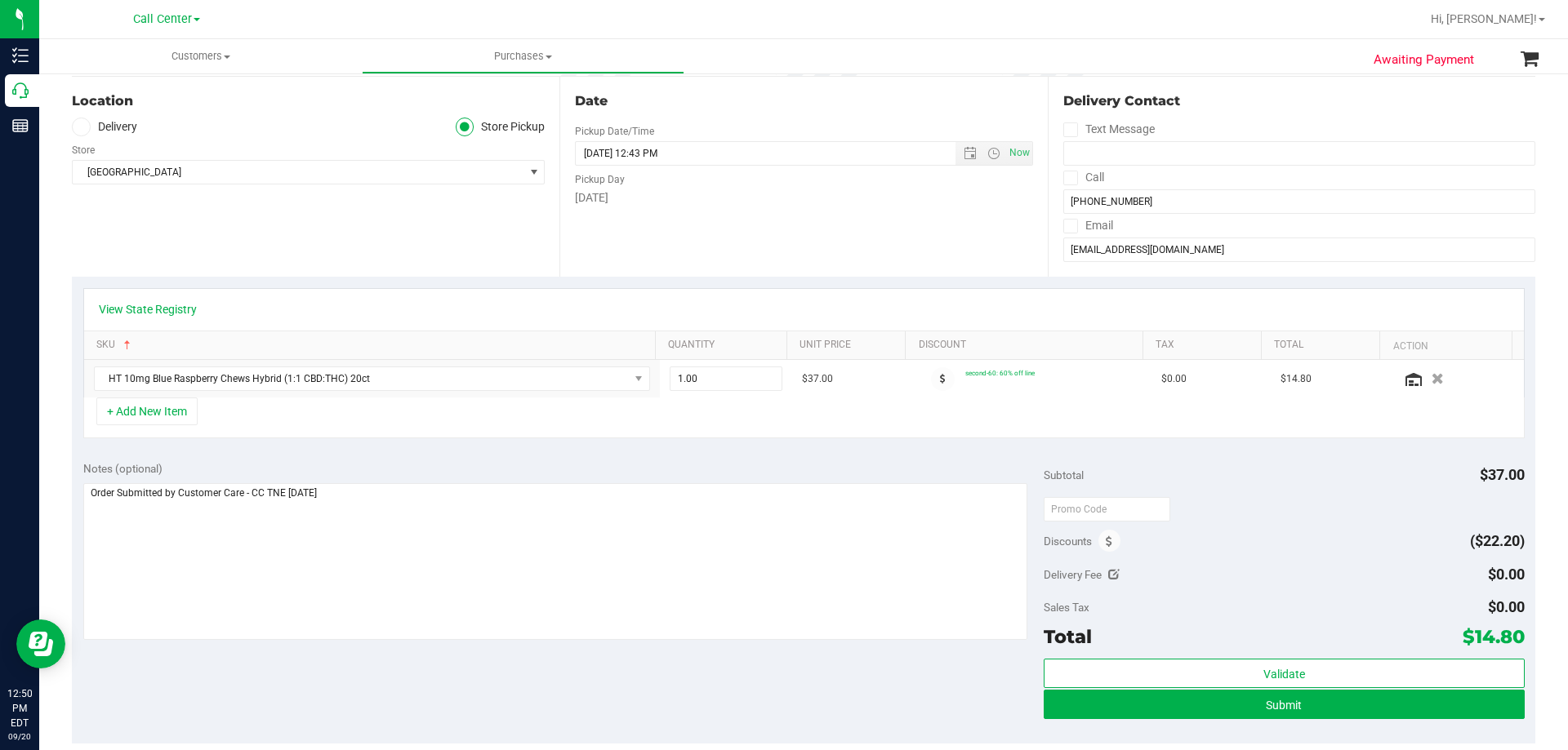
click at [425, 445] on div "View State Registry SKU Quantity Unit Price Discount Tax Total Action HT 10mg B…" at bounding box center [803, 362] width 1463 height 173
click at [455, 661] on div "Notes (optional) Subtotal $37.00 Discounts ($22.20) Delivery Fee $0.00 Sales Ta…" at bounding box center [803, 597] width 1463 height 294
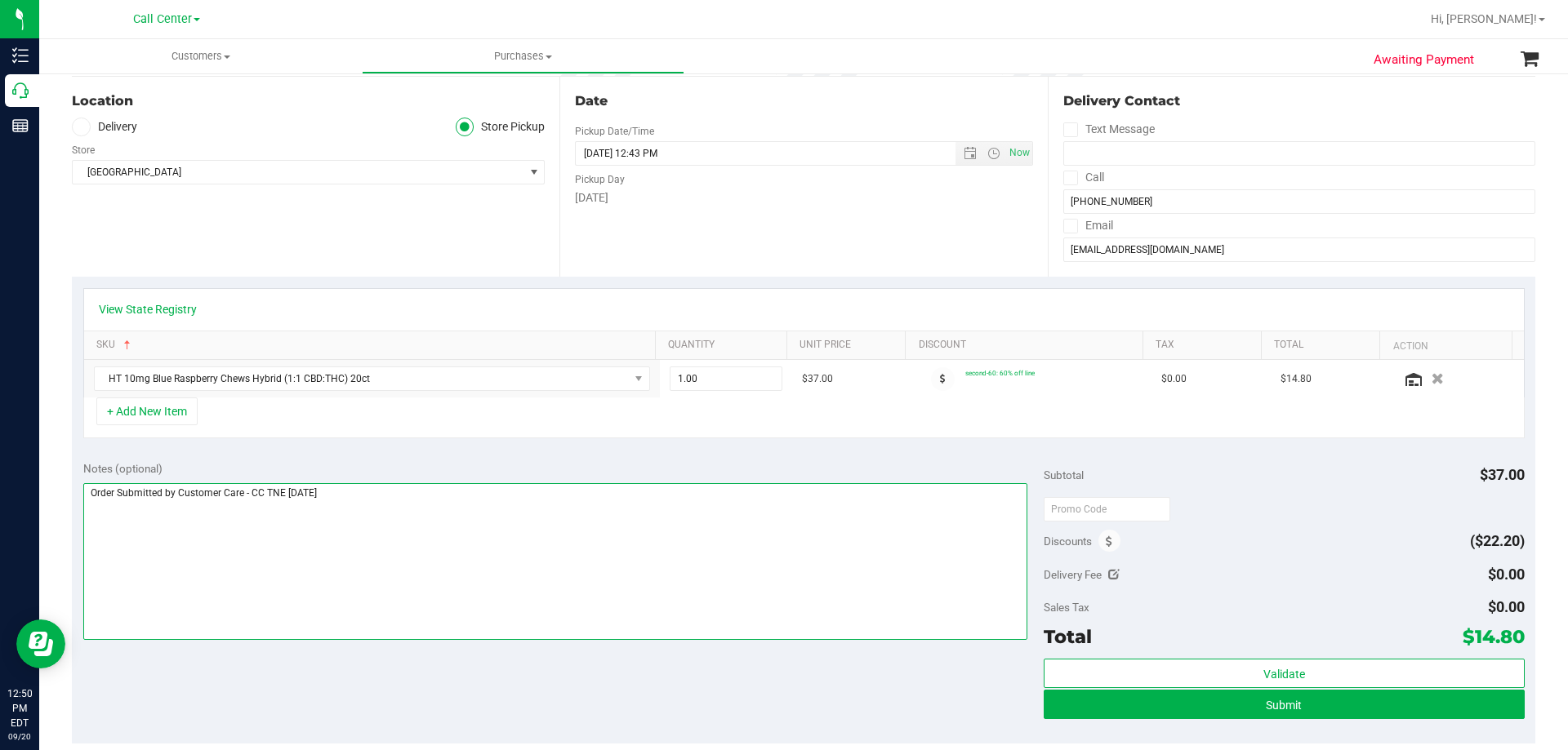
click at [454, 544] on textarea at bounding box center [555, 561] width 944 height 157
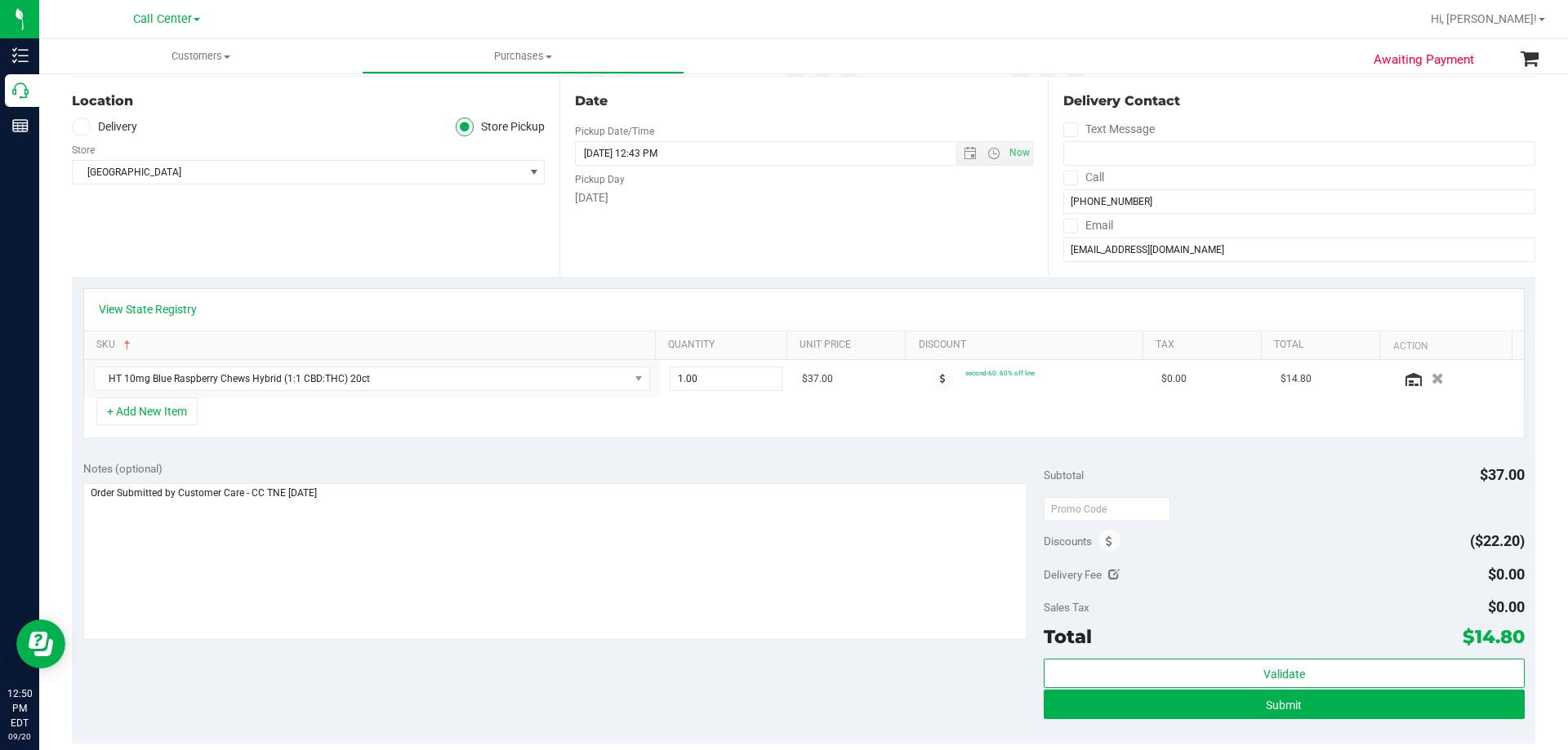
drag, startPoint x: 1462, startPoint y: 640, endPoint x: 1510, endPoint y: 635, distance: 48.3
click at [1510, 635] on span "$14.80" at bounding box center [1494, 637] width 62 height 23
click at [1350, 576] on div "Delivery Fee $0.00" at bounding box center [1284, 574] width 480 height 29
click at [427, 433] on div "+ Add New Item" at bounding box center [803, 418] width 1441 height 41
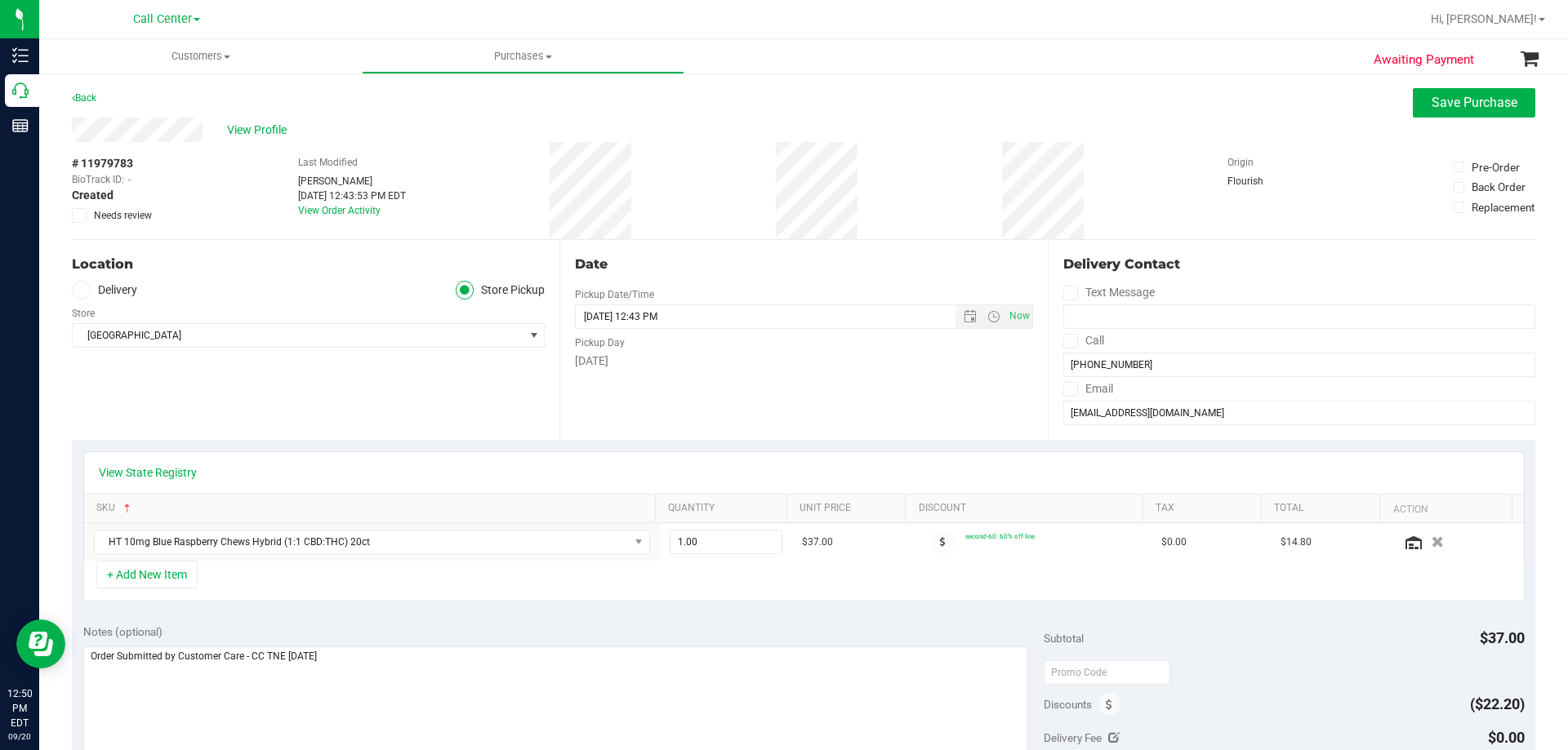
scroll to position [245, 0]
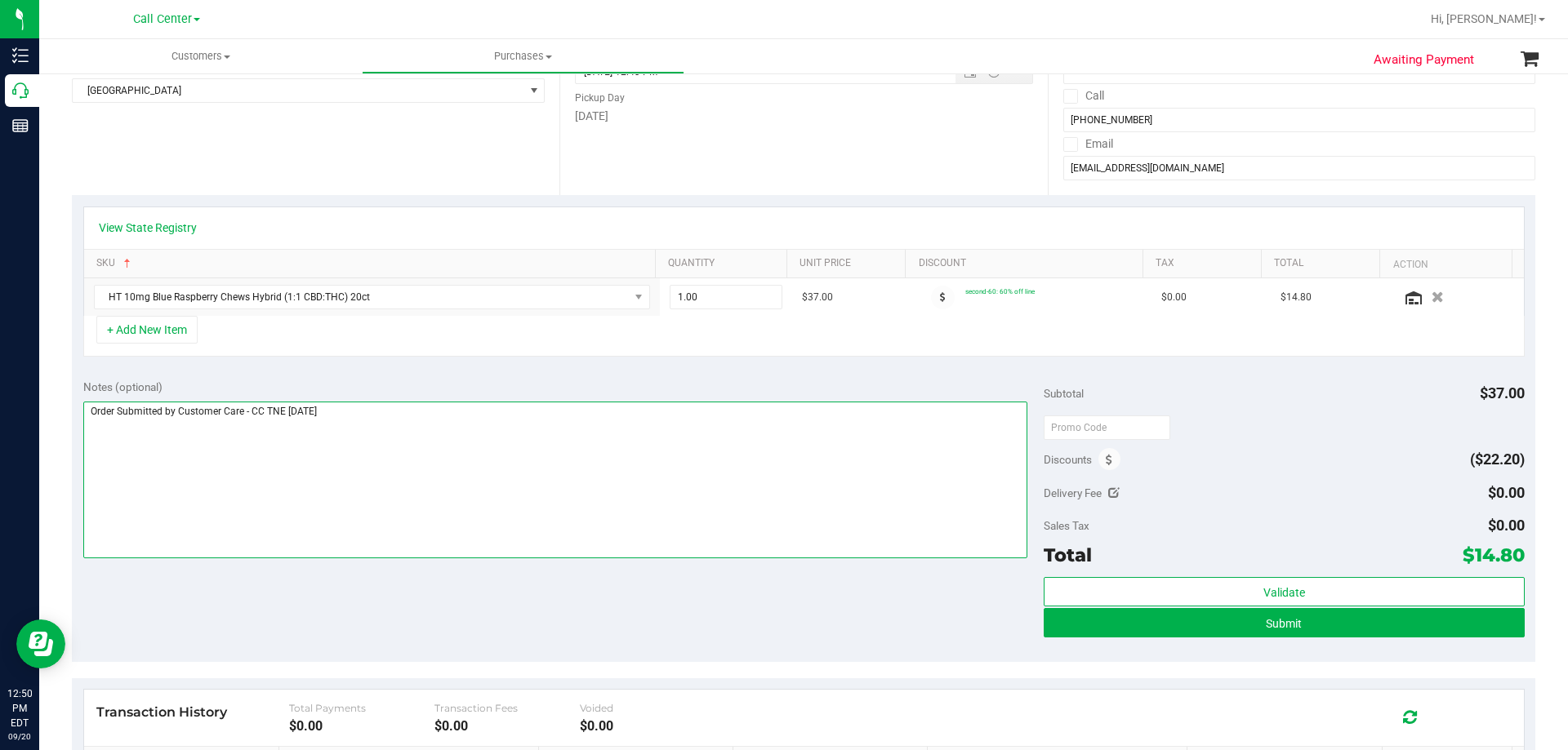
click at [423, 435] on textarea at bounding box center [555, 479] width 944 height 157
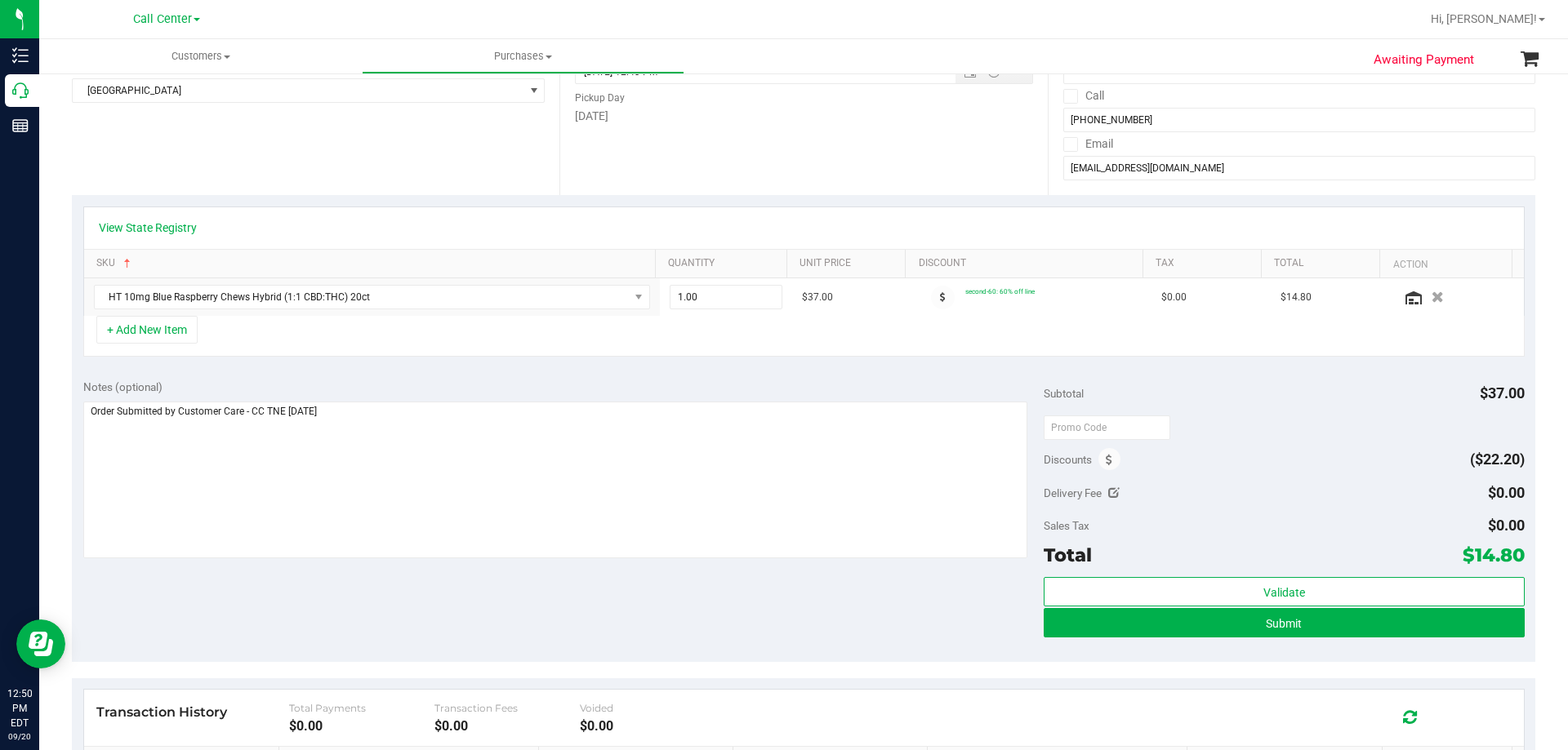
click at [461, 599] on div "Notes (optional) Subtotal $37.00 Discounts ($22.20) Delivery Fee $0.00 Sales Ta…" at bounding box center [803, 515] width 1463 height 294
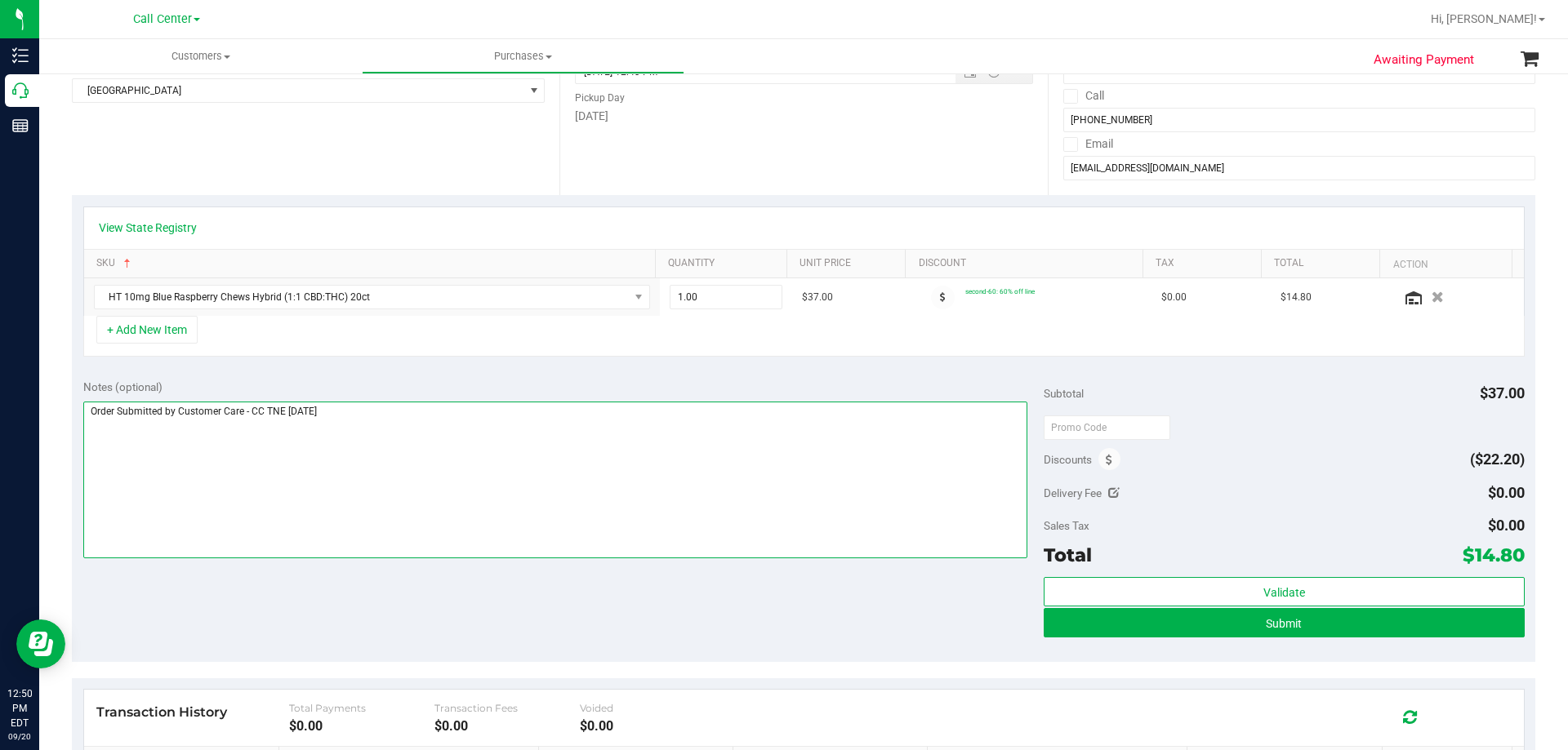
click at [497, 467] on textarea at bounding box center [555, 479] width 944 height 157
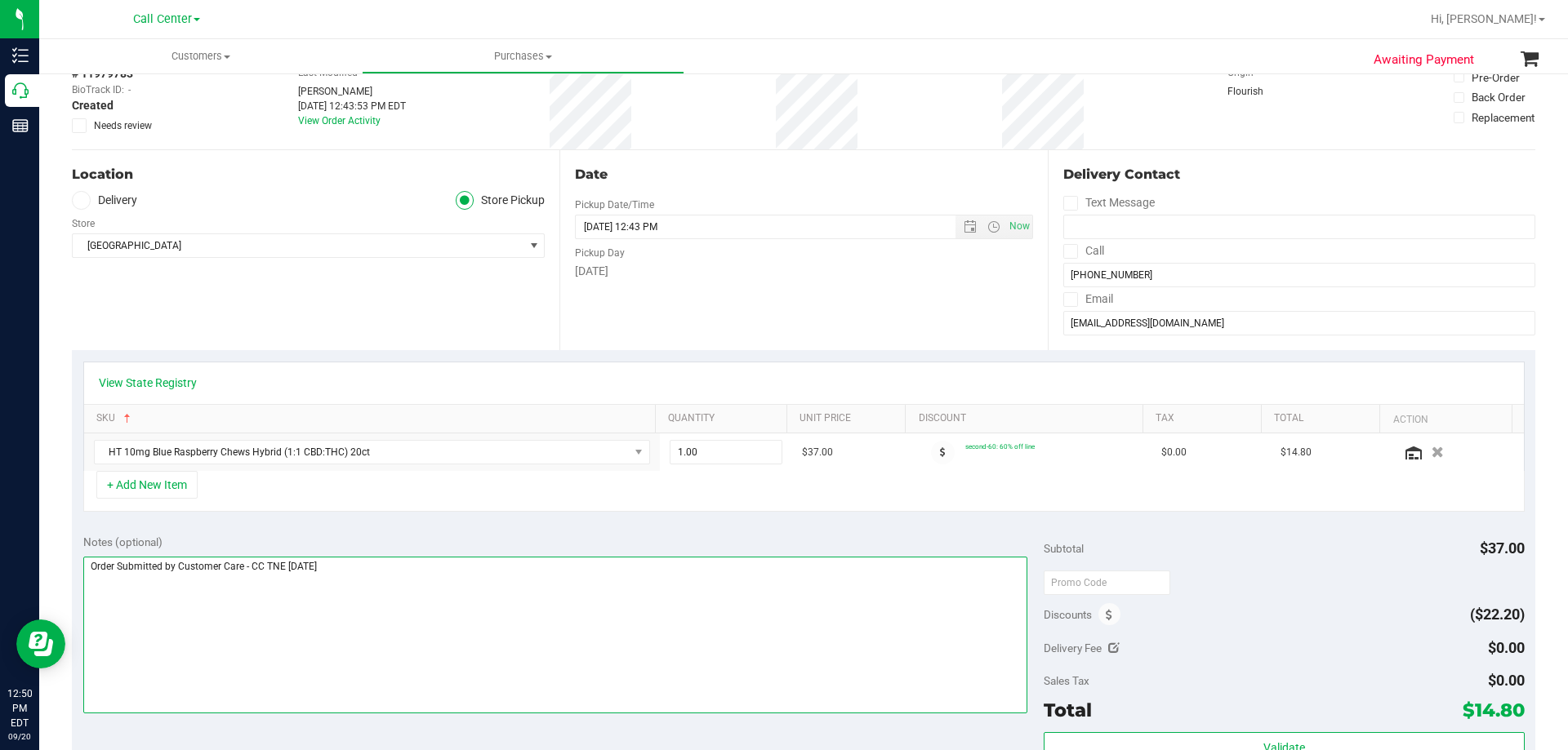
scroll to position [0, 0]
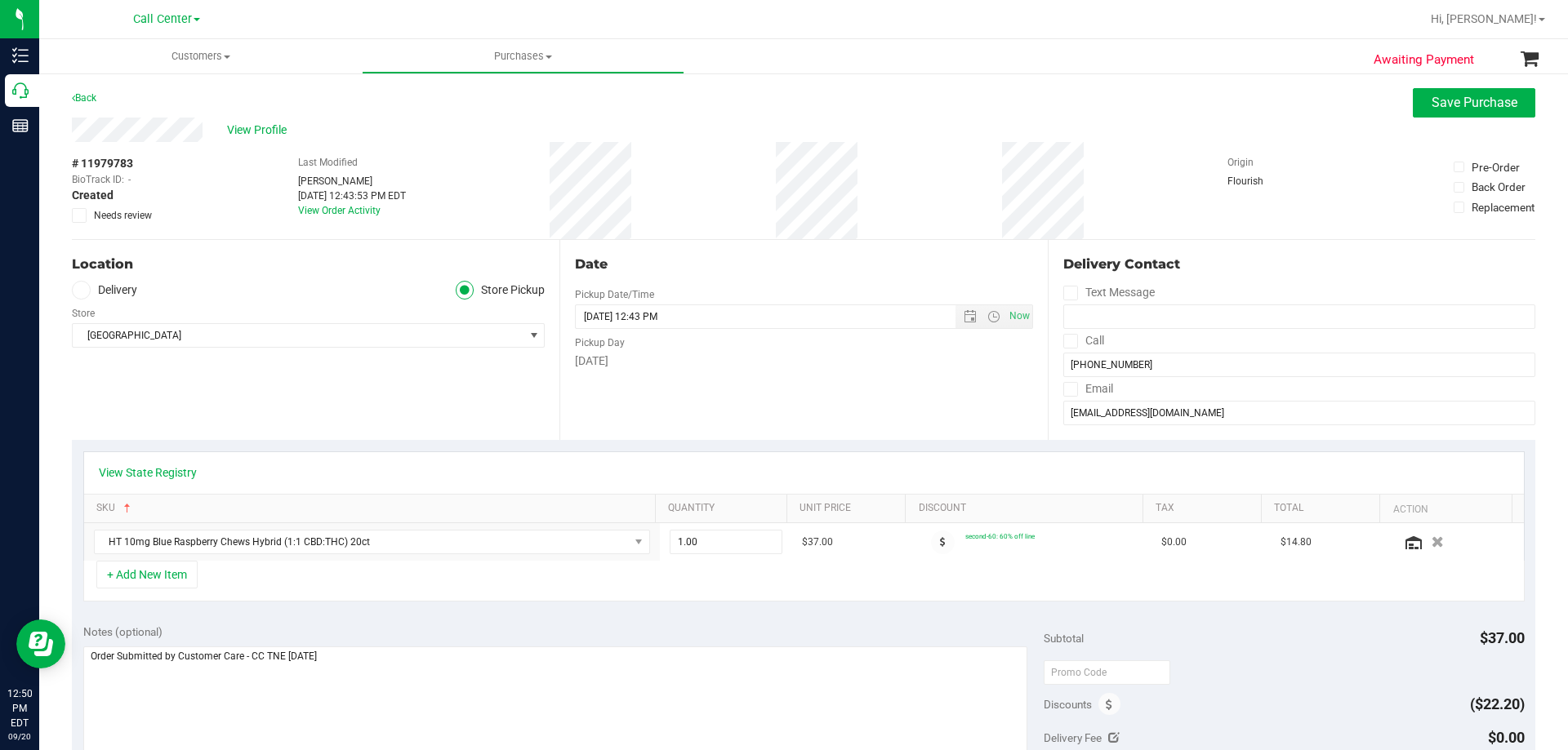
click at [424, 568] on div "+ Add New Item" at bounding box center [803, 581] width 1441 height 41
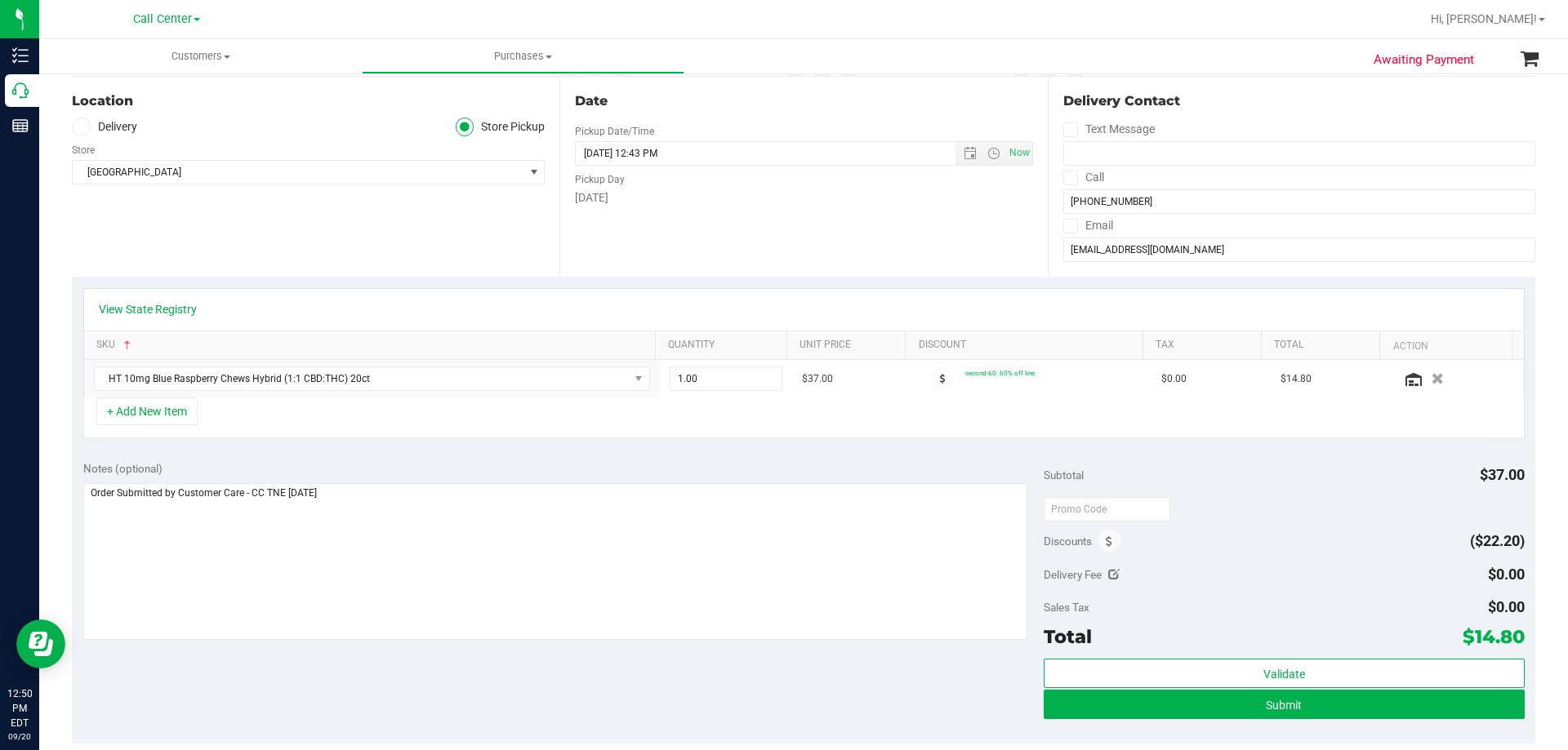
scroll to position [245, 0]
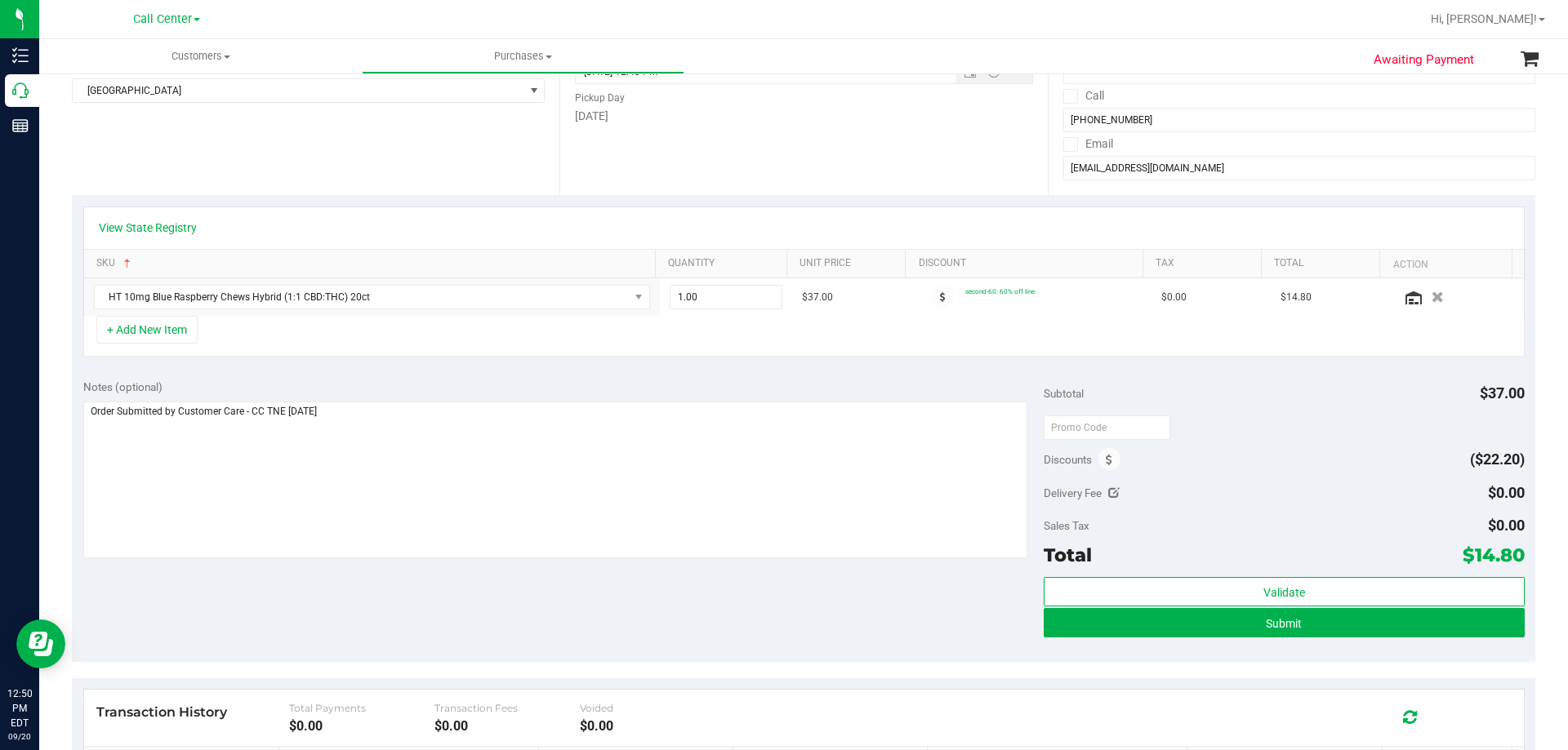
drag, startPoint x: 1461, startPoint y: 553, endPoint x: 1510, endPoint y: 551, distance: 49.0
click at [1510, 551] on span "$14.80" at bounding box center [1494, 555] width 62 height 23
click at [715, 597] on div "Notes (optional) Subtotal $37.00 Discounts ($22.20) Delivery Fee $0.00 Sales Ta…" at bounding box center [803, 515] width 1463 height 294
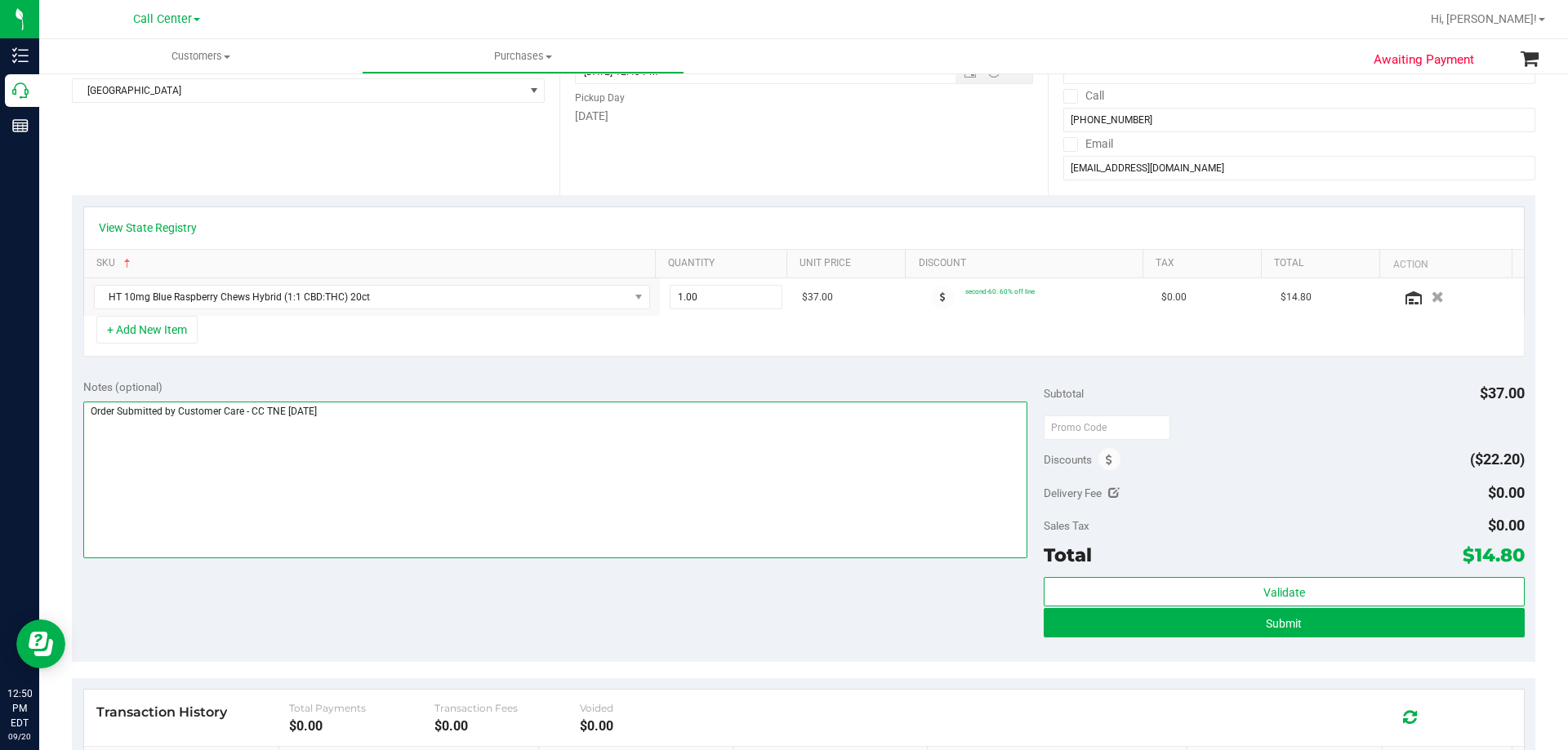
click at [674, 461] on textarea at bounding box center [555, 479] width 944 height 157
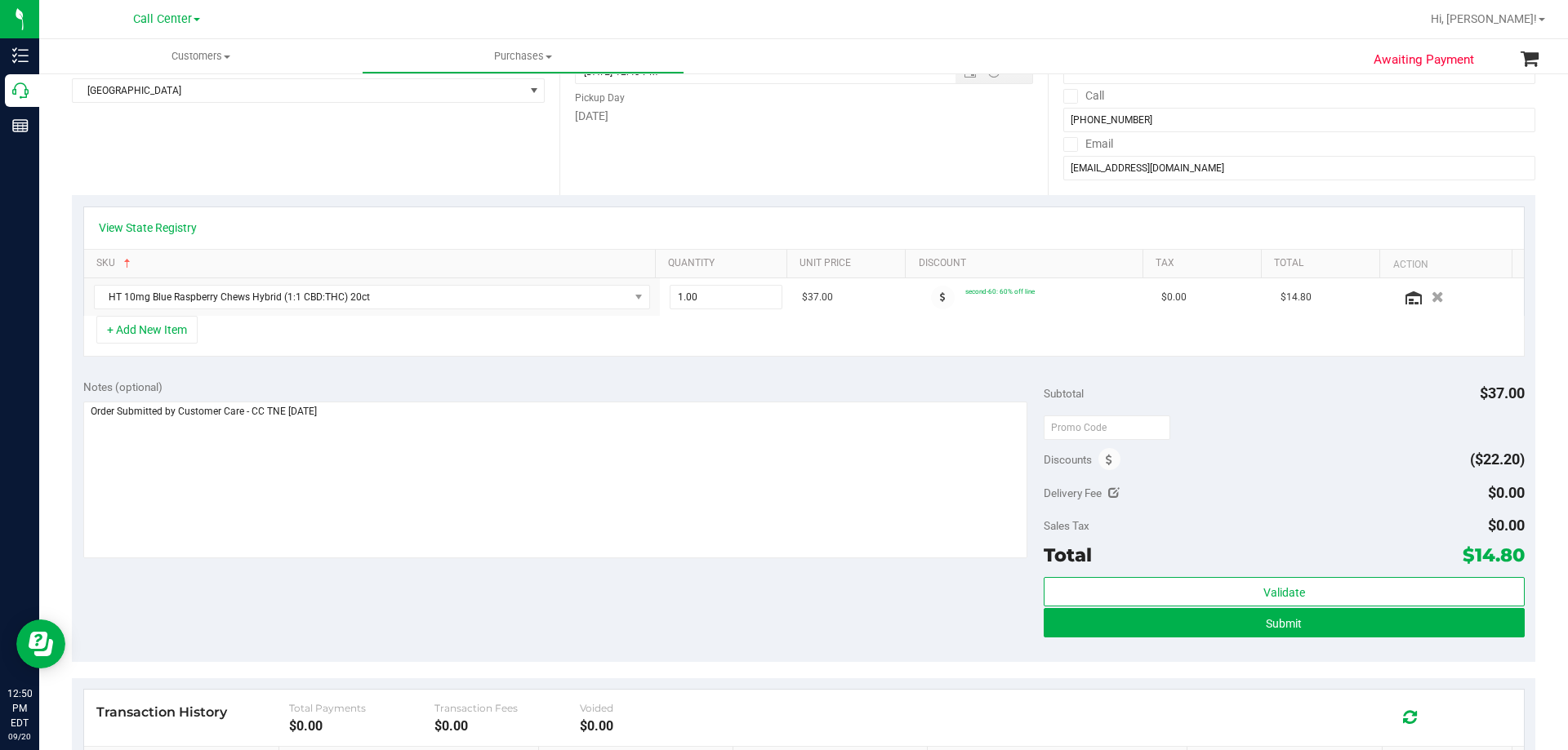
click at [615, 595] on div "Notes (optional) Subtotal $37.00 Discounts ($22.20) Delivery Fee $0.00 Sales Ta…" at bounding box center [803, 515] width 1463 height 294
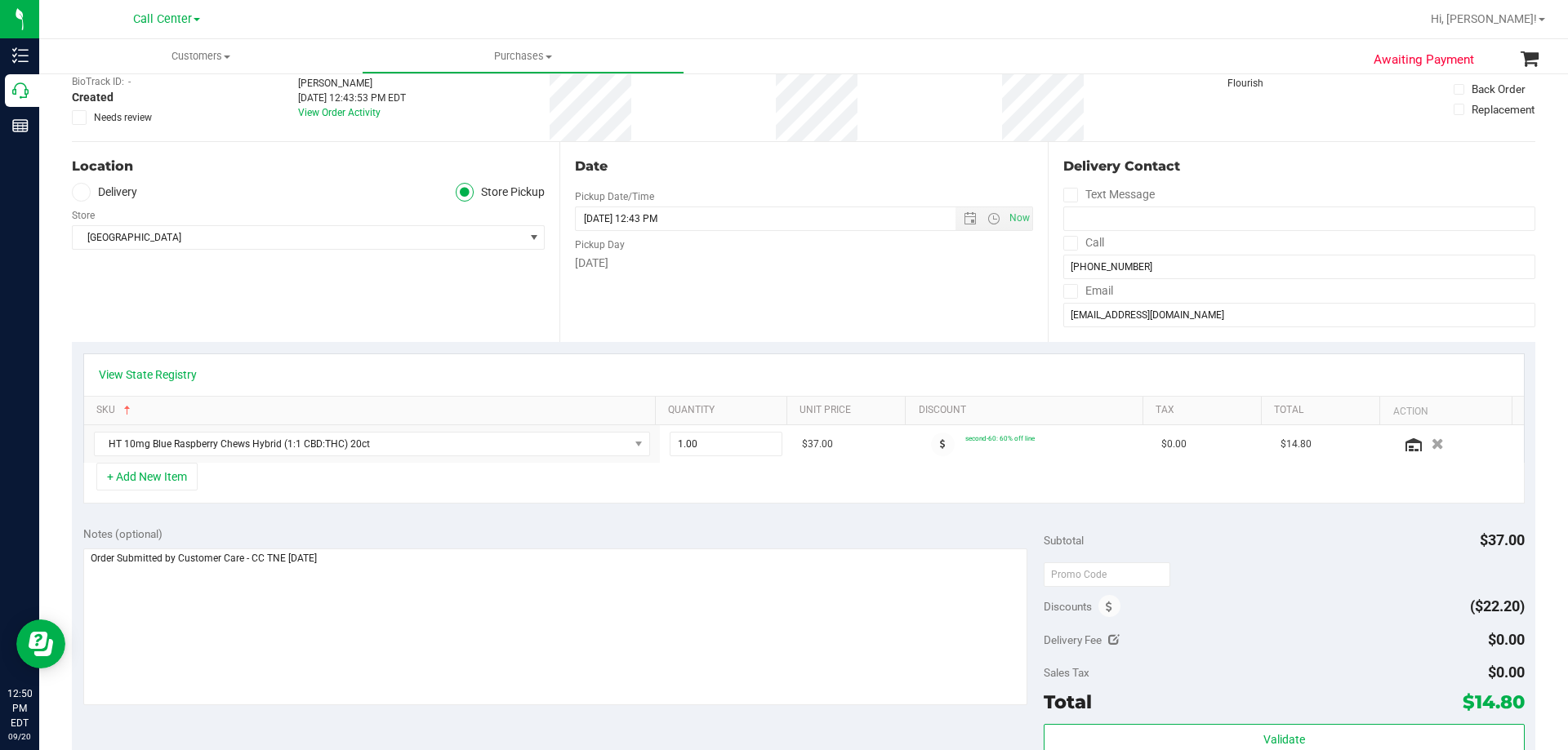
scroll to position [163, 0]
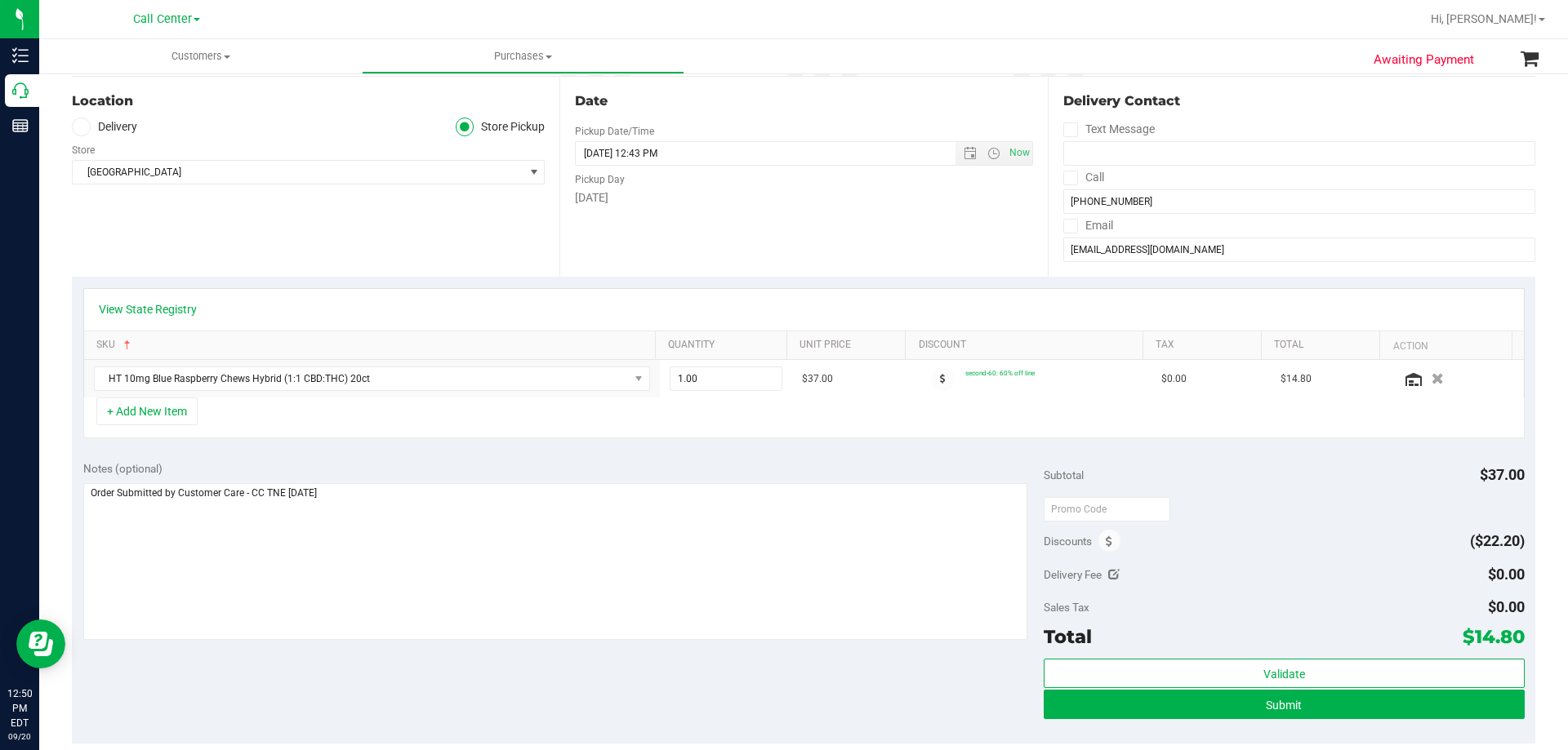
click at [558, 666] on div "Notes (optional) Subtotal $37.00 Discounts ($22.20) Delivery Fee $0.00 Sales Ta…" at bounding box center [803, 597] width 1463 height 294
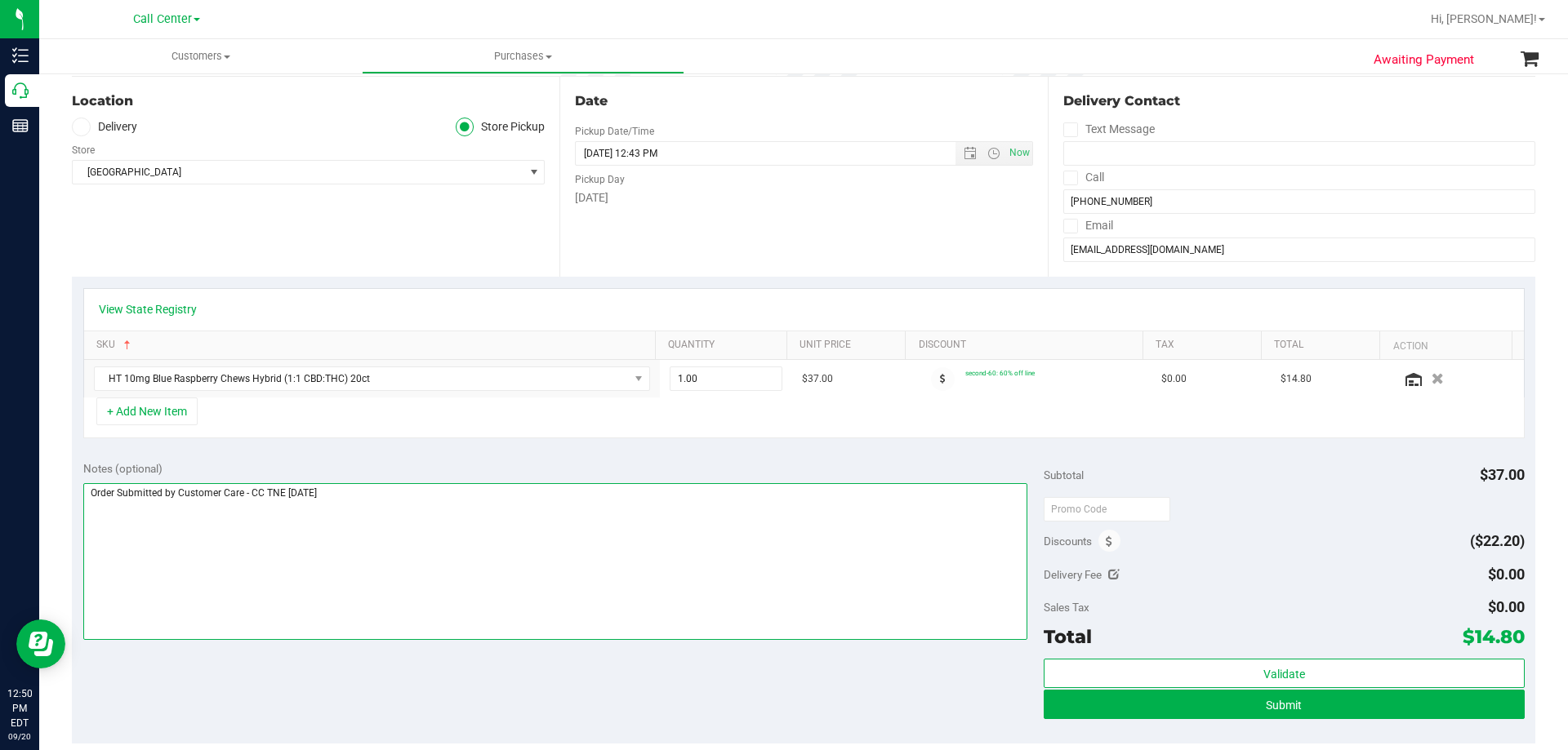
click at [585, 551] on textarea at bounding box center [555, 561] width 944 height 157
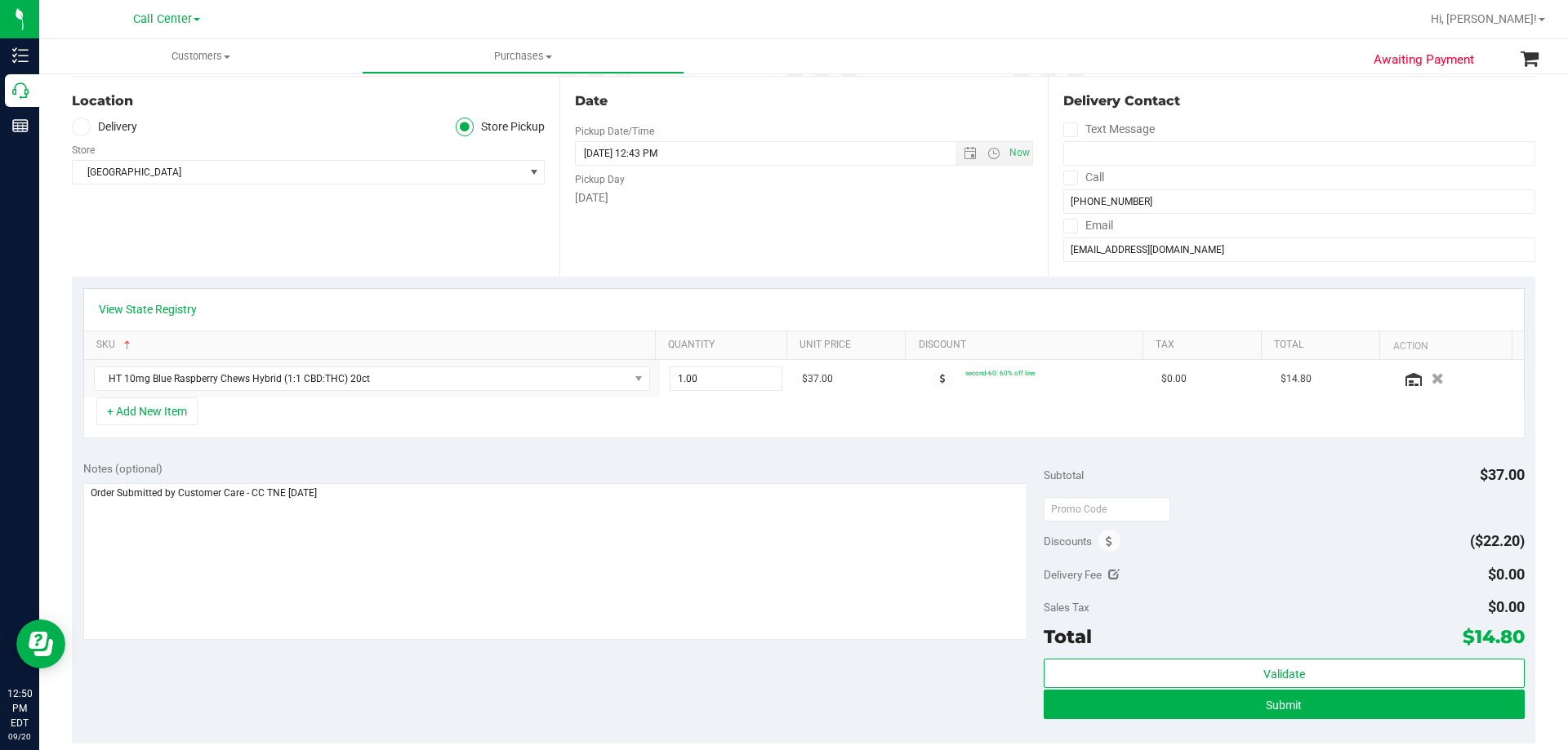
click at [527, 682] on div "Notes (optional) Subtotal $37.00 Discounts ($22.20) Delivery Fee $0.00 Sales Ta…" at bounding box center [803, 597] width 1463 height 294
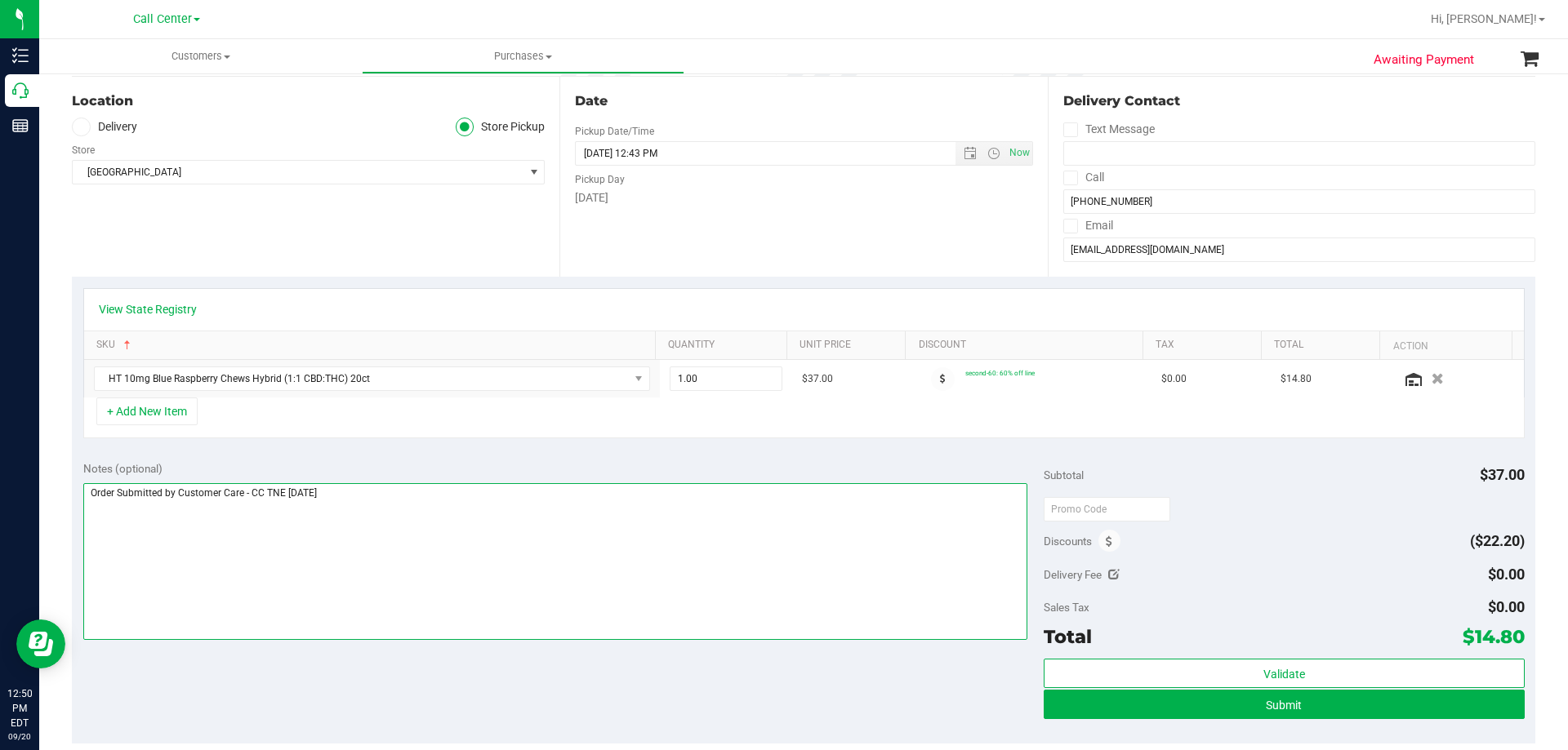
click at [549, 510] on textarea at bounding box center [555, 561] width 944 height 157
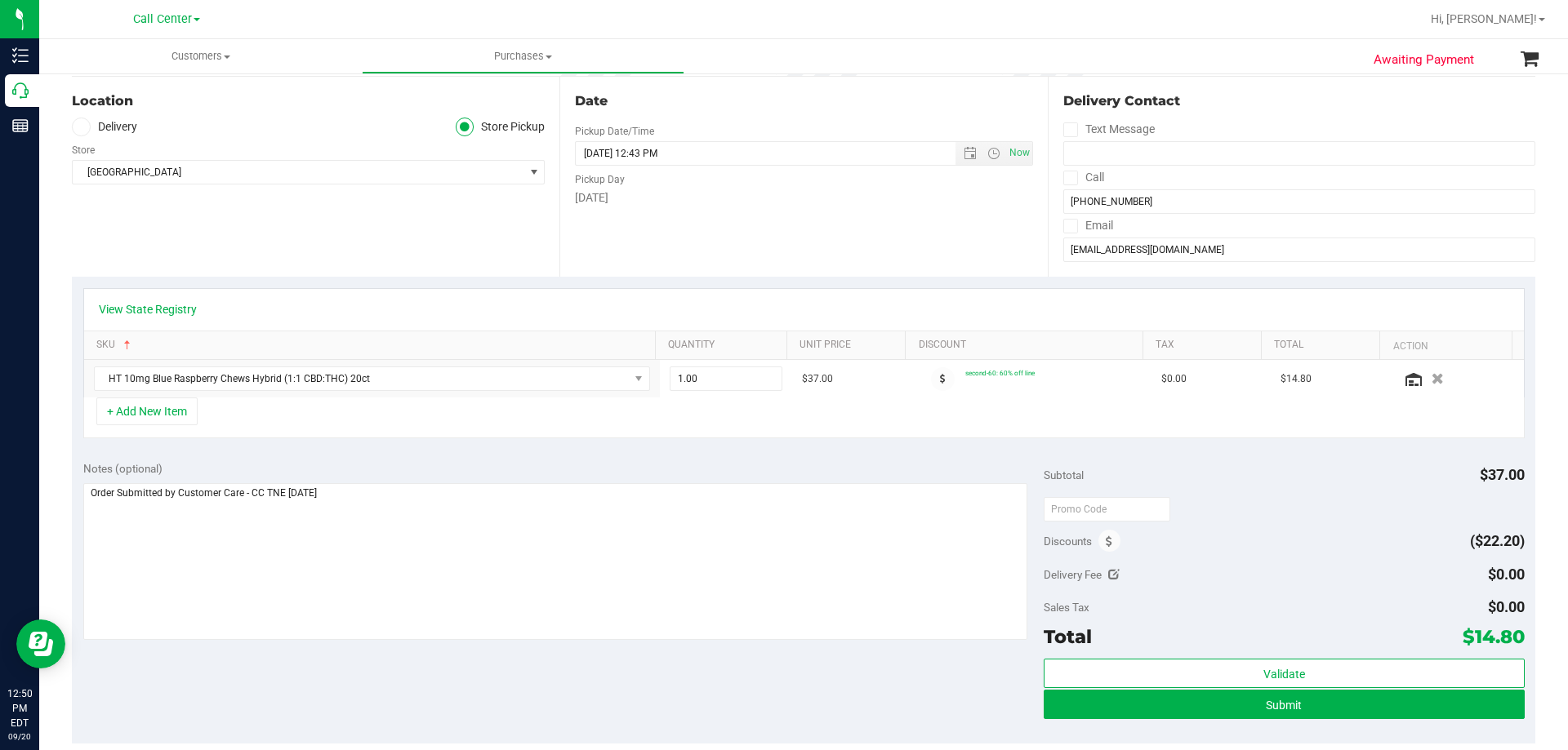
click at [540, 673] on div "Notes (optional) Subtotal $37.00 Discounts ($22.20) Delivery Fee $0.00 Sales Ta…" at bounding box center [803, 597] width 1463 height 294
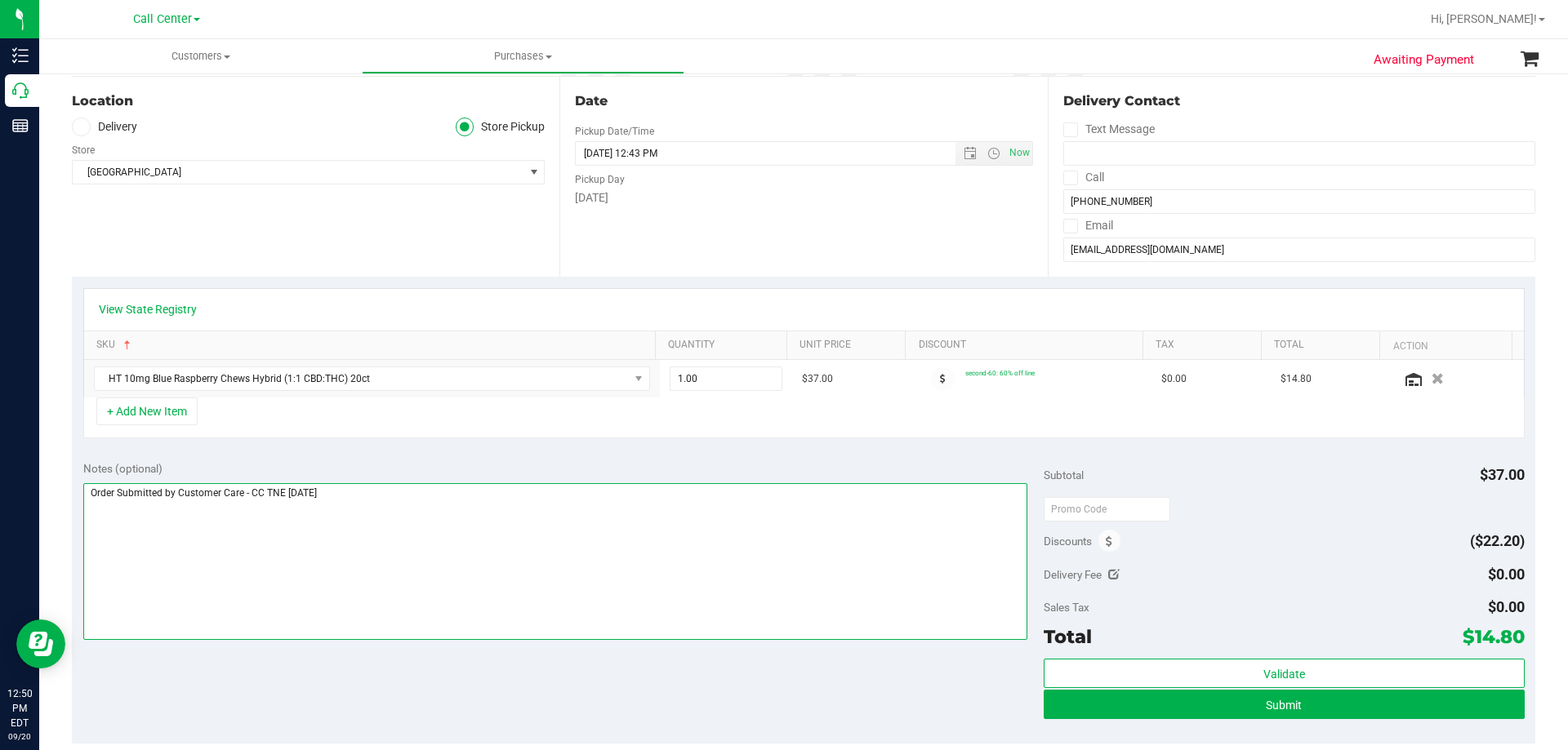
click at [549, 545] on textarea at bounding box center [555, 561] width 944 height 157
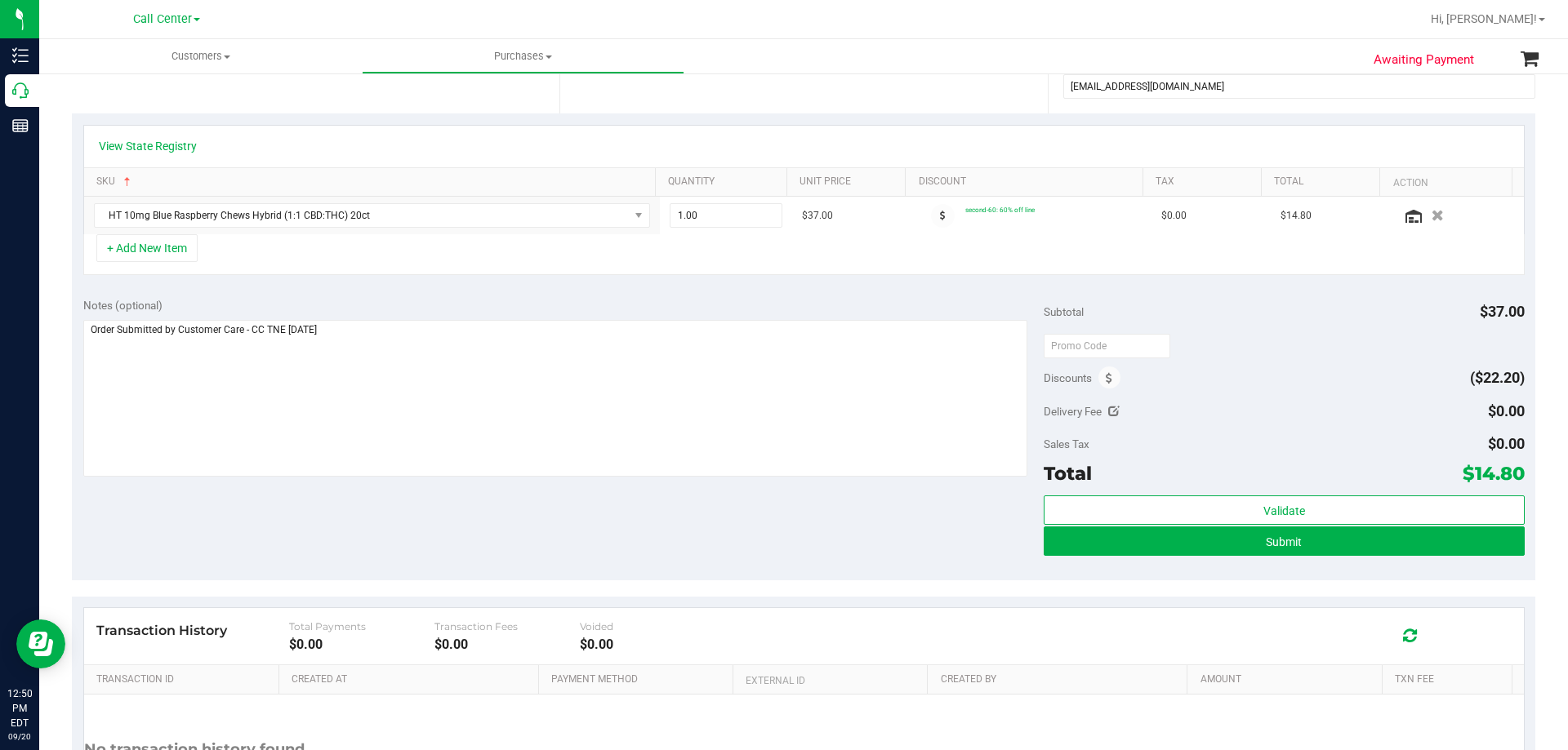
click at [534, 522] on div "Notes (optional) Subtotal $37.00 Discounts ($22.20) Delivery Fee $0.00 Sales Ta…" at bounding box center [803, 434] width 1463 height 294
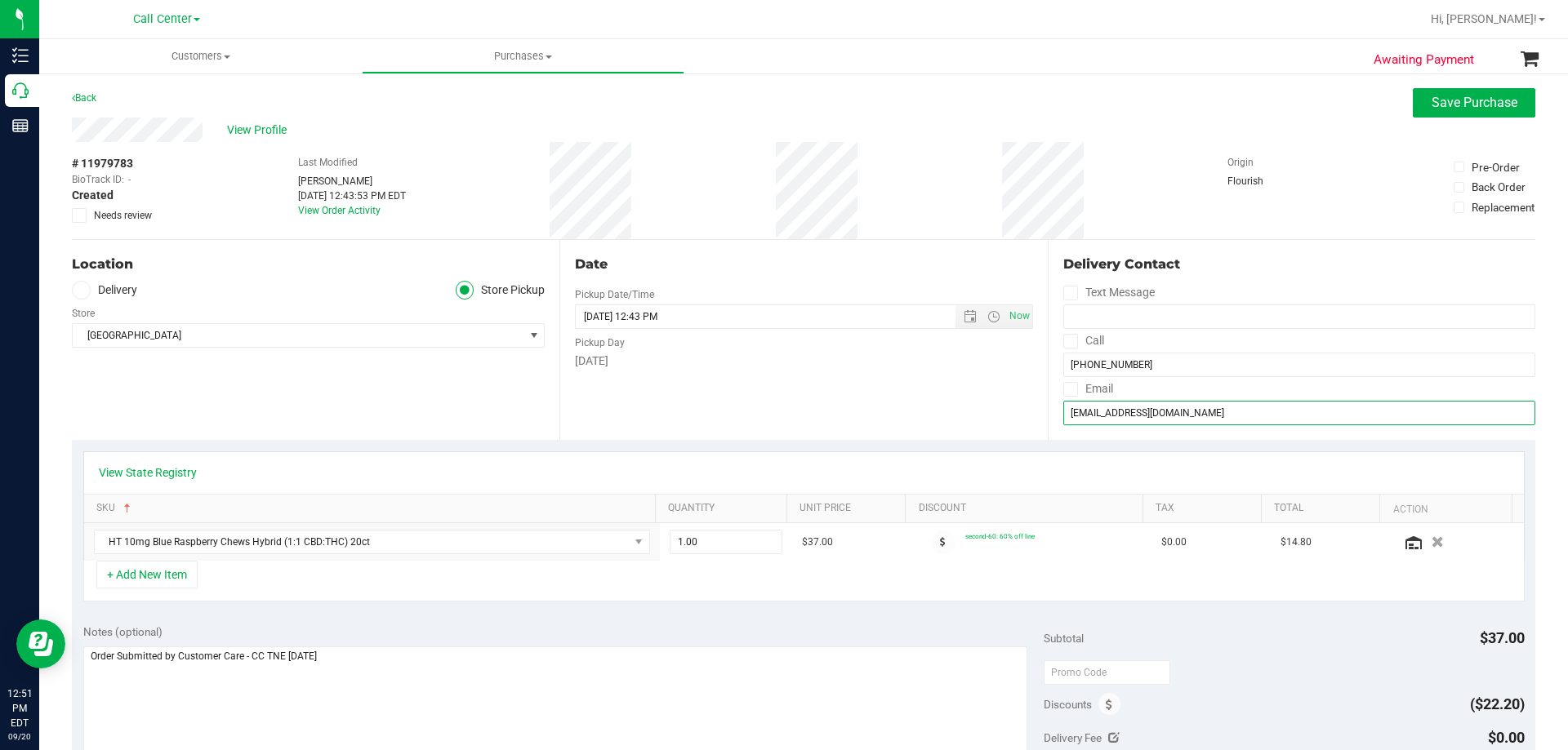
drag, startPoint x: 1179, startPoint y: 415, endPoint x: 1004, endPoint y: 406, distance: 175.2
click at [1004, 406] on div "Location Delivery Store Pickup Store Palm Coast WC Select Store Bonita Springs …" at bounding box center [803, 340] width 1463 height 200
click at [905, 389] on div "Date Pickup Date/Time 09/20/2025 Now 09/20/2025 12:43 PM Now Pickup Day Saturday" at bounding box center [803, 340] width 487 height 200
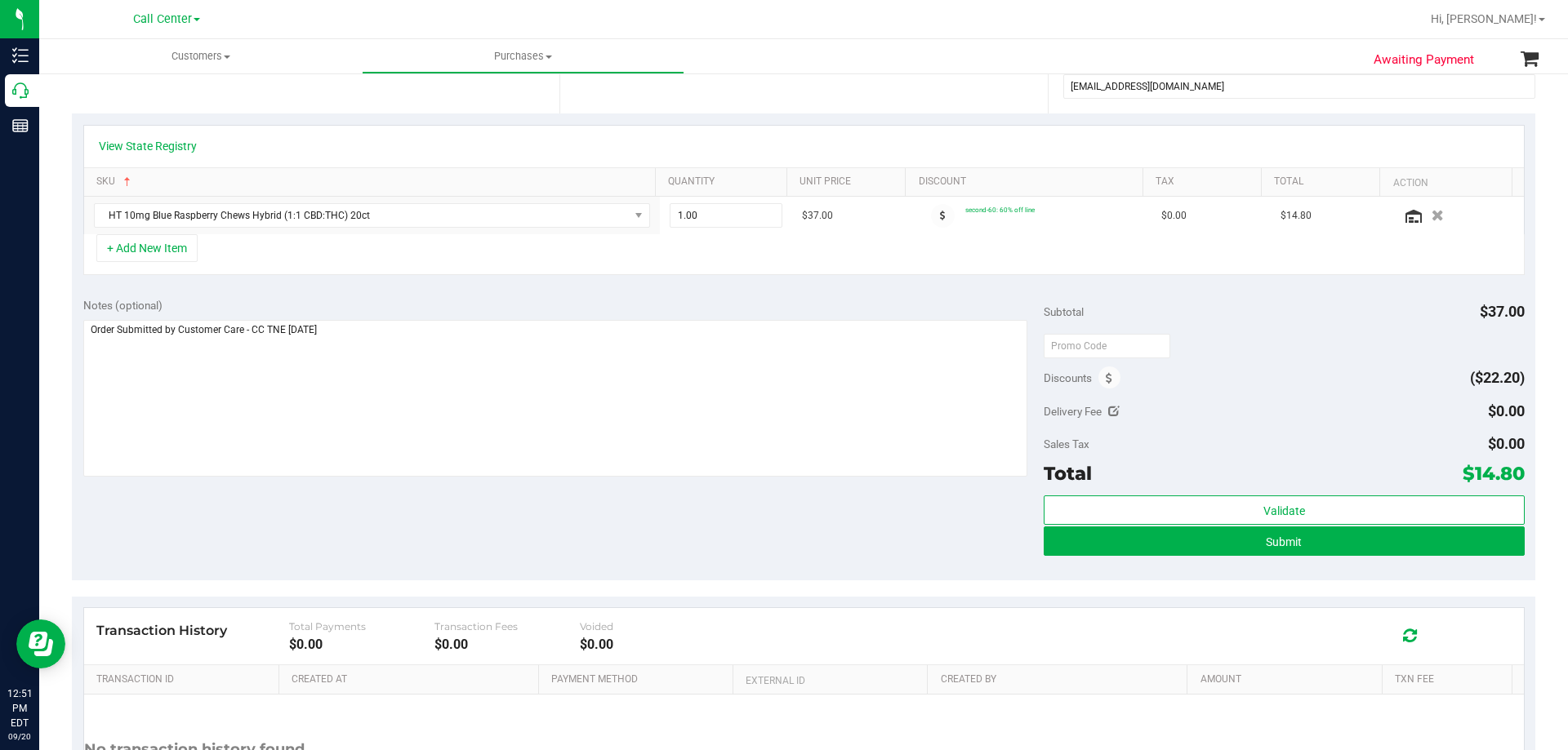
click at [500, 496] on div "Notes (optional) Subtotal $37.00 Discounts ($22.20) Delivery Fee $0.00 Sales Ta…" at bounding box center [803, 434] width 1463 height 294
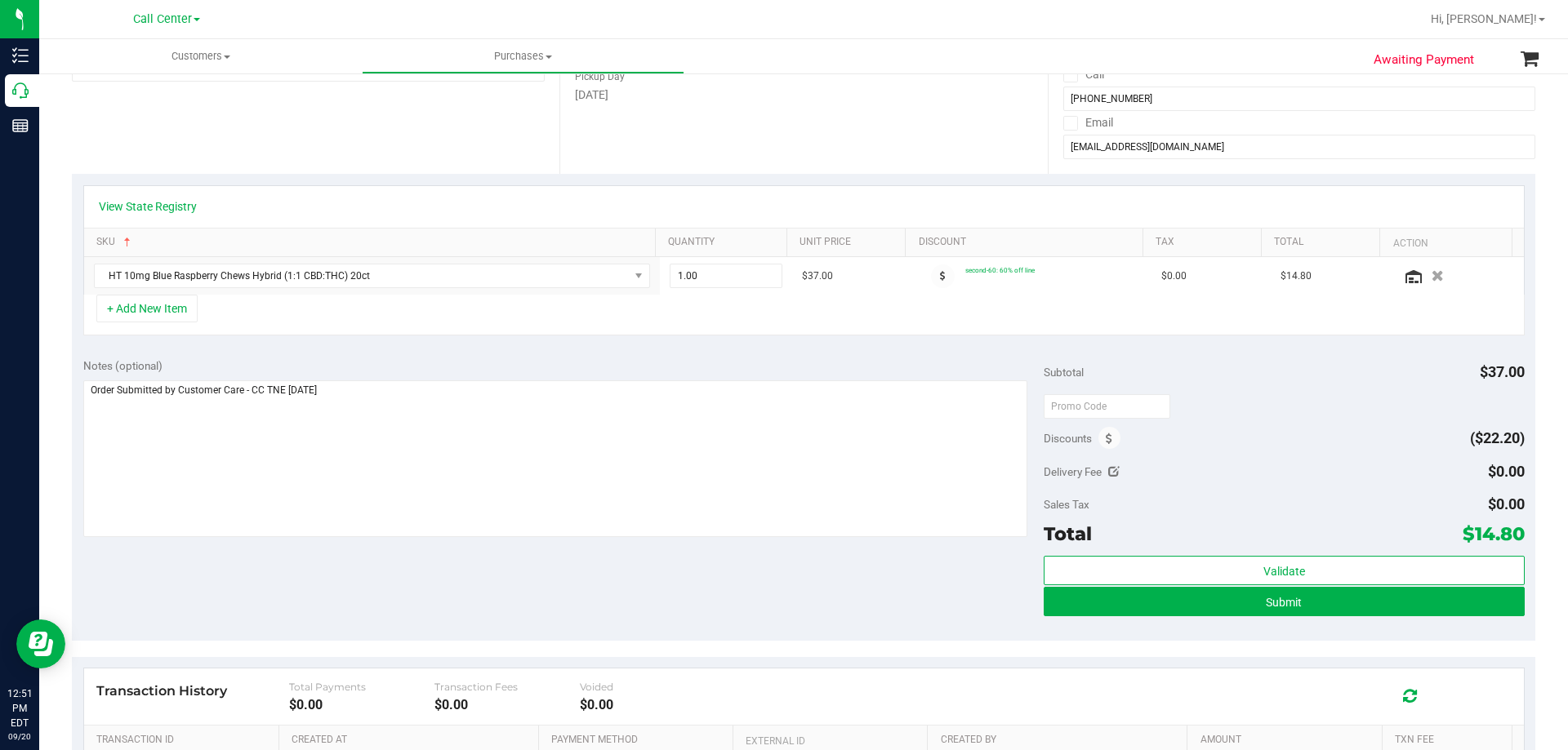
scroll to position [327, 0]
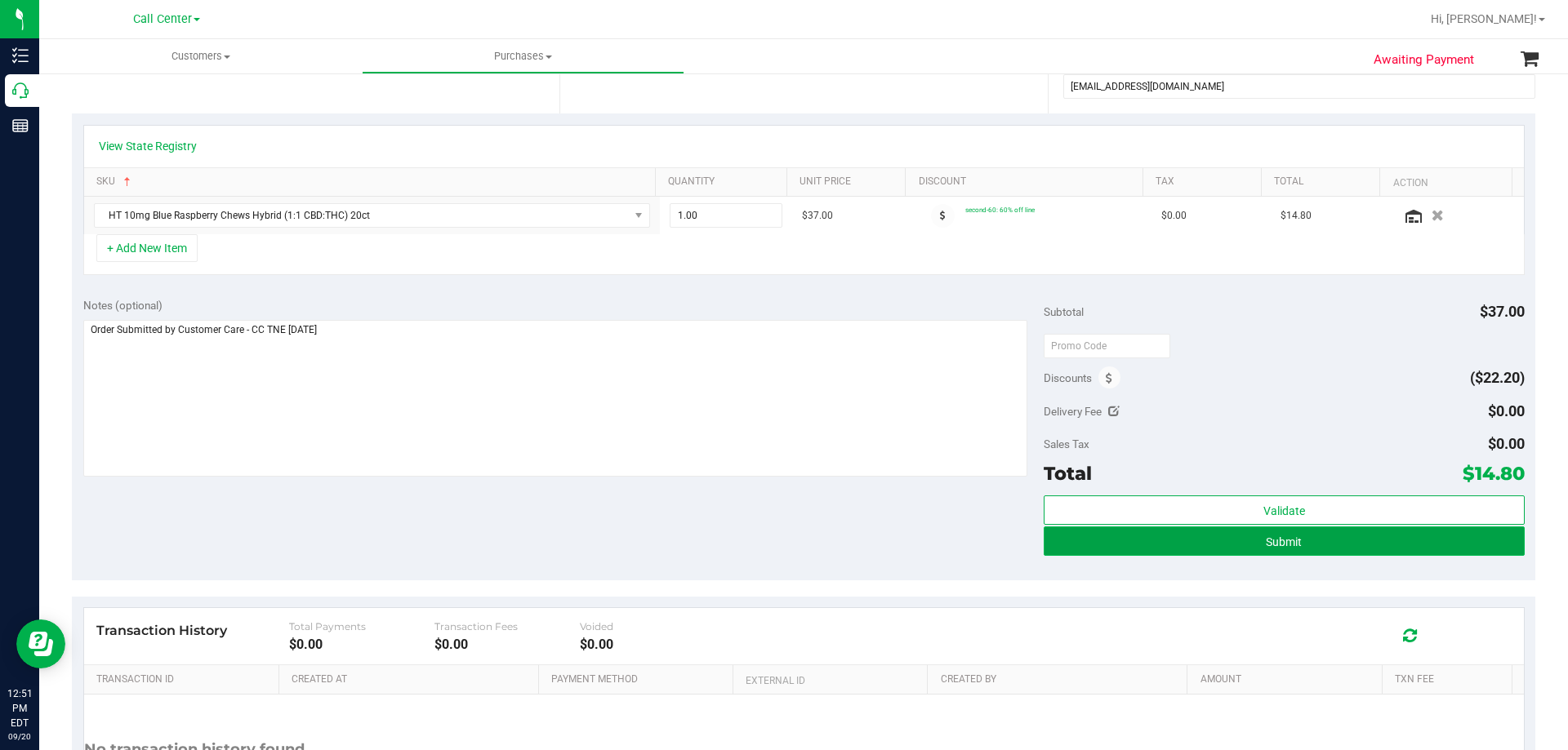
click at [1282, 543] on span "Submit" at bounding box center [1284, 542] width 36 height 13
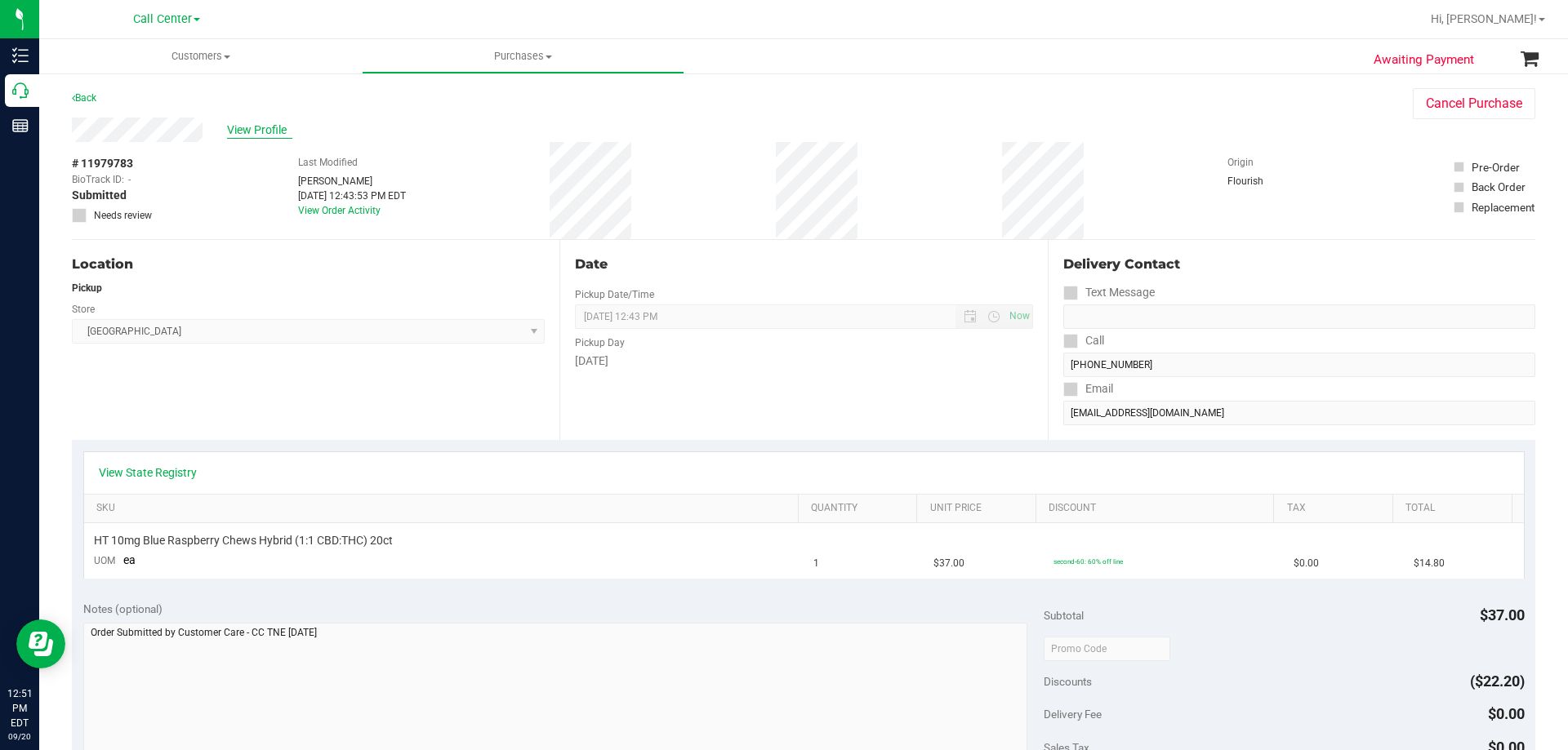
click at [262, 135] on span "View Profile" at bounding box center [260, 129] width 66 height 17
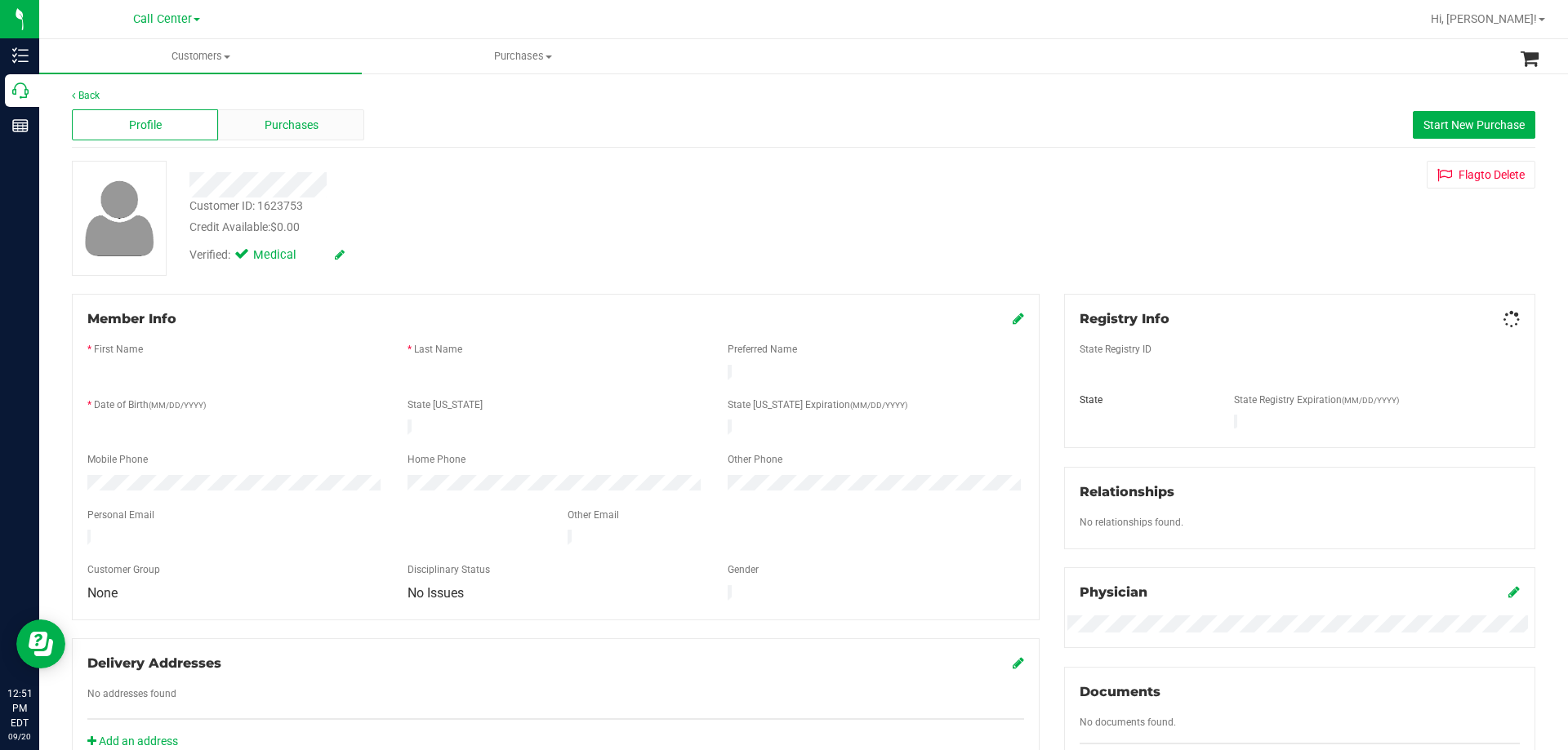
click at [287, 124] on span "Purchases" at bounding box center [291, 125] width 54 height 17
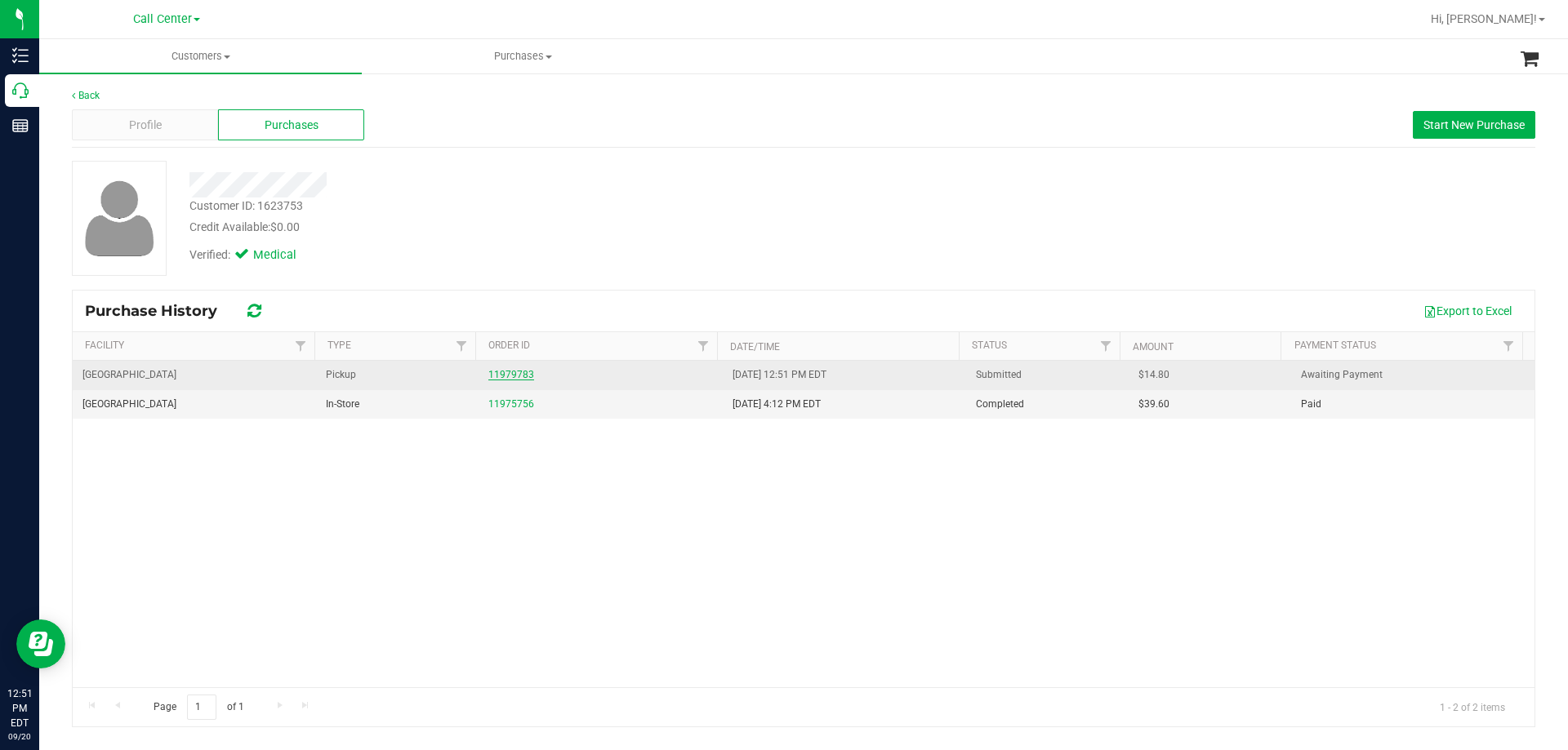
click at [513, 377] on link "11979783" at bounding box center [511, 375] width 46 height 12
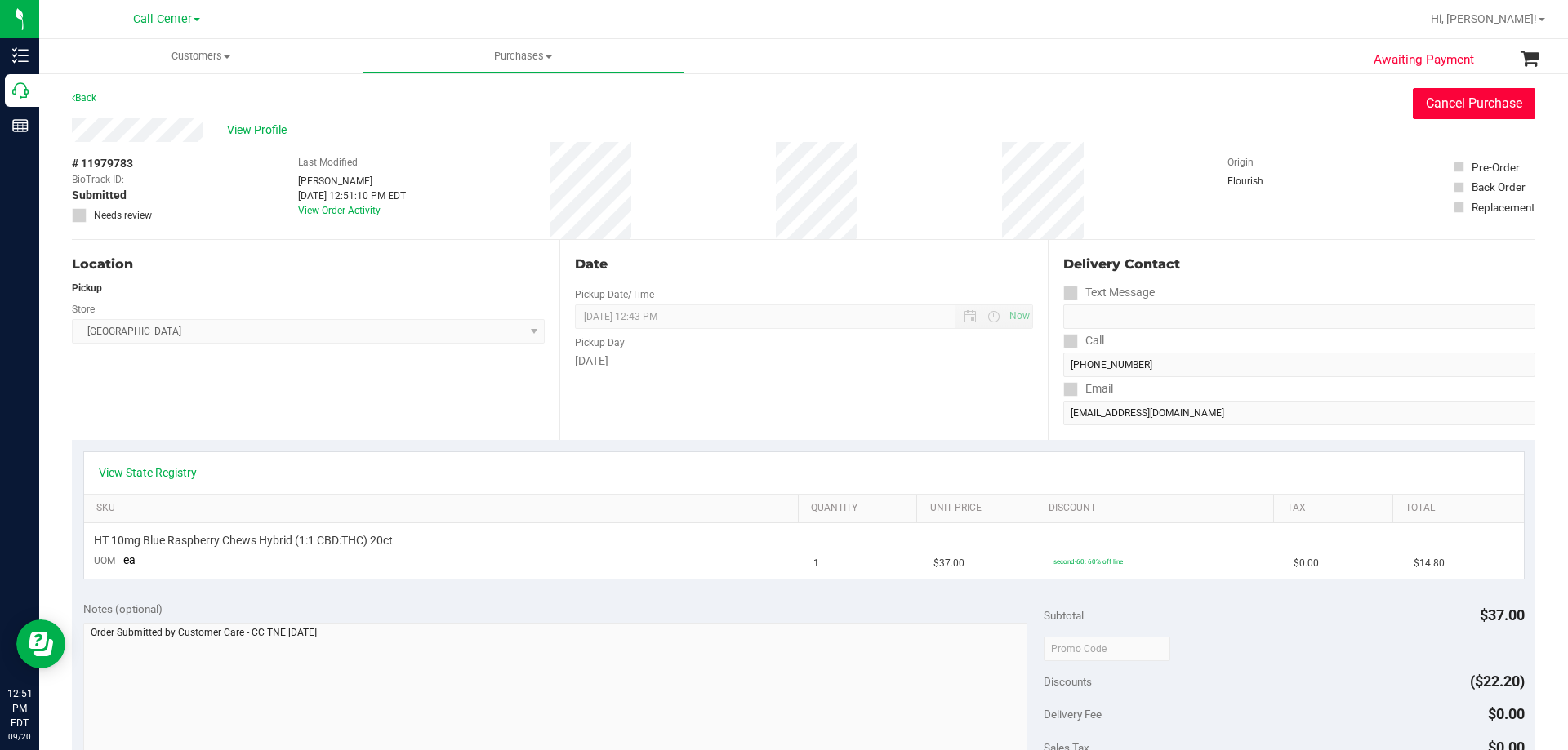
click at [1446, 101] on button "Cancel Purchase" at bounding box center [1474, 104] width 122 height 31
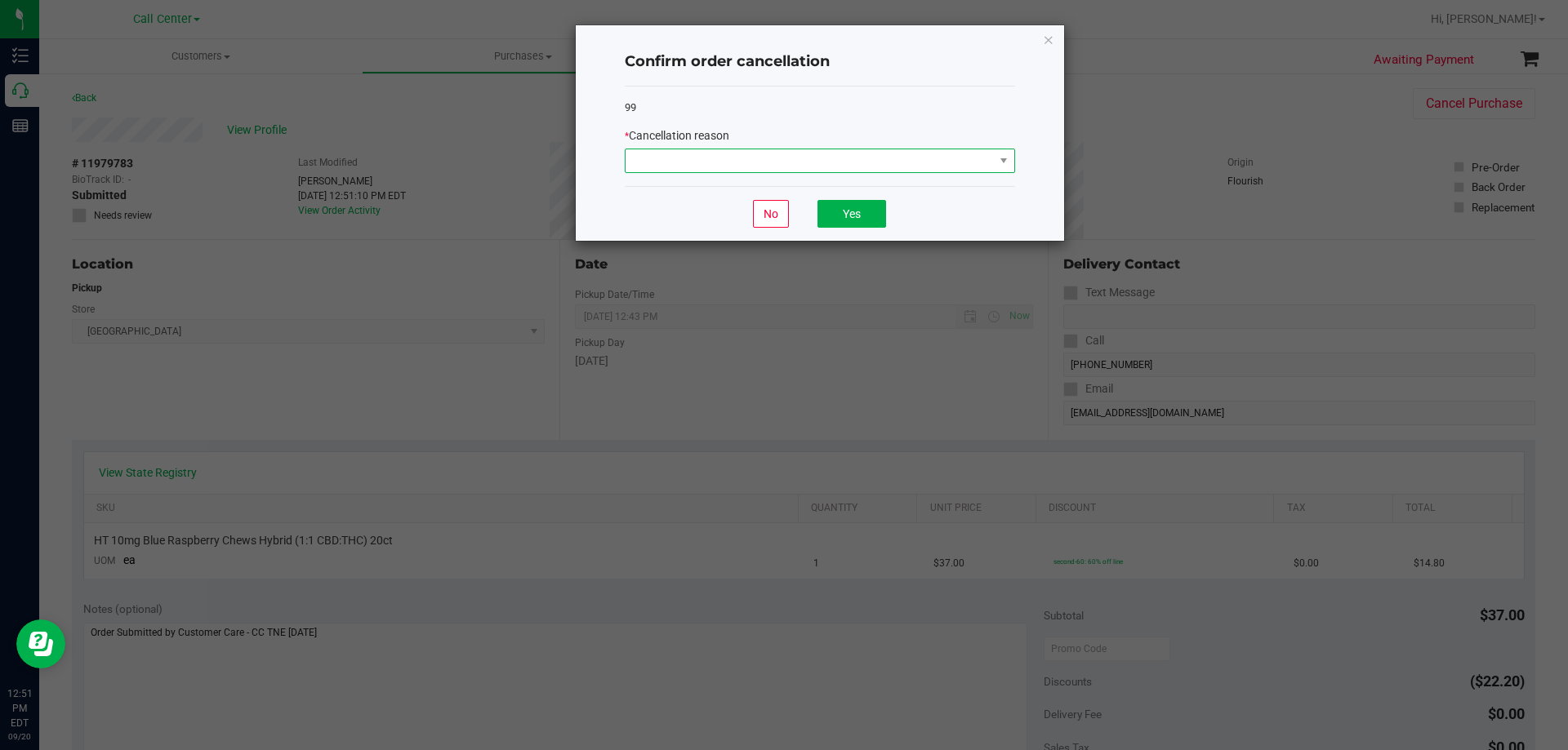
click at [881, 162] on span at bounding box center [810, 161] width 369 height 23
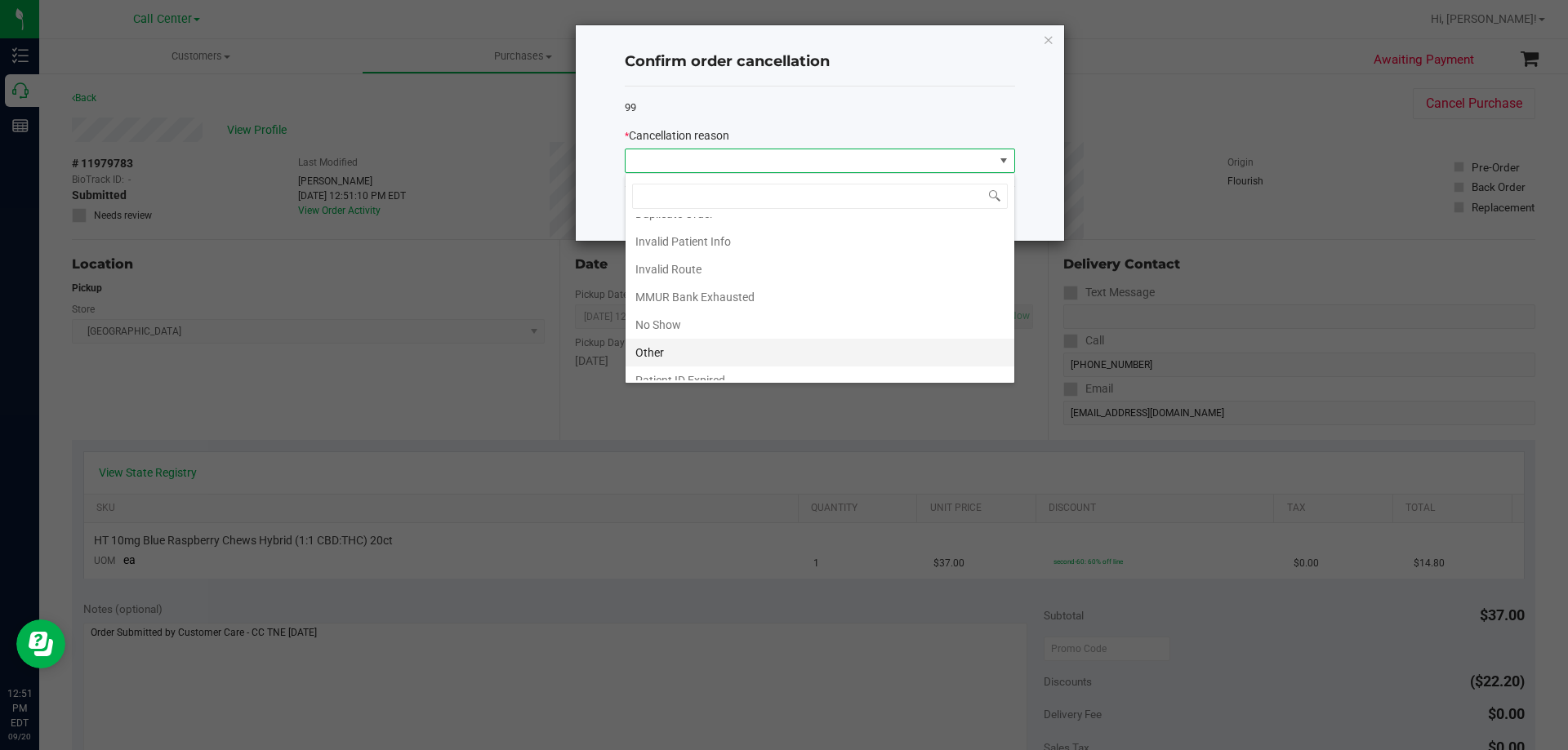
scroll to position [87, 0]
click at [691, 315] on li "Other" at bounding box center [819, 311] width 389 height 27
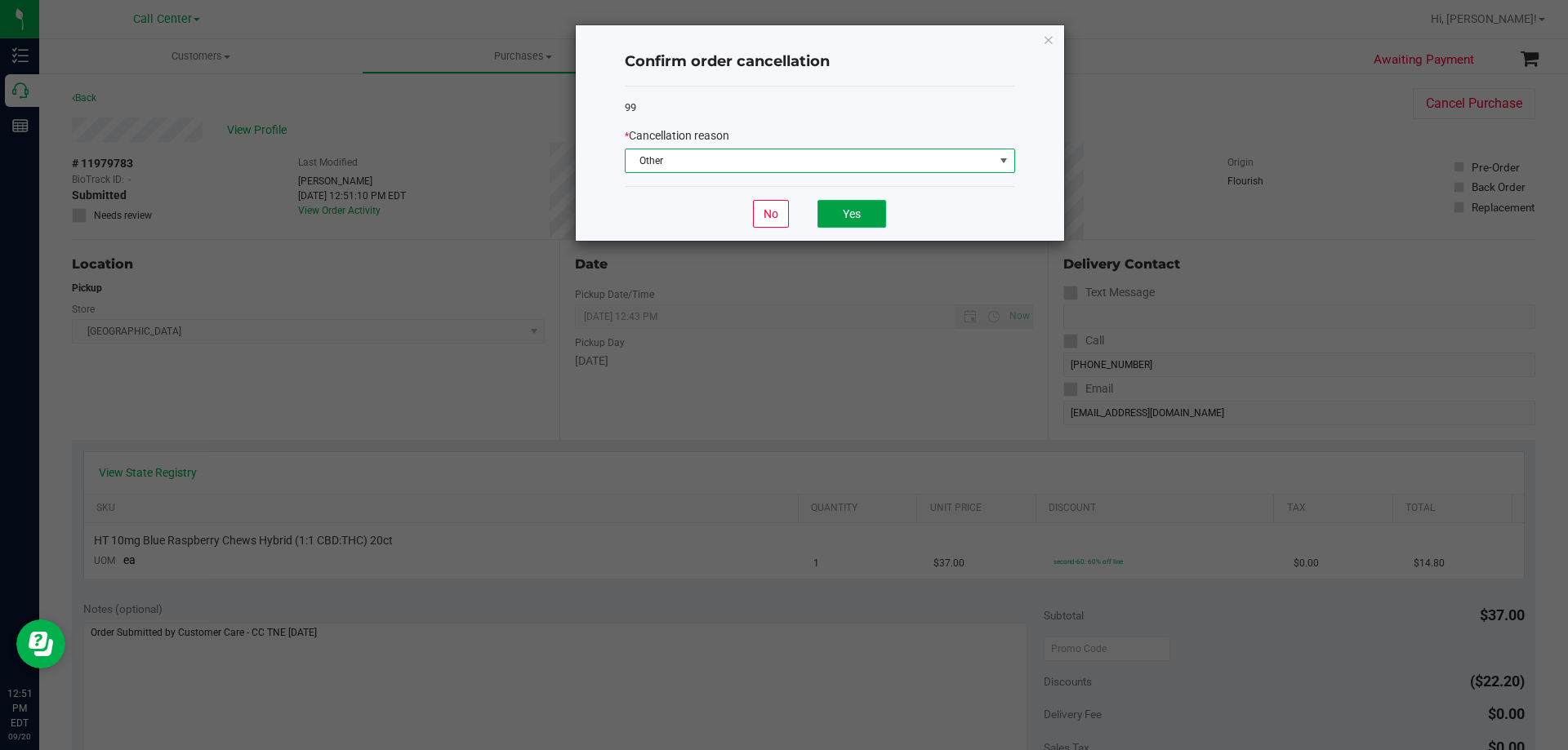
click at [886, 205] on button "Yes" at bounding box center [851, 213] width 68 height 27
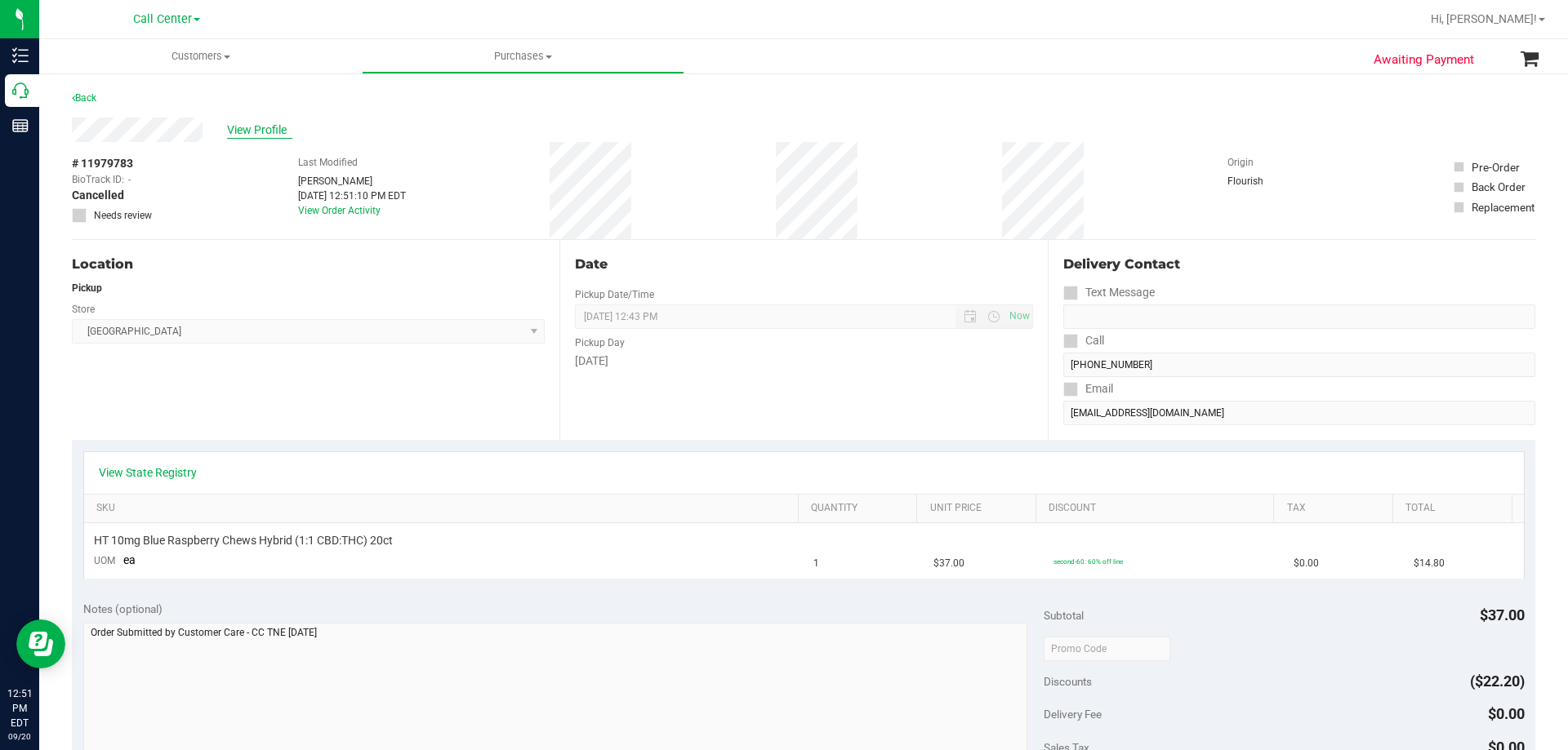
click at [268, 128] on span "View Profile" at bounding box center [260, 129] width 66 height 17
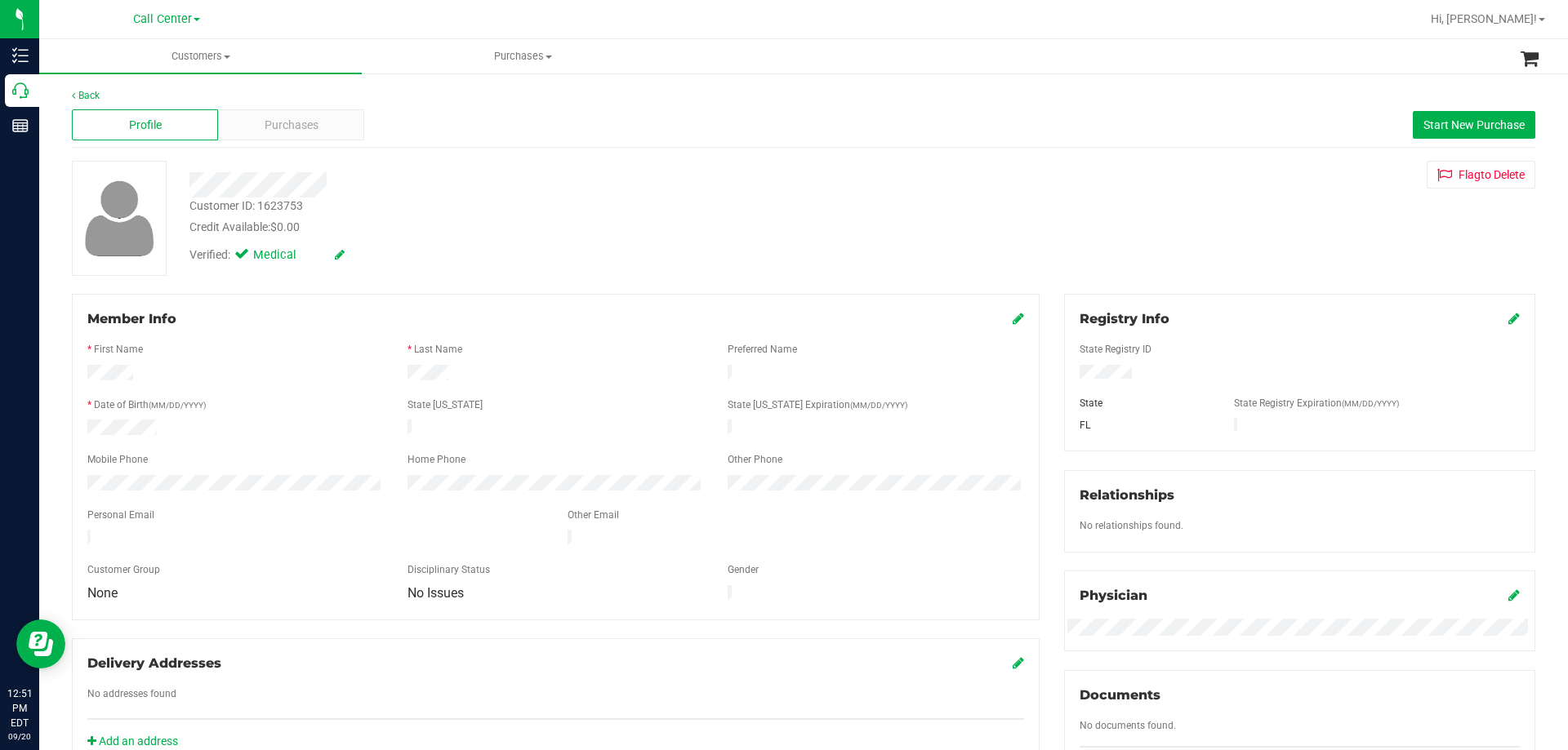
click at [270, 129] on span "Purchases" at bounding box center [291, 125] width 54 height 17
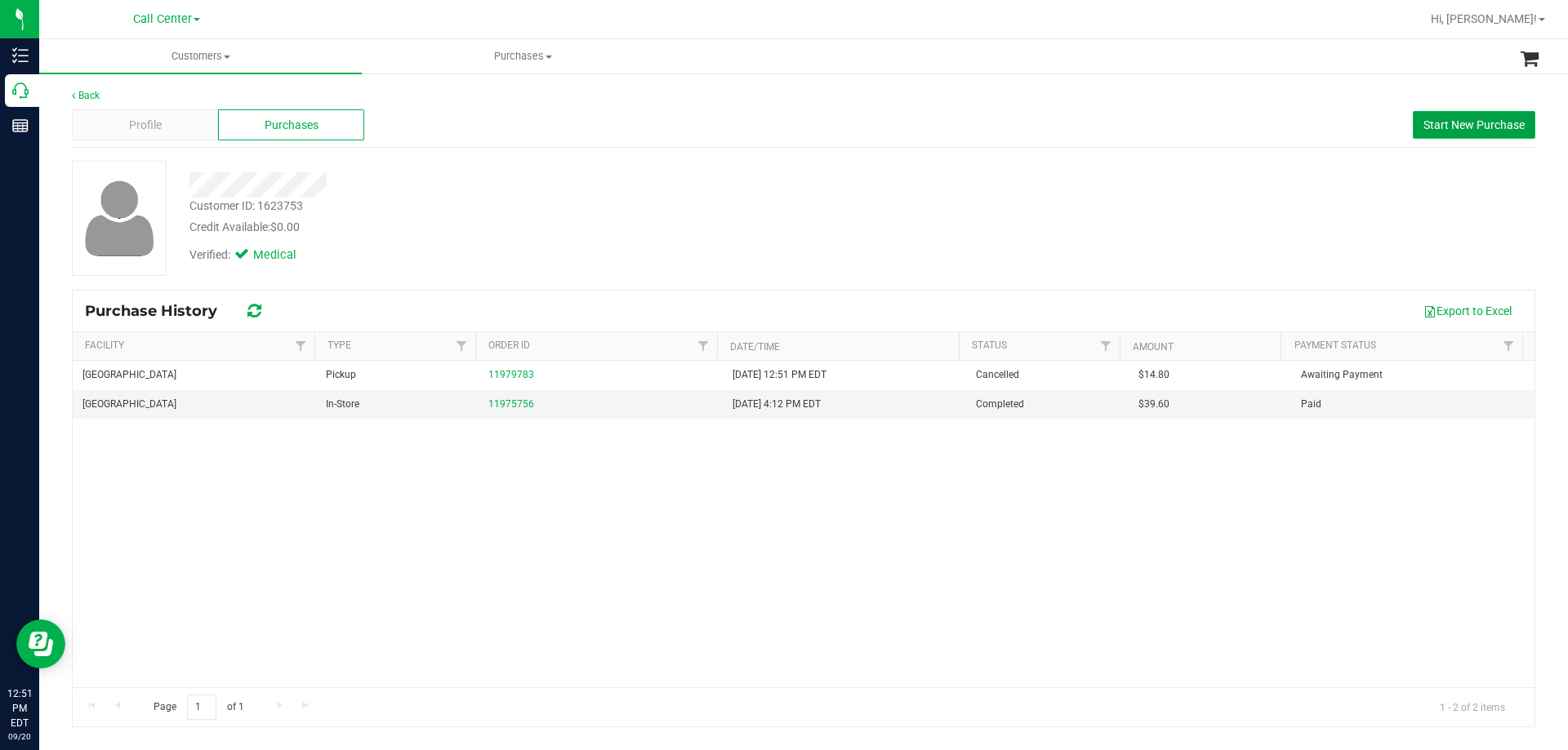
click at [1431, 113] on button "Start New Purchase" at bounding box center [1474, 124] width 122 height 27
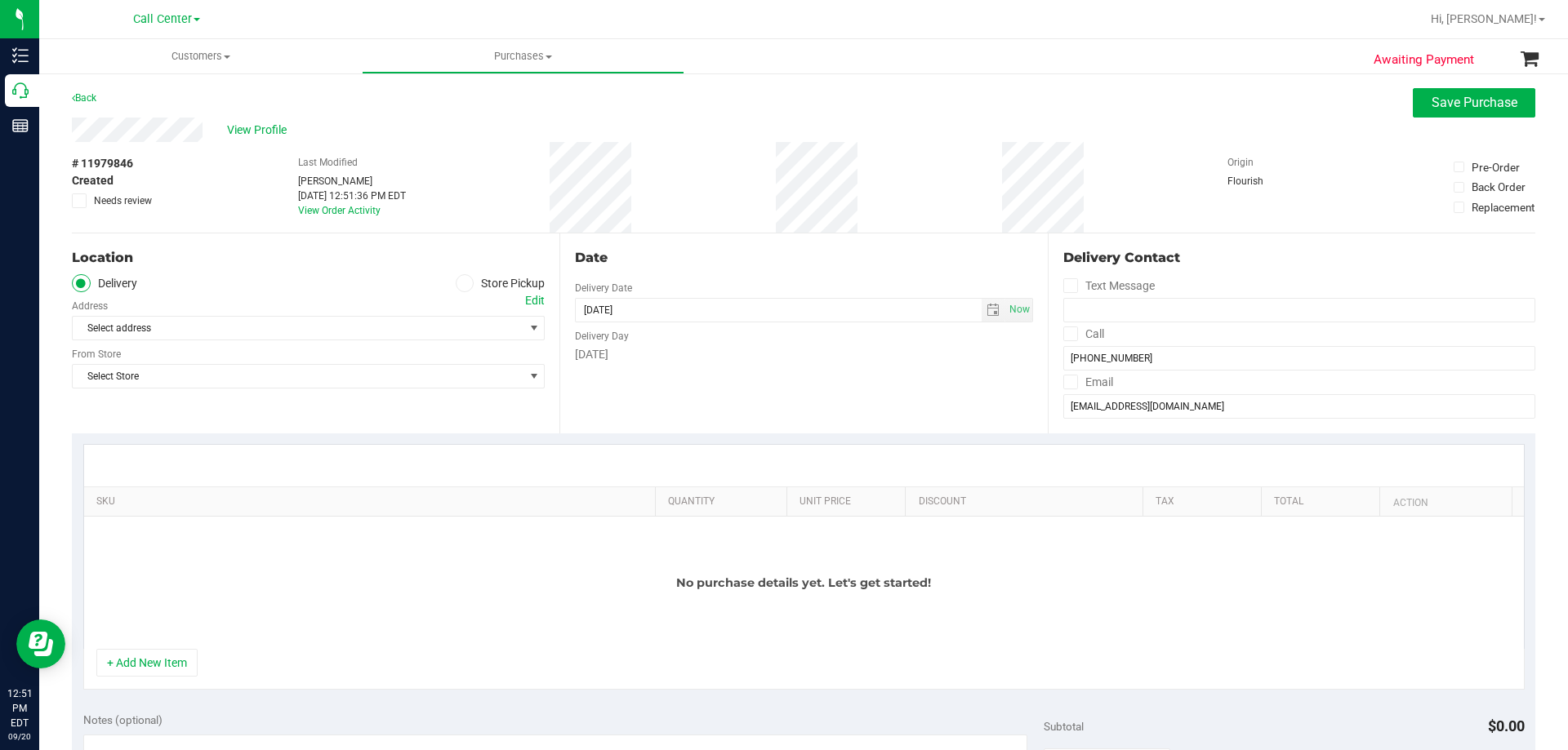
click at [462, 283] on icon at bounding box center [464, 283] width 10 height 0
click at [0, 0] on input "Store Pickup" at bounding box center [0, 0] width 0 height 0
click at [407, 329] on span "Select Store" at bounding box center [298, 329] width 451 height 23
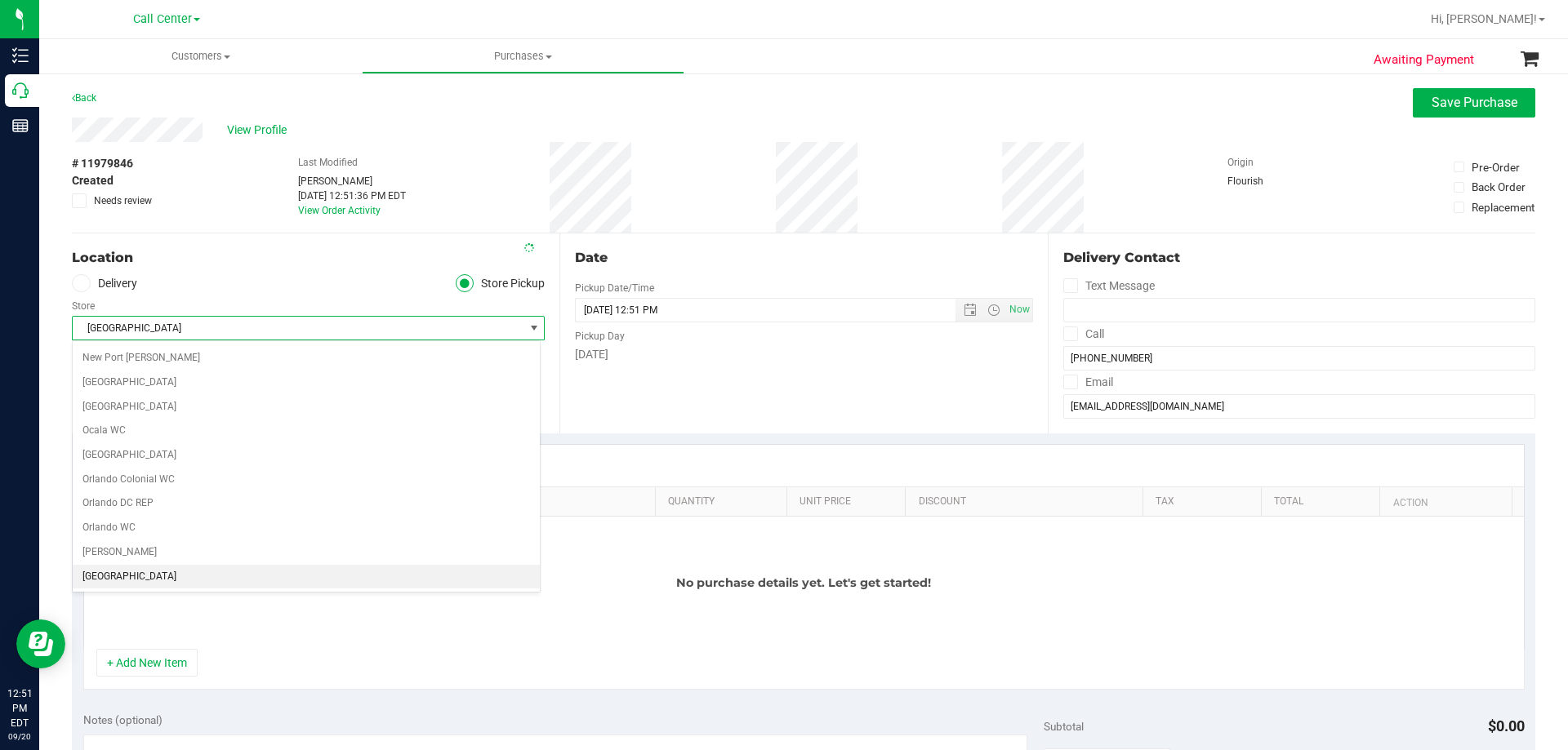
scroll to position [701, 0]
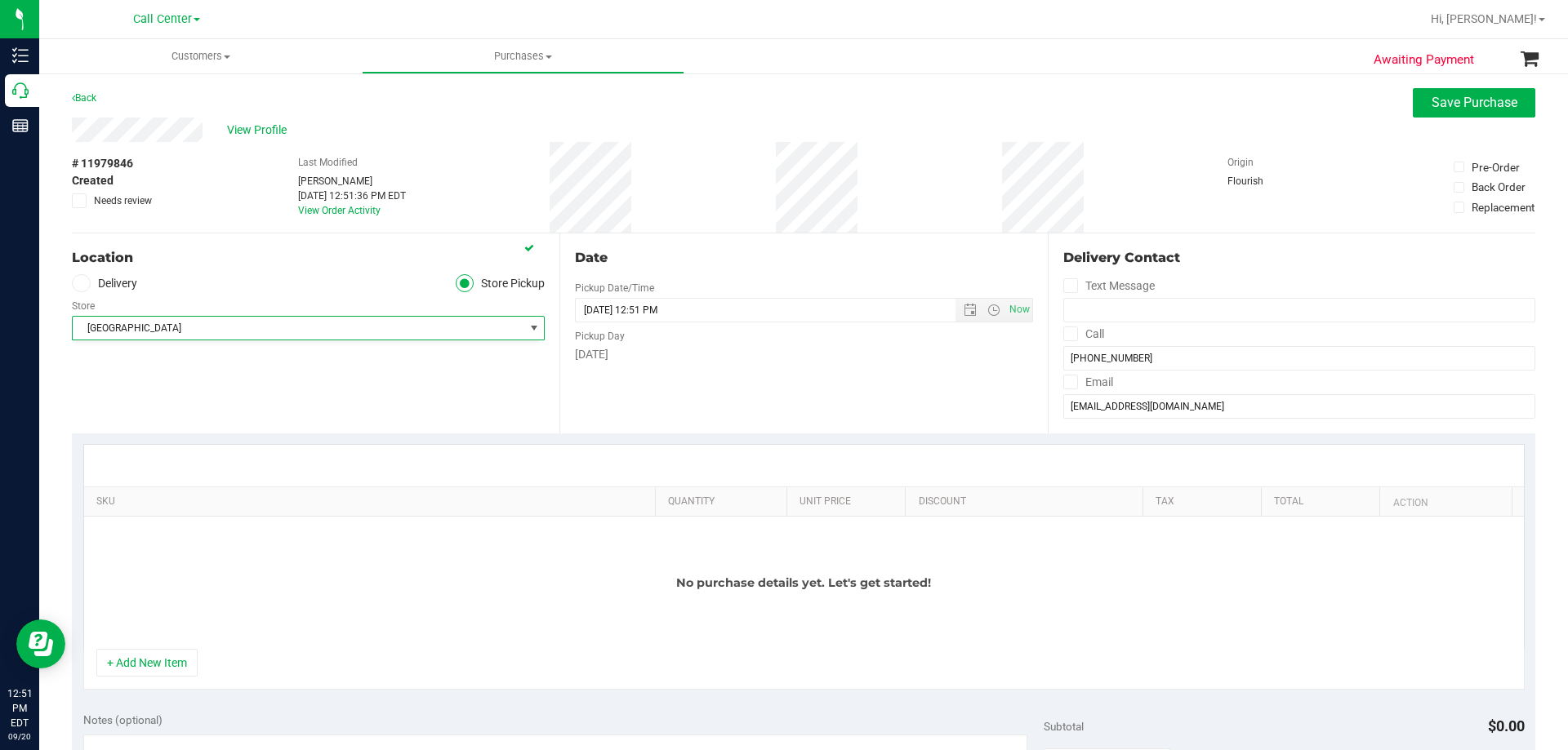
click at [403, 290] on ul "Delivery Store Pickup" at bounding box center [308, 283] width 473 height 19
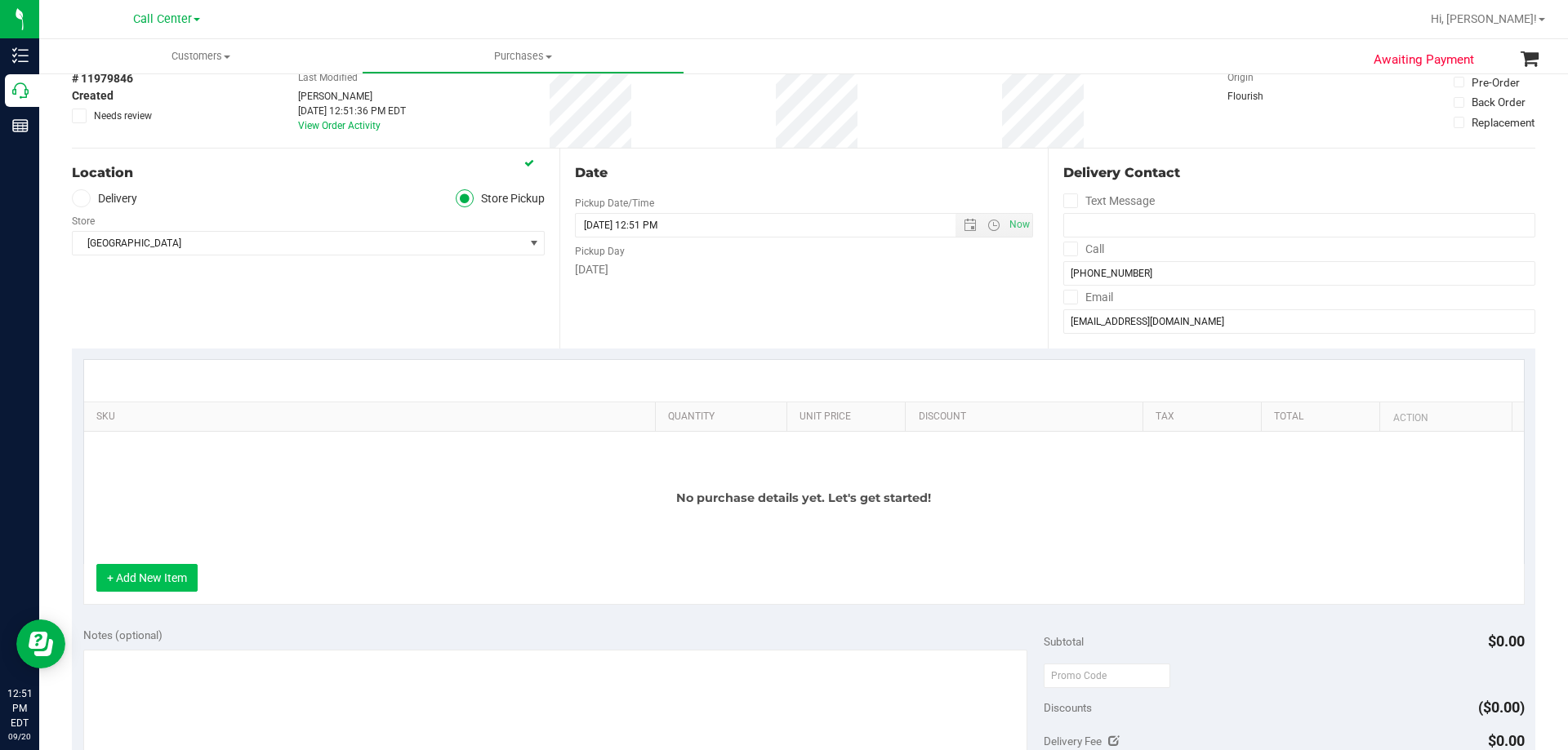
scroll to position [163, 0]
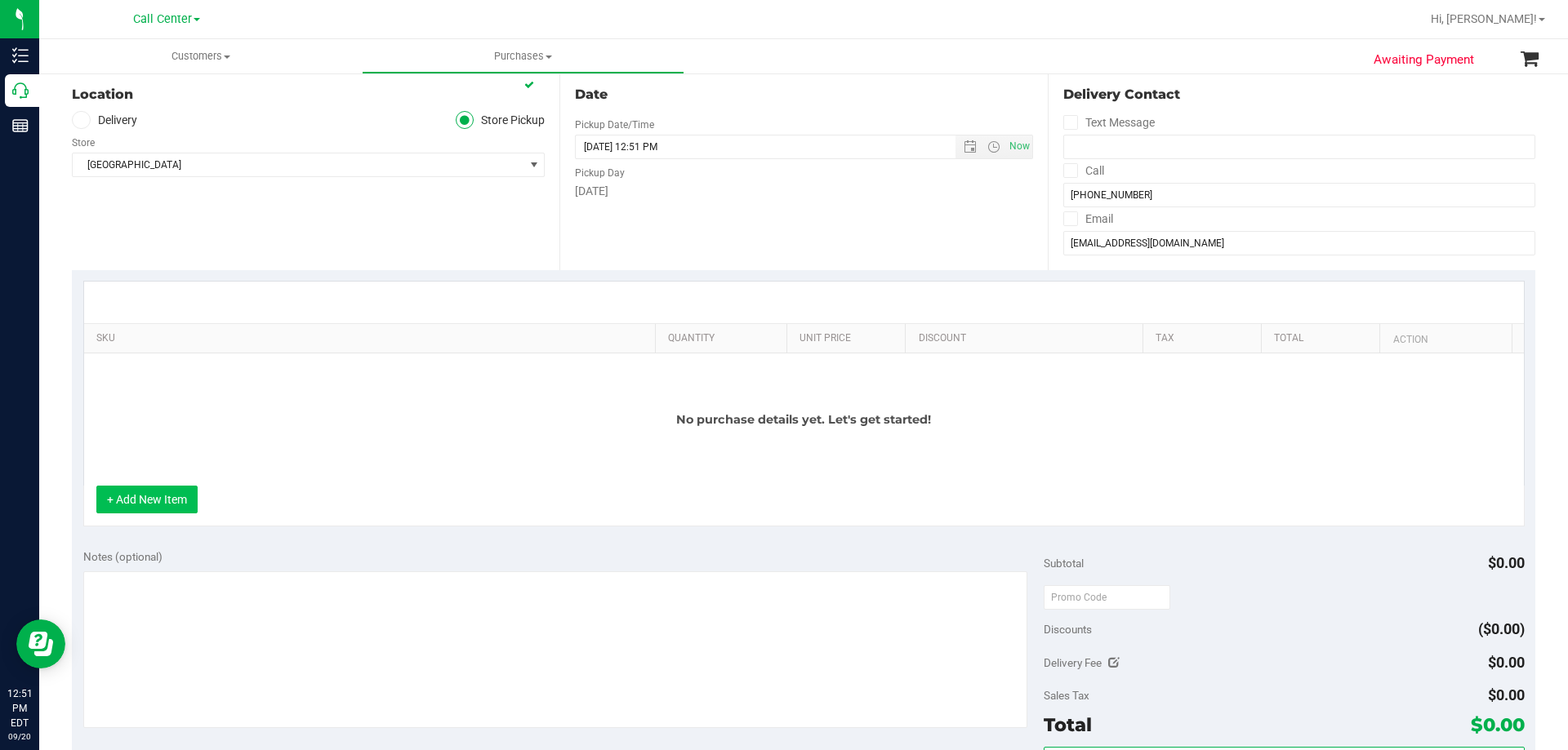
click at [151, 490] on button "+ Add New Item" at bounding box center [147, 499] width 101 height 27
click at [284, 381] on div "No purchase details yet. Let's get started!" at bounding box center [803, 419] width 1440 height 132
click at [151, 499] on button "+ Add New Item" at bounding box center [147, 499] width 101 height 27
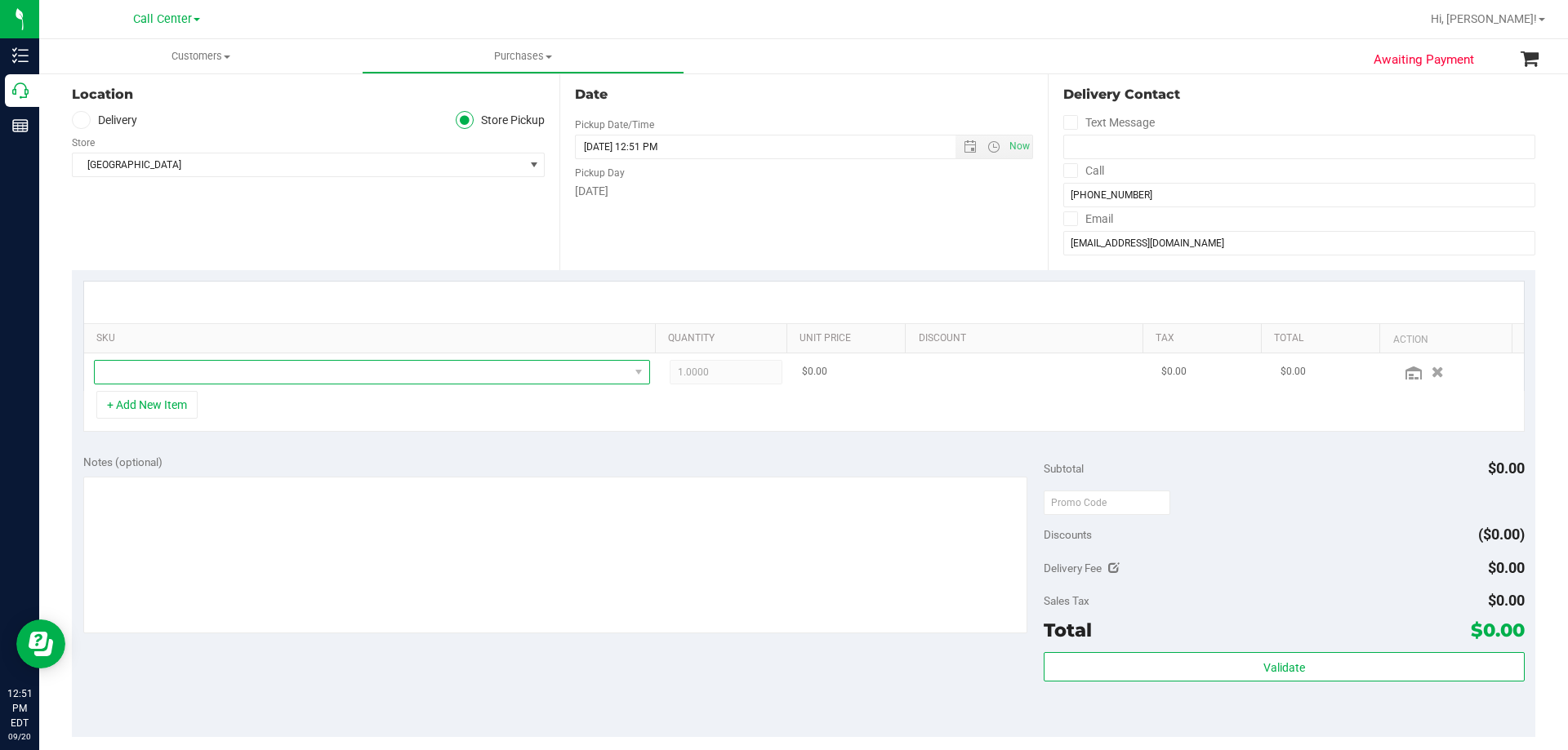
click at [274, 368] on span "NO DATA FOUND" at bounding box center [361, 372] width 534 height 23
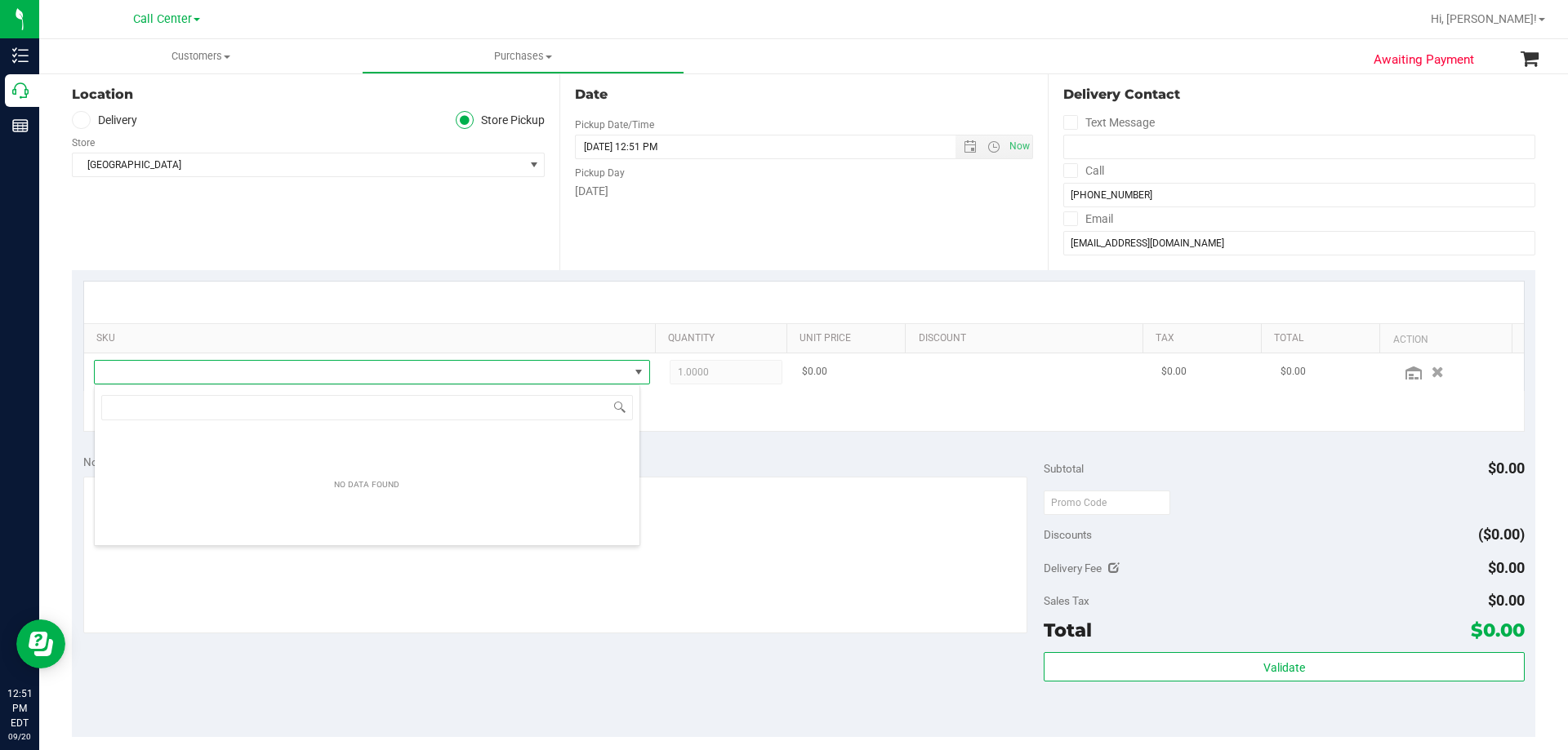
scroll to position [25, 547]
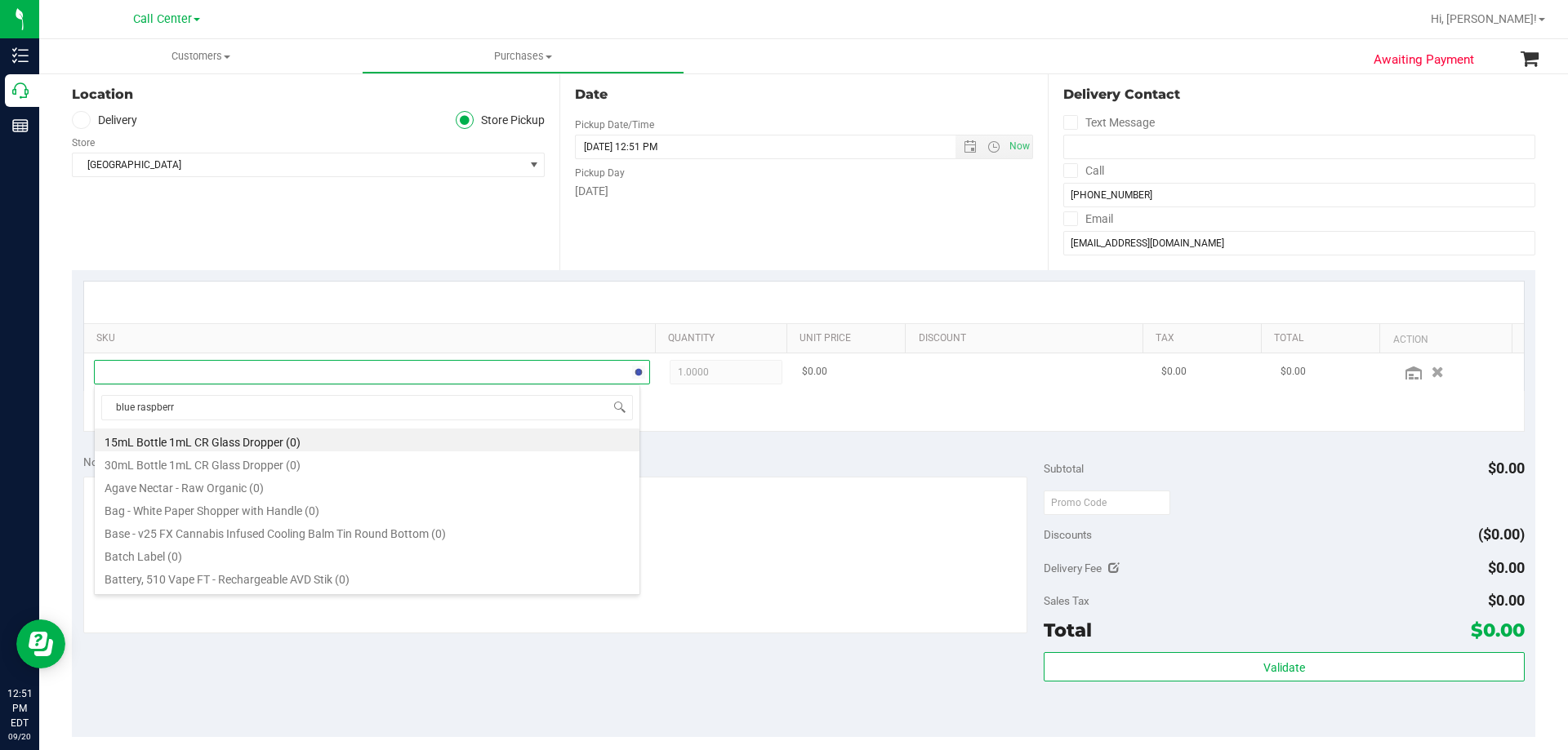
type input "blue raspberry"
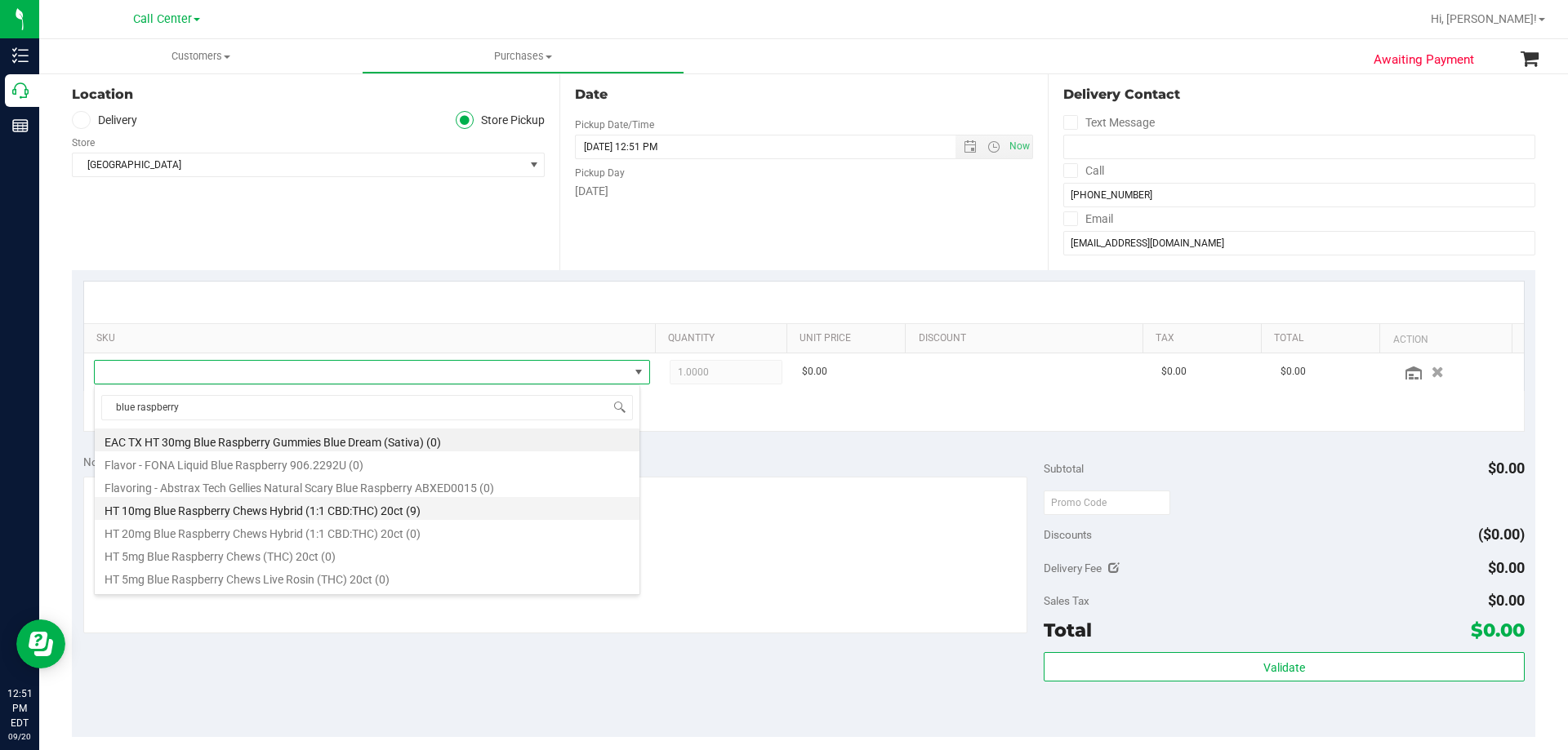
click at [441, 505] on li "HT 10mg Blue Raspberry Chews Hybrid (1:1 CBD:THC) 20ct (9)" at bounding box center [367, 508] width 545 height 23
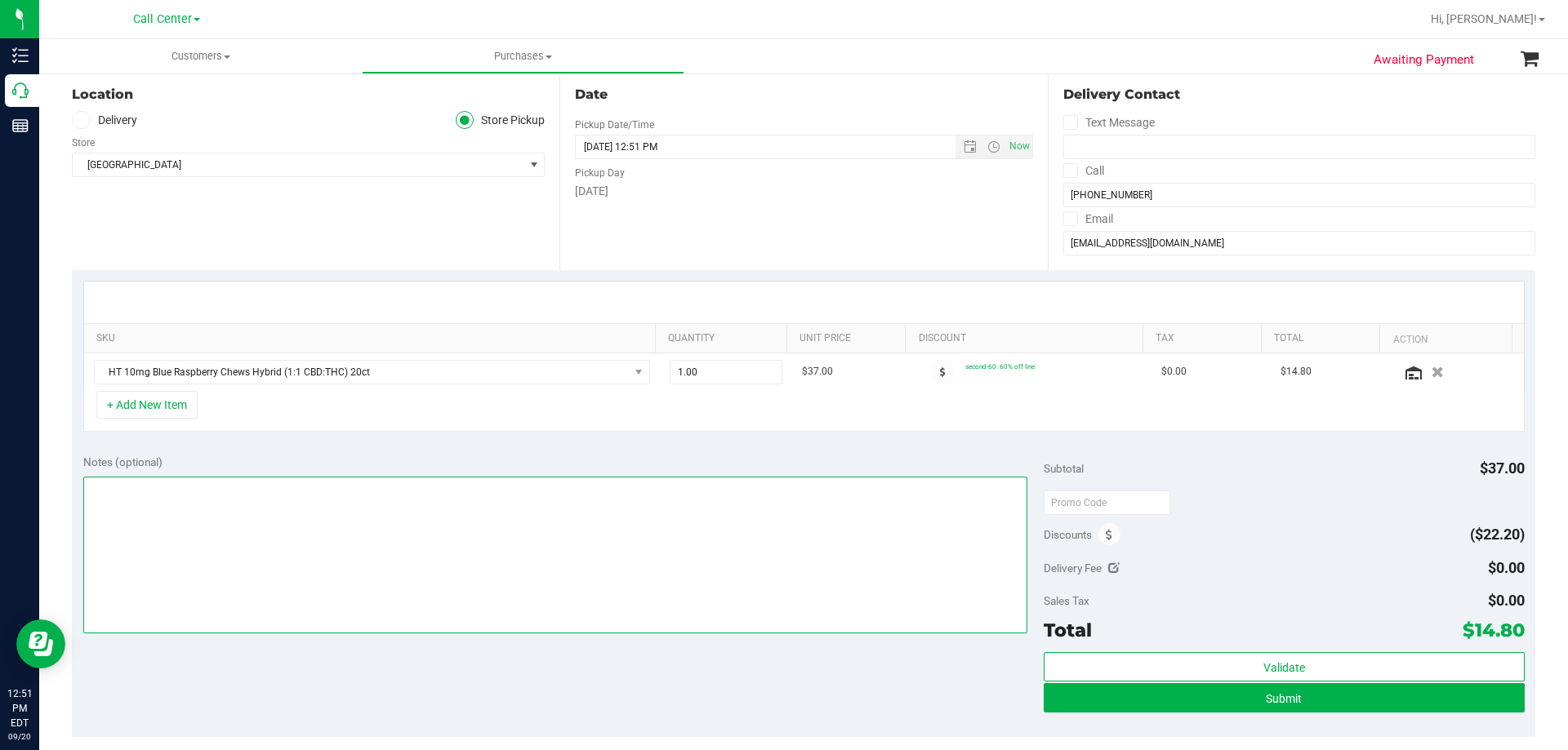
click at [206, 565] on textarea at bounding box center [555, 554] width 944 height 157
paste textarea "Order Submitted by Customer Care - CC TNE 09/20/2025"
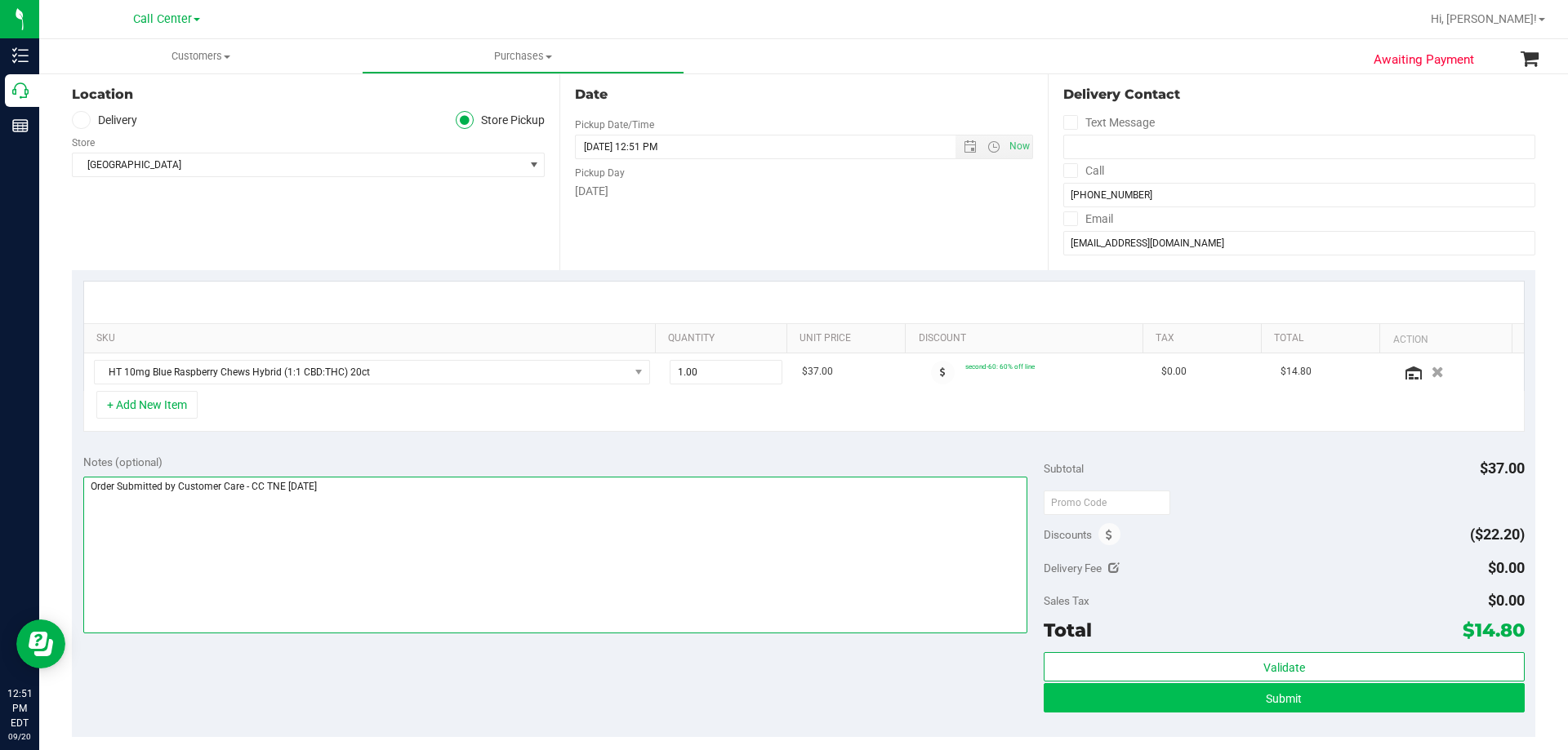
type textarea "Order Submitted by Customer Care - CC TNE 09/20/2025"
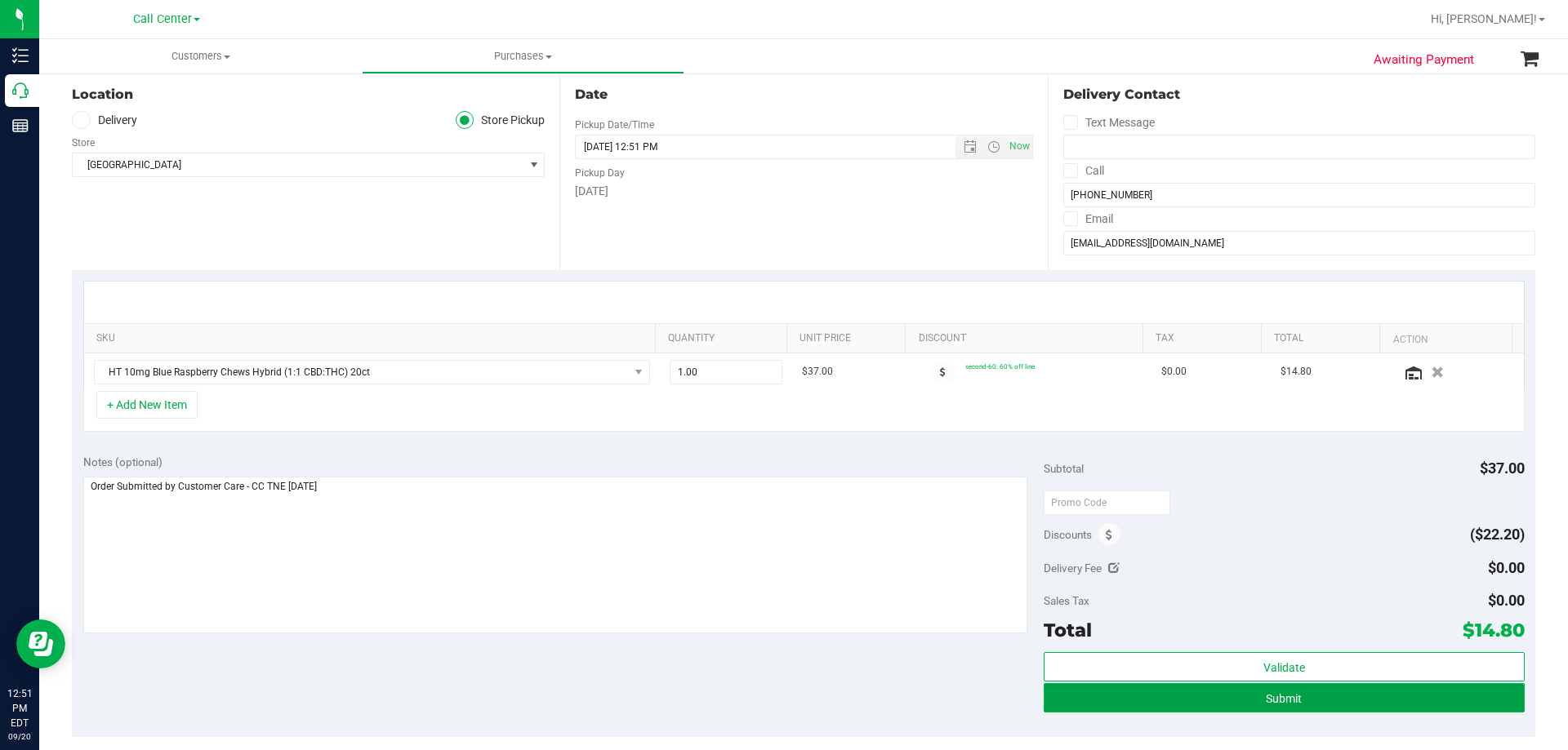
click at [1304, 703] on button "Submit" at bounding box center [1284, 697] width 480 height 29
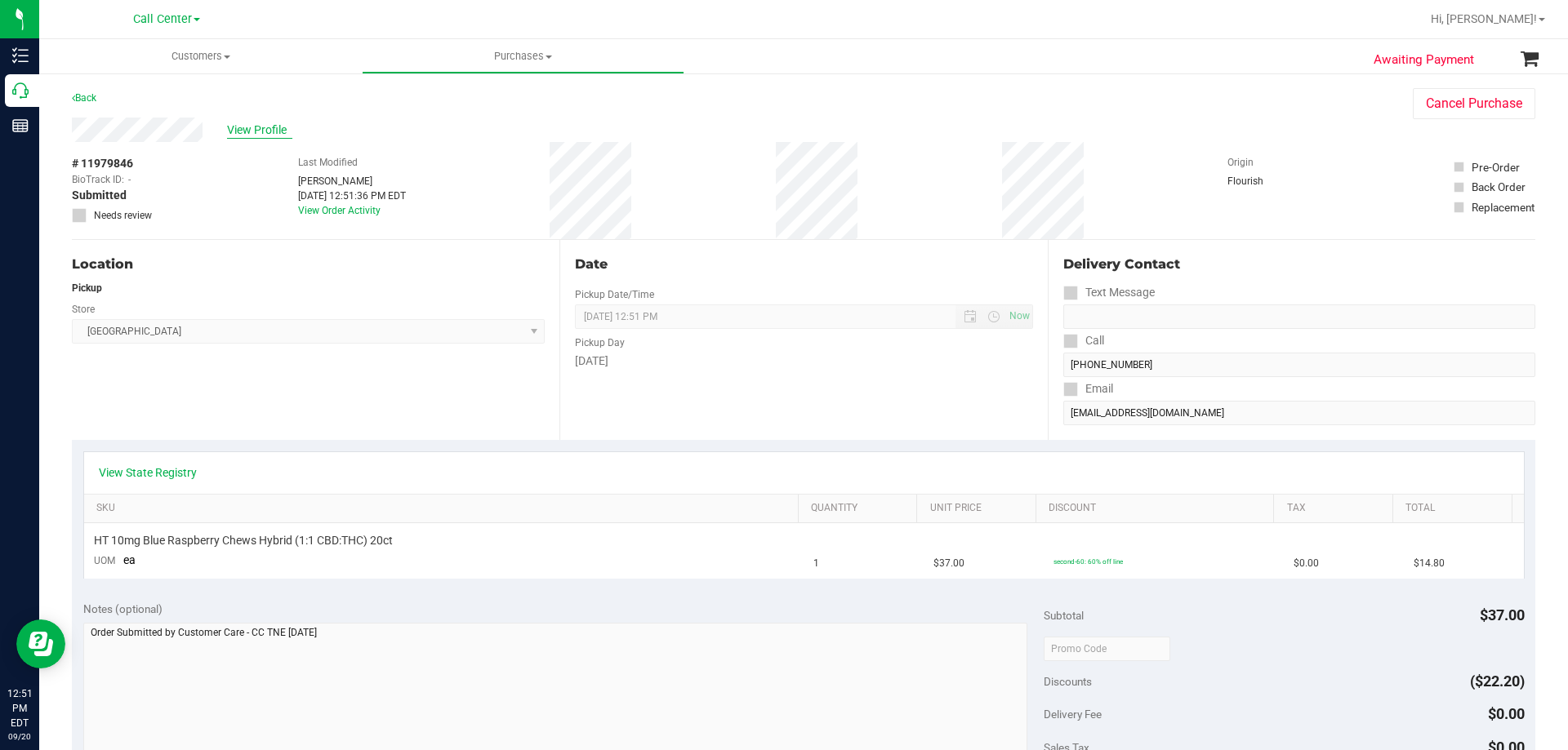
click at [264, 128] on span "View Profile" at bounding box center [260, 129] width 66 height 17
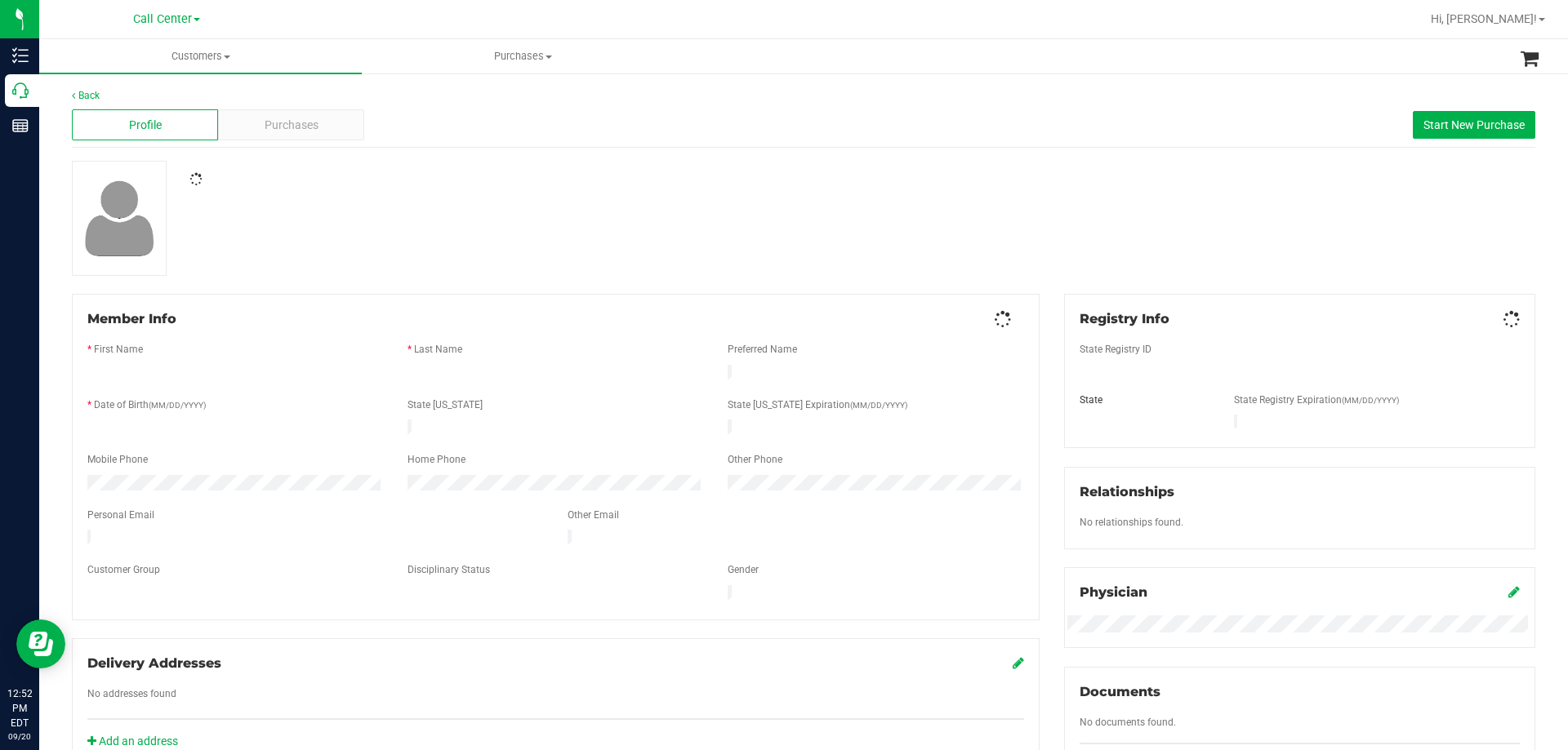
click at [271, 130] on span "Purchases" at bounding box center [291, 125] width 54 height 17
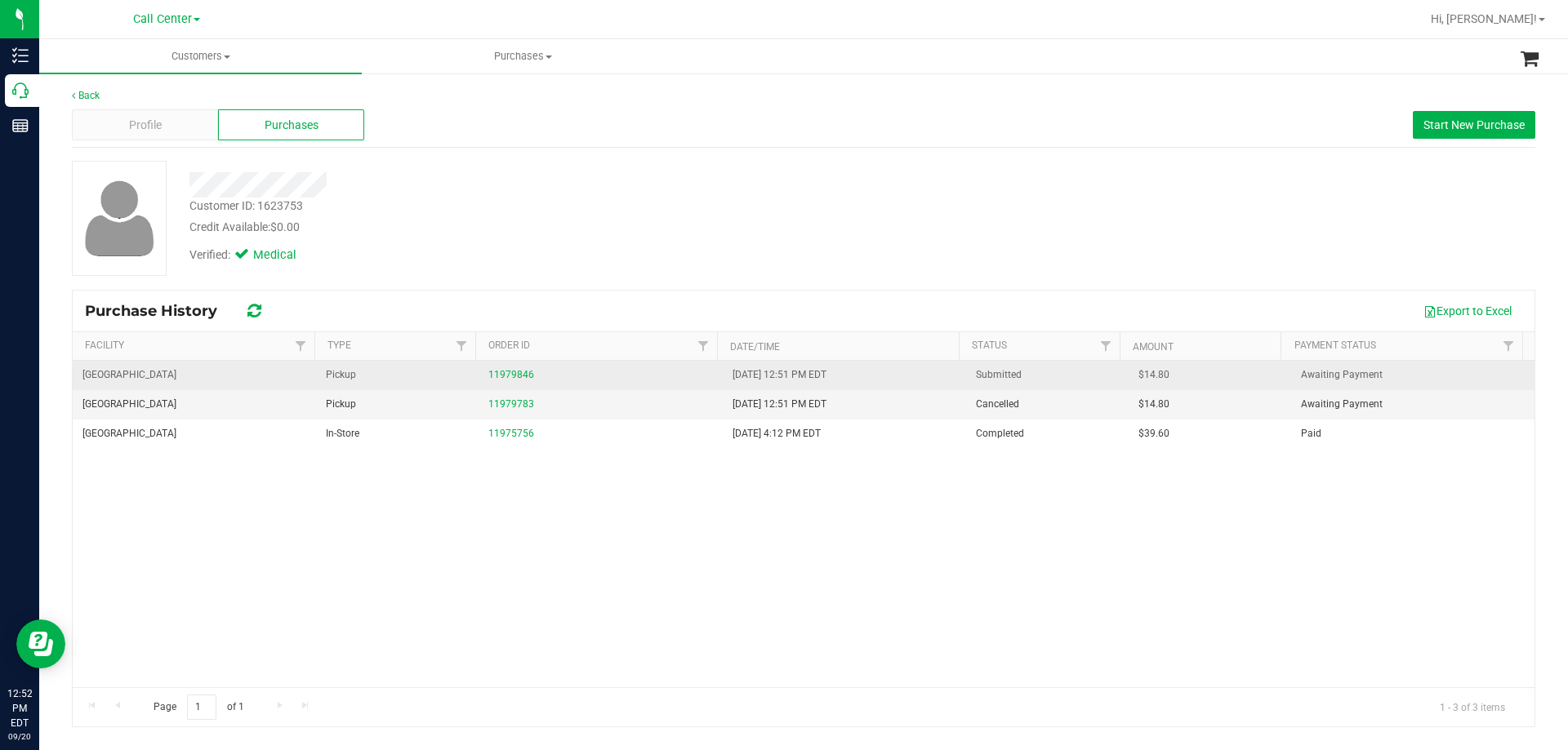
click at [114, 372] on span "[GEOGRAPHIC_DATA]" at bounding box center [129, 375] width 94 height 16
drag, startPoint x: 100, startPoint y: 375, endPoint x: 206, endPoint y: 368, distance: 106.2
click at [206, 368] on td "[GEOGRAPHIC_DATA]" at bounding box center [194, 375] width 244 height 29
click at [185, 378] on td "[GEOGRAPHIC_DATA]" at bounding box center [194, 375] width 244 height 29
click at [505, 370] on link "11979846" at bounding box center [511, 375] width 46 height 12
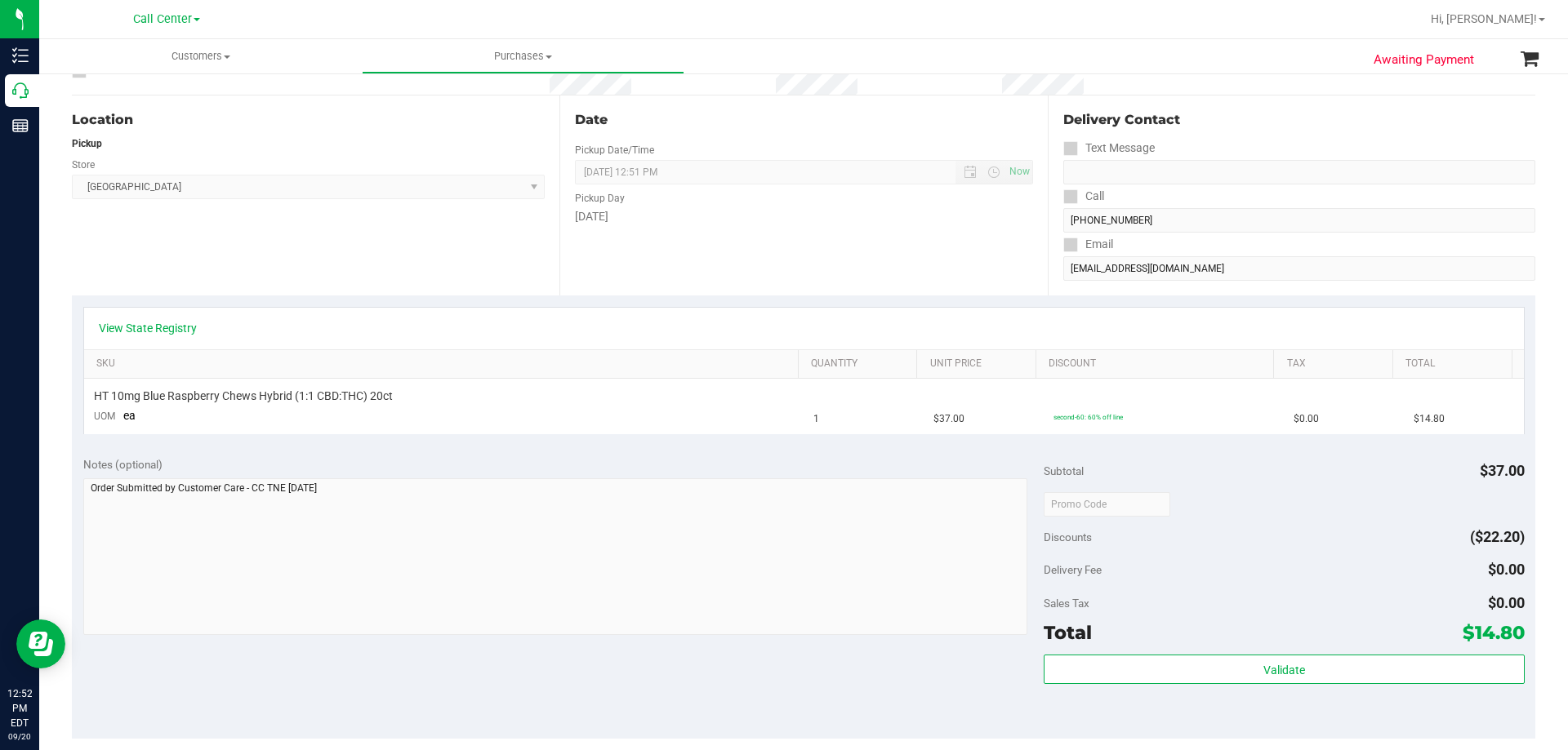
scroll to position [327, 0]
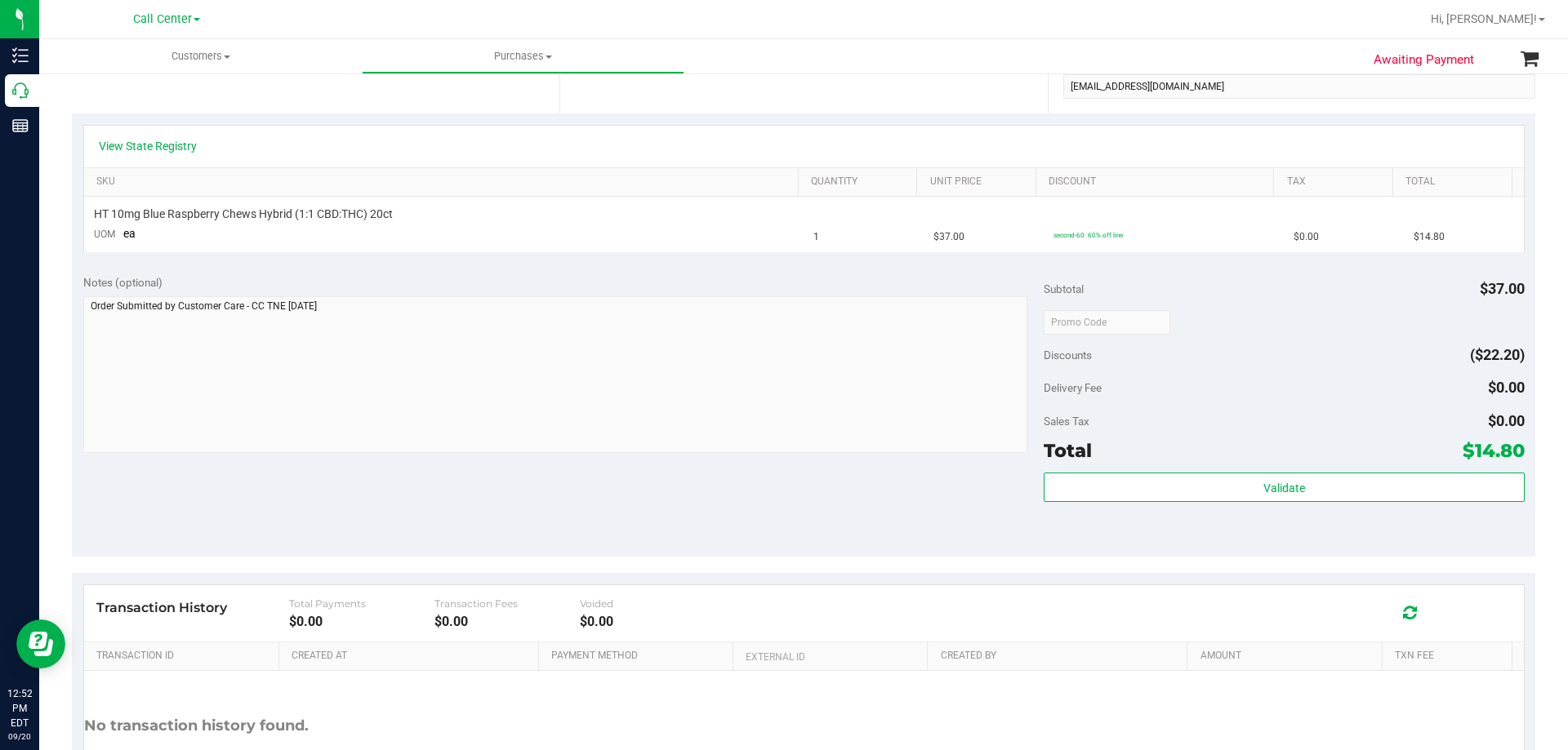
drag, startPoint x: 1459, startPoint y: 445, endPoint x: 1506, endPoint y: 449, distance: 47.2
click at [1506, 449] on span "$14.80" at bounding box center [1494, 451] width 62 height 23
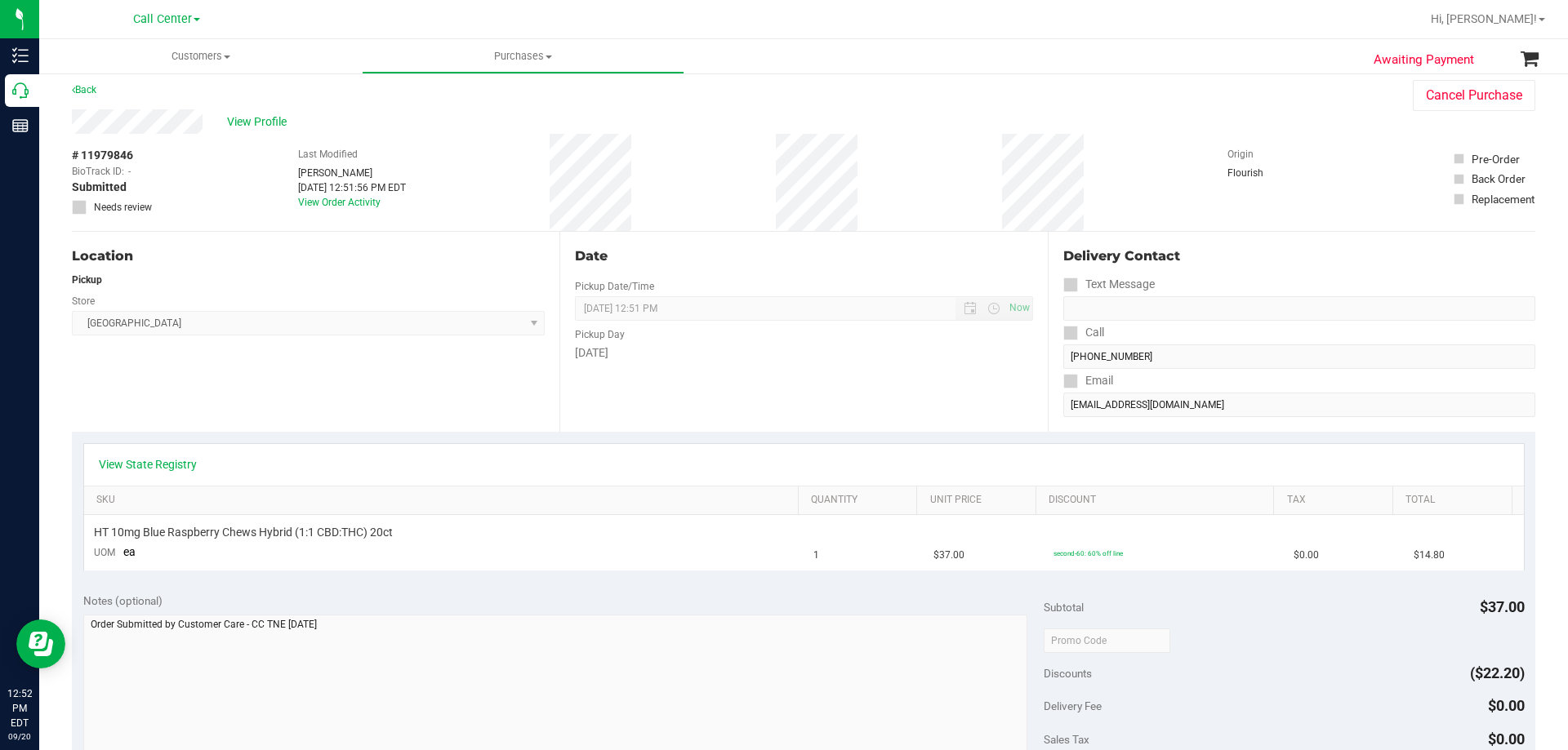
scroll to position [0, 0]
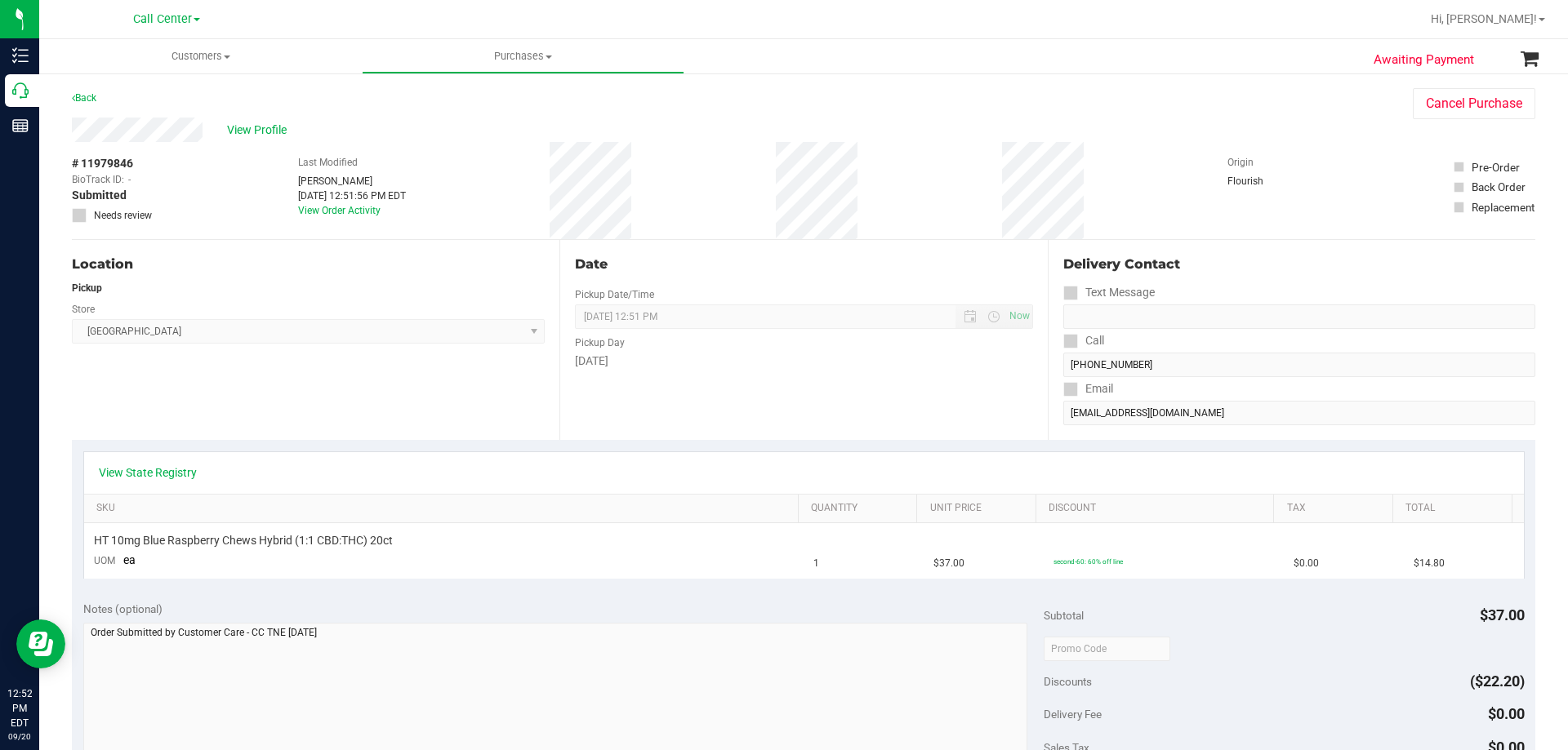
click at [982, 427] on div "Location Pickup Store Panama City WC Select Store Bonita Springs WC Boynton Bea…" at bounding box center [803, 340] width 1463 height 200
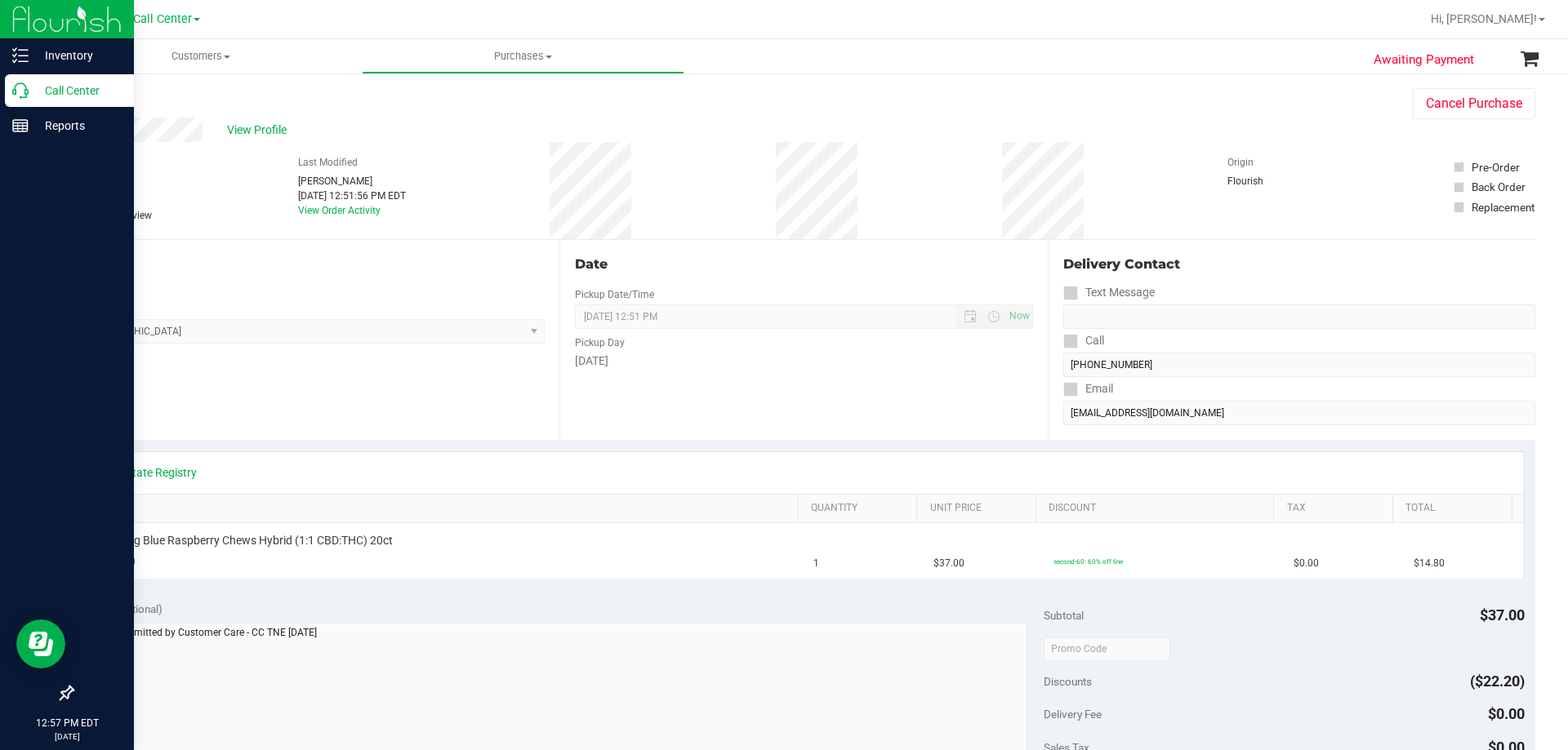
click at [64, 95] on p "Call Center" at bounding box center [77, 90] width 98 height 19
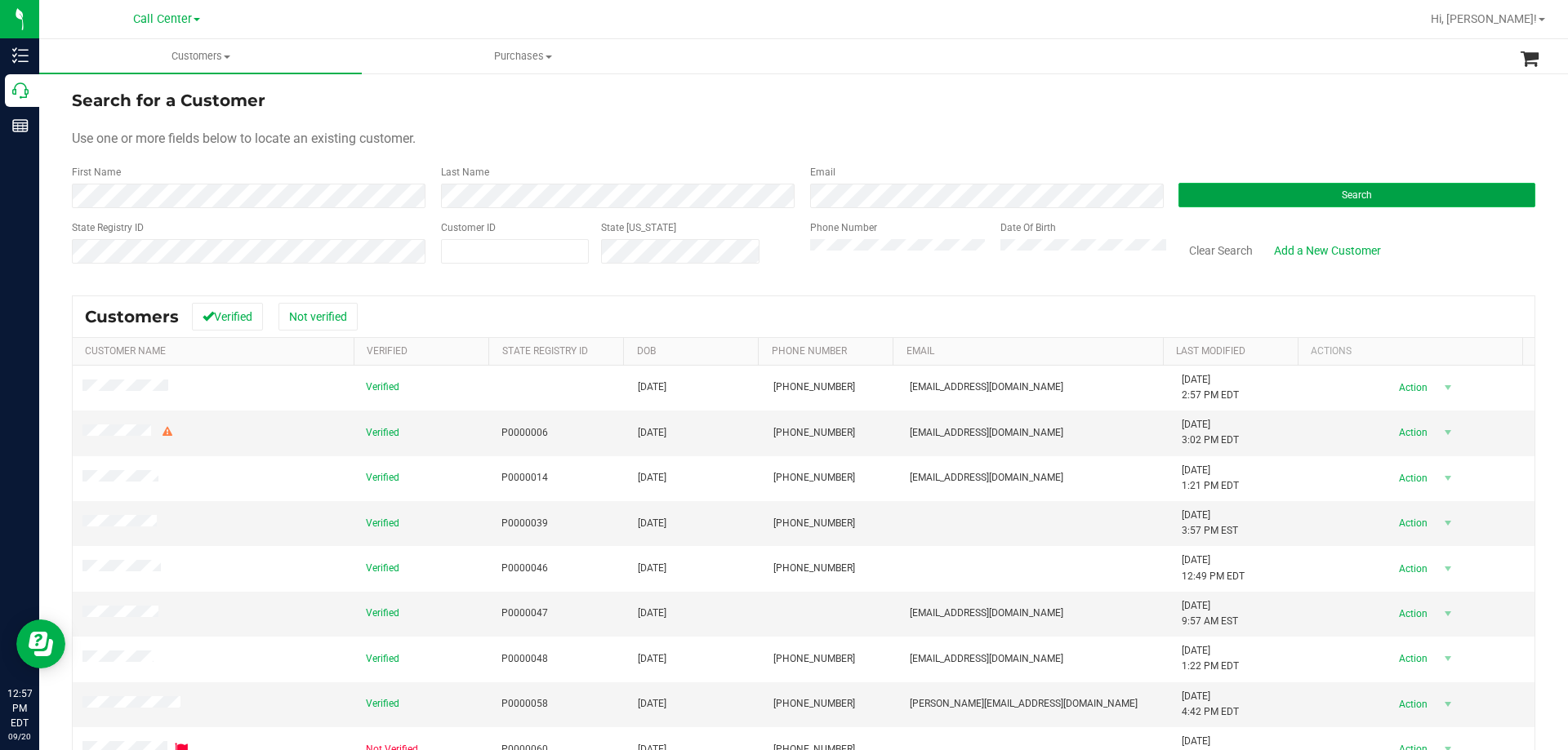
click at [1257, 193] on button "Search" at bounding box center [1356, 195] width 357 height 25
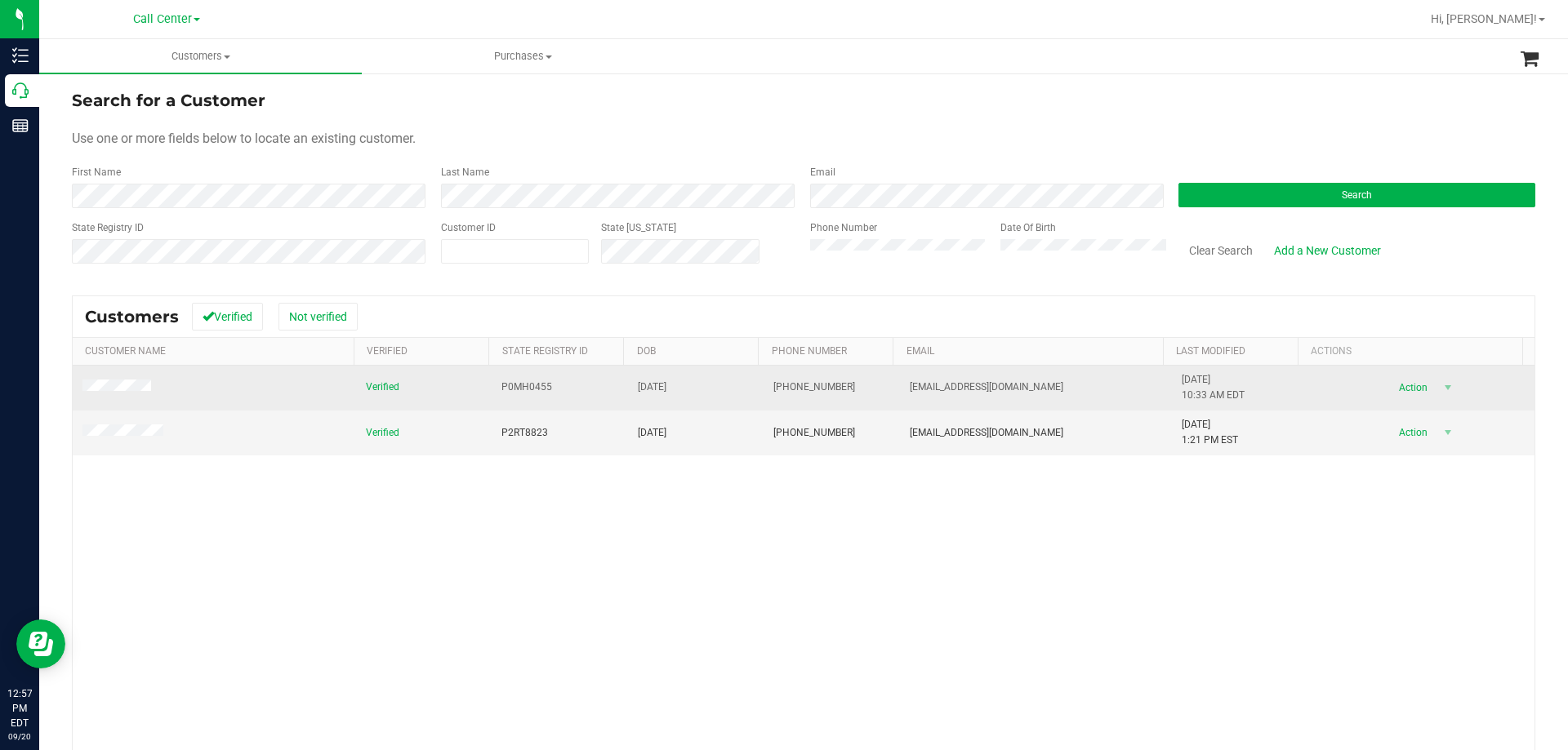
click at [528, 387] on span "P0MH0455" at bounding box center [526, 388] width 50 height 16
click at [656, 379] on td "09/18/1958" at bounding box center [696, 388] width 136 height 45
click at [657, 387] on span "09/18/1958" at bounding box center [652, 388] width 28 height 16
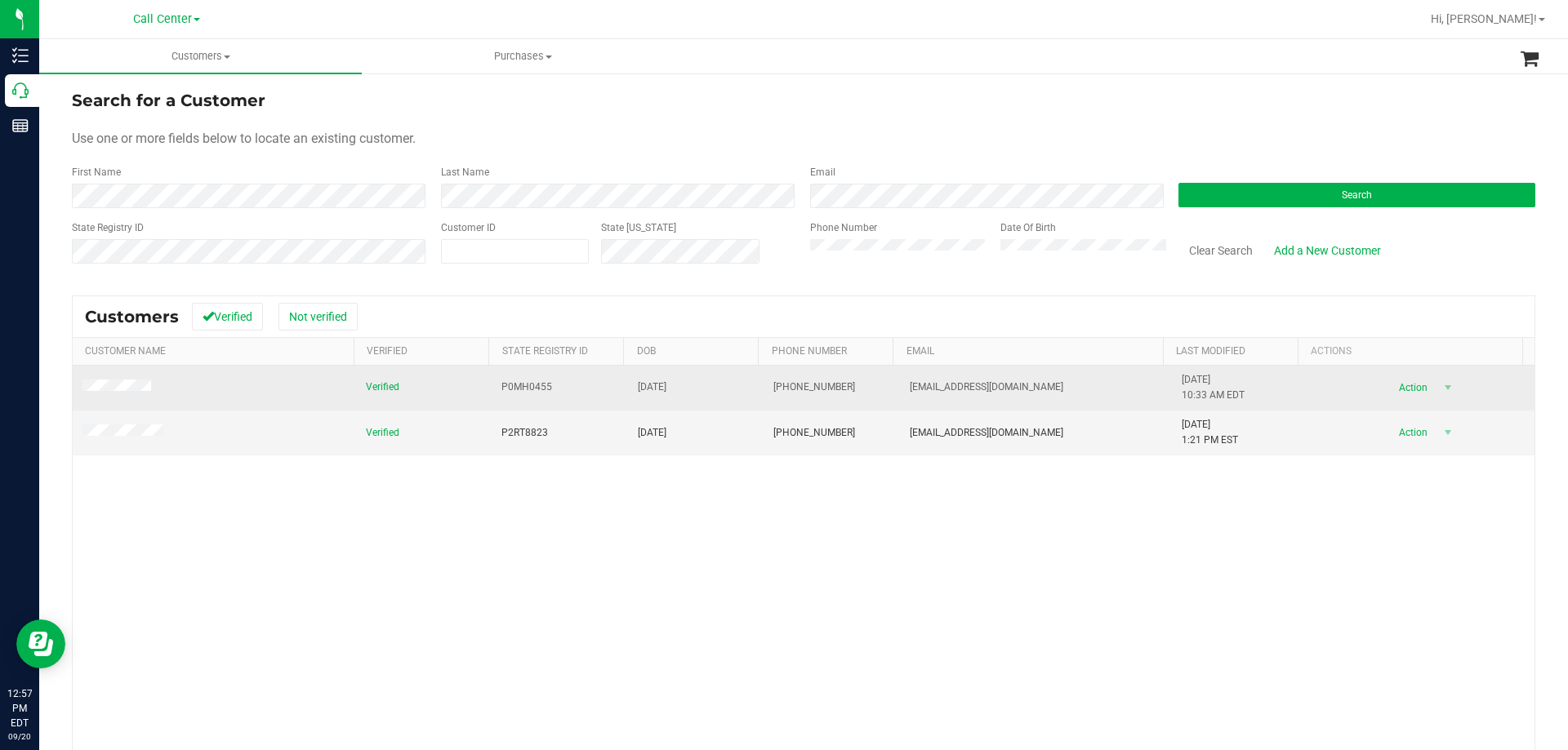
click at [657, 387] on span "09/18/1958" at bounding box center [652, 388] width 28 height 16
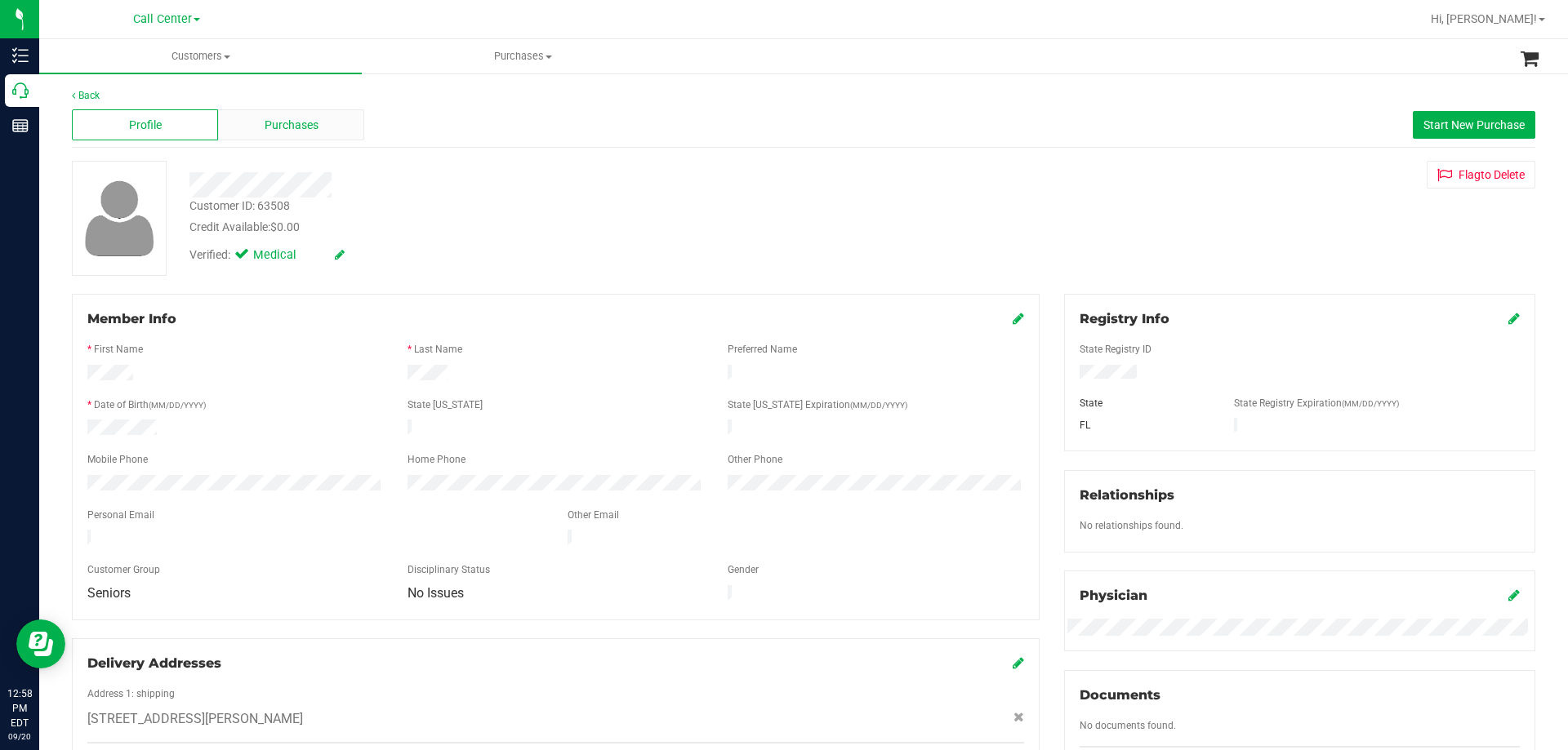
click at [300, 120] on span "Purchases" at bounding box center [291, 125] width 54 height 17
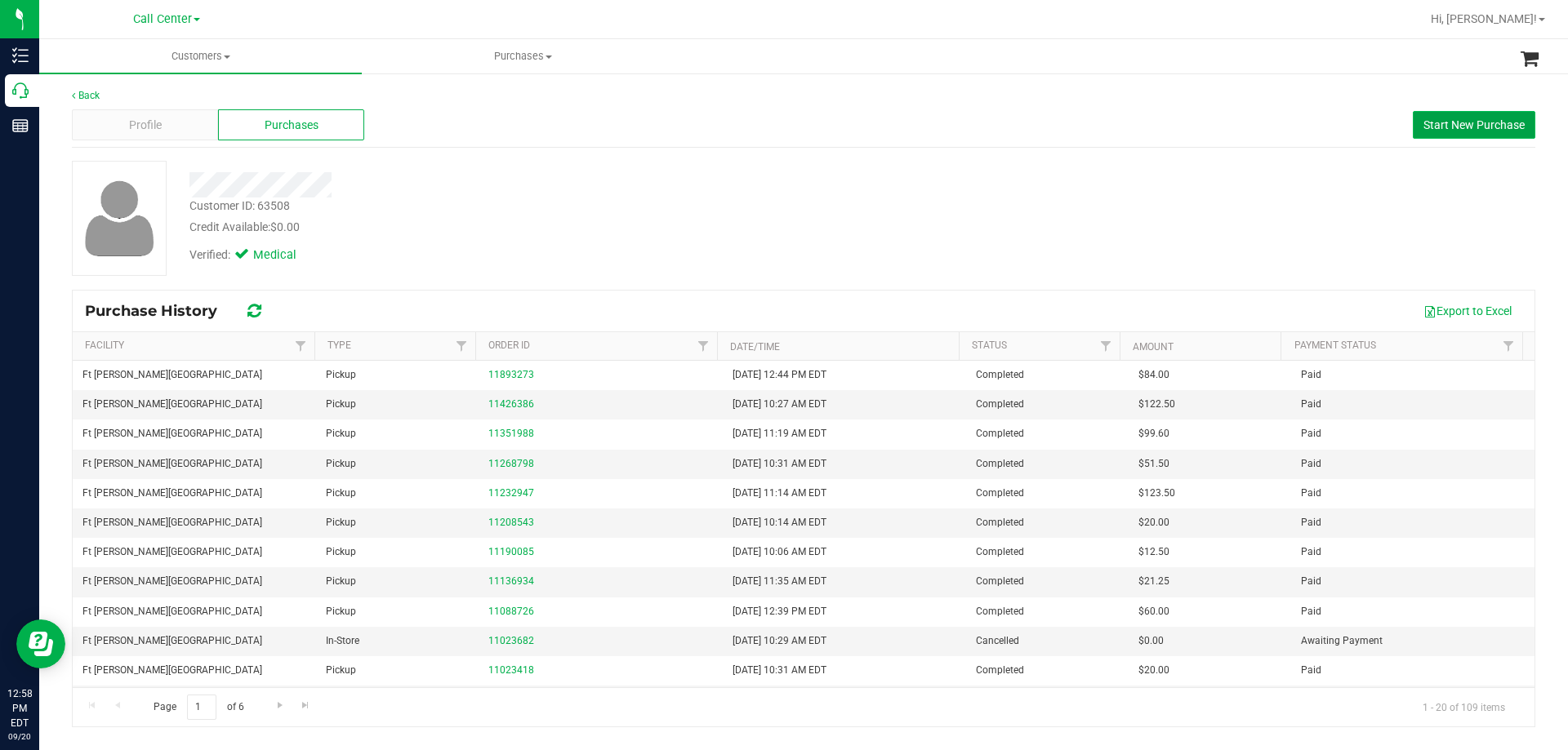
click at [1442, 128] on span "Start New Purchase" at bounding box center [1474, 125] width 101 height 13
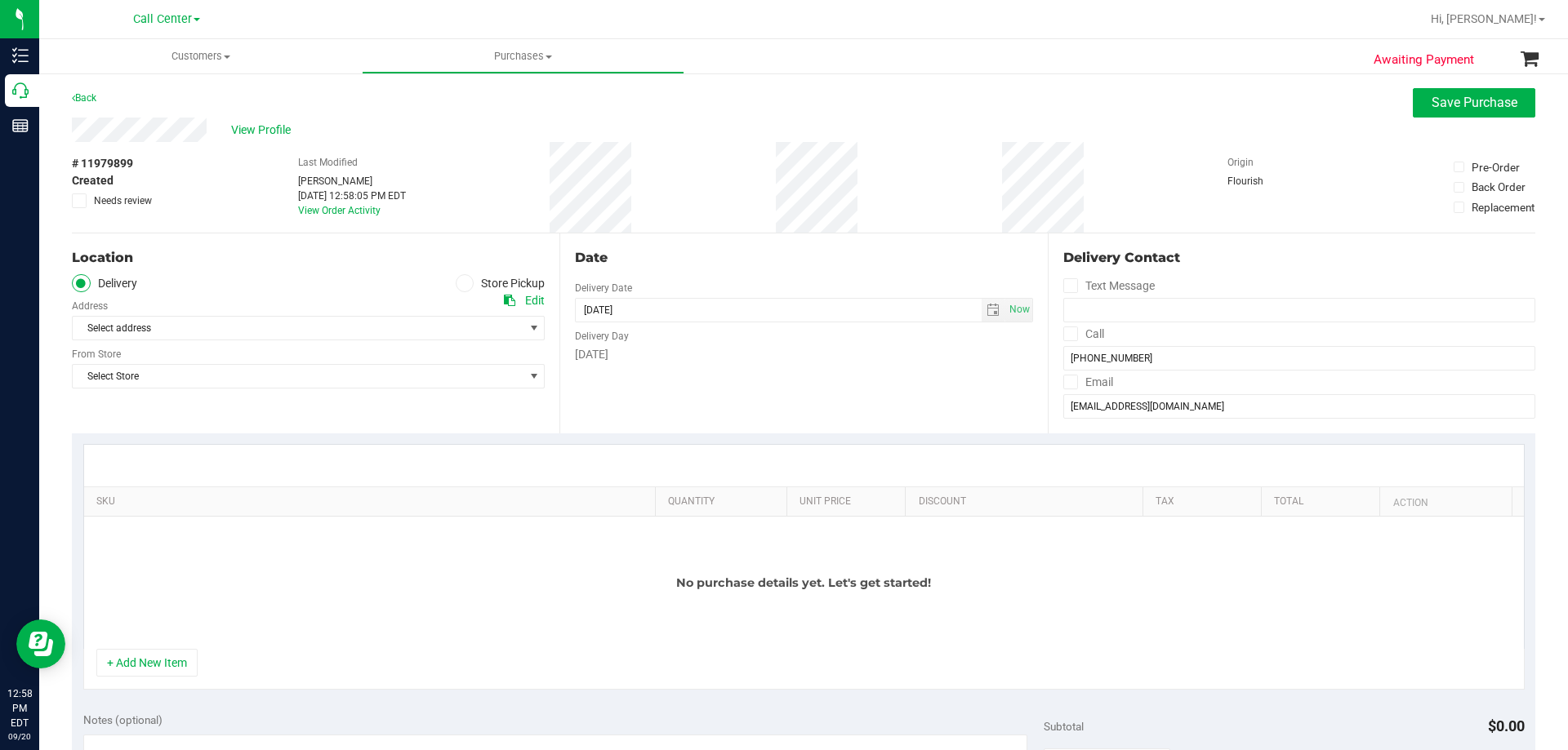
click at [455, 294] on div "Select address Select address 44 SELLERS PLACE NW" at bounding box center [308, 316] width 473 height 48
click at [458, 289] on span at bounding box center [464, 283] width 19 height 19
click at [0, 0] on input "Store Pickup" at bounding box center [0, 0] width 0 height 0
click at [359, 335] on span "Select Store" at bounding box center [298, 329] width 451 height 23
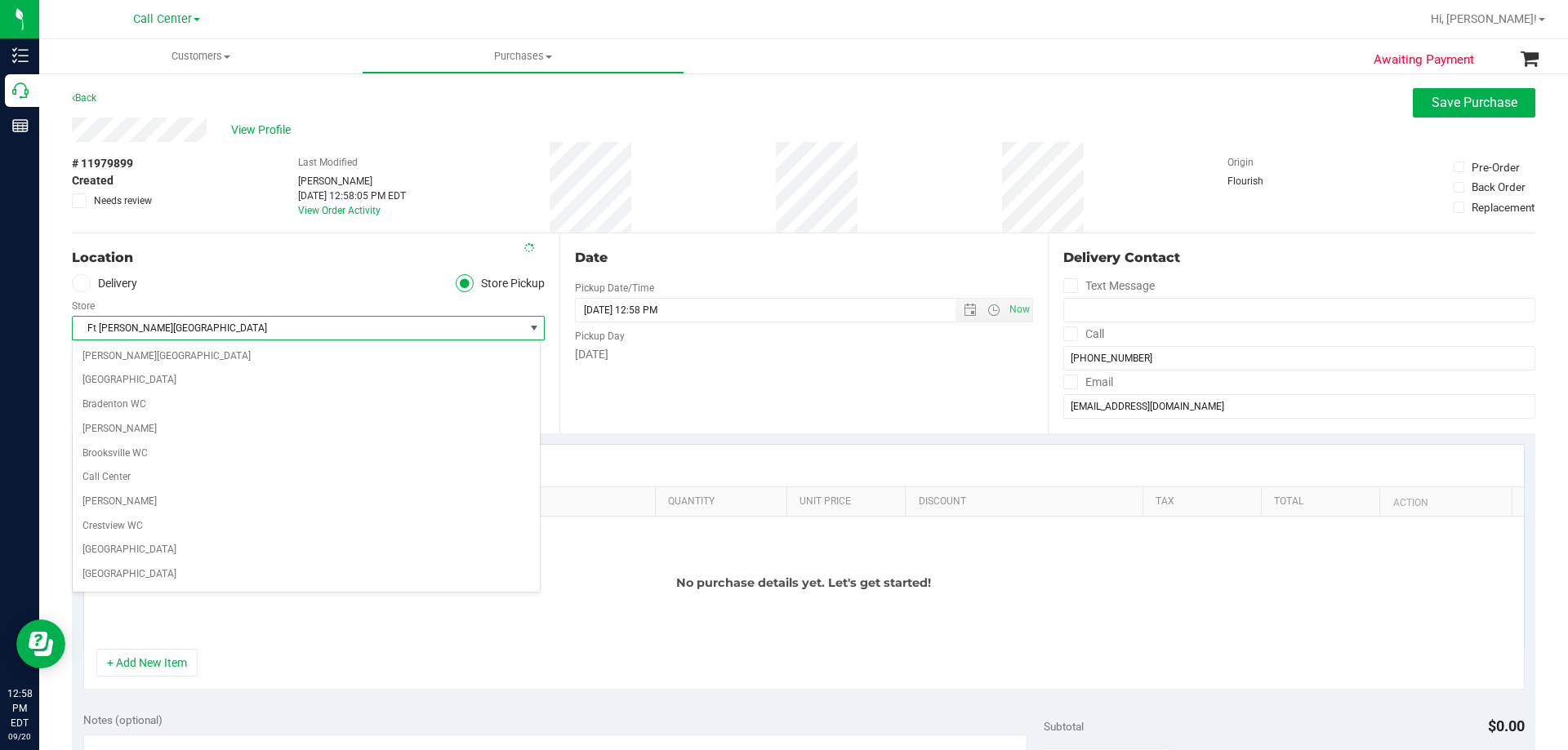
scroll to position [47, 0]
click at [286, 276] on ul "Delivery Store Pickup" at bounding box center [308, 283] width 473 height 19
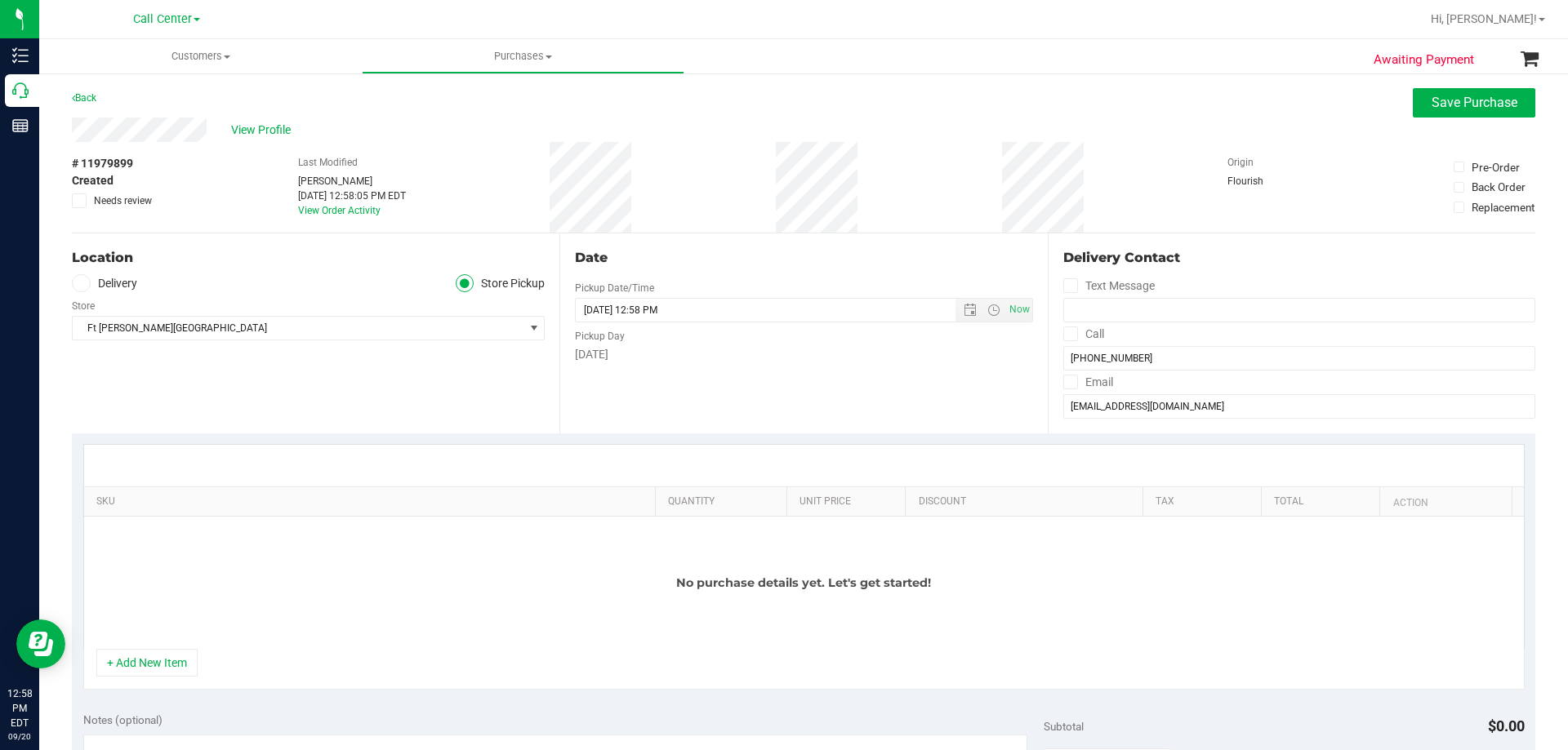
click at [346, 569] on div "No purchase details yet. Let's get started!" at bounding box center [803, 582] width 1440 height 132
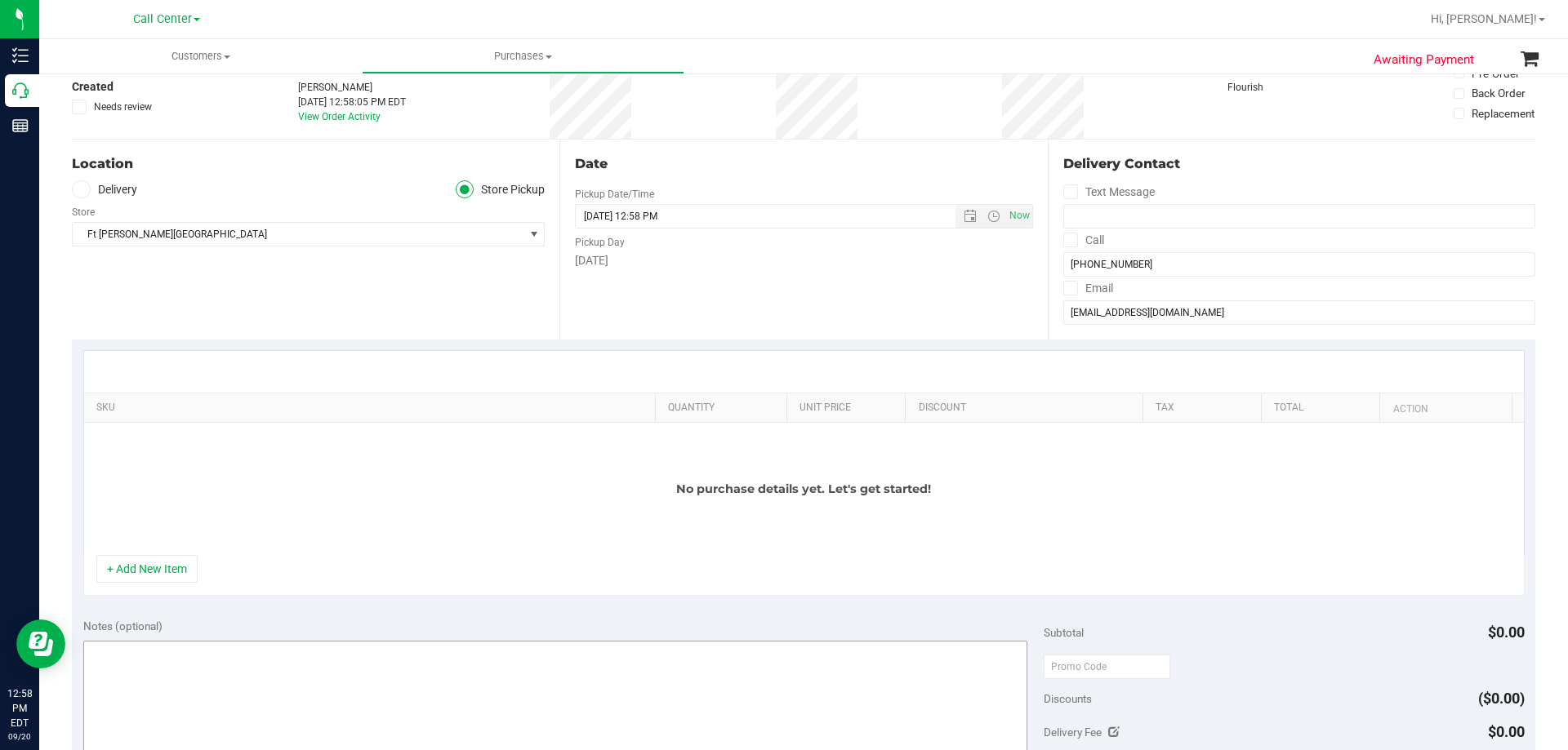
scroll to position [245, 0]
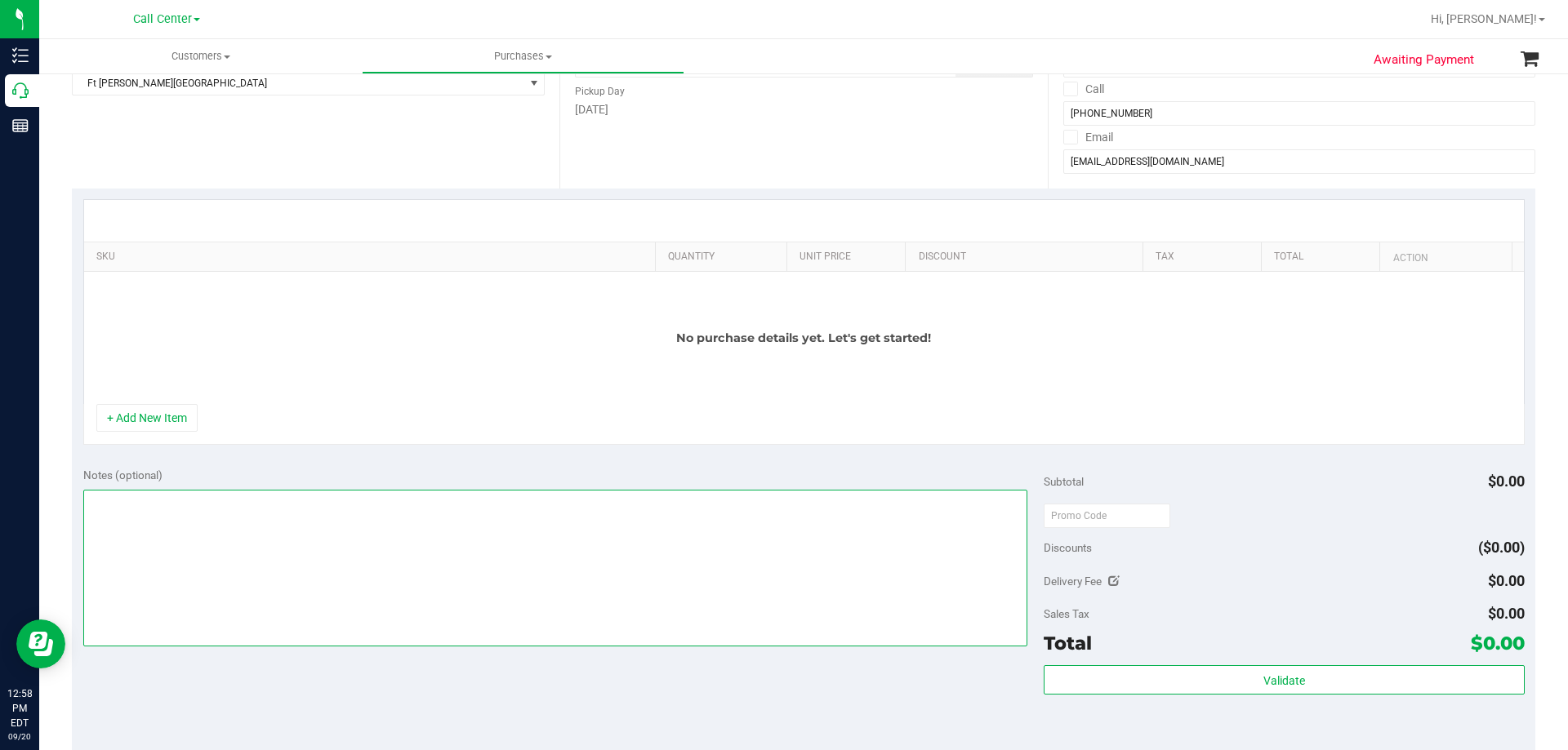
click at [252, 553] on textarea at bounding box center [555, 568] width 944 height 157
paste textarea "Order Submitted by Customer Care - CC TNE 09/20/2025"
type textarea "Order Submitted by Customer Care - CC TNE 09/20/2025"
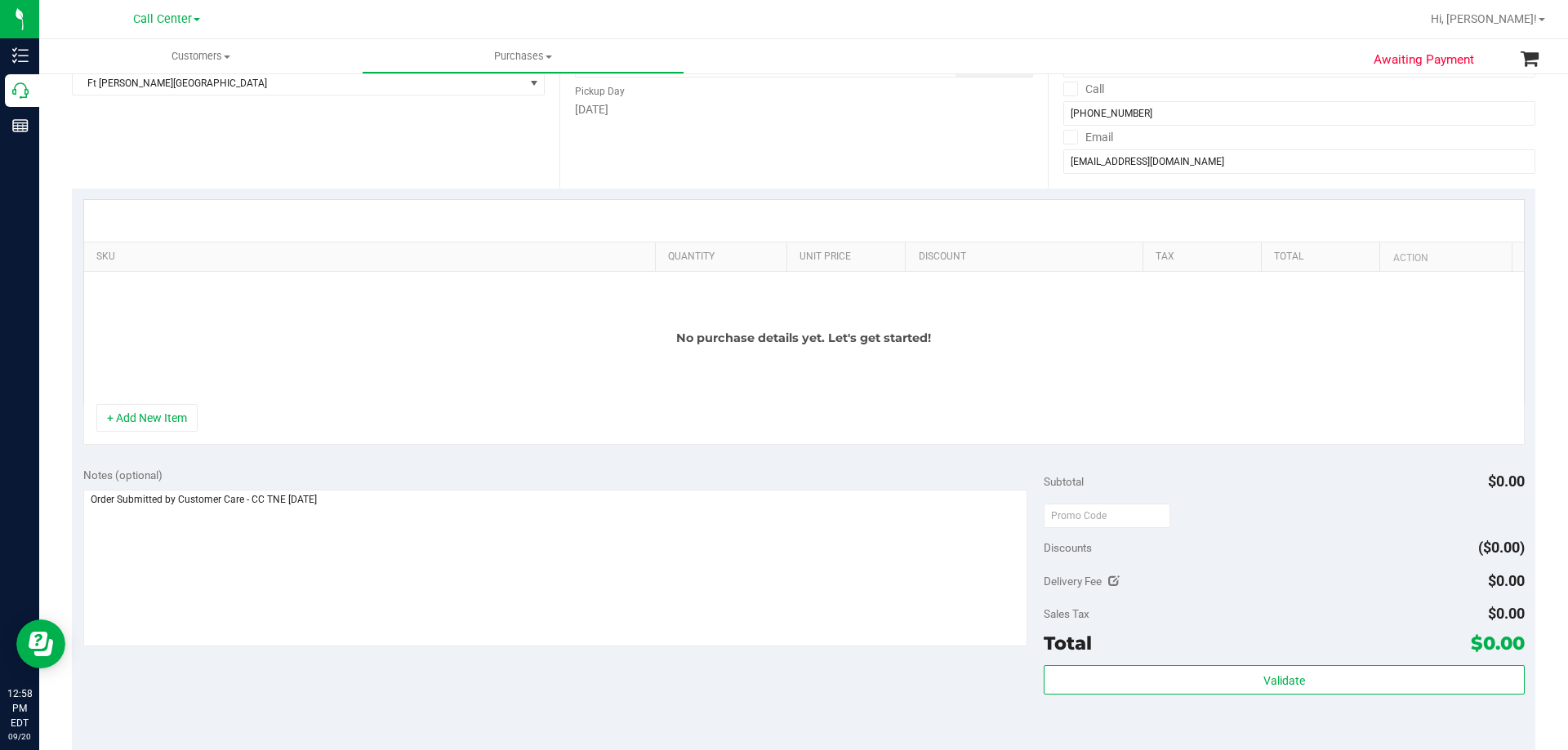
click at [364, 398] on div "No purchase details yet. Let's get started!" at bounding box center [803, 337] width 1440 height 132
click at [307, 348] on div "No purchase details yet. Let's get started!" at bounding box center [803, 337] width 1440 height 132
click at [159, 421] on button "+ Add New Item" at bounding box center [147, 417] width 101 height 27
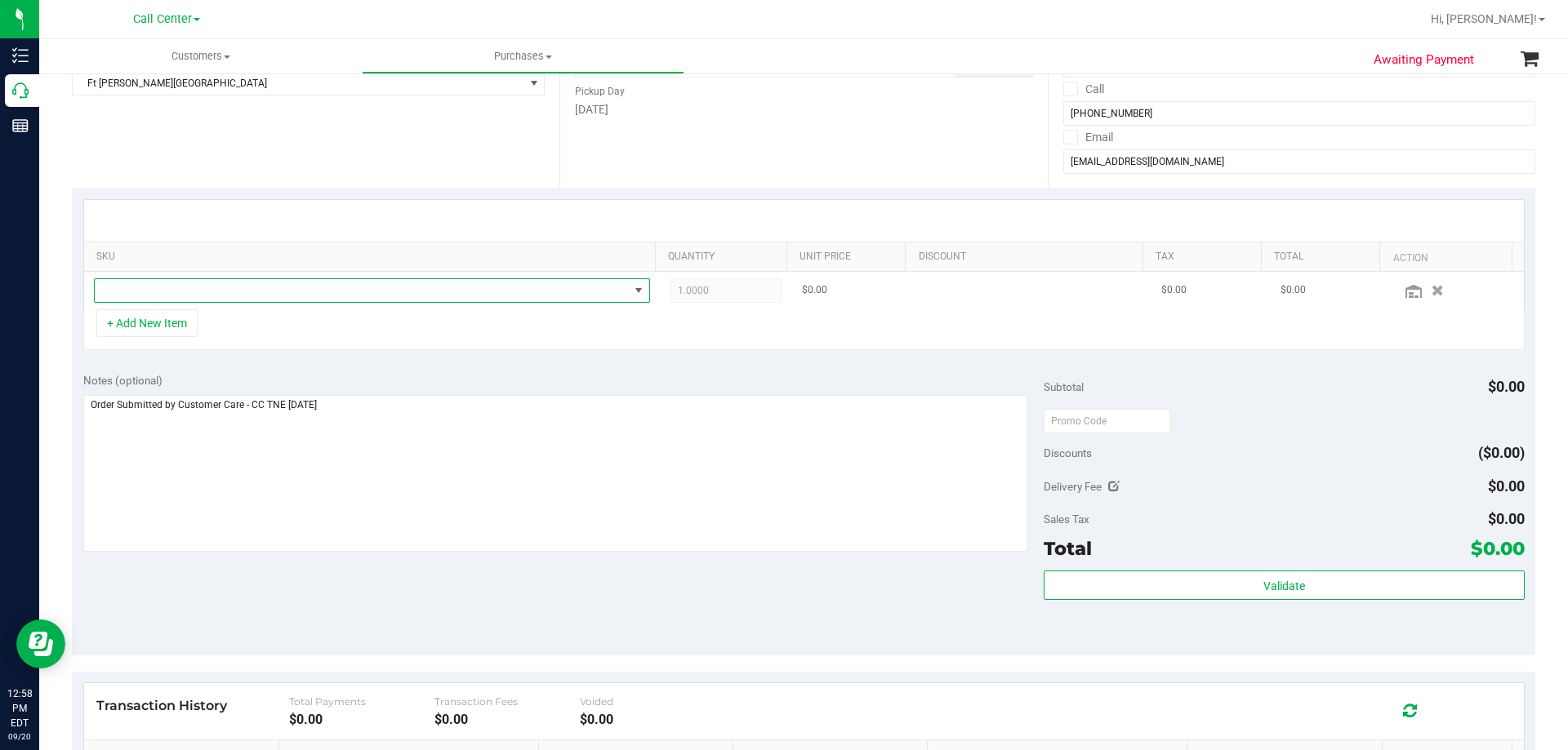
click at [320, 294] on span "NO DATA FOUND" at bounding box center [361, 290] width 534 height 23
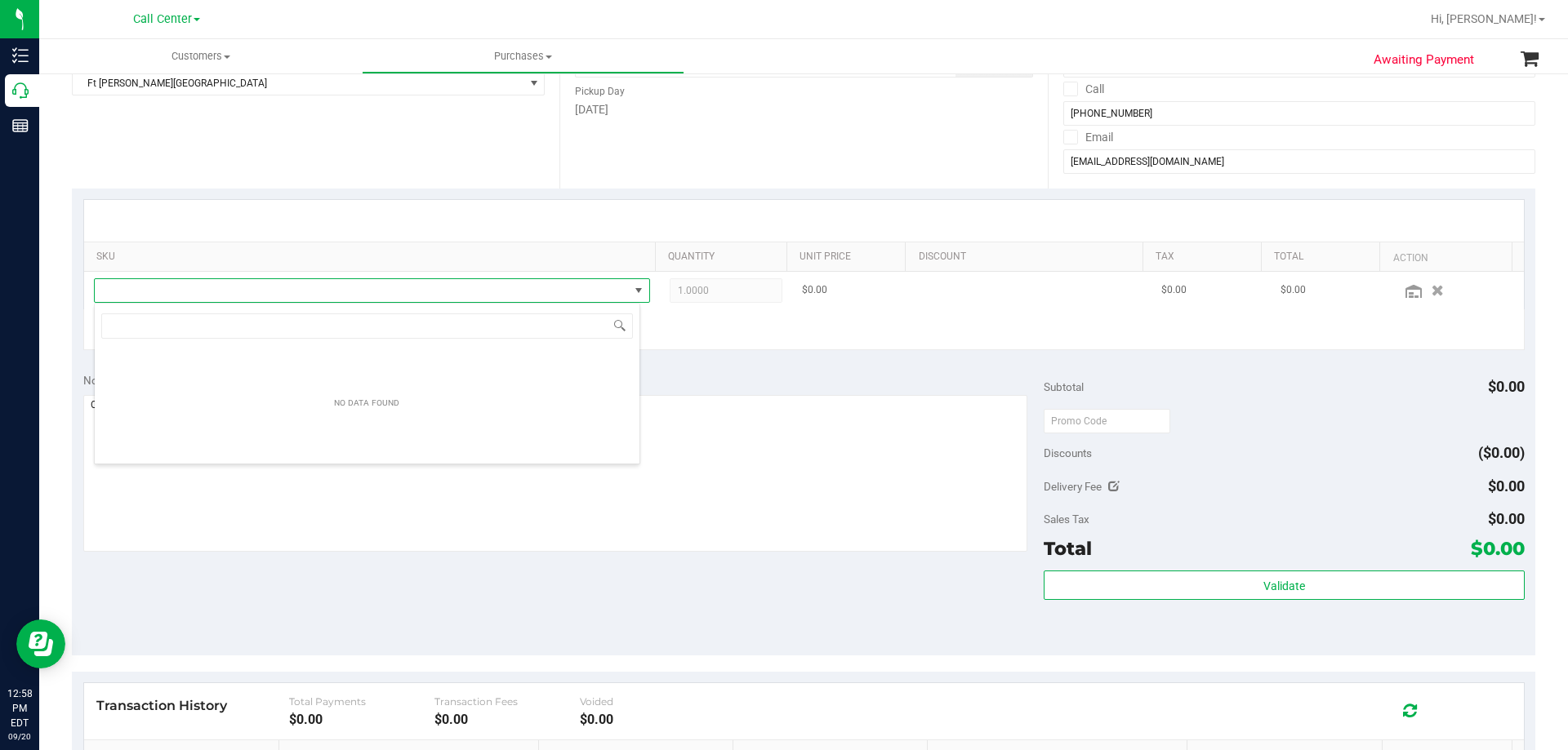
scroll to position [25, 547]
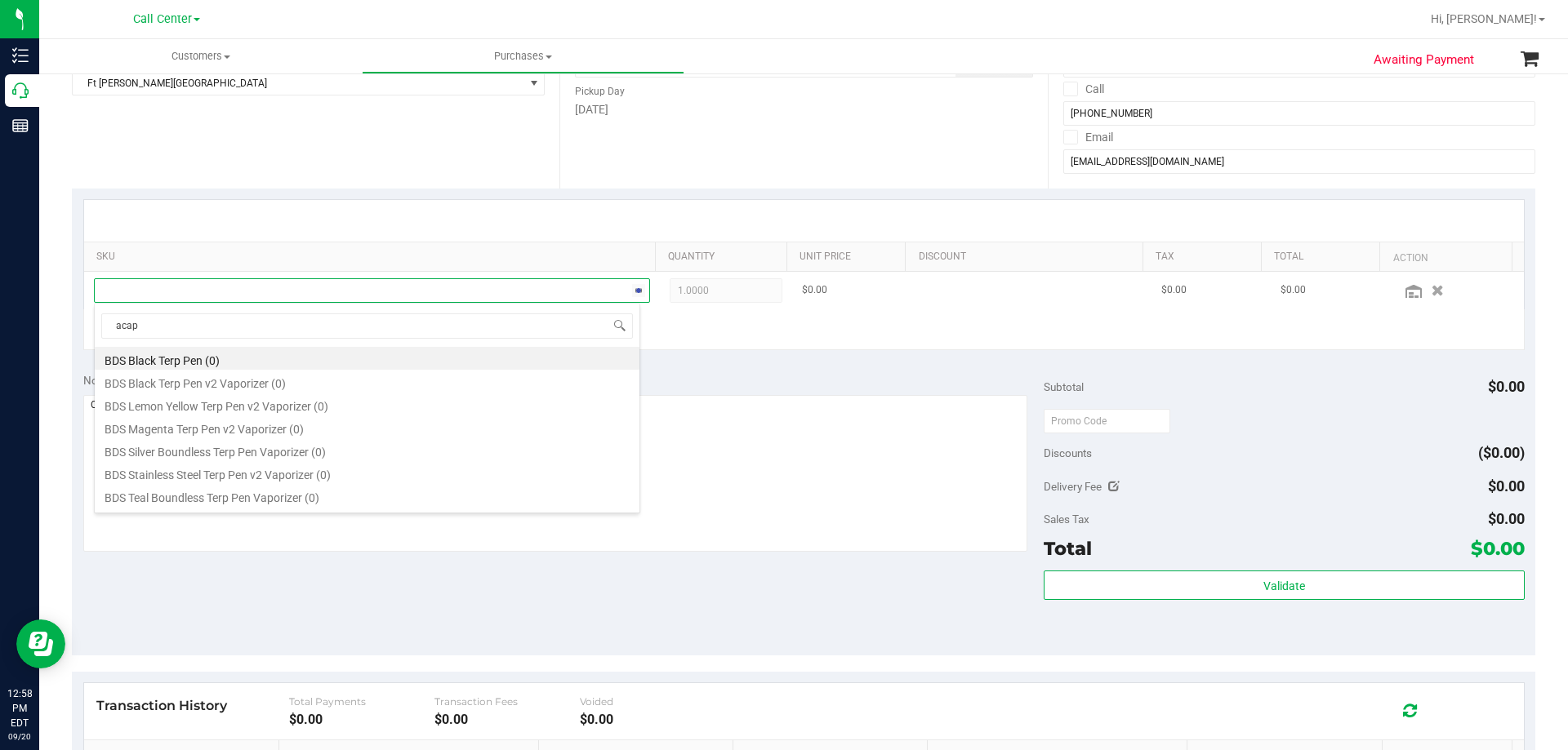
type input "acapu"
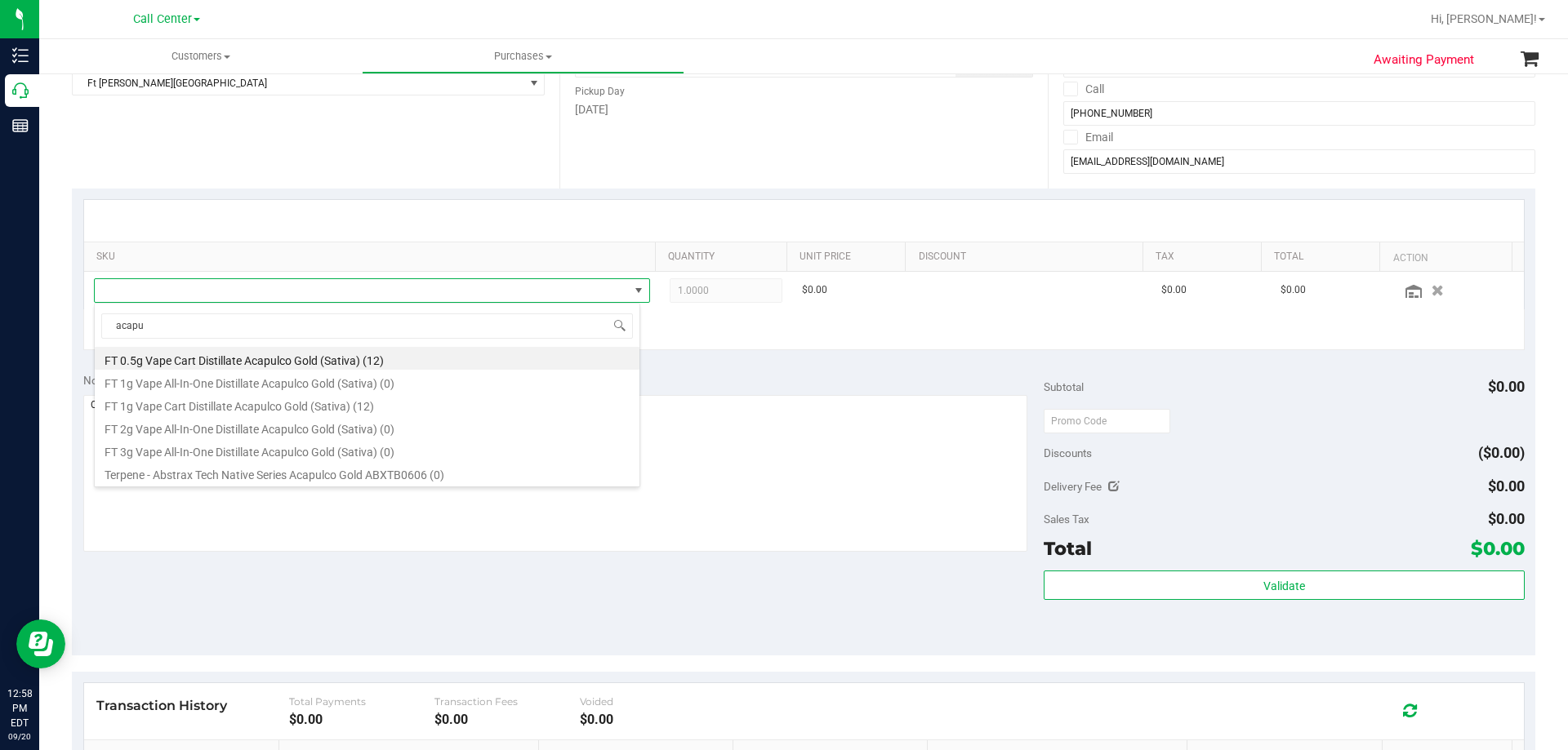
click at [264, 360] on li "FT 0.5g Vape Cart Distillate Acapulco Gold (Sativa) (12)" at bounding box center [367, 359] width 545 height 23
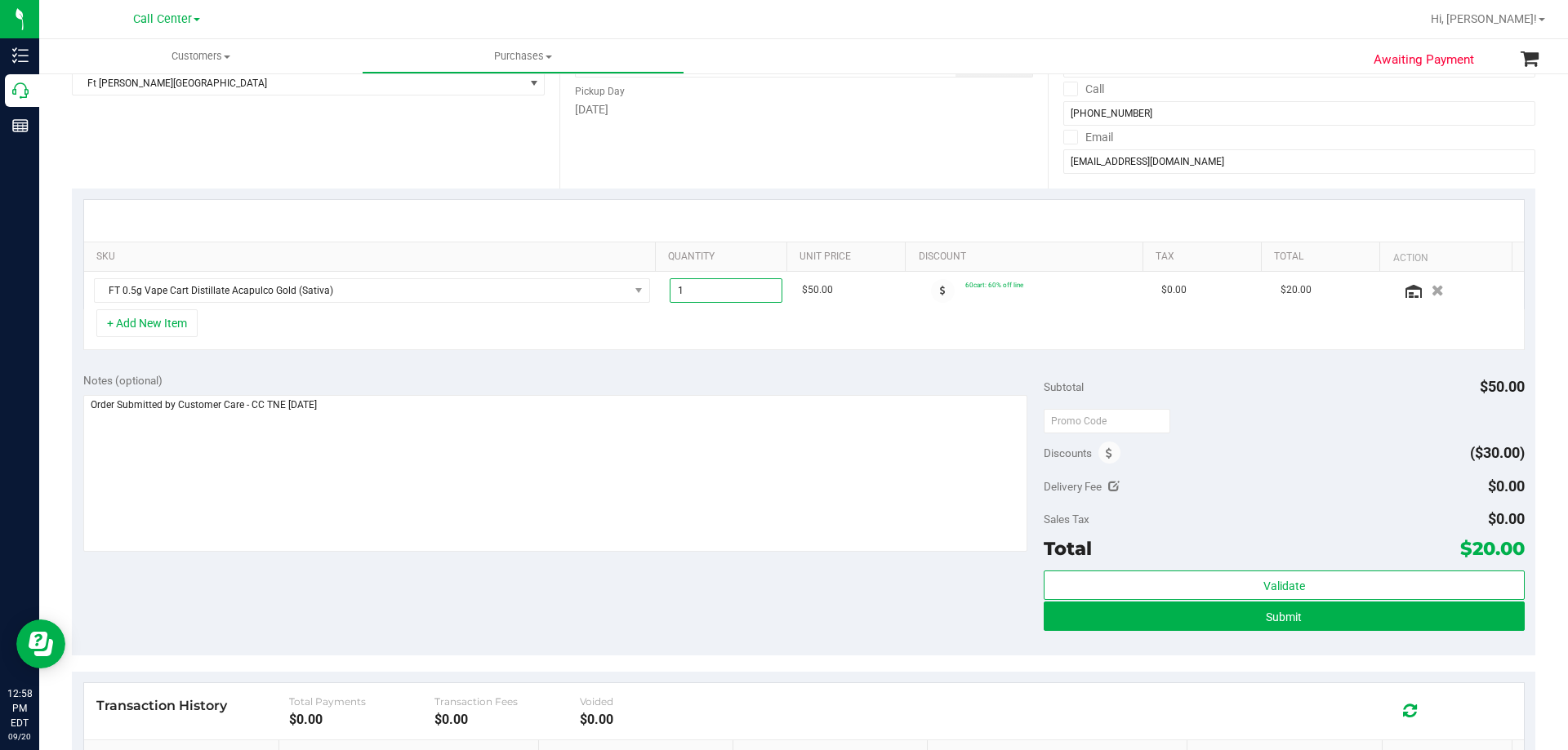
drag, startPoint x: 692, startPoint y: 287, endPoint x: 571, endPoint y: 312, distance: 123.6
click at [566, 305] on tr "FT 0.5g Vape Cart Distillate Acapulco Gold (Sativa) 1.00 1 $50.00 60cart: 60% o…" at bounding box center [803, 290] width 1440 height 37
type input "2"
type input "2.00"
click at [754, 323] on div "+ Add New Item" at bounding box center [803, 329] width 1441 height 41
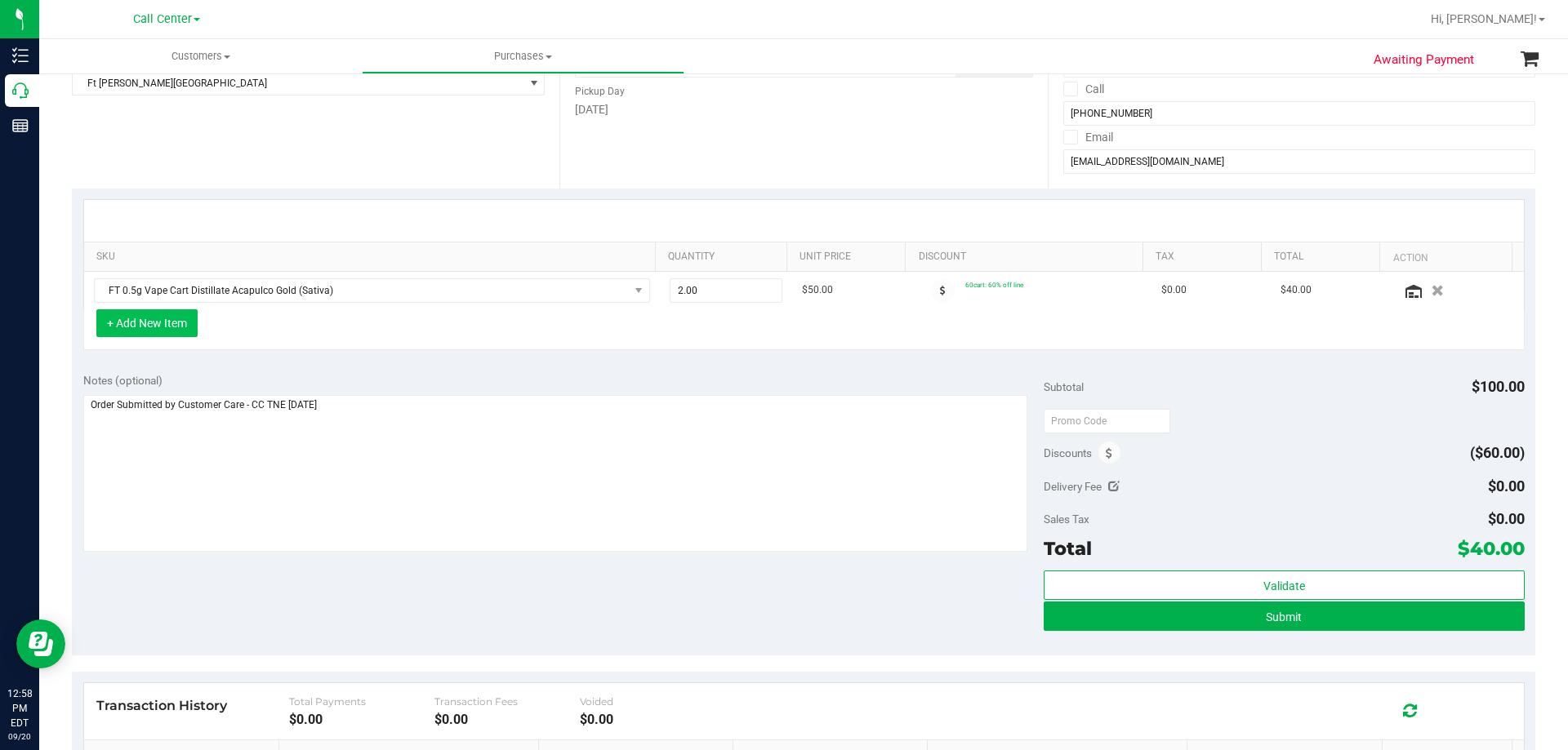
click at [131, 316] on button "+ Add New Item" at bounding box center [147, 322] width 101 height 27
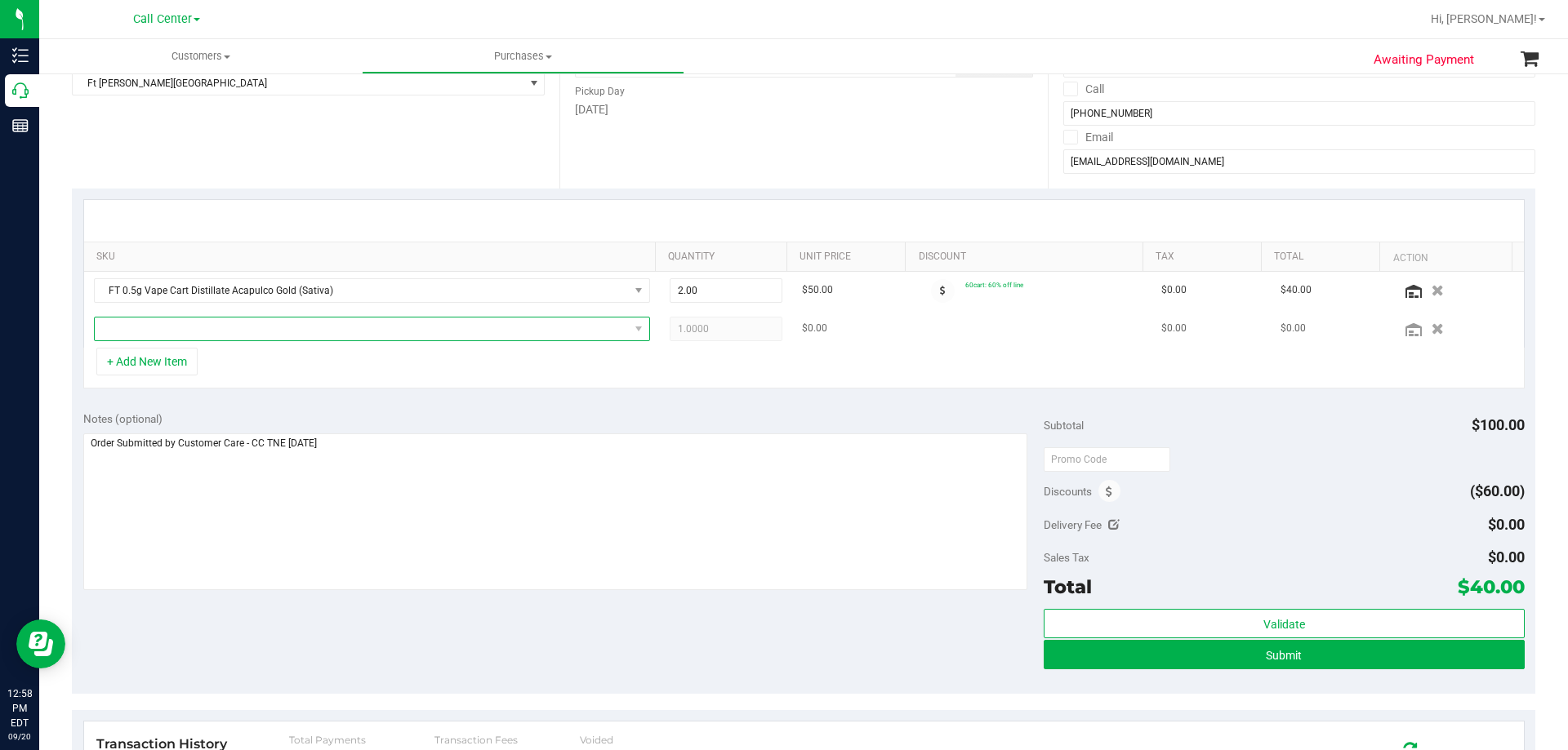
click at [191, 318] on span "NO DATA FOUND" at bounding box center [361, 329] width 534 height 23
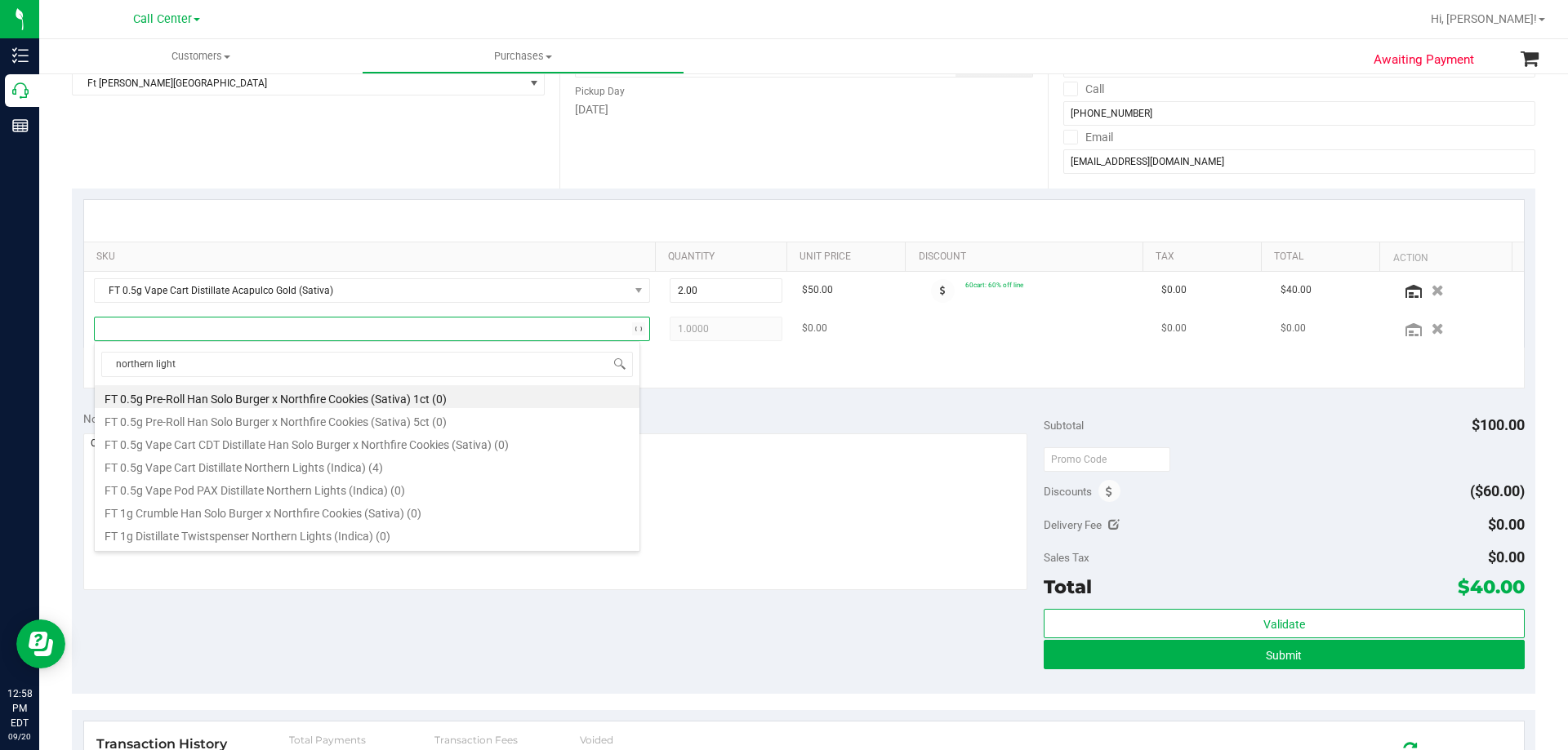
type input "northern lights"
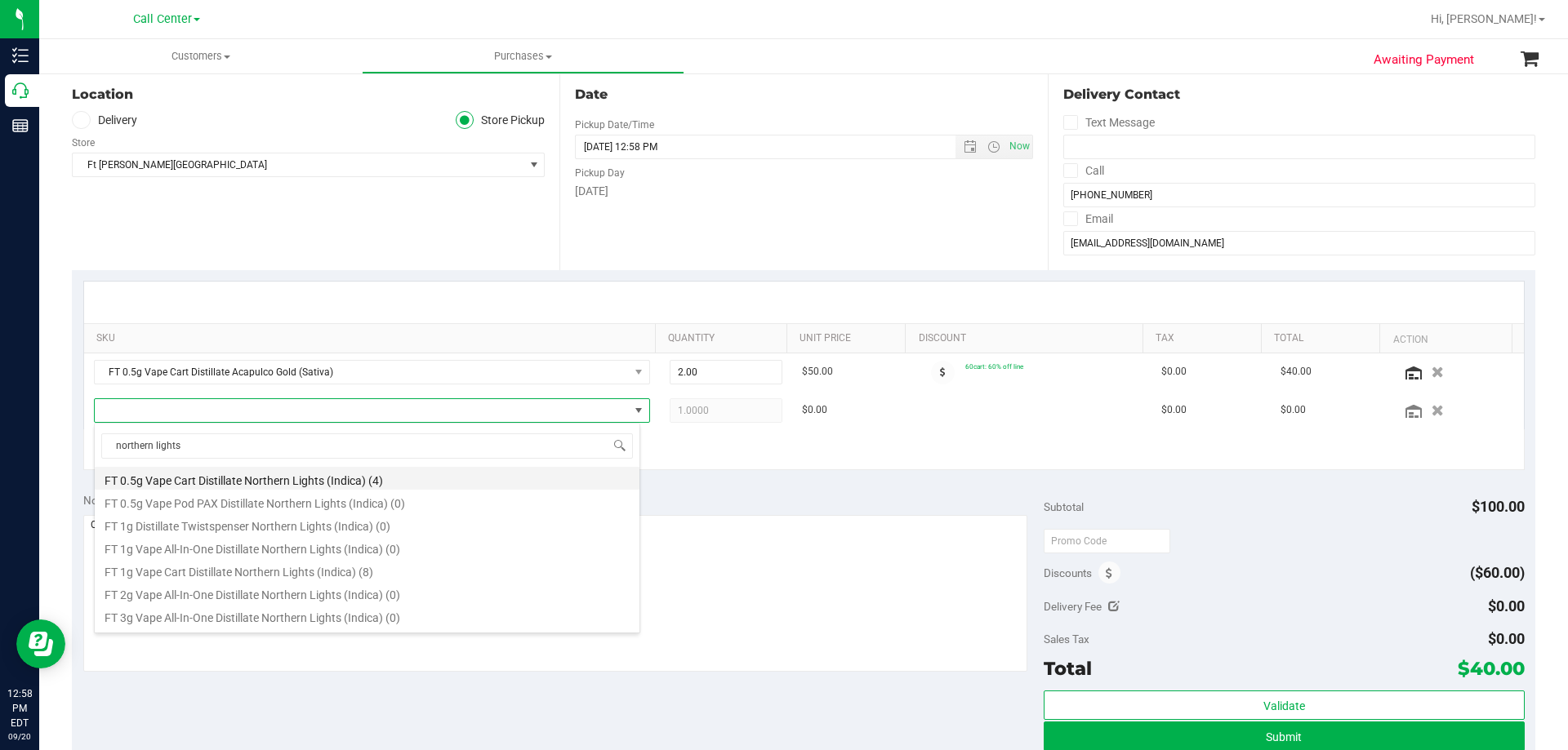
click at [413, 472] on li "FT 0.5g Vape Cart Distillate Northern Lights (Indica) (4)" at bounding box center [367, 478] width 545 height 23
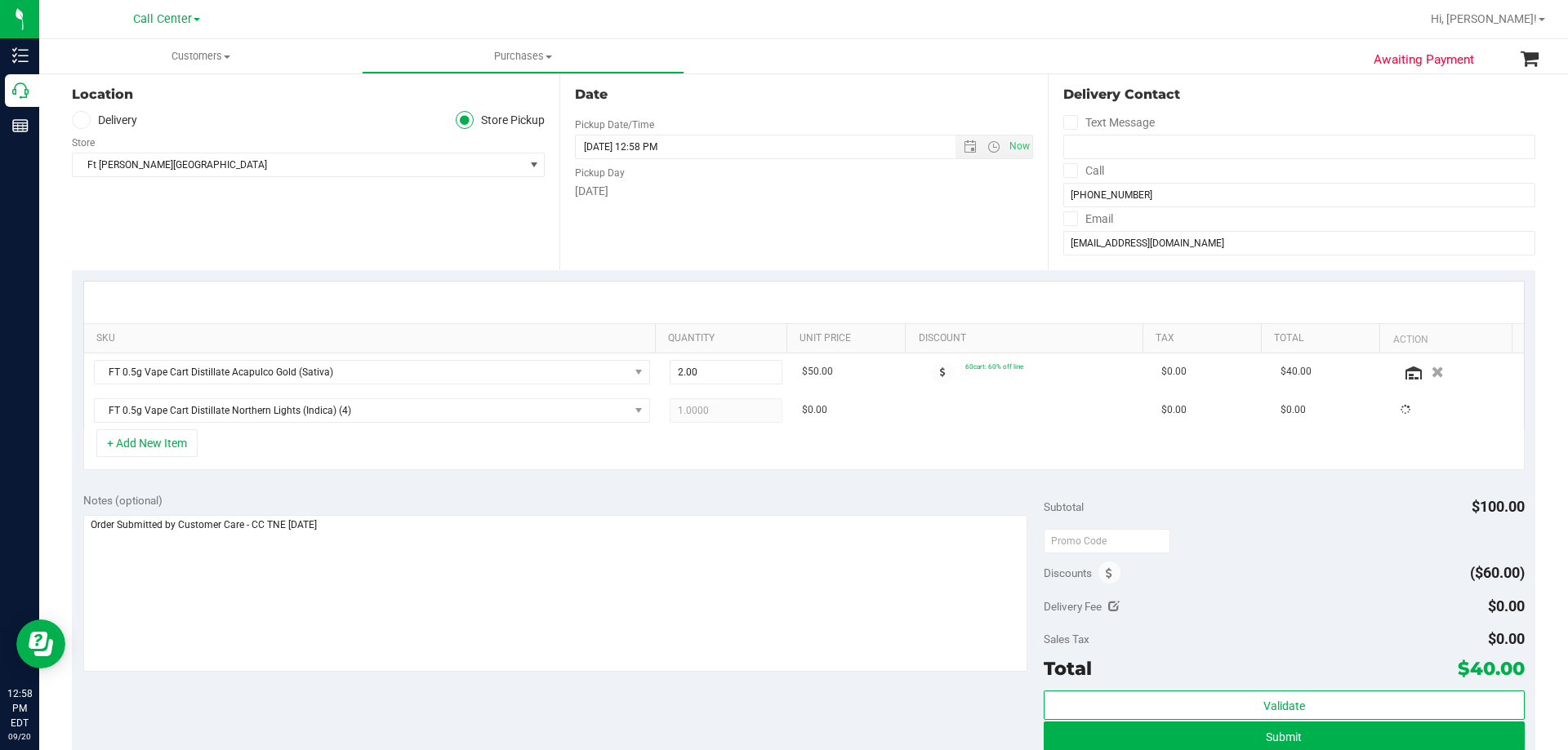
click at [433, 453] on div "+ Add New Item" at bounding box center [803, 450] width 1441 height 41
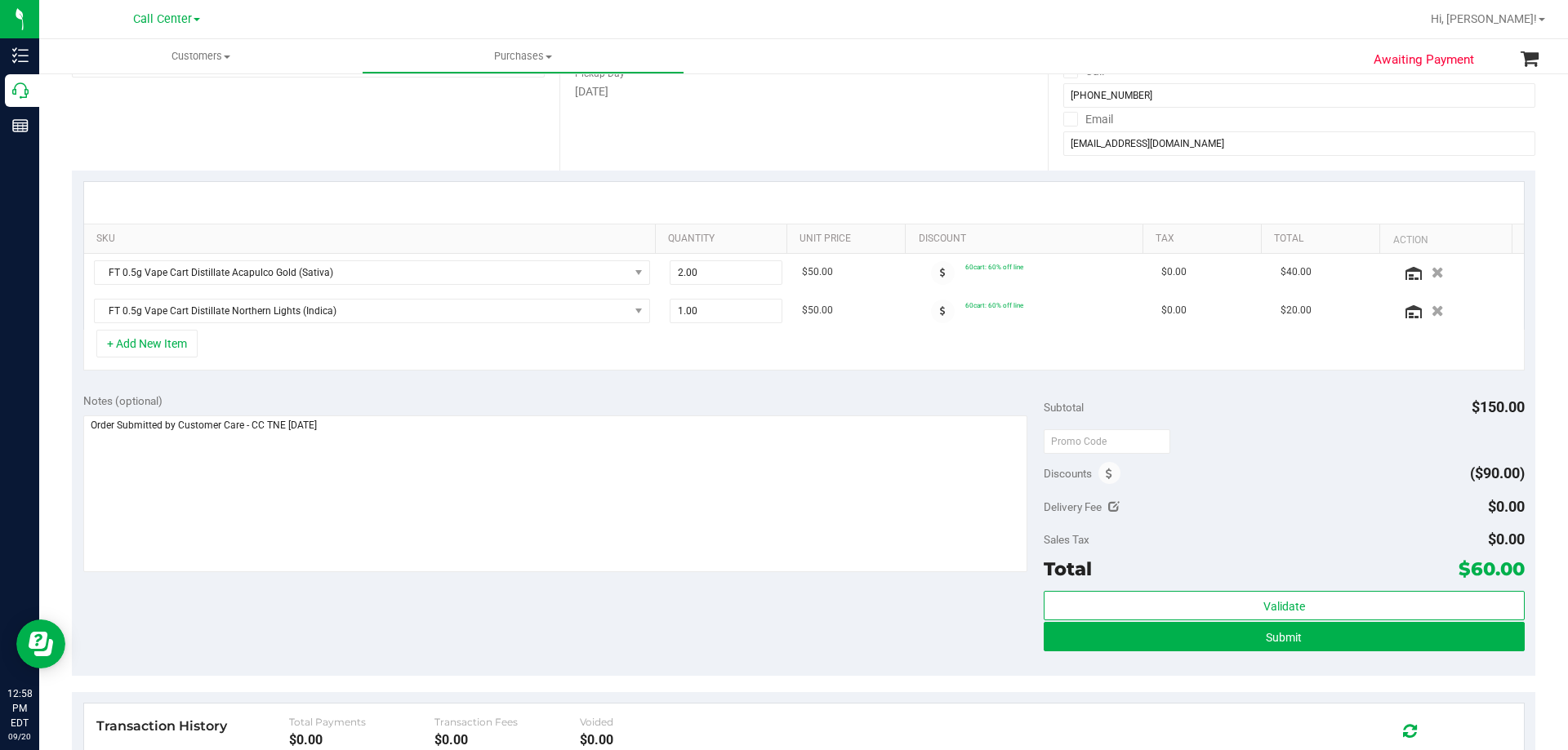
scroll to position [408, 0]
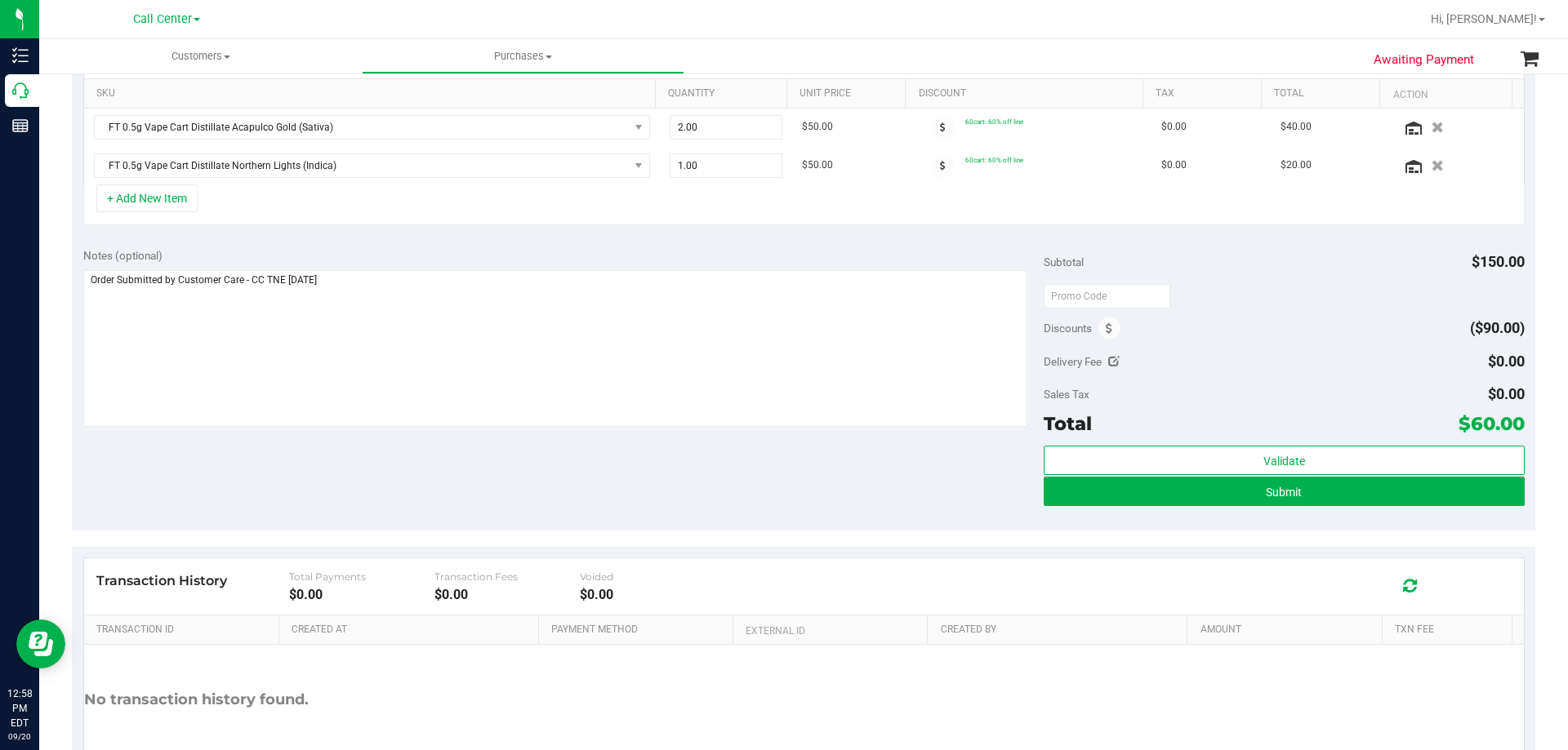
click at [392, 476] on div "Notes (optional) Subtotal $150.00 Discounts ($90.00) Delivery Fee $0.00 Sales T…" at bounding box center [803, 383] width 1463 height 294
click at [575, 202] on div "+ Add New Item" at bounding box center [803, 205] width 1441 height 41
click at [161, 192] on button "+ Add New Item" at bounding box center [147, 197] width 101 height 27
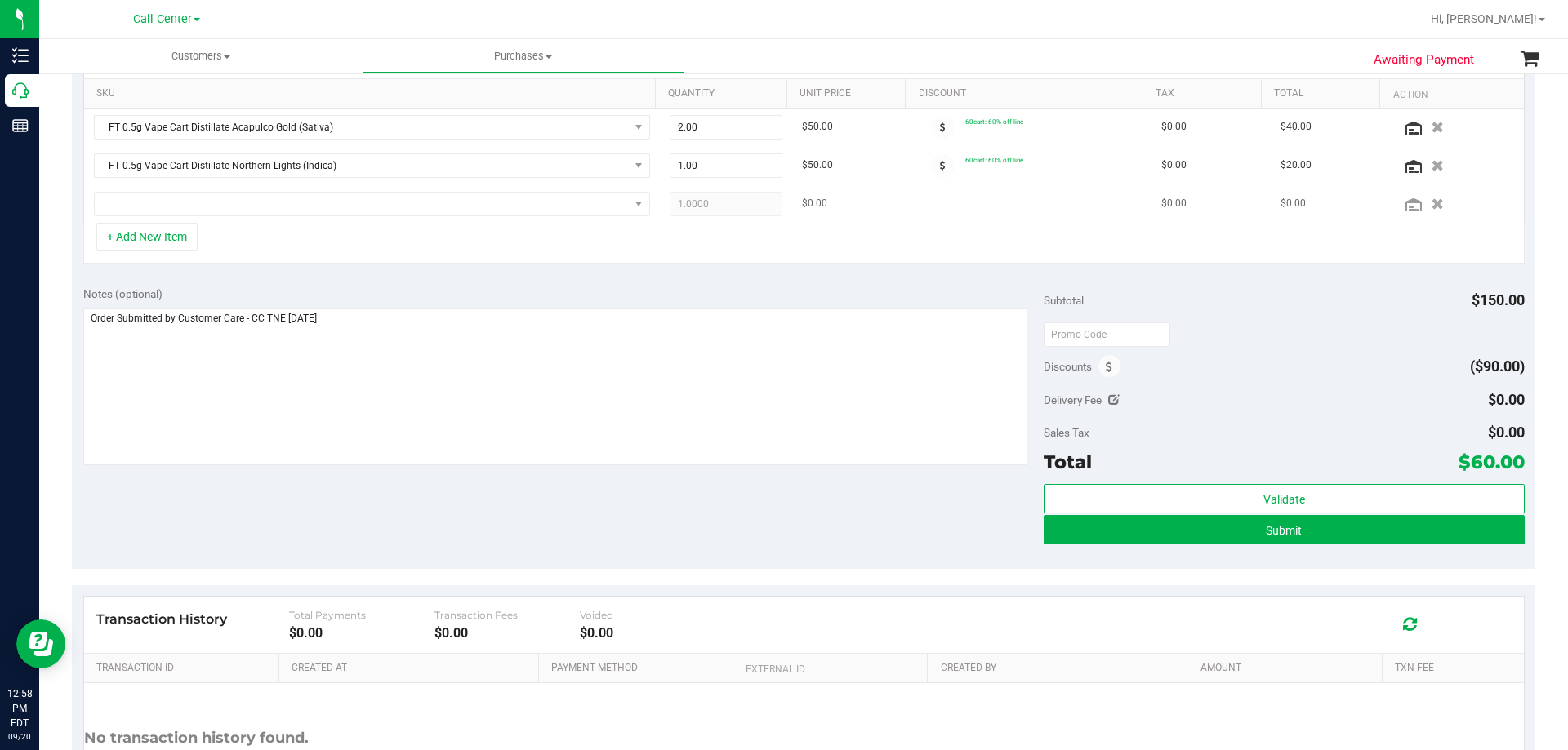
click at [458, 191] on td at bounding box center [372, 204] width 576 height 37
click at [458, 200] on span "NO DATA FOUND" at bounding box center [361, 205] width 534 height 23
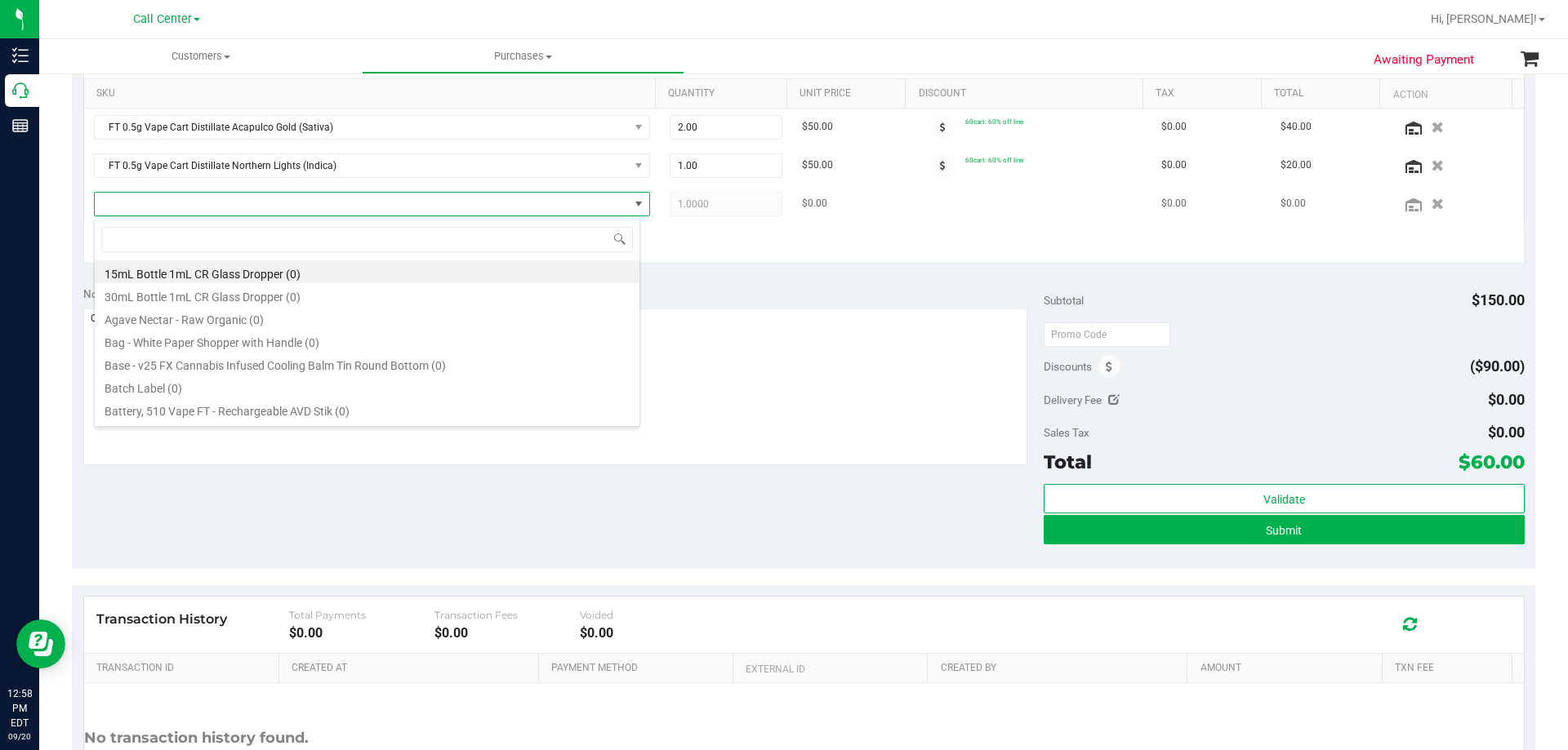
scroll to position [25, 547]
type input "dark chocolate bar"
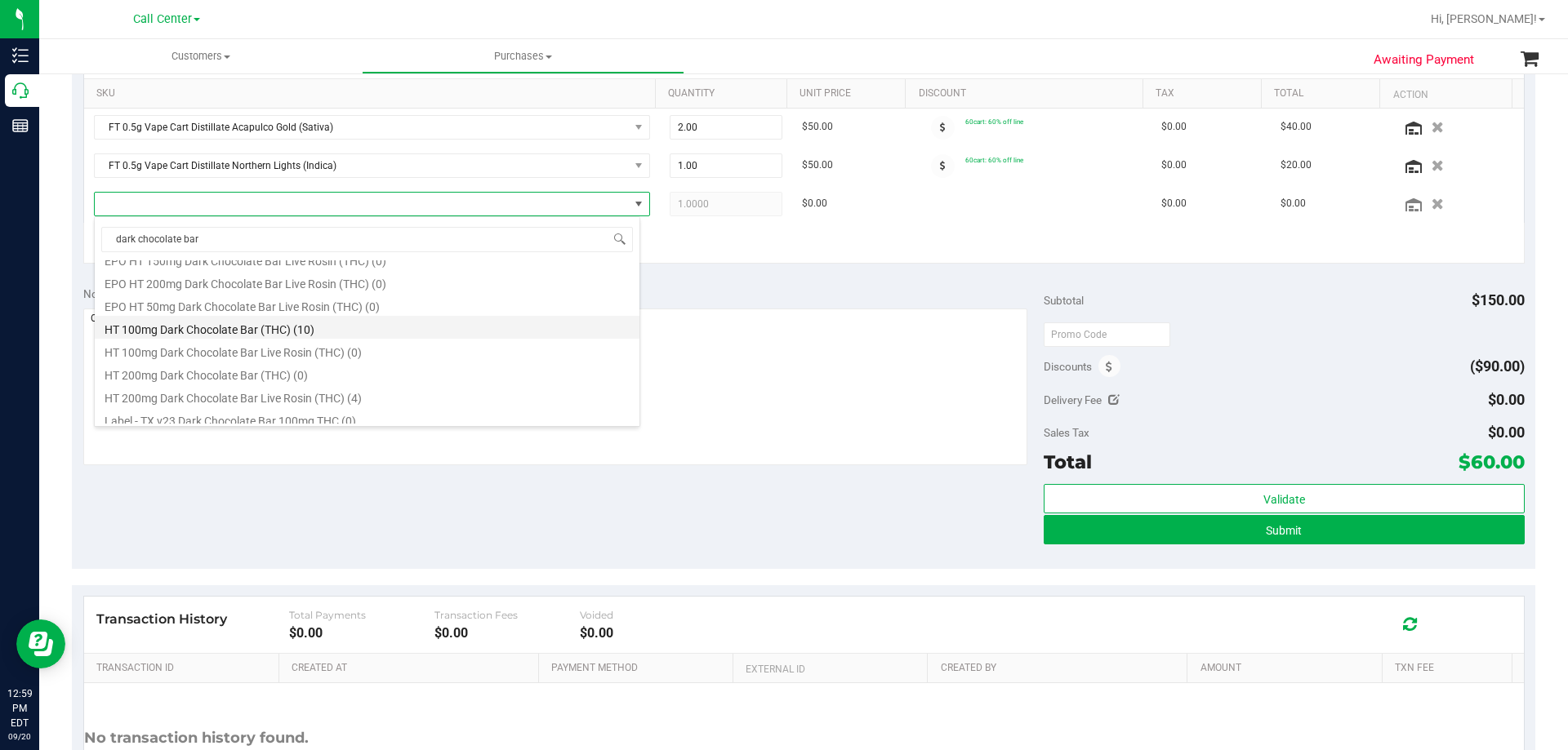
scroll to position [163, 0]
click at [163, 318] on li "HT 200mg Dark Chocolate Bar Live Rosin (THC) (4)" at bounding box center [367, 314] width 545 height 23
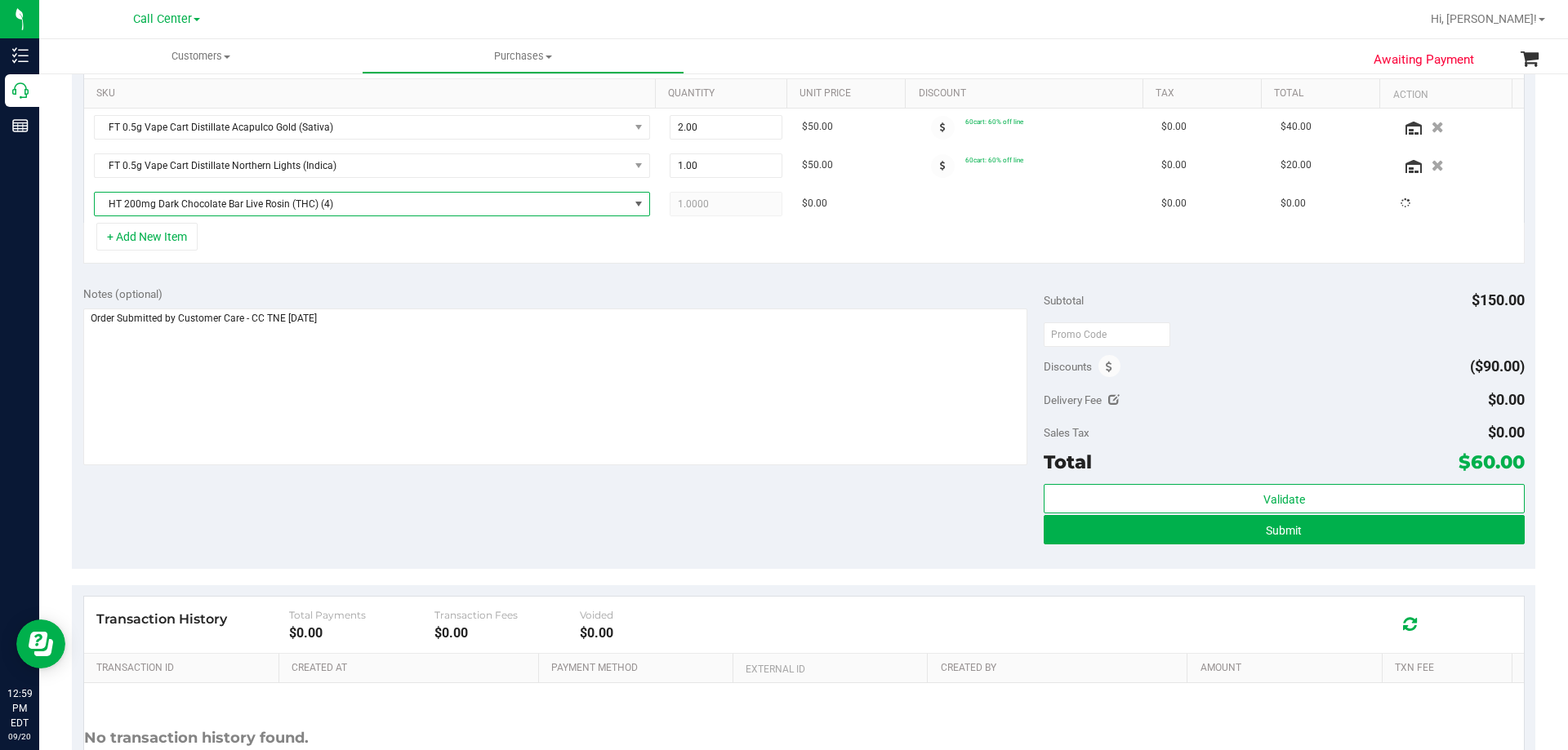
click at [682, 236] on div "+ Add New Item" at bounding box center [803, 244] width 1441 height 41
click at [1405, 204] on icon at bounding box center [1413, 205] width 16 height 13
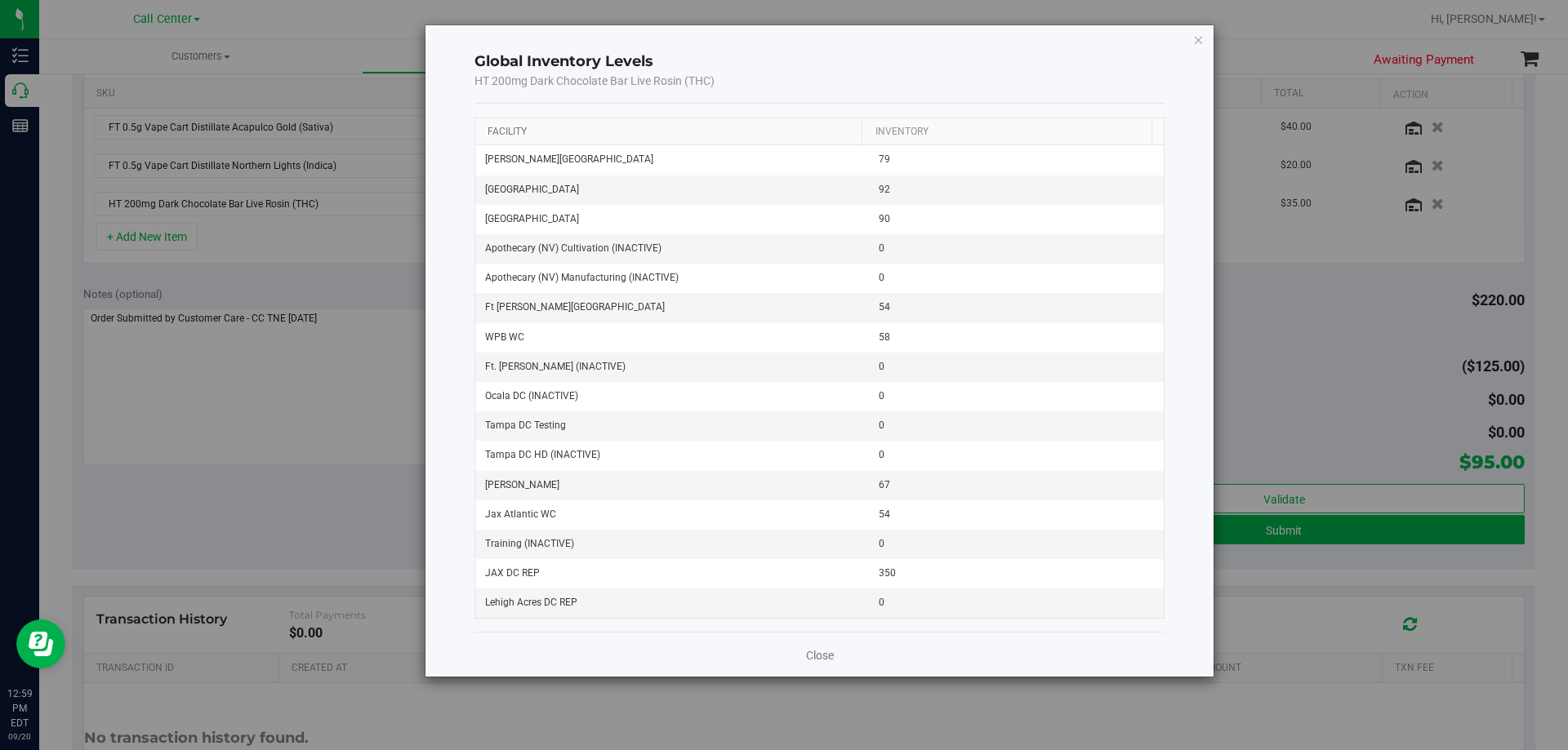
click at [501, 131] on link "Facility" at bounding box center [507, 131] width 39 height 12
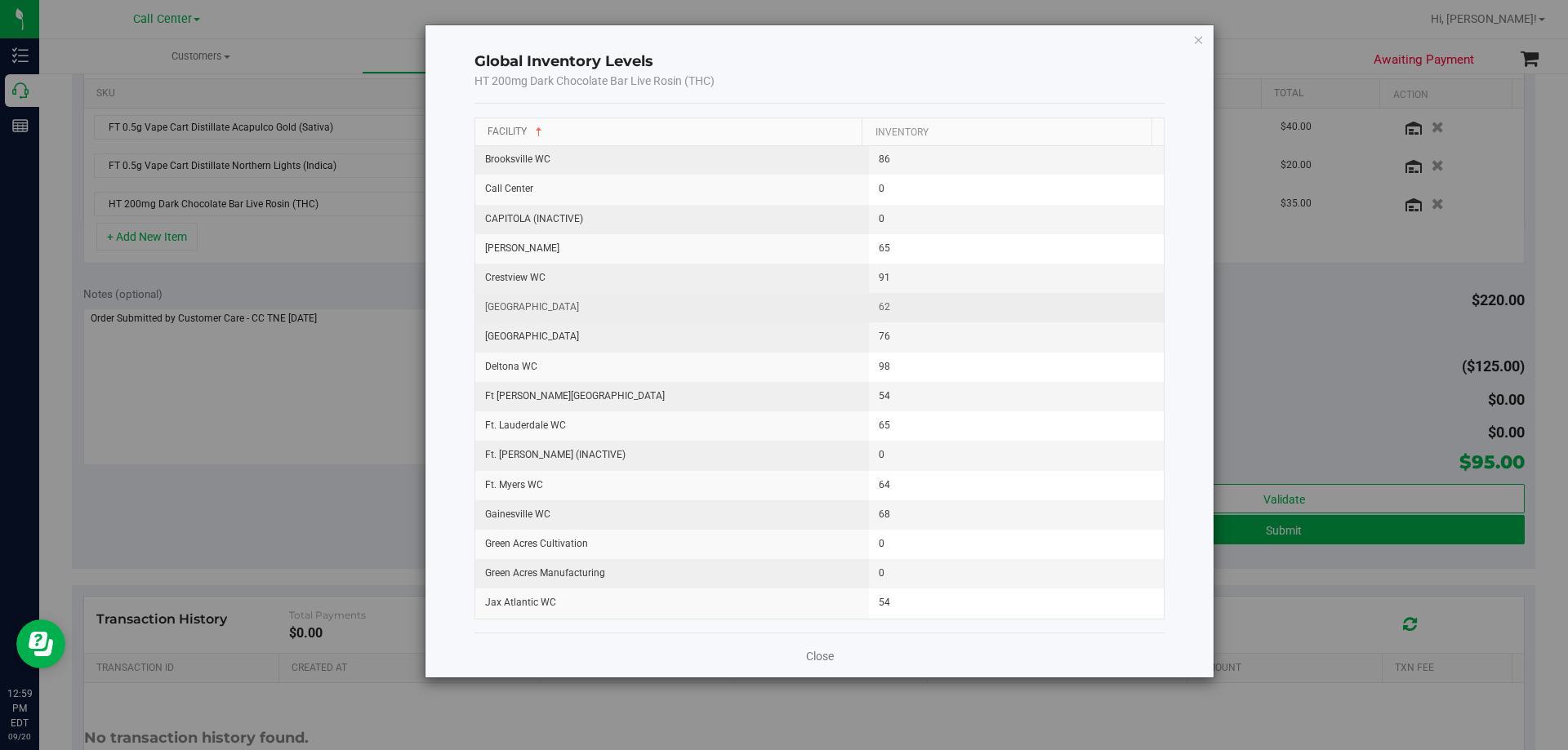
scroll to position [408, 0]
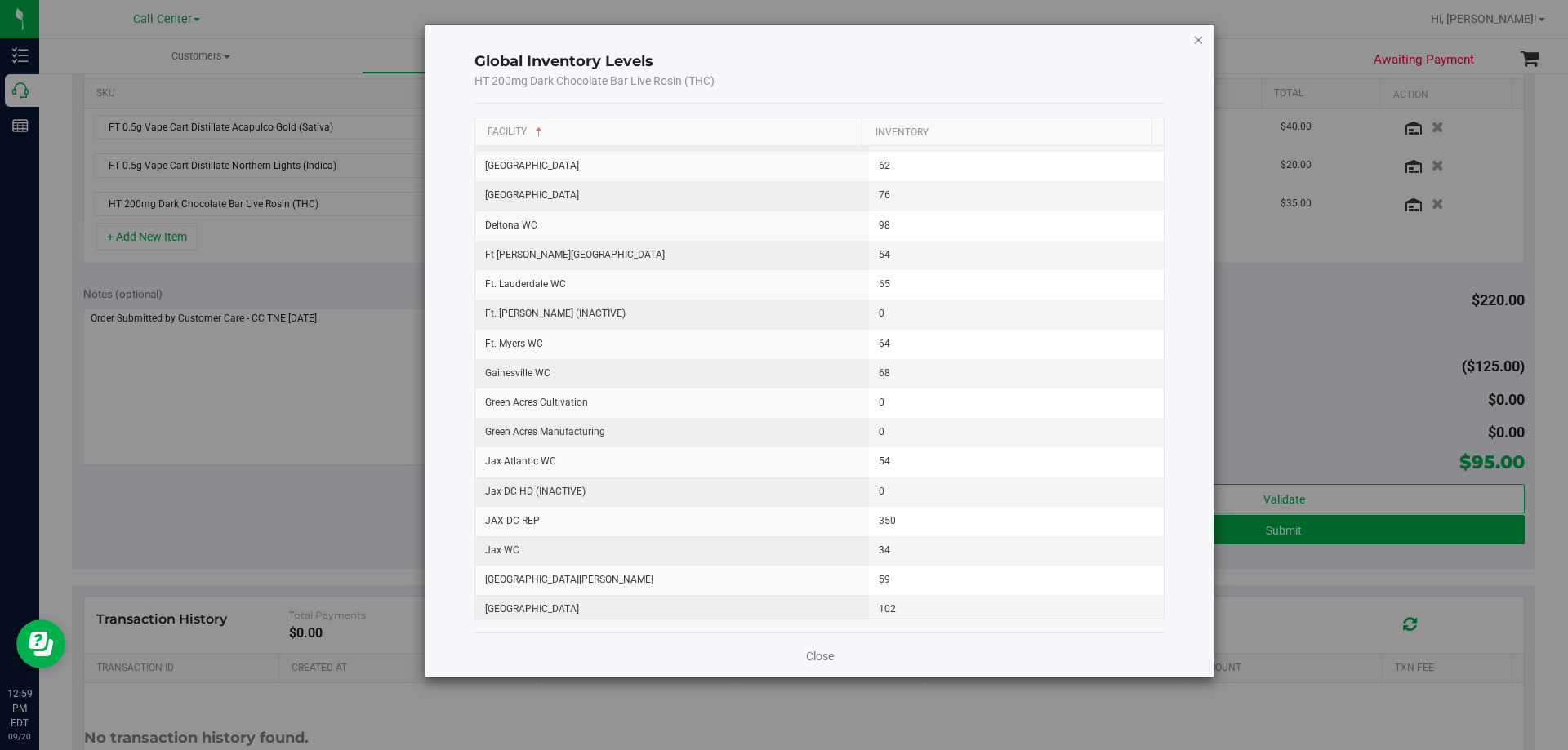
click at [1204, 39] on icon "button" at bounding box center [1199, 39] width 12 height 19
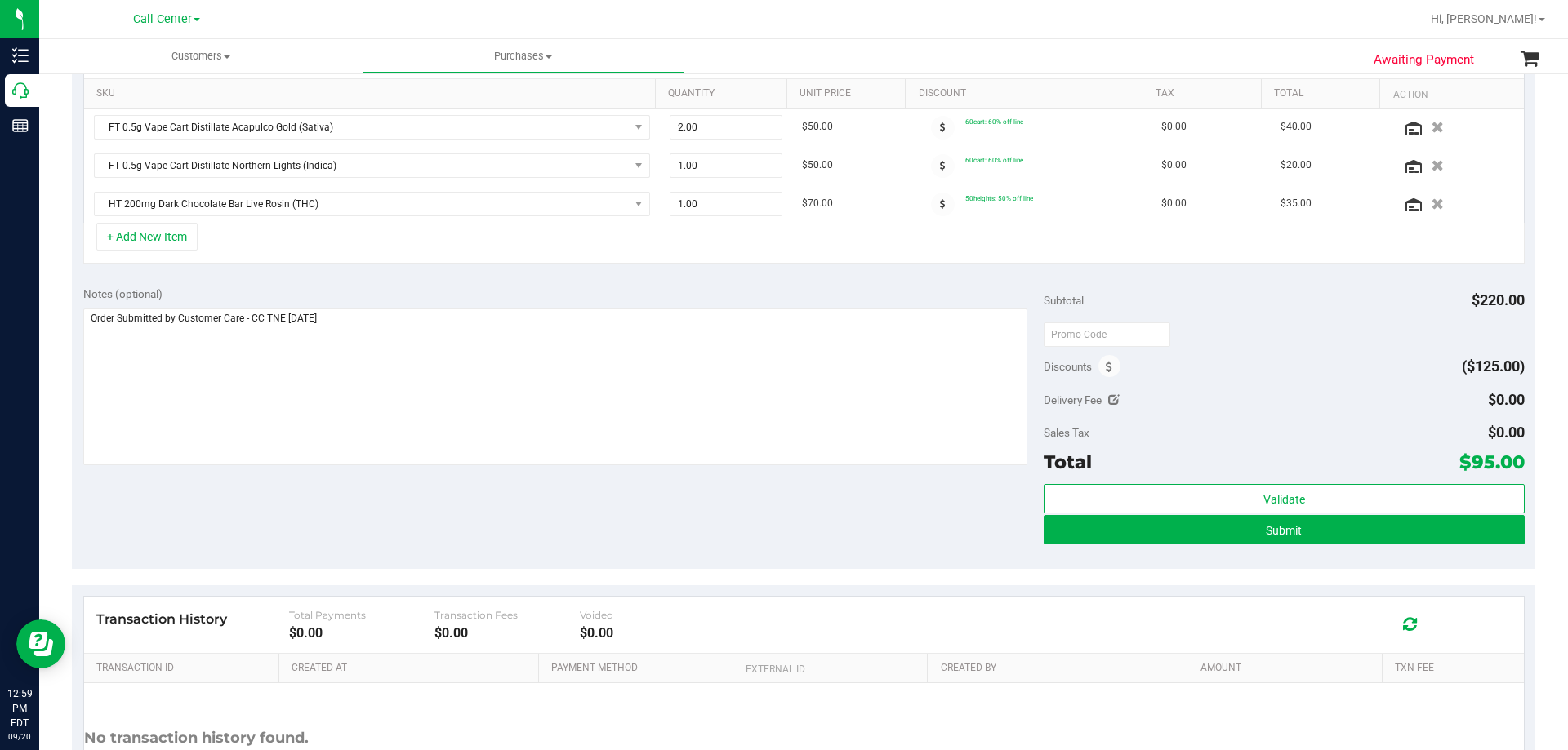
click at [669, 234] on div "+ Add New Item" at bounding box center [803, 244] width 1441 height 41
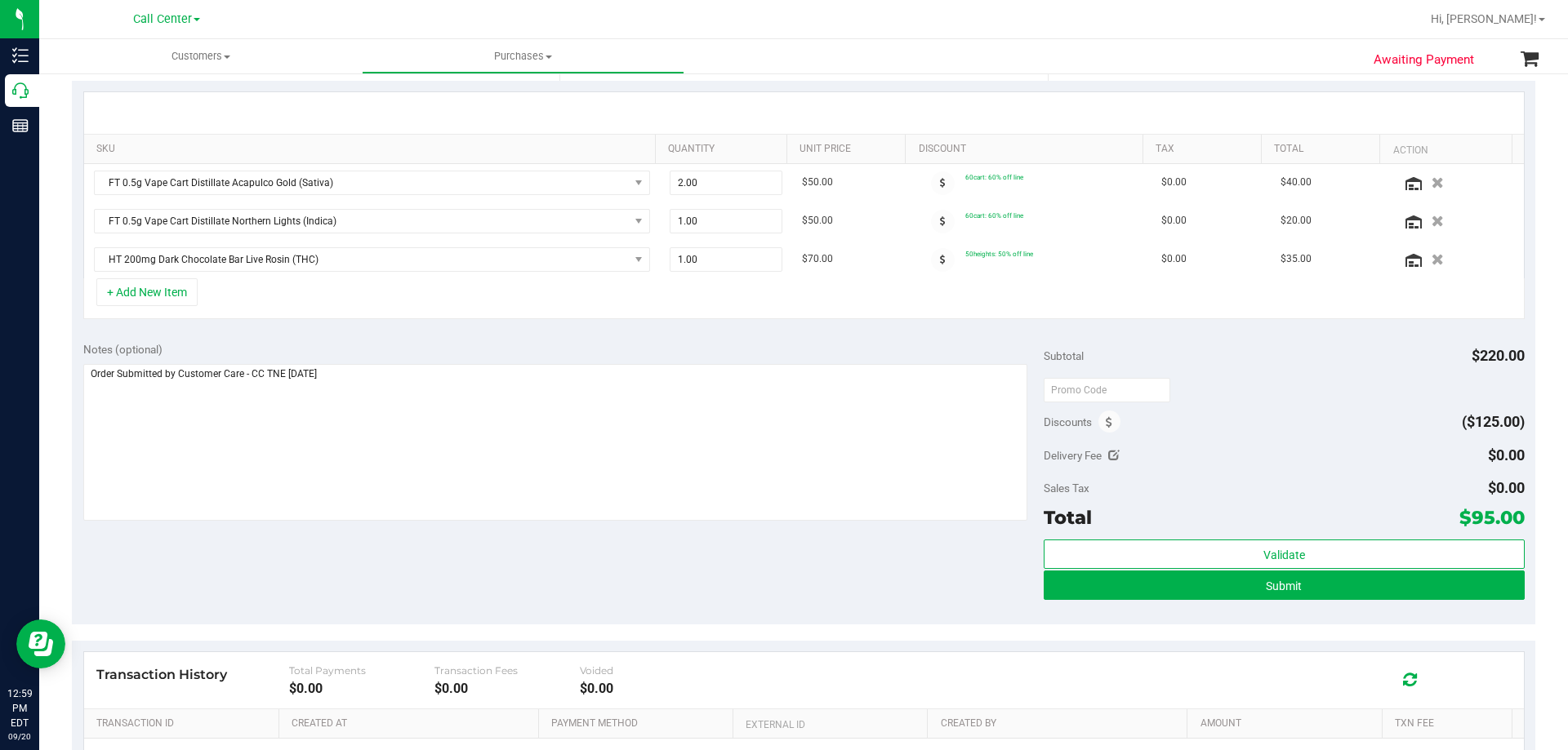
scroll to position [327, 0]
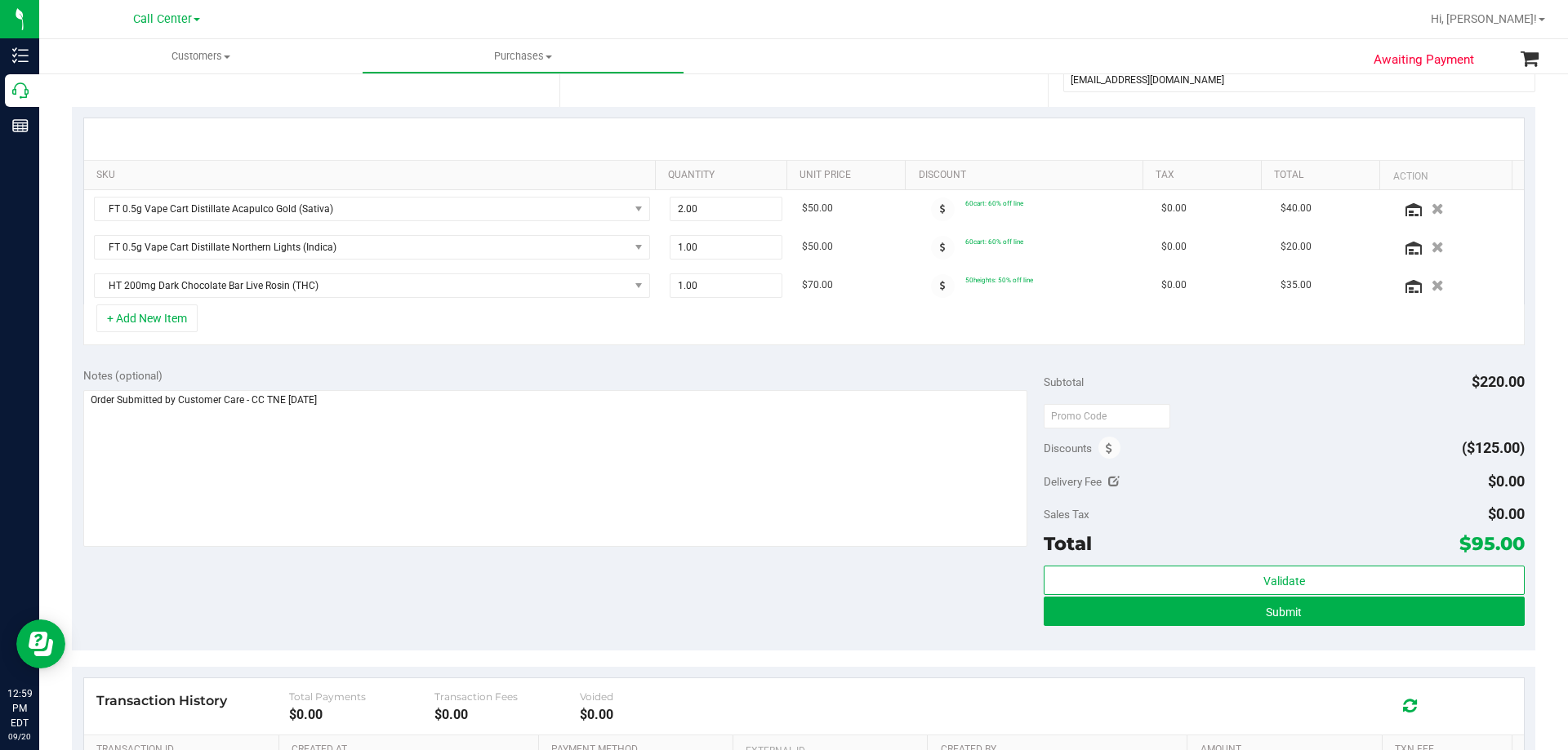
click at [537, 329] on div "+ Add New Item" at bounding box center [803, 325] width 1441 height 41
click at [162, 323] on button "+ Add New Item" at bounding box center [147, 318] width 101 height 27
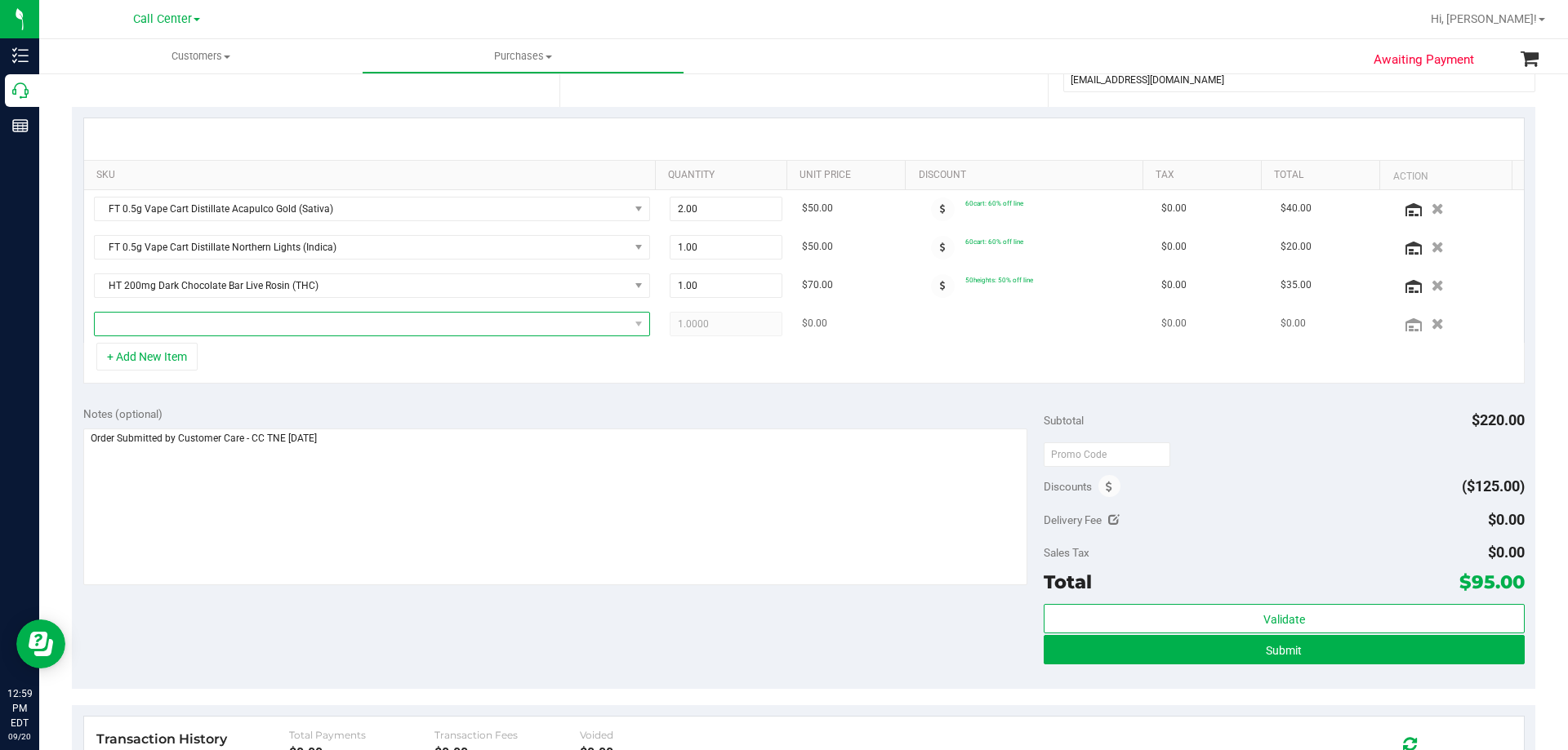
click at [282, 329] on span "NO DATA FOUND" at bounding box center [361, 324] width 534 height 23
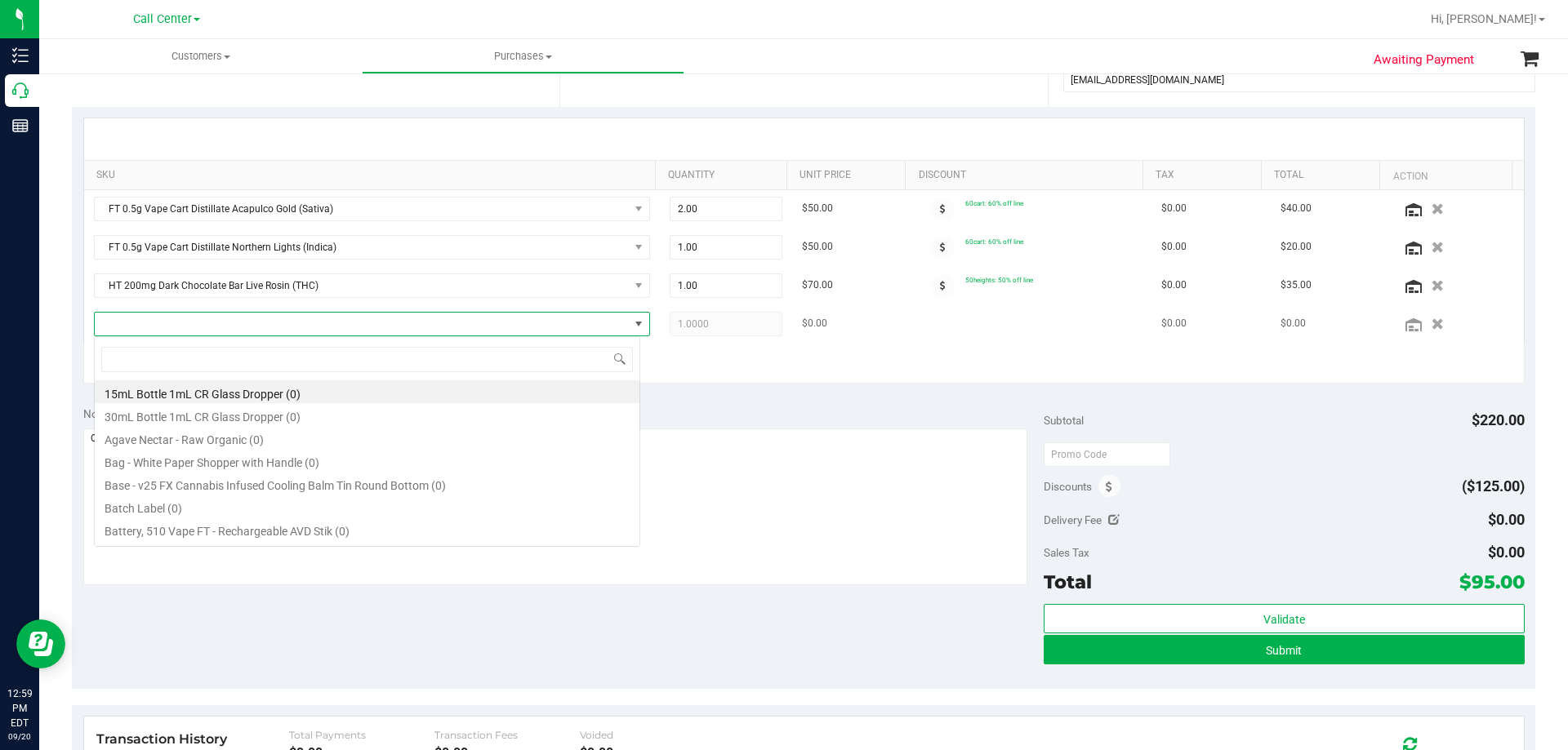
scroll to position [25, 547]
type input "peach mango"
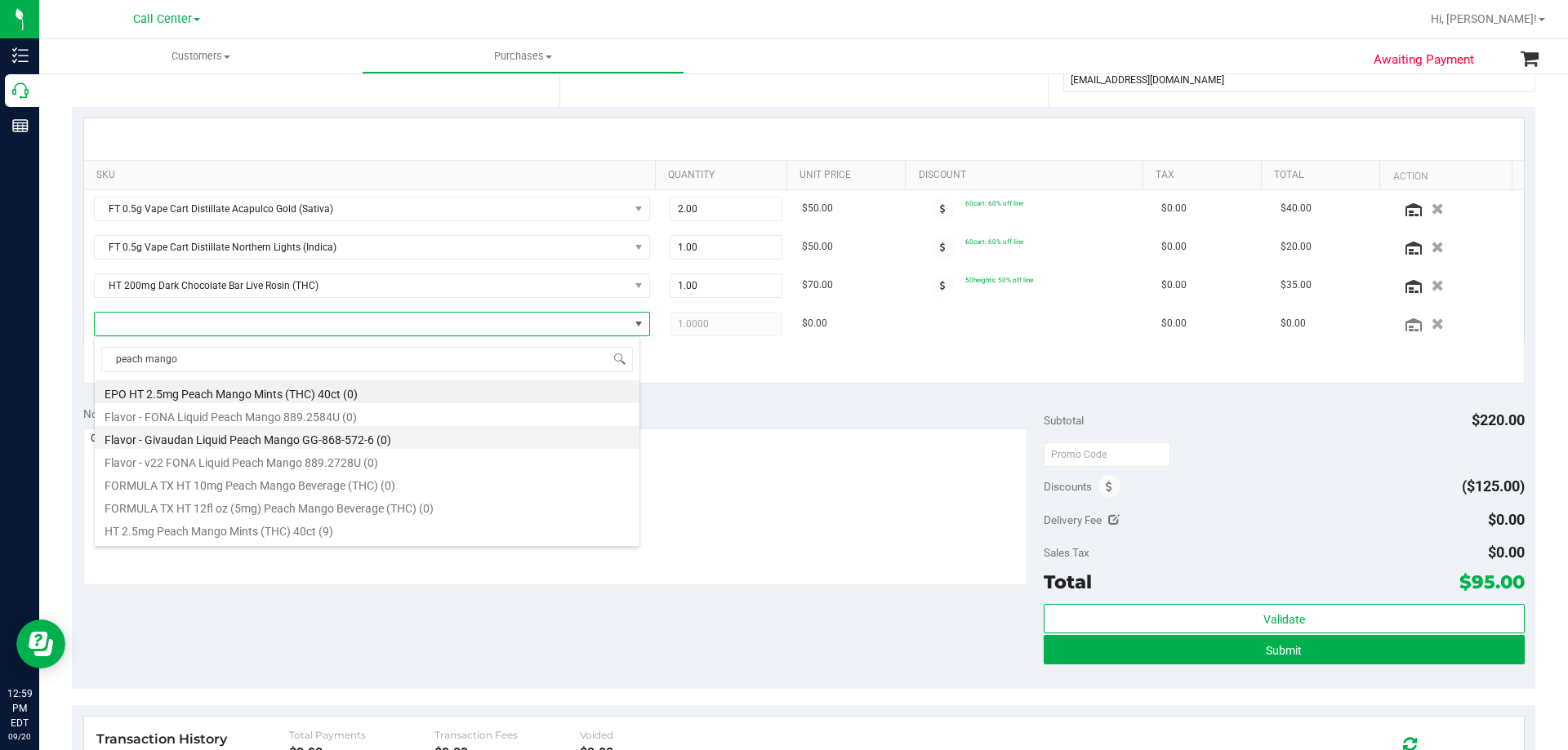
scroll to position [81, 0]
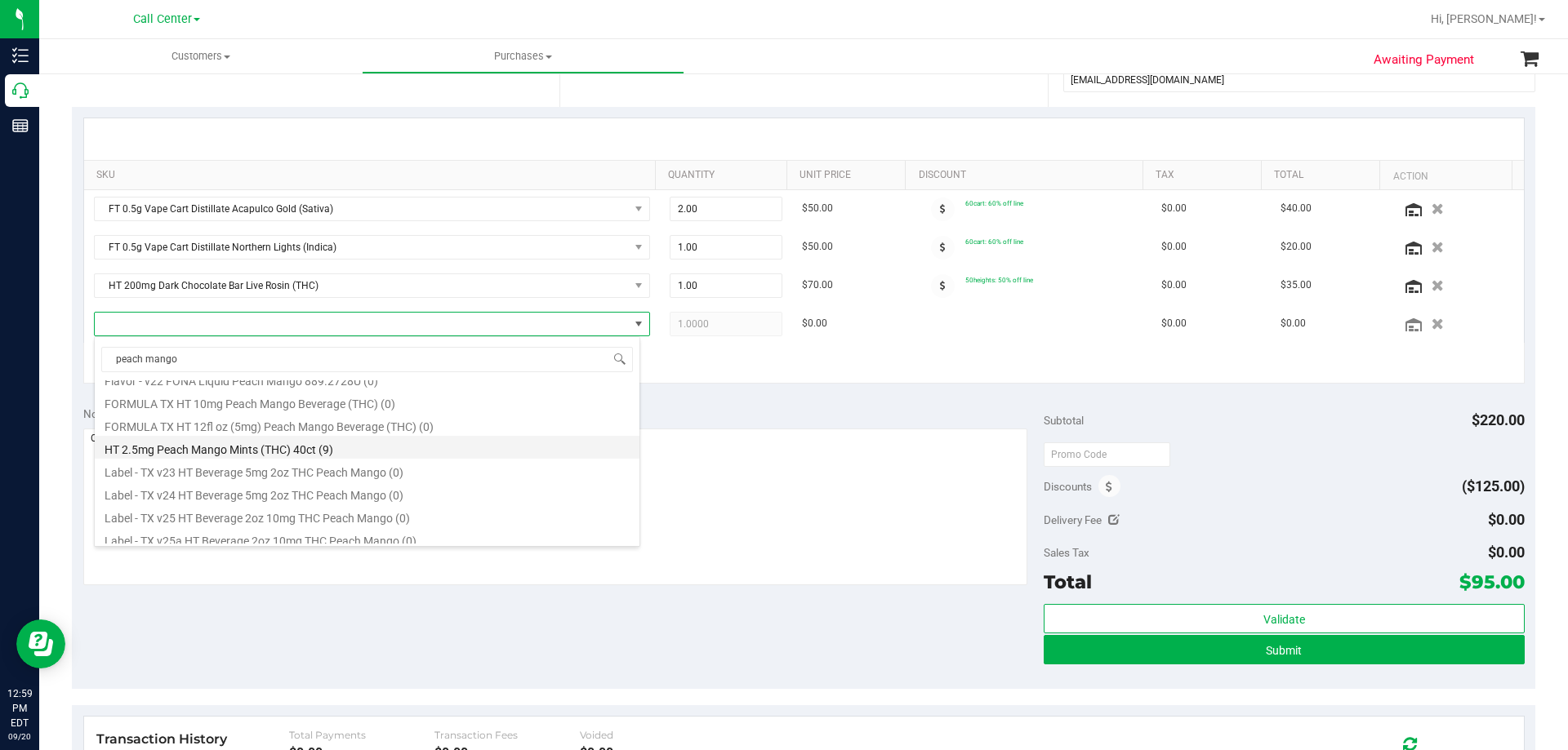
click at [281, 442] on li "HT 2.5mg Peach Mango Mints (THC) 40ct (9)" at bounding box center [367, 447] width 545 height 23
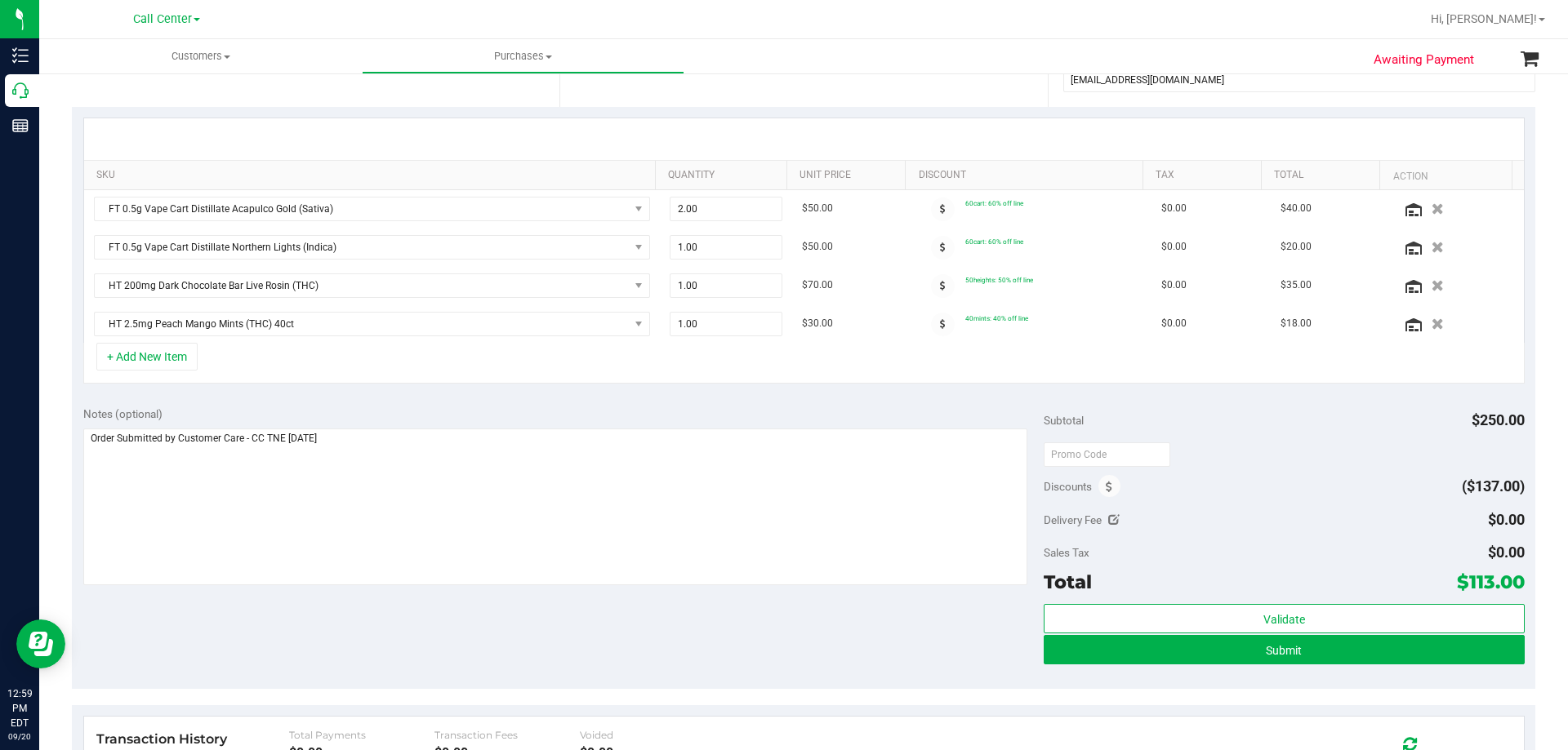
click at [288, 367] on div "+ Add New Item" at bounding box center [803, 363] width 1441 height 41
click at [373, 358] on div "+ Add New Item" at bounding box center [803, 363] width 1441 height 41
click at [418, 391] on div "SKU Quantity Unit Price Discount Tax Total Action FT 0.5g Vape Cart Distillate …" at bounding box center [803, 251] width 1463 height 288
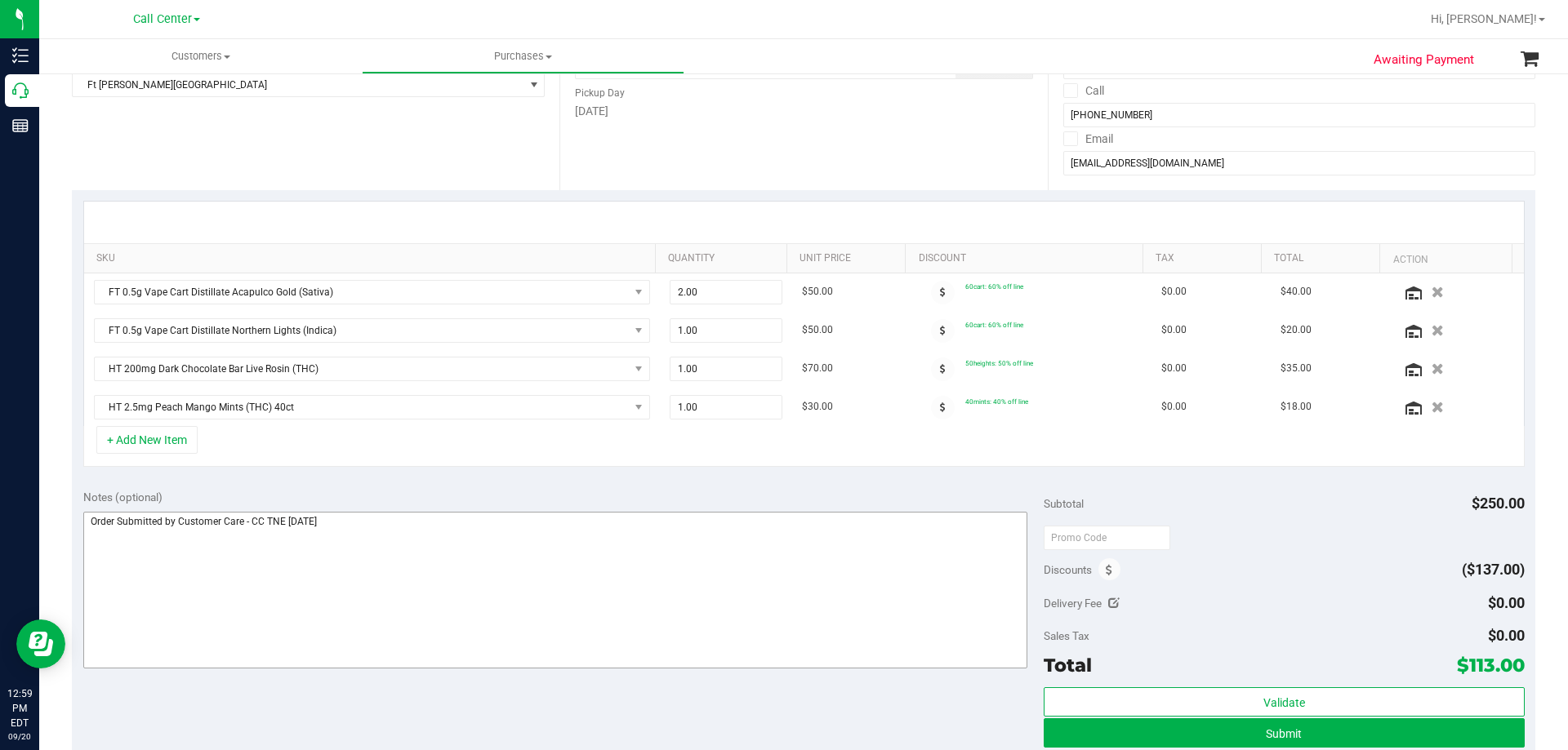
scroll to position [245, 0]
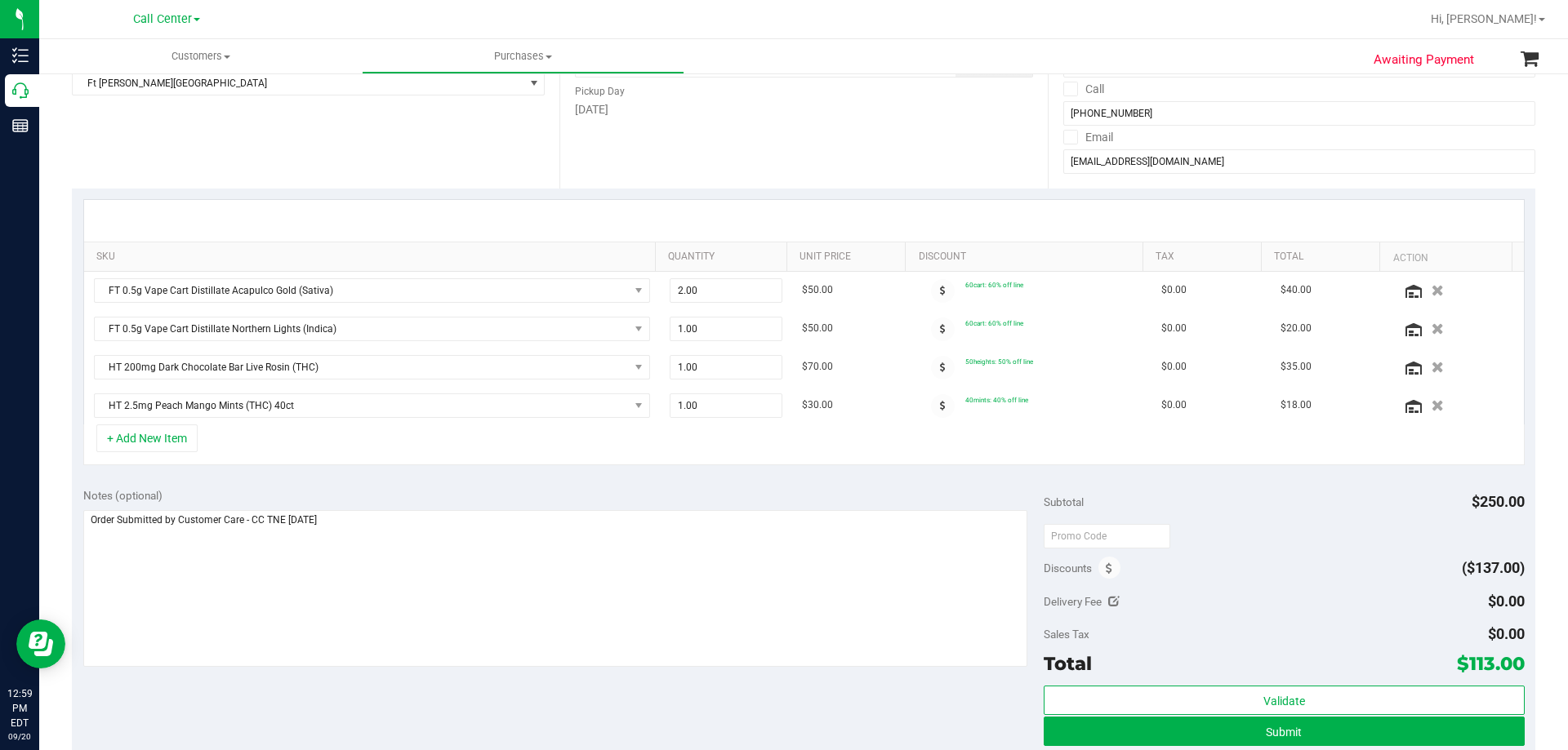
click at [269, 432] on div "+ Add New Item" at bounding box center [803, 445] width 1441 height 41
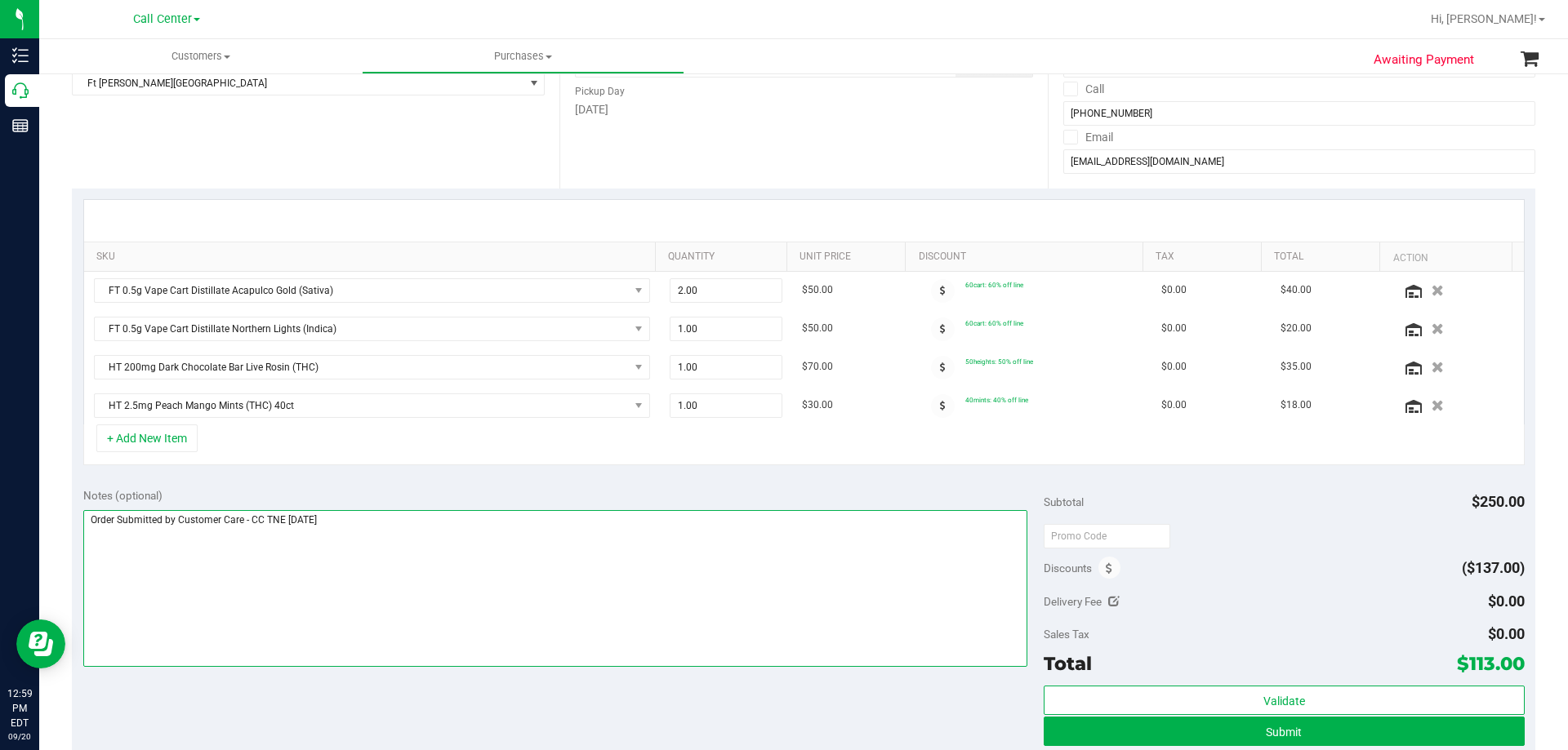
click at [478, 534] on textarea at bounding box center [555, 588] width 944 height 157
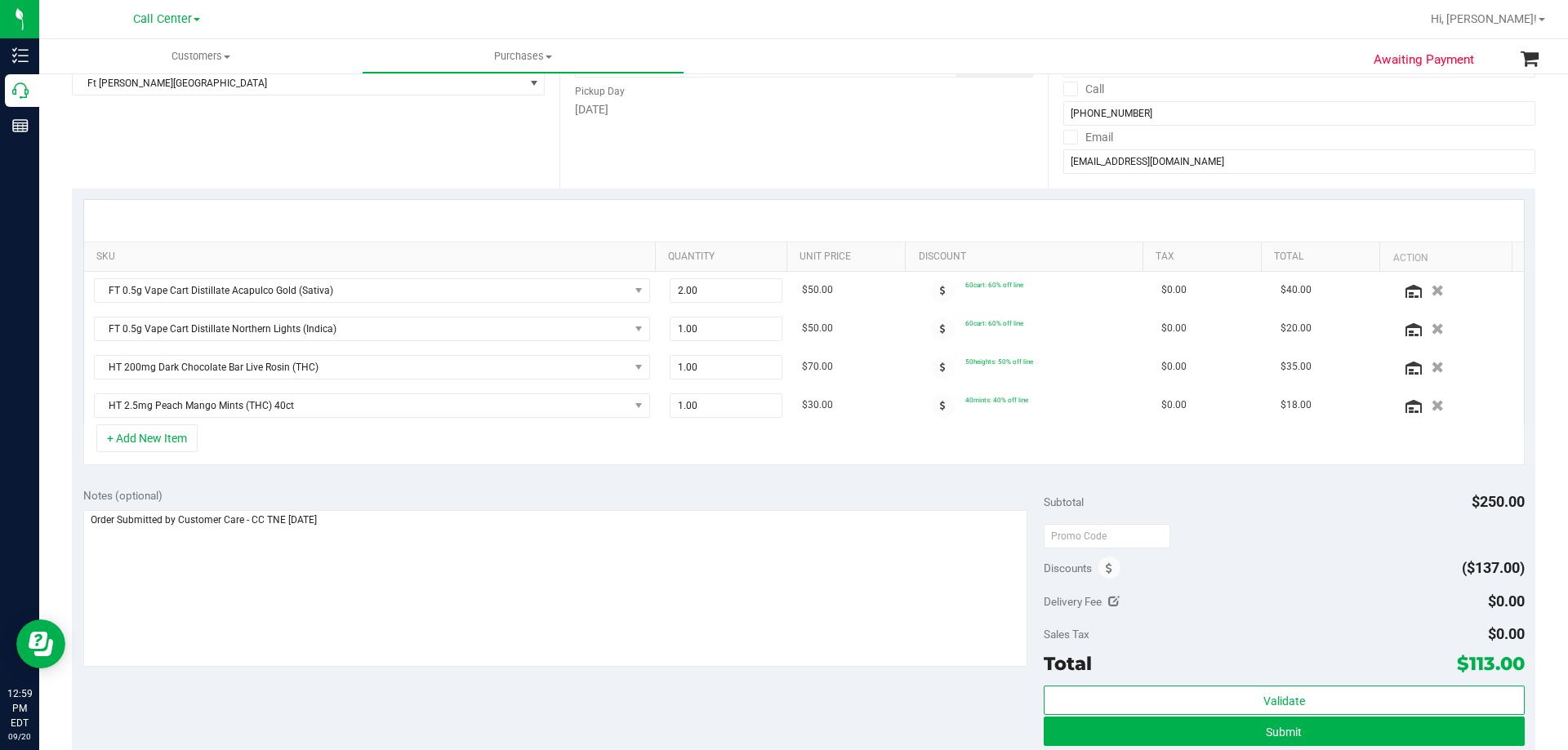
click at [416, 473] on div "SKU Quantity Unit Price Discount Tax Total Action FT 0.5g Vape Cart Distillate …" at bounding box center [803, 332] width 1463 height 288
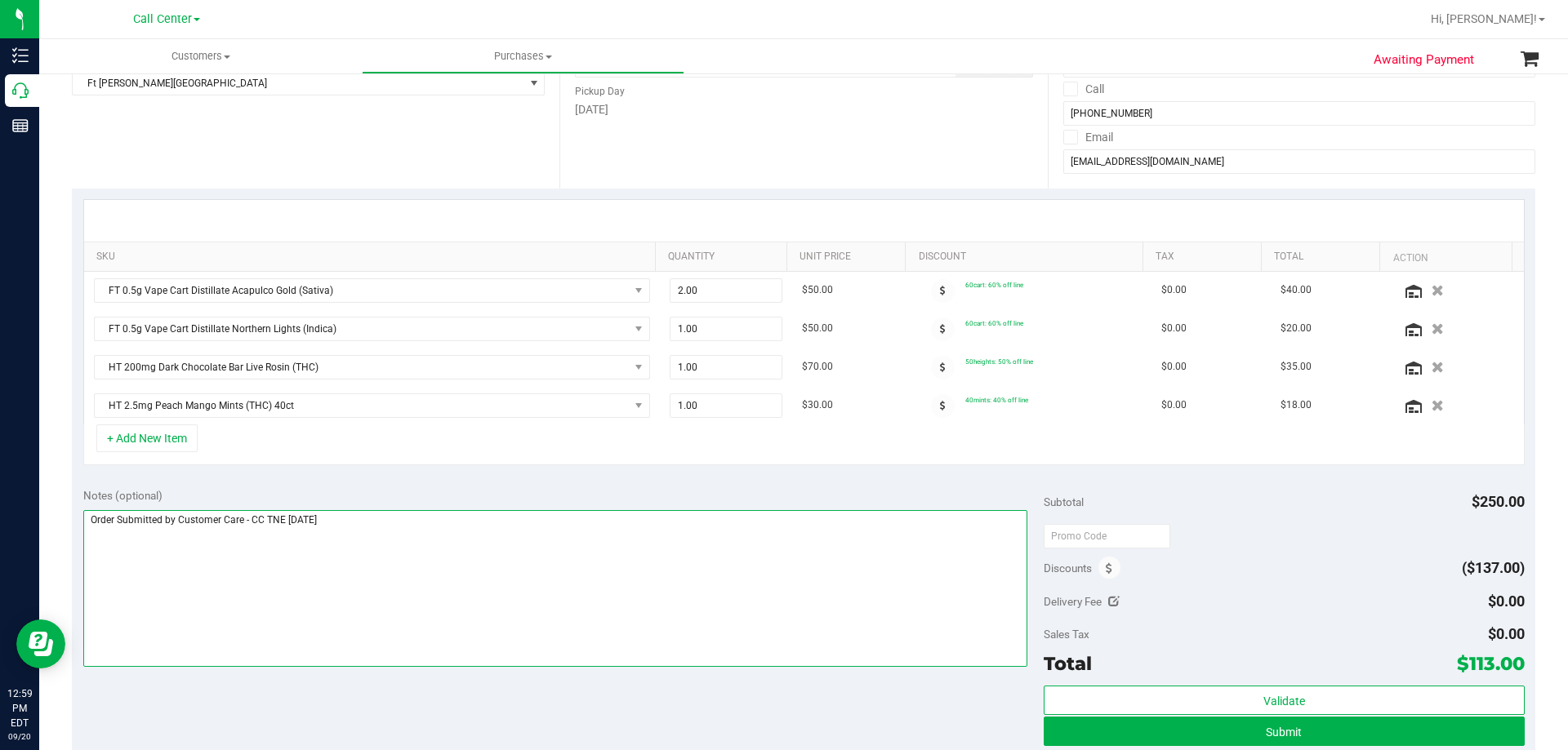
click at [415, 527] on textarea at bounding box center [555, 588] width 944 height 157
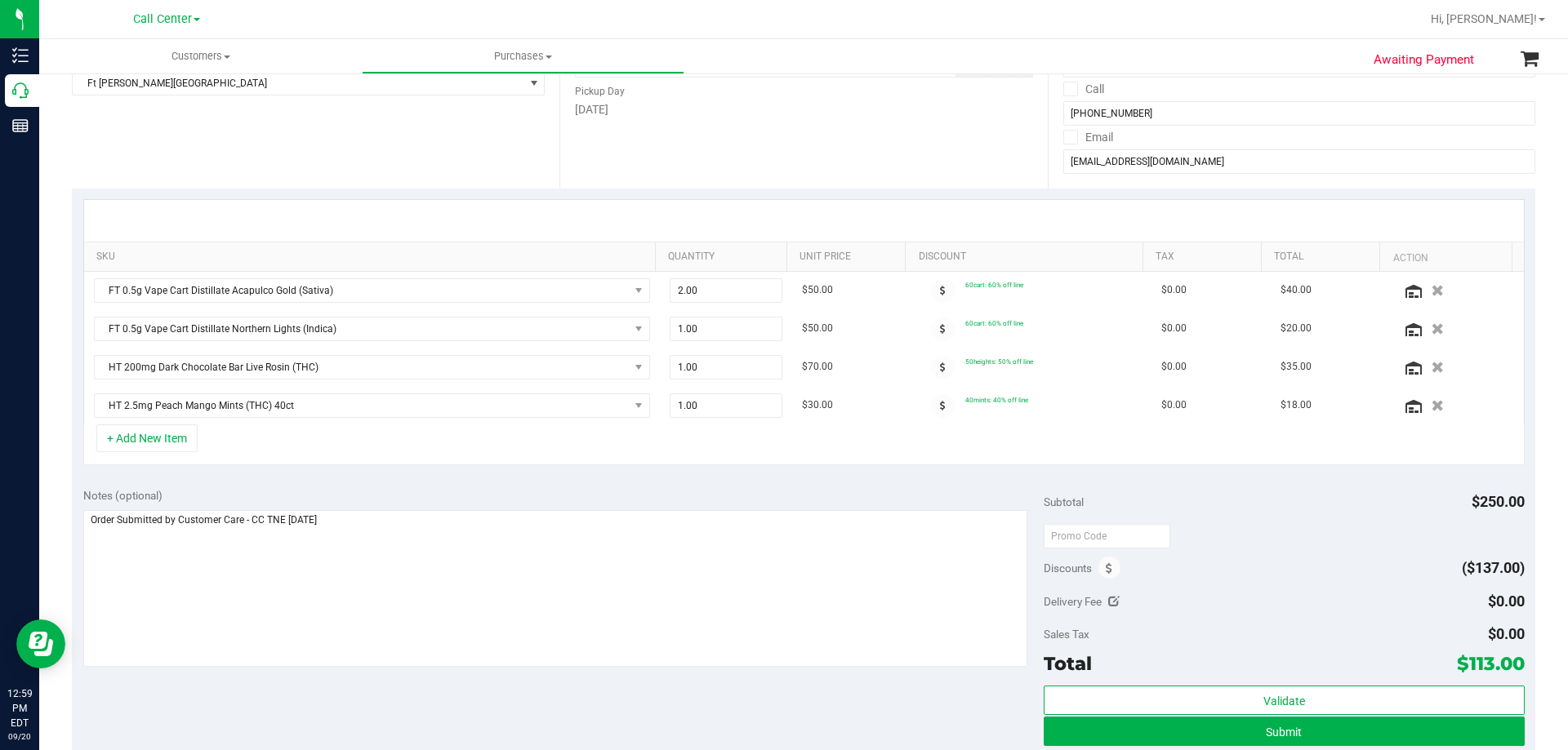
click at [379, 684] on div "Notes (optional) Subtotal $250.00 Discounts ($137.00) Delivery Fee $0.00 Sales …" at bounding box center [803, 623] width 1463 height 294
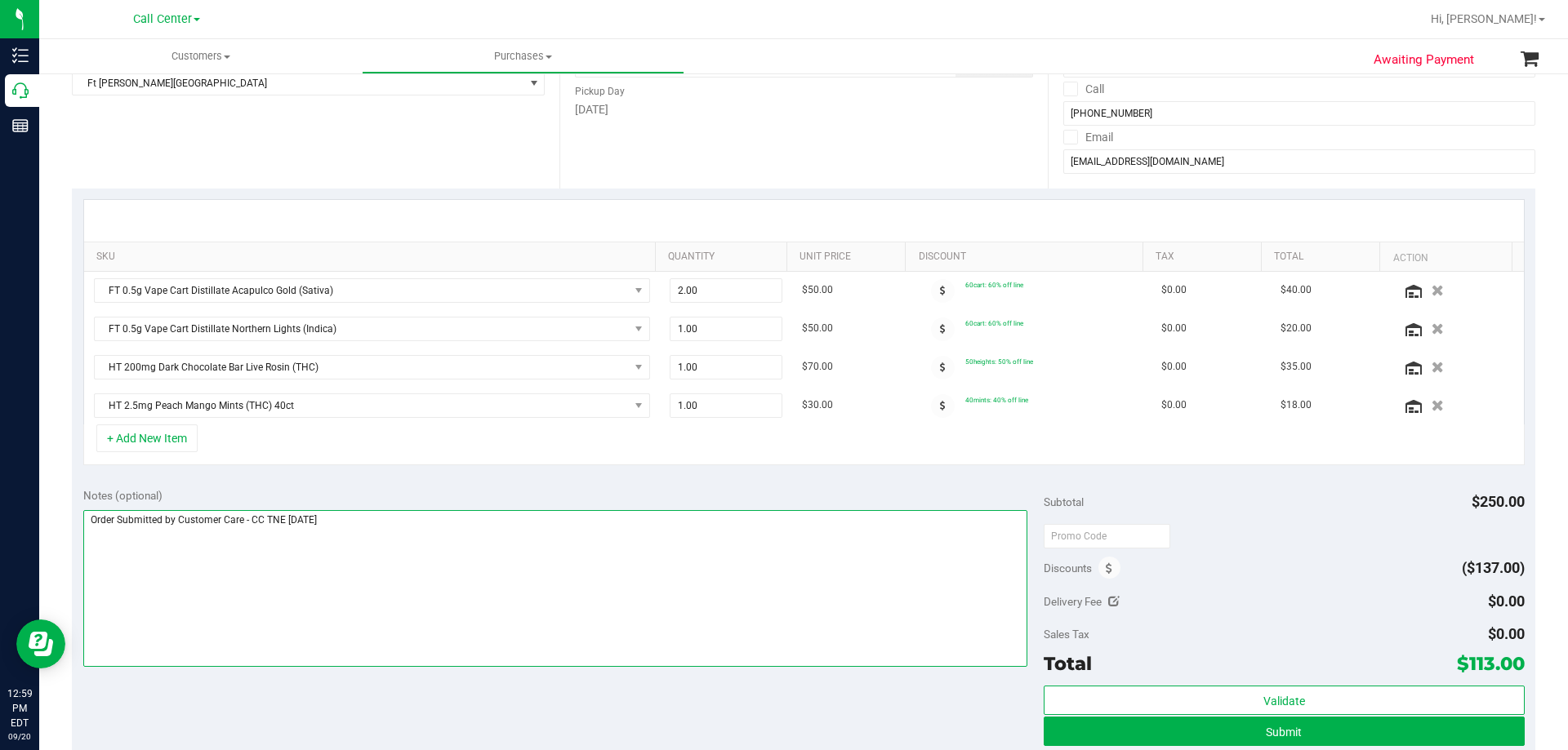
click at [412, 537] on textarea at bounding box center [555, 588] width 944 height 157
click at [395, 673] on div "Notes (optional) Subtotal $250.00 Discounts ($137.00) Delivery Fee $0.00 Sales …" at bounding box center [803, 623] width 1463 height 294
click at [416, 517] on textarea at bounding box center [555, 588] width 944 height 157
click at [408, 662] on textarea at bounding box center [555, 588] width 944 height 157
click at [434, 561] on textarea at bounding box center [555, 588] width 944 height 157
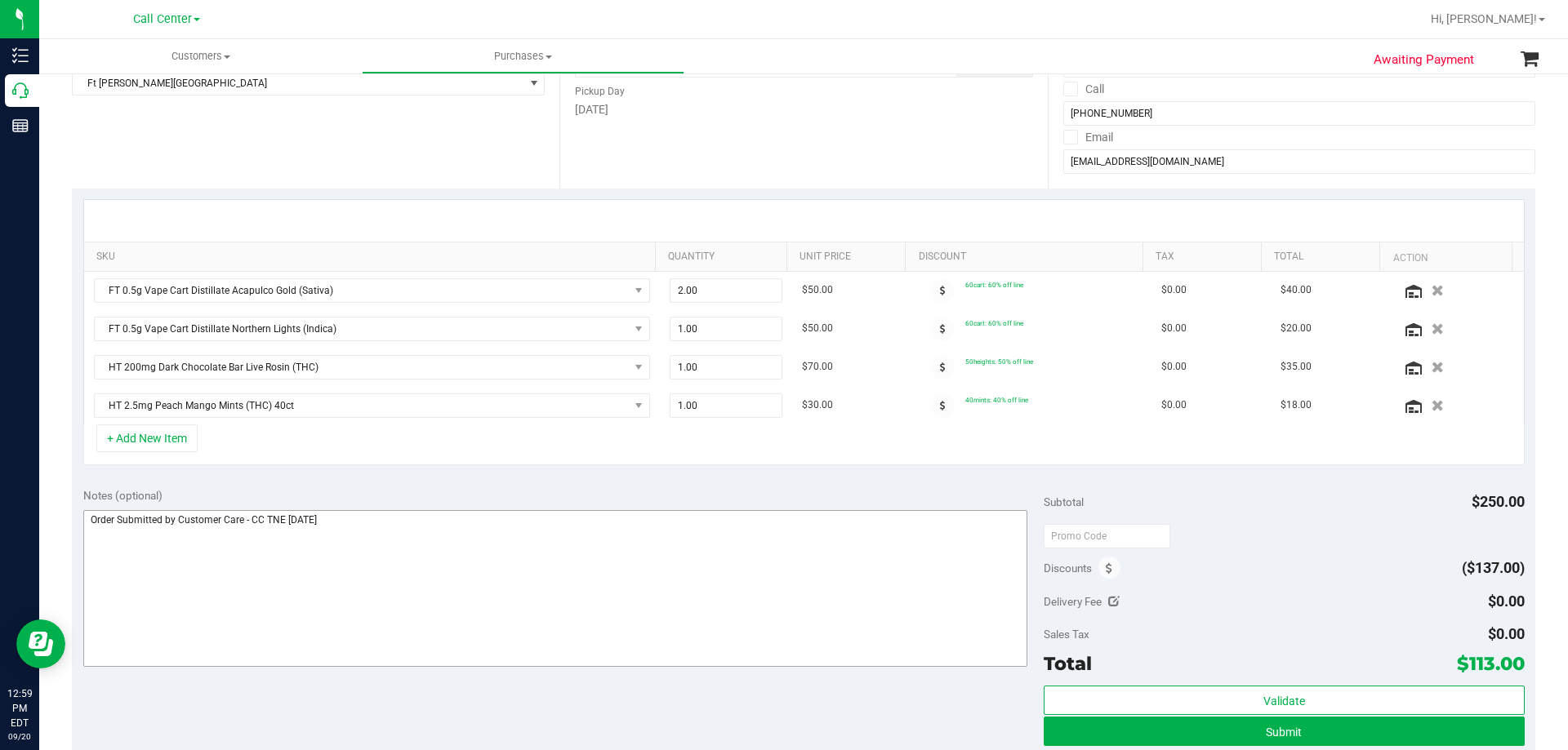
click at [433, 688] on div "Notes (optional) Subtotal $250.00 Discounts ($137.00) Delivery Fee $0.00 Sales …" at bounding box center [803, 623] width 1463 height 294
click at [456, 568] on textarea at bounding box center [555, 588] width 944 height 157
click at [419, 494] on div "Notes (optional)" at bounding box center [563, 495] width 961 height 16
click at [409, 491] on div "Notes (optional)" at bounding box center [563, 495] width 961 height 16
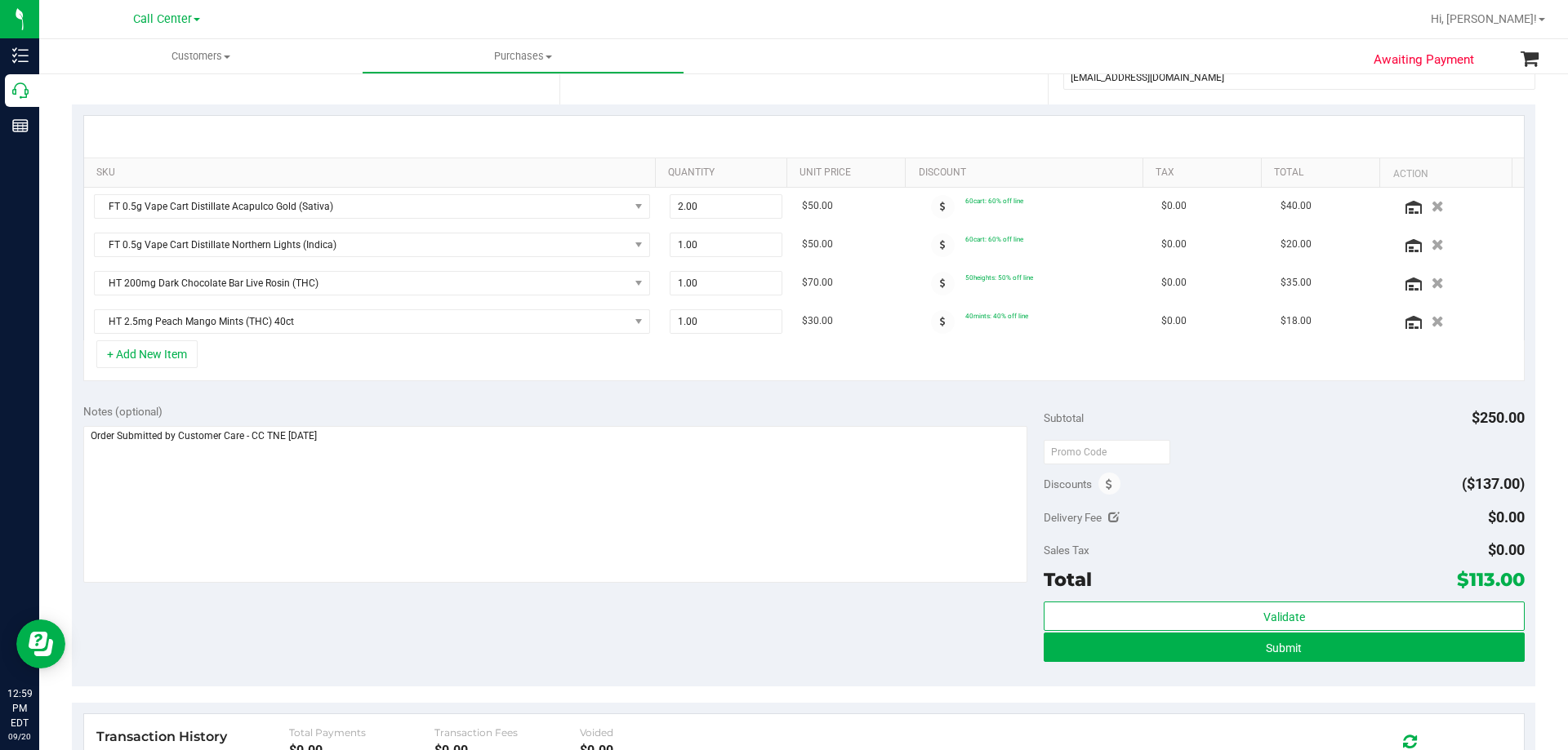
scroll to position [408, 0]
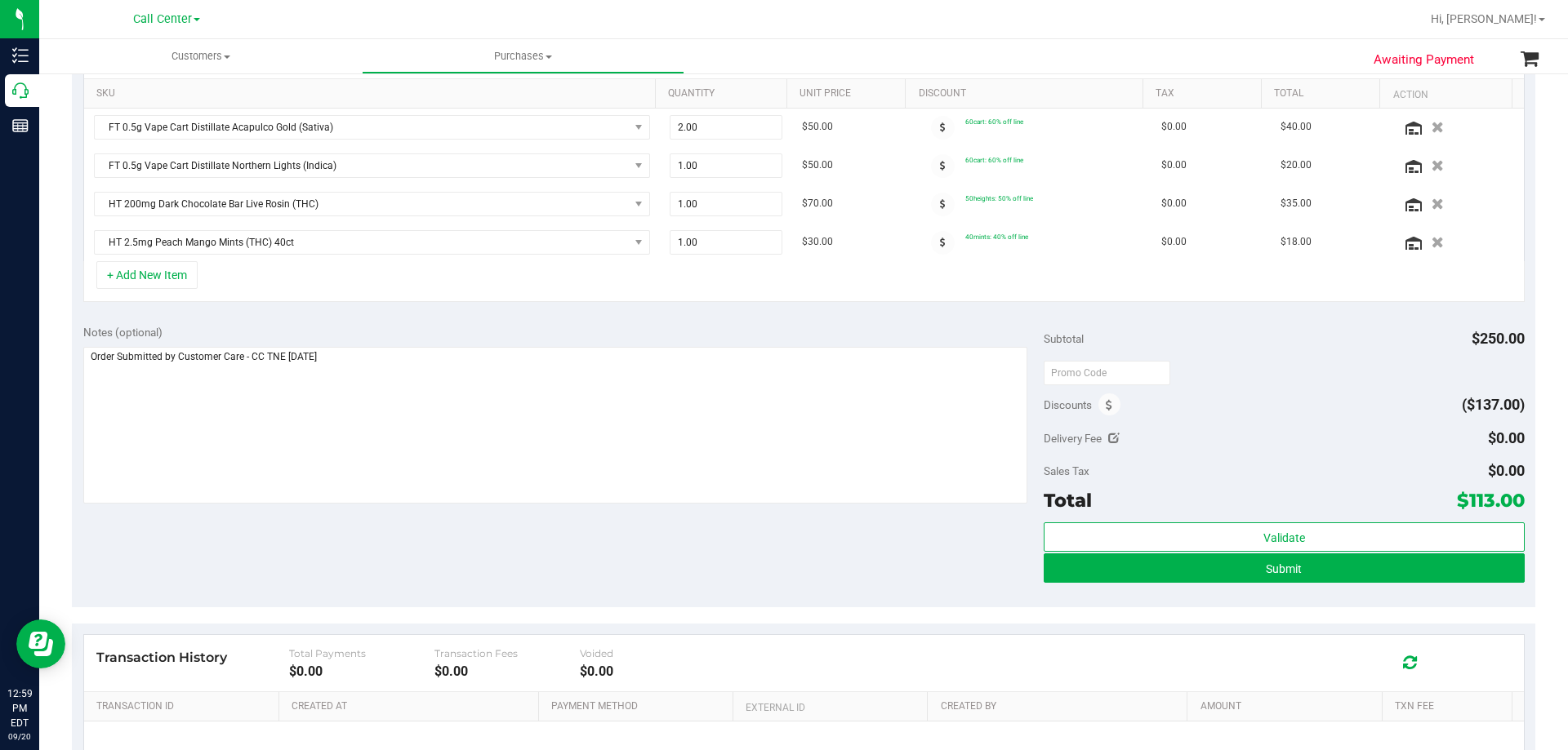
click at [485, 523] on div "Notes (optional) Subtotal $250.00 Discounts ($137.00) Delivery Fee $0.00 Sales …" at bounding box center [803, 460] width 1463 height 294
click at [499, 540] on div "Notes (optional) Subtotal $250.00 Discounts ($137.00) Delivery Fee $0.00 Sales …" at bounding box center [803, 460] width 1463 height 294
drag, startPoint x: 1456, startPoint y: 497, endPoint x: 1509, endPoint y: 498, distance: 53.0
click at [1509, 498] on span "$113.00" at bounding box center [1490, 500] width 68 height 23
click at [1331, 406] on div "Discounts ($137.00)" at bounding box center [1284, 405] width 480 height 29
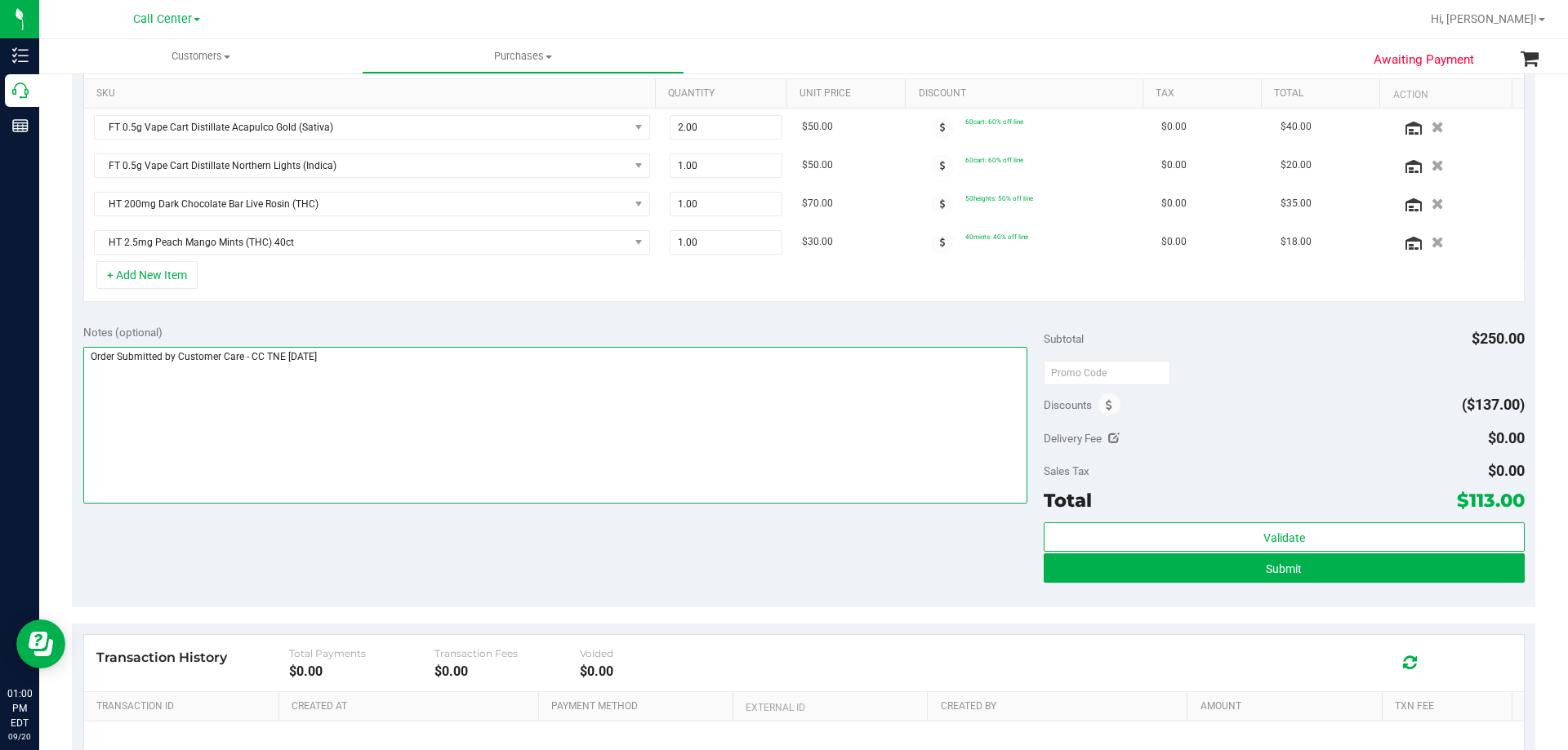
click at [477, 413] on textarea at bounding box center [555, 425] width 944 height 157
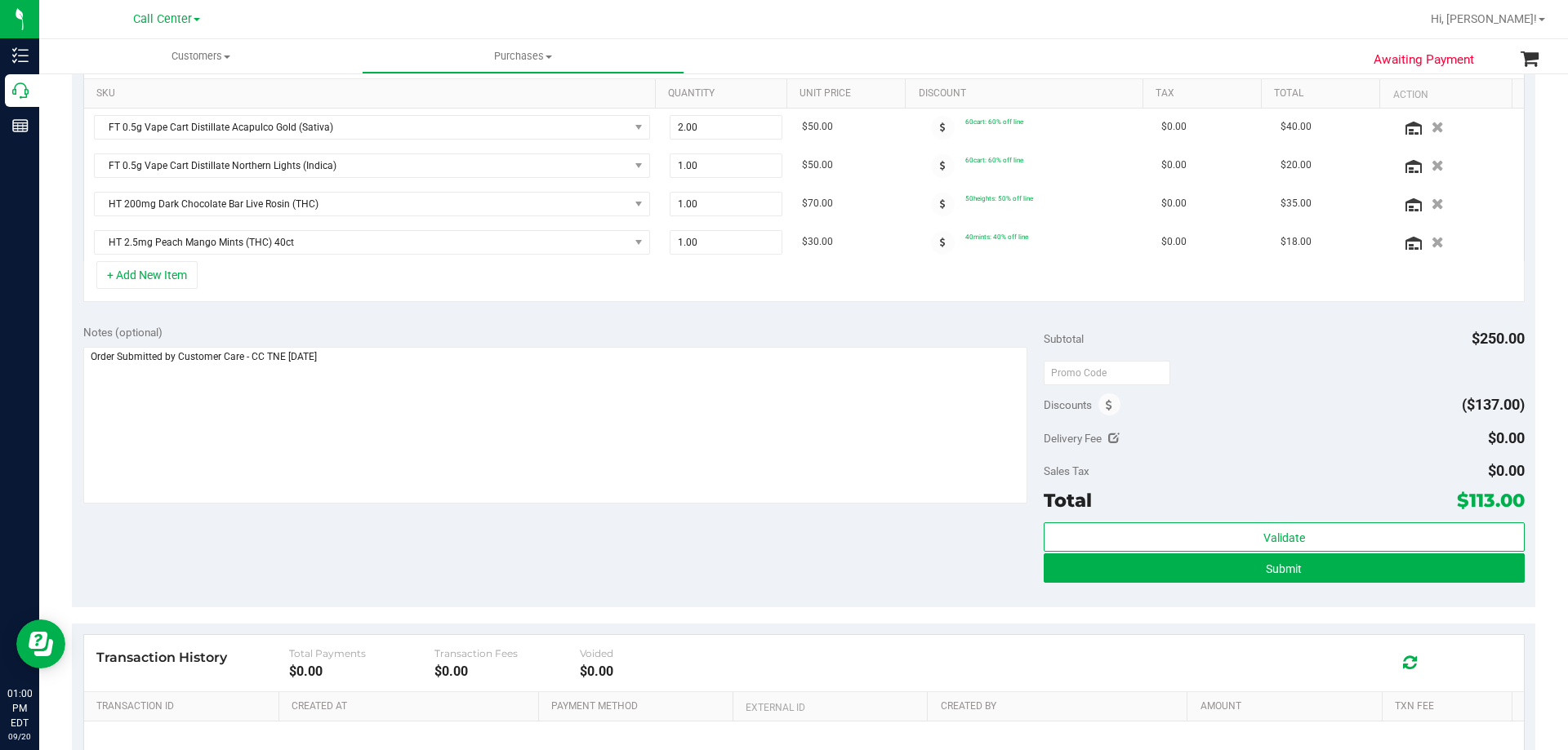
click at [633, 545] on div "Notes (optional) Subtotal $250.00 Discounts ($137.00) Delivery Fee $0.00 Sales …" at bounding box center [803, 460] width 1463 height 294
click at [1267, 571] on span "Submit" at bounding box center [1284, 568] width 36 height 13
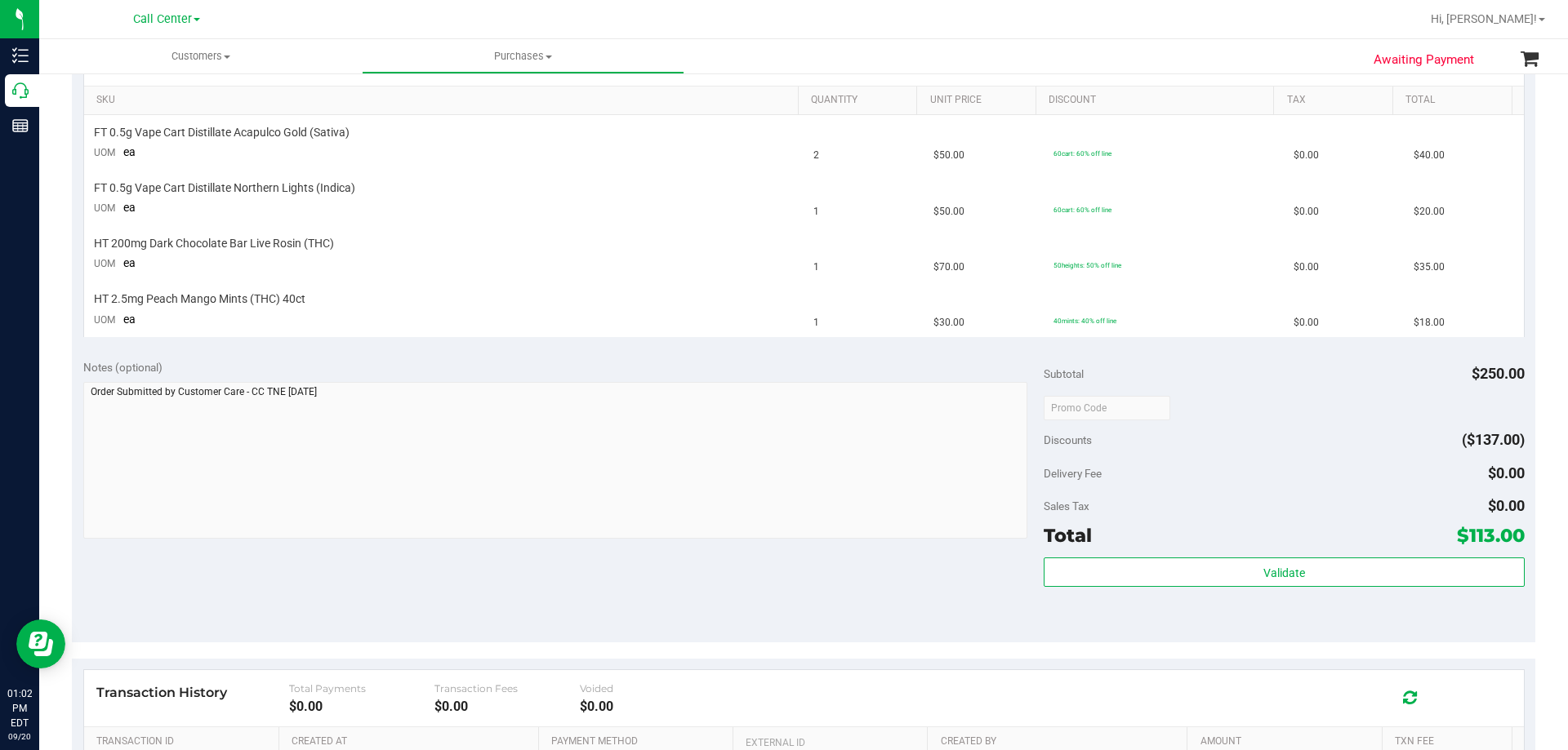
click at [183, 26] on div "Call Center Bonita Springs WC Boynton Beach WC Bradenton WC Brandon WC Brooksvi…" at bounding box center [167, 19] width 67 height 19
click at [177, 13] on span "Call Center" at bounding box center [162, 19] width 58 height 15
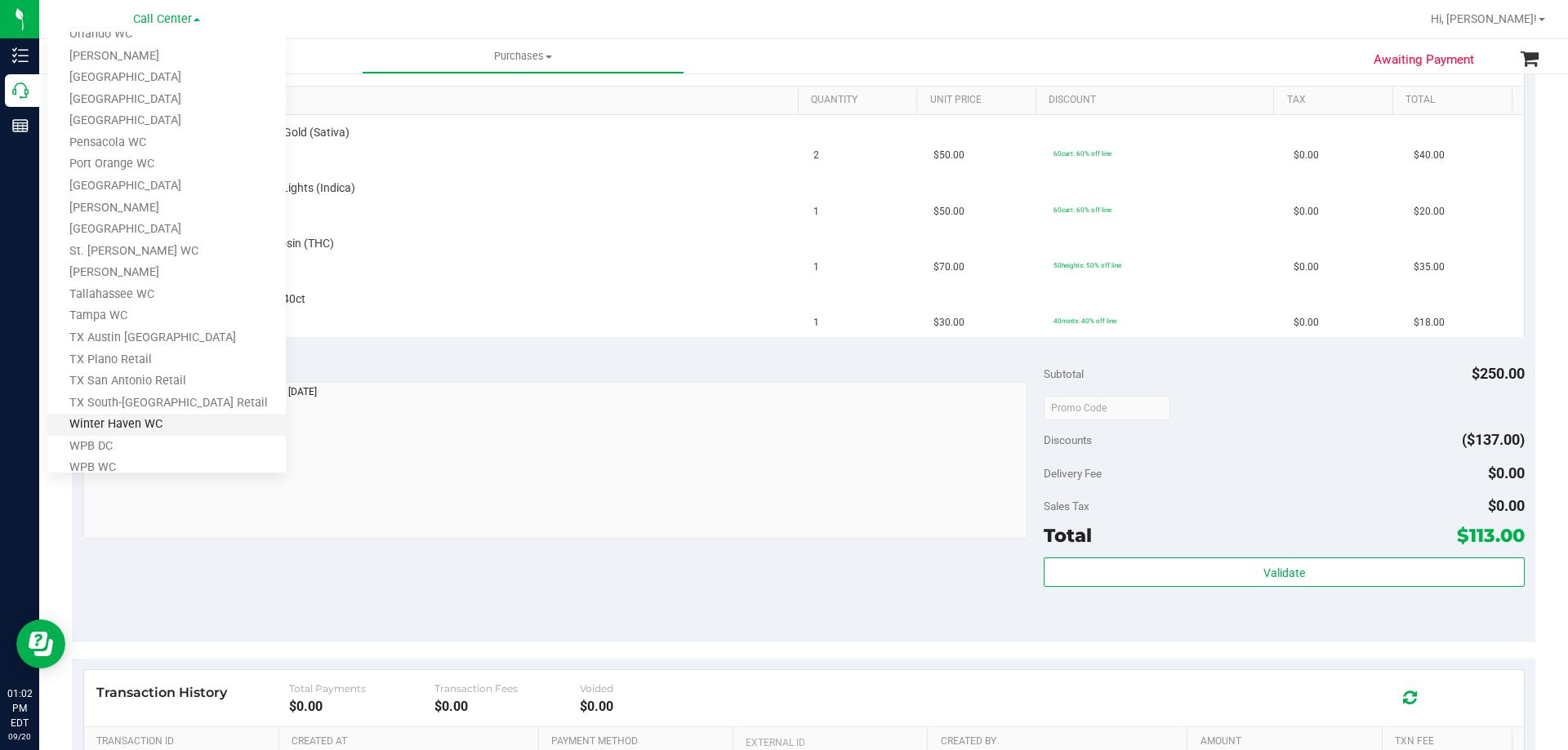
scroll to position [716, 0]
click at [126, 315] on link "TX Austin [GEOGRAPHIC_DATA]" at bounding box center [166, 317] width 238 height 22
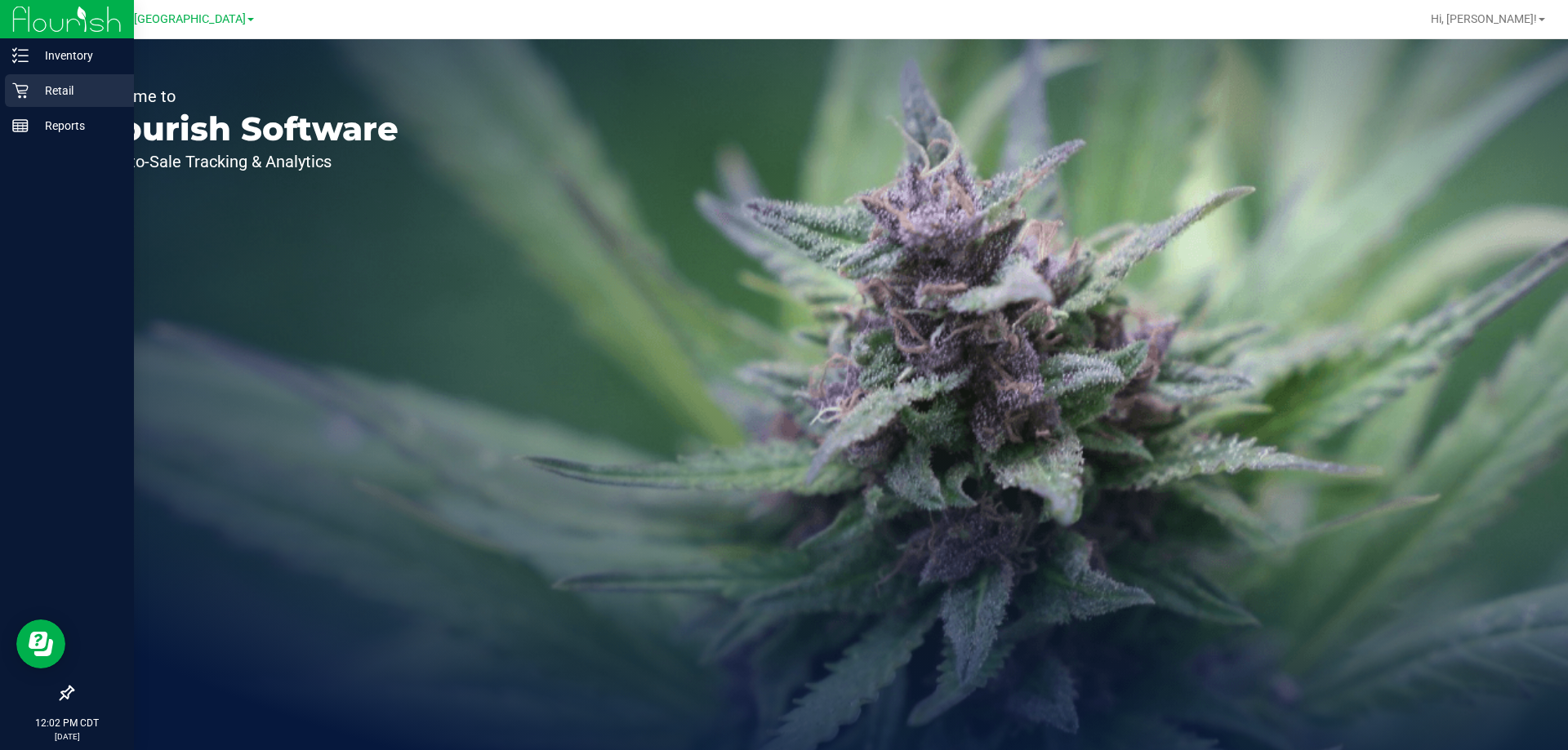
click at [64, 88] on p "Retail" at bounding box center [77, 90] width 98 height 19
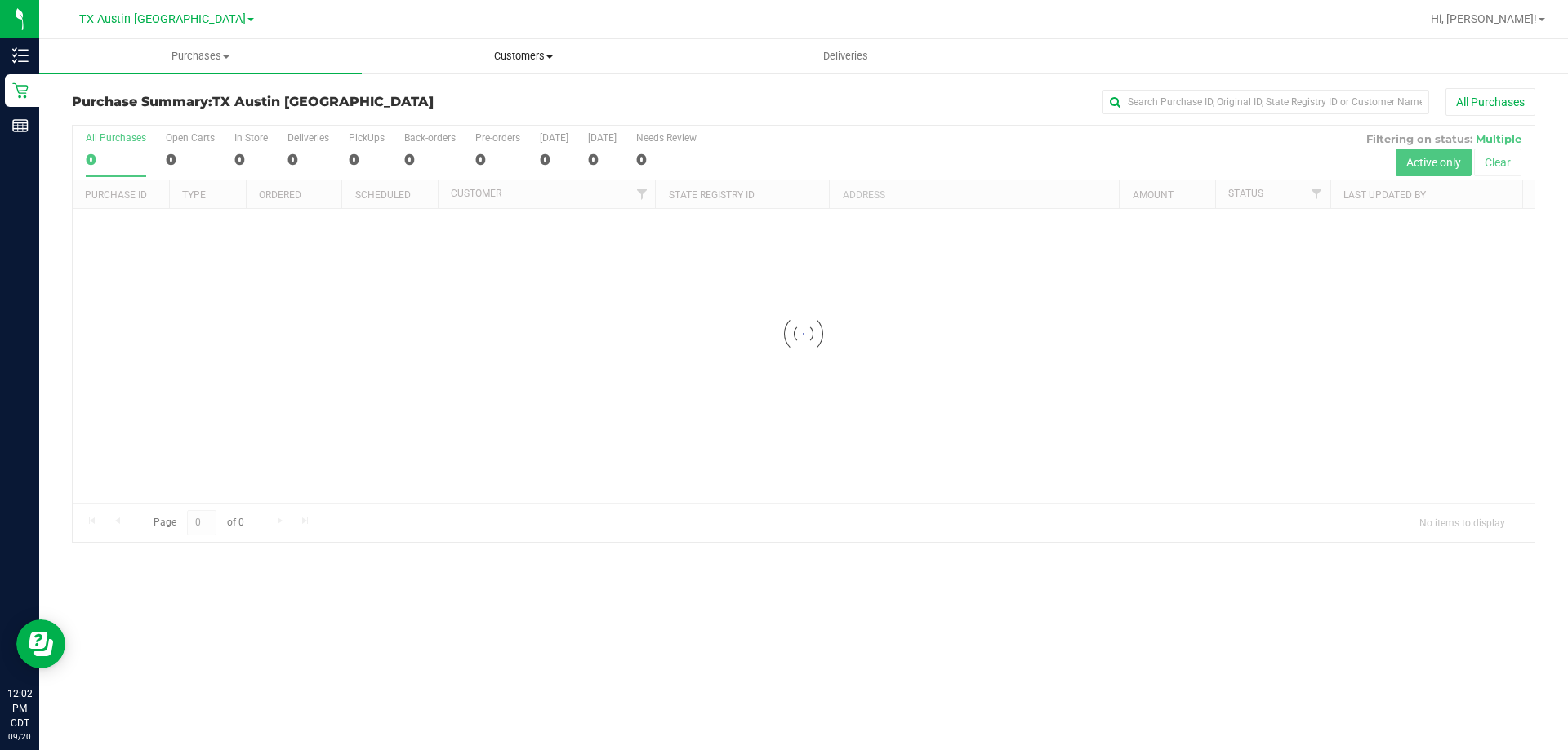
click at [532, 49] on span "Customers" at bounding box center [523, 56] width 321 height 15
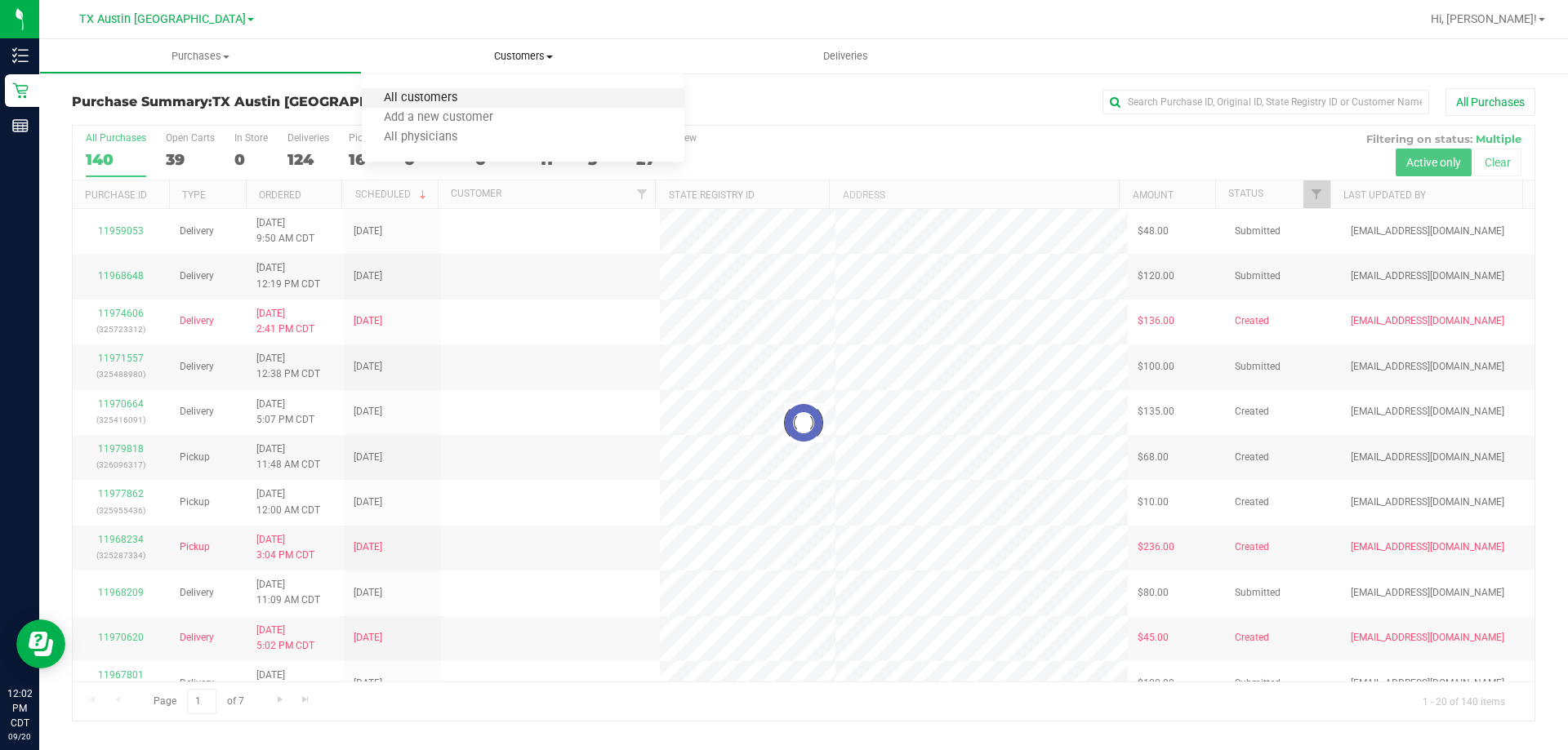
click at [466, 95] on span "All customers" at bounding box center [420, 98] width 118 height 14
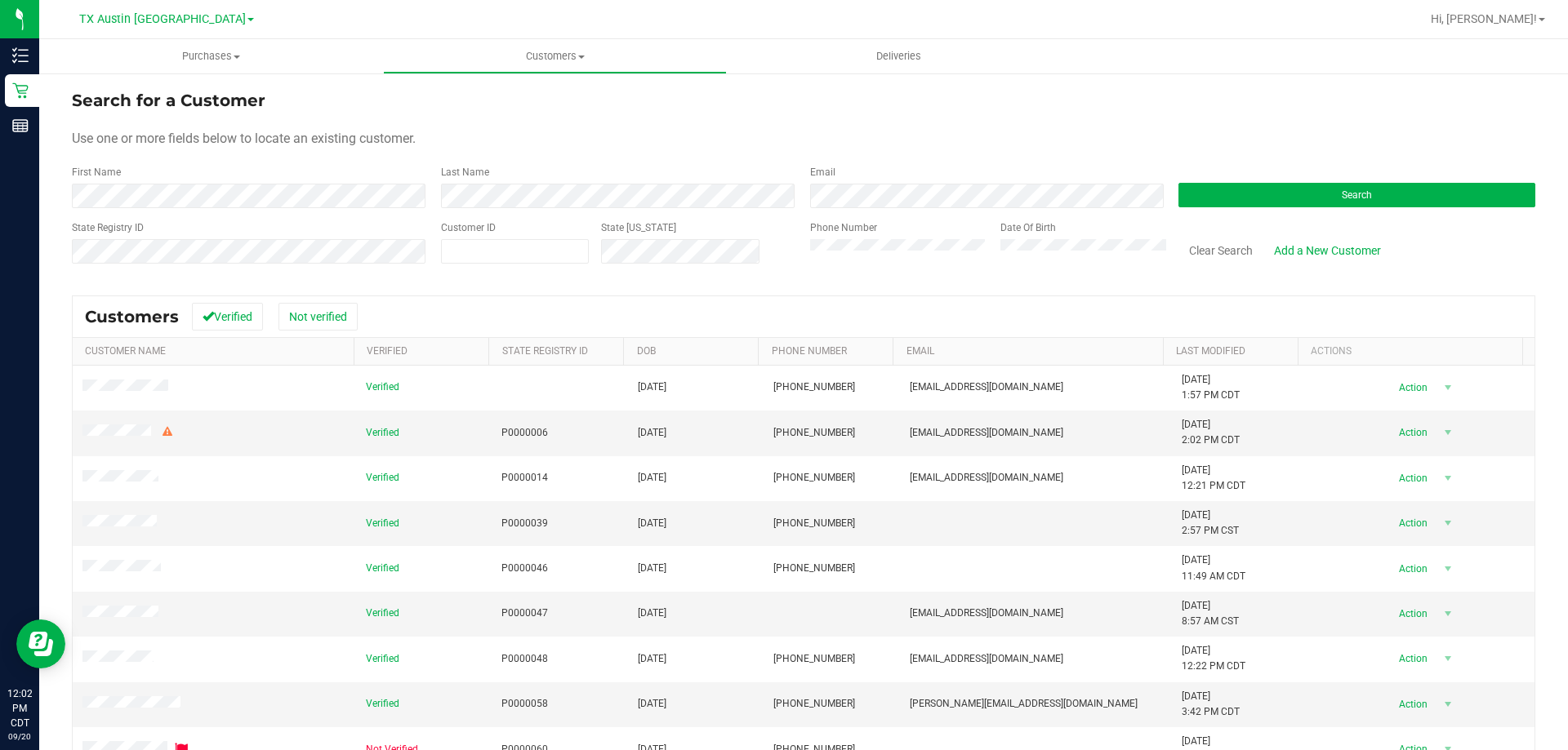
click at [1291, 174] on div "Search" at bounding box center [1350, 186] width 369 height 43
click at [1283, 191] on button "Search" at bounding box center [1356, 195] width 357 height 25
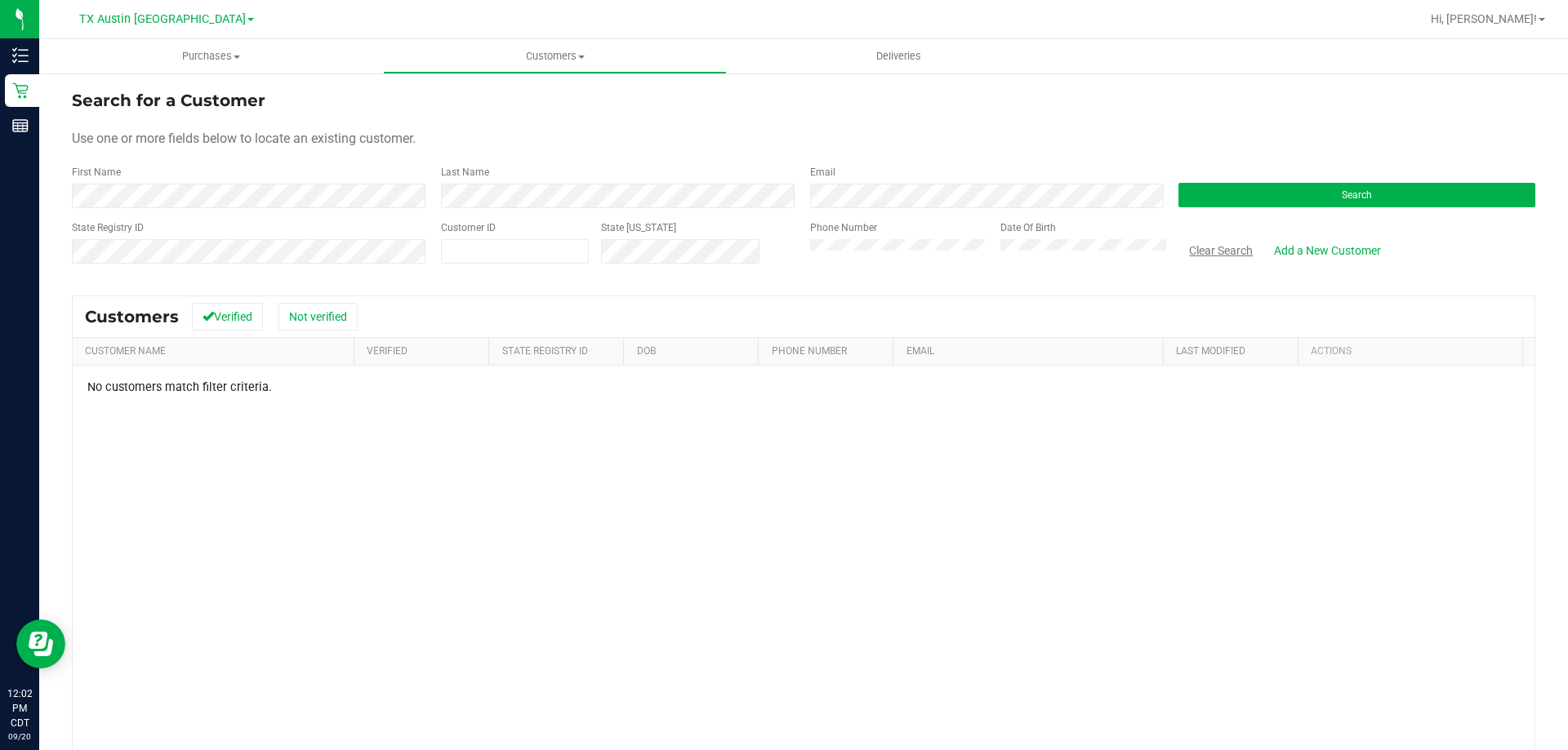
click at [1207, 245] on button "Clear Search" at bounding box center [1221, 250] width 85 height 27
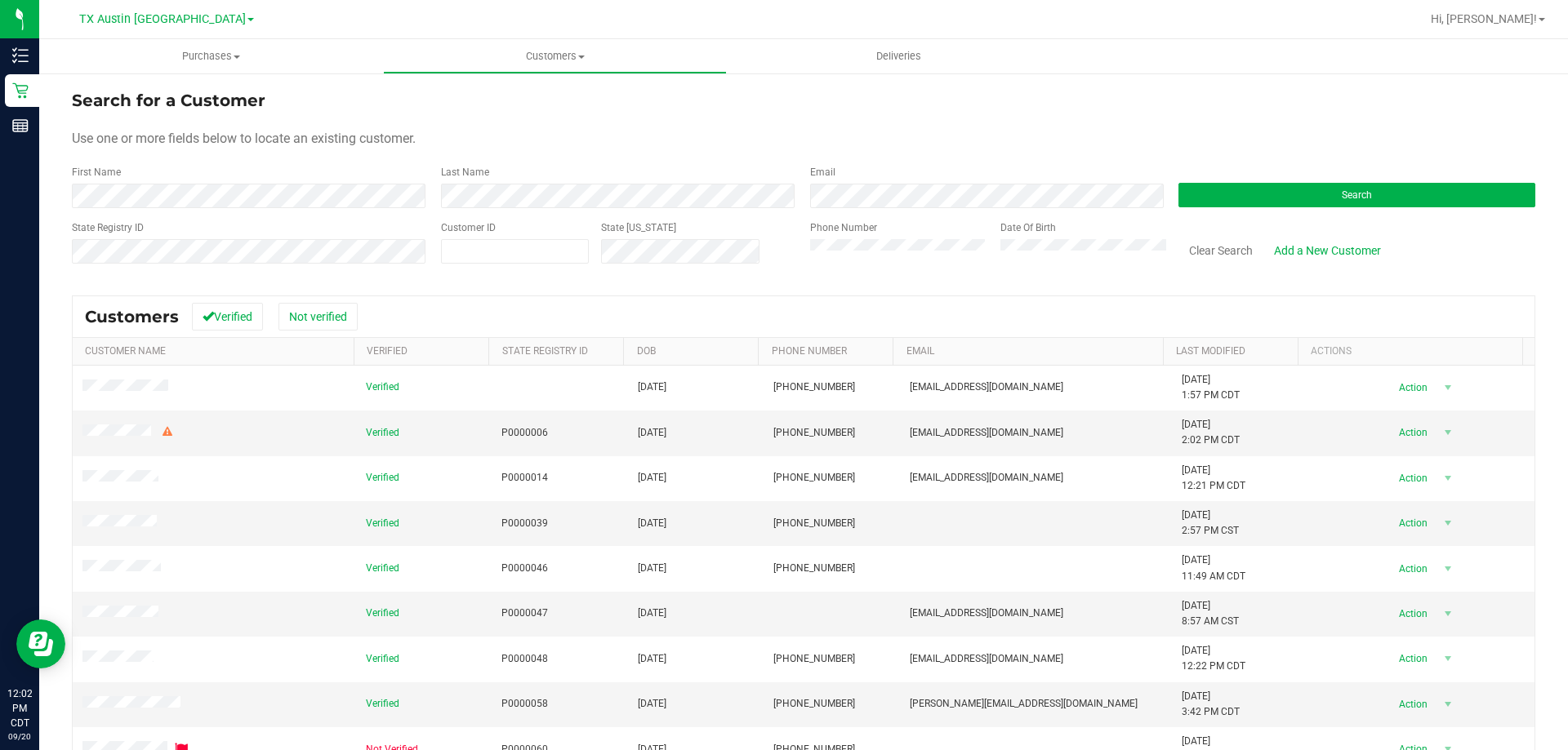
click at [1268, 182] on div "Search" at bounding box center [1350, 186] width 369 height 43
click at [1264, 187] on button "Search" at bounding box center [1356, 195] width 357 height 25
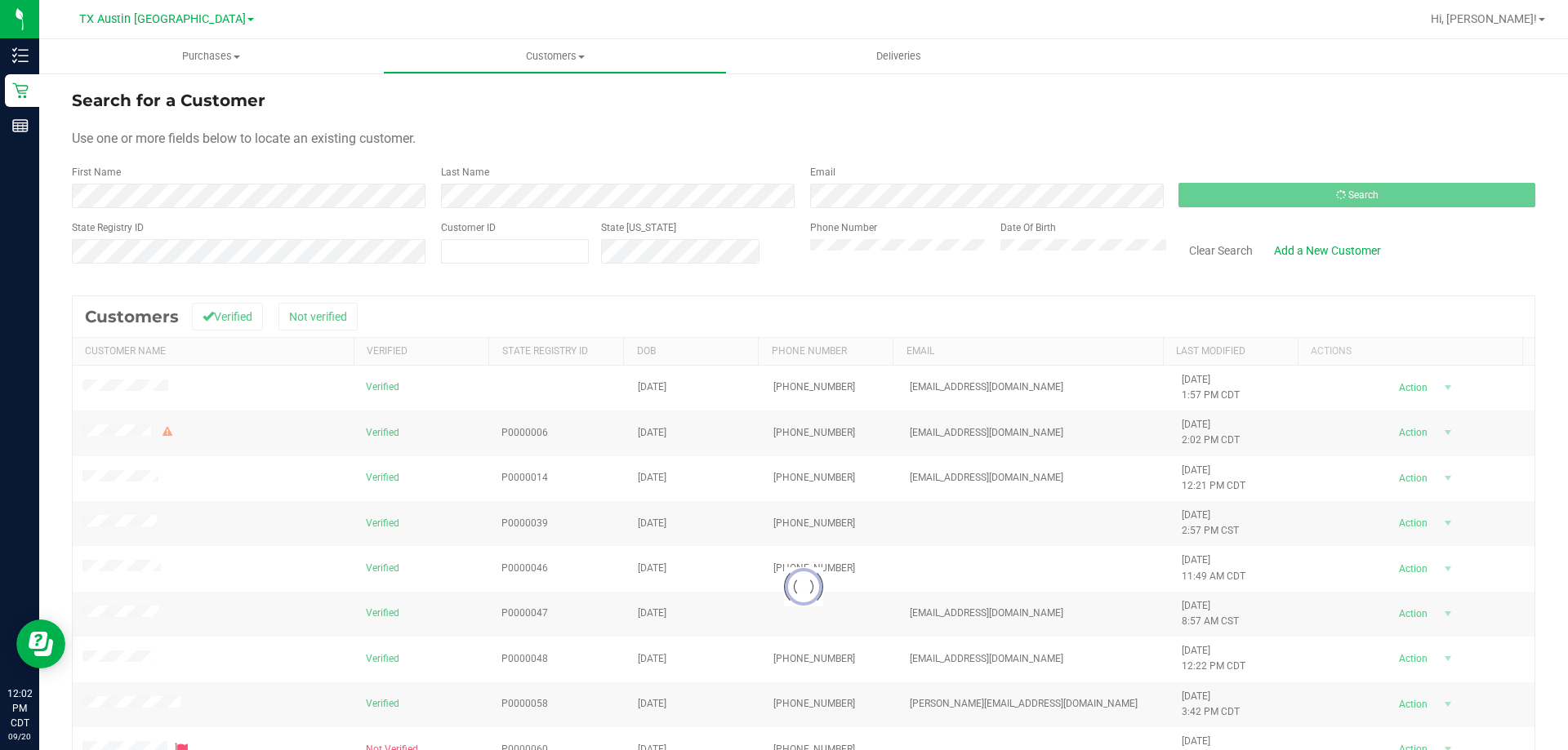
click at [596, 110] on div "Search for a Customer" at bounding box center [803, 101] width 1463 height 25
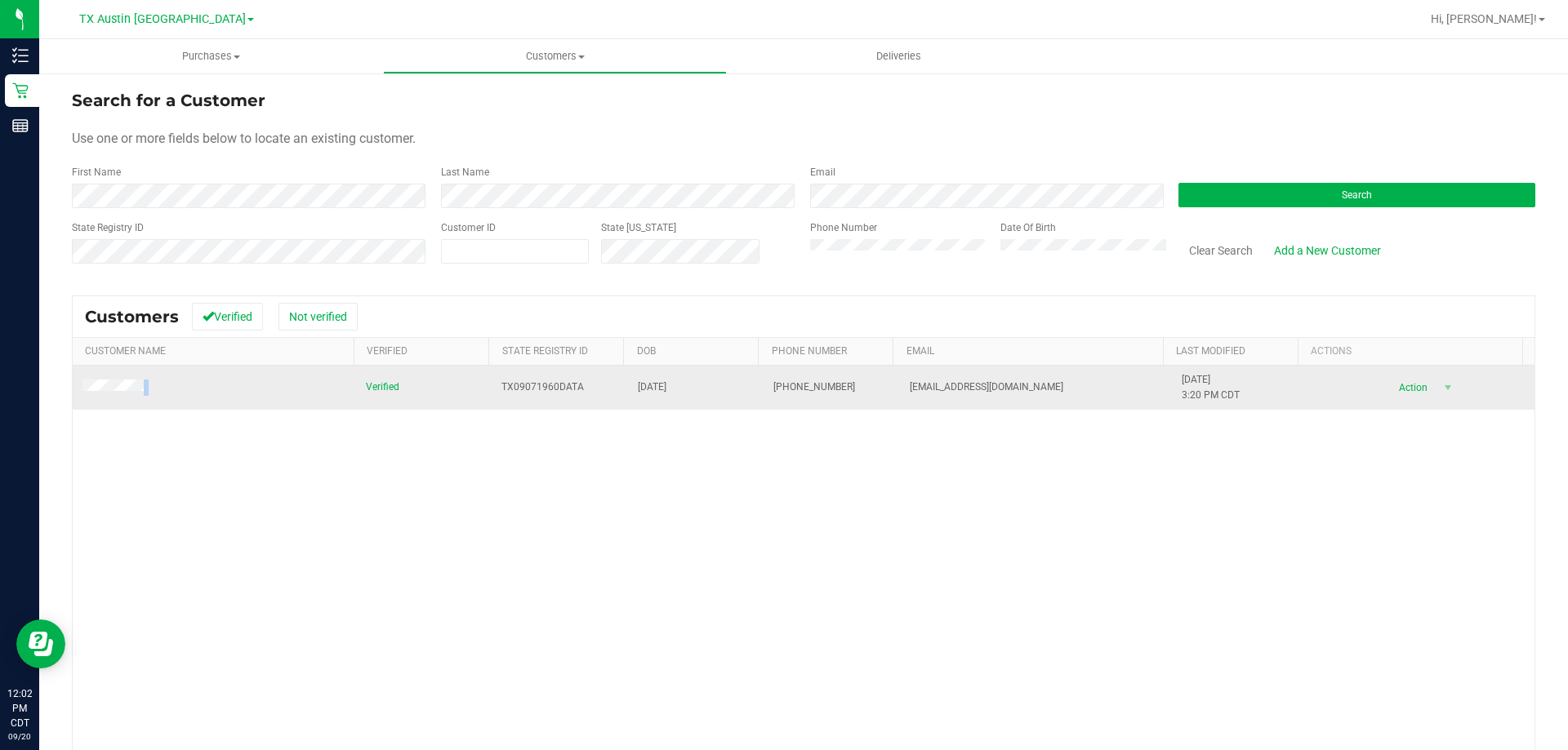
click at [114, 389] on td at bounding box center [214, 388] width 283 height 44
drag, startPoint x: 613, startPoint y: 386, endPoint x: 729, endPoint y: 388, distance: 116.0
click at [729, 388] on tr "Verified TX09071960DATA 09/07/1960 (972) 467-7723 retdlt@msn.com 8/24/2025 3:20…" at bounding box center [803, 388] width 1462 height 44
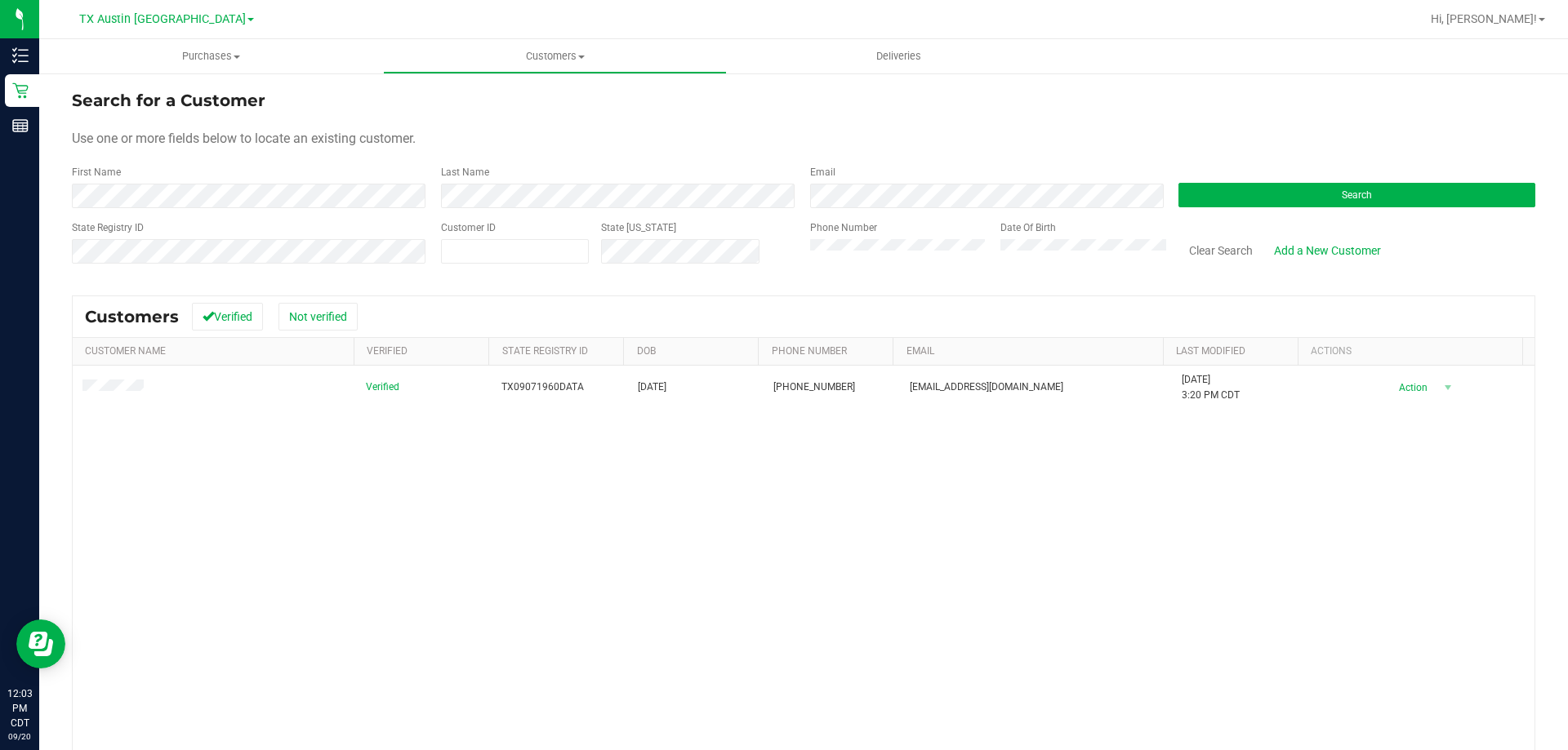
click at [512, 469] on div "Verified TX09071960DATA 09/07/1960 (972) 467-7723 retdlt@msn.com 8/24/2025 3:20…" at bounding box center [803, 602] width 1462 height 473
click at [301, 428] on div "Verified TX09071960DATA 09/07/1960 (972) 467-7723 retdlt@msn.com 8/24/2025 3:20…" at bounding box center [803, 602] width 1462 height 473
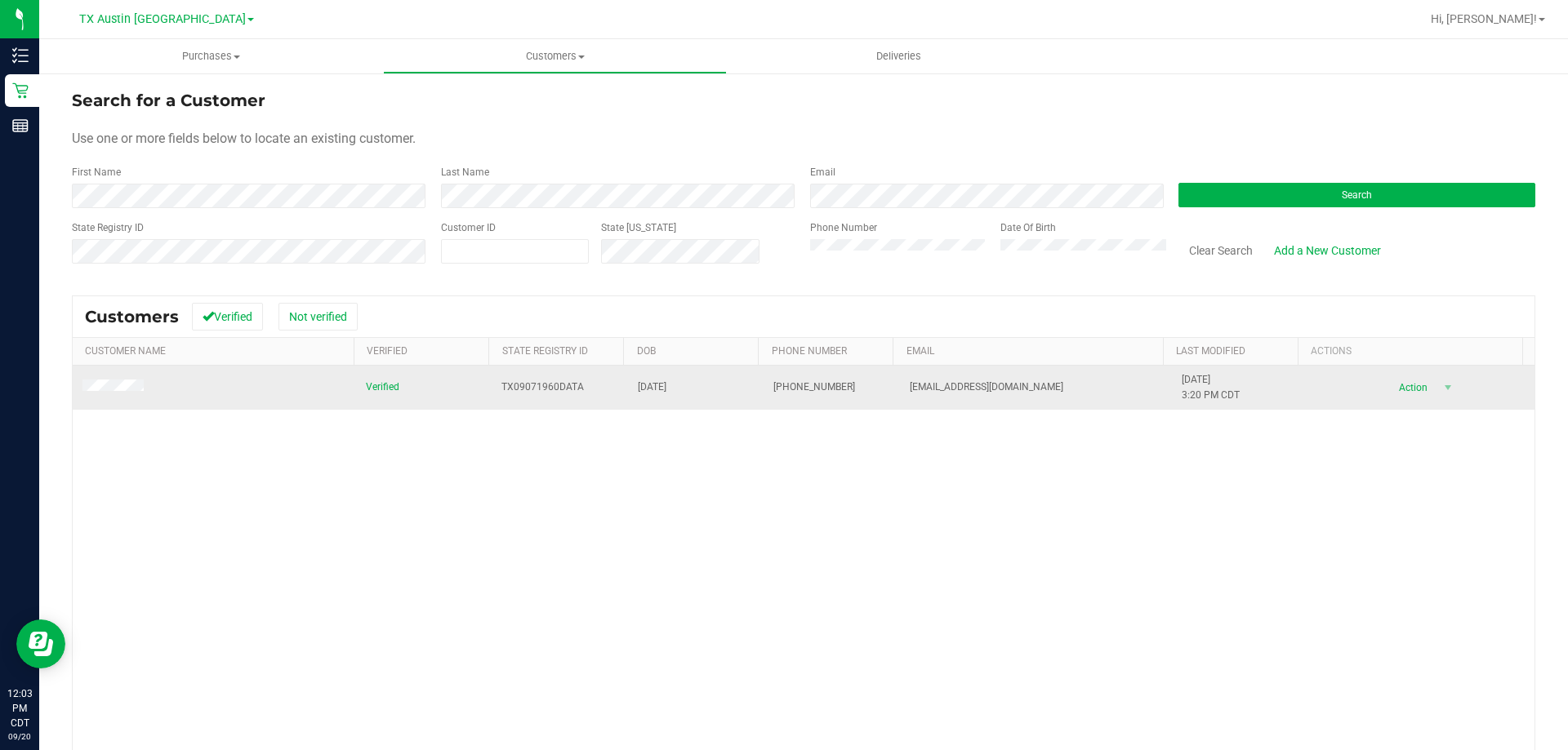
click at [547, 385] on span "TX09071960DATA" at bounding box center [542, 388] width 82 height 16
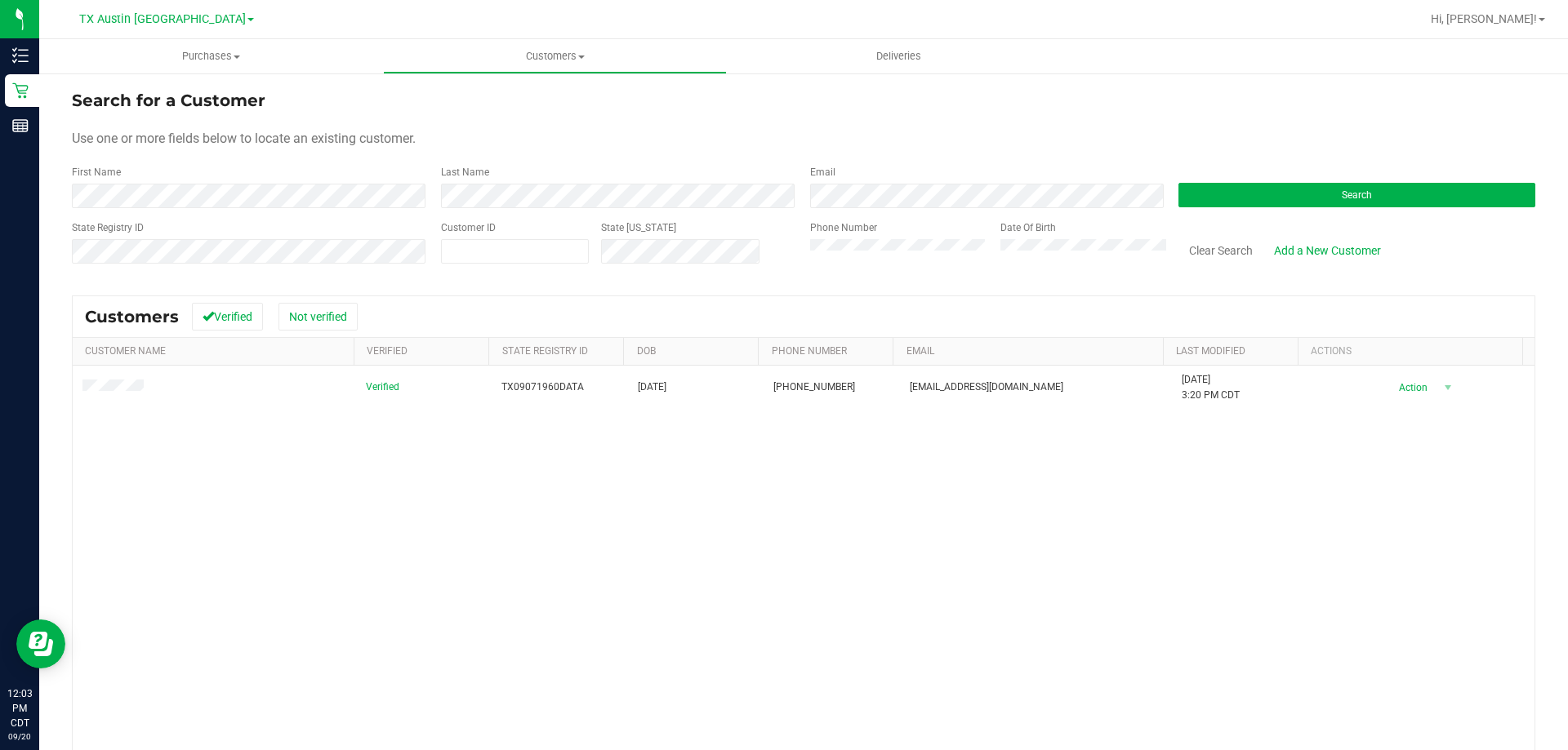
click at [640, 518] on div "Verified TX09071960DATA 09/07/1960 (972) 467-7723 retdlt@msn.com 8/24/2025 3:20…" at bounding box center [803, 602] width 1462 height 473
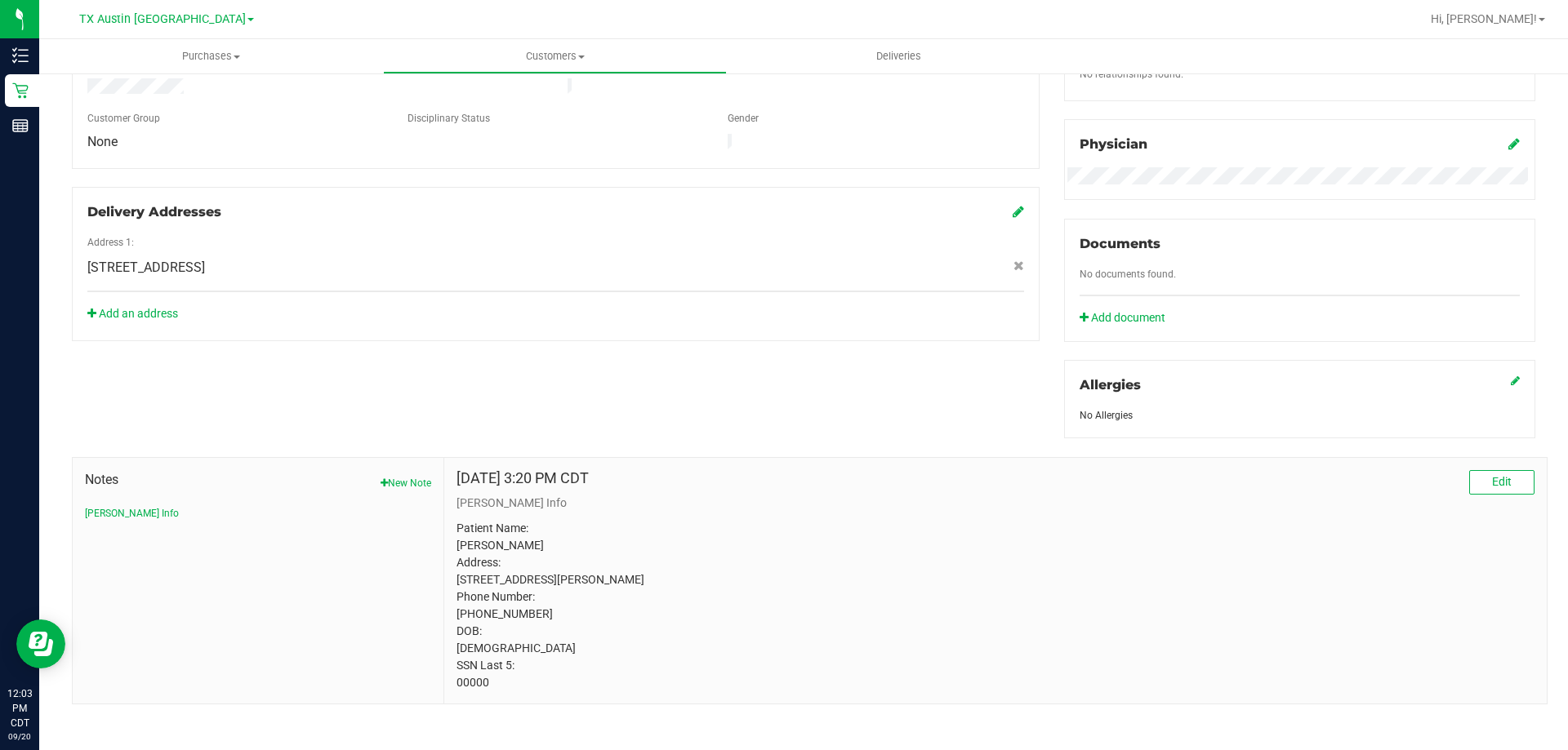
scroll to position [475, 0]
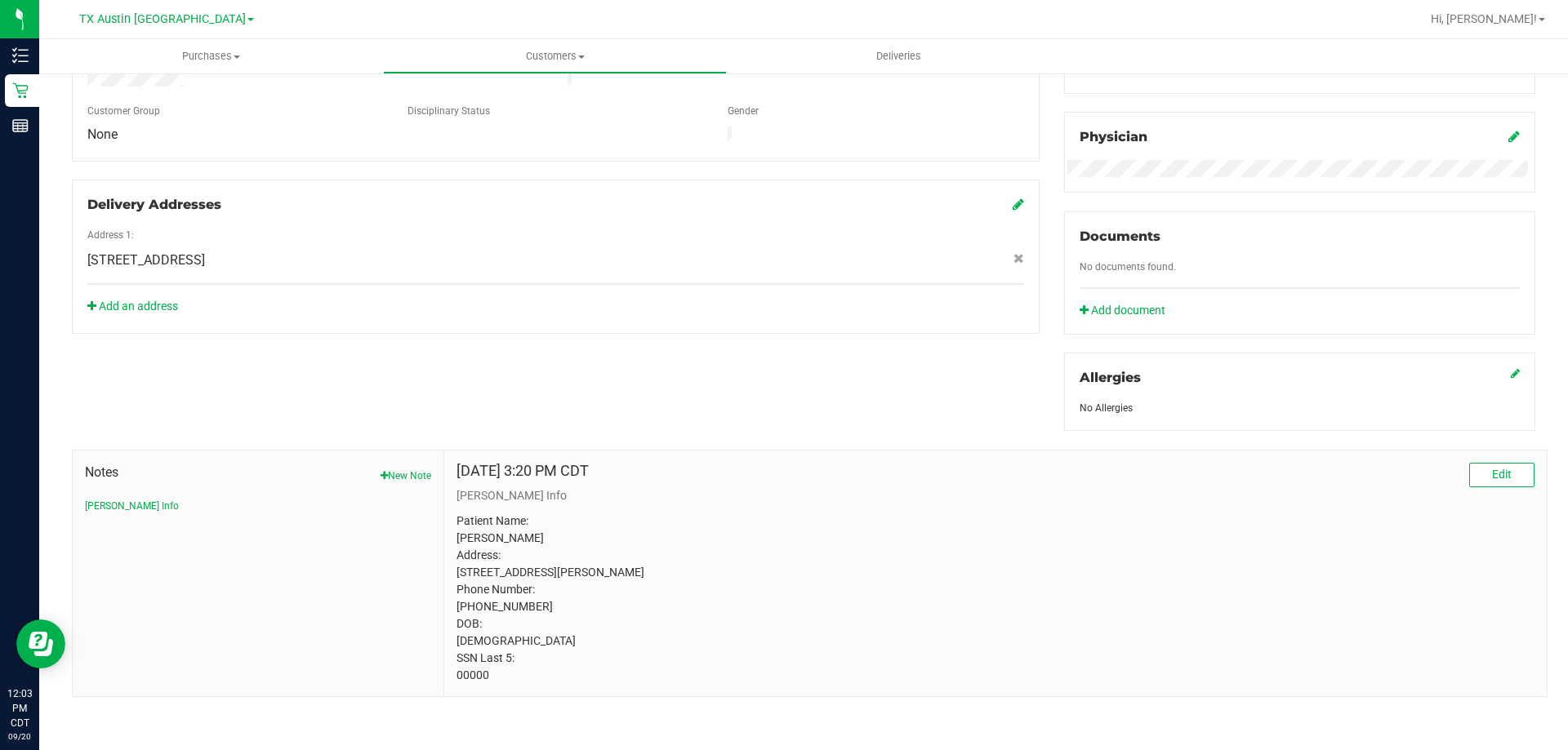
click at [476, 670] on p "Patient Name: Dawna Taylor Address: 325 Cave River Dr Murphy, TX, 75094 Phone N…" at bounding box center [995, 599] width 1078 height 172
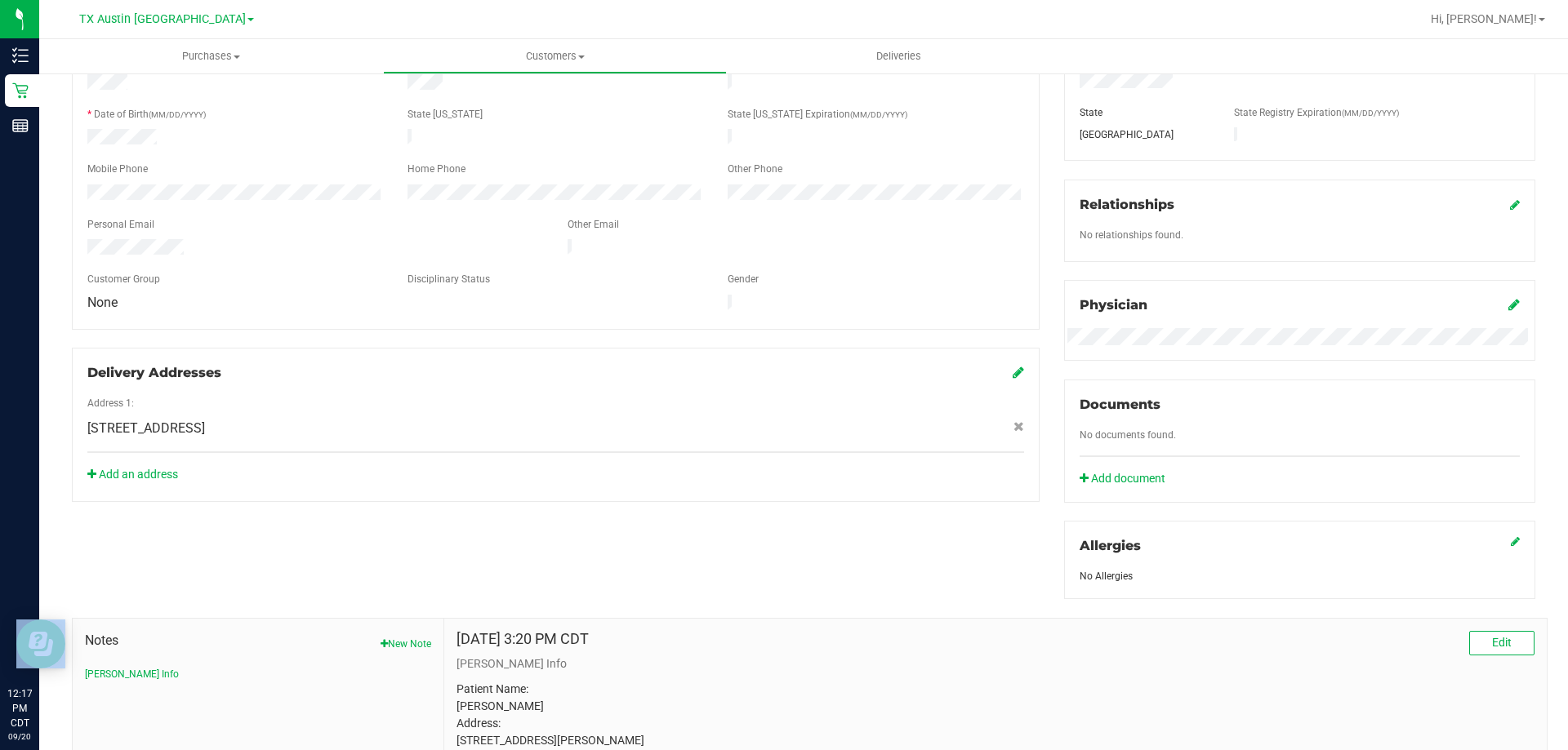
scroll to position [0, 0]
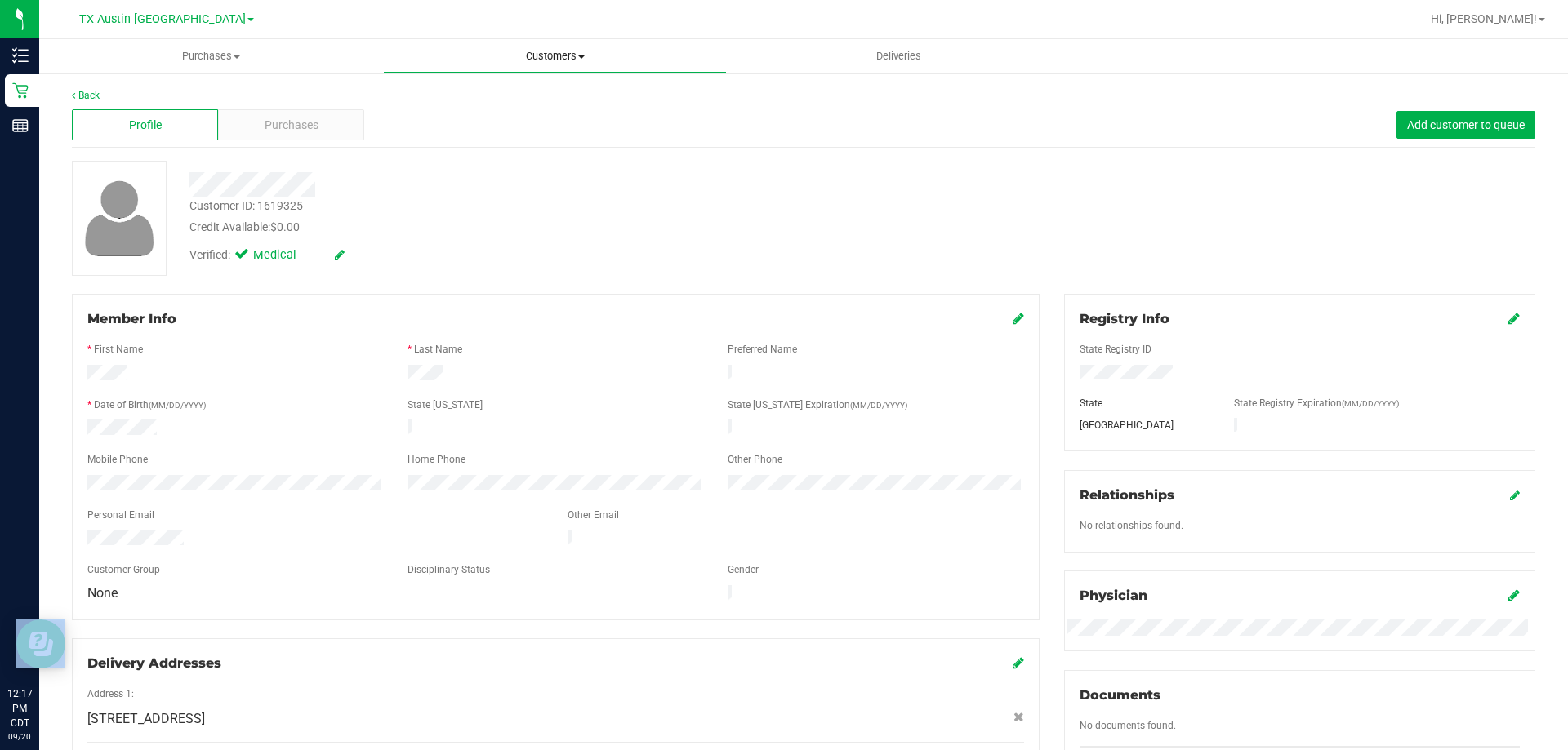
click at [537, 64] on uib-tab-heading "Customers All customers Add a new customer All physicians" at bounding box center [555, 56] width 342 height 33
click at [505, 102] on li "All customers" at bounding box center [555, 98] width 344 height 19
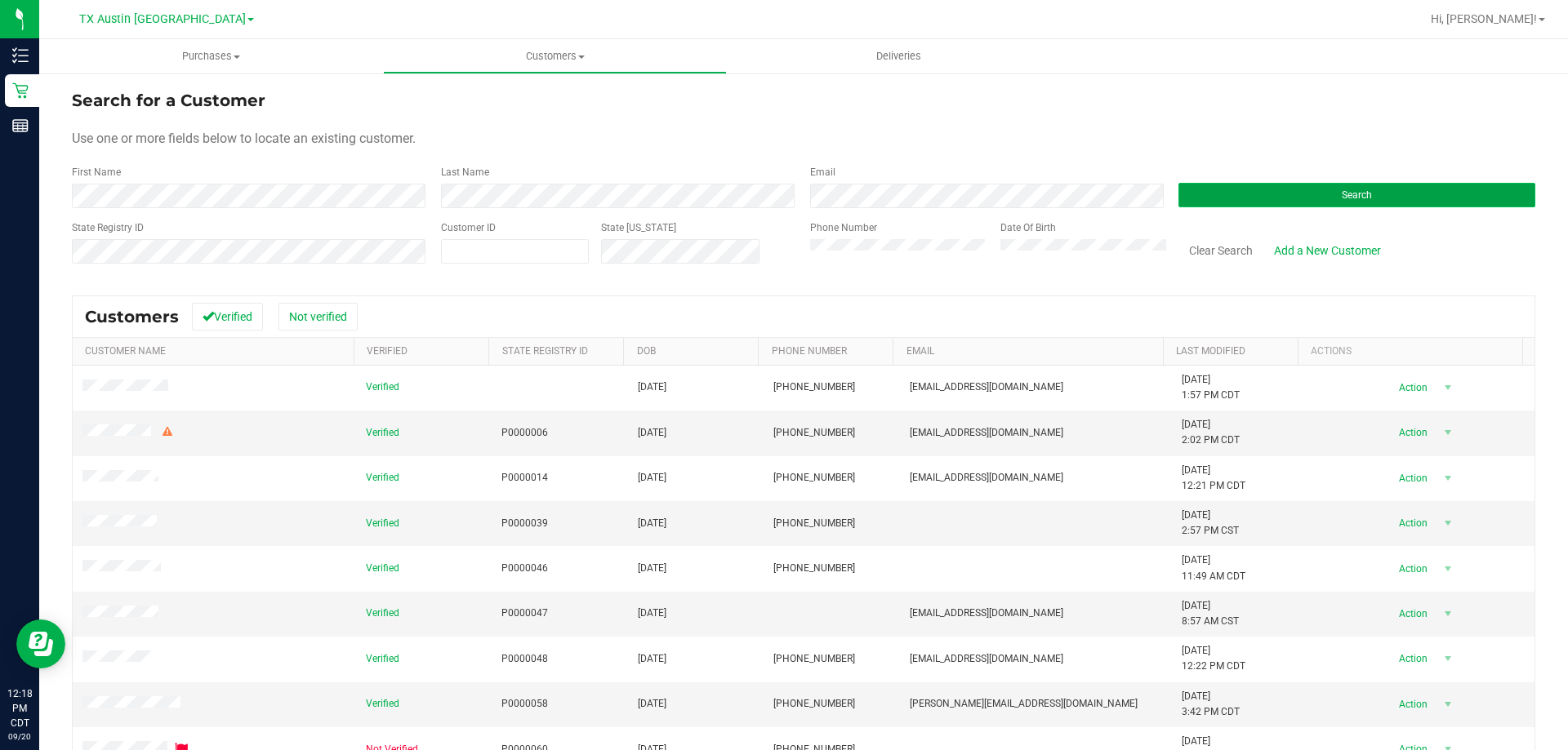
click at [1243, 202] on button "Search" at bounding box center [1356, 195] width 357 height 25
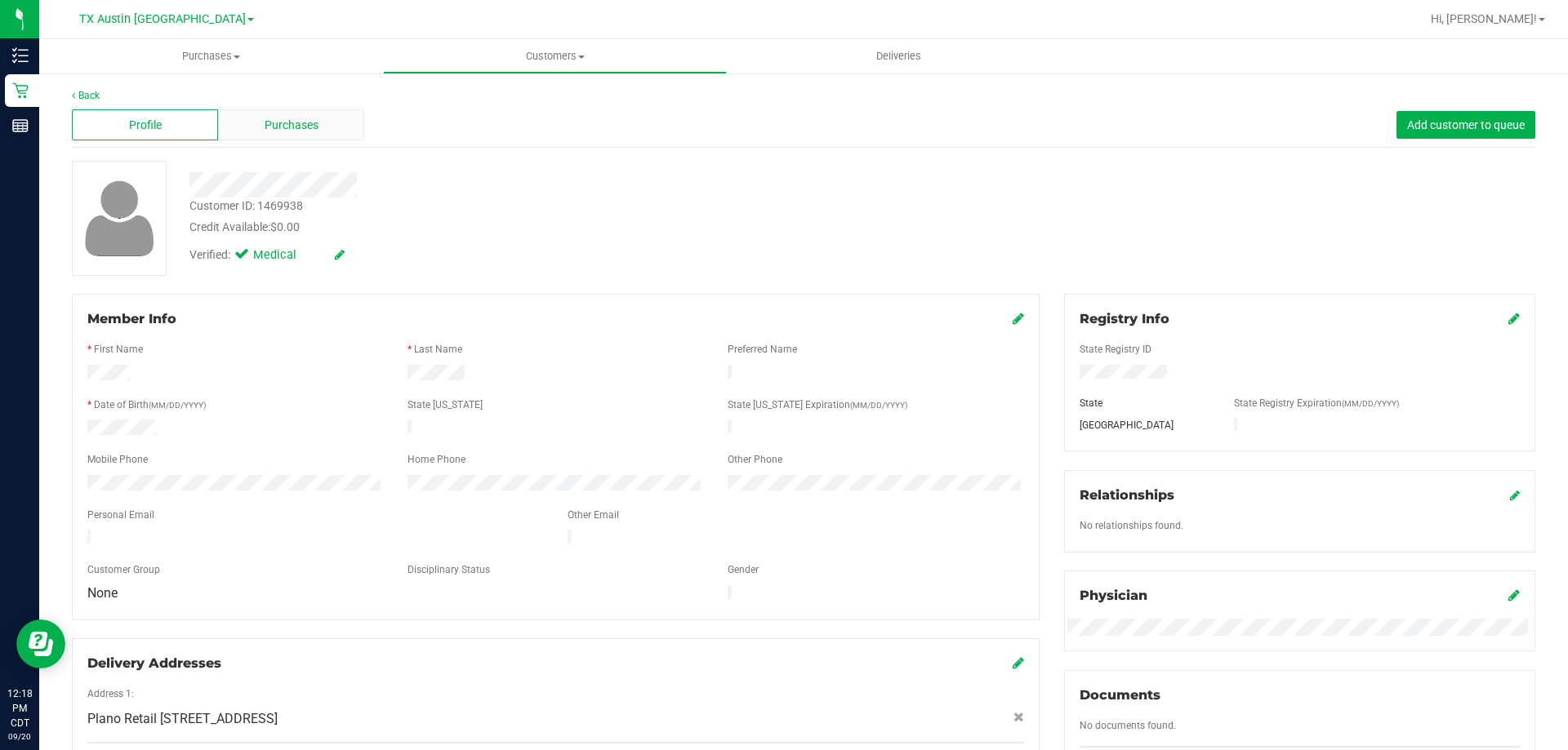
click at [286, 113] on div "Purchases" at bounding box center [291, 125] width 146 height 31
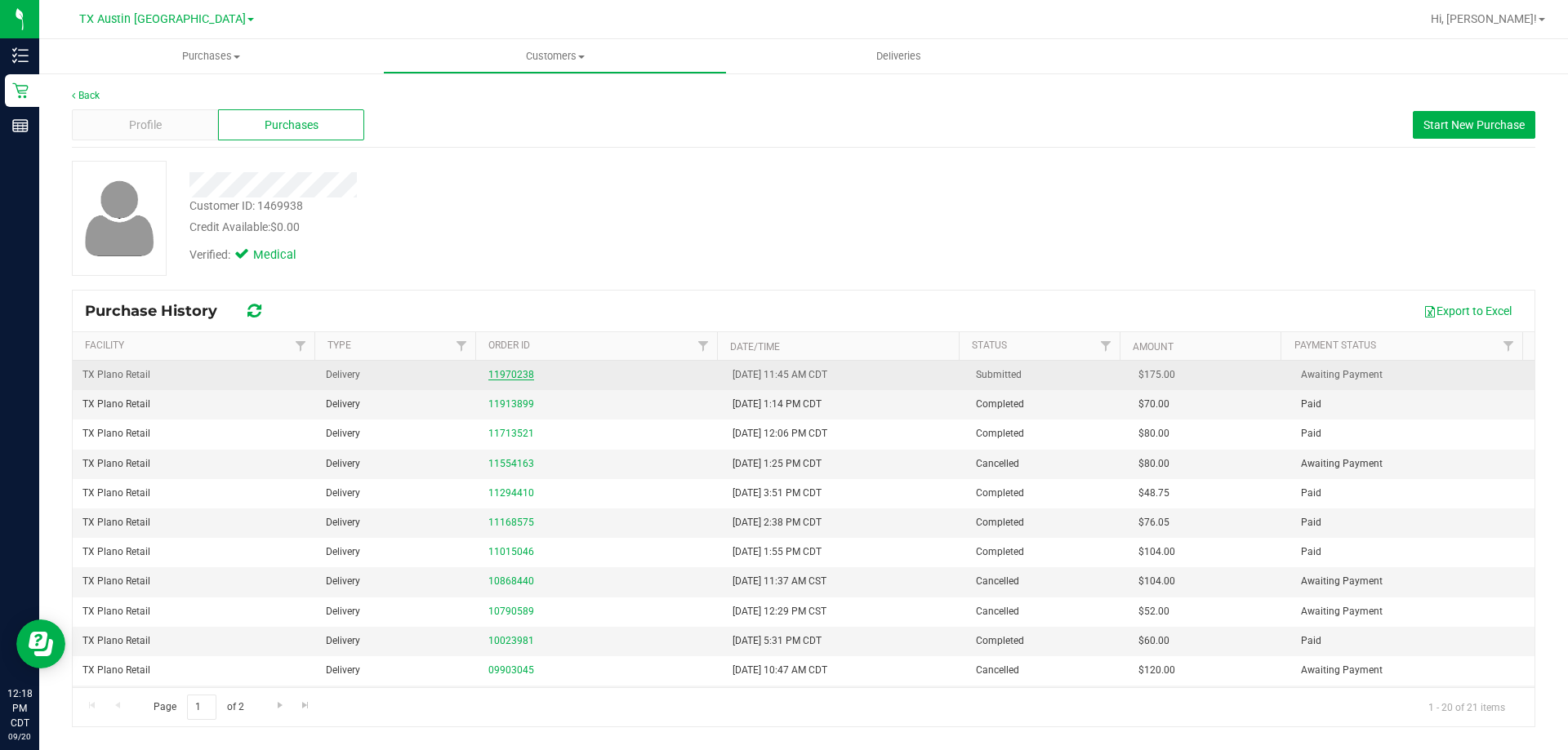
click at [513, 377] on link "11970238" at bounding box center [511, 375] width 46 height 12
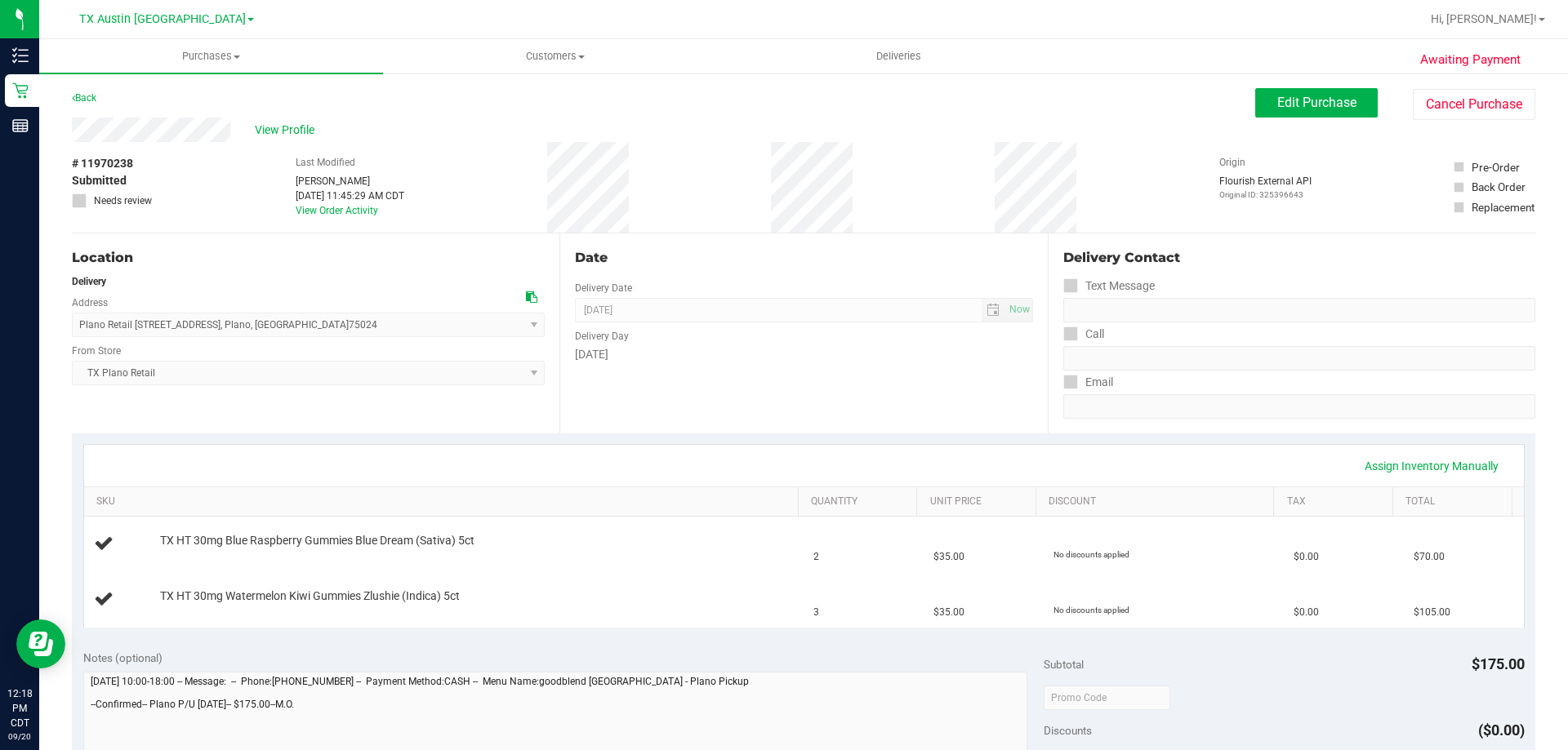
click at [477, 115] on div "Back Edit Purchase Cancel Purchase" at bounding box center [803, 103] width 1463 height 29
drag, startPoint x: 109, startPoint y: 327, endPoint x: 311, endPoint y: 339, distance: 202.4
click at [311, 339] on div "Location Delivery Address Plano Retail 4720 SH 121 N, Suite#180 , Plano , TX 75…" at bounding box center [315, 334] width 487 height 200
click at [345, 329] on span "Plano Retail 4720 SH 121 N, Suite#180 , Plano , TX 75024 Select address Plano R…" at bounding box center [308, 325] width 473 height 25
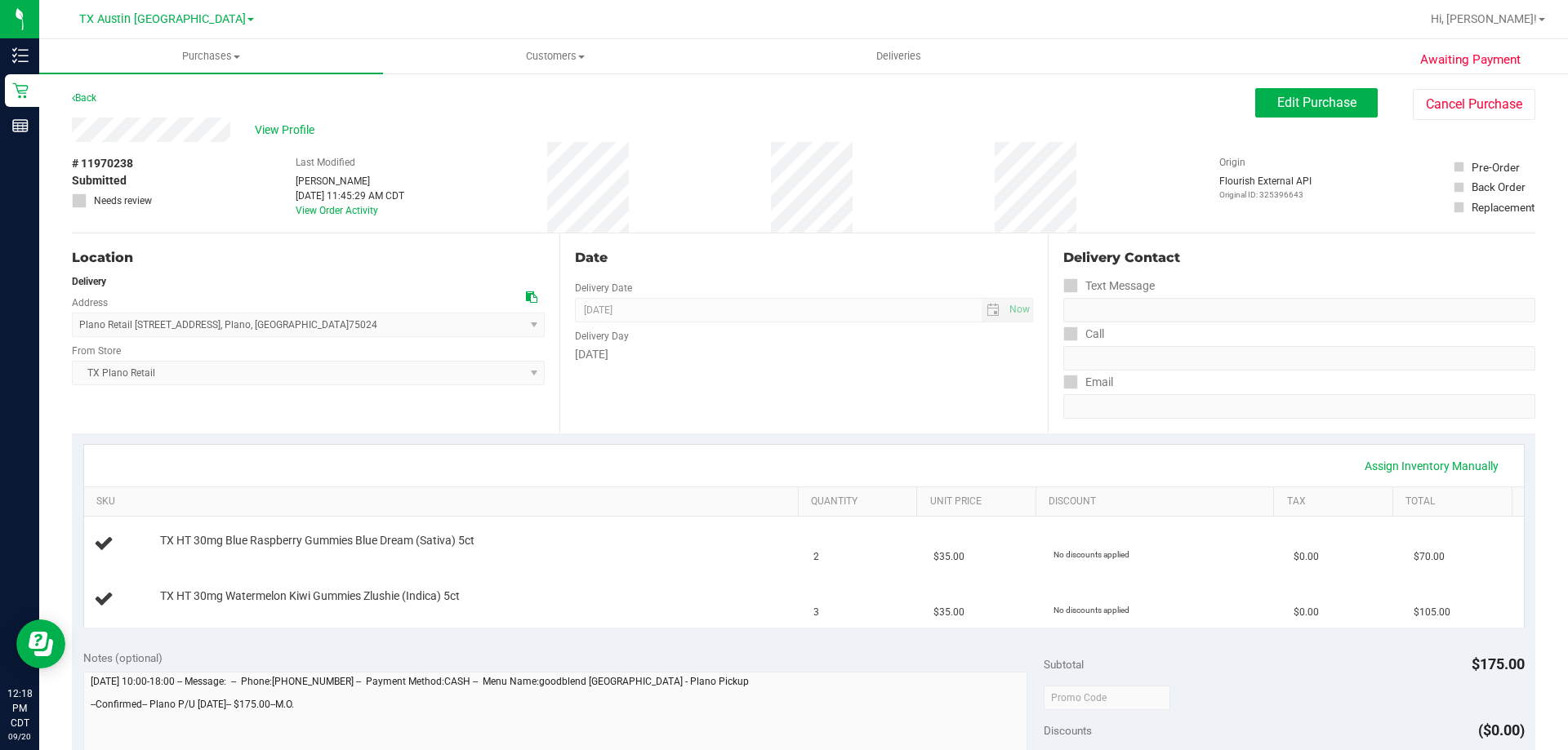
click at [277, 324] on span "Plano Retail 4720 SH 121 N, Suite#180 , Plano , TX 75024 Select address Plano R…" at bounding box center [308, 325] width 473 height 25
drag, startPoint x: 360, startPoint y: 326, endPoint x: 114, endPoint y: 336, distance: 246.2
click at [114, 336] on span "Plano Retail 4720 SH 121 N, Suite#180 , Plano , TX 75024 Select address Plano R…" at bounding box center [308, 325] width 473 height 25
click at [278, 291] on div "Plano Retail 4720 SH 121 N, Suite#180 , Plano , TX 75024 Select address Plano R…" at bounding box center [308, 313] width 473 height 48
click at [275, 126] on span "View Profile" at bounding box center [288, 129] width 66 height 17
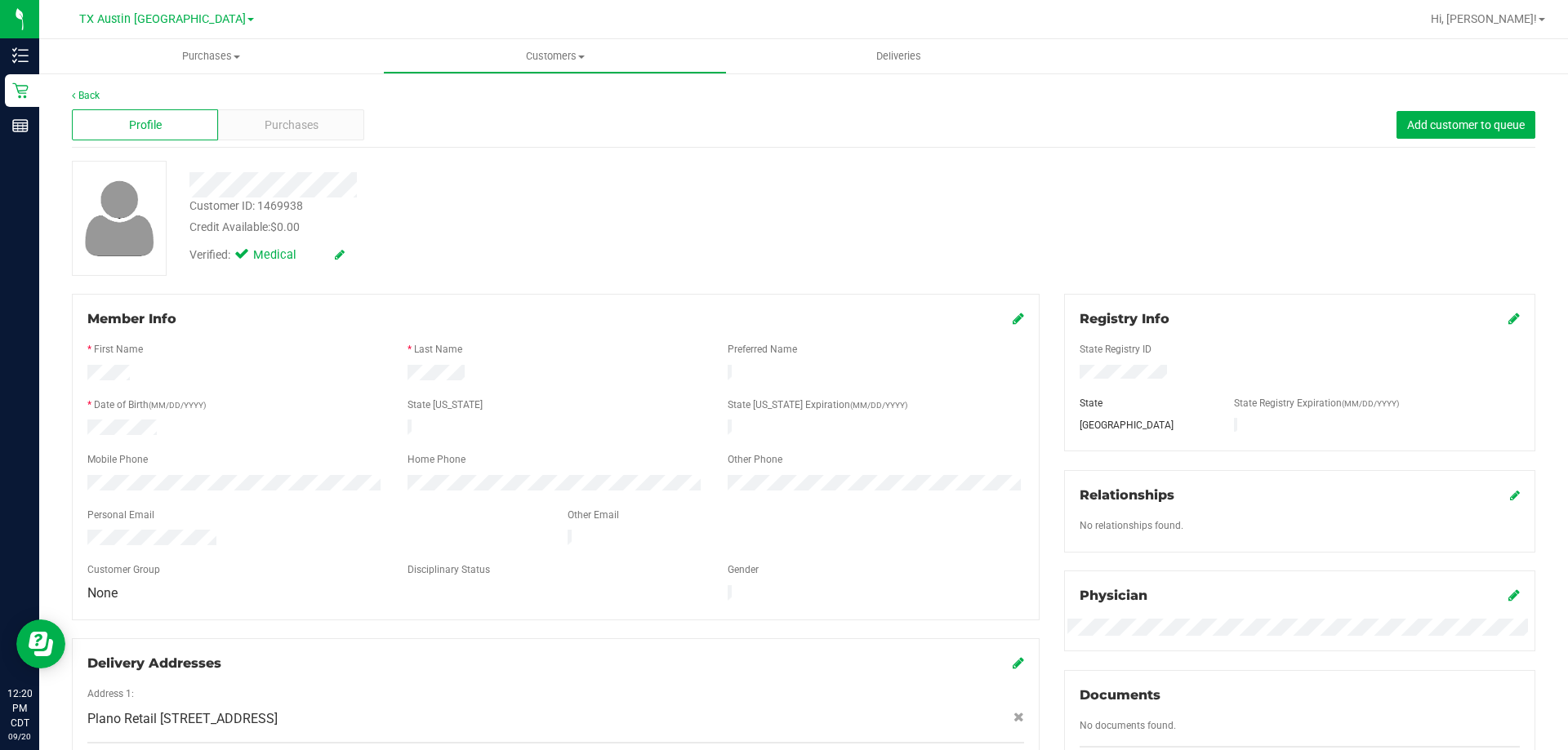
drag, startPoint x: 234, startPoint y: 525, endPoint x: 48, endPoint y: 527, distance: 186.0
click at [48, 527] on div "Back Profile Purchases Add customer to queue Customer ID: 1469938 Credit Availa…" at bounding box center [803, 627] width 1528 height 1110
click at [264, 530] on div at bounding box center [315, 539] width 480 height 19
click at [766, 221] on div "Credit Available: $0.00" at bounding box center [549, 227] width 719 height 17
click at [739, 235] on div "Credit Available: $0.00" at bounding box center [549, 227] width 719 height 17
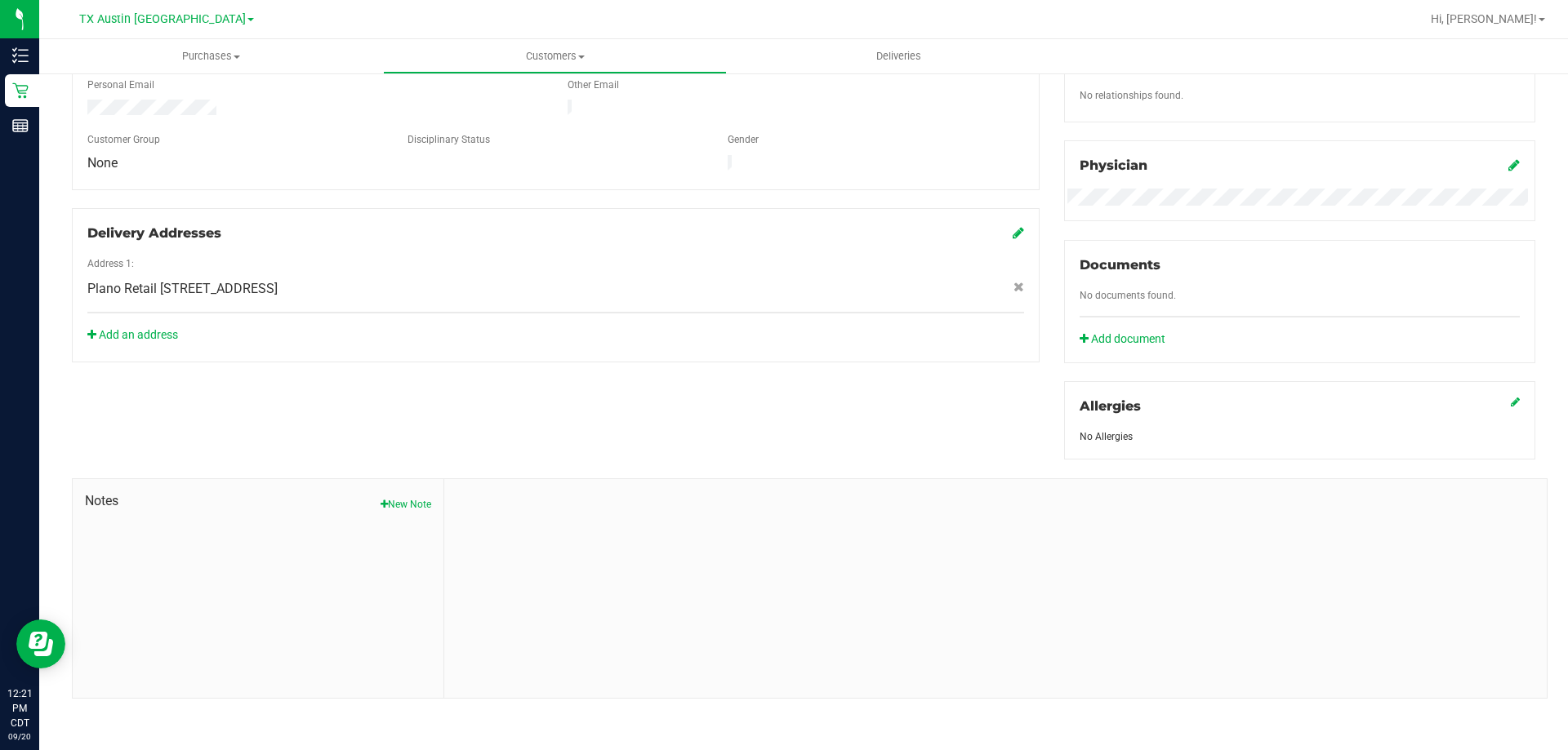
scroll to position [22, 0]
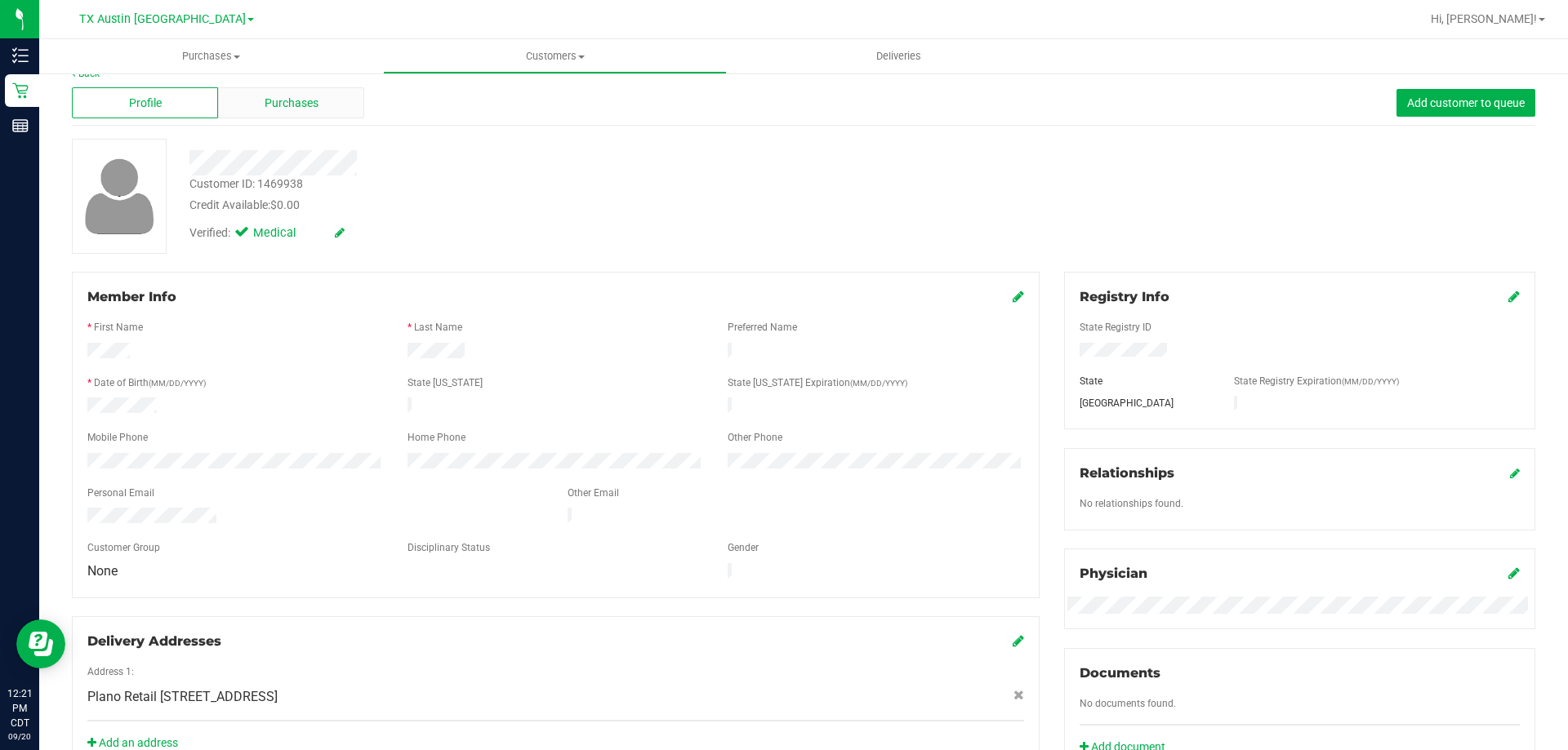
click at [290, 89] on div "Purchases" at bounding box center [291, 103] width 146 height 31
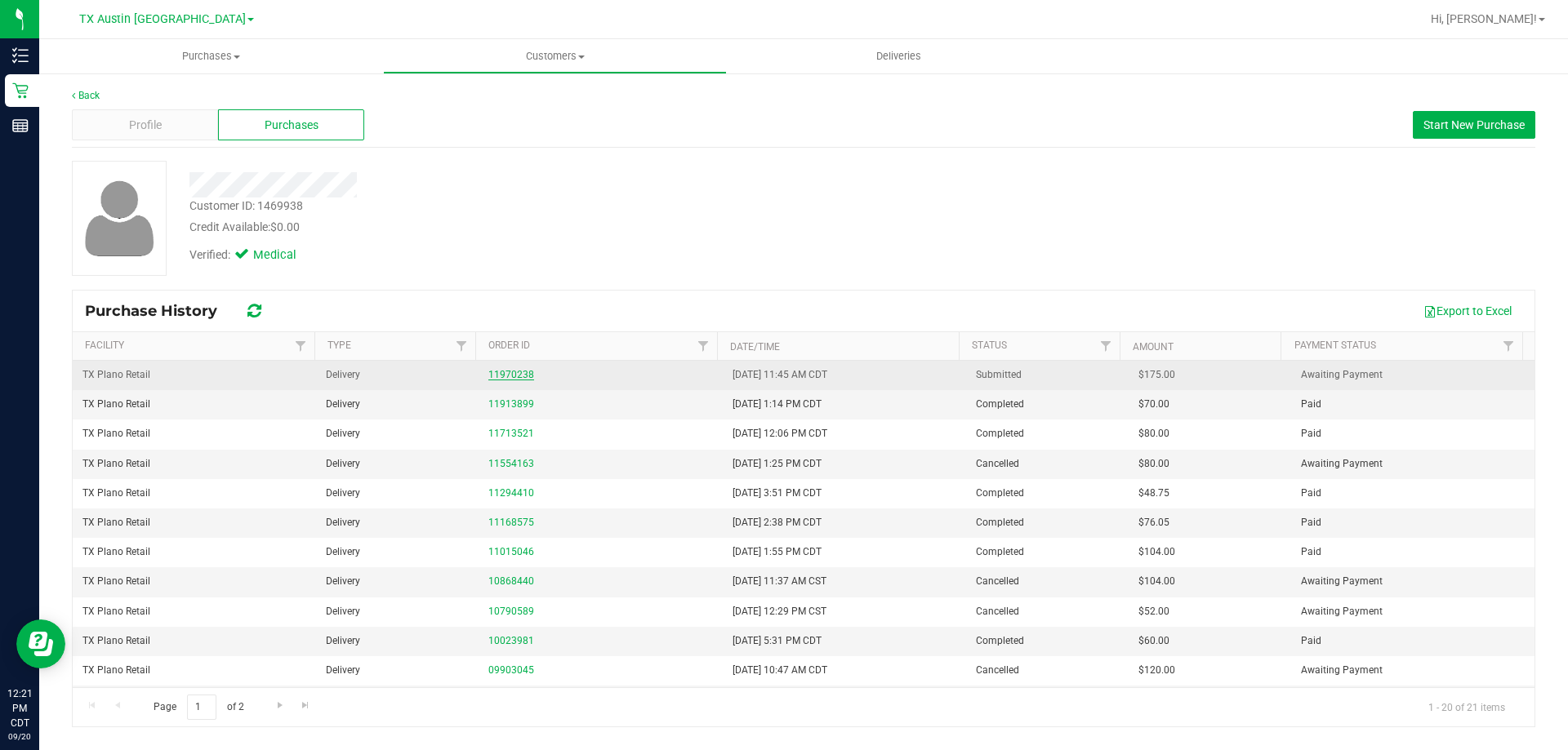
click at [527, 371] on link "11970238" at bounding box center [511, 375] width 46 height 12
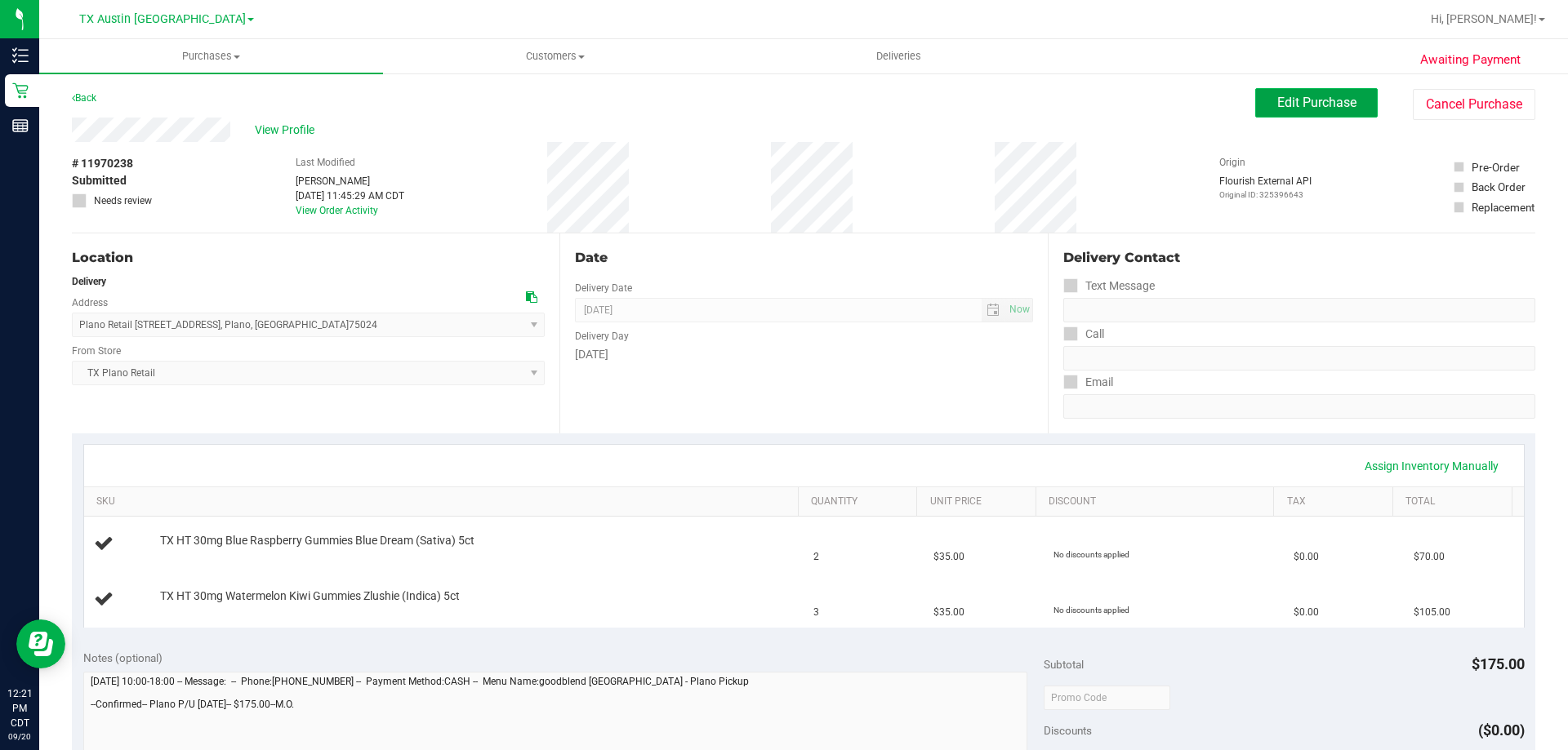
click at [1292, 103] on span "Edit Purchase" at bounding box center [1316, 103] width 79 height 16
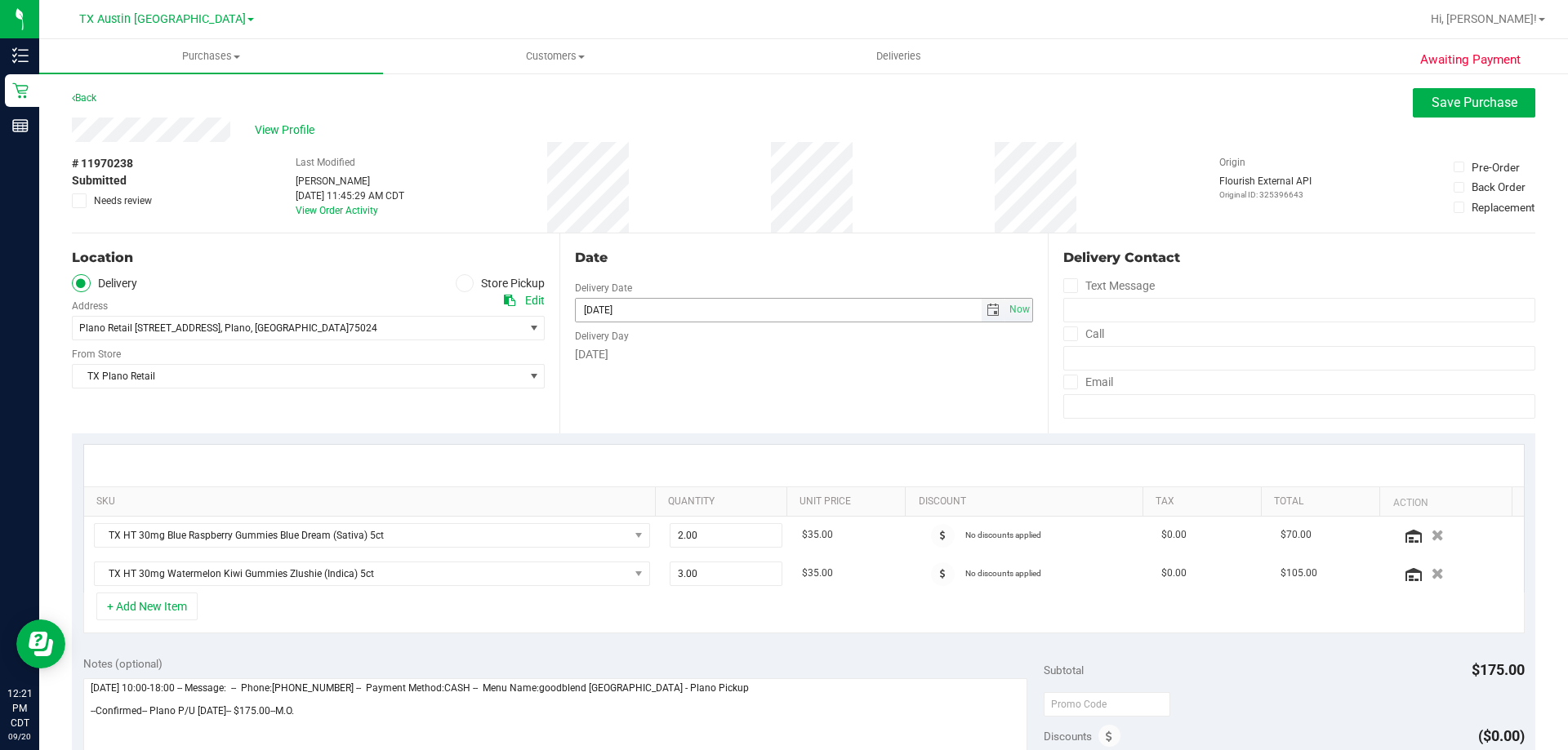
click at [986, 315] on span "select" at bounding box center [992, 310] width 13 height 13
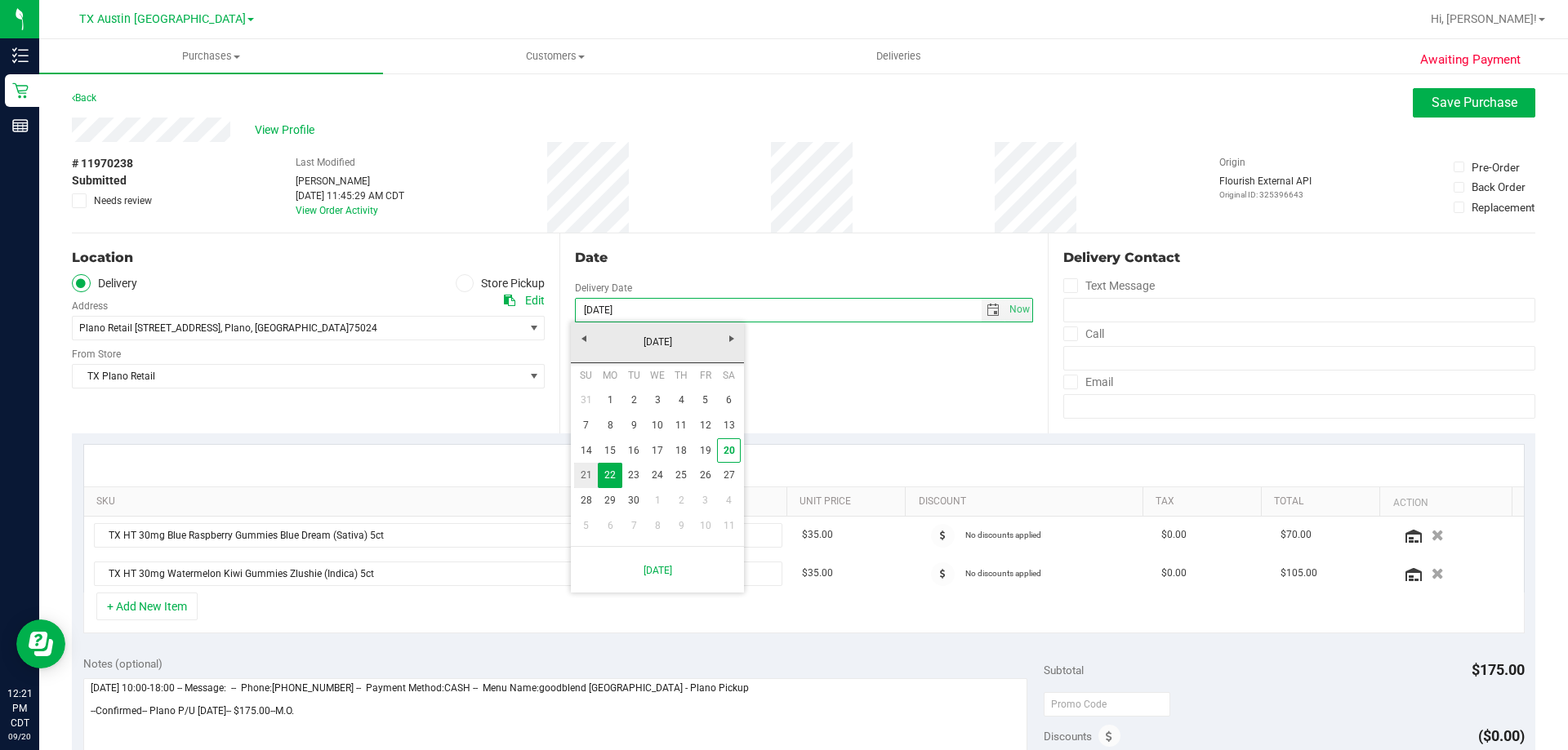
click at [595, 475] on link "21" at bounding box center [586, 476] width 24 height 26
type input "09/21/2025"
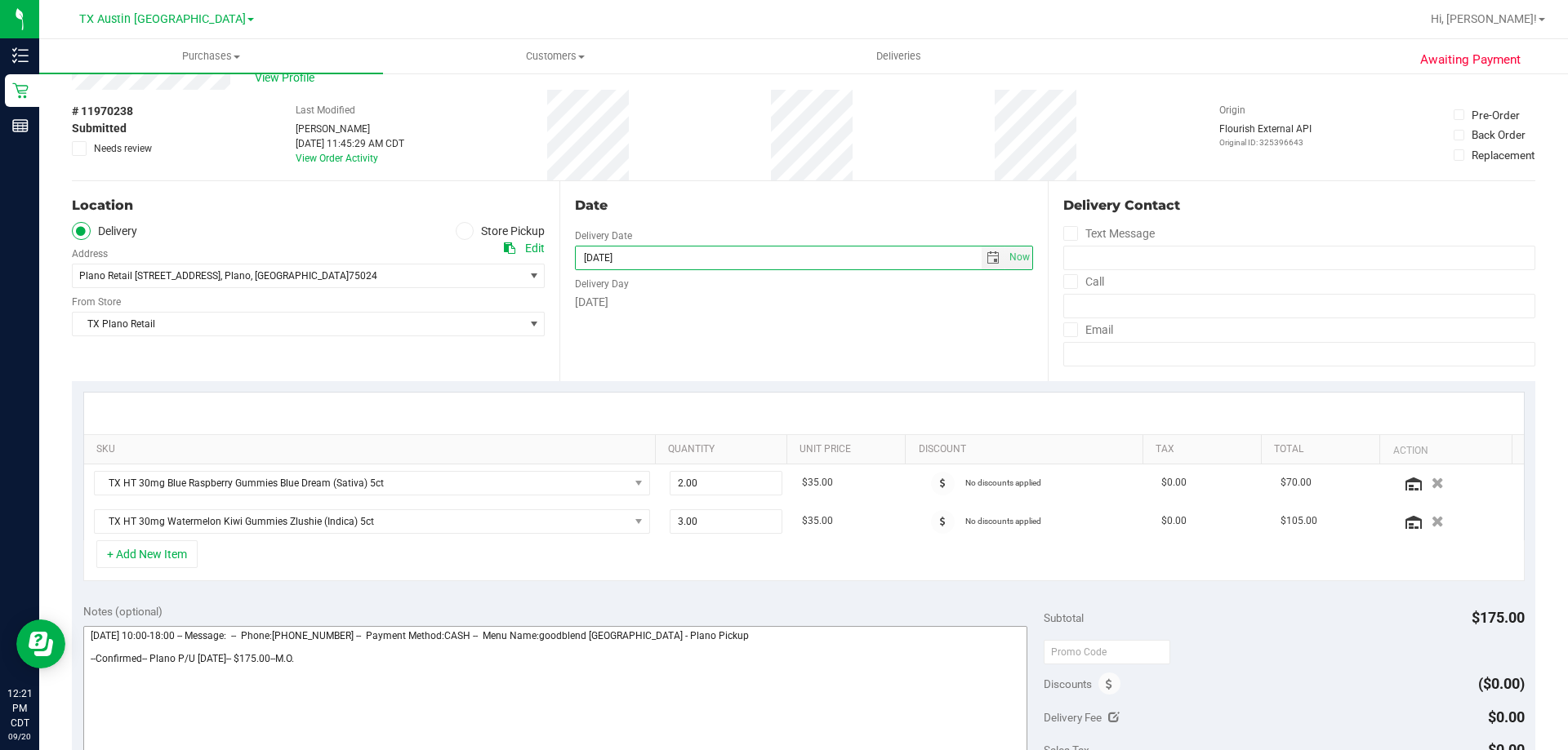
scroll to position [81, 0]
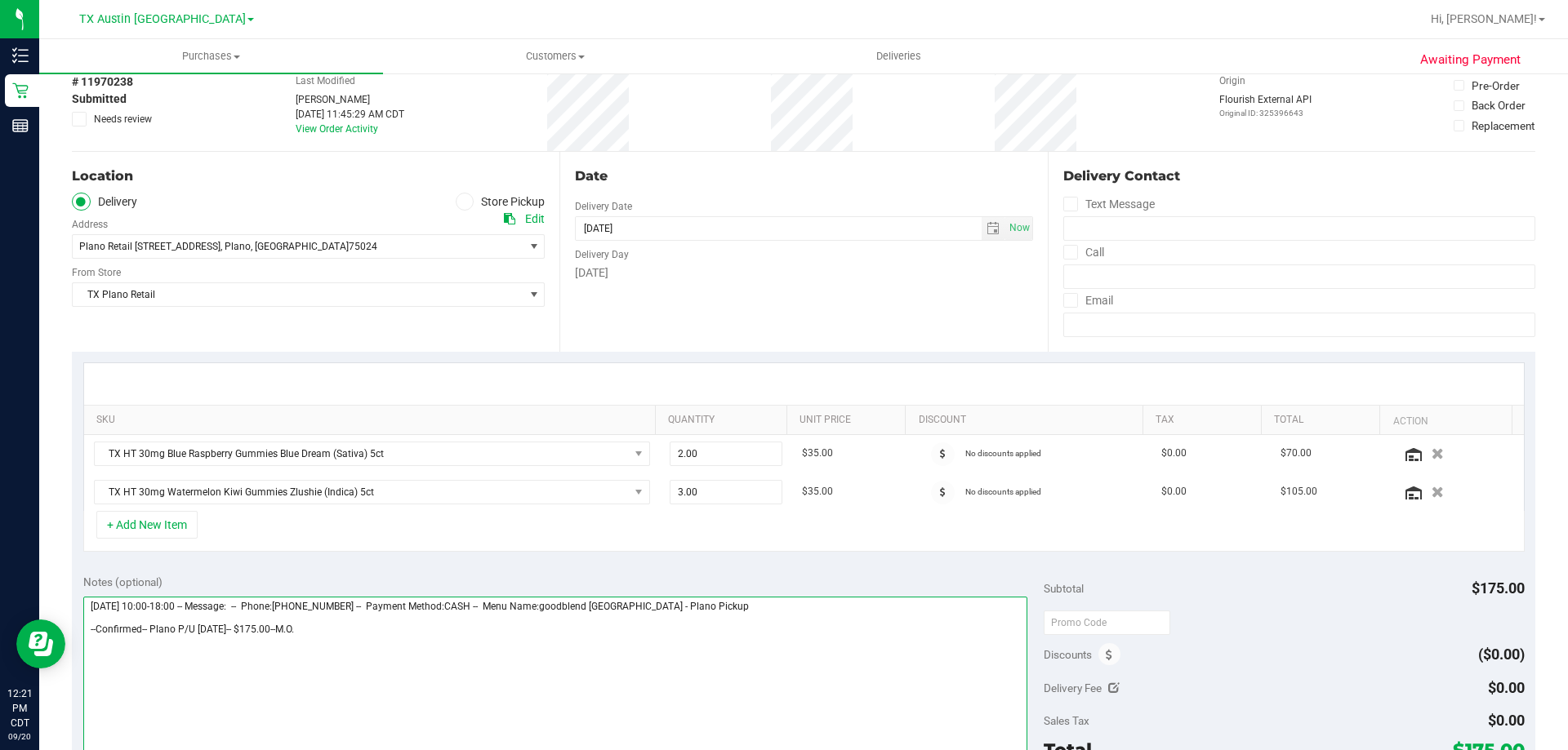
click at [348, 641] on textarea at bounding box center [555, 675] width 944 height 157
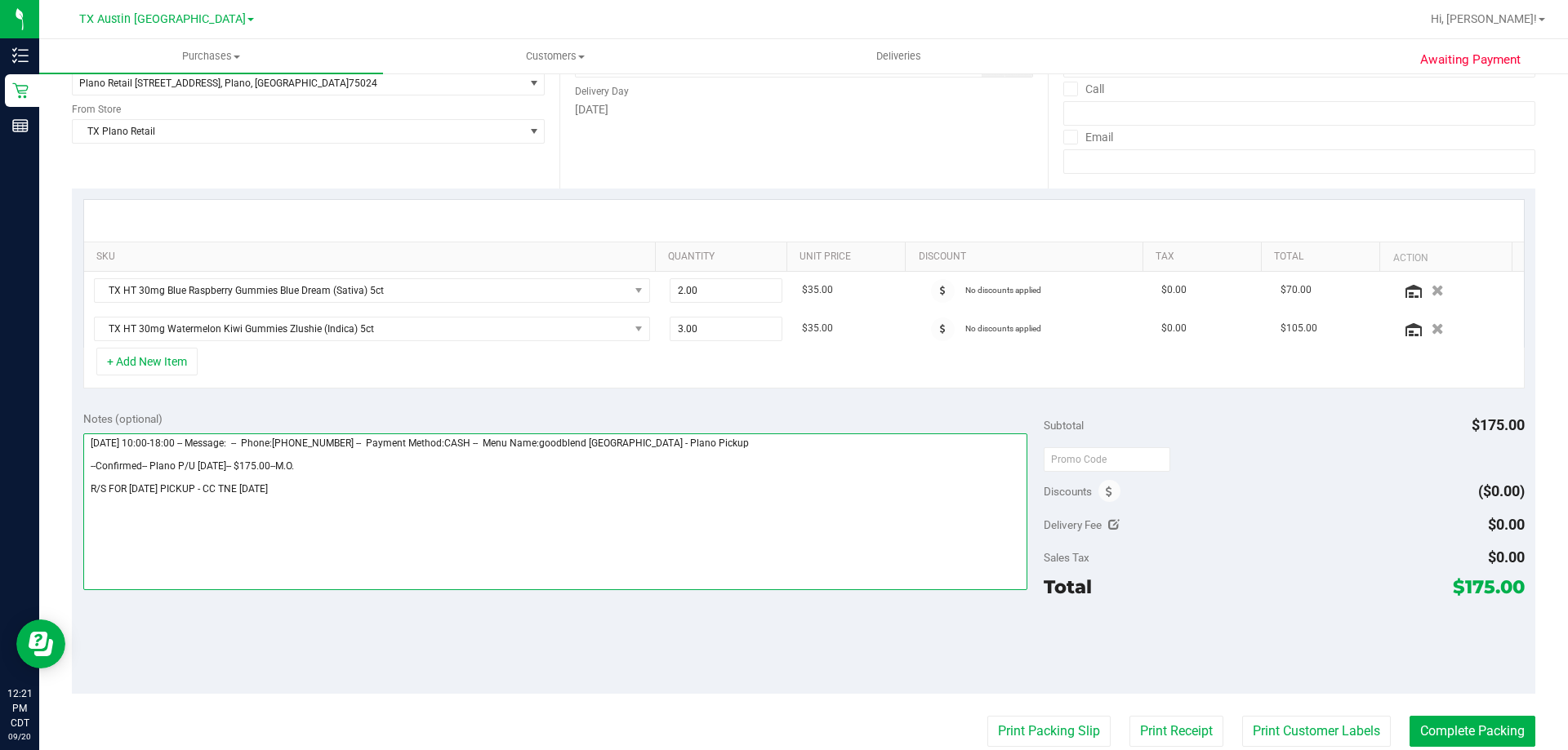
scroll to position [0, 0]
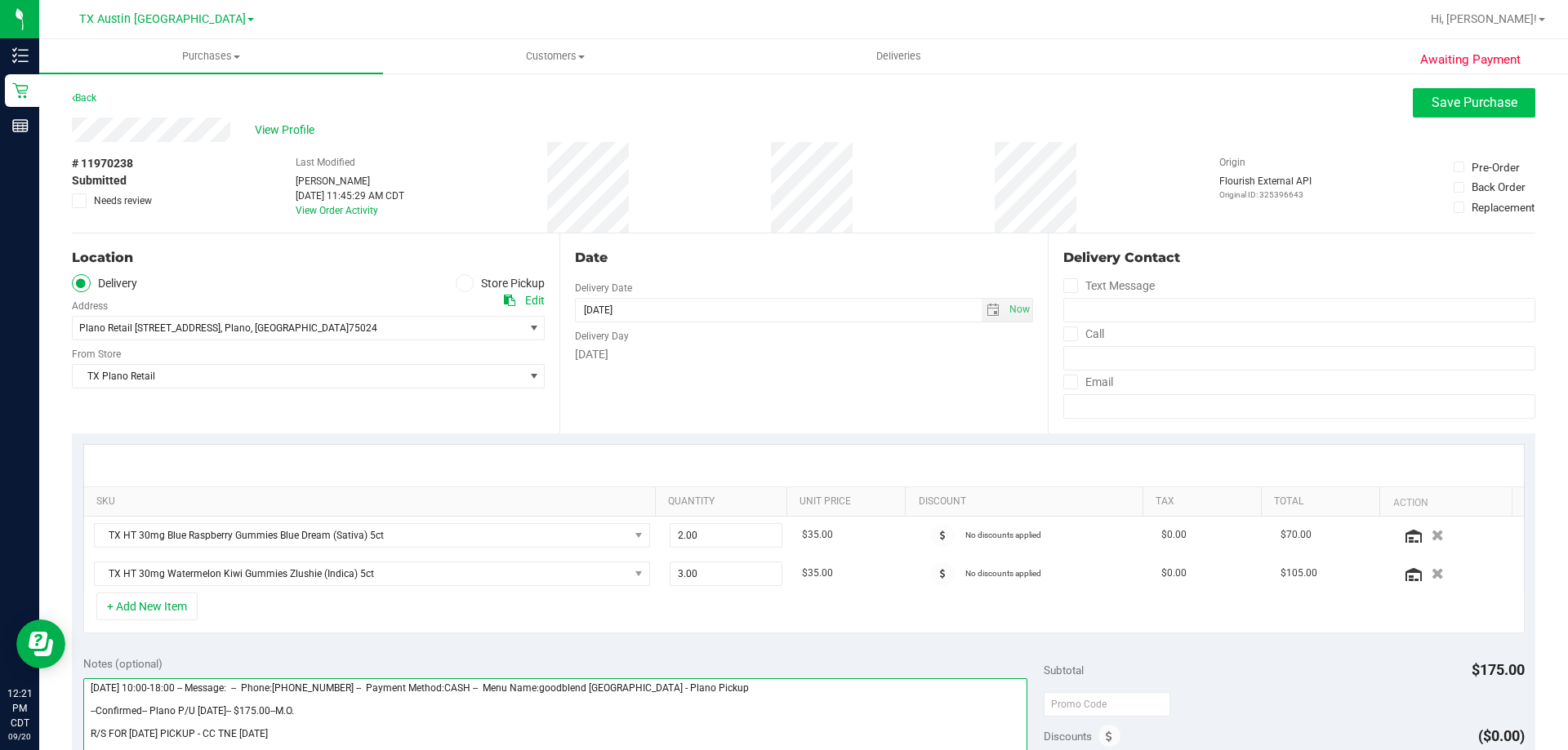
type textarea "Monday 09/22/2025 10:00-18:00 -- Message: -- Phone:9034808618 -- Payment Method…"
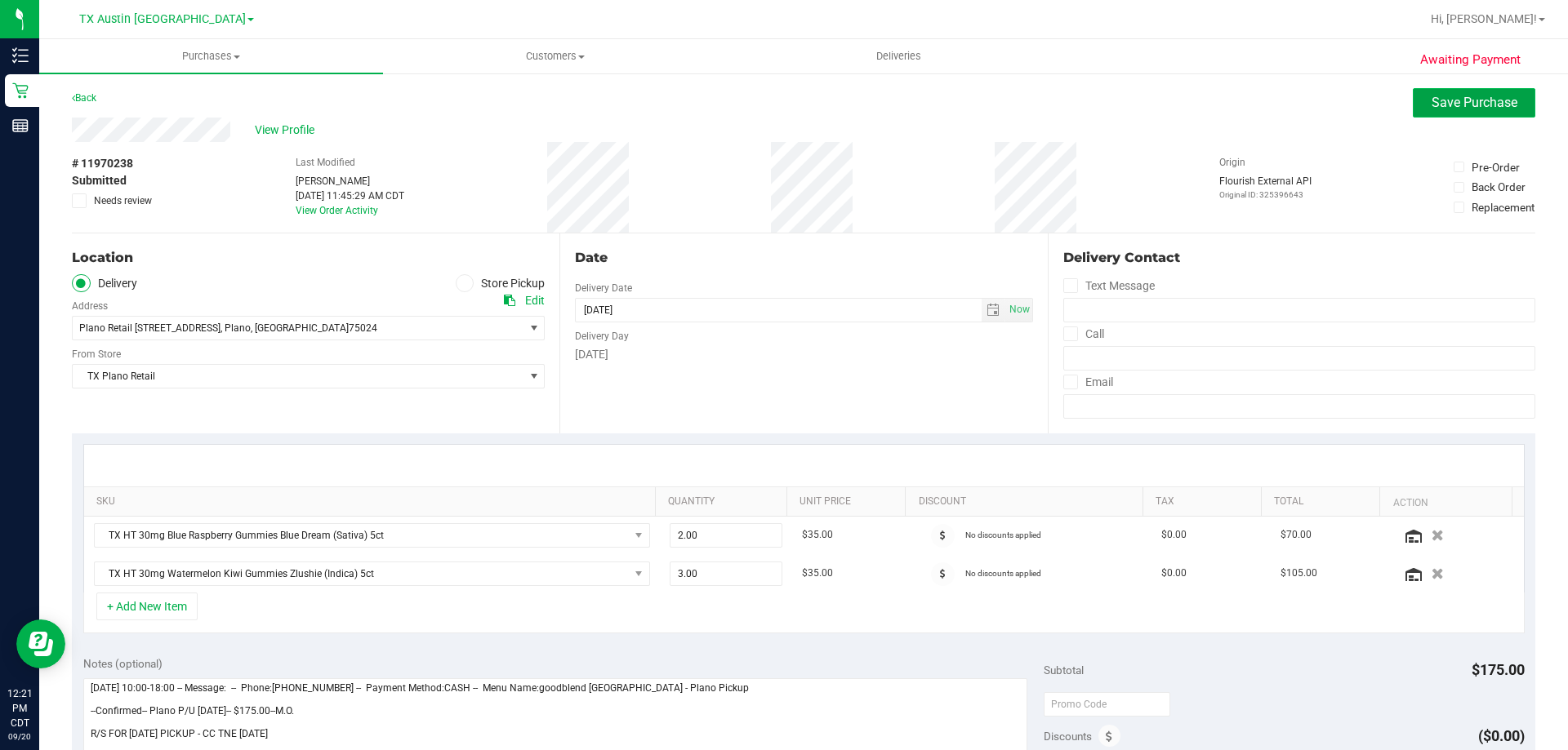
click at [1432, 105] on span "Save Purchase" at bounding box center [1474, 103] width 86 height 16
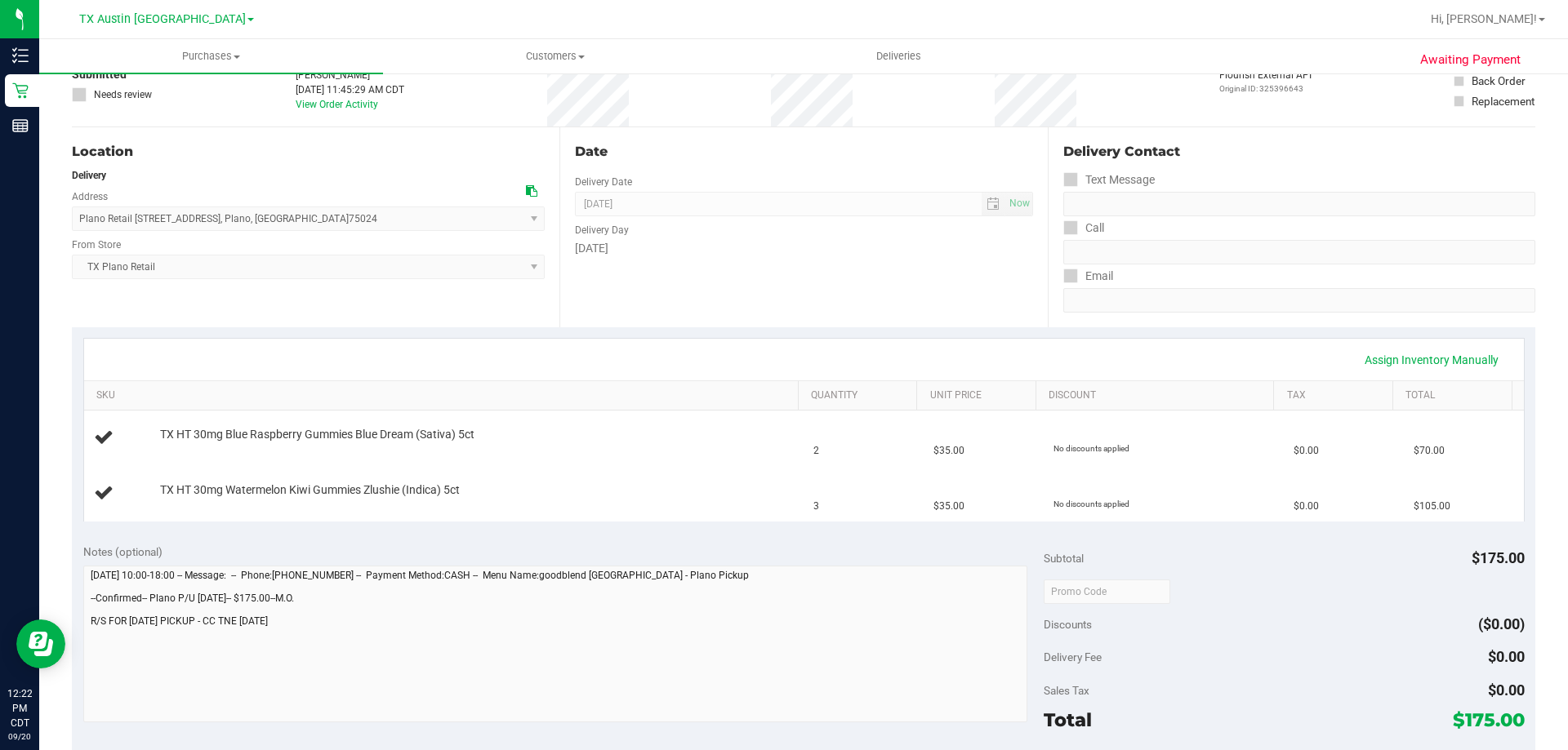
scroll to position [245, 0]
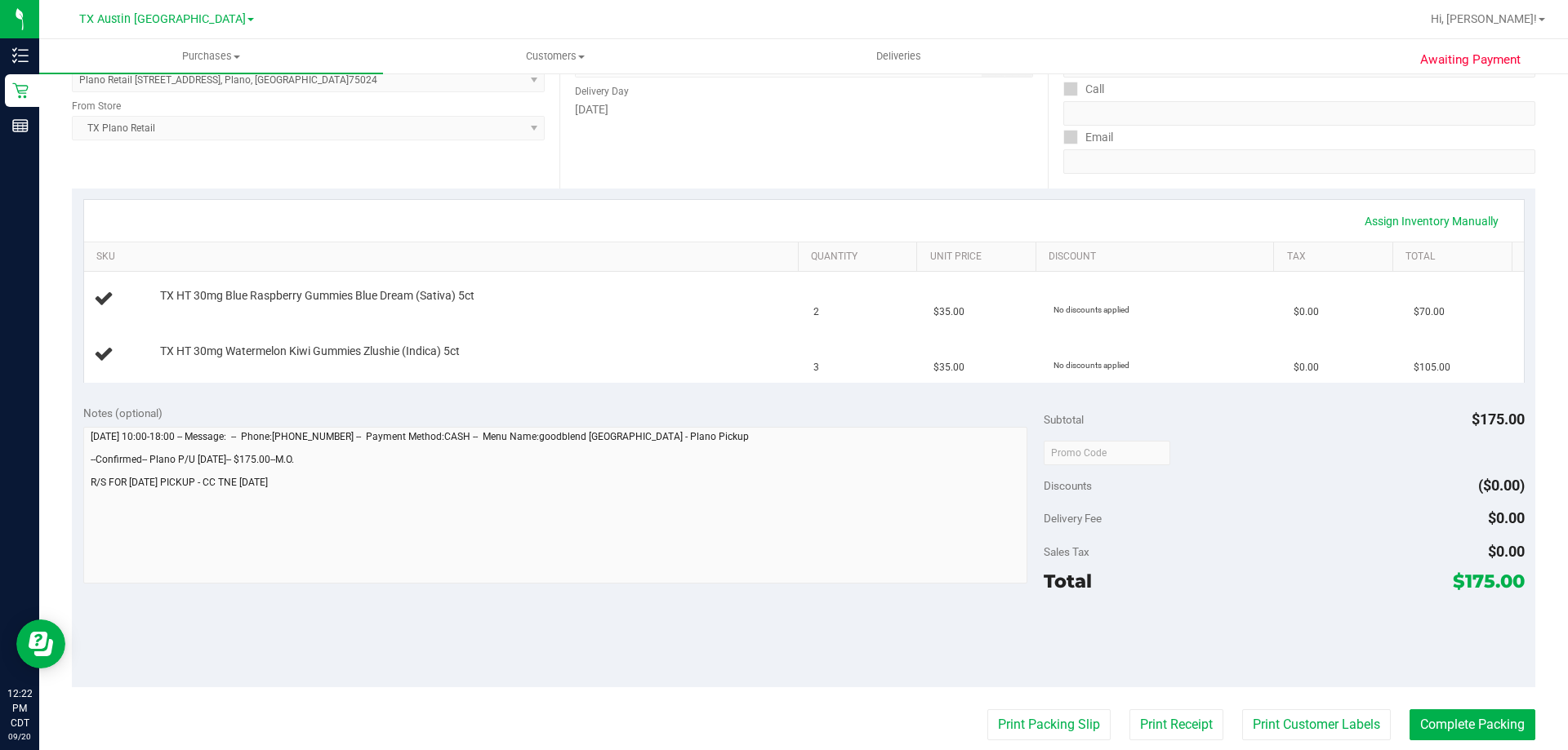
drag, startPoint x: 1450, startPoint y: 586, endPoint x: 1510, endPoint y: 576, distance: 60.8
click at [1510, 576] on span "$175.00" at bounding box center [1488, 581] width 72 height 23
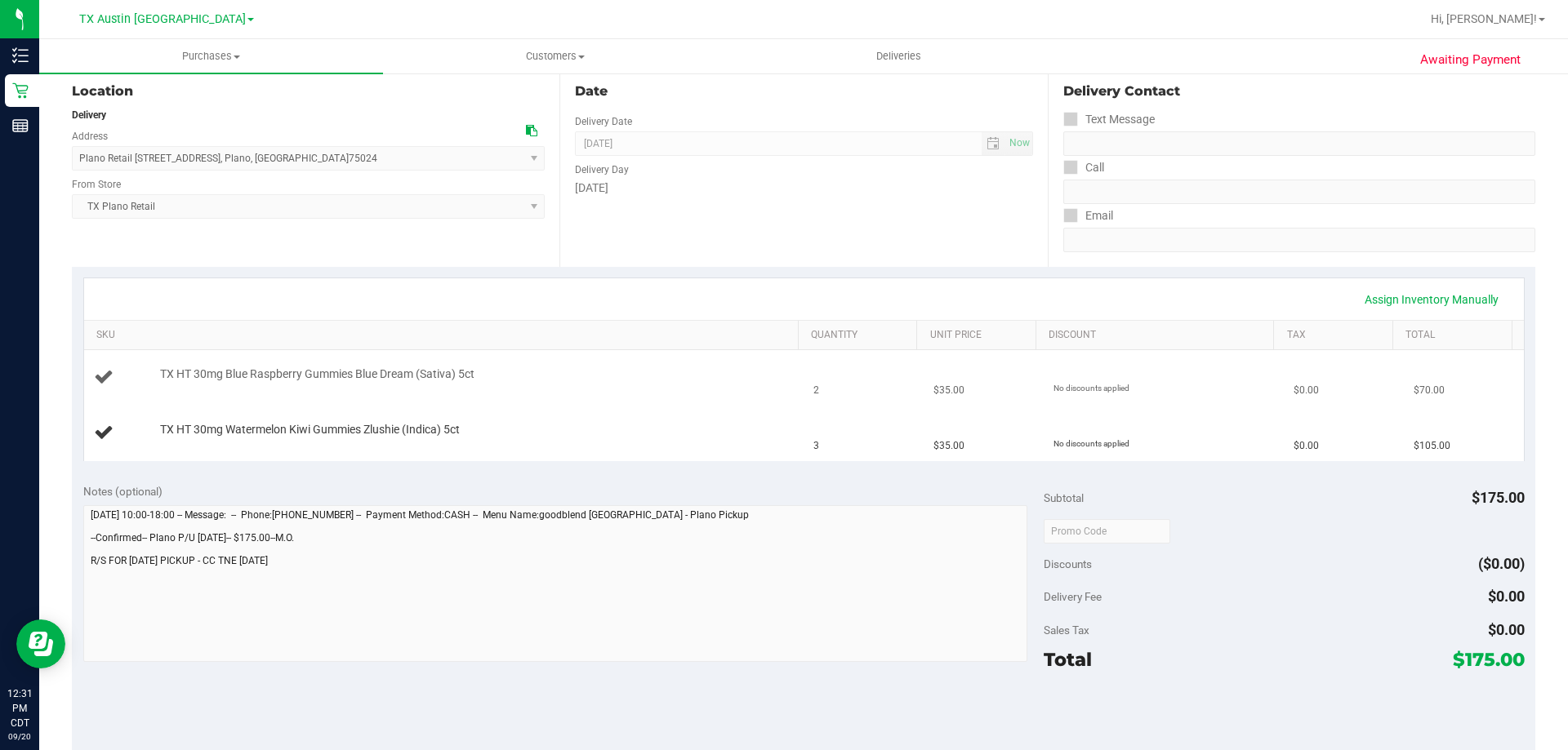
scroll to position [0, 0]
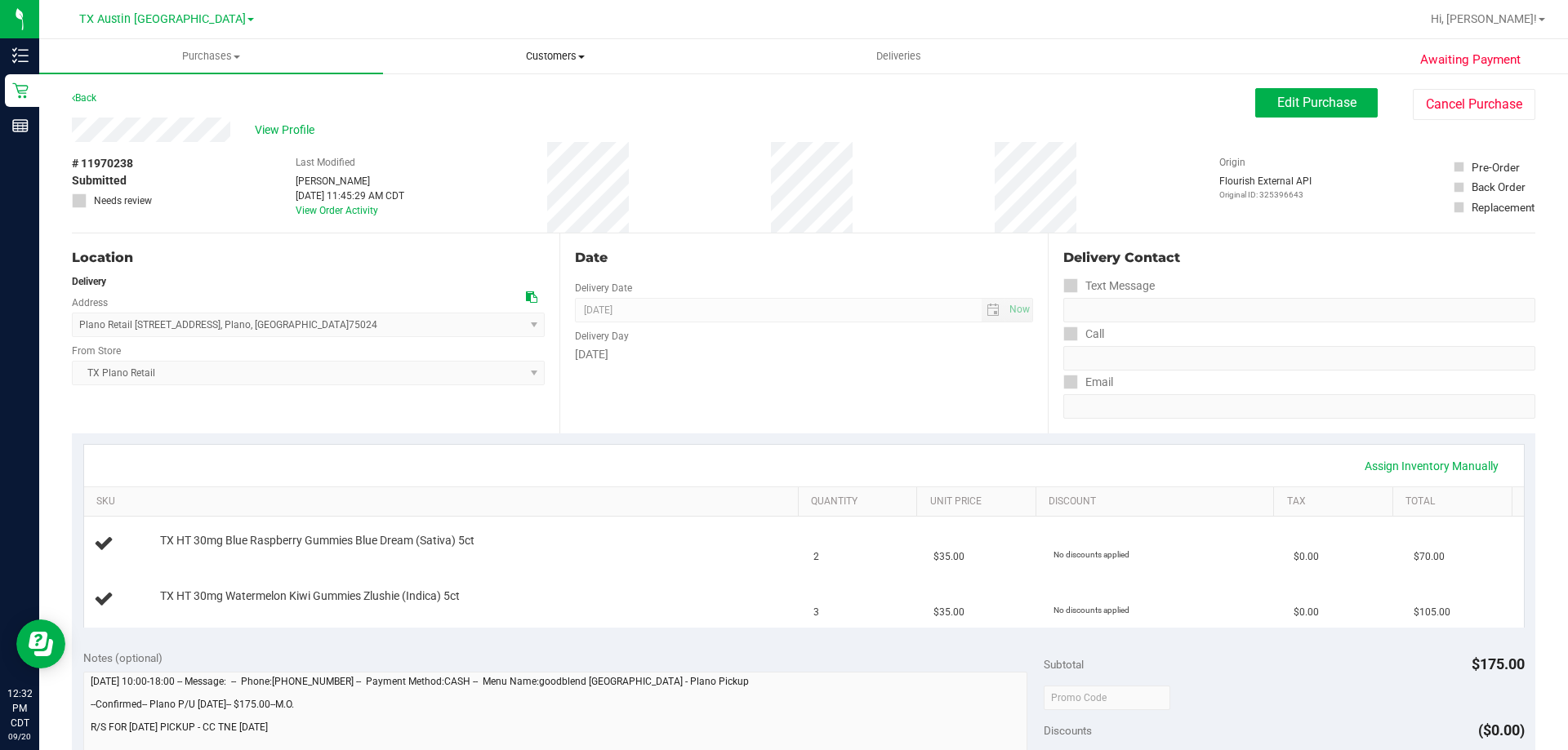
click at [571, 51] on span "Customers" at bounding box center [555, 56] width 342 height 15
click at [533, 97] on li "All customers" at bounding box center [555, 98] width 344 height 19
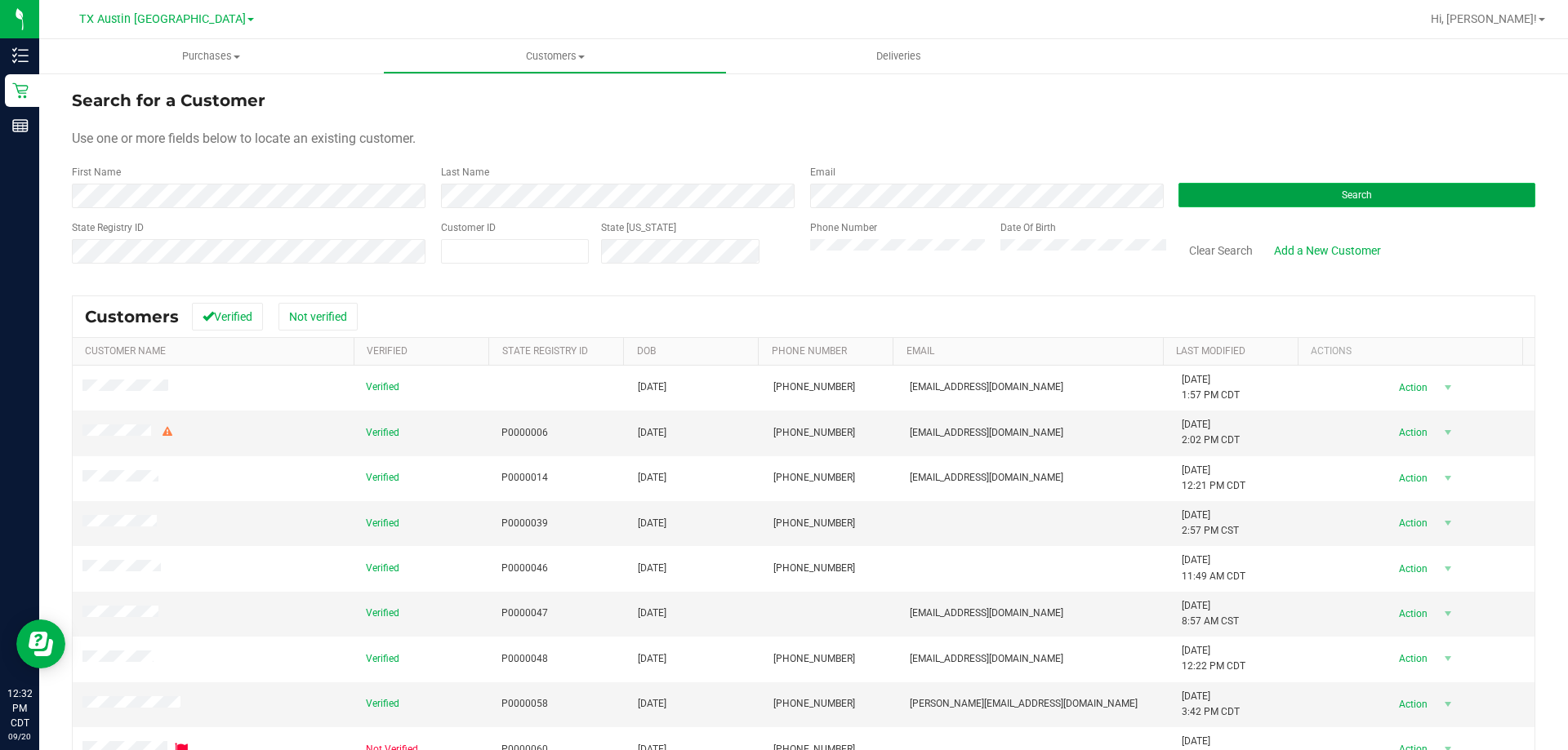
click at [1194, 196] on button "Search" at bounding box center [1356, 195] width 357 height 25
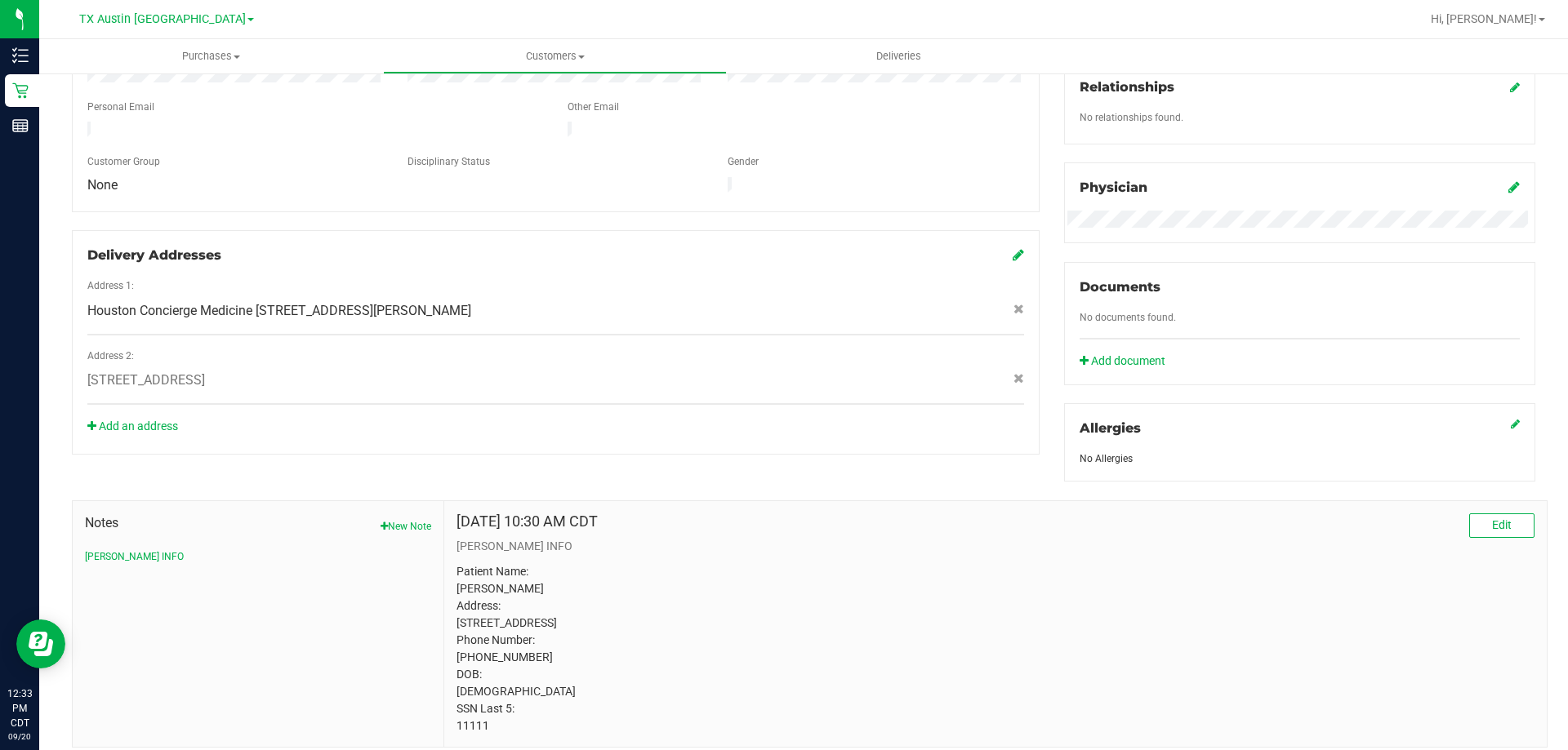
scroll to position [475, 0]
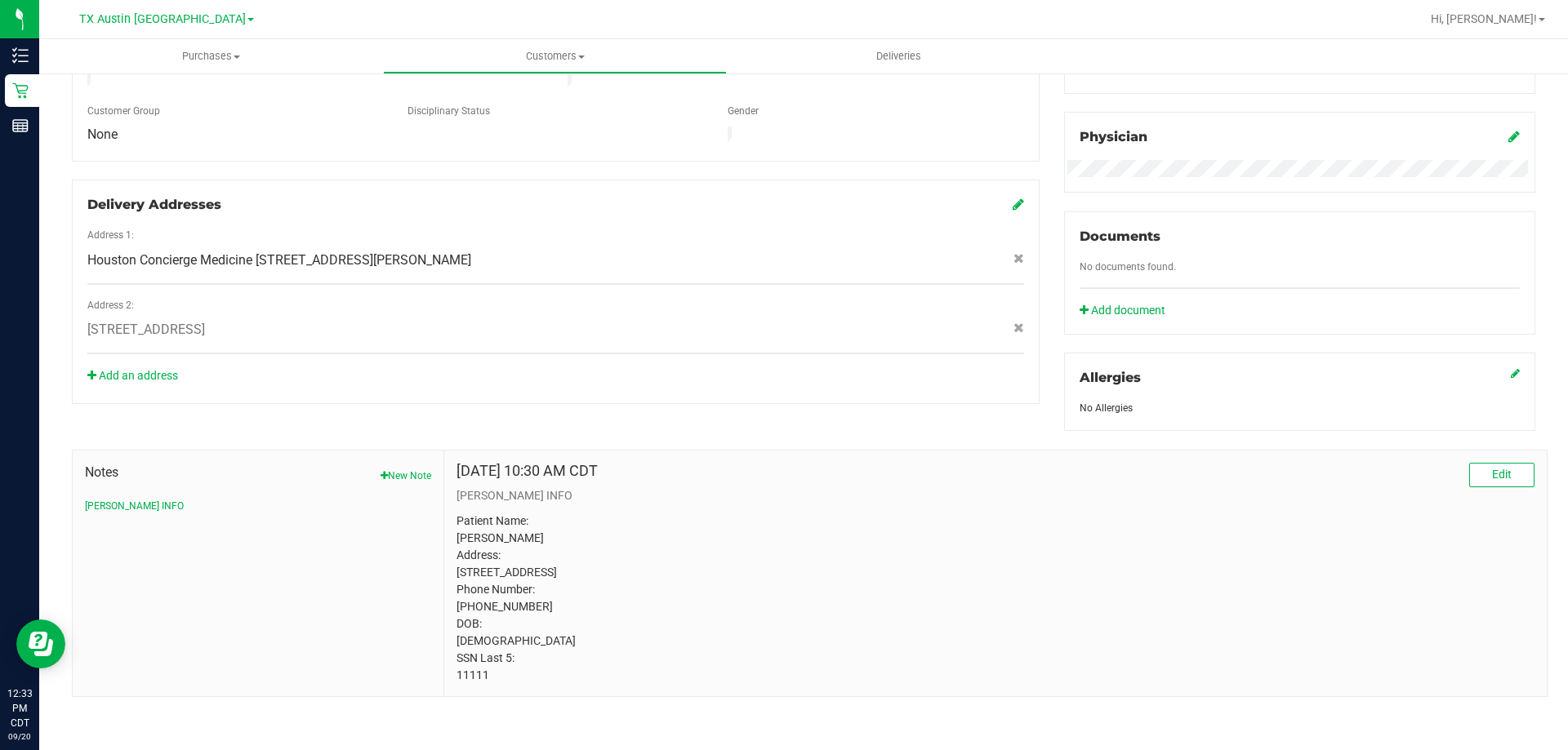
click at [485, 678] on p "Patient Name: Christopher Given Address: 2031 WALNUT GREEN DR HOUSTON, TX, 7706…" at bounding box center [995, 599] width 1078 height 172
click at [484, 678] on p "Patient Name: Christopher Given Address: 2031 WALNUT GREEN DR HOUSTON, TX, 7706…" at bounding box center [995, 599] width 1078 height 172
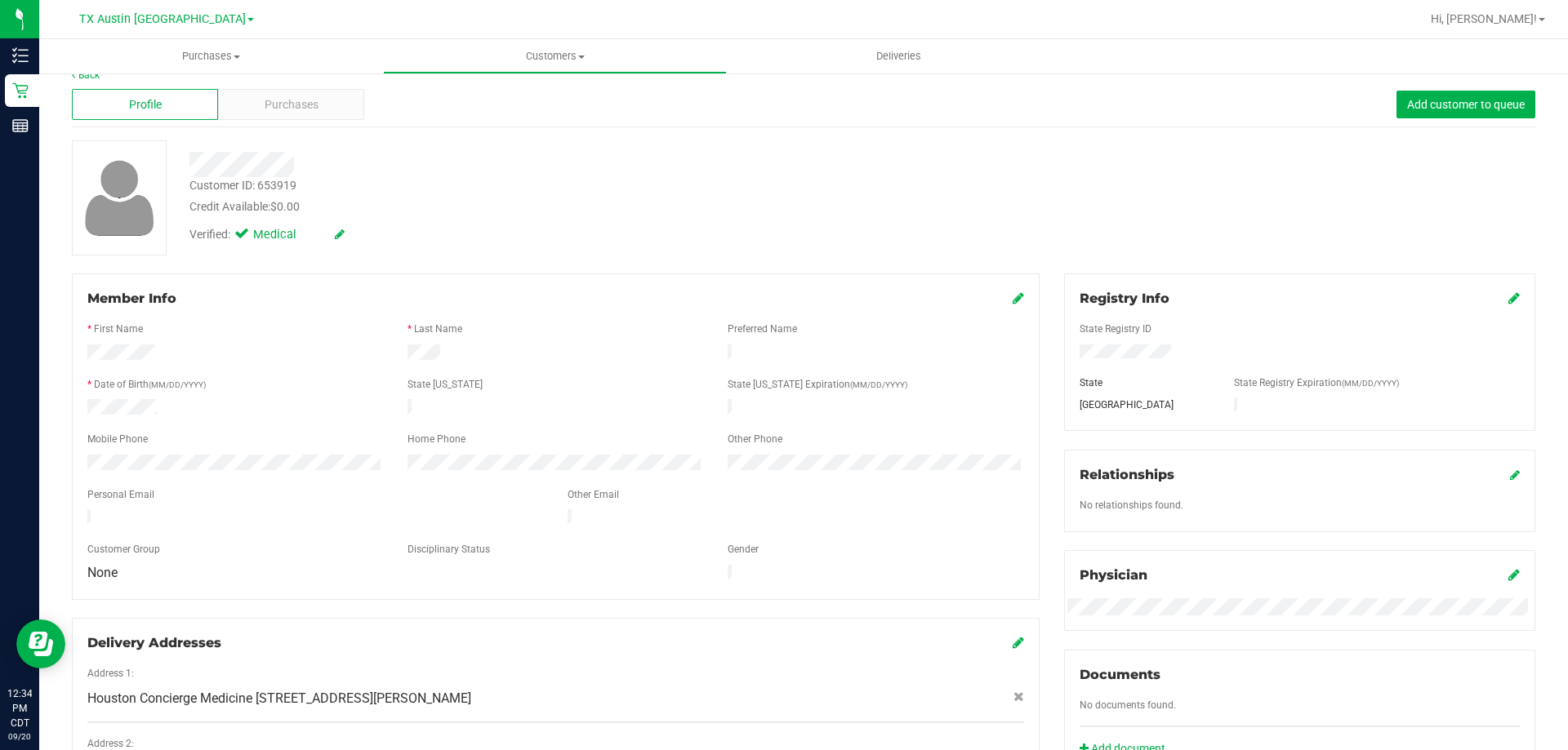
scroll to position [0, 0]
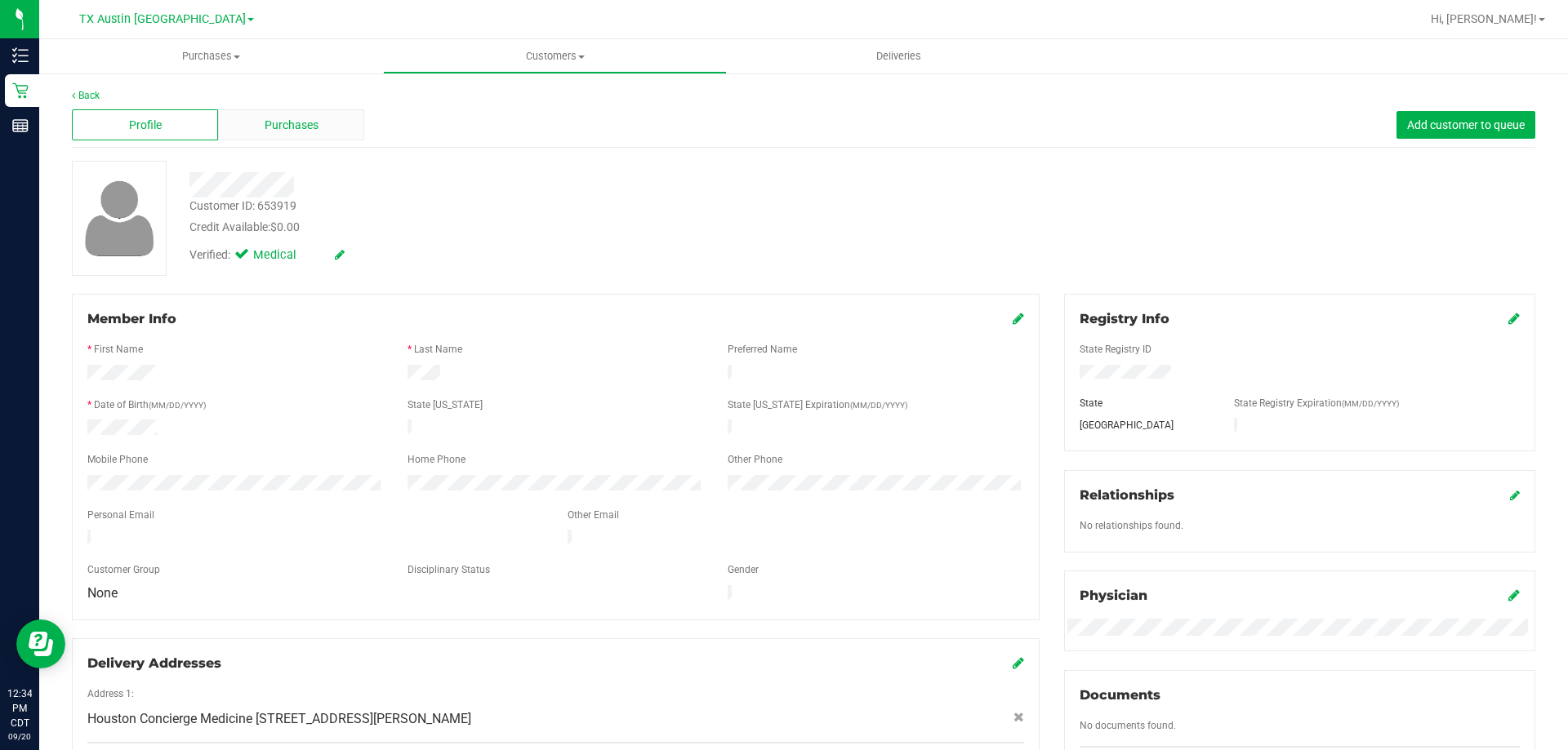
click at [280, 128] on span "Purchases" at bounding box center [291, 125] width 54 height 17
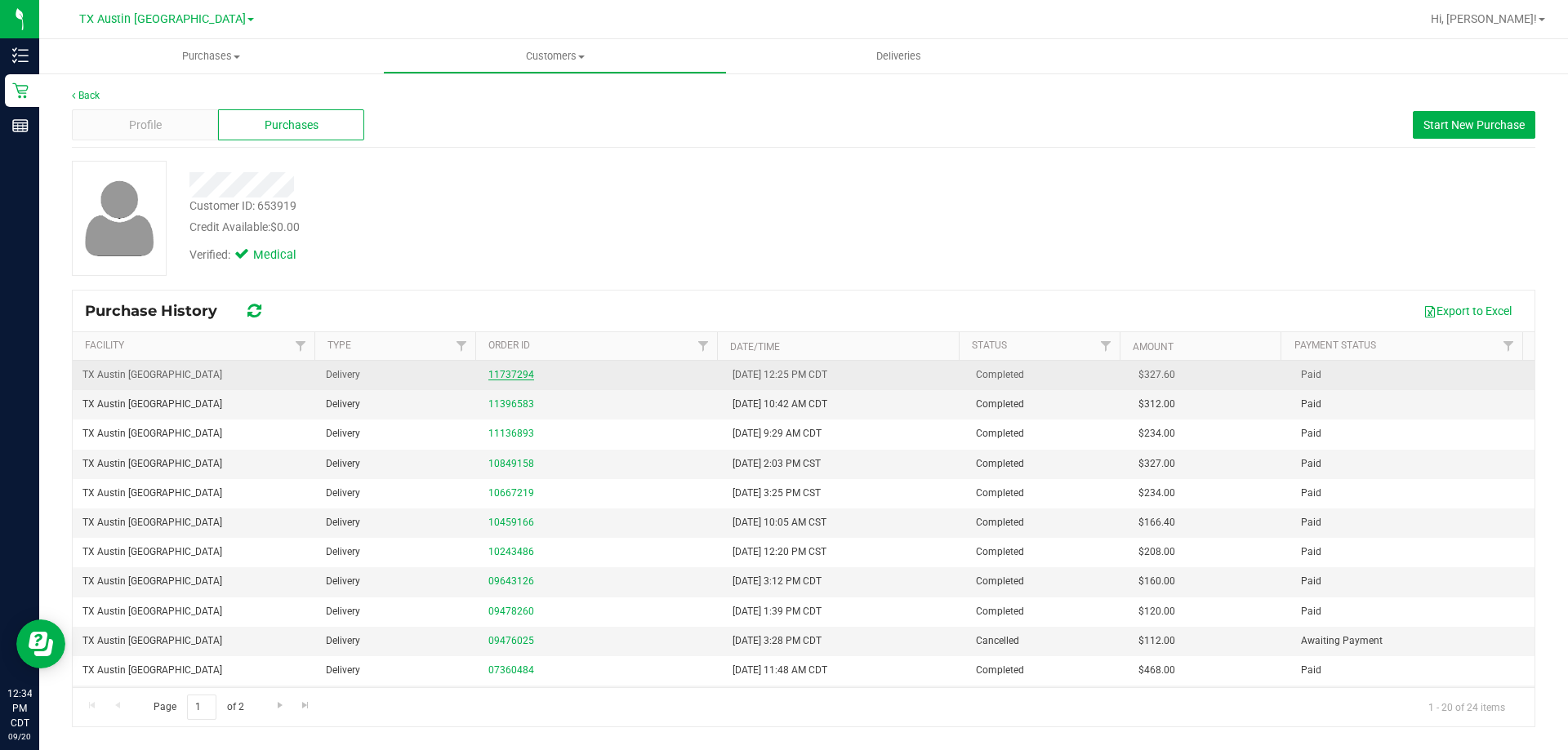
click at [510, 377] on link "11737294" at bounding box center [511, 375] width 46 height 12
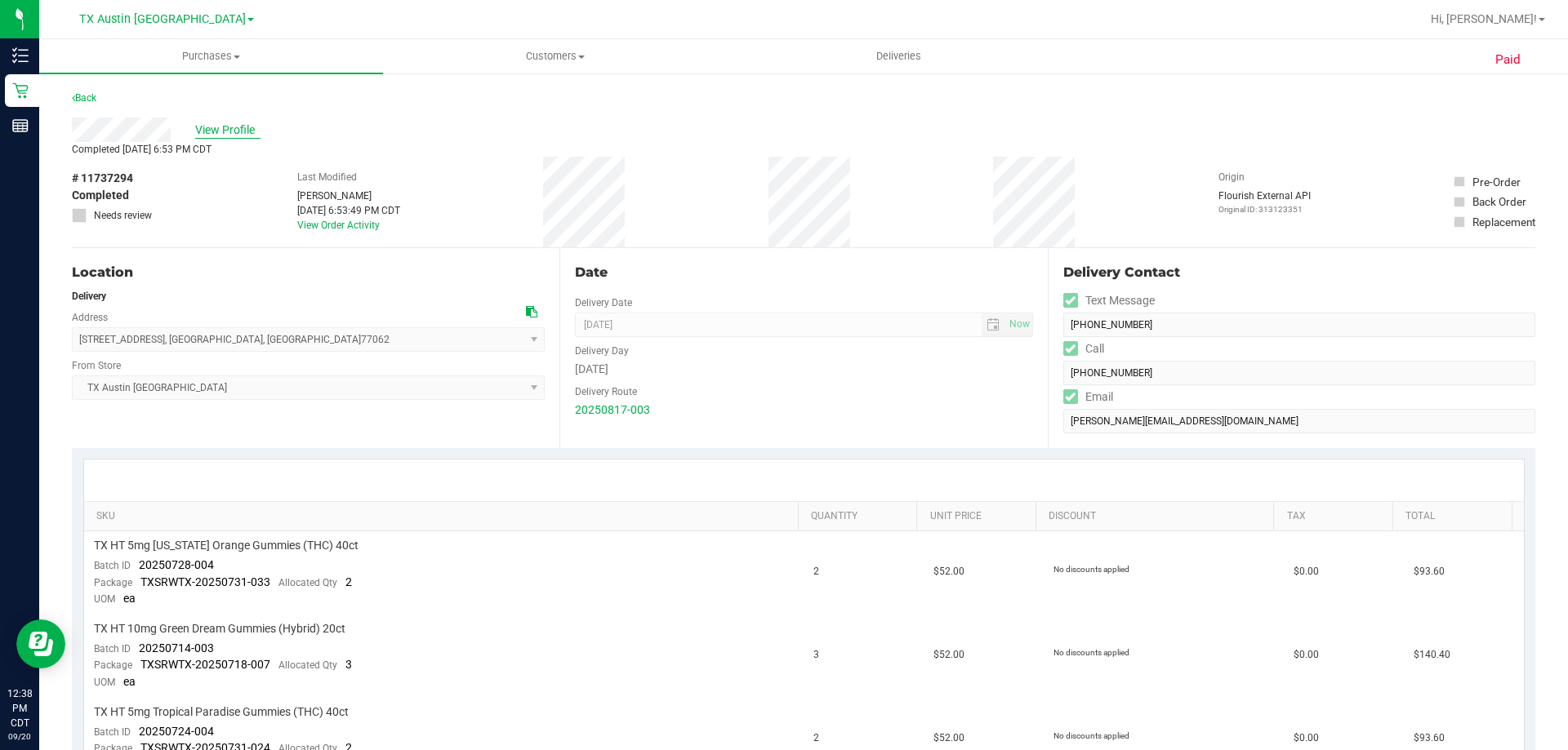
click at [238, 130] on span "View Profile" at bounding box center [228, 129] width 66 height 17
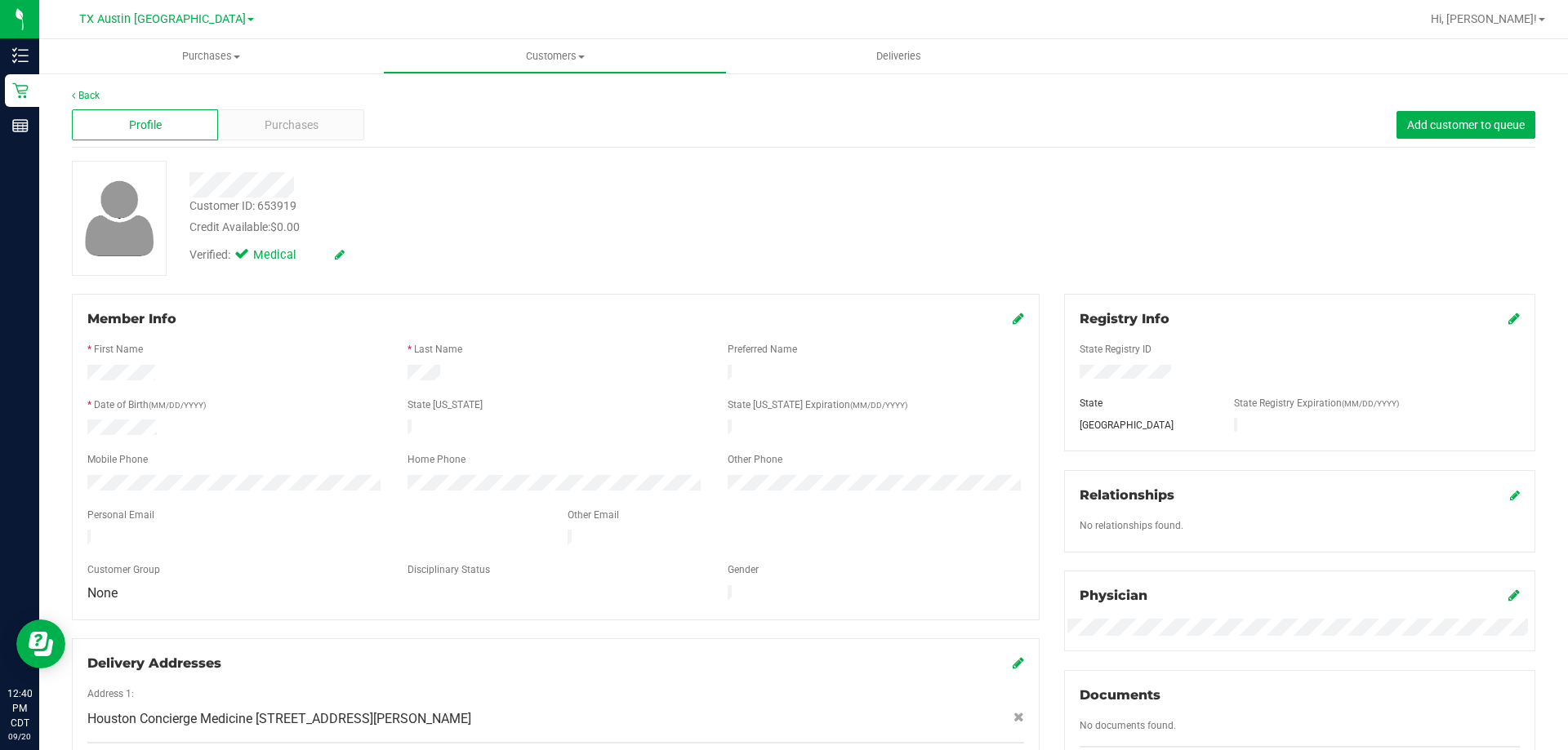
click at [363, 209] on div "Customer ID: 653919 Credit Available: $0.00" at bounding box center [549, 216] width 744 height 38
click at [301, 124] on span "Purchases" at bounding box center [291, 125] width 54 height 17
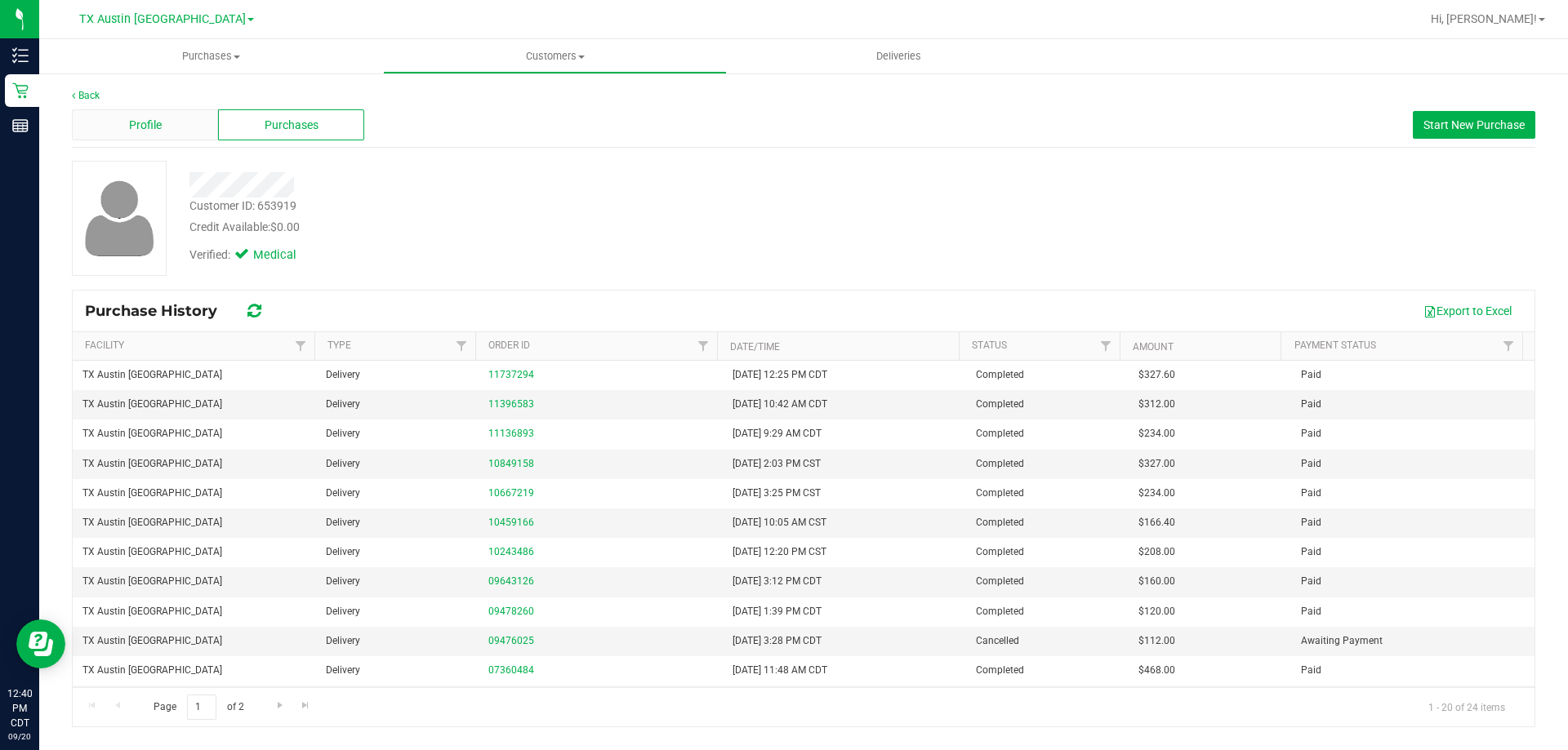
click at [136, 132] on span "Profile" at bounding box center [145, 125] width 33 height 17
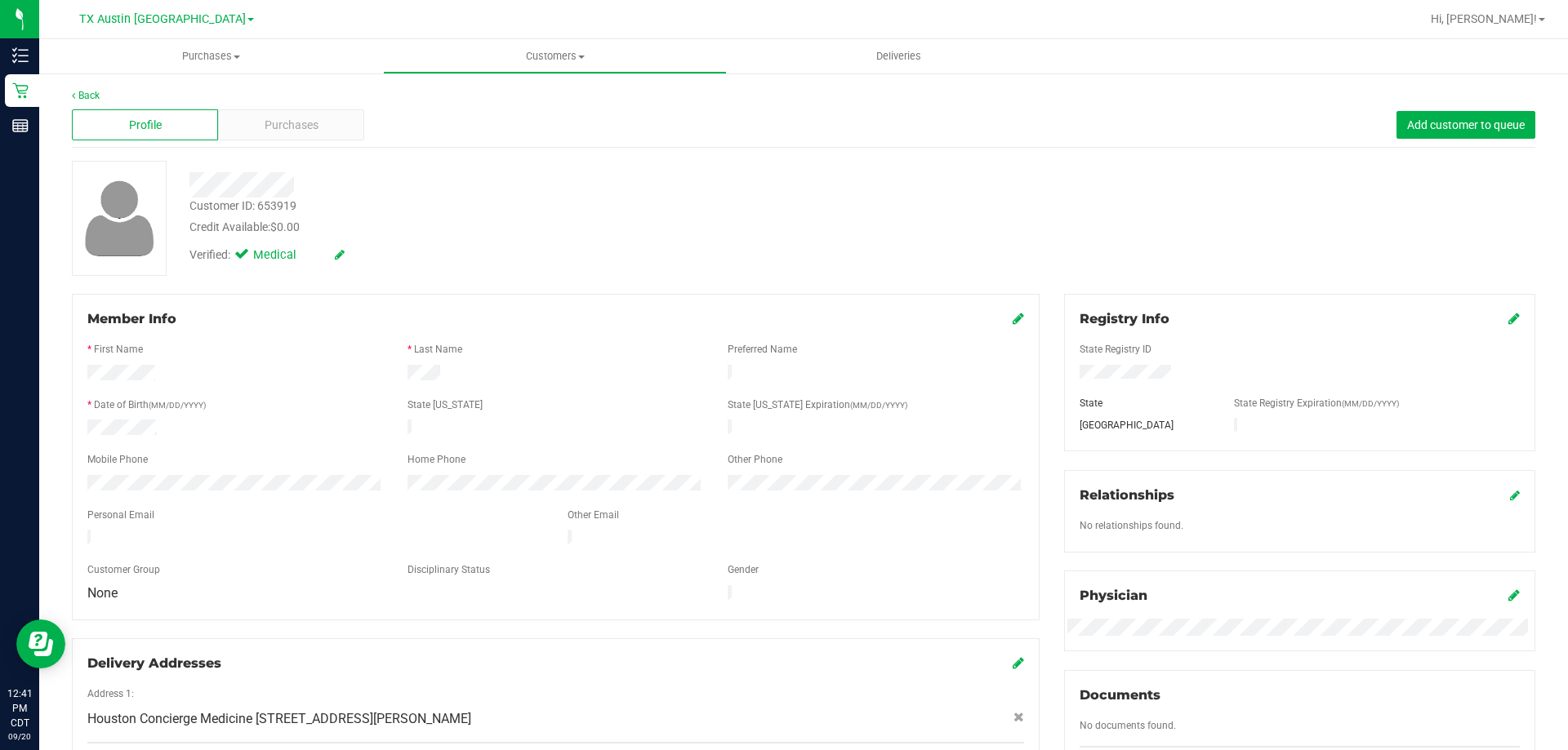
click at [390, 220] on div "Credit Available: $0.00" at bounding box center [549, 227] width 719 height 17
click at [463, 180] on div at bounding box center [549, 184] width 744 height 26
click at [429, 182] on div at bounding box center [549, 184] width 744 height 26
click at [429, 183] on div at bounding box center [549, 184] width 744 height 26
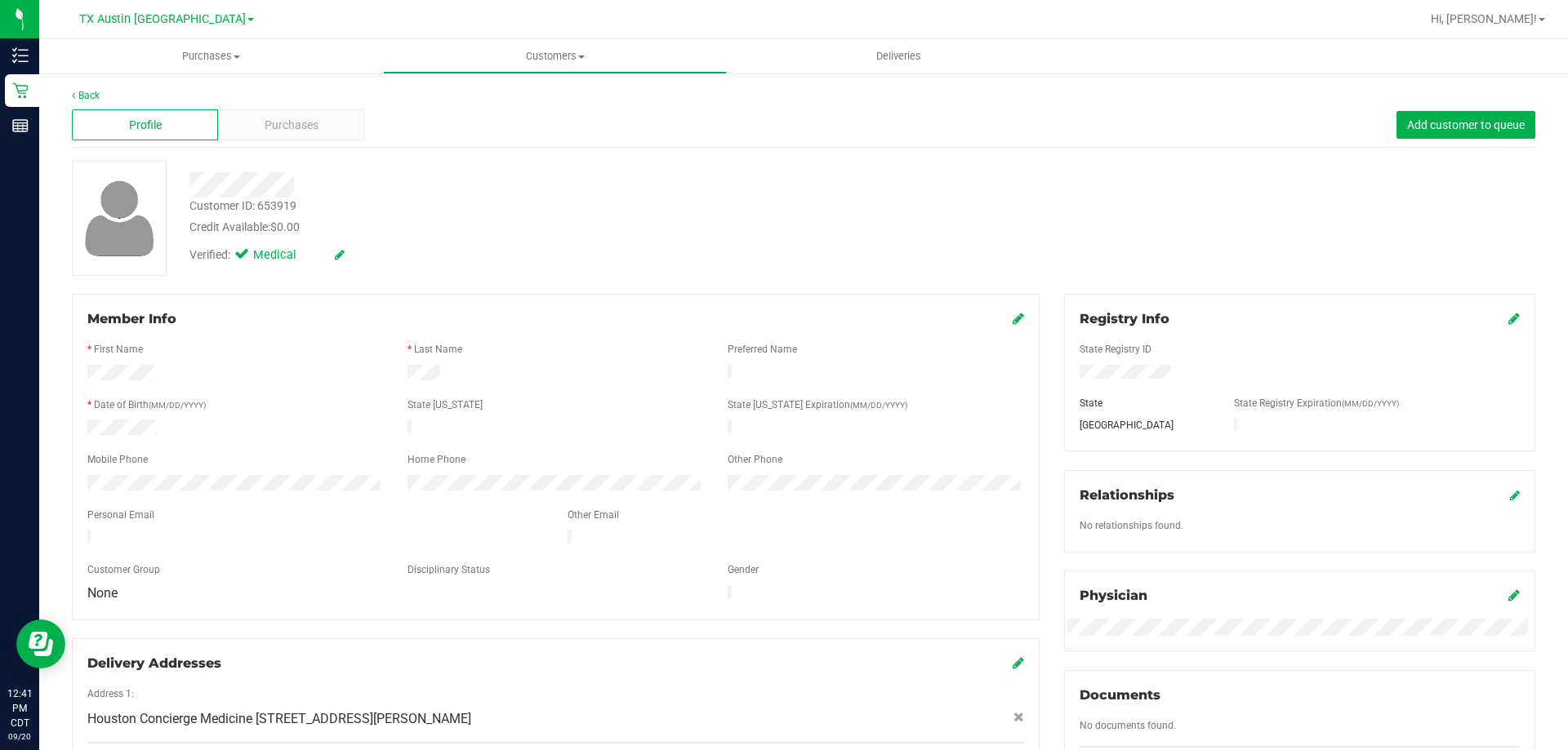
click at [420, 203] on div "Customer ID: 653919 Credit Available: $0.00" at bounding box center [549, 216] width 744 height 38
click at [408, 183] on div at bounding box center [549, 184] width 744 height 26
click at [408, 184] on div at bounding box center [549, 184] width 744 height 26
click at [265, 128] on span "Purchases" at bounding box center [291, 125] width 54 height 17
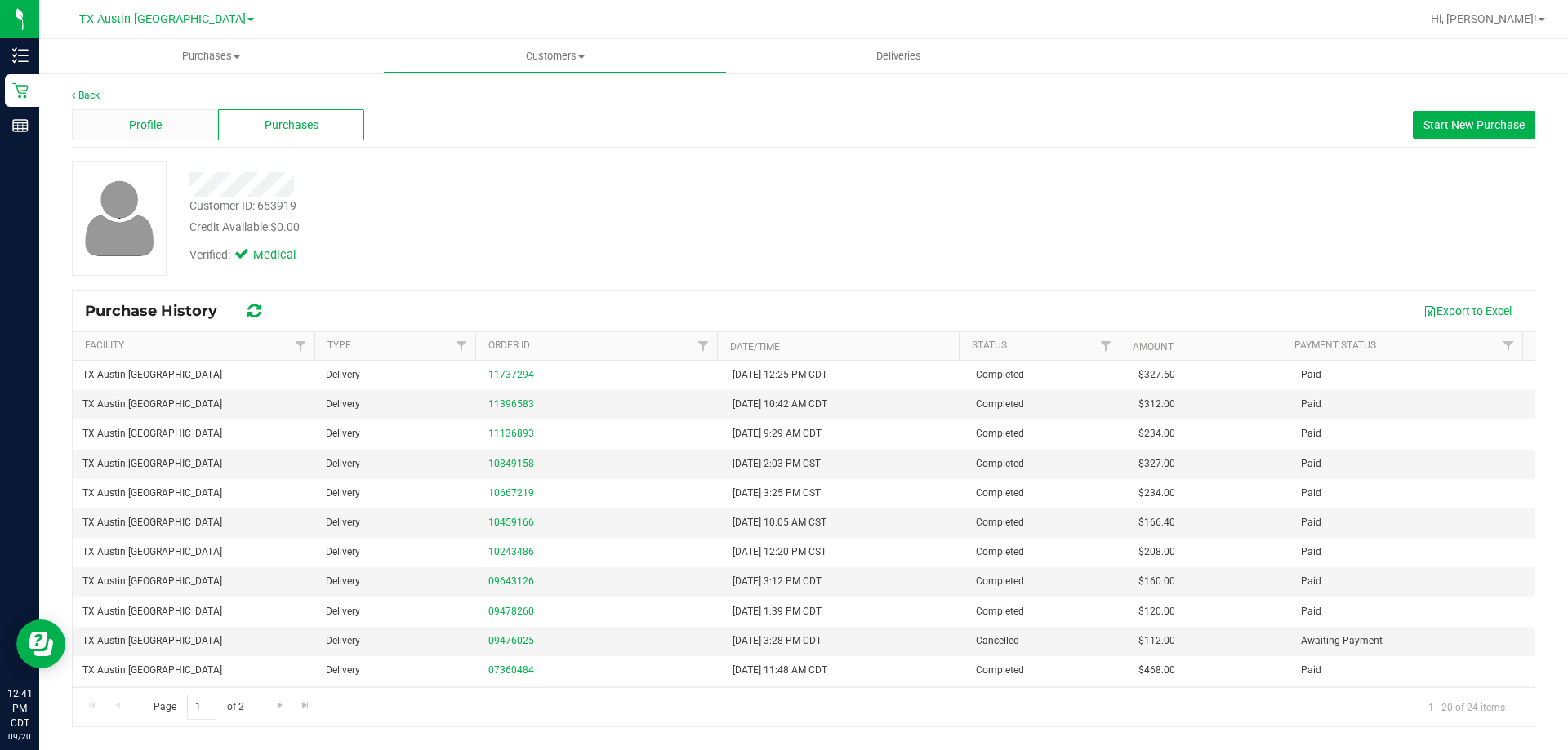
click at [183, 128] on div "Profile" at bounding box center [144, 125] width 146 height 31
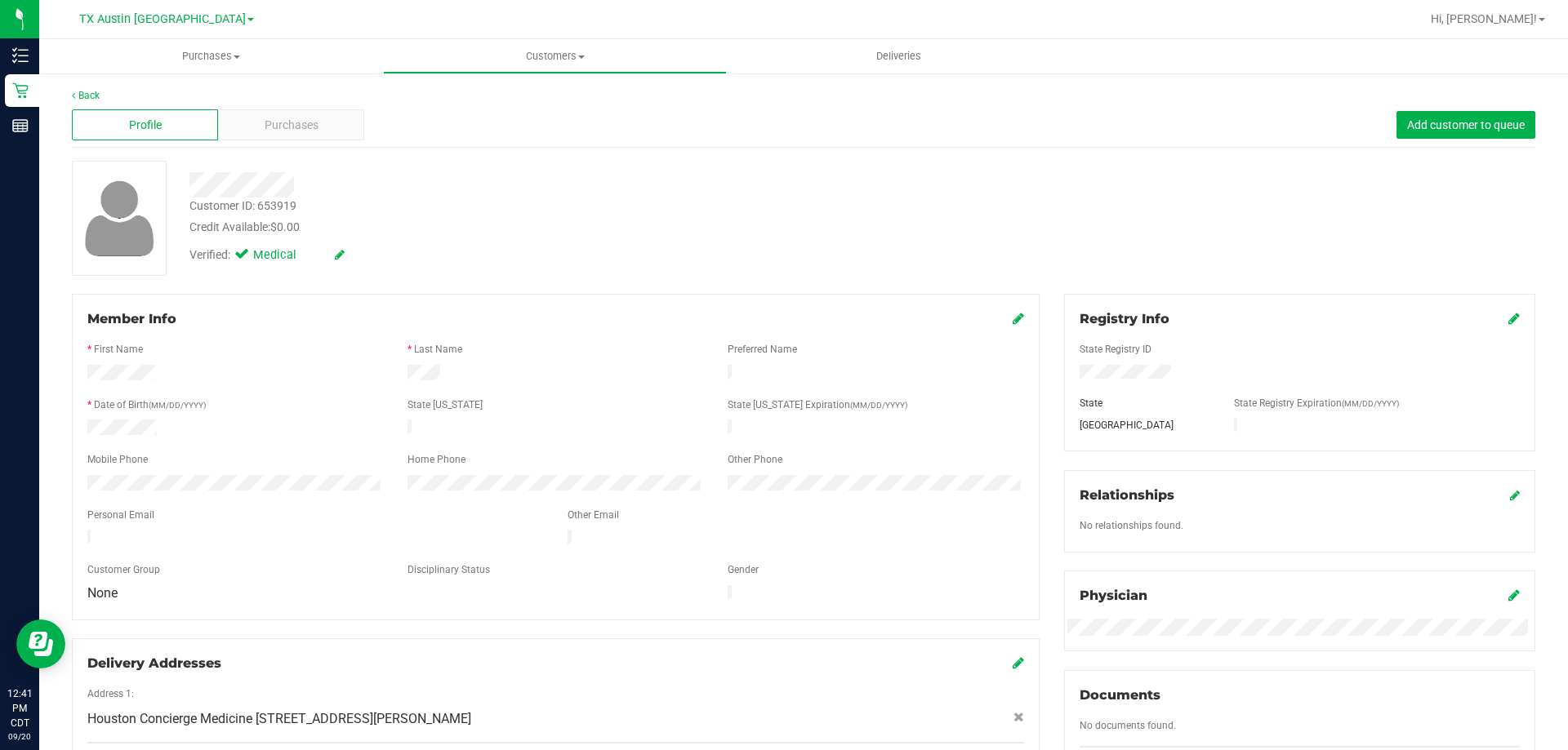
click at [528, 257] on div "Verified: Medical" at bounding box center [549, 253] width 744 height 36
click at [439, 178] on div at bounding box center [549, 184] width 744 height 26
click at [307, 128] on span "Purchases" at bounding box center [291, 125] width 54 height 17
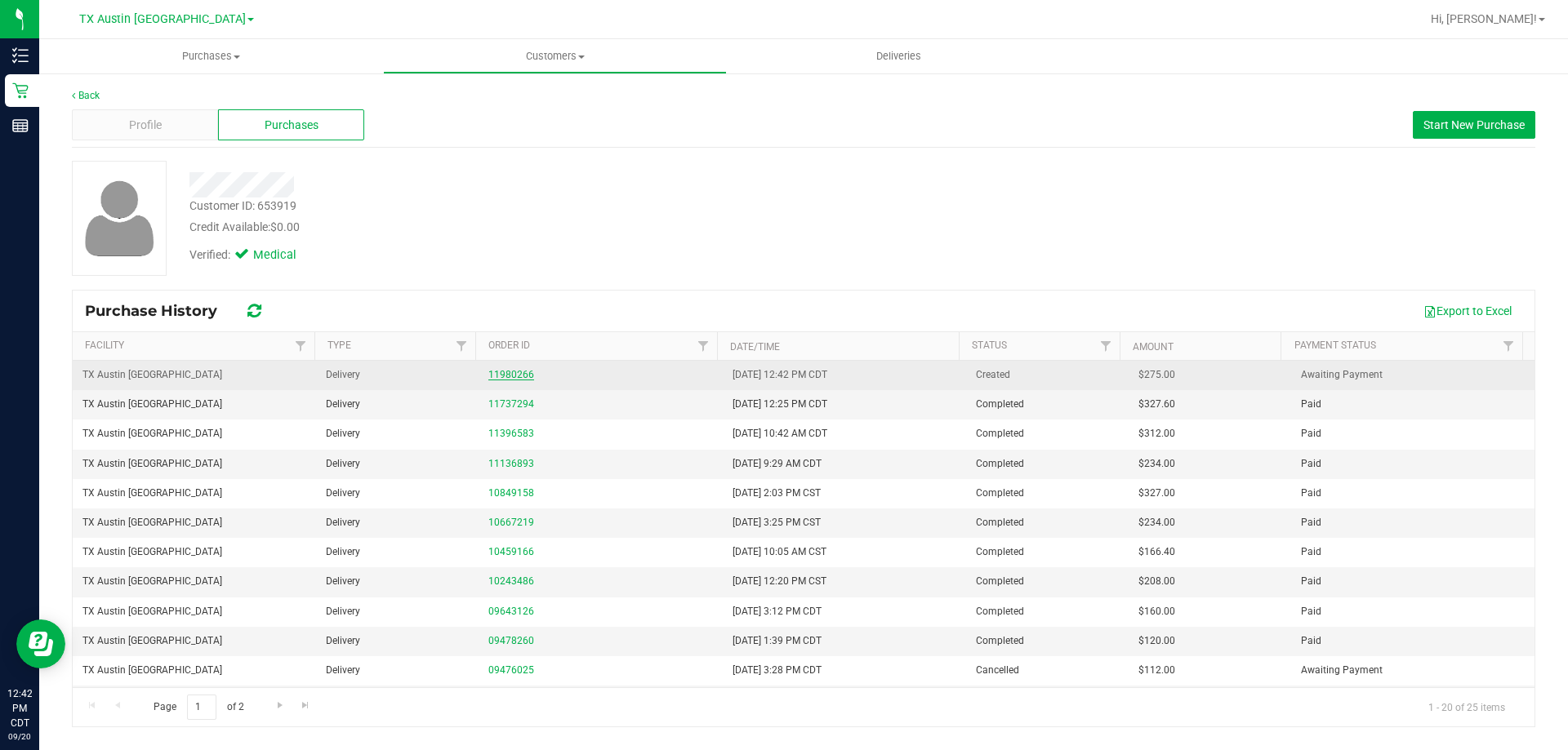
click at [506, 376] on link "11980266" at bounding box center [511, 375] width 46 height 12
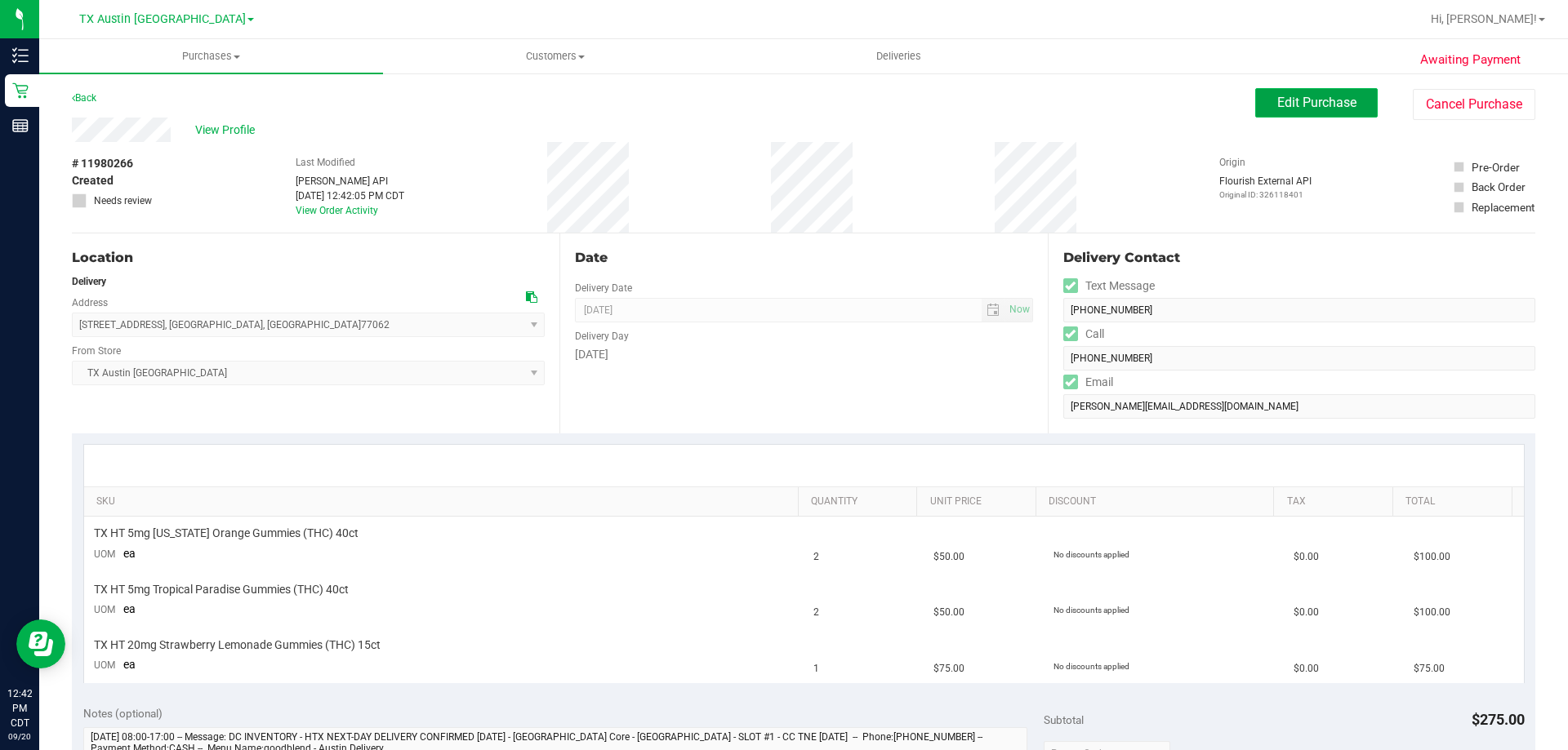
click at [1297, 117] on button "Edit Purchase" at bounding box center [1316, 103] width 122 height 29
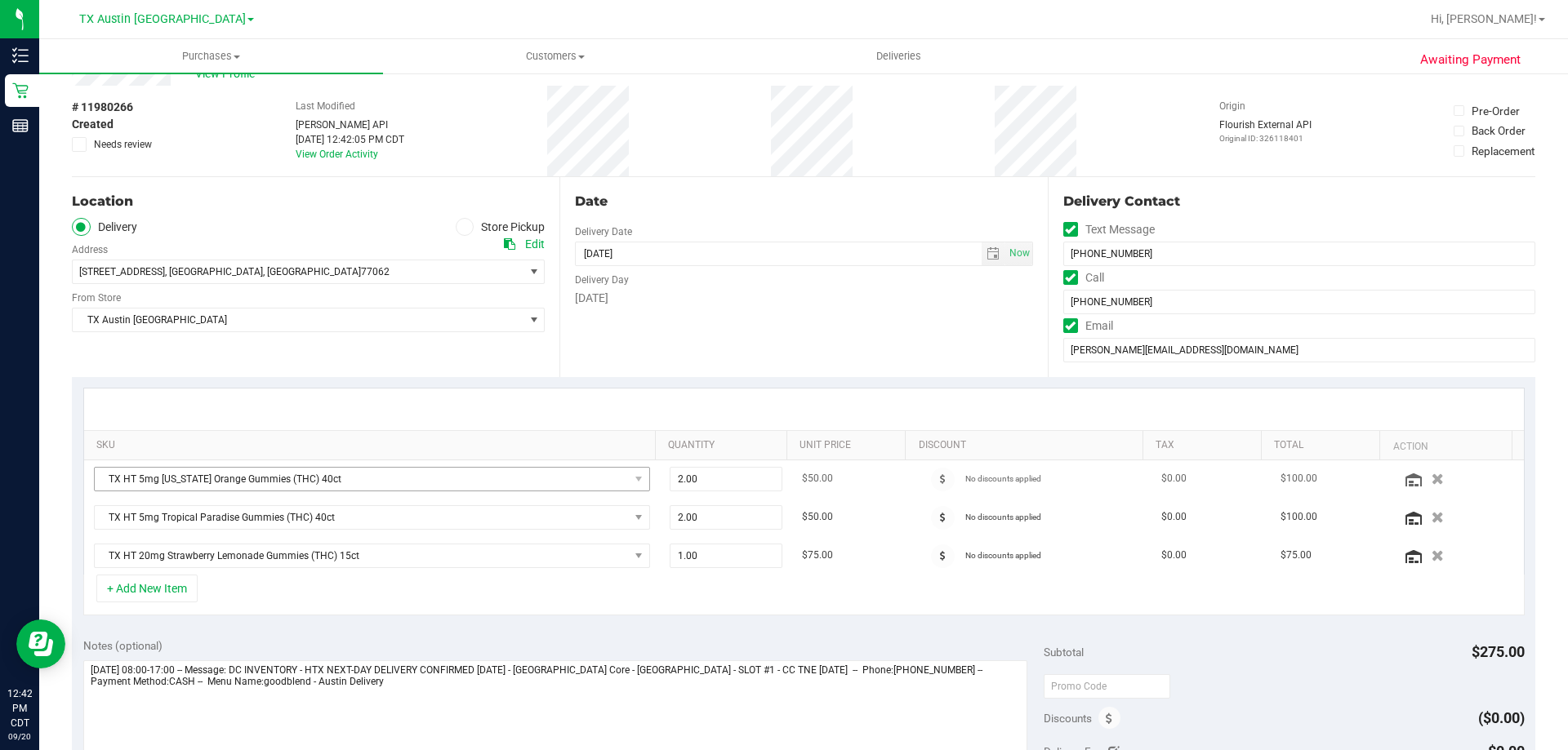
scroll to position [245, 0]
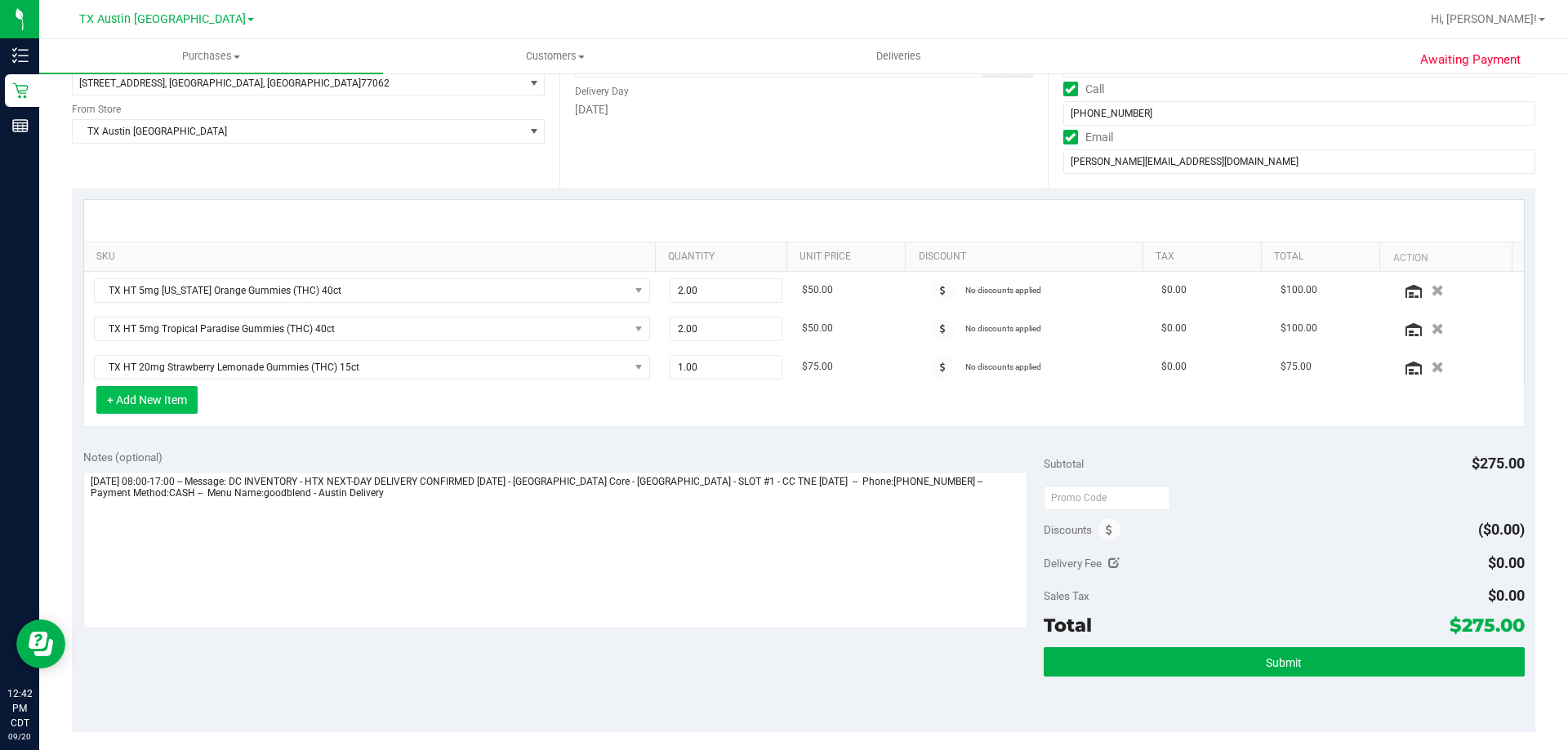
click at [152, 396] on button "+ Add New Item" at bounding box center [147, 399] width 101 height 27
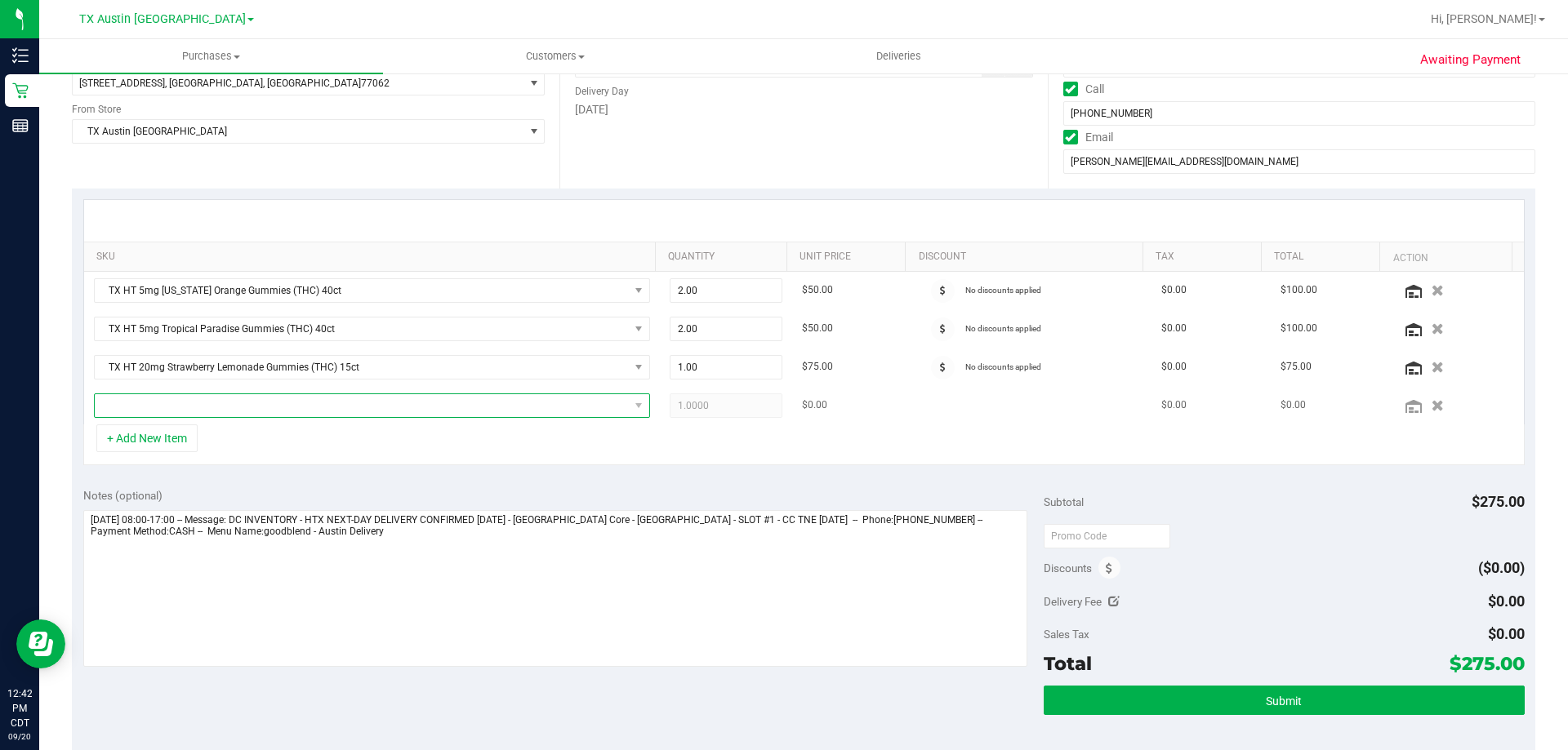
click at [289, 409] on span "NO DATA FOUND" at bounding box center [361, 406] width 534 height 23
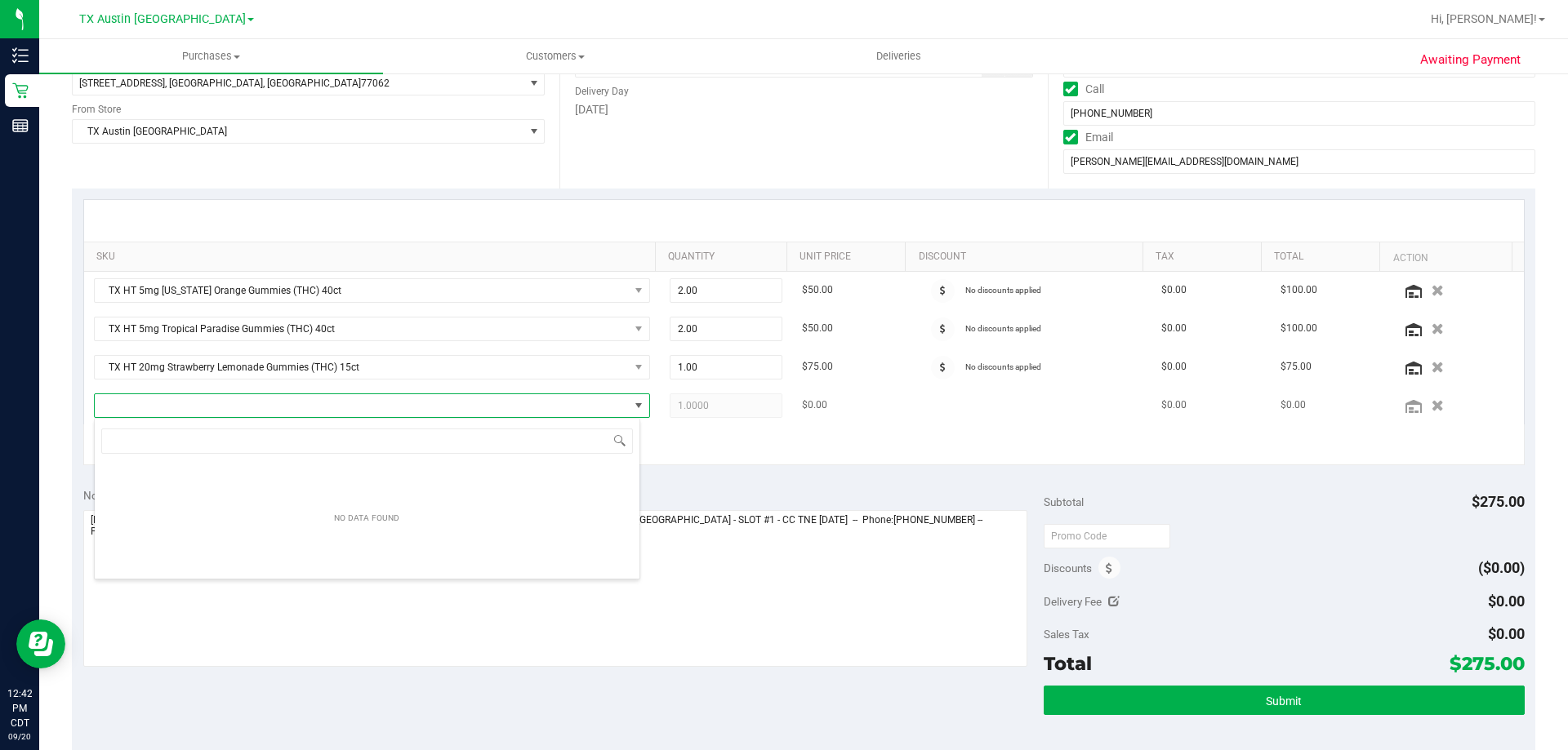
scroll to position [25, 547]
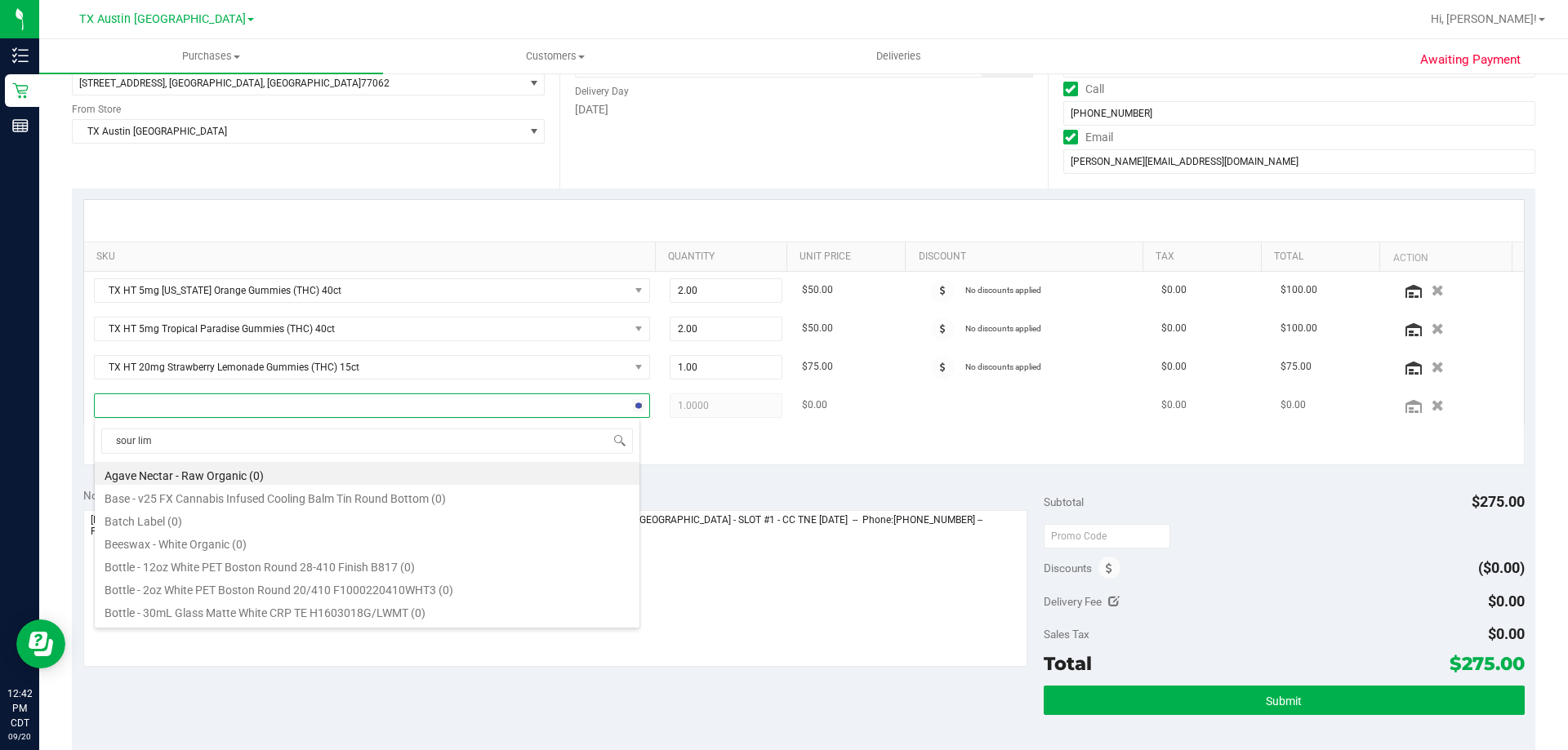
type input "sour lime"
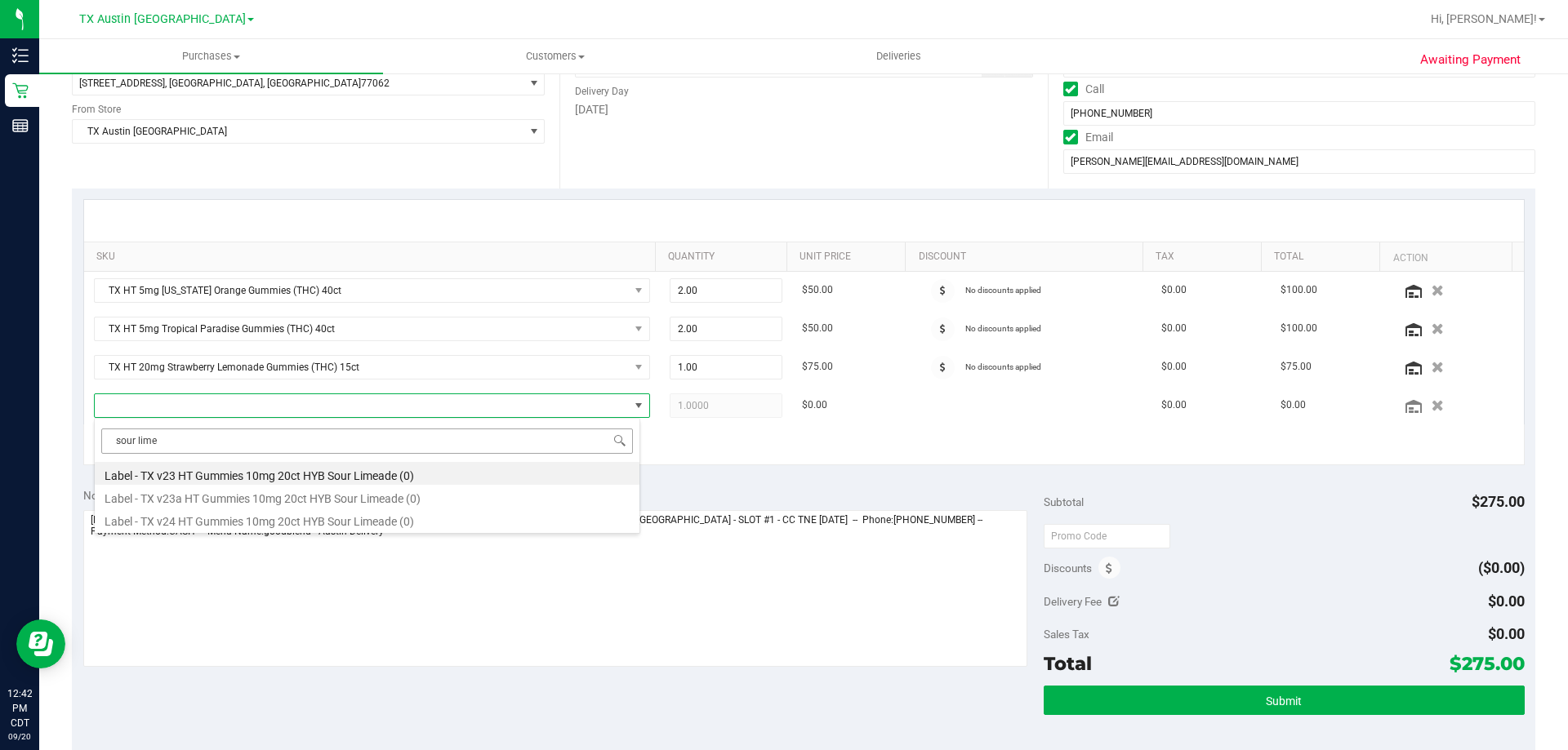
click at [202, 440] on input "sour lime" at bounding box center [367, 441] width 532 height 26
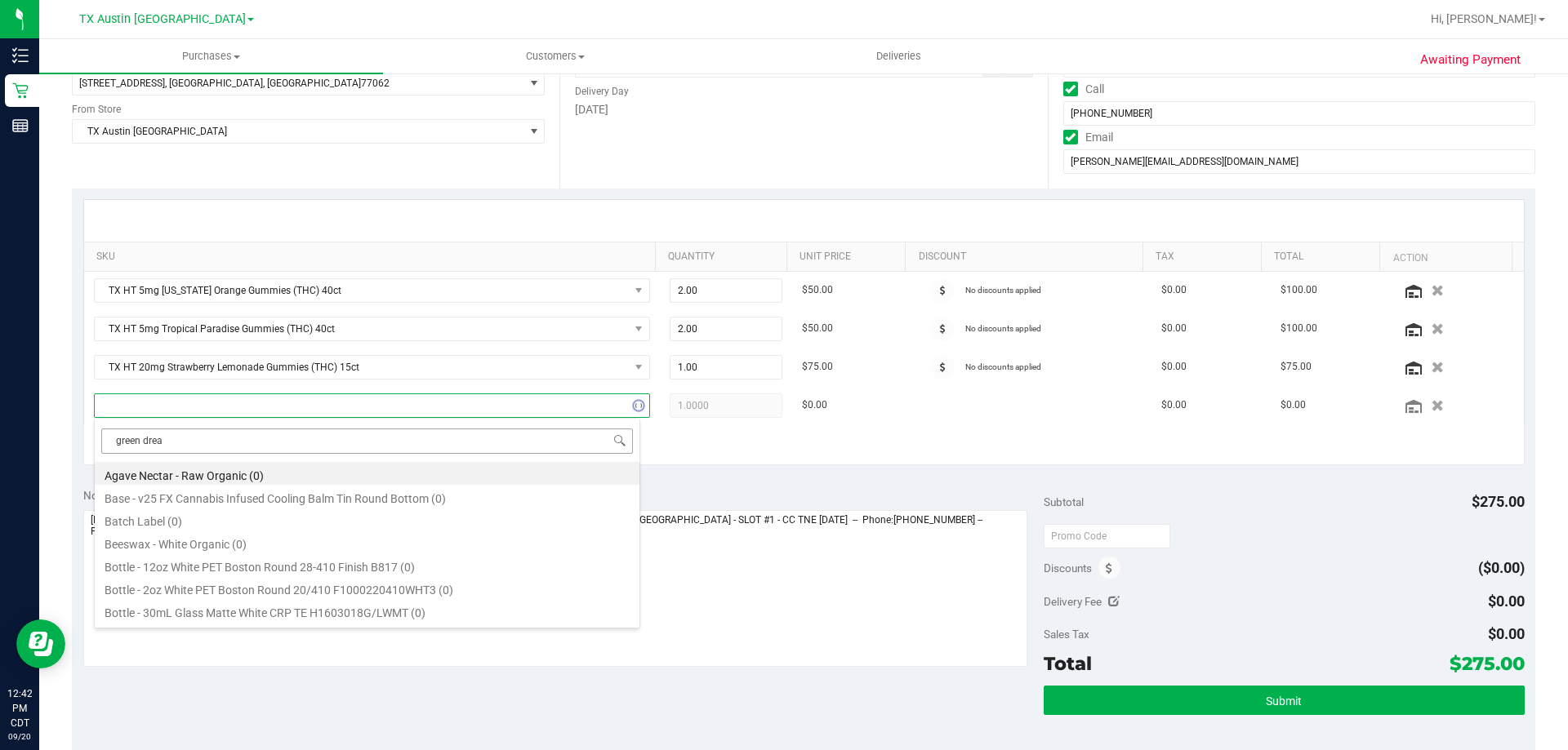
type input "green dream"
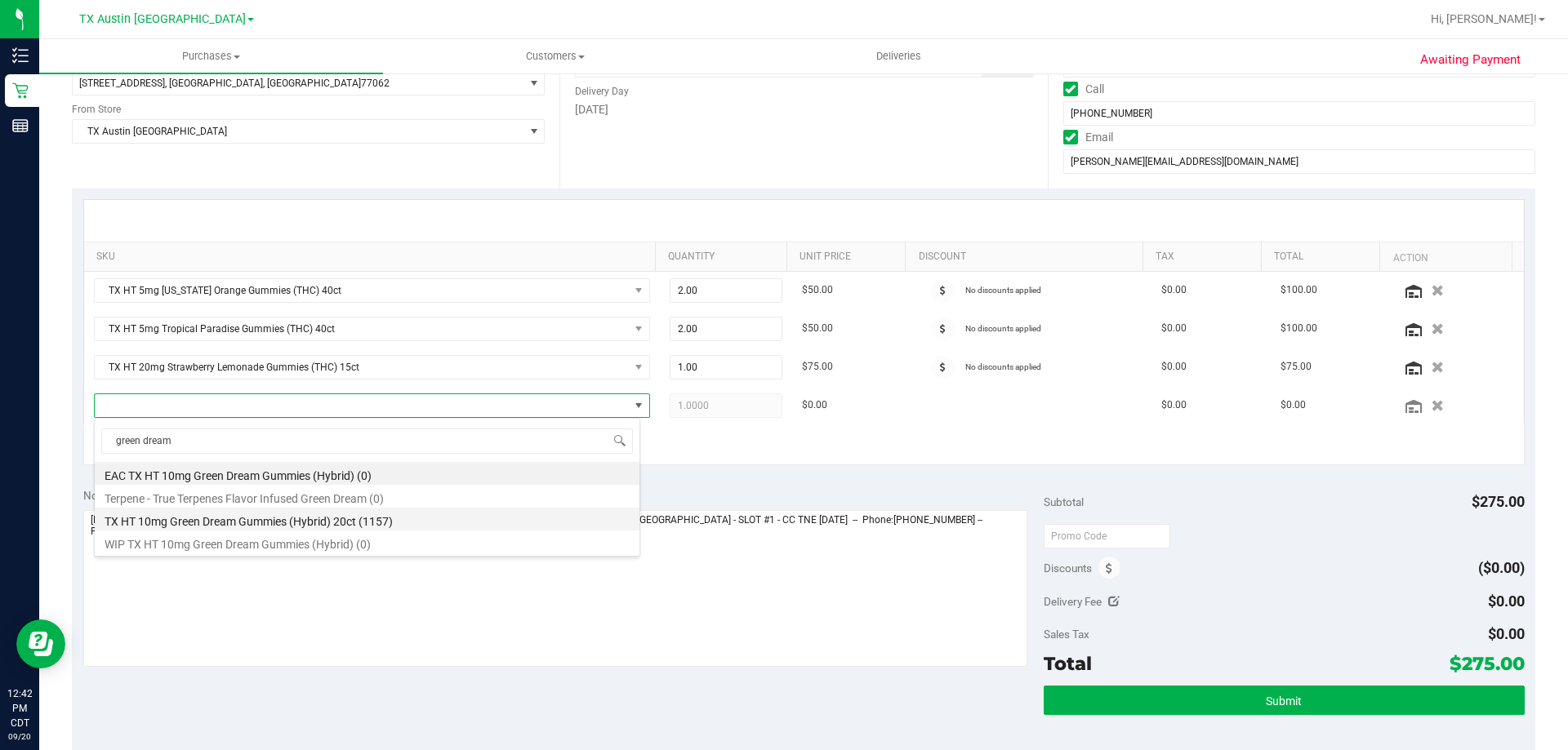
click at [307, 521] on li "TX HT 10mg Green Dream Gummies (Hybrid) 20ct (1157)" at bounding box center [367, 519] width 545 height 23
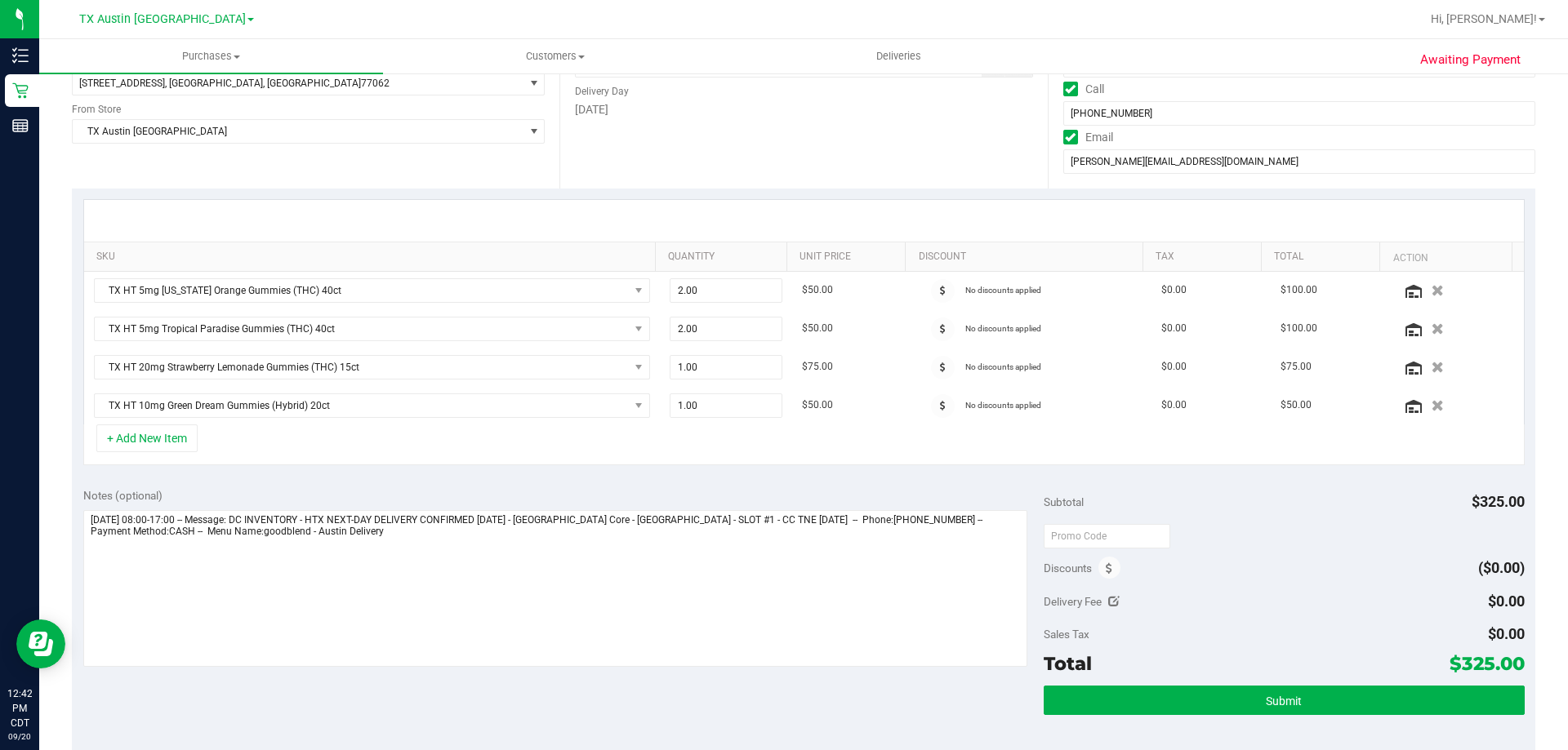
click at [314, 449] on div "+ Add New Item" at bounding box center [803, 445] width 1441 height 41
drag, startPoint x: 648, startPoint y: 406, endPoint x: 539, endPoint y: 422, distance: 110.2
click at [539, 422] on tr "TX HT 10mg Green Dream Gummies (Hybrid) 20ct 1.00 1 $50.00 No discounts applied…" at bounding box center [803, 406] width 1440 height 37
type input "2"
type input "2.00"
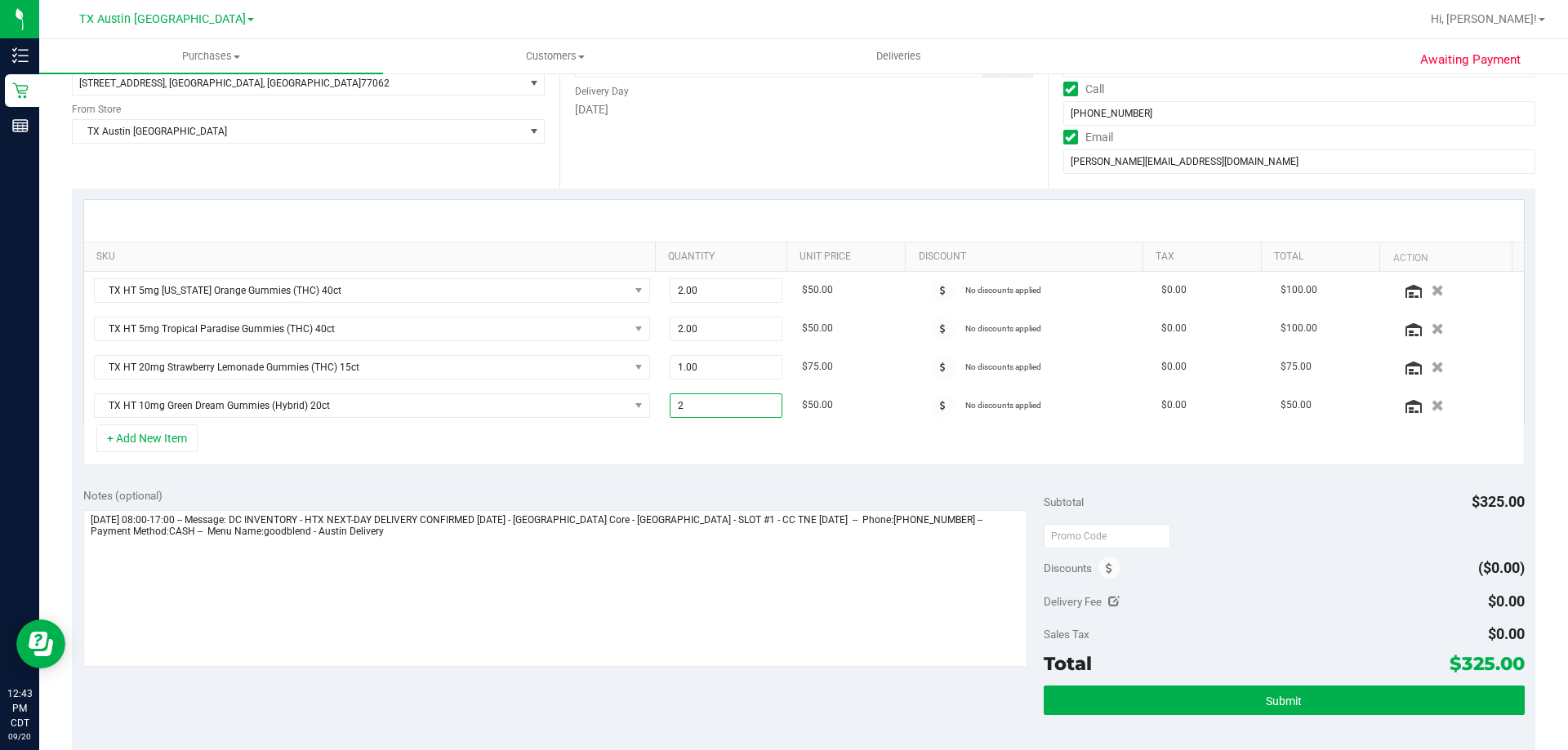
click at [779, 463] on div "+ Add New Item" at bounding box center [803, 445] width 1441 height 41
drag, startPoint x: 1449, startPoint y: 663, endPoint x: 1513, endPoint y: 658, distance: 64.2
click at [1513, 658] on div "Notes (optional) Subtotal $375.00 Discounts ($0.00) Delivery Fee $0.00 Sales Ta…" at bounding box center [803, 623] width 1463 height 294
drag, startPoint x: 1449, startPoint y: 664, endPoint x: 1508, endPoint y: 658, distance: 59.3
click at [1508, 658] on span "$375.00" at bounding box center [1486, 663] width 76 height 23
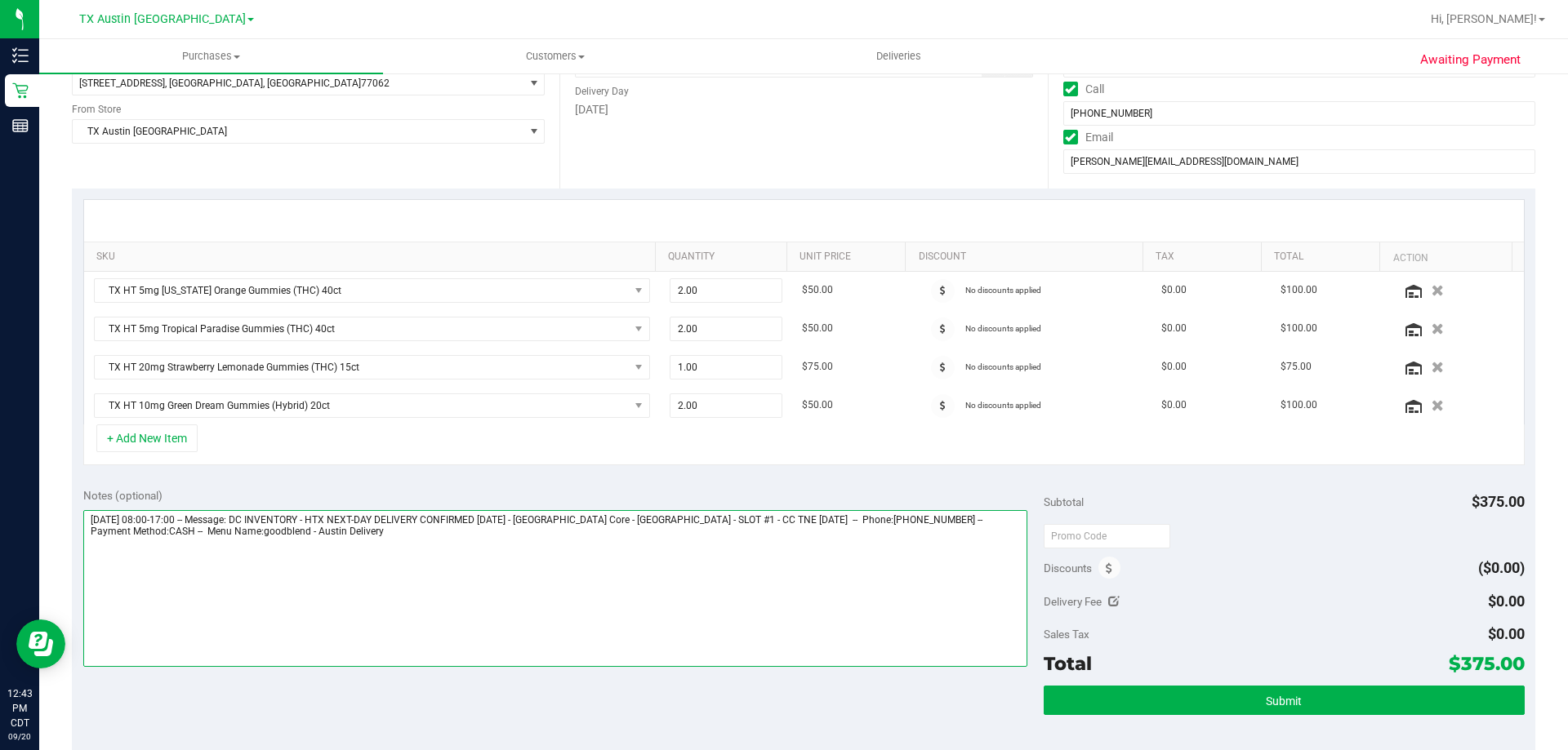
click at [692, 581] on textarea at bounding box center [555, 588] width 944 height 157
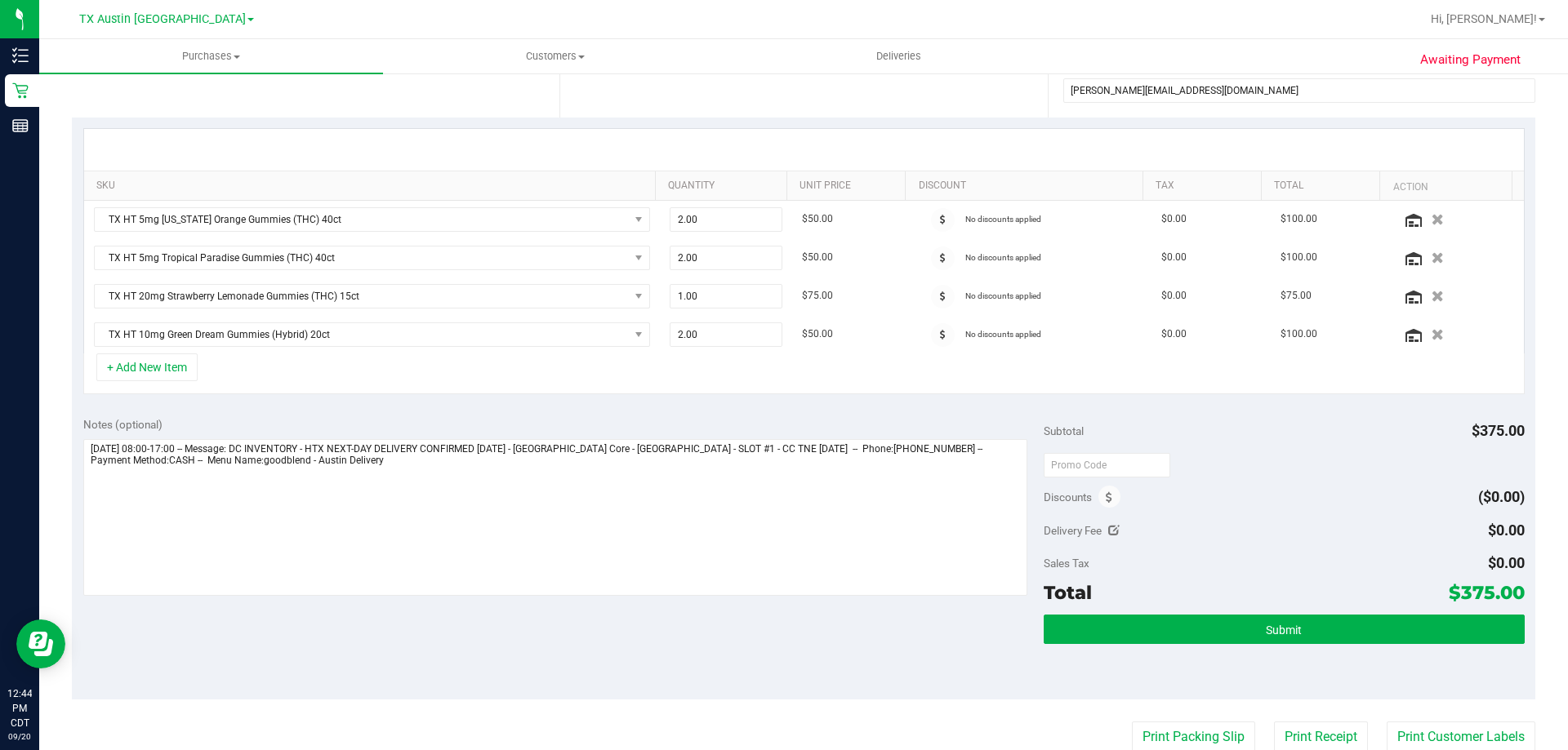
scroll to position [327, 0]
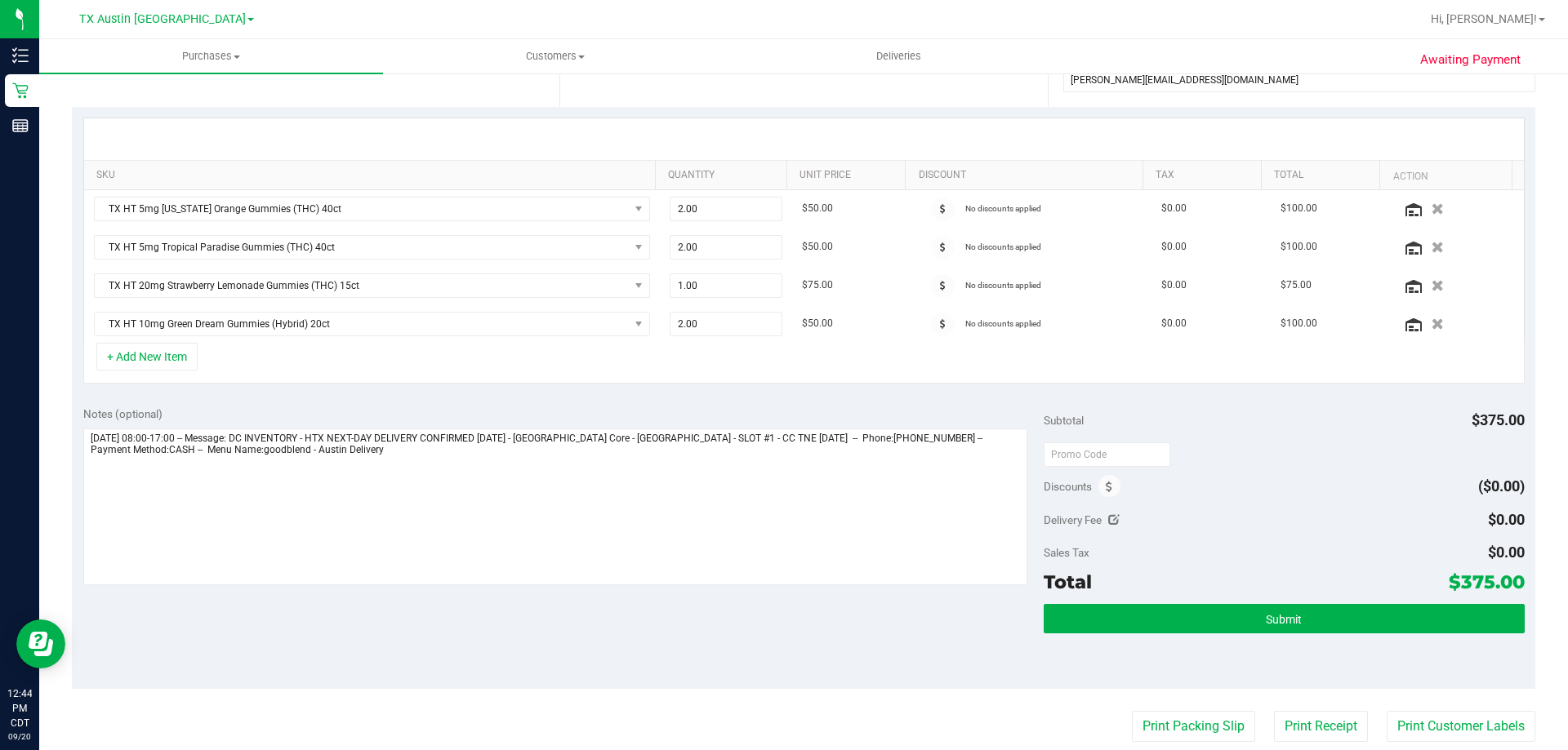
drag, startPoint x: 1451, startPoint y: 582, endPoint x: 1509, endPoint y: 586, distance: 58.1
click at [1509, 586] on span "$375.00" at bounding box center [1486, 582] width 76 height 23
click at [1277, 630] on button "Submit" at bounding box center [1284, 618] width 480 height 29
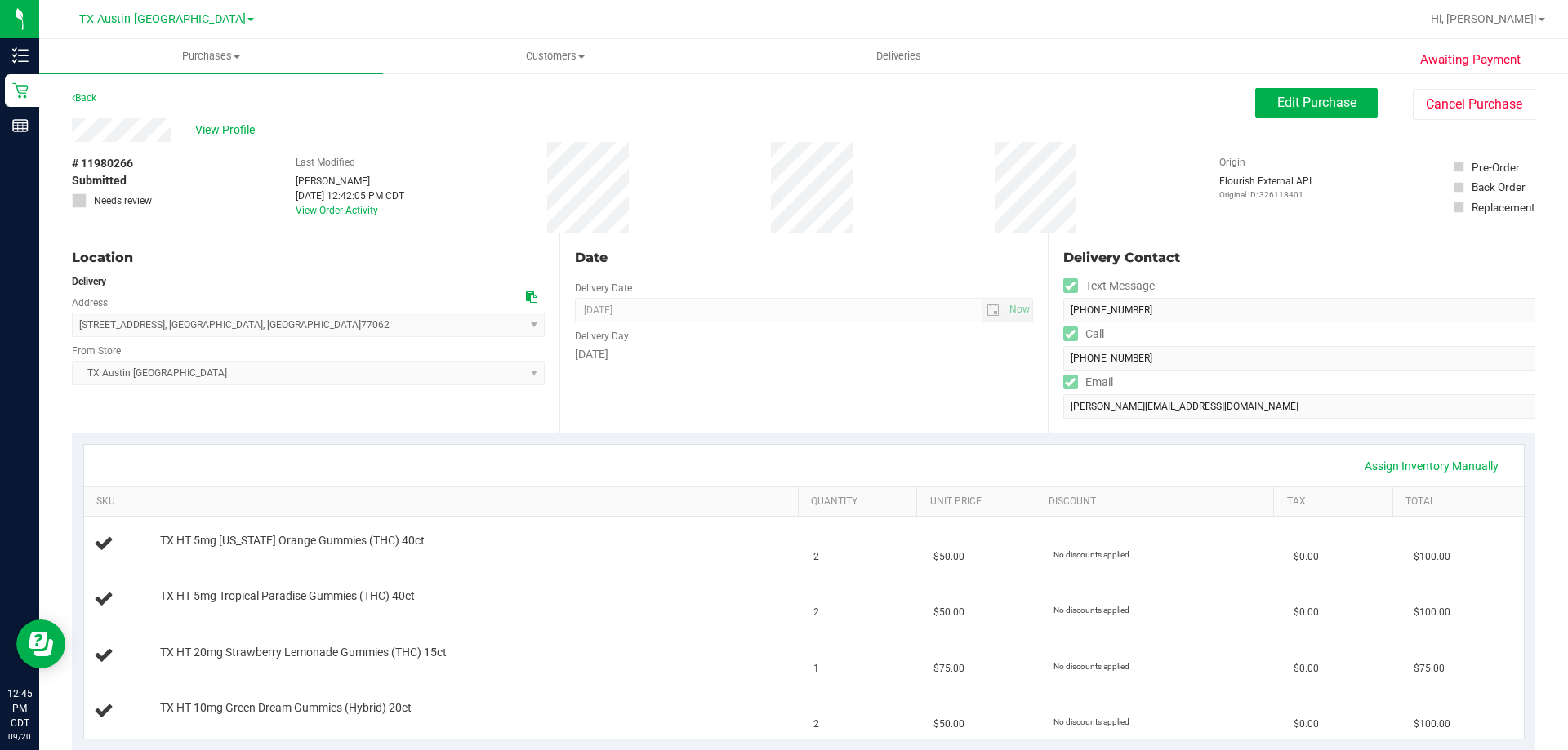
click at [412, 121] on div "View Profile" at bounding box center [664, 130] width 1184 height 25
click at [484, 116] on div "Back Edit Purchase Cancel Purchase" at bounding box center [803, 103] width 1463 height 29
drag, startPoint x: 280, startPoint y: 161, endPoint x: 687, endPoint y: 191, distance: 408.1
click at [687, 191] on div "# 11980266 Submitted Needs review Last Modified Terese Estes Sep 20, 2025 12:42…" at bounding box center [803, 187] width 1463 height 90
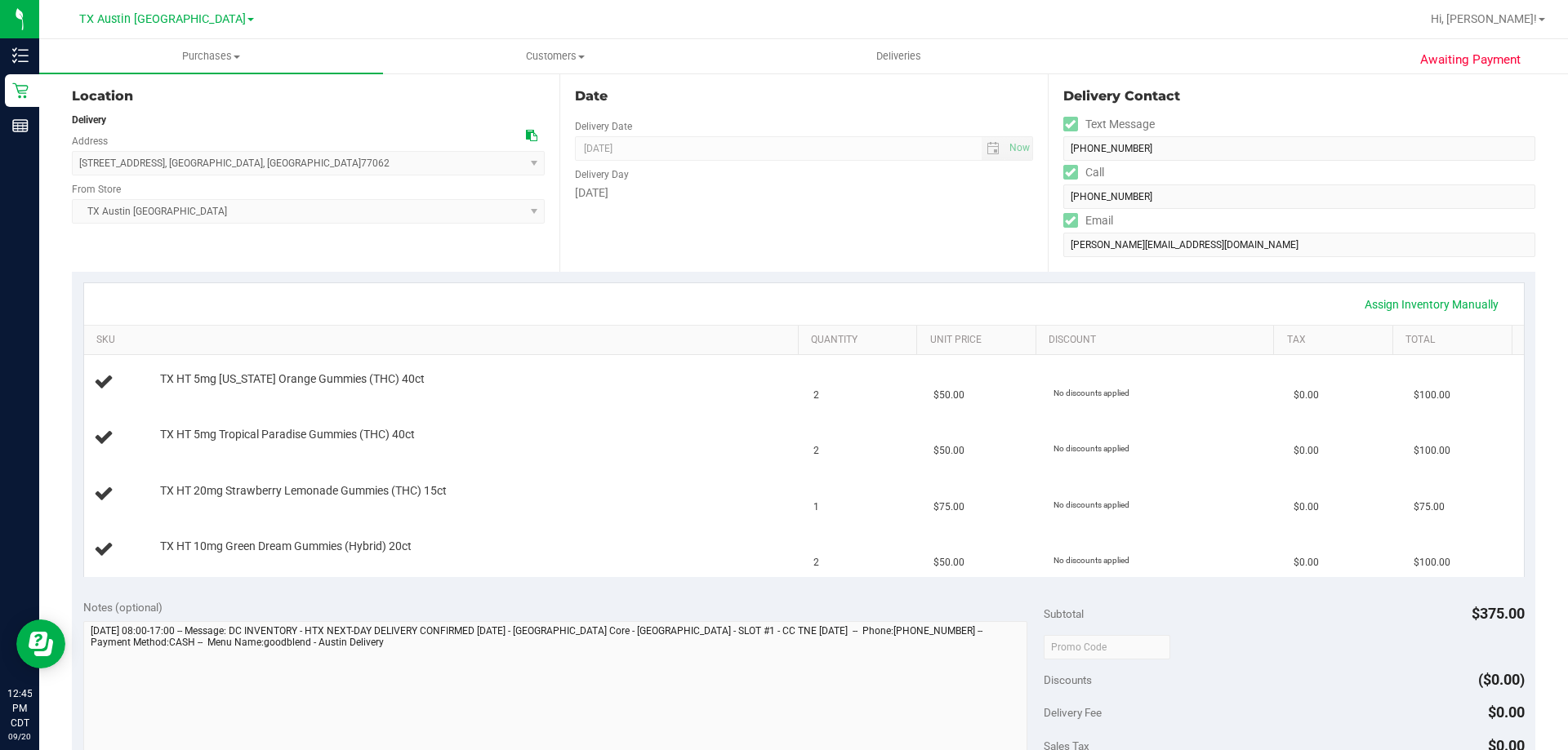
scroll to position [327, 0]
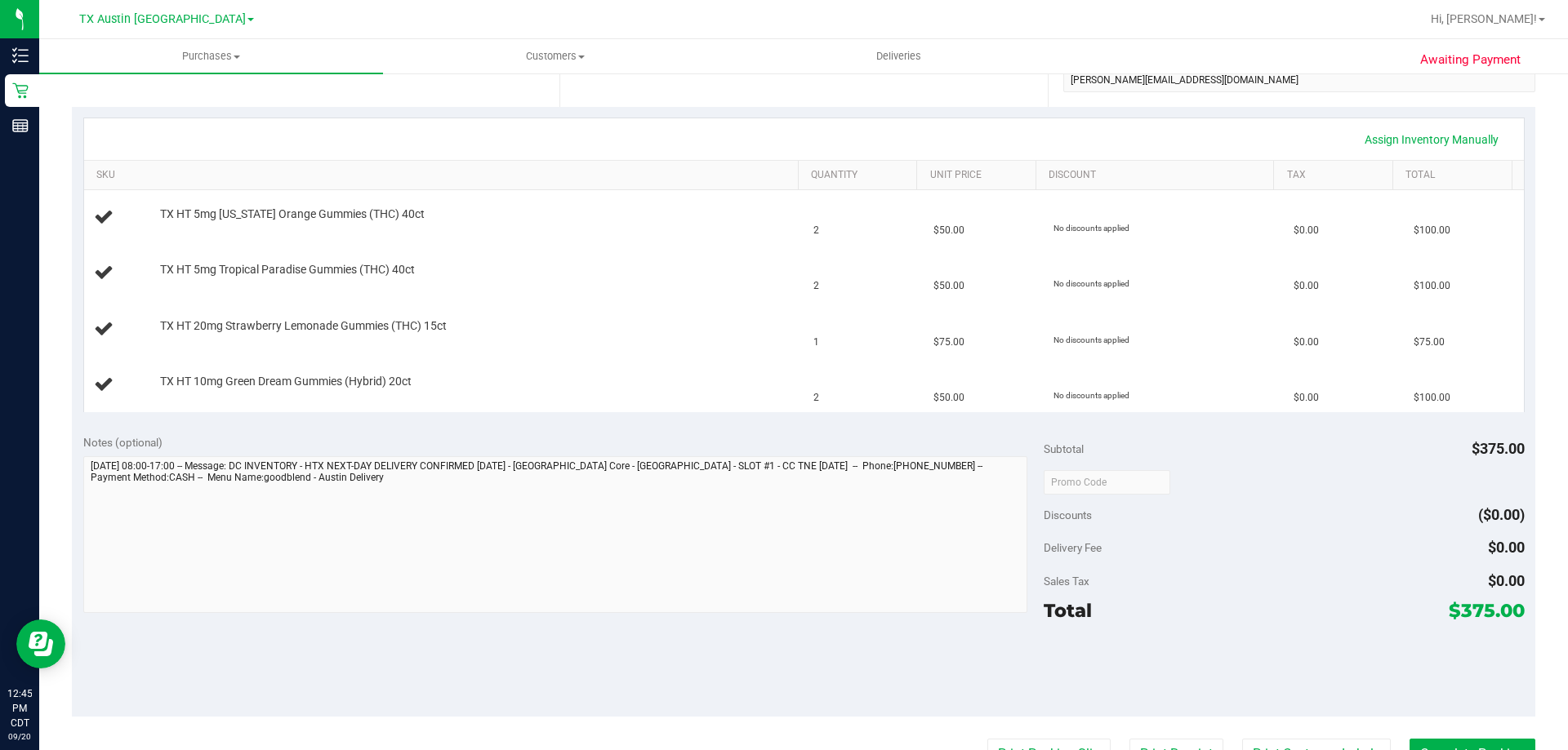
drag, startPoint x: 1449, startPoint y: 610, endPoint x: 1507, endPoint y: 606, distance: 58.1
click at [1507, 606] on span "$375.00" at bounding box center [1486, 611] width 76 height 23
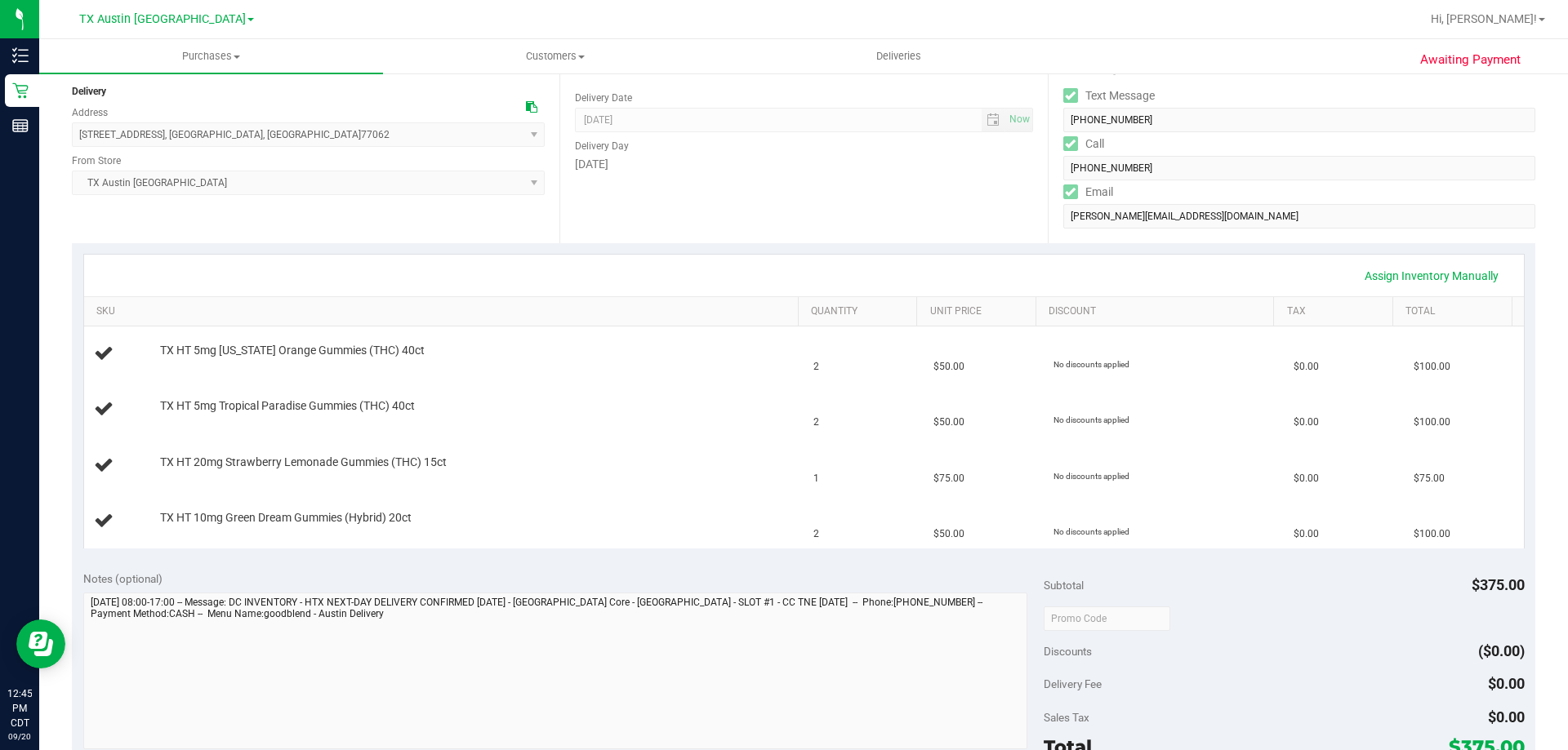
scroll to position [0, 0]
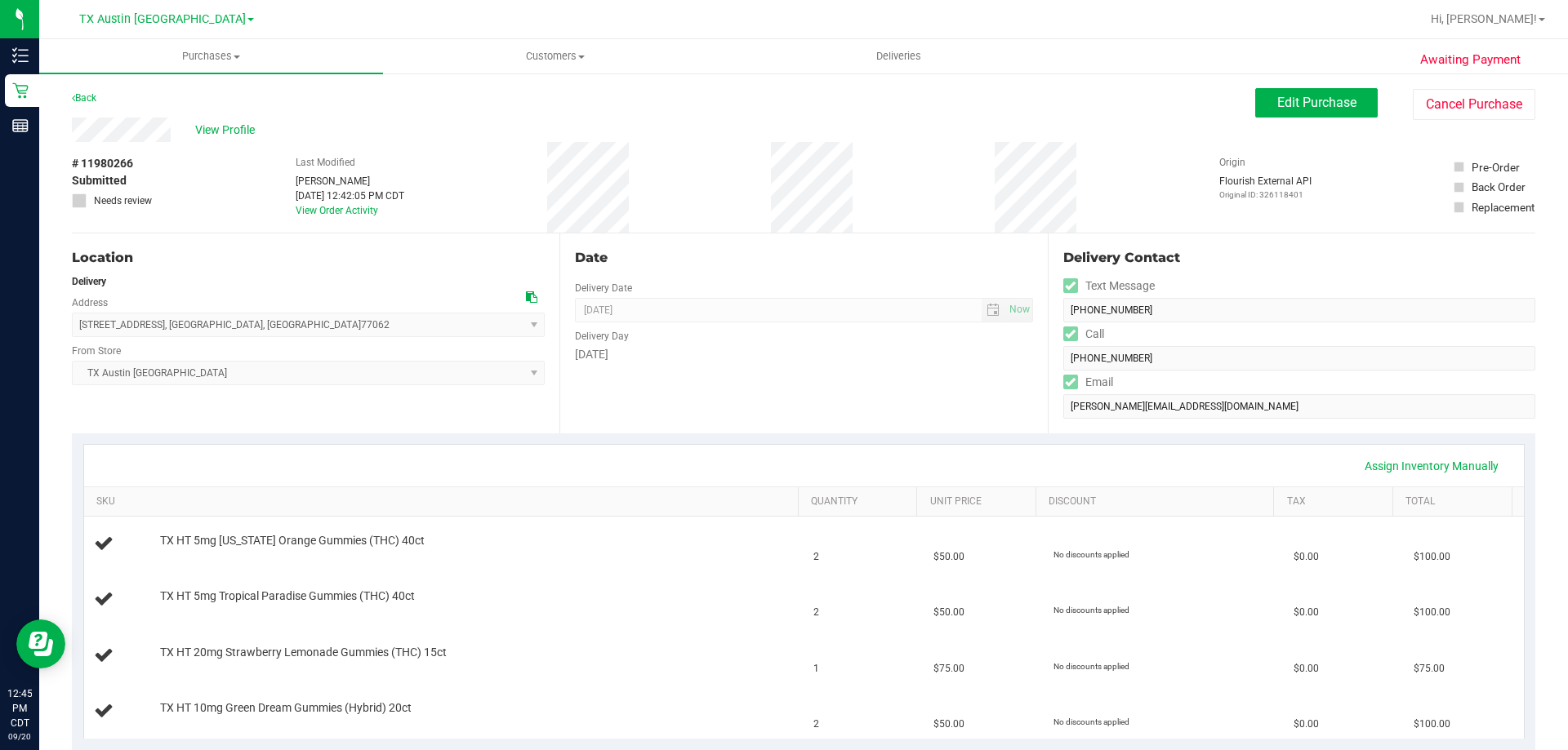
click at [1007, 412] on div "Location Delivery Address 2031 Walnut Green Dr , Houston , TX 77062 Select addr…" at bounding box center [803, 334] width 1463 height 200
click at [1308, 106] on span "Edit Purchase" at bounding box center [1316, 103] width 79 height 16
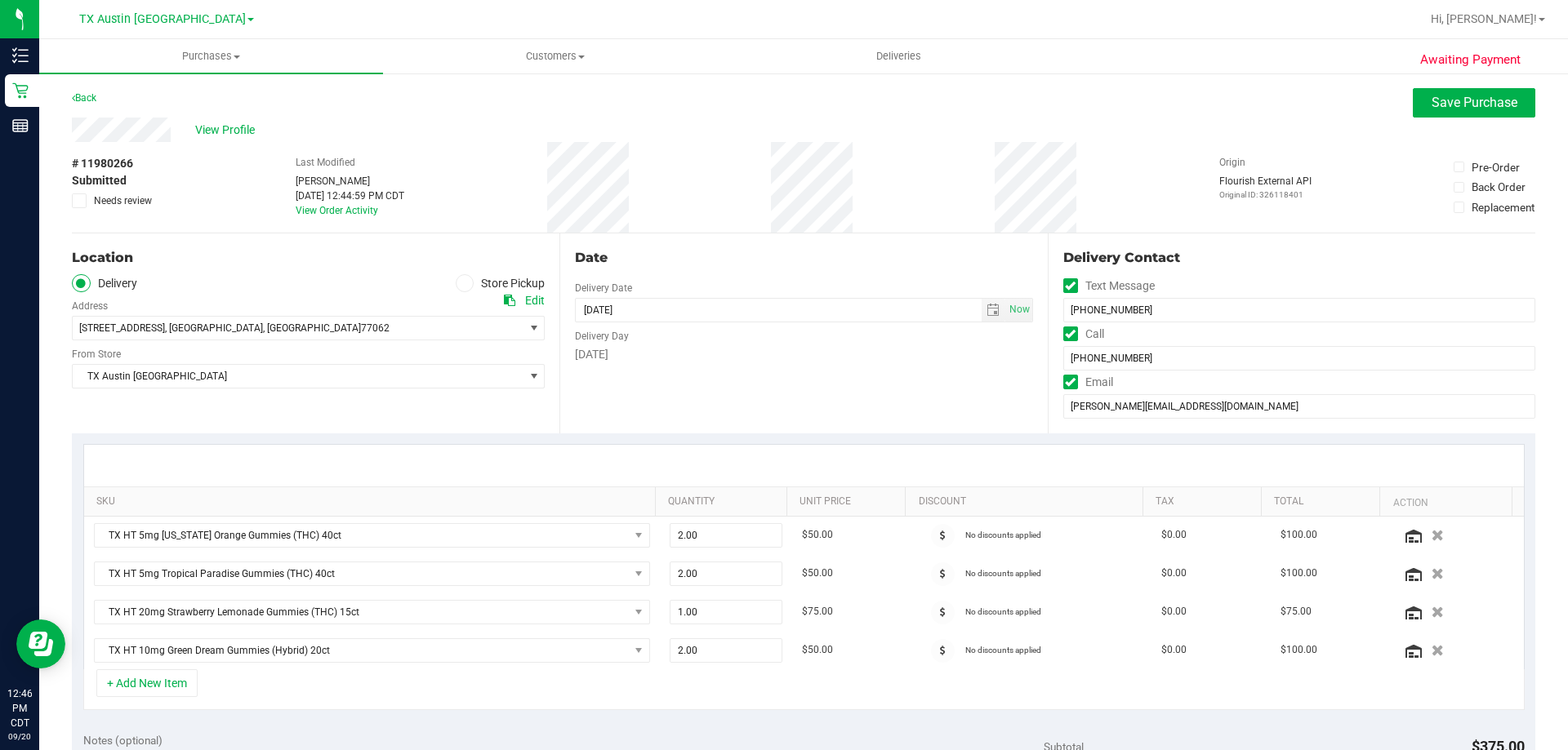
scroll to position [490, 0]
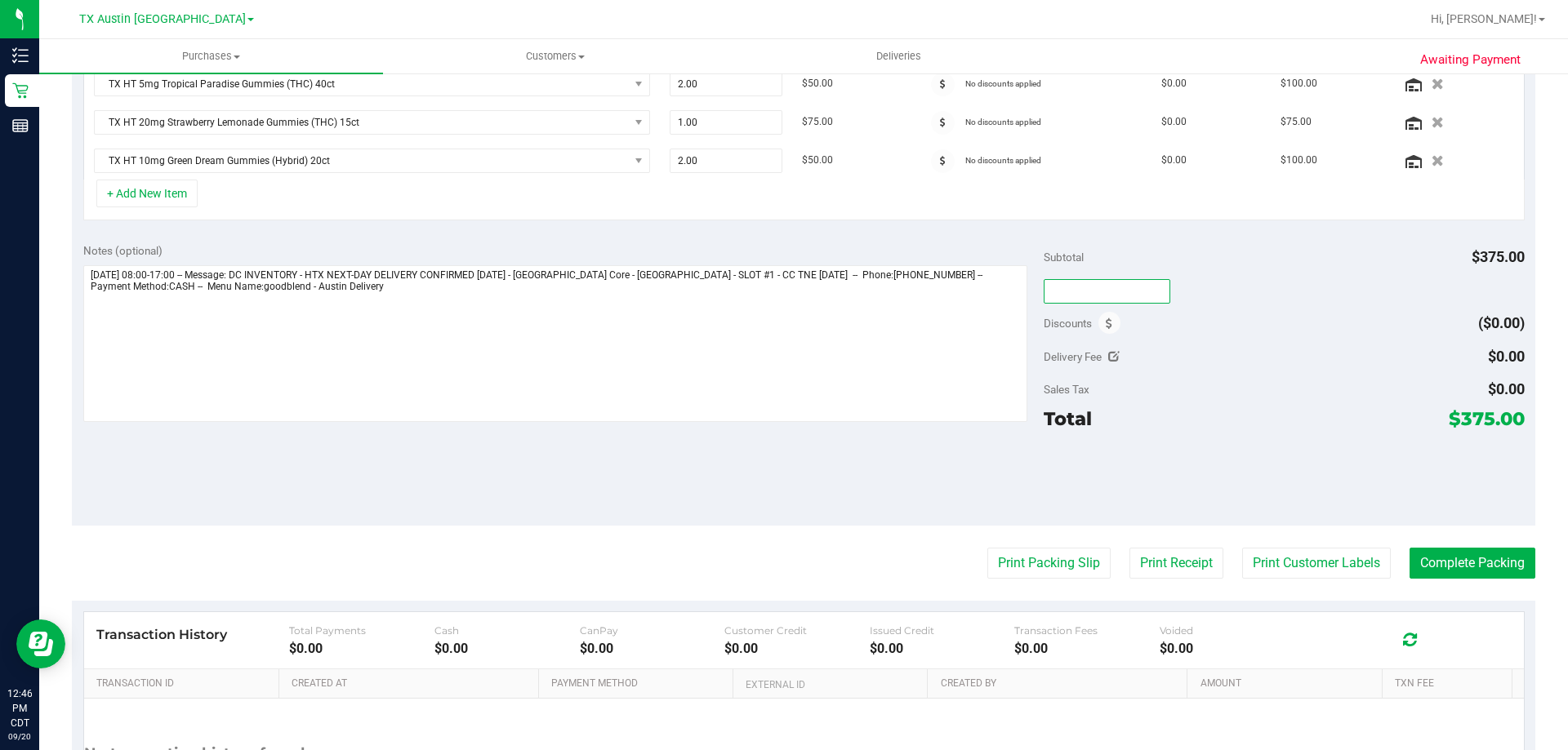
click at [1118, 292] on input "text" at bounding box center [1106, 291] width 127 height 25
type input "TXAIQ10"
click at [1248, 298] on div "TXAIQ10" at bounding box center [1284, 290] width 480 height 29
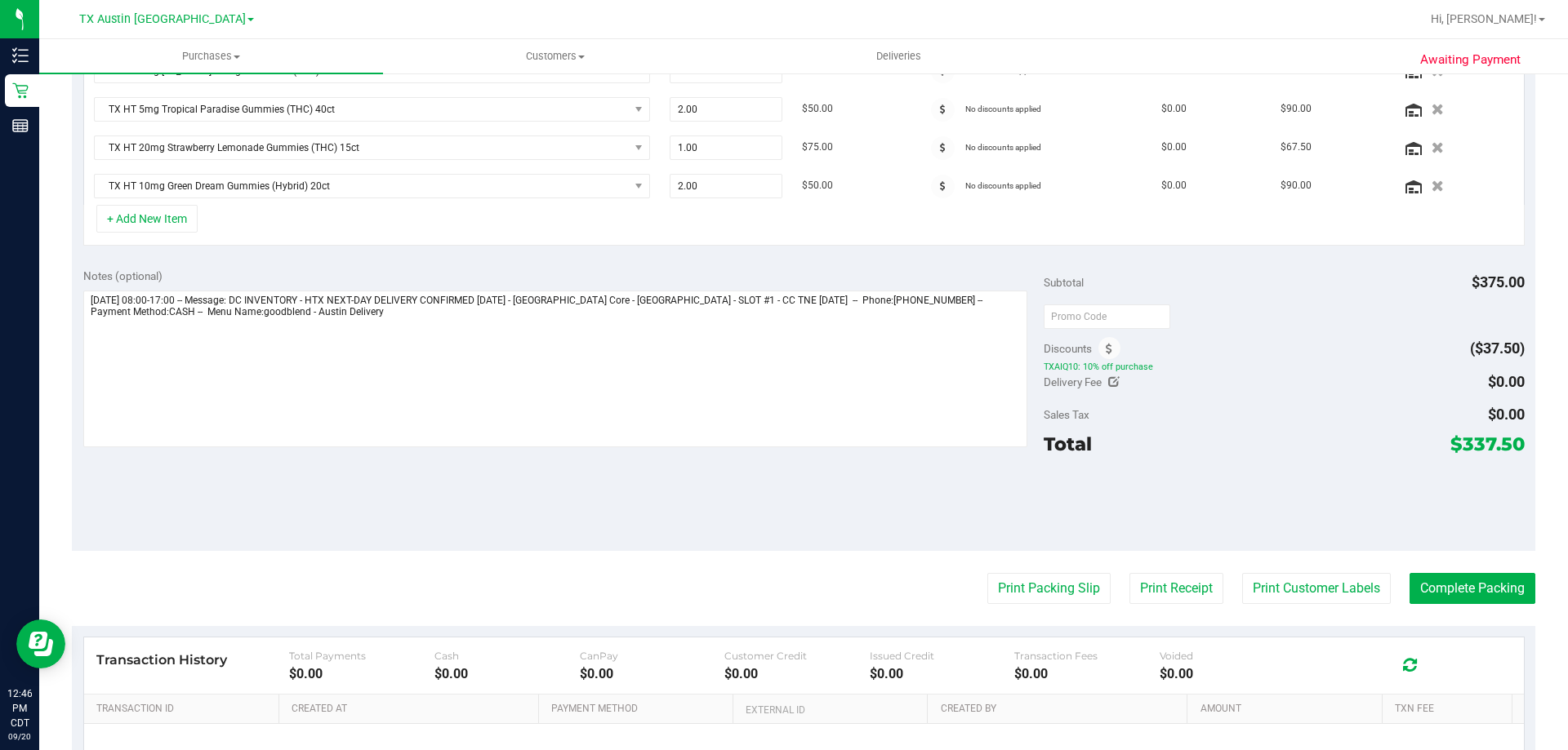
click at [1245, 329] on div at bounding box center [1284, 315] width 480 height 29
drag, startPoint x: 1451, startPoint y: 445, endPoint x: 1508, endPoint y: 445, distance: 57.0
click at [1508, 445] on span "$337.50" at bounding box center [1487, 445] width 74 height 23
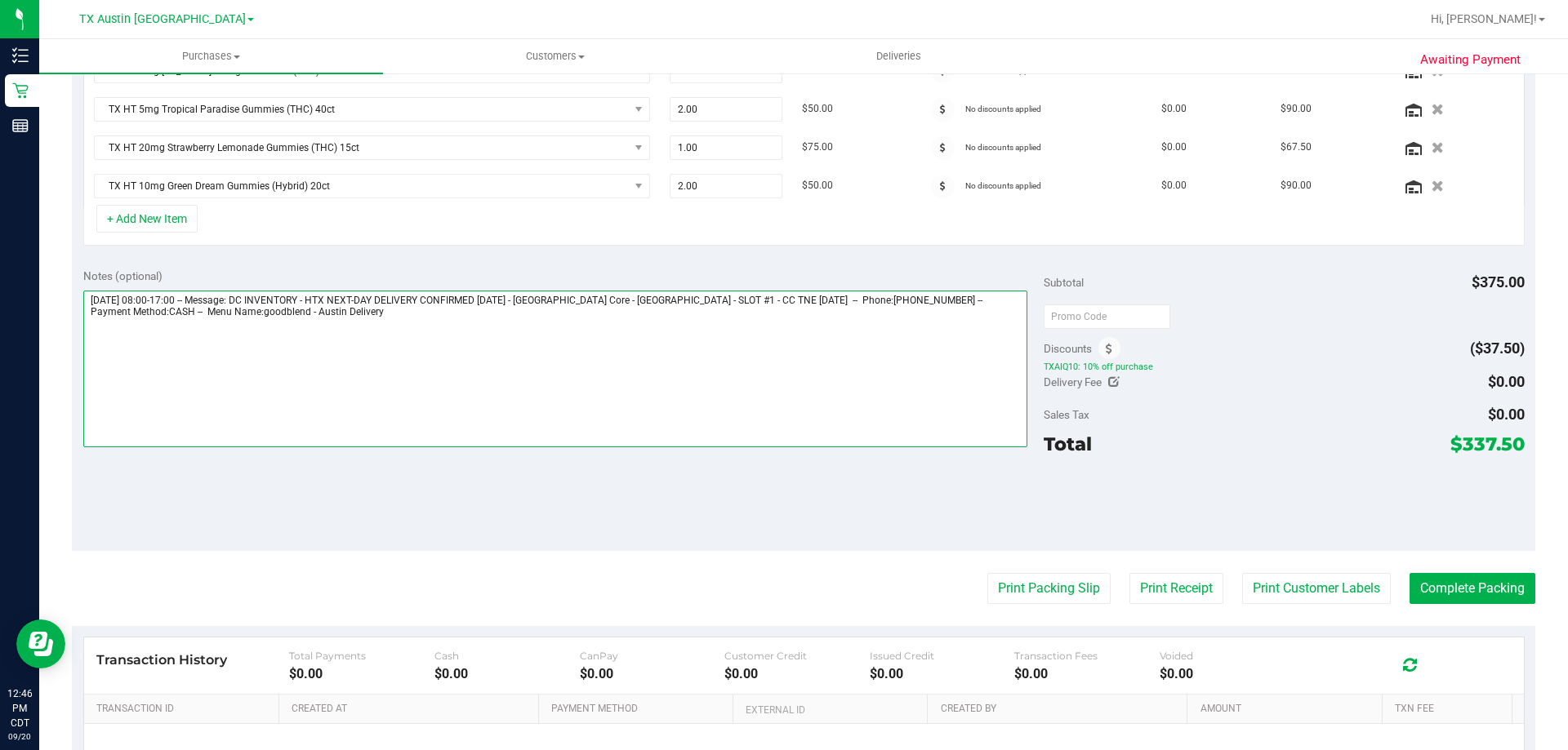
click at [902, 418] on textarea at bounding box center [555, 368] width 944 height 157
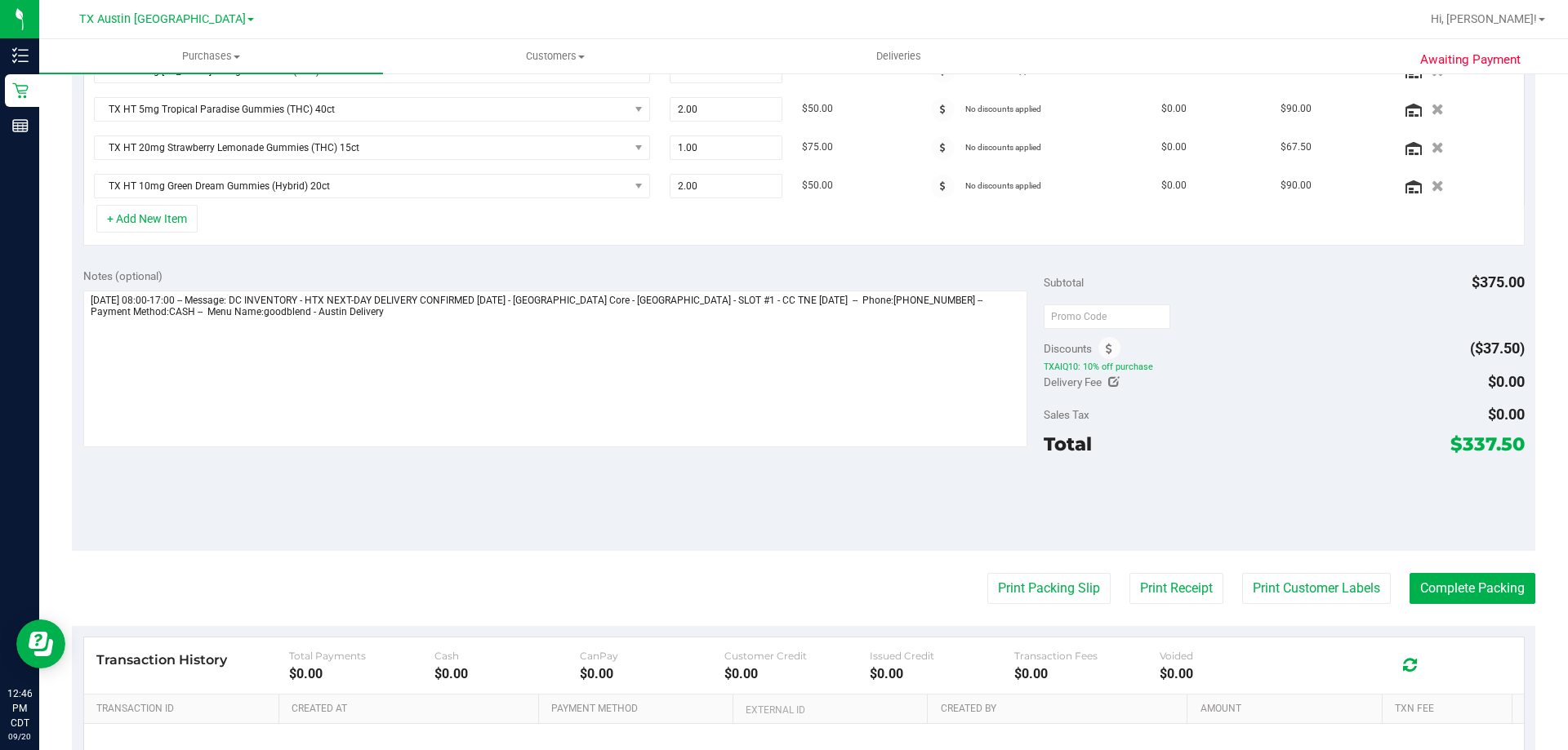
click at [673, 522] on div "Notes (optional) Subtotal $375.00 Discounts ($37.50) TXAIQ10: 10% off purchase …" at bounding box center [803, 404] width 1463 height 294
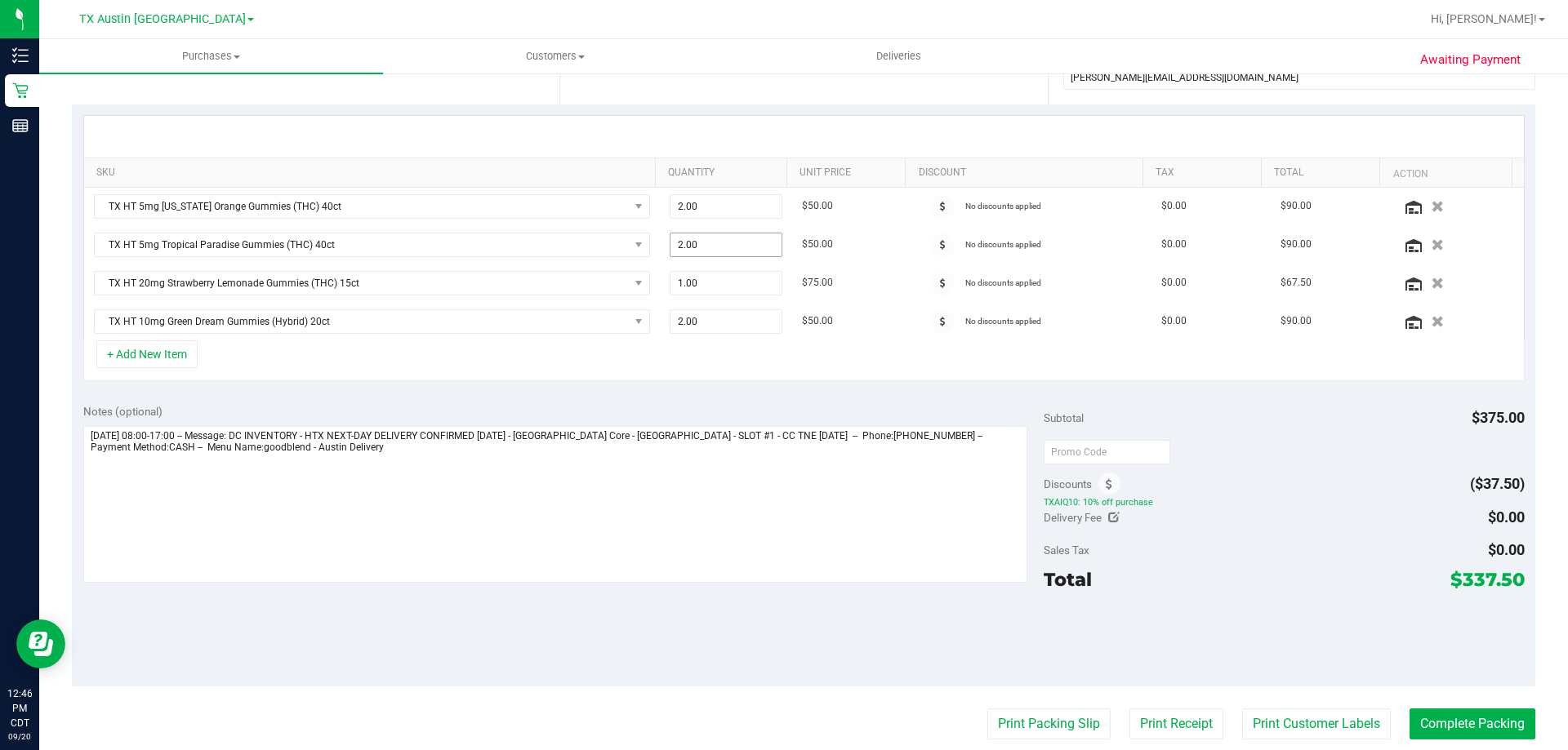
scroll to position [383, 0]
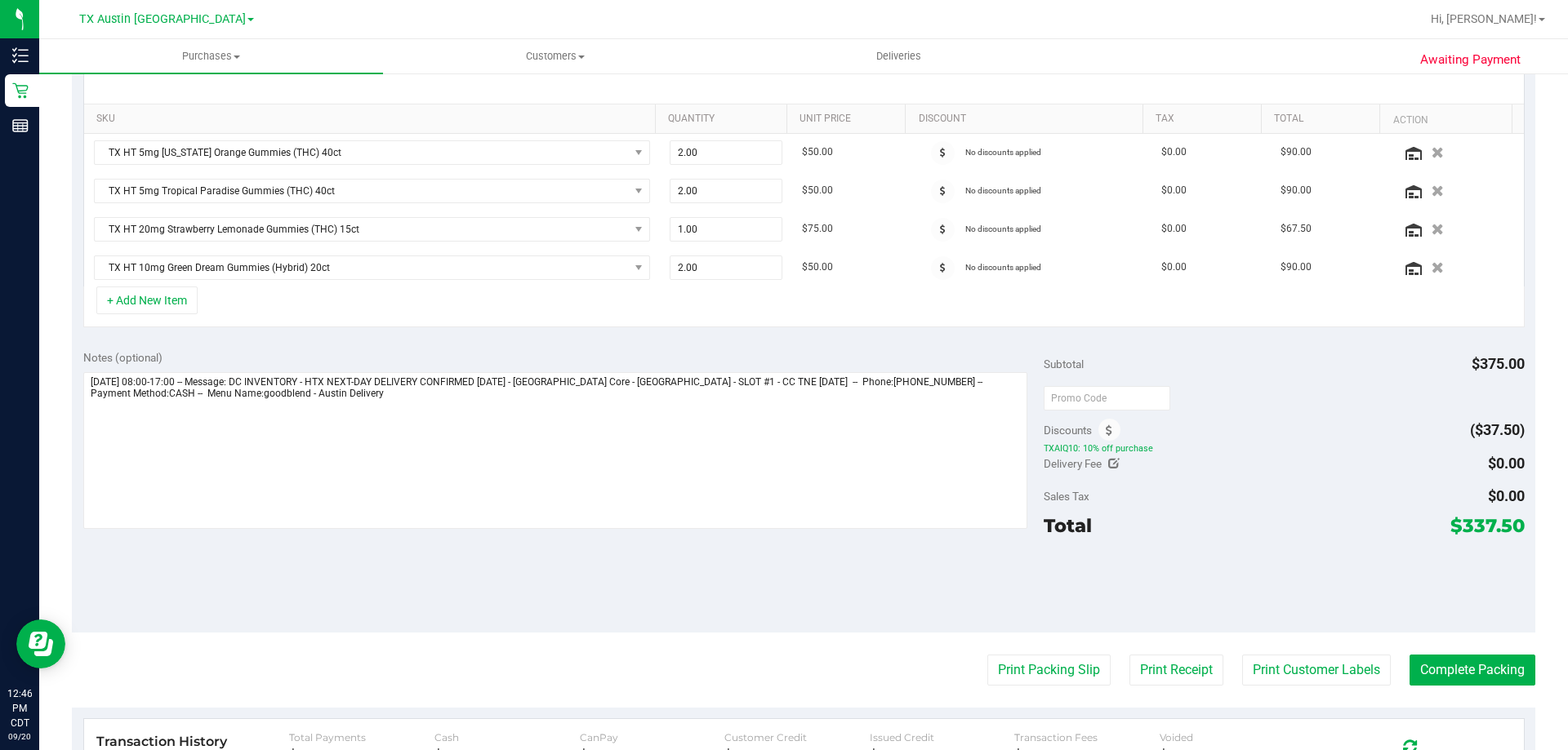
click at [596, 565] on div "Notes (optional) Subtotal $375.00 Discounts ($37.50) TXAIQ10: 10% off purchase …" at bounding box center [803, 486] width 1463 height 294
click at [530, 560] on div "Notes (optional) Subtotal $375.00 Discounts ($37.50) TXAIQ10: 10% off purchase …" at bounding box center [803, 486] width 1463 height 294
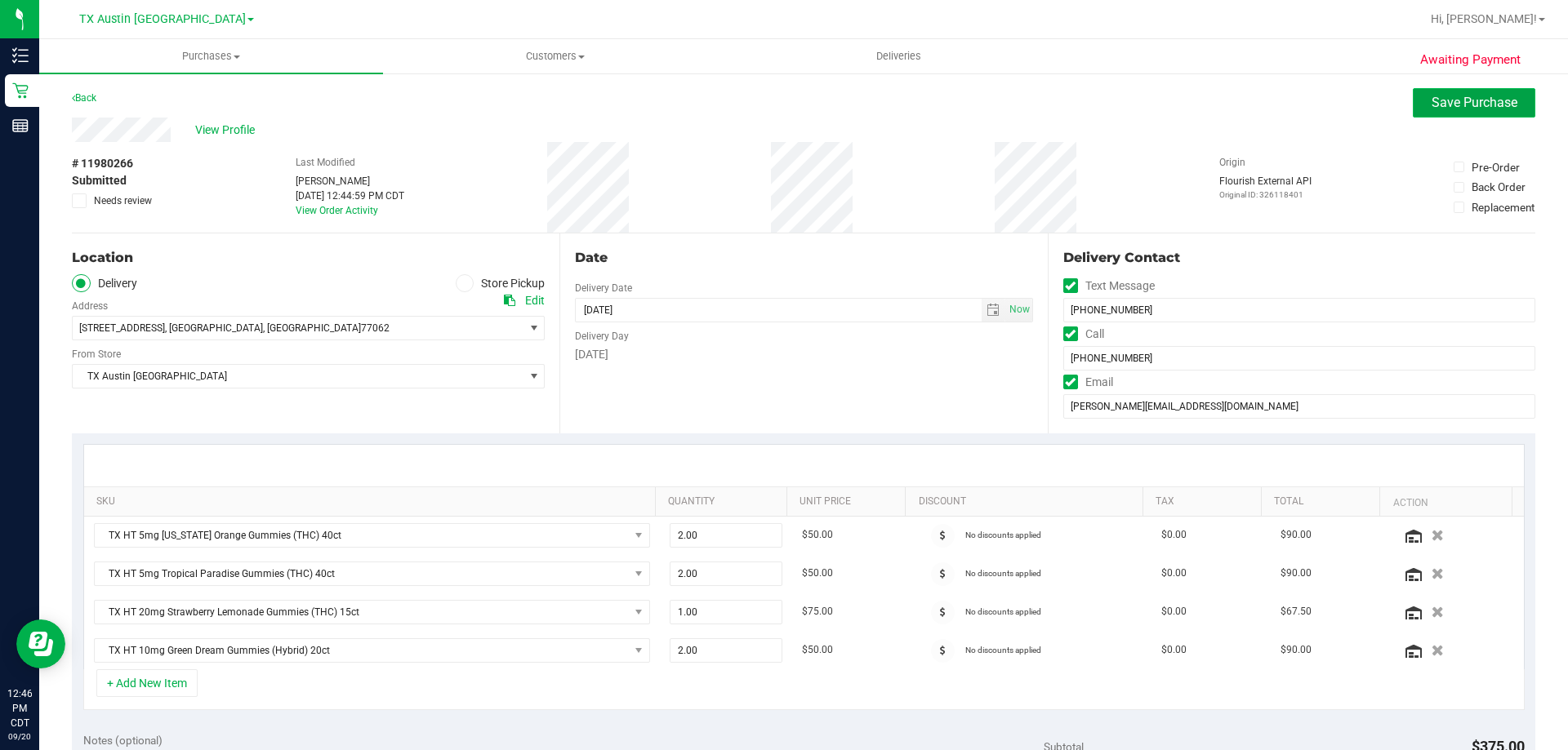
click at [1432, 110] on span "Save Purchase" at bounding box center [1474, 103] width 86 height 16
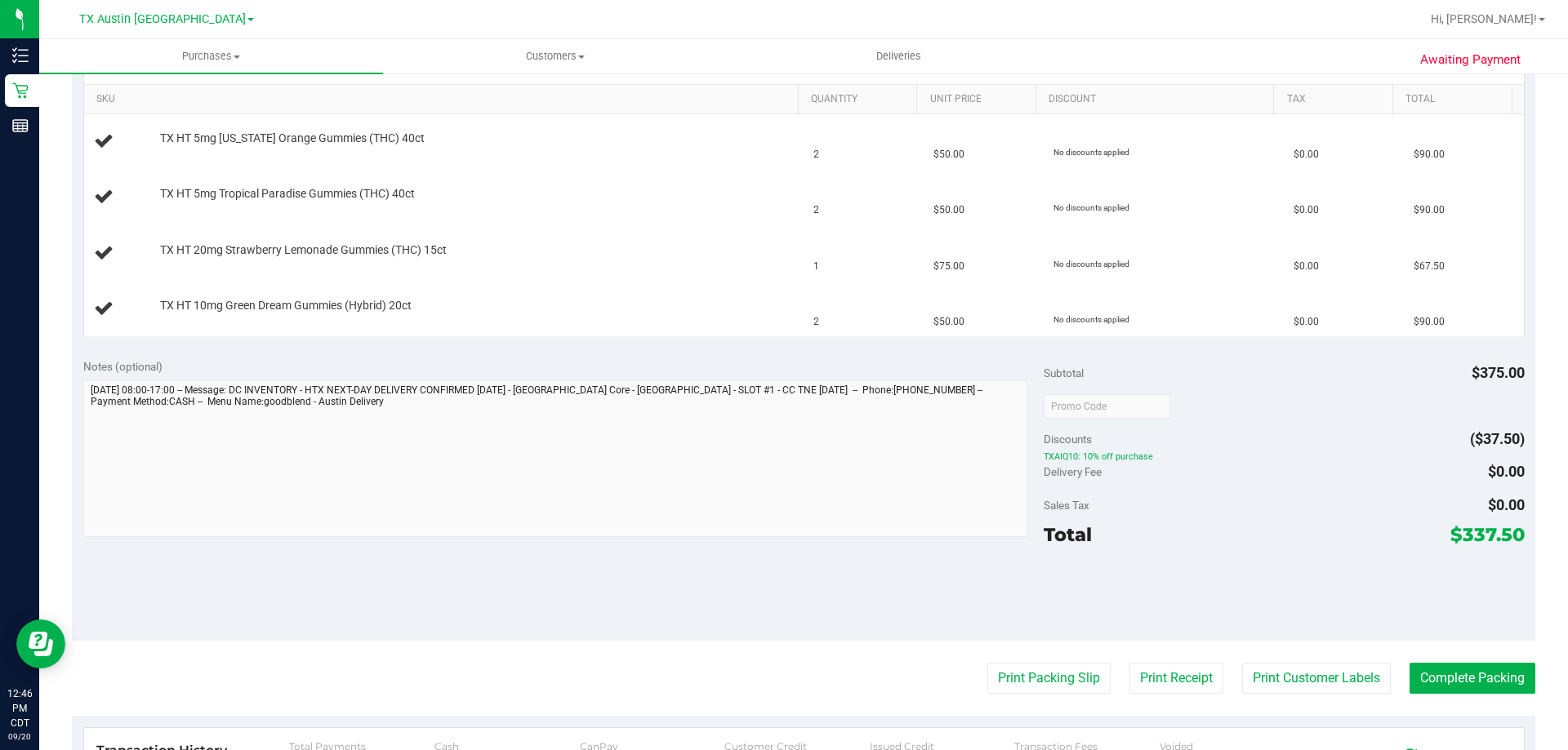
scroll to position [408, 0]
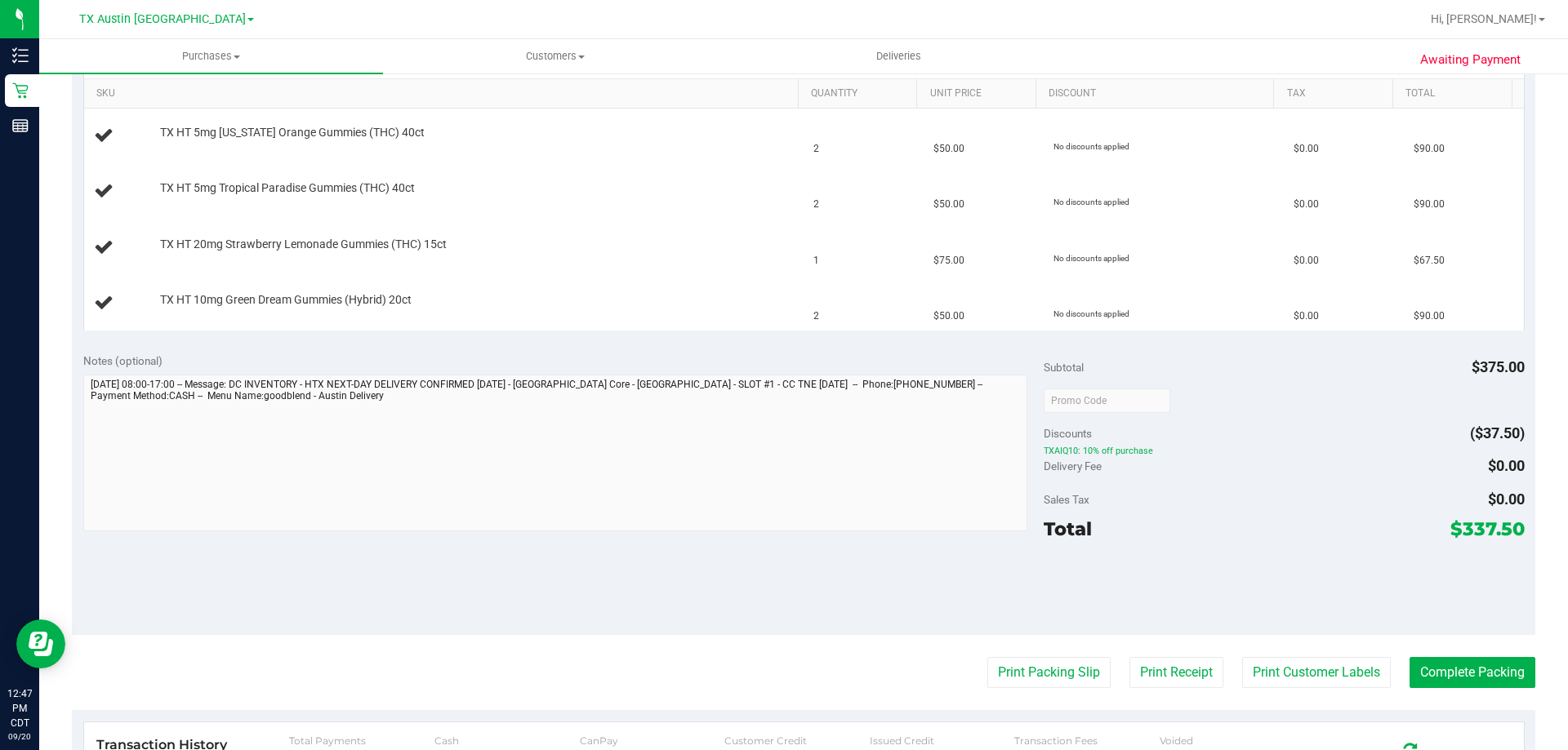
drag, startPoint x: 1453, startPoint y: 528, endPoint x: 1496, endPoint y: 529, distance: 43.0
click at [1510, 531] on span "$337.50" at bounding box center [1487, 529] width 74 height 23
click at [611, 549] on div "Notes (optional) Subtotal $375.00 Discounts ($37.50) TXAIQ10: 10% off purchase …" at bounding box center [803, 488] width 1463 height 294
click at [402, 553] on div "Notes (optional) Subtotal $375.00 Discounts ($37.50) TXAIQ10: 10% off purchase …" at bounding box center [803, 488] width 1463 height 294
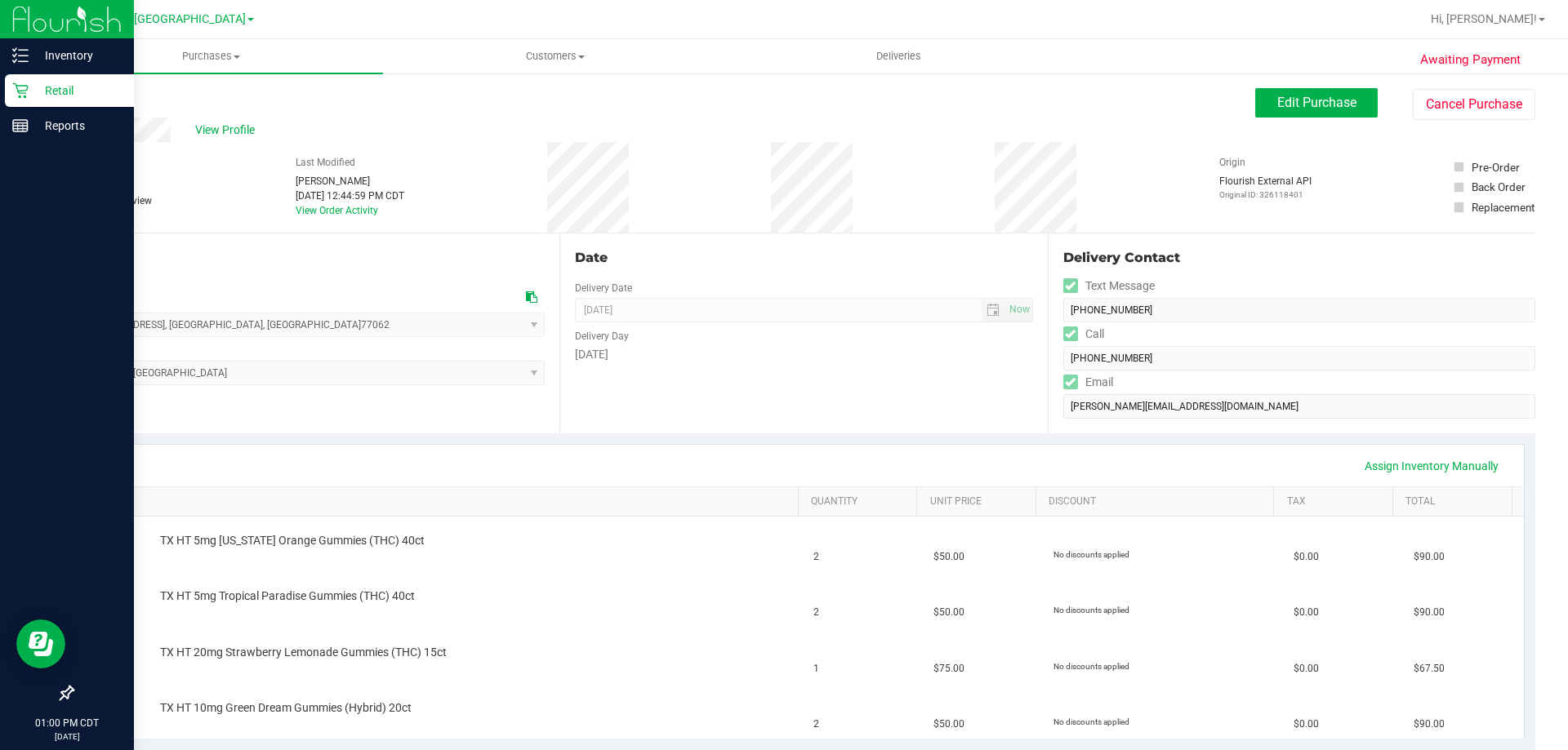
click at [58, 93] on p "Retail" at bounding box center [77, 90] width 98 height 19
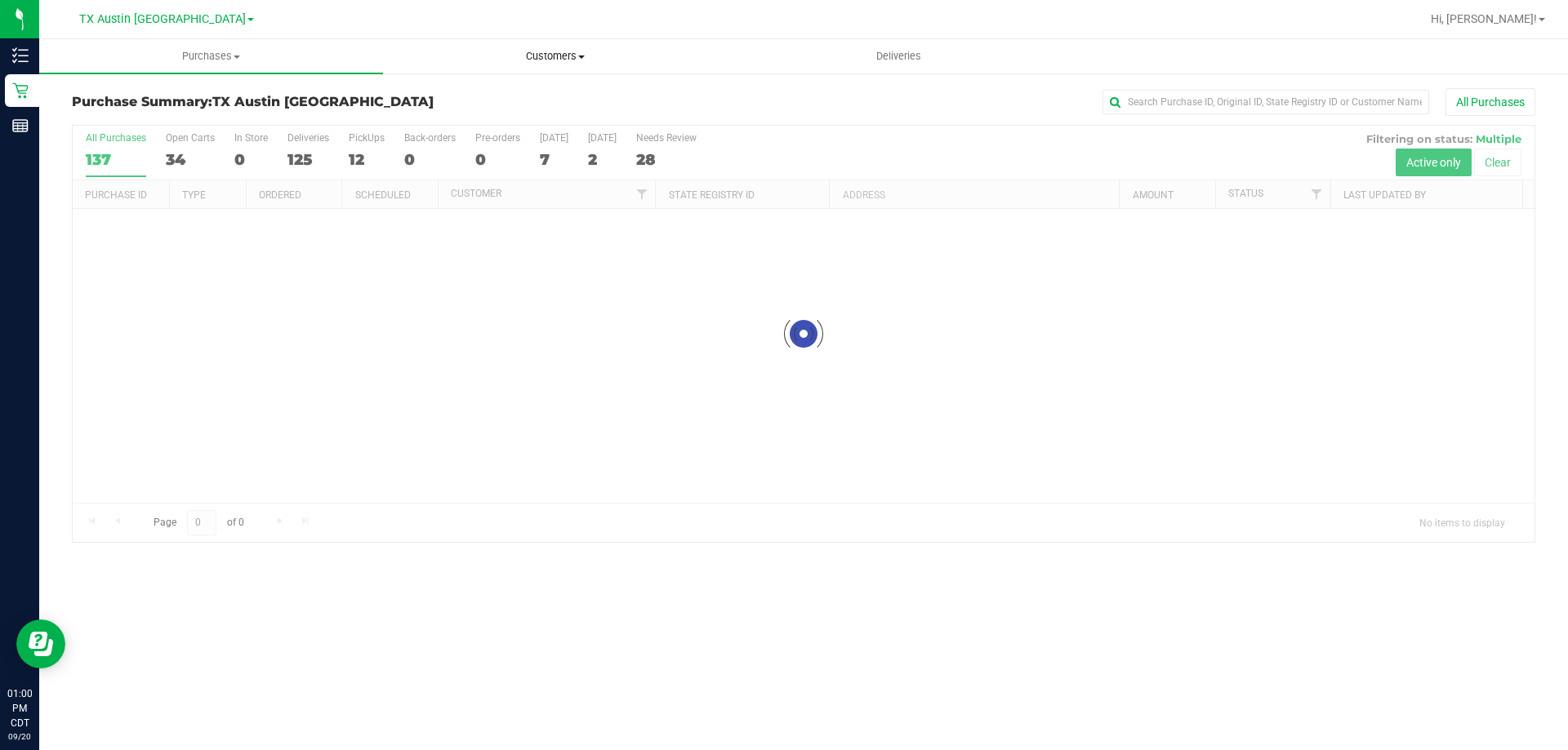
click at [541, 55] on span "Customers" at bounding box center [555, 56] width 342 height 15
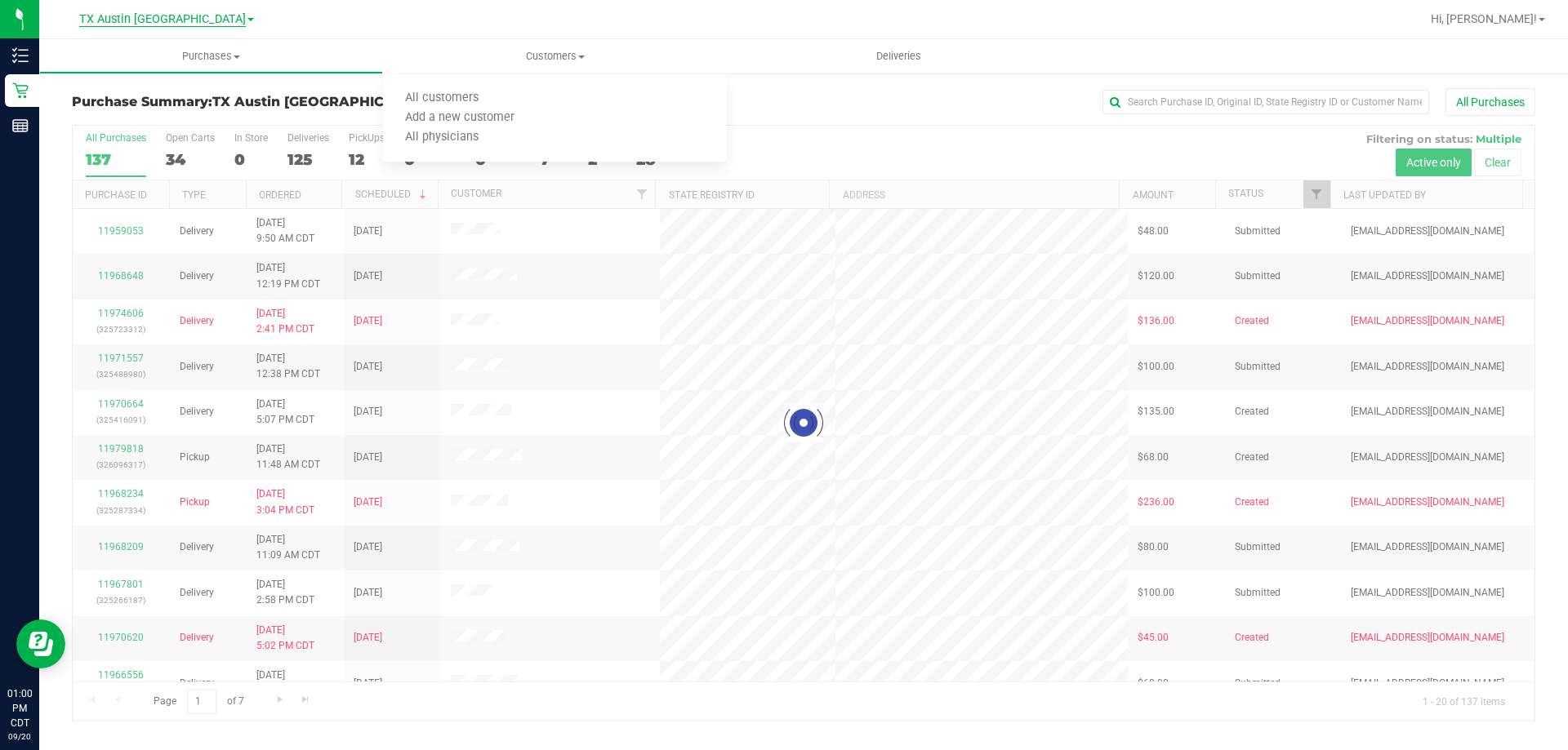
click at [155, 13] on span "TX Austin [GEOGRAPHIC_DATA]" at bounding box center [162, 19] width 167 height 15
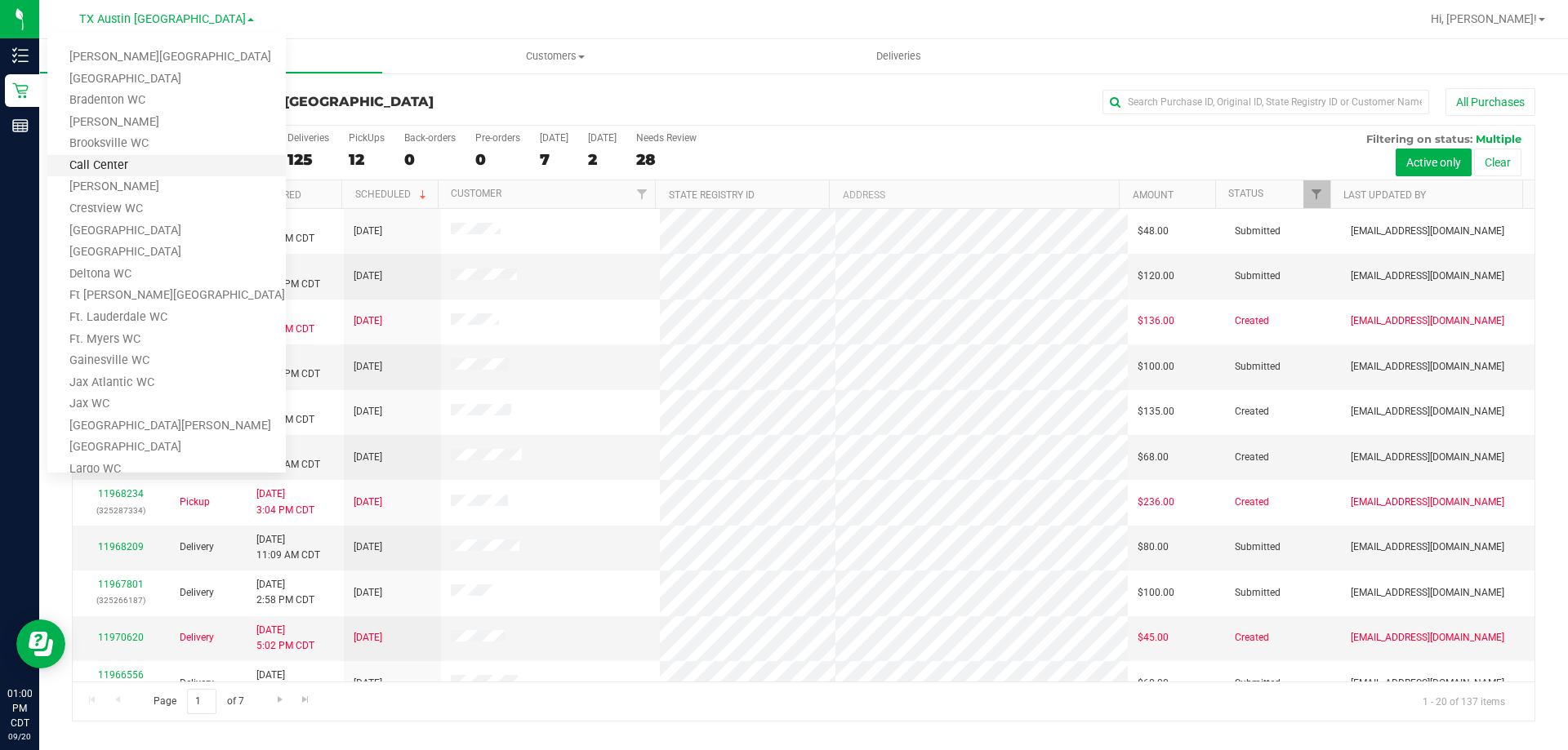
click at [118, 159] on link "Call Center" at bounding box center [166, 166] width 238 height 22
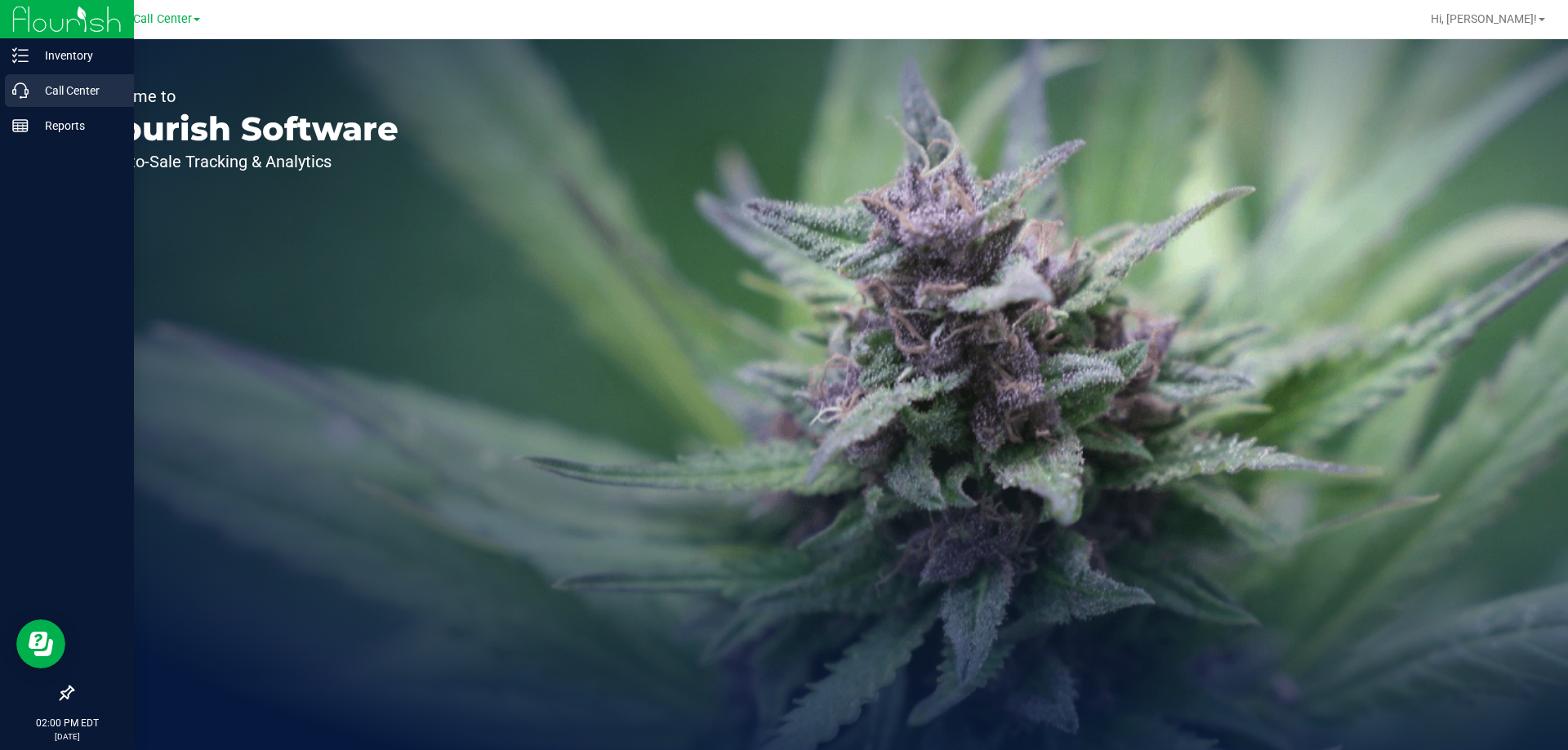
click at [69, 89] on p "Call Center" at bounding box center [77, 90] width 98 height 19
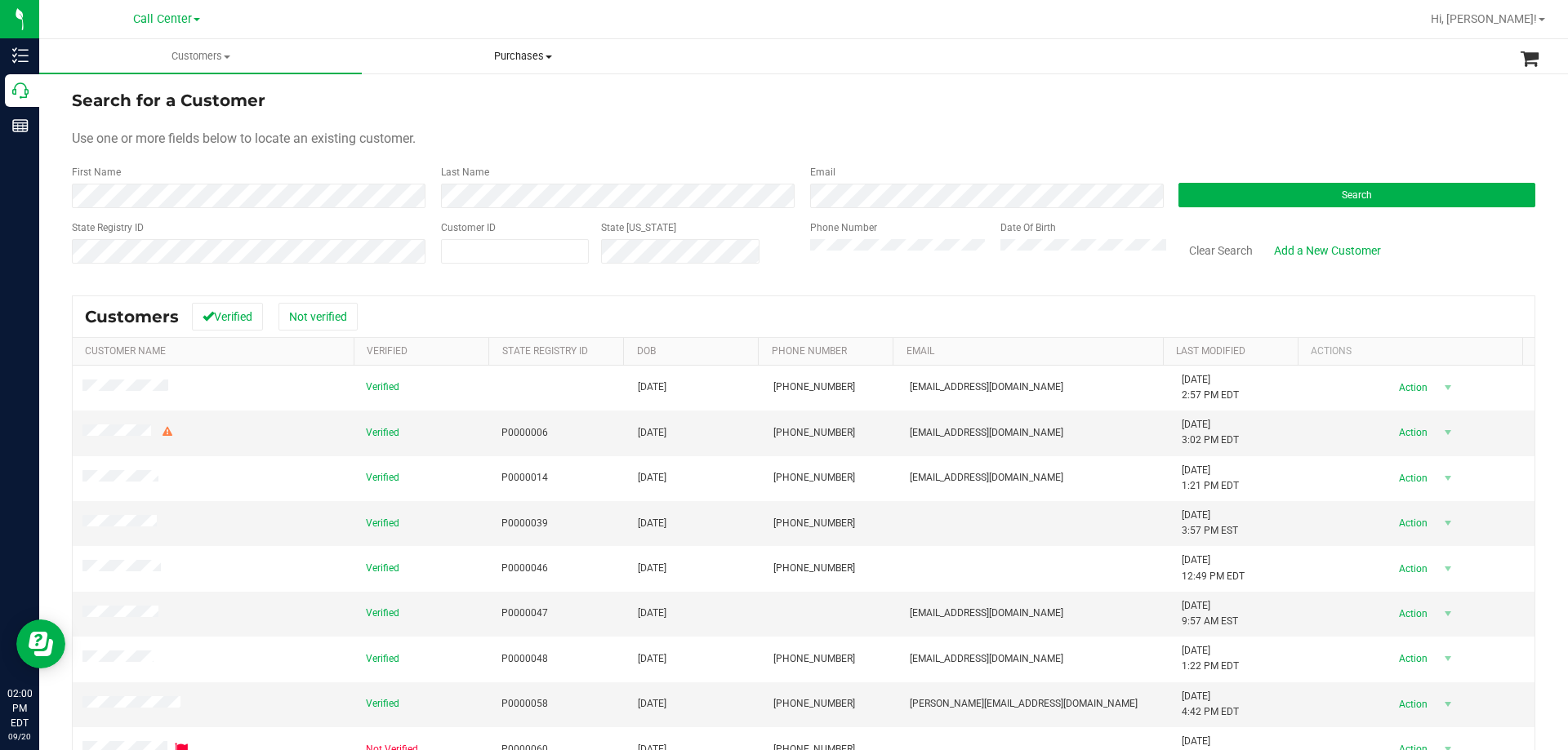
click at [537, 61] on span "Purchases" at bounding box center [523, 56] width 321 height 15
click at [471, 106] on li "All purchases" at bounding box center [523, 98] width 322 height 19
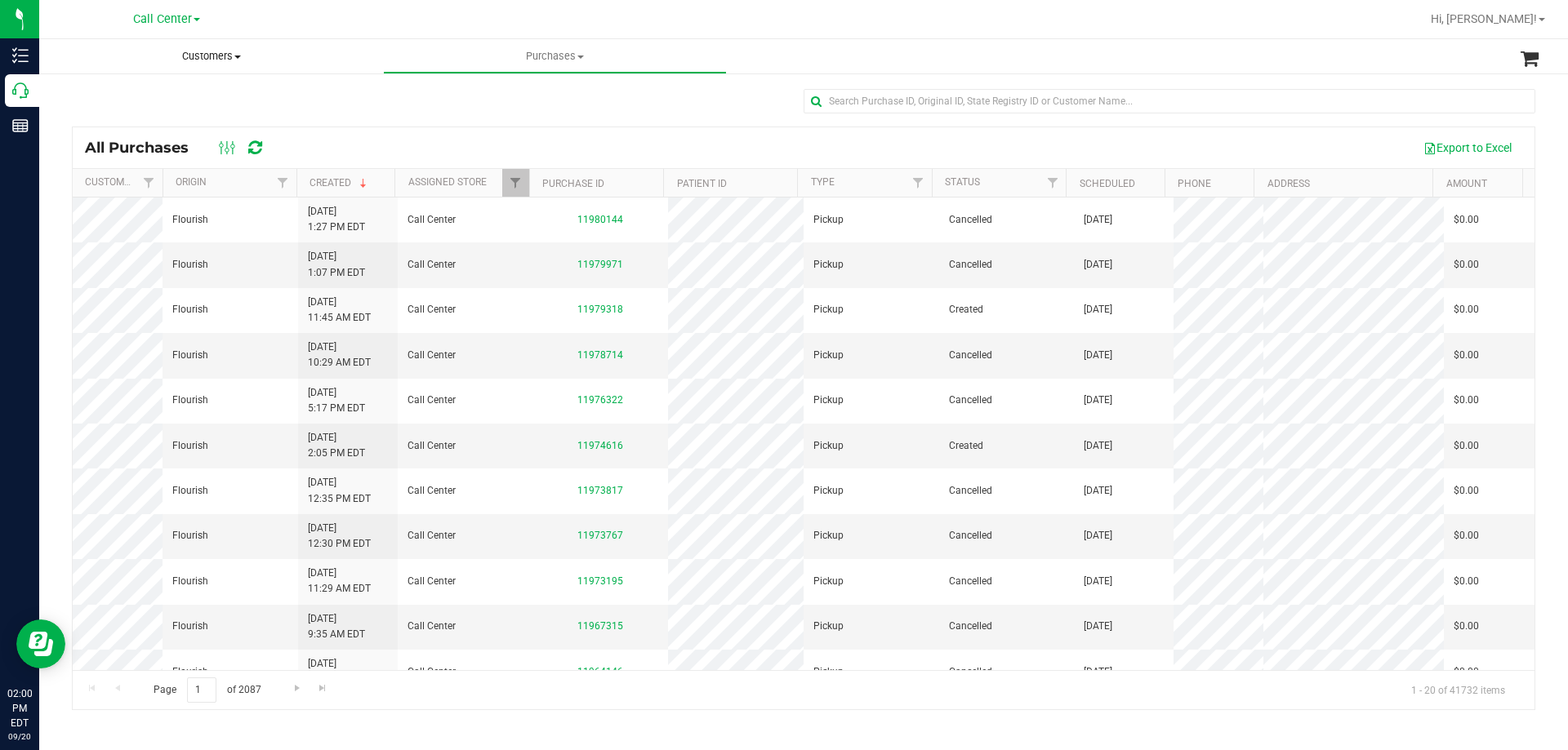
click at [204, 55] on span "Customers" at bounding box center [211, 56] width 344 height 15
click at [159, 97] on li "All customers" at bounding box center [211, 98] width 344 height 19
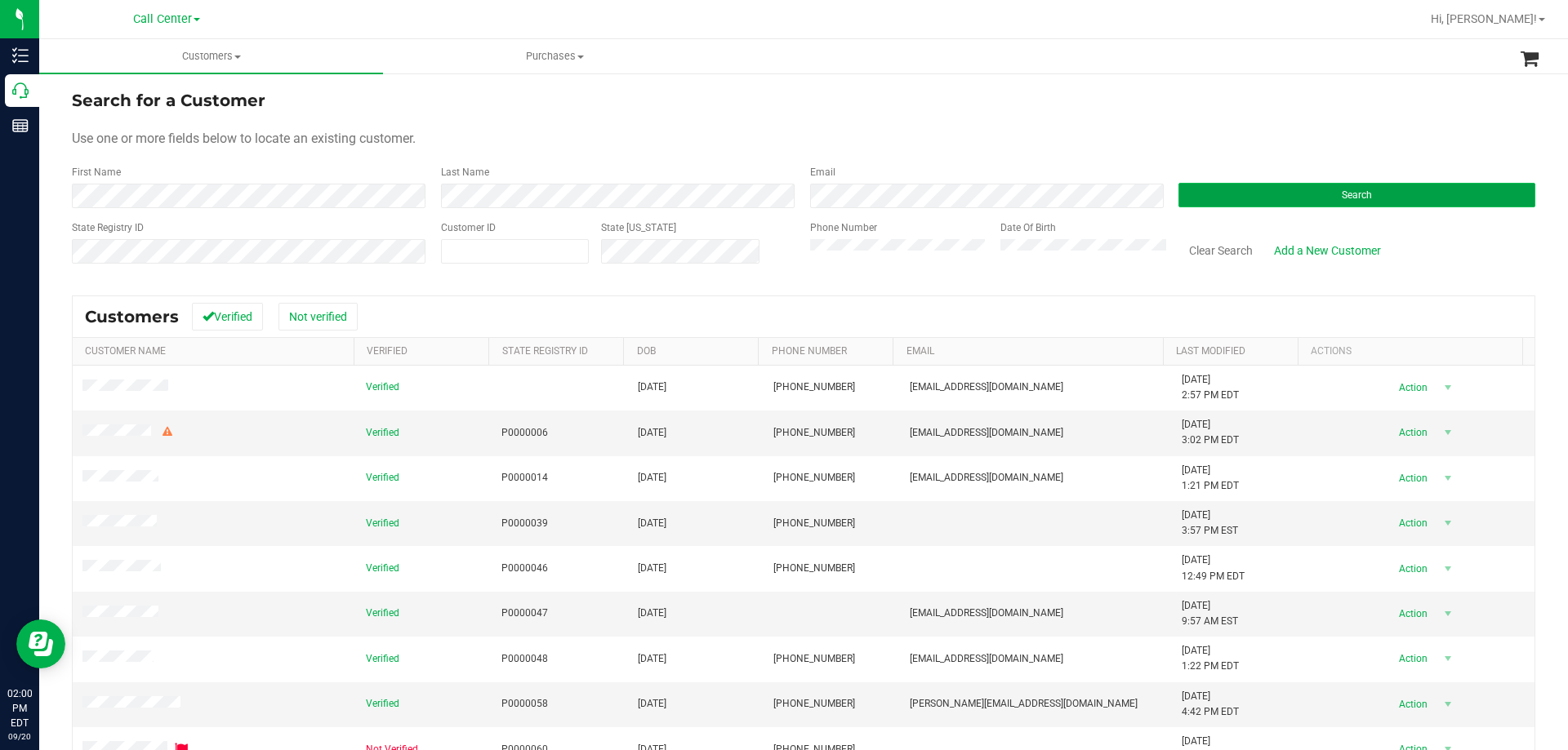
click at [1359, 201] on button "Search" at bounding box center [1356, 195] width 357 height 25
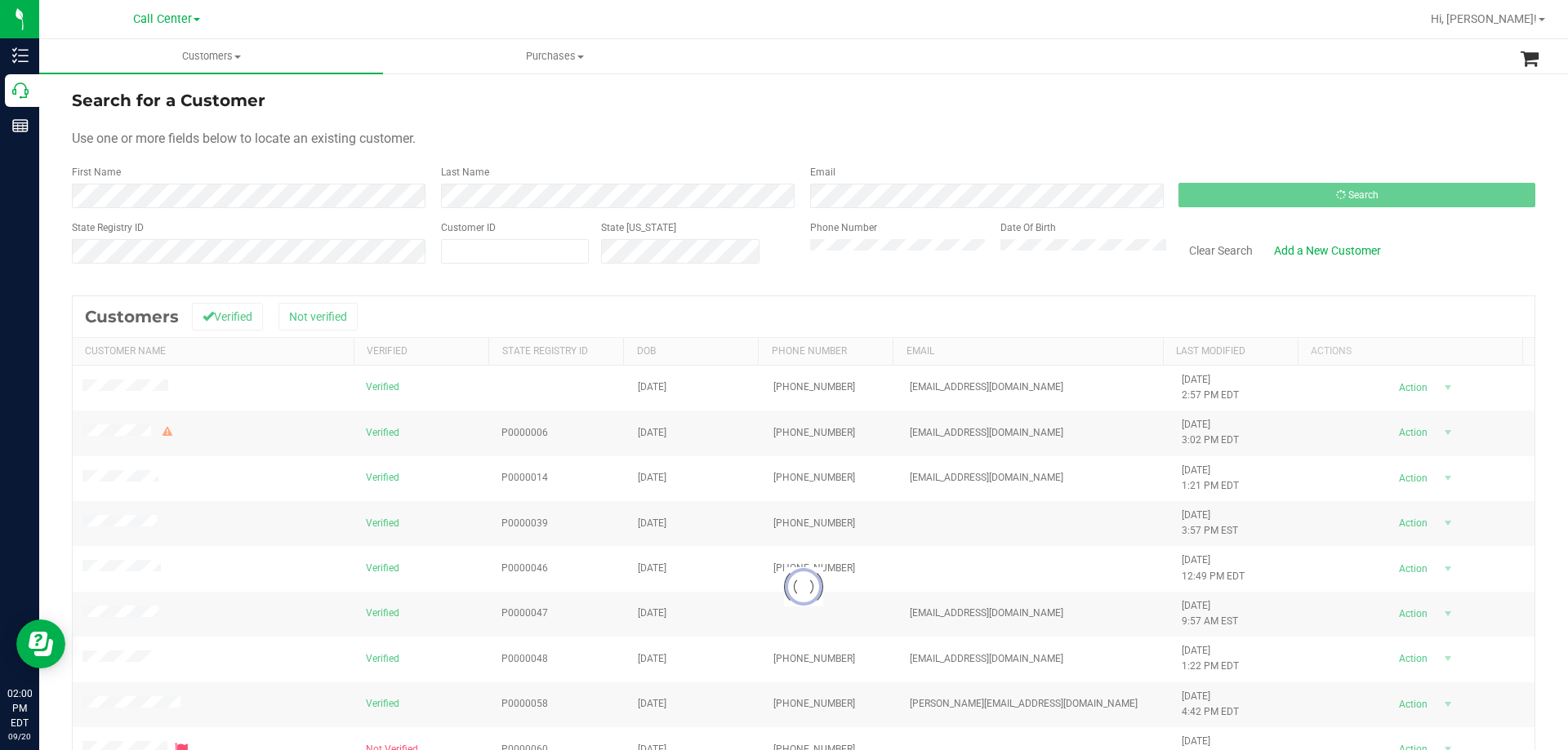
click at [664, 119] on form "Search for a Customer Use one or more fields below to locate an existing custom…" at bounding box center [803, 183] width 1463 height 190
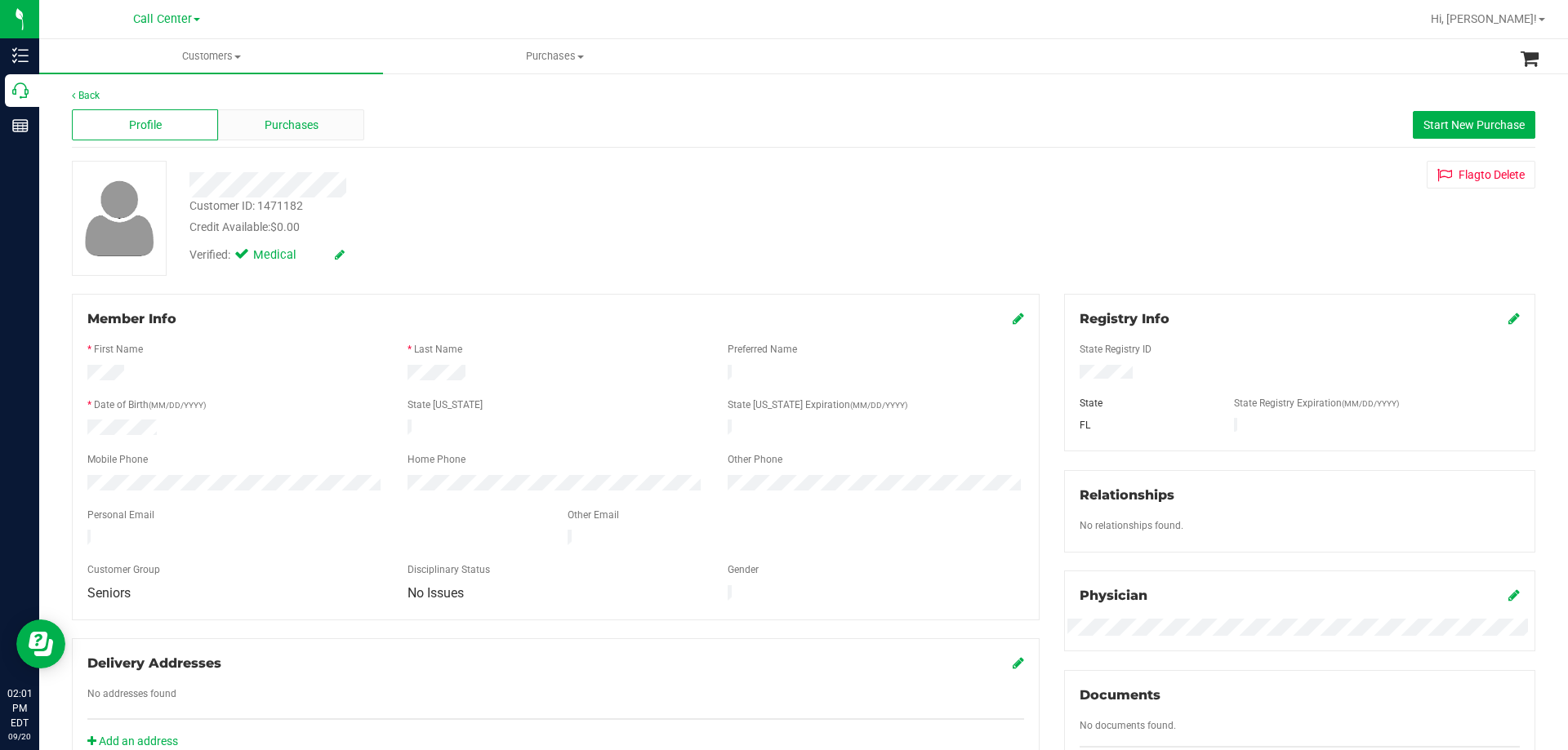
click at [308, 120] on span "Purchases" at bounding box center [291, 125] width 54 height 17
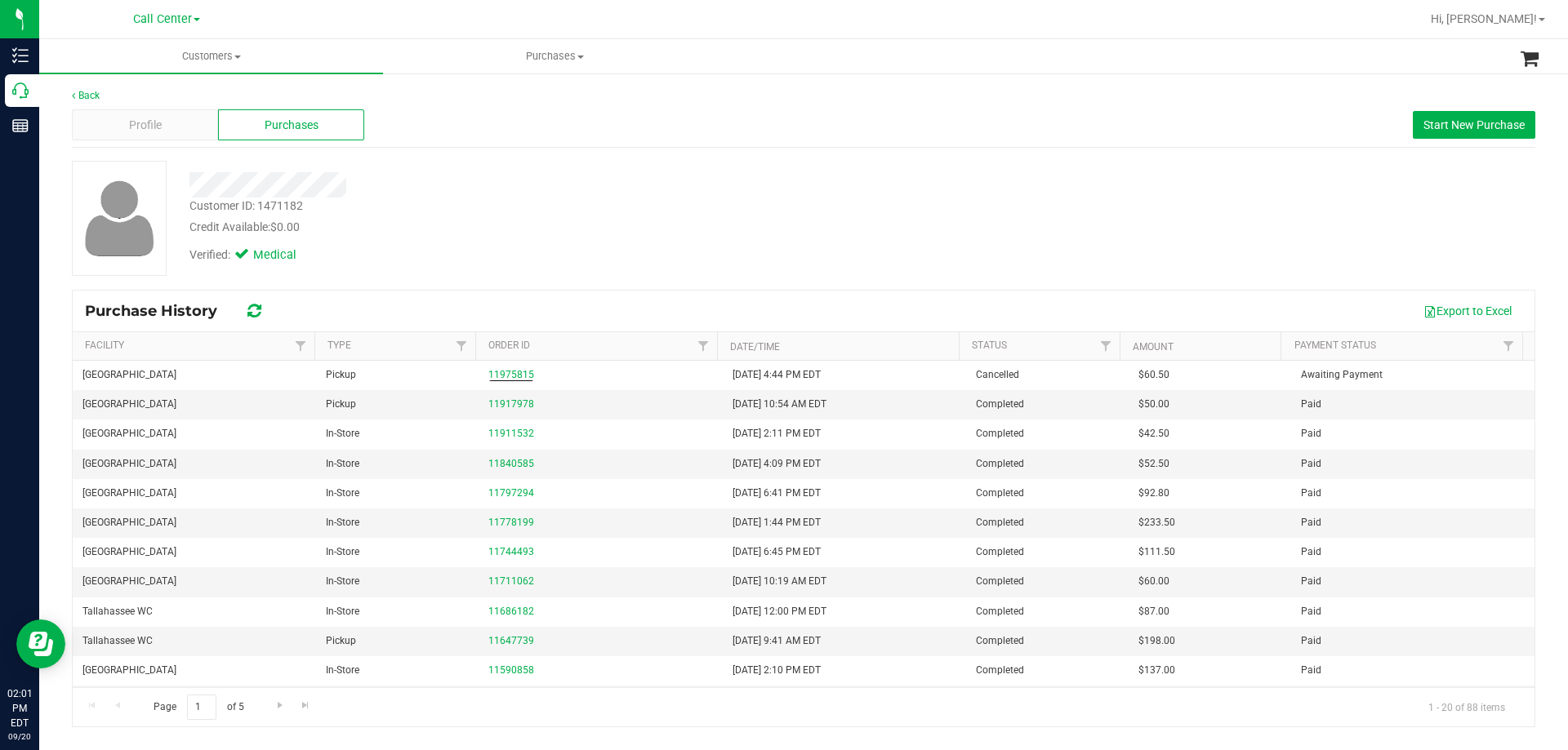
click at [580, 210] on div "Customer ID: 1471182 Credit Available: $0.00" at bounding box center [549, 216] width 744 height 38
click at [552, 210] on div "Customer ID: 1471182 Credit Available: $0.00" at bounding box center [549, 216] width 744 height 38
click at [157, 128] on span "Profile" at bounding box center [145, 125] width 33 height 17
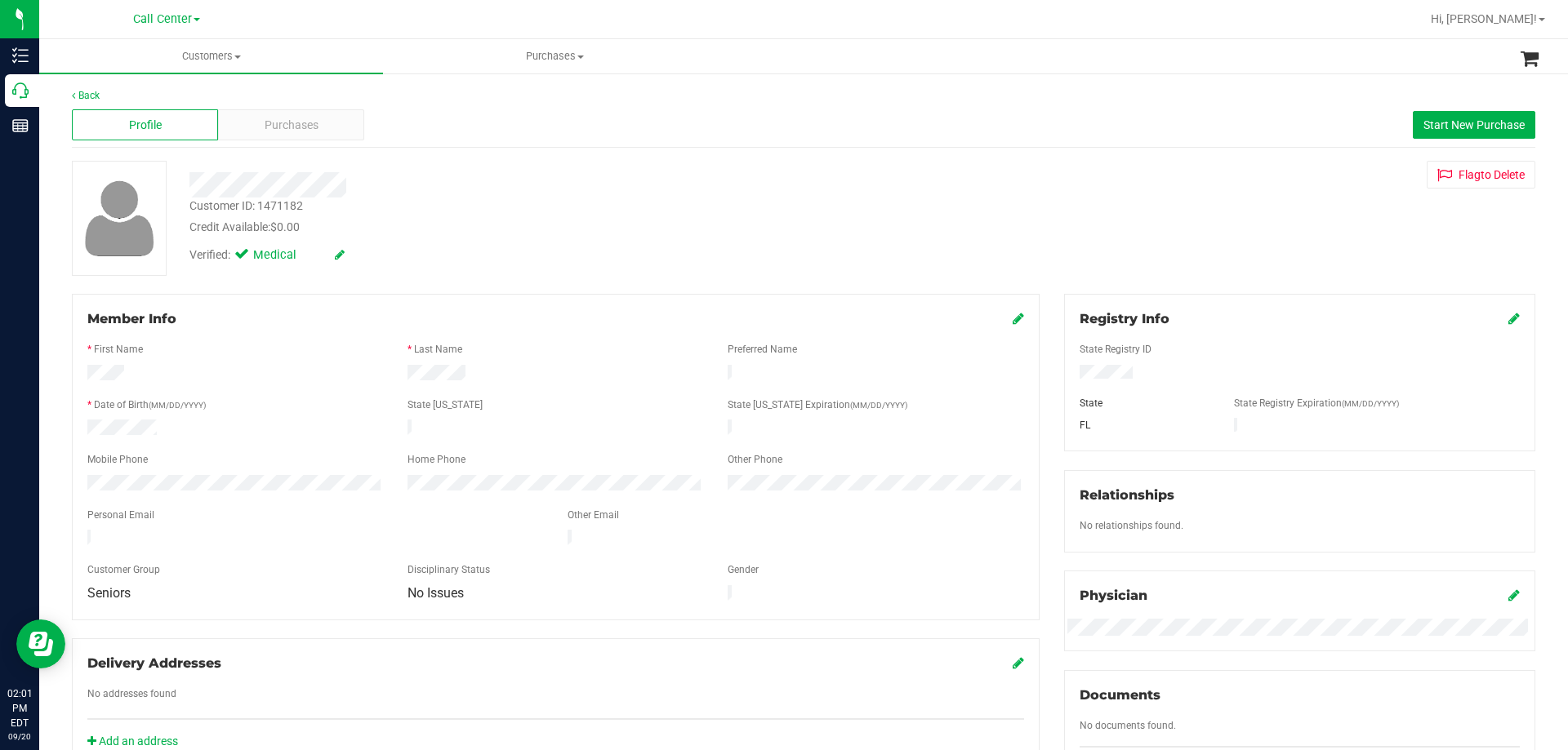
click at [317, 102] on div "Back" at bounding box center [803, 96] width 1463 height 15
click at [314, 119] on span "Purchases" at bounding box center [291, 125] width 54 height 17
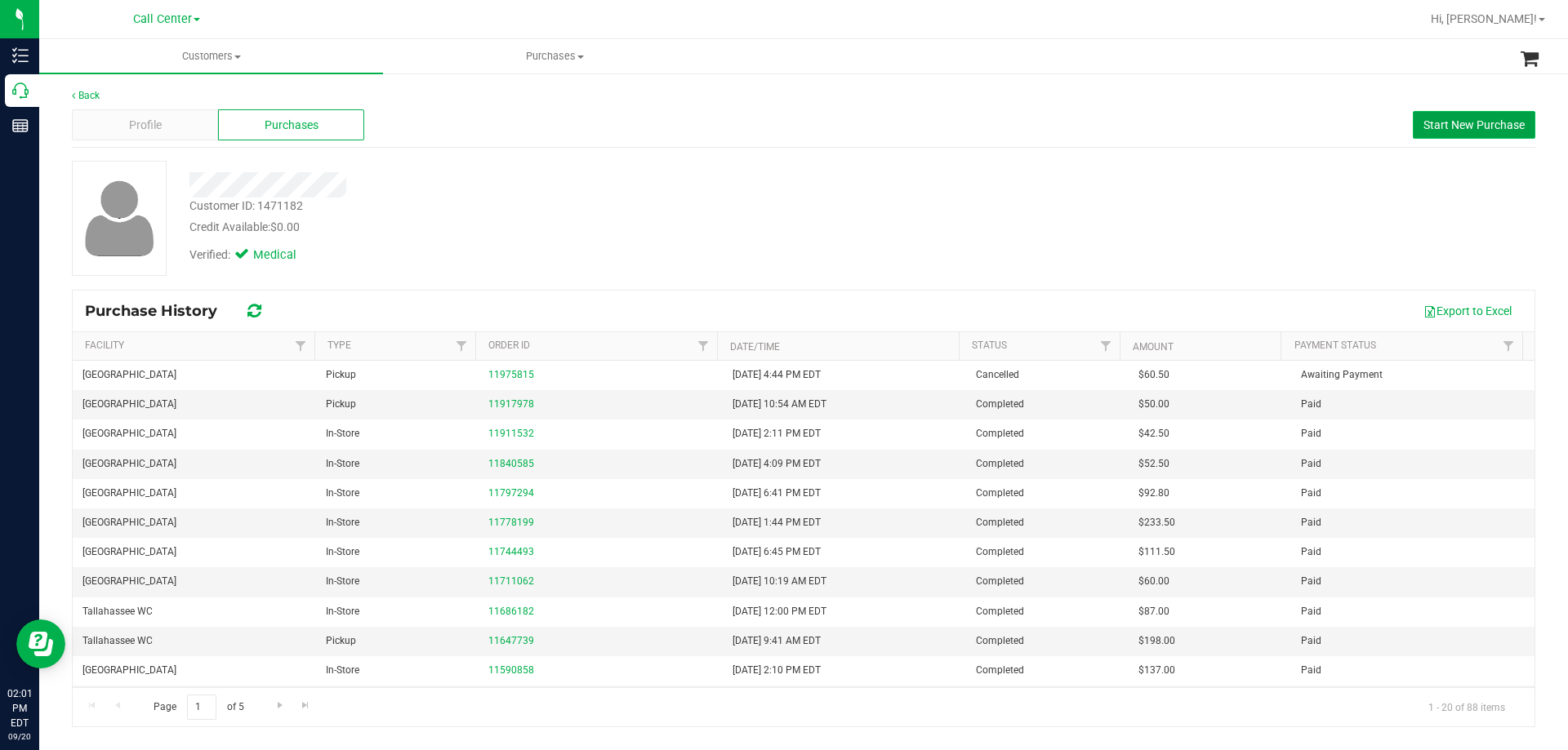
click at [1467, 128] on span "Start New Purchase" at bounding box center [1474, 125] width 101 height 13
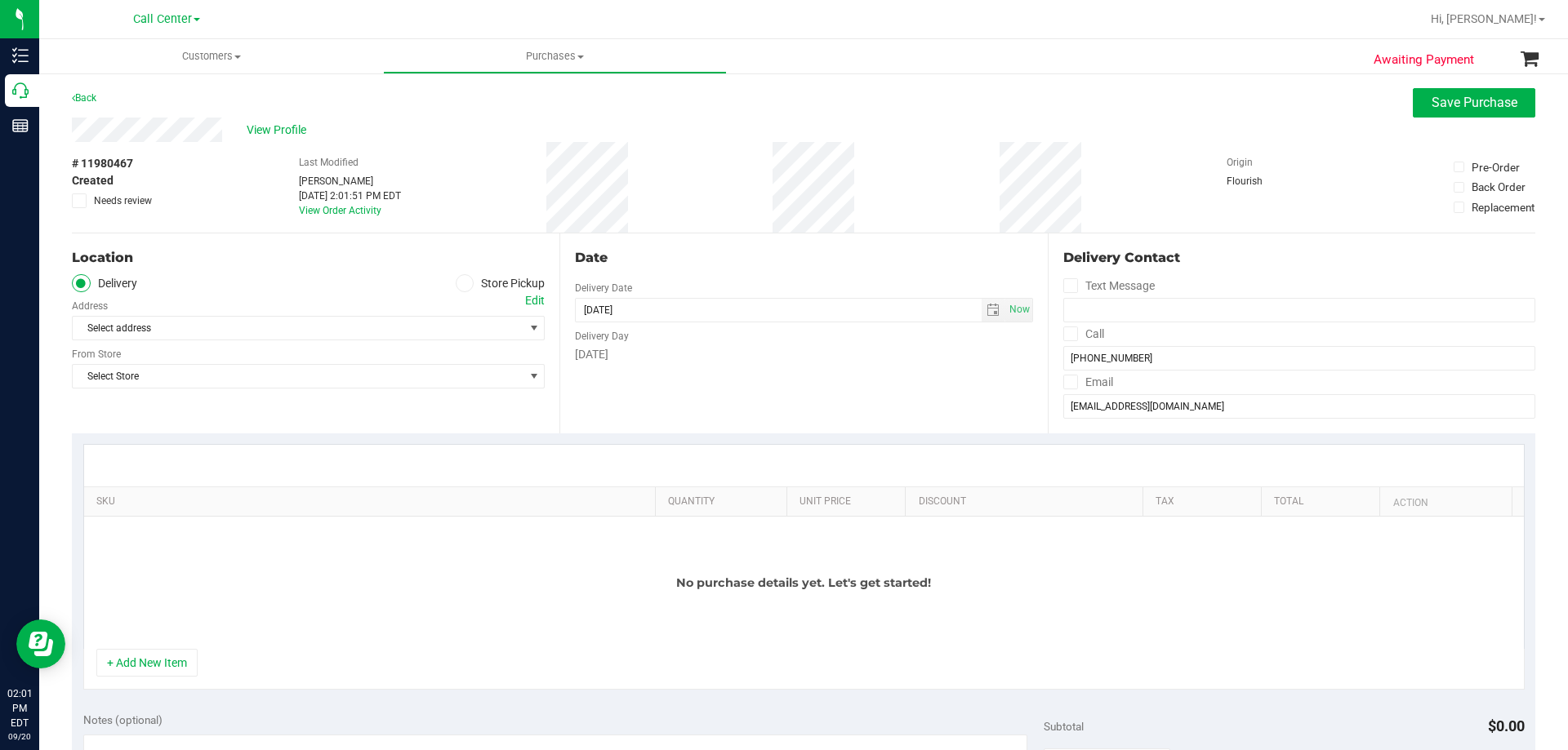
click at [455, 285] on span at bounding box center [464, 283] width 19 height 19
click at [0, 0] on input "Store Pickup" at bounding box center [0, 0] width 0 height 0
click at [376, 328] on span "Select Store" at bounding box center [298, 329] width 451 height 23
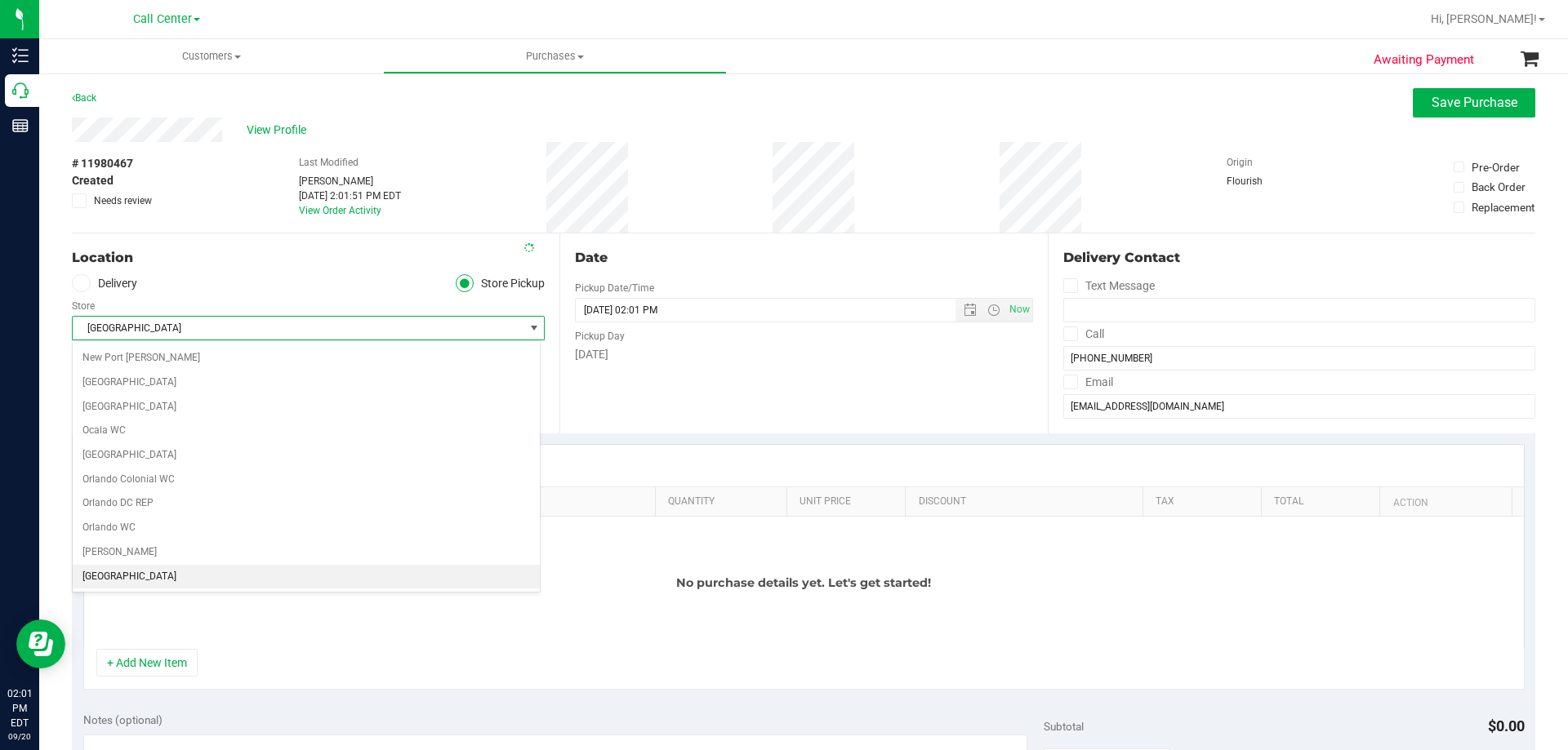
scroll to position [701, 0]
click at [289, 286] on ul "Delivery Store Pickup" at bounding box center [308, 283] width 473 height 19
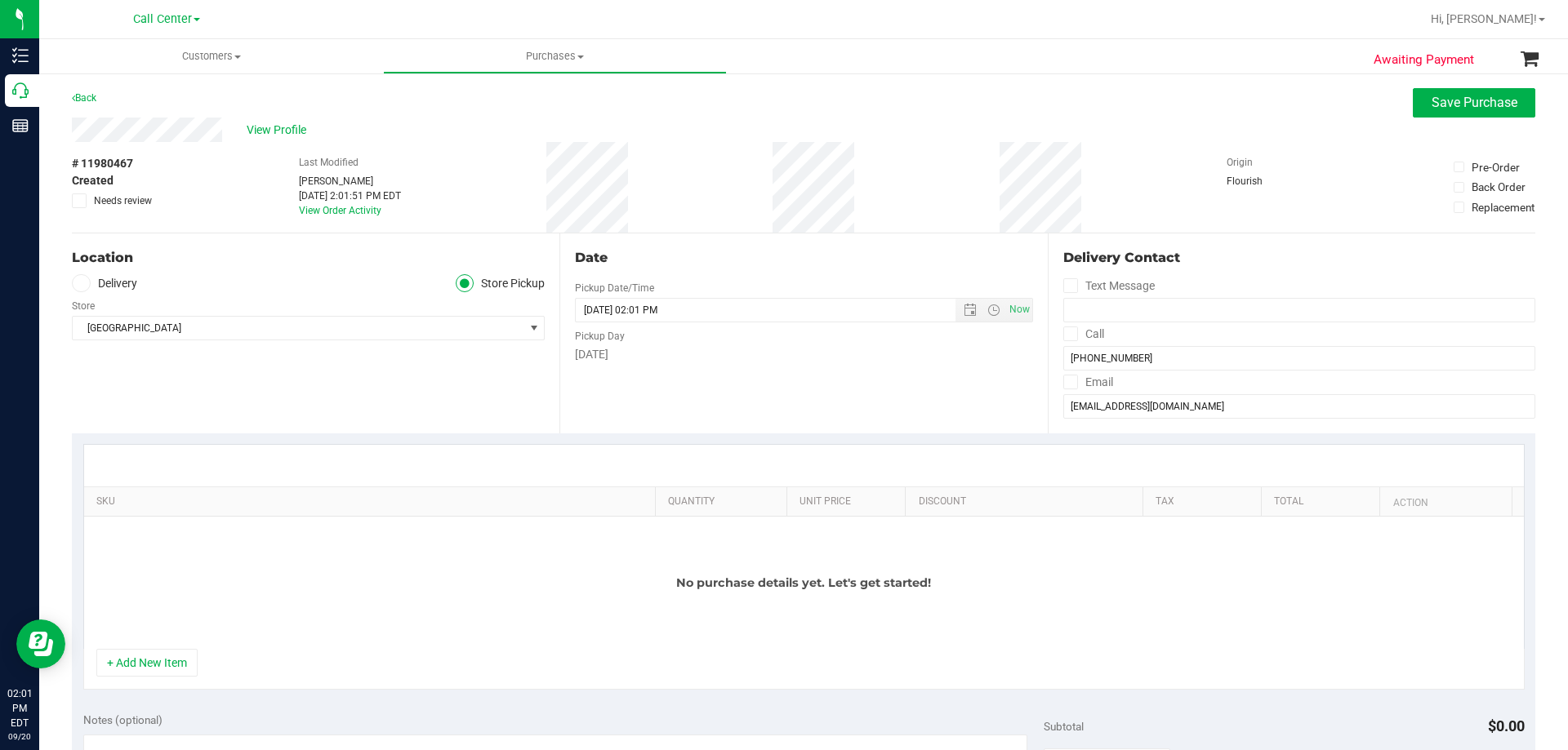
click at [369, 519] on div "No purchase details yet. Let's get started!" at bounding box center [803, 582] width 1440 height 132
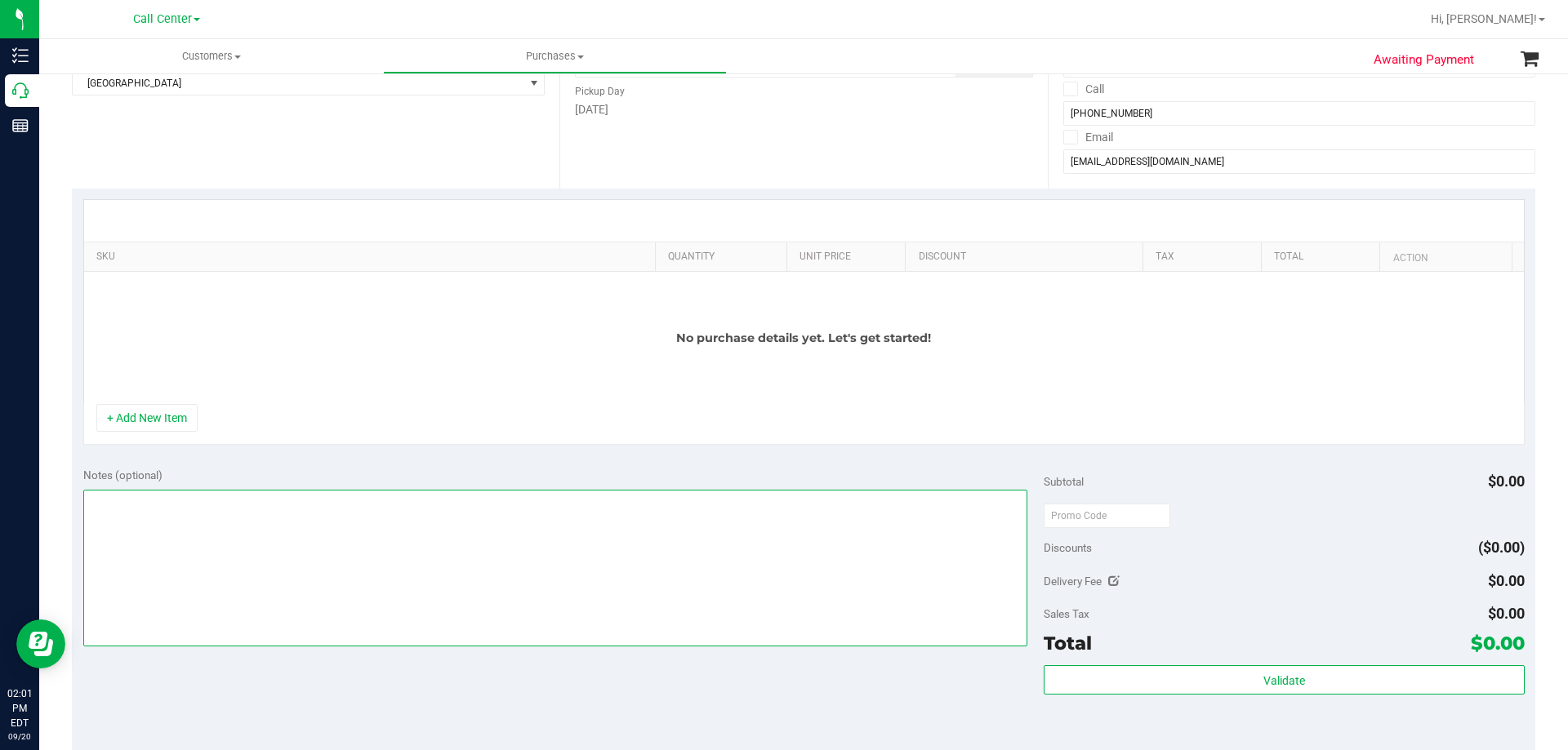
click at [221, 555] on textarea at bounding box center [555, 568] width 944 height 157
paste textarea "Order Submitted by Customer Care - CC TNE 09/20/2025"
type textarea "Order Submitted by Customer Care - CC TNE 09/20/2025"
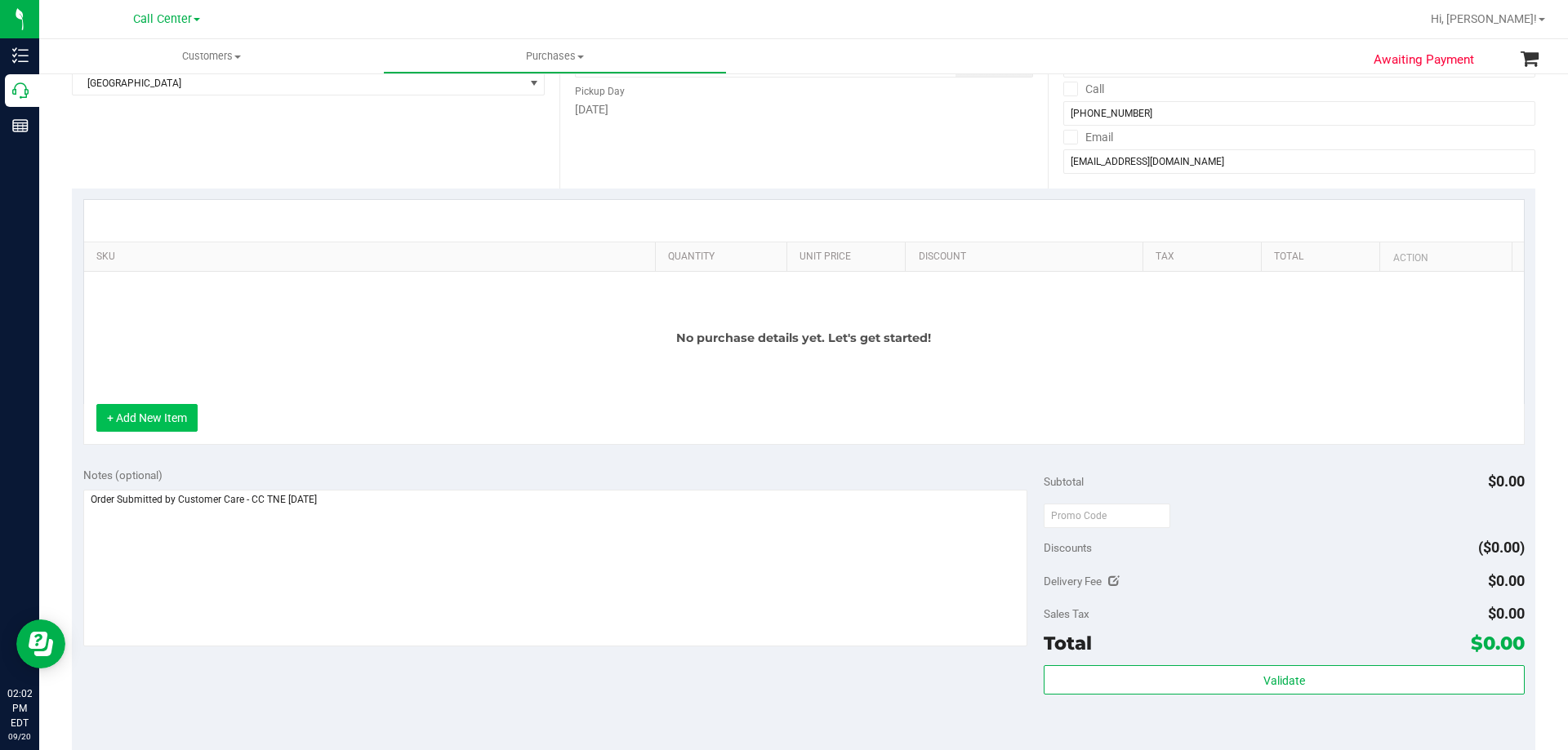
click at [157, 410] on button "+ Add New Item" at bounding box center [147, 417] width 101 height 27
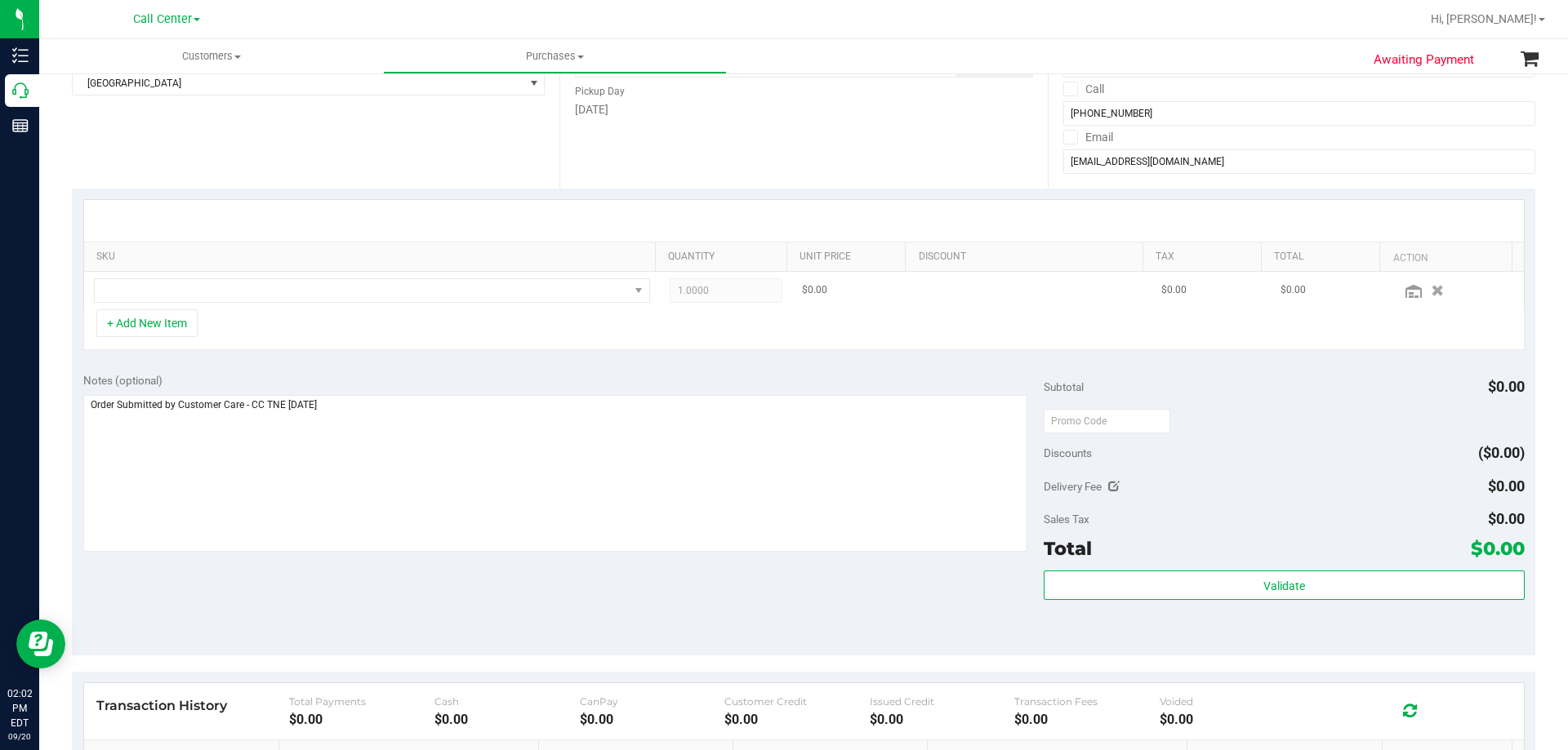
click at [307, 276] on td at bounding box center [372, 290] width 576 height 37
click at [311, 305] on td at bounding box center [372, 290] width 576 height 37
click at [312, 294] on span "NO DATA FOUND" at bounding box center [361, 290] width 534 height 23
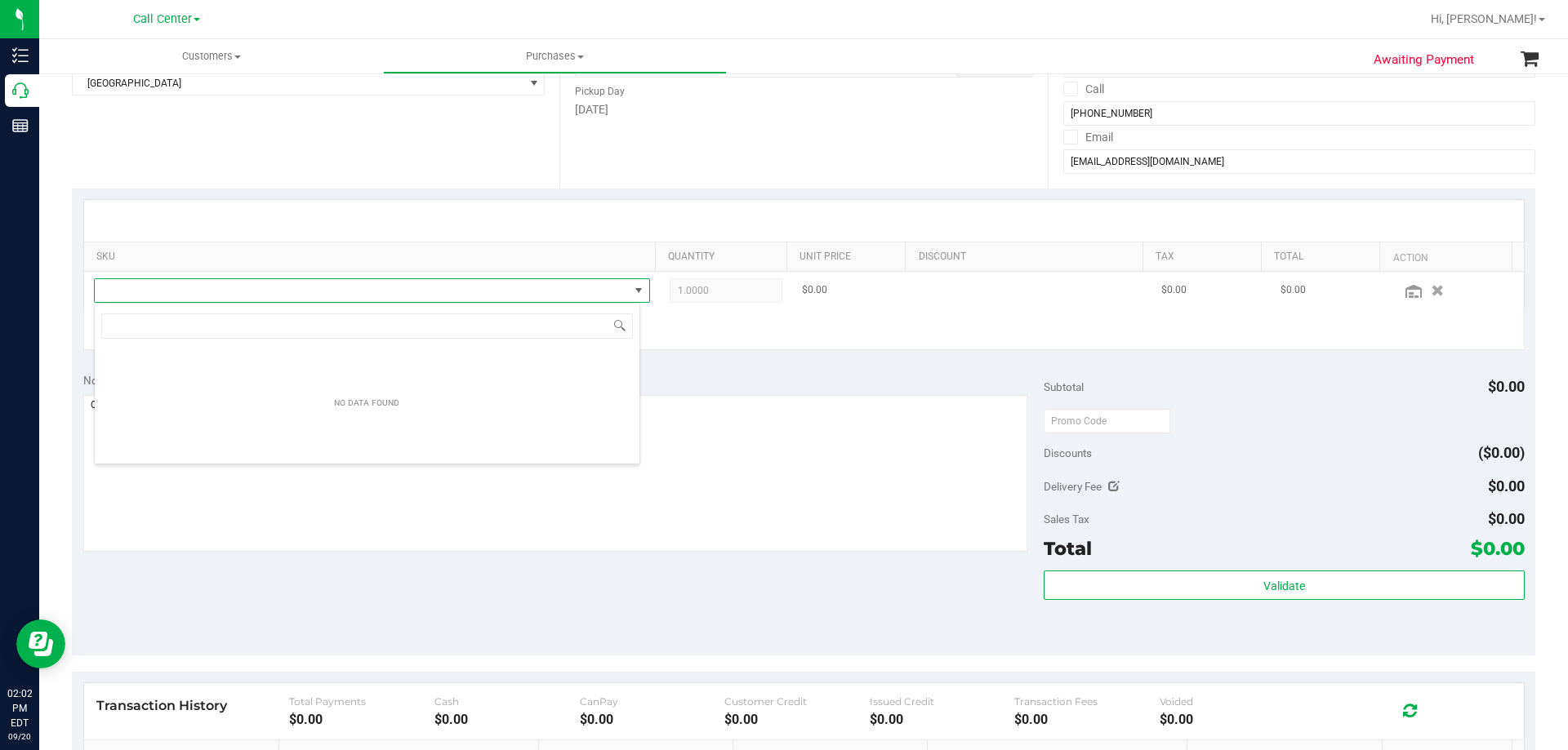
scroll to position [25, 547]
type input "FD 3.5g Flower Greenhouse Don Dada (Hybrid)"
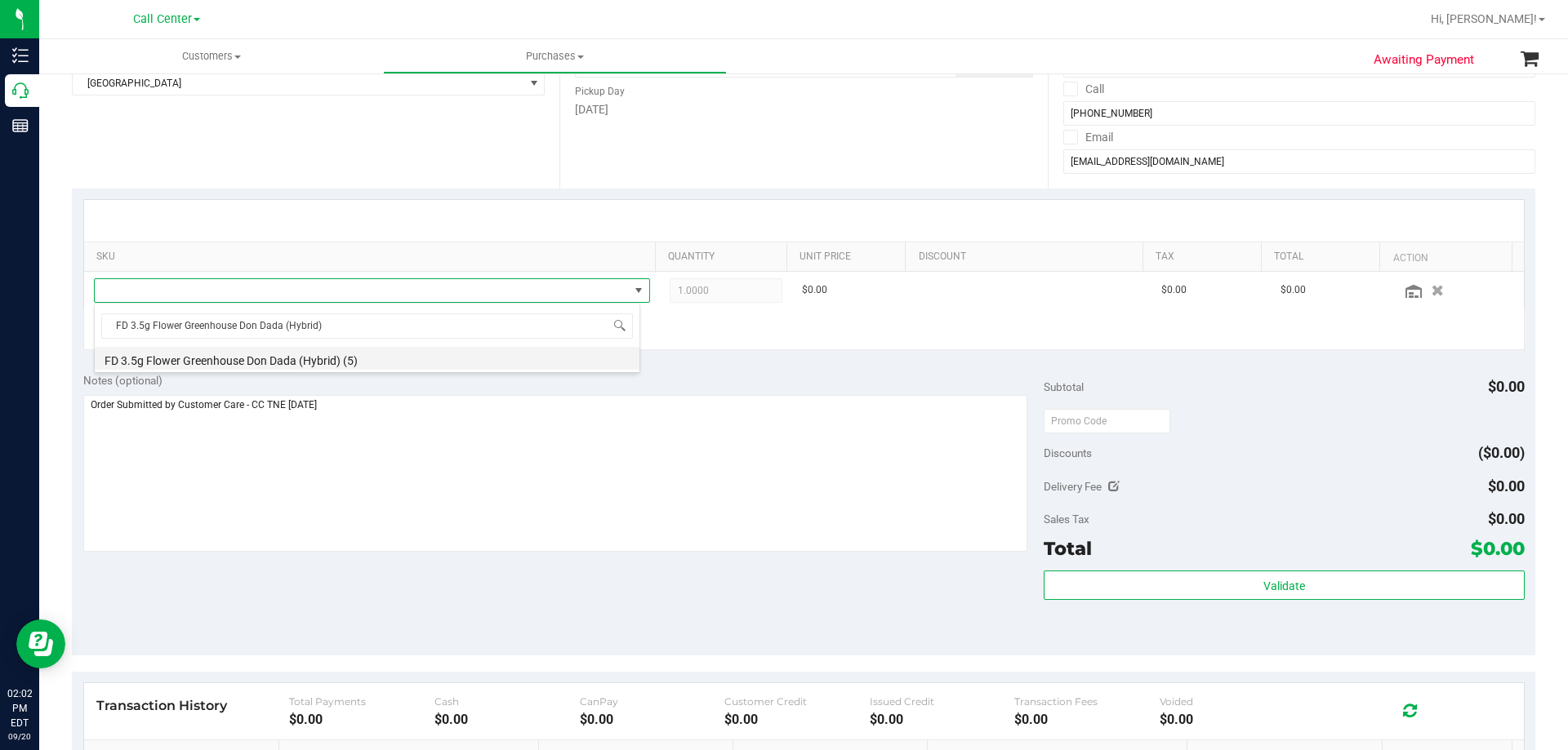
click at [390, 362] on li "FD 3.5g Flower Greenhouse Don Dada (Hybrid) (5)" at bounding box center [367, 359] width 545 height 23
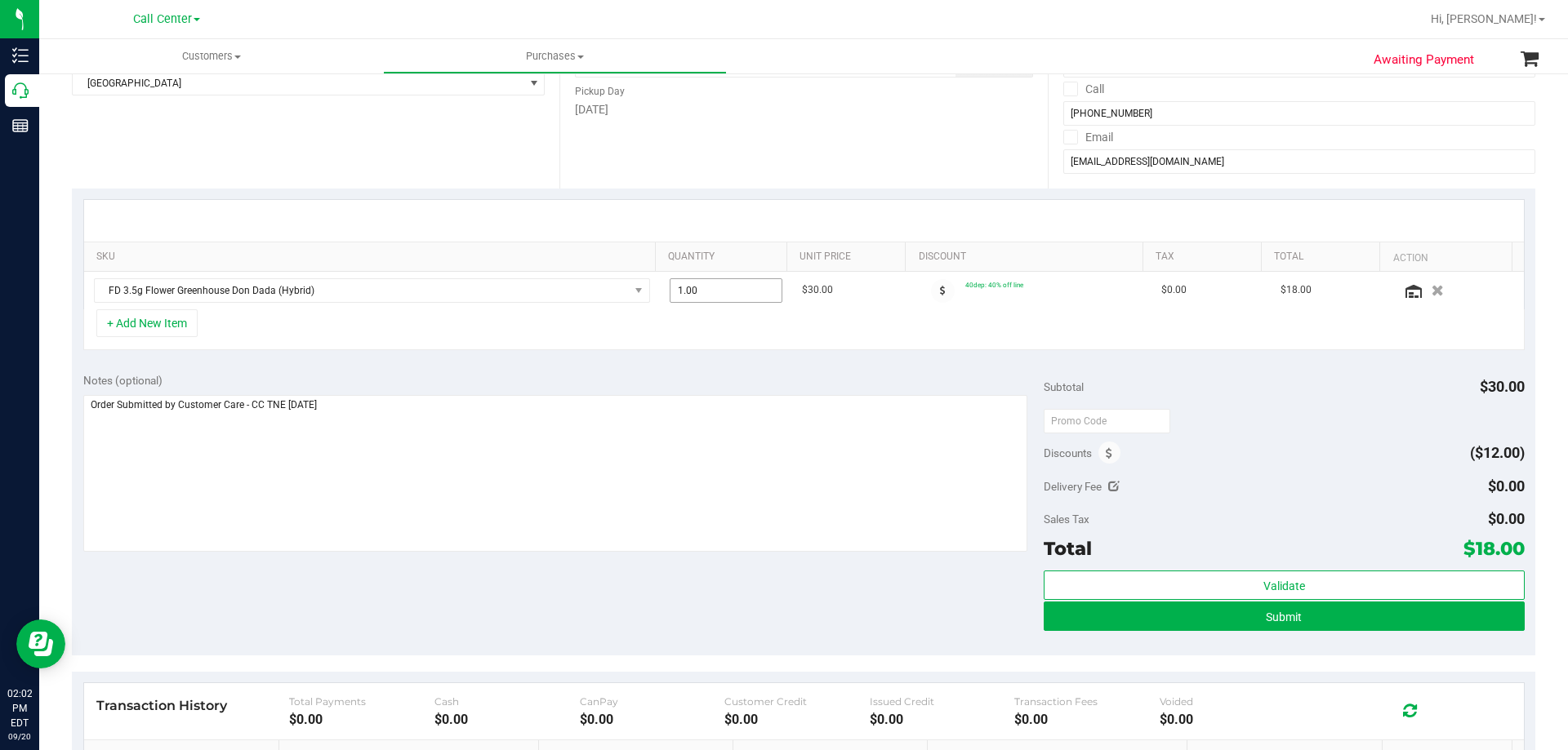
drag, startPoint x: 716, startPoint y: 291, endPoint x: 505, endPoint y: 310, distance: 211.9
click at [505, 309] on tr "FD 3.5g Flower Greenhouse Don Dada (Hybrid) 1.00 1 $30.00 40dep: 40% off line $…" at bounding box center [803, 290] width 1440 height 37
type input "4"
type input "4.00"
click at [725, 323] on div "+ Add New Item" at bounding box center [803, 329] width 1441 height 41
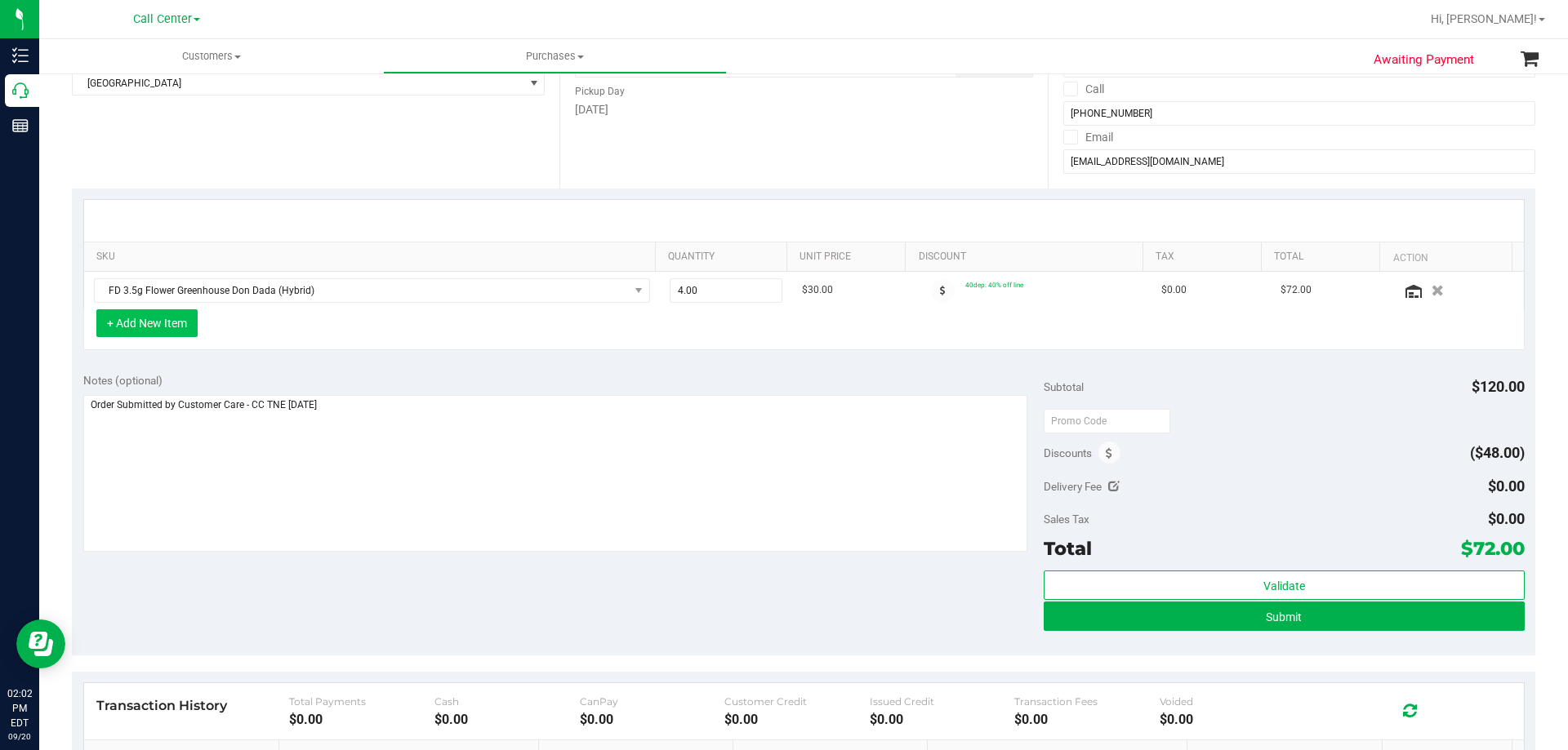
click at [154, 316] on button "+ Add New Item" at bounding box center [147, 322] width 101 height 27
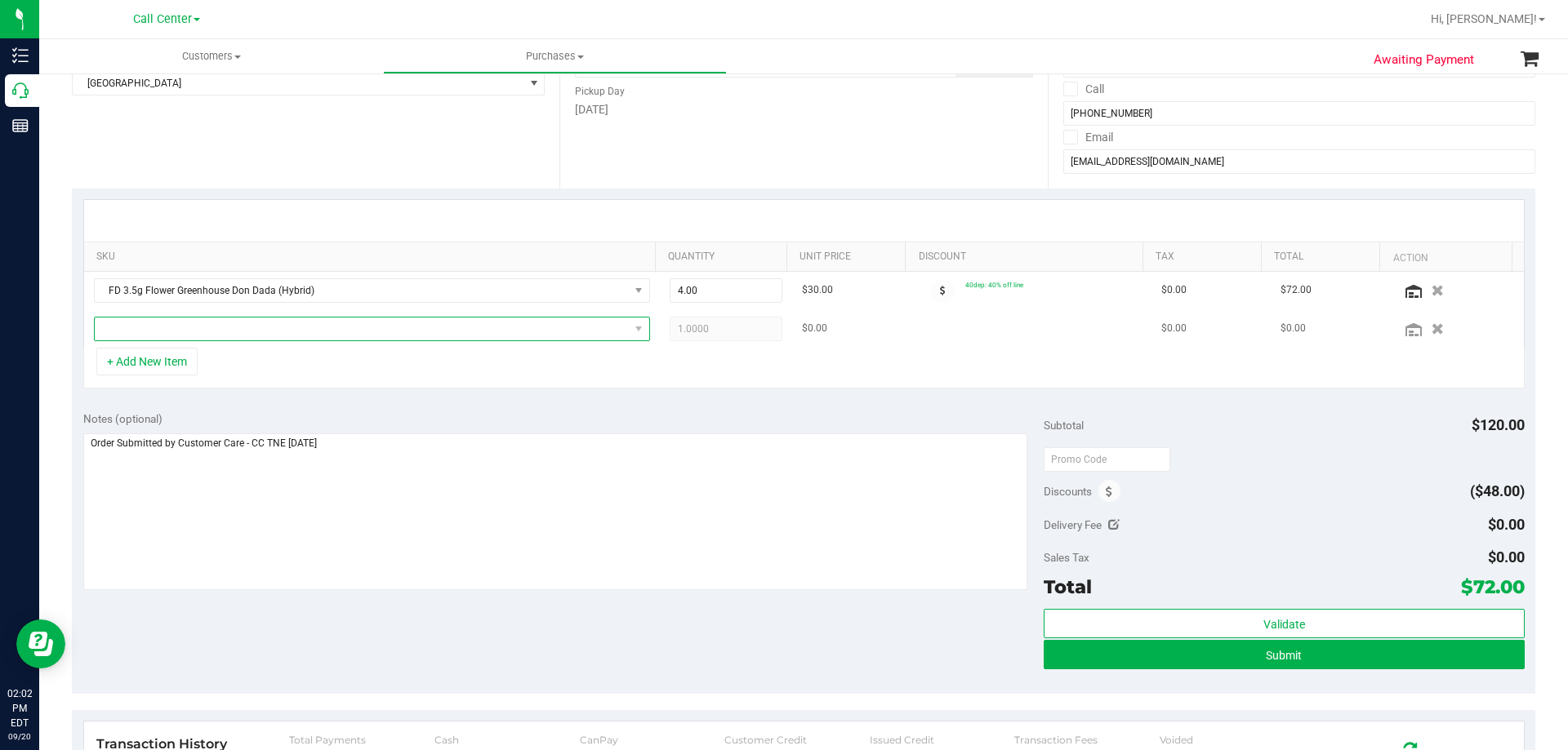
click at [243, 325] on span "NO DATA FOUND" at bounding box center [361, 329] width 534 height 23
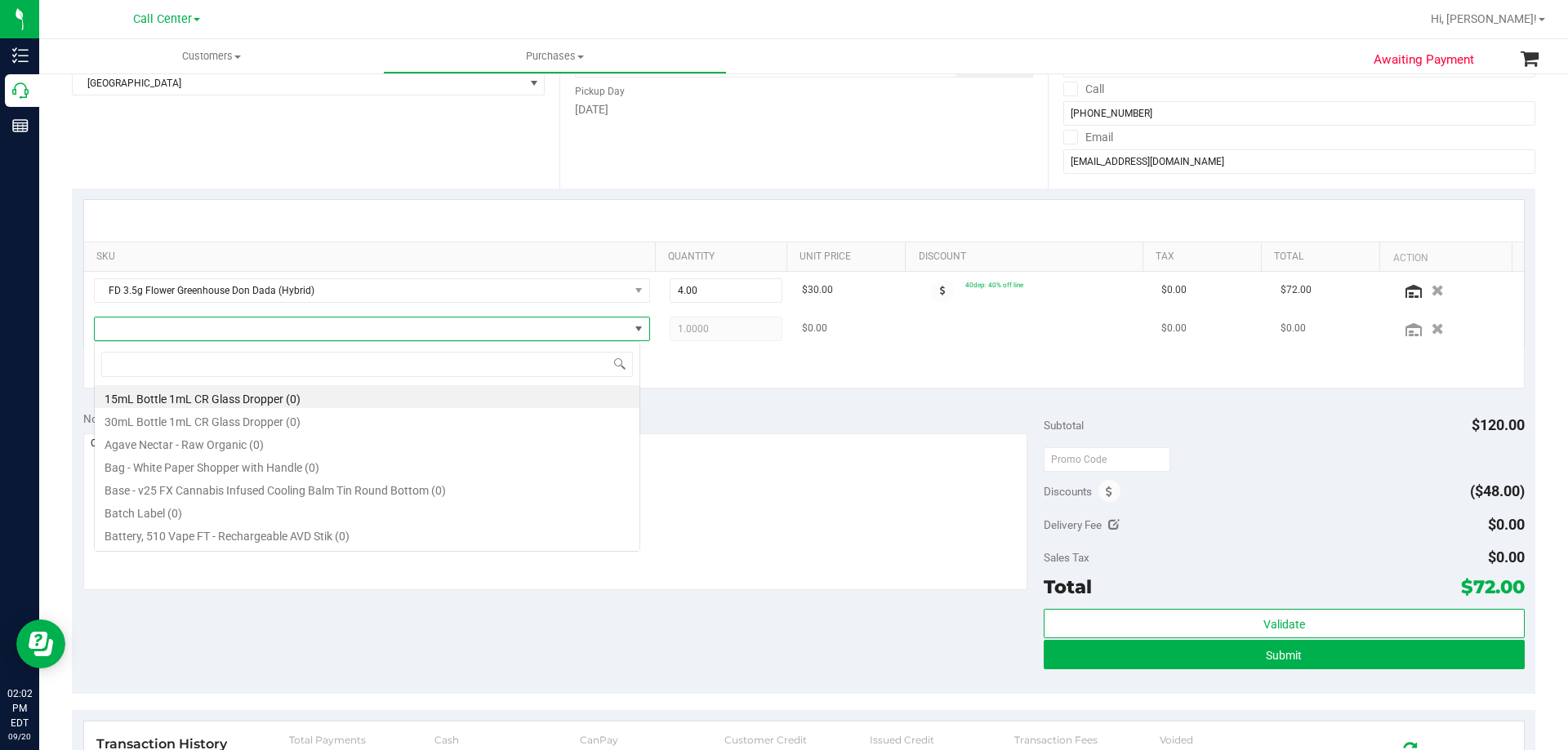
type input "FT 1g Pre-Roll Apple Banana Peach Ringz (Hybrid) 1ct"
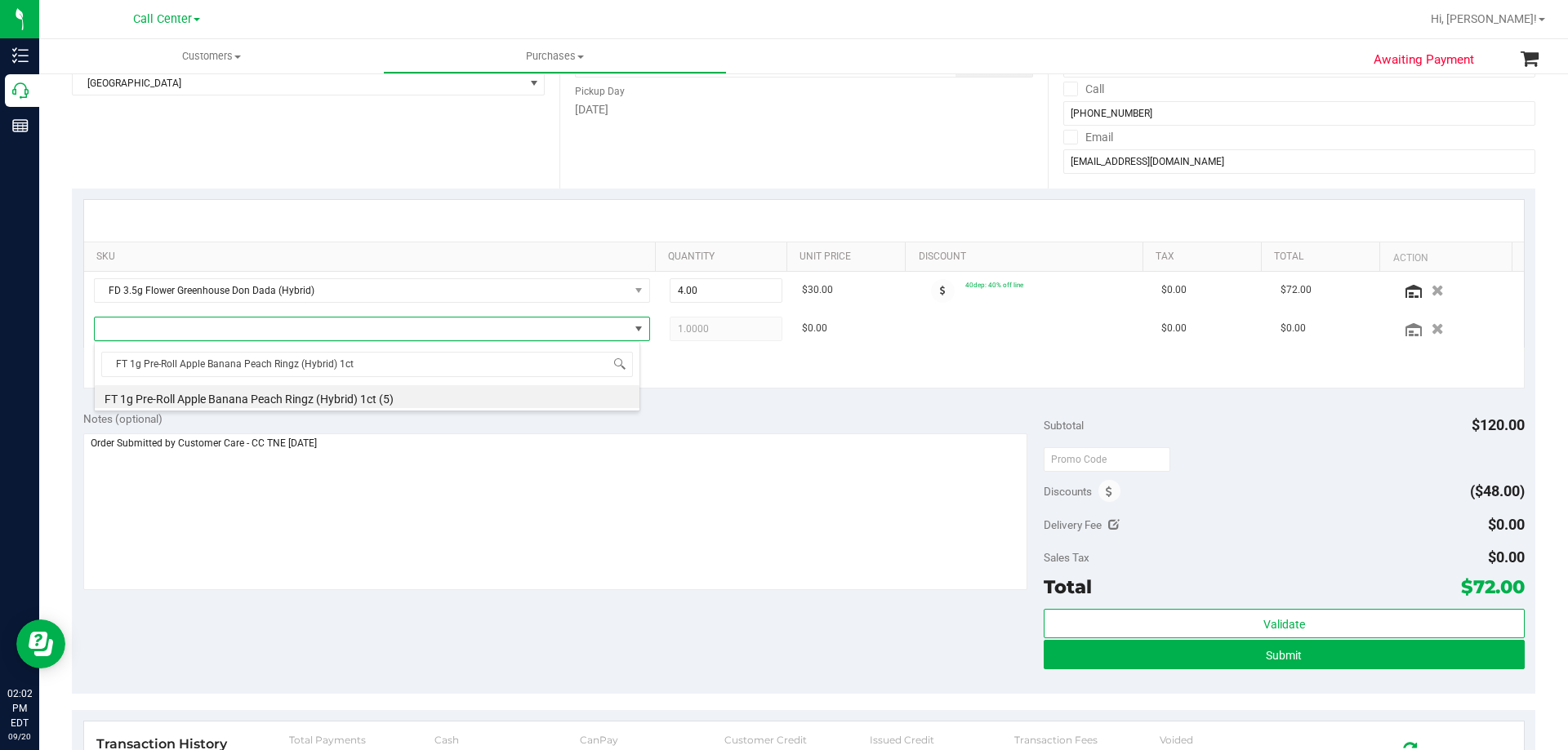
click at [391, 410] on div "FT 1g Pre-Roll Apple Banana Peach Ringz (Hybrid) 1ct FT 1g Pre-Roll Apple Banan…" at bounding box center [367, 375] width 547 height 70
click at [391, 404] on li "FT 1g Pre-Roll Apple Banana Peach Ringz (Hybrid) 1ct (5)" at bounding box center [367, 397] width 545 height 23
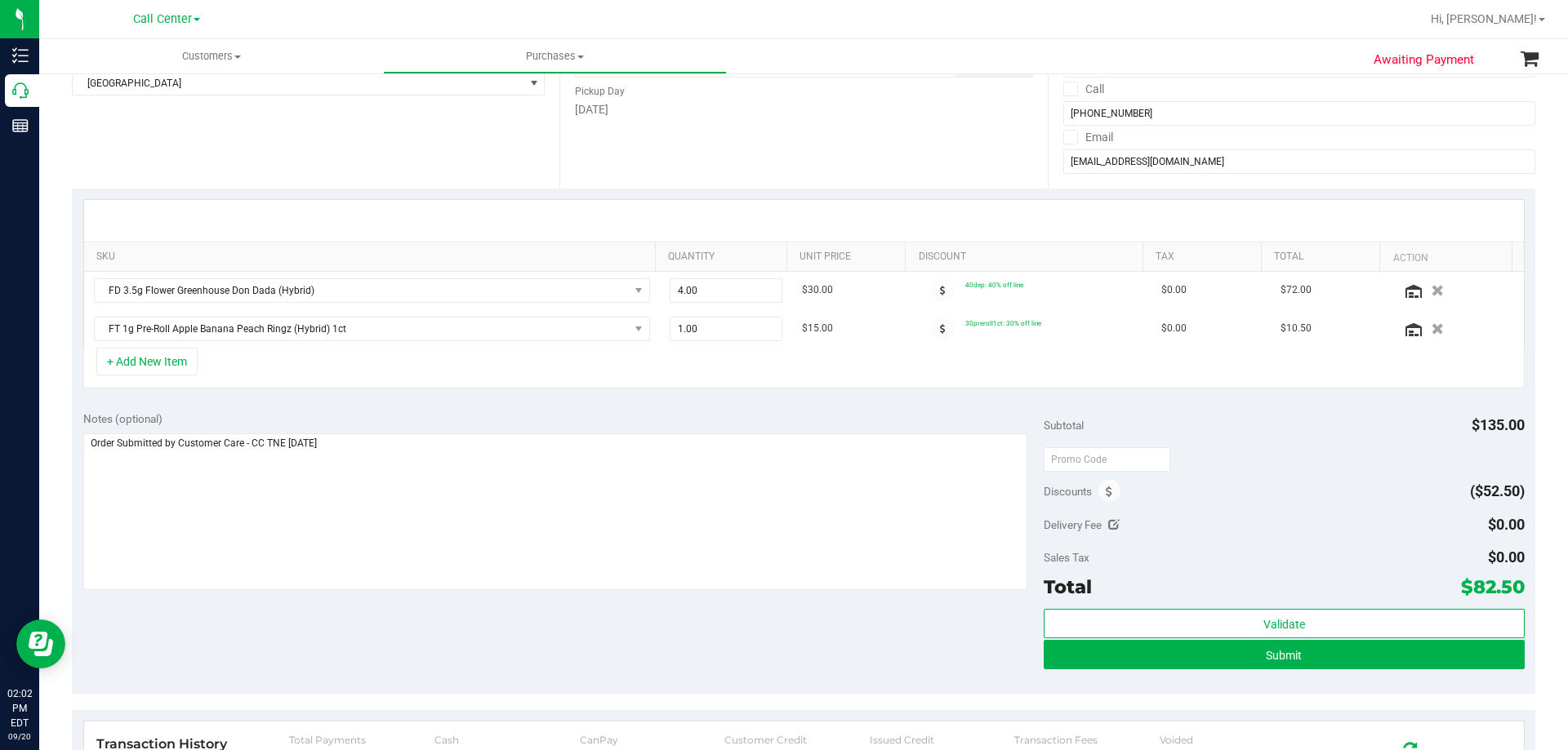
click at [428, 366] on div "+ Add New Item" at bounding box center [803, 368] width 1441 height 41
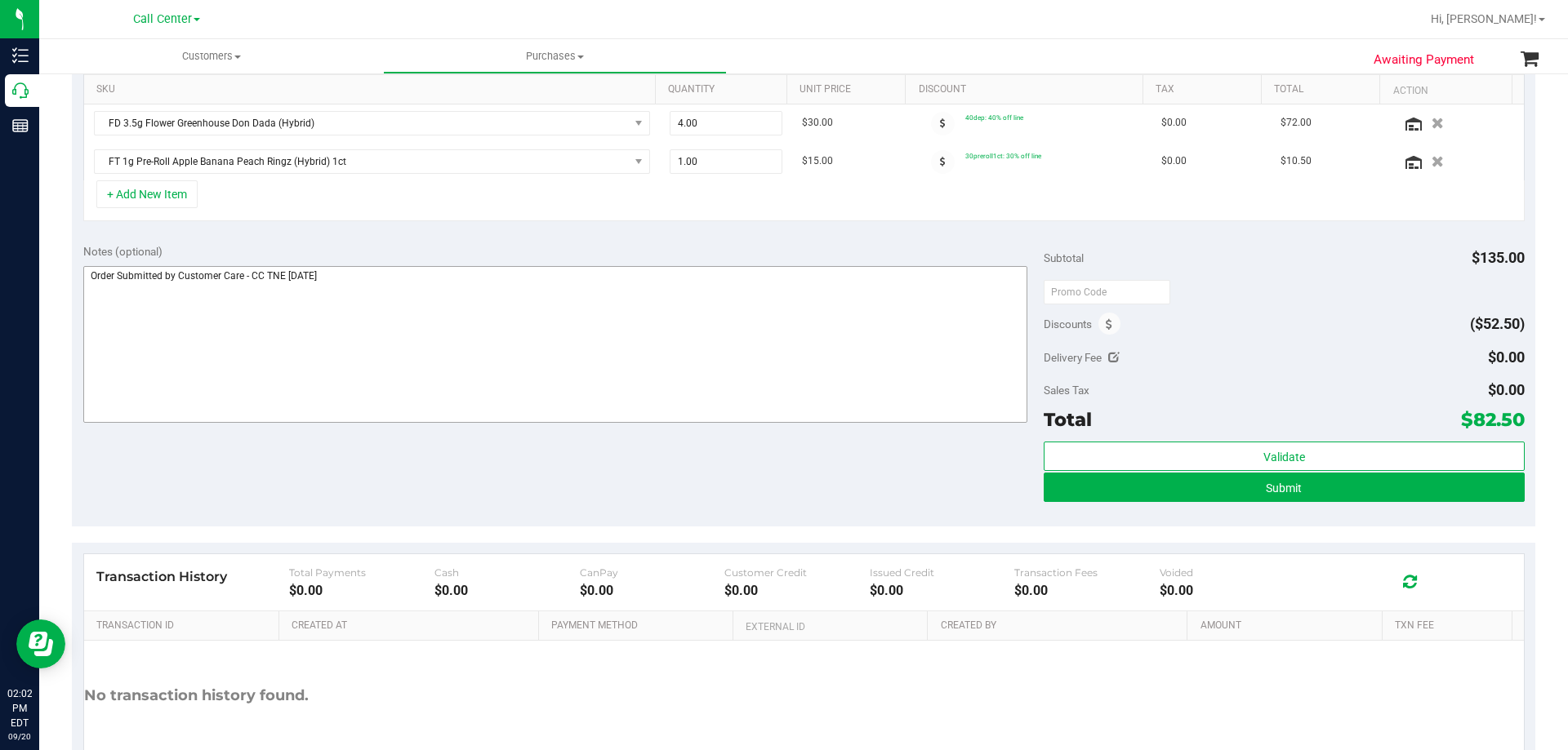
scroll to position [183, 0]
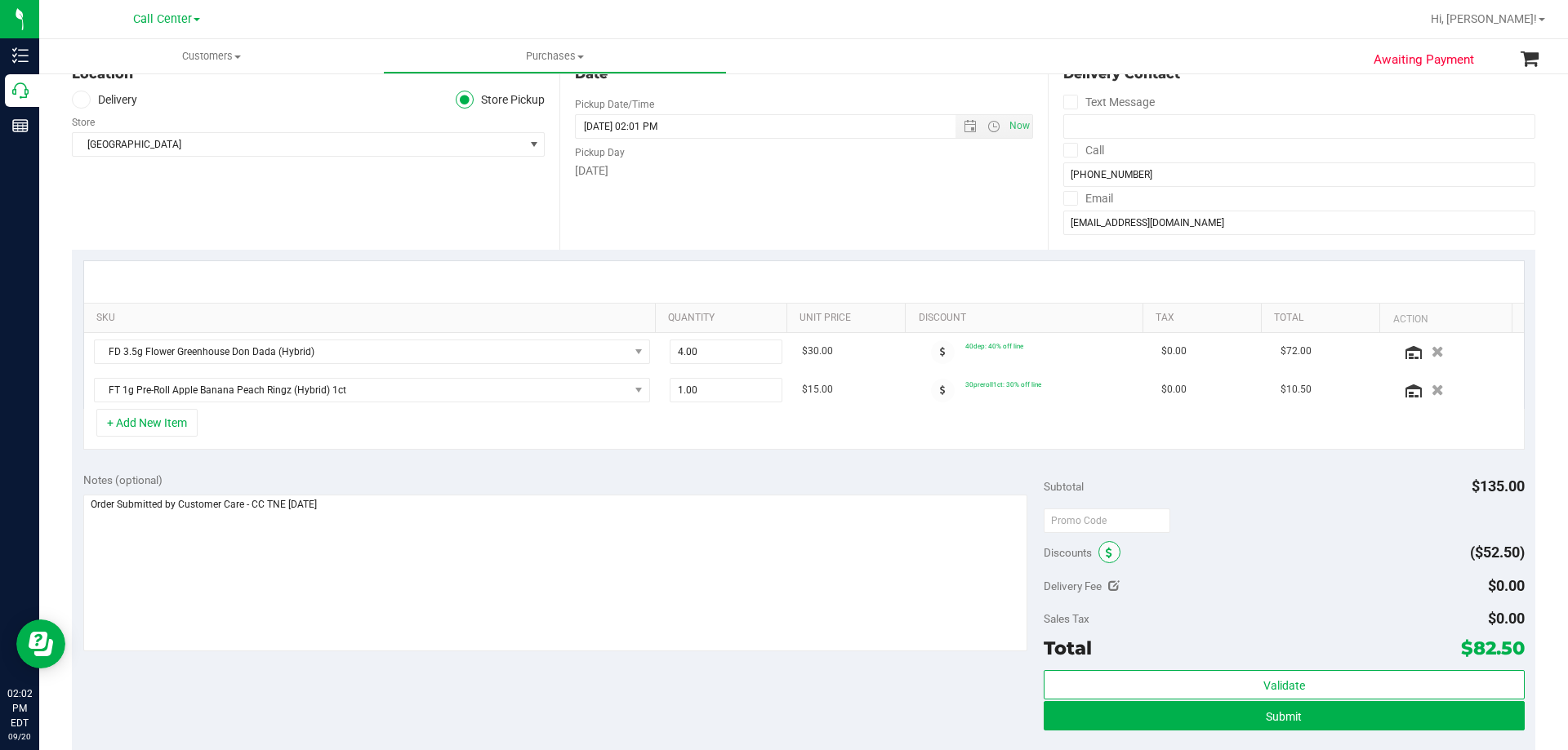
click at [1104, 560] on span at bounding box center [1109, 552] width 22 height 22
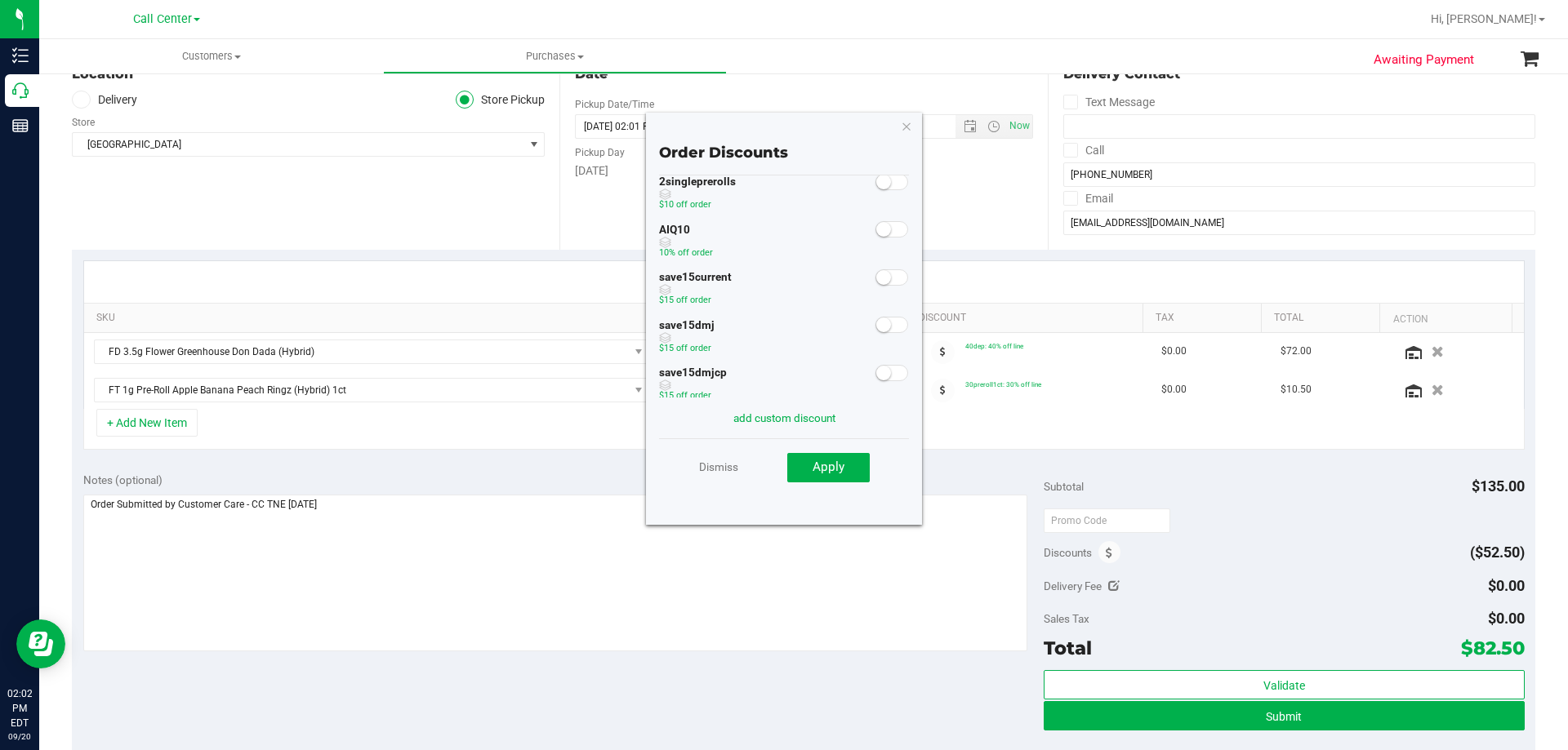
scroll to position [0, 0]
click at [1007, 421] on div "+ Add New Item" at bounding box center [803, 429] width 1441 height 41
click at [554, 440] on div "+ Add New Item" at bounding box center [803, 429] width 1441 height 41
click at [906, 130] on icon "button" at bounding box center [906, 126] width 12 height 19
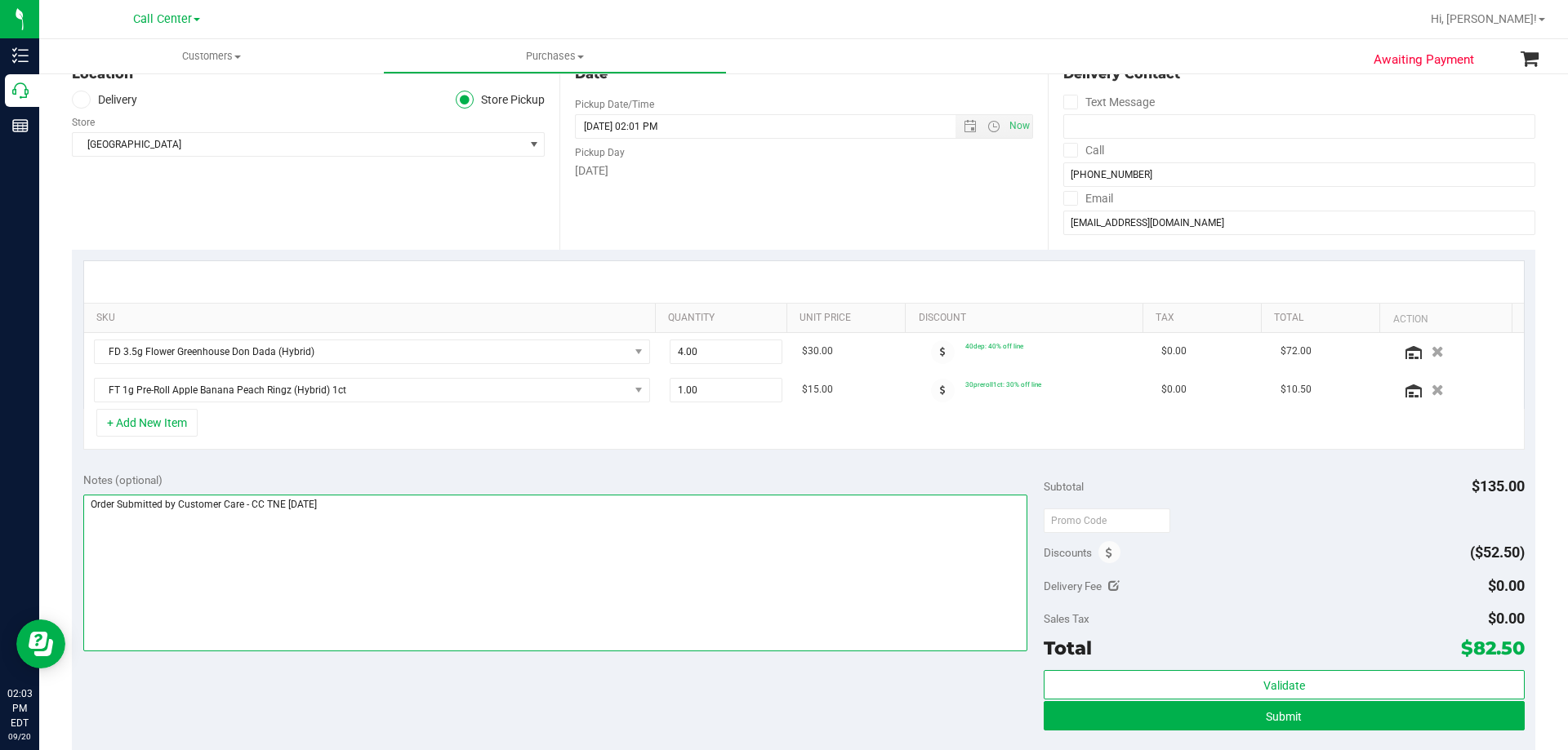
click at [476, 500] on textarea at bounding box center [555, 573] width 944 height 157
drag, startPoint x: 445, startPoint y: 506, endPoint x: -99, endPoint y: 524, distance: 544.3
click at [0, 524] on html "Inventory Call Center Reports 02:03 PM EDT 09/20/2025 09/20 Call Center Bonita …" at bounding box center [784, 375] width 1568 height 750
click at [357, 552] on textarea at bounding box center [555, 573] width 944 height 157
paste textarea "Order Submitted by Customer Care - CC TNE 09/20/2025"
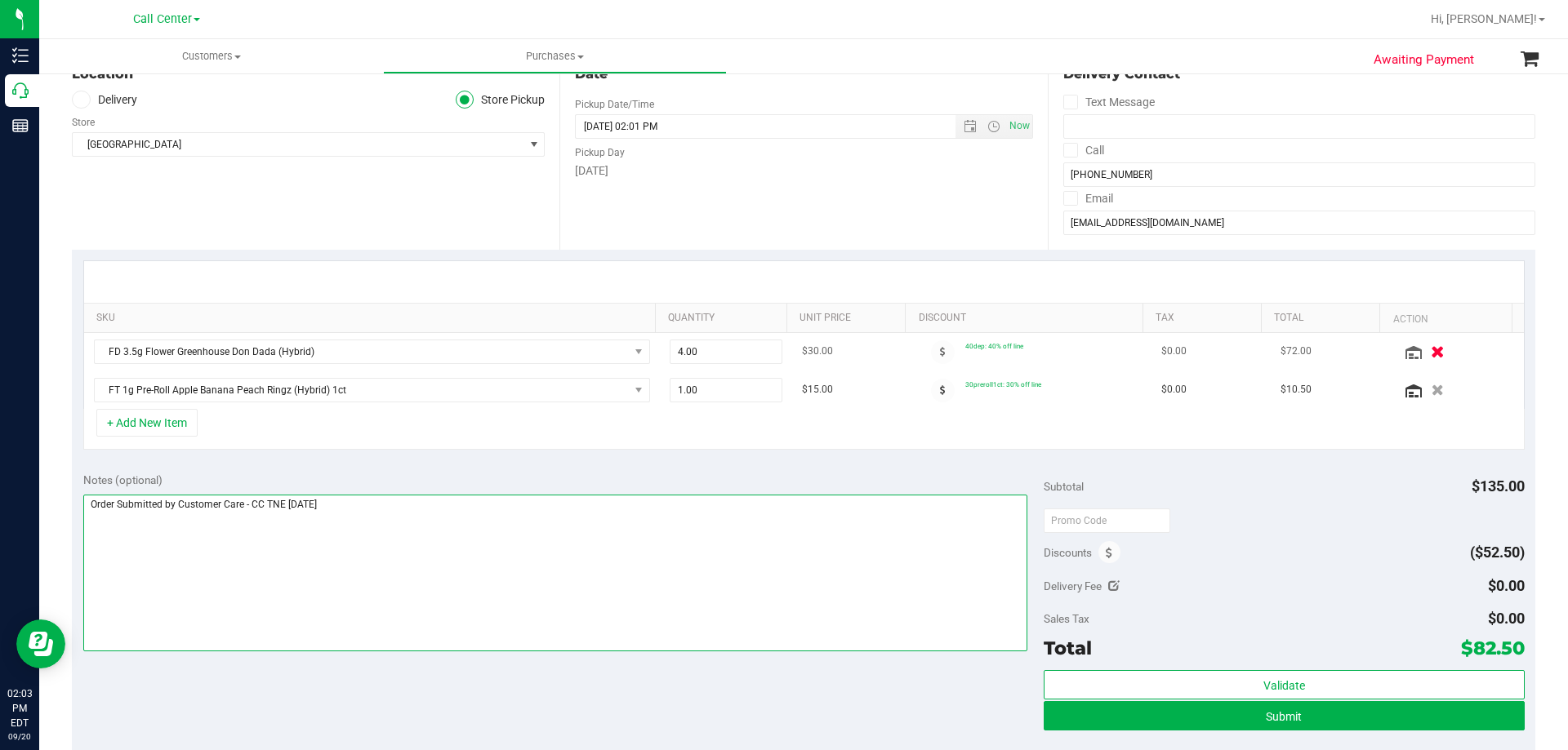
type textarea "Order Submitted by Customer Care - CC TNE 09/20/2025"
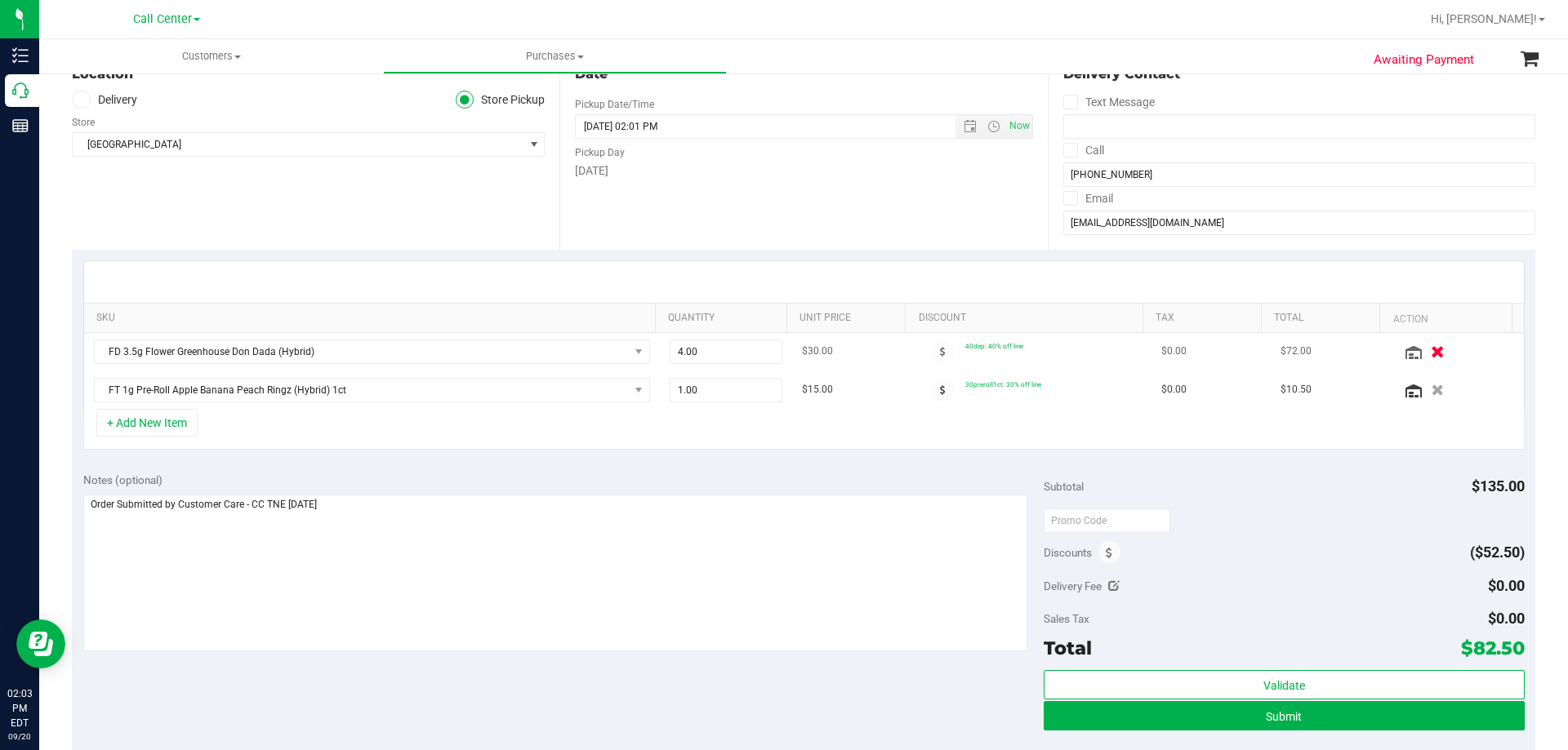
click at [1431, 351] on icon "button" at bounding box center [1438, 352] width 14 height 12
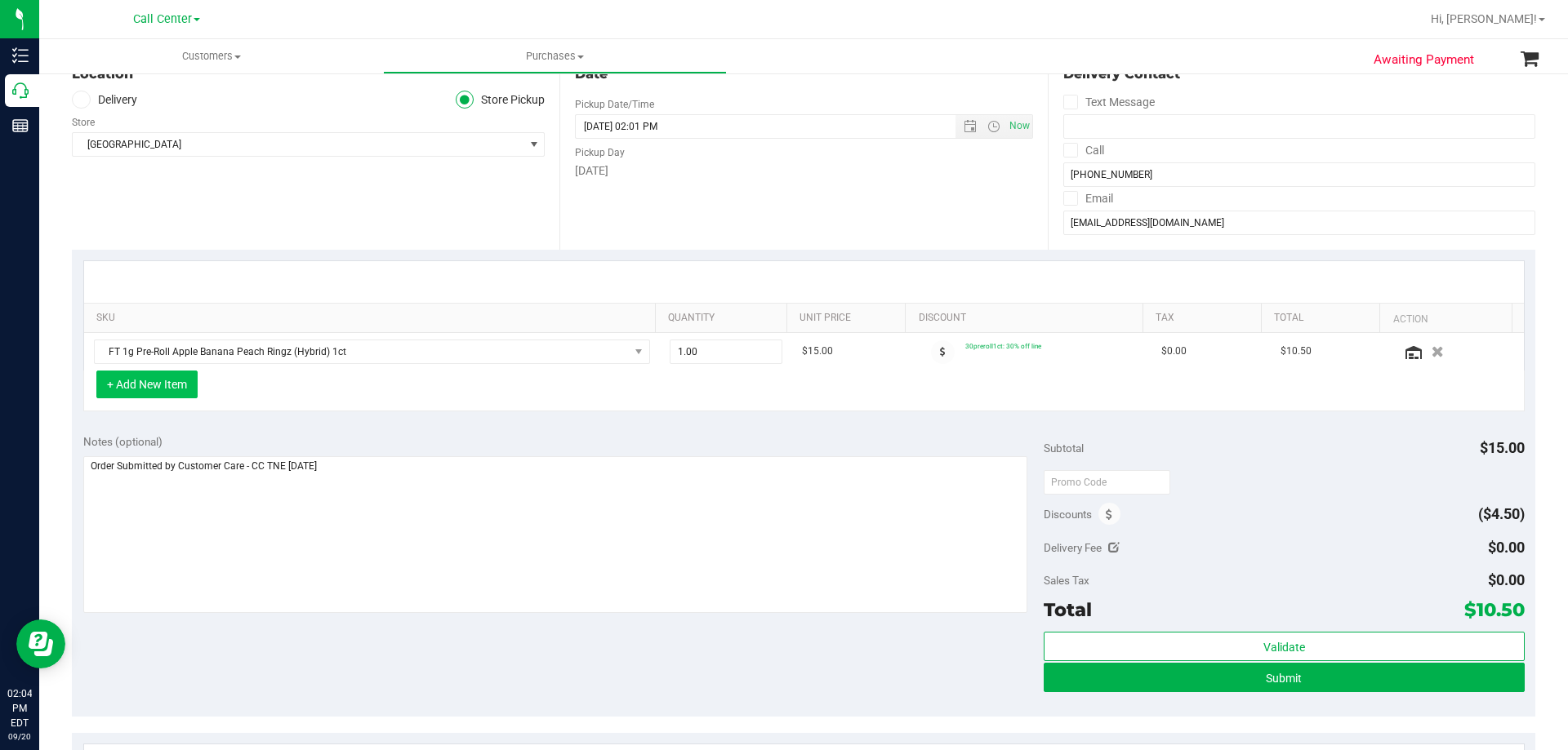
click at [173, 390] on button "+ Add New Item" at bounding box center [147, 383] width 101 height 27
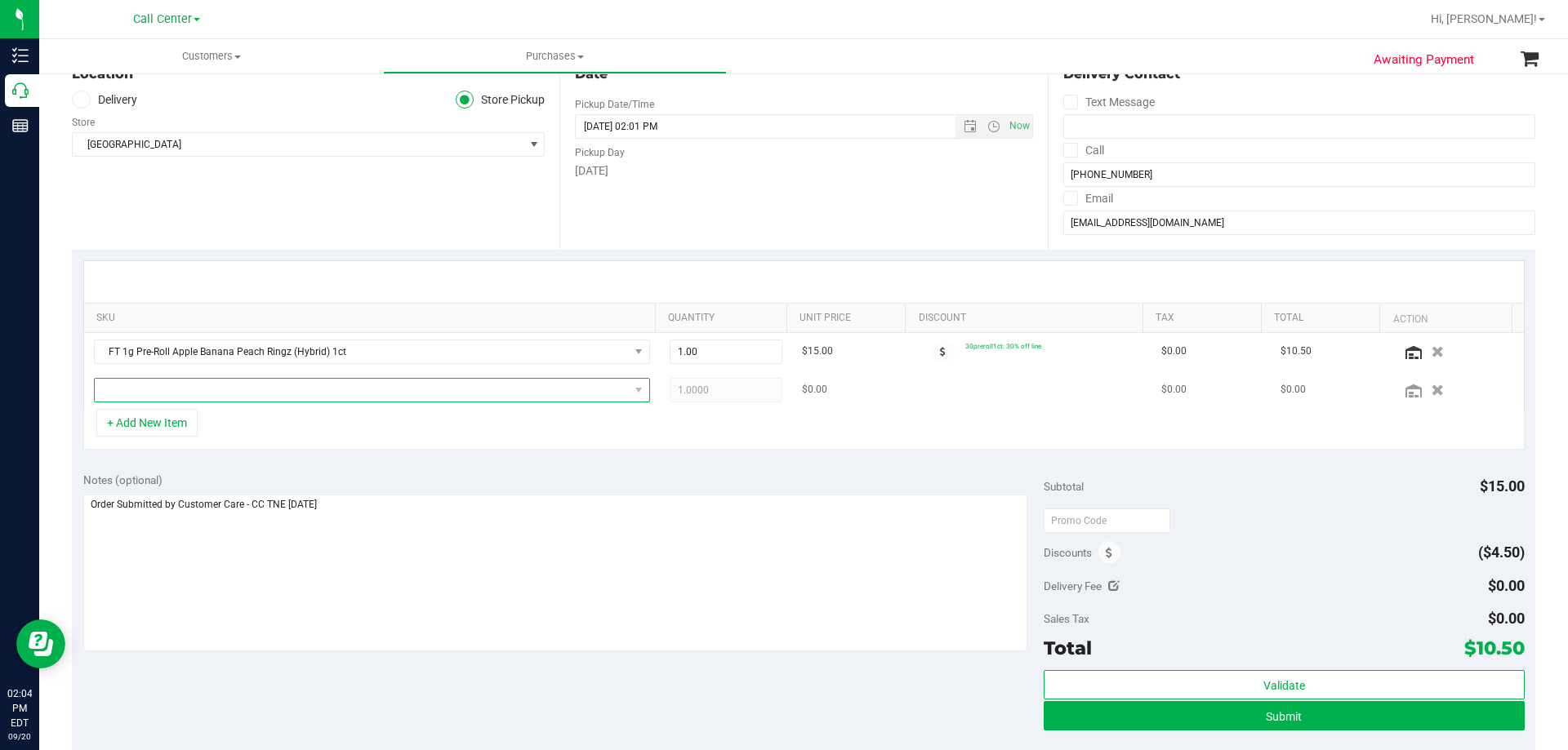
click at [266, 390] on span "NO DATA FOUND" at bounding box center [361, 390] width 534 height 23
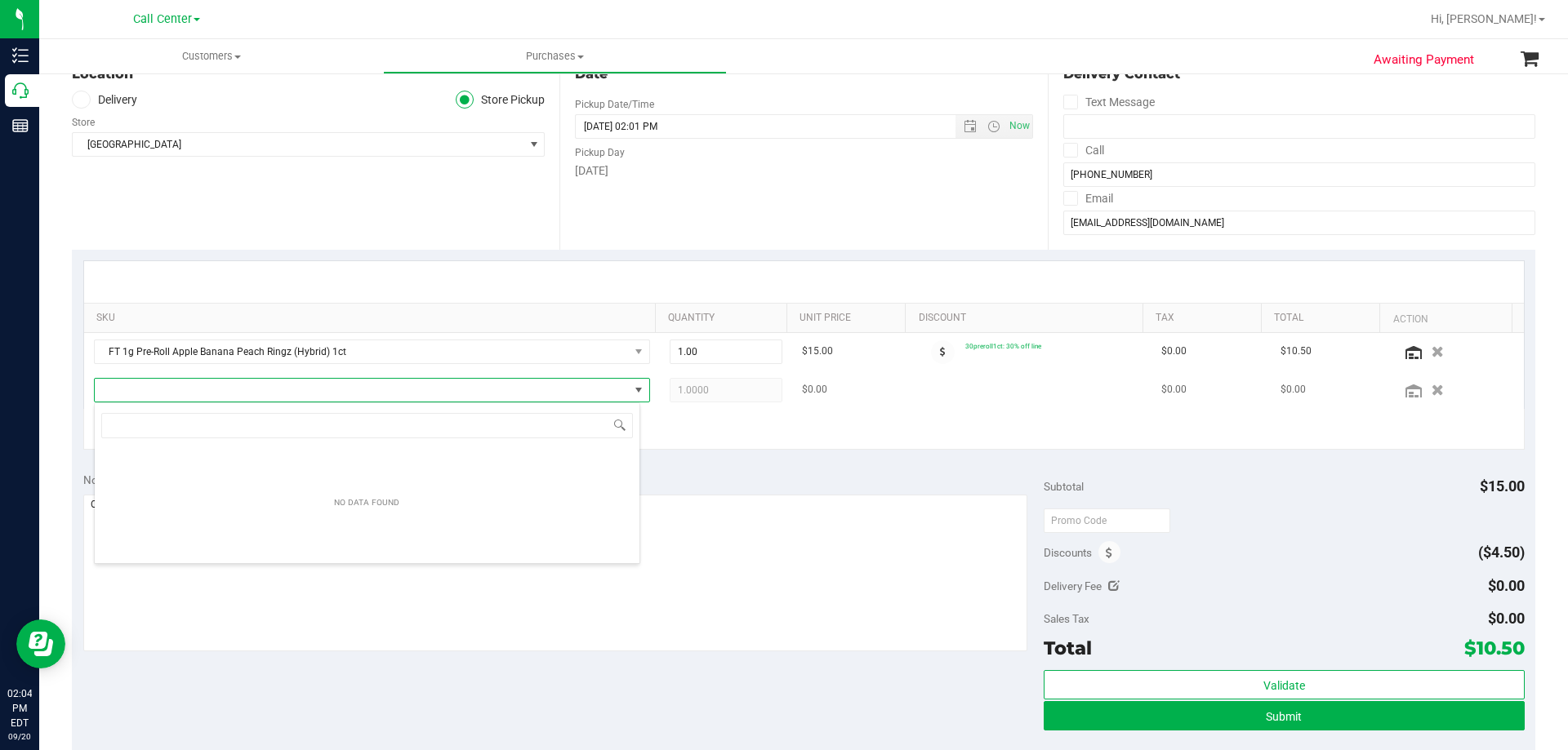
scroll to position [25, 547]
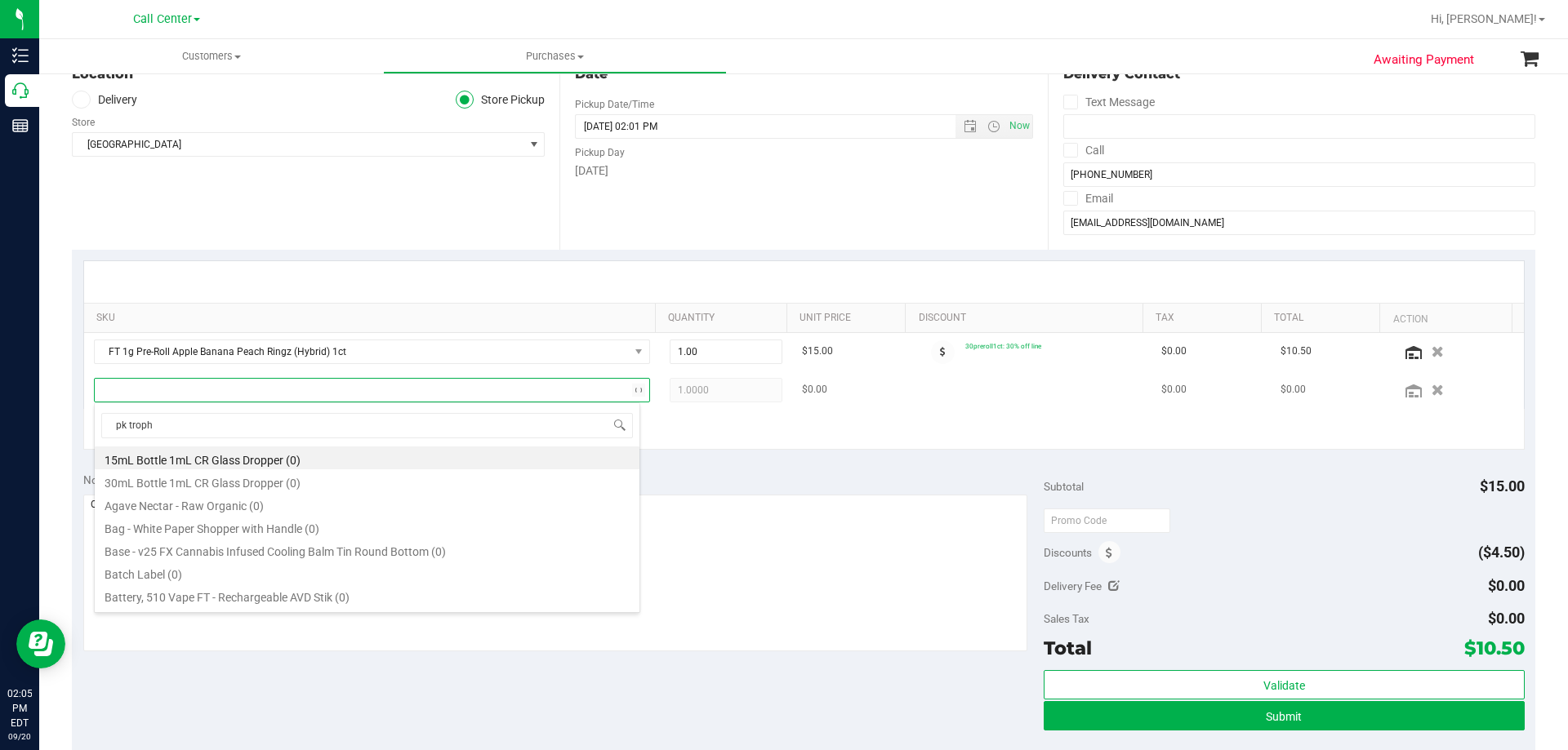
type input "pk trophy"
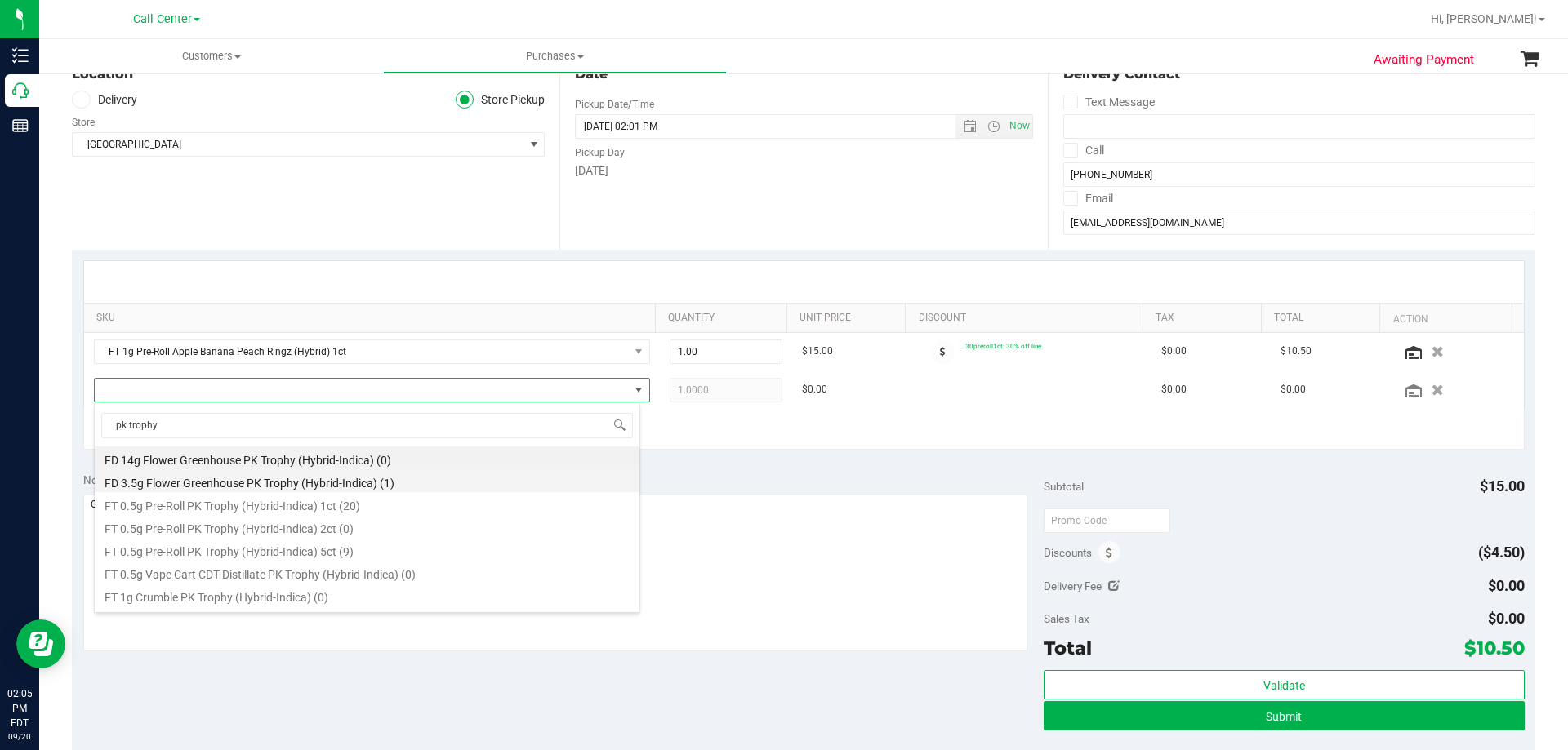
click at [384, 485] on li "FD 3.5g Flower Greenhouse PK Trophy (Hybrid-Indica) (1)" at bounding box center [367, 481] width 545 height 23
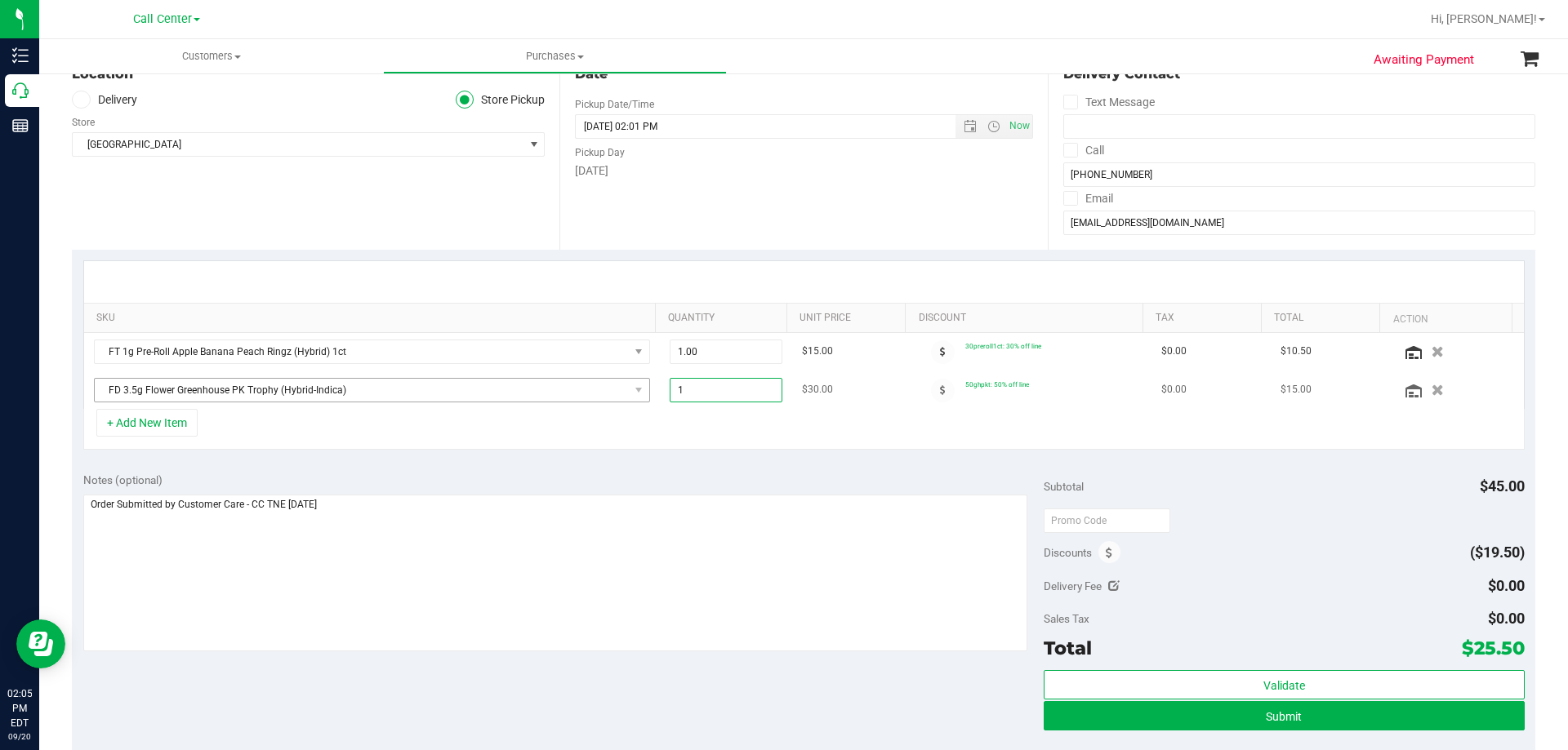
drag, startPoint x: 640, startPoint y: 392, endPoint x: 562, endPoint y: 402, distance: 78.6
click at [562, 402] on tr "FD 3.5g Flower Greenhouse PK Trophy (Hybrid-Indica) 1.00 1 $30.00 50ghpkt: 50% …" at bounding box center [803, 390] width 1440 height 37
type input "4"
type input "4.00"
click at [726, 430] on div "+ Add New Item" at bounding box center [803, 429] width 1441 height 41
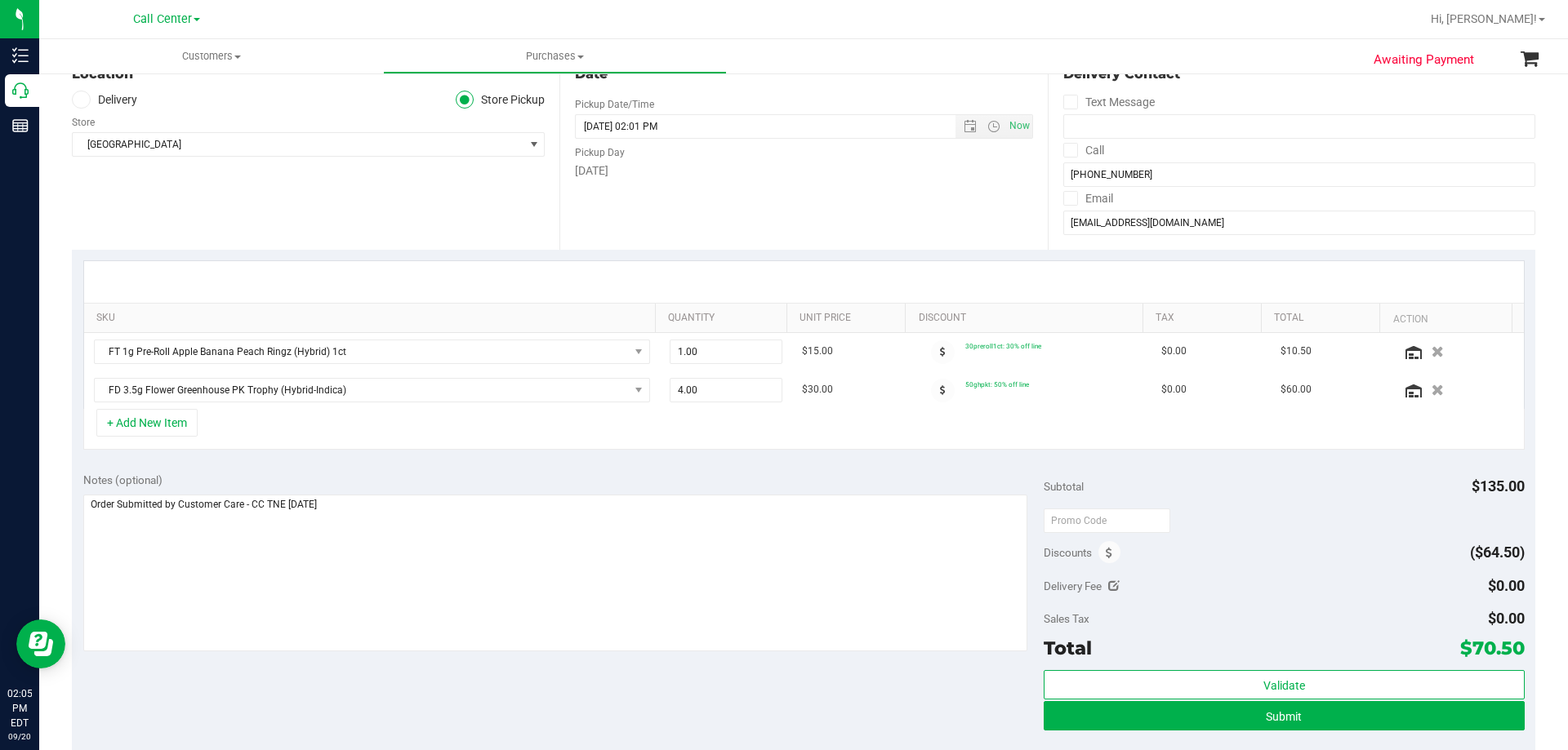
click at [1405, 391] on icon at bounding box center [1413, 390] width 16 height 13
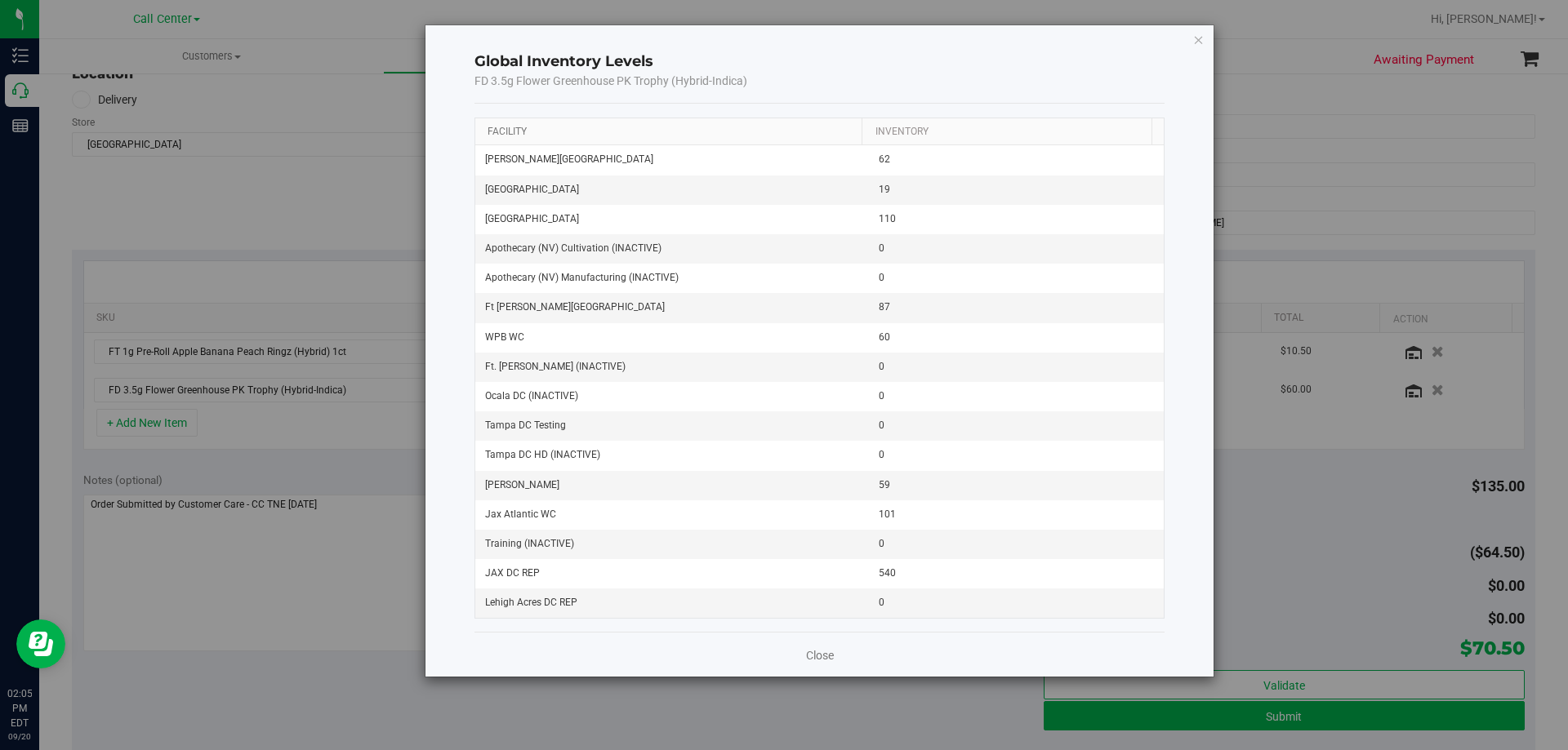
click at [506, 130] on link "Facility" at bounding box center [507, 131] width 39 height 12
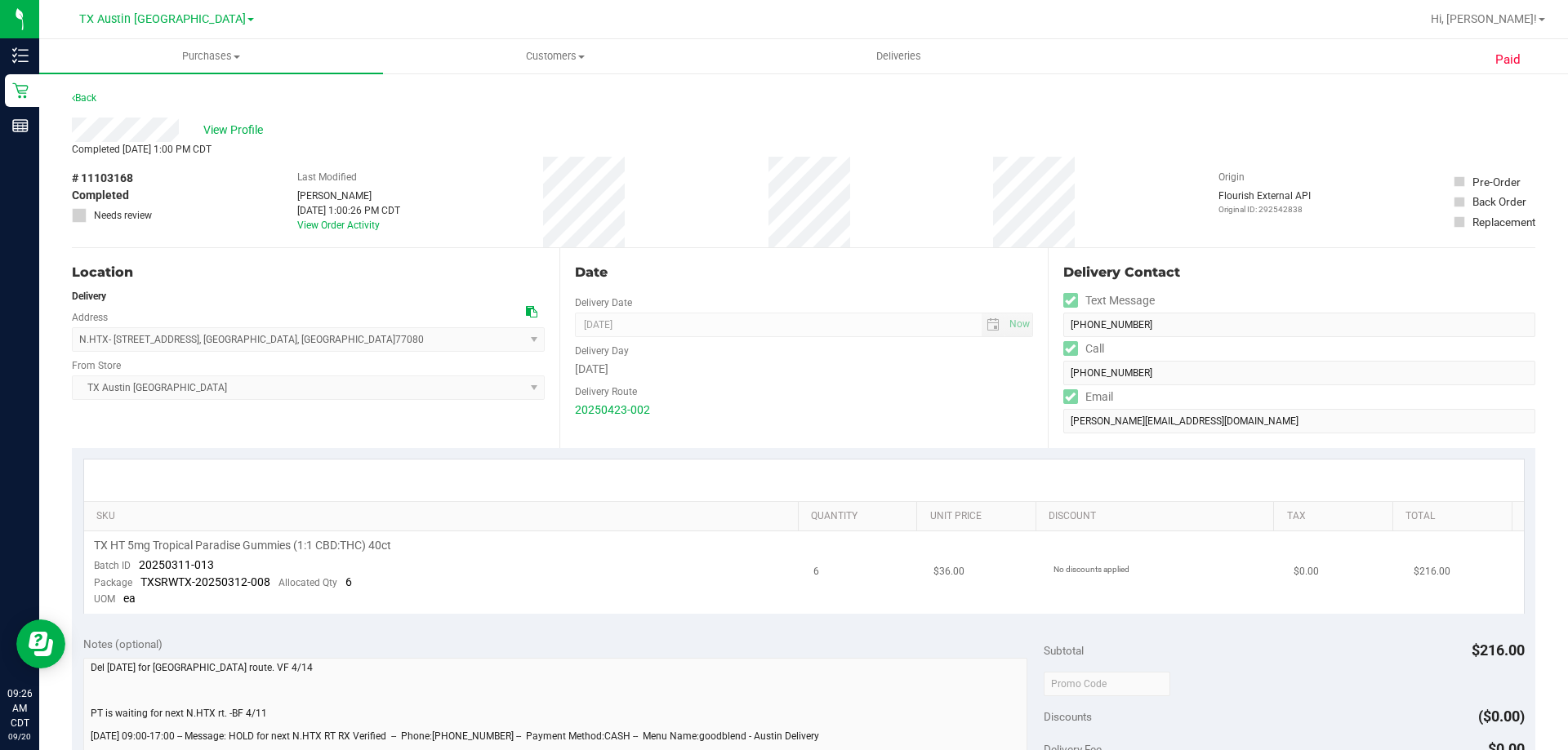
click at [206, 548] on span "TX HT 5mg Tropical Paradise Gummies (1:1 CBD:THC) 40ct" at bounding box center [243, 545] width 298 height 16
click at [448, 552] on div "TX HT 5mg Tropical Paradise Gummies (1:1 CBD:THC) 40ct" at bounding box center [444, 545] width 701 height 16
drag, startPoint x: 196, startPoint y: 545, endPoint x: 388, endPoint y: 543, distance: 192.0
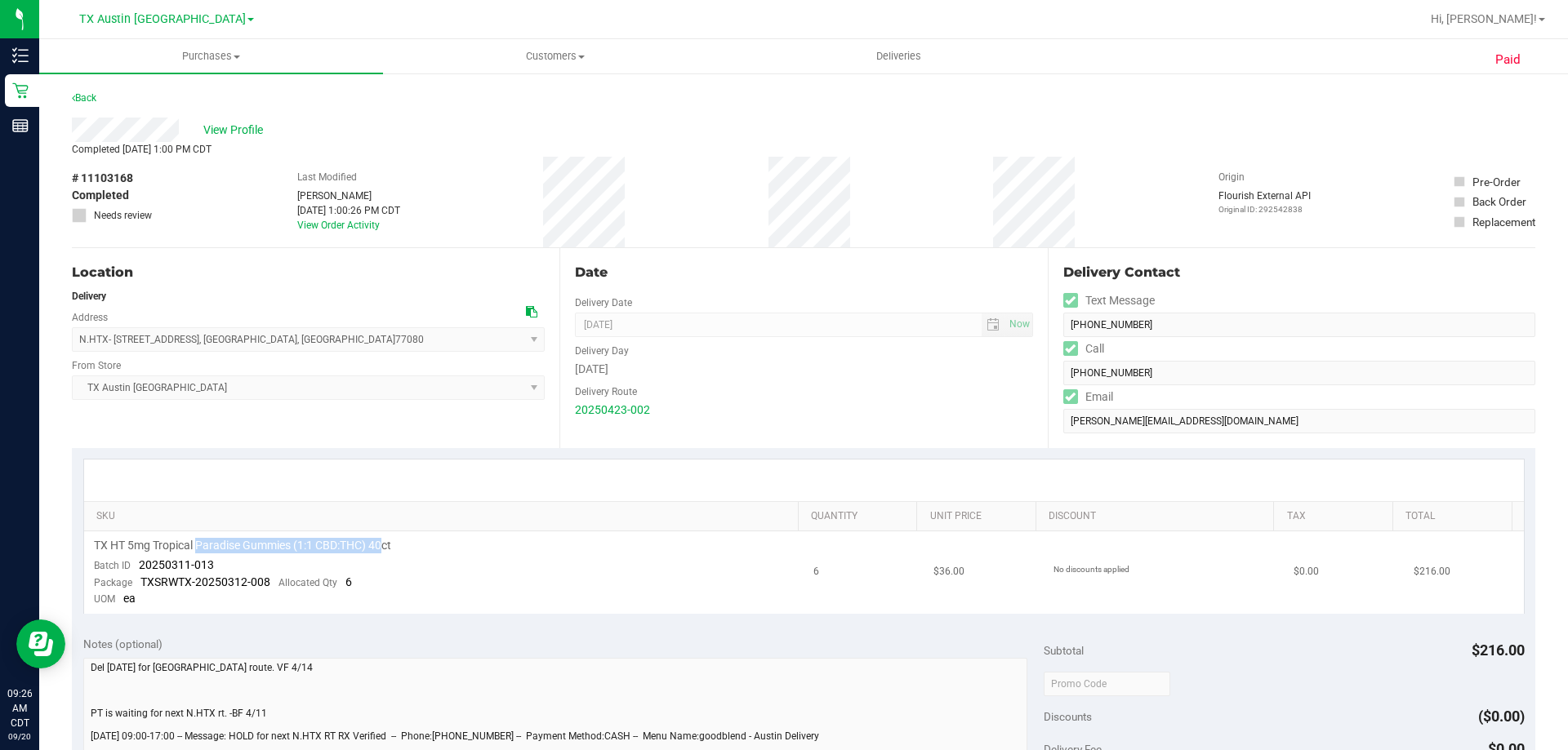
click at [388, 543] on span "TX HT 5mg Tropical Paradise Gummies (1:1 CBD:THC) 40ct" at bounding box center [243, 545] width 298 height 16
click at [392, 543] on span "TX HT 5mg Tropical Paradise Gummies (1:1 CBD:THC) 40ct" at bounding box center [243, 545] width 298 height 16
click at [289, 545] on span "TX HT 5mg Tropical Paradise Gummies (1:1 CBD:THC) 40ct" at bounding box center [243, 545] width 298 height 16
drag, startPoint x: 186, startPoint y: 547, endPoint x: 315, endPoint y: 537, distance: 129.4
click at [315, 537] on span "TX HT 5mg Tropical Paradise Gummies (1:1 CBD:THC) 40ct" at bounding box center [243, 545] width 298 height 16
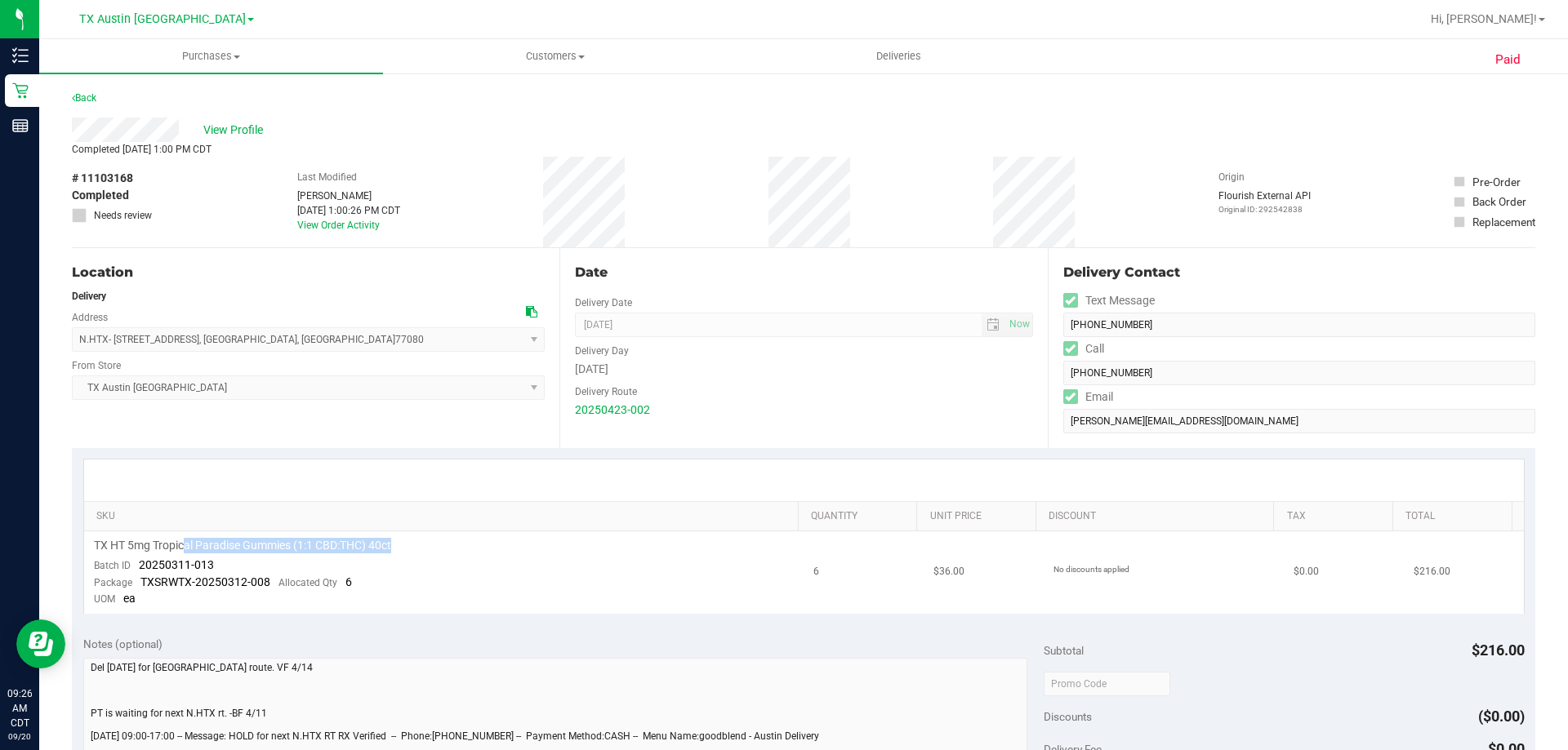
click at [345, 541] on span "TX HT 5mg Tropical Paradise Gummies (1:1 CBD:THC) 40ct" at bounding box center [243, 545] width 298 height 16
drag, startPoint x: 162, startPoint y: 546, endPoint x: 421, endPoint y: 542, distance: 259.0
click at [421, 542] on div "TX HT 5mg Tropical Paradise Gummies (1:1 CBD:THC) 40ct" at bounding box center [444, 545] width 701 height 16
drag, startPoint x: 181, startPoint y: 549, endPoint x: 360, endPoint y: 549, distance: 179.0
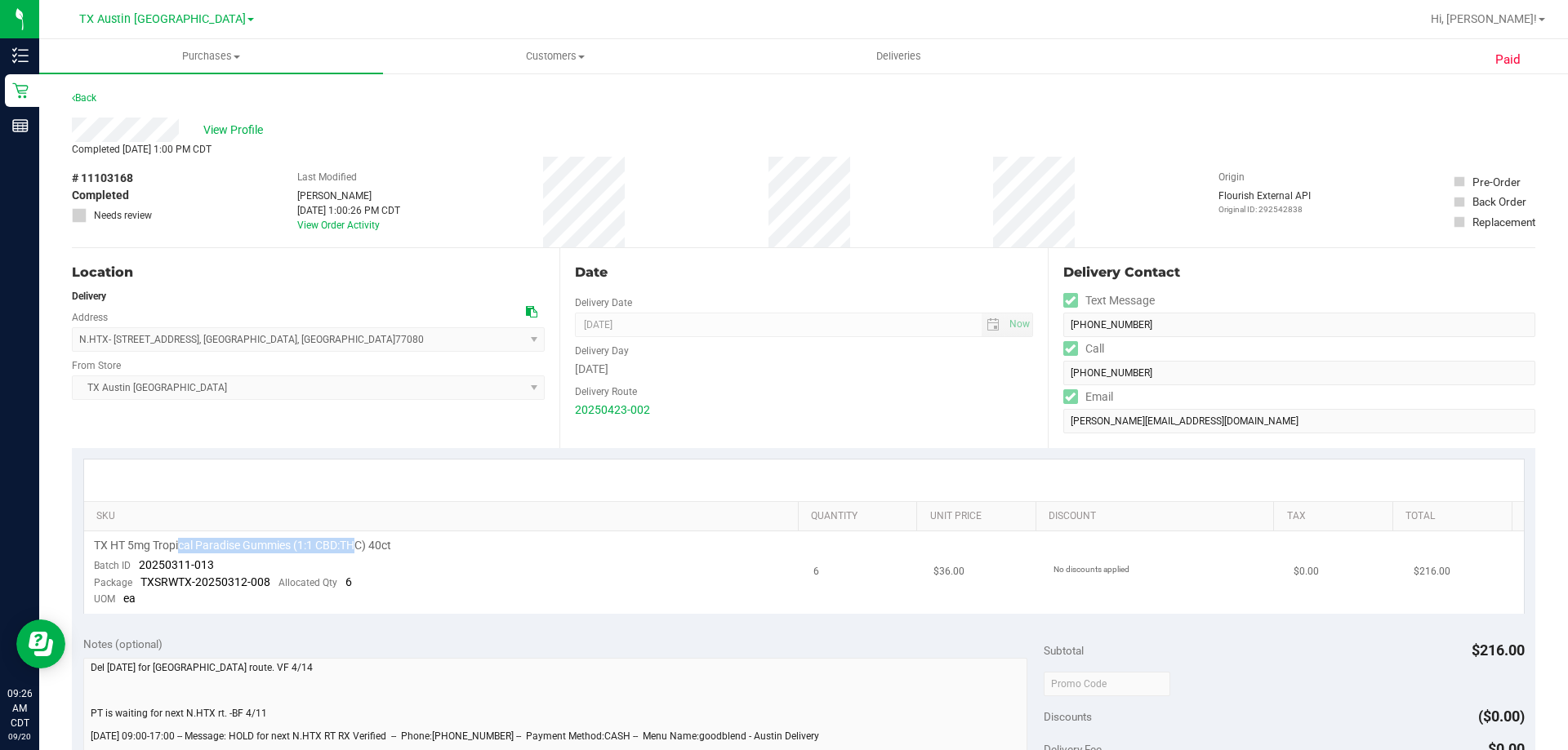
click at [360, 549] on span "TX HT 5mg Tropical Paradise Gummies (1:1 CBD:THC) 40ct" at bounding box center [243, 545] width 298 height 16
click at [361, 550] on span "TX HT 5mg Tropical Paradise Gummies (1:1 CBD:THC) 40ct" at bounding box center [243, 545] width 298 height 16
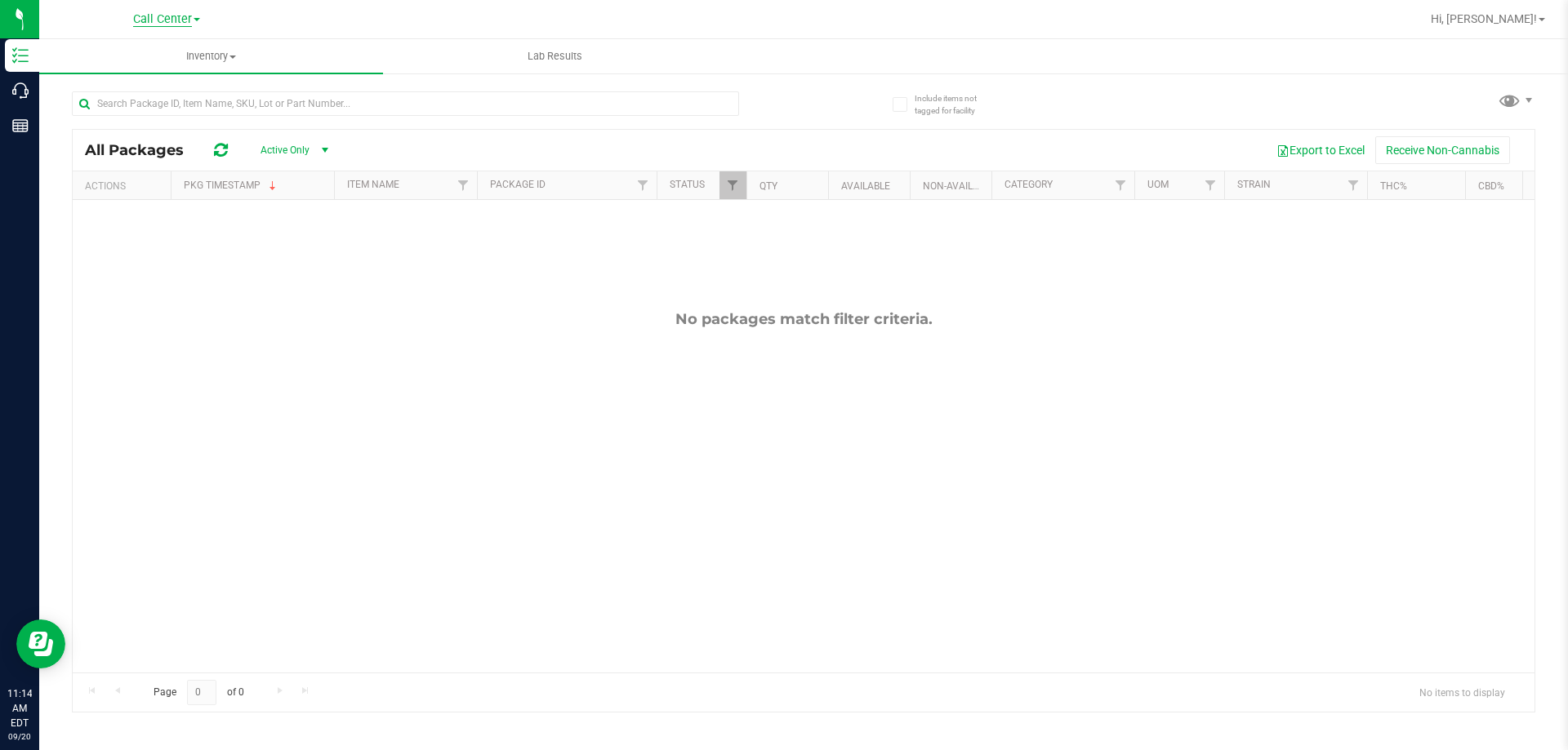
click at [159, 21] on span "Call Center" at bounding box center [162, 19] width 58 height 15
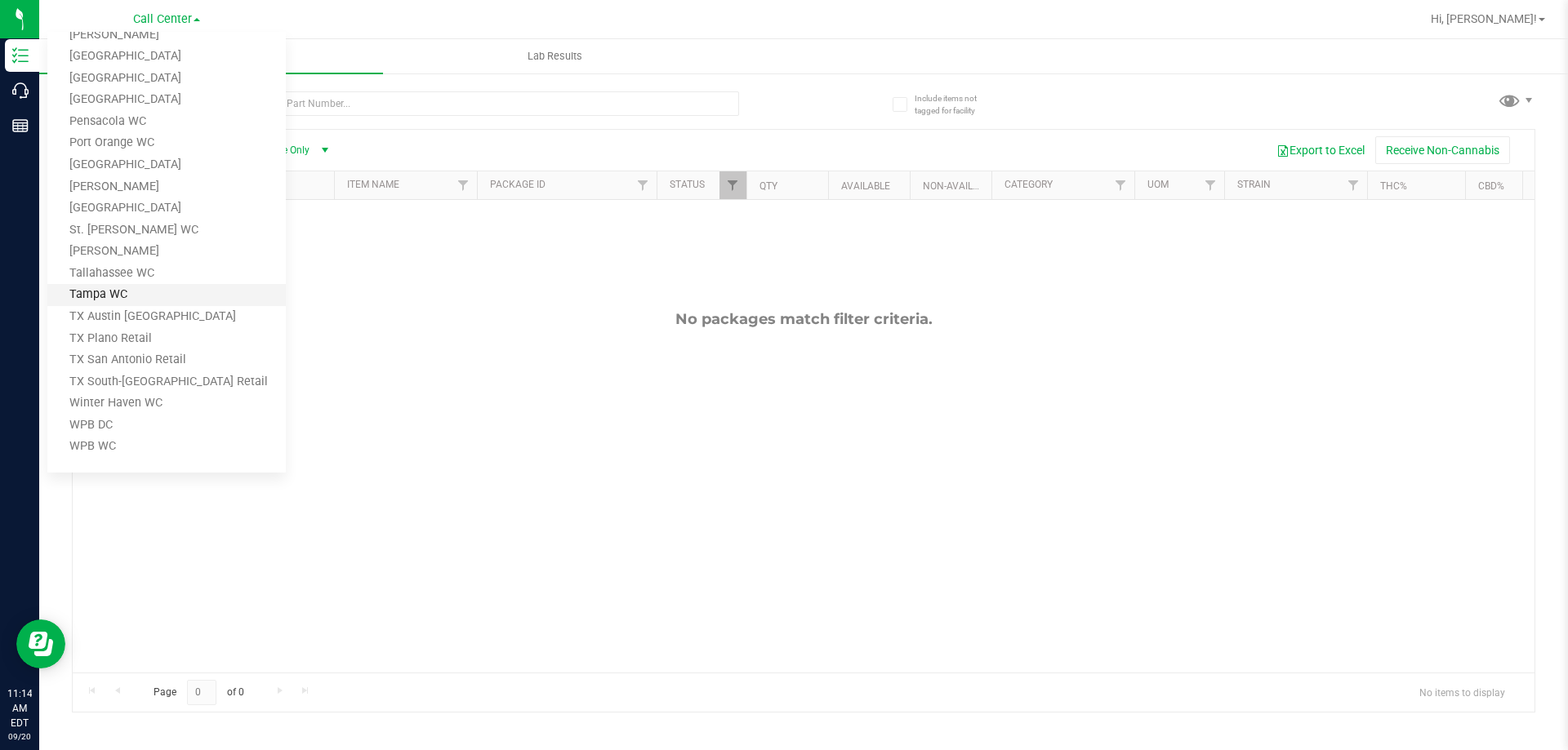
scroll to position [390, 0]
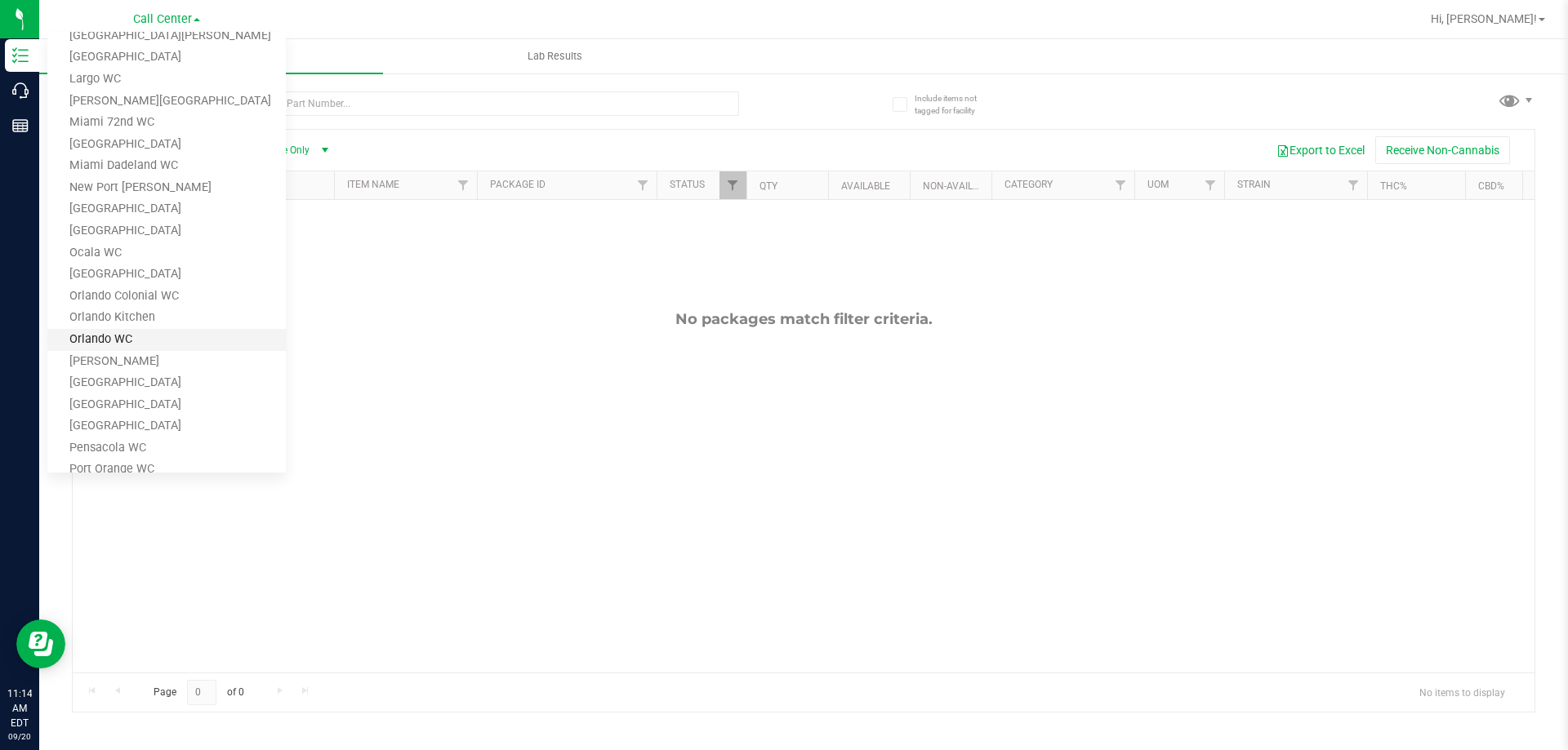
click at [159, 344] on link "Orlando WC" at bounding box center [166, 339] width 238 height 22
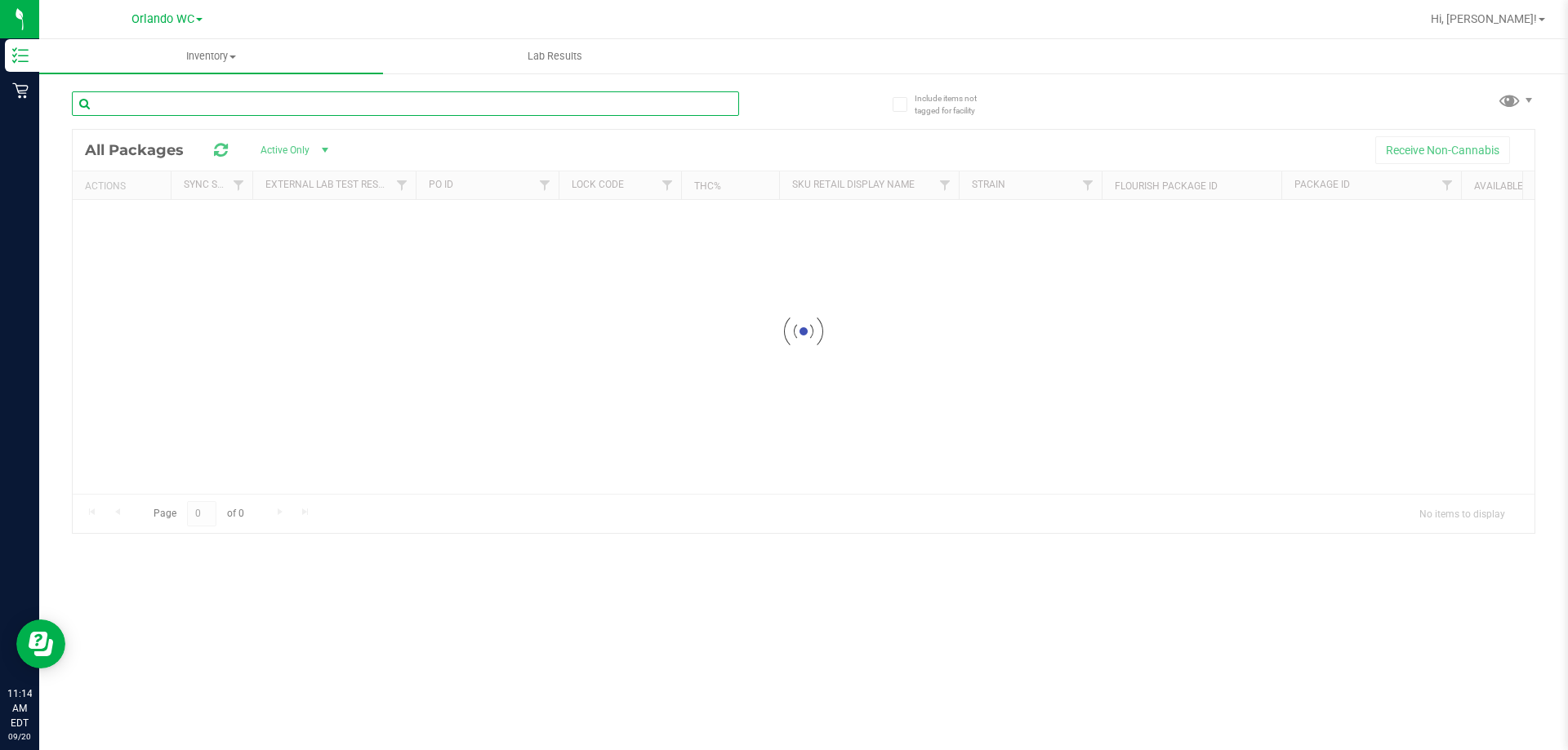
click at [190, 107] on input "text" at bounding box center [405, 104] width 667 height 25
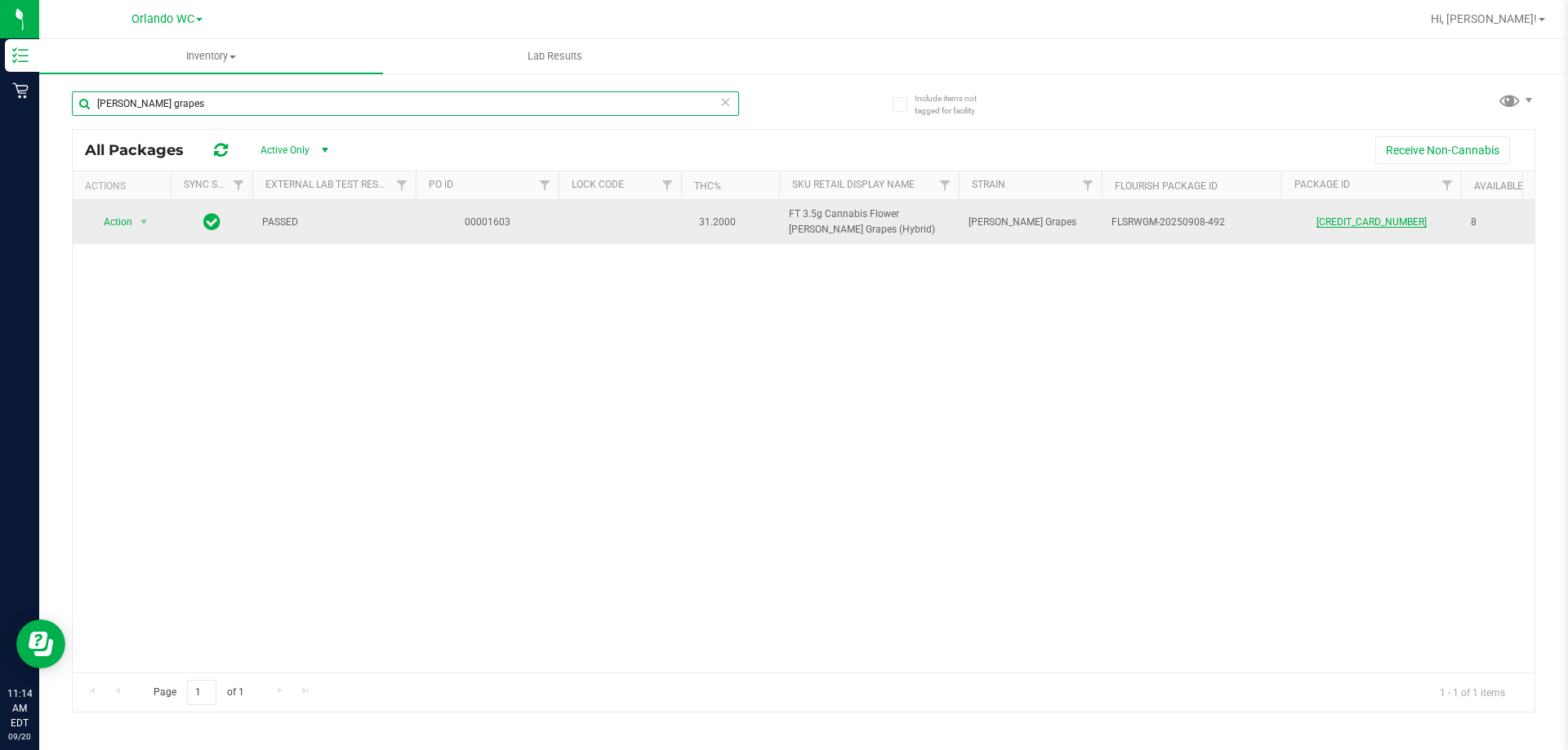
type input "gaspar's grapes"
click at [1375, 220] on link "5507081921396914" at bounding box center [1371, 221] width 110 height 12
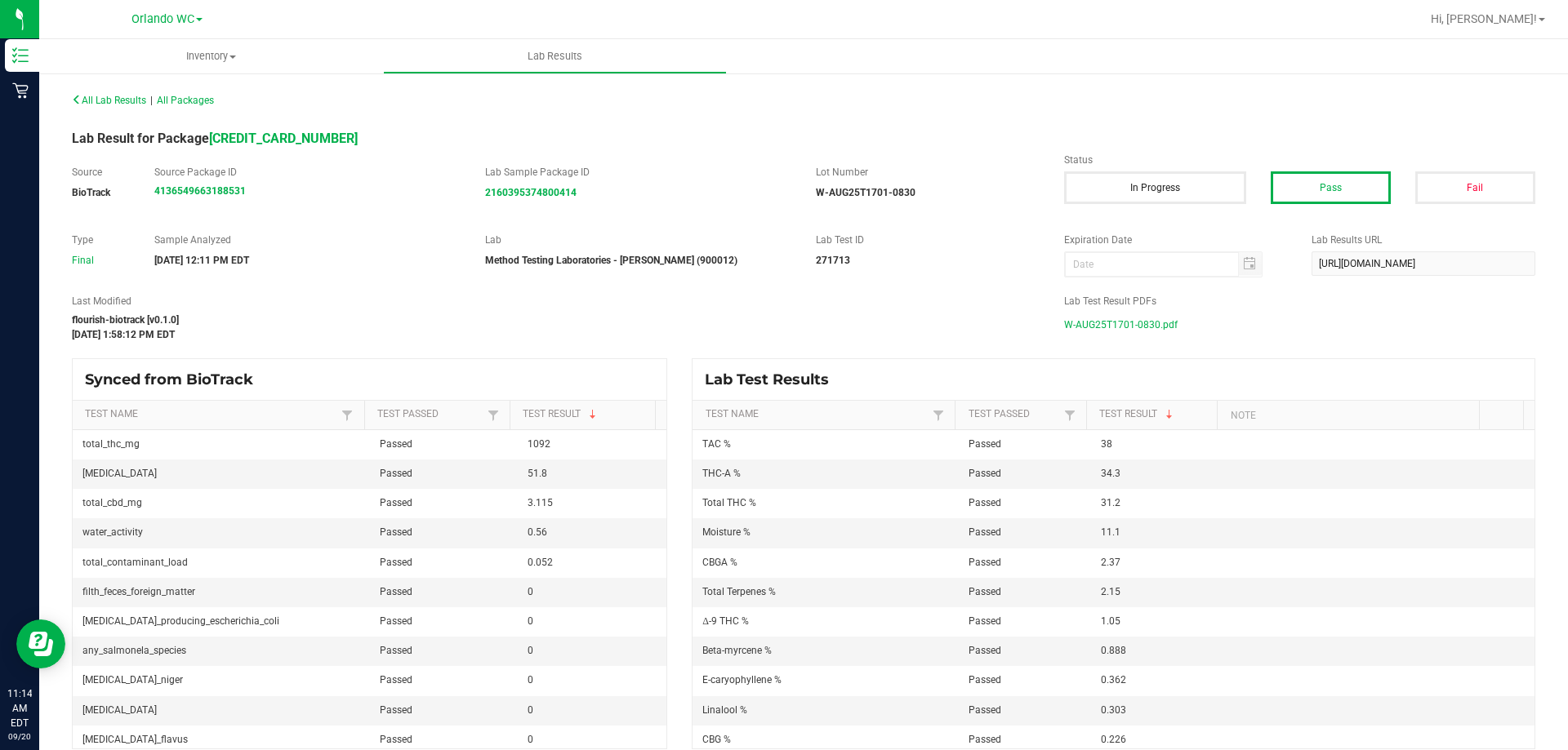
drag, startPoint x: 457, startPoint y: 262, endPoint x: 754, endPoint y: 271, distance: 297.1
click at [754, 271] on div "Type Final Sample Analyzed 09/04/2025 12:11 PM EDT Lab Method Testing Laborator…" at bounding box center [803, 255] width 1487 height 45
click at [746, 272] on div "Type Final Sample Analyzed 09/04/2025 12:11 PM EDT Lab Method Testing Laborator…" at bounding box center [803, 255] width 1487 height 45
drag, startPoint x: 442, startPoint y: 233, endPoint x: 745, endPoint y: 290, distance: 308.3
click at [745, 290] on div "All Lab Results | All Packages Lab Result for Package 5507081921396914 Source B…" at bounding box center [803, 419] width 1463 height 661
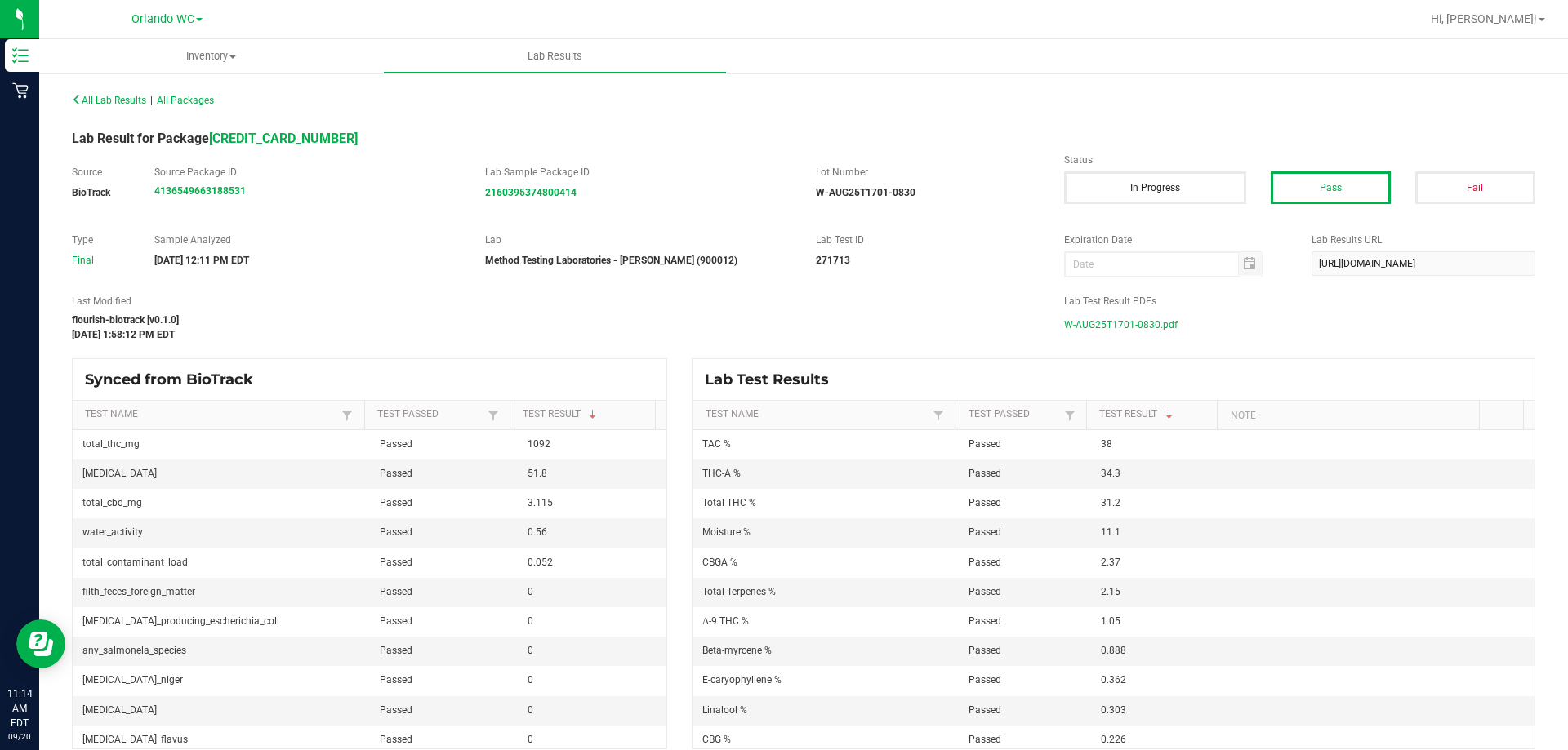
click at [725, 297] on label "Last Modified" at bounding box center [555, 301] width 967 height 15
drag, startPoint x: 437, startPoint y: 252, endPoint x: 746, endPoint y: 278, distance: 310.1
click at [746, 278] on div "All Lab Results | All Packages Lab Result for Package 5507081921396914 Source B…" at bounding box center [803, 419] width 1463 height 661
click at [709, 305] on label "Last Modified" at bounding box center [555, 301] width 967 height 15
click at [1123, 324] on span "W-AUG25T1701-0830.pdf" at bounding box center [1121, 325] width 113 height 25
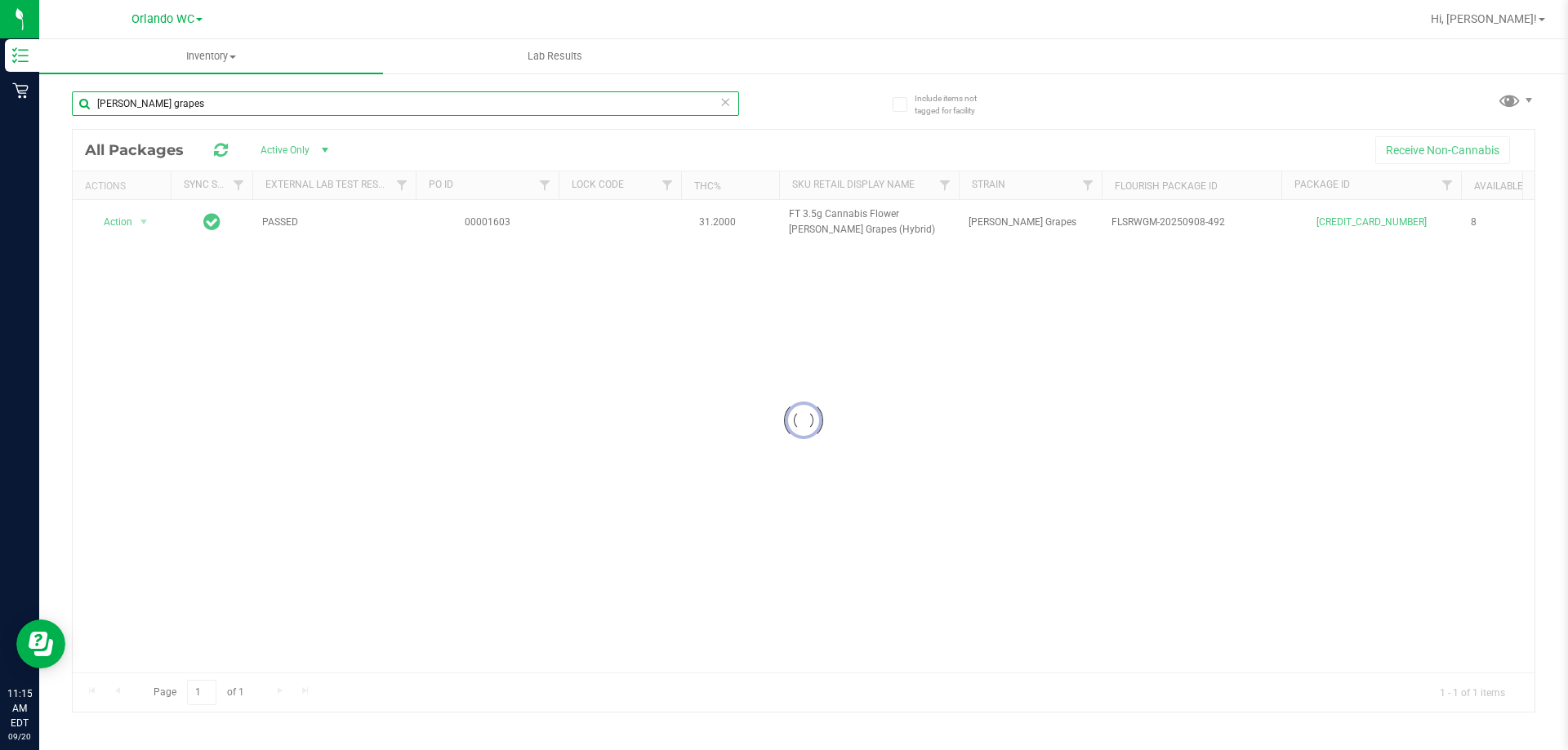
click at [234, 106] on input "gaspar's grapes" at bounding box center [405, 104] width 667 height 25
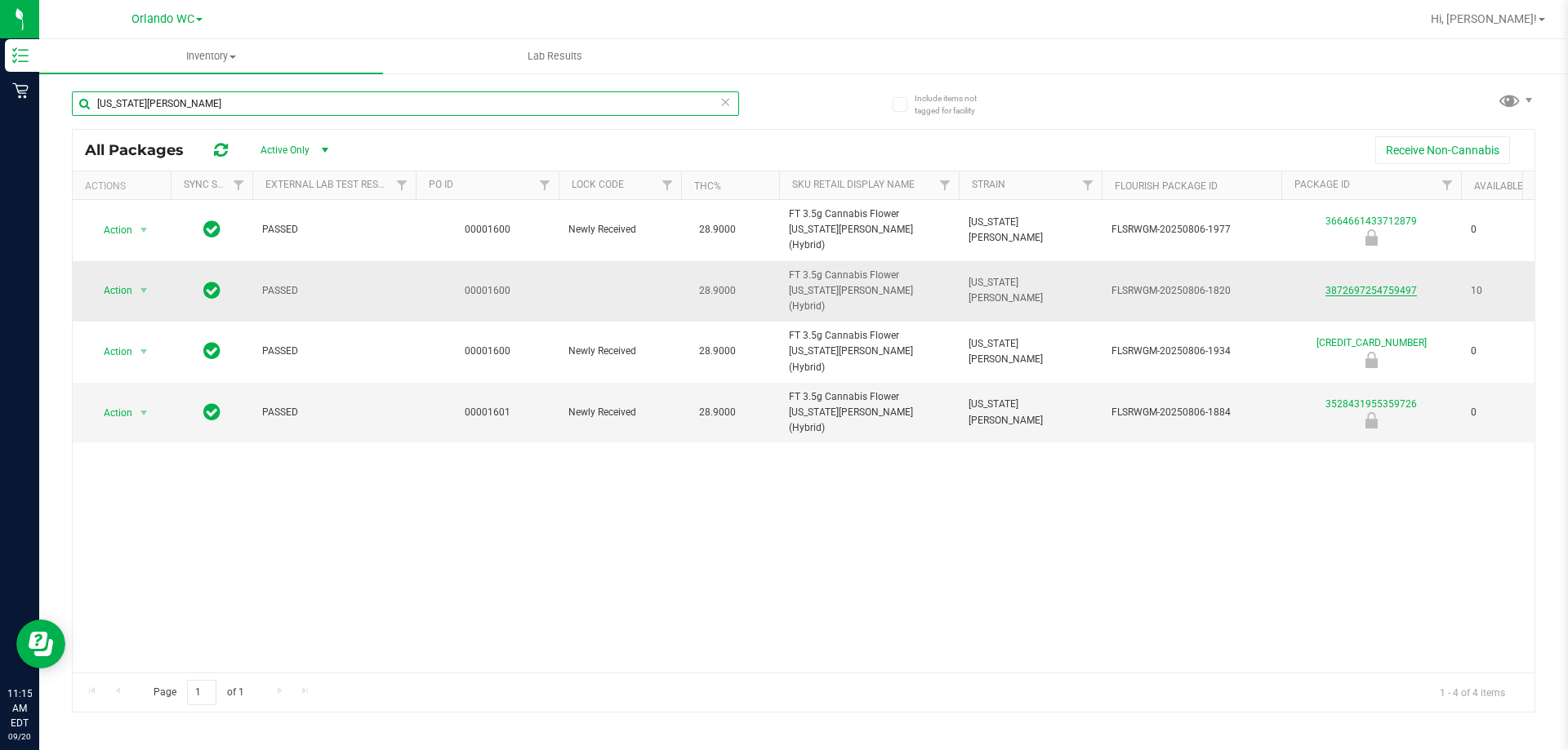
type input "georgia runtz"
click at [1390, 285] on link "3872697254759497" at bounding box center [1370, 290] width 91 height 12
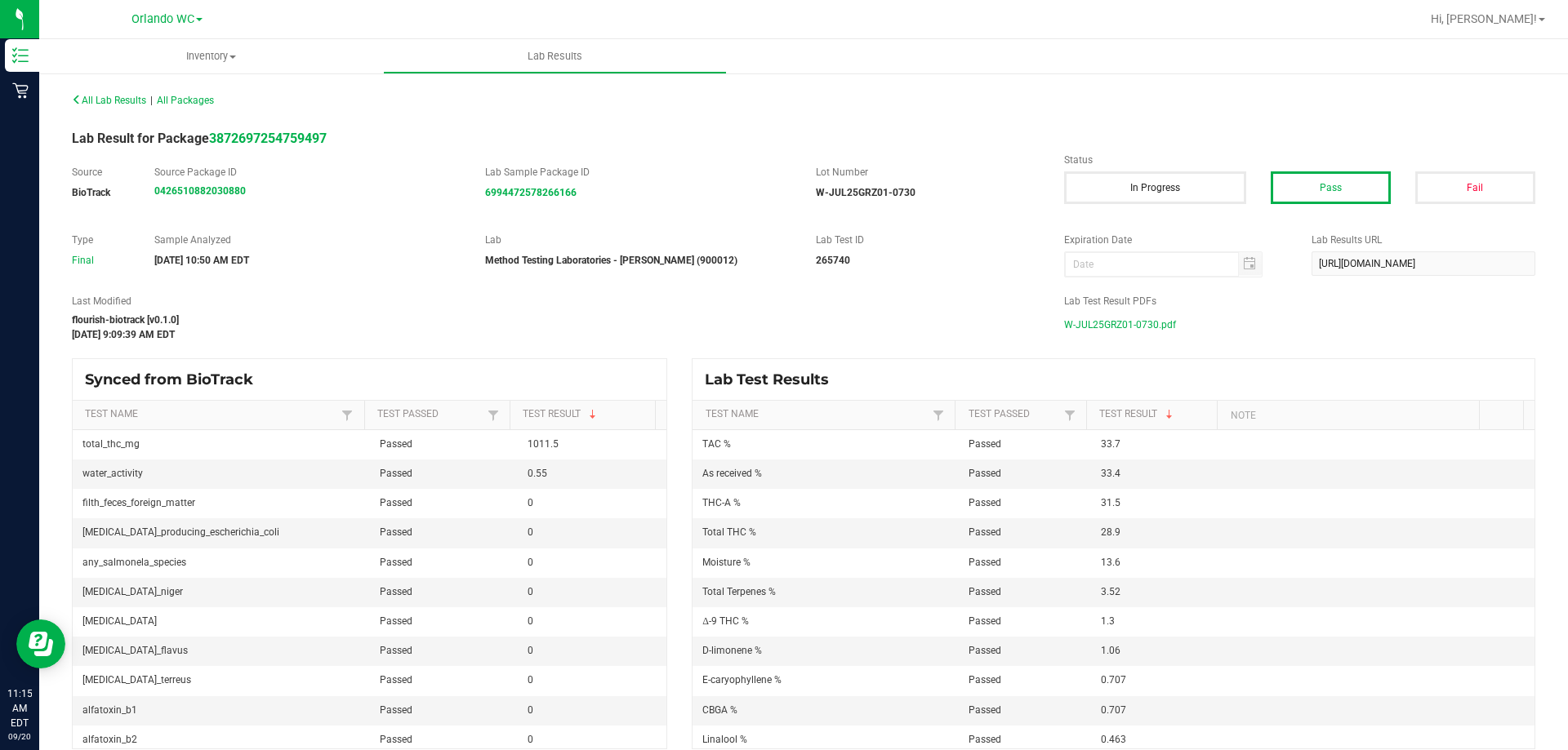
click at [1104, 329] on span "W-JUL25GRZ01-0730.pdf" at bounding box center [1120, 325] width 112 height 25
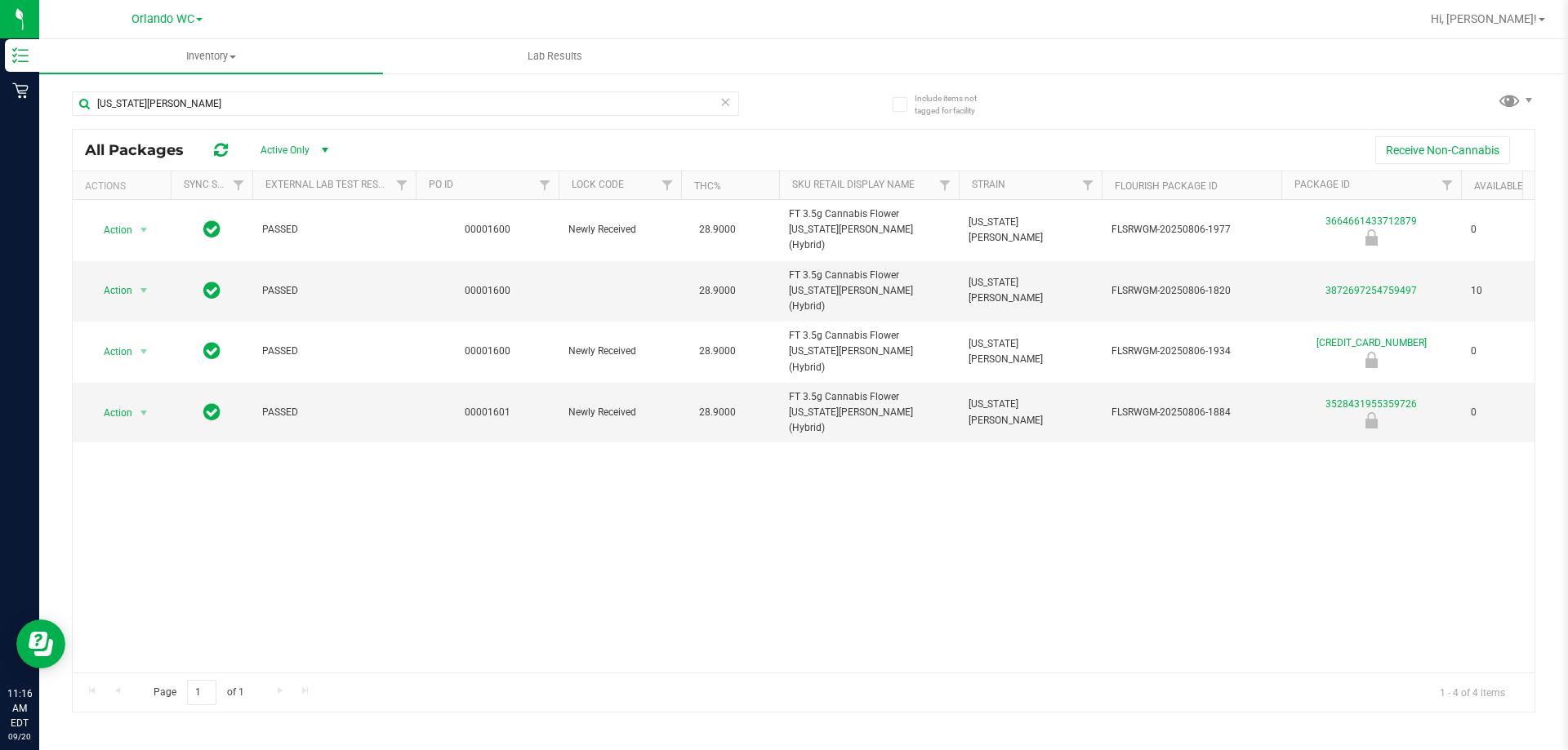
click at [803, 116] on div "georgia runtz All Packages Active Only Active Only Lab Samples Locked All Exter…" at bounding box center [803, 394] width 1463 height 637
click at [788, 109] on div "georgia runtz" at bounding box center [438, 103] width 732 height 52
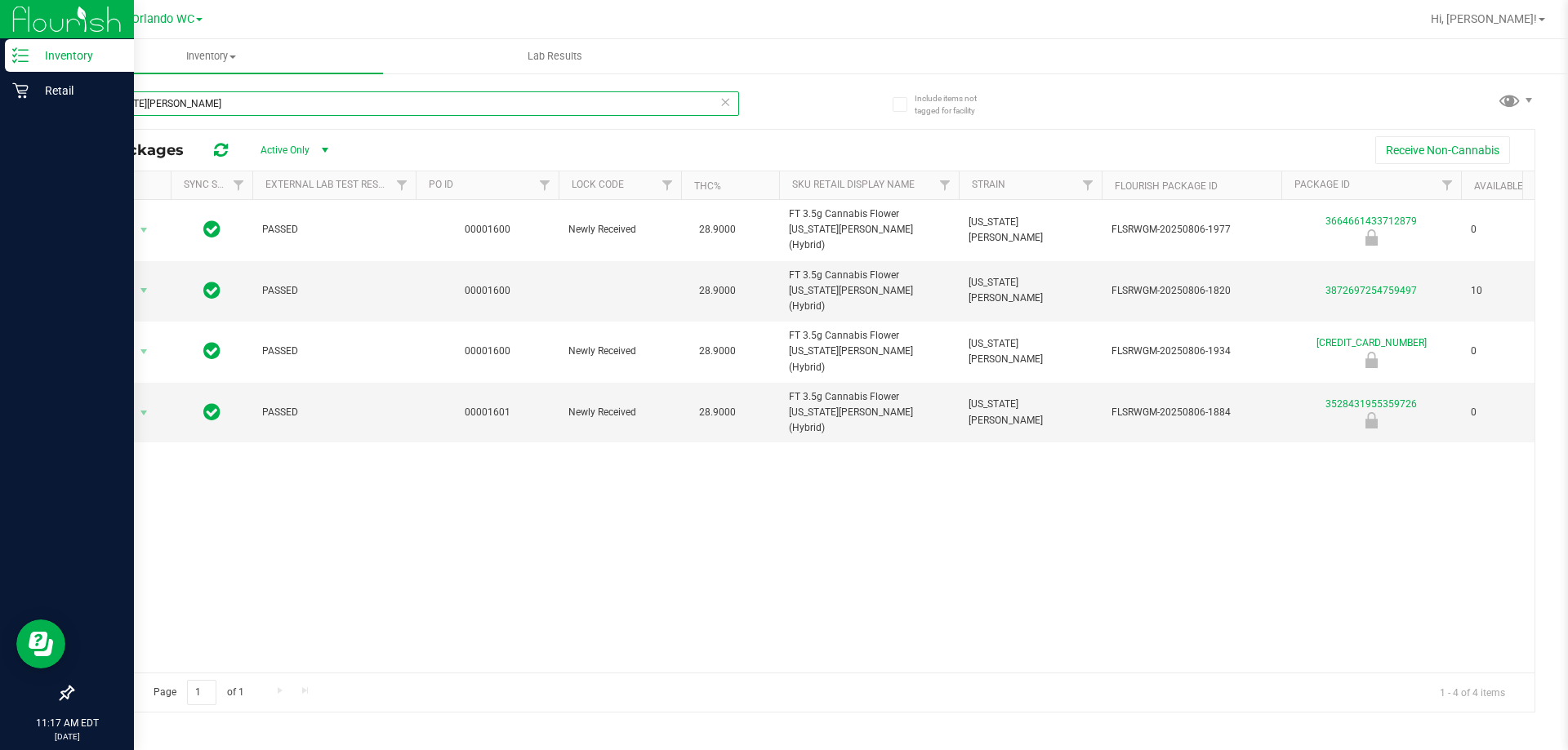
drag, startPoint x: 205, startPoint y: 108, endPoint x: 34, endPoint y: 110, distance: 171.0
click at [34, 110] on div "Inventory Retail 11:17 AM EDT 09/20/2025 09/20 Orlando WC Bonita Springs WC Boy…" at bounding box center [784, 375] width 1568 height 750
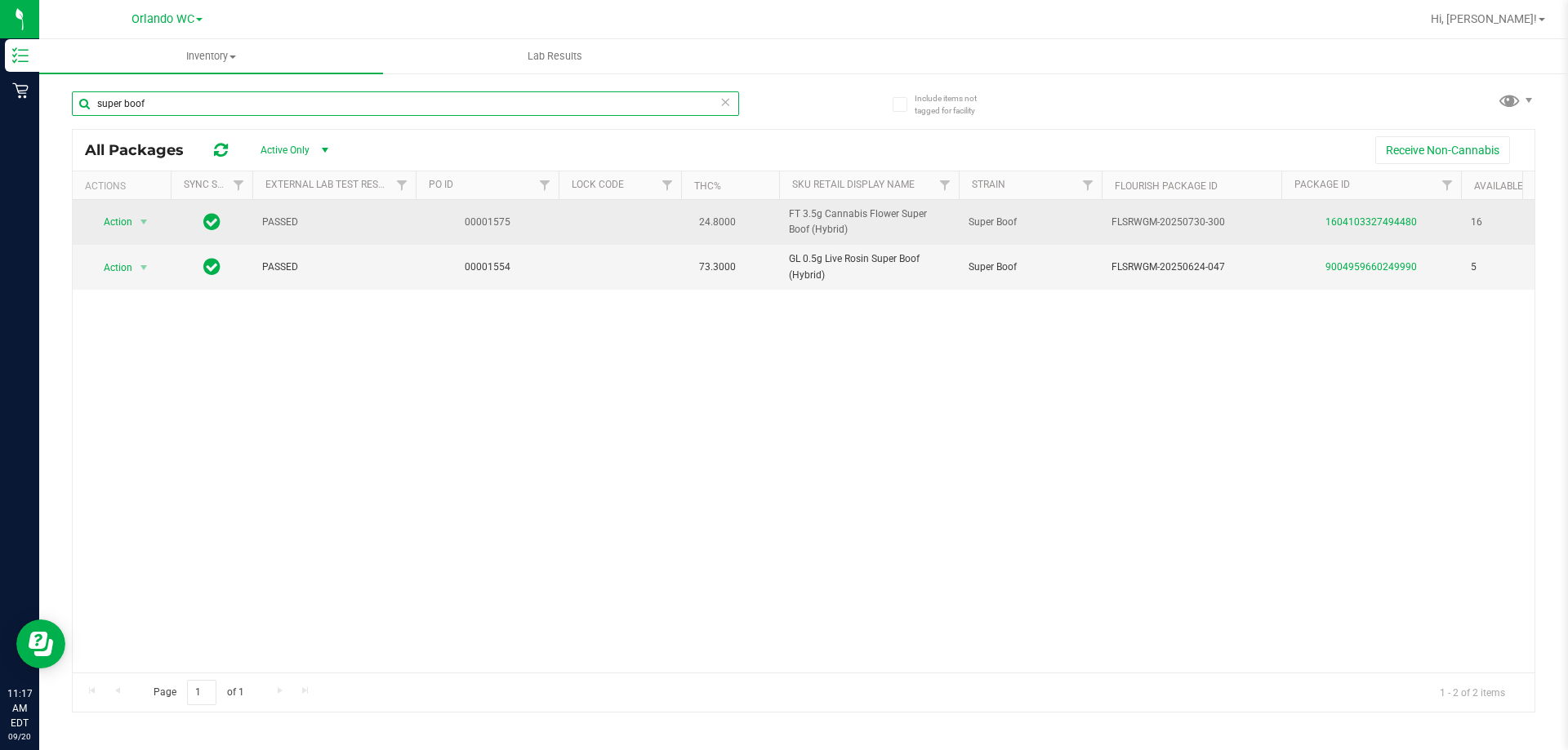
type input "super boof"
drag, startPoint x: 788, startPoint y: 213, endPoint x: 905, endPoint y: 237, distance: 119.4
click at [905, 237] on span "FT 3.5g Cannabis Flower Super Boof (Hybrid)" at bounding box center [868, 221] width 160 height 31
click at [890, 231] on span "FT 3.5g Cannabis Flower Super Boof (Hybrid)" at bounding box center [868, 221] width 160 height 31
drag, startPoint x: 849, startPoint y: 279, endPoint x: 779, endPoint y: 222, distance: 90.3
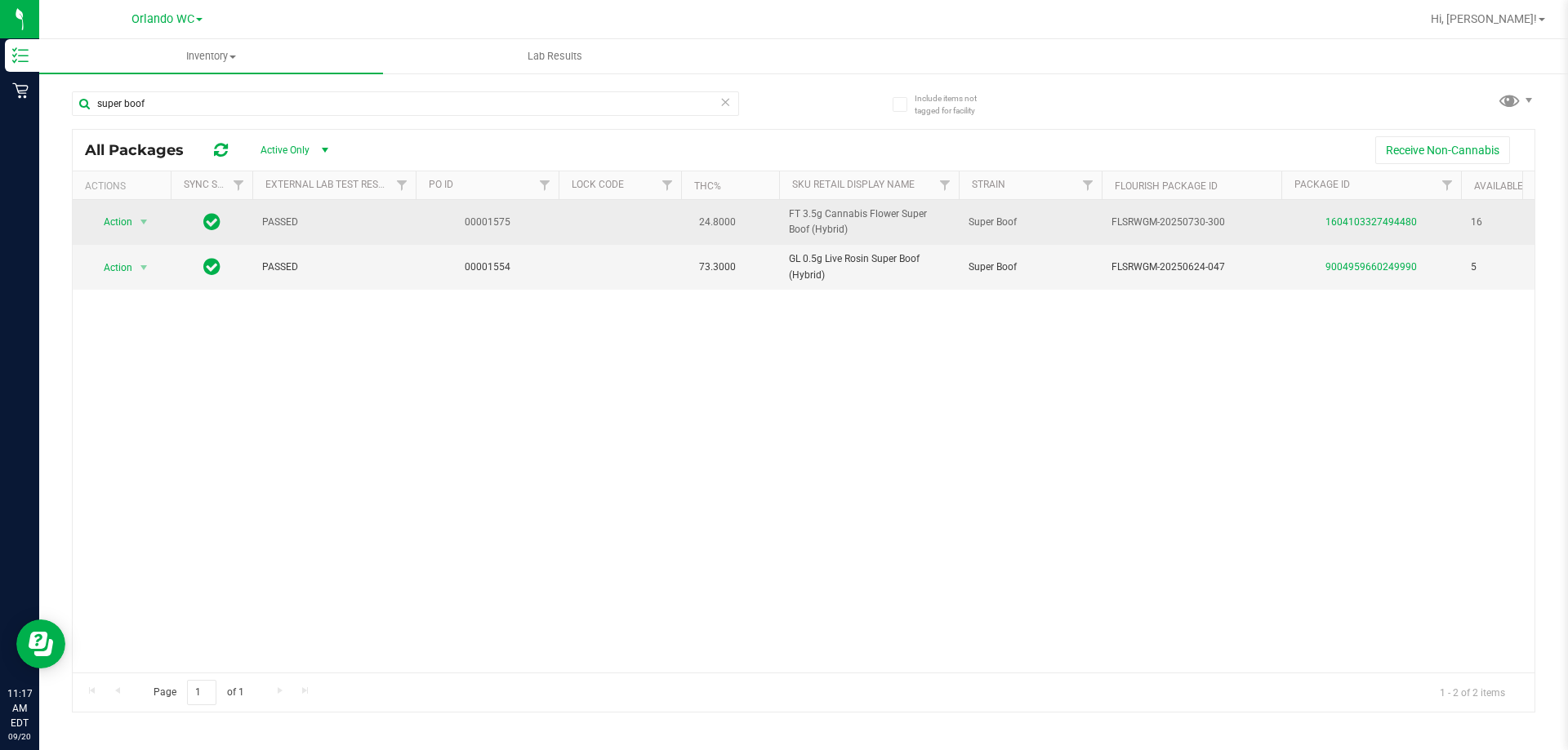
click at [779, 222] on tbody "Action Action Global inventory Package audit log Print package label Print prod…" at bounding box center [1269, 244] width 2393 height 89
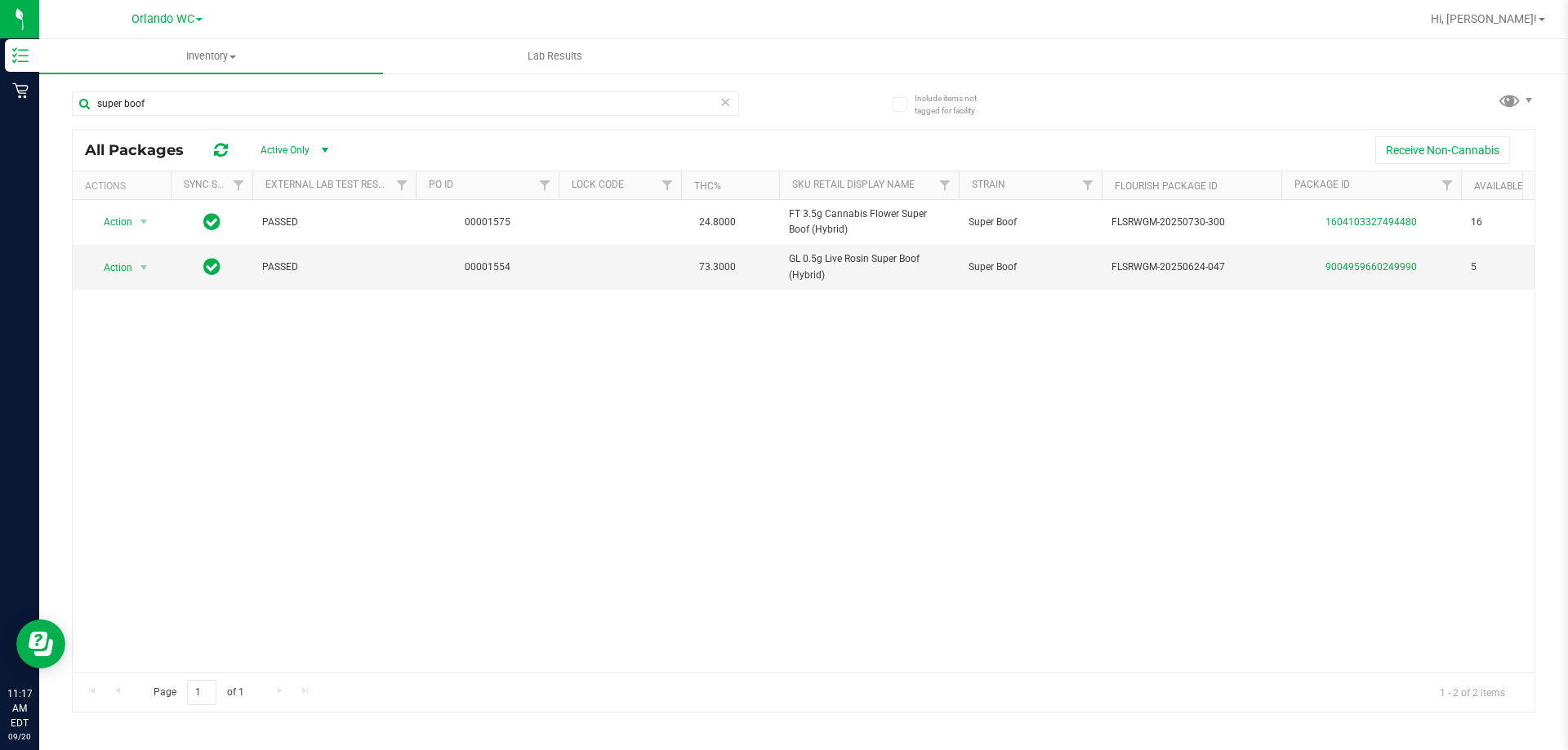
click at [916, 379] on div "Action Action Global inventory Package audit log Print package label Print prod…" at bounding box center [803, 437] width 1462 height 473
drag, startPoint x: 780, startPoint y: 213, endPoint x: 877, endPoint y: 292, distance: 125.1
click at [877, 292] on div "Action Action Global inventory Package audit log Print package label Print prod…" at bounding box center [803, 437] width 1462 height 473
click at [863, 277] on span "GL 0.5g Live Rosin Super Boof (Hybrid)" at bounding box center [868, 267] width 160 height 31
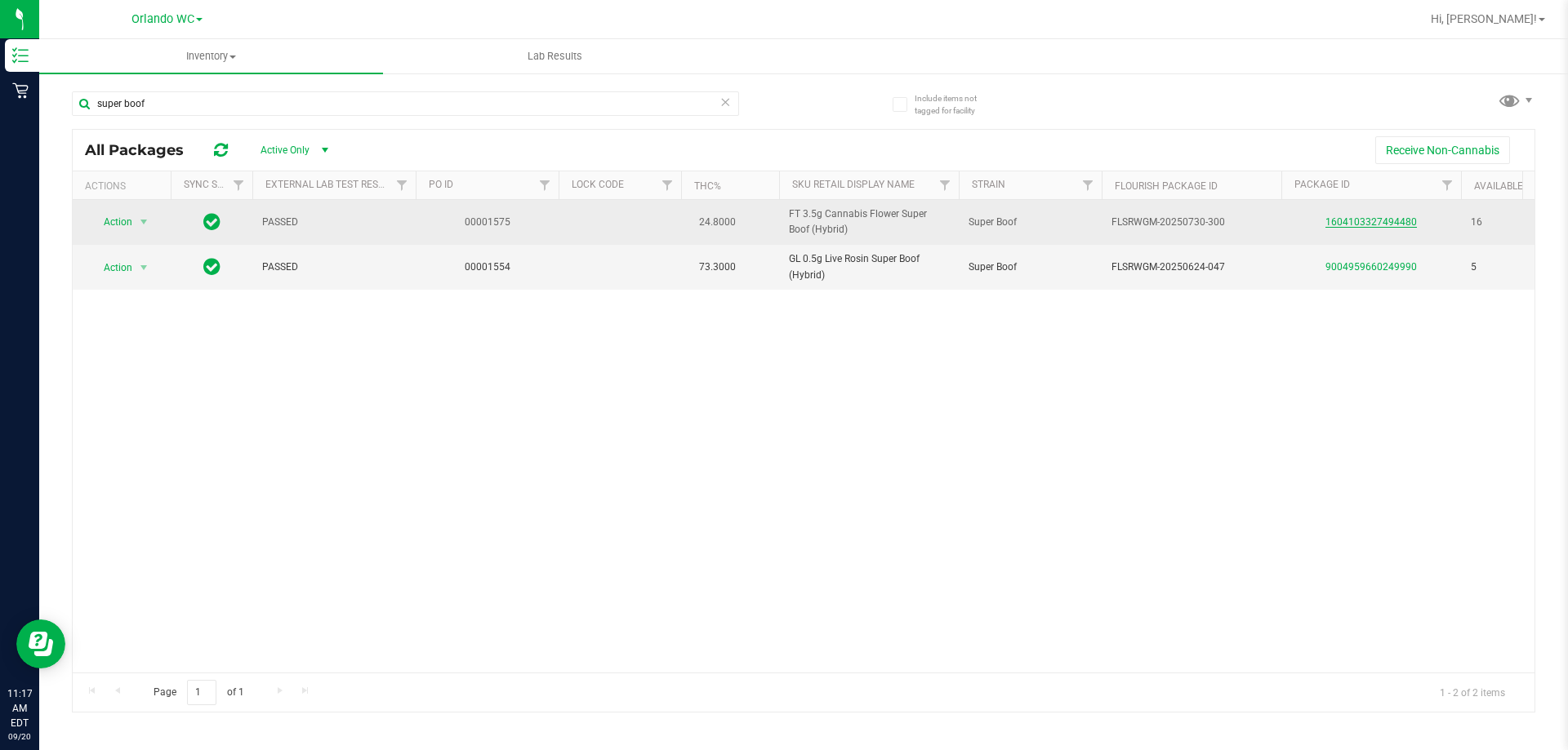
click at [1372, 220] on link "1604103327494480" at bounding box center [1370, 221] width 91 height 12
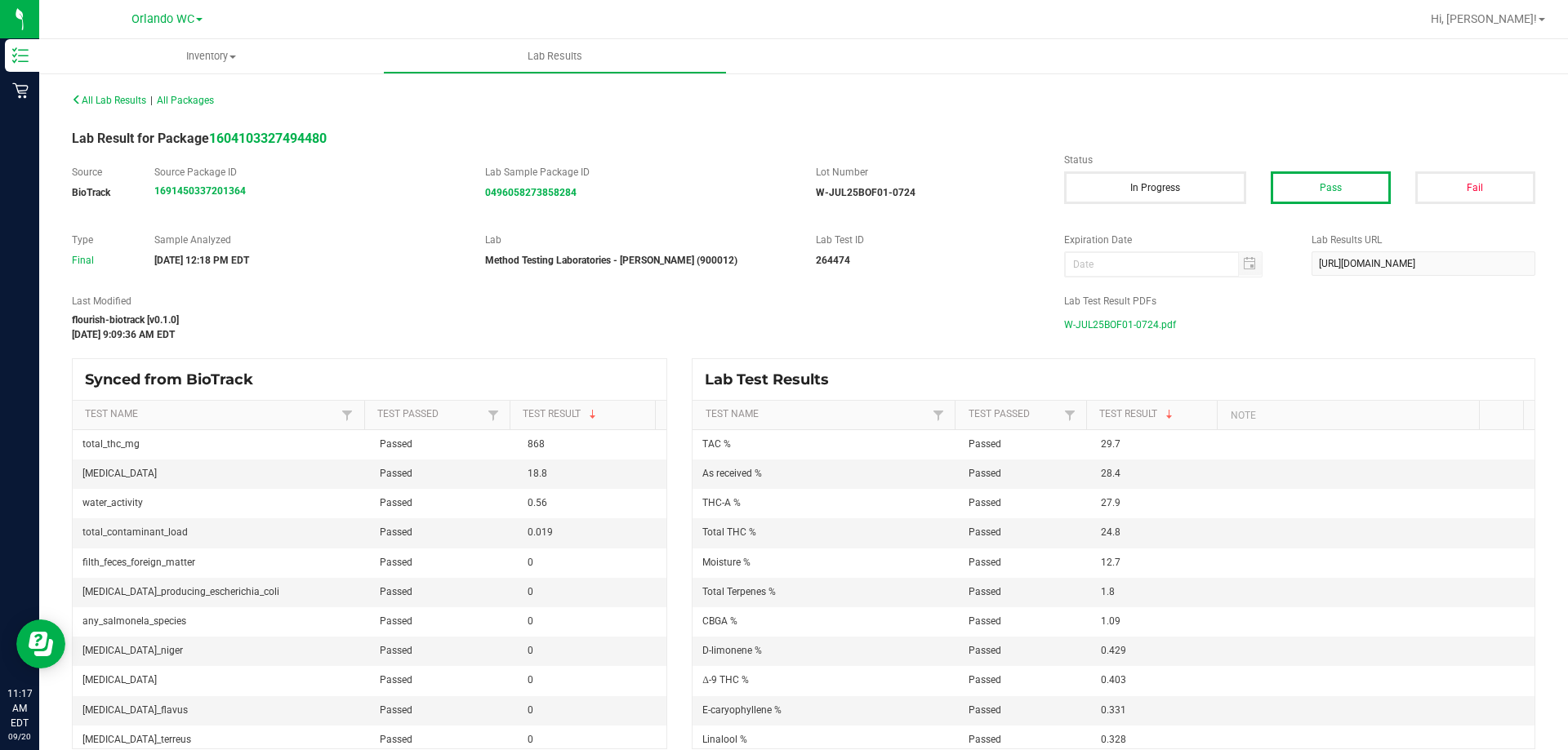
click at [1119, 309] on div "Lab Test Result PDFs W-JUL25BOF01-0724.pdf" at bounding box center [1299, 315] width 495 height 43
click at [1117, 324] on span "W-JUL25BOF01-0724.pdf" at bounding box center [1120, 325] width 112 height 25
click at [862, 125] on div "All Lab Results | All Packages Lab Result for Package 1604103327494480 Source B…" at bounding box center [803, 419] width 1463 height 661
drag, startPoint x: 412, startPoint y: 167, endPoint x: 713, endPoint y: 200, distance: 302.8
click at [713, 200] on div "Source BioTrack Source Package ID 1691450337201364 Lab Sample Package ID 049605…" at bounding box center [803, 190] width 1487 height 51
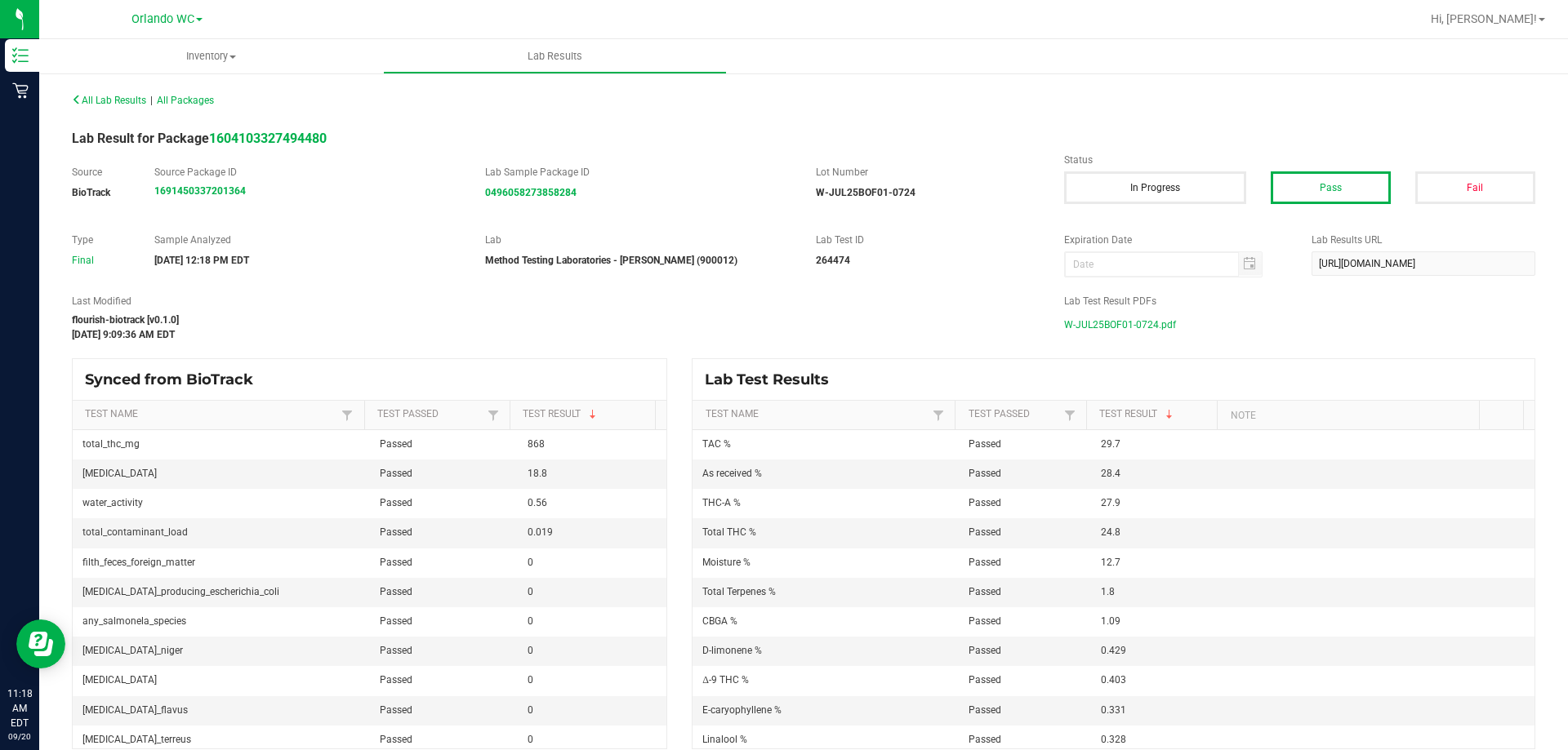
click at [713, 201] on div "Source BioTrack Source Package ID 1691450337201364 Lab Sample Package ID 049605…" at bounding box center [803, 190] width 1487 height 51
click at [631, 139] on div "Lab Result for Package 1604103327494480" at bounding box center [803, 139] width 1487 height 19
click at [503, 128] on div "All Lab Results | All Packages Lab Result for Package 1604103327494480 Source B…" at bounding box center [803, 419] width 1463 height 661
drag, startPoint x: 458, startPoint y: 167, endPoint x: 965, endPoint y: 208, distance: 508.7
click at [965, 208] on div "Source BioTrack Source Package ID 1691450337201364 Lab Sample Package ID 049605…" at bounding box center [803, 190] width 1487 height 51
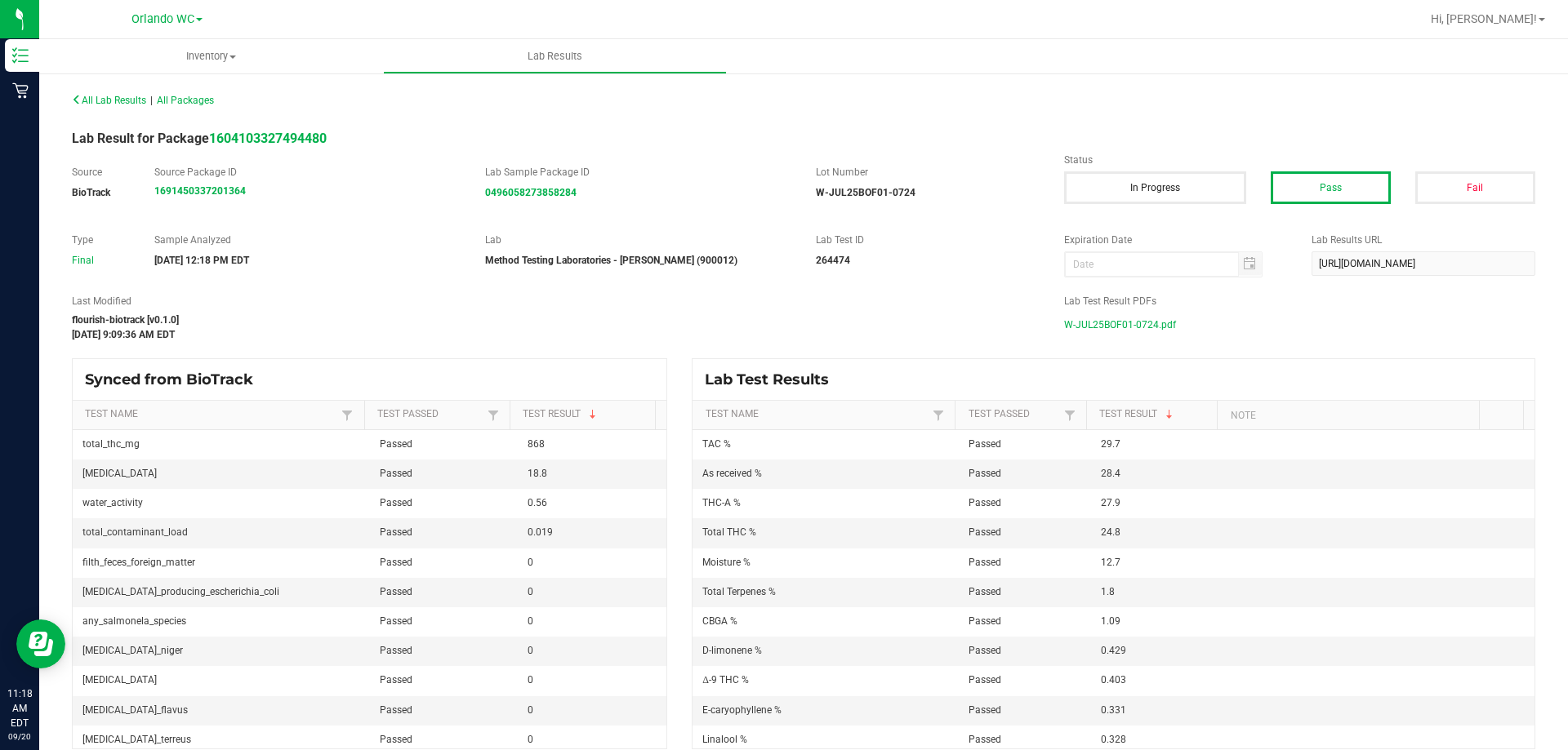
click at [965, 208] on div "Source BioTrack Source Package ID 1691450337201364 Lab Sample Package ID 049605…" at bounding box center [803, 190] width 1487 height 51
drag, startPoint x: 422, startPoint y: 171, endPoint x: 934, endPoint y: 189, distance: 512.3
click at [934, 189] on div "Source BioTrack Source Package ID 1691450337201364 Lab Sample Package ID 049605…" at bounding box center [555, 182] width 992 height 35
click at [951, 194] on div "W-JUL25BOF01-0724" at bounding box center [928, 192] width 224 height 15
drag, startPoint x: 453, startPoint y: 166, endPoint x: 943, endPoint y: 202, distance: 491.3
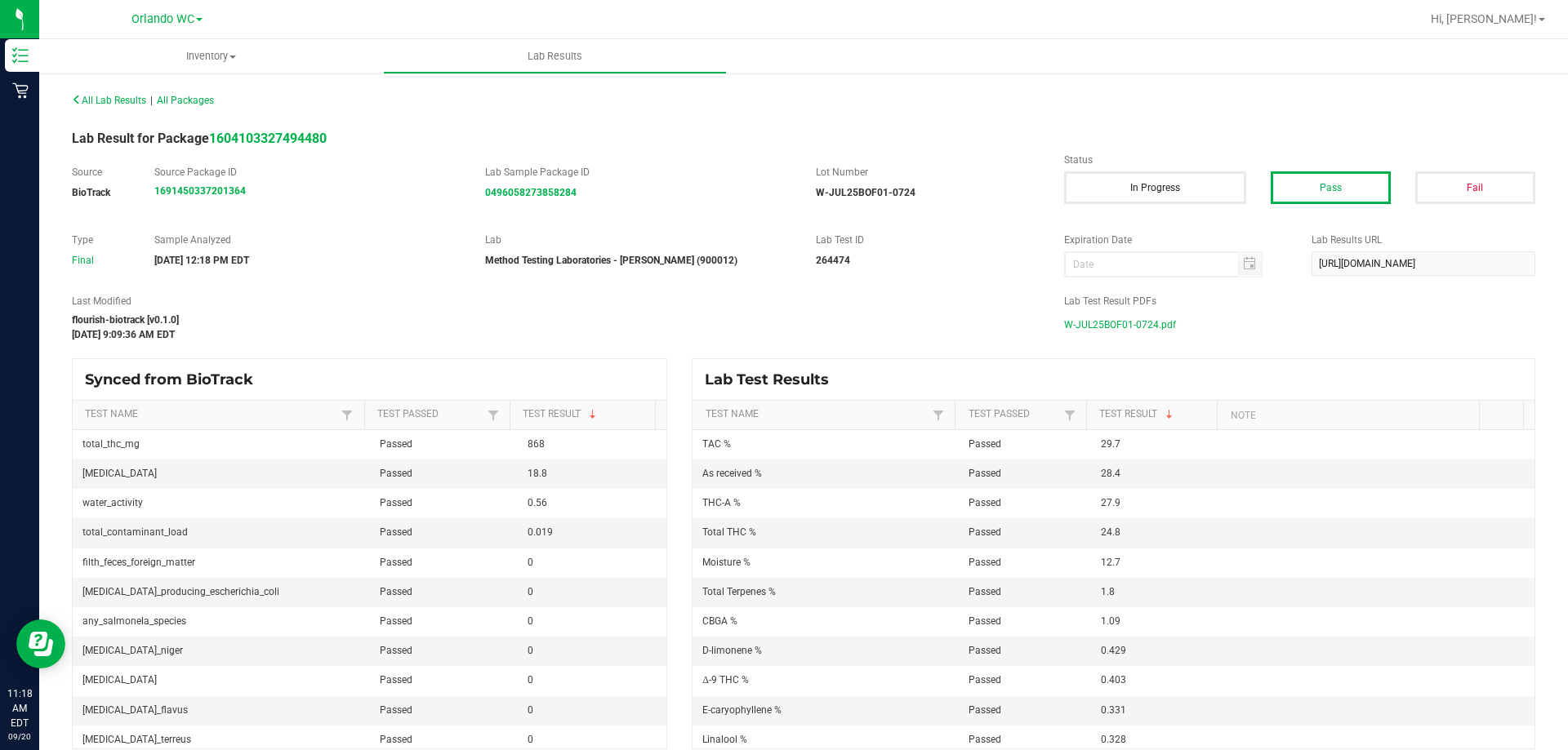
click at [943, 202] on div "Source BioTrack Source Package ID 1691450337201364 Lab Sample Package ID 049605…" at bounding box center [803, 190] width 1487 height 51
click at [586, 129] on div "Lab Result for Package 1604103327494480" at bounding box center [803, 139] width 1487 height 19
drag, startPoint x: 443, startPoint y: 167, endPoint x: 950, endPoint y: 193, distance: 507.7
click at [950, 193] on div "Source BioTrack Source Package ID 1691450337201364 Lab Sample Package ID 049605…" at bounding box center [555, 182] width 992 height 35
click at [950, 195] on div "W-JUL25BOF01-0724" at bounding box center [928, 192] width 224 height 15
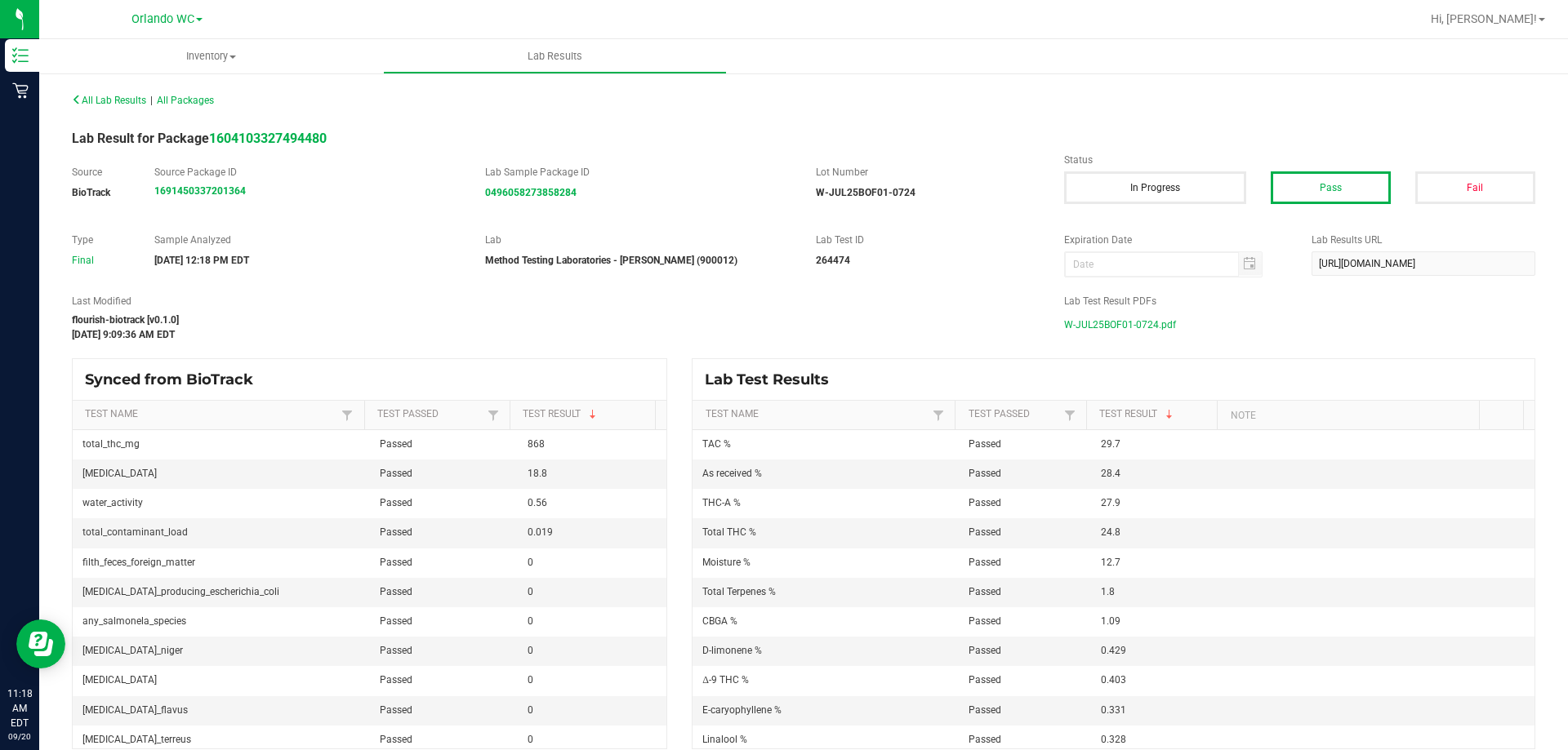
drag, startPoint x: 466, startPoint y: 166, endPoint x: 975, endPoint y: 204, distance: 510.4
click at [975, 204] on div "Source BioTrack Source Package ID 1691450337201364 Lab Sample Package ID 049605…" at bounding box center [803, 190] width 1487 height 51
drag, startPoint x: 469, startPoint y: 174, endPoint x: 948, endPoint y: 207, distance: 480.1
click at [948, 207] on div "Source BioTrack Source Package ID 1691450337201364 Lab Sample Package ID 049605…" at bounding box center [803, 190] width 1487 height 51
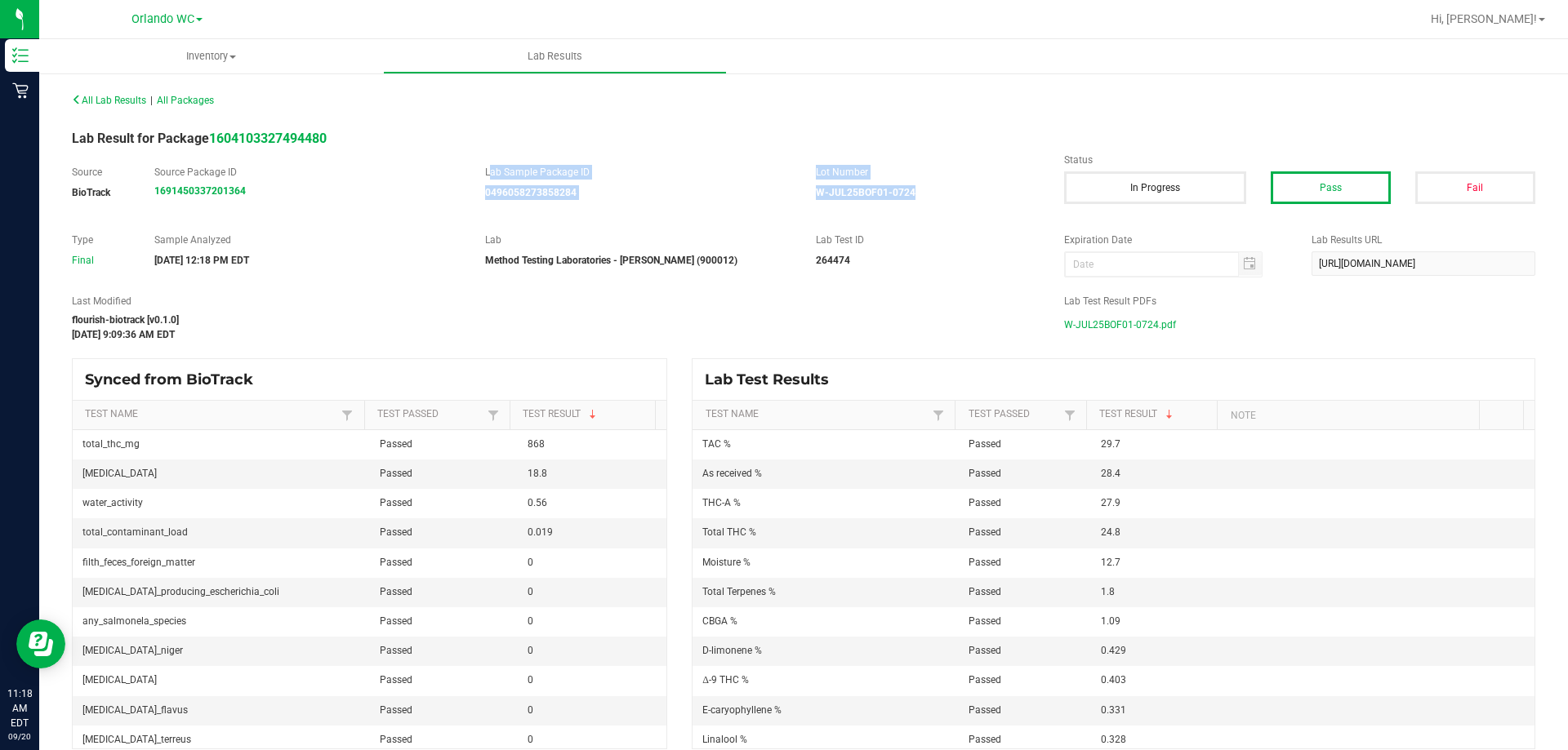
click at [948, 207] on div "Source BioTrack Source Package ID 1691450337201364 Lab Sample Package ID 049605…" at bounding box center [803, 190] width 1487 height 51
drag, startPoint x: 482, startPoint y: 176, endPoint x: 948, endPoint y: 209, distance: 467.2
click at [948, 209] on div "Source BioTrack Source Package ID 1691450337201364 Lab Sample Package ID 049605…" at bounding box center [803, 190] width 1487 height 51
drag, startPoint x: 451, startPoint y: 178, endPoint x: 979, endPoint y: 197, distance: 528.3
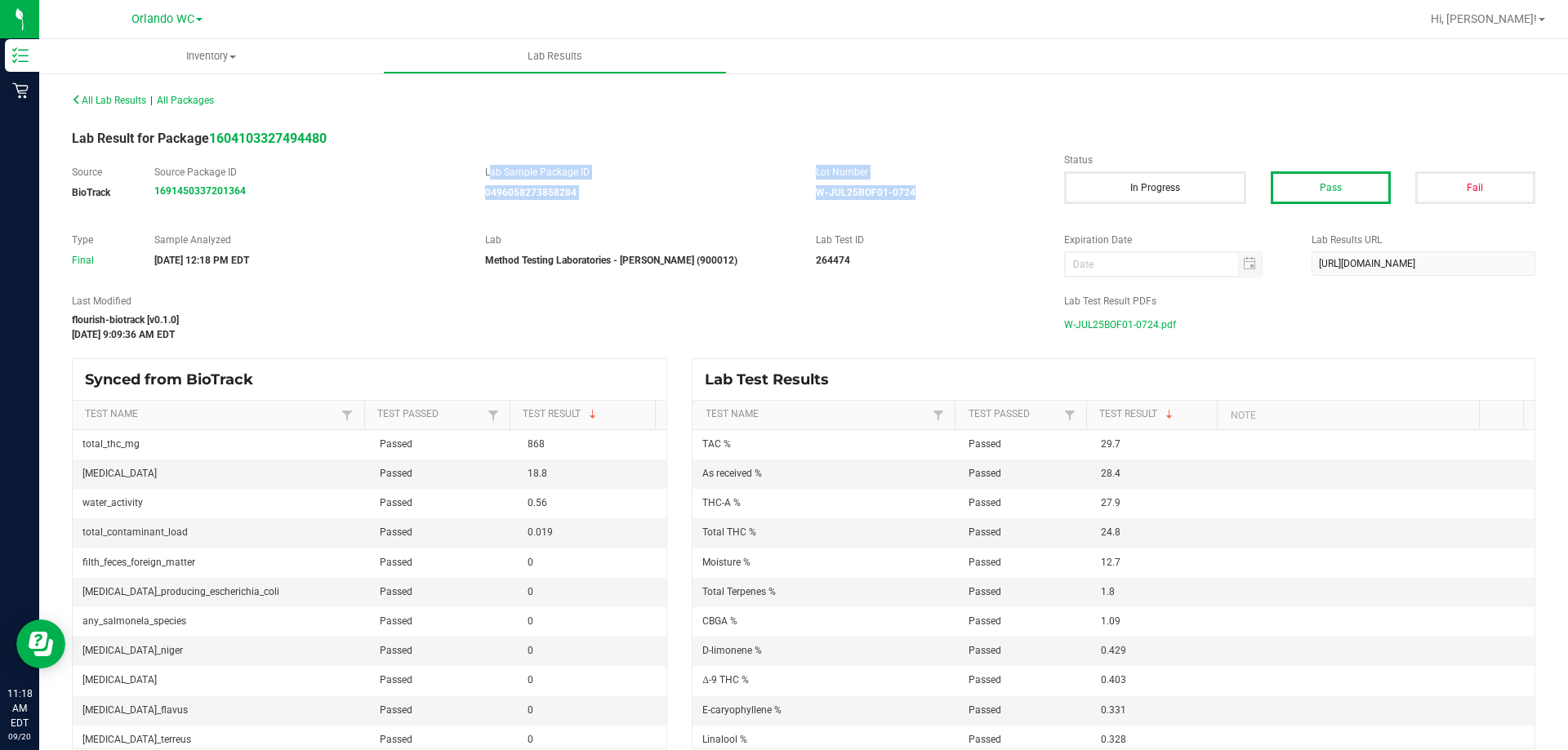
click at [979, 197] on div "Source BioTrack Source Package ID 1691450337201364 Lab Sample Package ID 049605…" at bounding box center [555, 182] width 992 height 35
click at [972, 197] on div "W-JUL25BOF01-0724" at bounding box center [928, 192] width 224 height 15
drag, startPoint x: 451, startPoint y: 174, endPoint x: 951, endPoint y: 212, distance: 501.4
click at [951, 212] on div "Source BioTrack Source Package ID 1691450337201364 Lab Sample Package ID 049605…" at bounding box center [803, 190] width 1487 height 51
click at [951, 208] on div "Source BioTrack Source Package ID 1691450337201364 Lab Sample Package ID 049605…" at bounding box center [803, 190] width 1487 height 51
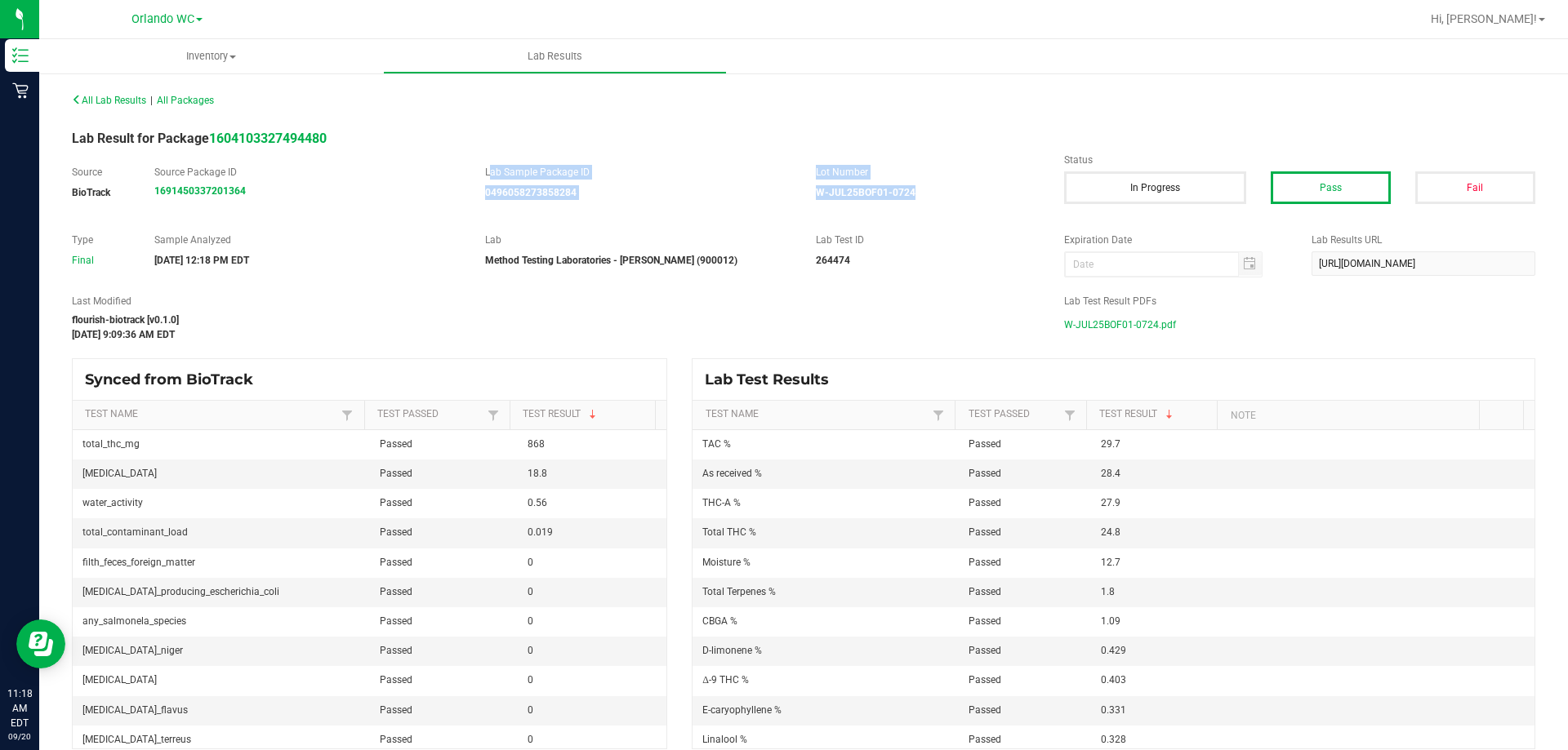
drag, startPoint x: 482, startPoint y: 178, endPoint x: 962, endPoint y: 193, distance: 480.2
click at [962, 193] on div "Source BioTrack Source Package ID 1691450337201364 Lab Sample Package ID 049605…" at bounding box center [555, 182] width 992 height 35
click at [962, 193] on div "W-JUL25BOF01-0724" at bounding box center [928, 192] width 224 height 15
drag, startPoint x: 470, startPoint y: 163, endPoint x: 971, endPoint y: 204, distance: 502.7
click at [971, 204] on div "All Lab Results | All Packages Lab Result for Package 1604103327494480 Source B…" at bounding box center [803, 419] width 1463 height 661
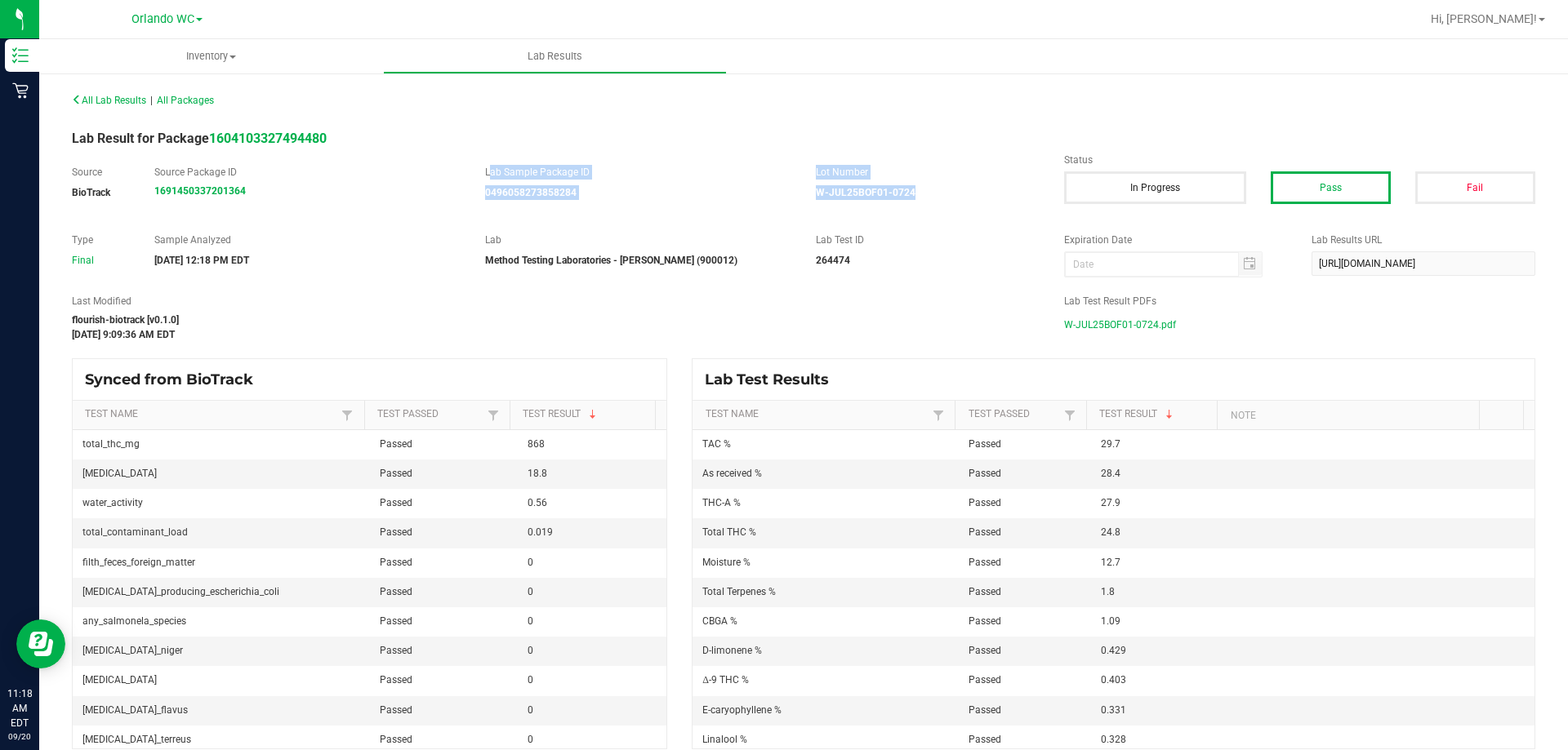
click at [971, 204] on div "Source BioTrack Source Package ID 1691450337201364 Lab Sample Package ID 049605…" at bounding box center [803, 190] width 1487 height 51
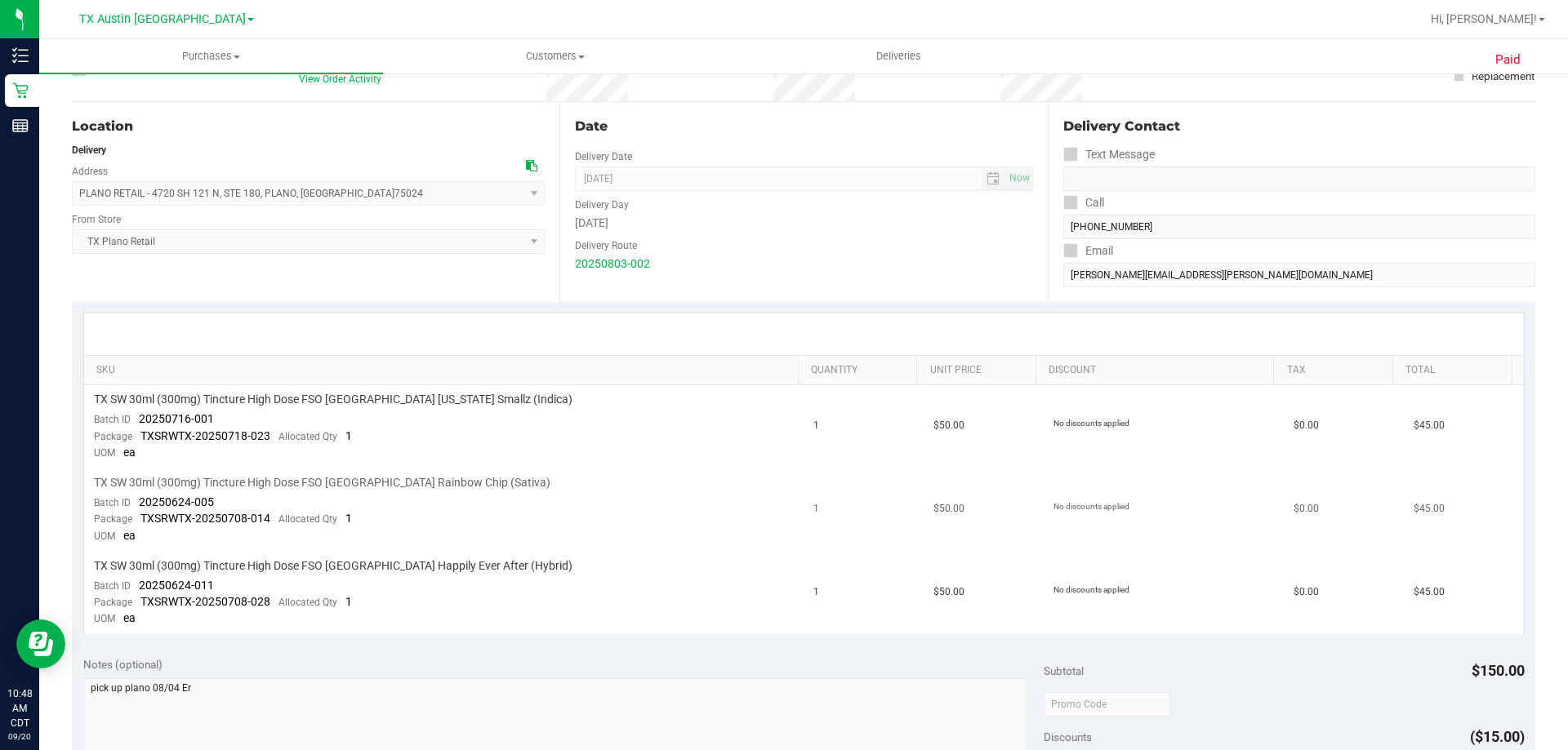
scroll to position [245, 0]
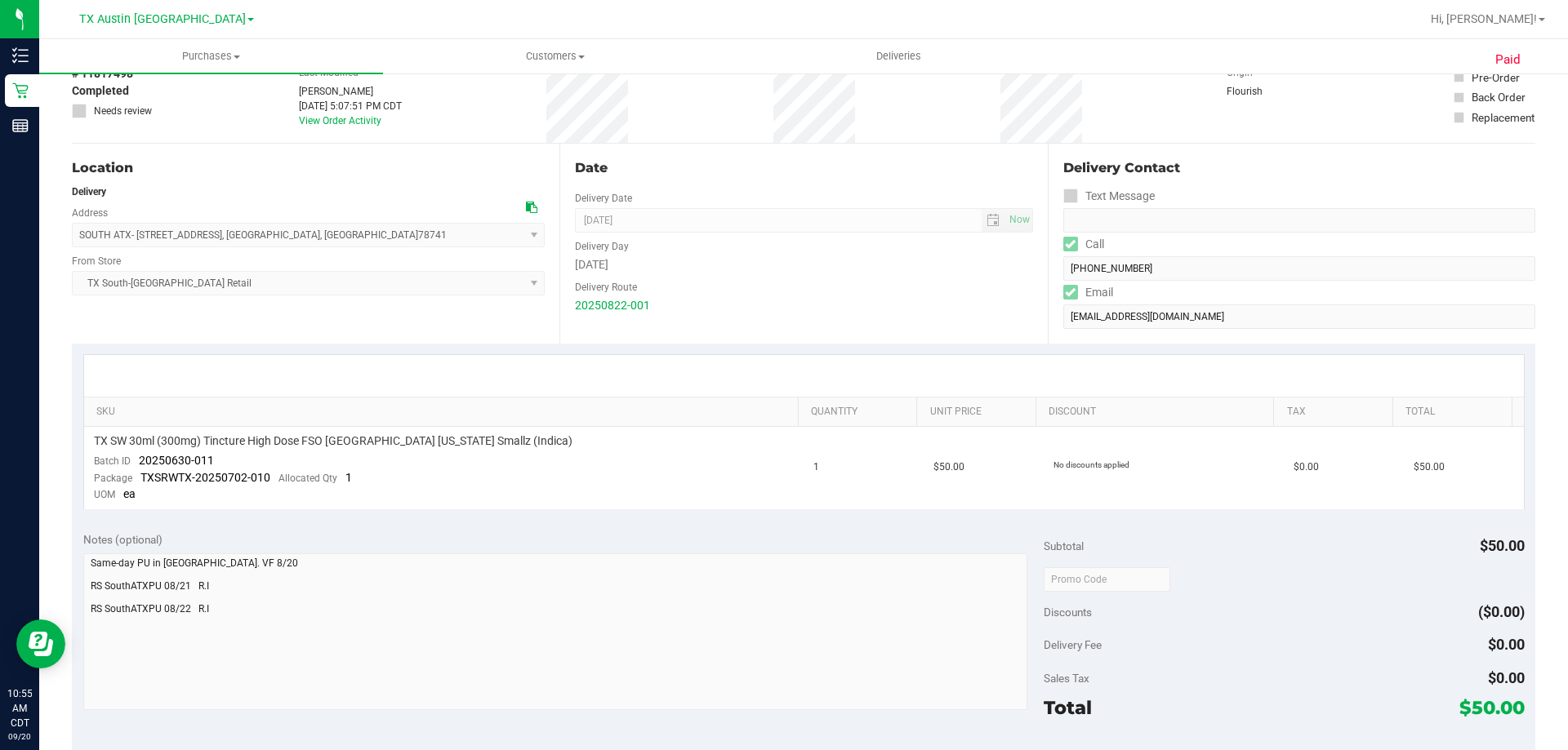
scroll to position [163, 0]
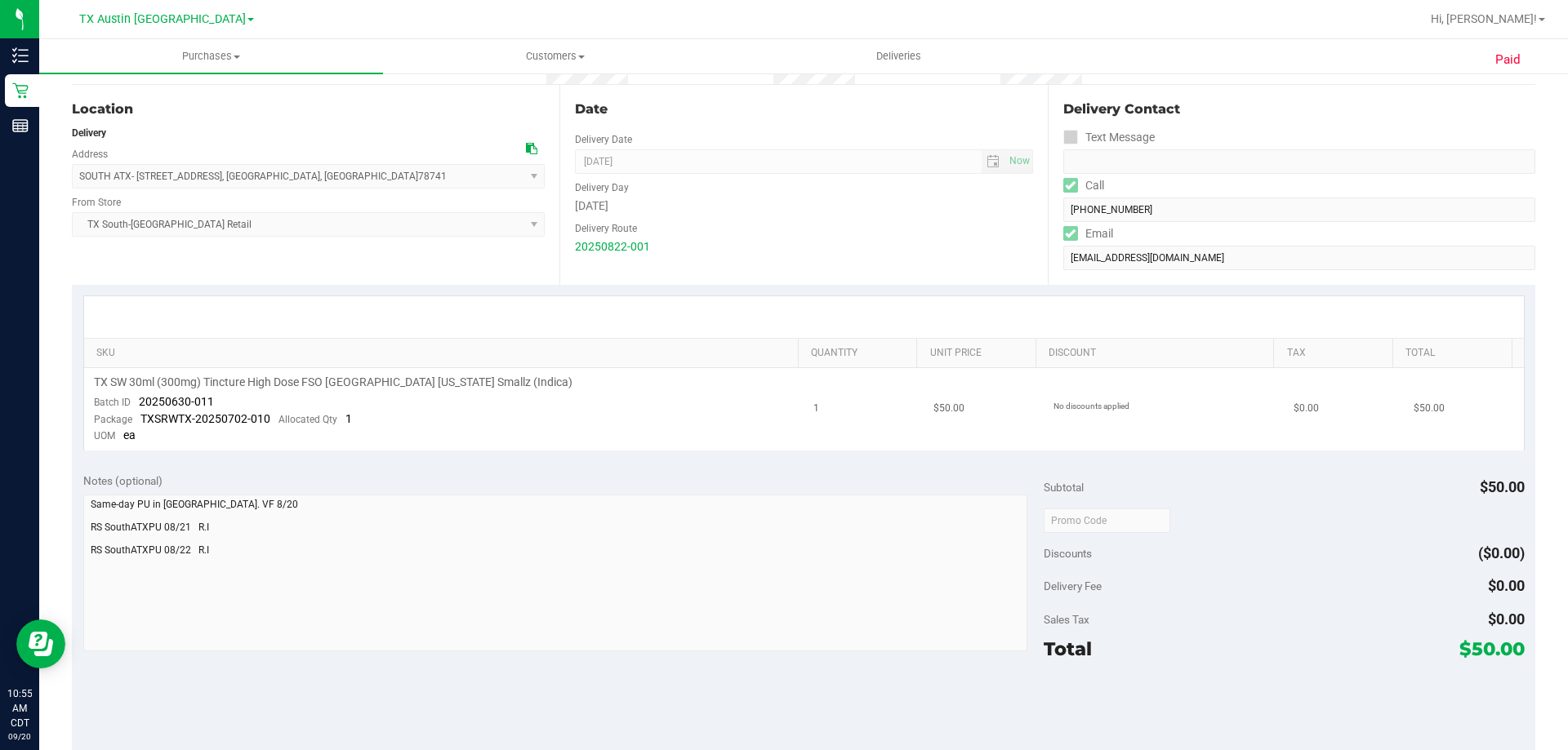
click at [344, 380] on span "TX SW 30ml (300mg) Tincture High Dose FSO [GEOGRAPHIC_DATA] [US_STATE] Smallz (…" at bounding box center [333, 383] width 478 height 16
copy div "TX SW 30ml (300mg) Tincture High Dose FSO [GEOGRAPHIC_DATA] [US_STATE] Smallz (…"
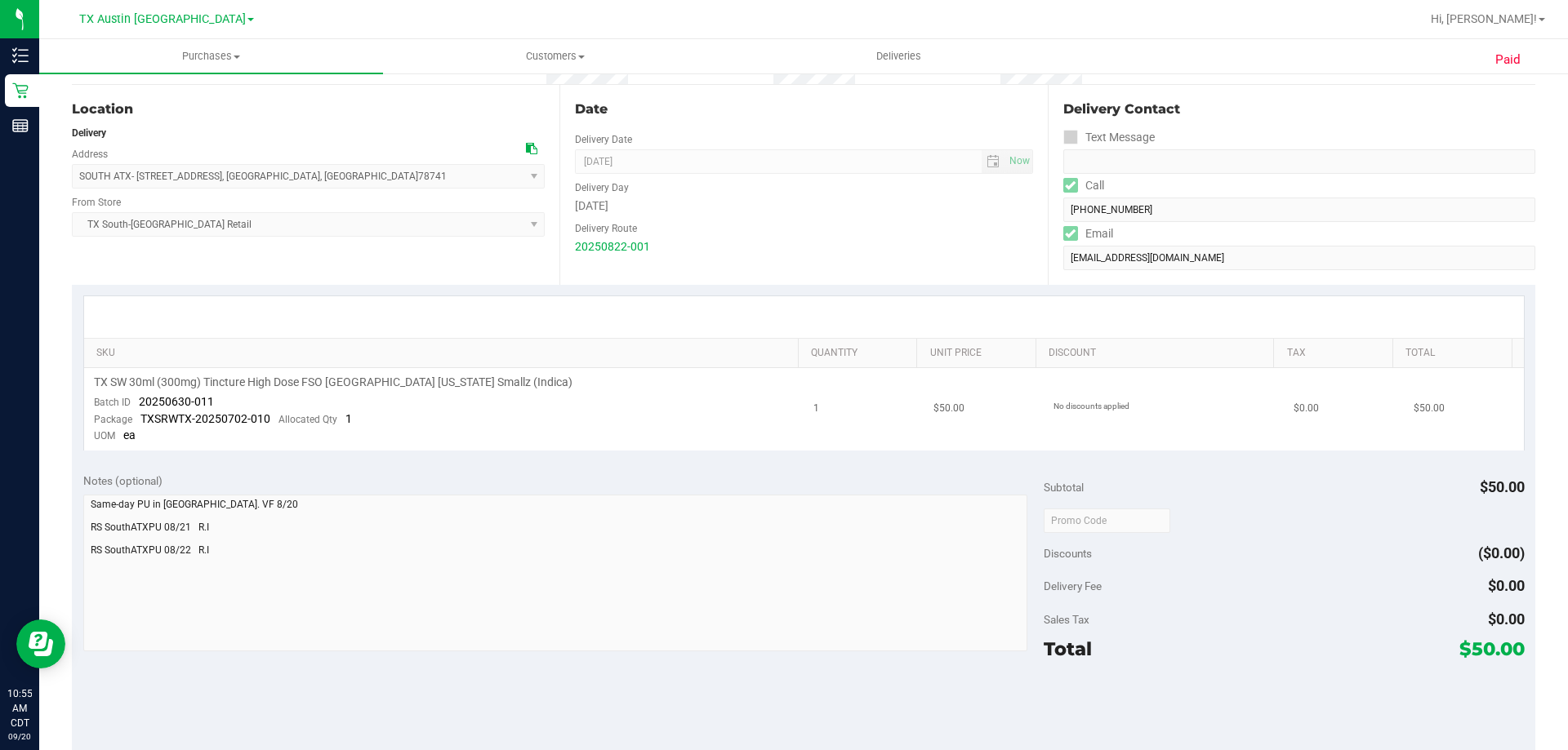
click at [420, 411] on td "TX SW 30ml (300mg) Tincture High Dose FSO [GEOGRAPHIC_DATA] [US_STATE] Smallz (…" at bounding box center [444, 409] width 720 height 82
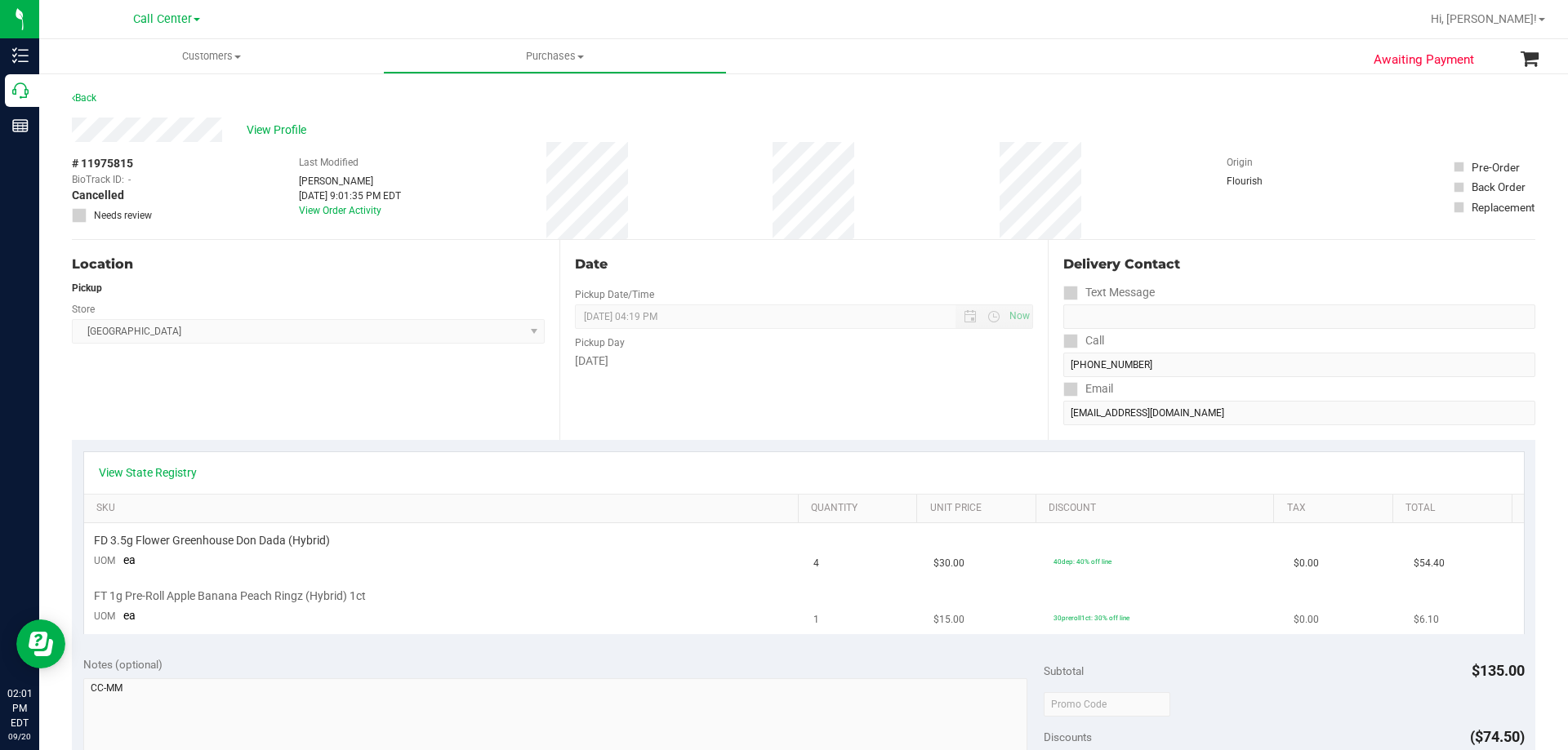
click at [212, 596] on span "FT 1g Pre-Roll Apple Banana Peach Ringz (Hybrid) 1ct" at bounding box center [229, 597] width 272 height 16
click at [473, 578] on td "FD 3.5g Flower Greenhouse Don Dada (Hybrid) UOM ea" at bounding box center [444, 551] width 720 height 56
click at [218, 600] on span "FT 1g Pre-Roll Apple Banana Peach Ringz (Hybrid) 1ct" at bounding box center [229, 597] width 272 height 16
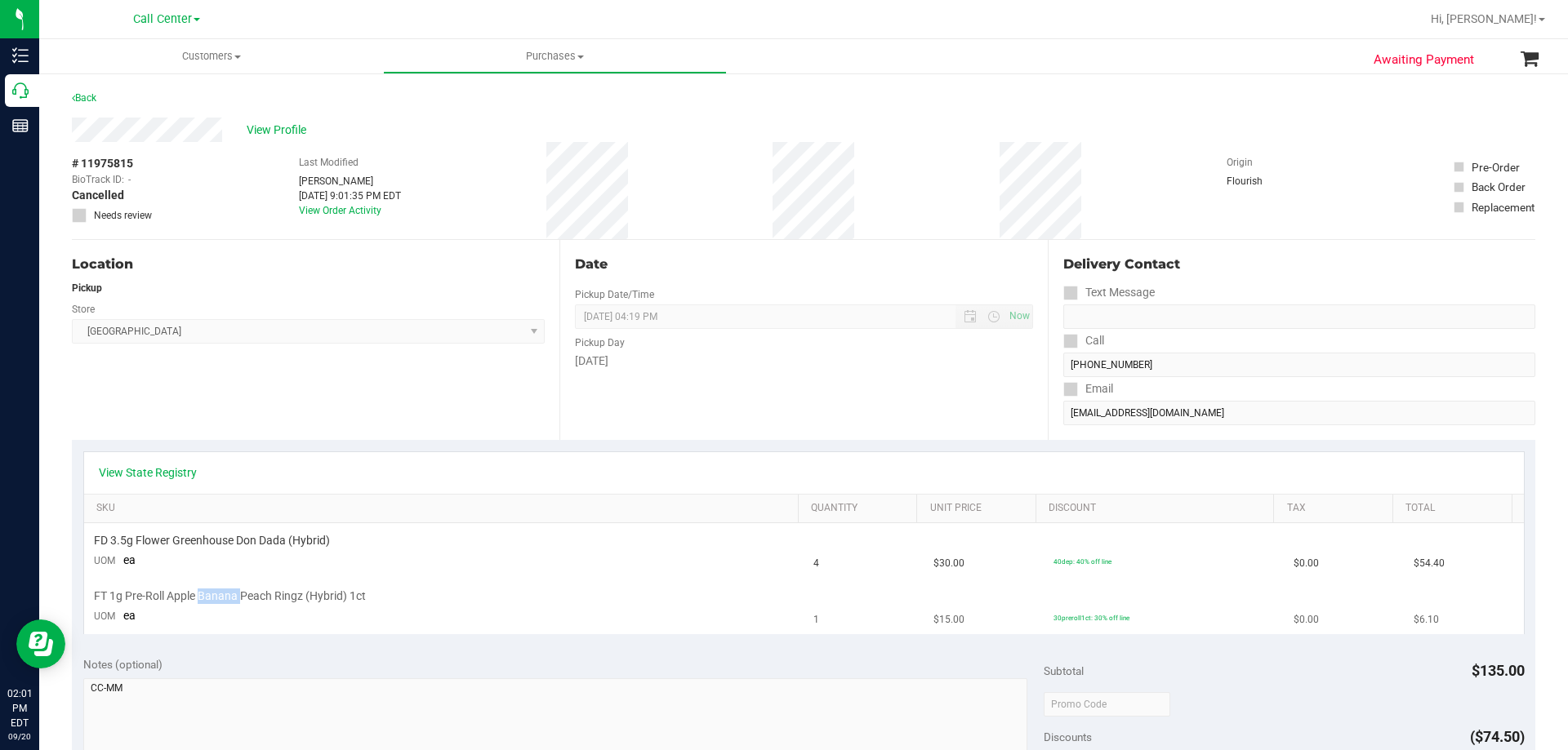
click at [218, 600] on span "FT 1g Pre-Roll Apple Banana Peach Ringz (Hybrid) 1ct" at bounding box center [229, 597] width 272 height 16
click at [421, 576] on td "FD 3.5g Flower Greenhouse Don Dada (Hybrid) UOM ea" at bounding box center [444, 551] width 720 height 56
click at [259, 541] on span "FD 3.5g Flower Greenhouse Don Dada (Hybrid)" at bounding box center [212, 541] width 236 height 16
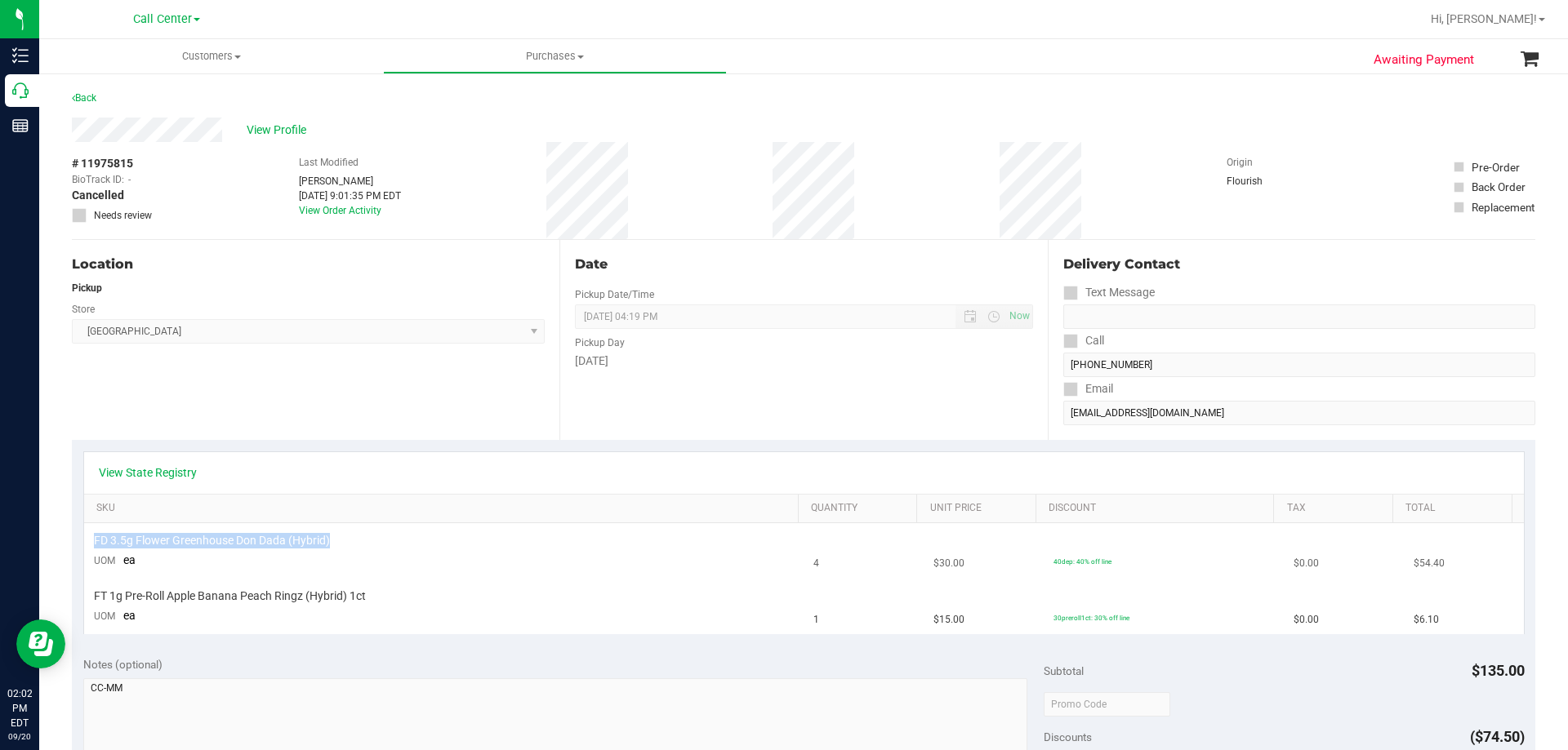
click at [259, 541] on span "FD 3.5g Flower Greenhouse Don Dada (Hybrid)" at bounding box center [212, 541] width 236 height 16
copy div "FD 3.5g Flower Greenhouse Don Dada (Hybrid)"
click at [224, 595] on span "FT 1g Pre-Roll Apple Banana Peach Ringz (Hybrid) 1ct" at bounding box center [229, 597] width 272 height 16
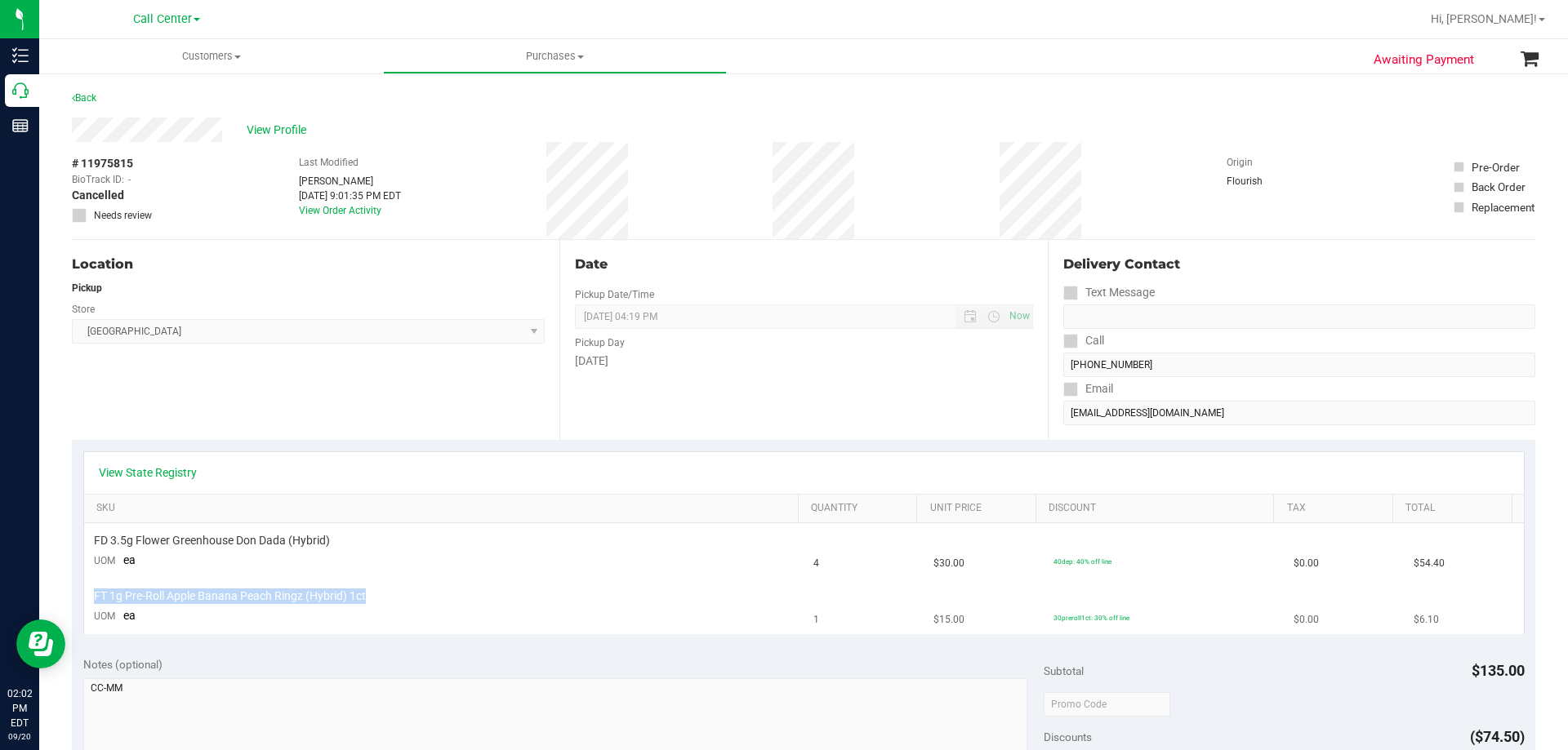
copy div "FT 1g Pre-Roll Apple Banana Peach Ringz (Hybrid) 1ct"
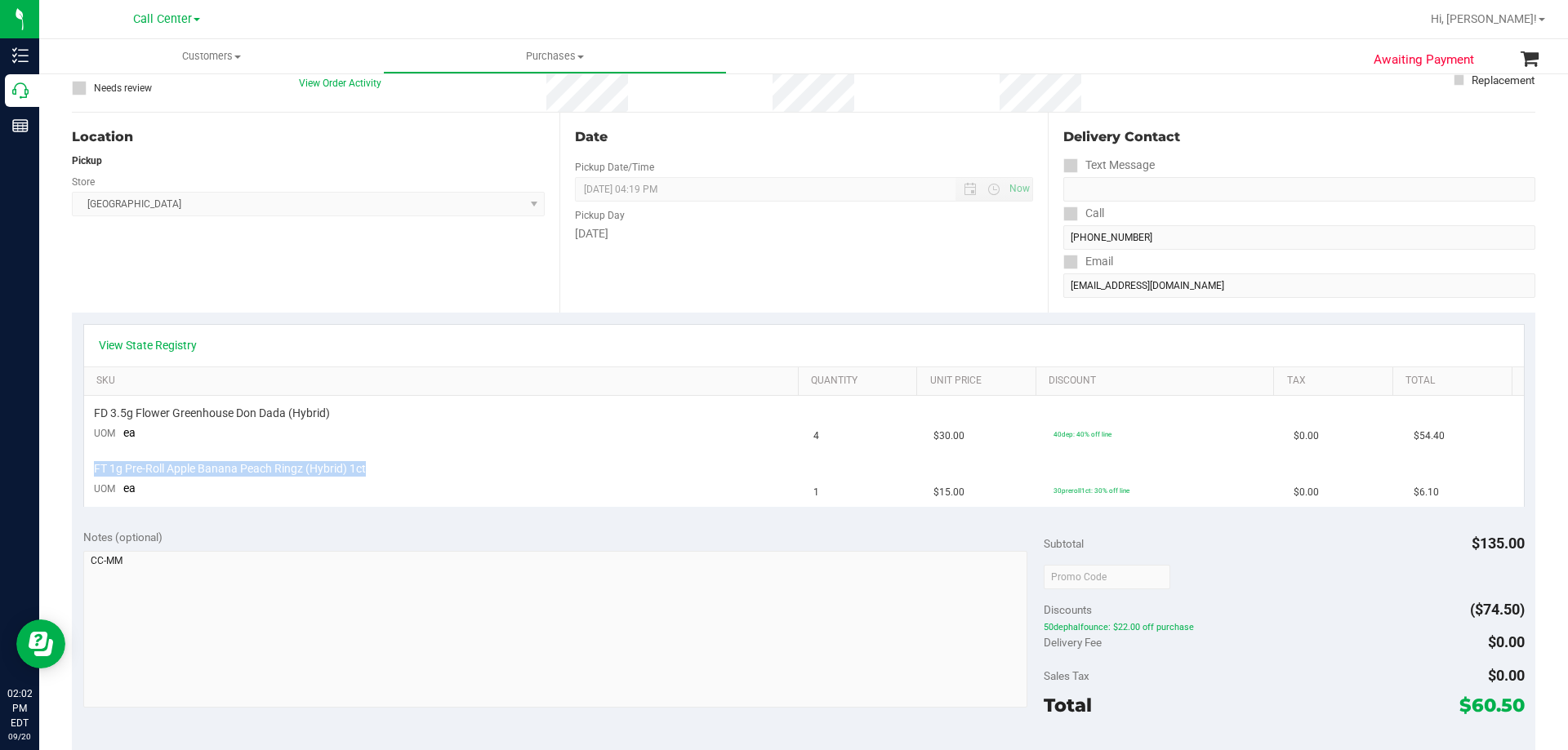
scroll to position [245, 0]
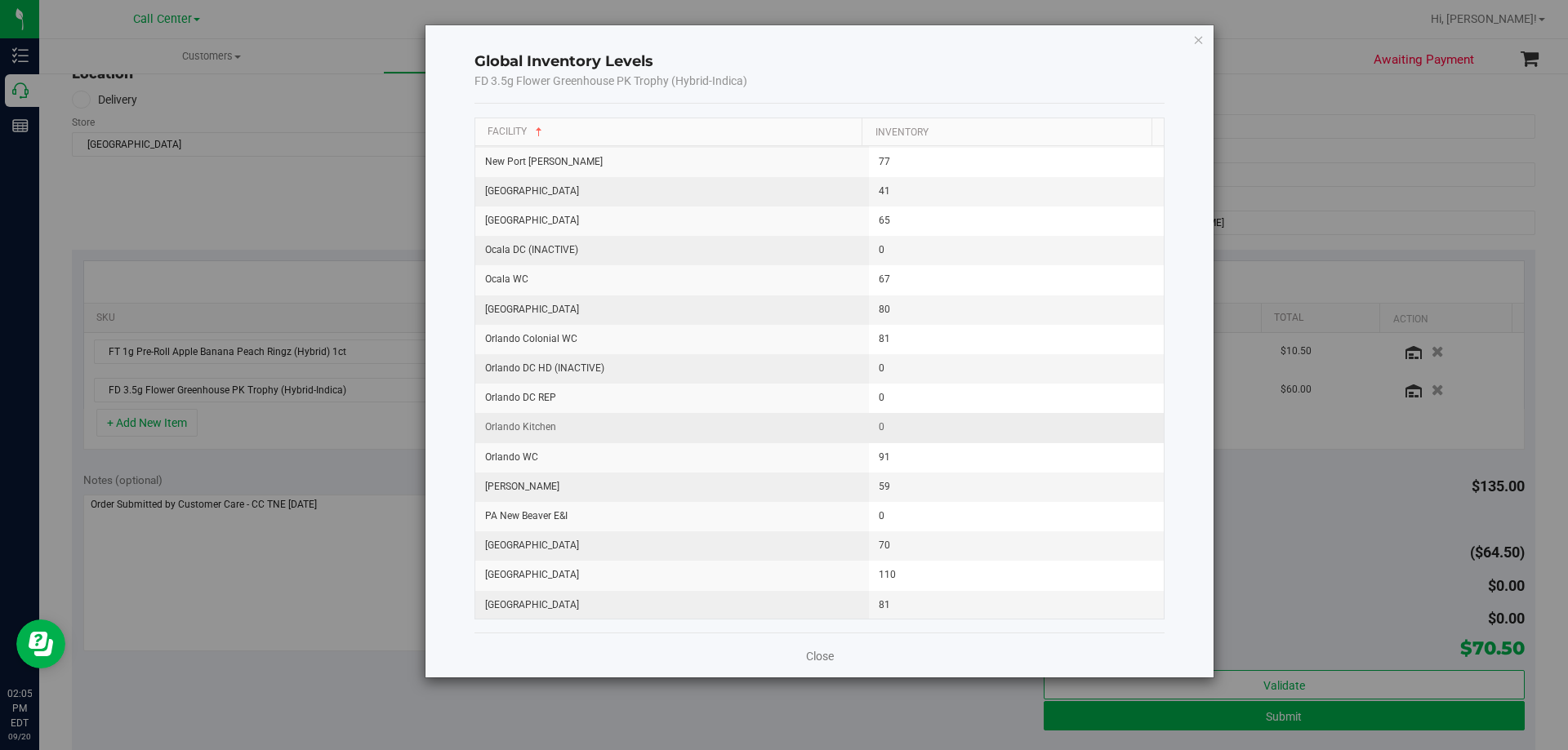
scroll to position [1306, 0]
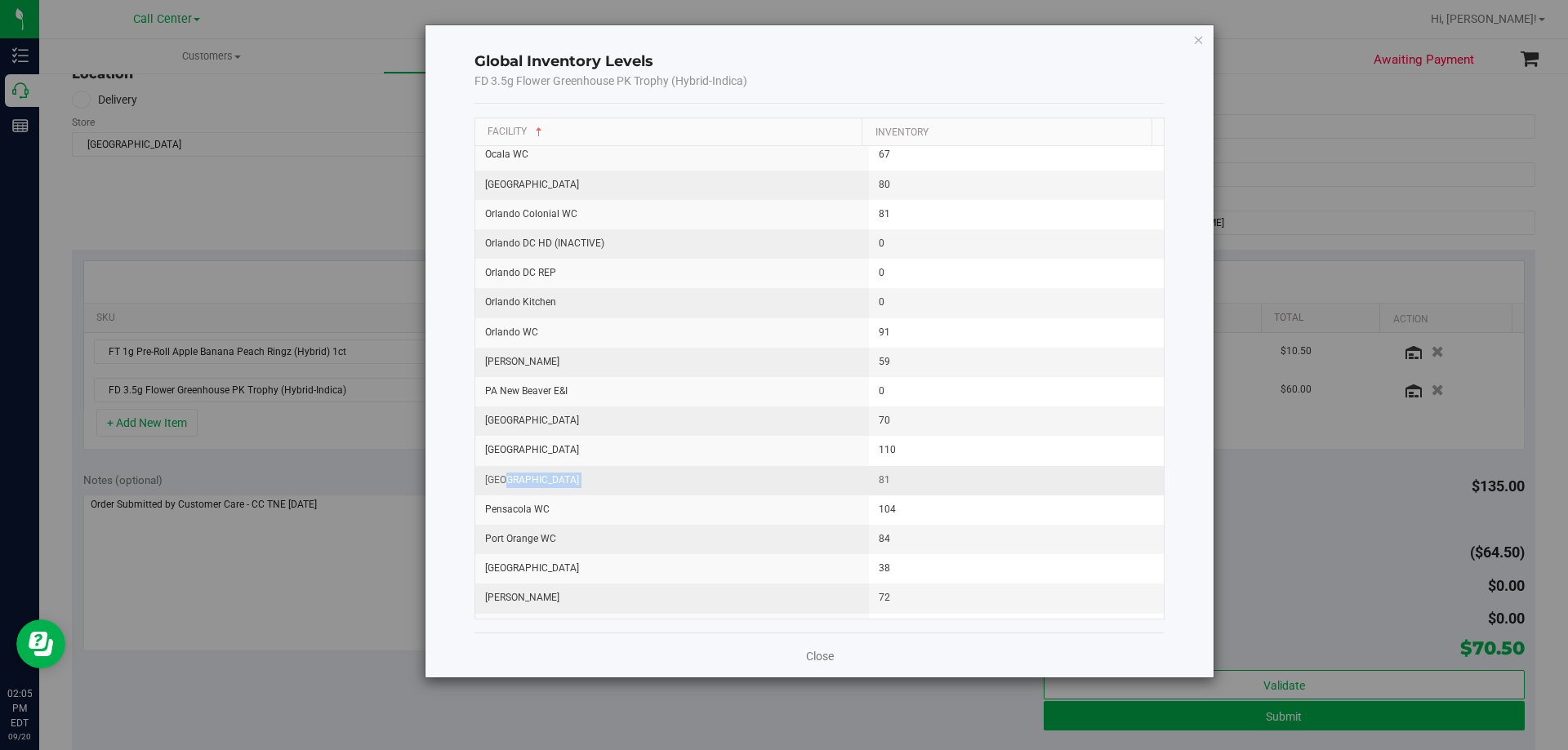
drag, startPoint x: 511, startPoint y: 476, endPoint x: 866, endPoint y: 486, distance: 355.1
click at [866, 486] on tr "[GEOGRAPHIC_DATA] WC 81" at bounding box center [819, 480] width 689 height 29
click at [879, 485] on span "81" at bounding box center [884, 481] width 12 height 16
click at [966, 477] on td "81" at bounding box center [1017, 480] width 296 height 29
click at [1194, 36] on icon "button" at bounding box center [1199, 39] width 12 height 19
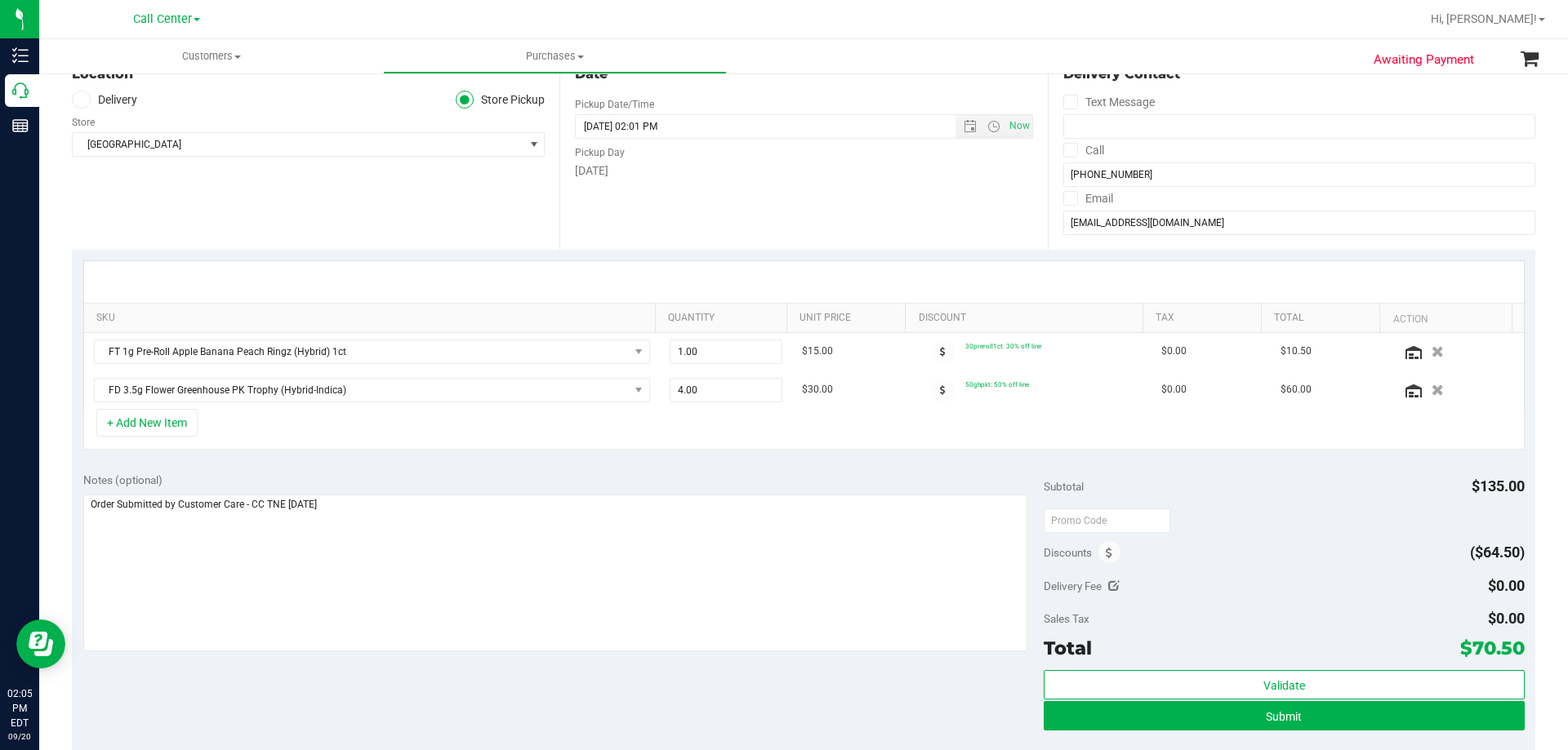
click at [850, 429] on div "+ Add New Item" at bounding box center [803, 429] width 1441 height 41
click at [1431, 350] on icon "button" at bounding box center [1438, 352] width 14 height 12
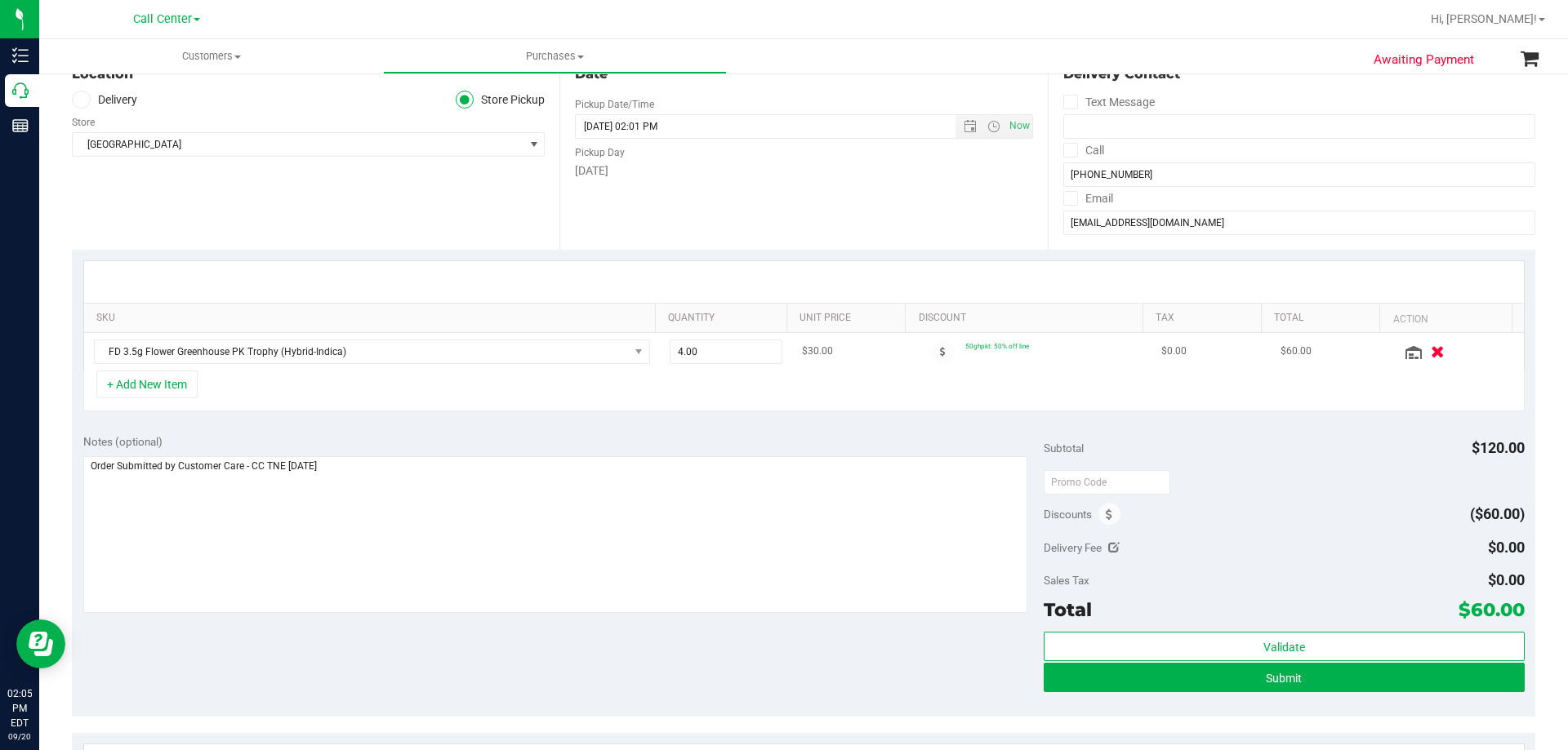
click at [1431, 348] on icon "button" at bounding box center [1438, 352] width 14 height 12
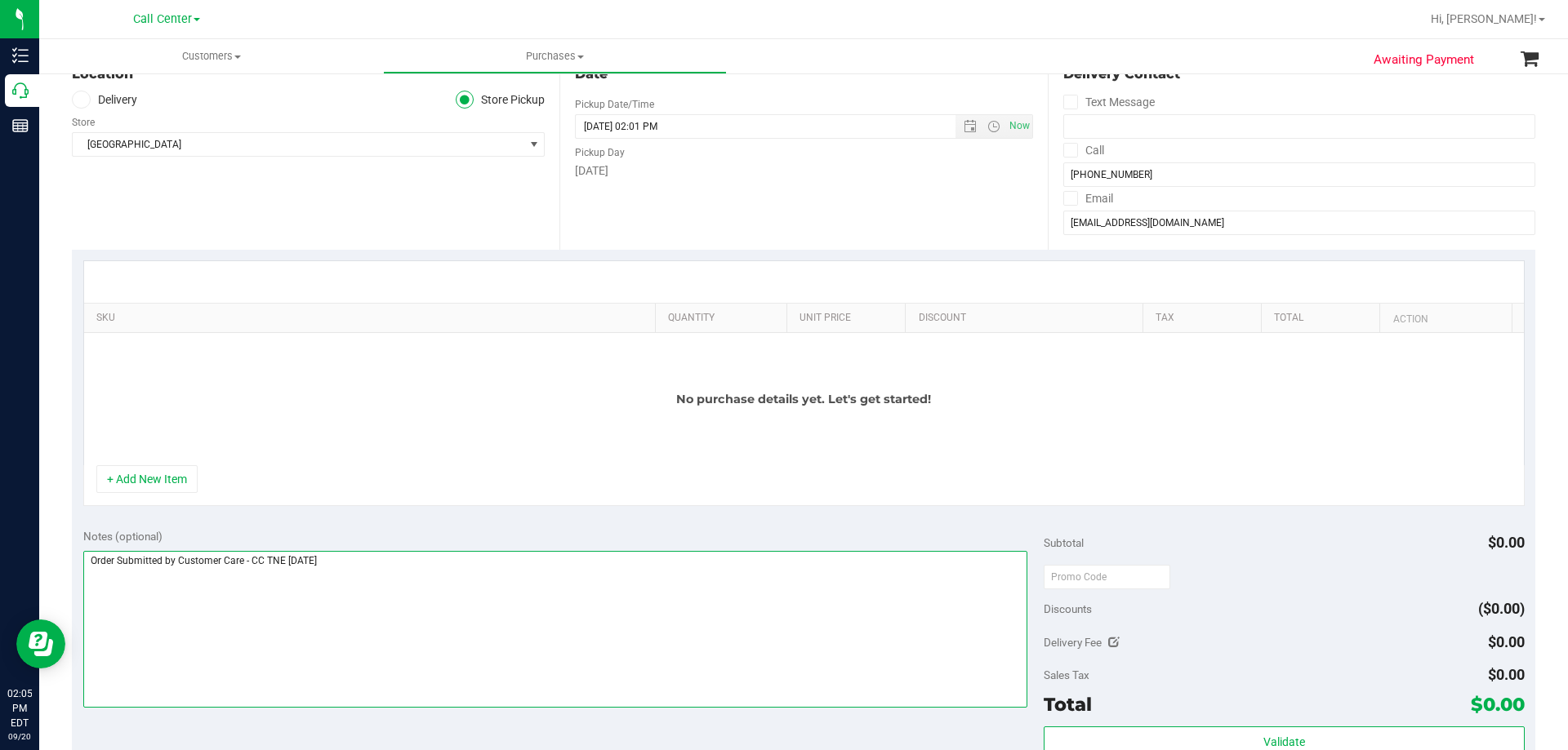
drag, startPoint x: 78, startPoint y: 562, endPoint x: -138, endPoint y: 566, distance: 216.0
click at [0, 566] on html "Inventory Call Center Reports 02:05 PM EDT 09/20/2025 09/20 Call Center Bonita …" at bounding box center [784, 375] width 1568 height 750
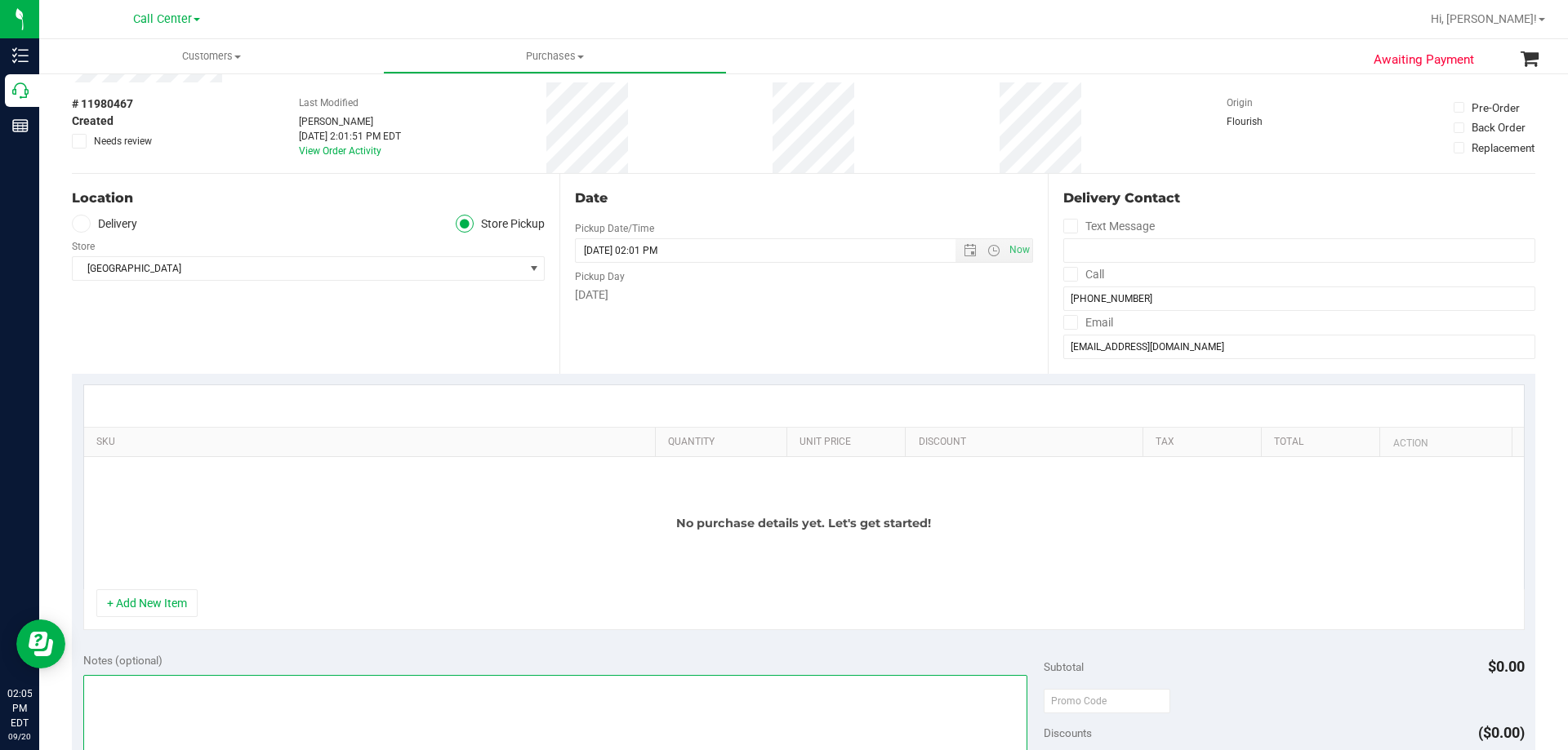
scroll to position [20, 0]
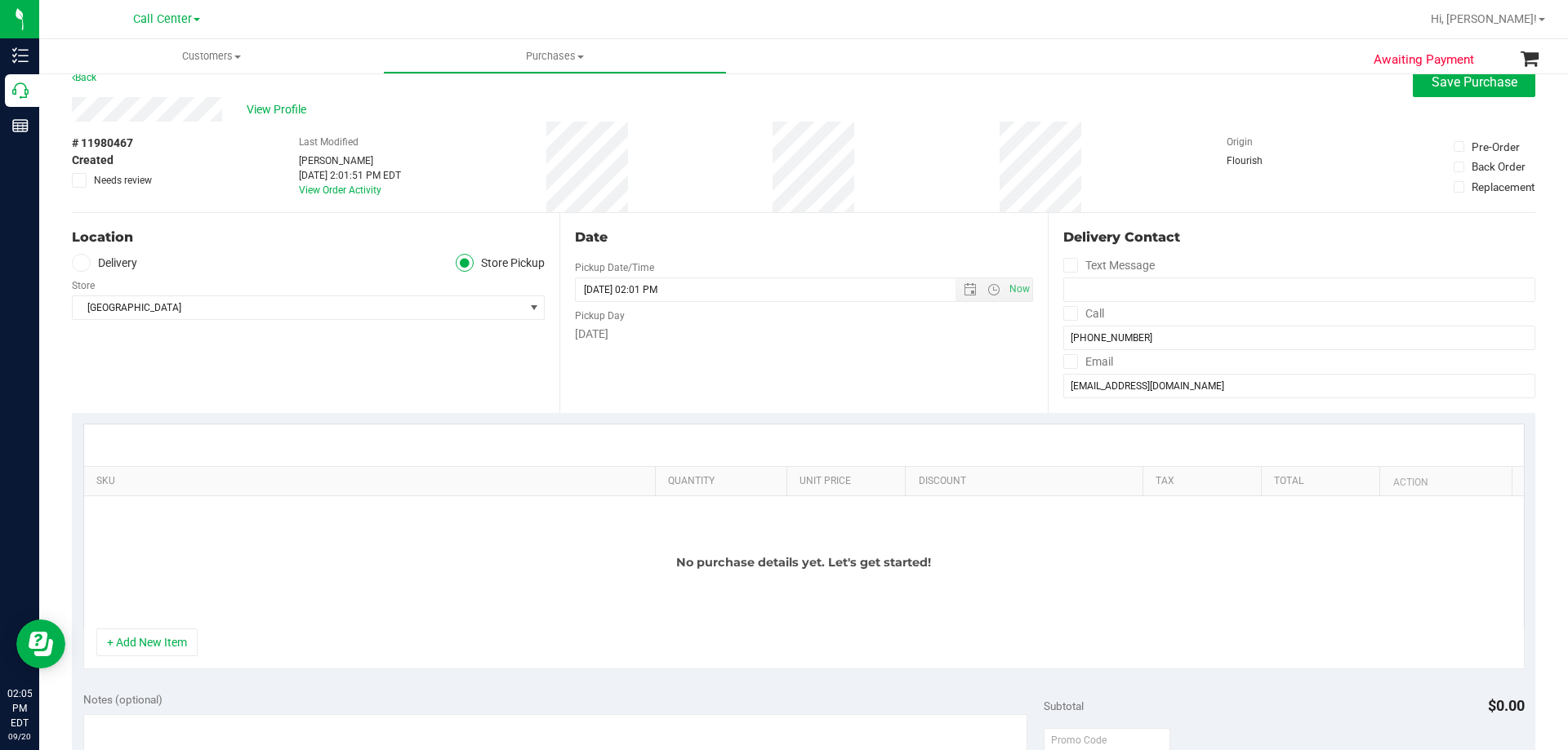
click at [278, 294] on div "Store" at bounding box center [308, 283] width 473 height 24
click at [276, 305] on span "[GEOGRAPHIC_DATA]" at bounding box center [298, 308] width 451 height 23
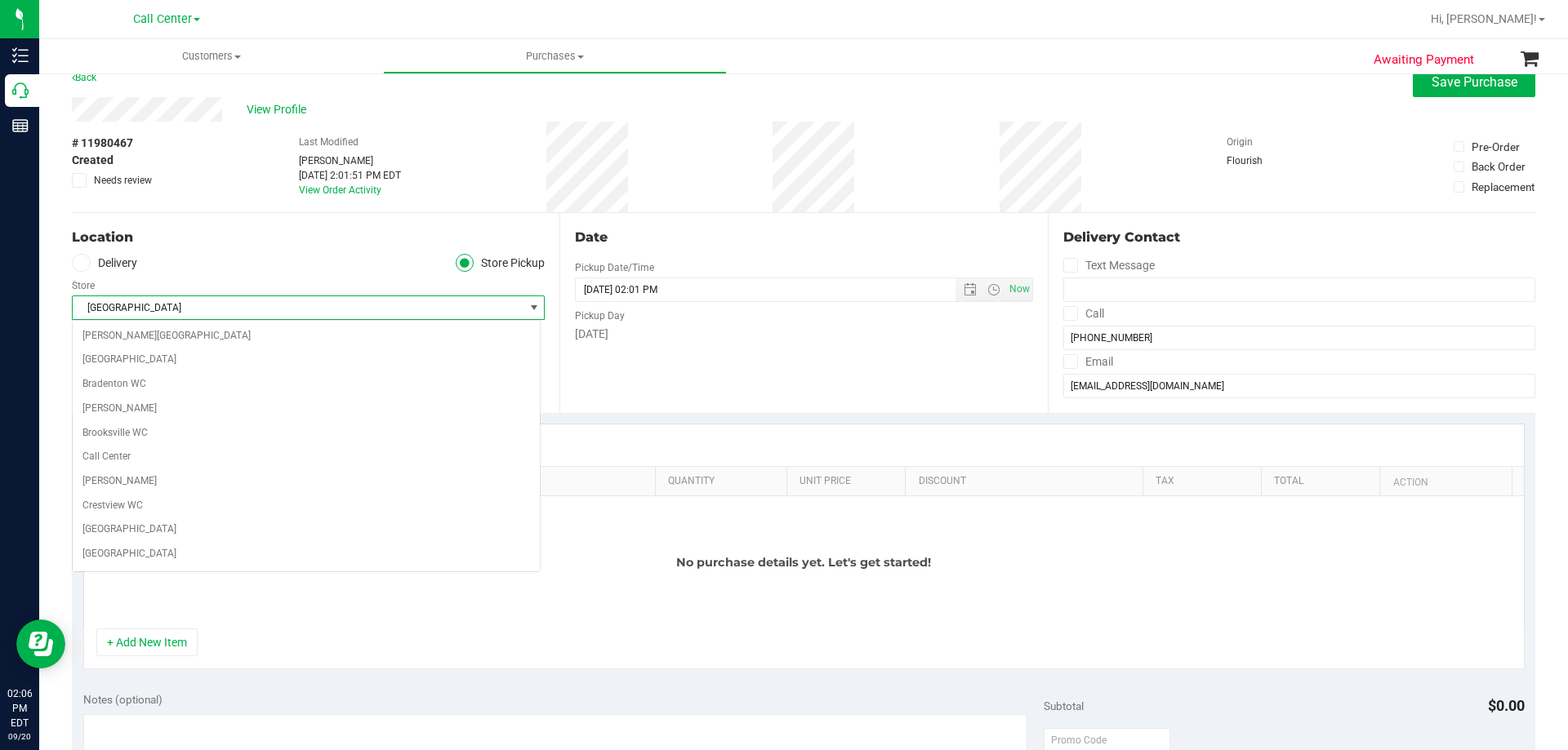
scroll to position [121, 0]
click at [261, 307] on span "Call Center" at bounding box center [298, 308] width 451 height 23
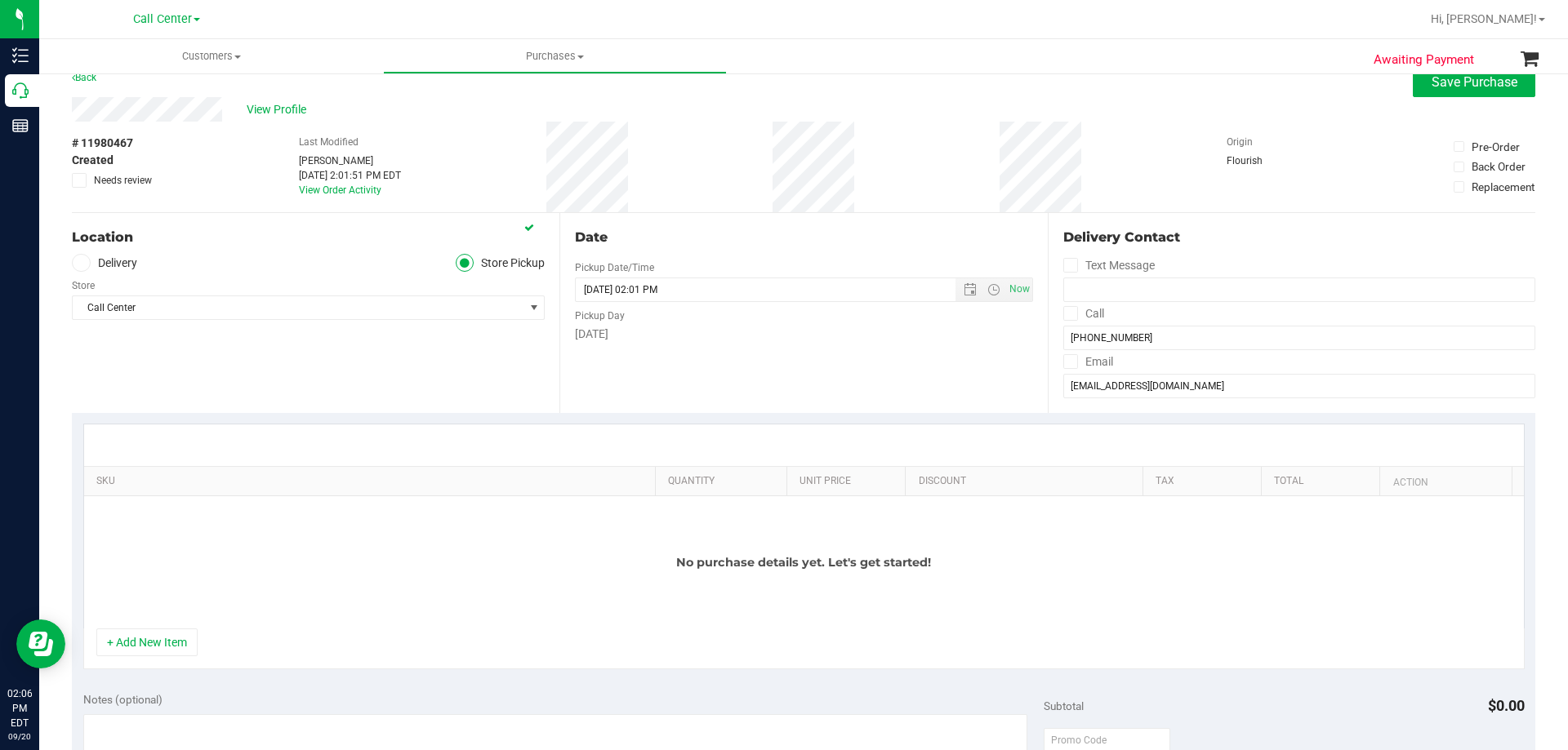
click at [224, 261] on ul "Delivery Store Pickup" at bounding box center [308, 263] width 473 height 19
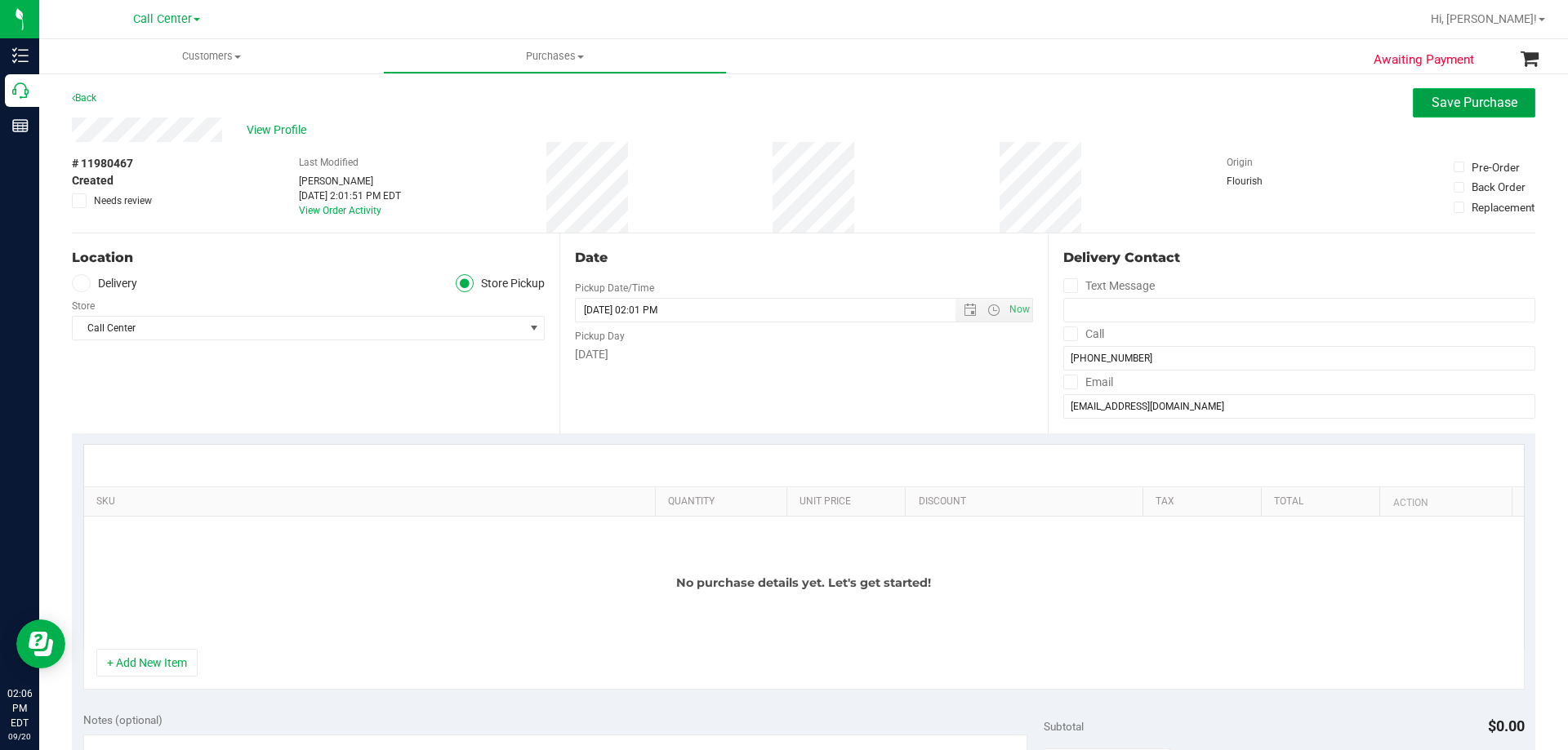
click at [1436, 112] on button "Save Purchase" at bounding box center [1474, 103] width 122 height 29
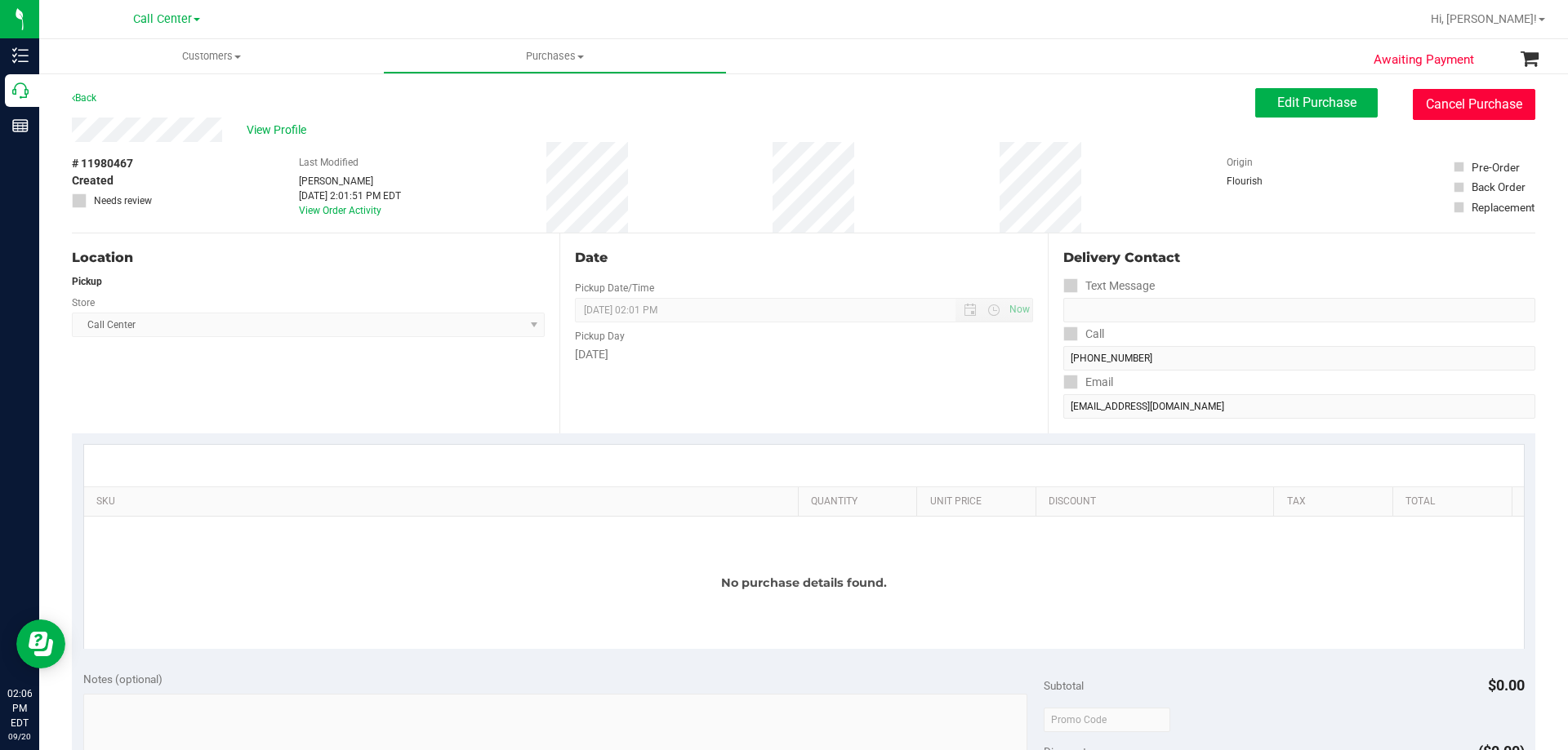
click at [1444, 101] on button "Cancel Purchase" at bounding box center [1474, 104] width 122 height 31
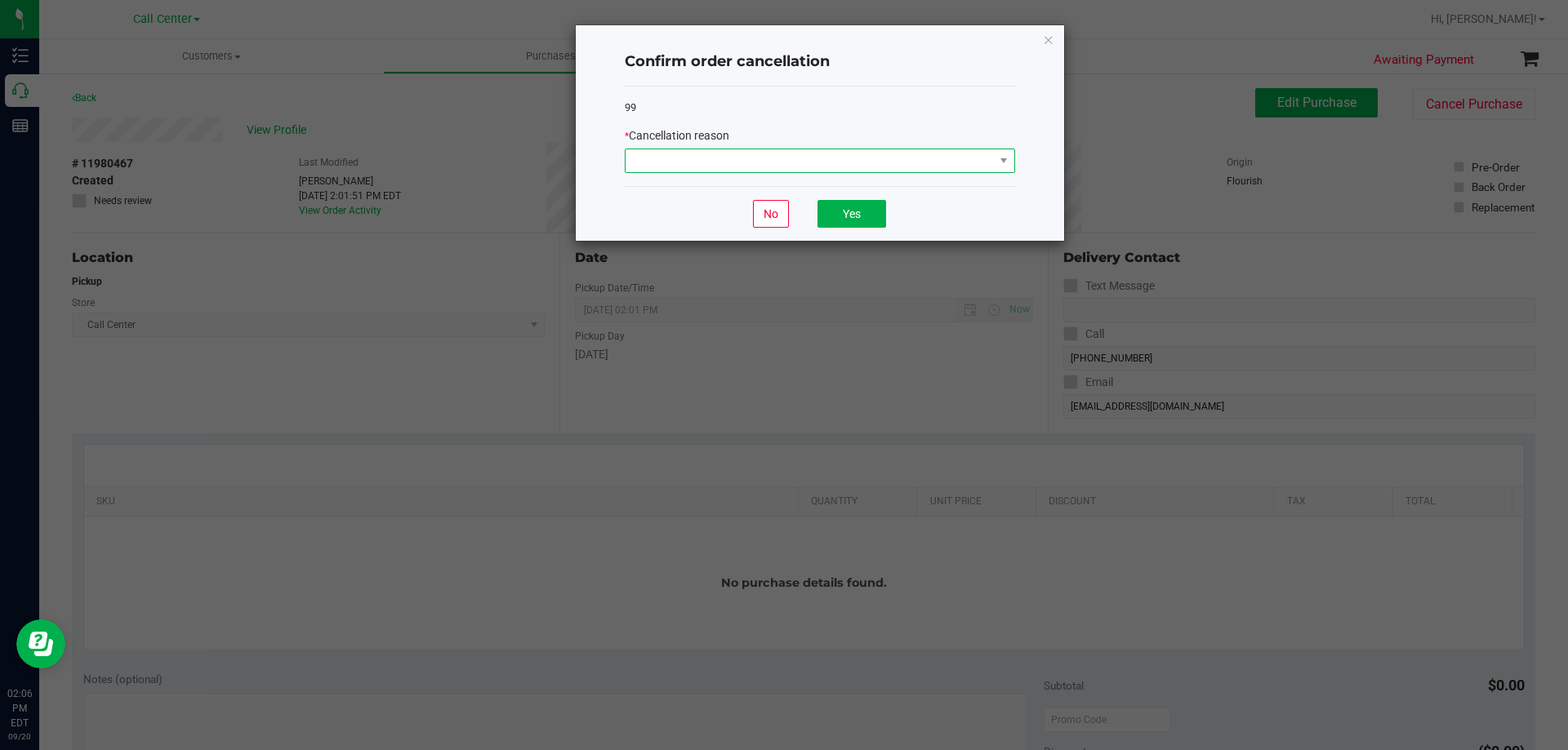
click at [891, 162] on span at bounding box center [810, 161] width 369 height 23
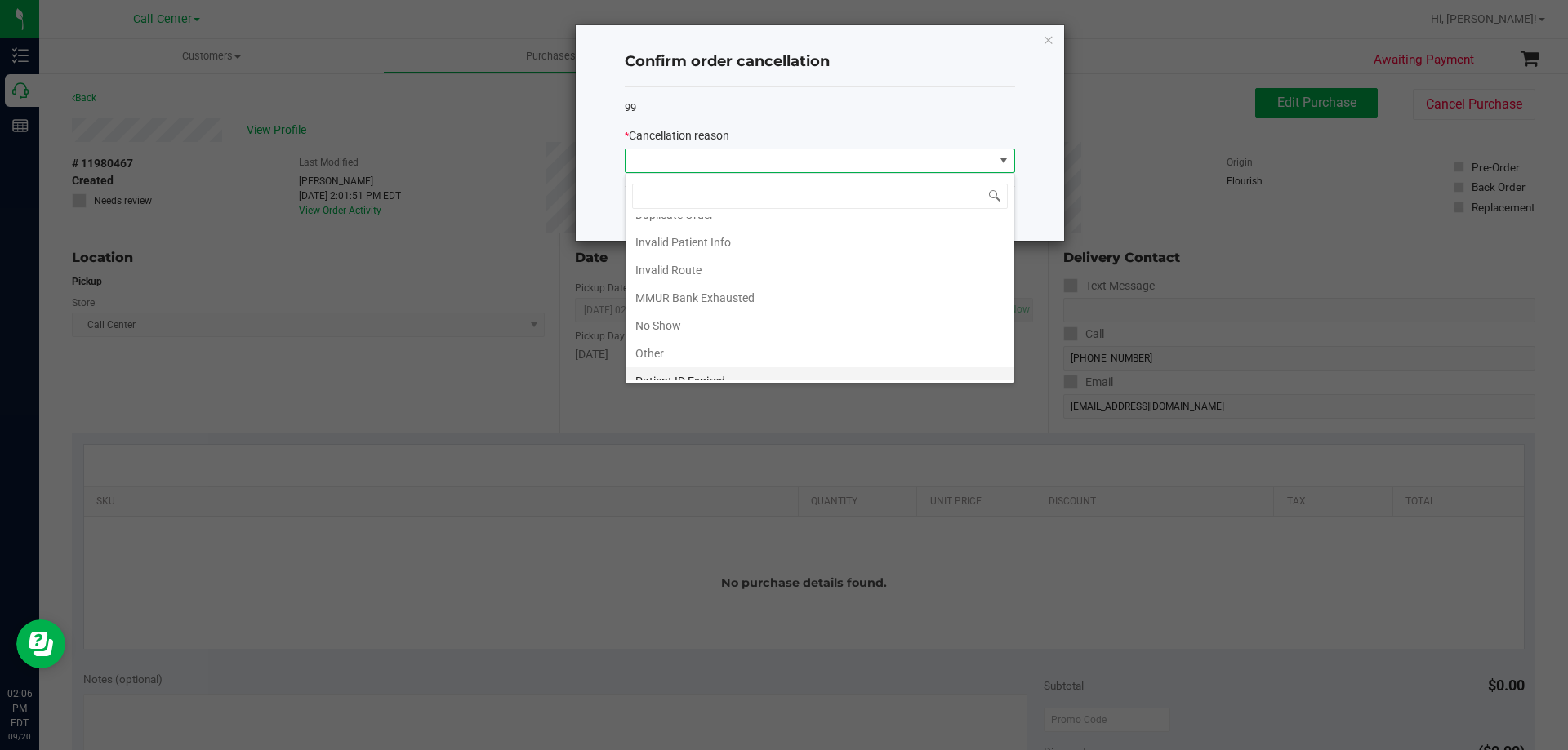
scroll to position [87, 0]
click at [674, 307] on li "Other" at bounding box center [819, 311] width 389 height 27
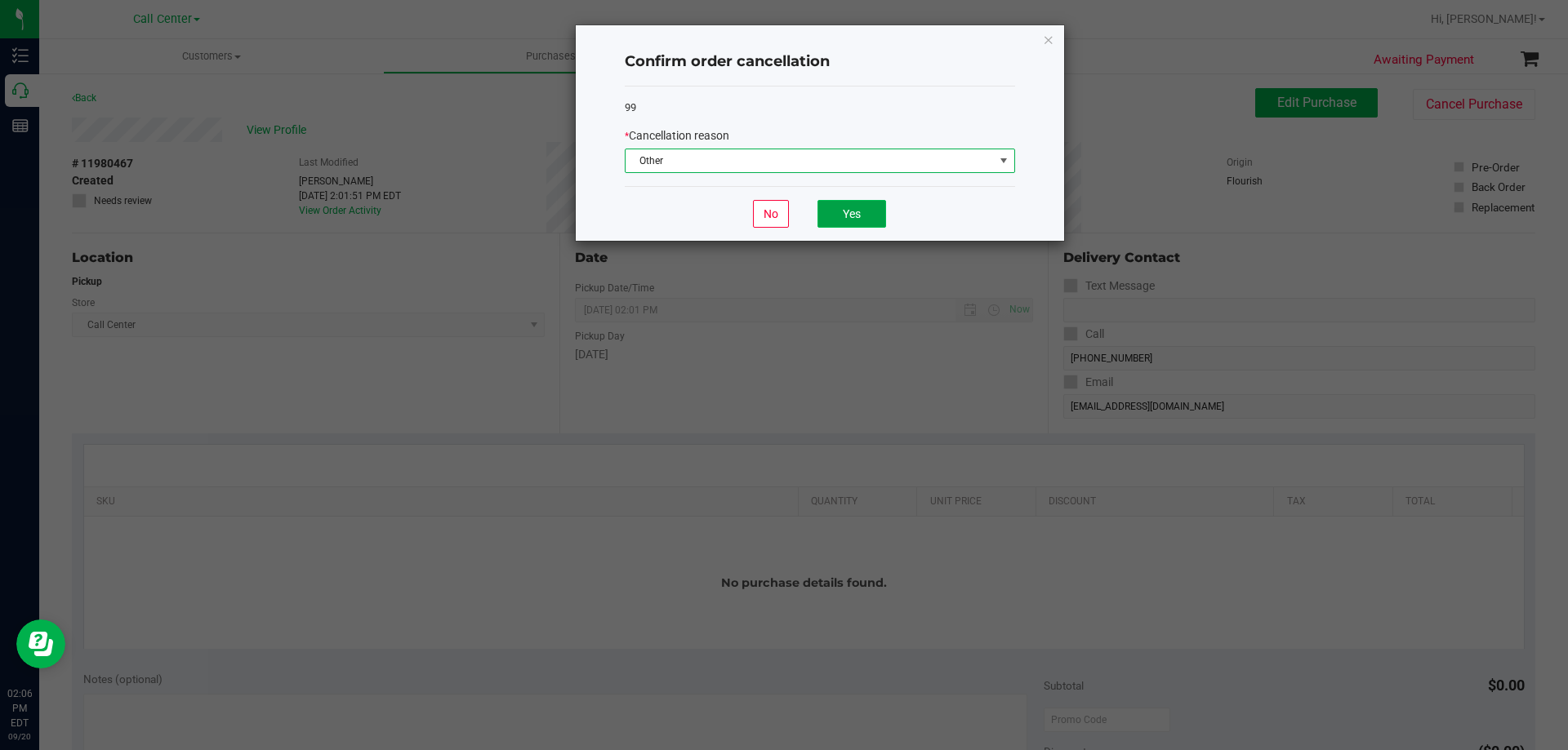
click at [844, 210] on button "Yes" at bounding box center [851, 213] width 68 height 27
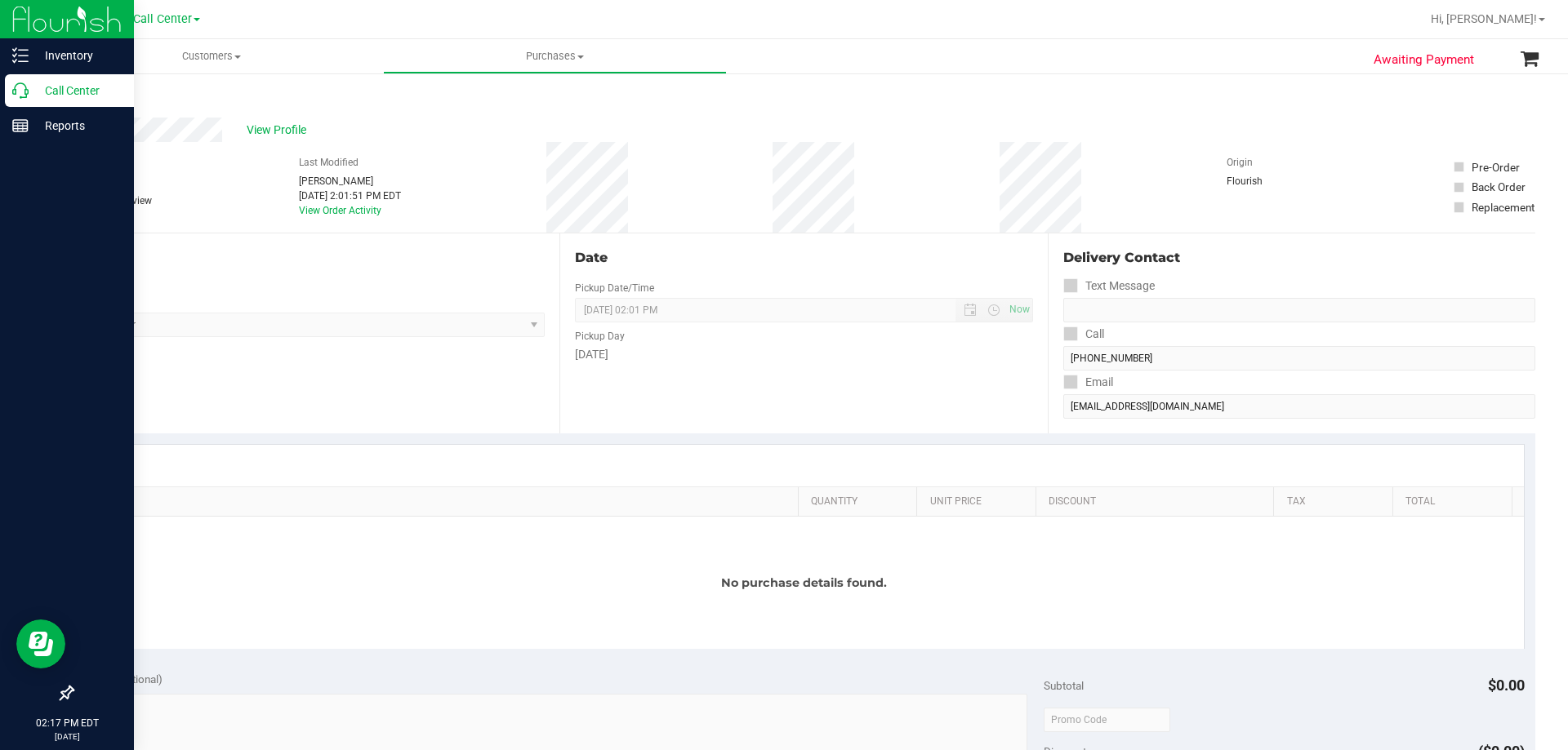
drag, startPoint x: 78, startPoint y: 97, endPoint x: 113, endPoint y: 93, distance: 35.2
click at [78, 96] on p "Call Center" at bounding box center [77, 90] width 98 height 19
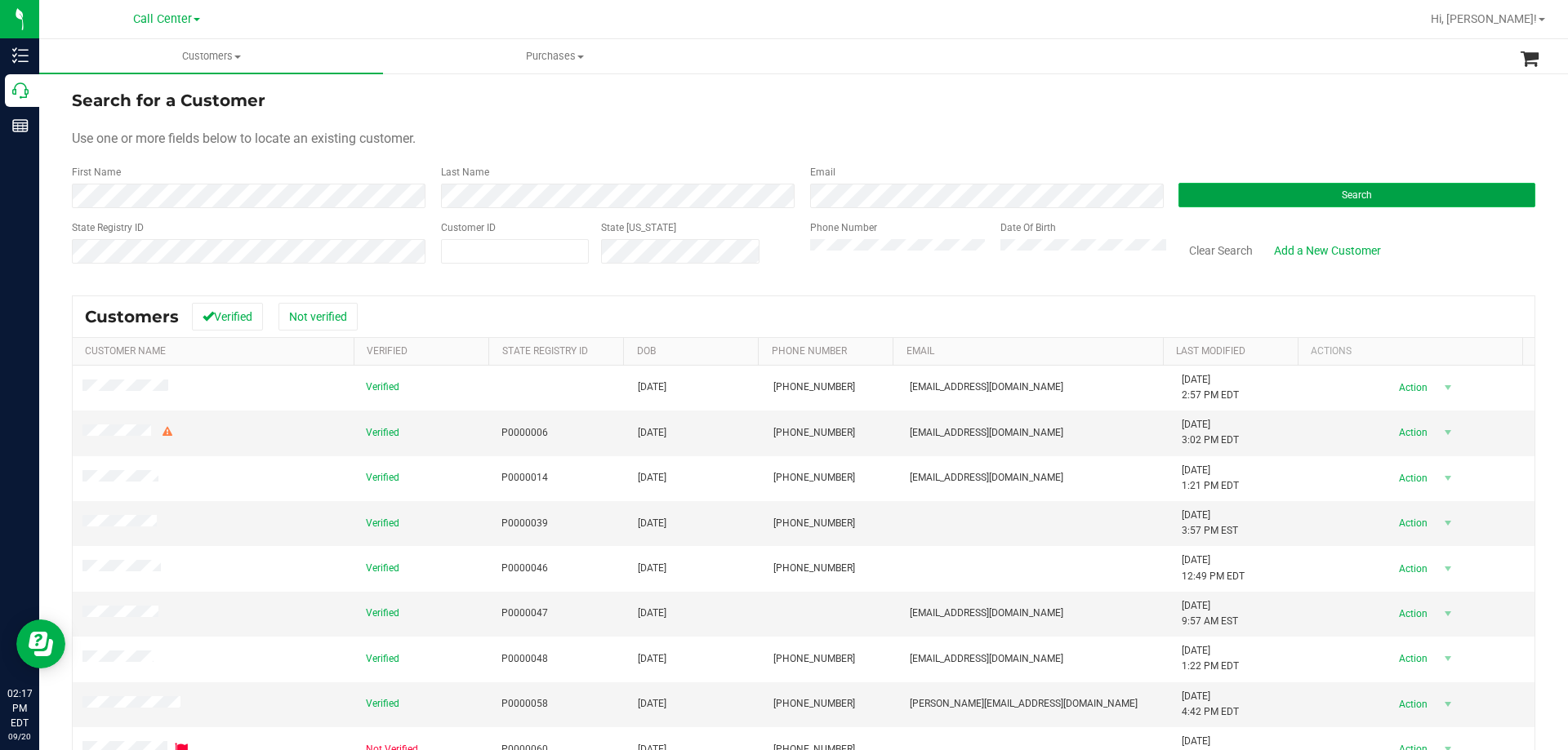
click at [1178, 197] on button "Search" at bounding box center [1356, 195] width 357 height 25
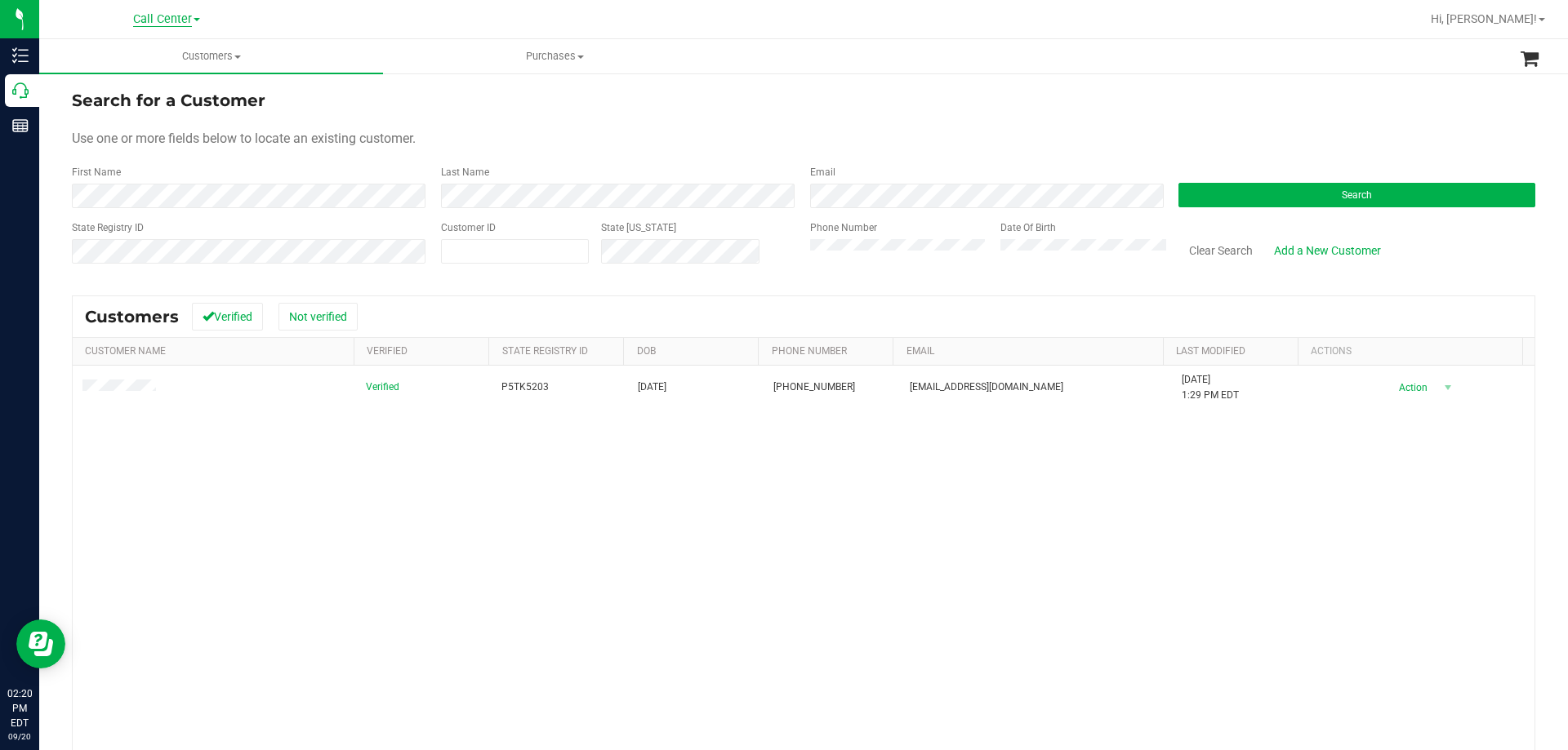
click at [182, 19] on span "Call Center" at bounding box center [162, 19] width 58 height 15
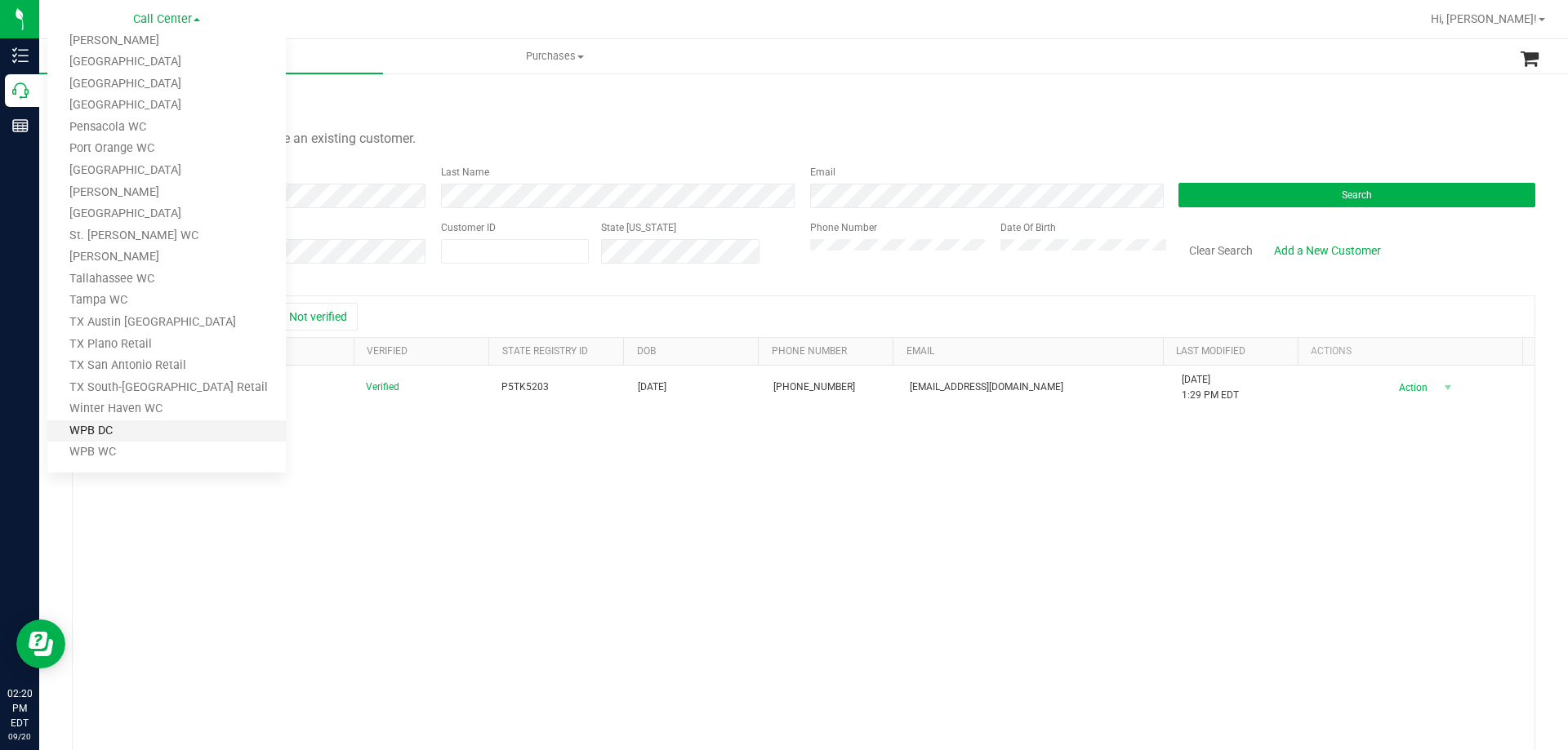
scroll to position [716, 0]
click at [151, 315] on link "TX Austin [GEOGRAPHIC_DATA]" at bounding box center [166, 317] width 238 height 22
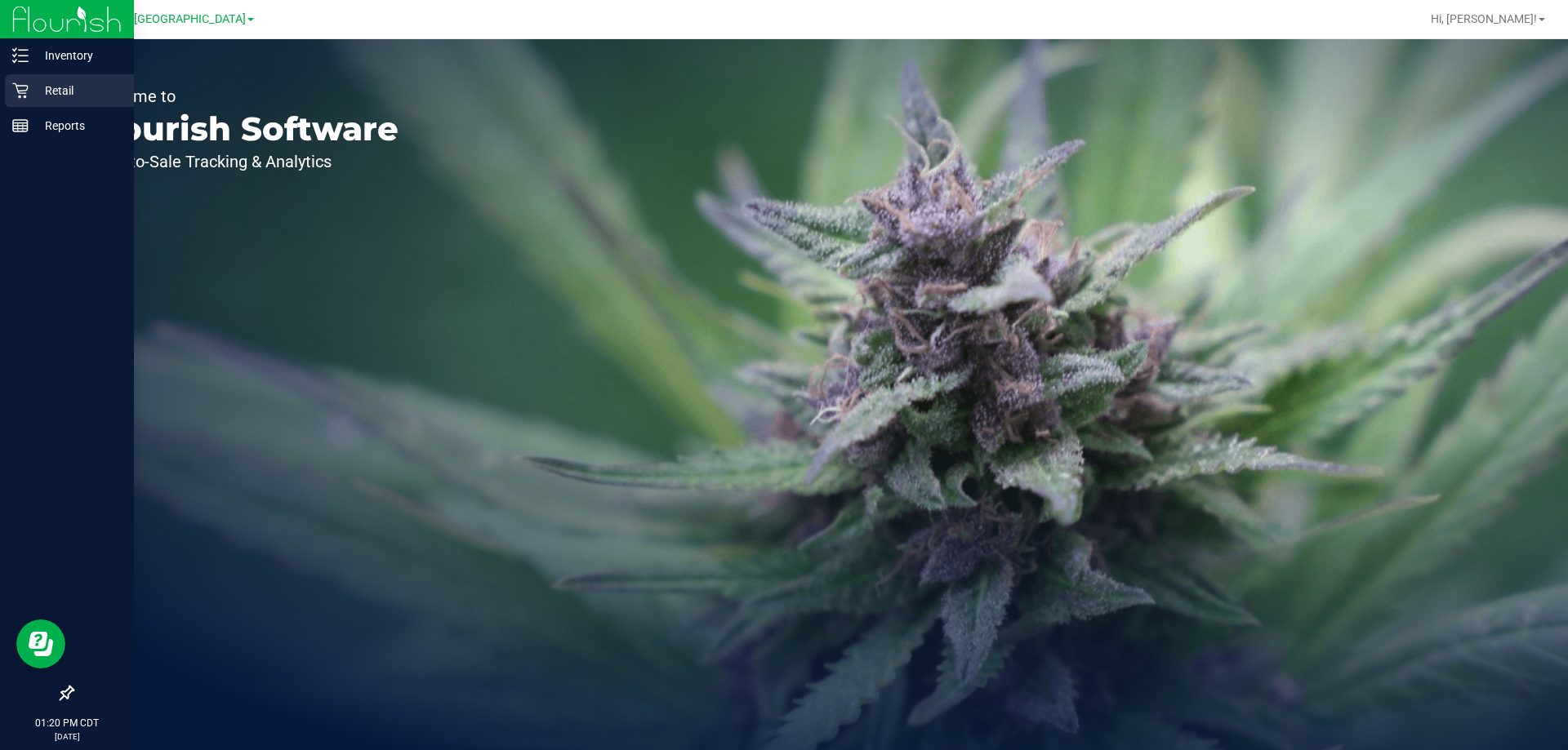
click at [74, 83] on p "Retail" at bounding box center [77, 90] width 98 height 19
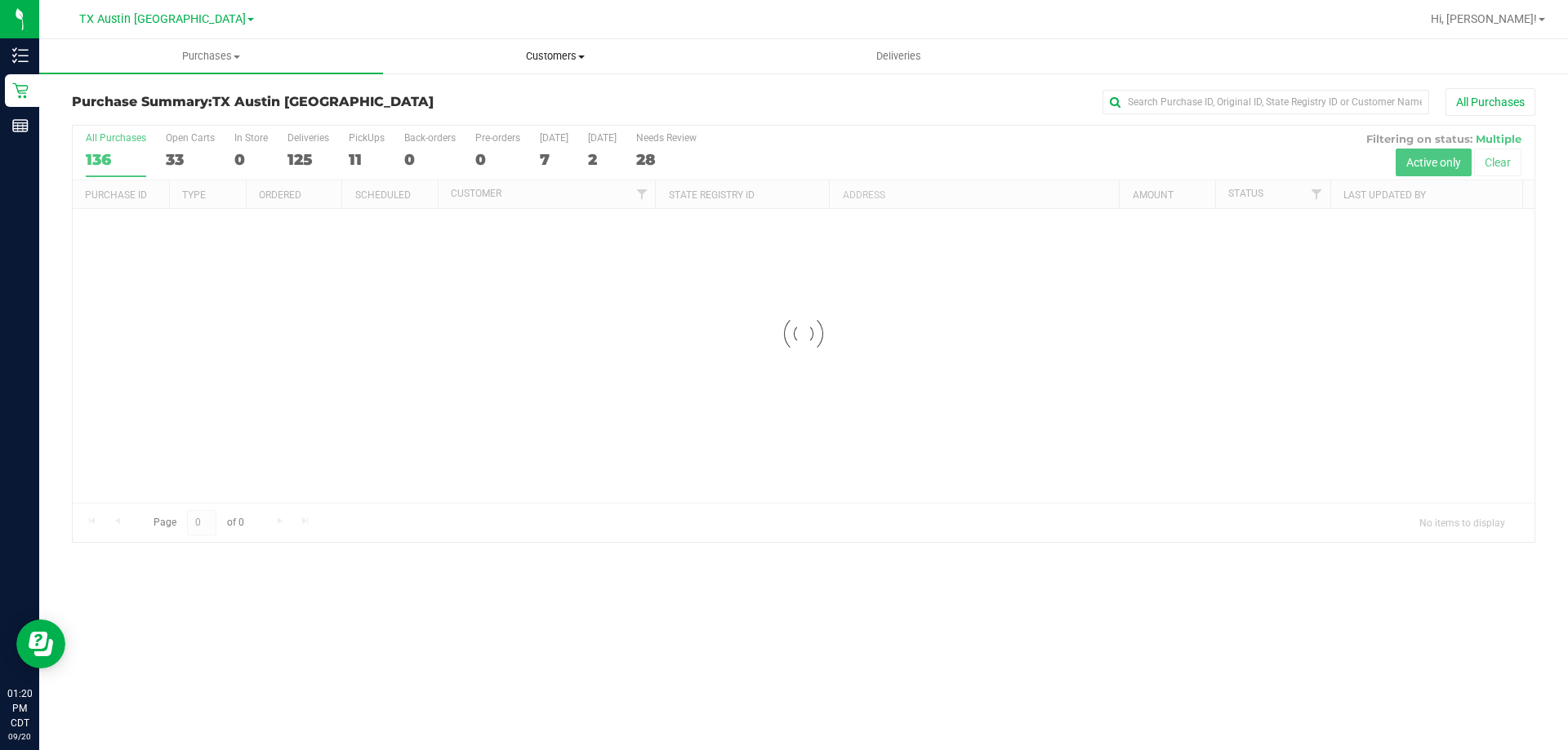
click at [553, 55] on span "Customers" at bounding box center [555, 56] width 342 height 15
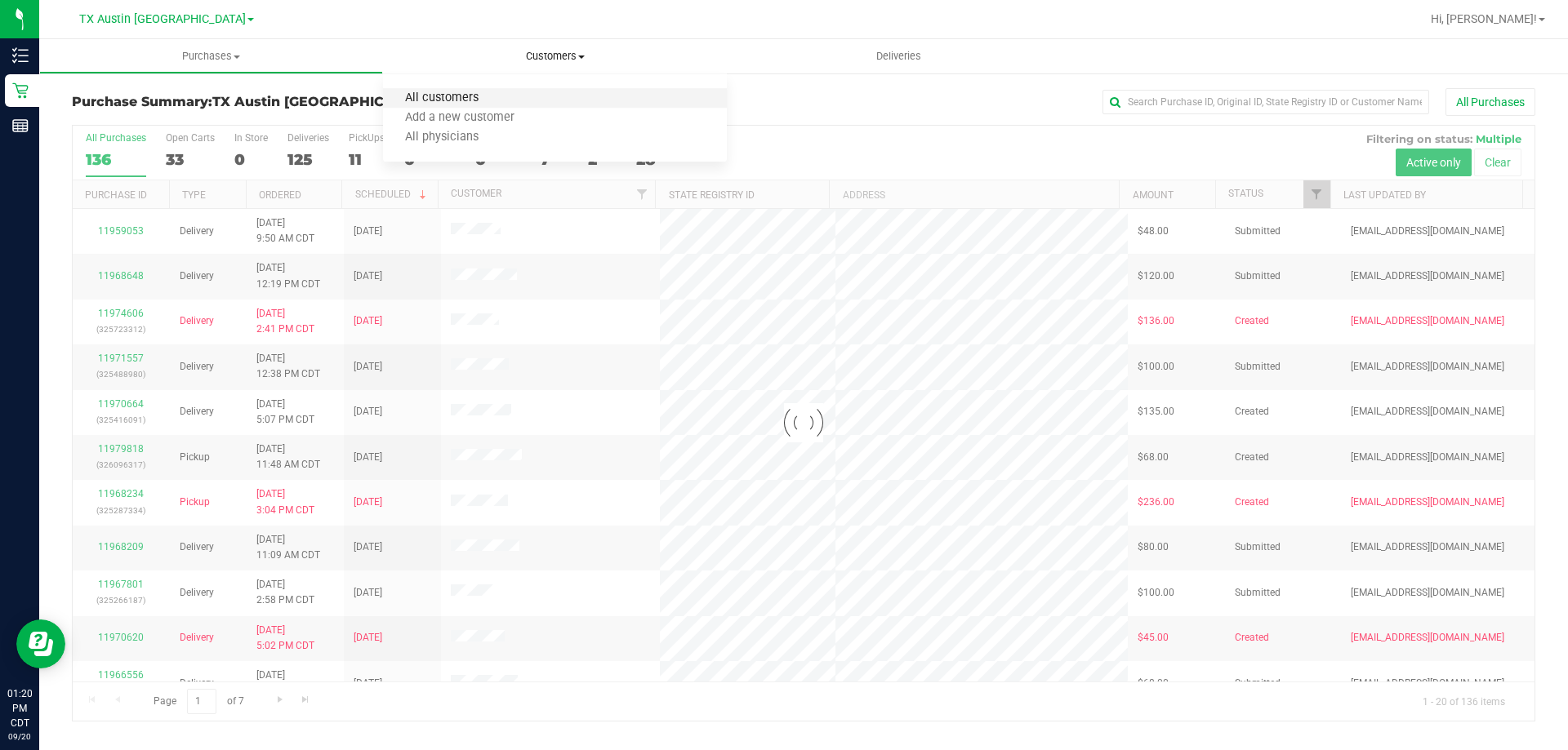
click at [464, 97] on span "All customers" at bounding box center [441, 98] width 118 height 14
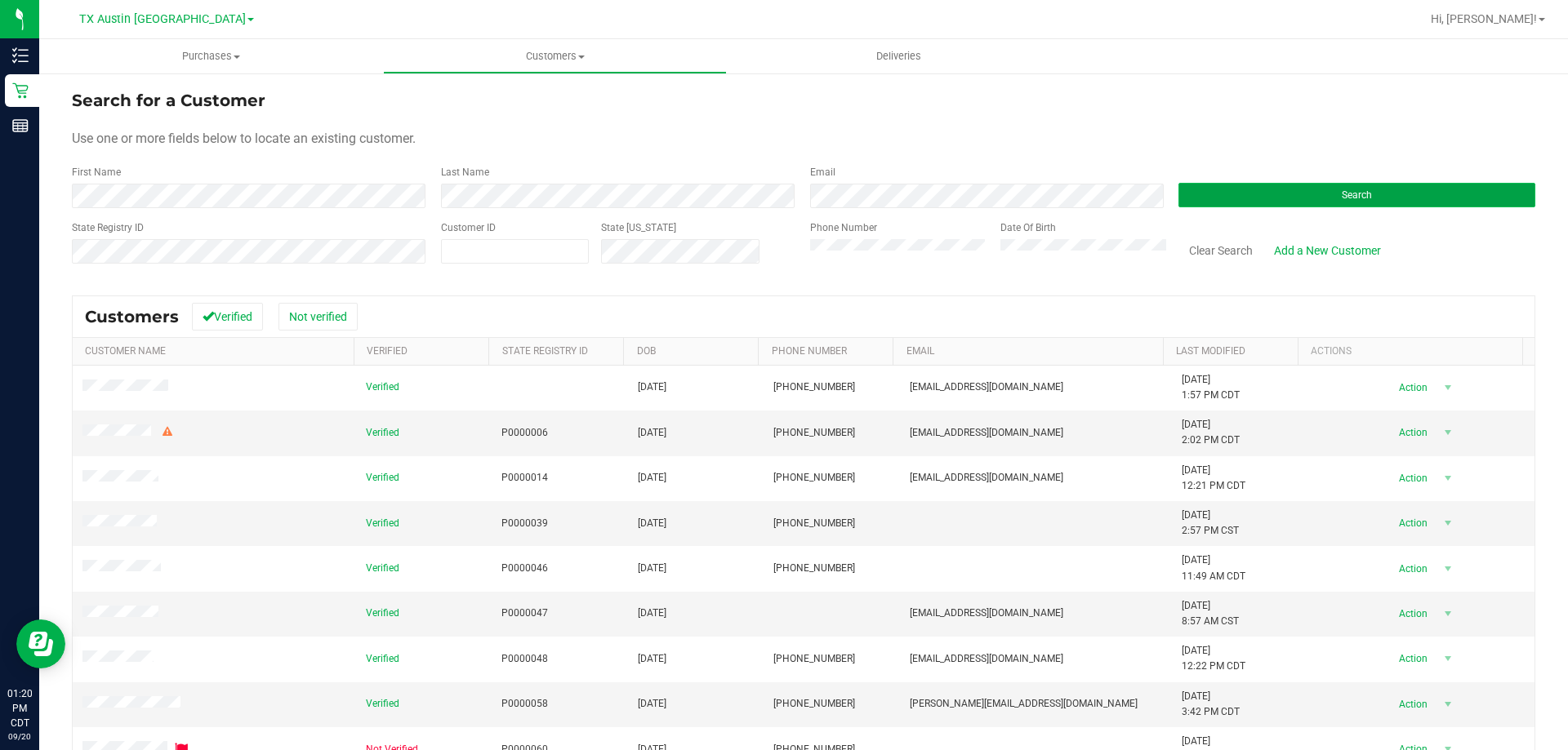
click at [1206, 197] on button "Search" at bounding box center [1356, 195] width 357 height 25
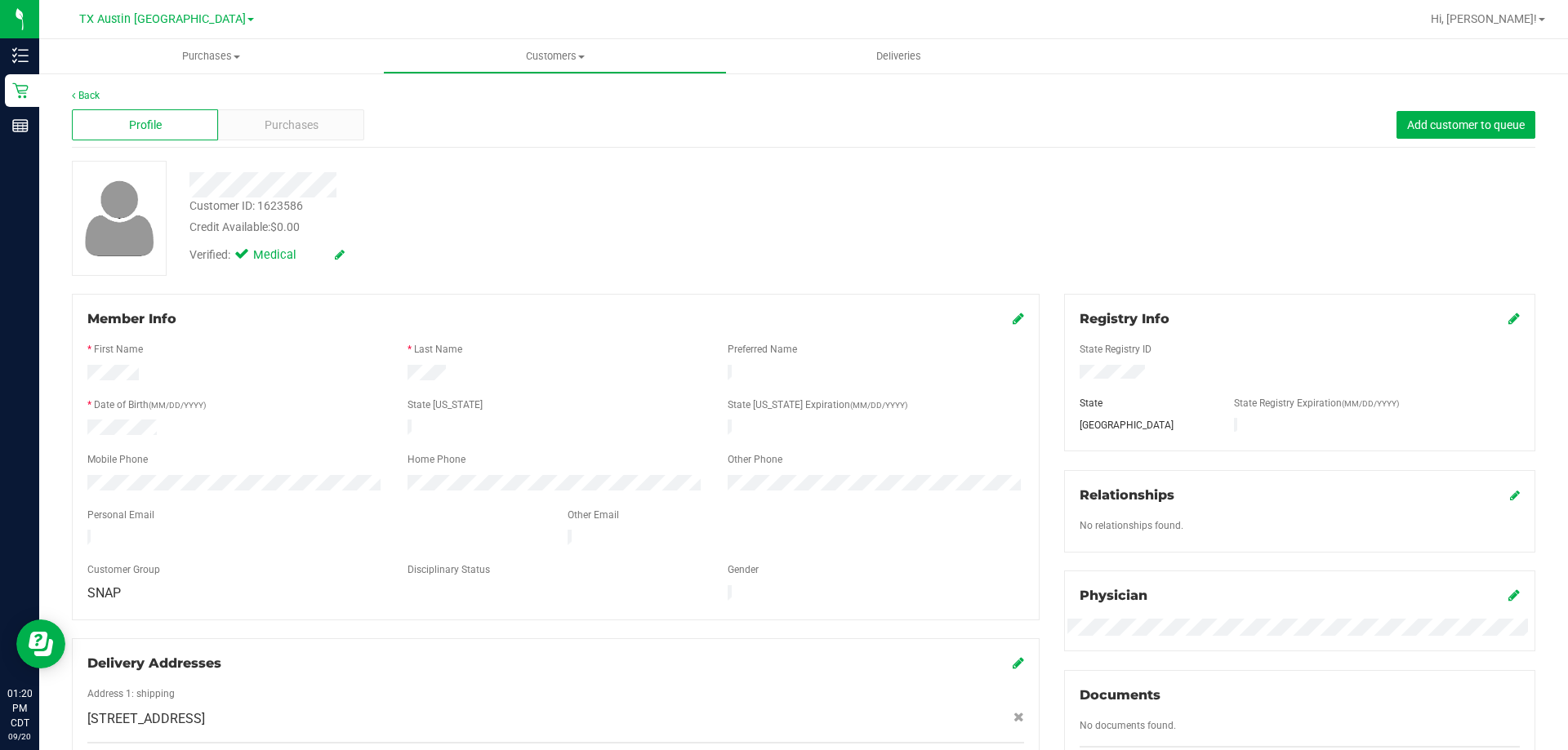
scroll to position [475, 0]
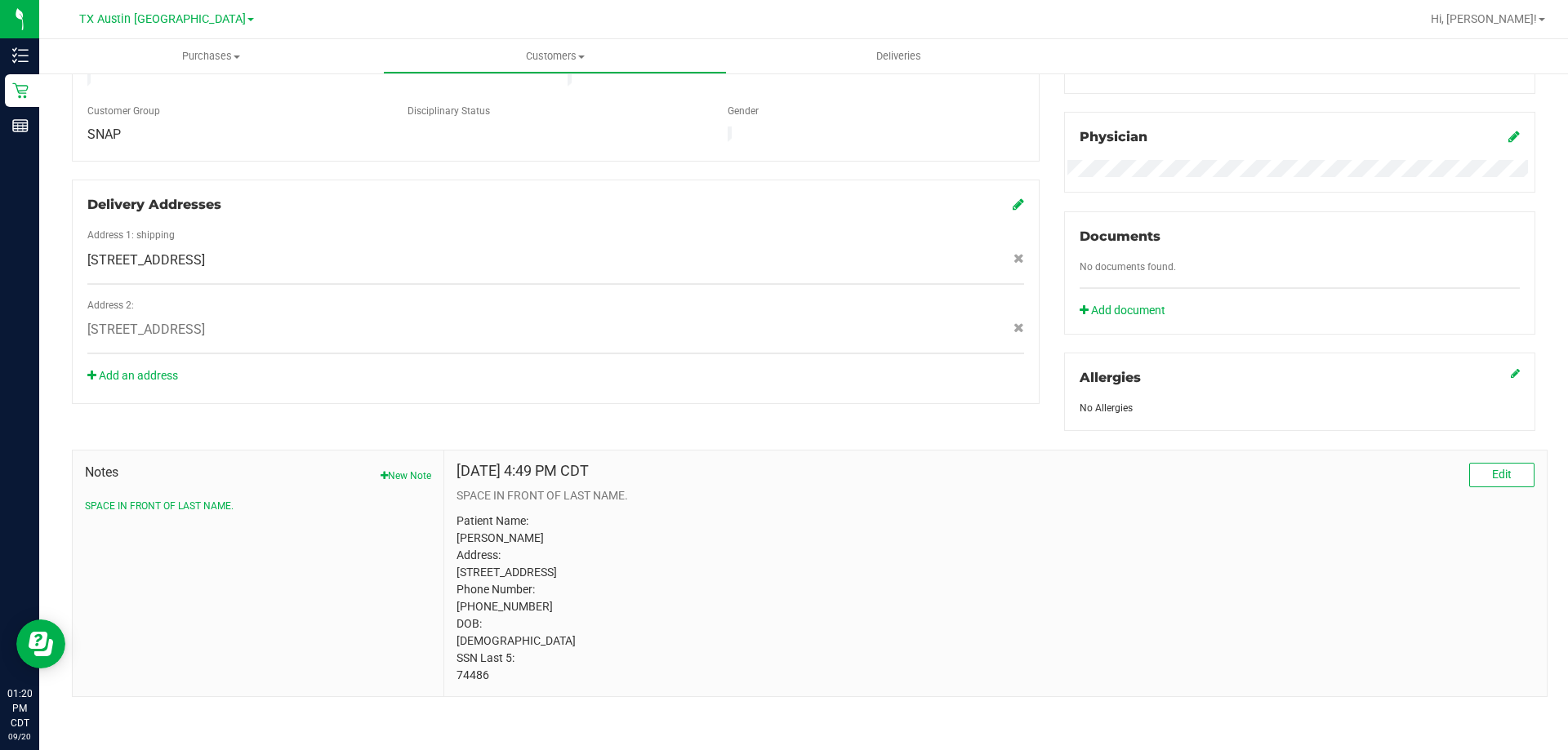
click at [514, 517] on p "Patient Name: Veronica Dimon Address: 6711 Bar K Ranch Road Lago Vista, TX, 786…" at bounding box center [995, 599] width 1078 height 172
copy p "Dimon"
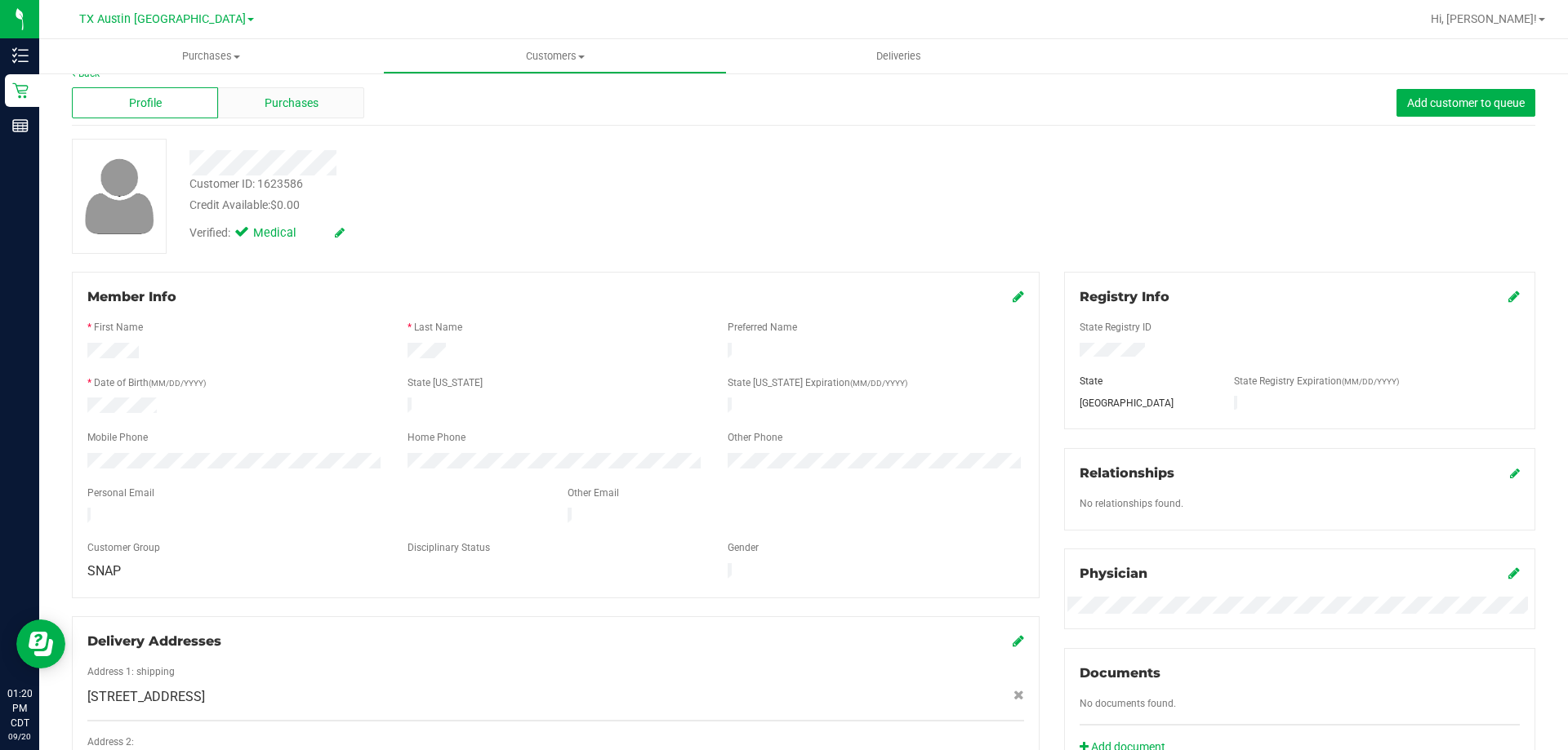
scroll to position [0, 0]
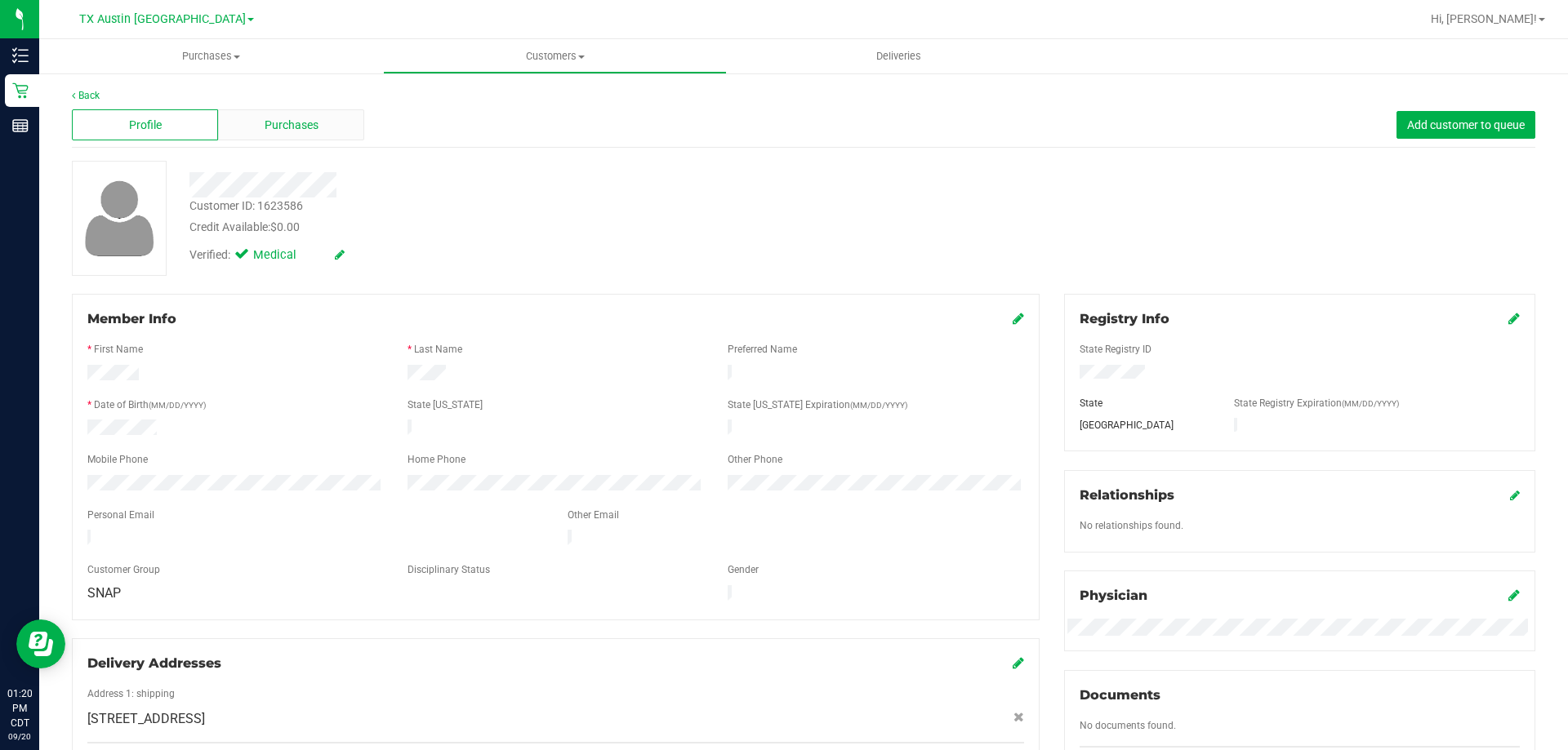
click at [297, 120] on span "Purchases" at bounding box center [291, 125] width 54 height 17
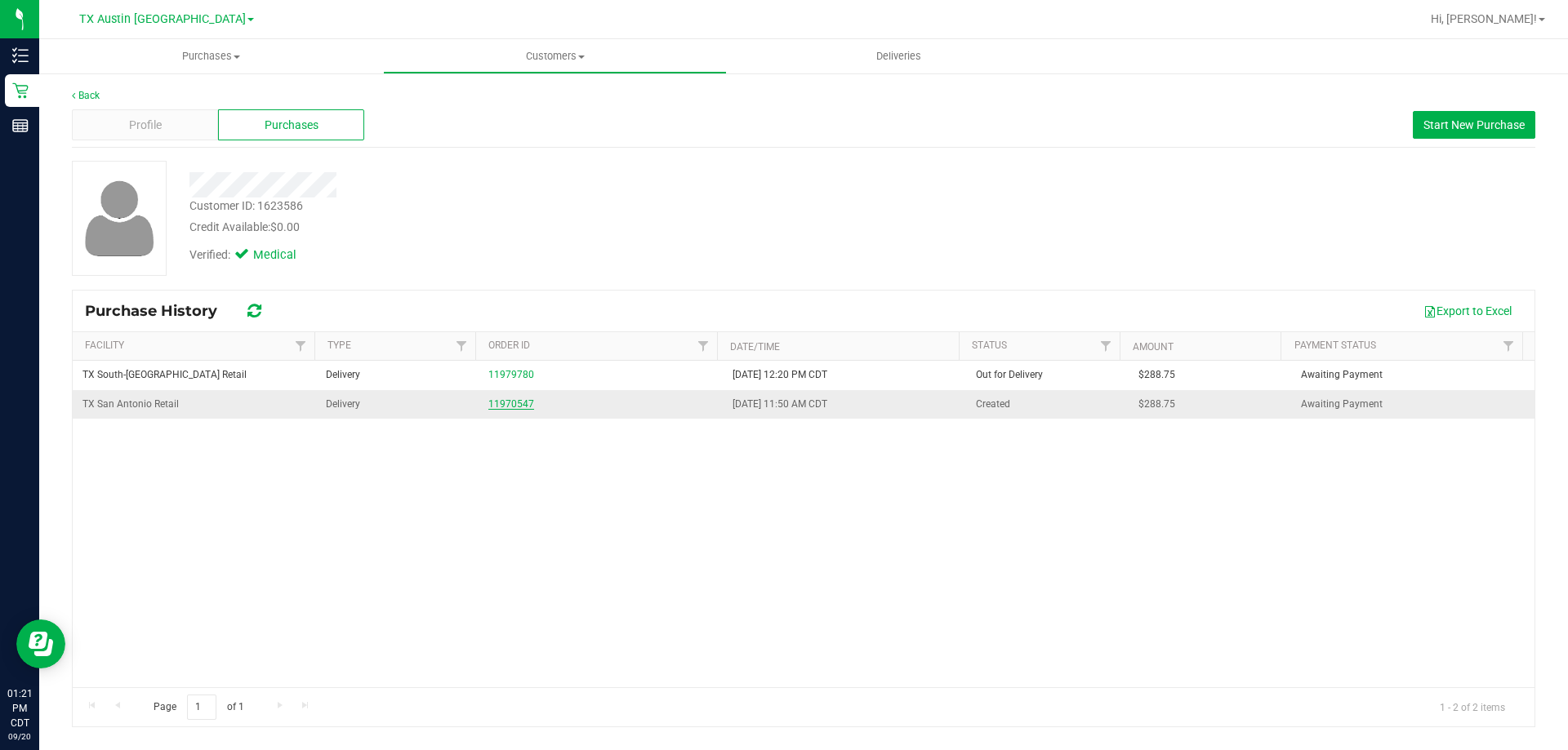
click at [514, 402] on link "11970547" at bounding box center [511, 404] width 46 height 12
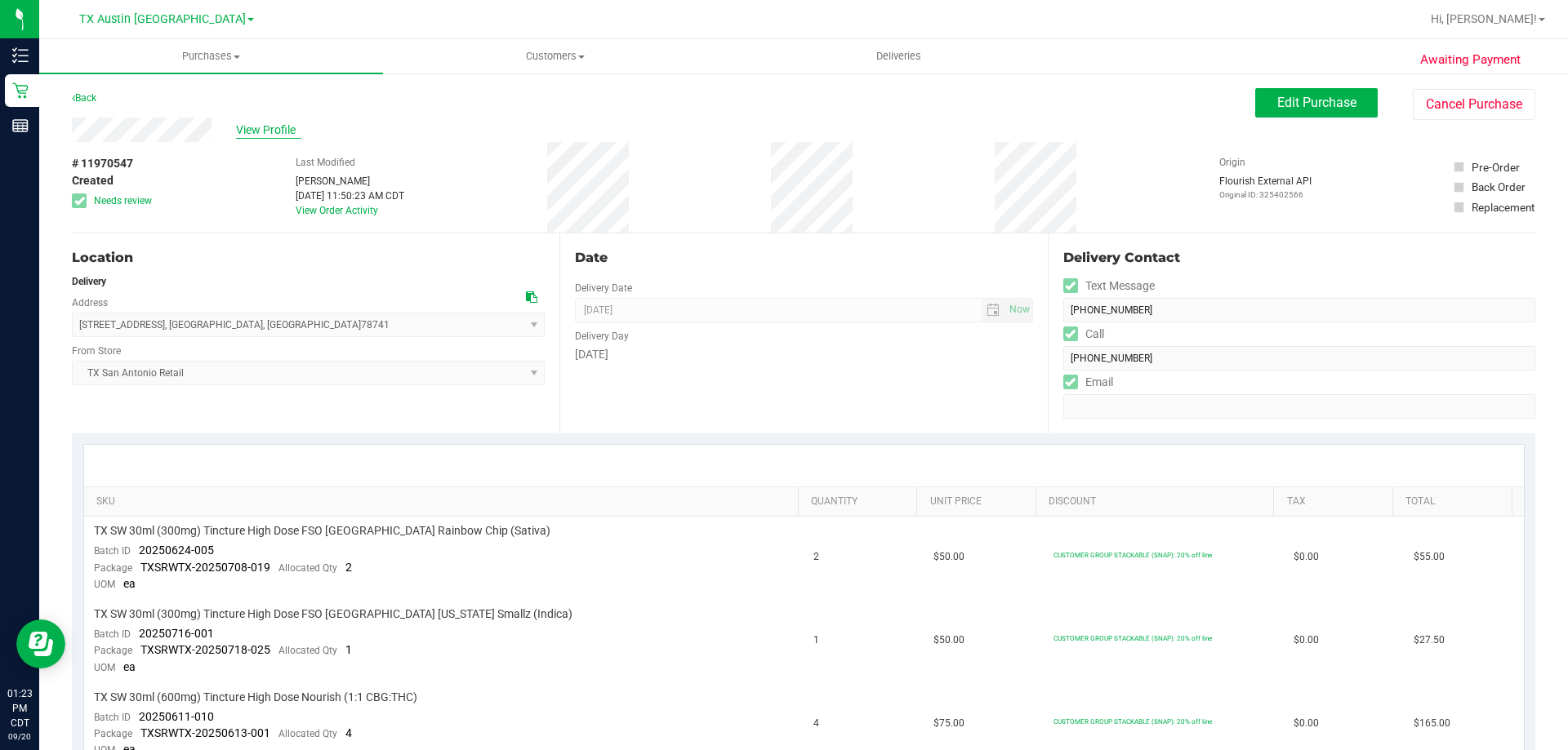
click at [283, 126] on span "View Profile" at bounding box center [268, 129] width 66 height 17
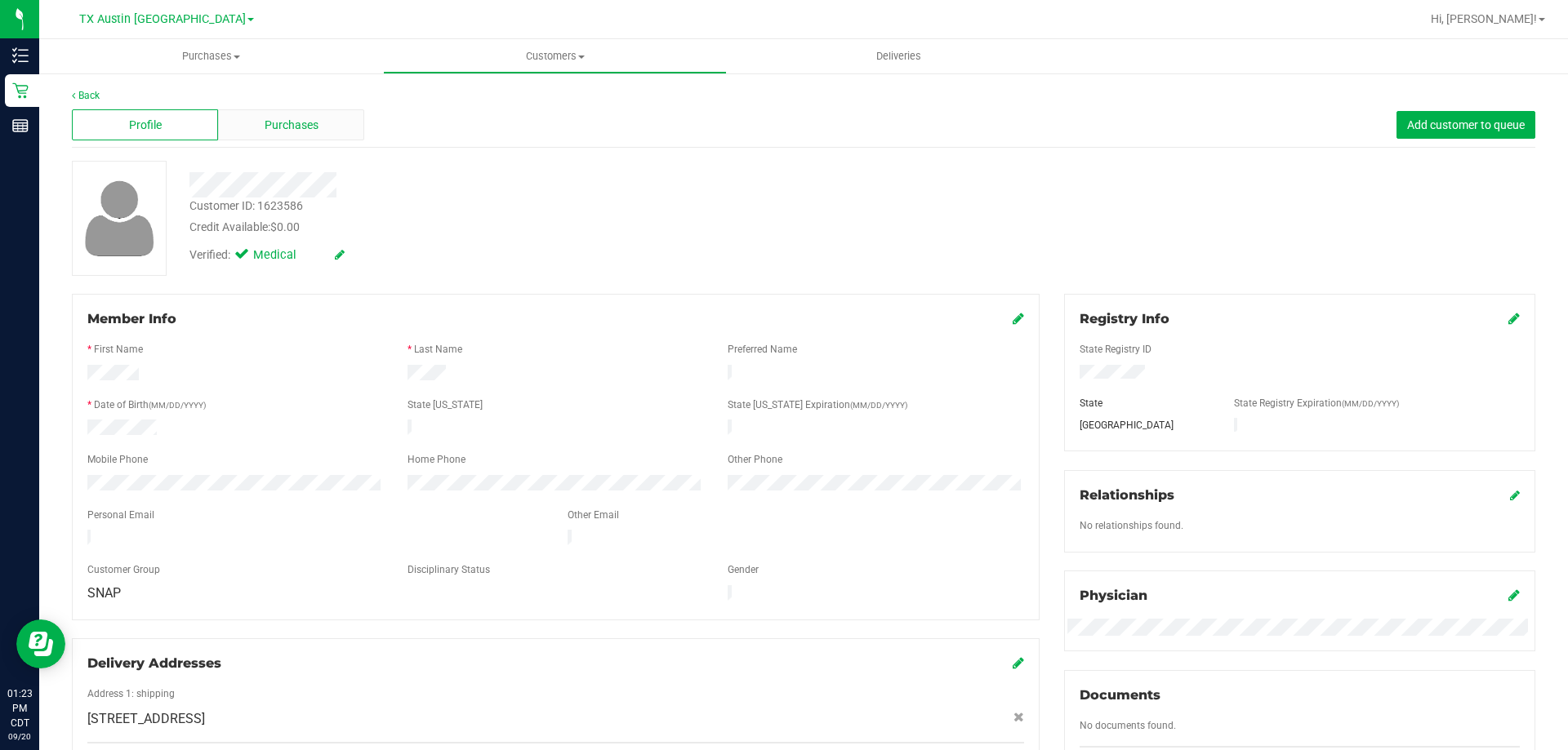
click at [318, 134] on div "Purchases" at bounding box center [291, 125] width 146 height 31
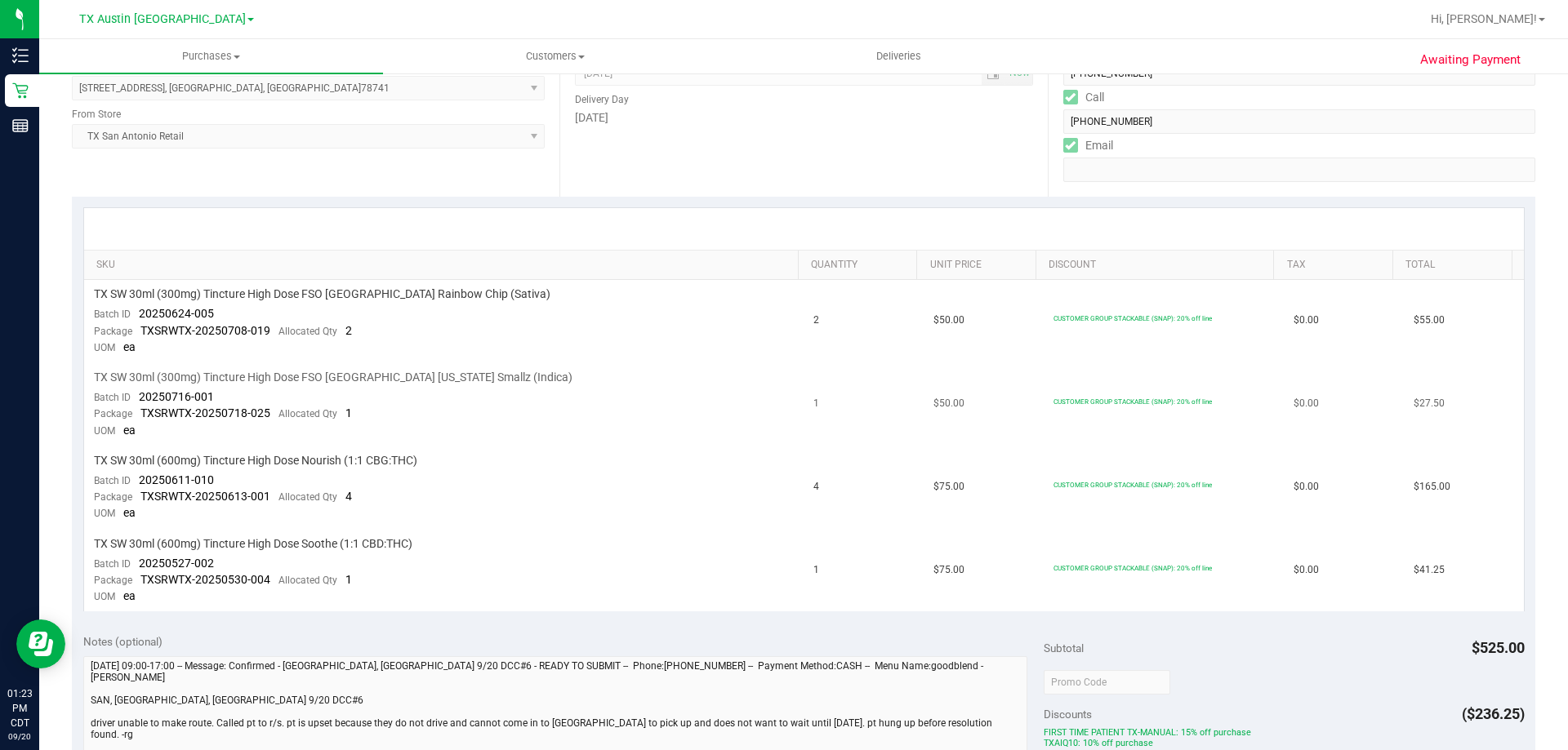
scroll to position [327, 0]
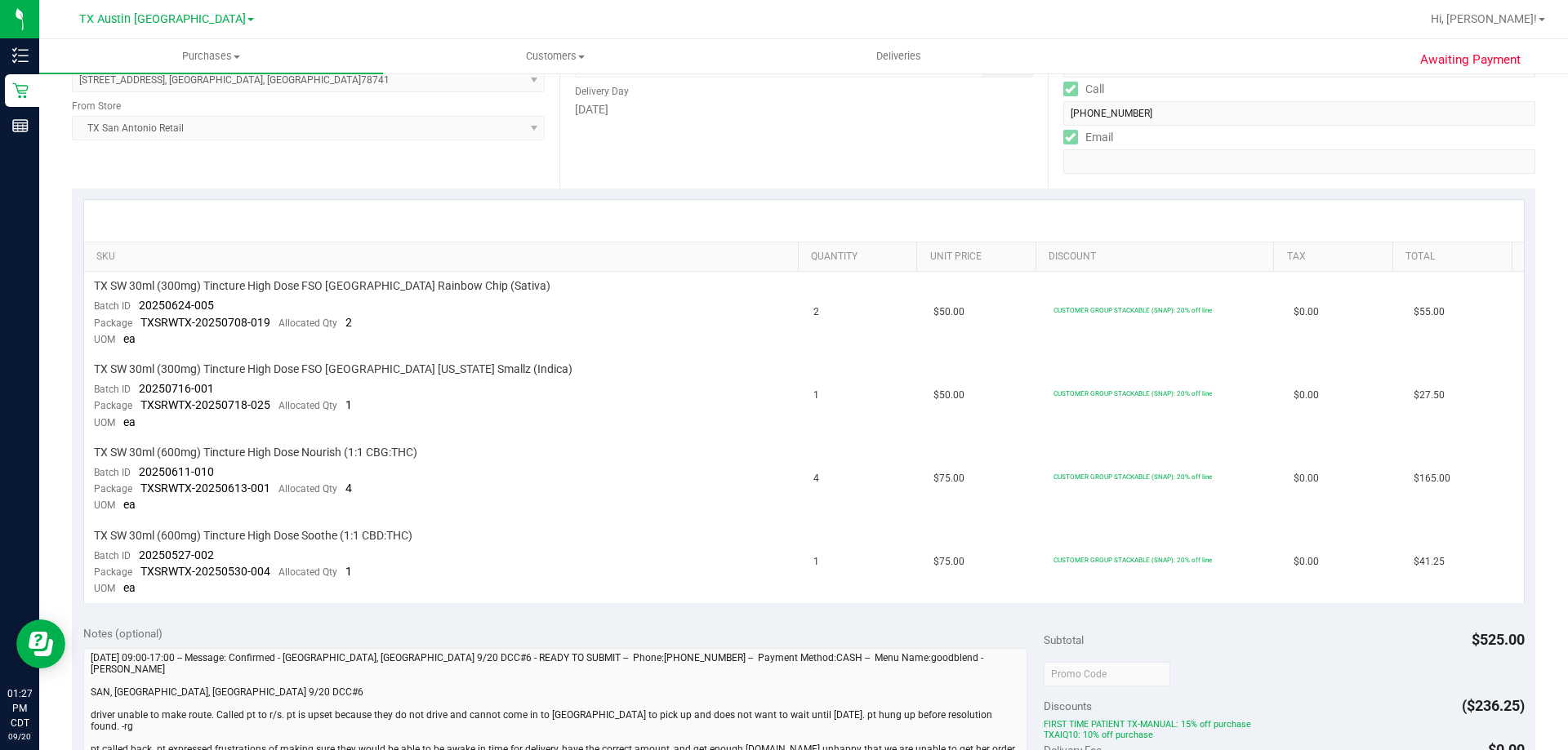
scroll to position [571, 0]
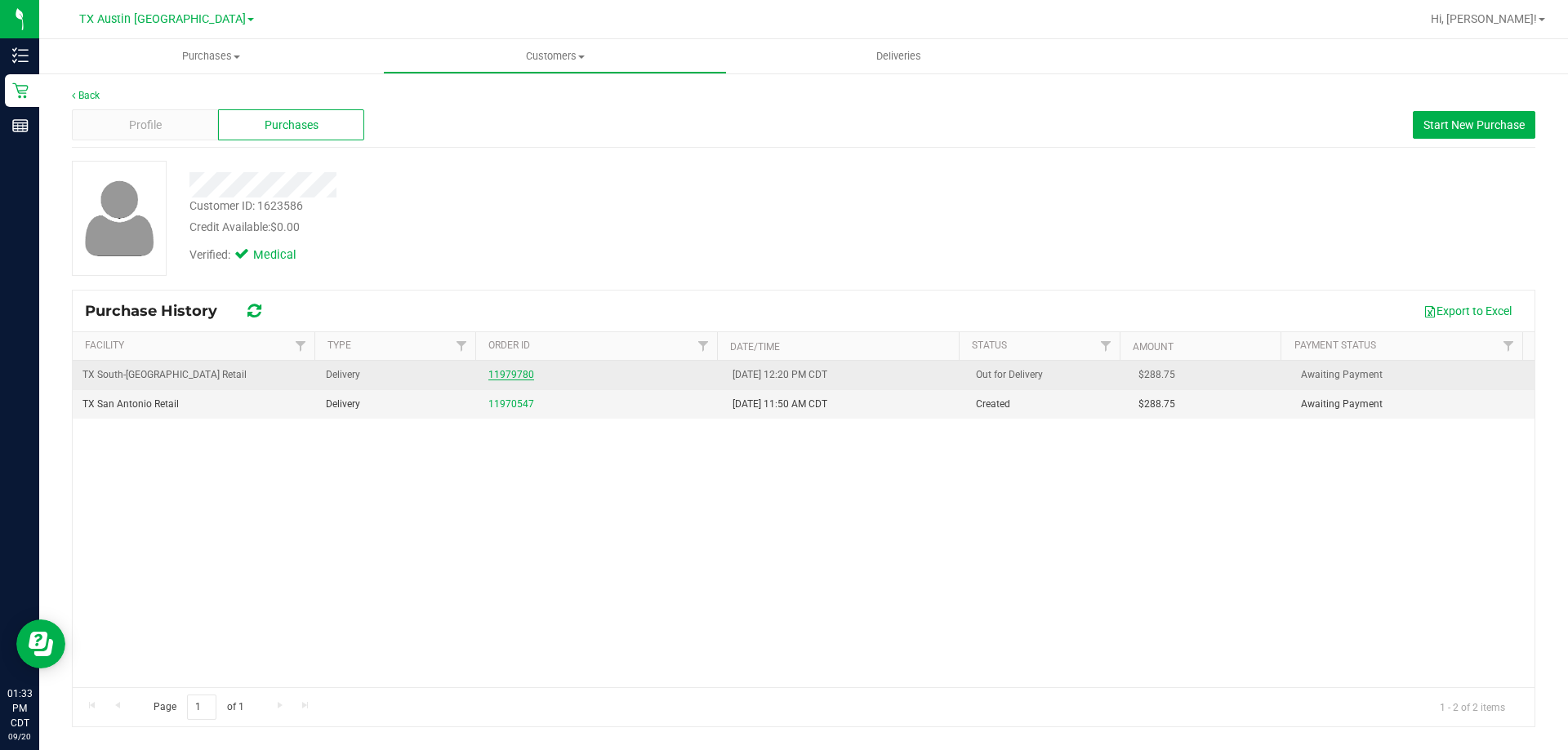
click at [503, 375] on link "11979780" at bounding box center [511, 375] width 46 height 12
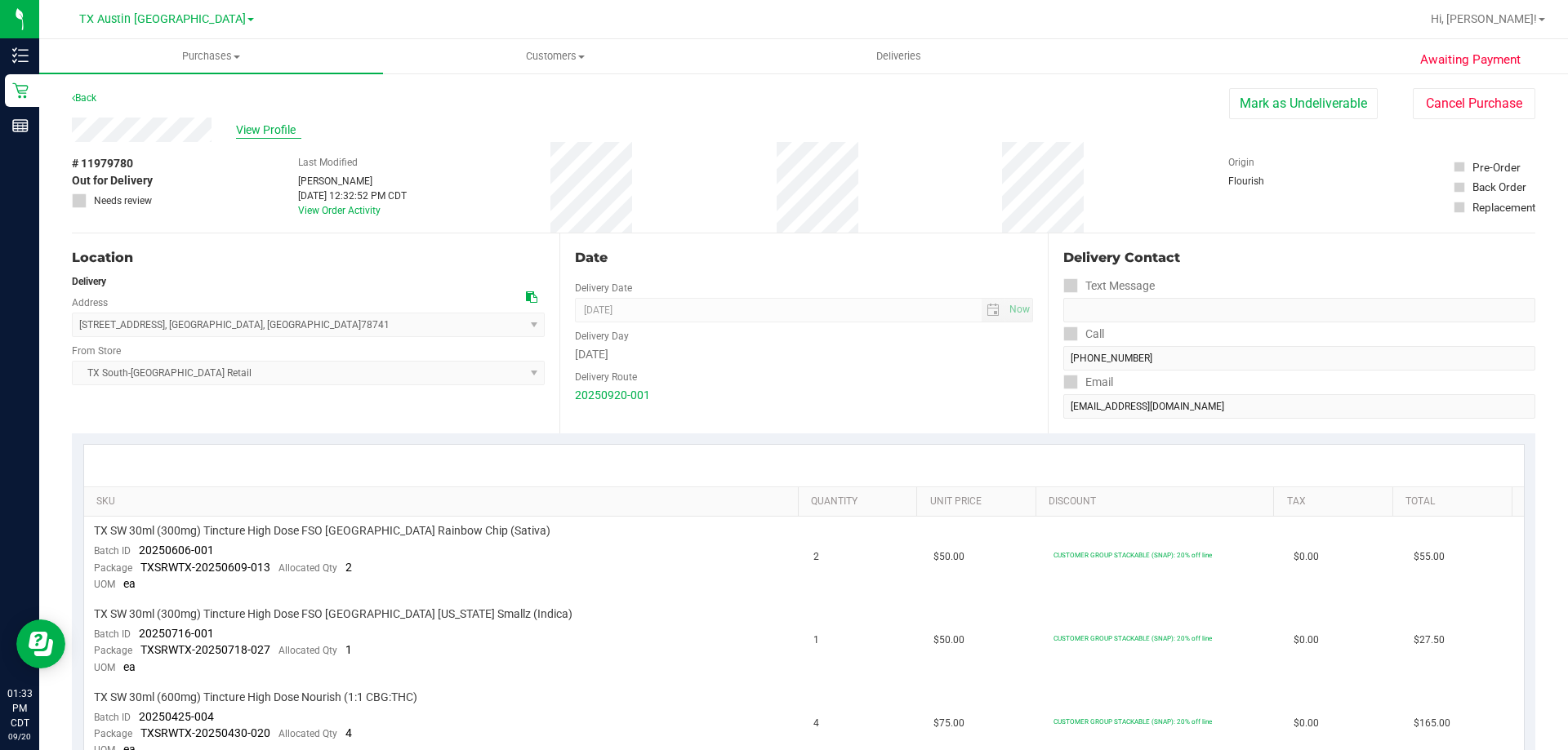
click at [280, 130] on span "View Profile" at bounding box center [268, 129] width 66 height 17
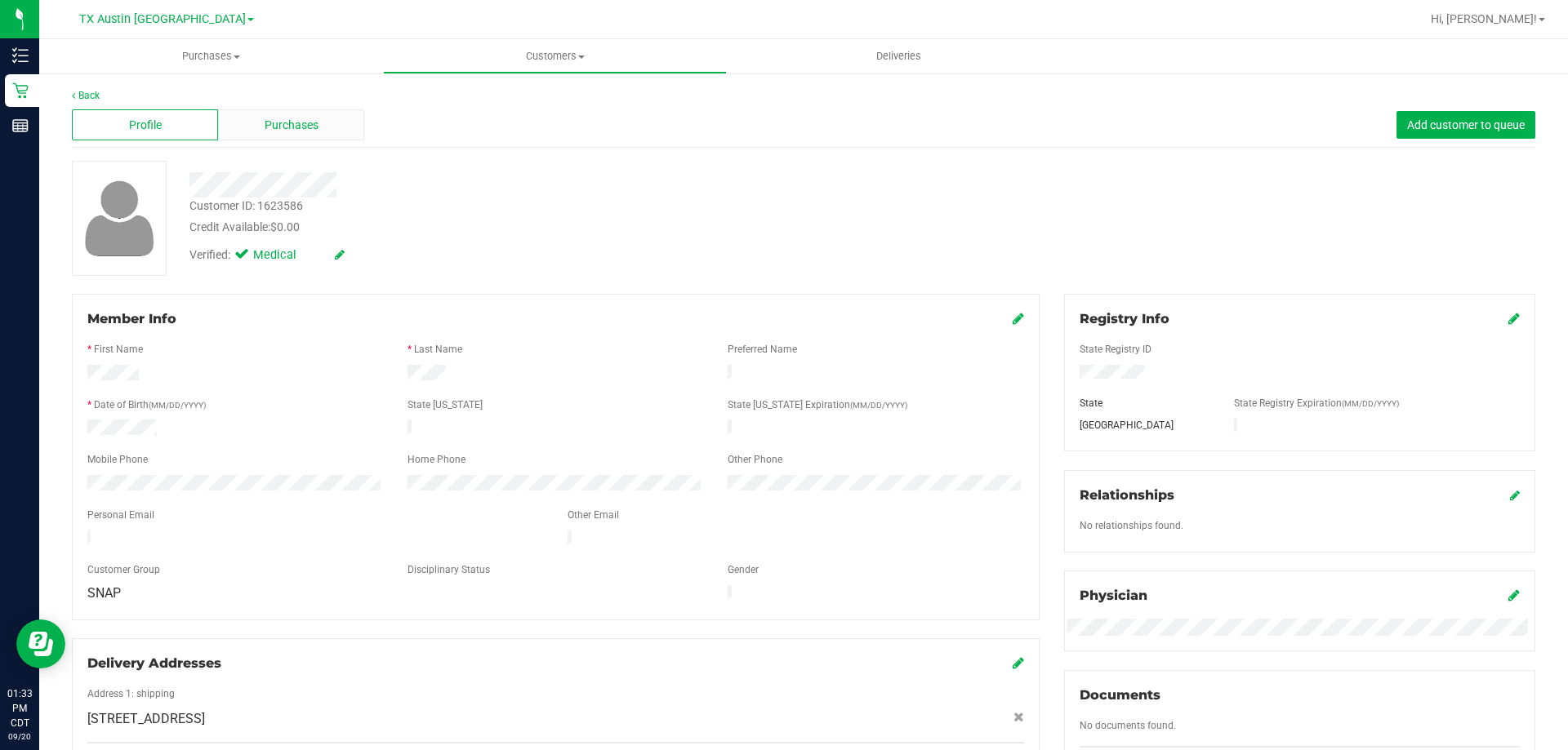
click at [285, 125] on span "Purchases" at bounding box center [291, 125] width 54 height 17
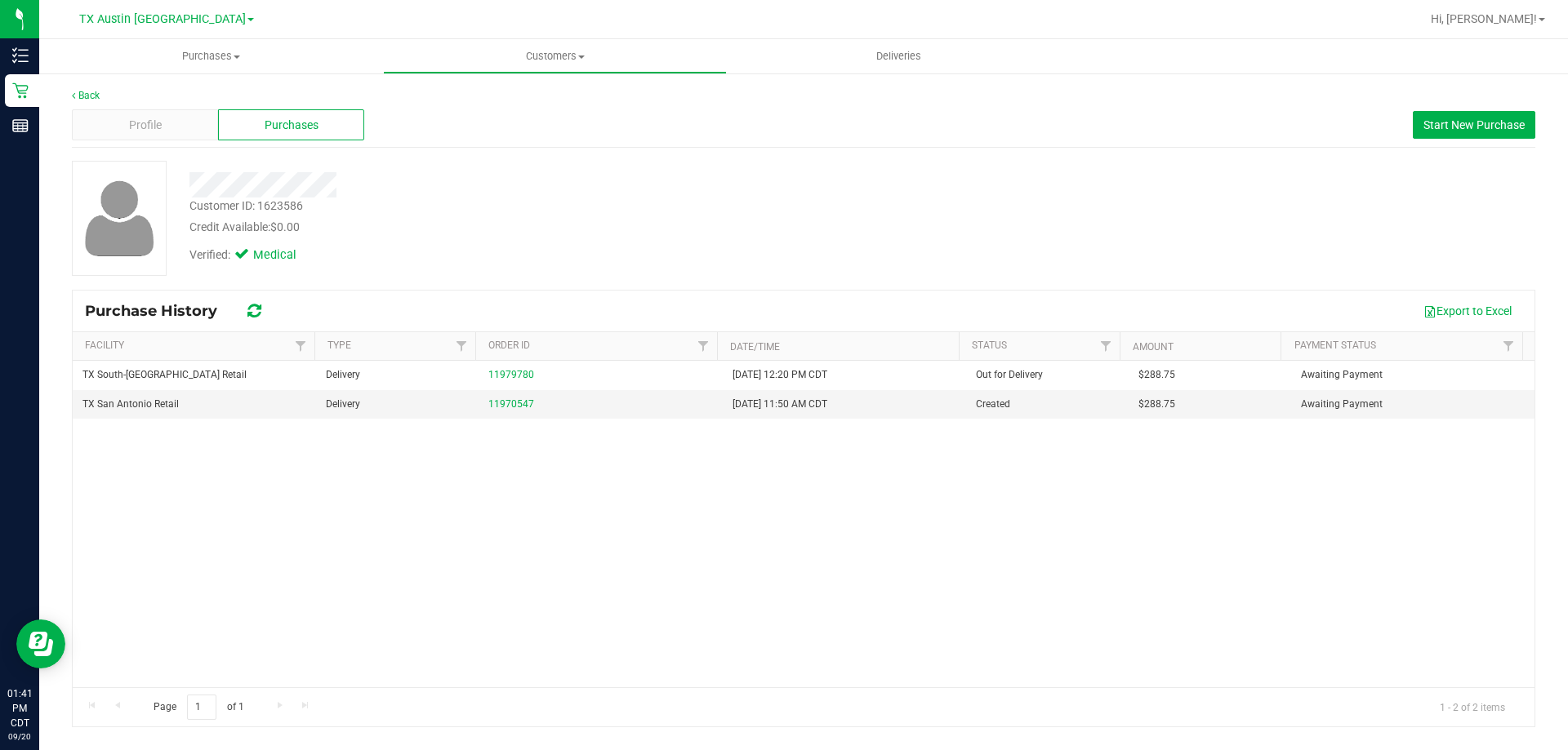
click at [665, 546] on div "TX South-[GEOGRAPHIC_DATA] Retail Delivery 11979780 [DATE] 12:20 PM CDT Out for…" at bounding box center [803, 523] width 1462 height 327
click at [953, 537] on div "TX South-[GEOGRAPHIC_DATA] Retail Delivery 11979780 [DATE] 12:20 PM CDT Out for…" at bounding box center [803, 523] width 1462 height 327
click at [313, 590] on div "TX South-[GEOGRAPHIC_DATA] Retail Delivery 11979780 [DATE] 12:20 PM CDT Out for…" at bounding box center [803, 523] width 1462 height 327
click at [511, 290] on div "Purchase History Export to Excel Facility Type Order ID Date/Time Status Amount…" at bounding box center [803, 508] width 1463 height 437
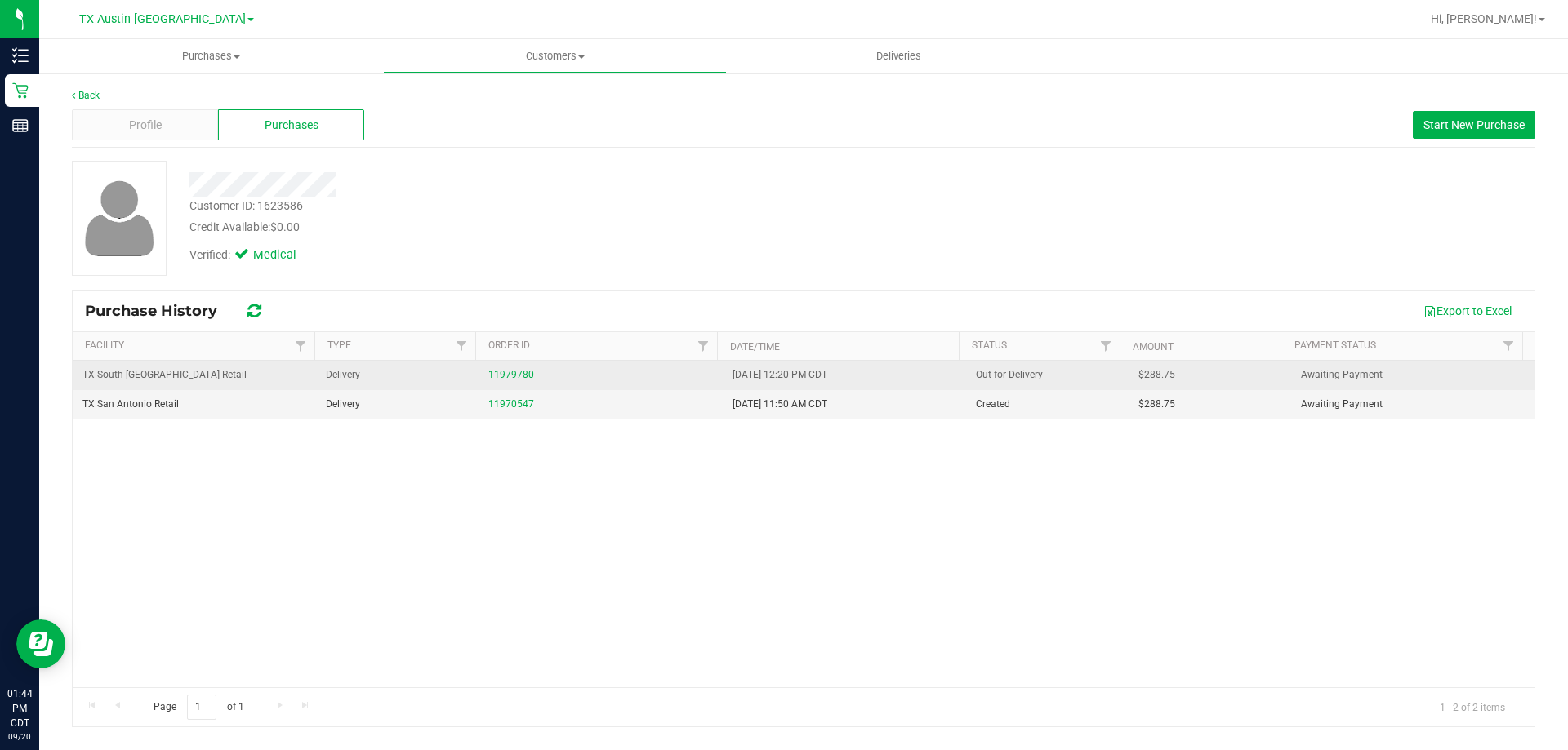
drag, startPoint x: 270, startPoint y: 560, endPoint x: 547, endPoint y: 367, distance: 337.6
click at [270, 559] on div "TX South-[GEOGRAPHIC_DATA] Retail Delivery 11979780 [DATE] 12:20 PM CDT Out for…" at bounding box center [803, 523] width 1462 height 327
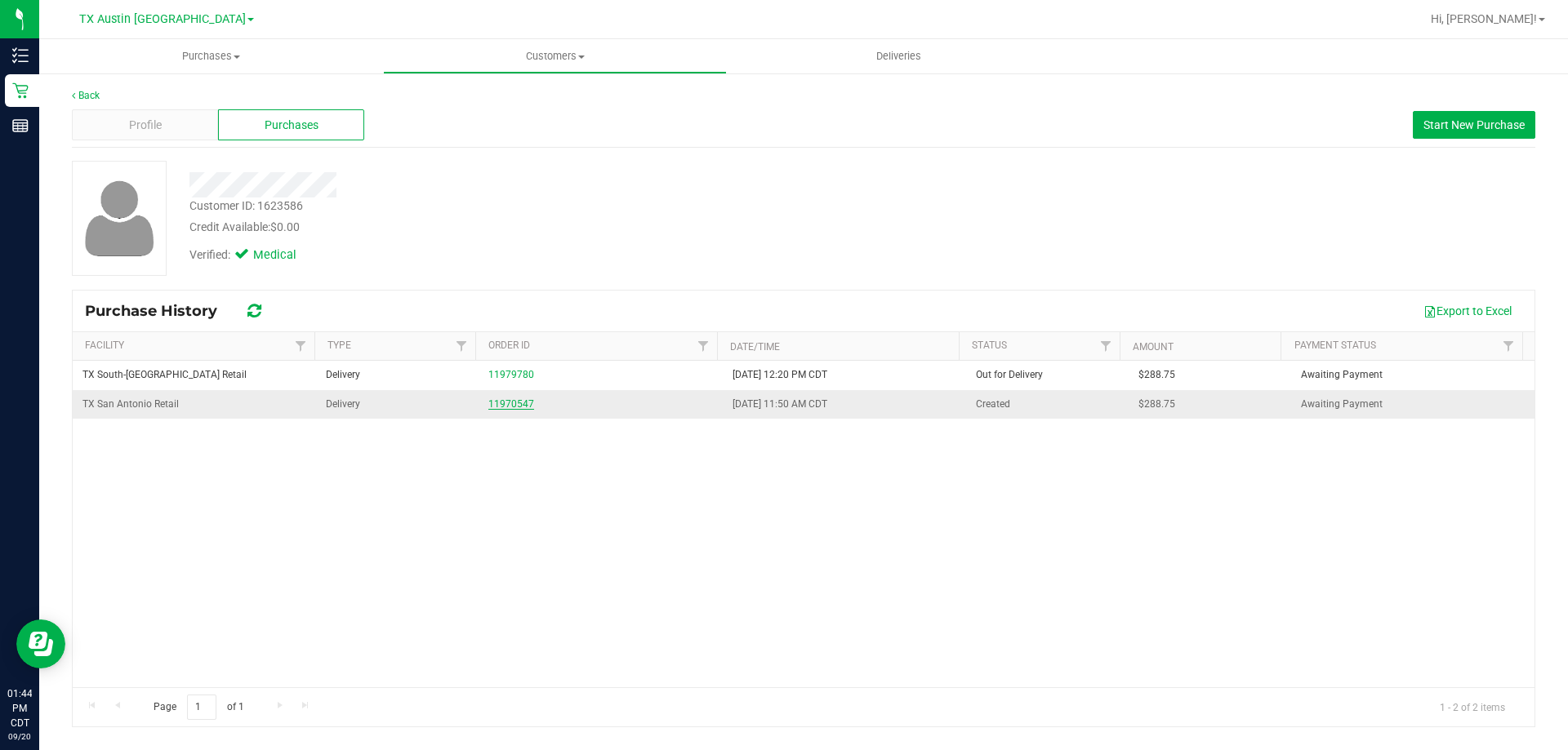
click at [521, 400] on link "11970547" at bounding box center [511, 404] width 46 height 12
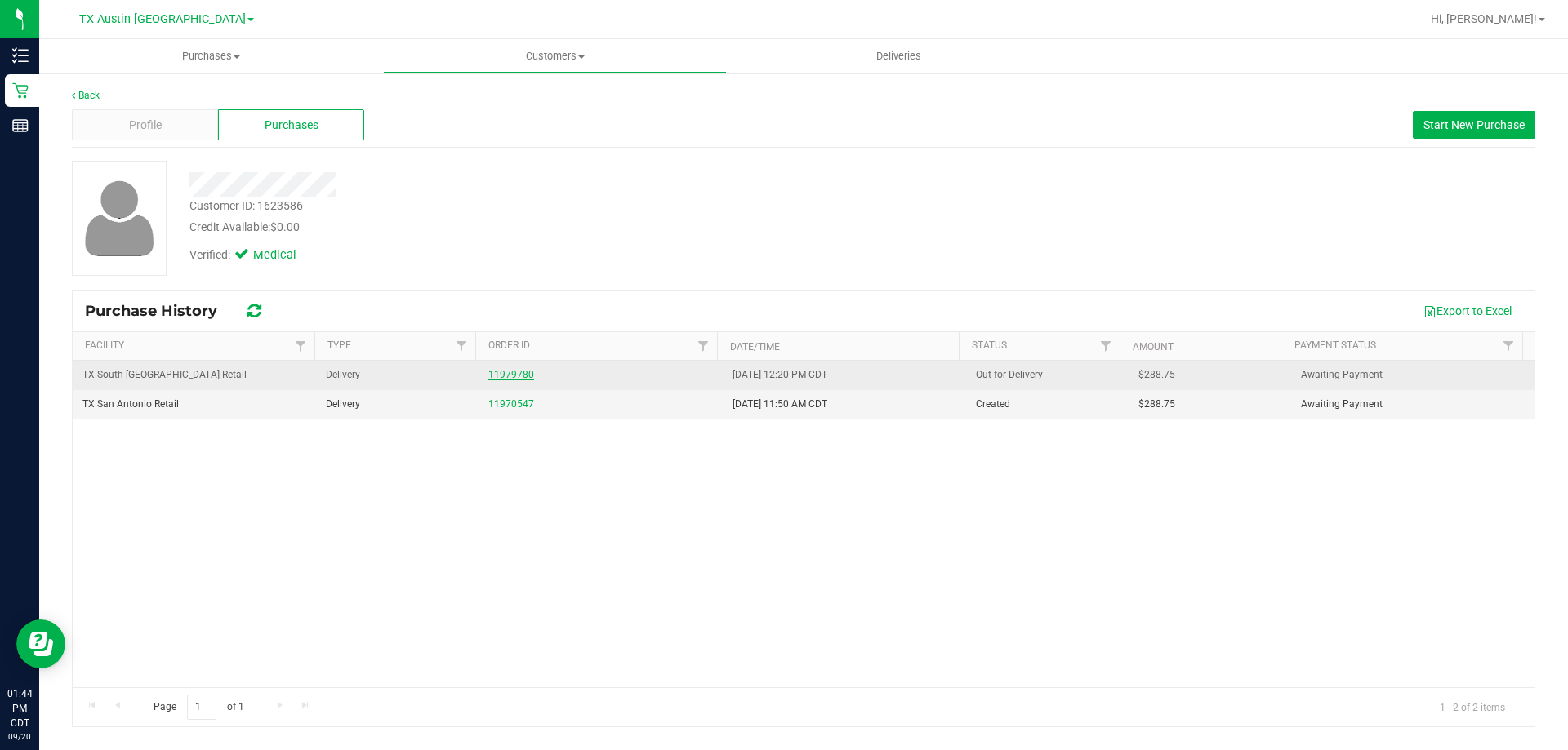
click at [516, 375] on link "11979780" at bounding box center [511, 375] width 46 height 12
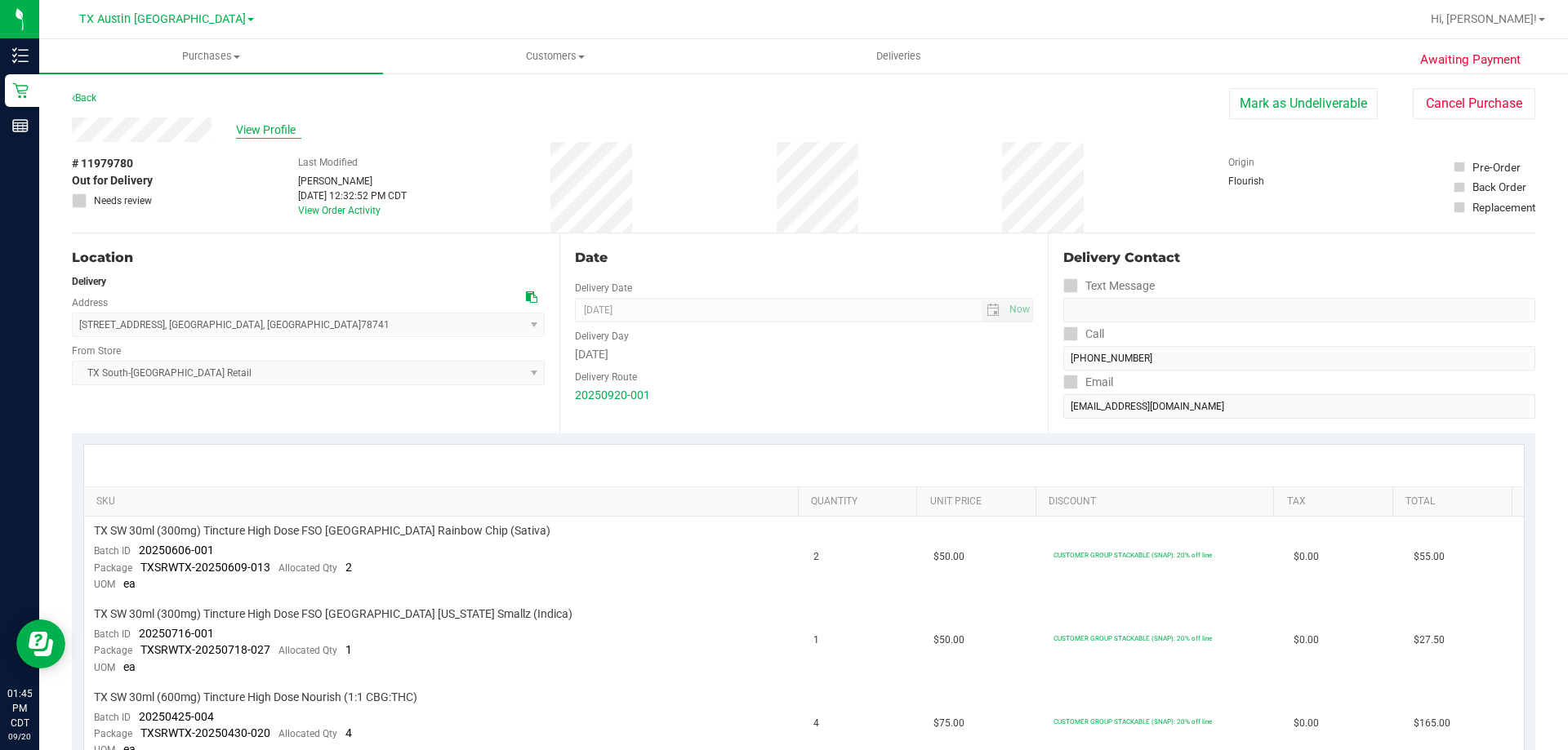
click at [268, 135] on span "View Profile" at bounding box center [268, 129] width 66 height 17
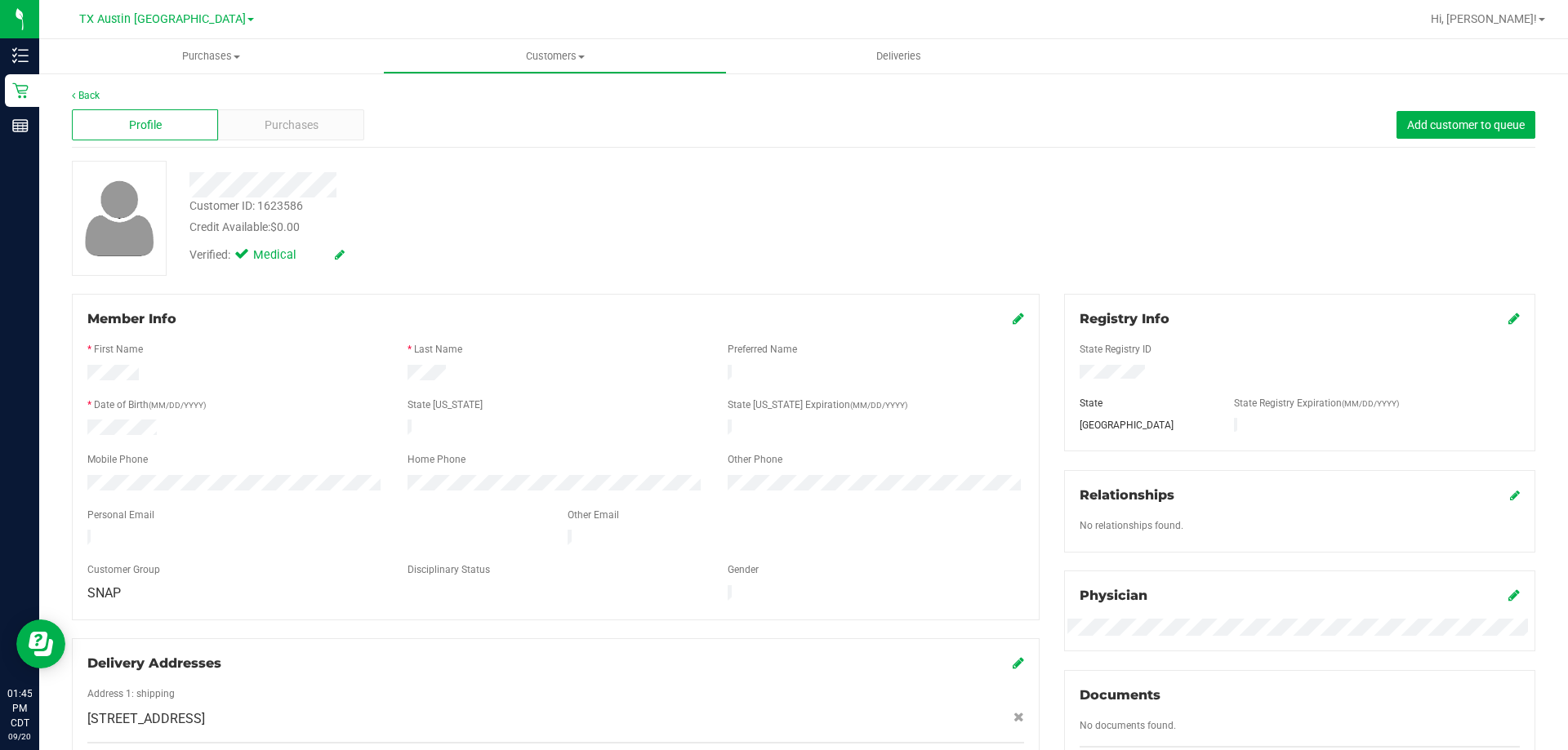
scroll to position [327, 0]
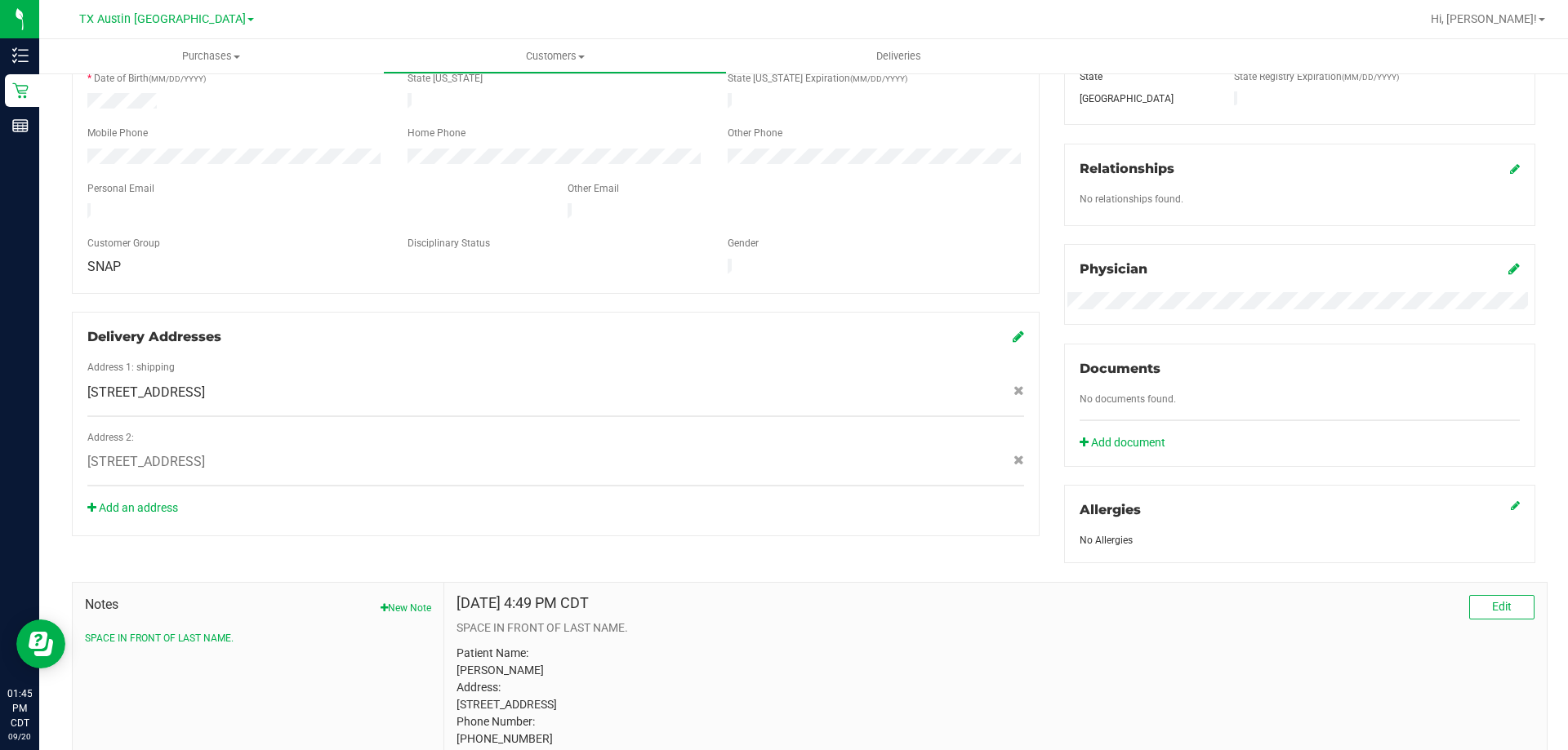
drag, startPoint x: 89, startPoint y: 443, endPoint x: 370, endPoint y: 438, distance: 281.0
click at [370, 452] on div "[STREET_ADDRESS]" at bounding box center [555, 462] width 961 height 19
click at [205, 452] on span "[STREET_ADDRESS]" at bounding box center [146, 462] width 118 height 19
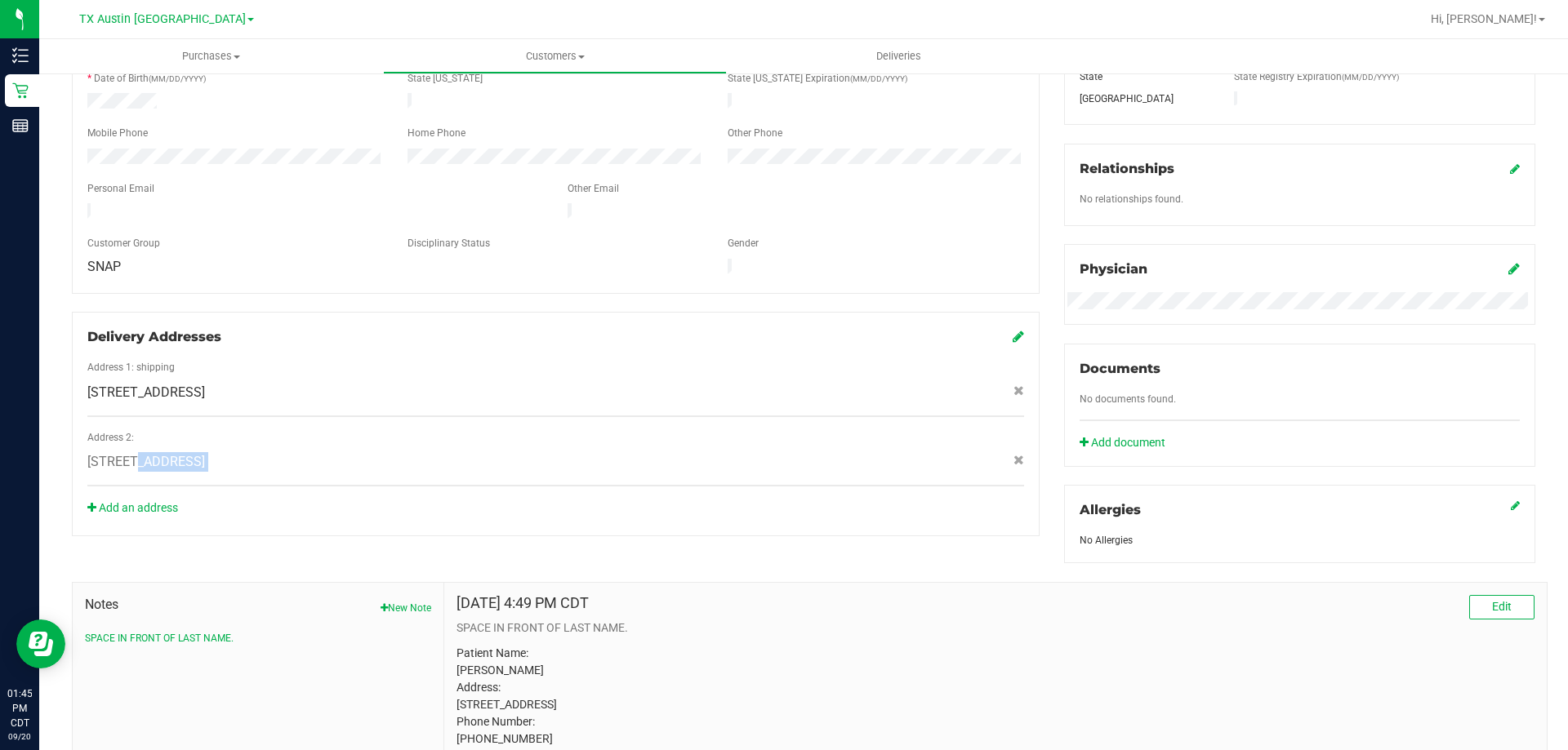
click at [205, 452] on span "[STREET_ADDRESS]" at bounding box center [146, 462] width 118 height 19
copy div "[STREET_ADDRESS]"
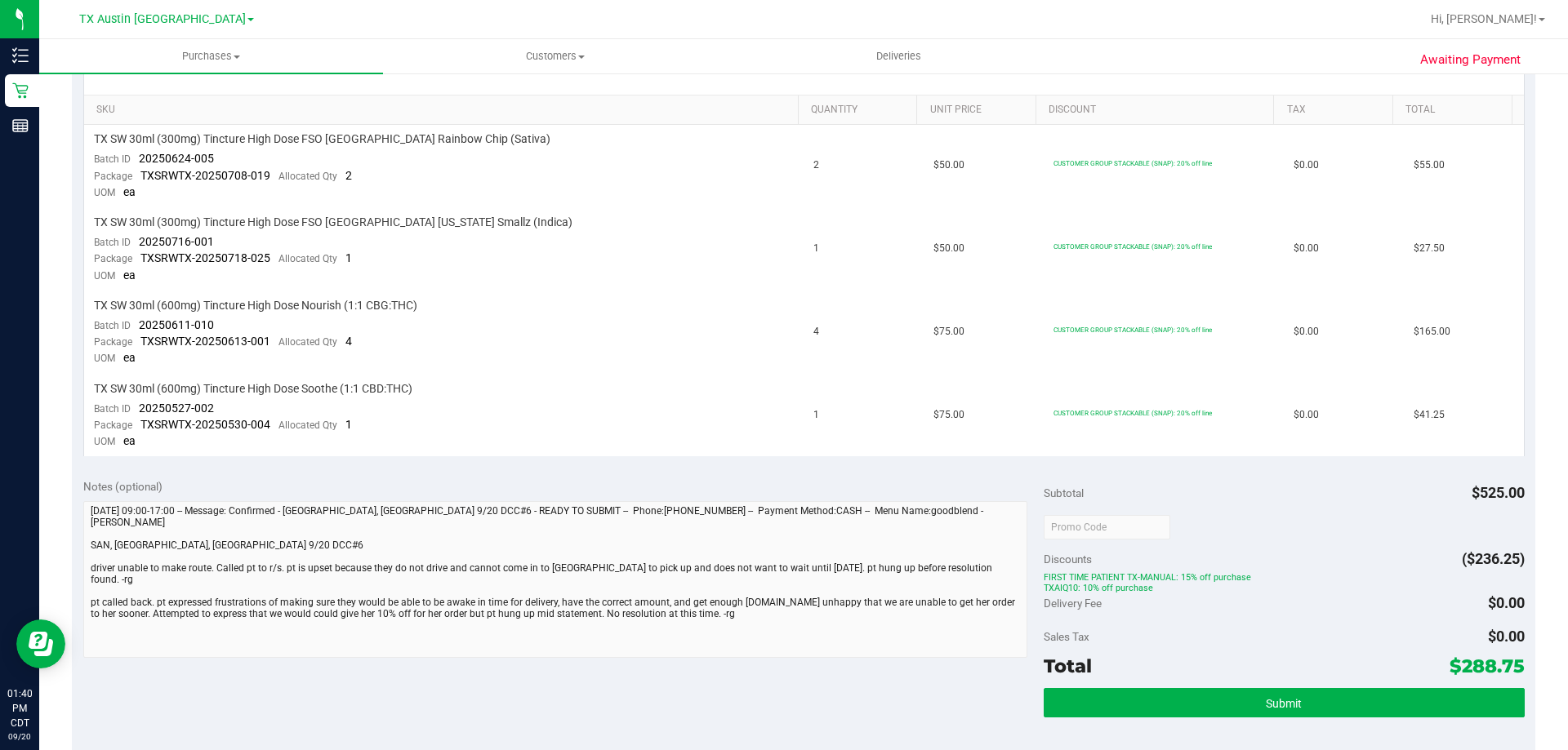
scroll to position [490, 0]
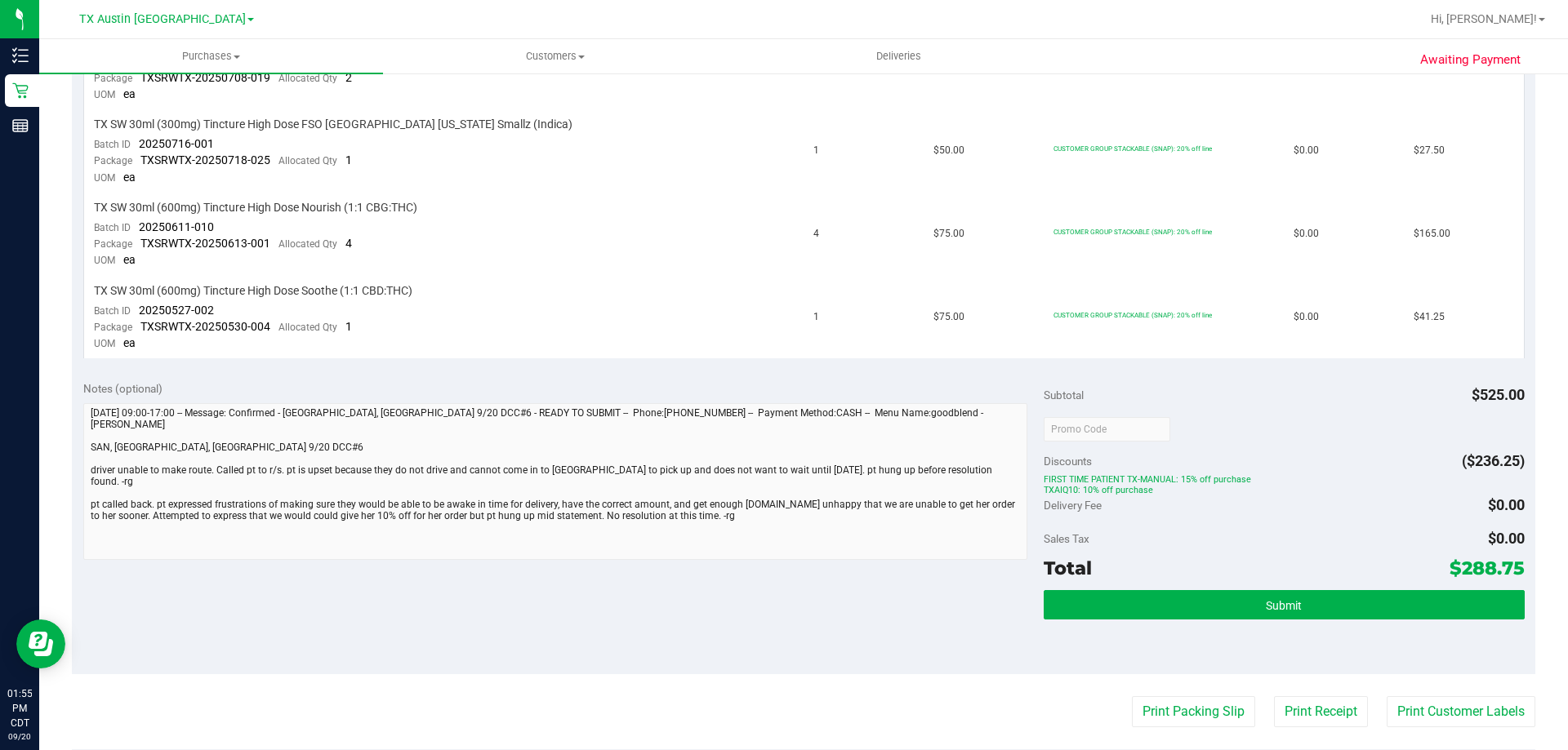
click at [361, 401] on div "Notes (optional)" at bounding box center [563, 472] width 961 height 182
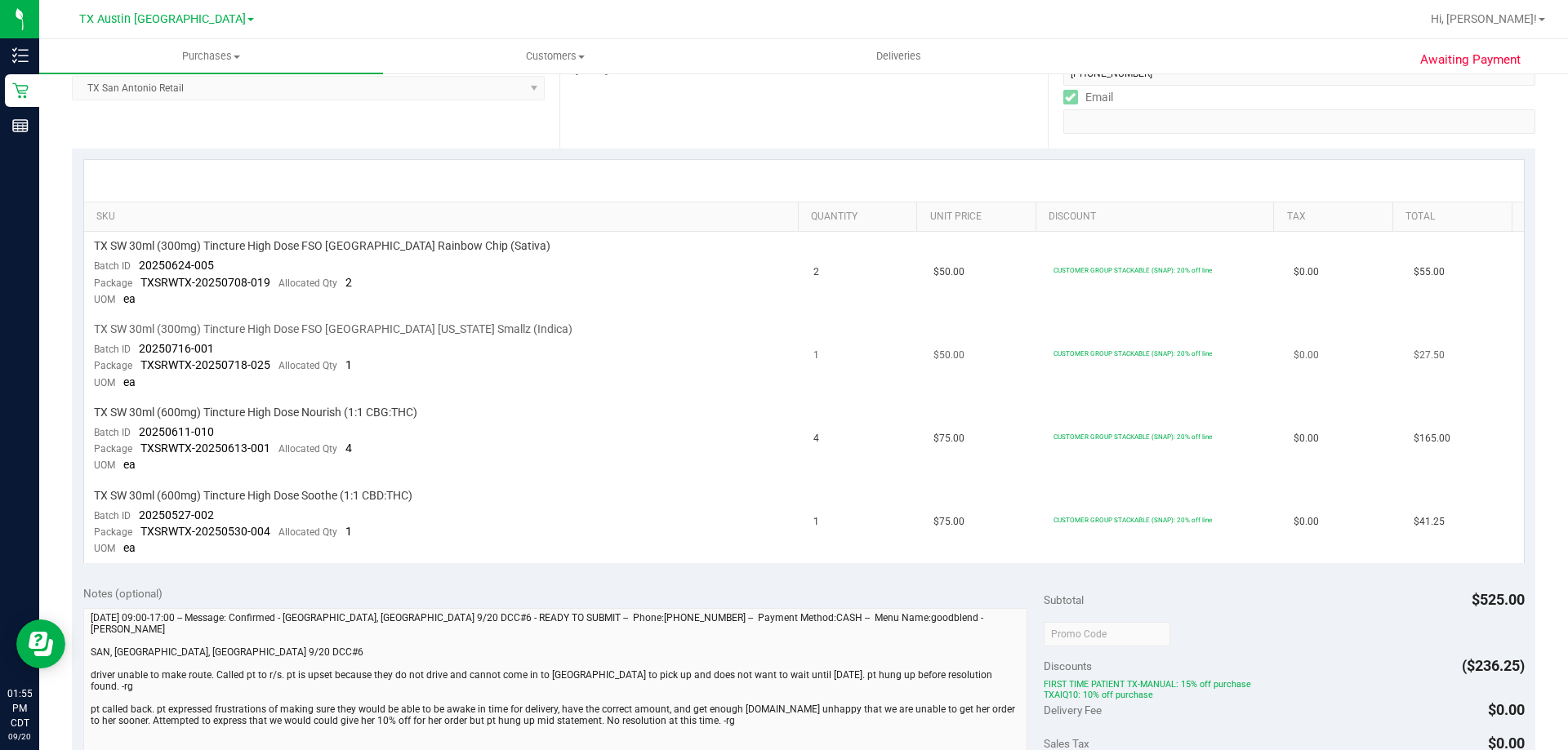
scroll to position [163, 0]
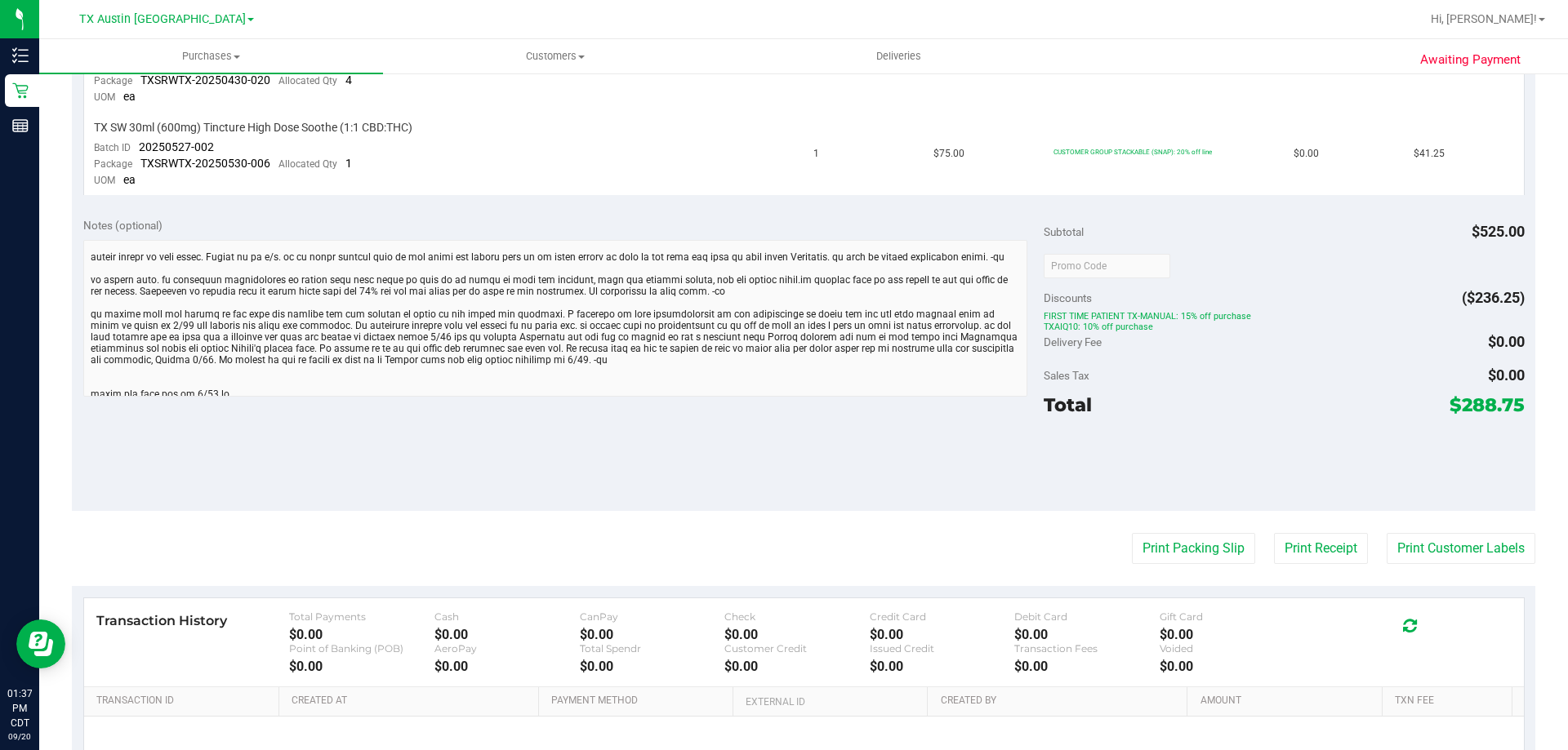
scroll to position [58, 0]
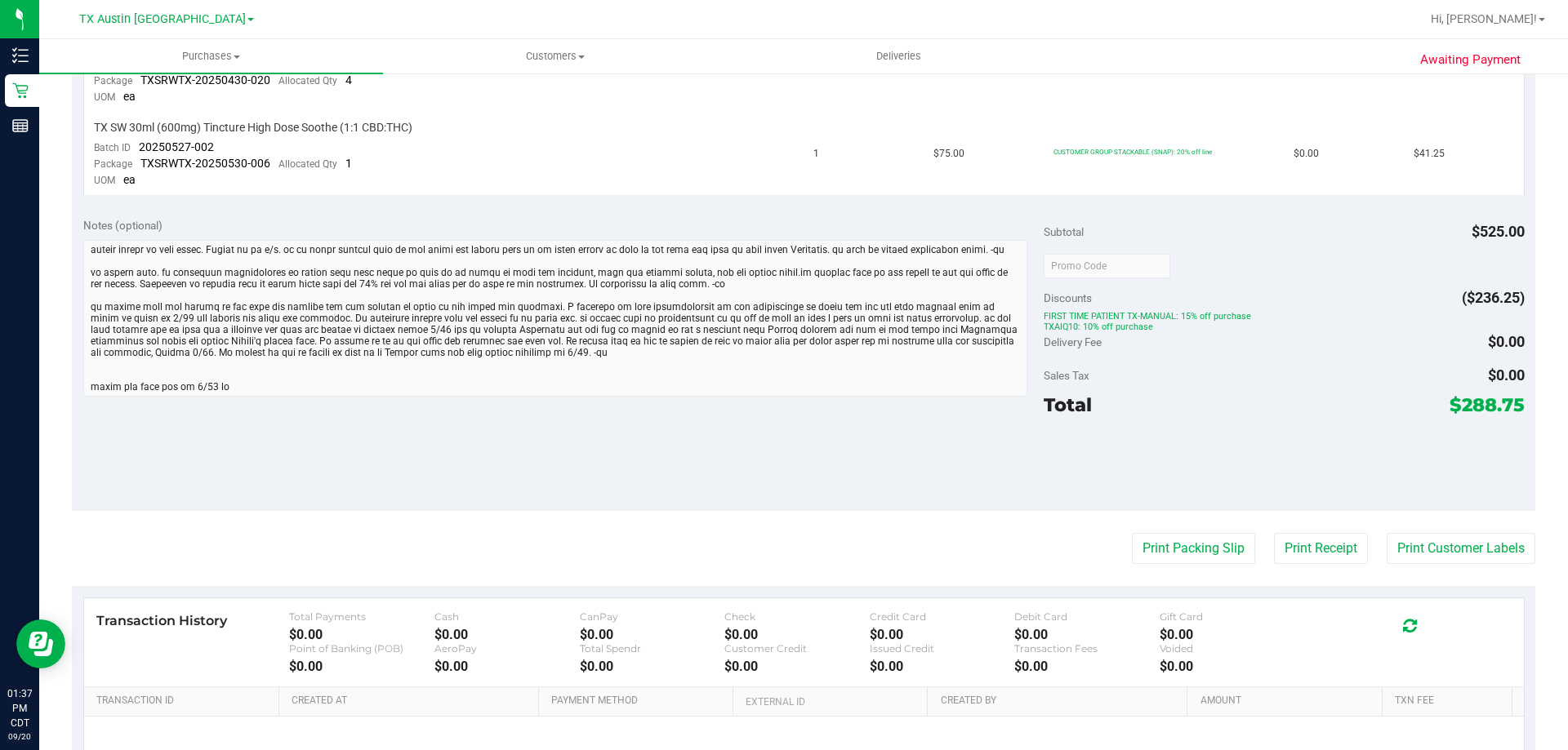
click at [67, 309] on div "Awaiting Payment Back [PERSON_NAME] as Undeliverable Cancel Purchase View Profi…" at bounding box center [803, 172] width 1528 height 1505
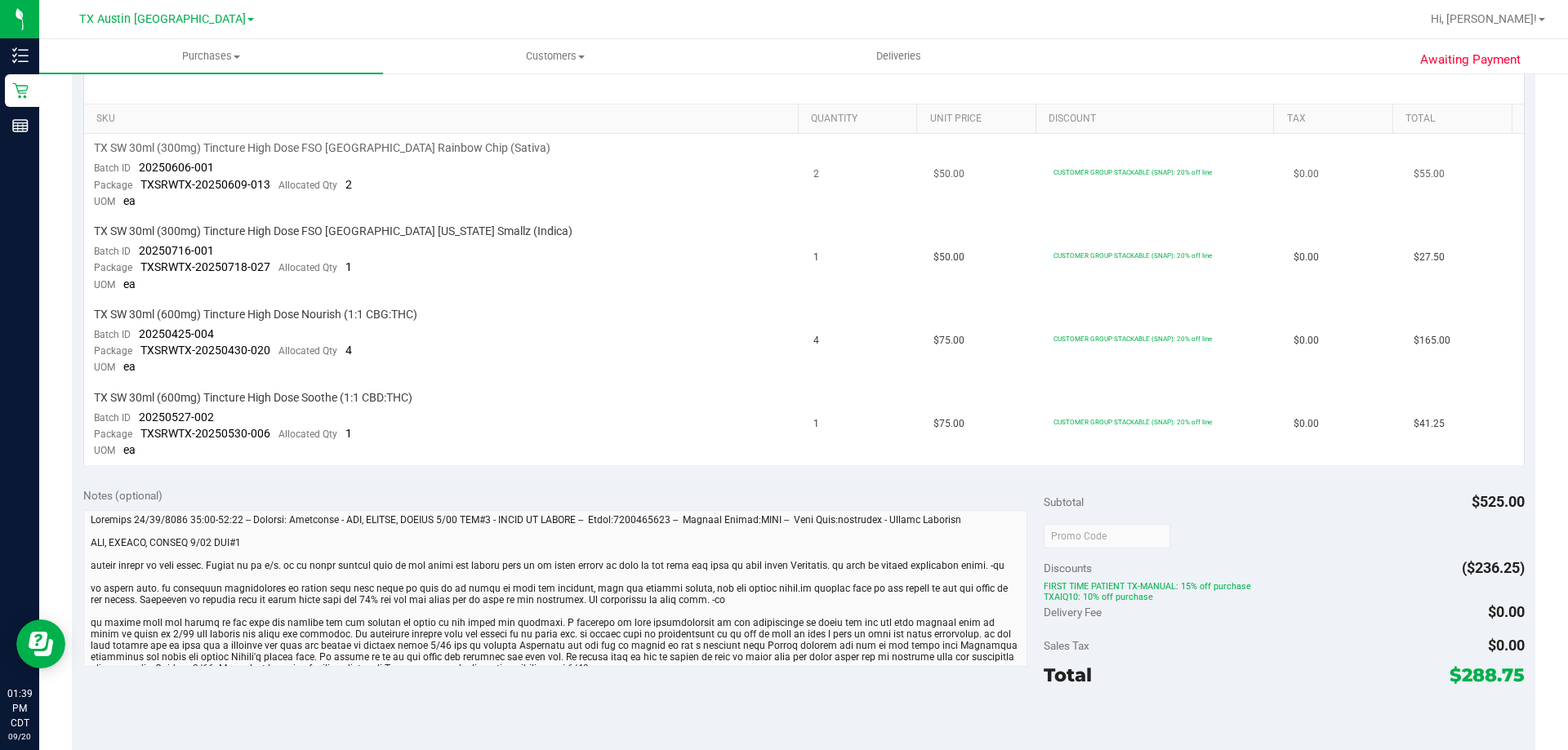
scroll to position [408, 0]
